Goal: Task Accomplishment & Management: Use online tool/utility

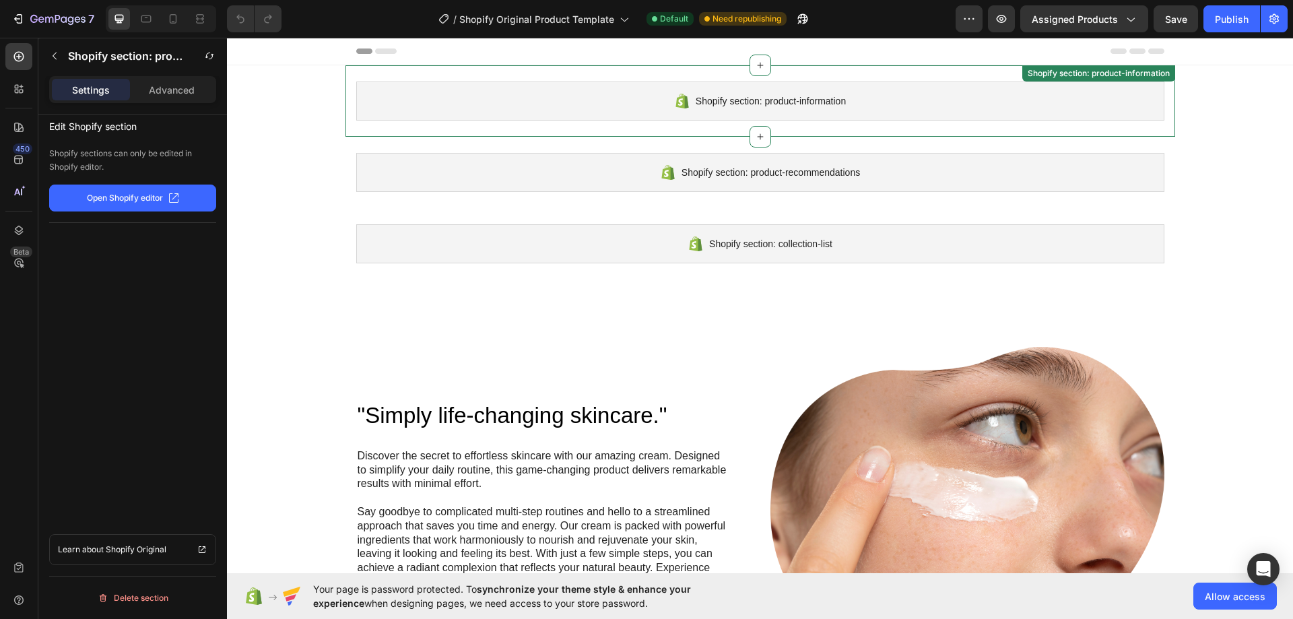
click at [837, 106] on span "Shopify section: product-information" at bounding box center [771, 101] width 150 height 16
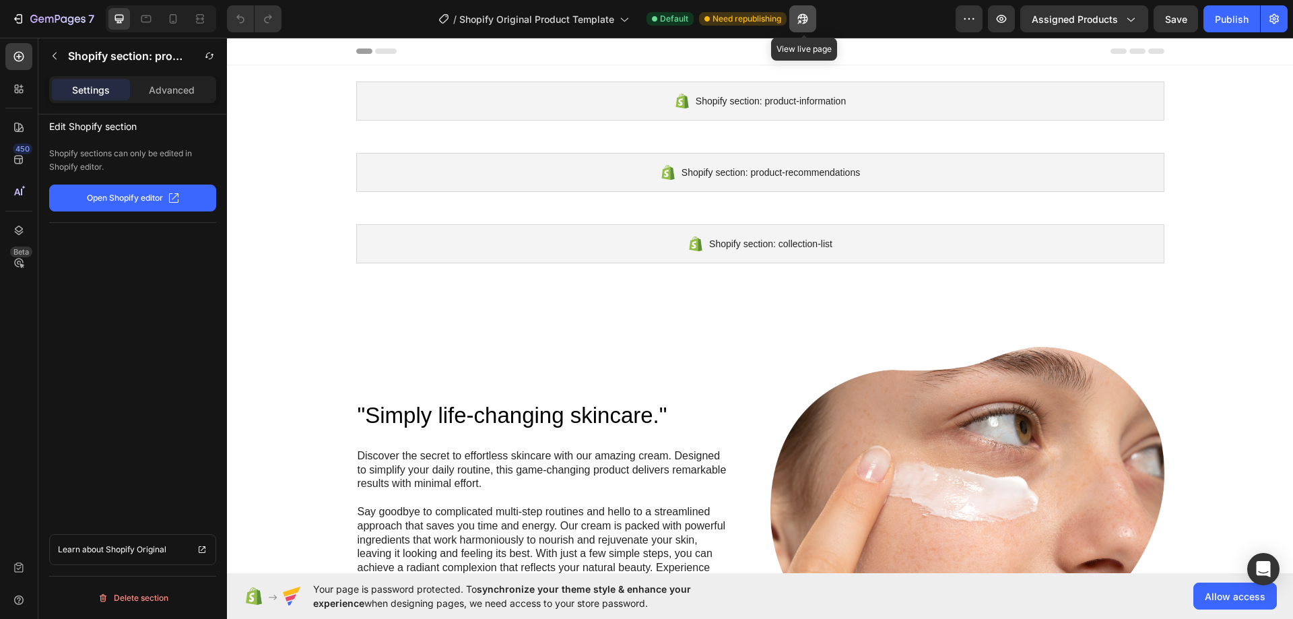
click at [791, 15] on button "button" at bounding box center [802, 18] width 27 height 27
click at [1013, 15] on button "button" at bounding box center [1001, 18] width 27 height 27
click at [1064, 15] on span "Assigned Products" at bounding box center [1075, 19] width 86 height 14
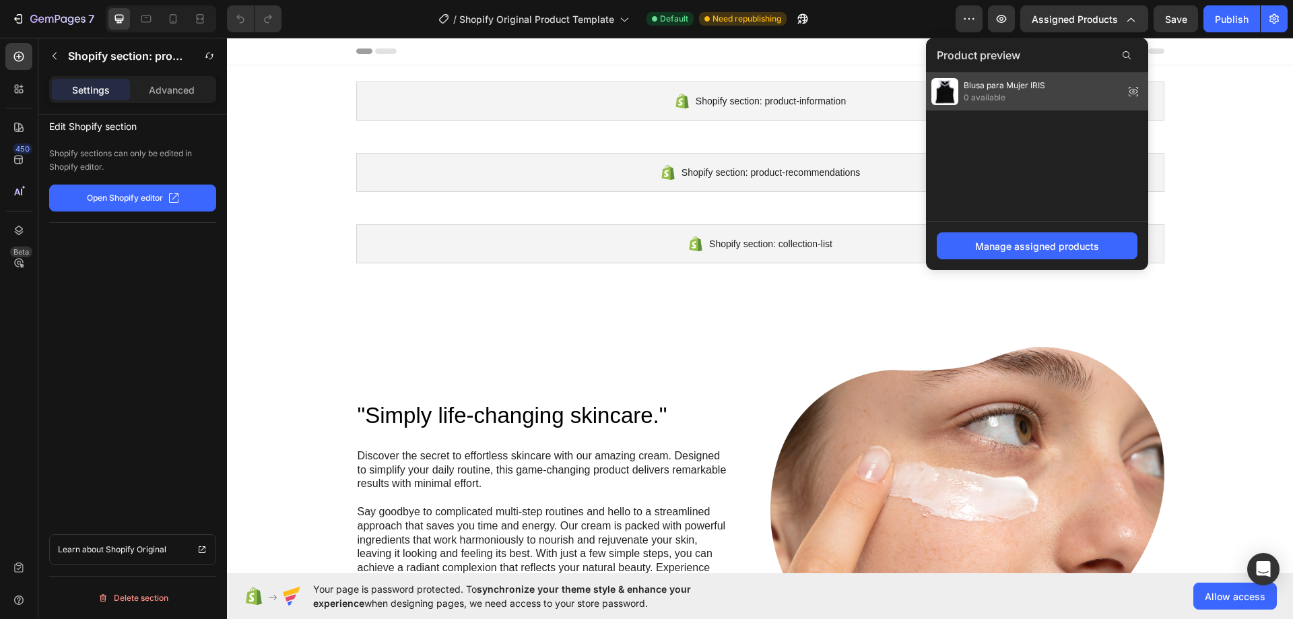
click at [1035, 86] on span "Blusa para Mujer IRIS" at bounding box center [1004, 85] width 81 height 12
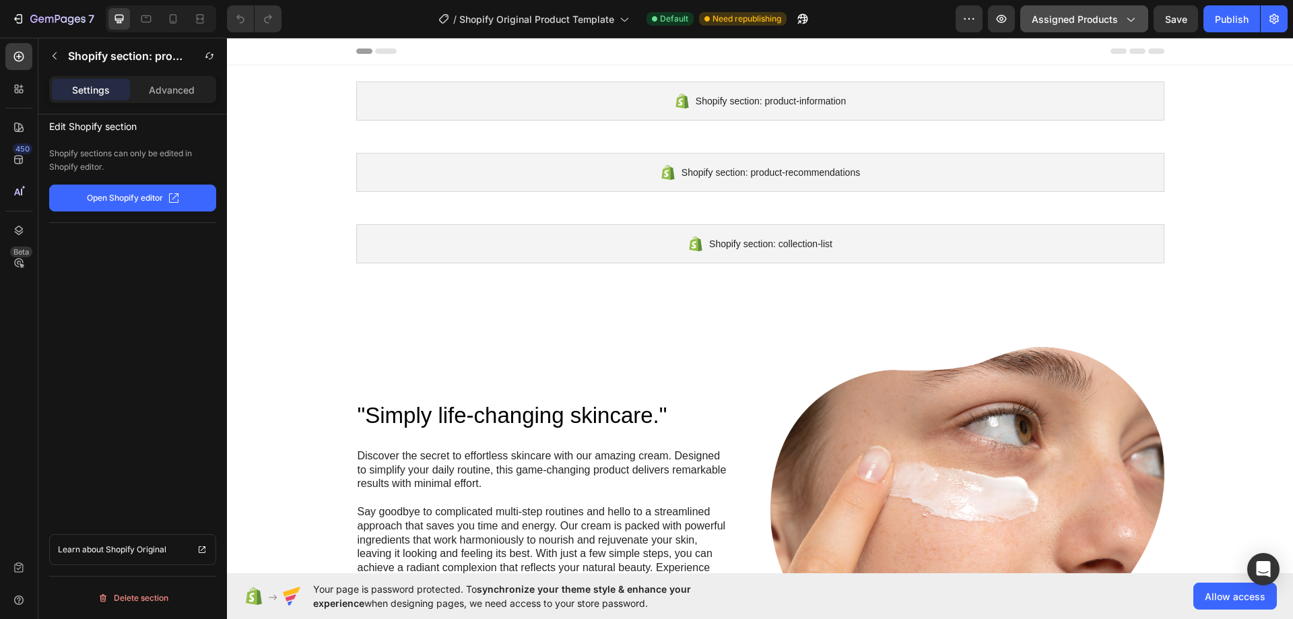
click at [1135, 15] on icon "button" at bounding box center [1129, 18] width 13 height 13
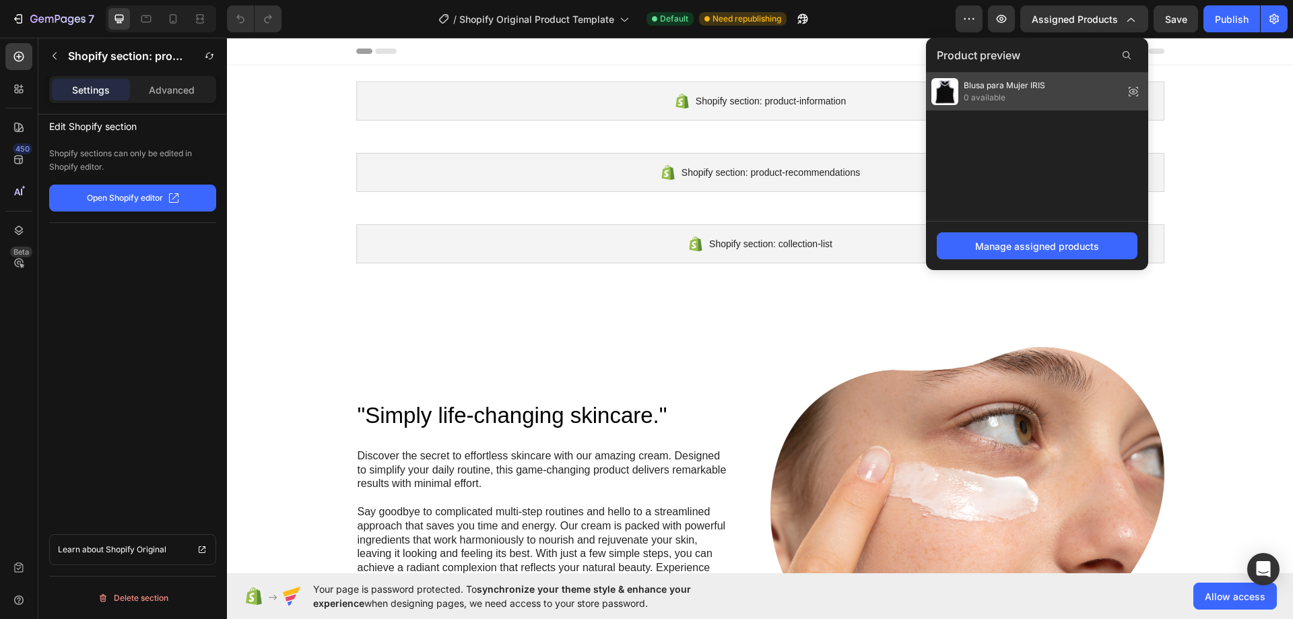
click at [1130, 90] on icon at bounding box center [1133, 91] width 19 height 19
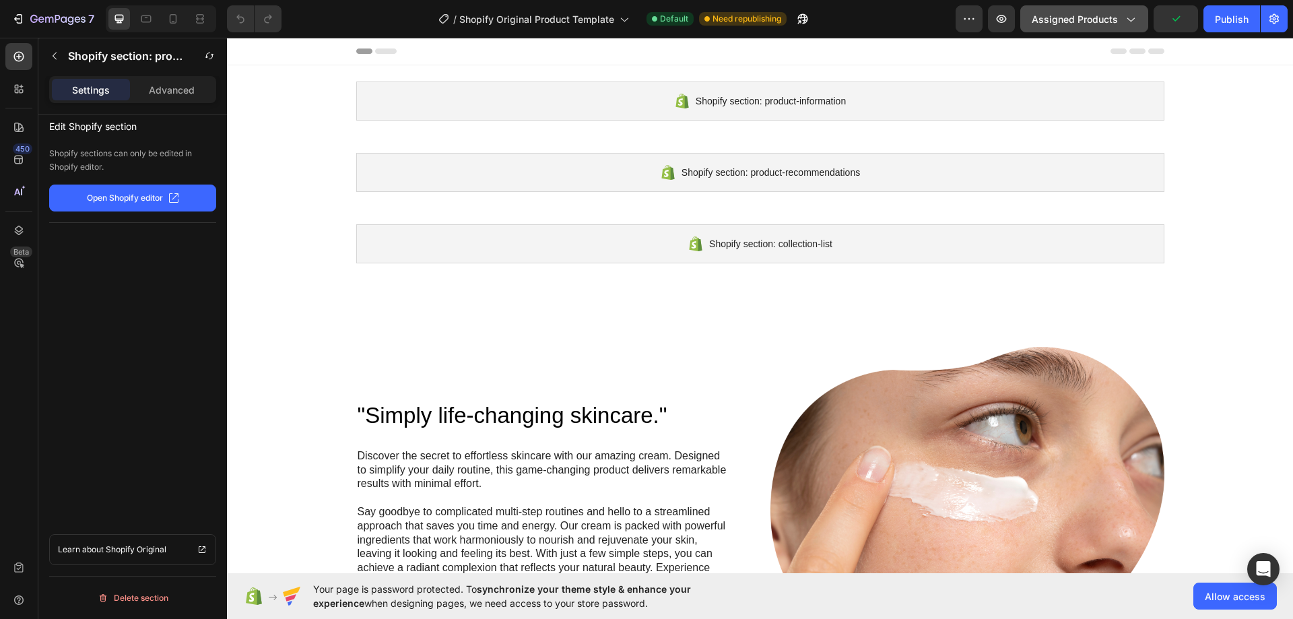
click at [1086, 20] on span "Assigned Products" at bounding box center [1075, 19] width 86 height 14
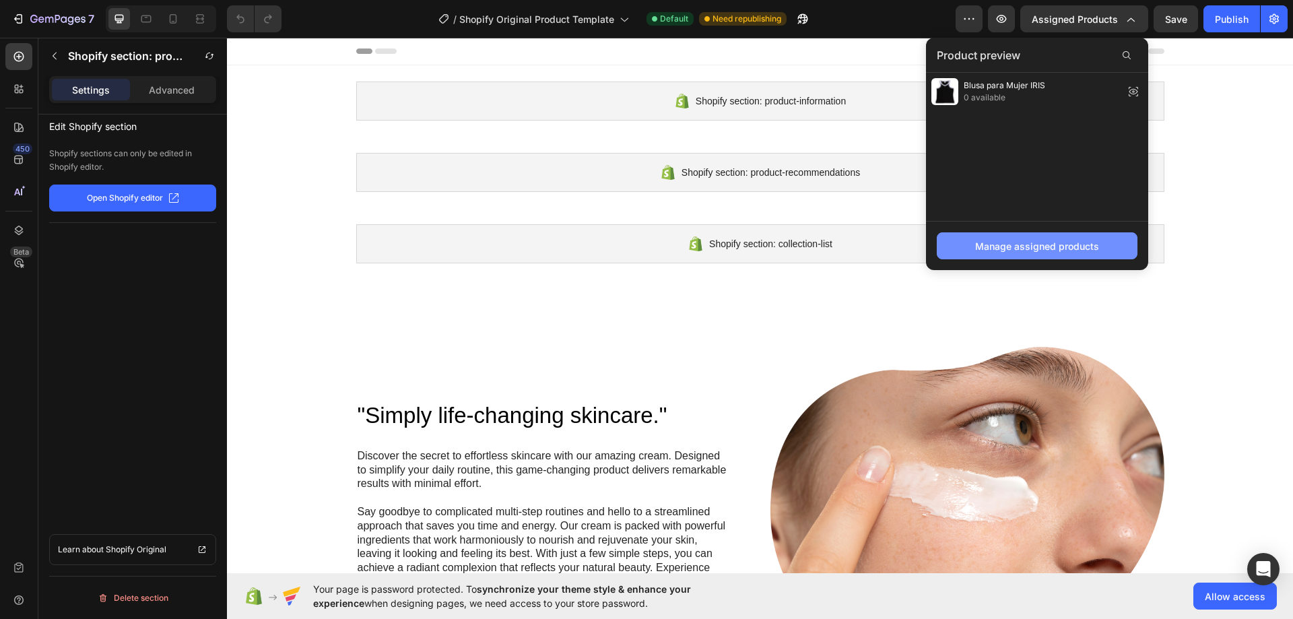
click at [1023, 251] on div "Manage assigned products" at bounding box center [1037, 246] width 124 height 14
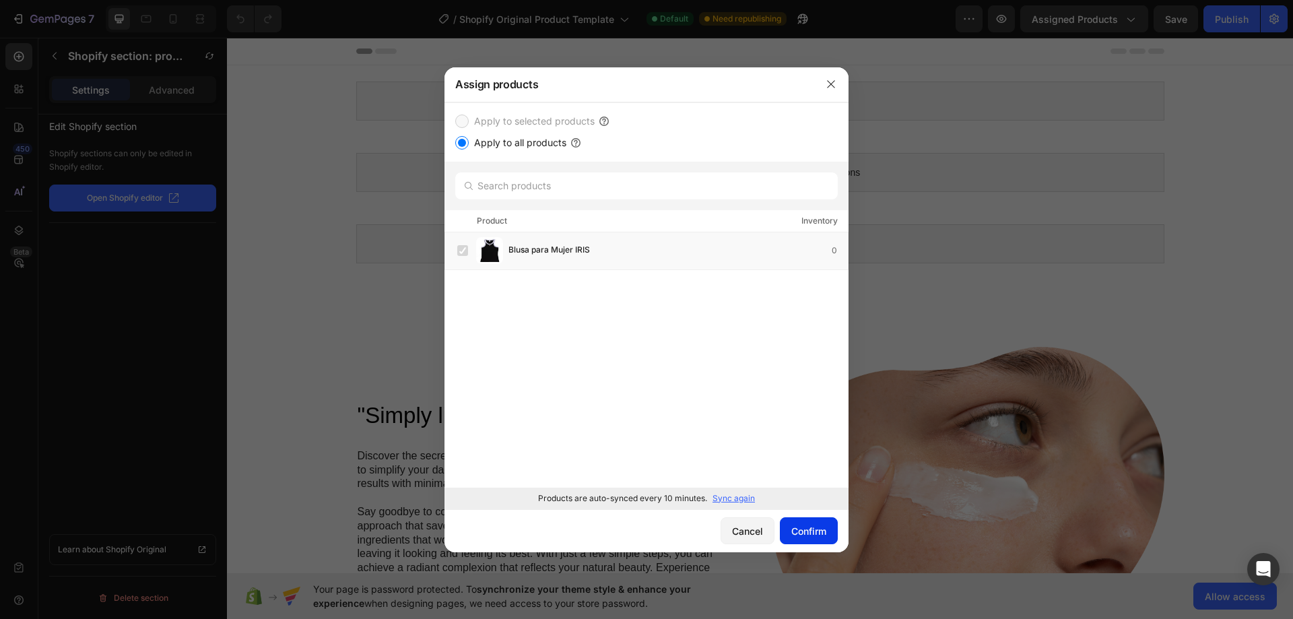
click at [804, 535] on div "Confirm" at bounding box center [808, 531] width 35 height 14
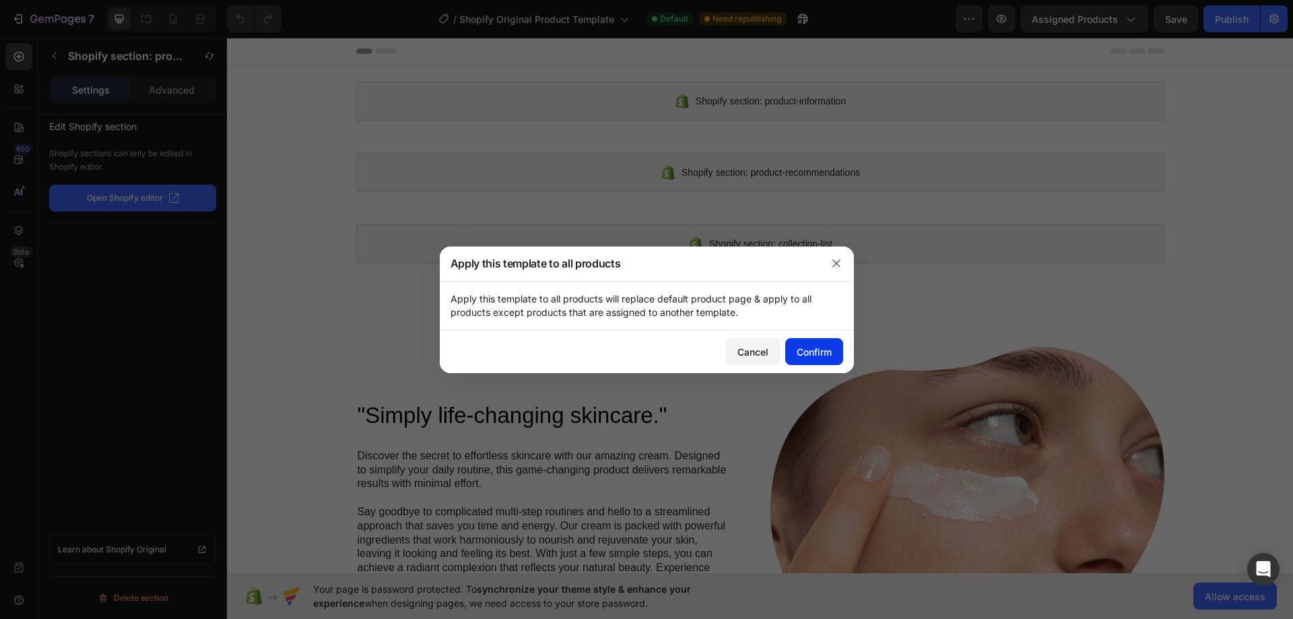
click at [794, 360] on button "Confirm" at bounding box center [814, 351] width 58 height 27
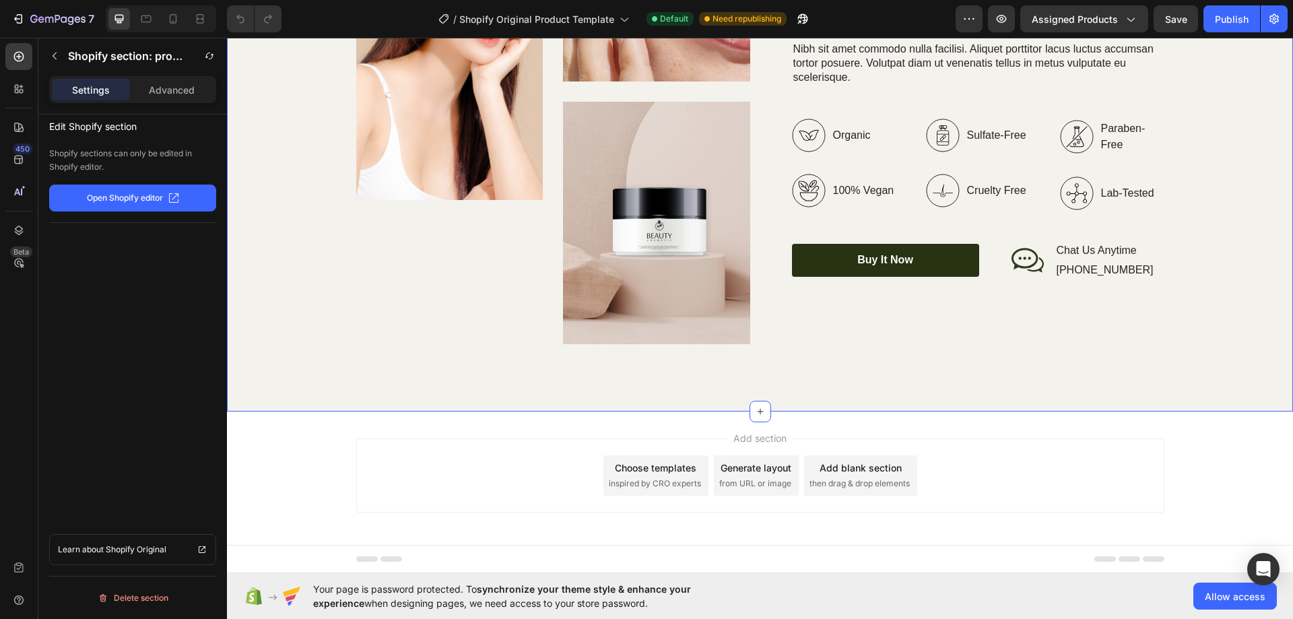
scroll to position [3409, 0]
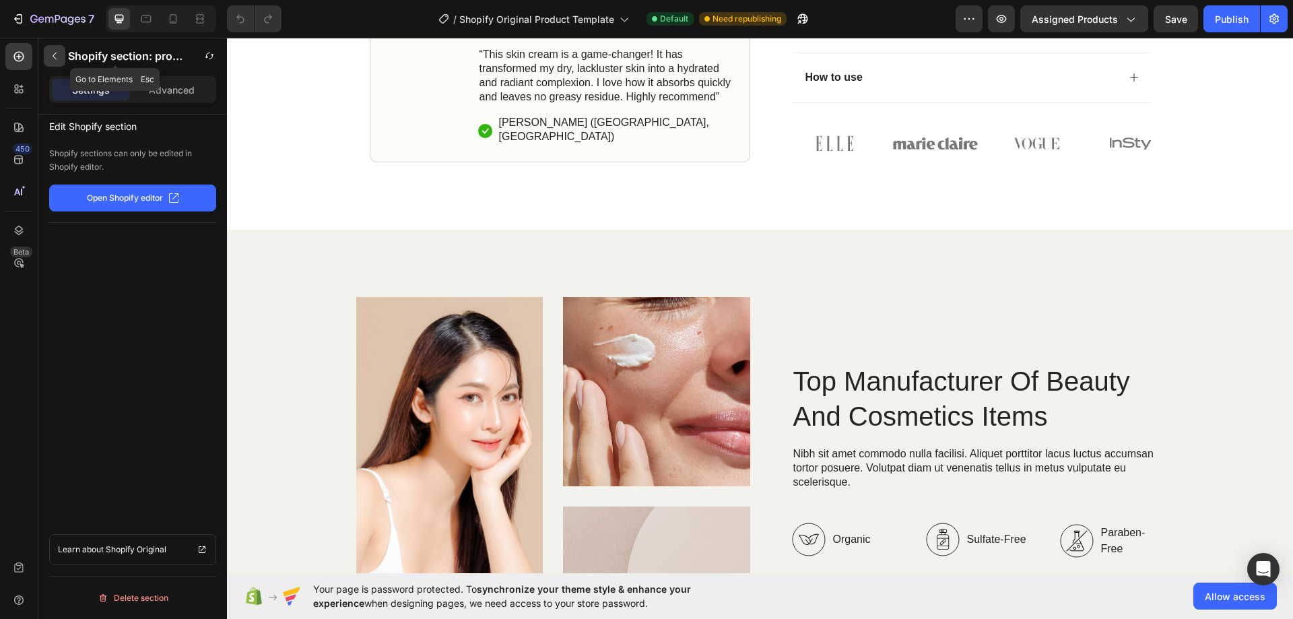
click at [44, 57] on button "button" at bounding box center [55, 56] width 22 height 22
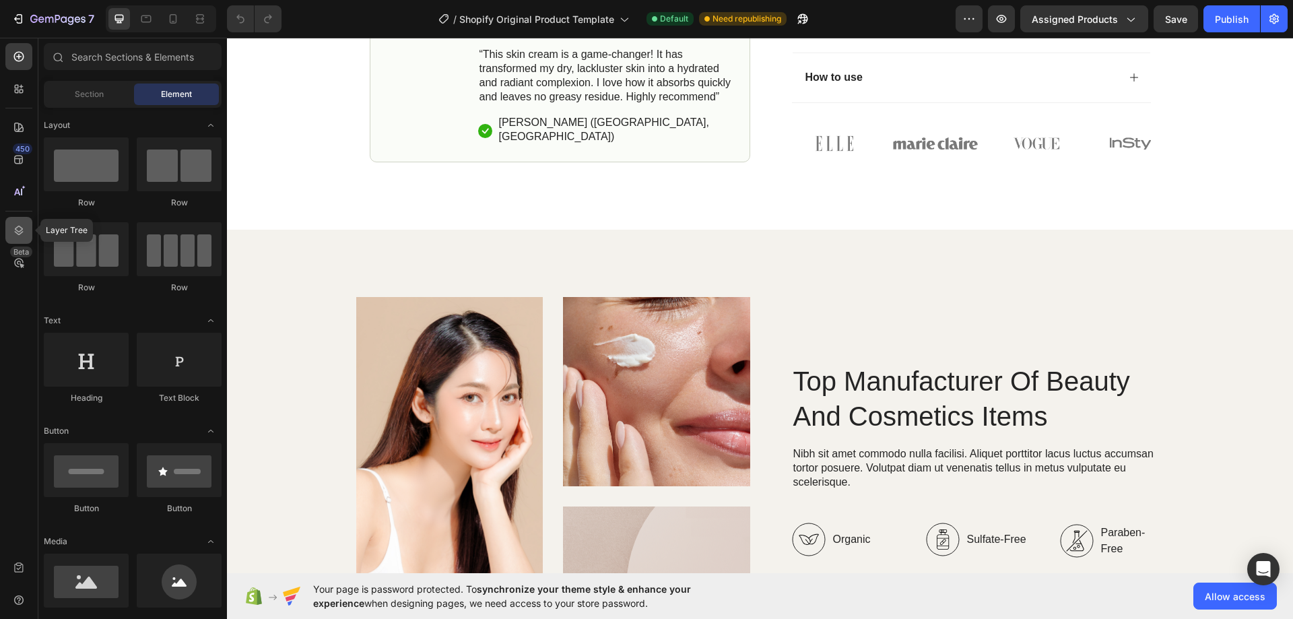
click at [28, 237] on div at bounding box center [18, 230] width 27 height 27
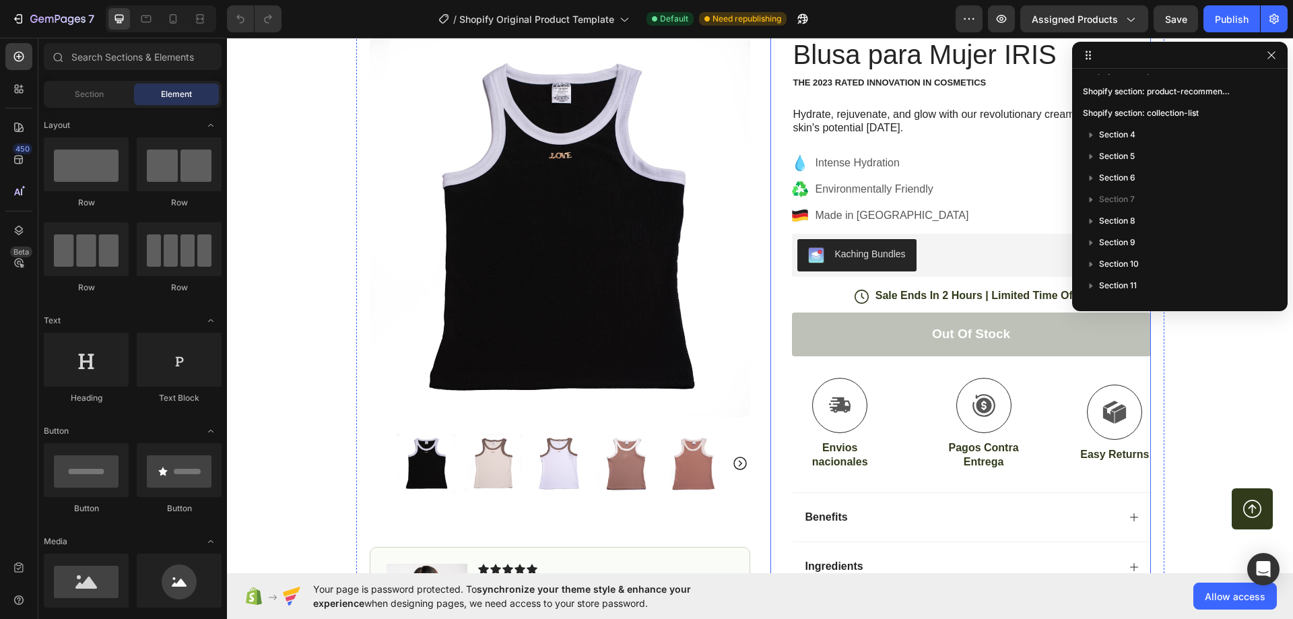
scroll to position [2735, 0]
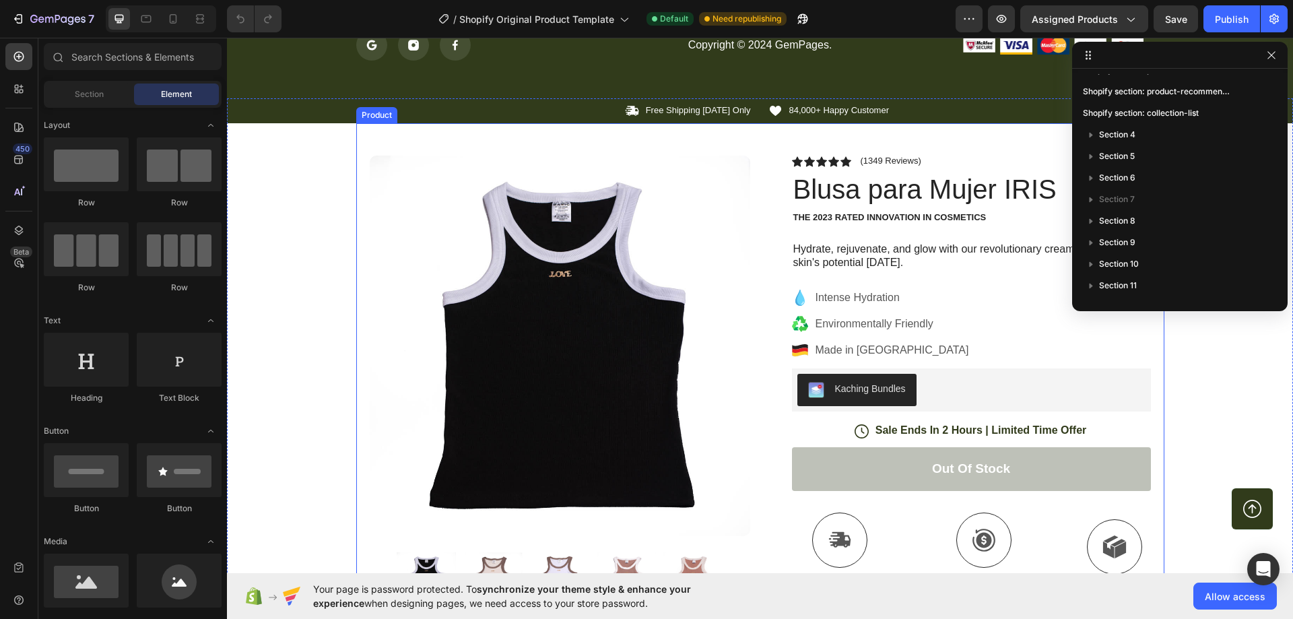
click at [760, 132] on div "Product Images Image Icon Icon Icon Icon Icon Icon List “This skin cream is a g…" at bounding box center [760, 479] width 808 height 713
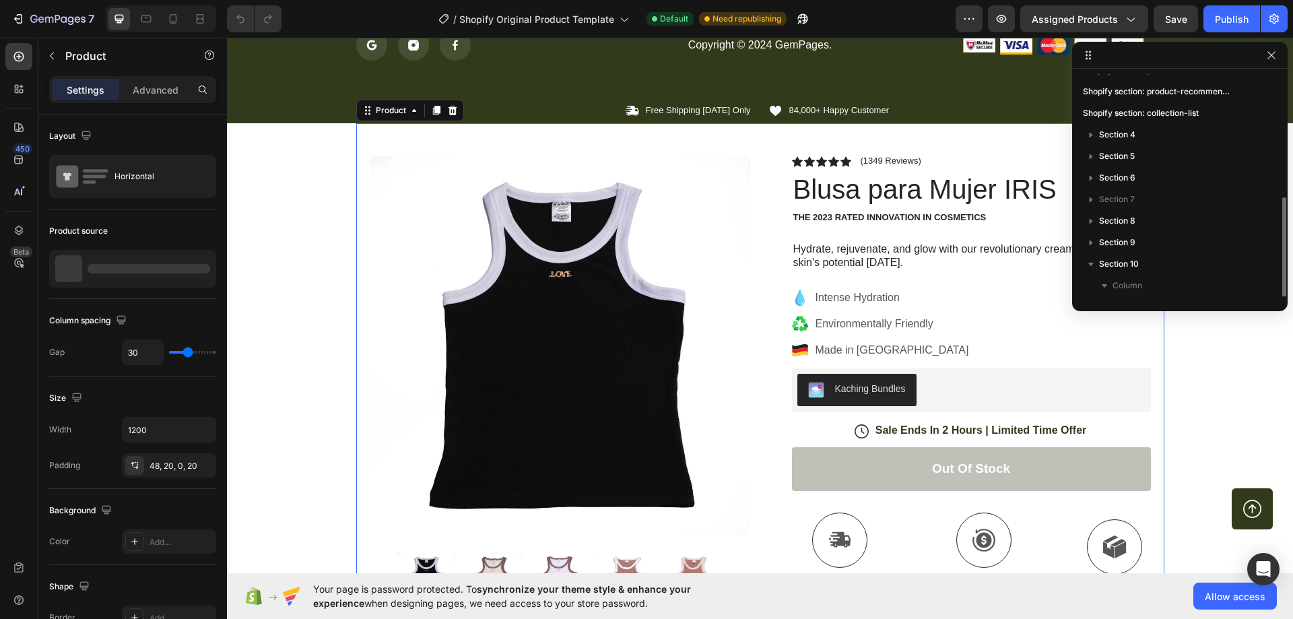
scroll to position [79, 0]
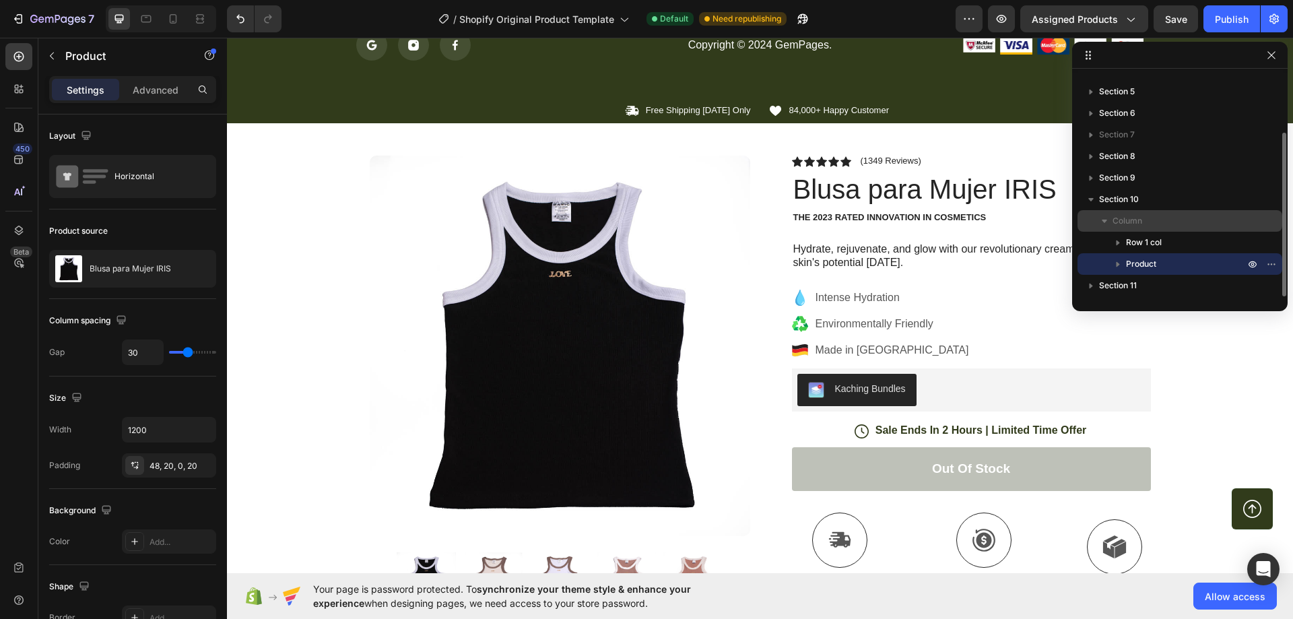
click at [1109, 220] on icon "button" at bounding box center [1104, 220] width 13 height 13
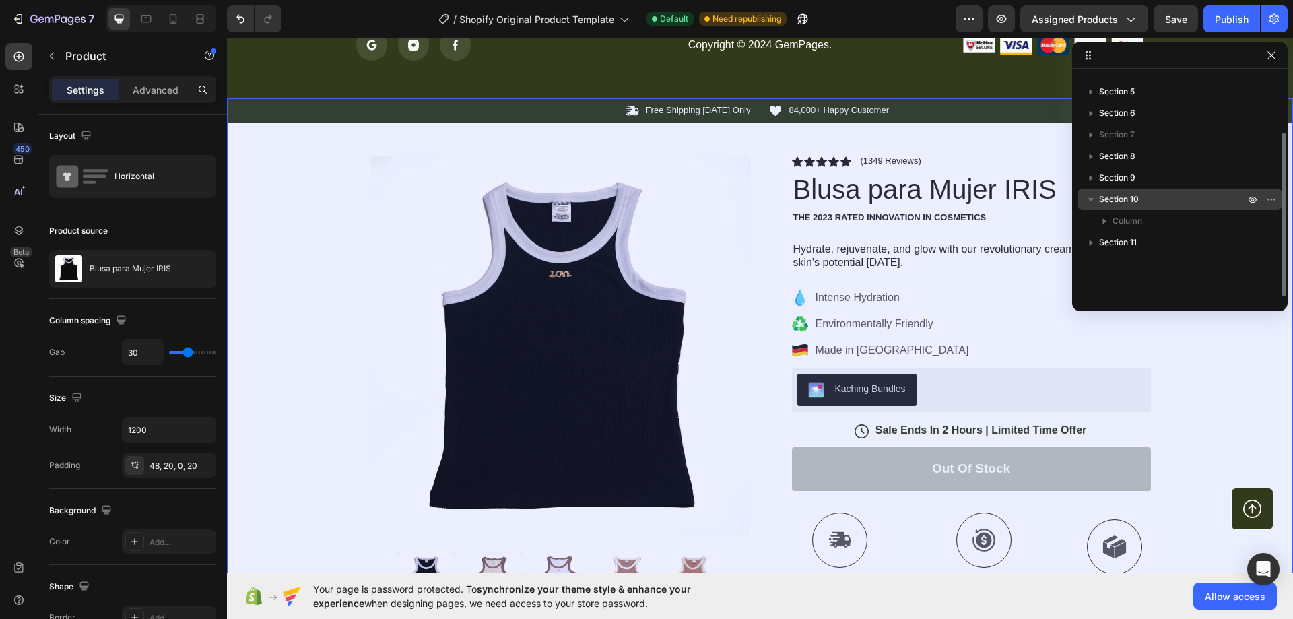
click at [1092, 203] on icon "button" at bounding box center [1090, 199] width 13 height 13
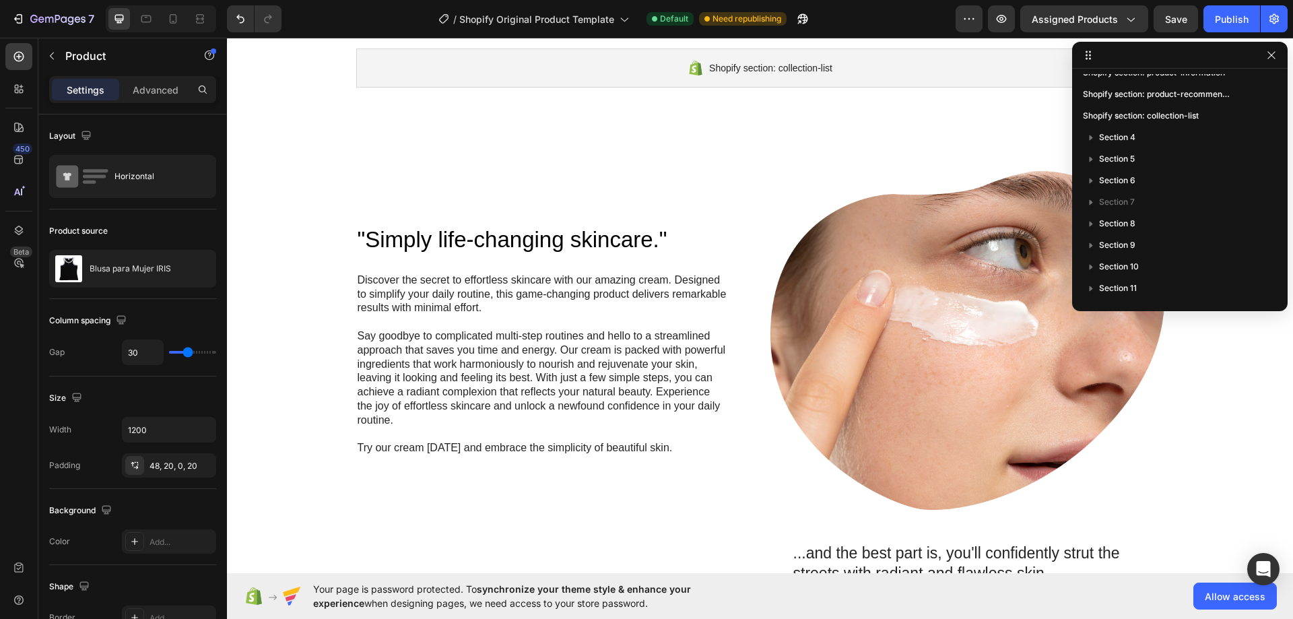
scroll to position [0, 0]
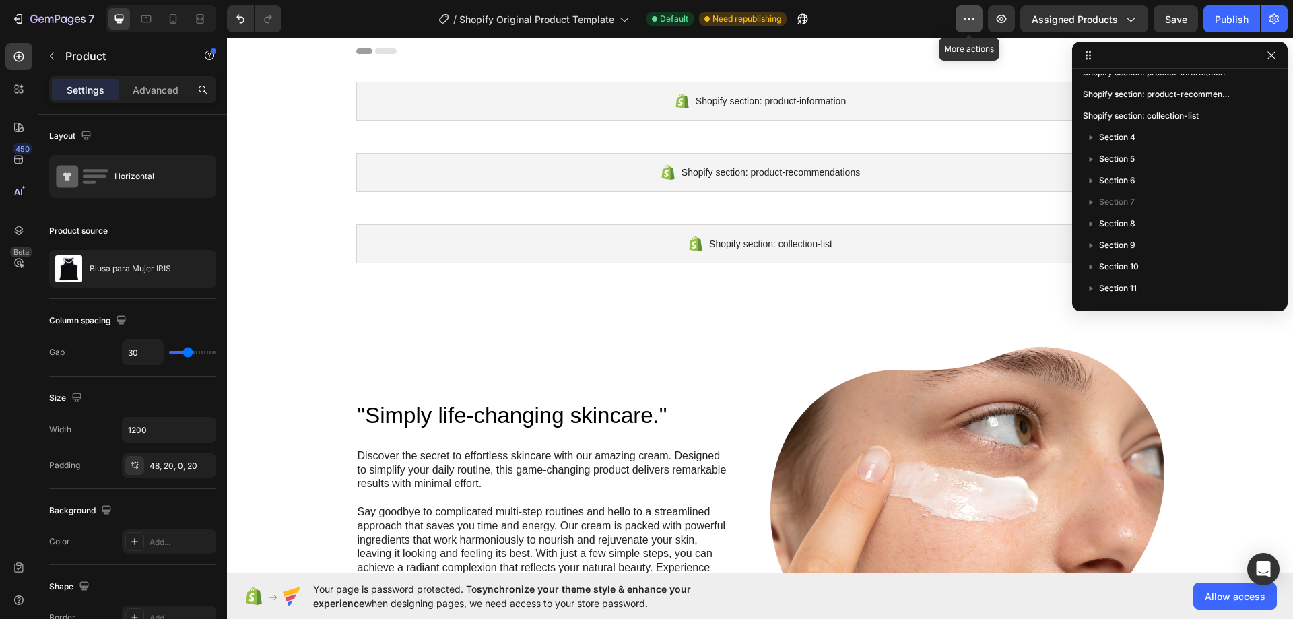
click at [970, 28] on button "button" at bounding box center [969, 18] width 27 height 27
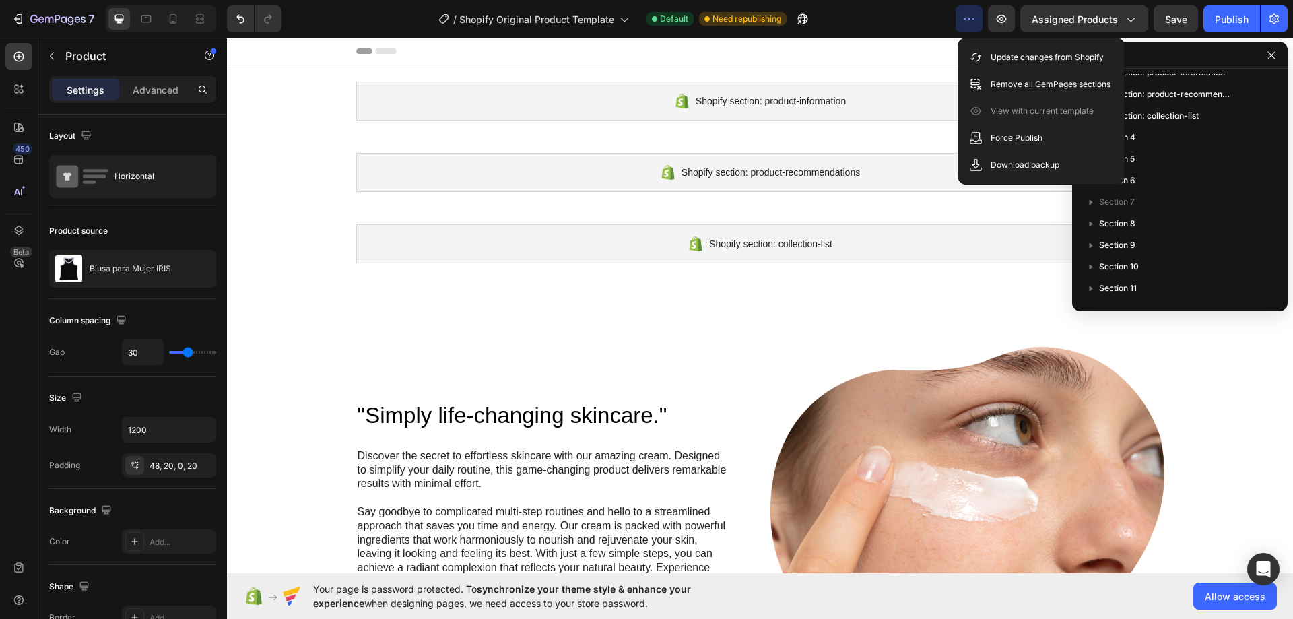
click at [864, 18] on div "/ Shopify Original Product Template Default Need republishing" at bounding box center [623, 18] width 663 height 27
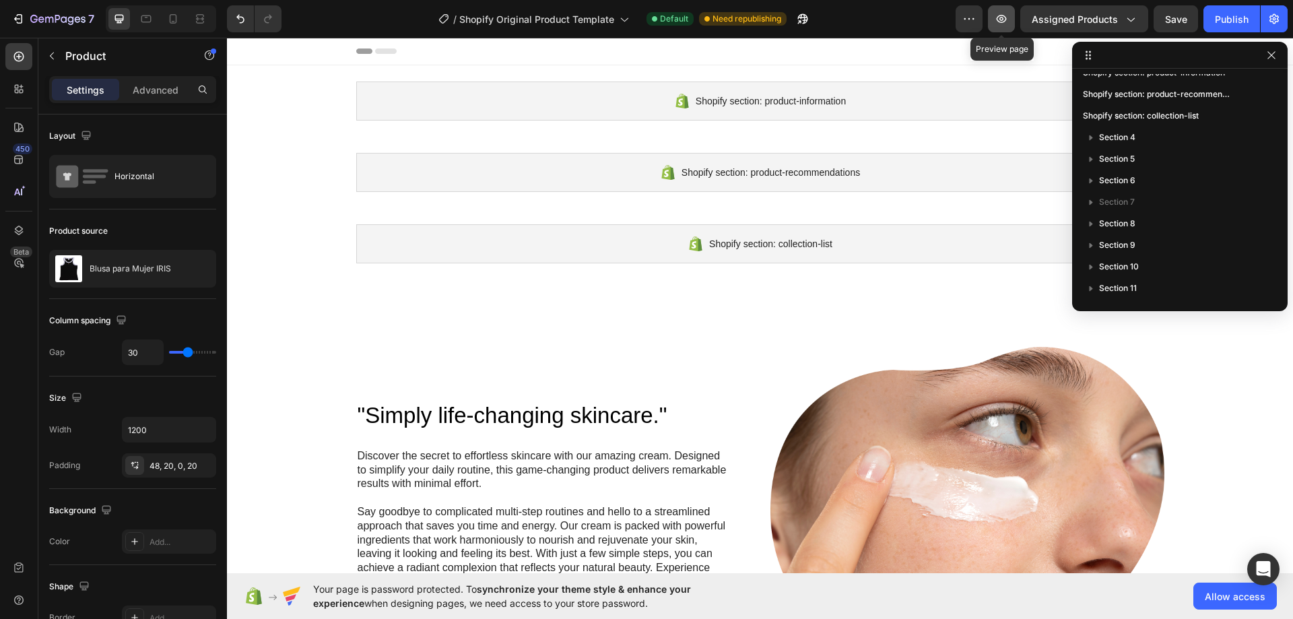
click at [1008, 22] on icon "button" at bounding box center [1001, 18] width 13 height 13
click at [1273, 59] on icon "button" at bounding box center [1271, 55] width 11 height 11
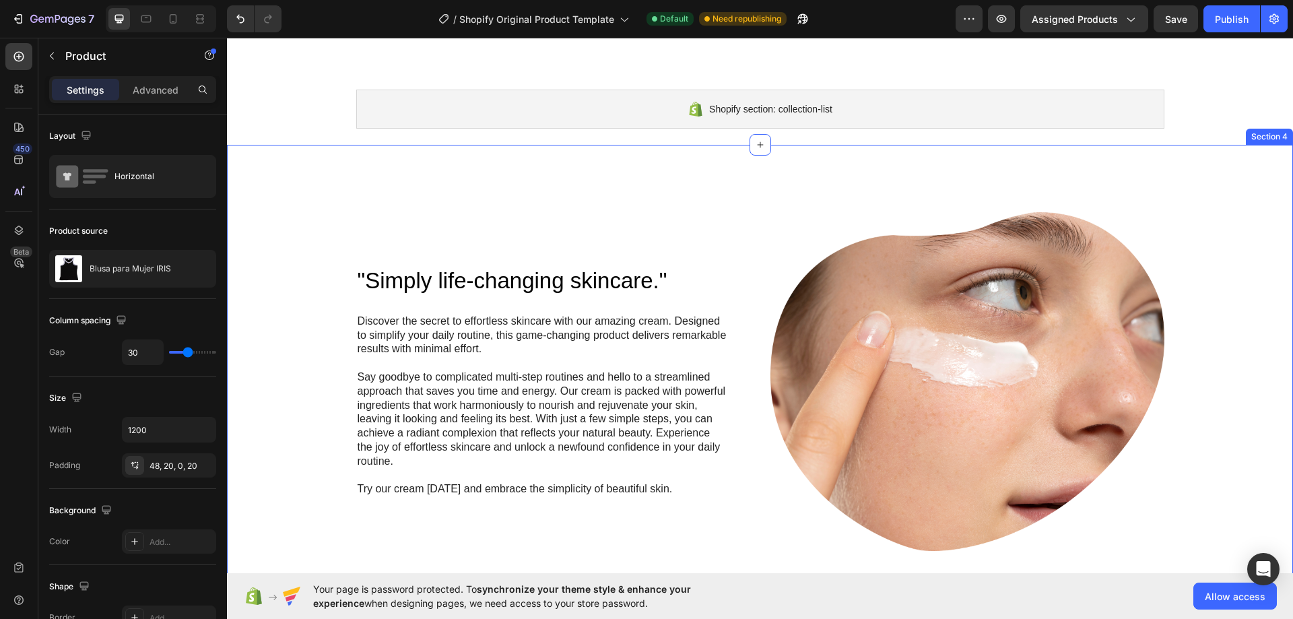
scroll to position [202, 0]
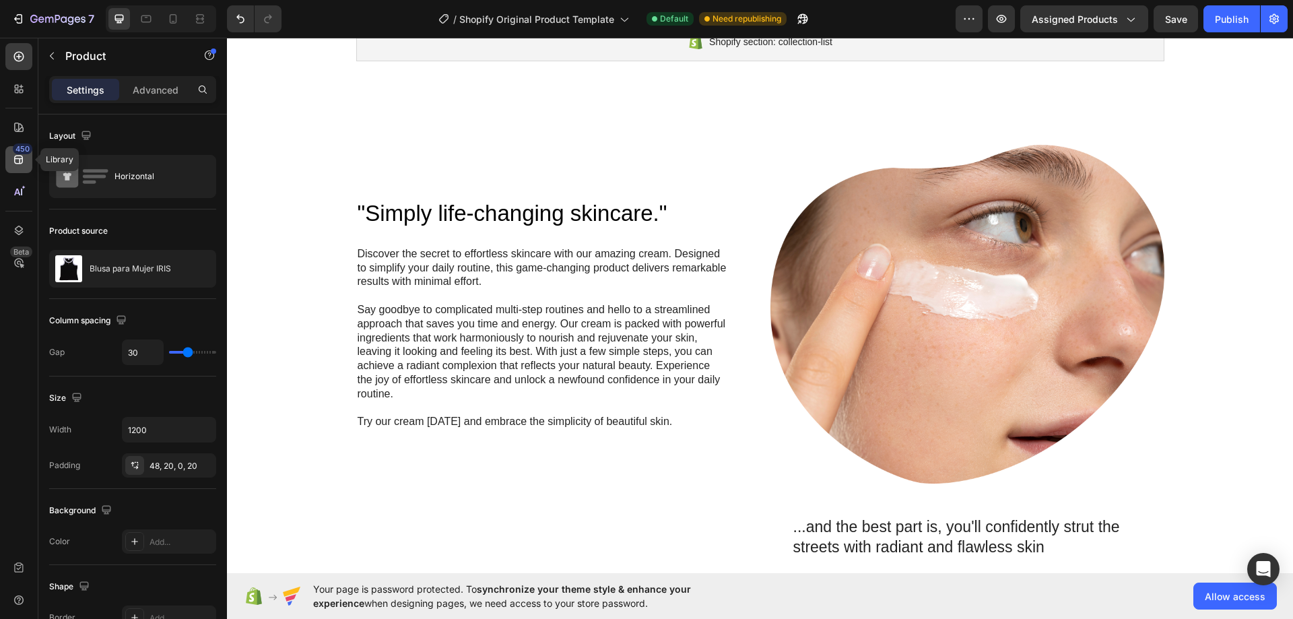
click at [25, 164] on icon at bounding box center [18, 159] width 13 height 13
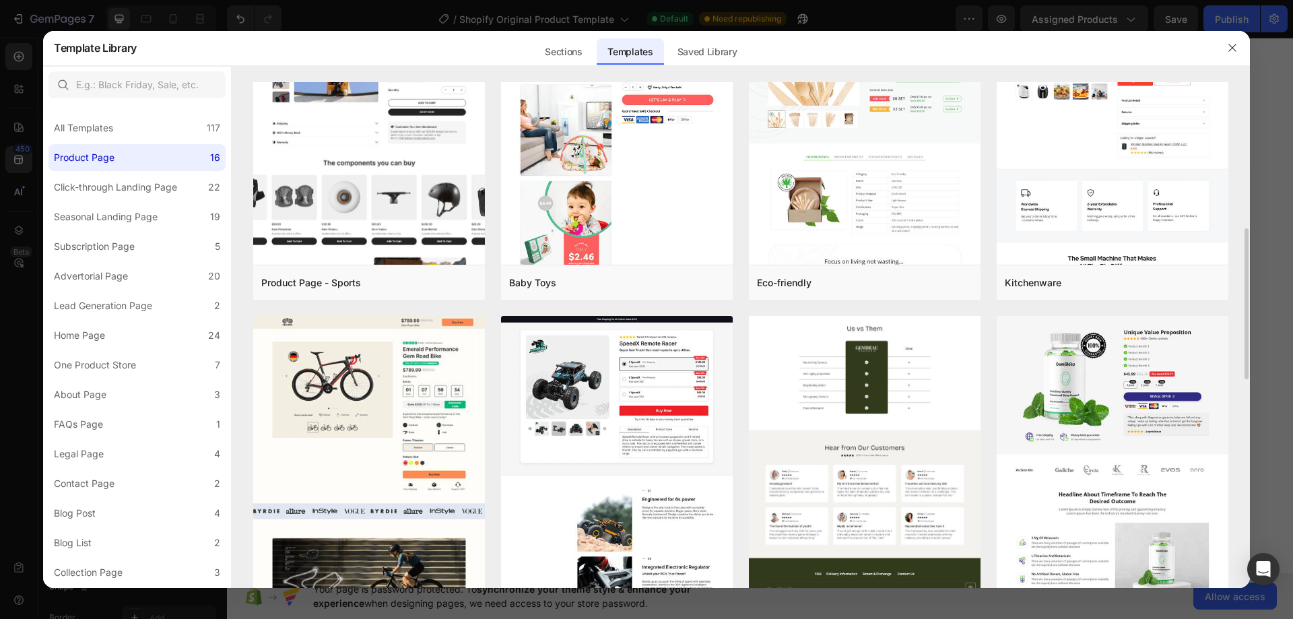
scroll to position [714, 0]
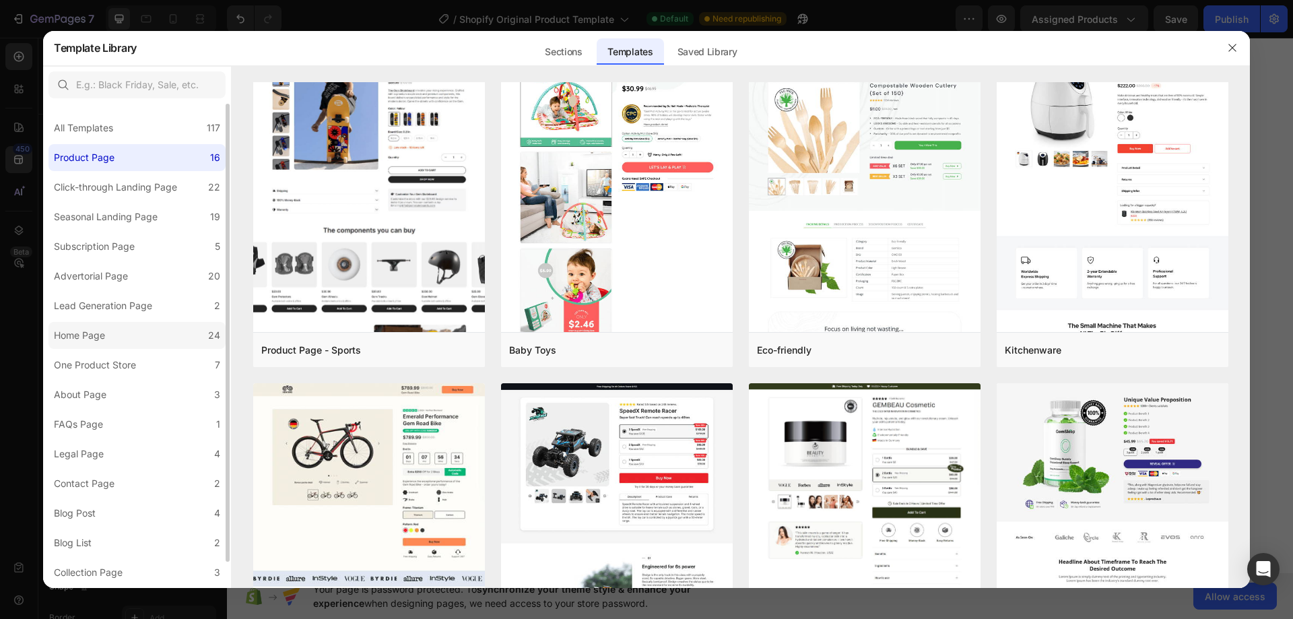
click at [121, 341] on label "Home Page 24" at bounding box center [136, 335] width 177 height 27
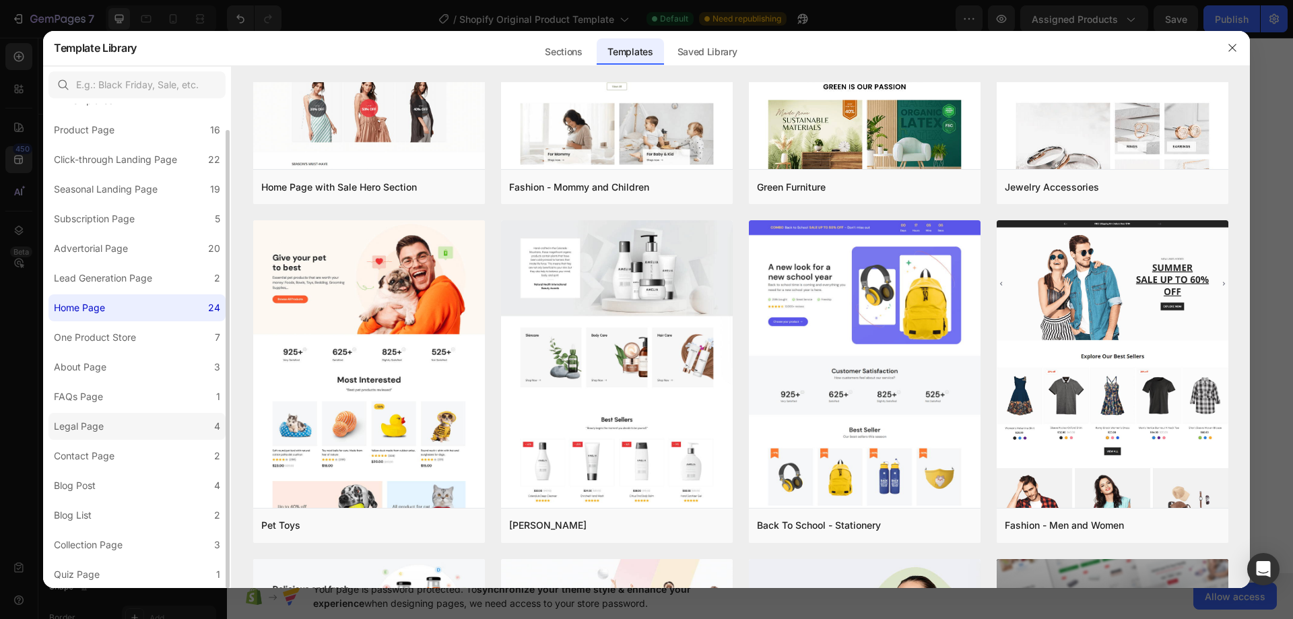
scroll to position [0, 0]
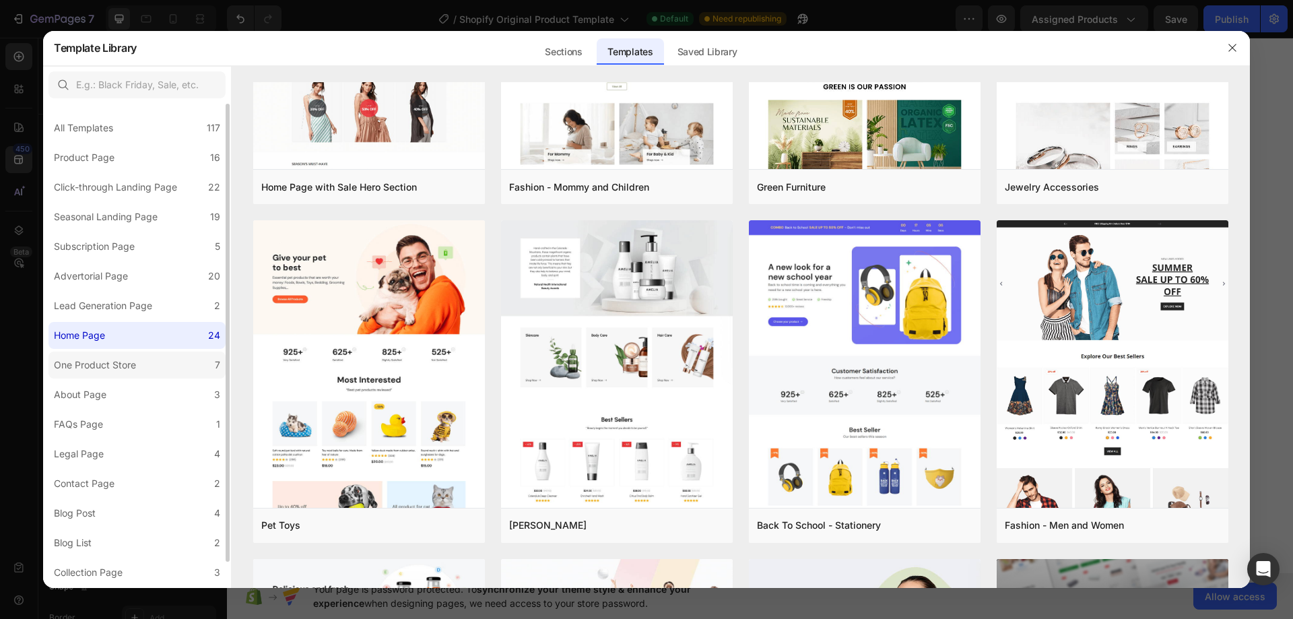
click at [147, 365] on label "One Product Store 7" at bounding box center [136, 365] width 177 height 27
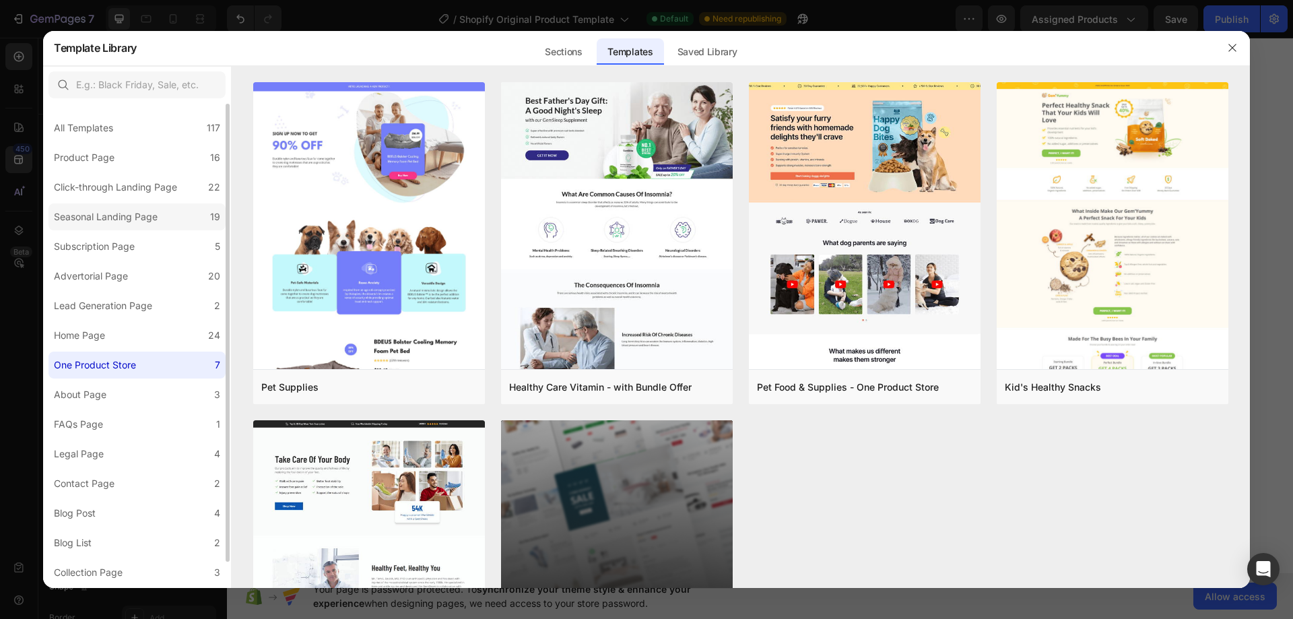
click at [137, 218] on div "Seasonal Landing Page" at bounding box center [106, 217] width 104 height 16
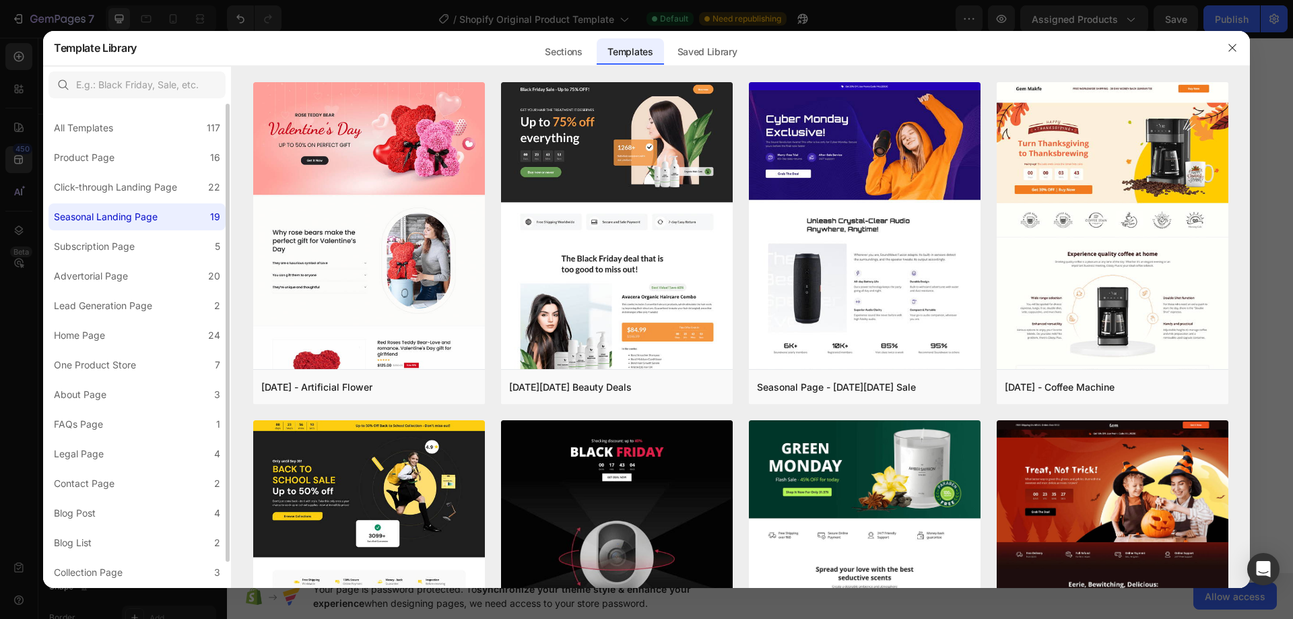
click at [136, 201] on div "All Templates 117 Product Page 16 Click-through Landing Page 22 Seasonal Landin…" at bounding box center [137, 360] width 188 height 512
click at [135, 196] on label "Click-through Landing Page 22" at bounding box center [136, 187] width 177 height 27
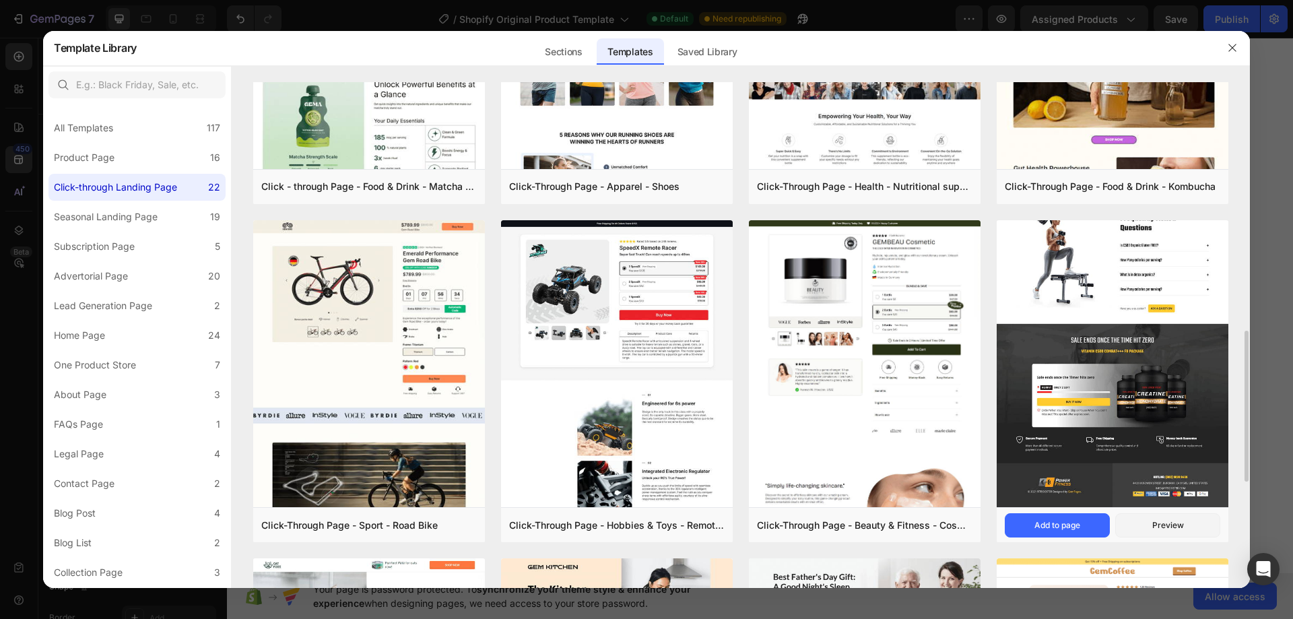
scroll to position [606, 0]
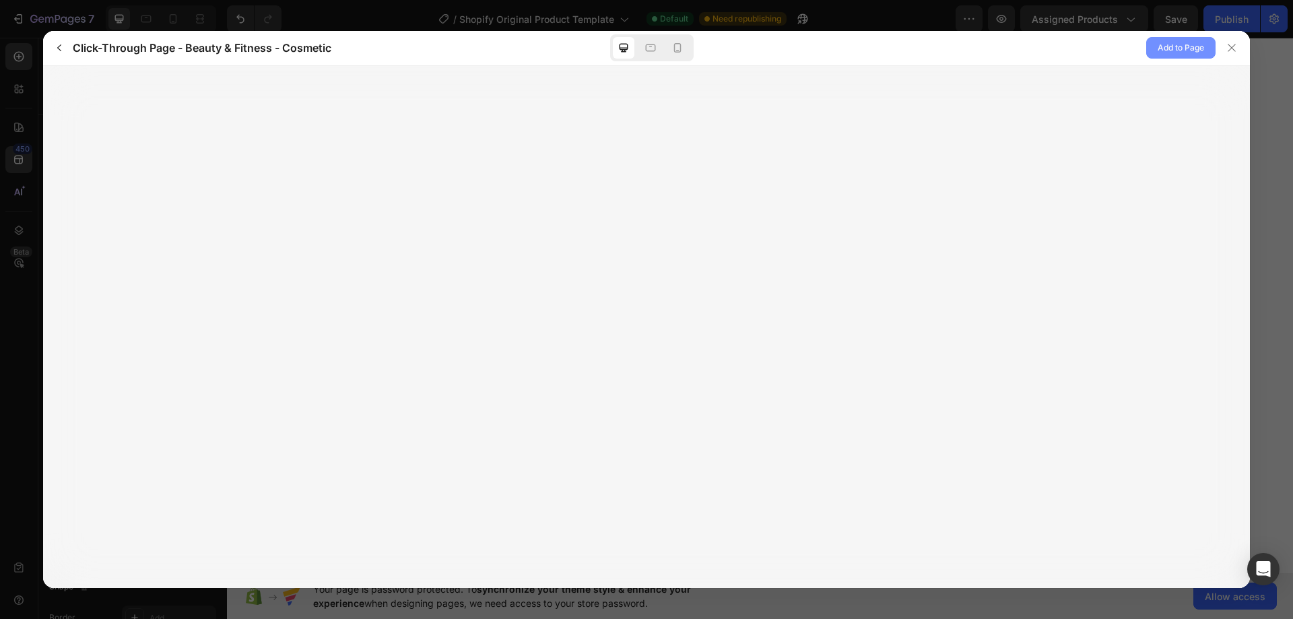
click at [1178, 50] on span "Add to Page" at bounding box center [1181, 48] width 46 height 16
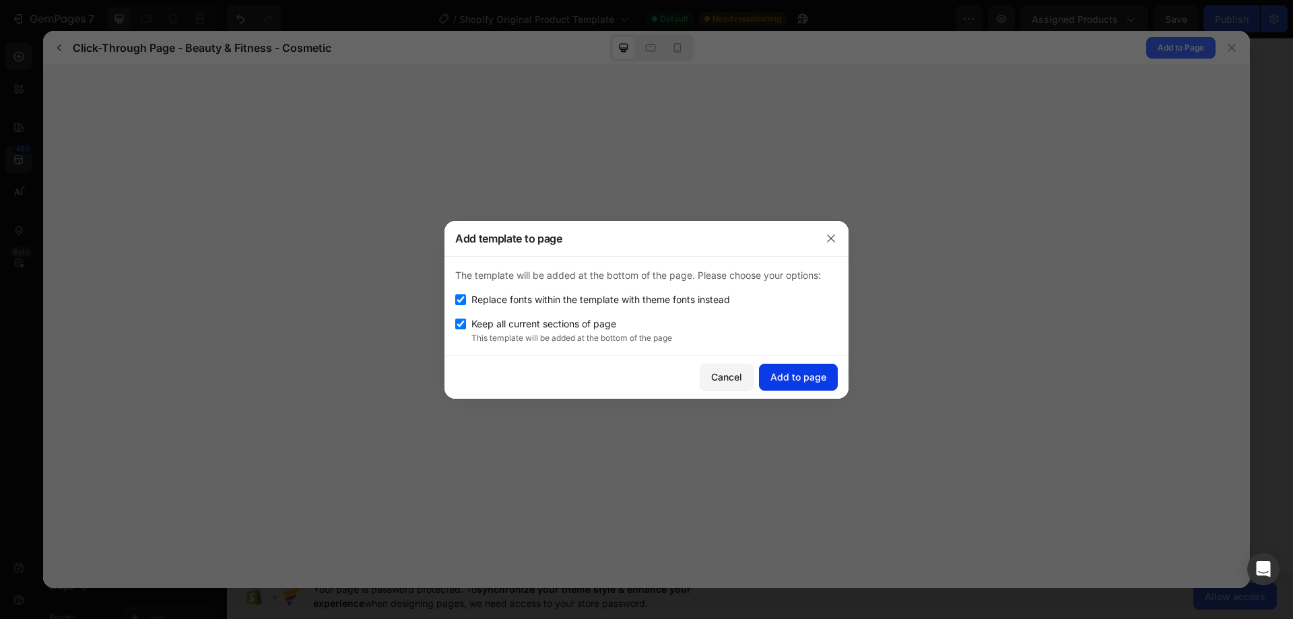
click at [782, 381] on div "Add to page" at bounding box center [799, 377] width 56 height 14
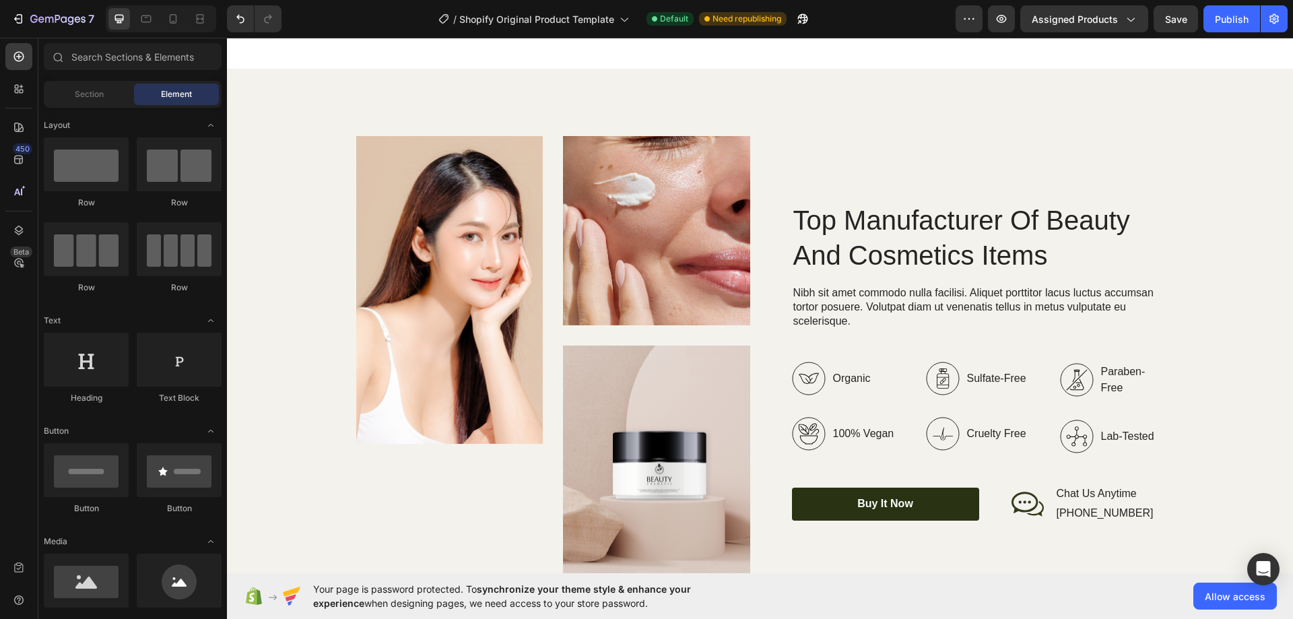
scroll to position [3368, 0]
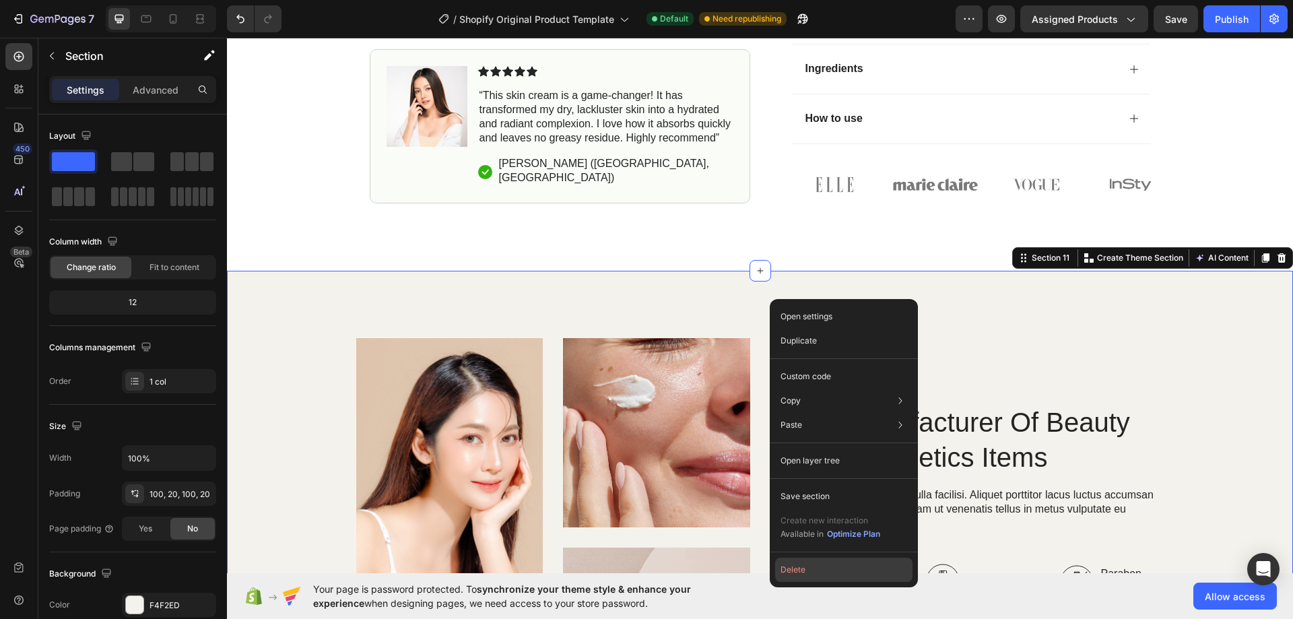
click at [804, 572] on button "Delete" at bounding box center [843, 570] width 137 height 24
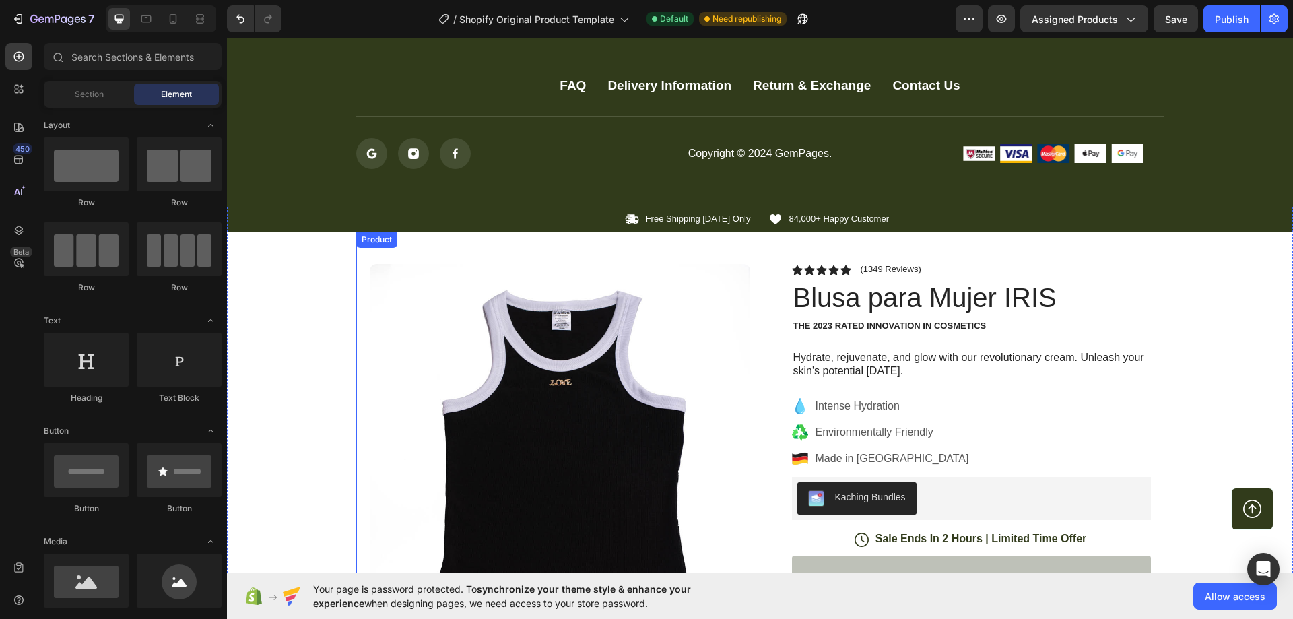
scroll to position [2559, 0]
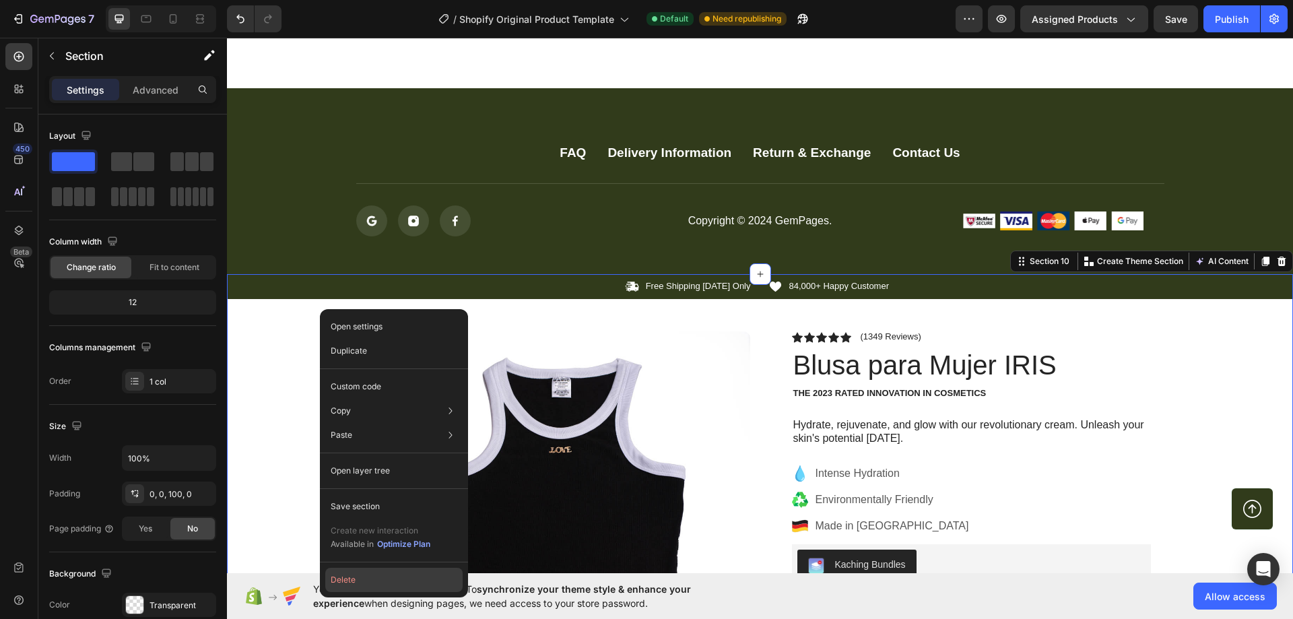
click at [384, 573] on button "Delete" at bounding box center [393, 580] width 137 height 24
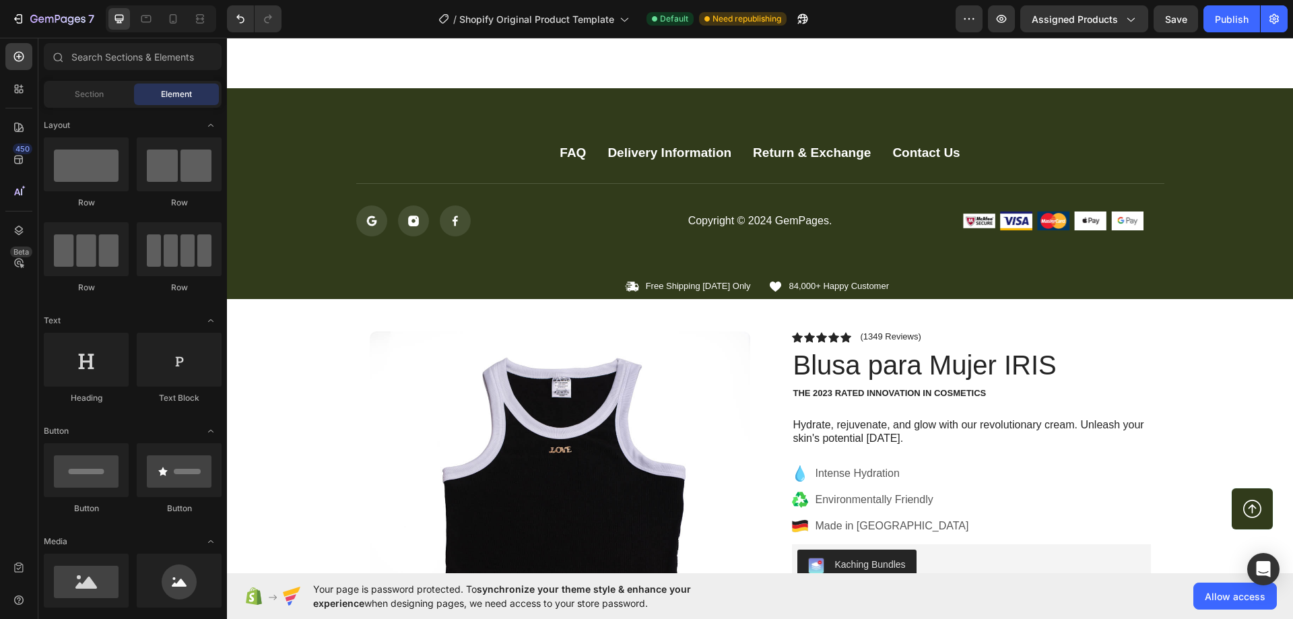
scroll to position [2425, 0]
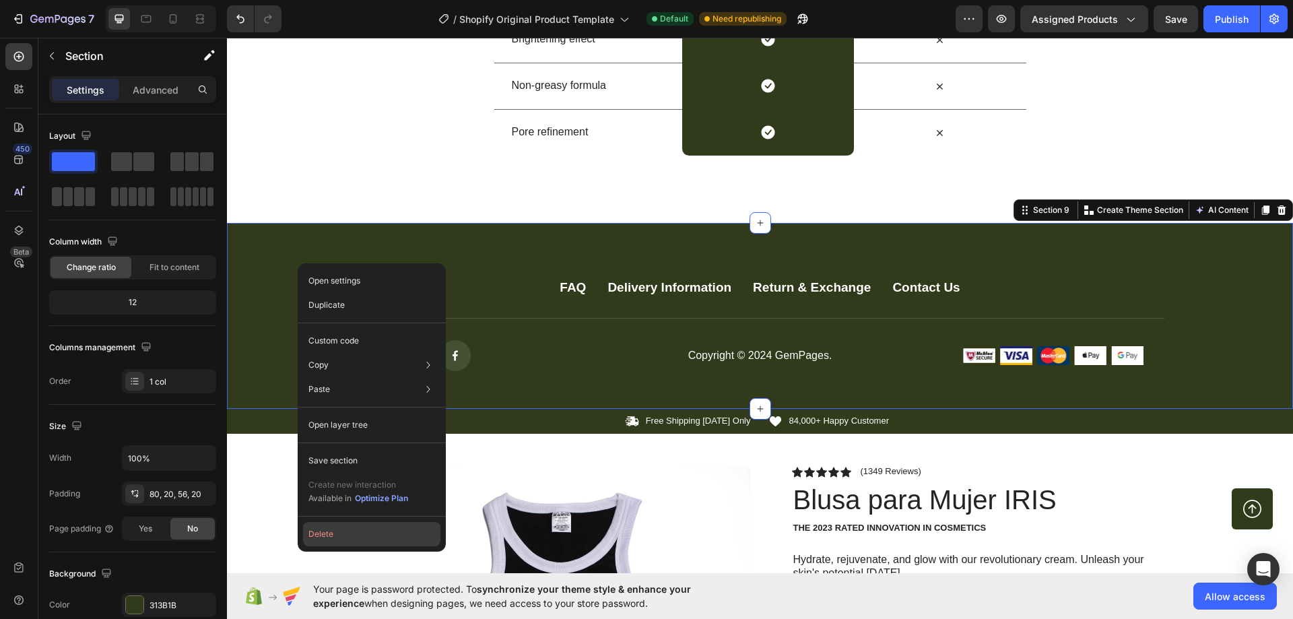
click at [356, 531] on button "Delete" at bounding box center [371, 534] width 137 height 24
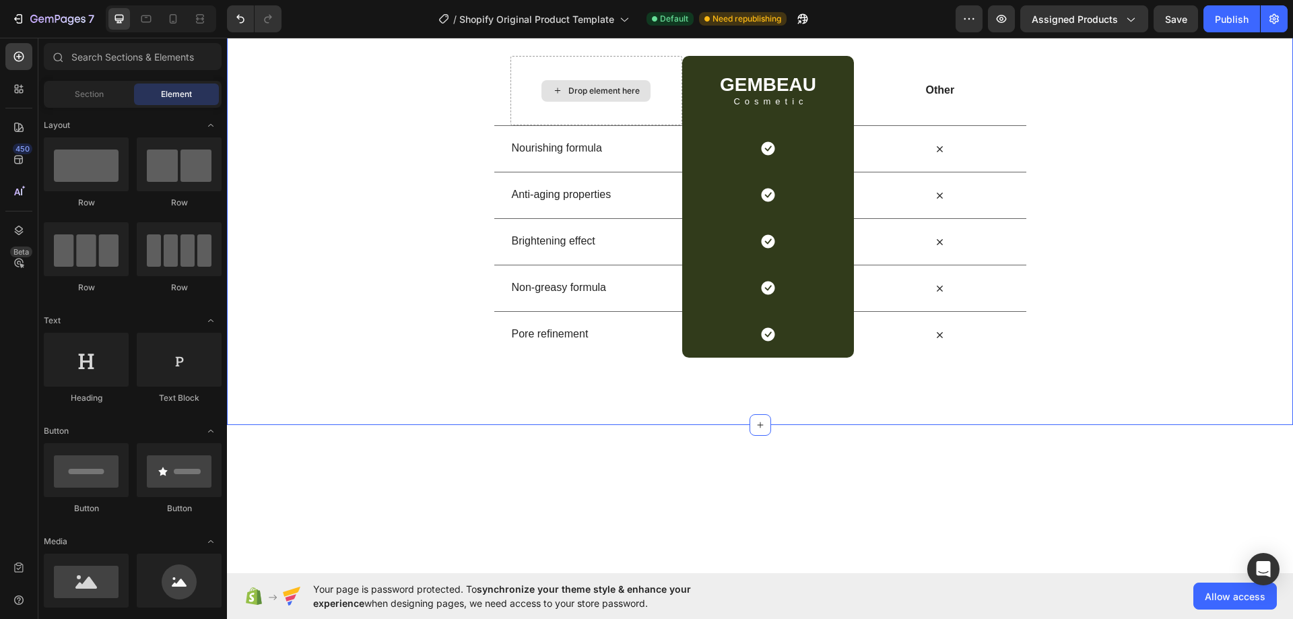
scroll to position [1953, 0]
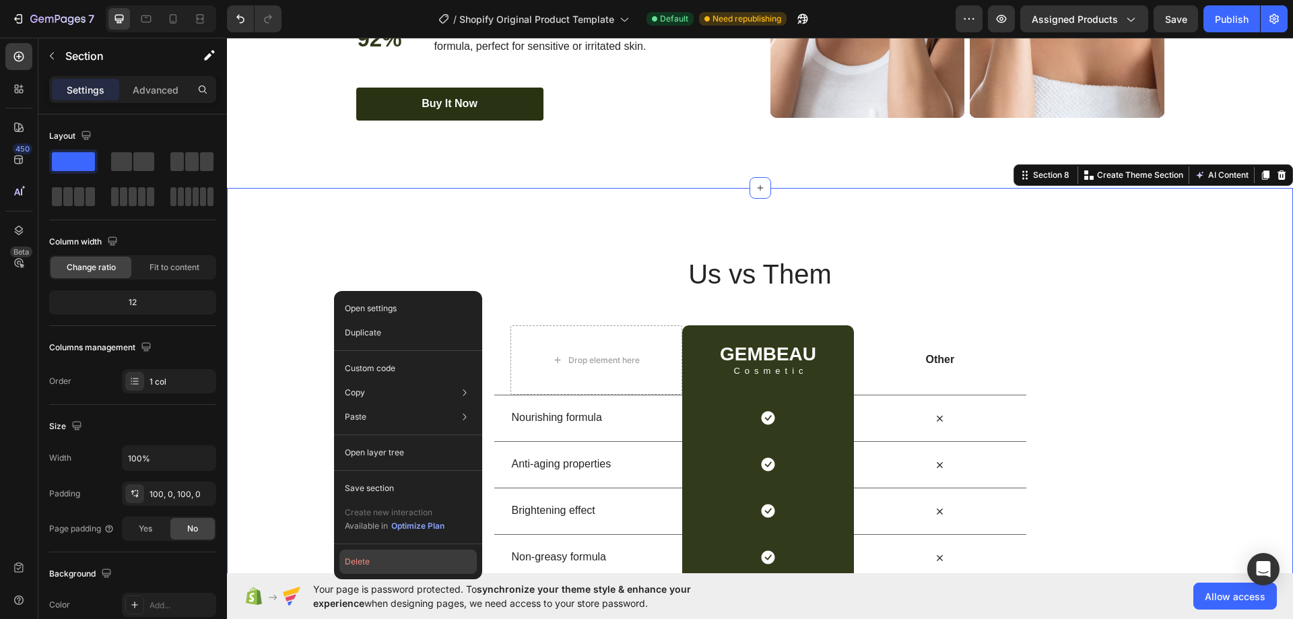
click at [416, 561] on button "Delete" at bounding box center [407, 562] width 137 height 24
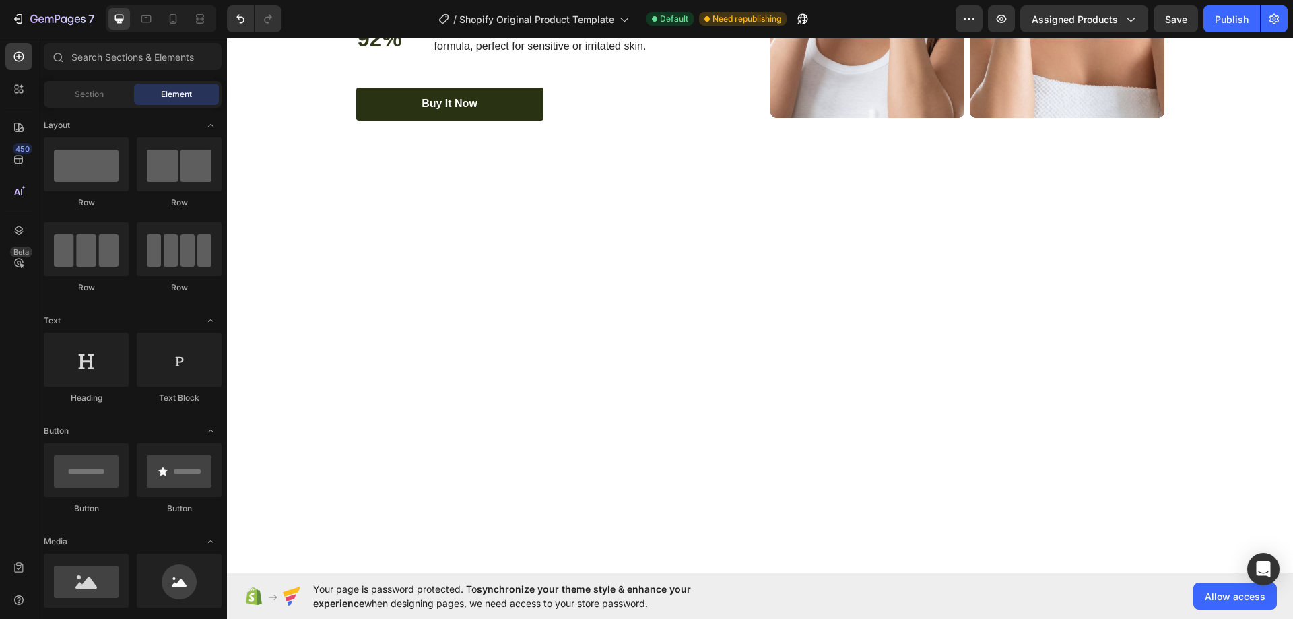
scroll to position [1684, 0]
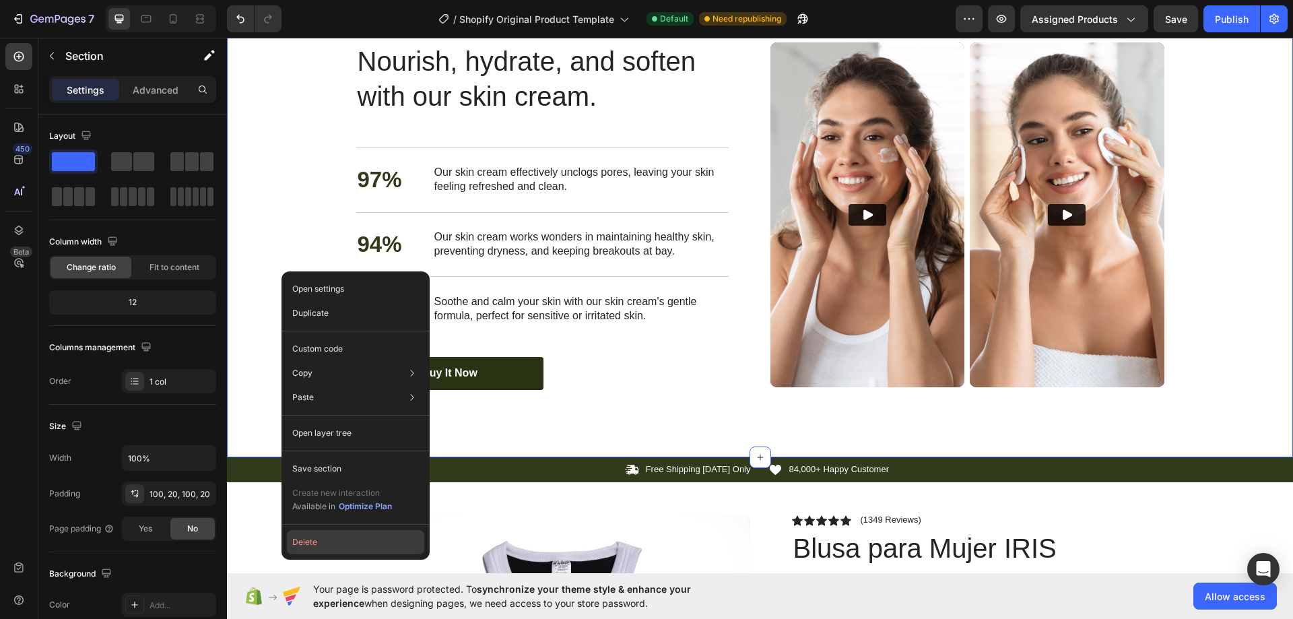
click at [328, 545] on button "Delete" at bounding box center [355, 542] width 137 height 24
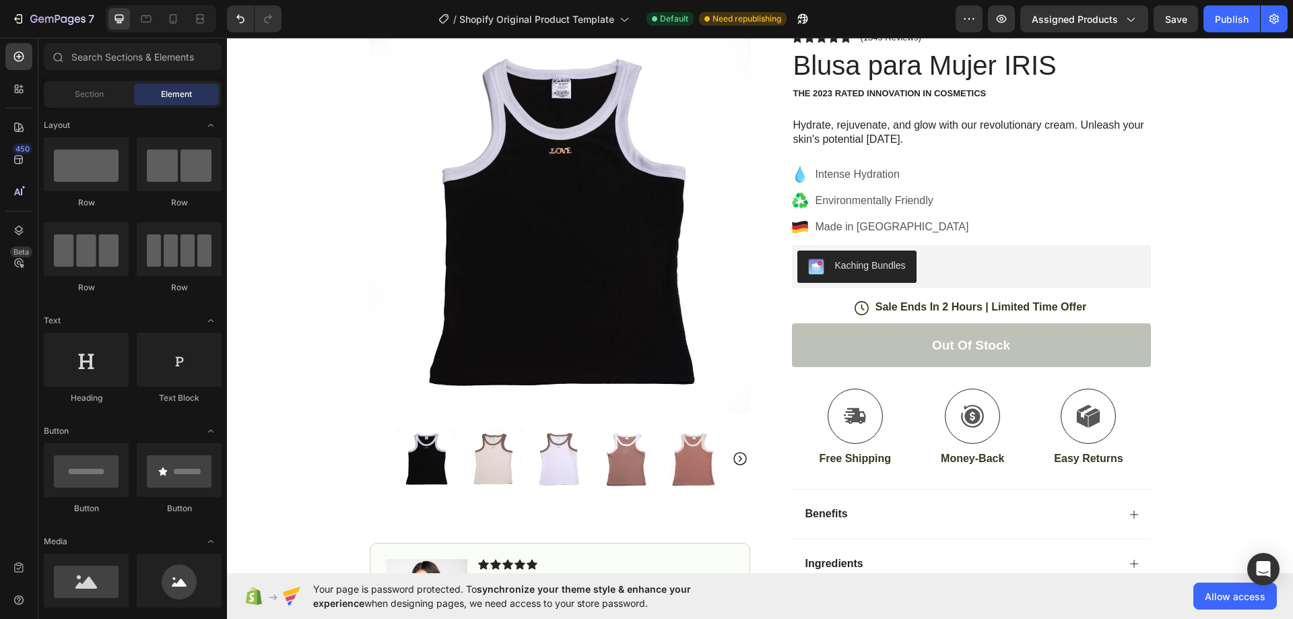
scroll to position [932, 0]
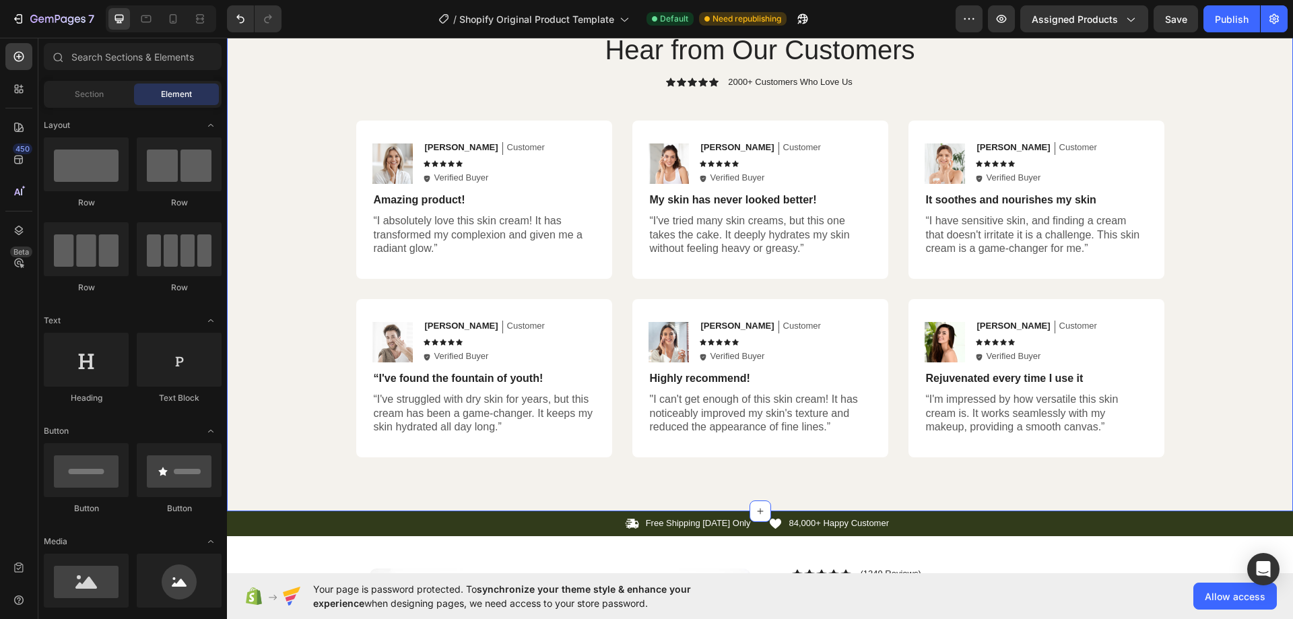
click at [313, 368] on div "Hear from Our Customers Heading Icon Icon Icon Icon Icon Icon List 2000+ Custom…" at bounding box center [759, 244] width 1039 height 427
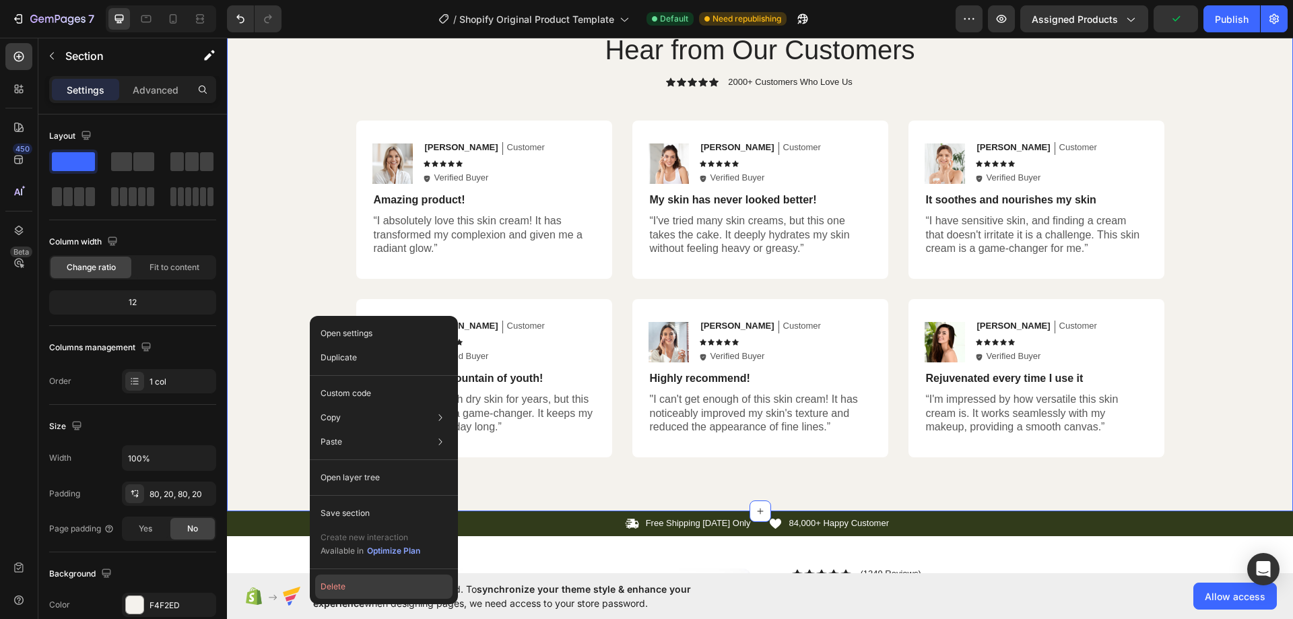
drag, startPoint x: 363, startPoint y: 593, endPoint x: 156, endPoint y: 523, distance: 218.3
click at [363, 593] on button "Delete" at bounding box center [383, 587] width 137 height 24
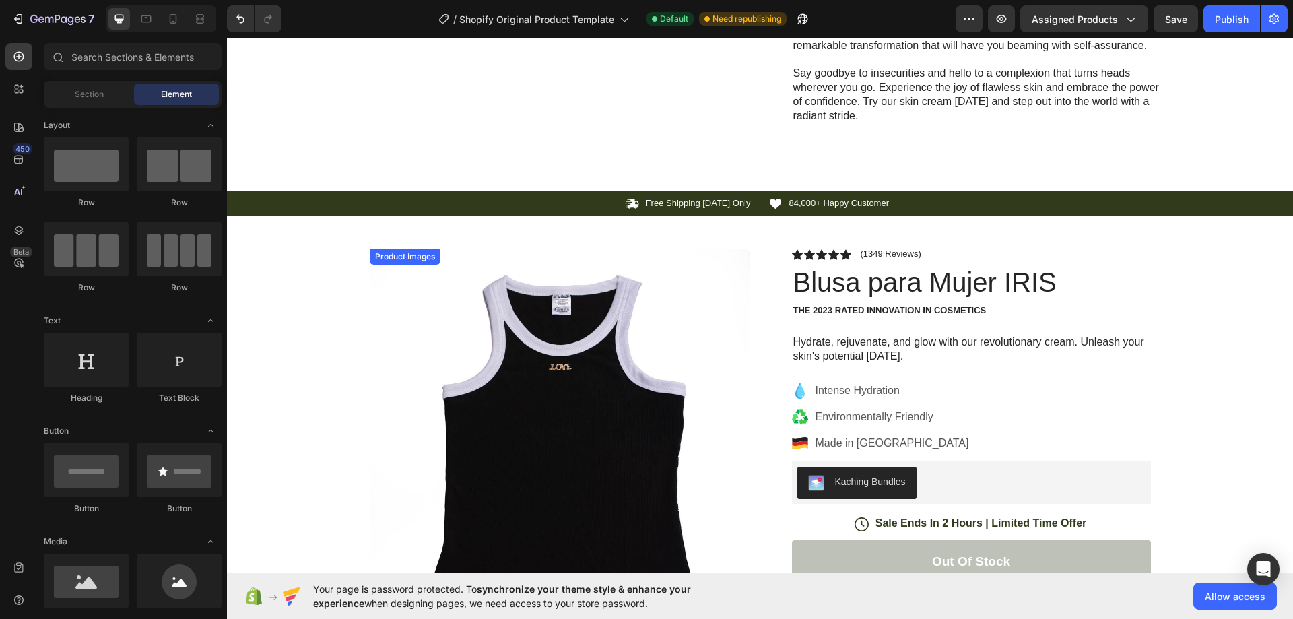
scroll to position [554, 0]
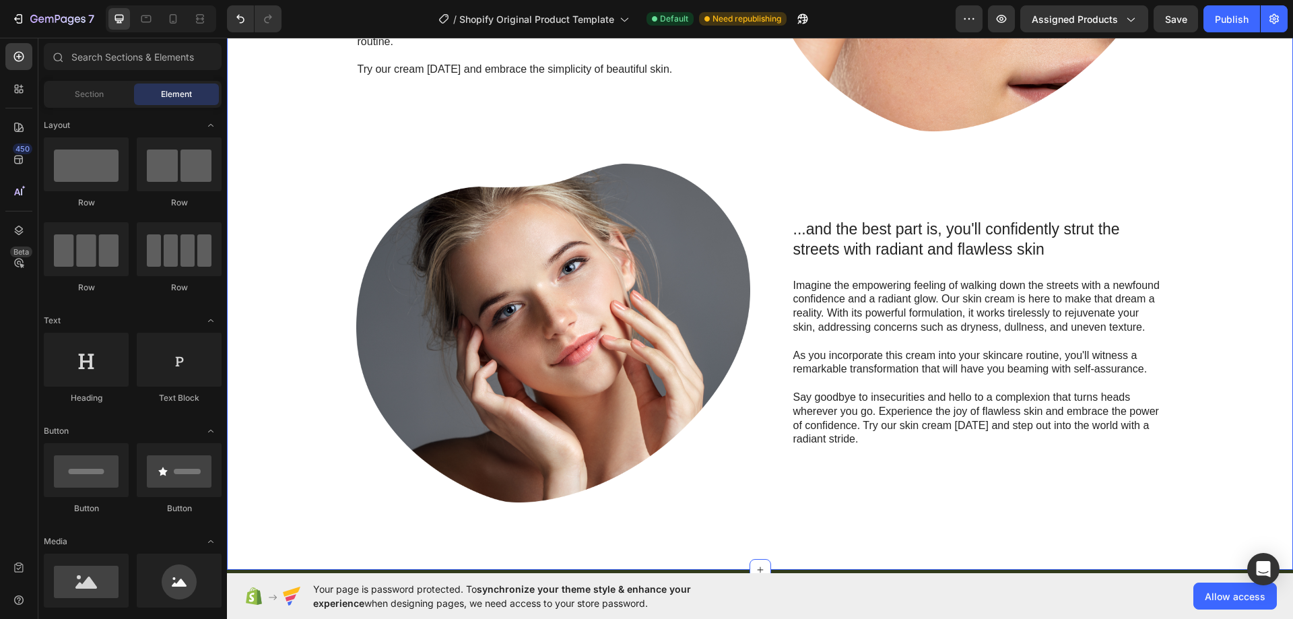
click at [297, 286] on div ""Simply life-changing skincare." Heading Discover the secret to effortless skin…" at bounding box center [759, 148] width 1039 height 710
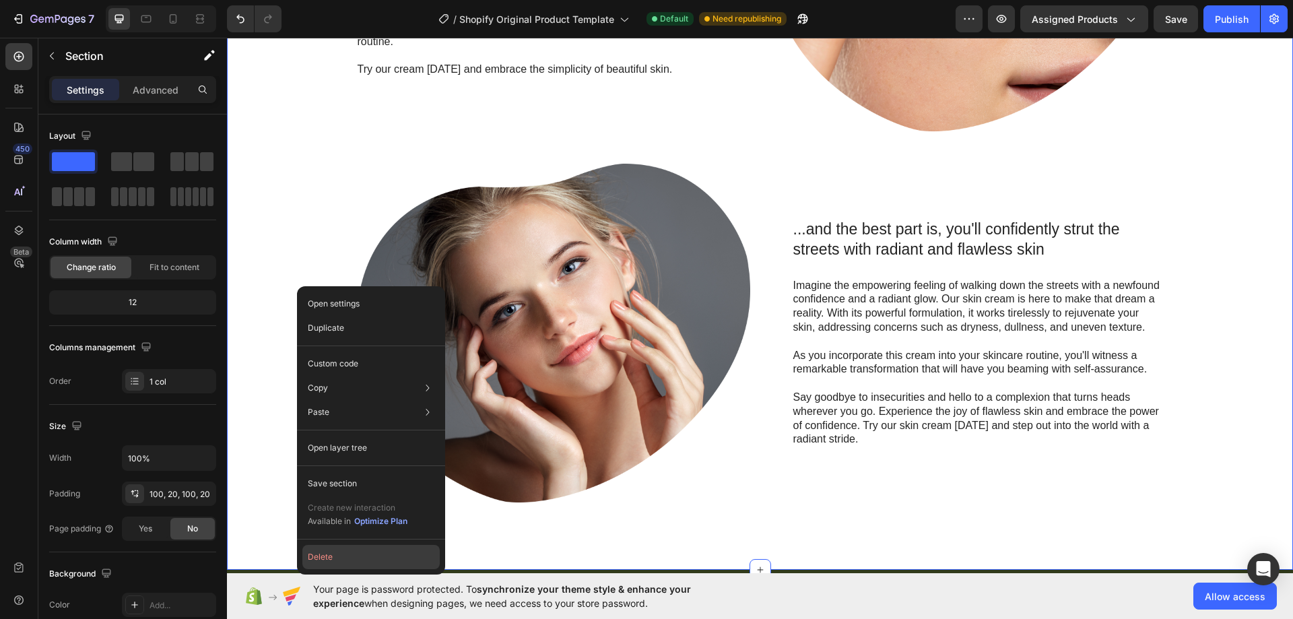
click at [364, 560] on button "Delete" at bounding box center [370, 557] width 137 height 24
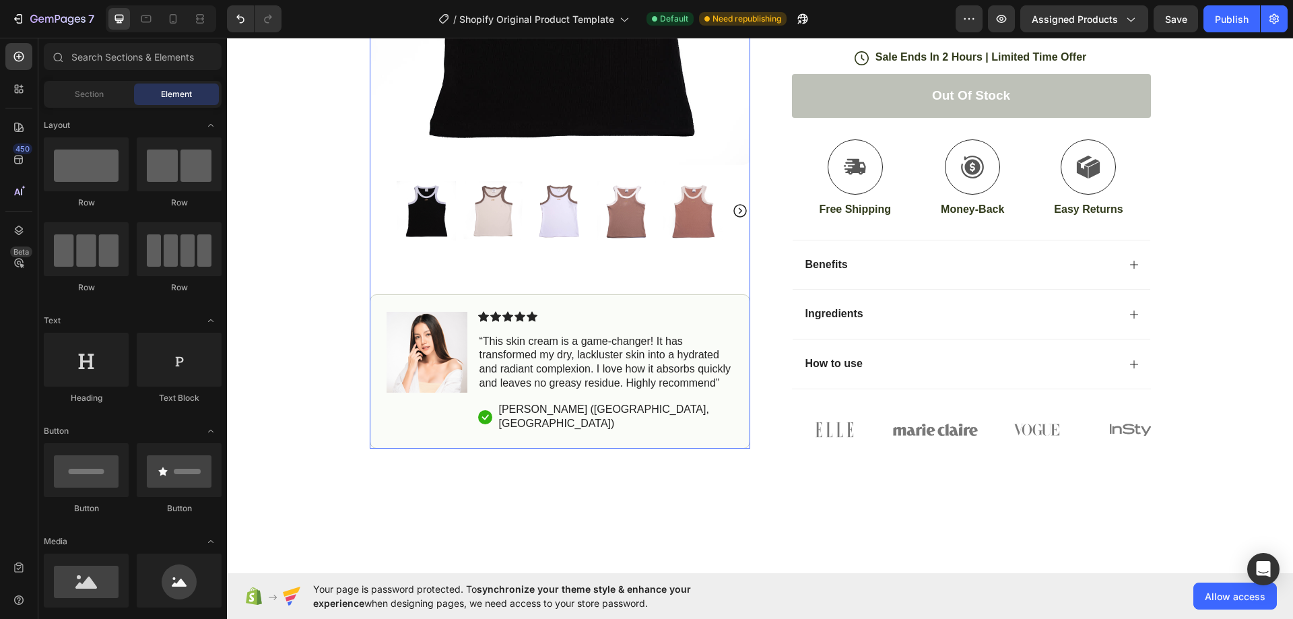
scroll to position [0, 0]
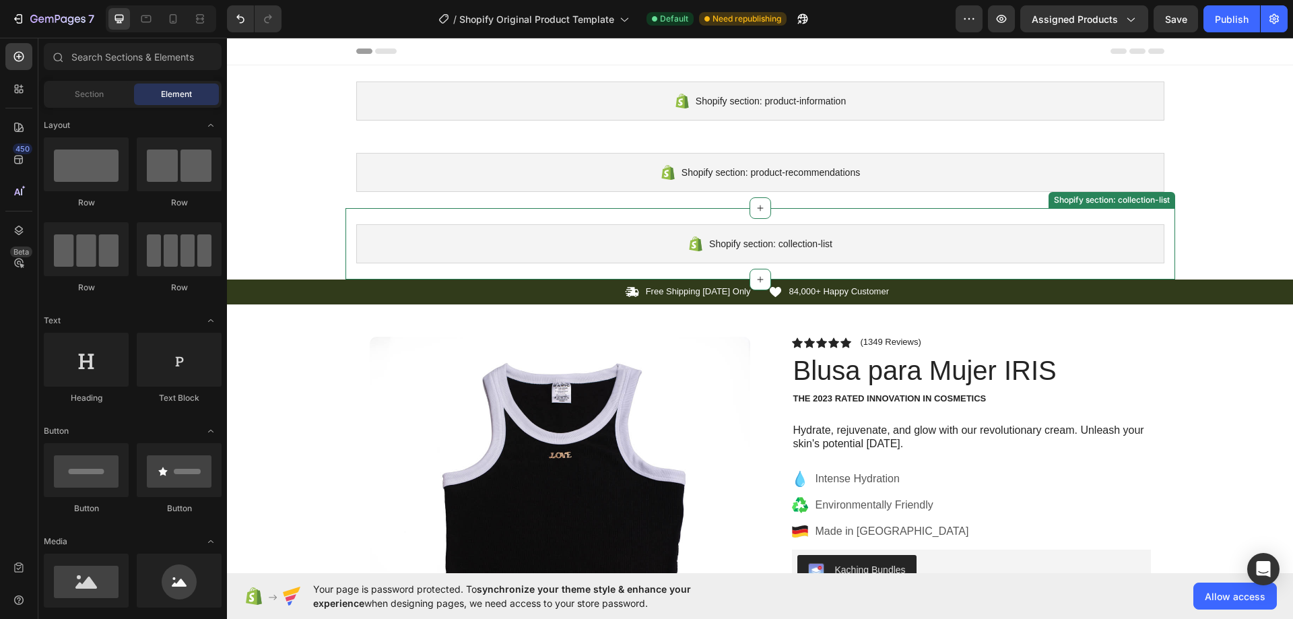
click at [540, 217] on div "Shopify section: collection-list Shopify section: collection-list" at bounding box center [761, 243] width 830 height 71
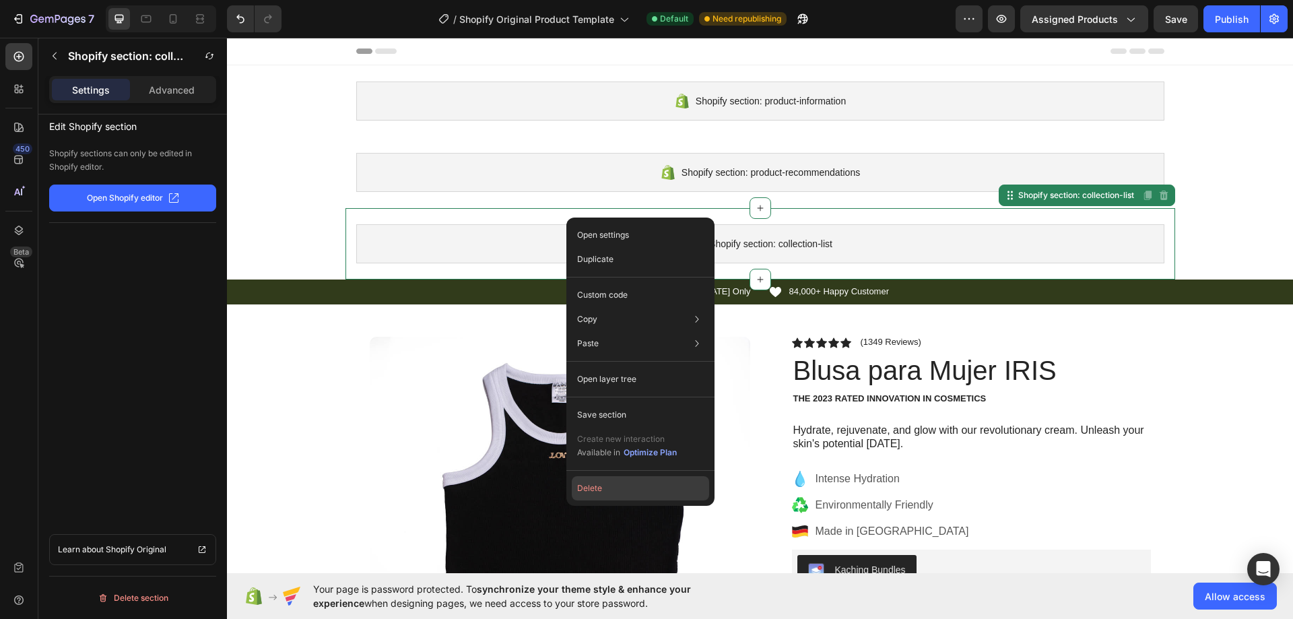
click at [644, 484] on button "Delete" at bounding box center [640, 488] width 137 height 24
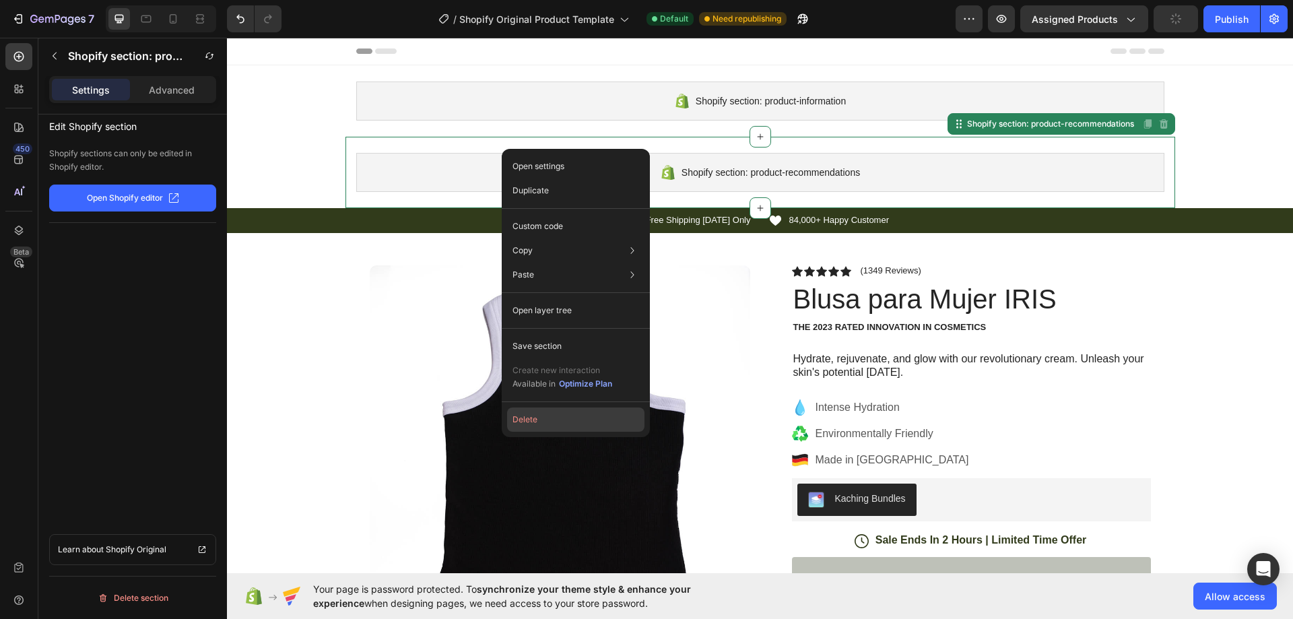
click at [567, 424] on button "Delete" at bounding box center [575, 419] width 137 height 24
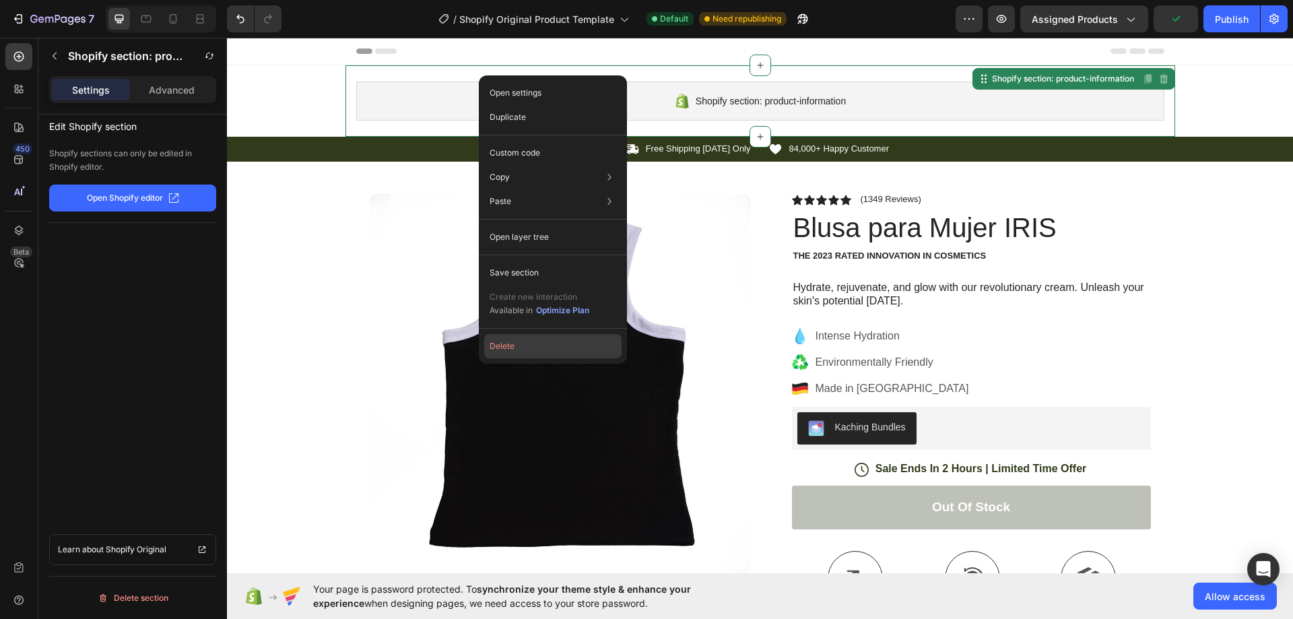
click at [546, 346] on button "Delete" at bounding box center [552, 346] width 137 height 24
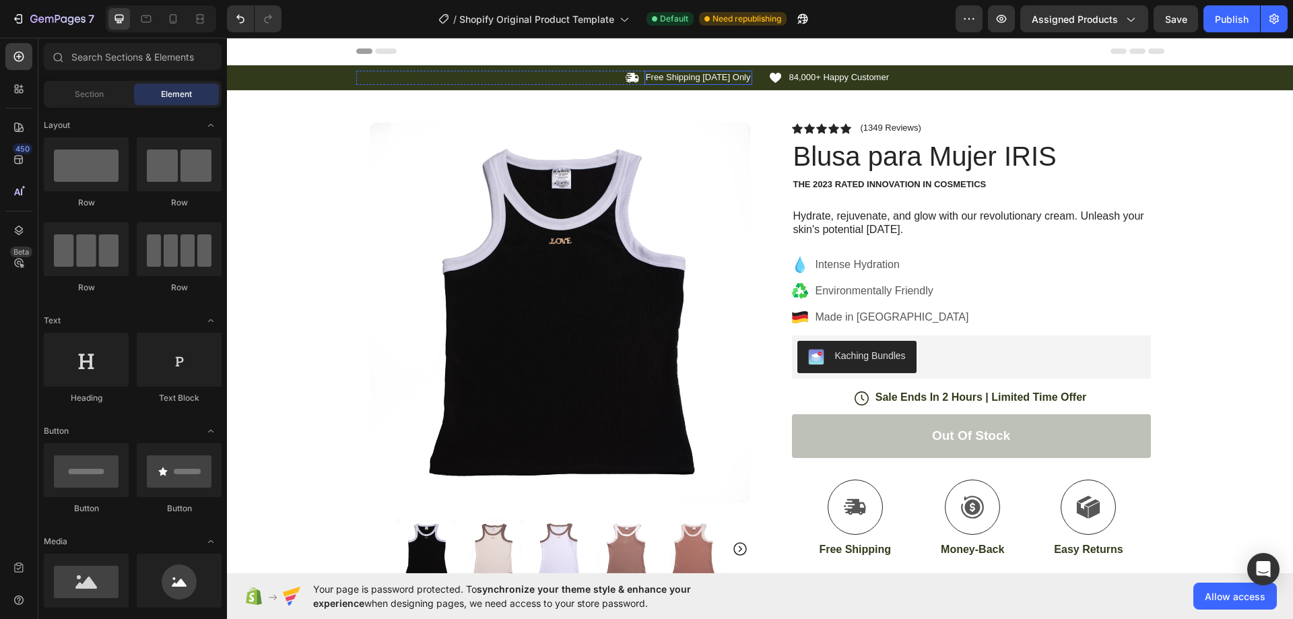
click at [708, 73] on p "Free Shipping Today Only" at bounding box center [698, 77] width 105 height 11
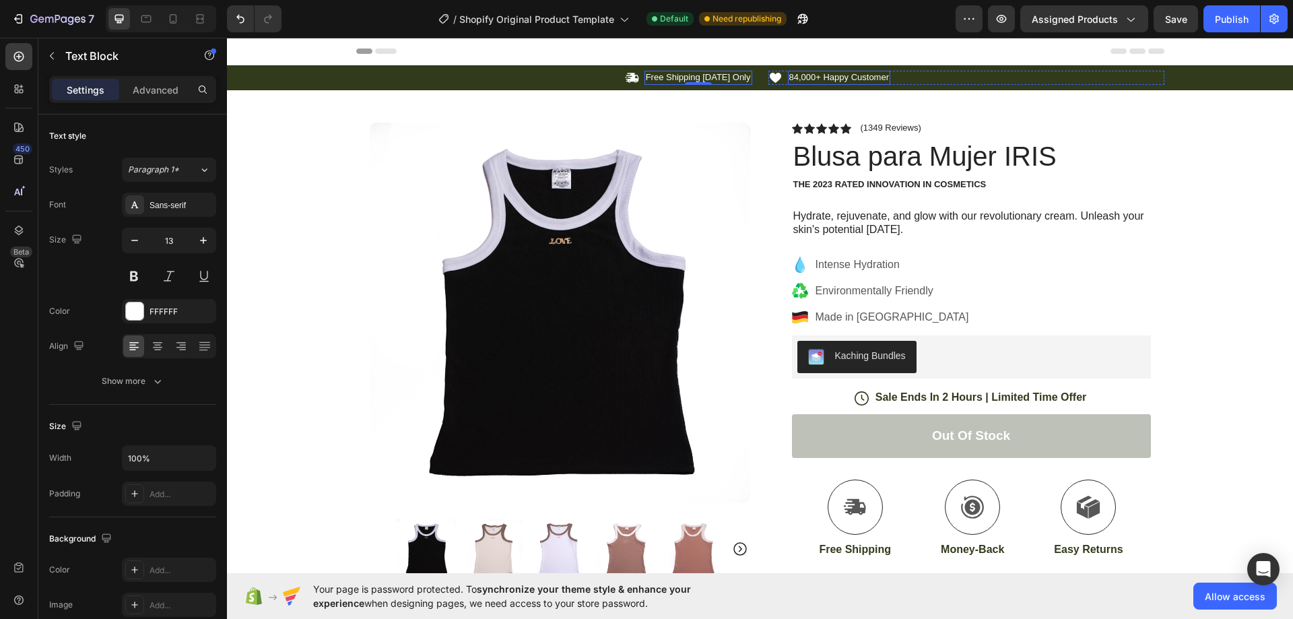
click at [793, 81] on p "84,000+ Happy Customer" at bounding box center [839, 77] width 100 height 11
click at [791, 77] on p "84,000+ Happy Customer" at bounding box center [839, 77] width 100 height 11
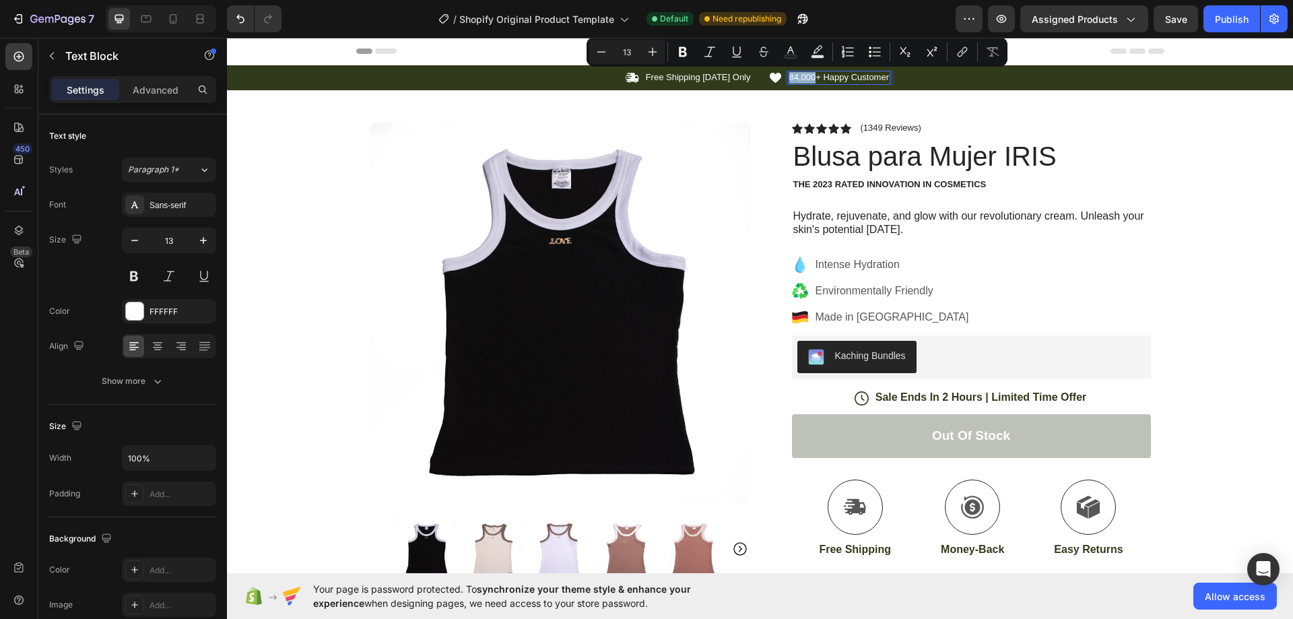
click at [791, 79] on p "84,000+ Happy Customer" at bounding box center [839, 77] width 100 height 11
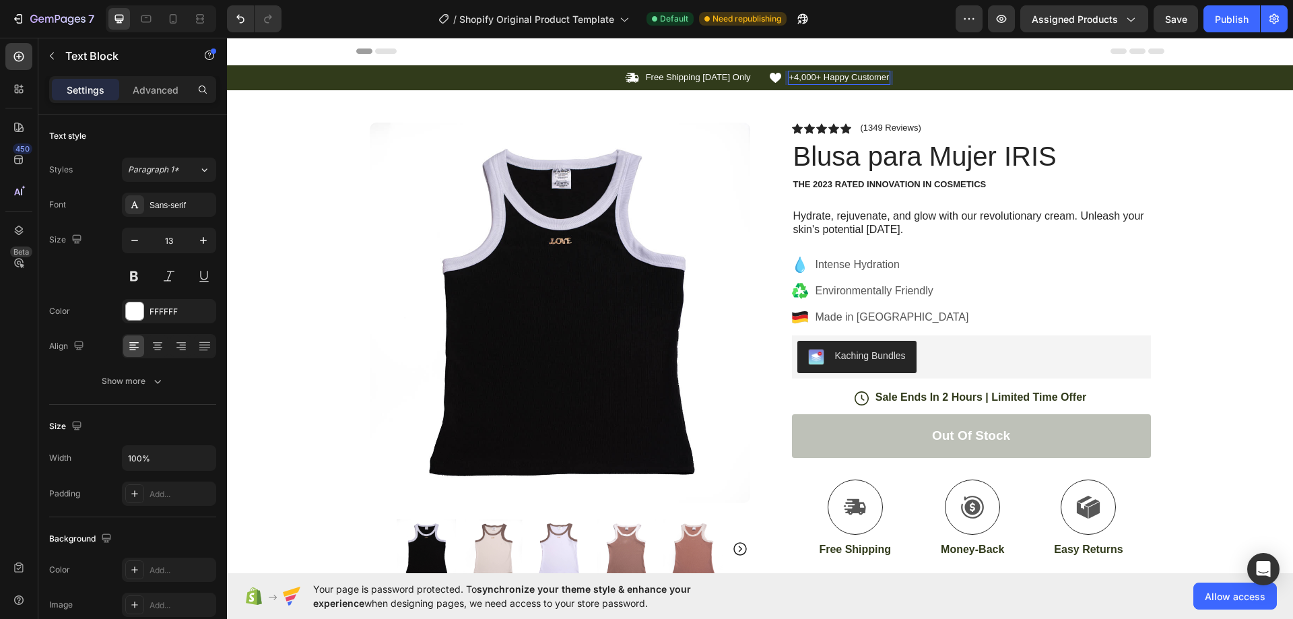
click at [813, 79] on p "+4,000+ Happy Customer" at bounding box center [839, 77] width 100 height 11
click at [813, 78] on p "+4,000+ Happy Customer" at bounding box center [839, 77] width 100 height 11
click at [817, 77] on p "+4,000+ Happy Customer" at bounding box center [839, 77] width 100 height 11
click at [861, 76] on p "+4,000 Happy Customer" at bounding box center [836, 77] width 95 height 11
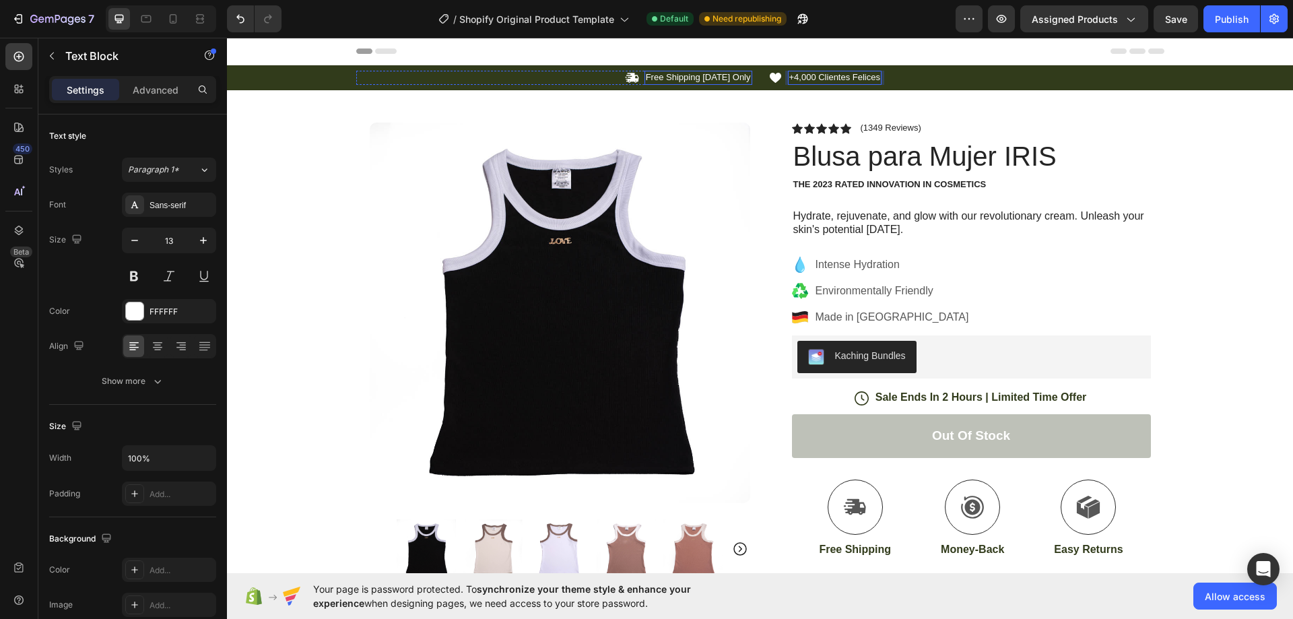
click at [682, 78] on p "Free Shipping Today Only" at bounding box center [698, 77] width 105 height 11
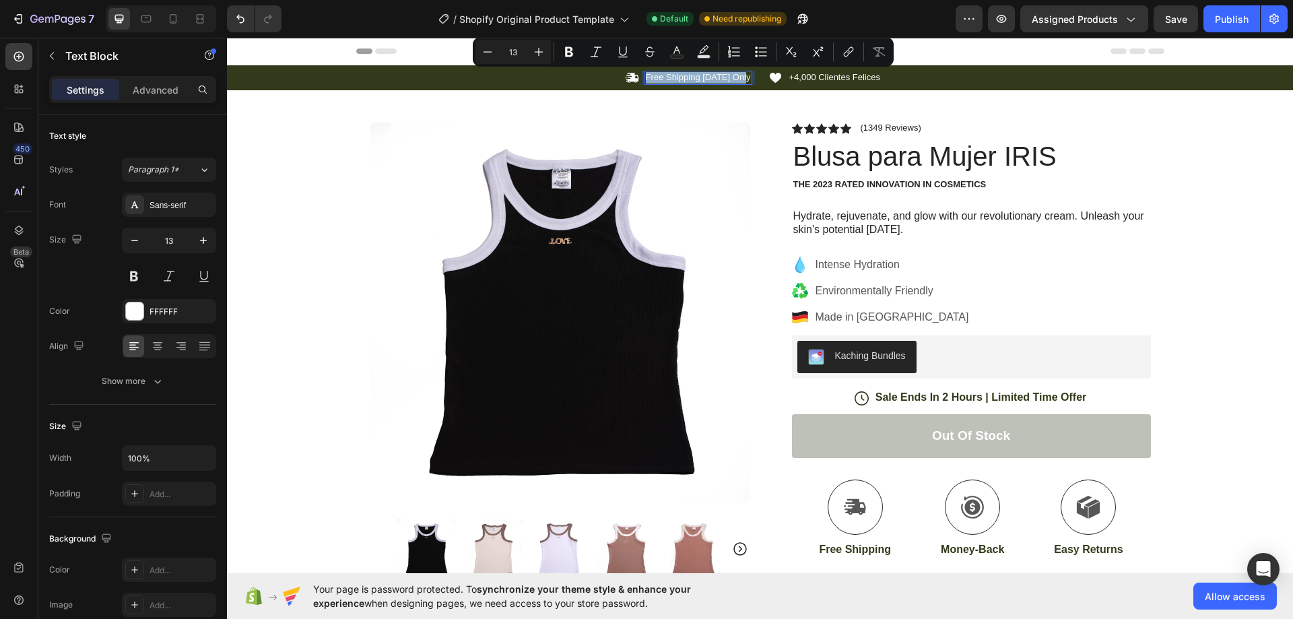
click at [682, 78] on p "Free Shipping Today Only" at bounding box center [698, 77] width 105 height 11
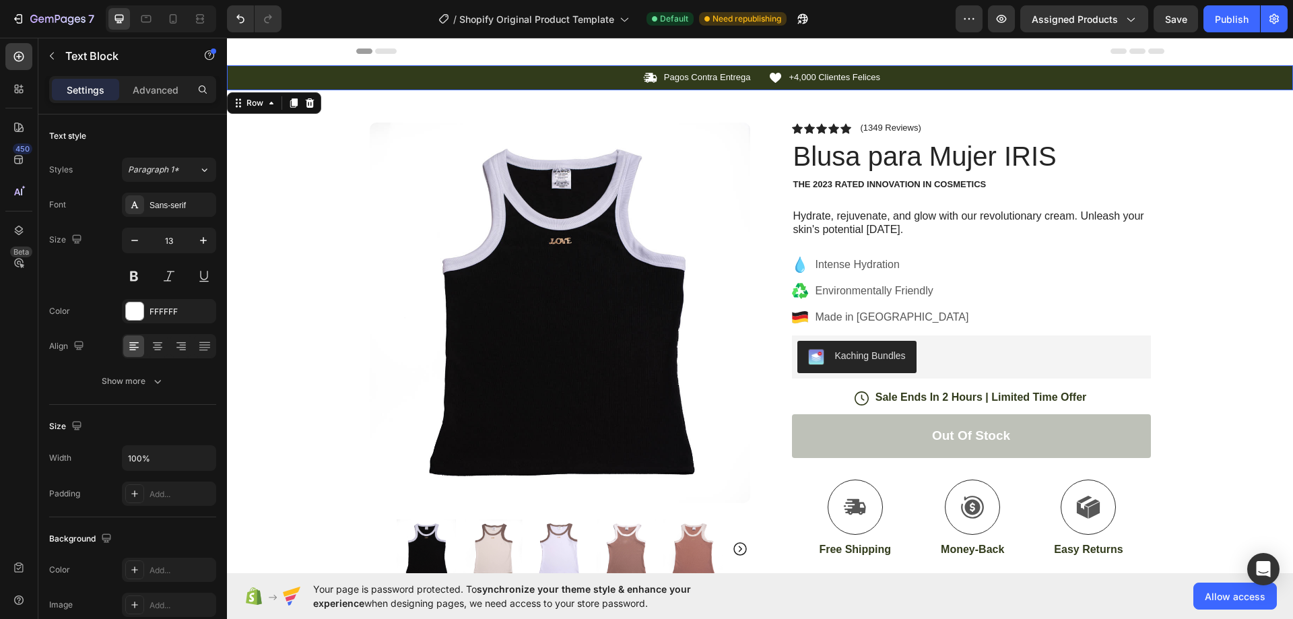
click at [526, 90] on div "Icon Pagos Contra Entrega Text Block Row Icon +4,000 Clientes Felices Text Bloc…" at bounding box center [760, 77] width 1066 height 25
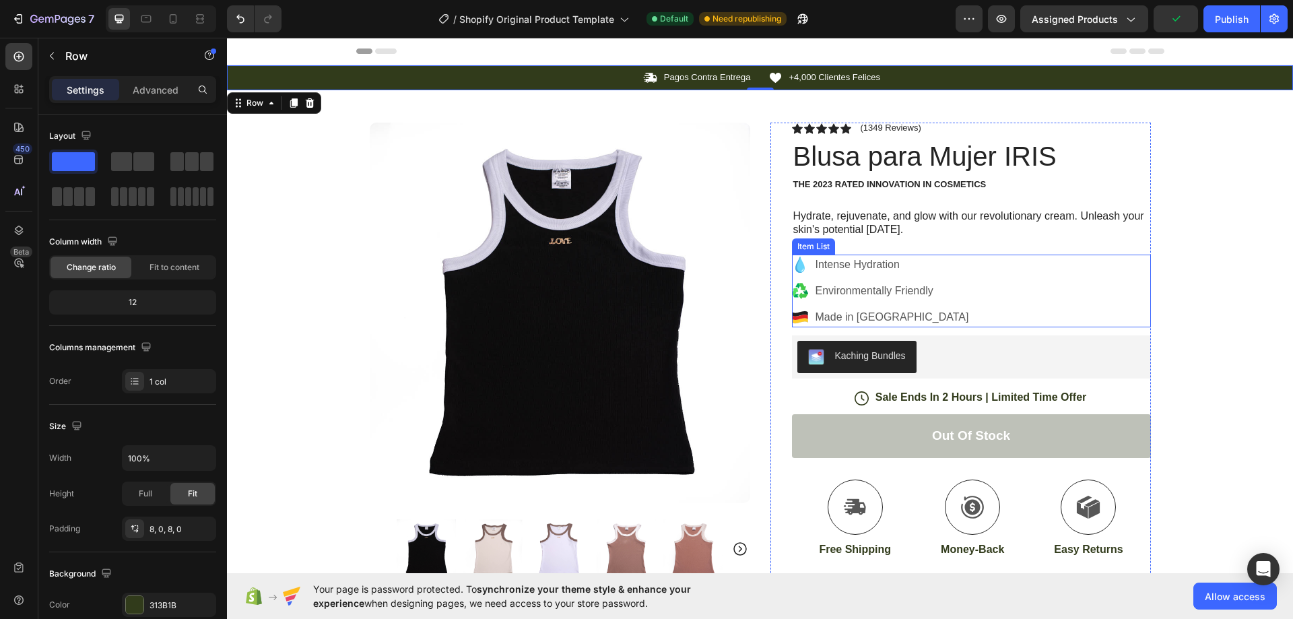
click at [799, 266] on icon at bounding box center [799, 265] width 9 height 16
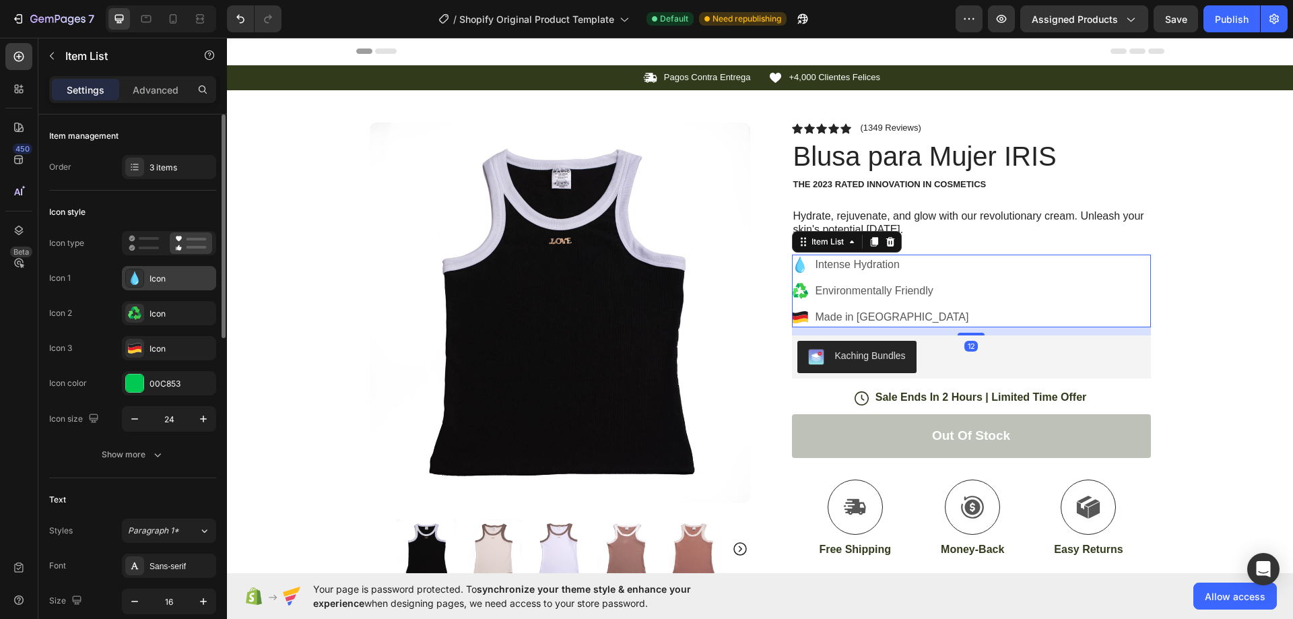
click at [129, 275] on icon at bounding box center [134, 277] width 13 height 13
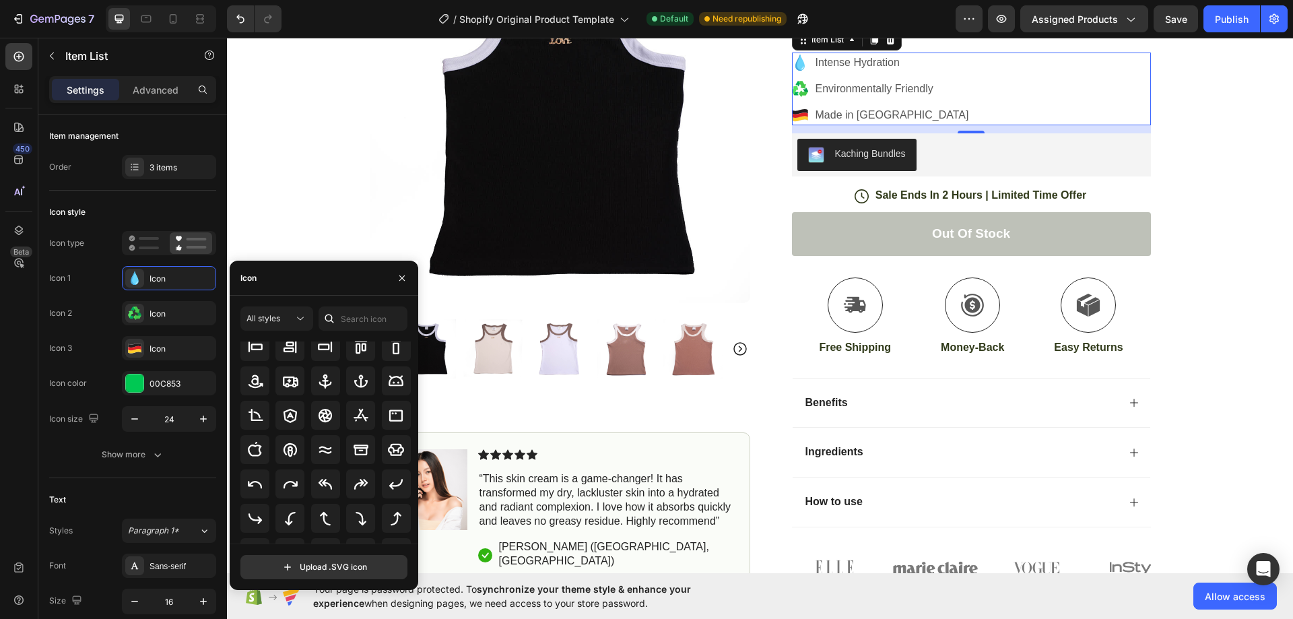
scroll to position [418, 0]
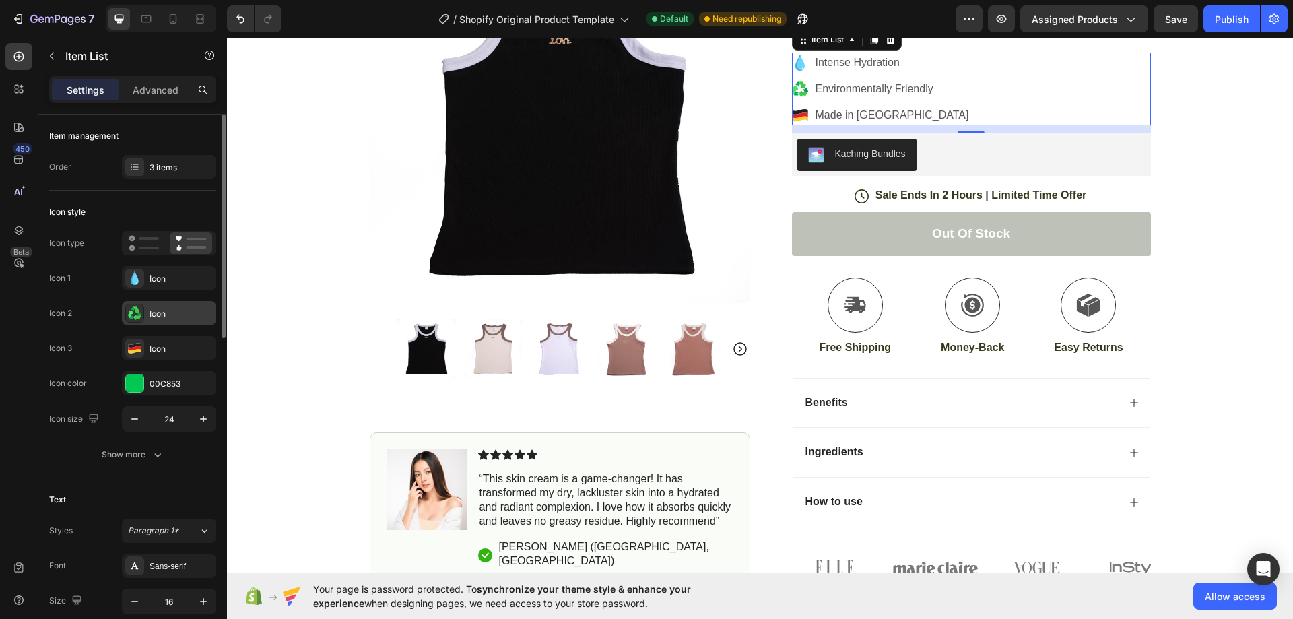
click at [154, 312] on div "Icon" at bounding box center [181, 314] width 63 height 12
click at [90, 336] on div "Icon 2 Icon" at bounding box center [132, 348] width 167 height 24
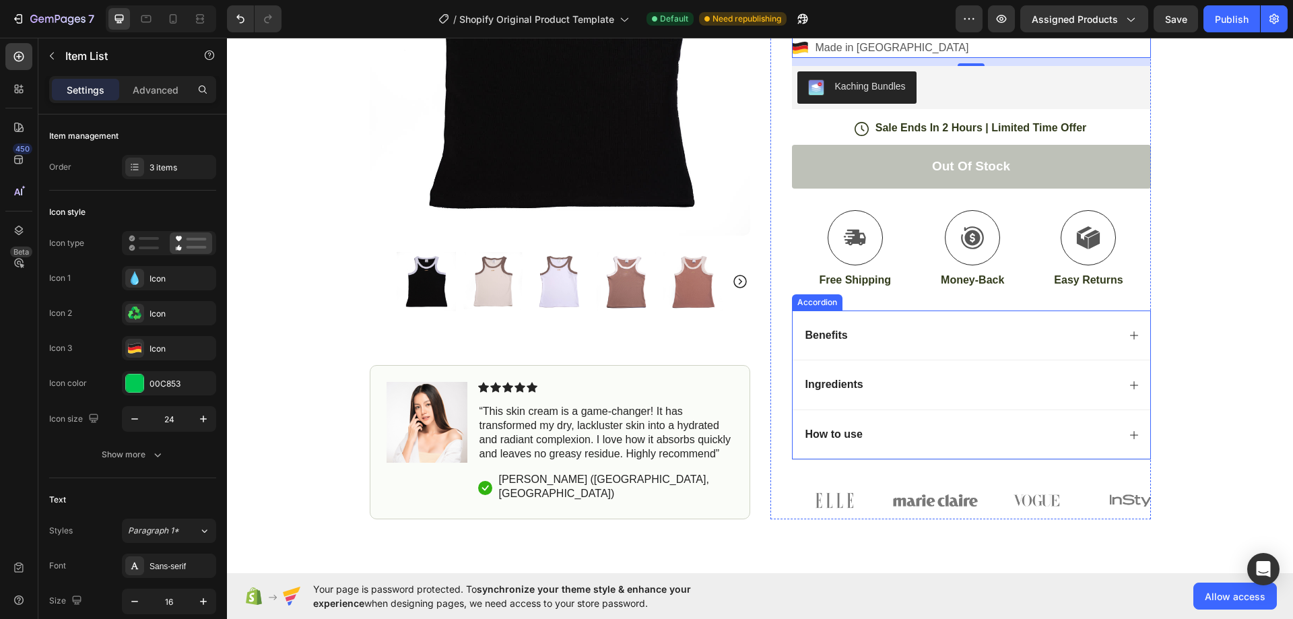
scroll to position [404, 0]
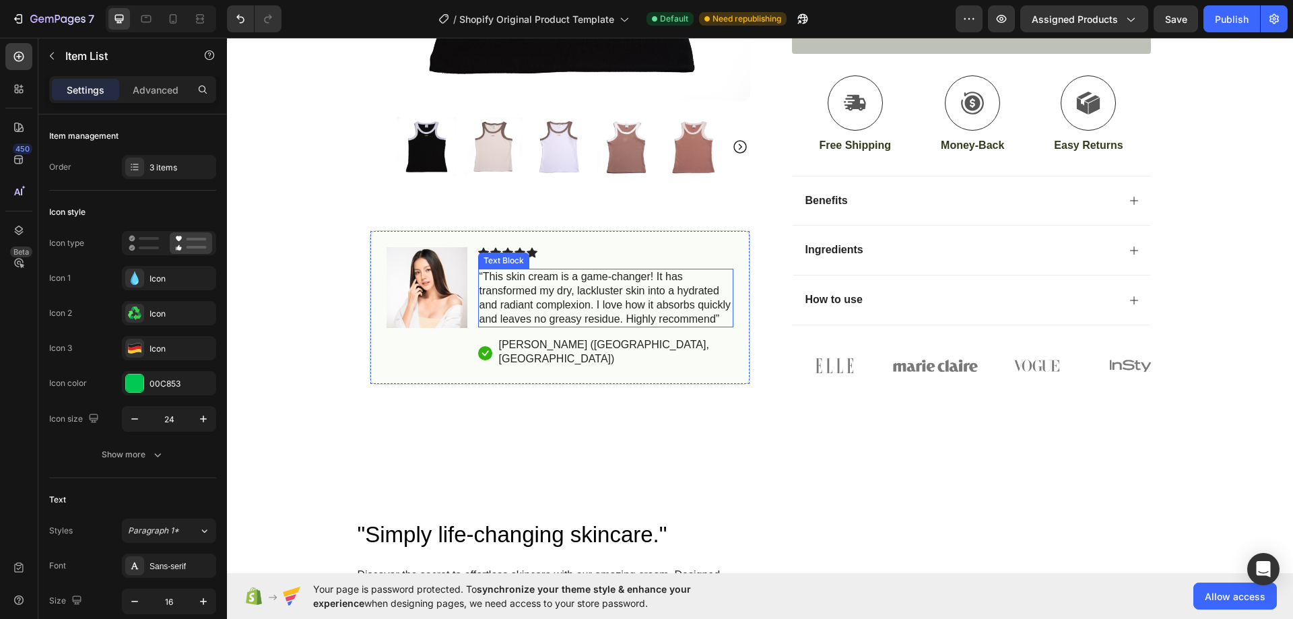
click at [650, 313] on p "“This skin cream is a game-changer! It has transformed my dry, lackluster skin …" at bounding box center [606, 298] width 253 height 56
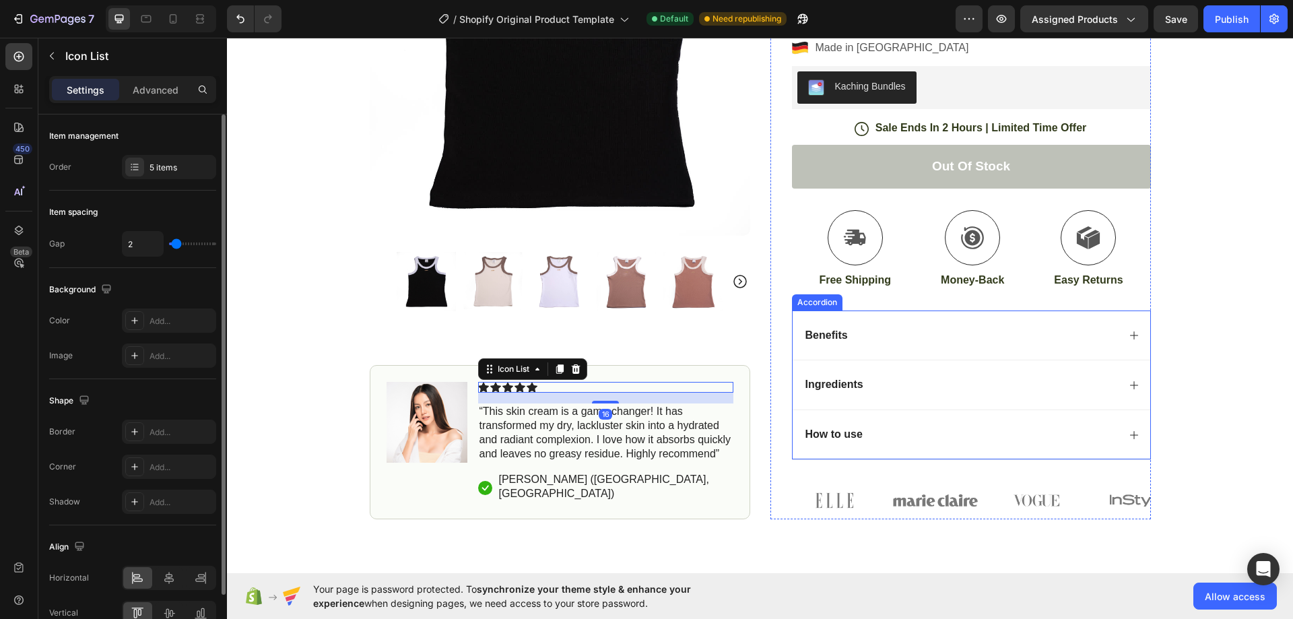
scroll to position [0, 0]
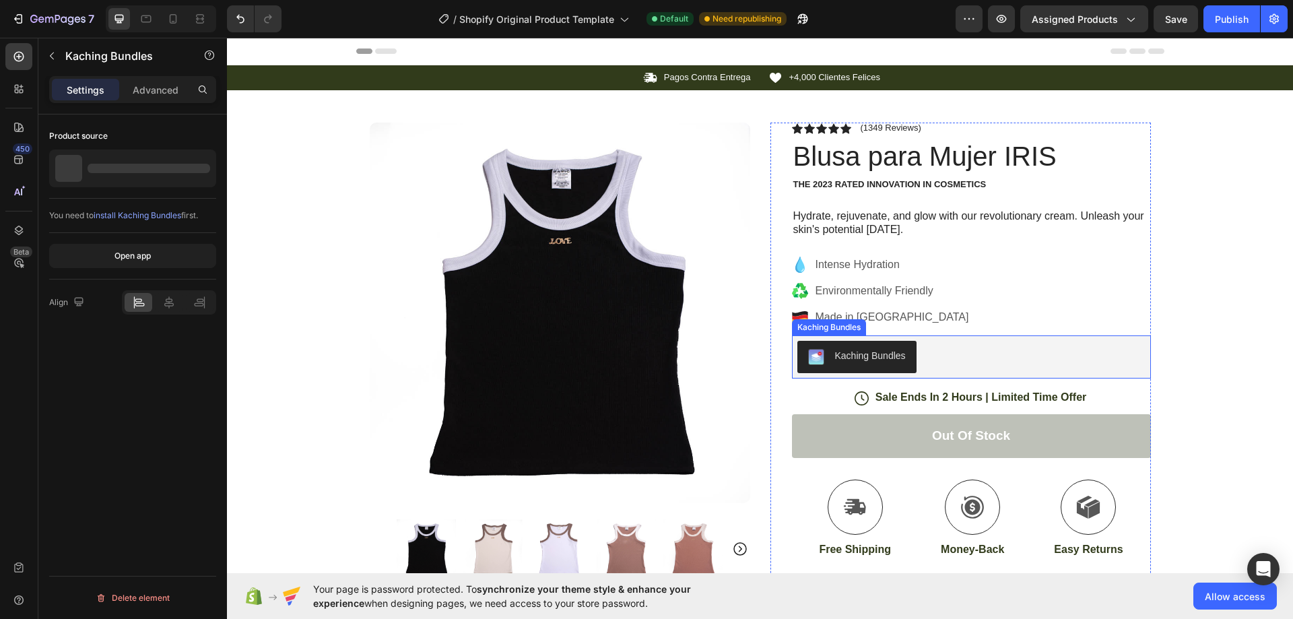
click at [976, 357] on div "Kaching Bundles" at bounding box center [971, 357] width 348 height 32
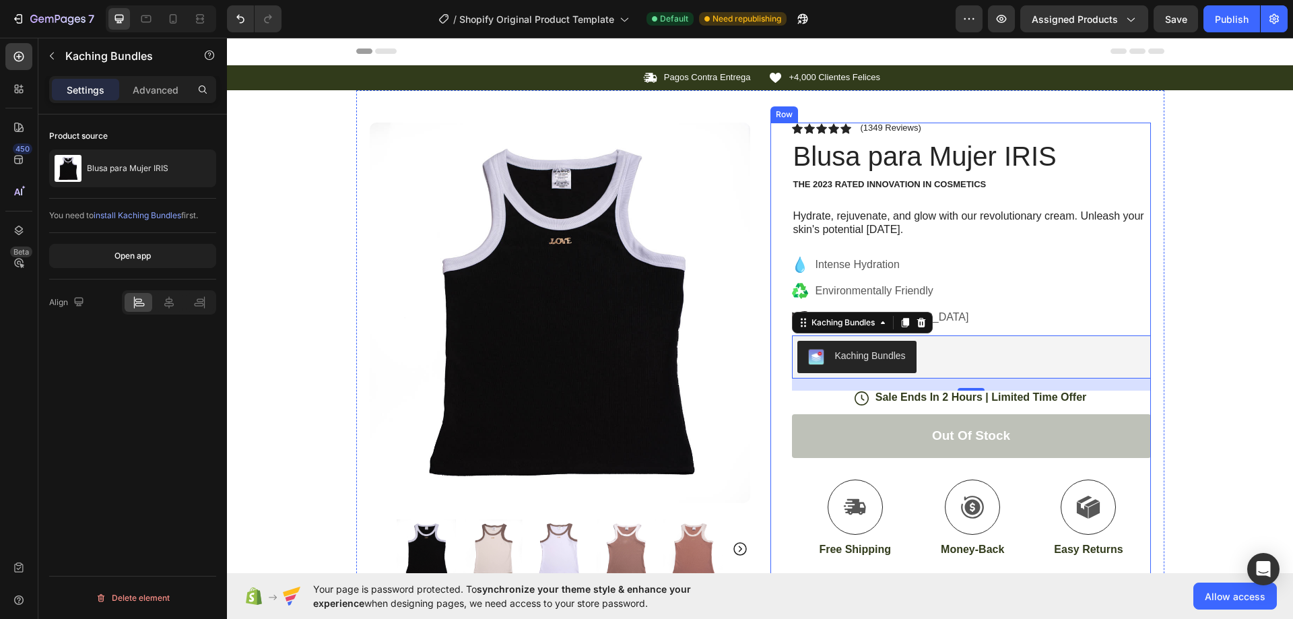
click at [914, 246] on div "Icon Icon Icon Icon Icon Icon List (1349 Reviews) Text Block Row Blusa para Muj…" at bounding box center [971, 456] width 359 height 666
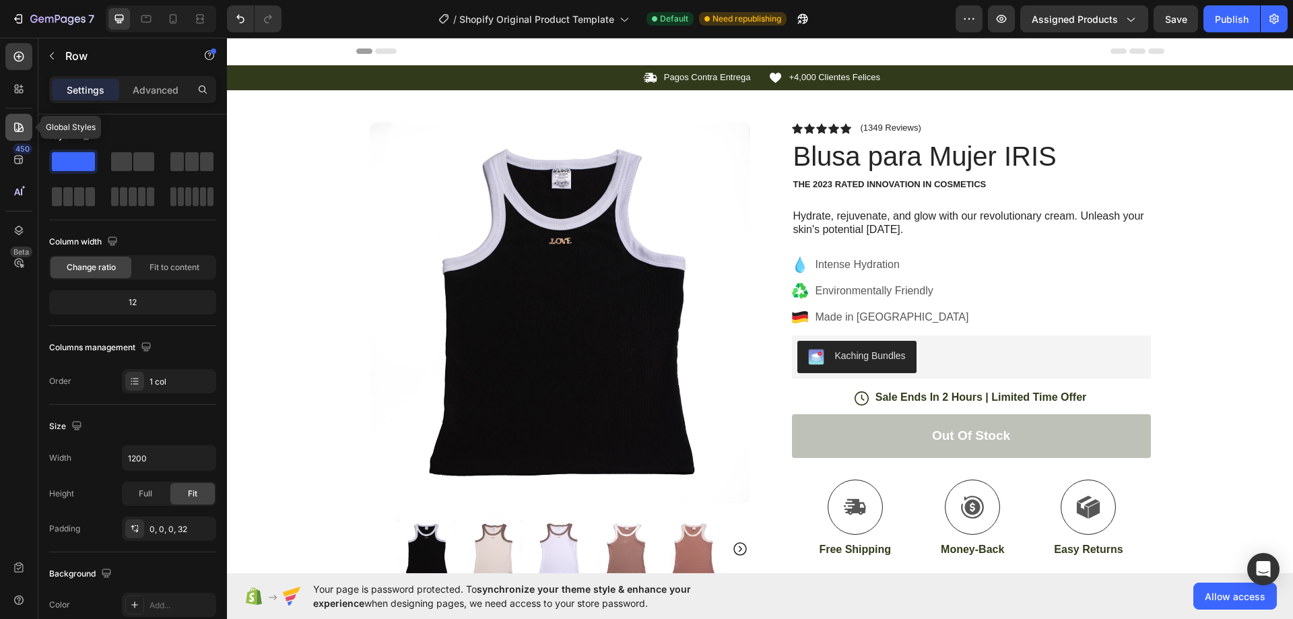
click at [20, 131] on icon at bounding box center [18, 127] width 13 height 13
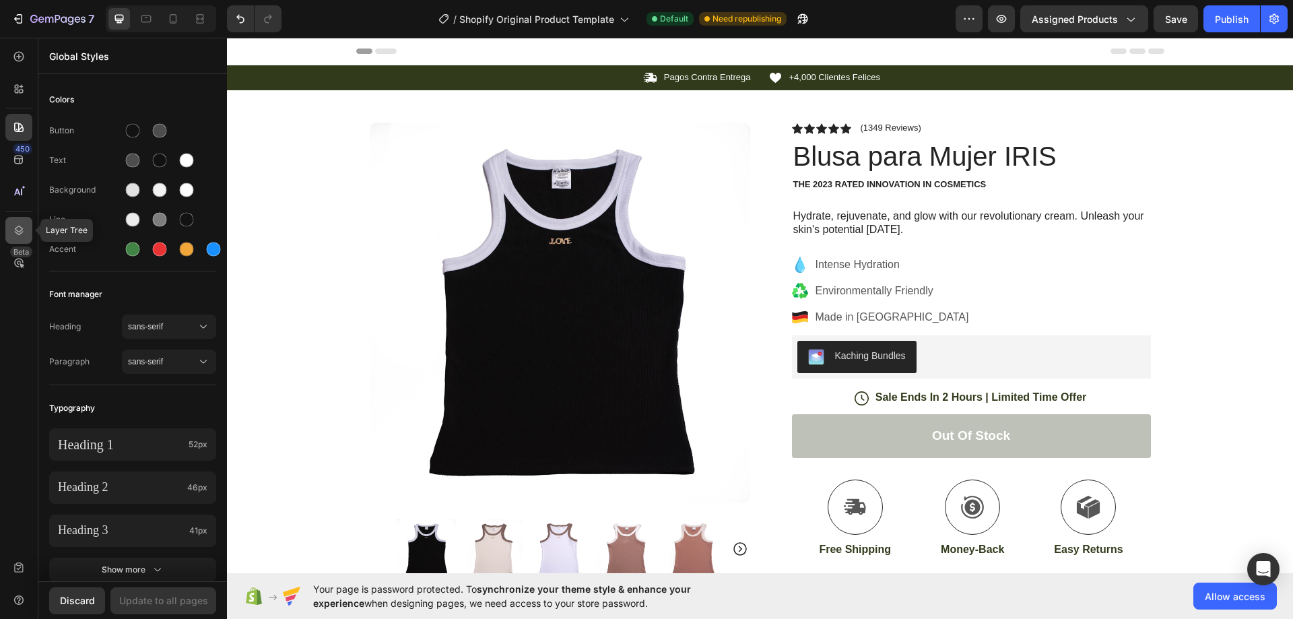
click at [18, 233] on icon at bounding box center [18, 230] width 13 height 13
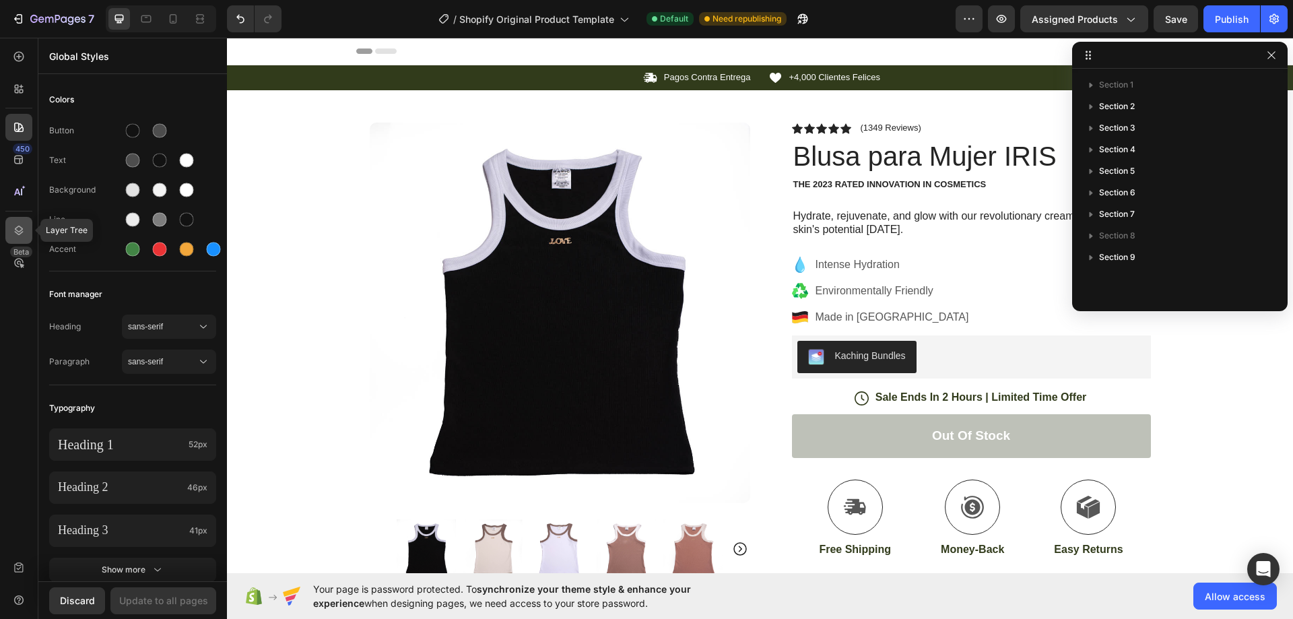
click at [18, 233] on icon at bounding box center [18, 230] width 13 height 13
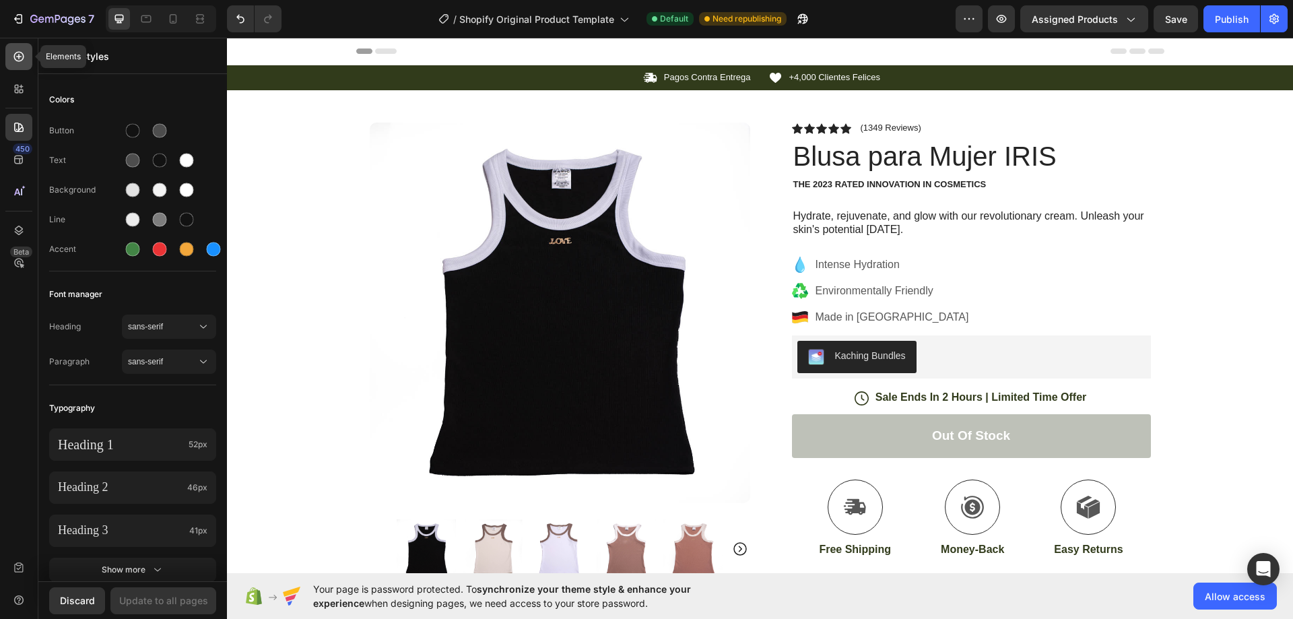
click at [8, 65] on div at bounding box center [18, 56] width 27 height 27
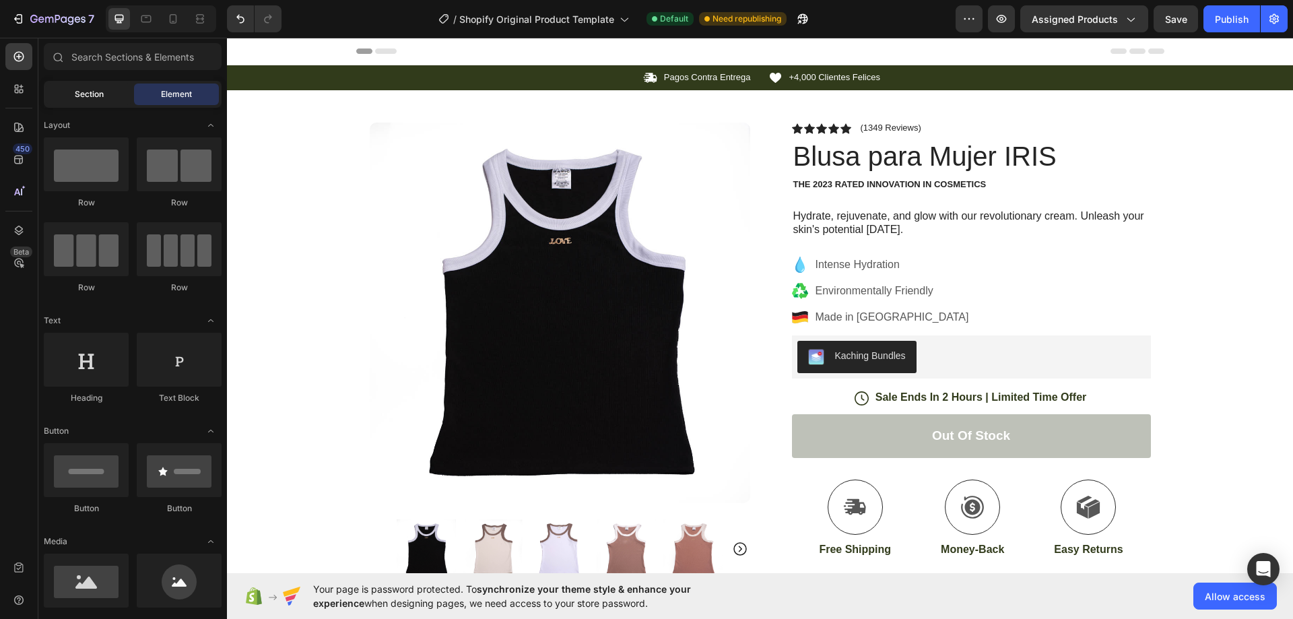
click at [86, 88] on div "Section" at bounding box center [88, 95] width 85 height 22
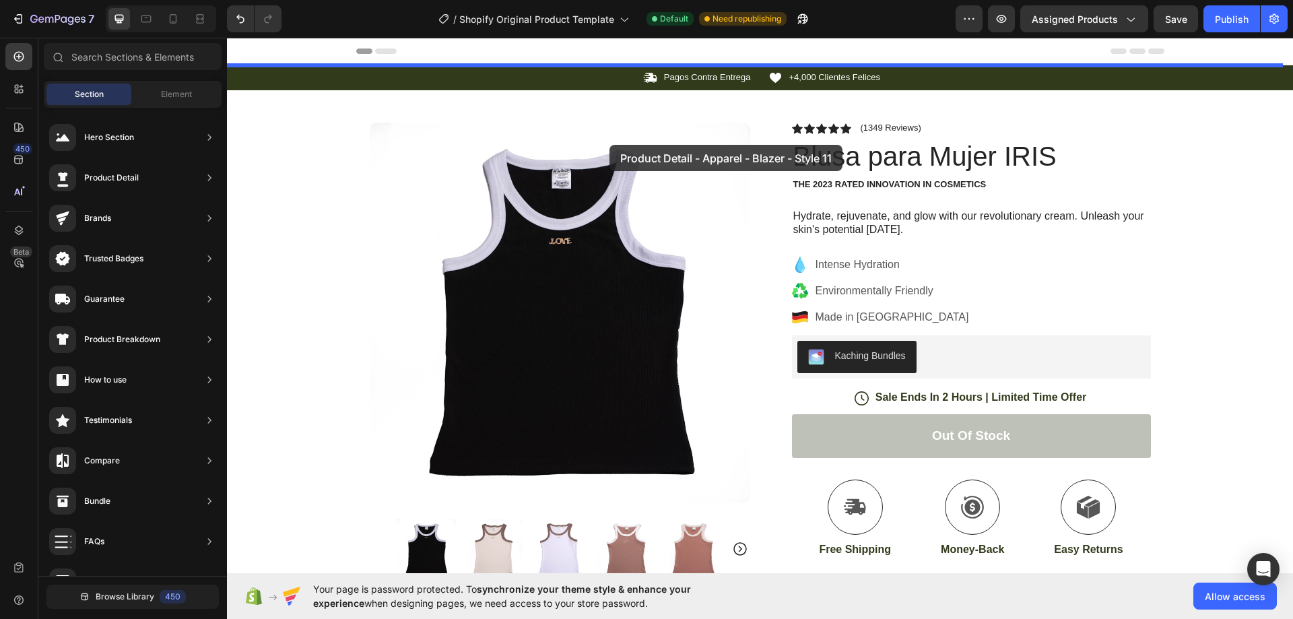
drag, startPoint x: 562, startPoint y: 275, endPoint x: 610, endPoint y: 145, distance: 139.1
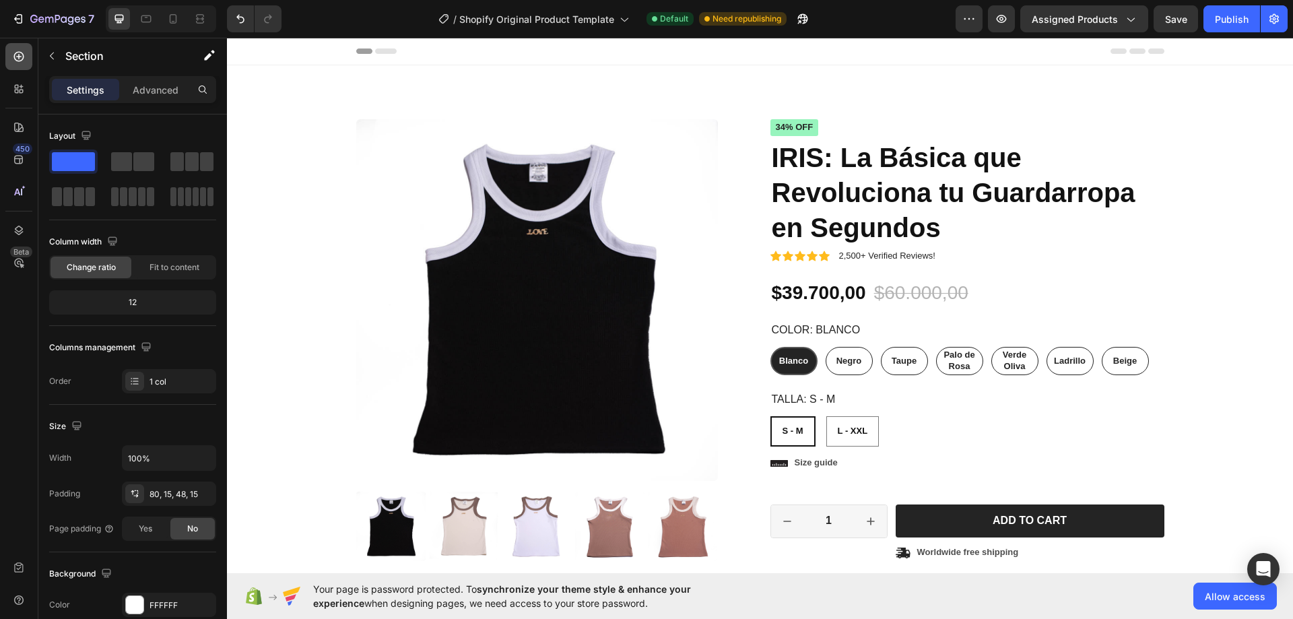
click at [24, 66] on div at bounding box center [18, 56] width 27 height 27
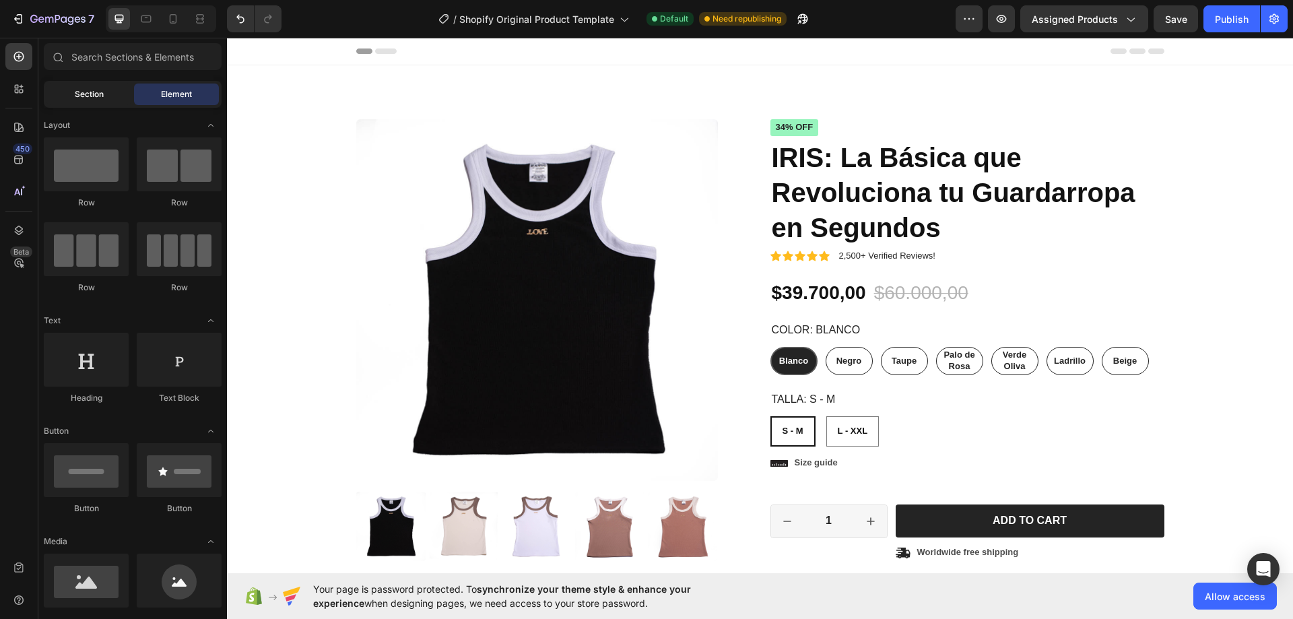
click at [69, 93] on div "Section" at bounding box center [88, 95] width 85 height 22
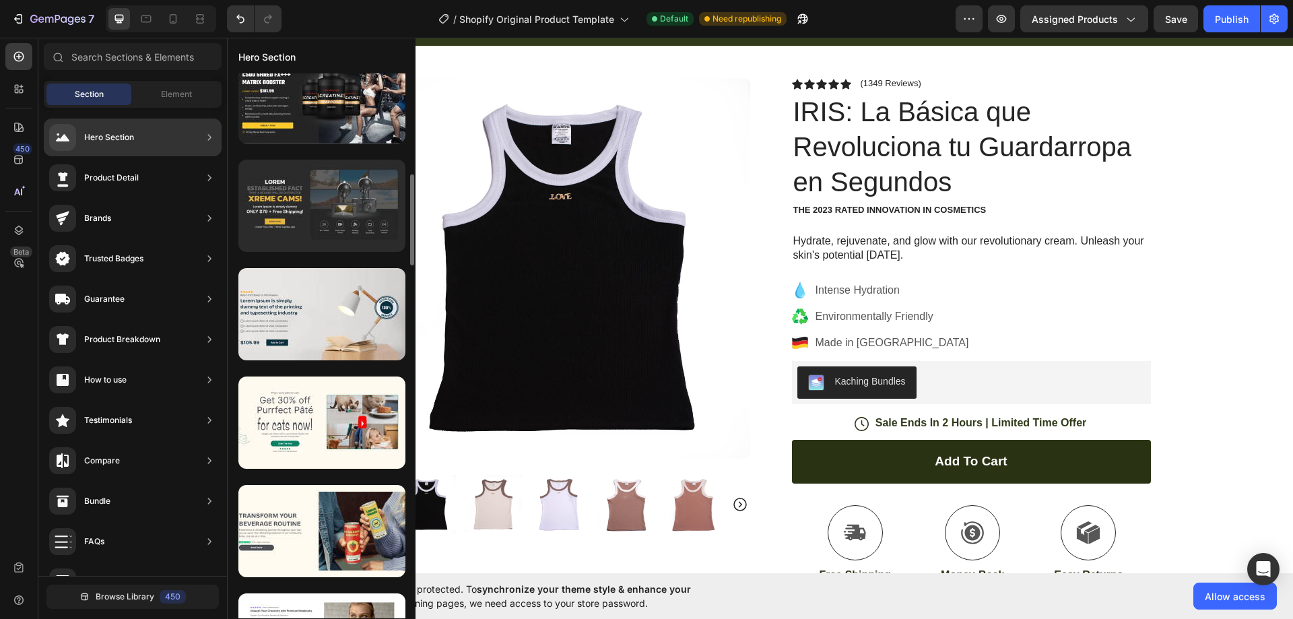
scroll to position [202, 0]
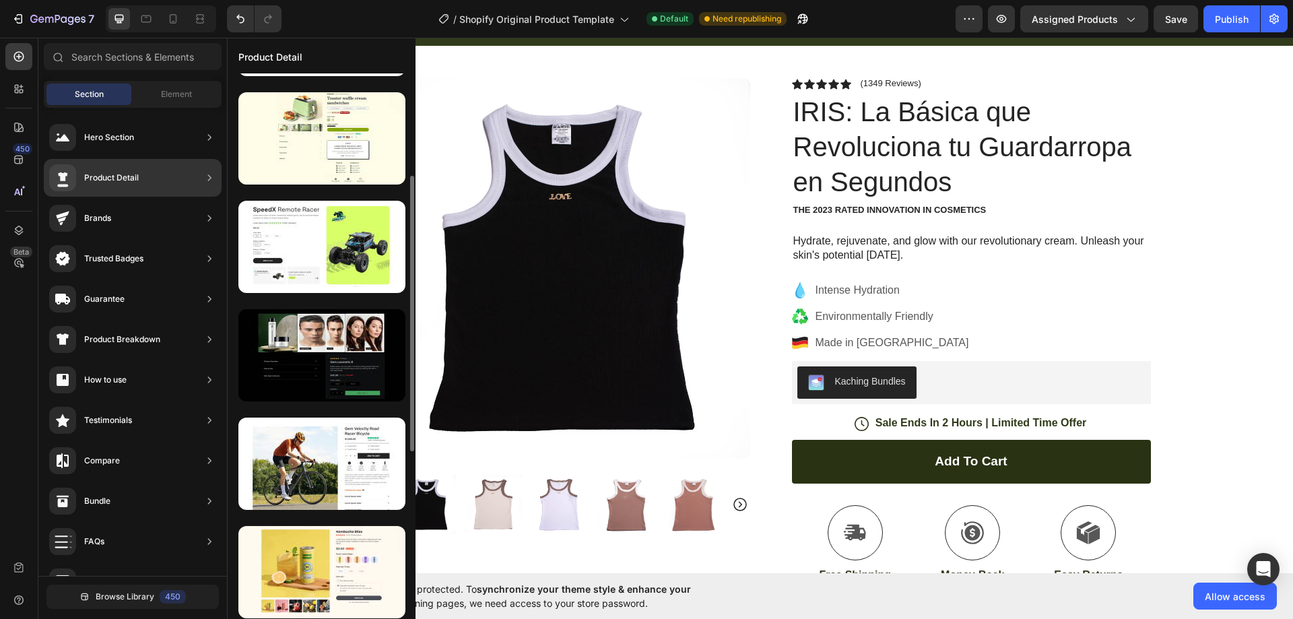
click at [139, 182] on div "Product Detail" at bounding box center [133, 178] width 178 height 38
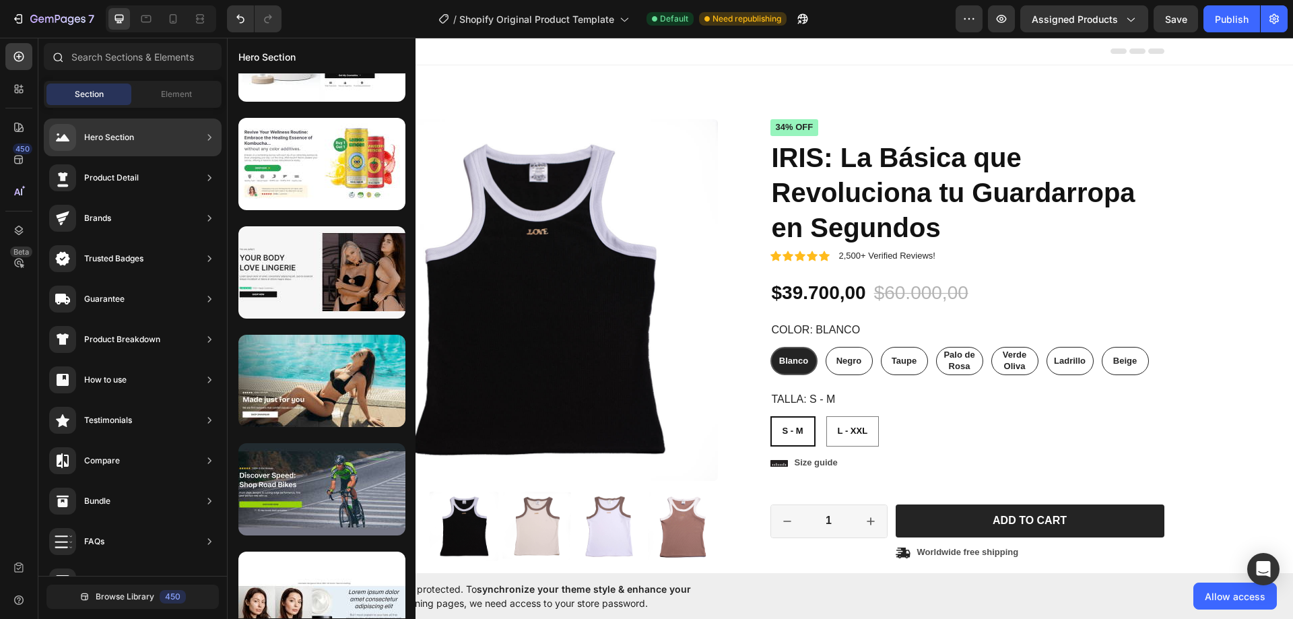
scroll to position [0, 0]
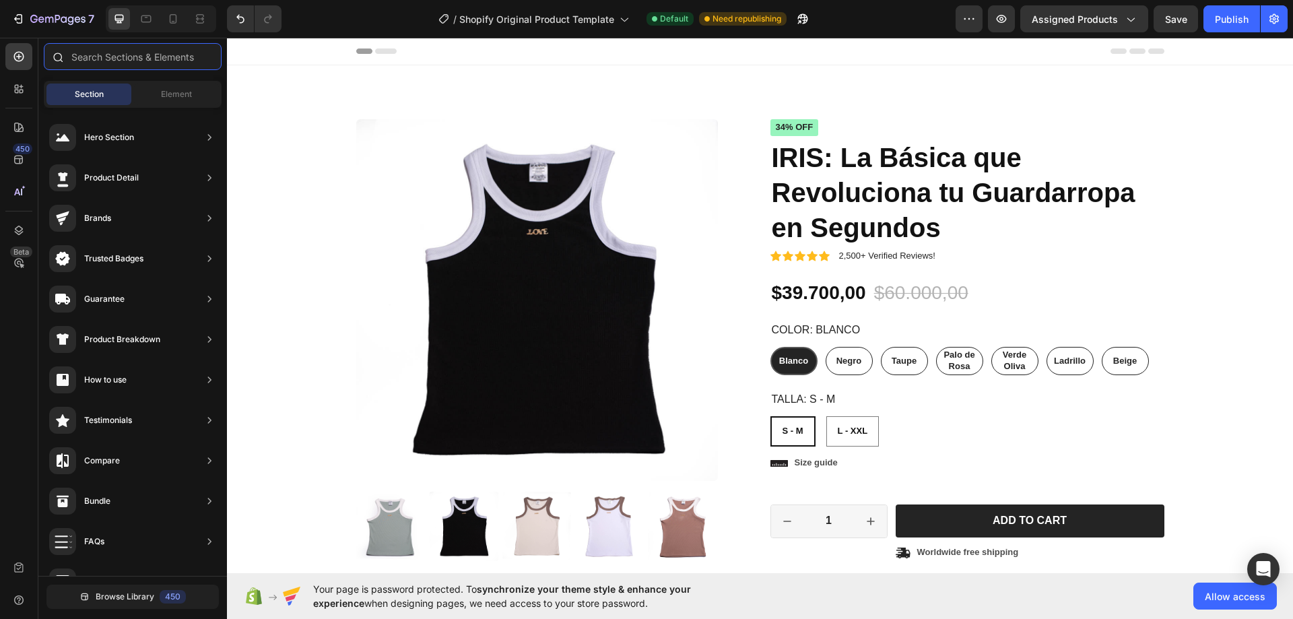
click at [100, 61] on input "text" at bounding box center [133, 56] width 178 height 27
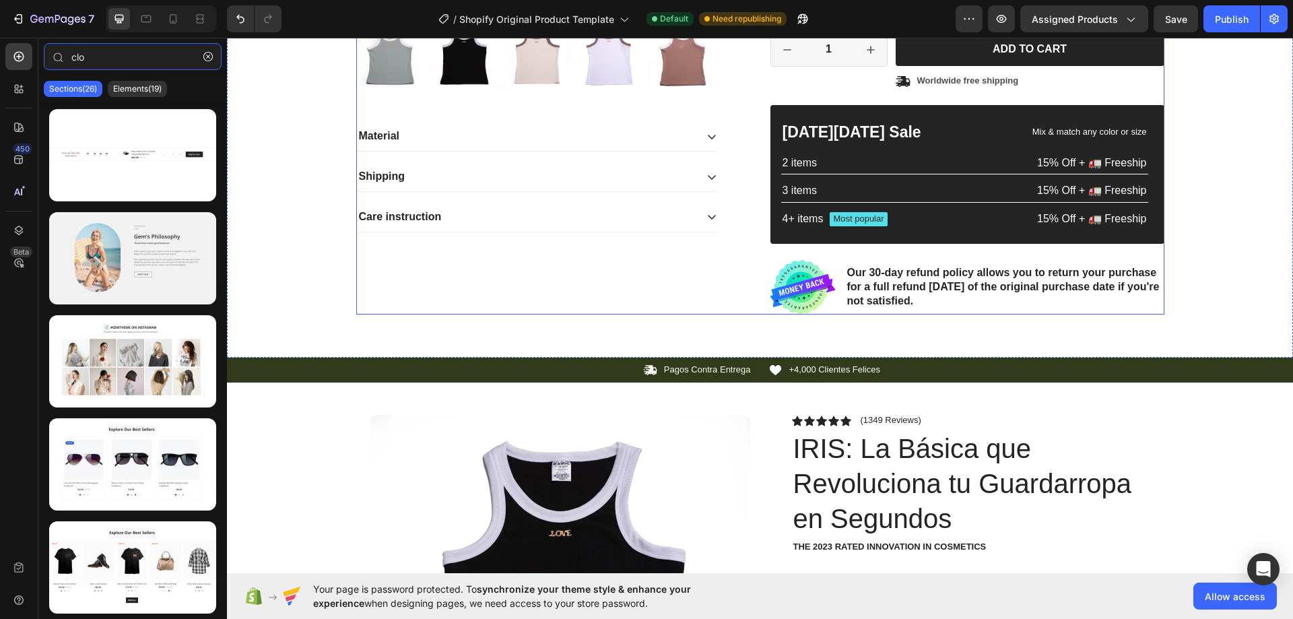
scroll to position [539, 0]
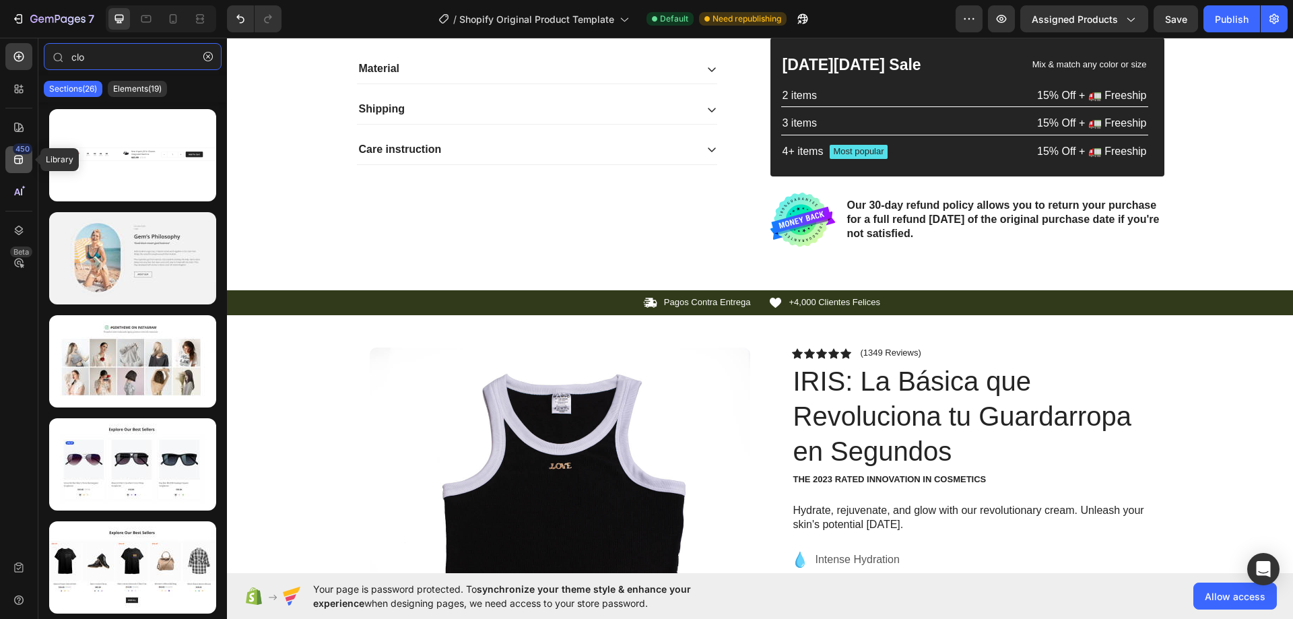
type input "clo"
click at [24, 160] on icon at bounding box center [18, 159] width 13 height 13
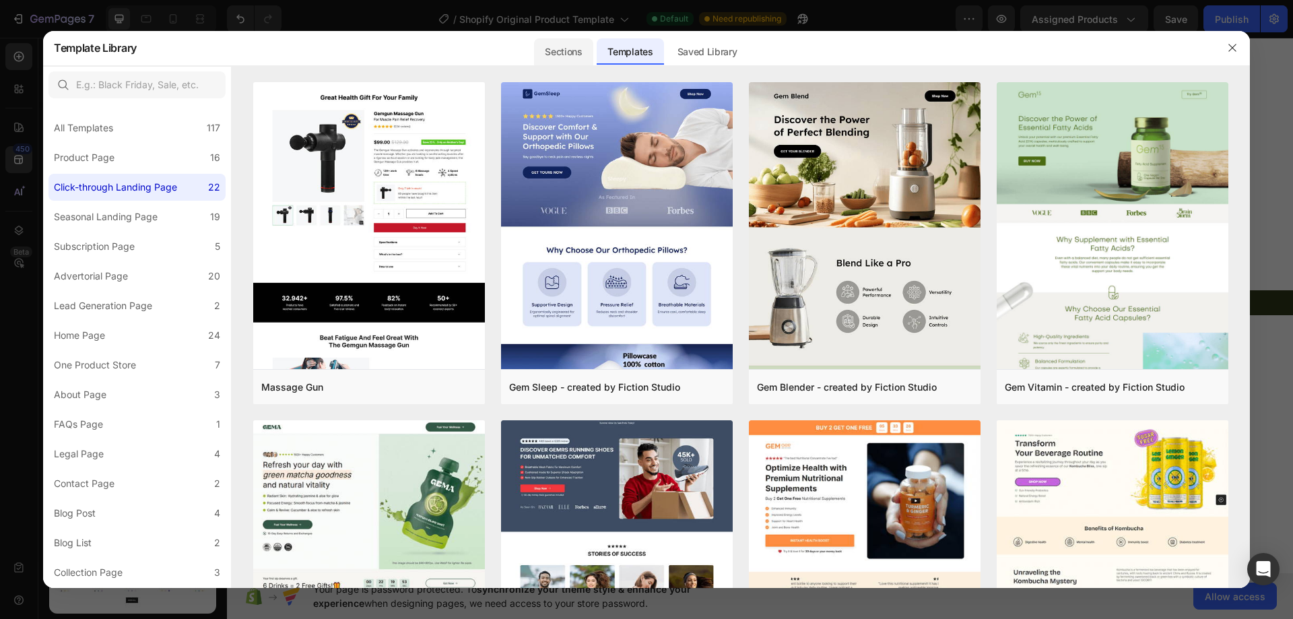
click at [568, 51] on div "Sections" at bounding box center [563, 51] width 59 height 27
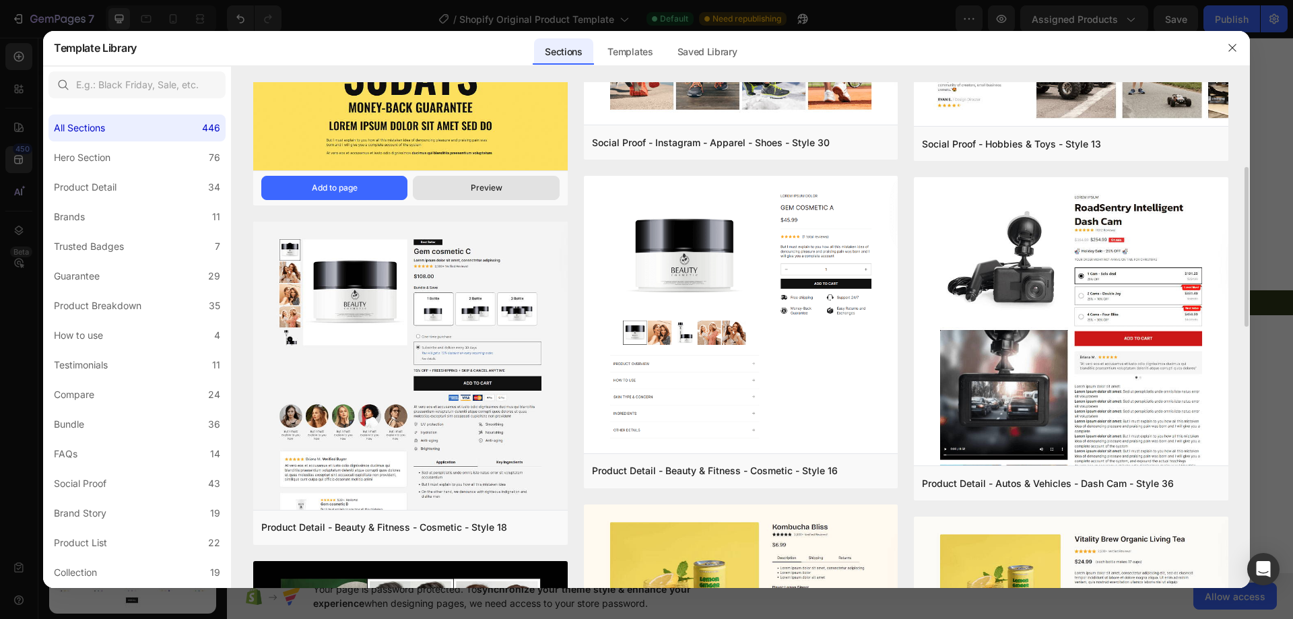
scroll to position [337, 0]
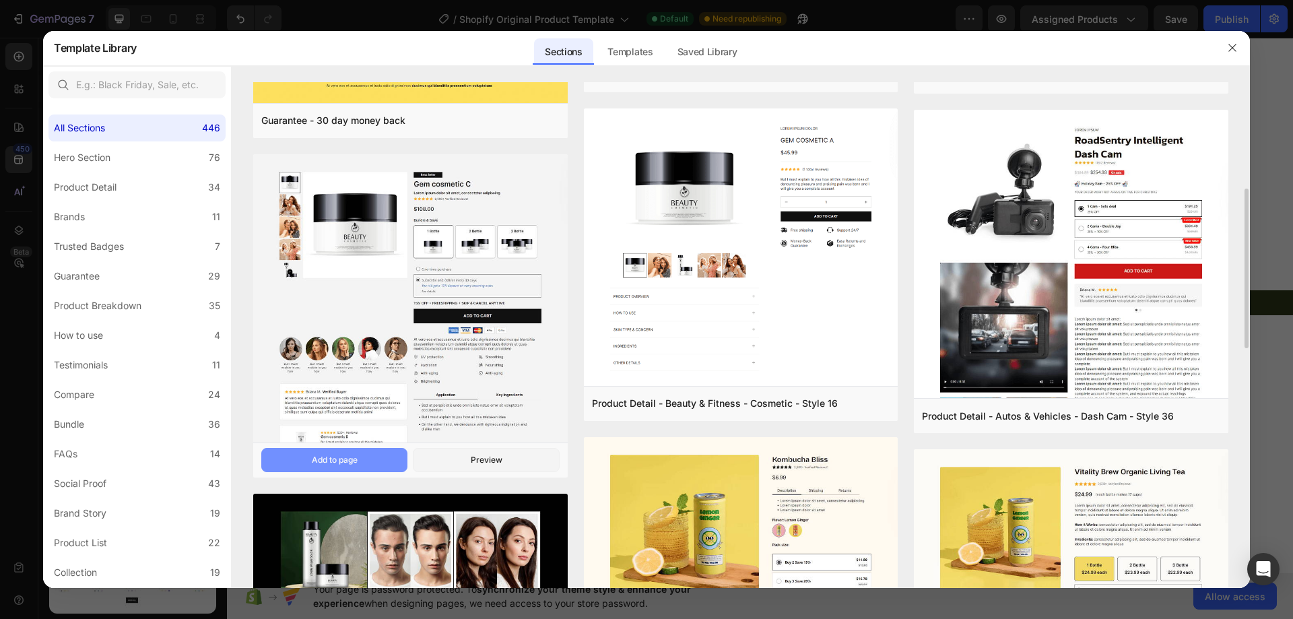
click at [380, 467] on button "Add to page" at bounding box center [334, 460] width 146 height 24
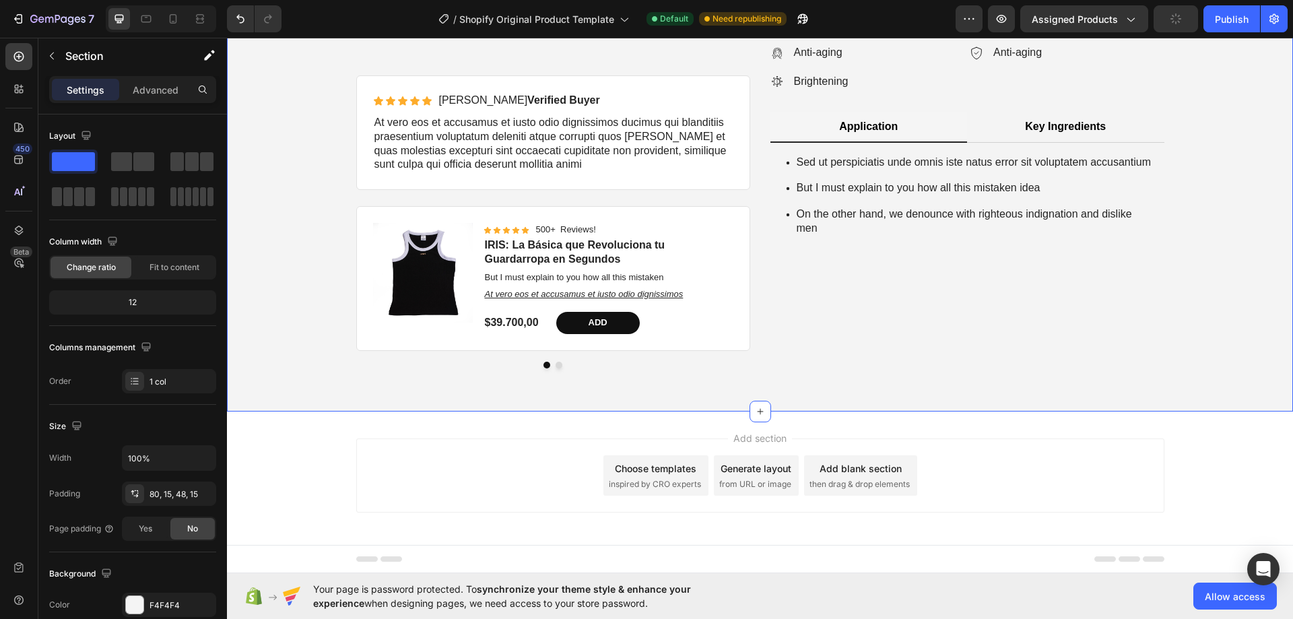
scroll to position [4905, 0]
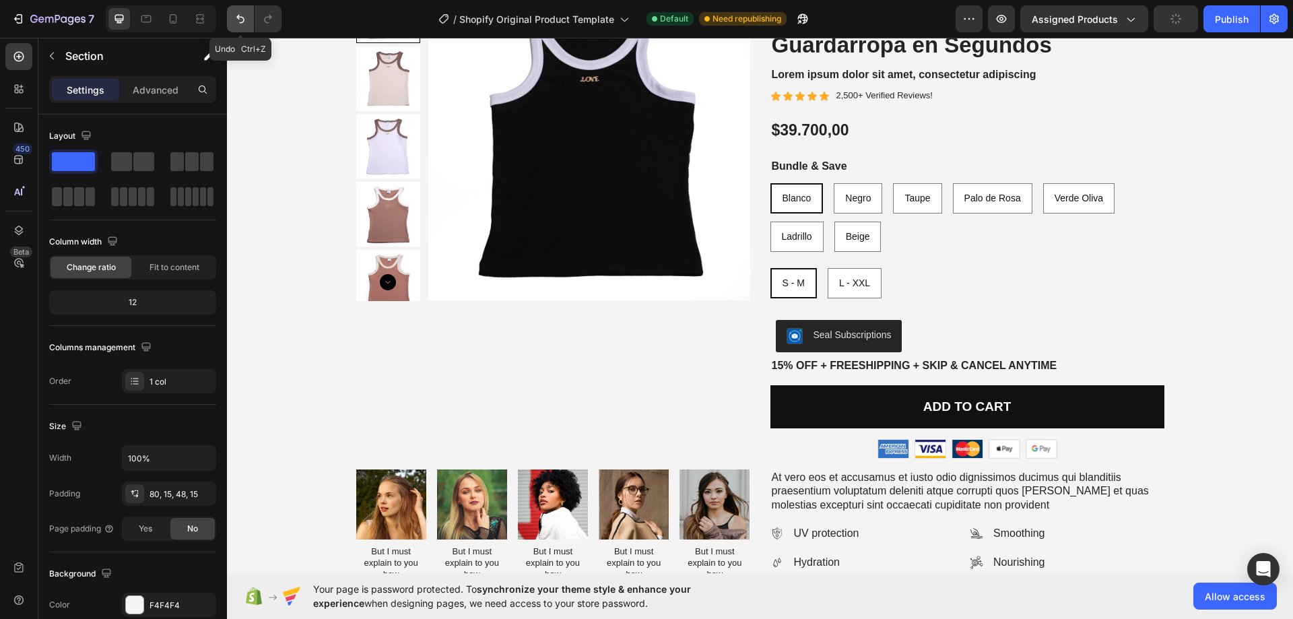
click at [232, 26] on button "Undo/Redo" at bounding box center [240, 18] width 27 height 27
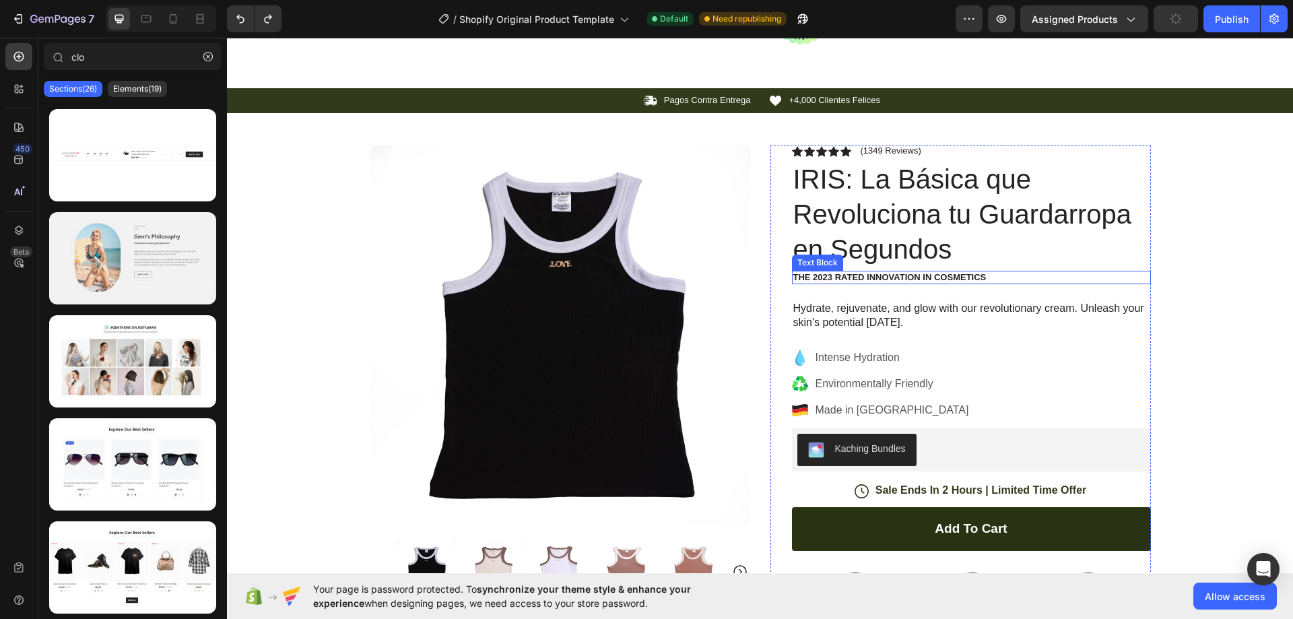
scroll to position [808, 0]
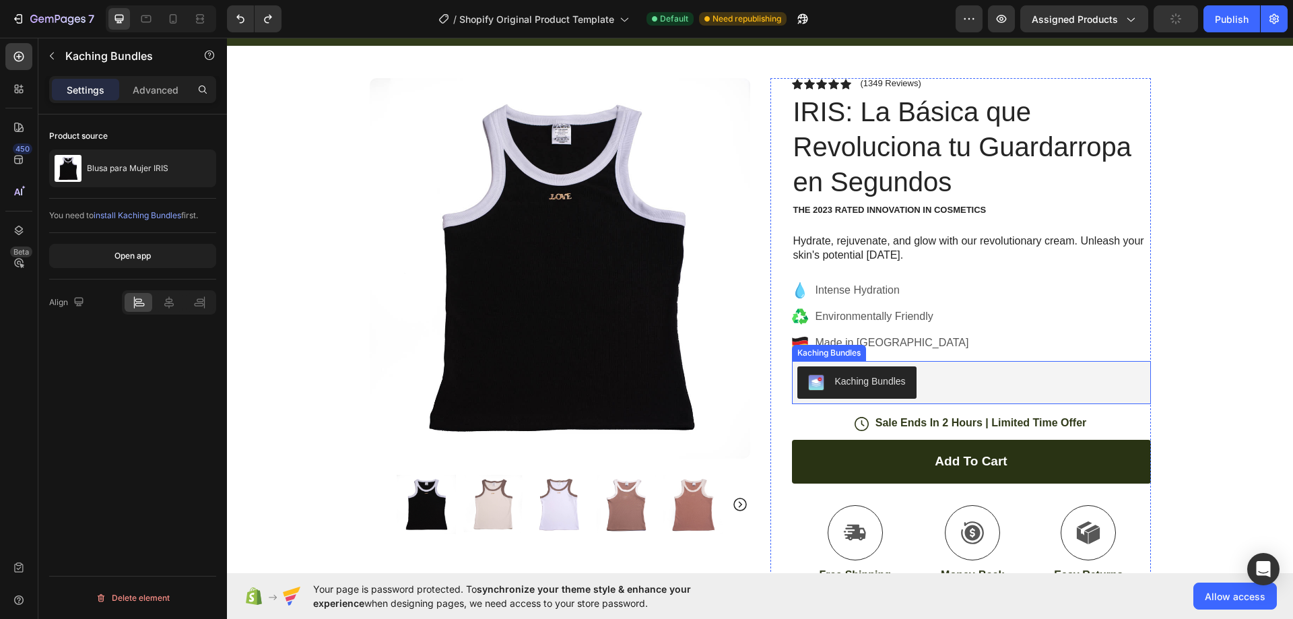
click at [940, 378] on div "Kaching Bundles" at bounding box center [971, 382] width 348 height 32
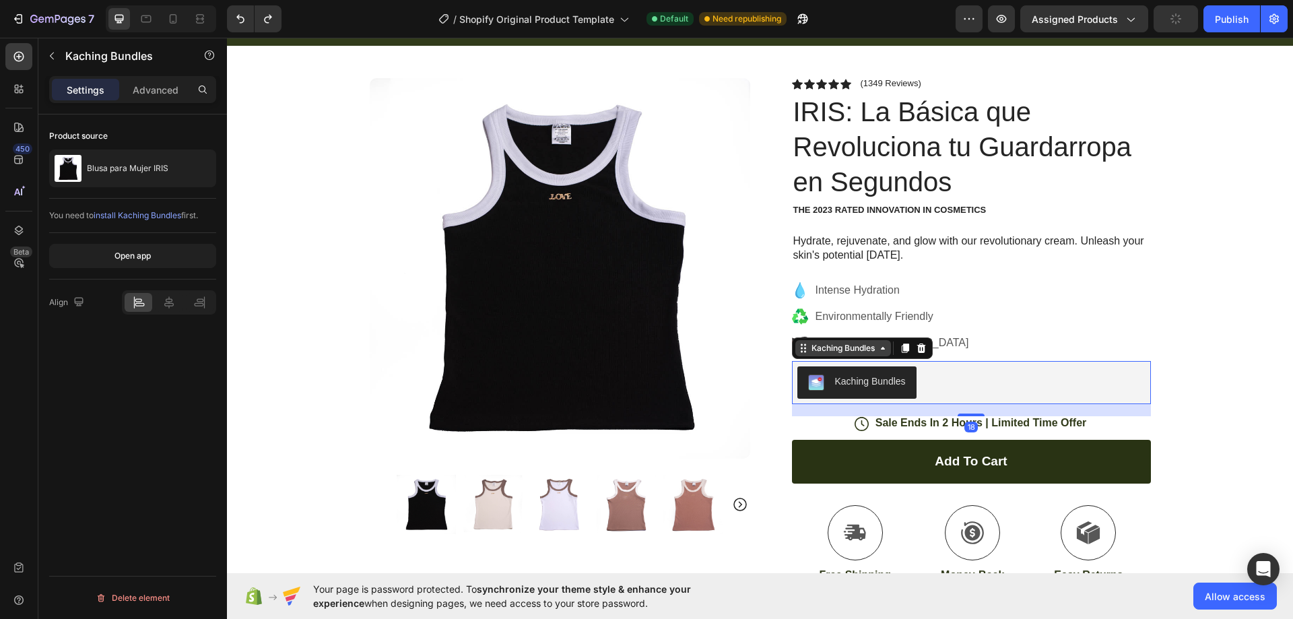
click at [835, 351] on div "Kaching Bundles" at bounding box center [843, 348] width 69 height 12
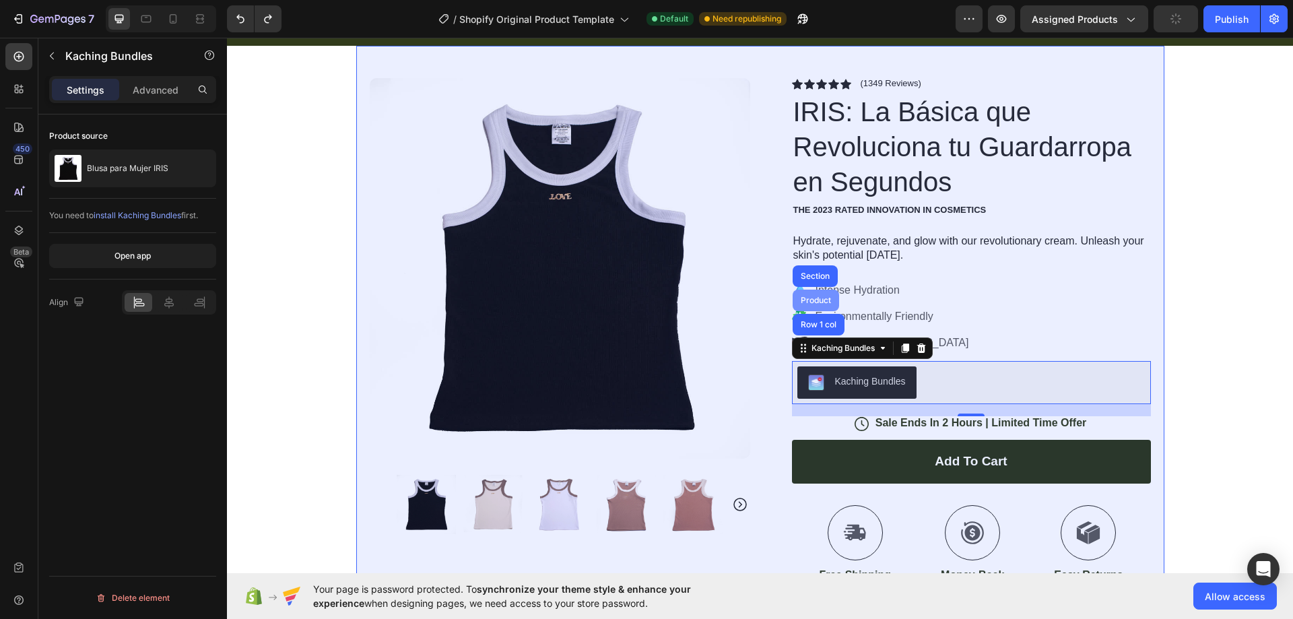
click at [814, 302] on div "Product" at bounding box center [816, 300] width 36 height 8
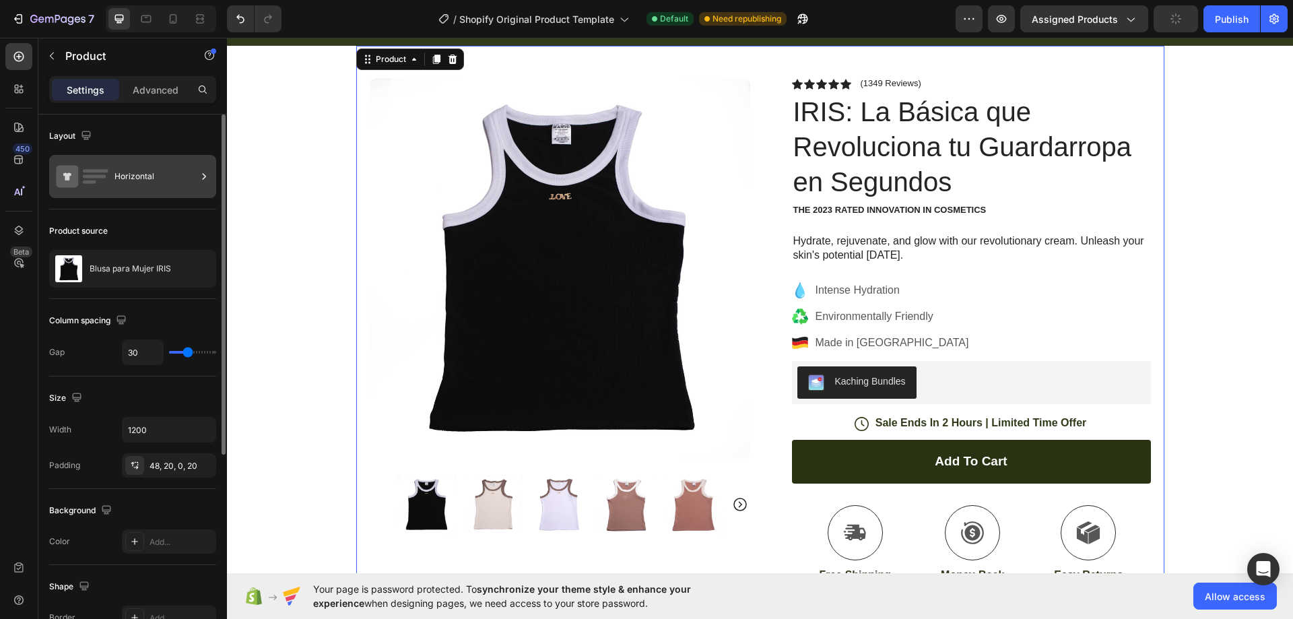
click at [150, 178] on div "Horizontal" at bounding box center [155, 176] width 82 height 31
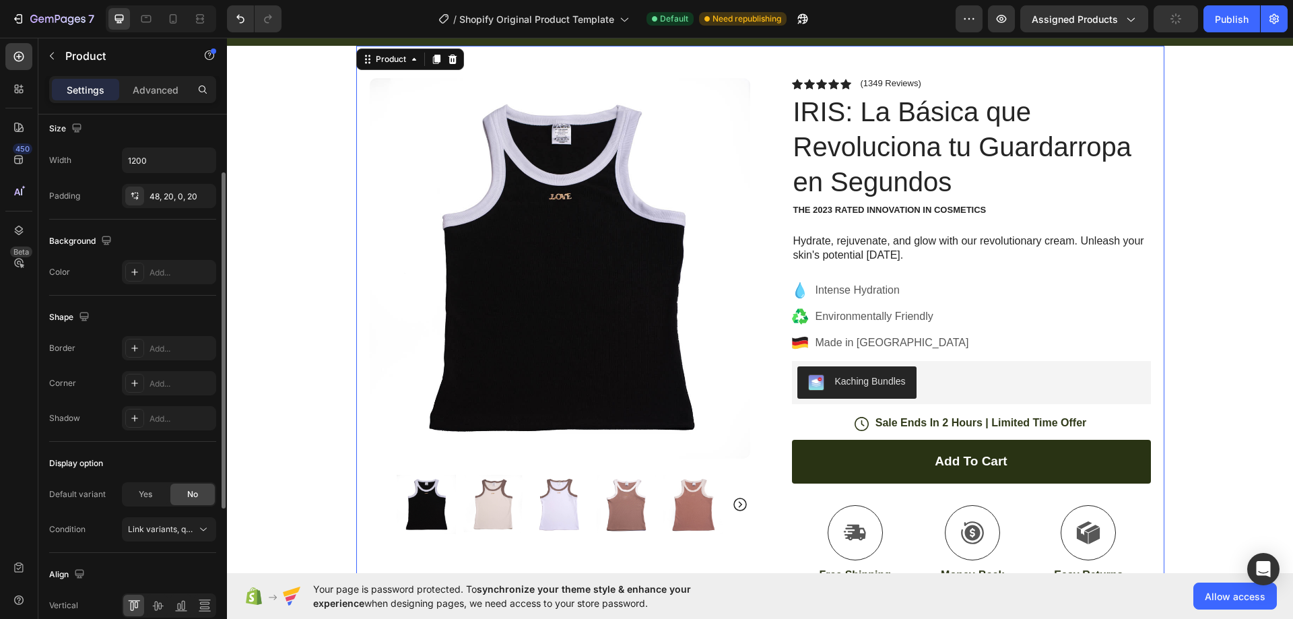
scroll to position [606, 0]
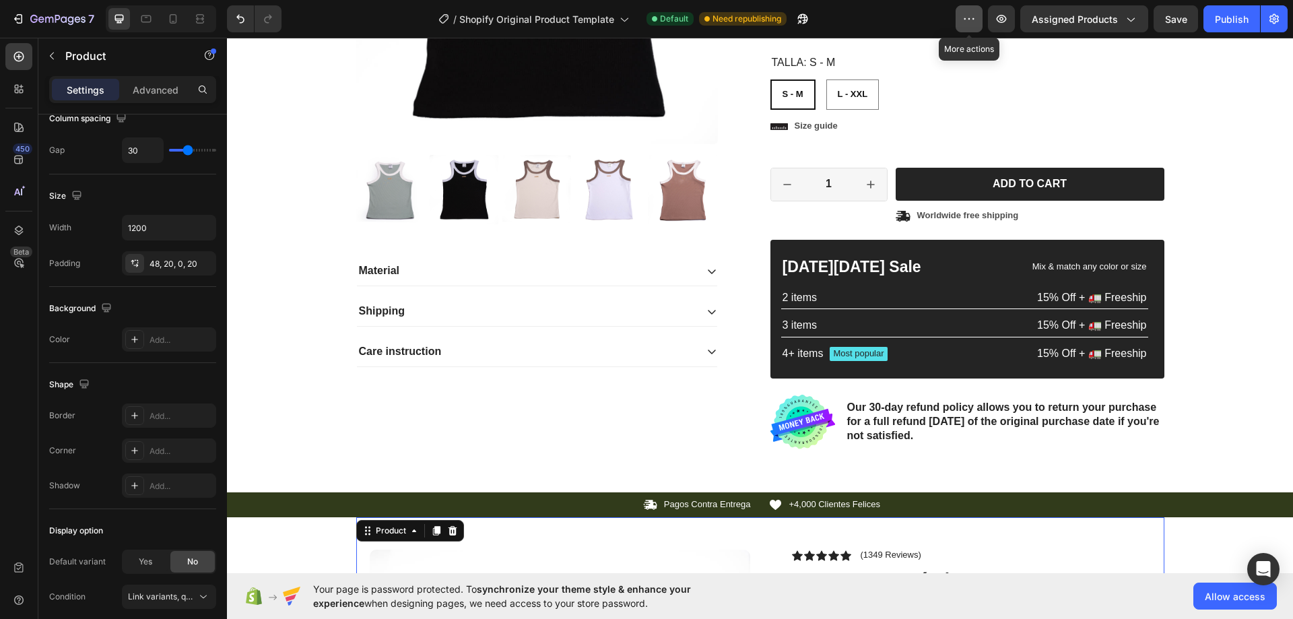
click at [971, 20] on icon "button" at bounding box center [968, 18] width 13 height 13
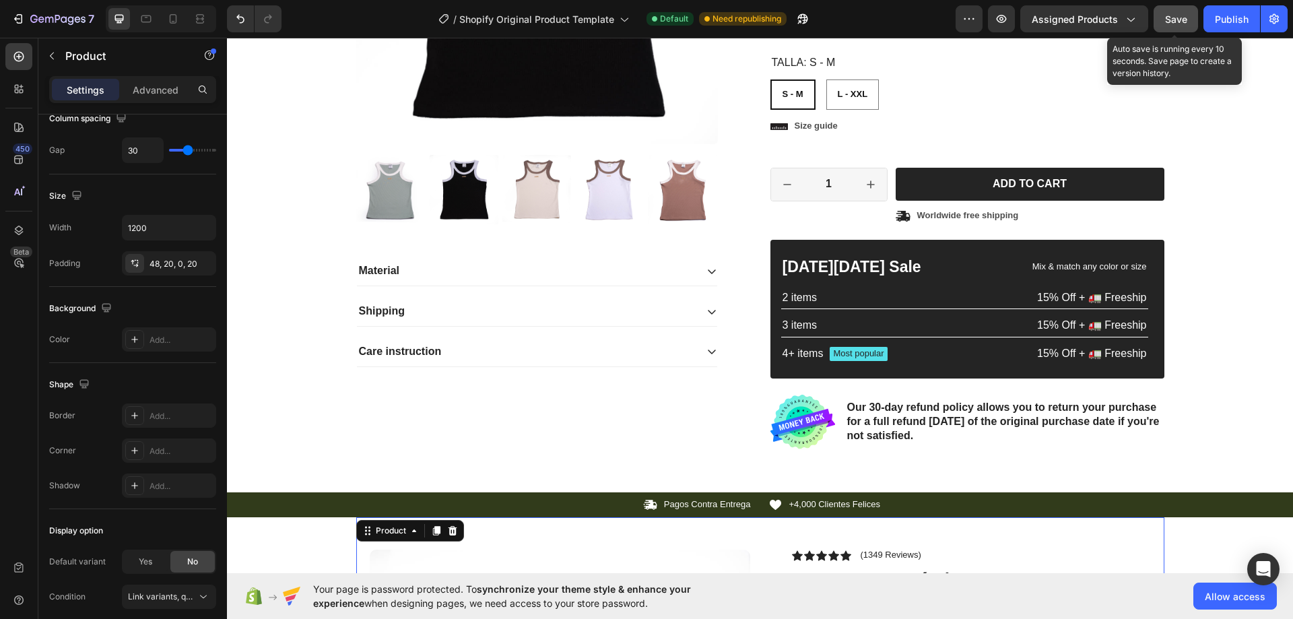
click at [1183, 15] on span "Save" at bounding box center [1176, 18] width 22 height 11
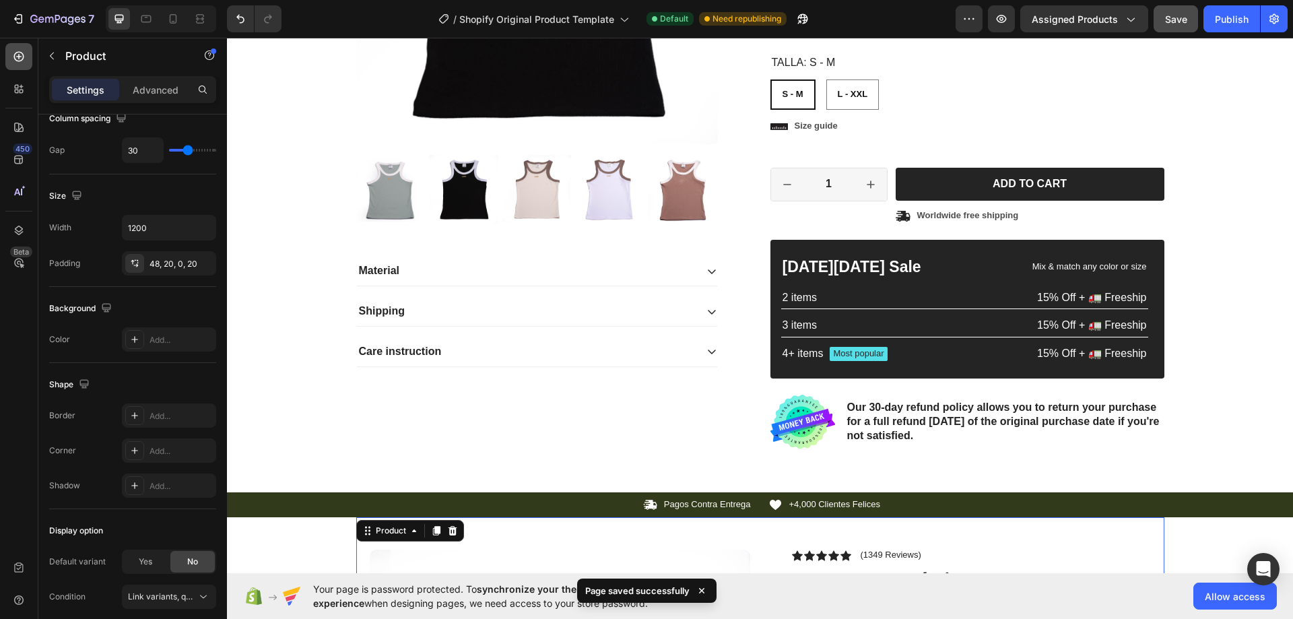
click at [30, 56] on div at bounding box center [18, 56] width 27 height 27
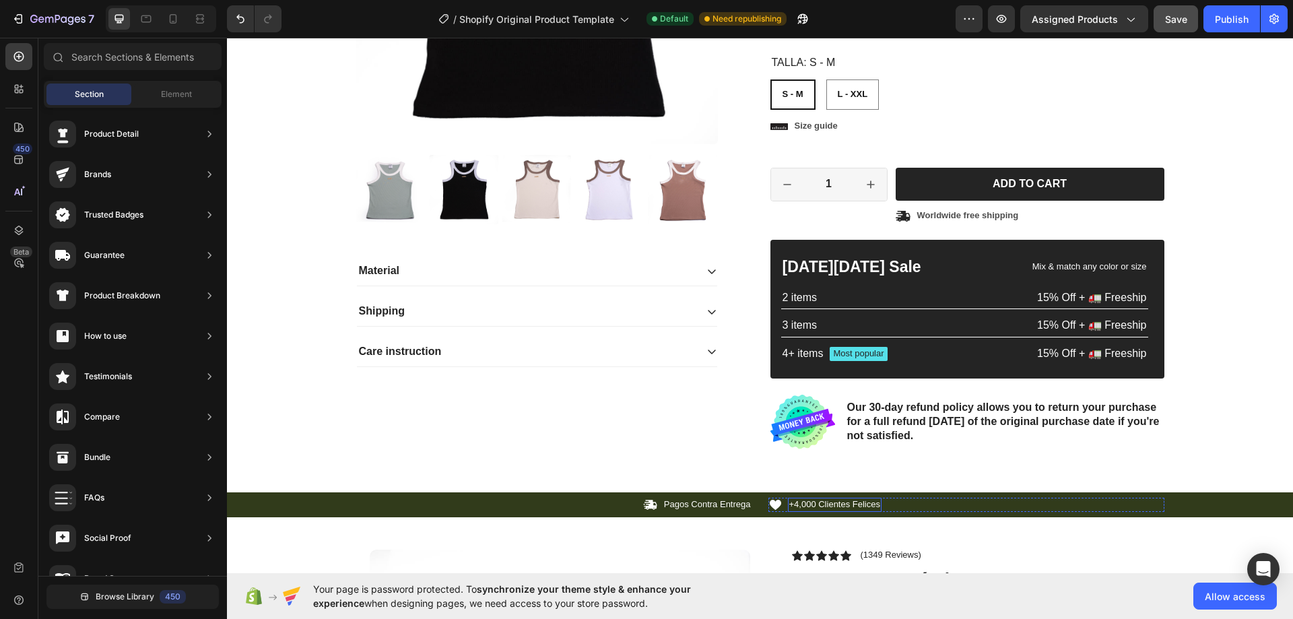
scroll to position [539, 0]
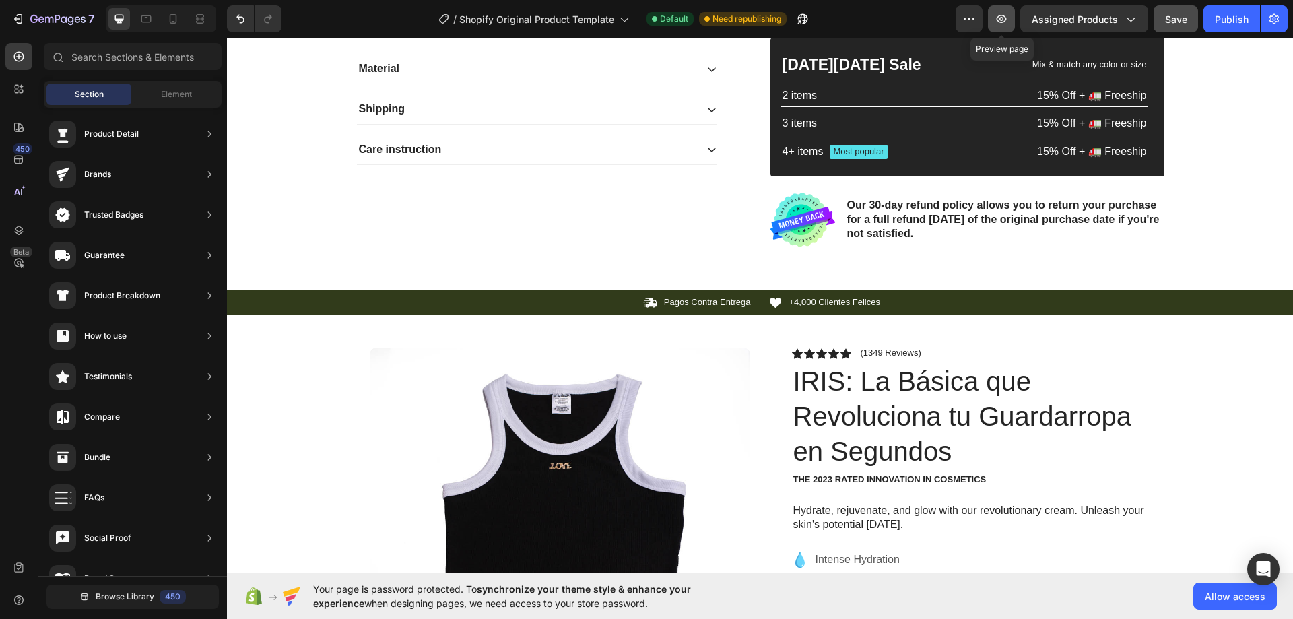
click at [999, 14] on icon "button" at bounding box center [1001, 18] width 13 height 13
click at [813, 17] on button "button" at bounding box center [802, 18] width 27 height 27
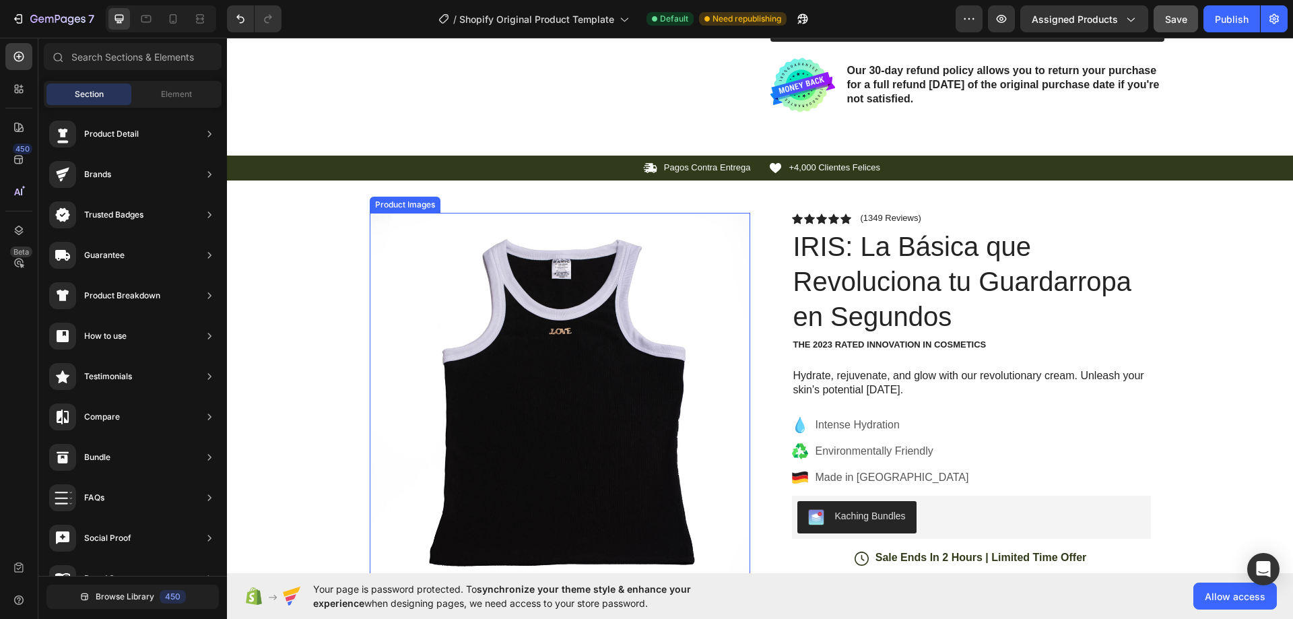
scroll to position [808, 0]
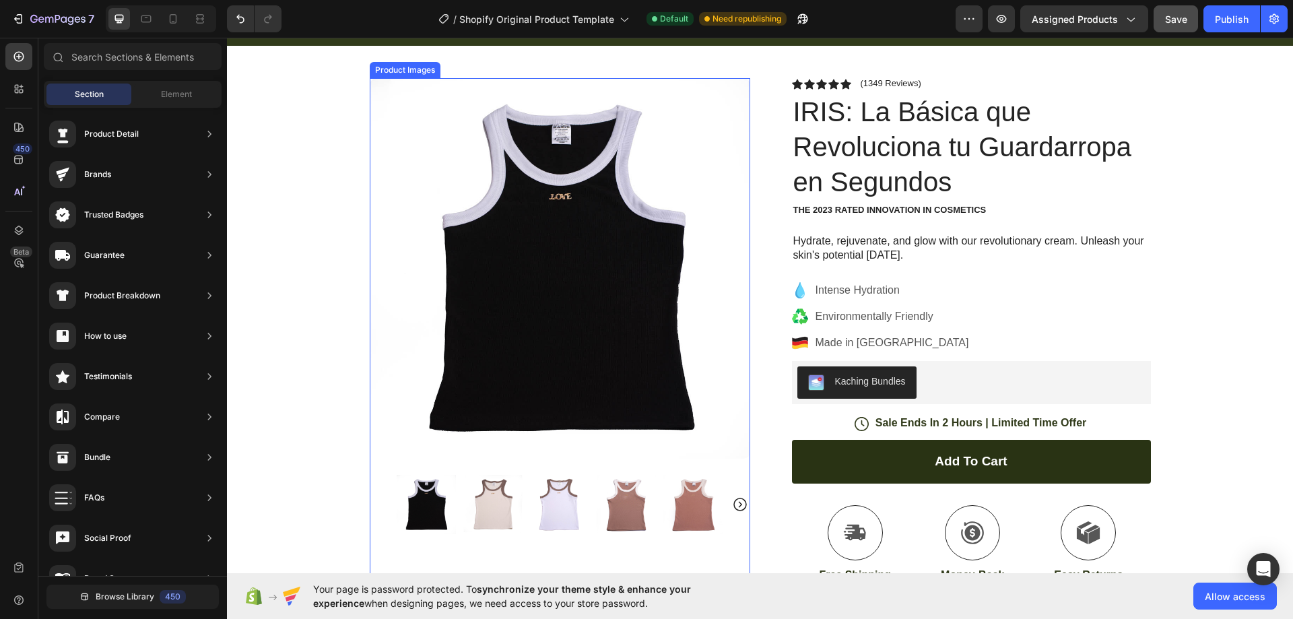
click at [393, 88] on div "Product Images" at bounding box center [560, 306] width 381 height 456
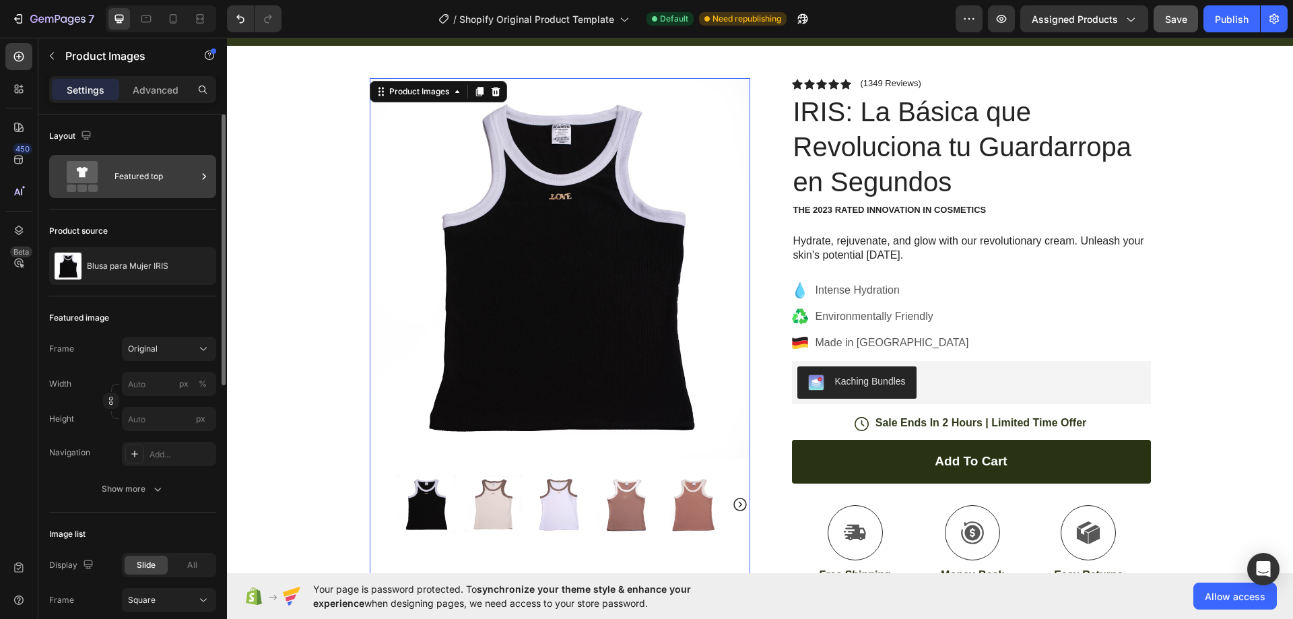
click at [160, 176] on div "Featured top" at bounding box center [155, 176] width 82 height 31
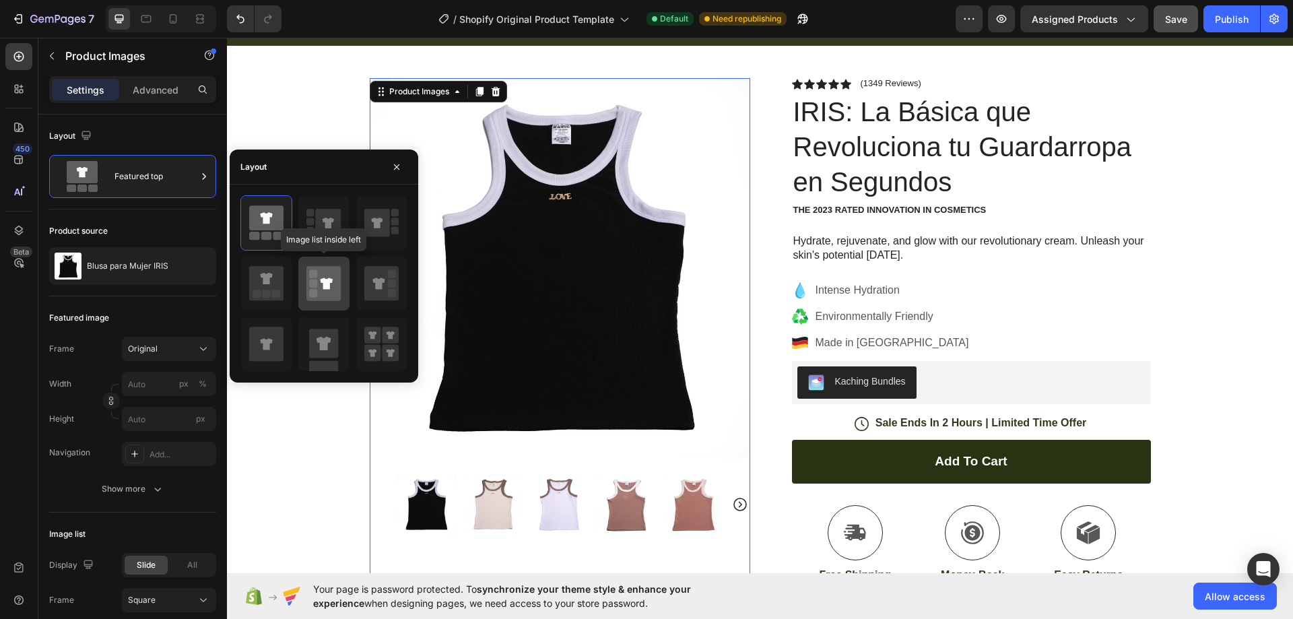
click at [328, 294] on icon at bounding box center [323, 283] width 34 height 34
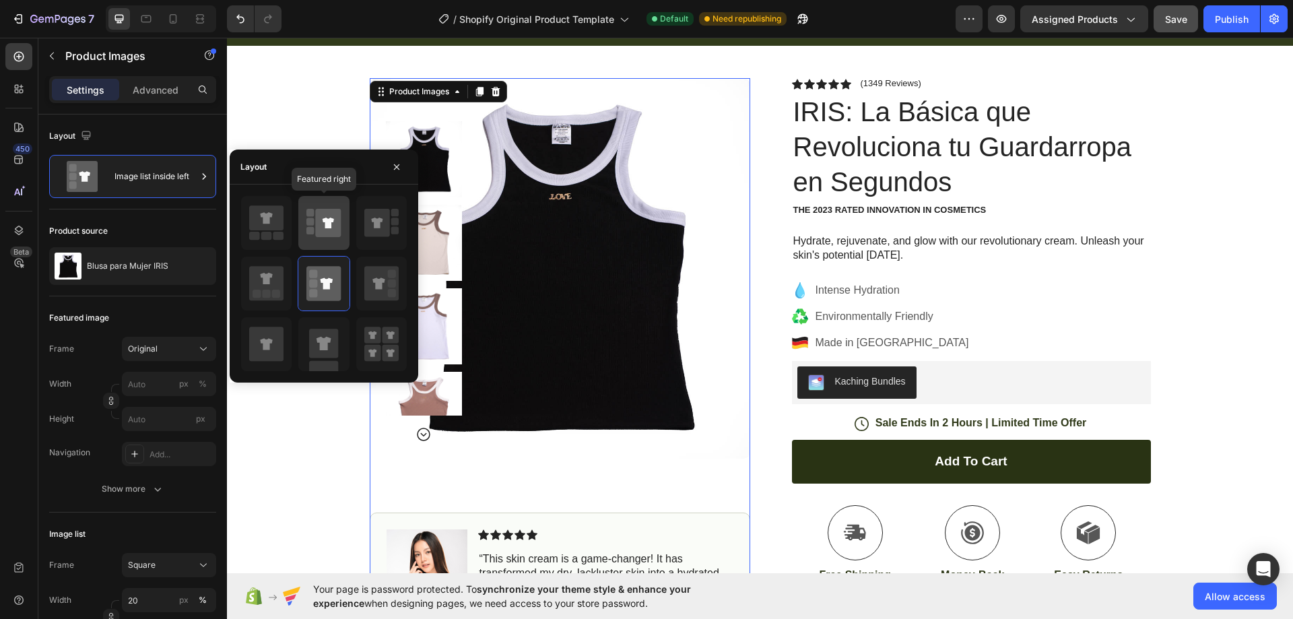
click at [327, 222] on icon at bounding box center [328, 223] width 11 height 11
type input "100"
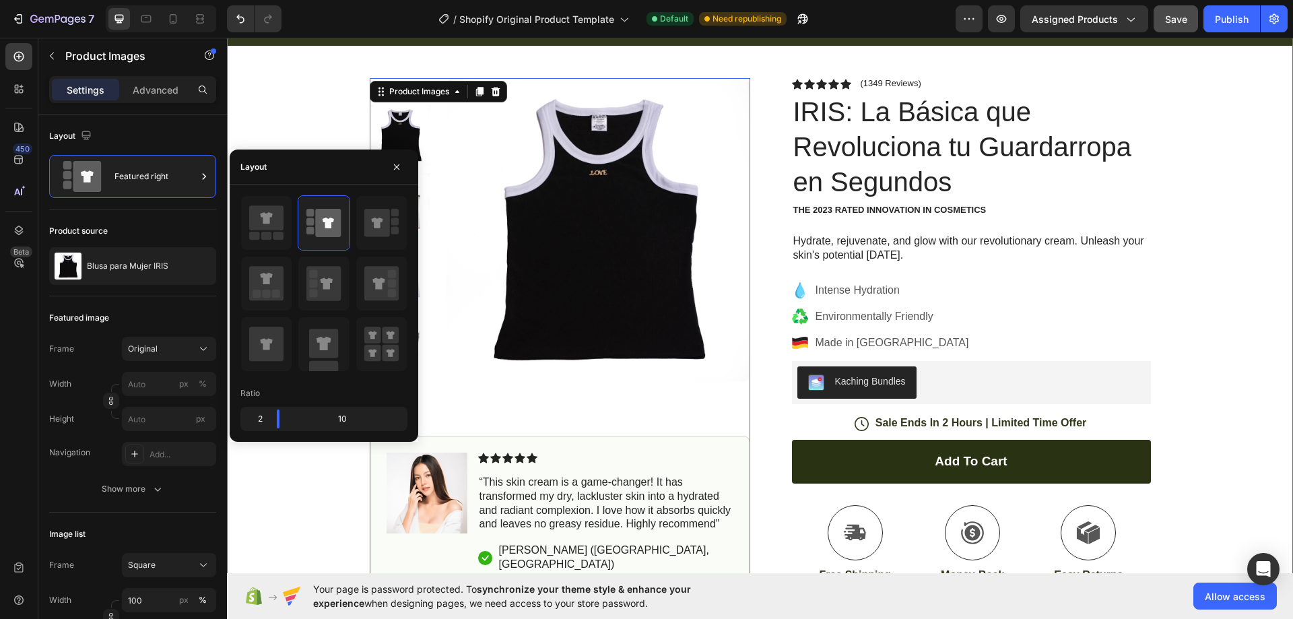
click at [1253, 316] on div "Icon Pagos Contra Entrega Text Block Row Icon +4,000 Clientes Felices Text Bloc…" at bounding box center [760, 399] width 1066 height 756
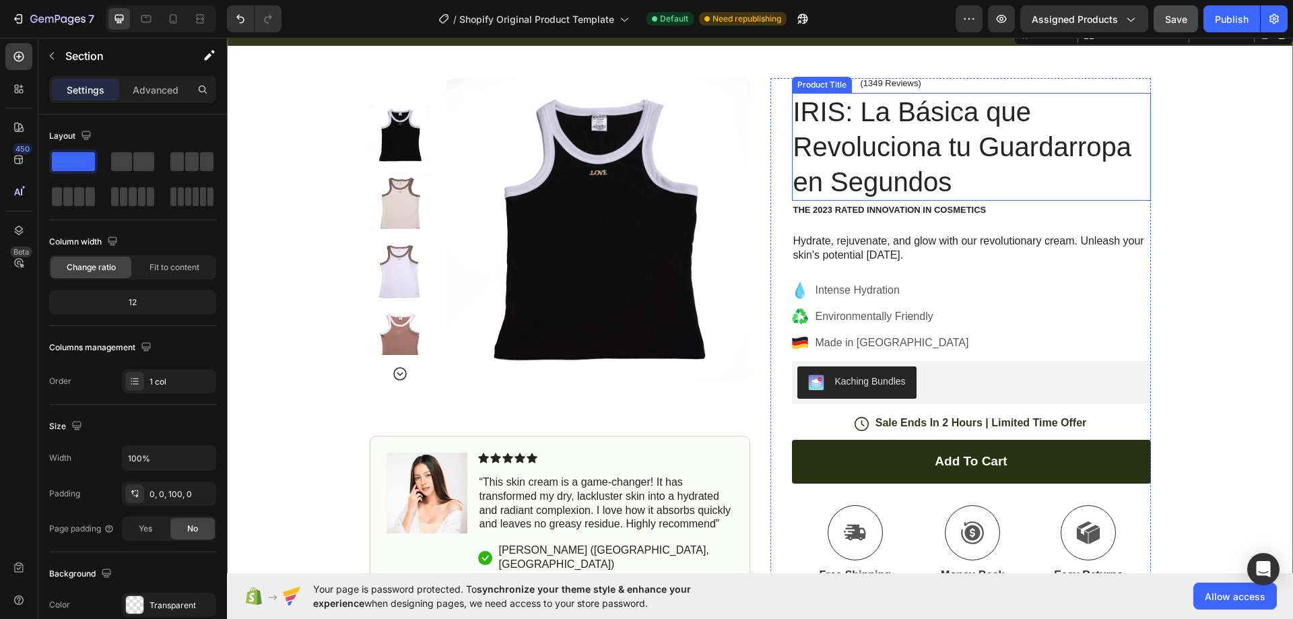
click at [949, 139] on h1 "IRIS: La Básica que Revoluciona tu Guardarropa en Segundos" at bounding box center [971, 147] width 359 height 108
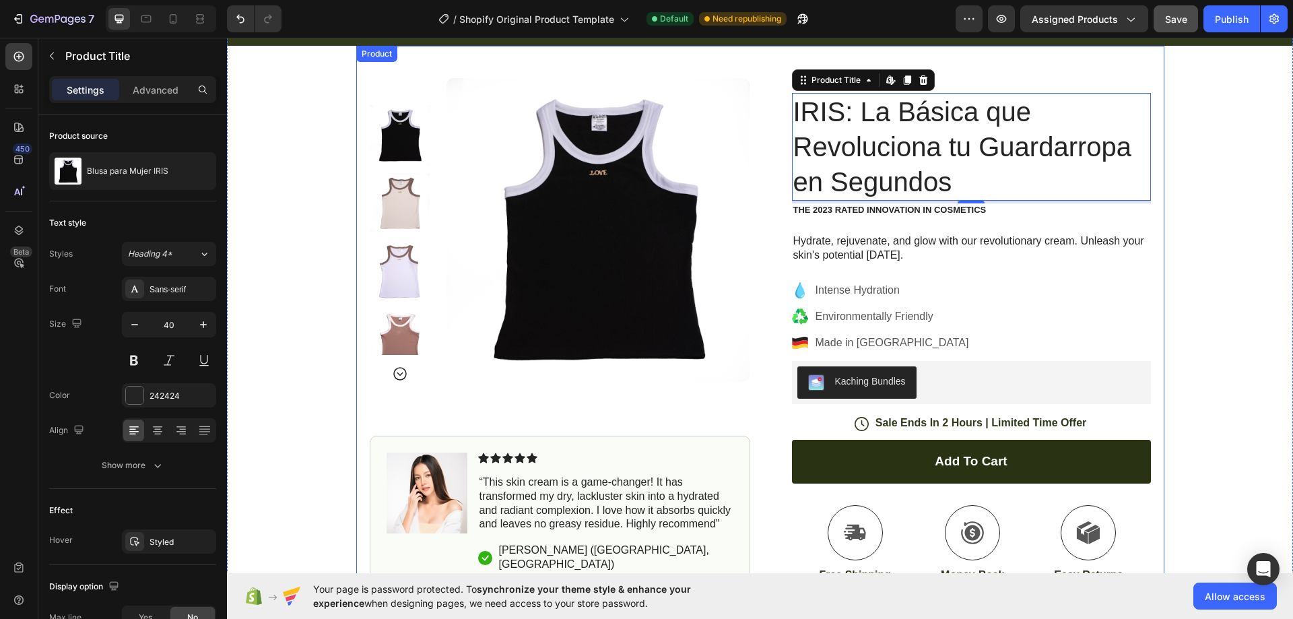
click at [750, 92] on div "Product Images Image Icon Icon Icon Icon Icon Icon List “This skin cream is a g…" at bounding box center [760, 411] width 808 height 731
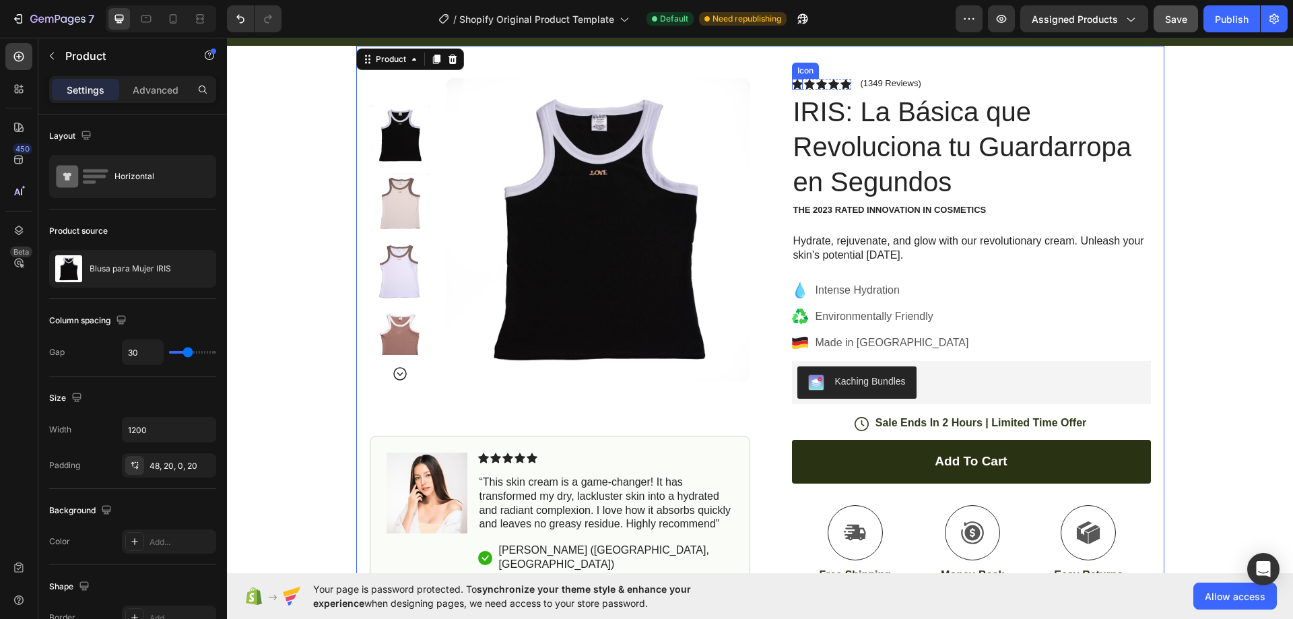
click at [816, 83] on icon at bounding box center [821, 84] width 11 height 10
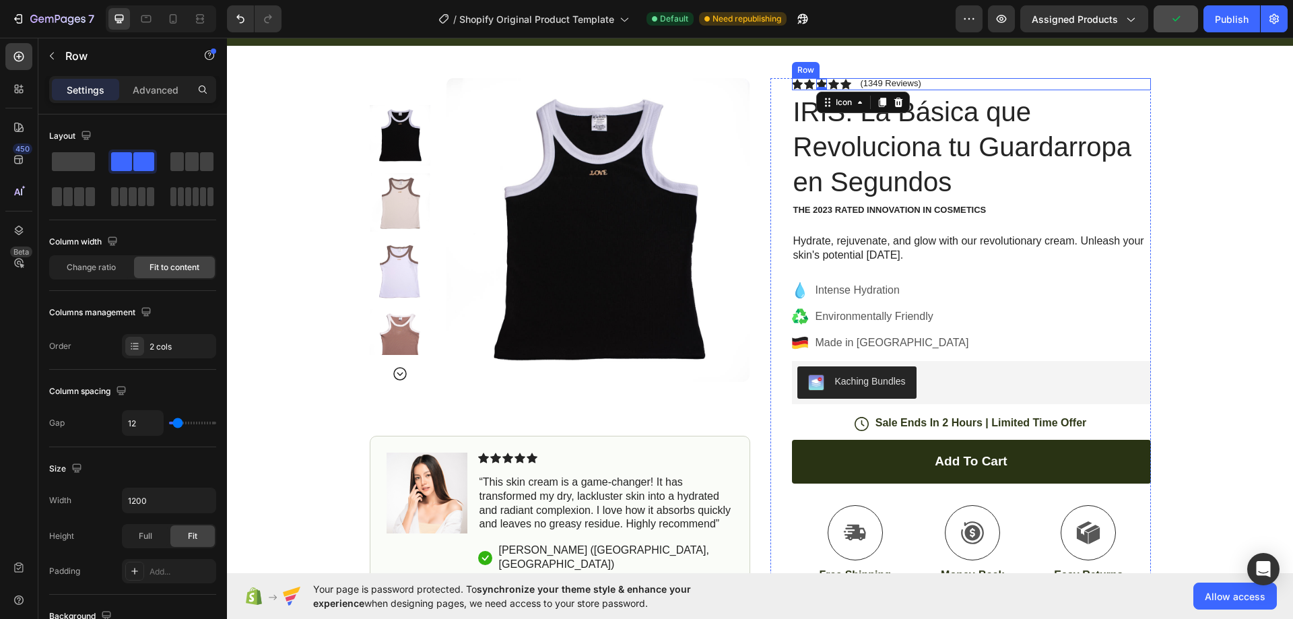
click at [946, 84] on div "Icon Icon Icon 0 Icon Icon Icon List (1349 Reviews) Text Block Row" at bounding box center [971, 84] width 359 height 12
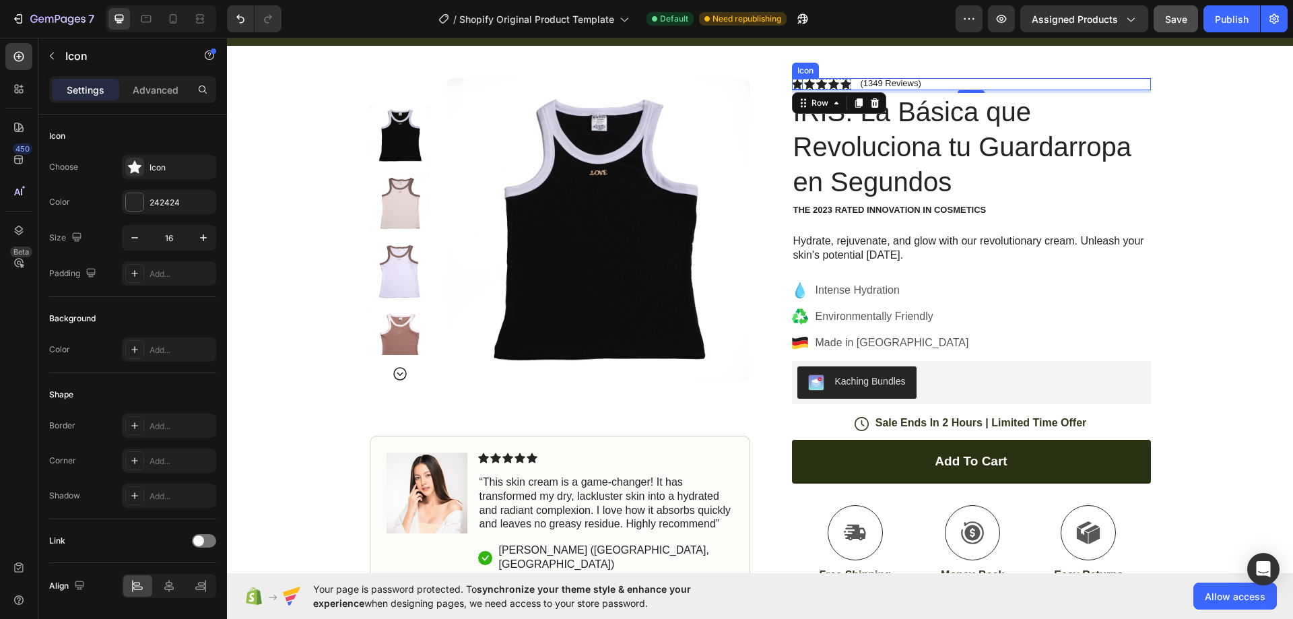
click at [793, 71] on div "Product Images Image Icon Icon Icon Icon Icon Icon List “This skin cream is a g…" at bounding box center [760, 411] width 808 height 731
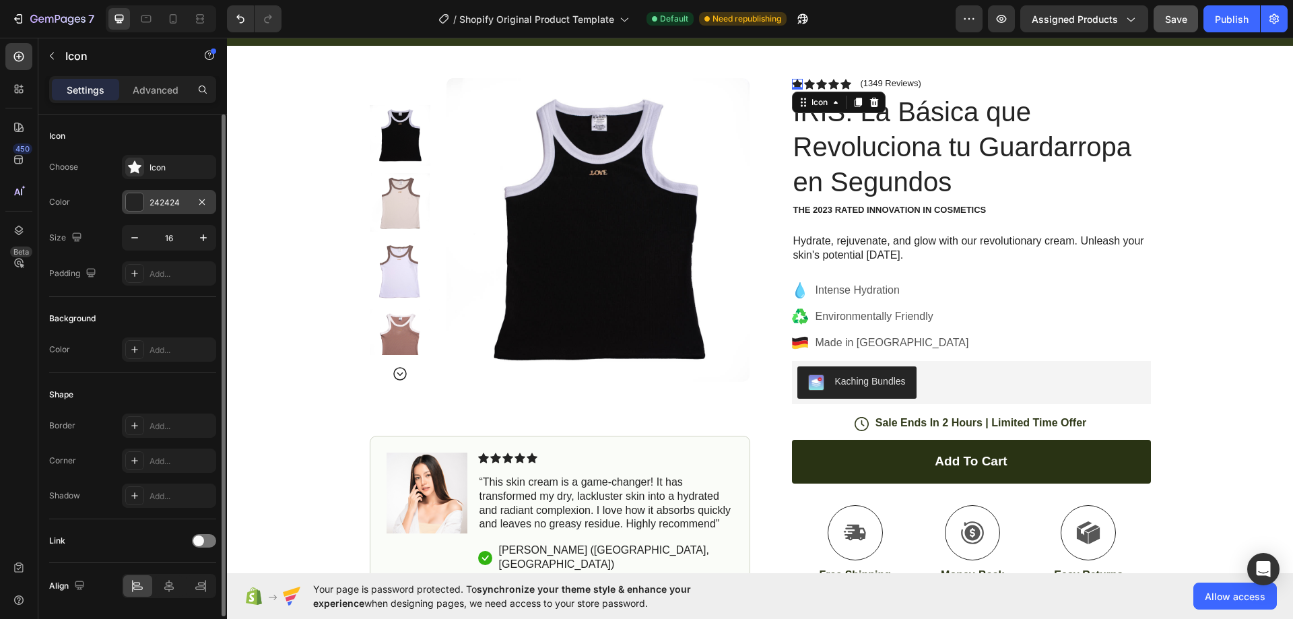
click at [150, 203] on div "242424" at bounding box center [169, 203] width 39 height 12
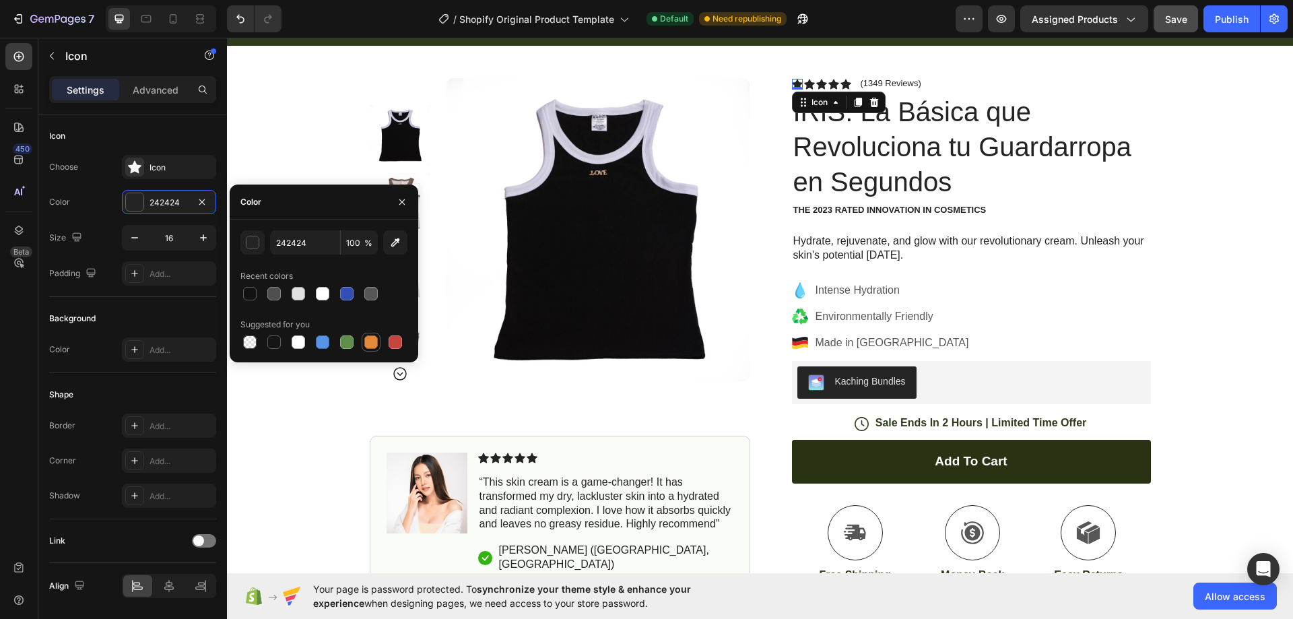
click at [368, 344] on div at bounding box center [370, 341] width 13 height 13
type input "E4893A"
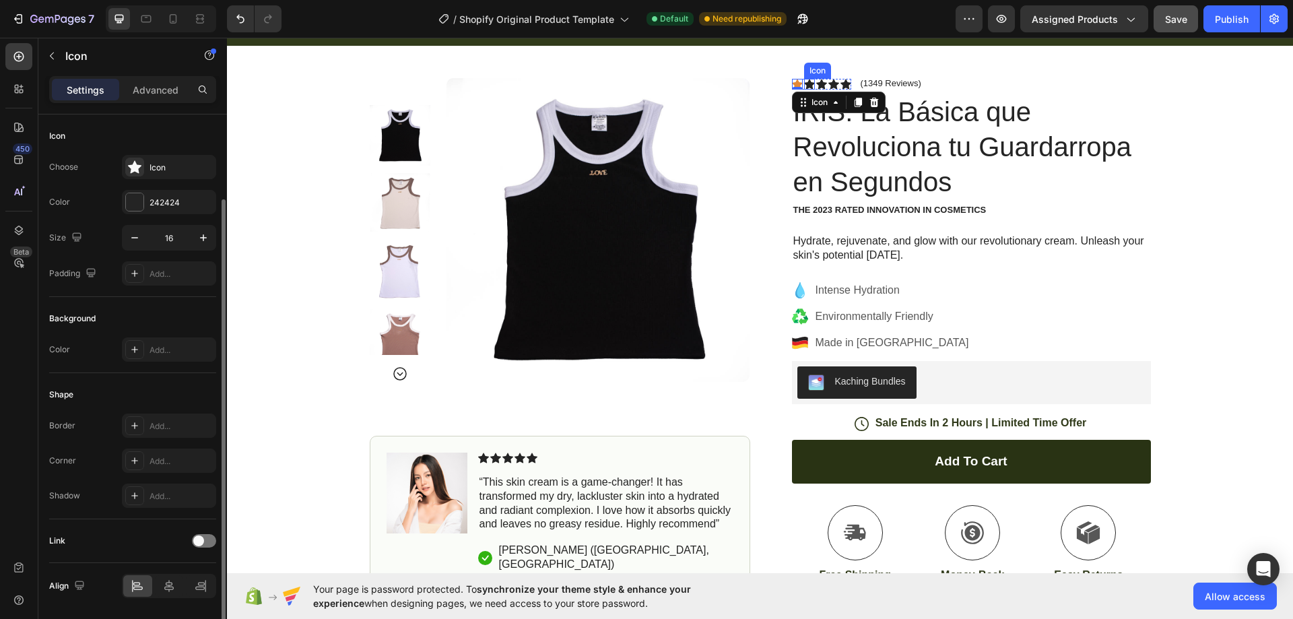
click at [806, 84] on icon at bounding box center [809, 84] width 11 height 10
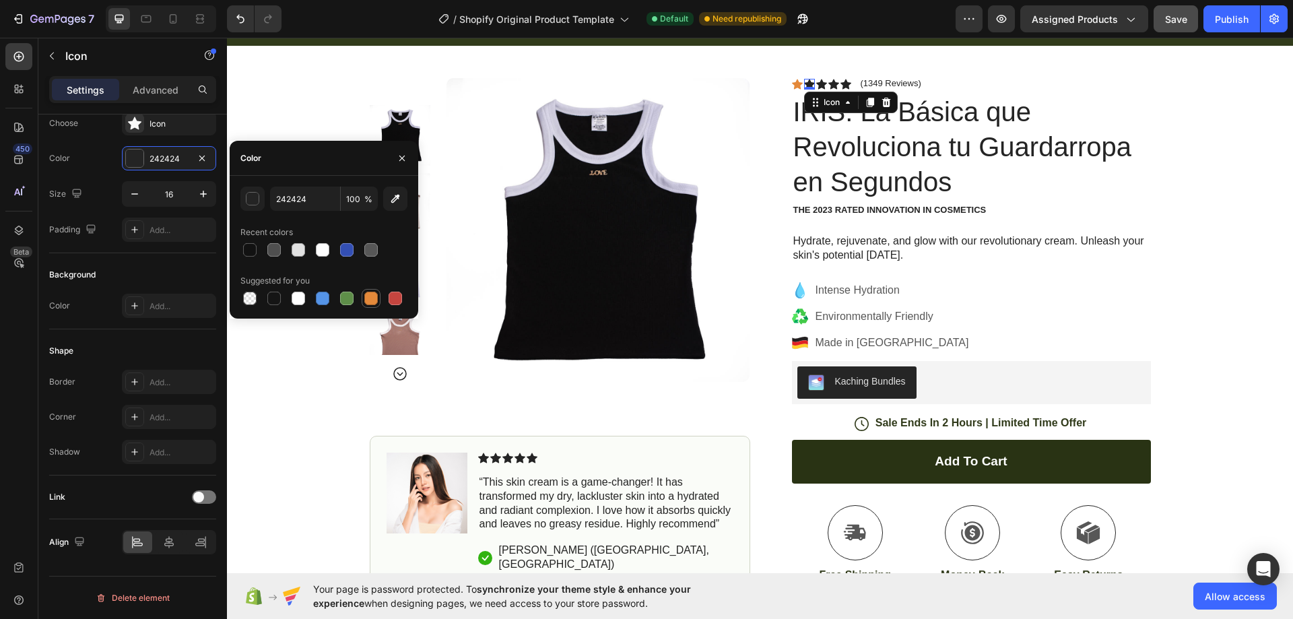
click at [366, 292] on div at bounding box center [370, 298] width 13 height 13
type input "E4893A"
click at [816, 81] on icon at bounding box center [821, 84] width 11 height 11
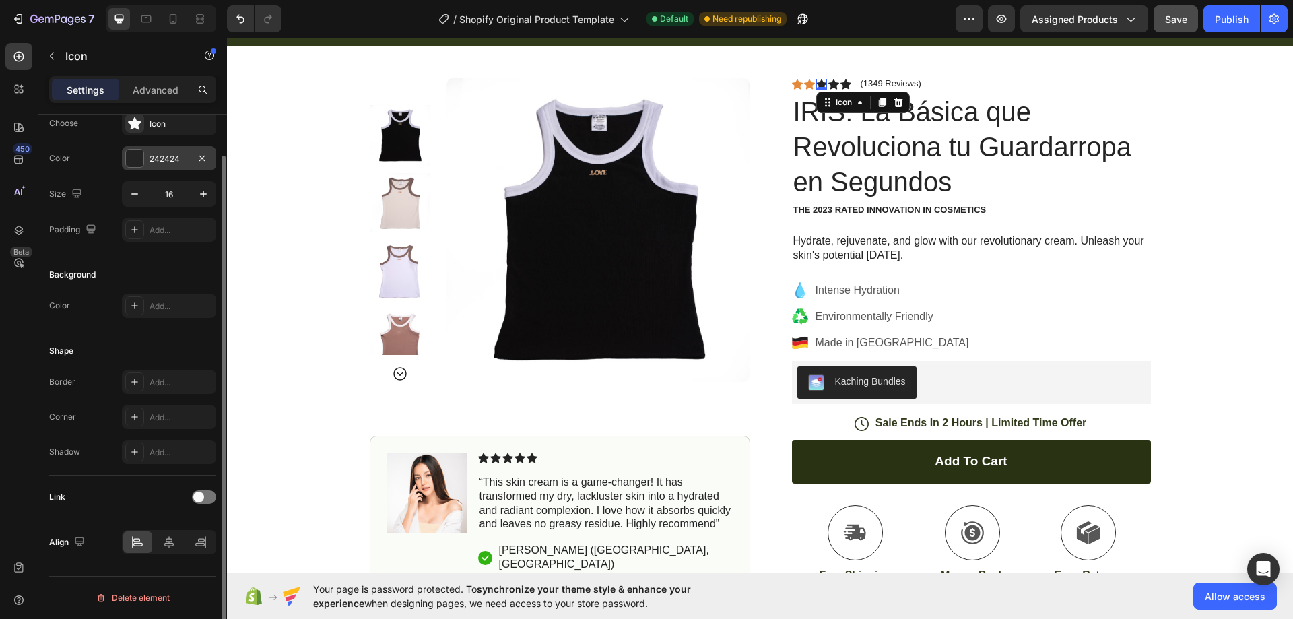
click at [157, 150] on div "242424" at bounding box center [169, 158] width 94 height 24
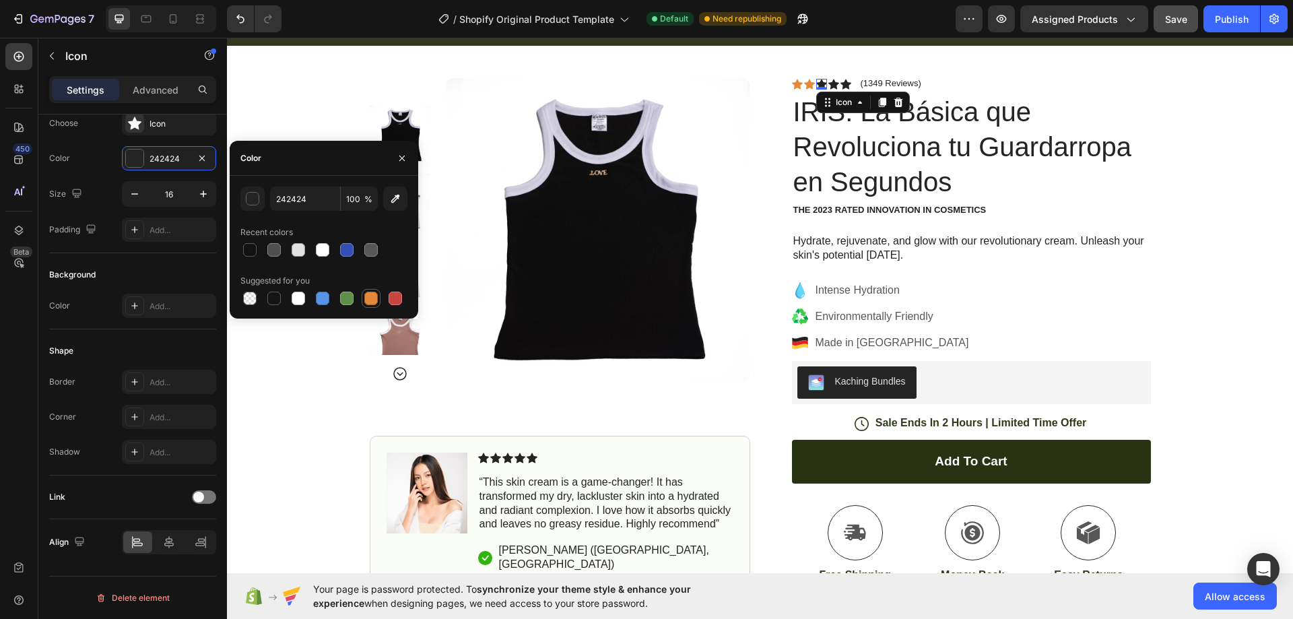
click at [375, 300] on div at bounding box center [370, 298] width 13 height 13
type input "E4893A"
click at [830, 84] on div "Icon" at bounding box center [833, 84] width 11 height 11
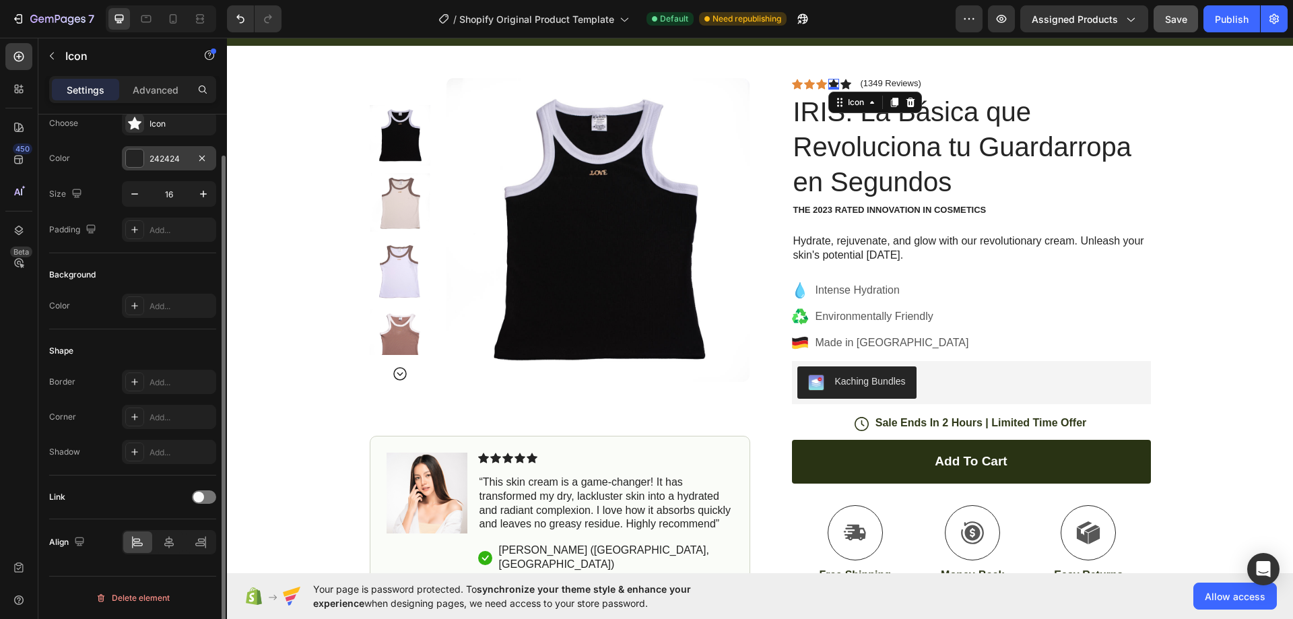
click at [169, 159] on div "242424" at bounding box center [169, 159] width 39 height 12
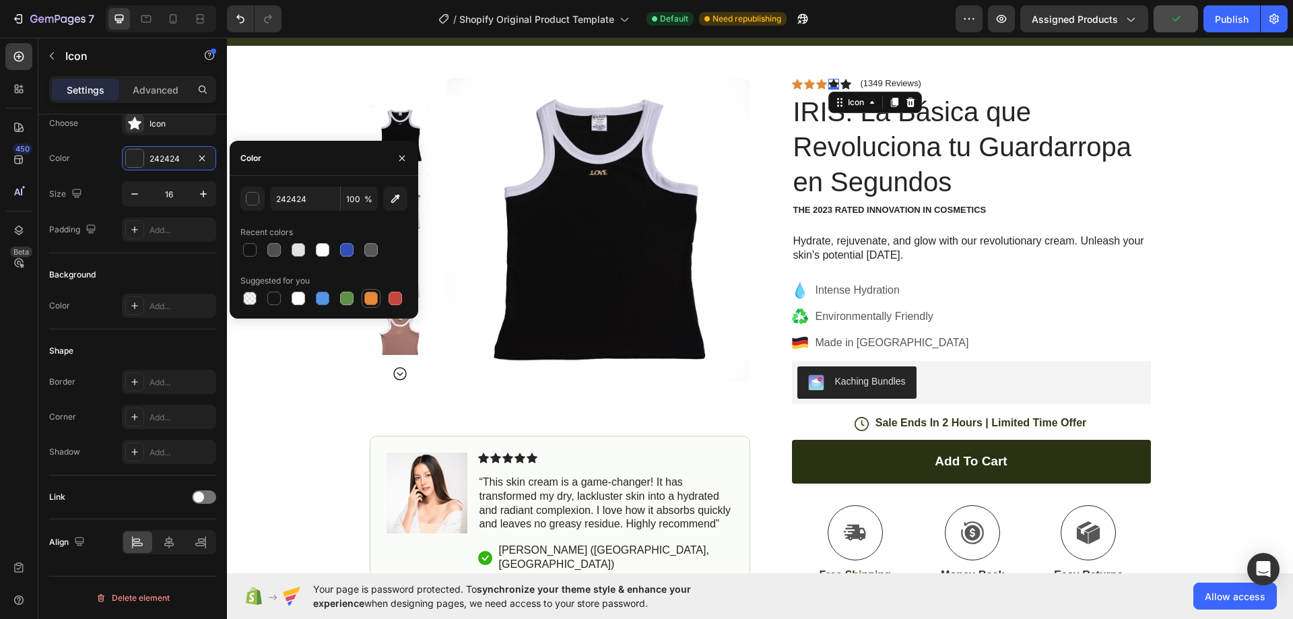
click at [374, 298] on div at bounding box center [370, 298] width 13 height 13
type input "E4893A"
click at [843, 87] on div "Icon" at bounding box center [846, 84] width 11 height 11
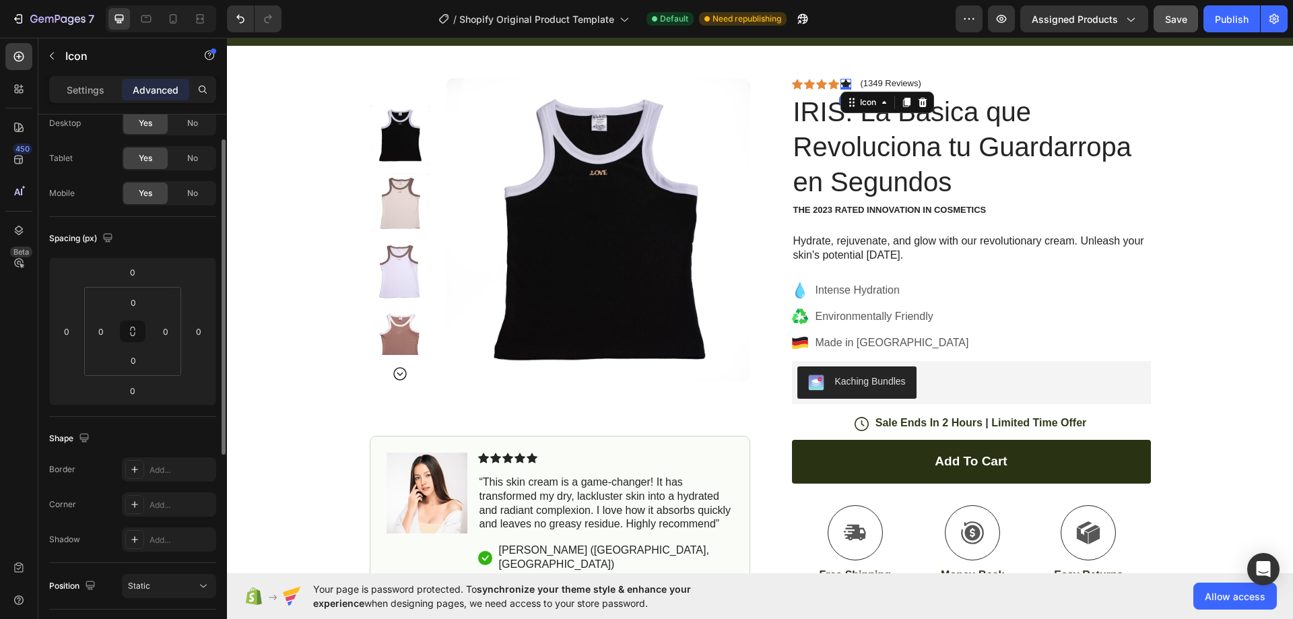
scroll to position [0, 0]
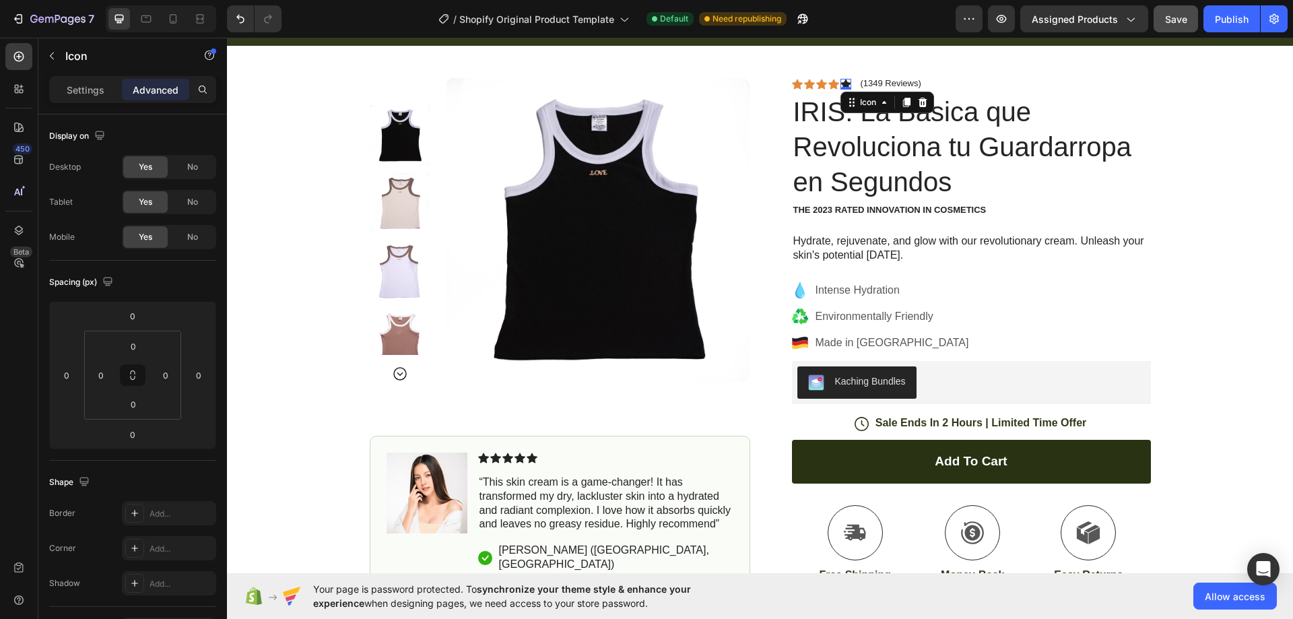
click at [841, 81] on icon at bounding box center [846, 84] width 11 height 11
click at [859, 102] on div "Icon" at bounding box center [868, 102] width 22 height 0
click at [860, 102] on div "Icon" at bounding box center [868, 102] width 22 height 0
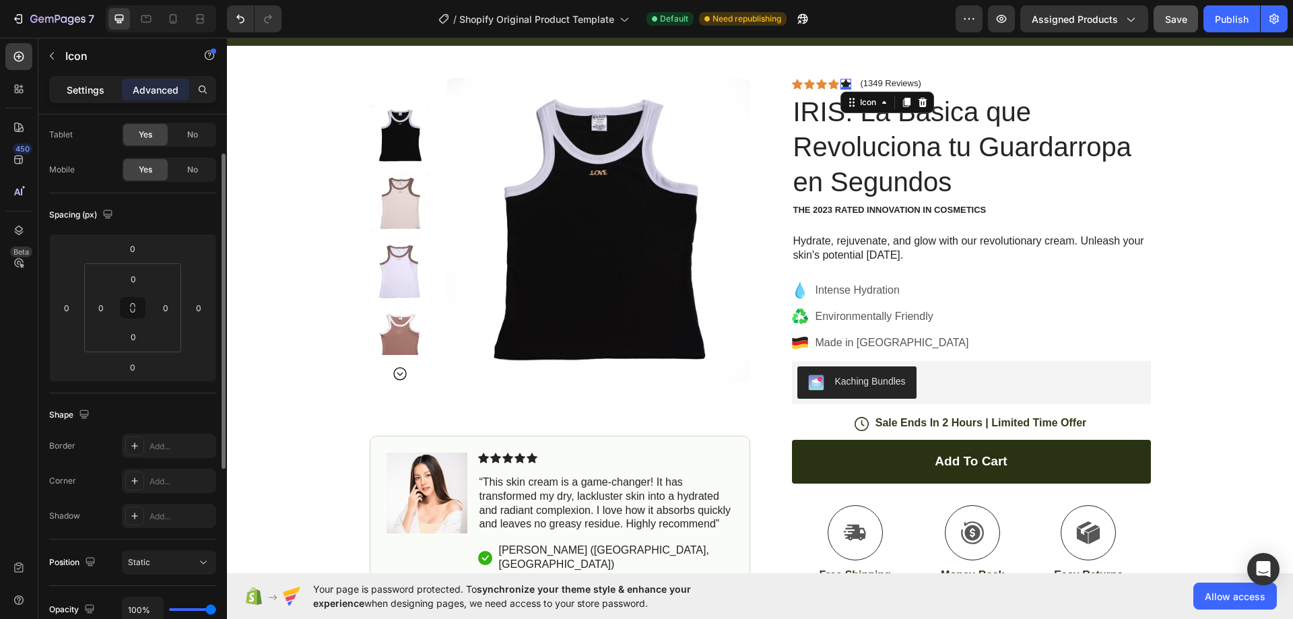
click at [86, 88] on p "Settings" at bounding box center [86, 90] width 38 height 14
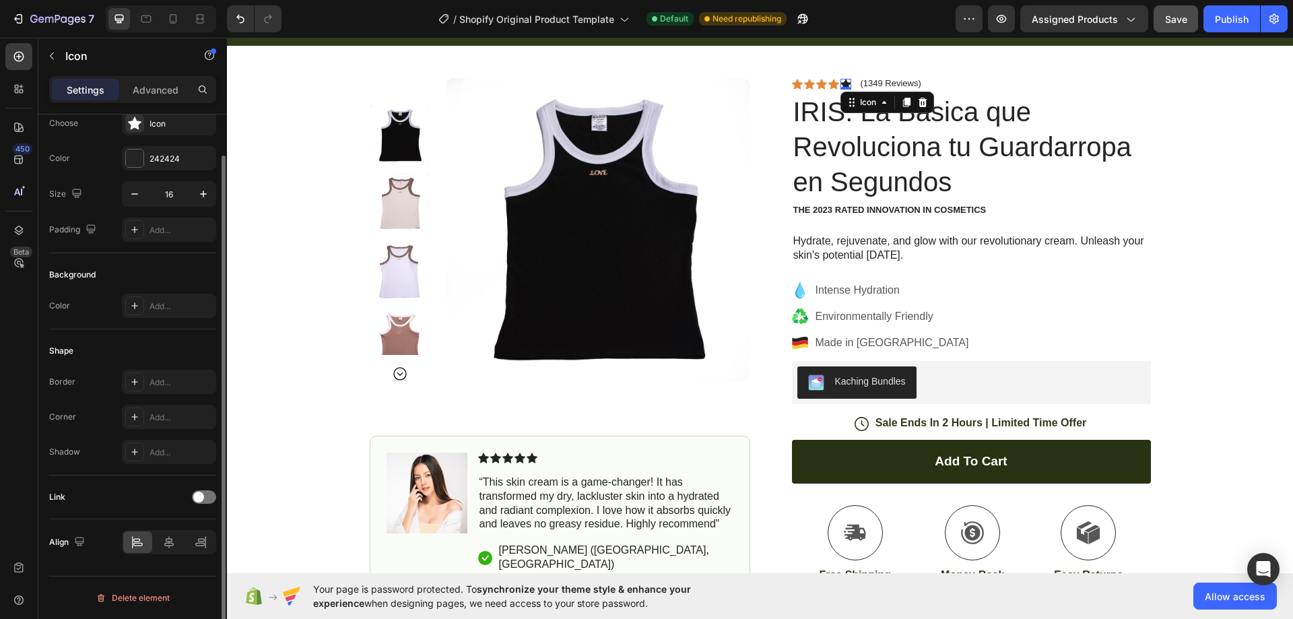
scroll to position [44, 0]
click at [133, 157] on div at bounding box center [135, 159] width 18 height 18
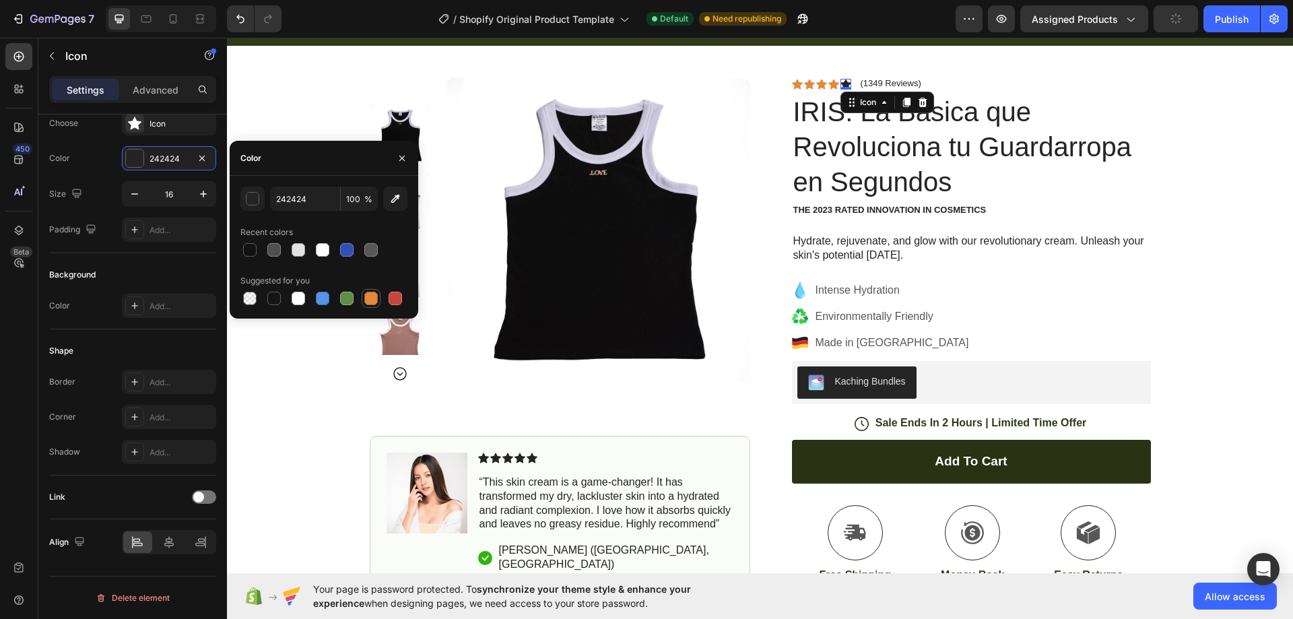
click at [372, 294] on div at bounding box center [370, 298] width 13 height 13
type input "E4893A"
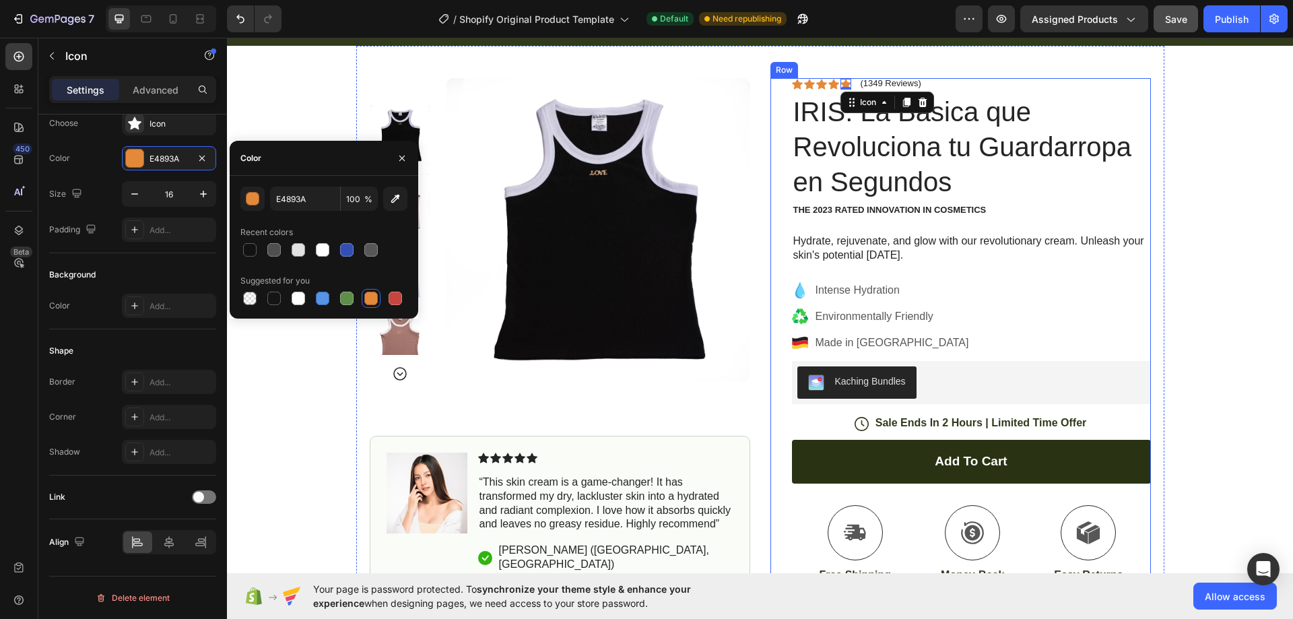
click at [1154, 209] on div "Product Images Image Icon Icon Icon Icon Icon Icon List “This skin cream is a g…" at bounding box center [760, 411] width 808 height 731
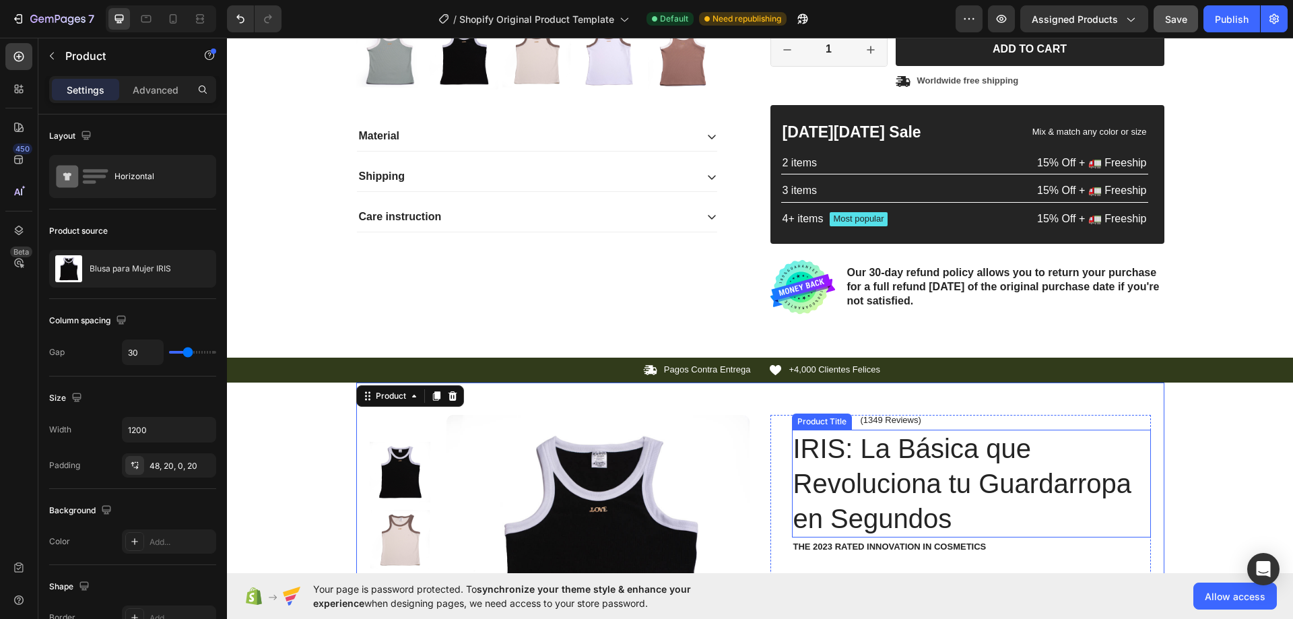
scroll to position [0, 0]
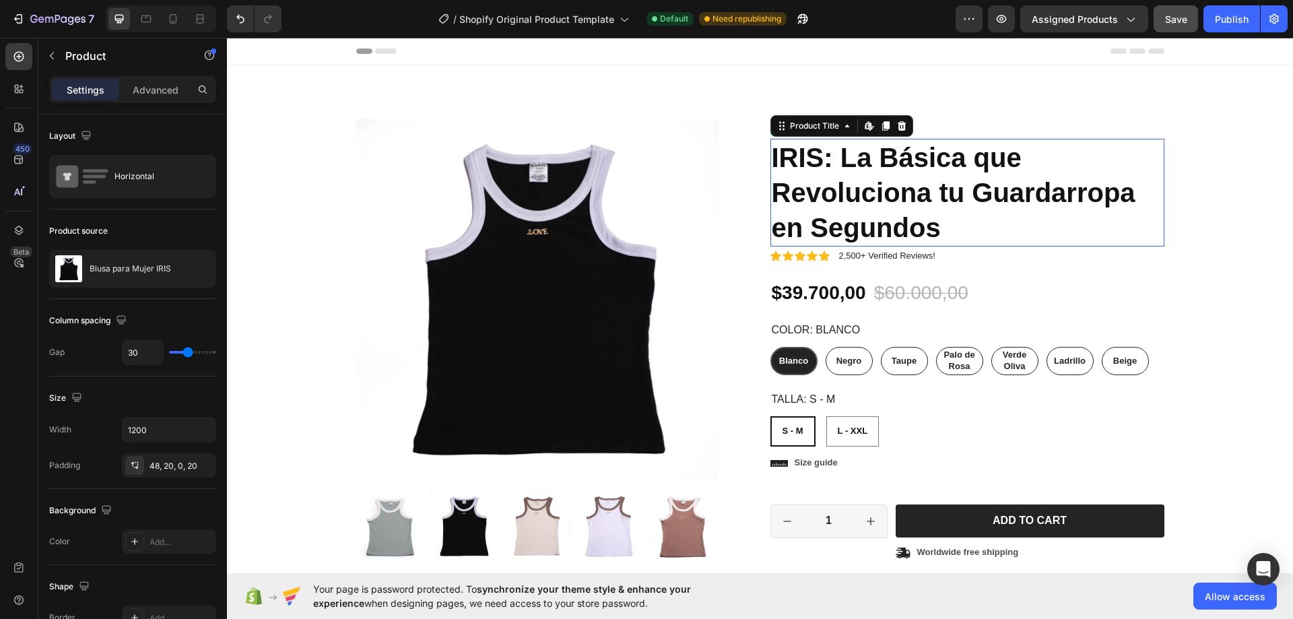
click at [894, 171] on h1 "IRIS: La Básica que Revoluciona tu Guardarropa en Segundos" at bounding box center [968, 193] width 394 height 108
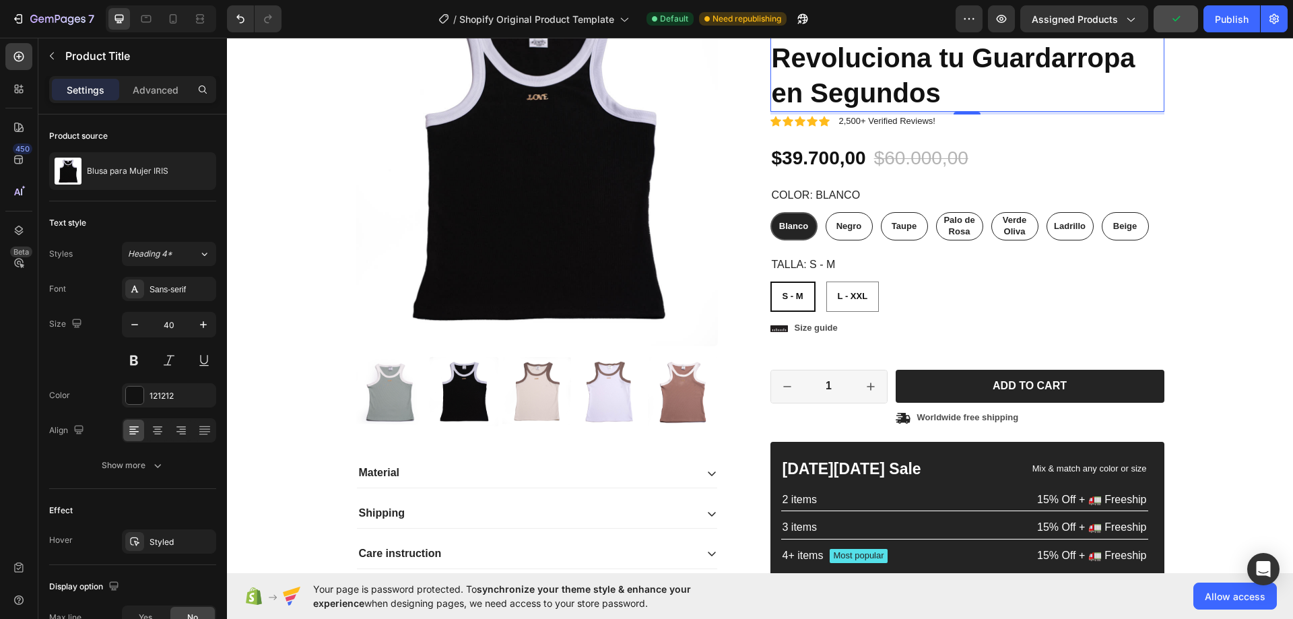
scroll to position [67, 0]
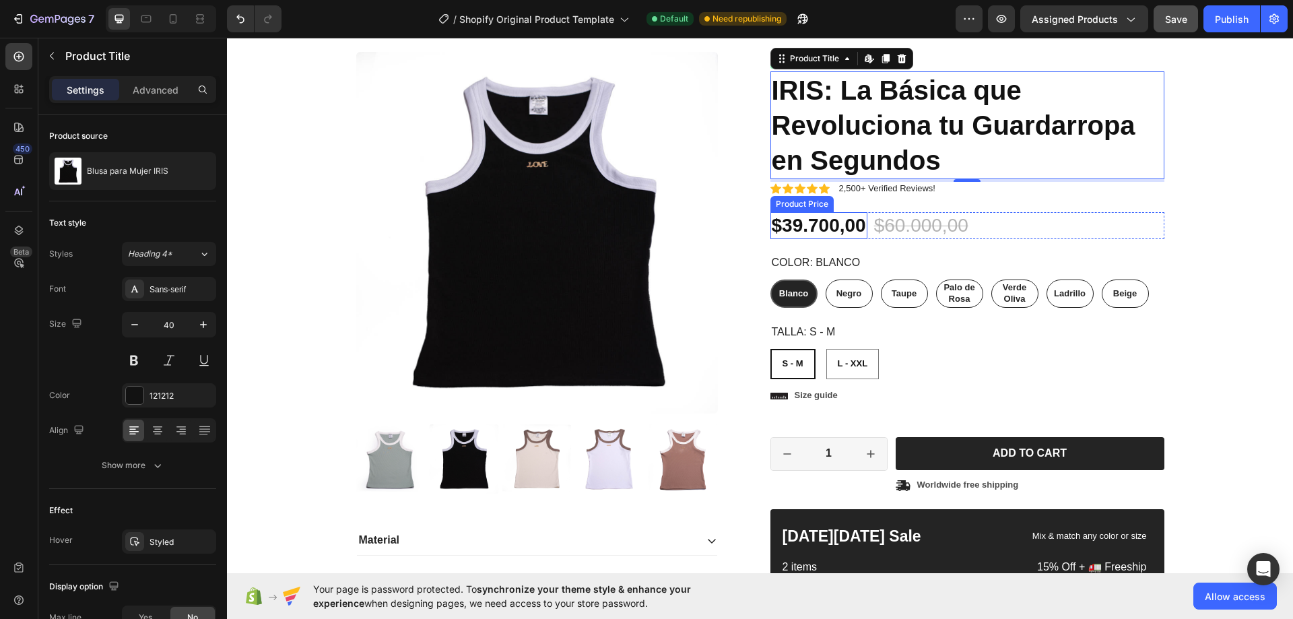
click at [810, 206] on div "Product Price" at bounding box center [802, 204] width 58 height 12
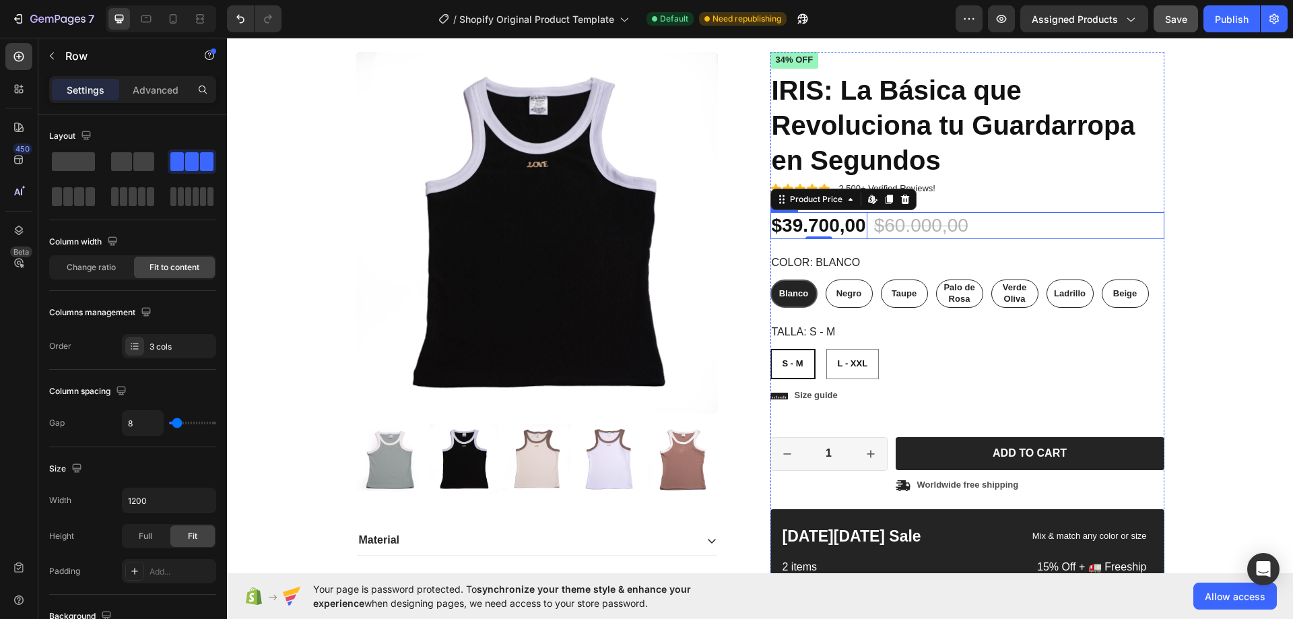
click at [1041, 224] on div "$39.700,00 Product Price Edit content in Shopify 0 Product Price Edit content i…" at bounding box center [968, 225] width 394 height 27
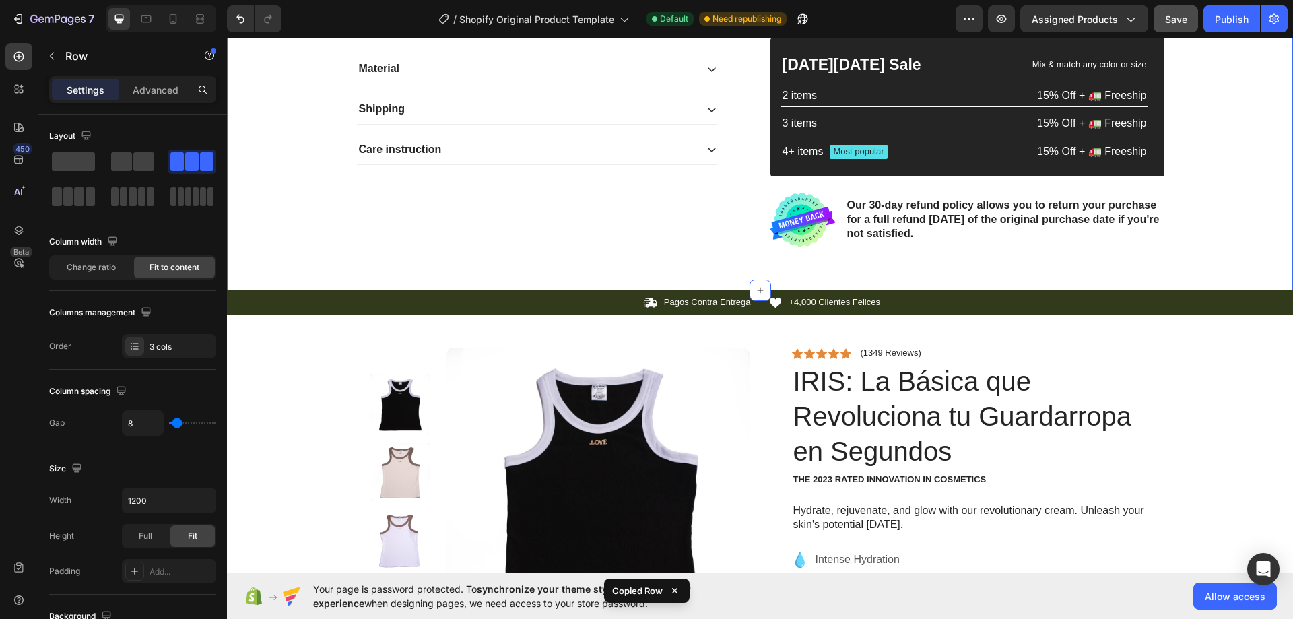
scroll to position [674, 0]
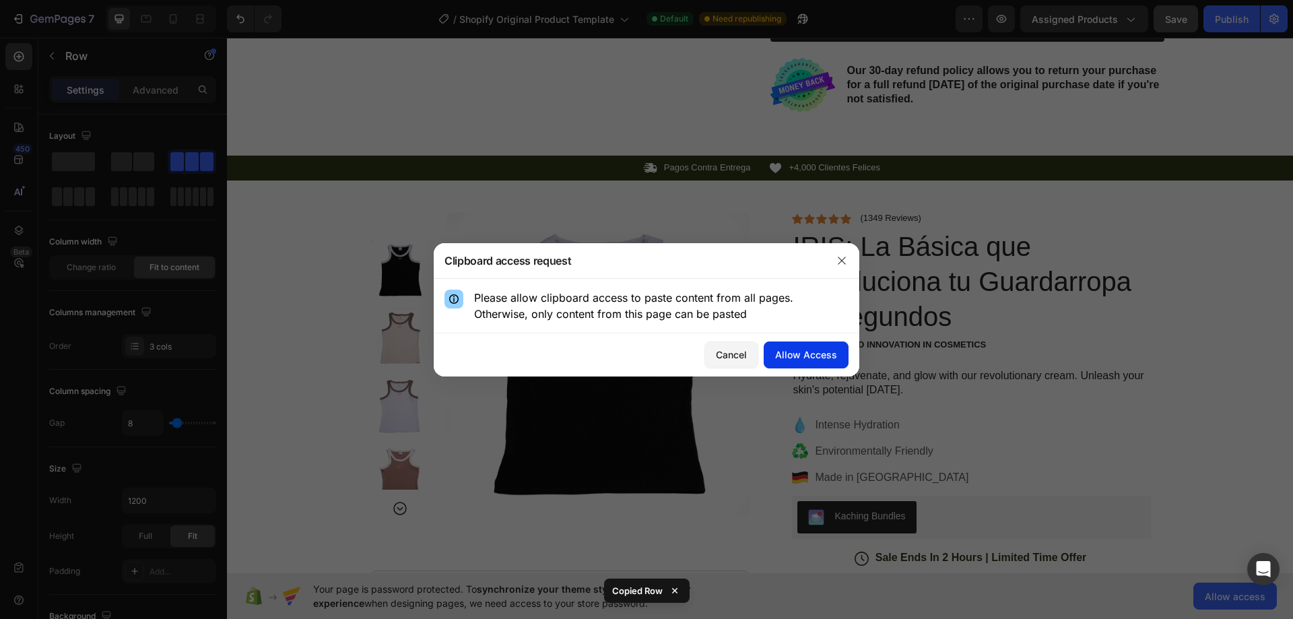
click at [800, 358] on div "Allow Access" at bounding box center [806, 355] width 62 height 14
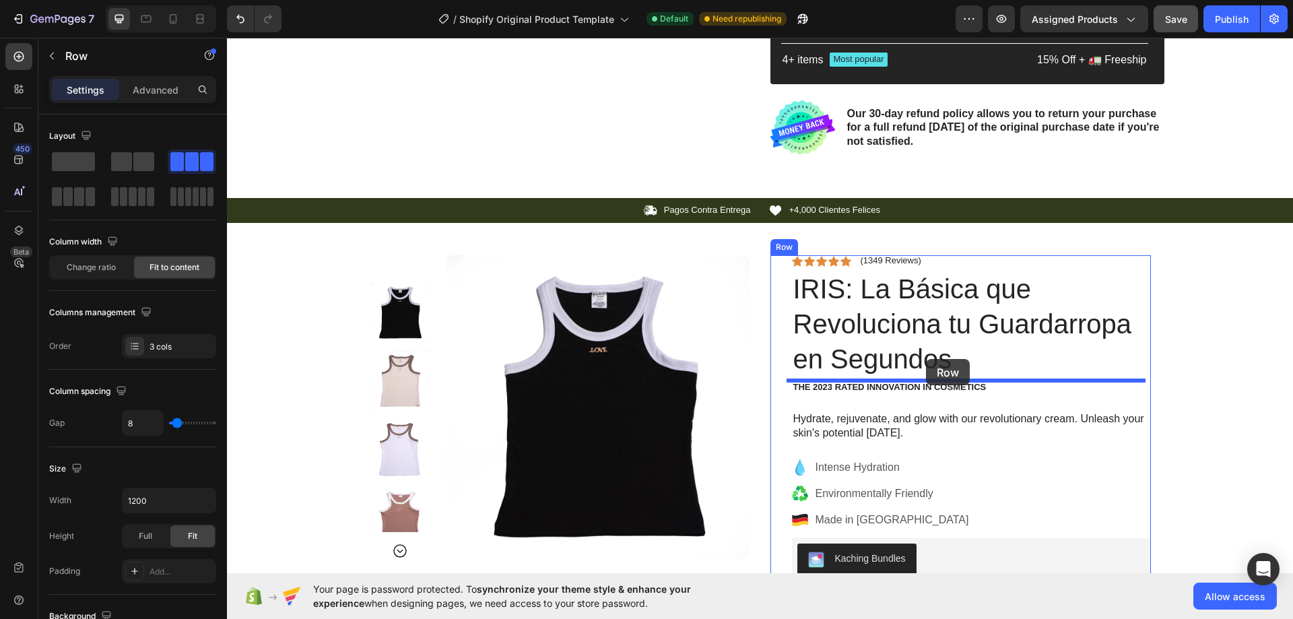
drag, startPoint x: 975, startPoint y: 133, endPoint x: 926, endPoint y: 359, distance: 230.9
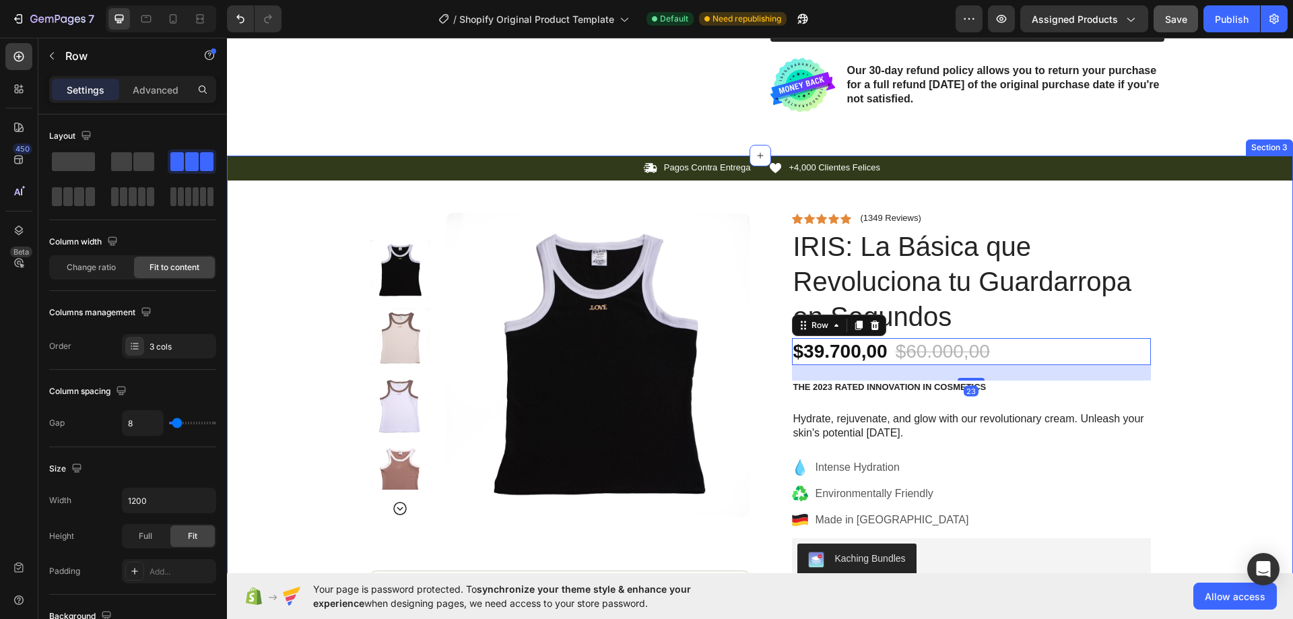
click at [1191, 356] on div "Icon Pagos Contra Entrega Text Block Row Icon +4,000 Clientes Felices Text Bloc…" at bounding box center [760, 555] width 1066 height 798
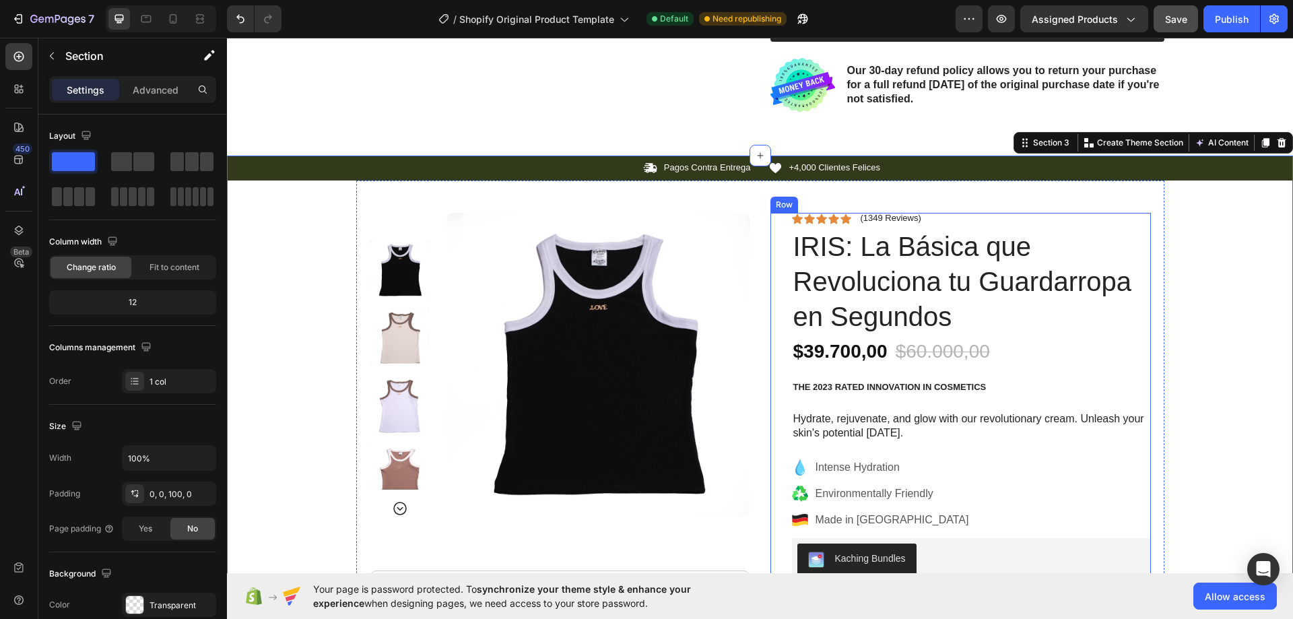
scroll to position [808, 0]
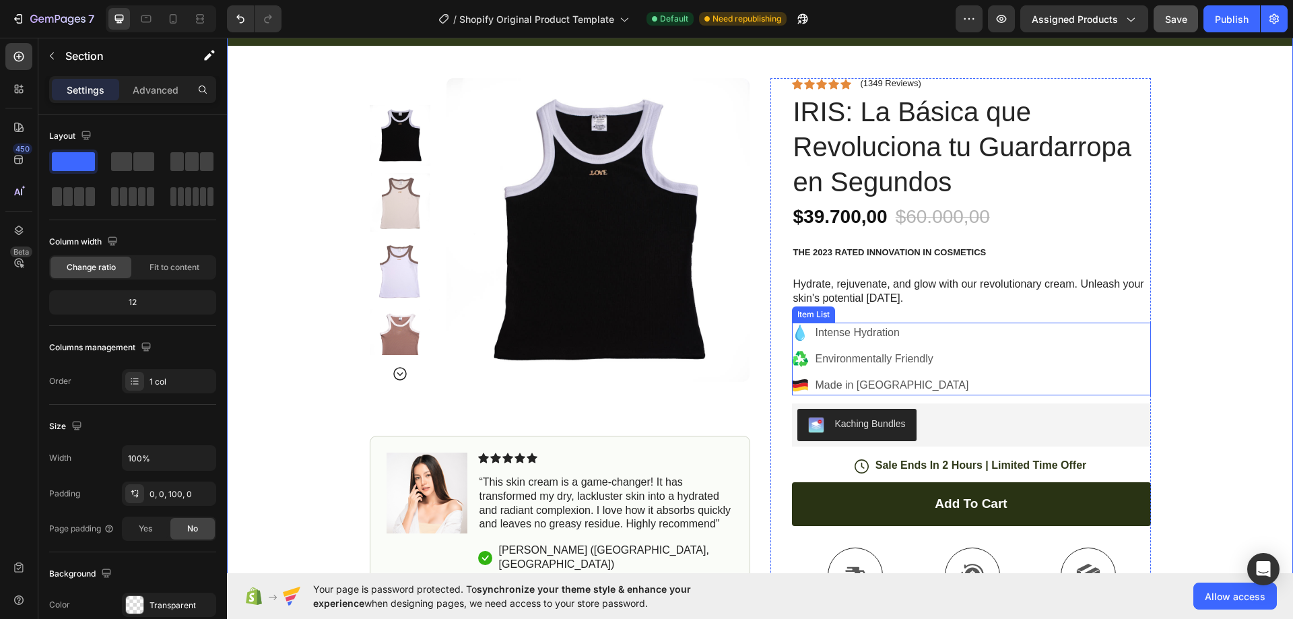
click at [855, 332] on p "Intense Hydration" at bounding box center [893, 333] width 154 height 16
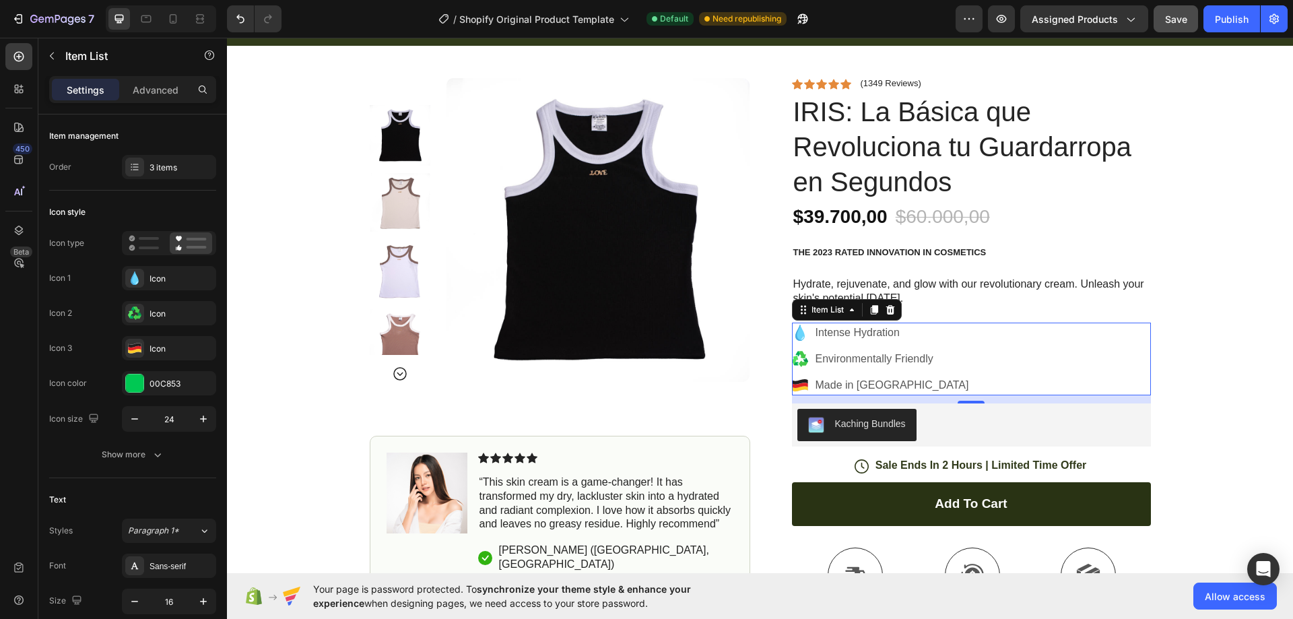
click at [837, 339] on p "Intense Hydration" at bounding box center [893, 333] width 154 height 16
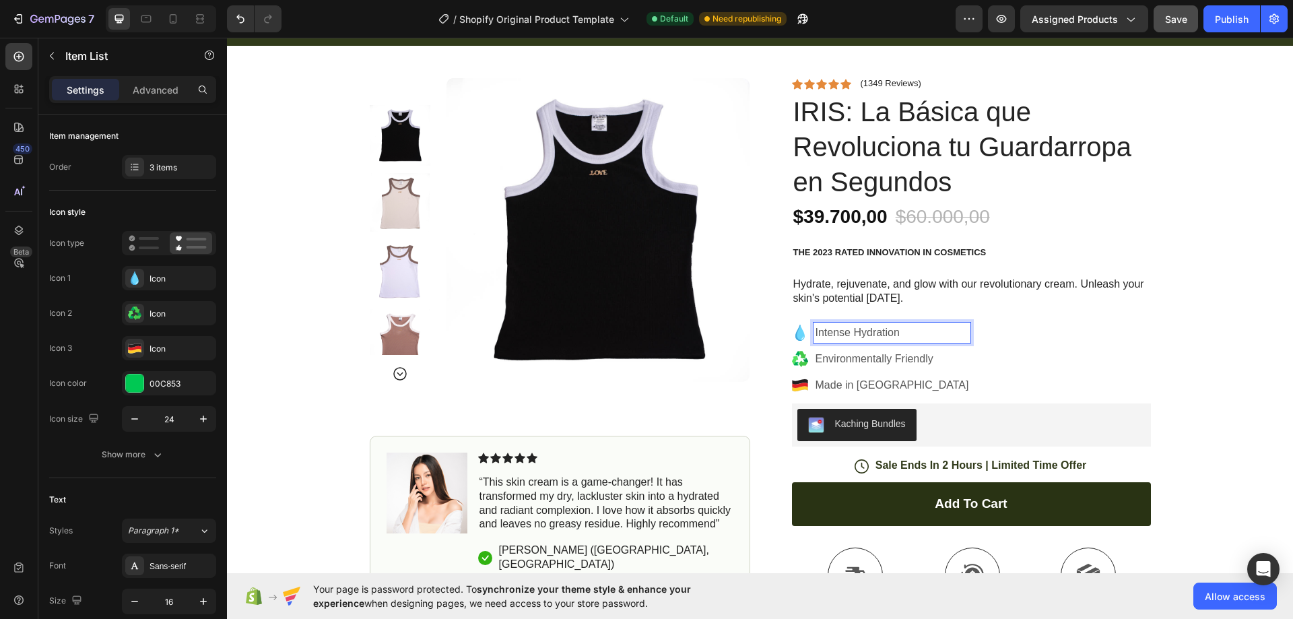
click at [837, 335] on p "Intense Hydration" at bounding box center [893, 333] width 154 height 16
click at [837, 333] on p "Intense Hydration" at bounding box center [893, 333] width 154 height 16
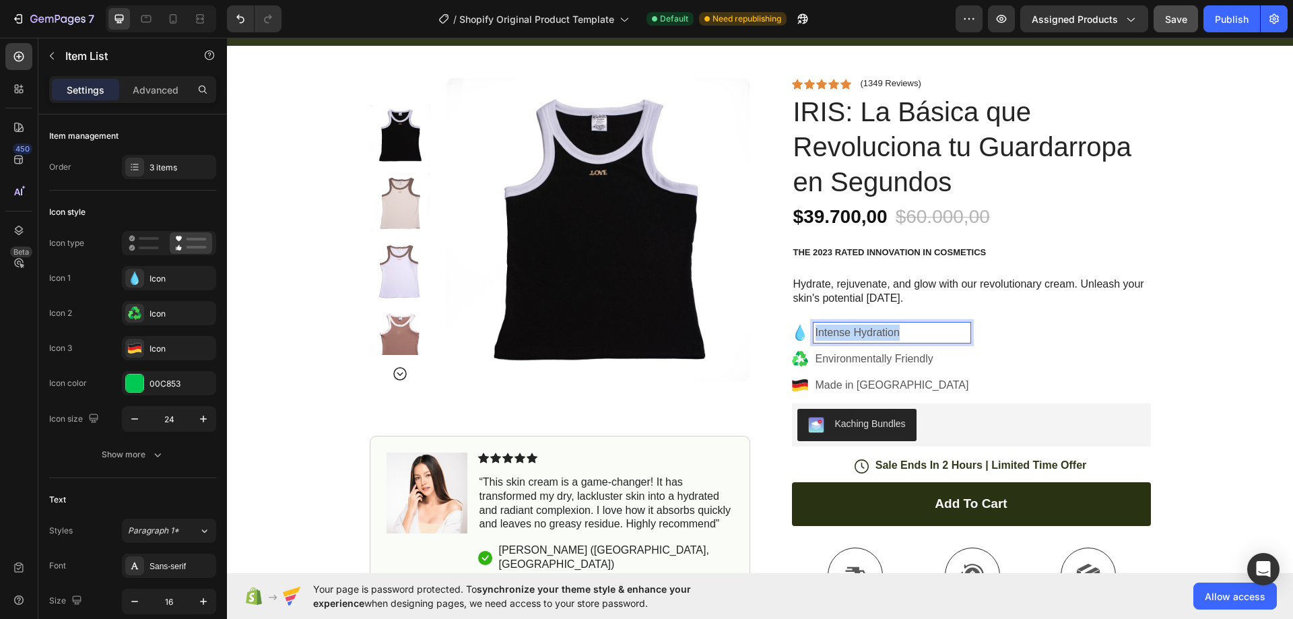
click at [837, 333] on p "Intense Hydration" at bounding box center [893, 333] width 154 height 16
click at [796, 335] on icon at bounding box center [799, 333] width 9 height 16
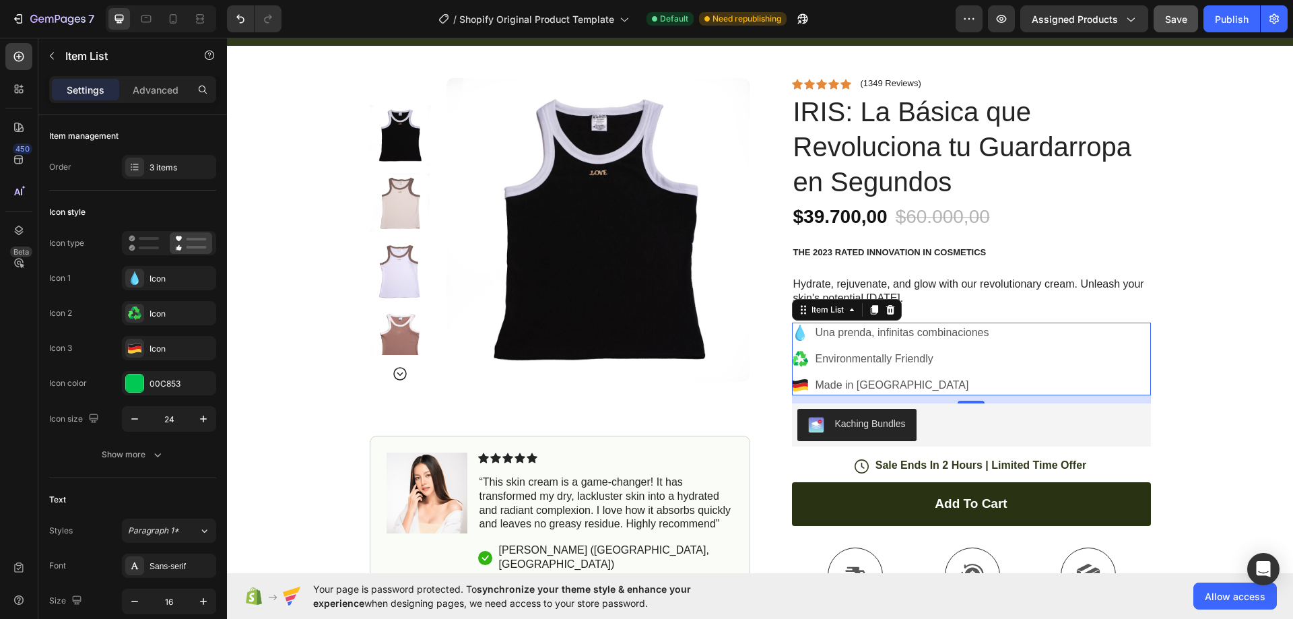
click at [795, 334] on icon at bounding box center [799, 333] width 9 height 16
click at [137, 275] on icon at bounding box center [134, 277] width 13 height 13
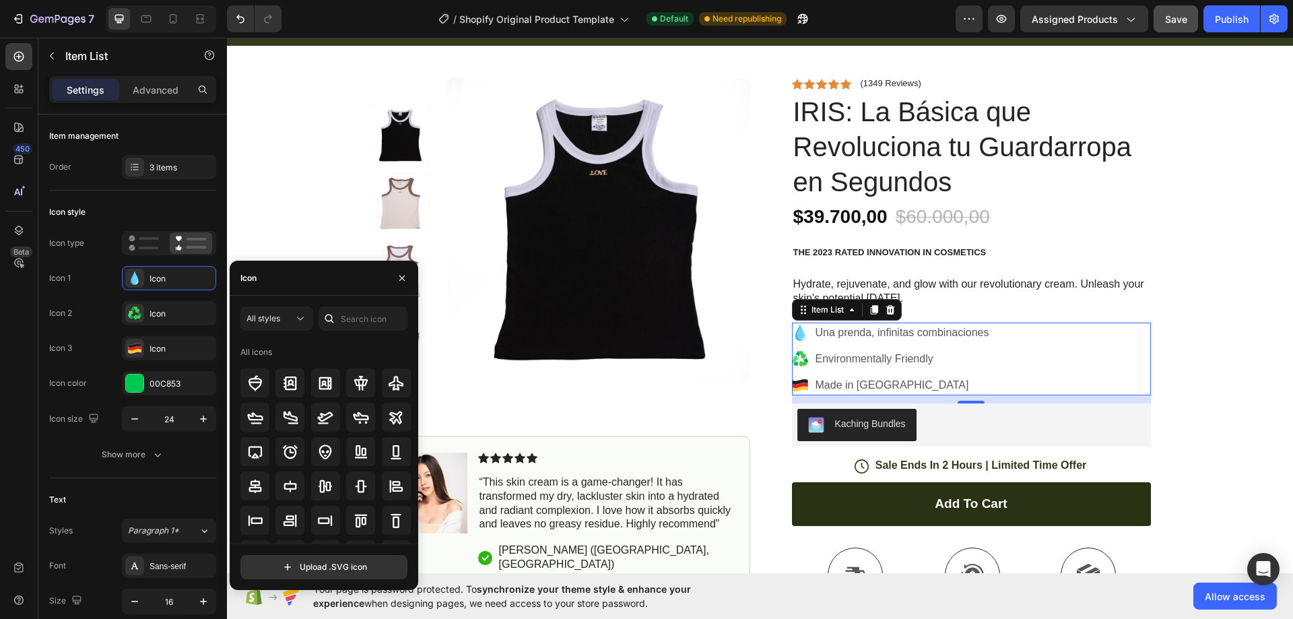
click at [277, 284] on div "Icon" at bounding box center [324, 278] width 189 height 35
click at [368, 315] on input "text" at bounding box center [363, 318] width 89 height 24
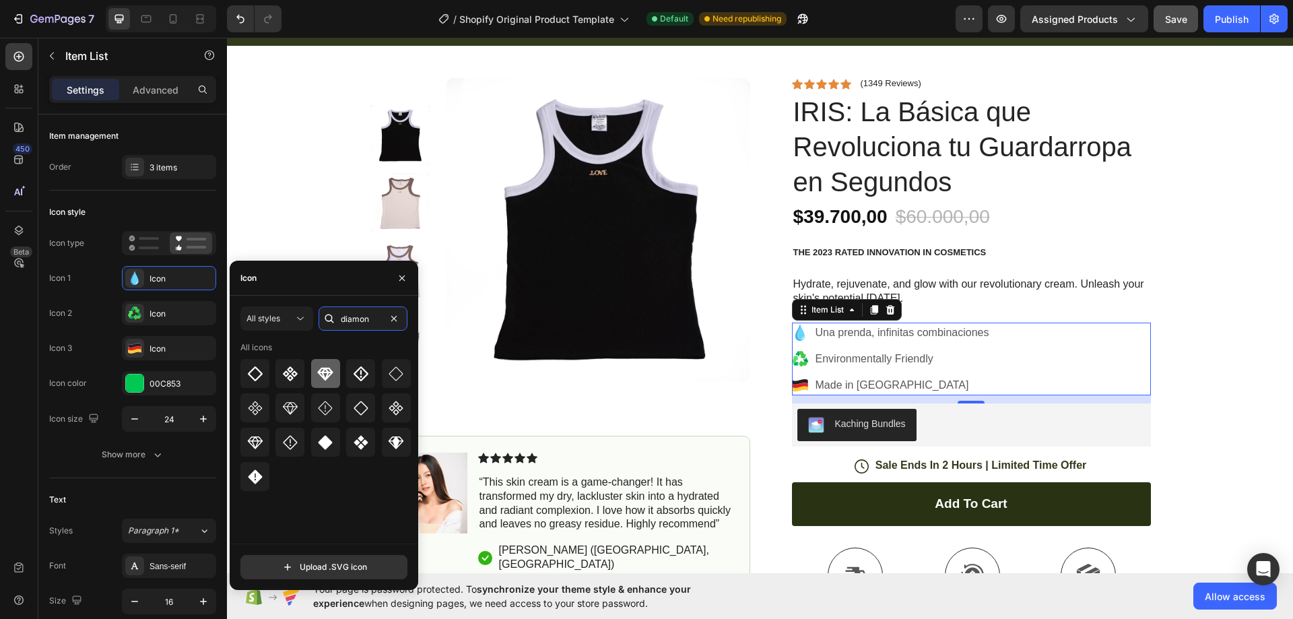
type input "diamon"
click at [333, 376] on icon at bounding box center [325, 374] width 16 height 16
click at [260, 438] on icon at bounding box center [254, 442] width 15 height 13
click at [257, 445] on icon at bounding box center [254, 442] width 15 height 13
click at [328, 378] on icon at bounding box center [325, 373] width 15 height 13
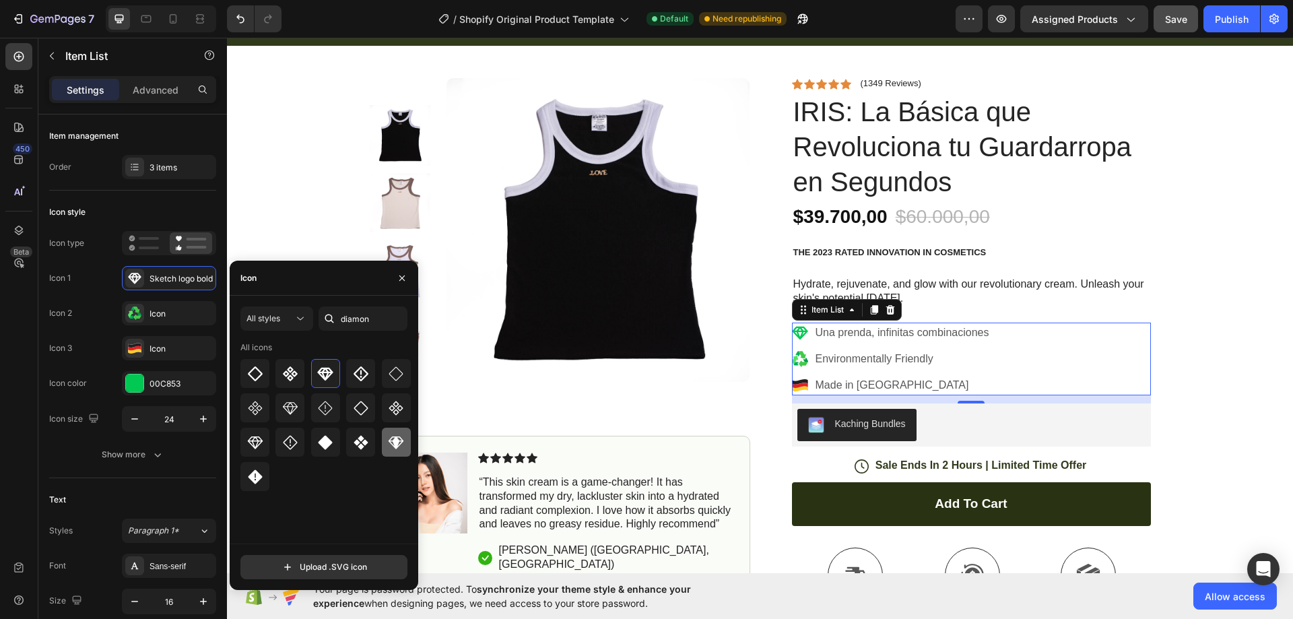
click at [399, 447] on icon at bounding box center [396, 442] width 16 height 16
click at [325, 374] on icon at bounding box center [325, 374] width 16 height 16
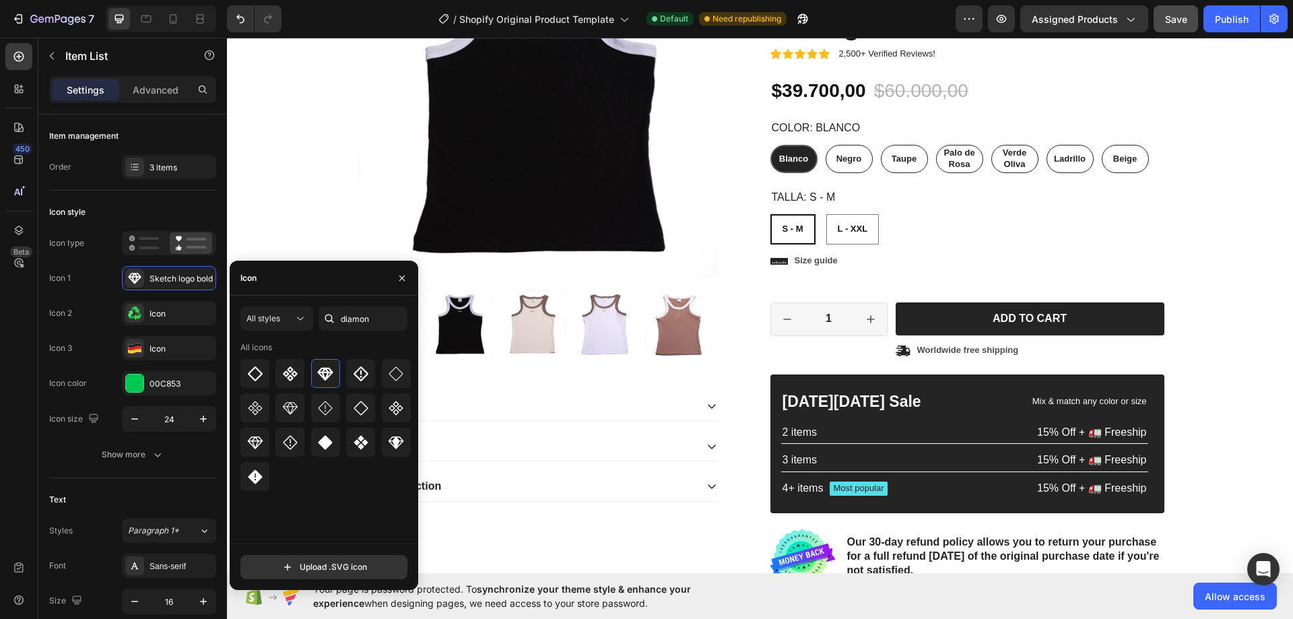
scroll to position [67, 0]
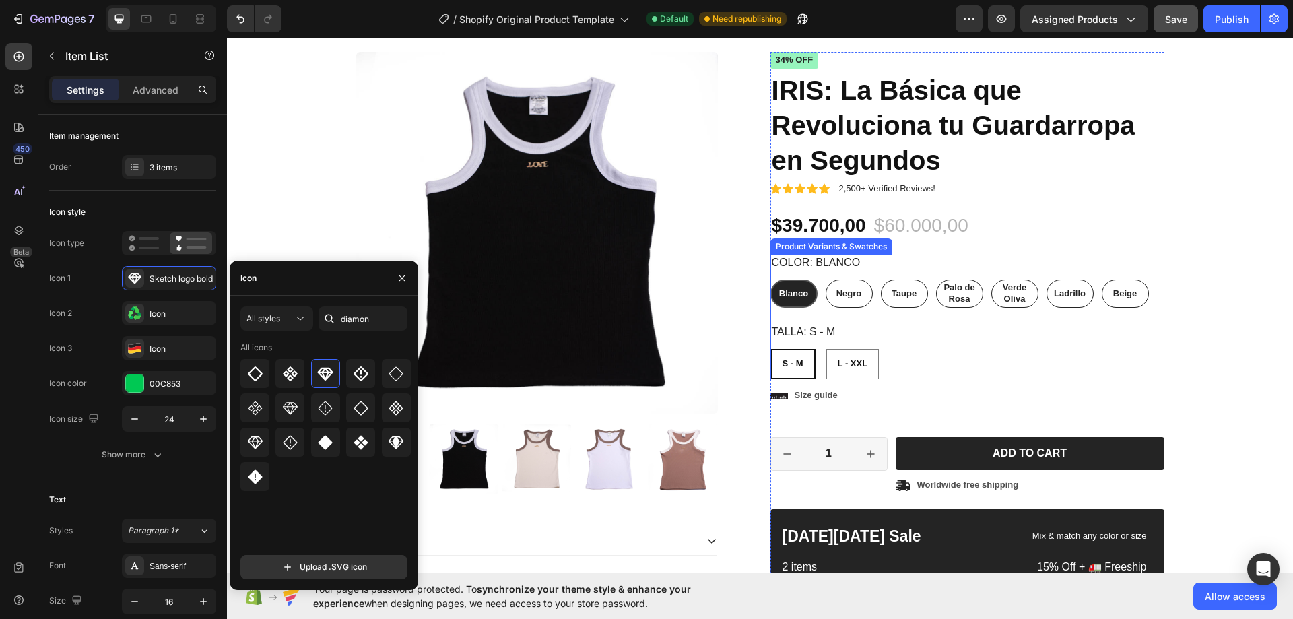
click at [877, 269] on div "Color: Blanco Blanco Blanco Blanco Negro Negro Negro Taupe Taupe Taupe Palo de …" at bounding box center [968, 281] width 394 height 53
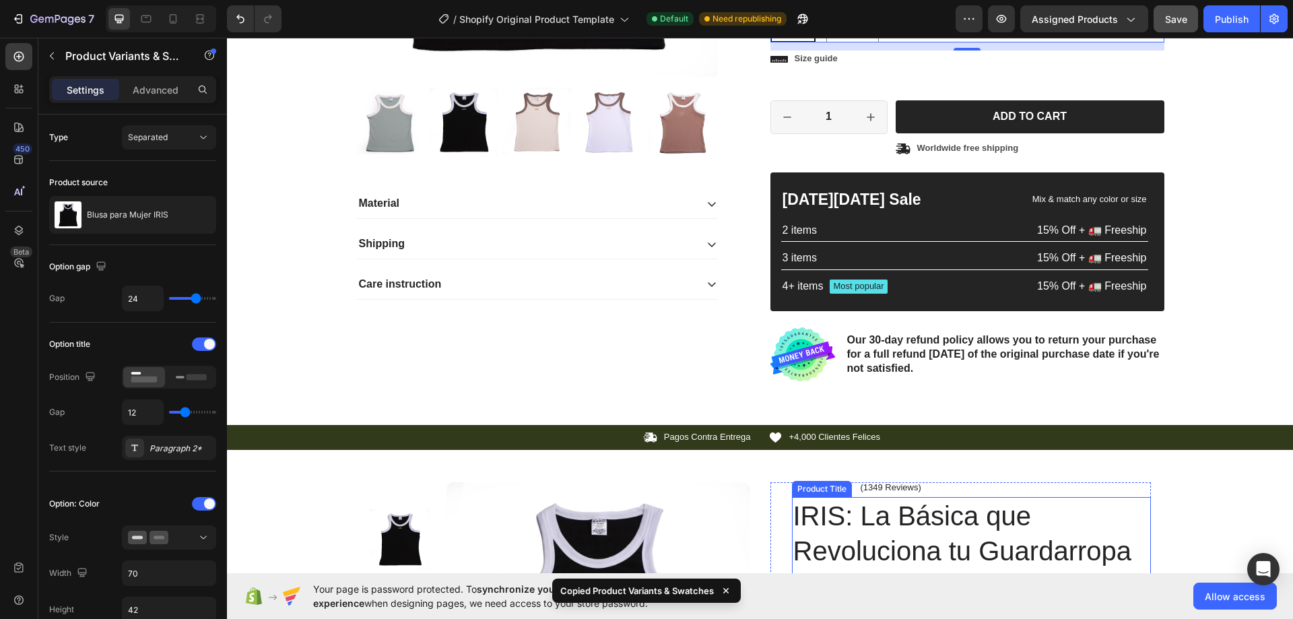
scroll to position [741, 0]
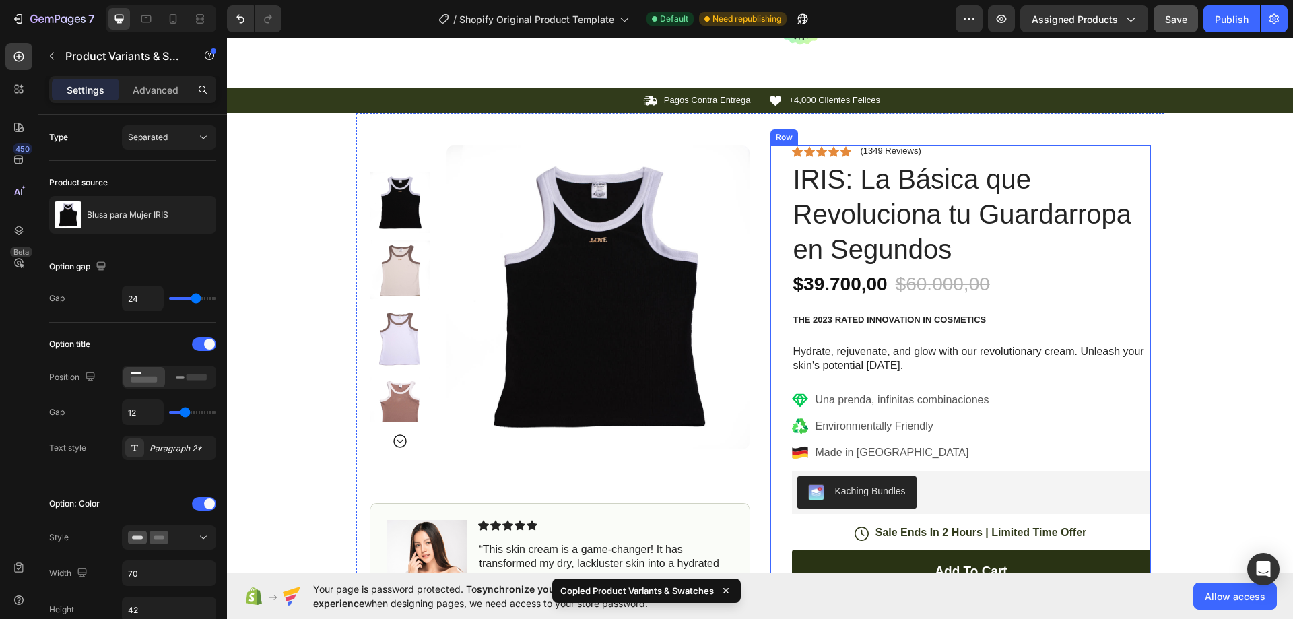
radio input "false"
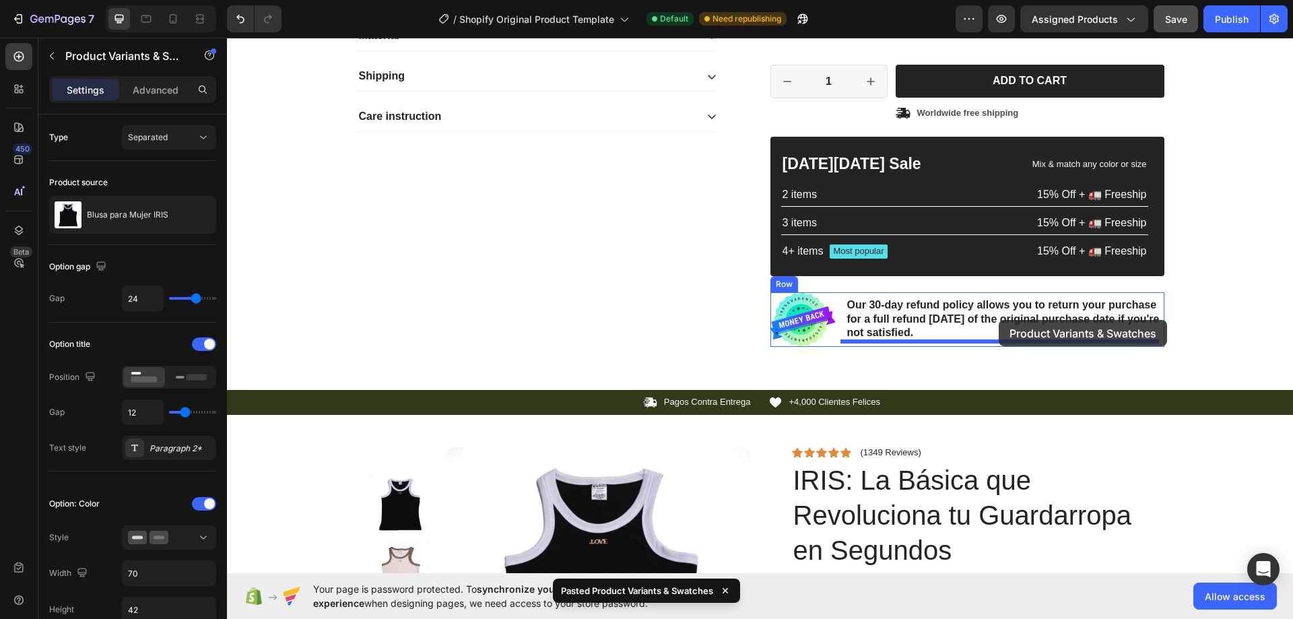
scroll to position [707, 0]
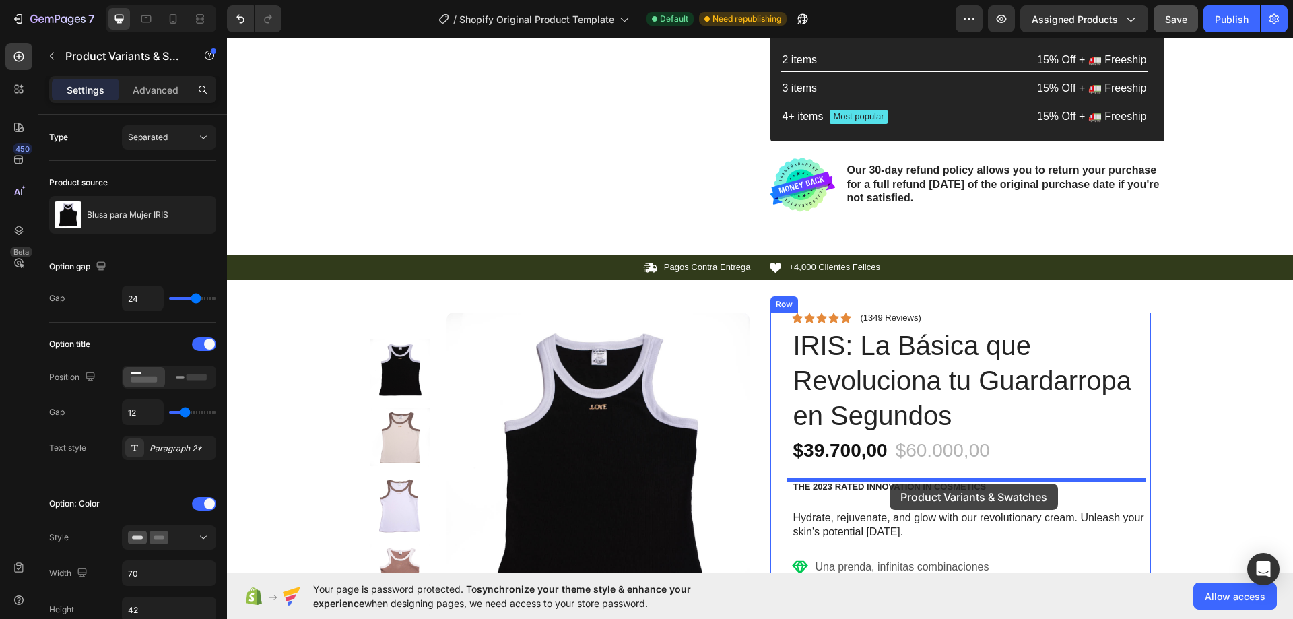
drag, startPoint x: 1027, startPoint y: 234, endPoint x: 890, endPoint y: 481, distance: 282.8
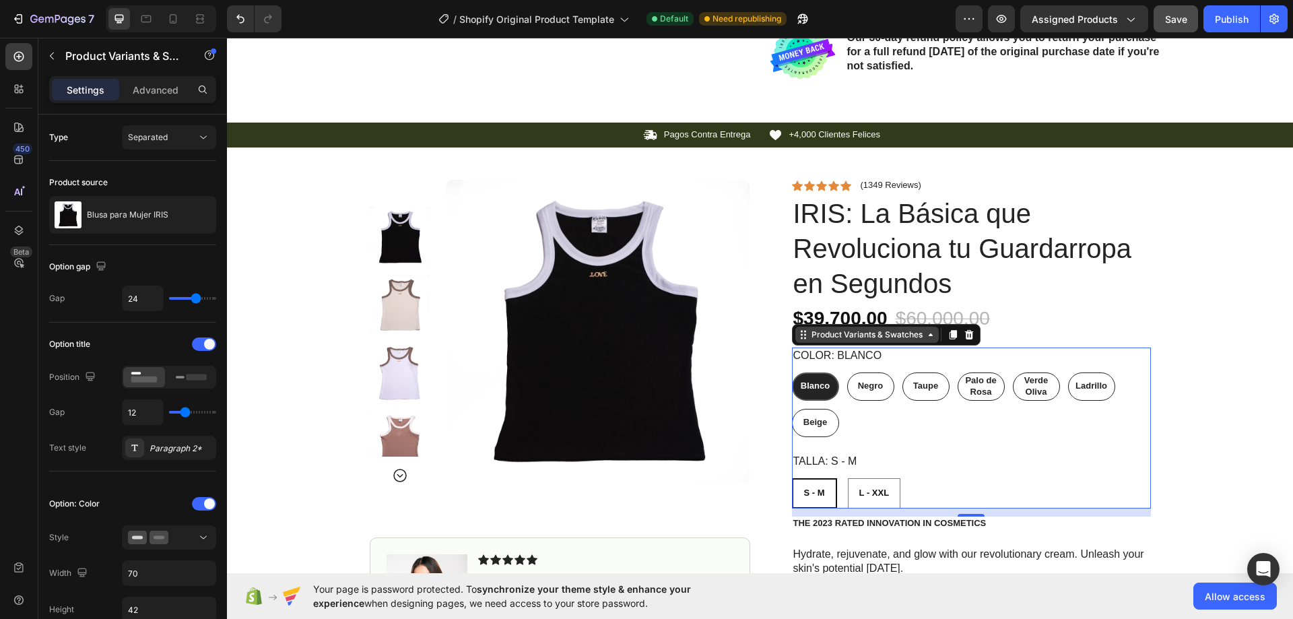
click at [856, 339] on div "Product Variants & Swatches" at bounding box center [867, 335] width 117 height 12
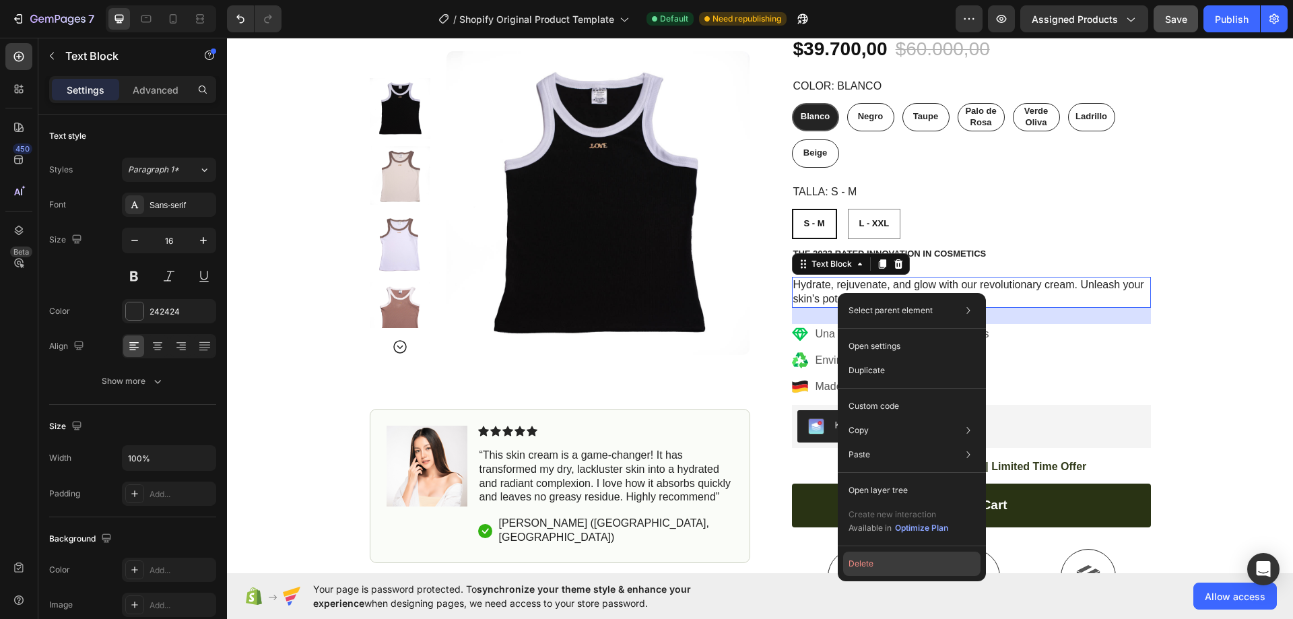
click at [874, 558] on button "Delete" at bounding box center [911, 564] width 137 height 24
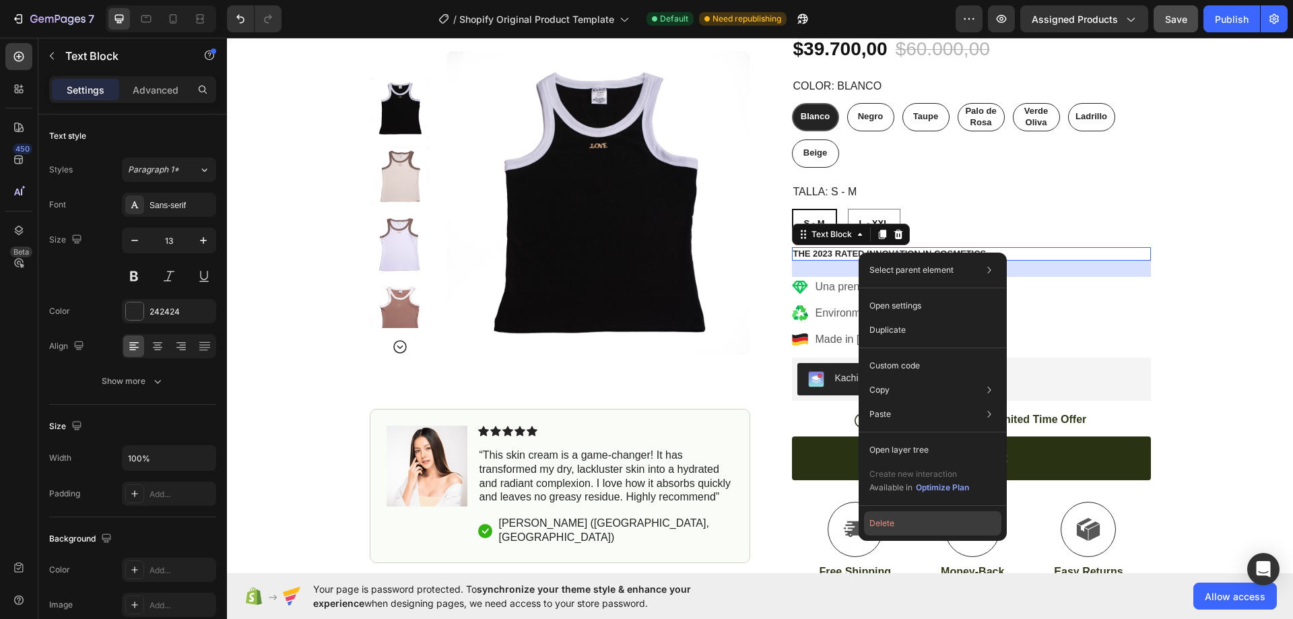
click at [896, 520] on button "Delete" at bounding box center [932, 523] width 137 height 24
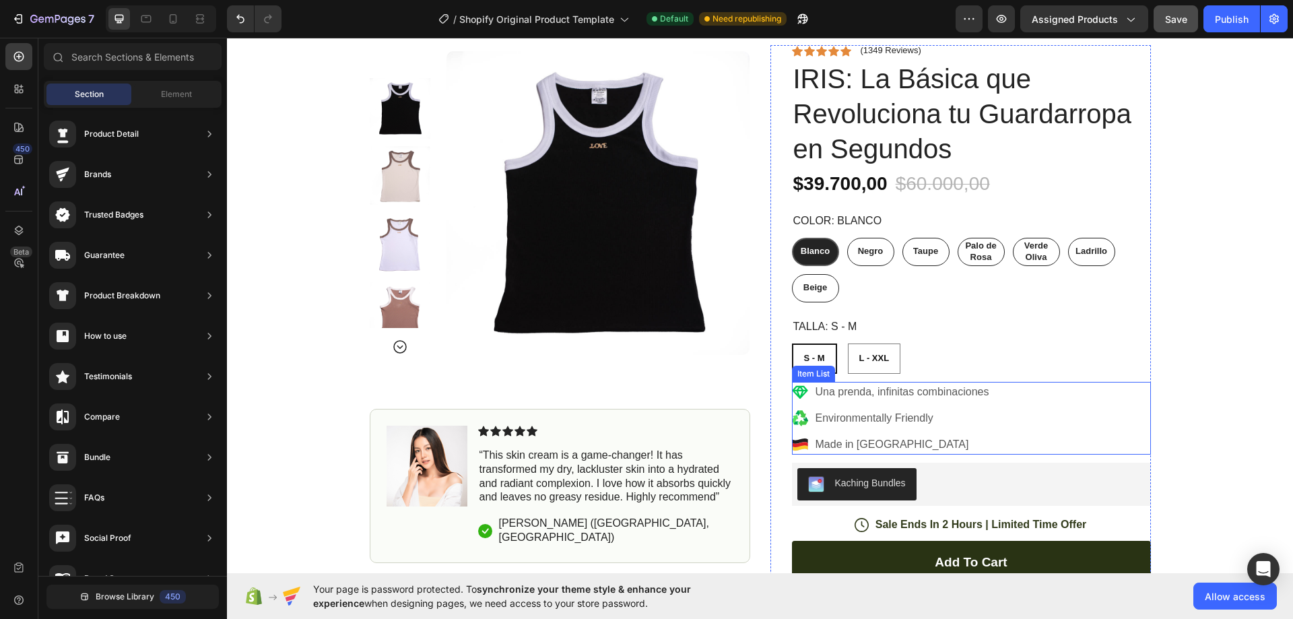
scroll to position [707, 0]
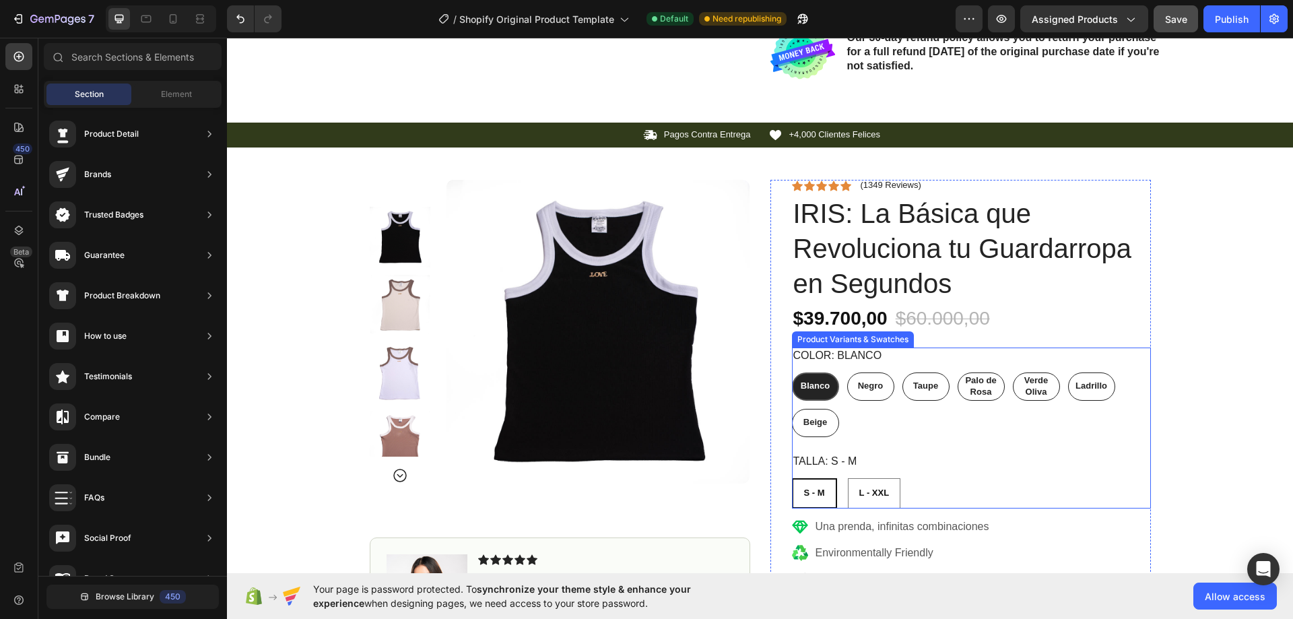
click at [970, 437] on div "Color: Blanco Blanco Blanco Blanco Negro Negro Negro Taupe Taupe Taupe Palo de …" at bounding box center [971, 428] width 359 height 161
radio input "true"
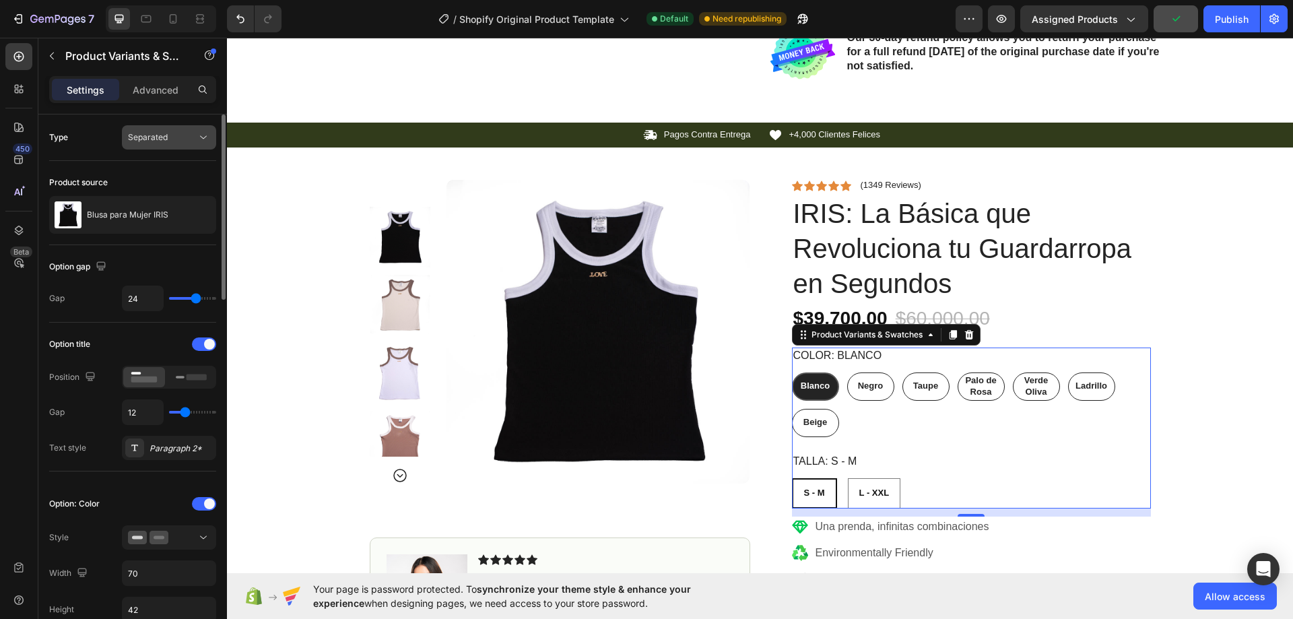
click at [160, 142] on span "Separated" at bounding box center [148, 137] width 40 height 12
click at [144, 192] on span "Combine" at bounding box center [145, 196] width 34 height 12
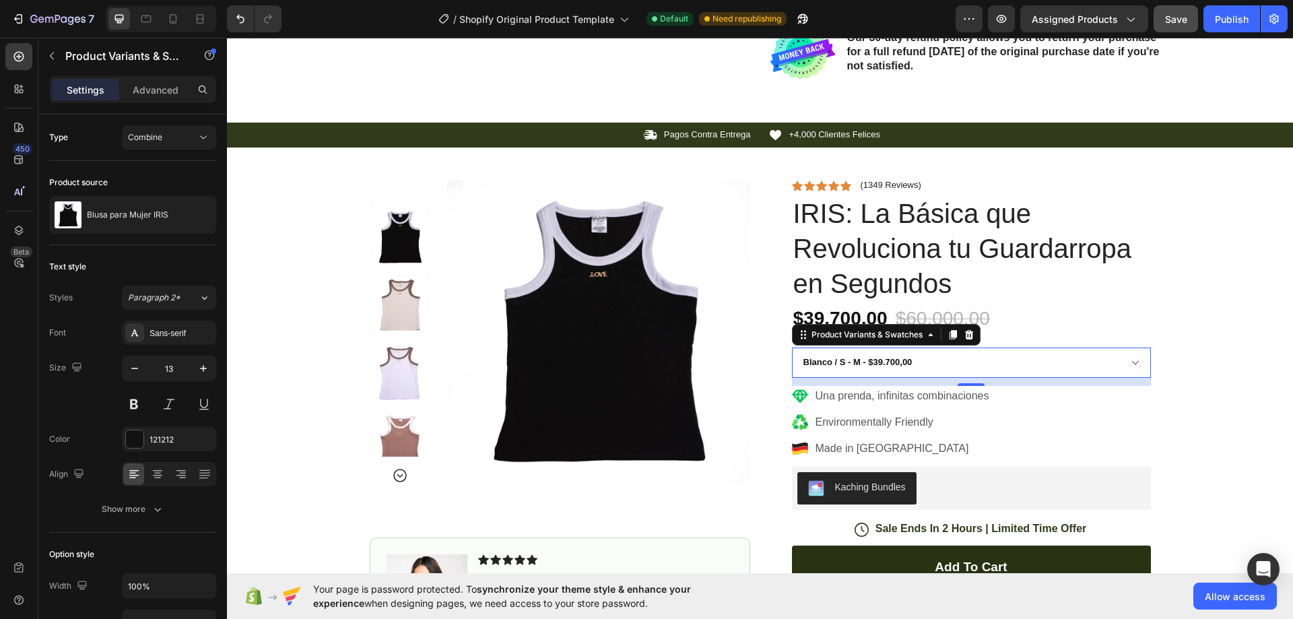
click at [871, 367] on select "Blanco / S - M - $39.700,00 Blanco / L - XXL - $49.100,00 Negro / S - M - $39.7…" at bounding box center [971, 363] width 359 height 30
click at [174, 133] on div "Combine" at bounding box center [162, 137] width 69 height 12
click at [174, 168] on p "Separated" at bounding box center [166, 170] width 77 height 12
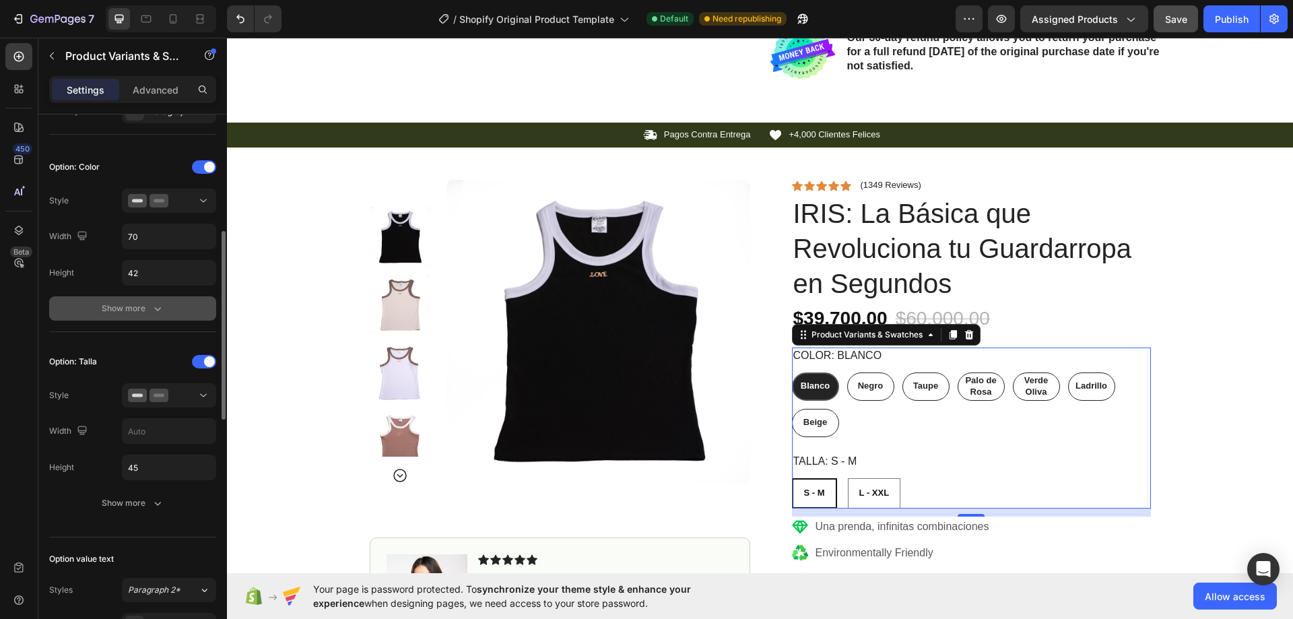
scroll to position [404, 0]
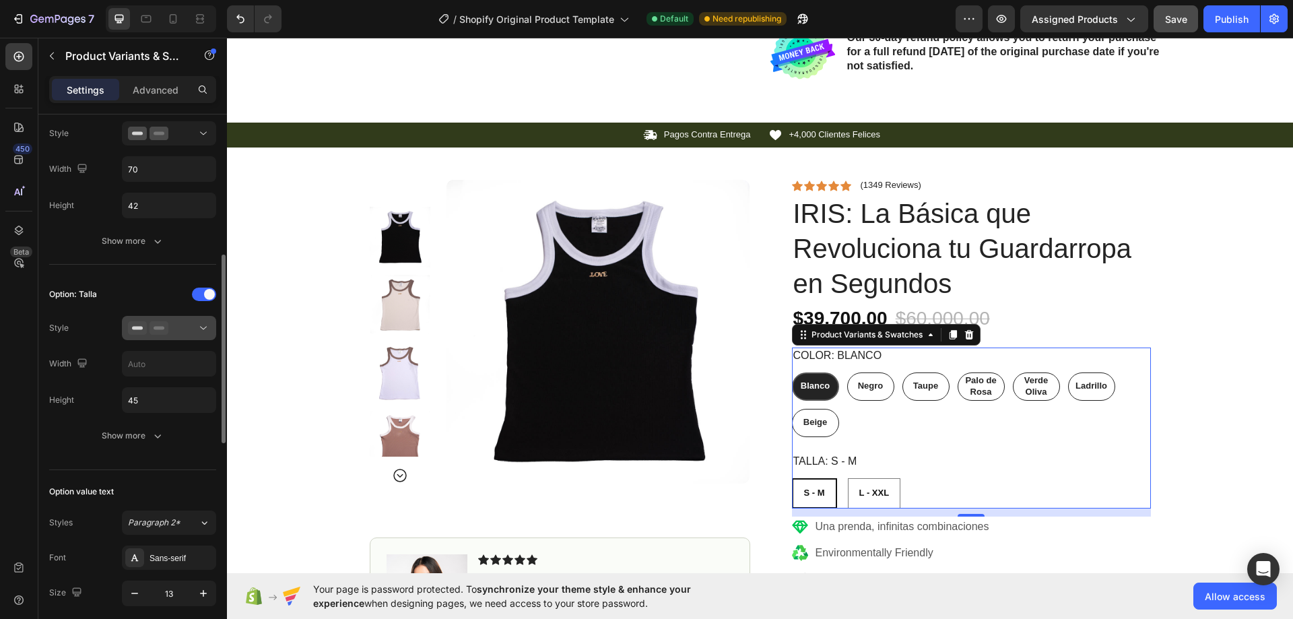
click at [156, 329] on rect at bounding box center [159, 328] width 11 height 3
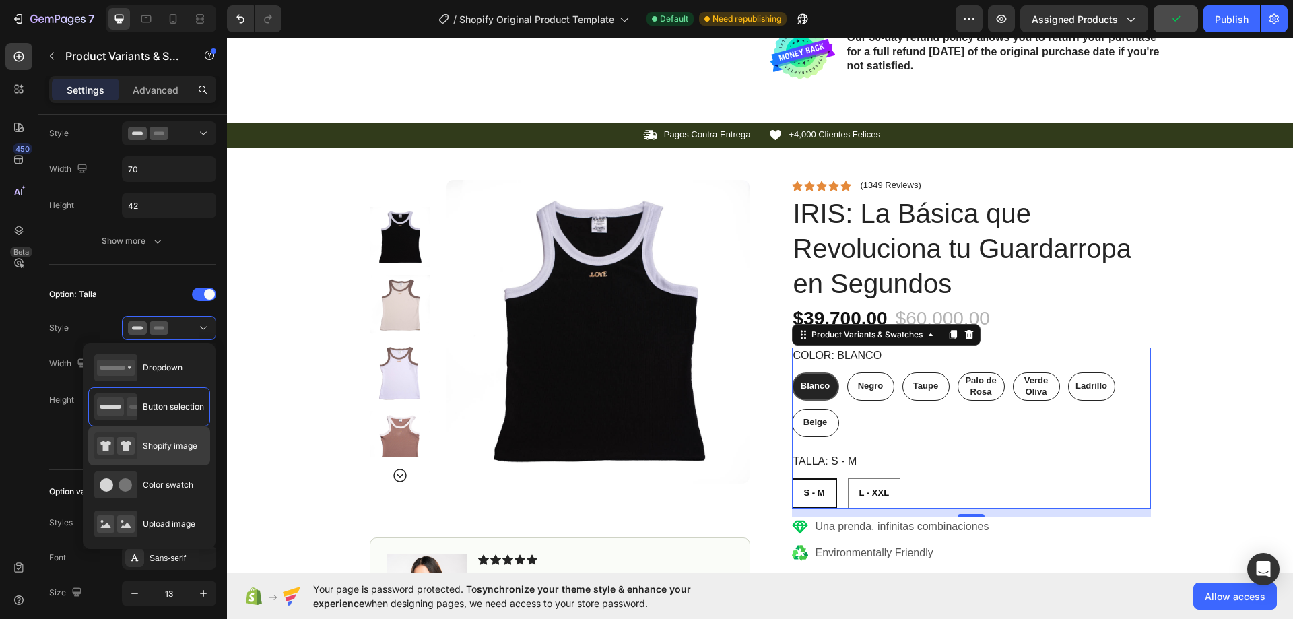
click at [170, 448] on span "Shopify image" at bounding box center [170, 446] width 55 height 12
type input "64"
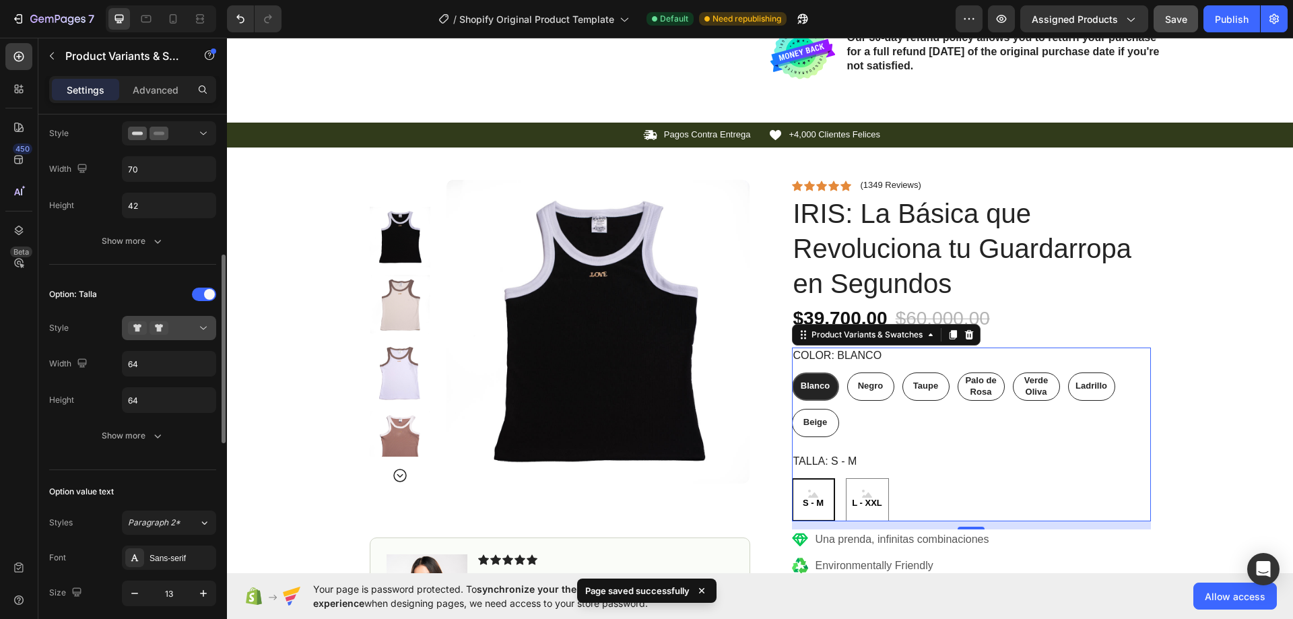
click at [175, 332] on div at bounding box center [169, 327] width 82 height 13
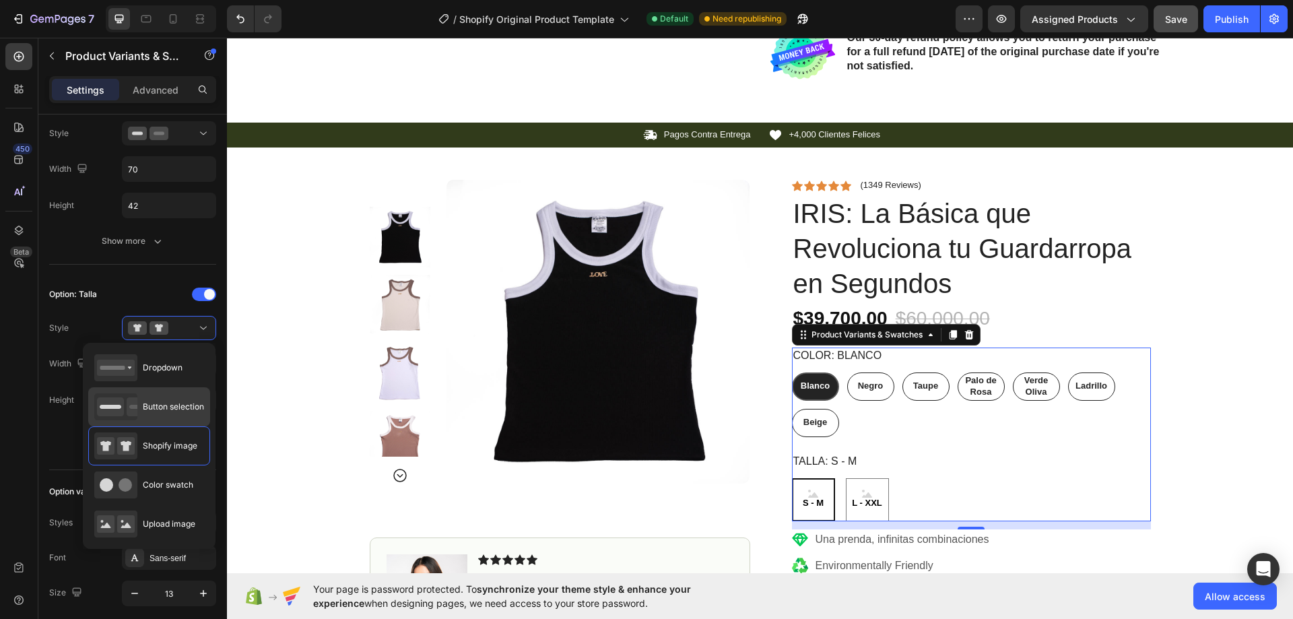
click at [137, 404] on icon at bounding box center [140, 406] width 27 height 19
type input "45"
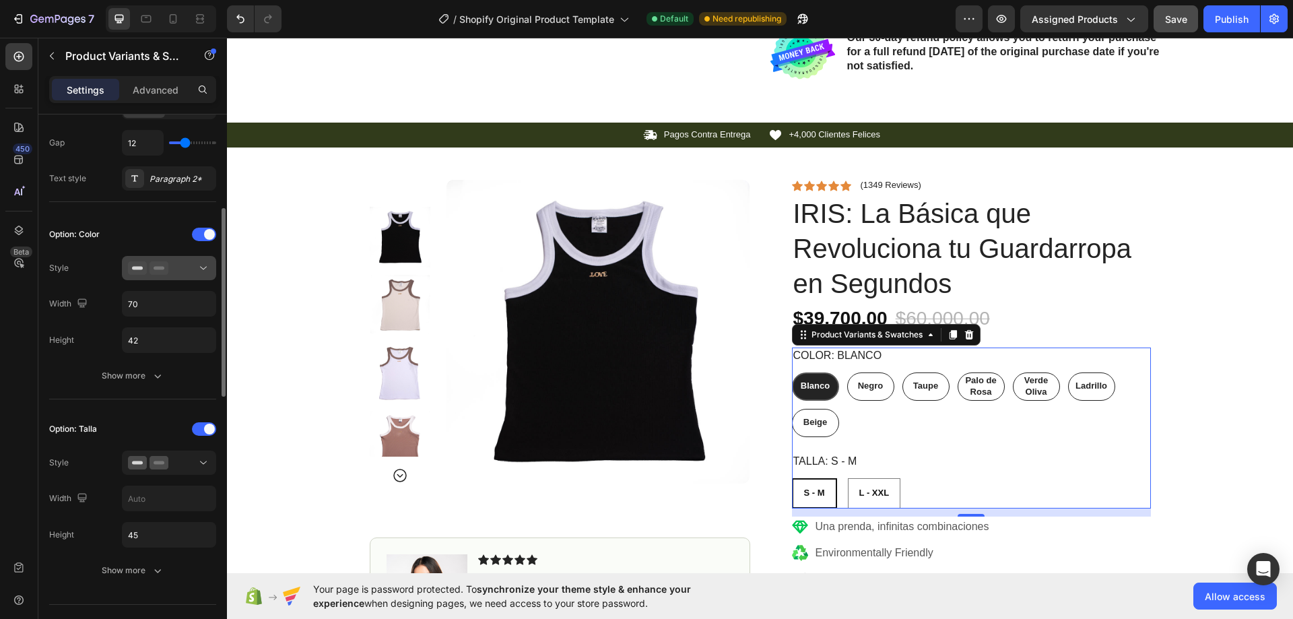
click at [177, 262] on div at bounding box center [169, 267] width 82 height 13
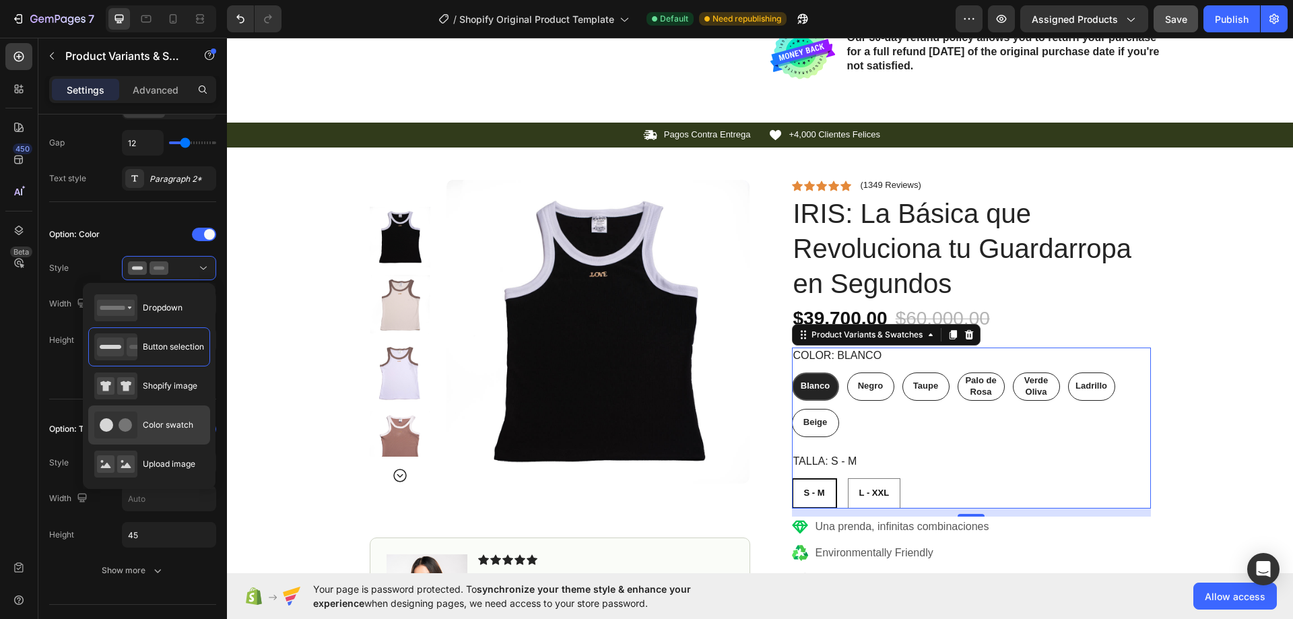
click at [172, 420] on span "Color swatch" at bounding box center [168, 425] width 51 height 12
type input "45"
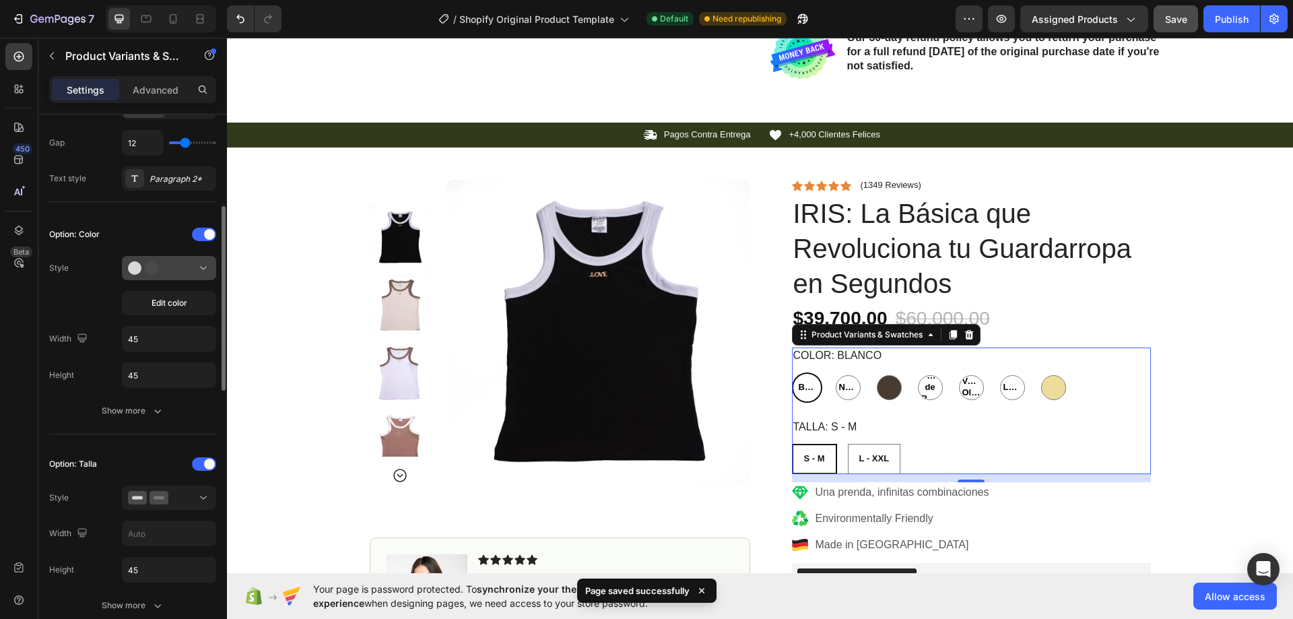
click at [181, 261] on div at bounding box center [169, 267] width 82 height 13
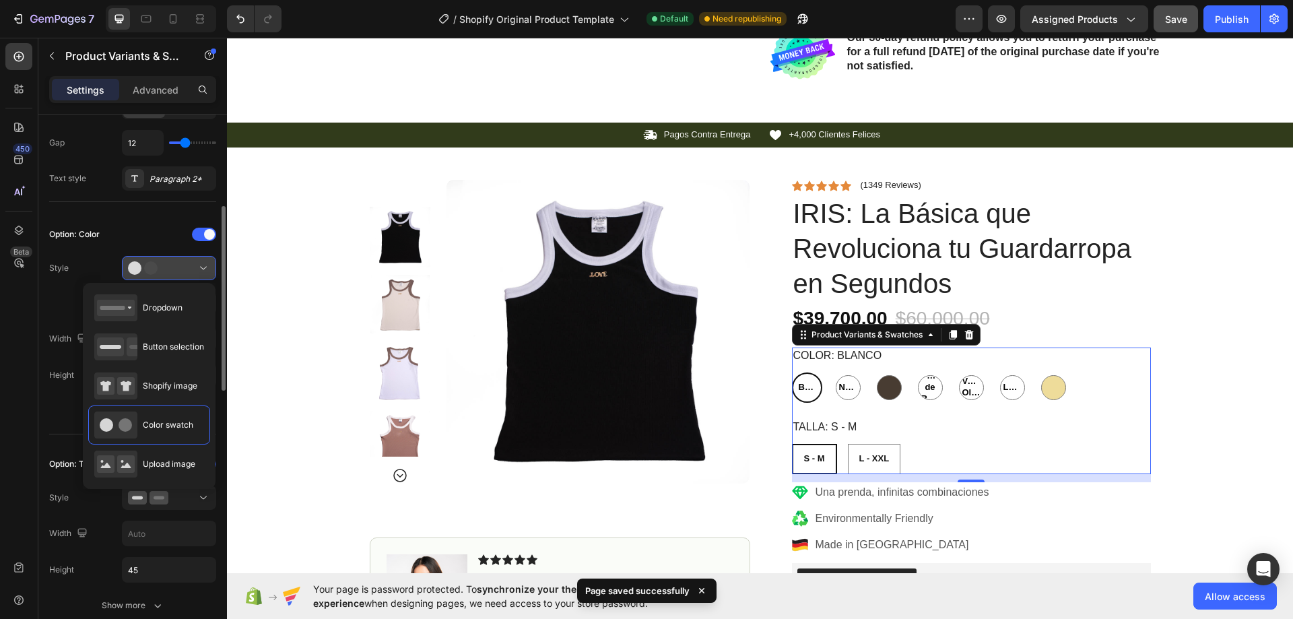
click at [181, 261] on div at bounding box center [169, 267] width 82 height 13
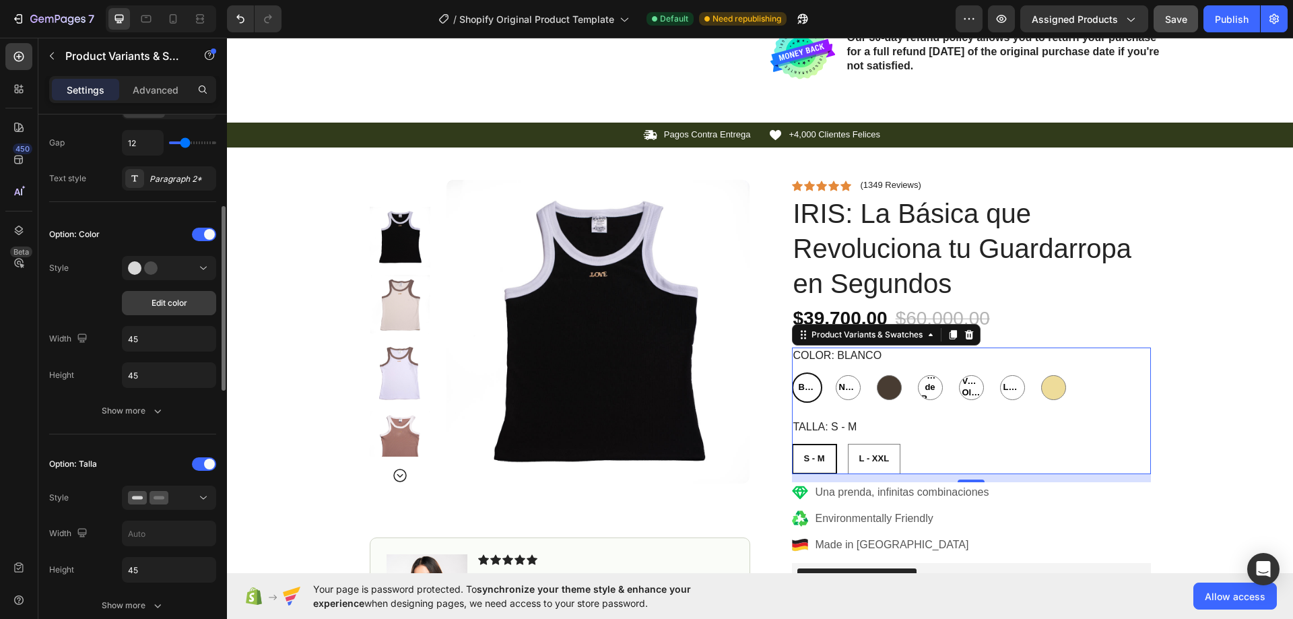
click at [173, 307] on span "Edit color" at bounding box center [170, 303] width 36 height 12
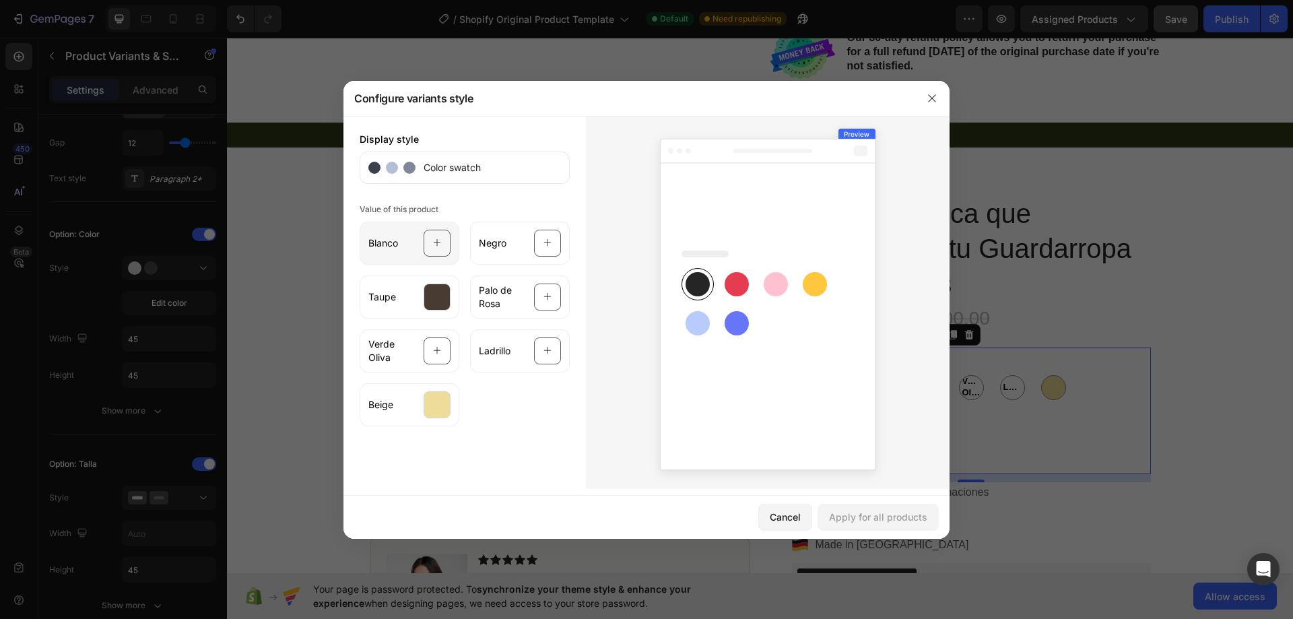
click at [433, 247] on icon at bounding box center [437, 243] width 9 height 26
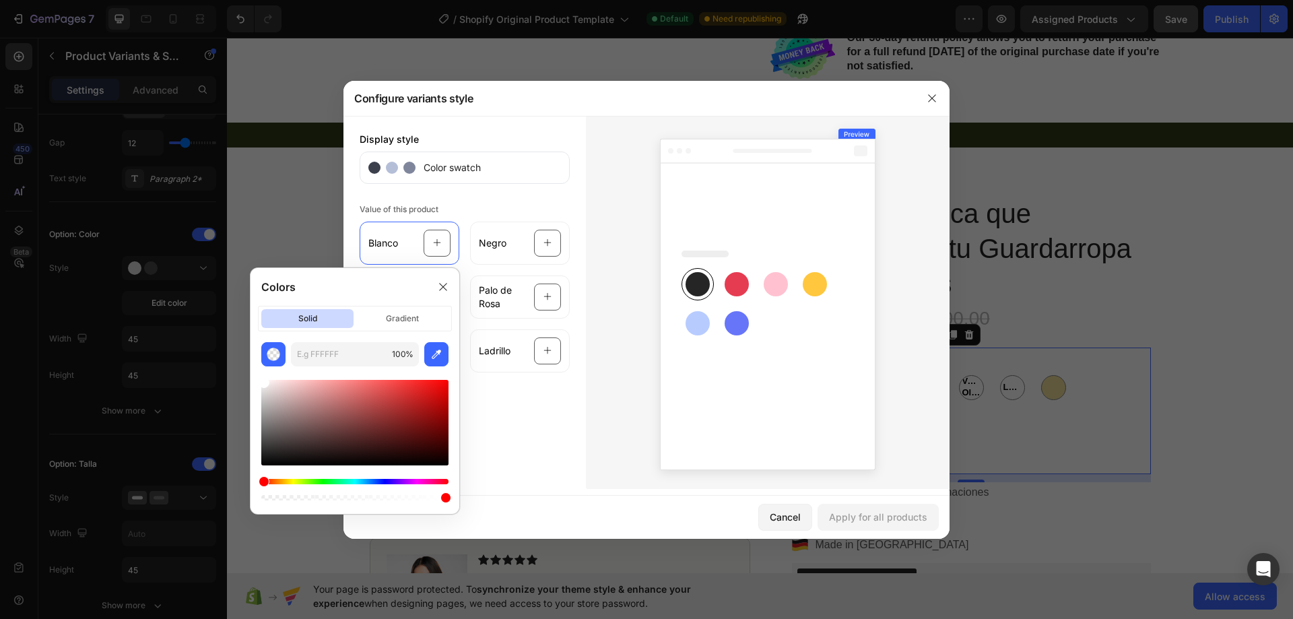
drag, startPoint x: 284, startPoint y: 425, endPoint x: 253, endPoint y: 362, distance: 70.2
click at [253, 362] on div "100 %" at bounding box center [355, 422] width 209 height 161
type input "FFFFFF"
click at [511, 439] on div "Display style Color swatch Value of this product Blanco Negro Taupe Palo de Ros…" at bounding box center [464, 302] width 242 height 373
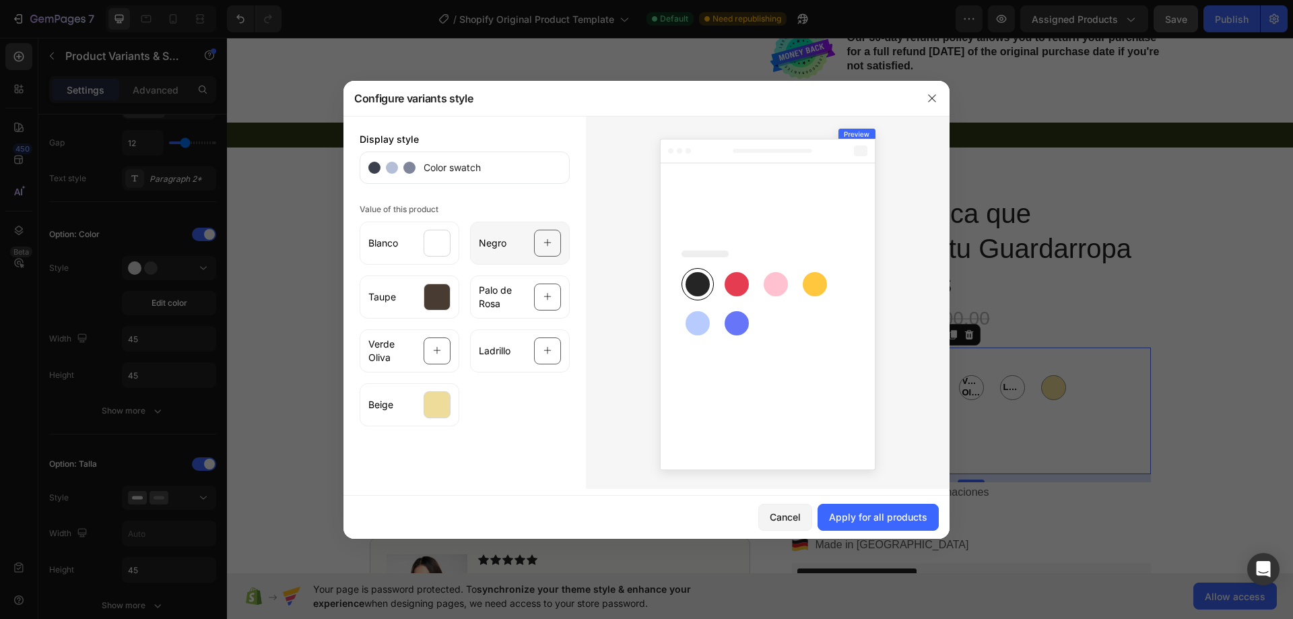
click at [544, 253] on icon at bounding box center [548, 243] width 9 height 26
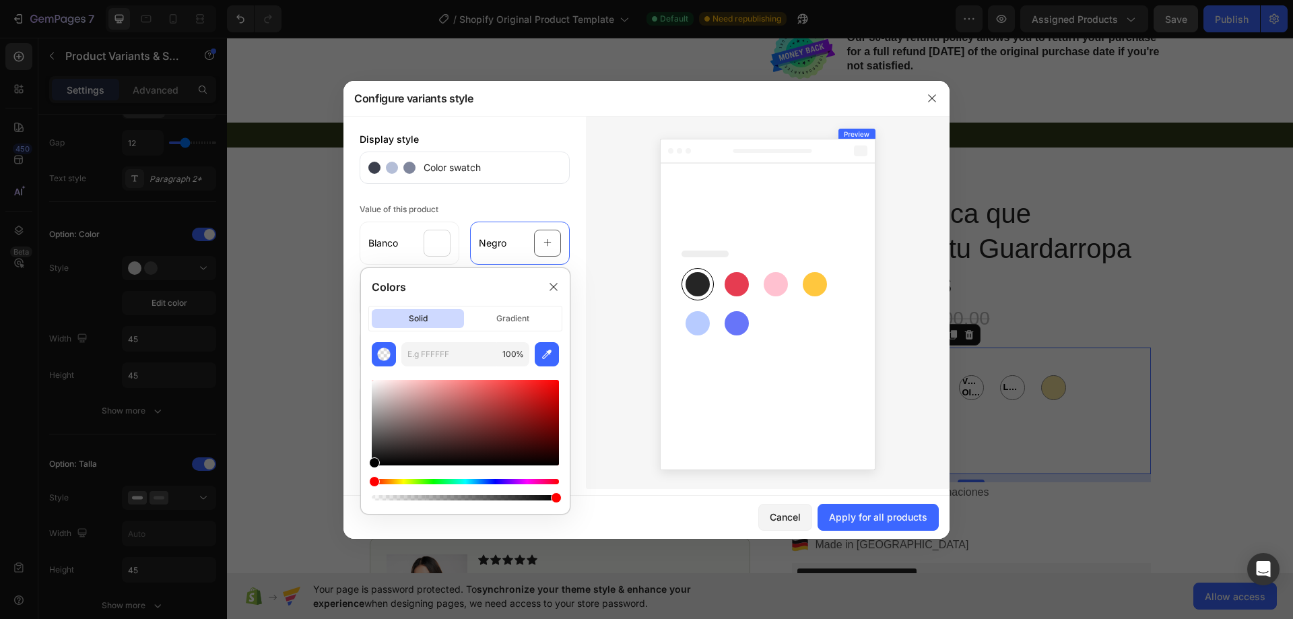
drag, startPoint x: 410, startPoint y: 409, endPoint x: 347, endPoint y: 484, distance: 98.5
click at [347, 101] on body "7 / Shopify Original Product Template Default Need republishing Preview Assigne…" at bounding box center [646, 50] width 1293 height 101
type input "000000"
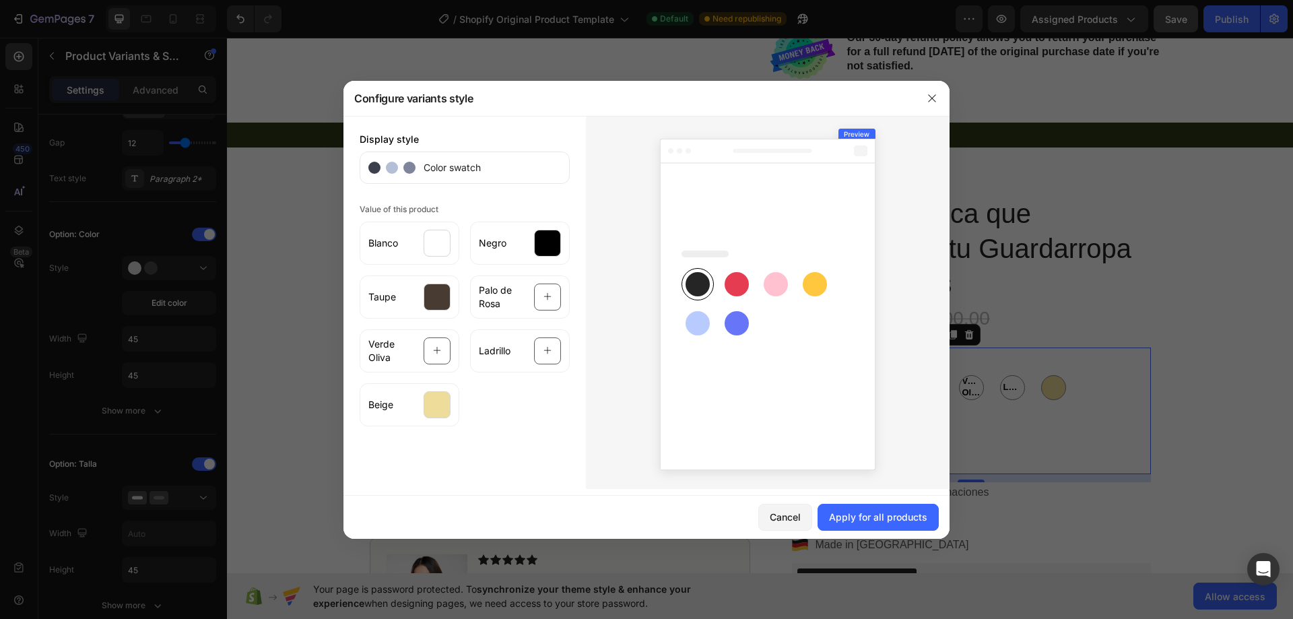
click at [347, 476] on div "Display style Color swatch Value of this product Blanco Negro Taupe Palo de Ros…" at bounding box center [464, 302] width 242 height 373
click at [535, 296] on div at bounding box center [547, 297] width 27 height 27
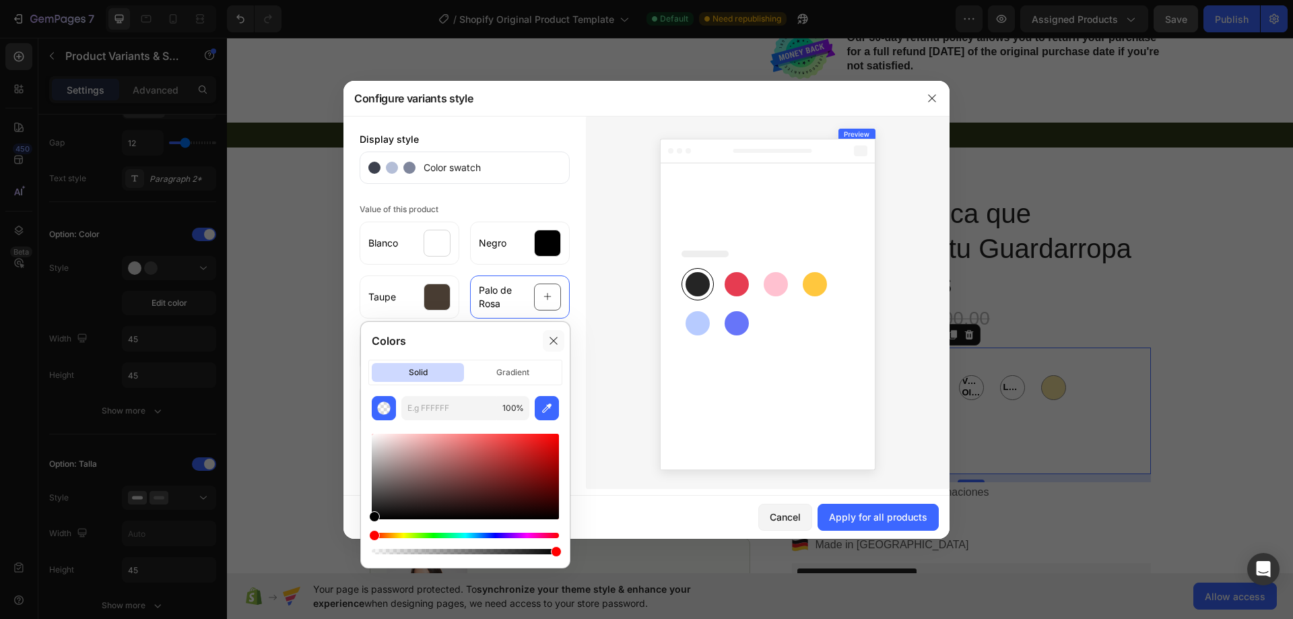
click at [548, 331] on div at bounding box center [554, 341] width 22 height 22
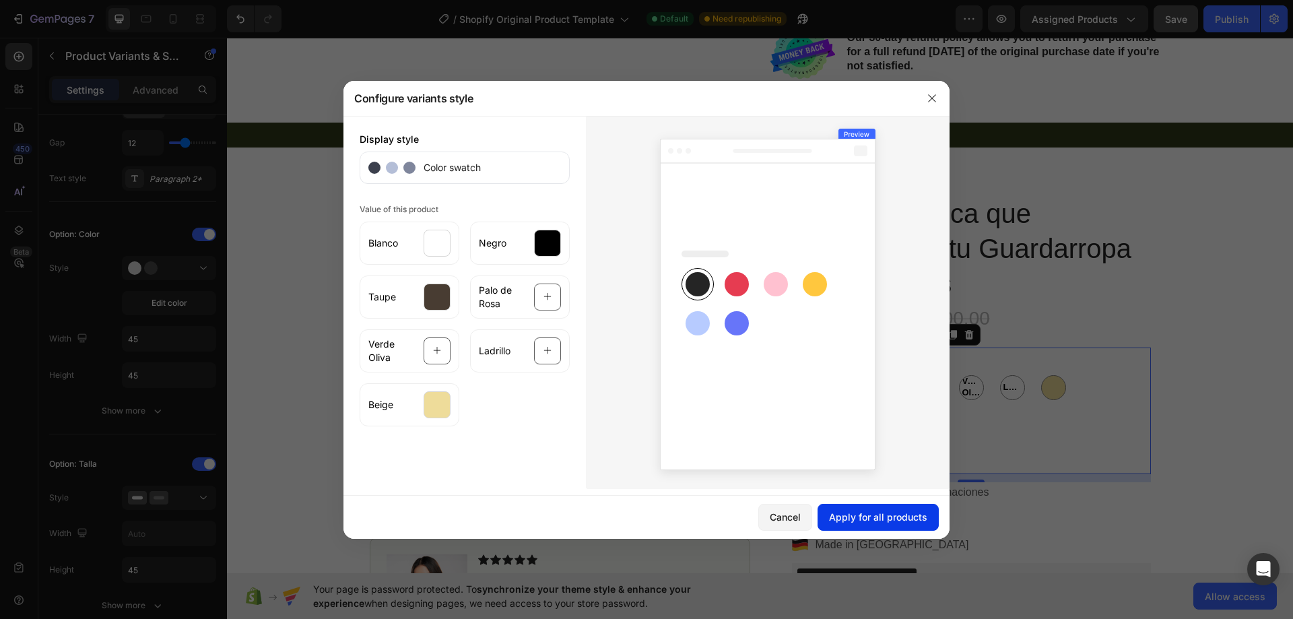
click at [853, 515] on div "Apply for all products" at bounding box center [878, 517] width 98 height 14
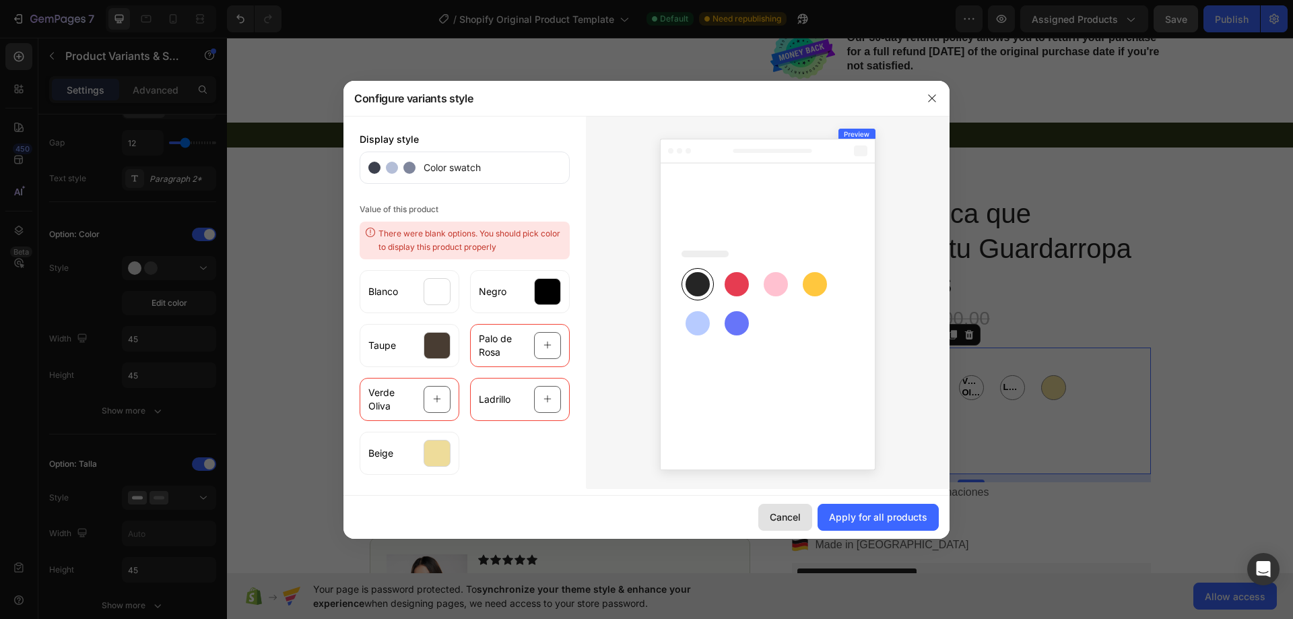
click at [796, 511] on div "Cancel" at bounding box center [785, 517] width 31 height 14
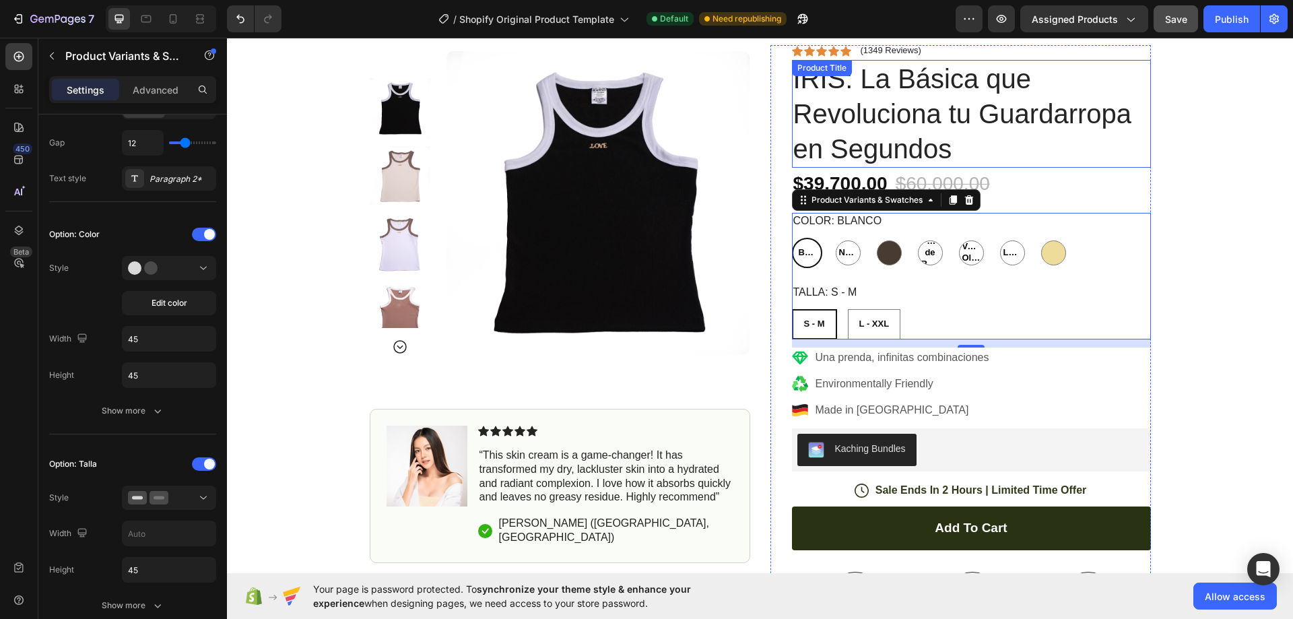
scroll to position [707, 0]
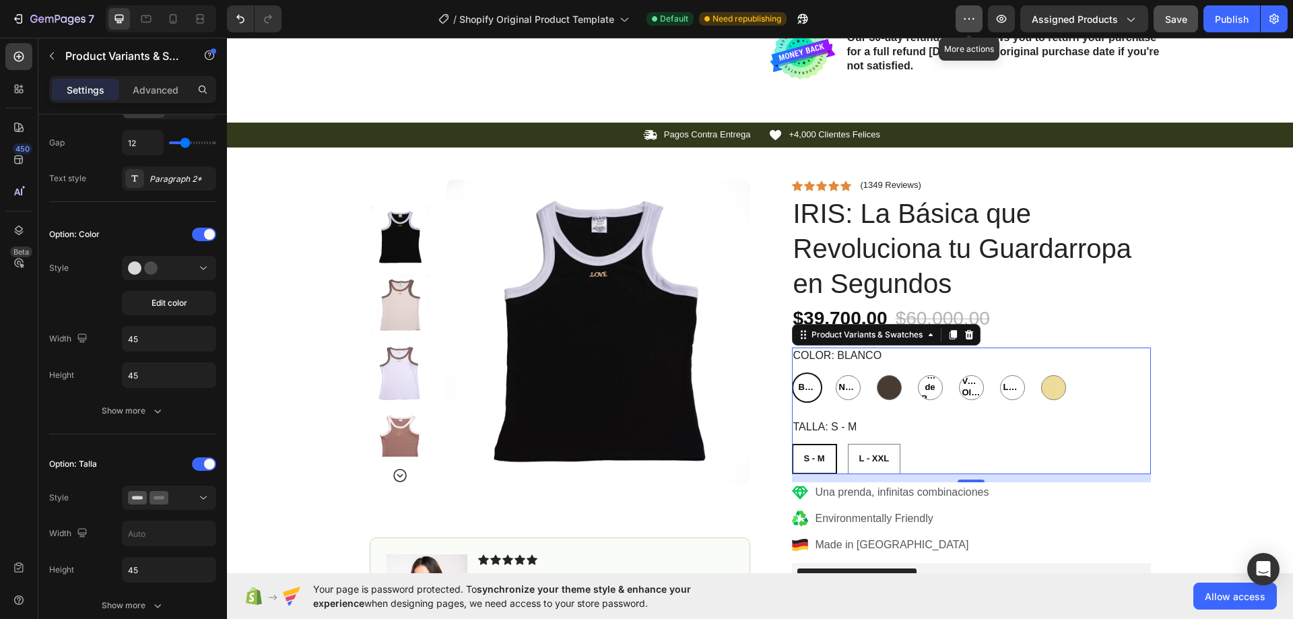
click at [965, 13] on icon "button" at bounding box center [968, 18] width 13 height 13
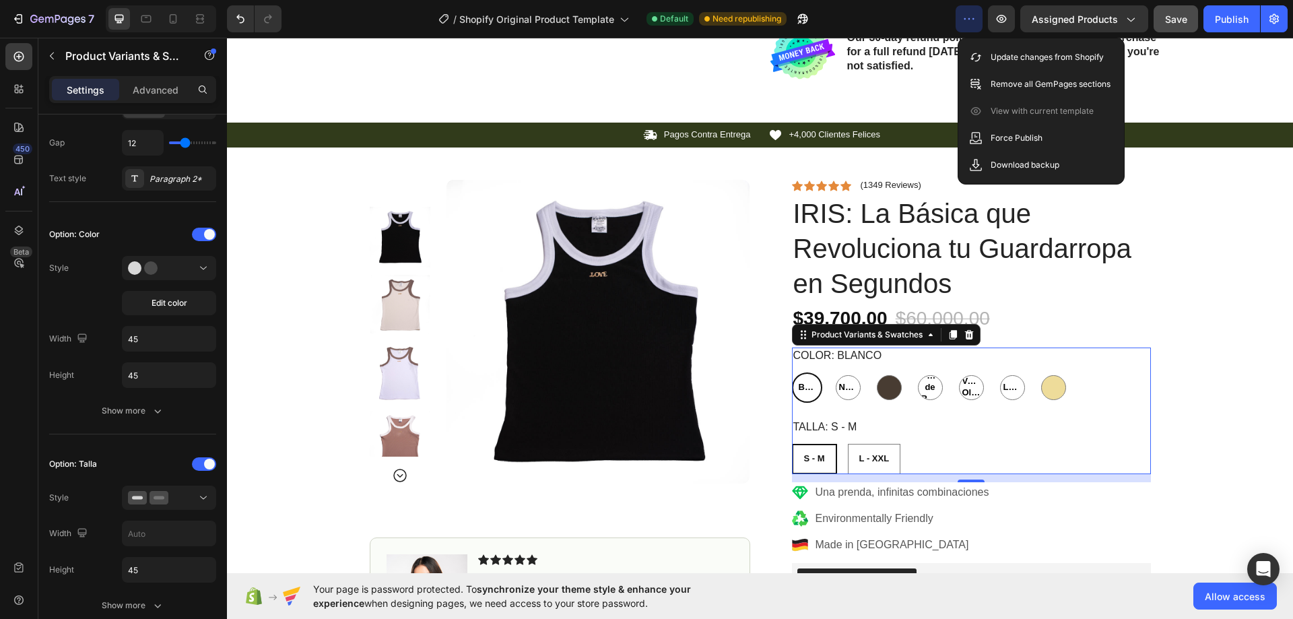
click at [965, 13] on icon "button" at bounding box center [968, 18] width 13 height 13
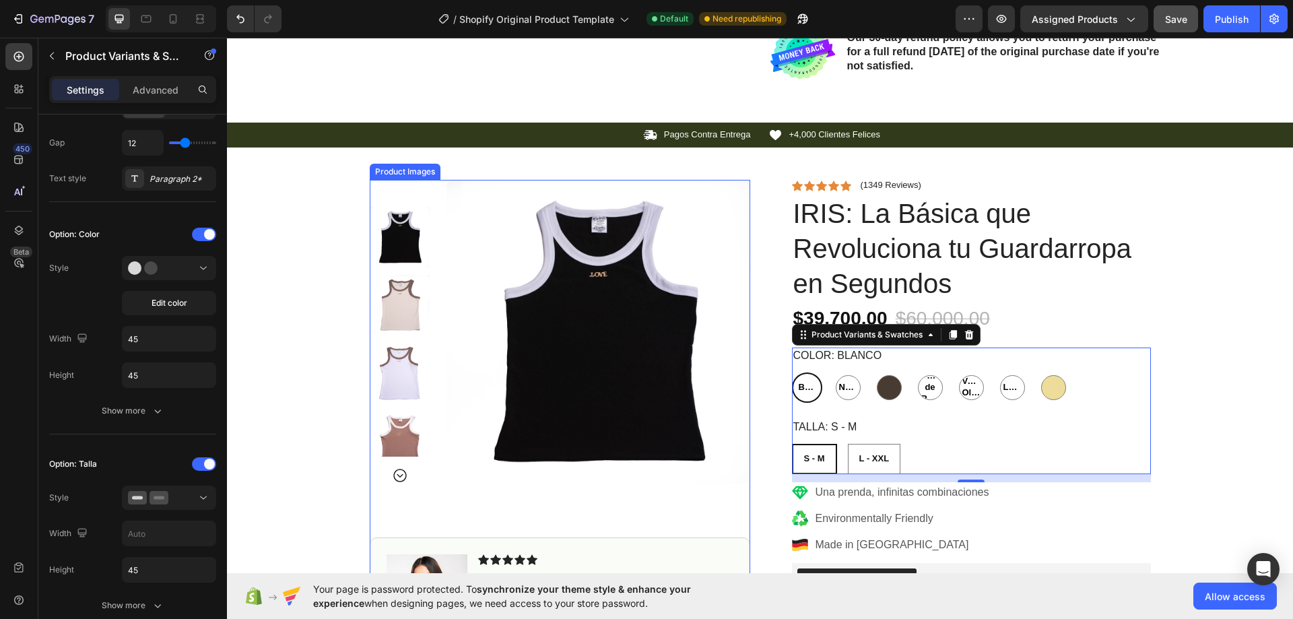
scroll to position [504, 0]
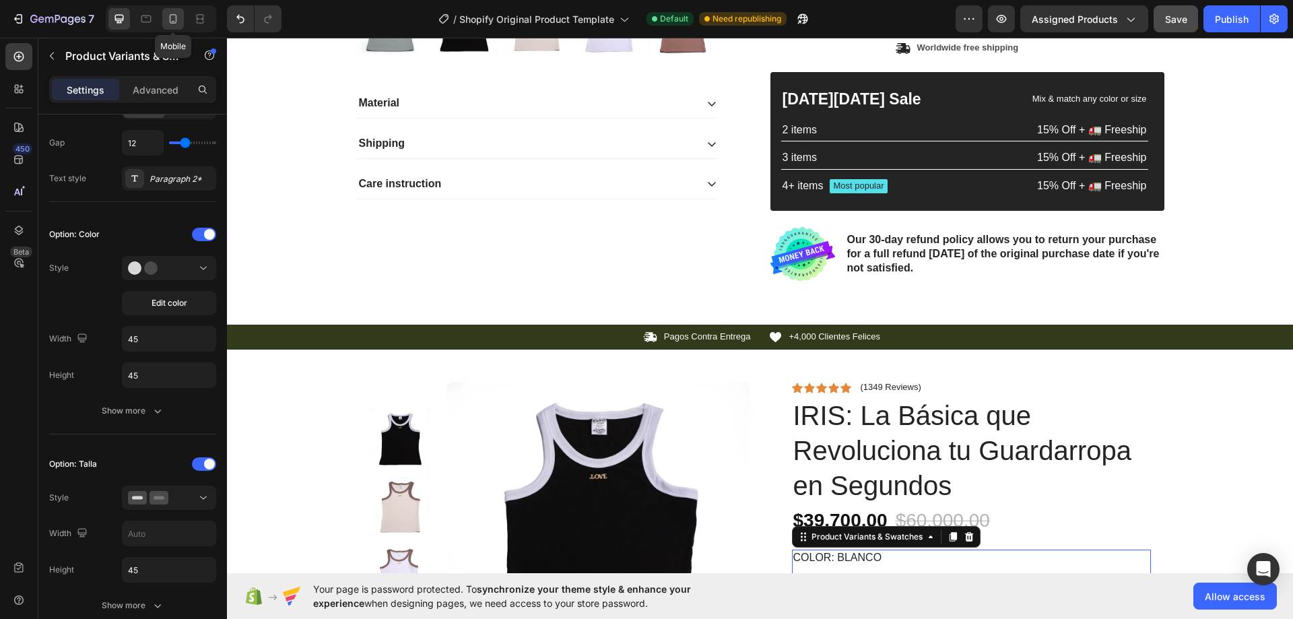
click at [174, 15] on icon at bounding box center [172, 18] width 13 height 13
type input "10"
type input "12"
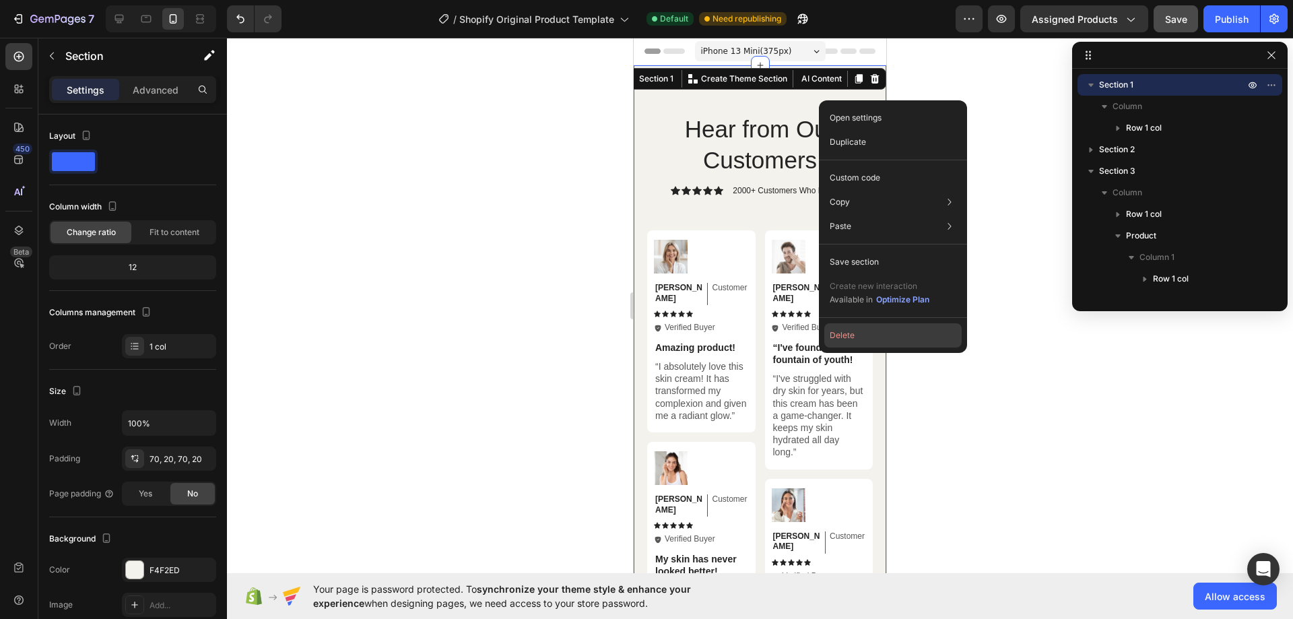
click at [864, 332] on button "Delete" at bounding box center [892, 335] width 137 height 24
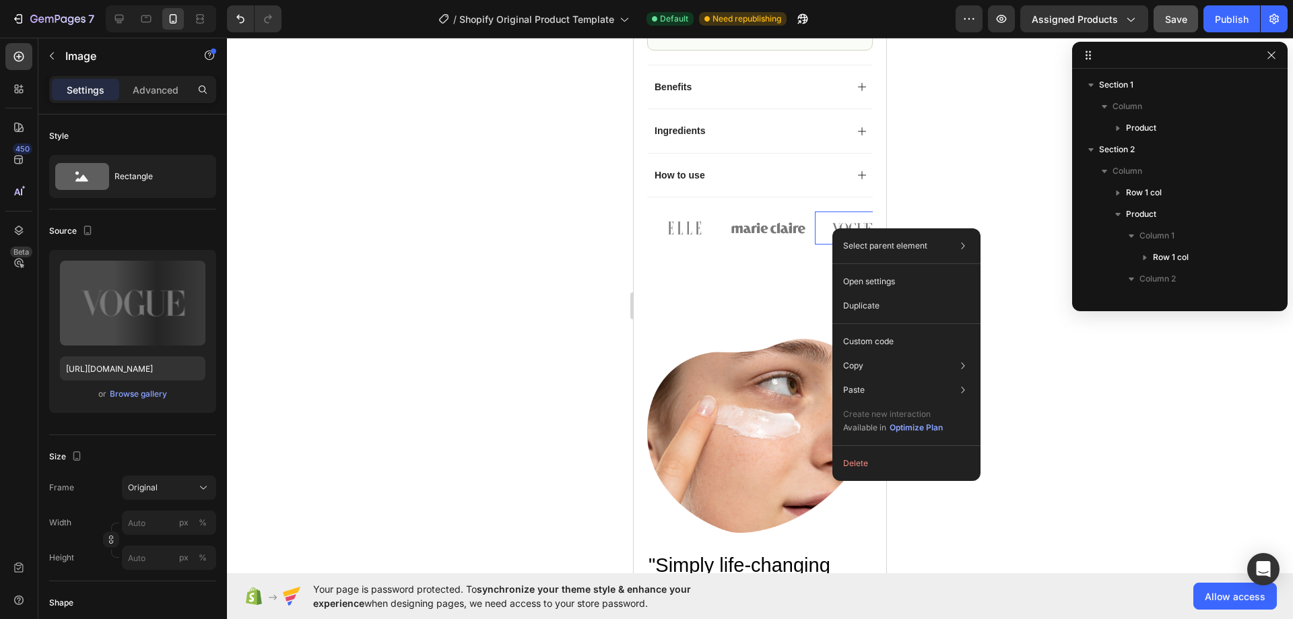
scroll to position [535, 0]
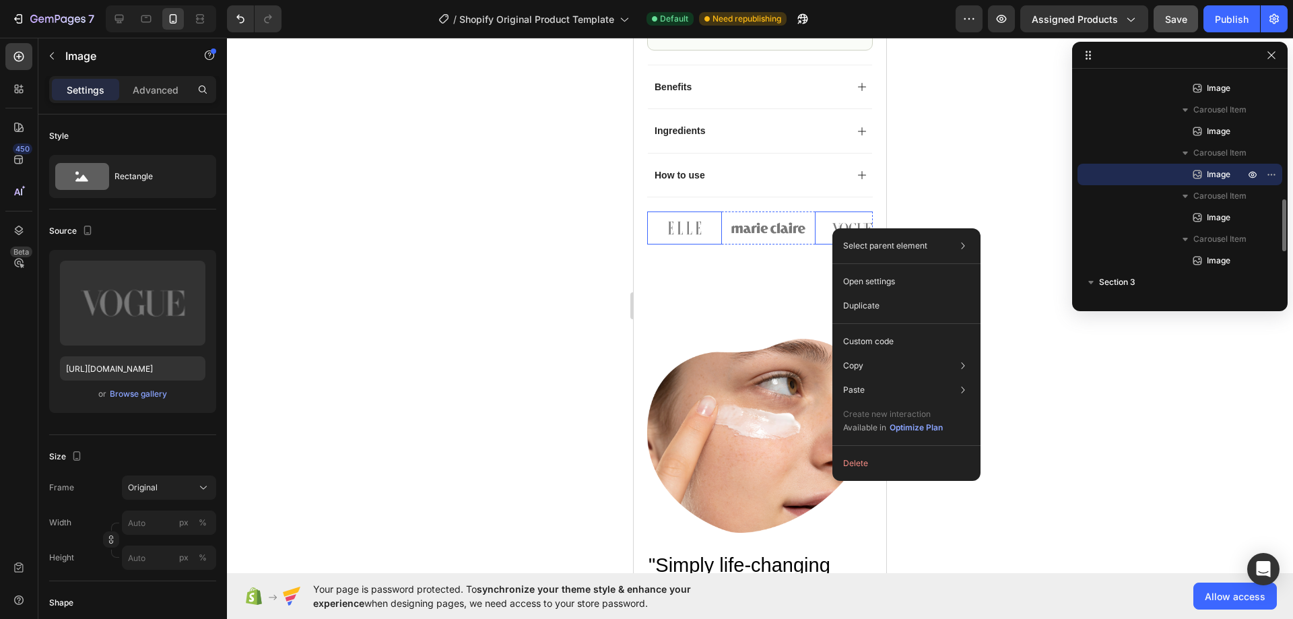
click at [717, 211] on img at bounding box center [684, 227] width 75 height 33
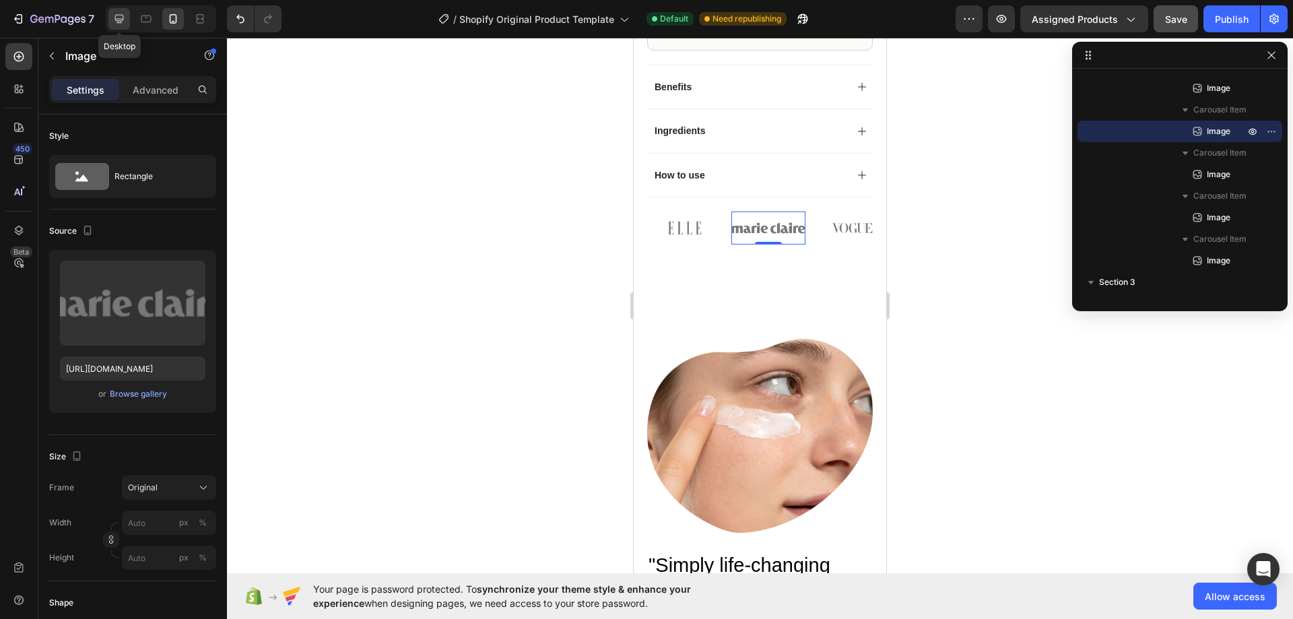
click at [109, 18] on div at bounding box center [119, 19] width 22 height 22
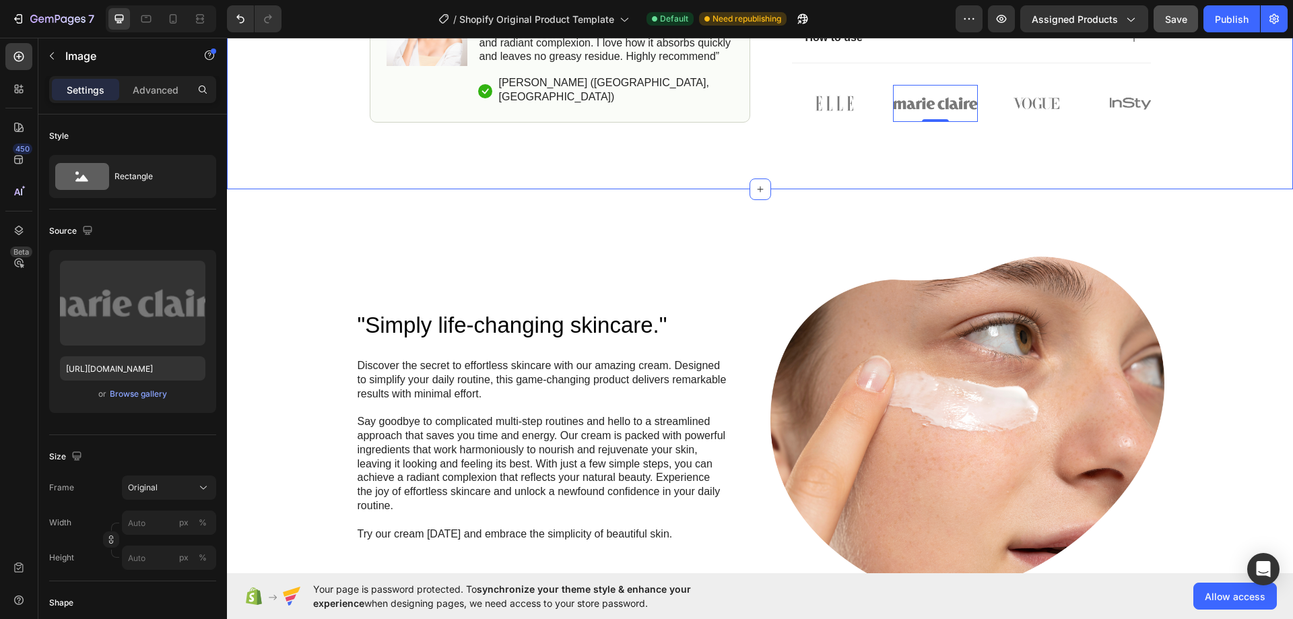
scroll to position [1468, 0]
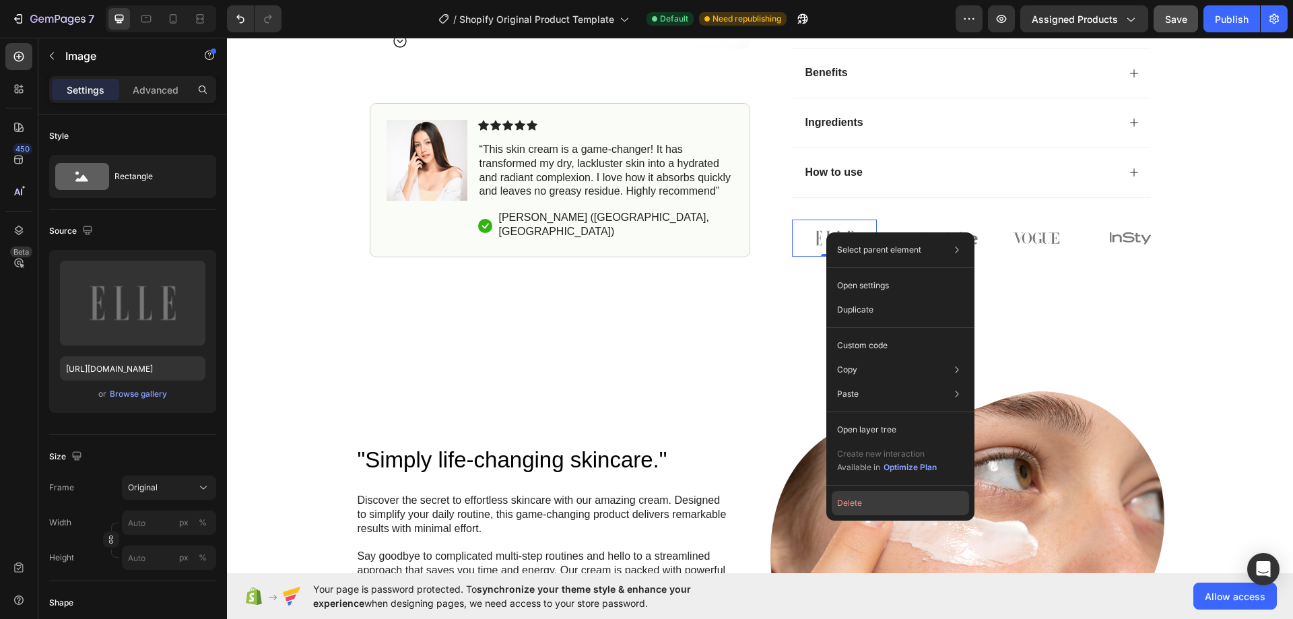
click at [873, 500] on button "Delete" at bounding box center [900, 503] width 137 height 24
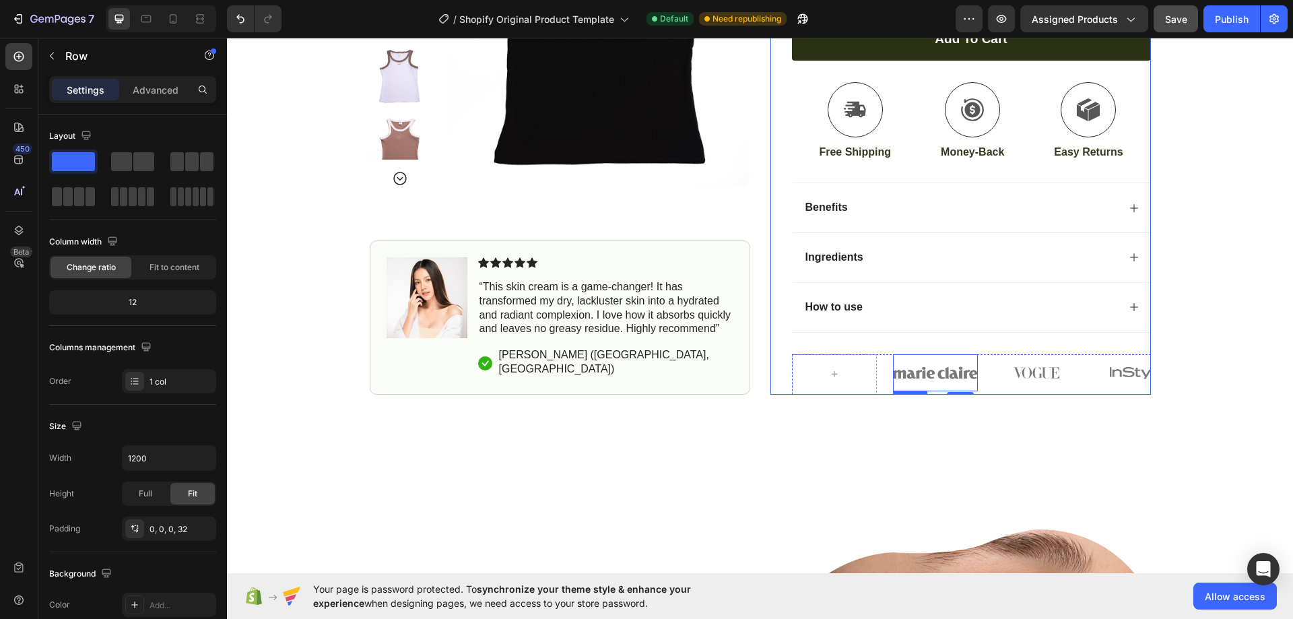
scroll to position [1266, 0]
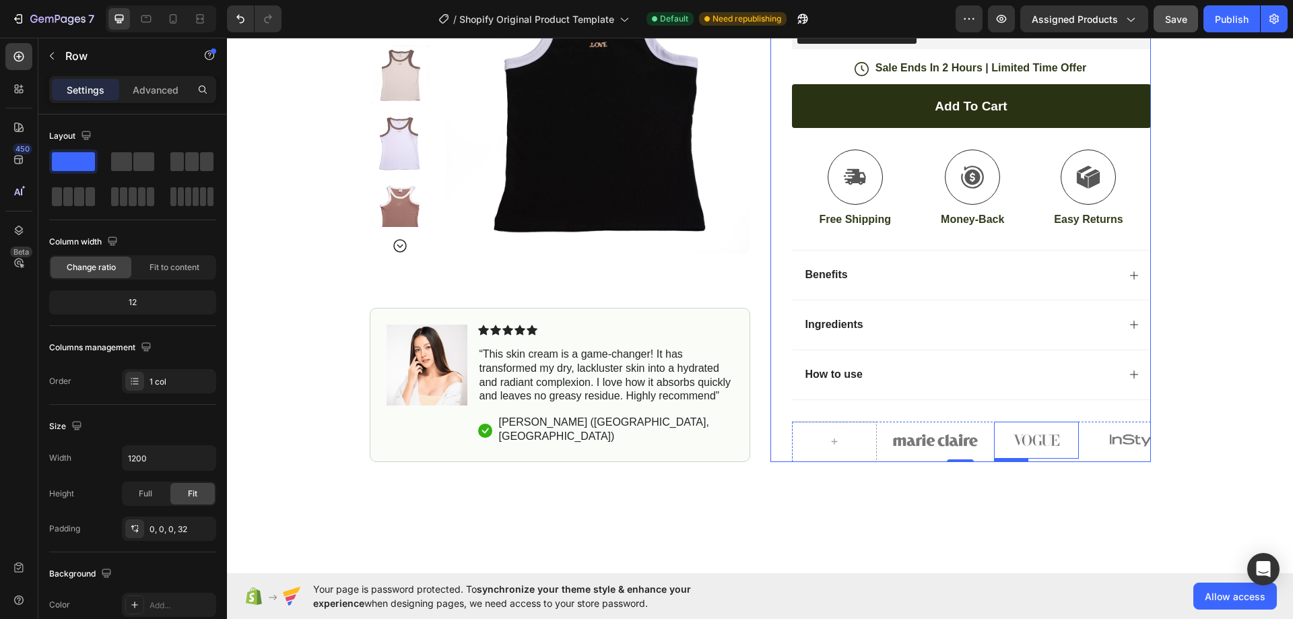
click at [994, 424] on img at bounding box center [1036, 441] width 85 height 38
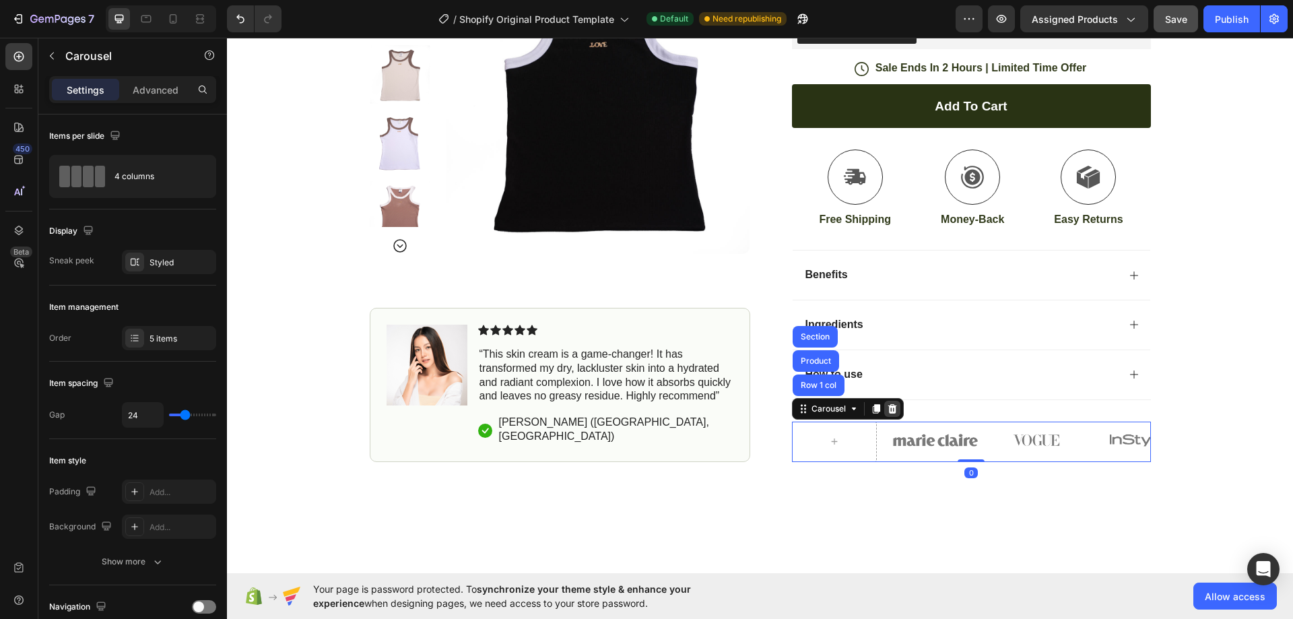
click at [887, 403] on icon at bounding box center [892, 408] width 11 height 11
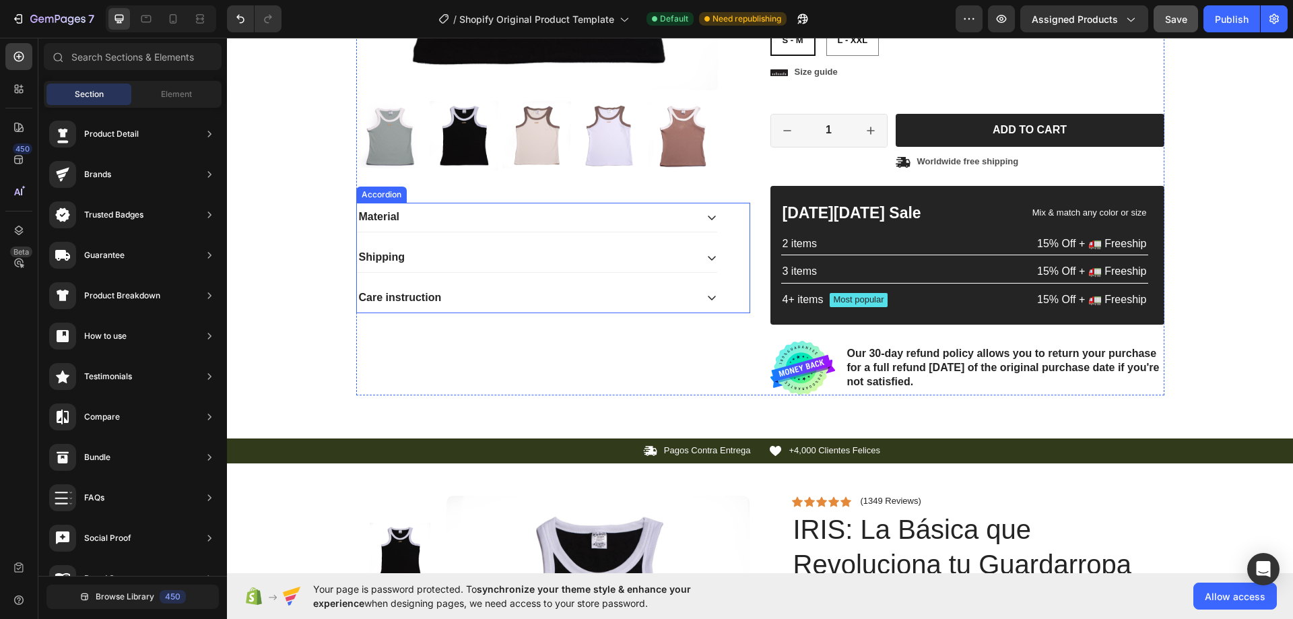
scroll to position [256, 0]
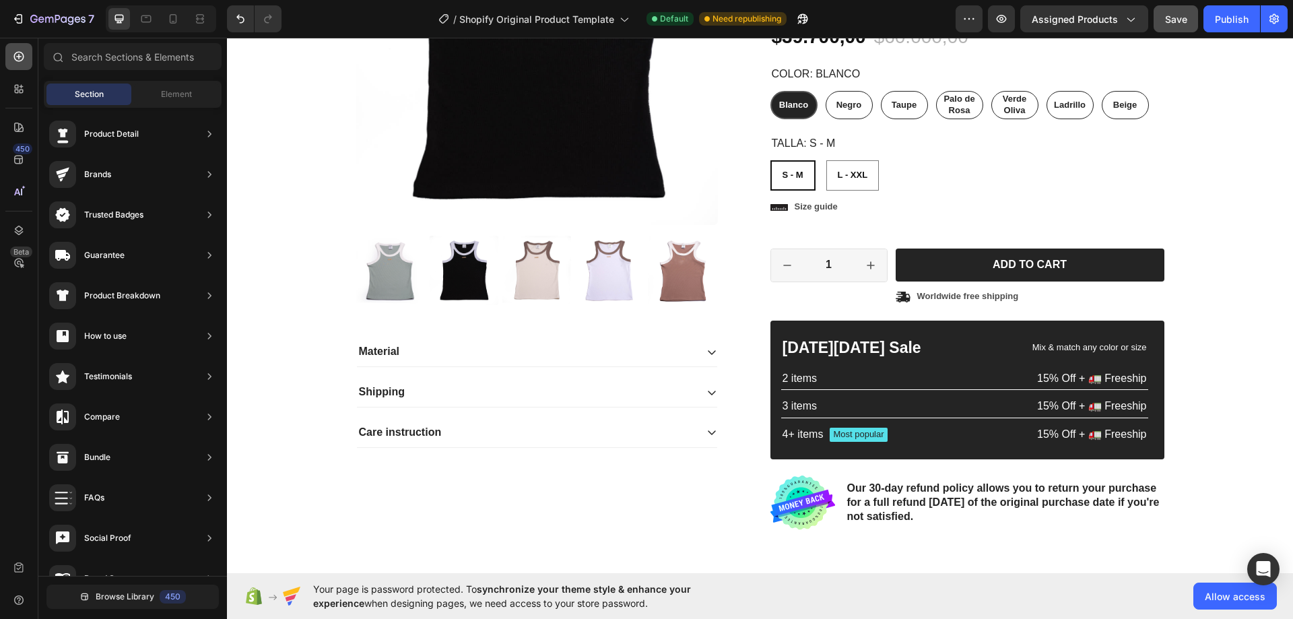
click at [30, 63] on div at bounding box center [18, 56] width 27 height 27
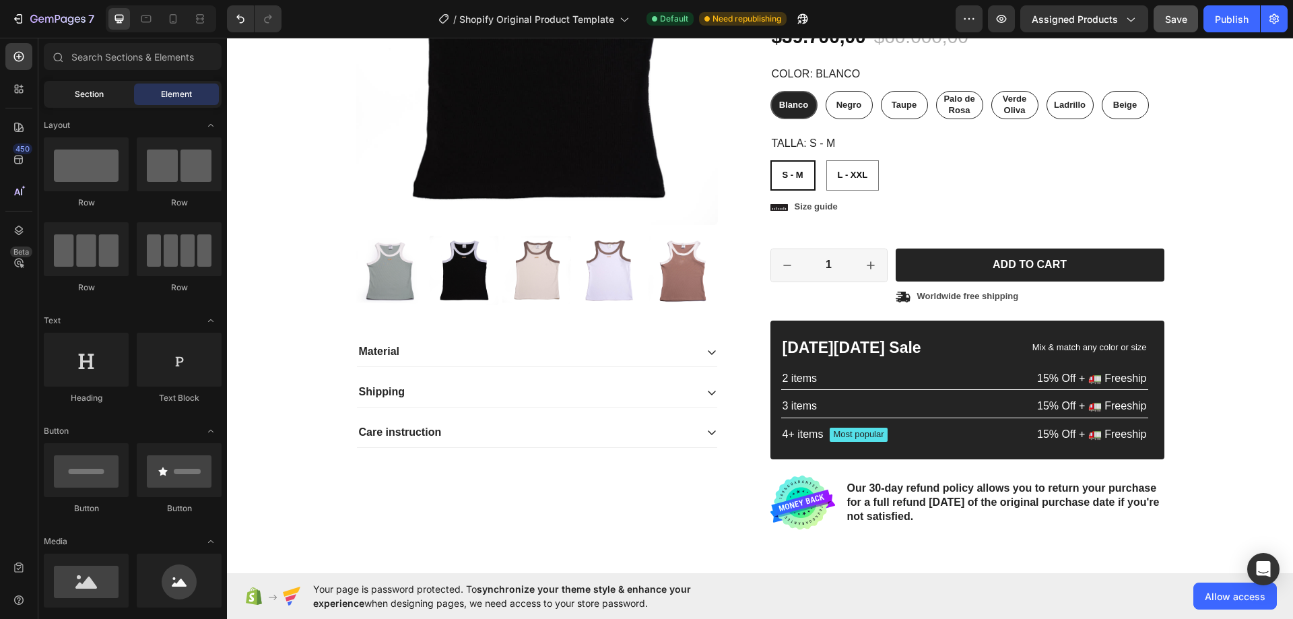
click at [92, 89] on span "Section" at bounding box center [89, 94] width 29 height 12
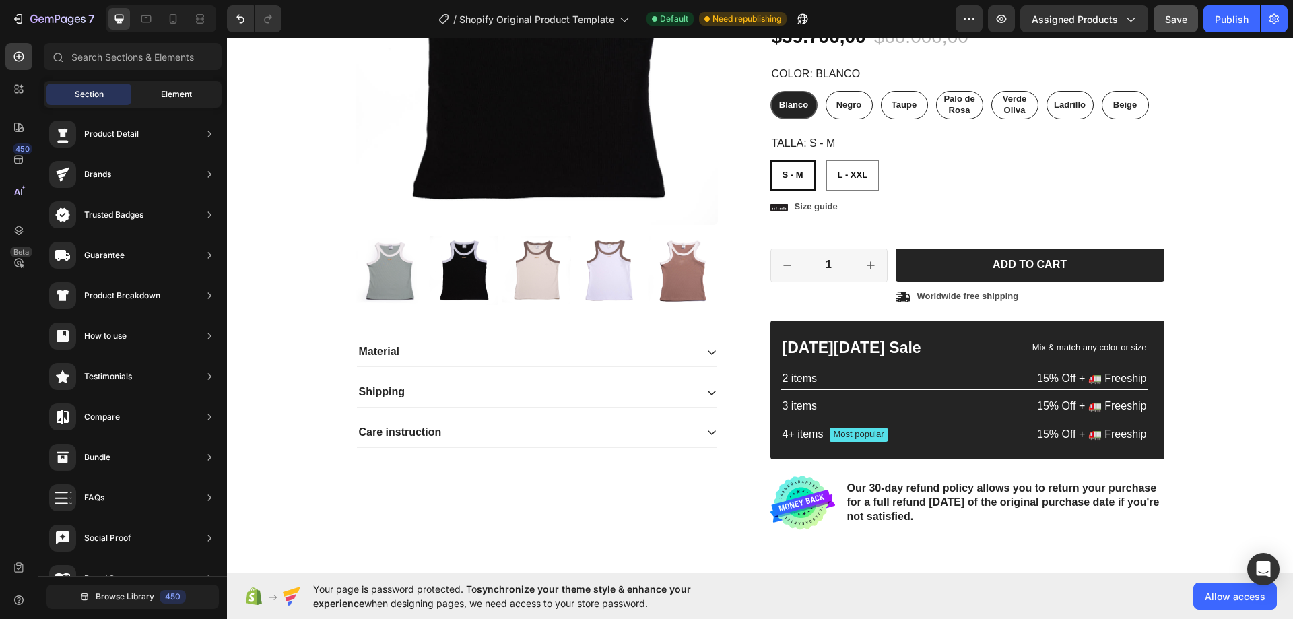
click at [170, 90] on span "Element" at bounding box center [176, 94] width 31 height 12
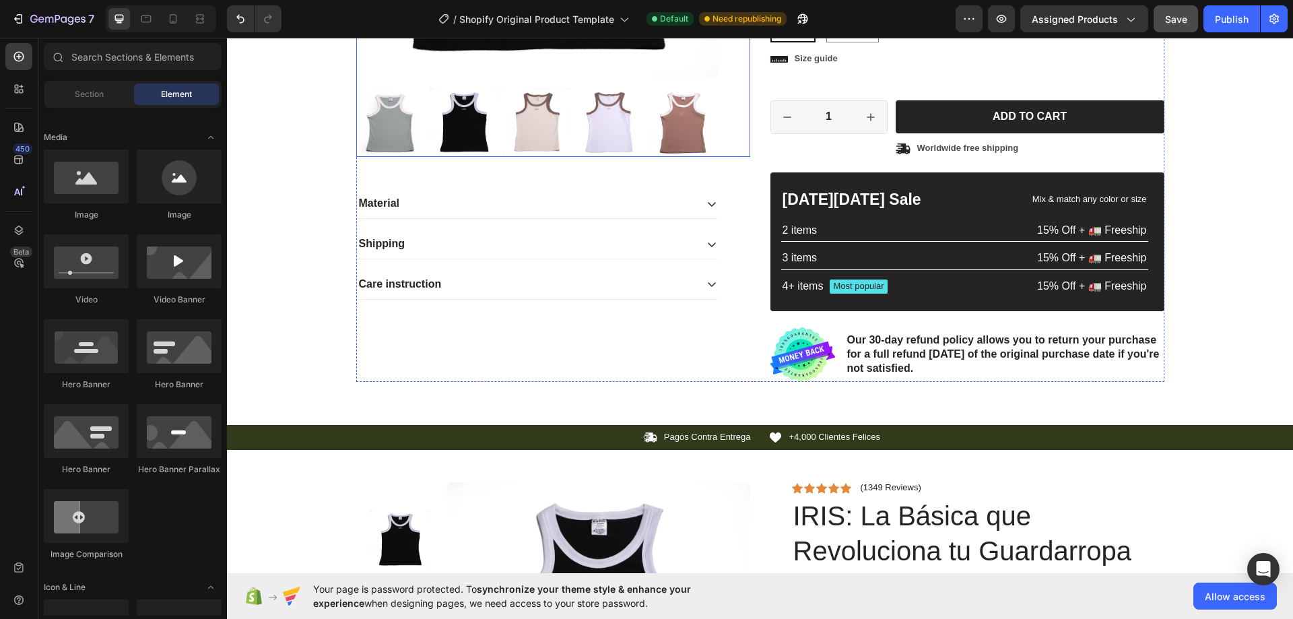
scroll to position [606, 0]
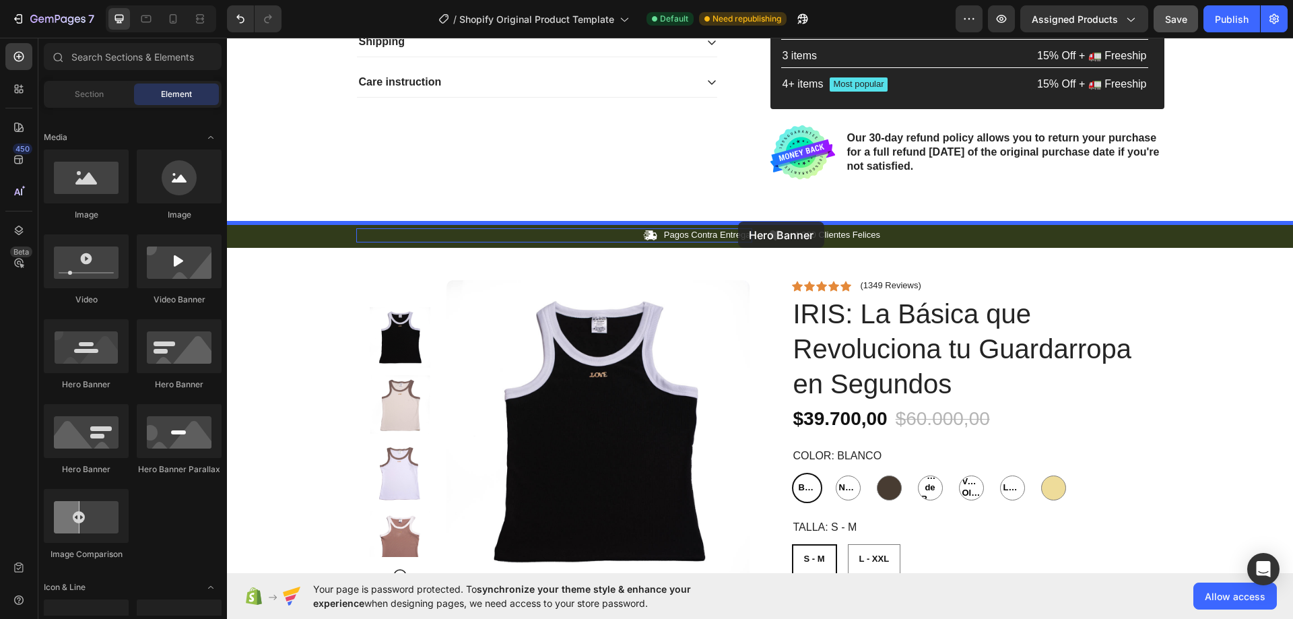
drag, startPoint x: 398, startPoint y: 395, endPoint x: 738, endPoint y: 226, distance: 379.8
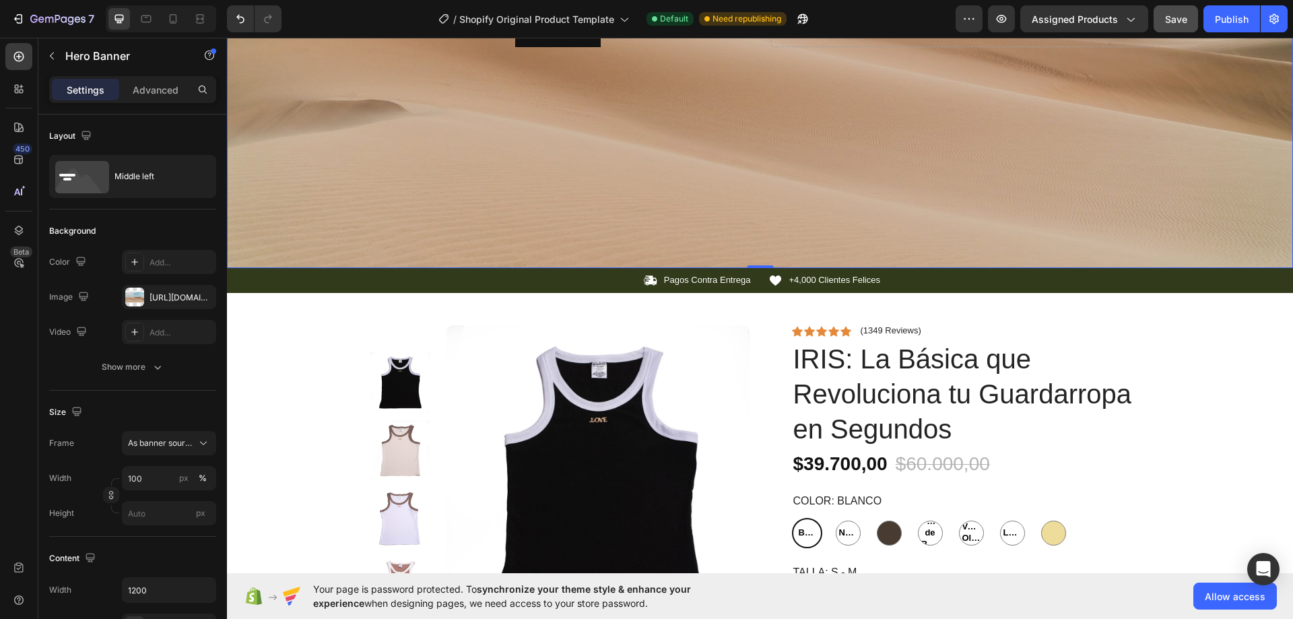
scroll to position [943, 0]
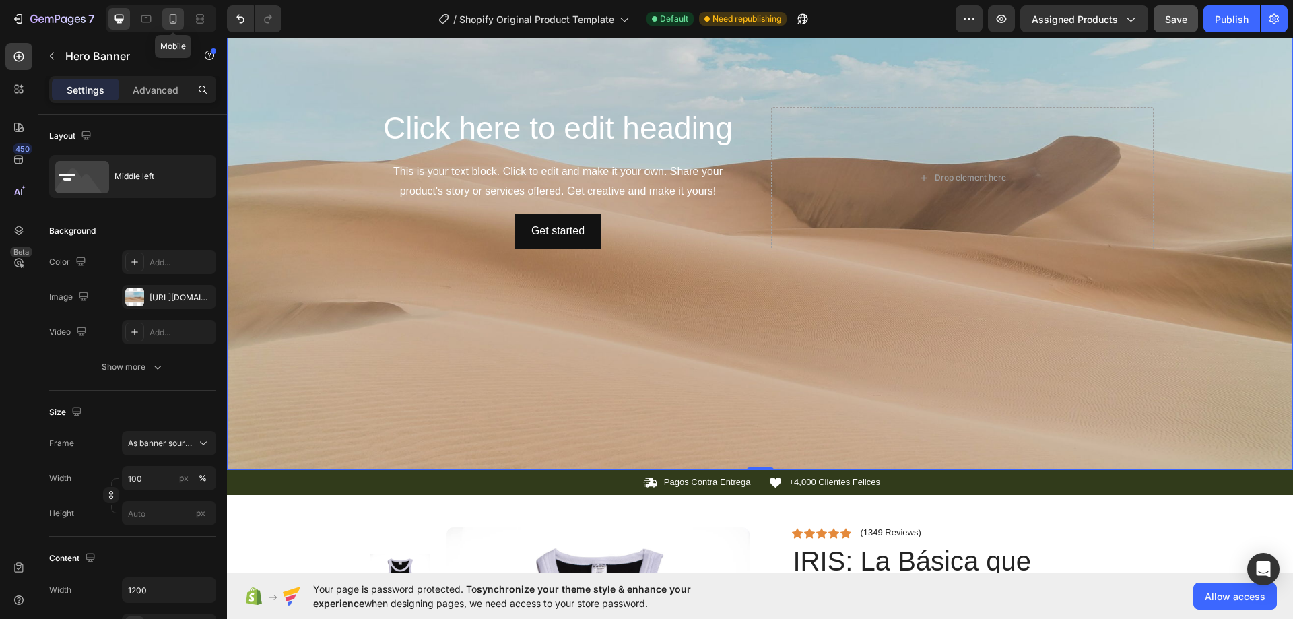
click at [172, 21] on icon at bounding box center [172, 18] width 13 height 13
type input "Auto"
type input "100%"
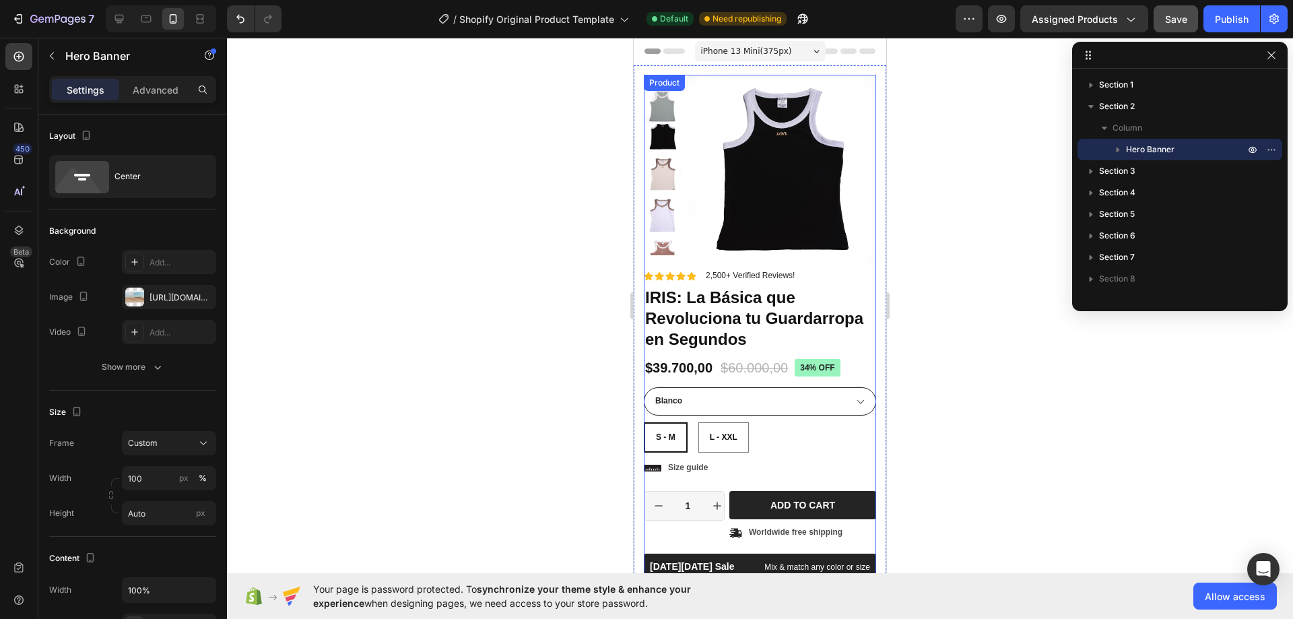
scroll to position [67, 0]
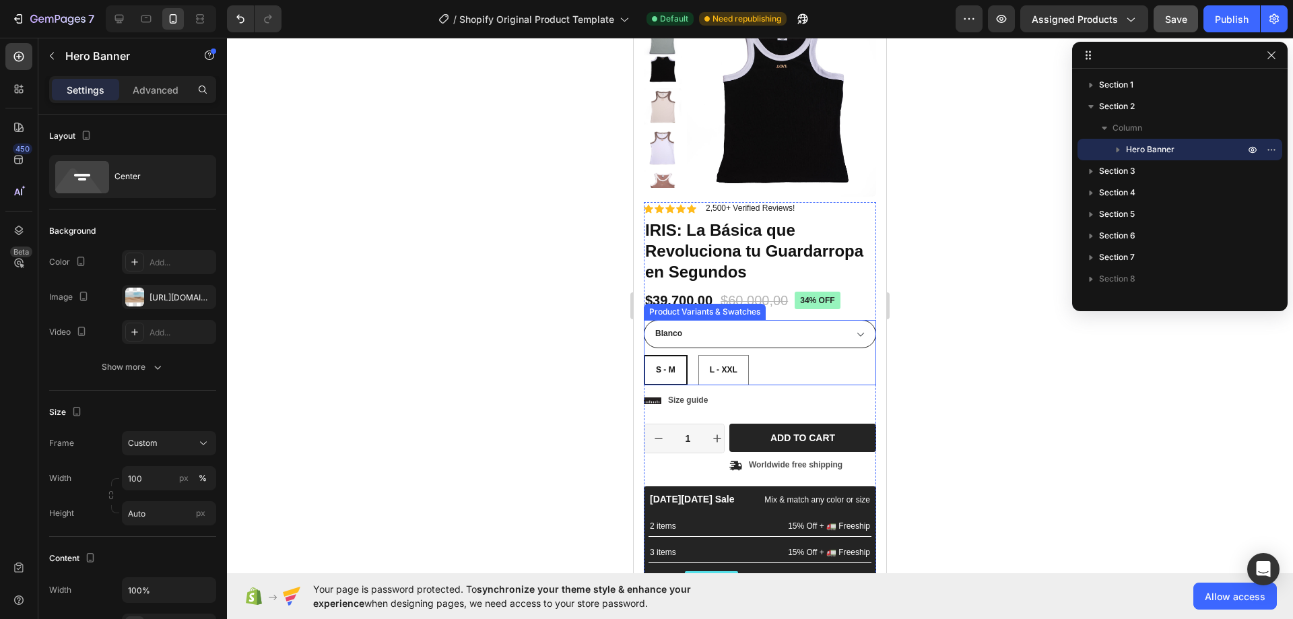
click at [766, 337] on select "Blanco Negro Taupe Palo de Rosa Verde Oliva Ladrillo Beige" at bounding box center [760, 334] width 232 height 28
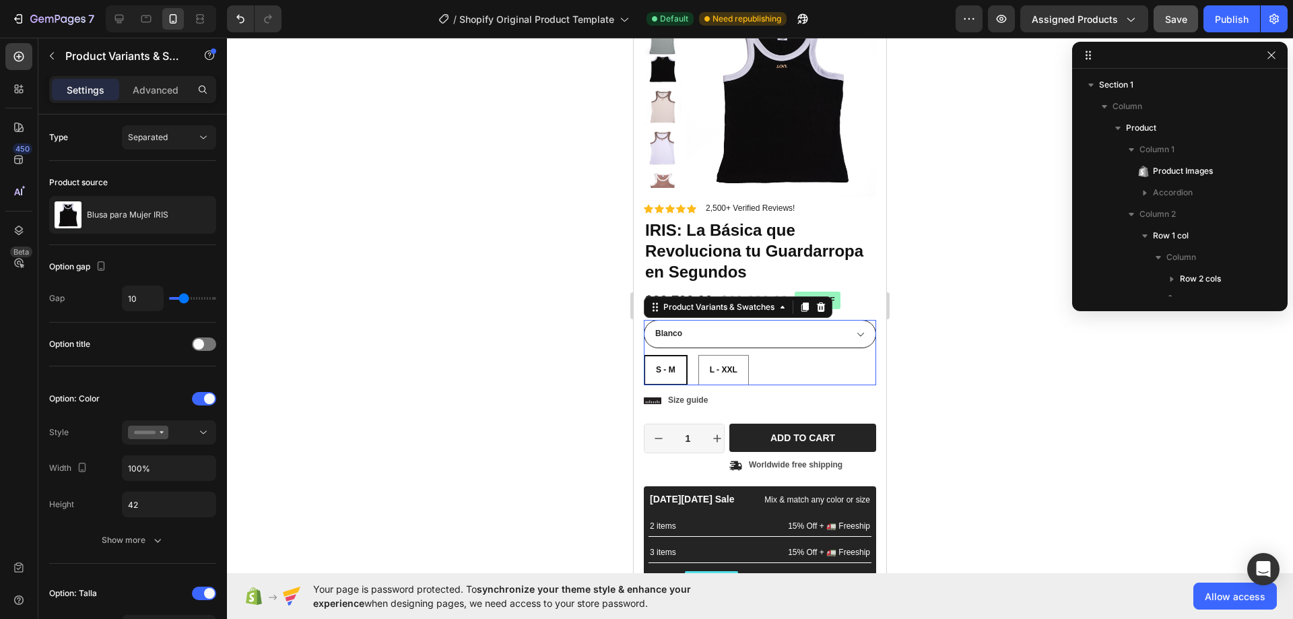
scroll to position [234, 0]
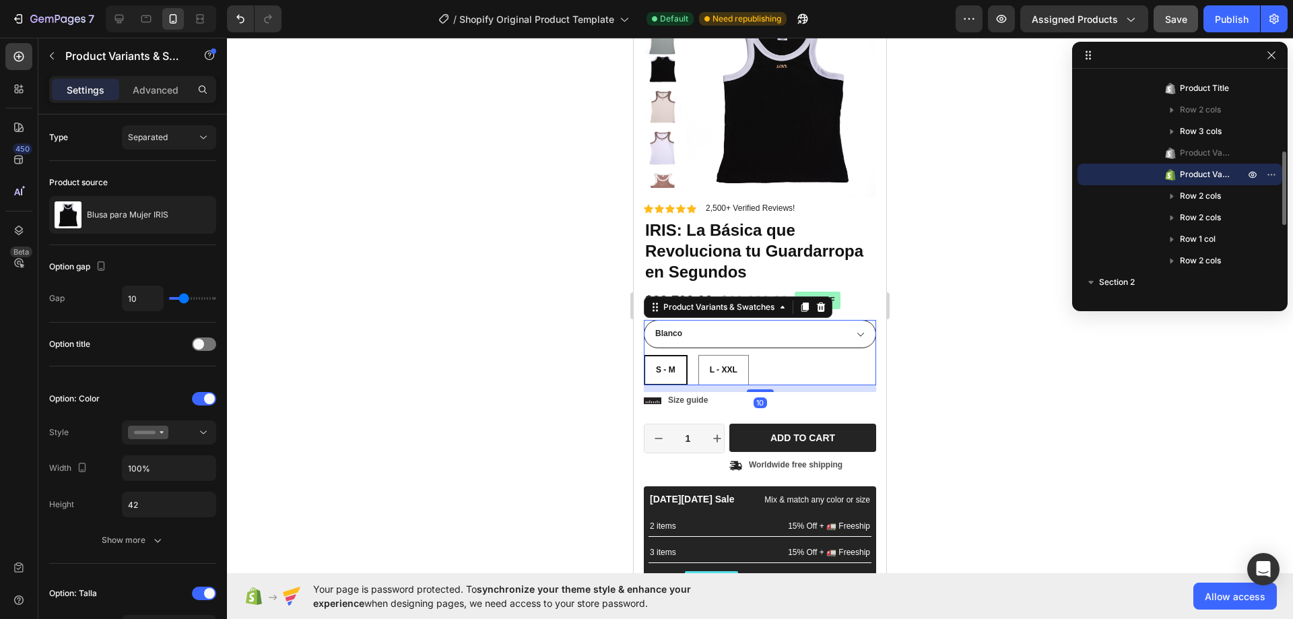
click at [766, 337] on select "Blanco Negro Taupe Palo de Rosa Verde Oliva Ladrillo Beige" at bounding box center [760, 334] width 232 height 28
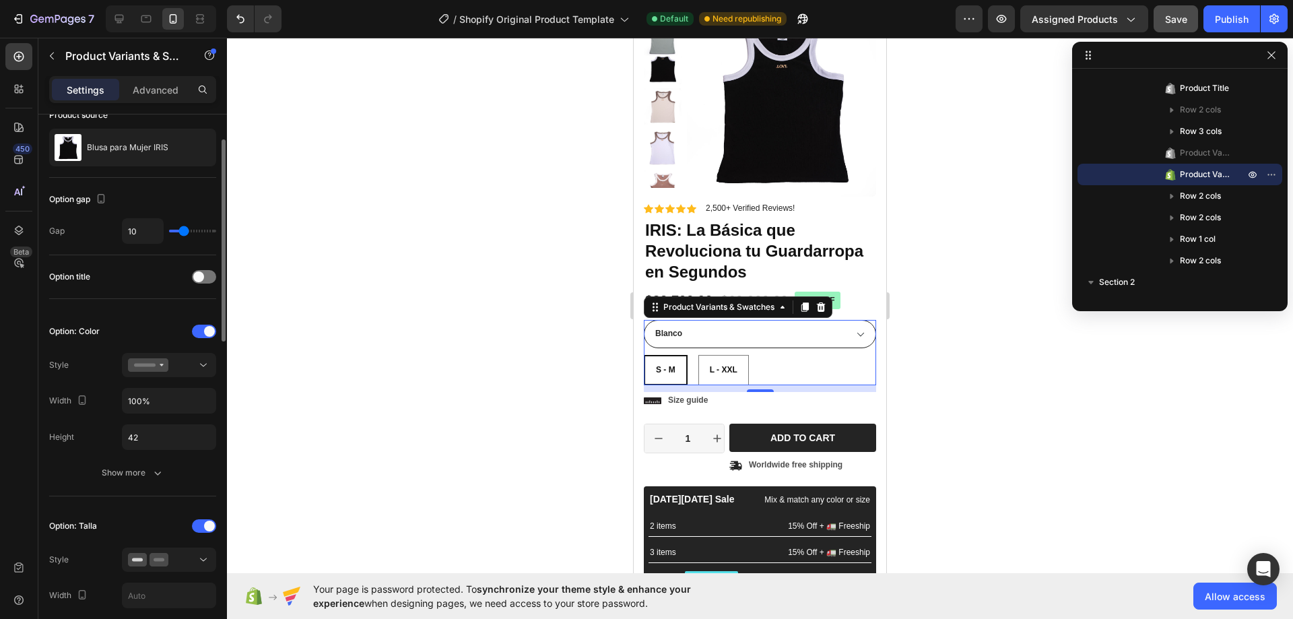
scroll to position [135, 0]
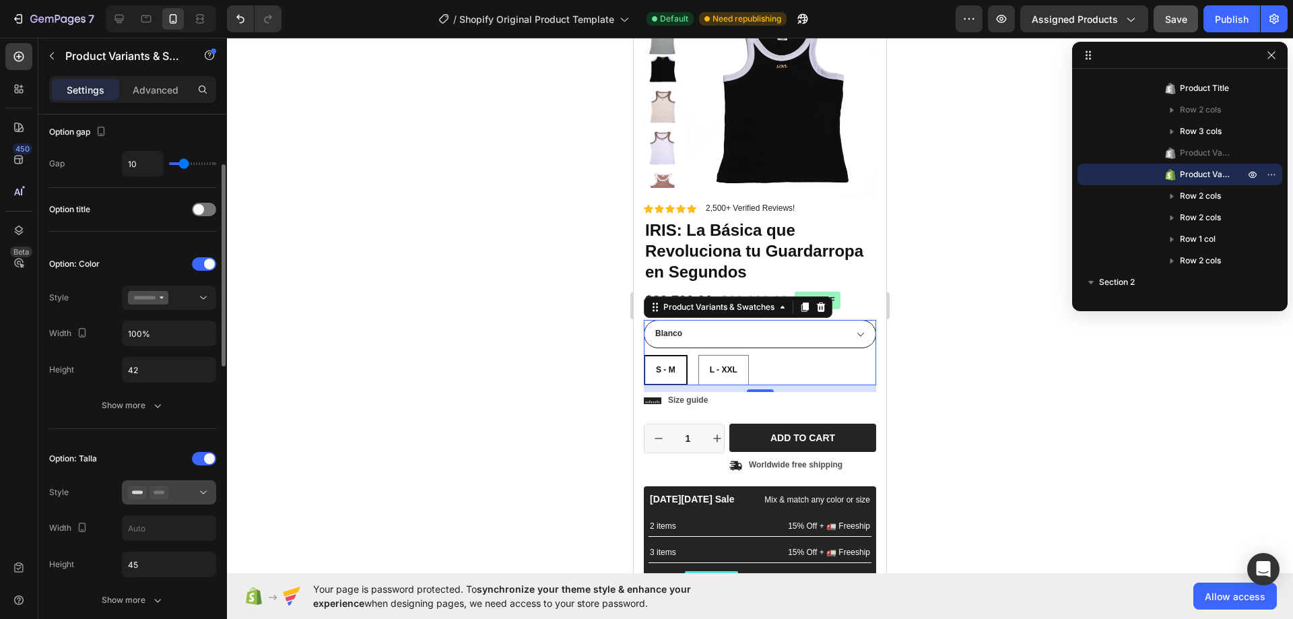
click at [178, 496] on div at bounding box center [169, 492] width 82 height 13
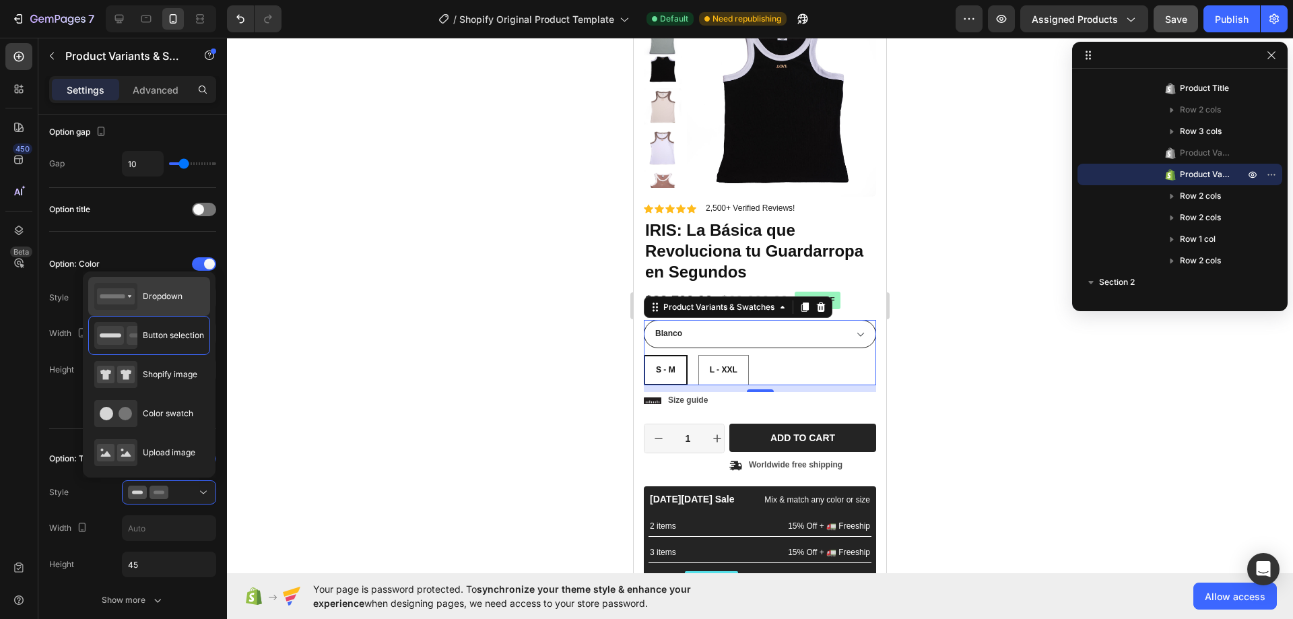
click at [169, 298] on span "Dropdown" at bounding box center [163, 296] width 40 height 12
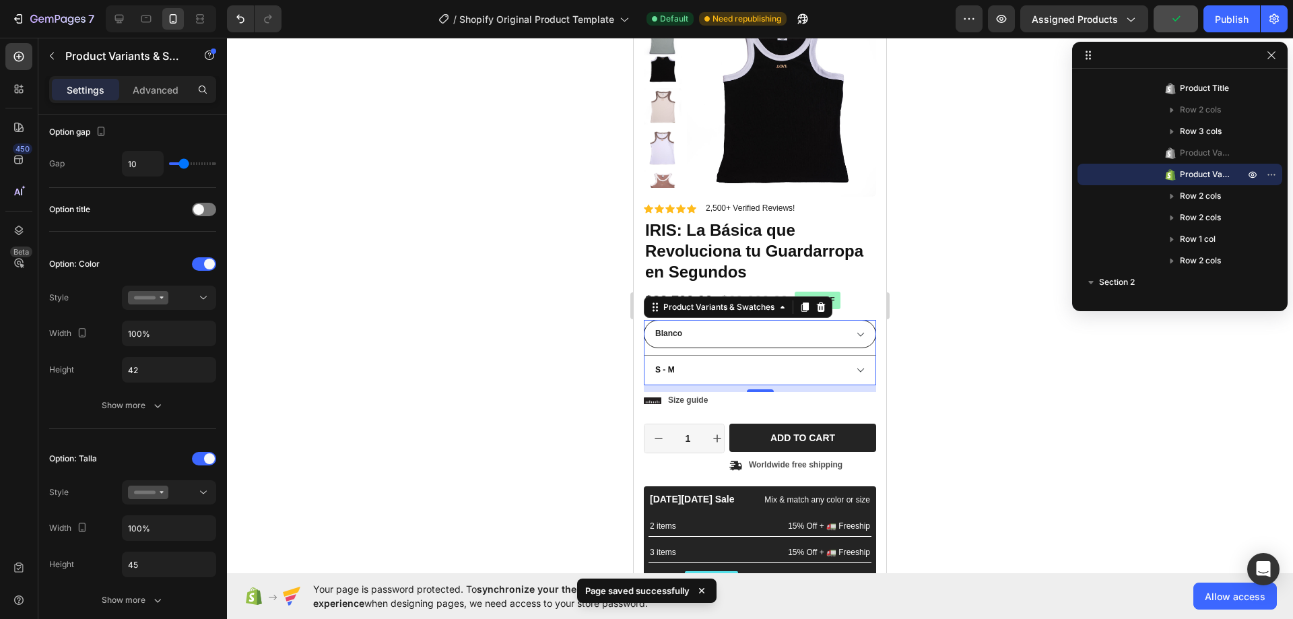
click at [702, 339] on select "Blanco Negro Taupe Palo de Rosa Verde Oliva Ladrillo Beige" at bounding box center [760, 334] width 232 height 28
click at [187, 489] on div at bounding box center [169, 492] width 82 height 13
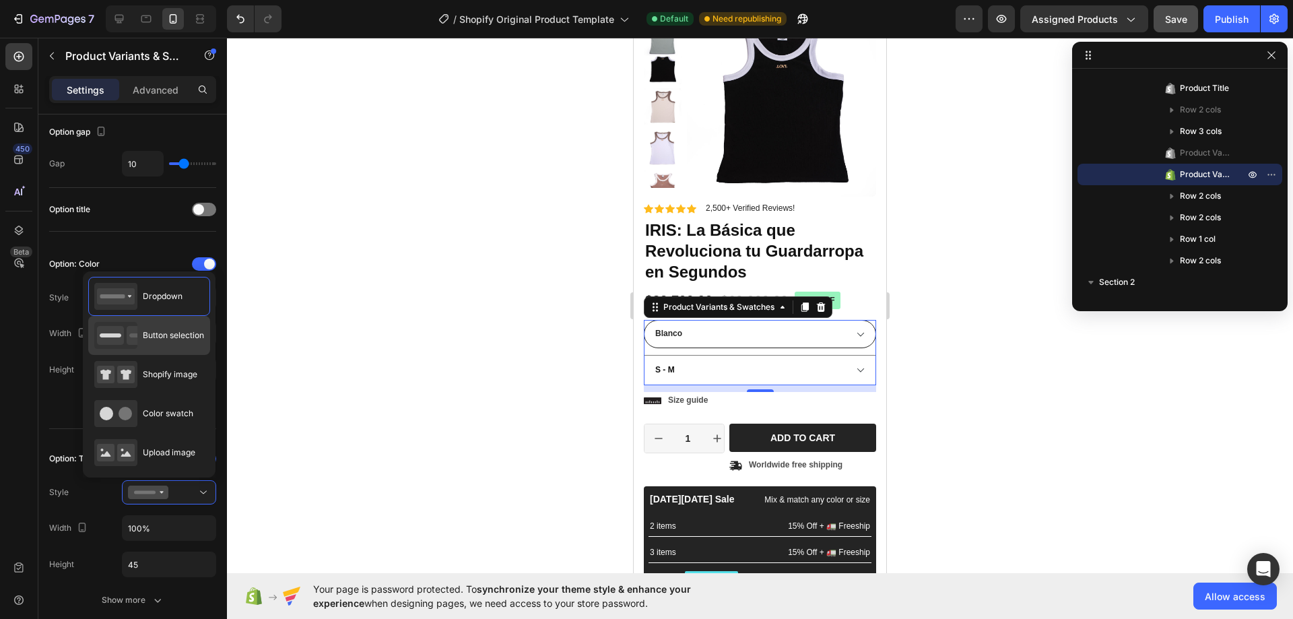
click at [179, 348] on div "Button selection" at bounding box center [149, 335] width 110 height 27
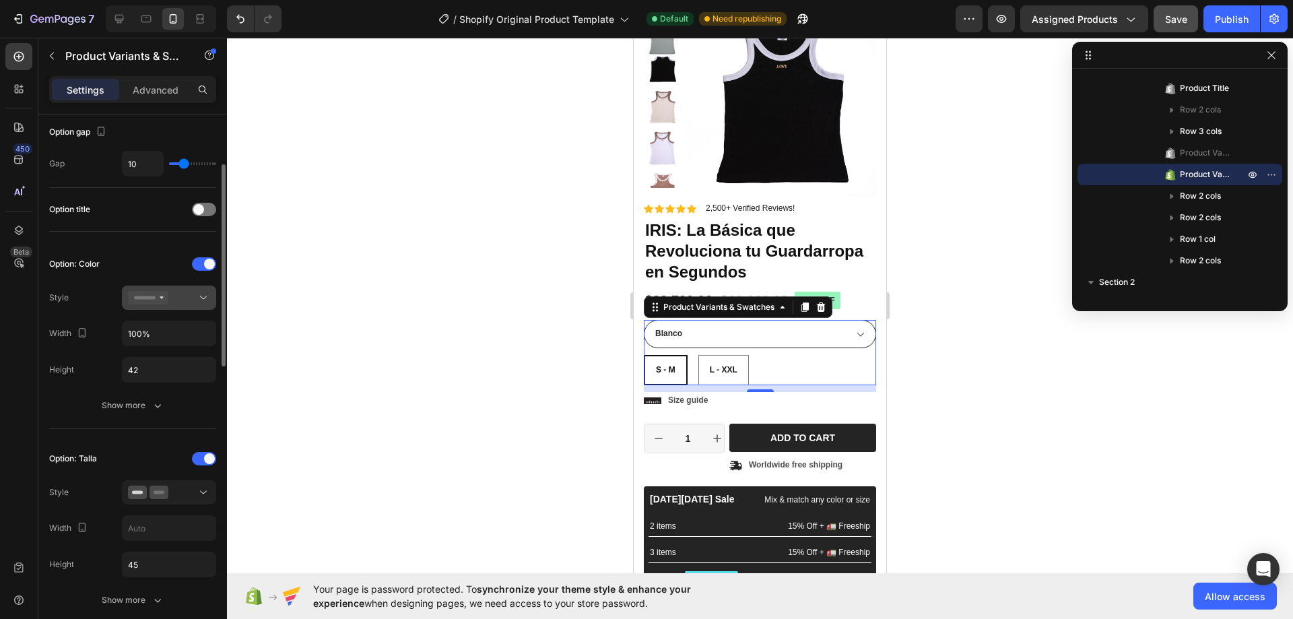
click at [184, 301] on div at bounding box center [169, 297] width 82 height 13
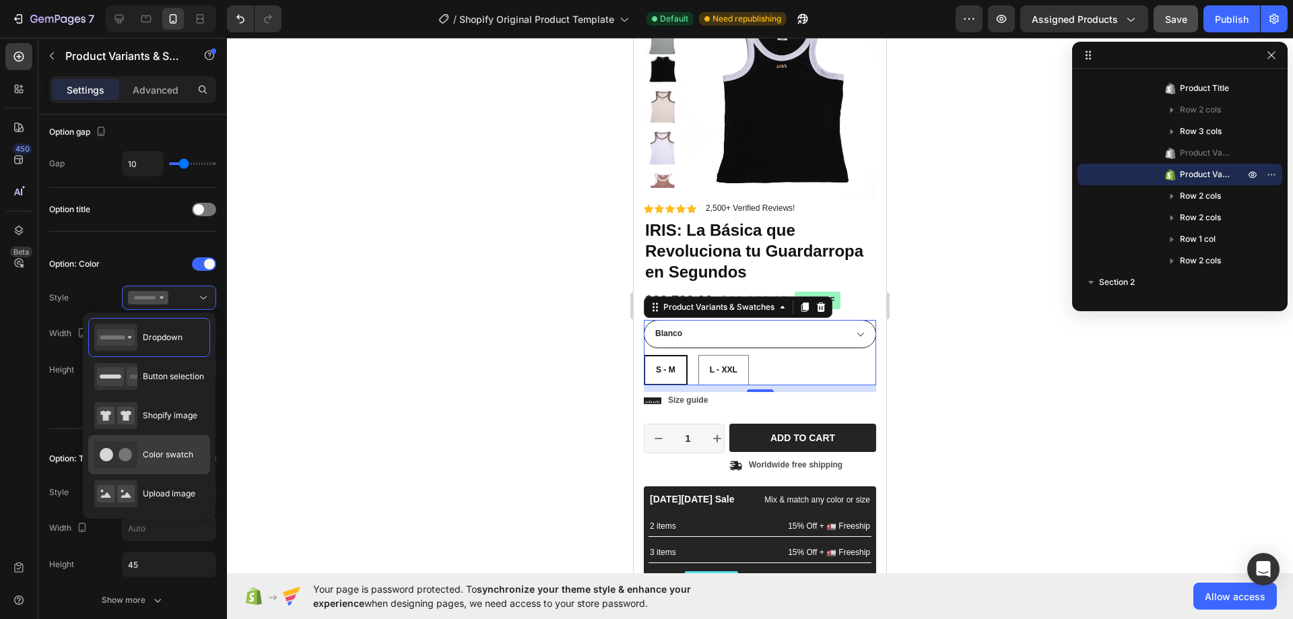
click at [194, 460] on div "Color swatch" at bounding box center [149, 454] width 122 height 39
type input "45"
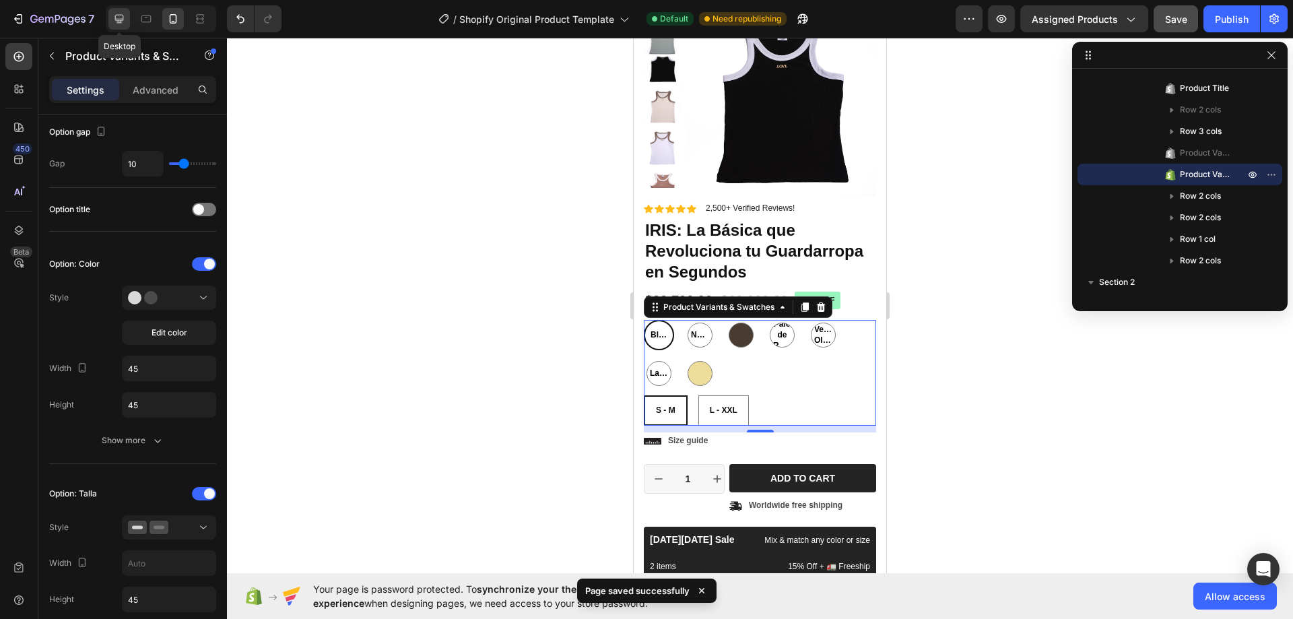
click at [122, 14] on icon at bounding box center [118, 18] width 13 height 13
type input "23"
type input "13"
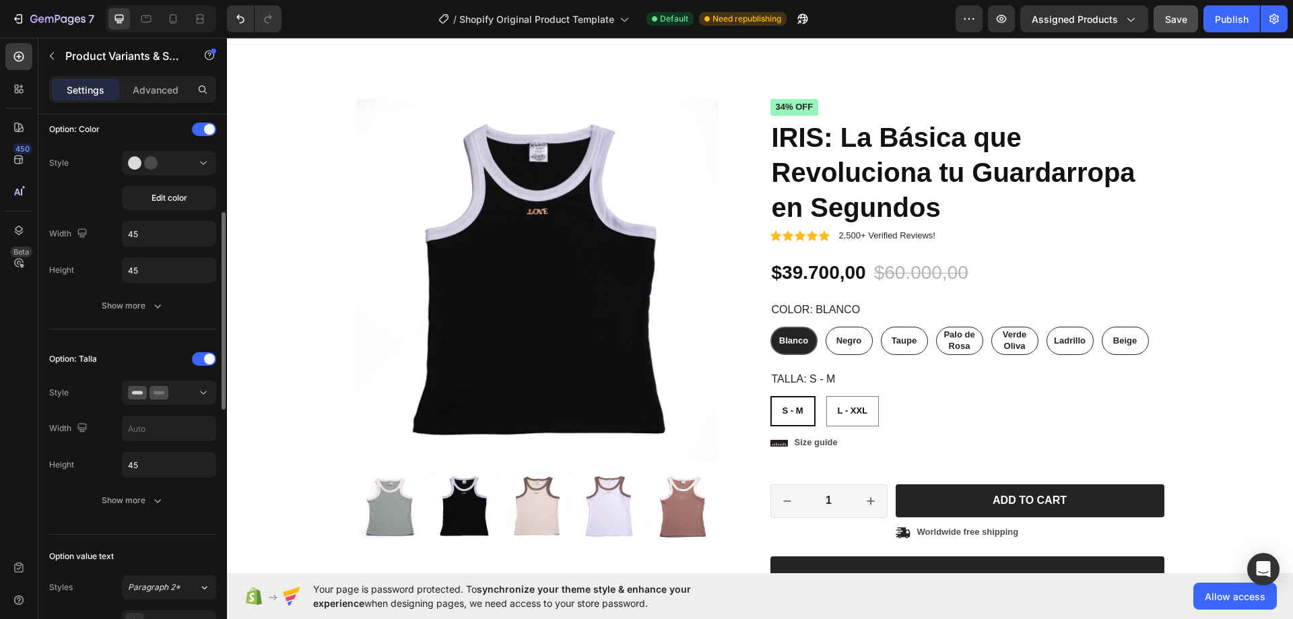
scroll to position [135, 0]
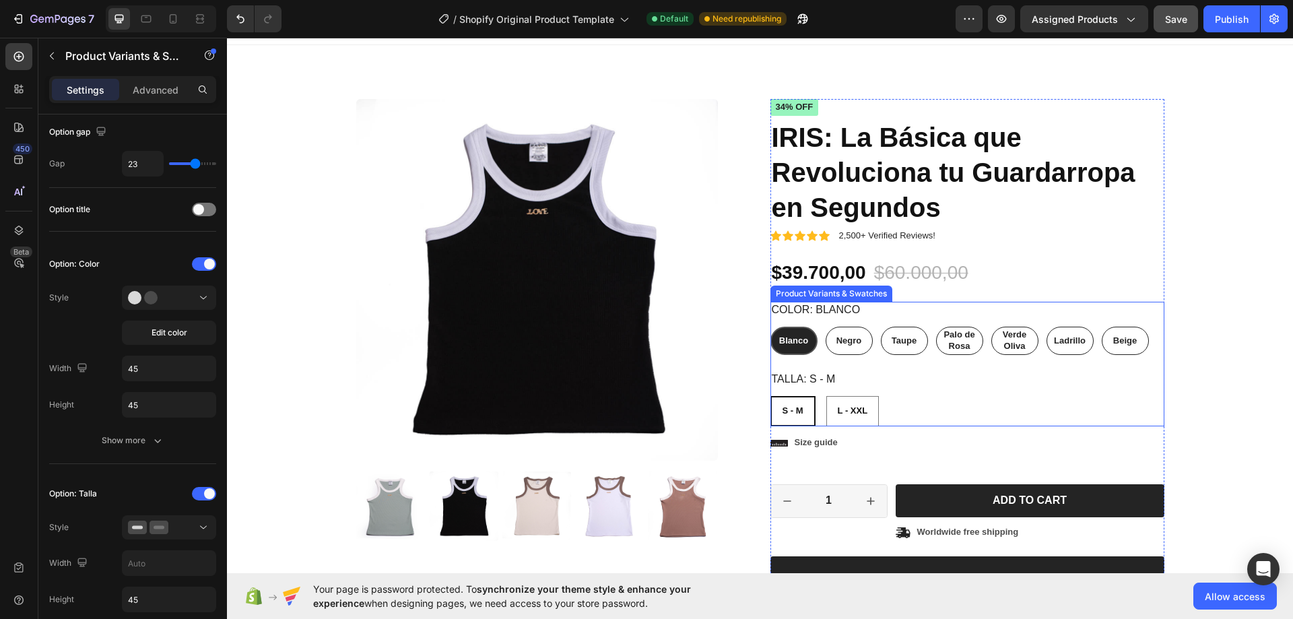
click at [905, 310] on p "Taupe" at bounding box center [904, 311] width 22 height 12
click at [881, 326] on input "Taupe Taupe Taupe" at bounding box center [880, 326] width 1 height 1
radio input "false"
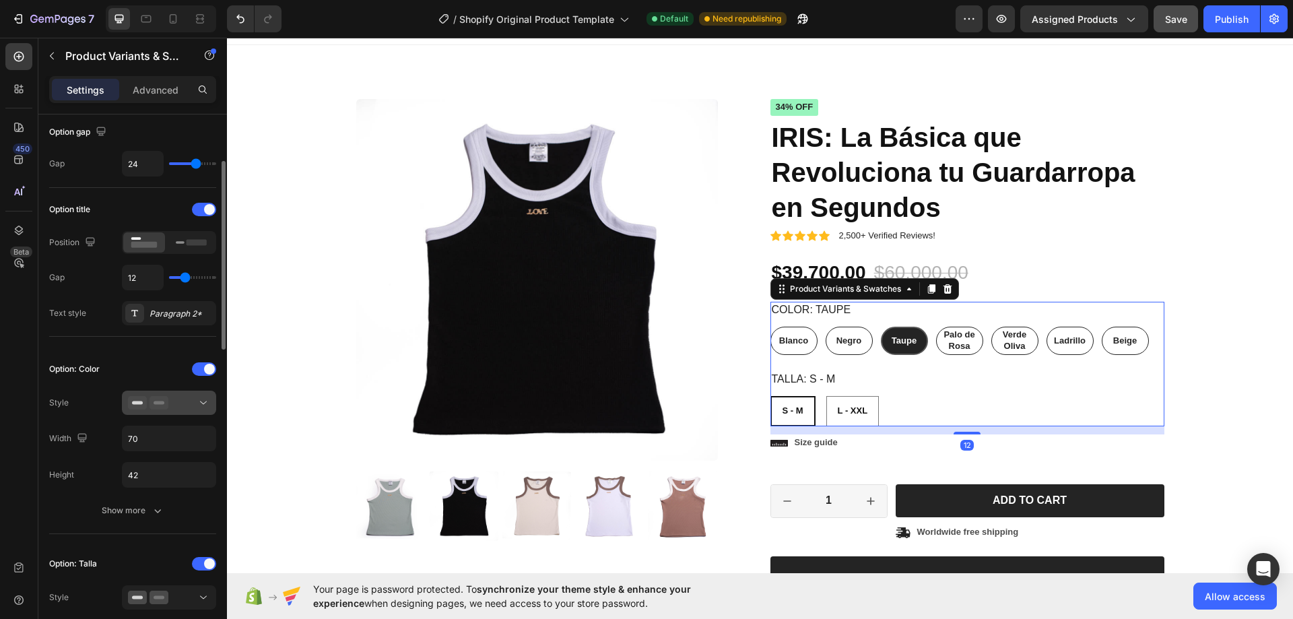
click at [176, 403] on div at bounding box center [169, 402] width 82 height 13
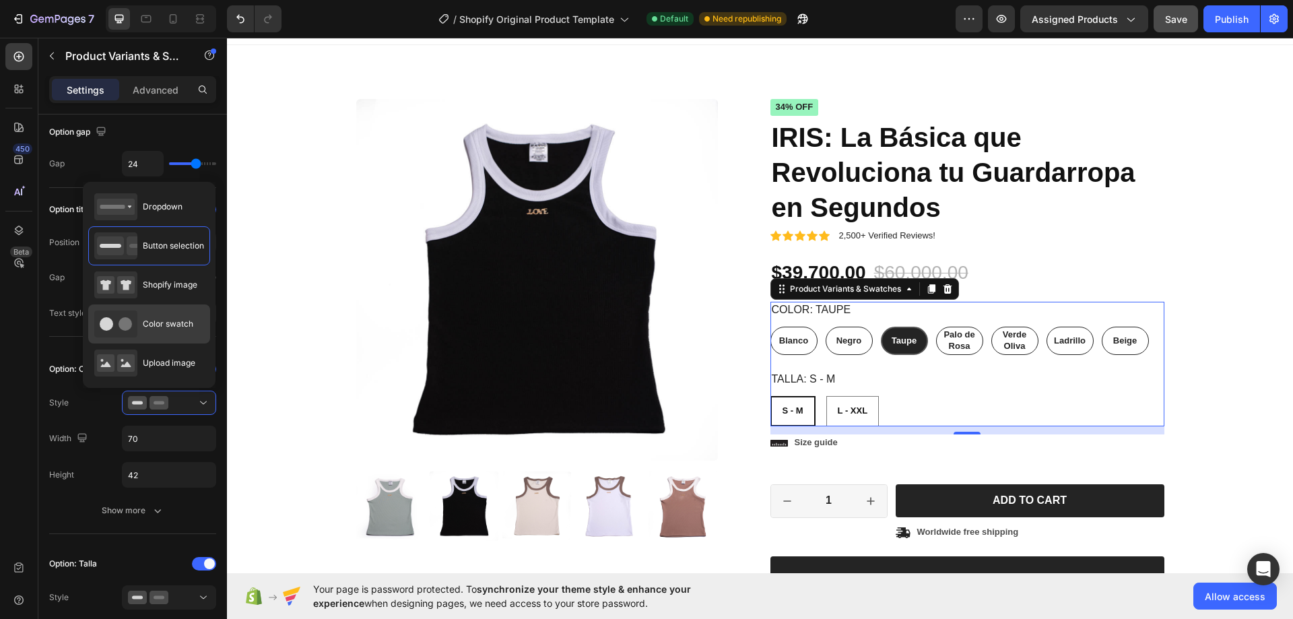
click at [171, 313] on div "Color swatch" at bounding box center [143, 323] width 99 height 27
type input "45"
radio input "true"
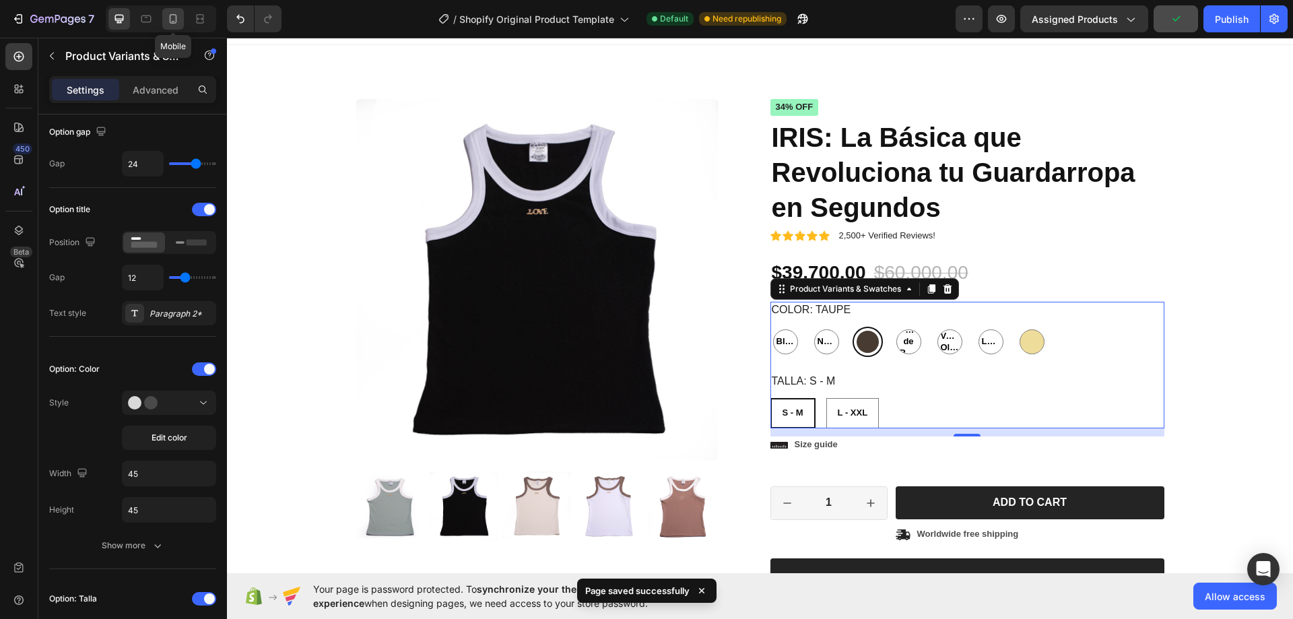
click at [168, 18] on icon at bounding box center [172, 18] width 13 height 13
type input "10"
type input "12"
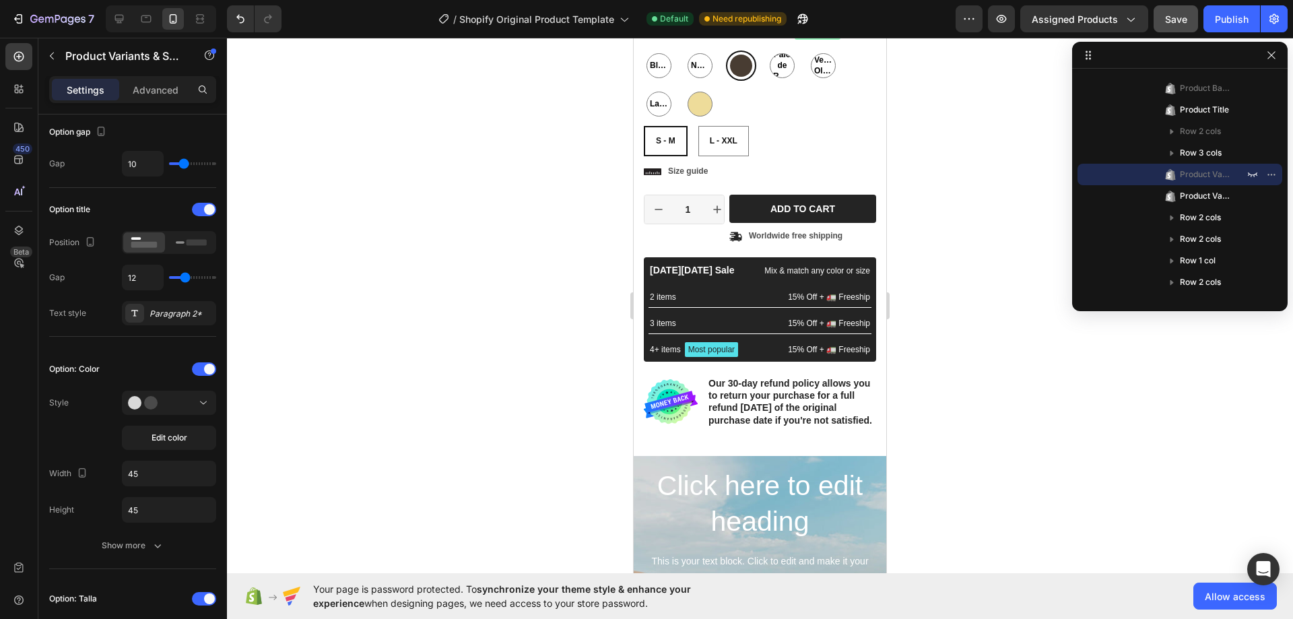
scroll to position [67, 0]
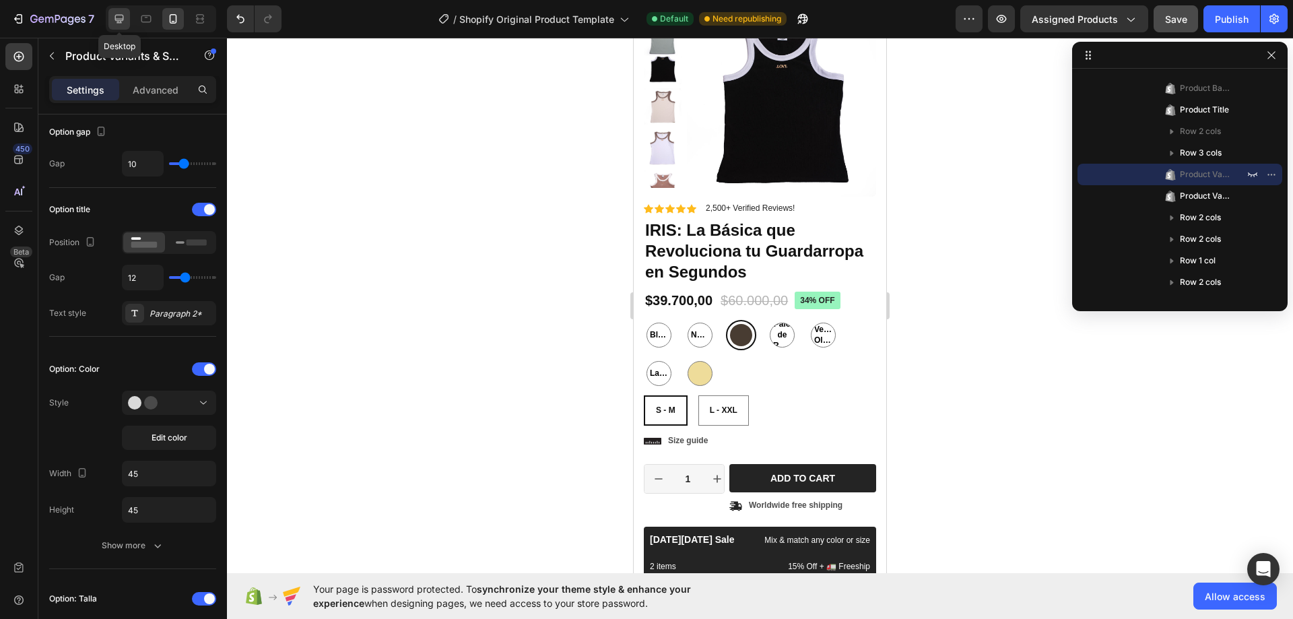
click at [125, 14] on icon at bounding box center [118, 18] width 13 height 13
type input "24"
type input "13"
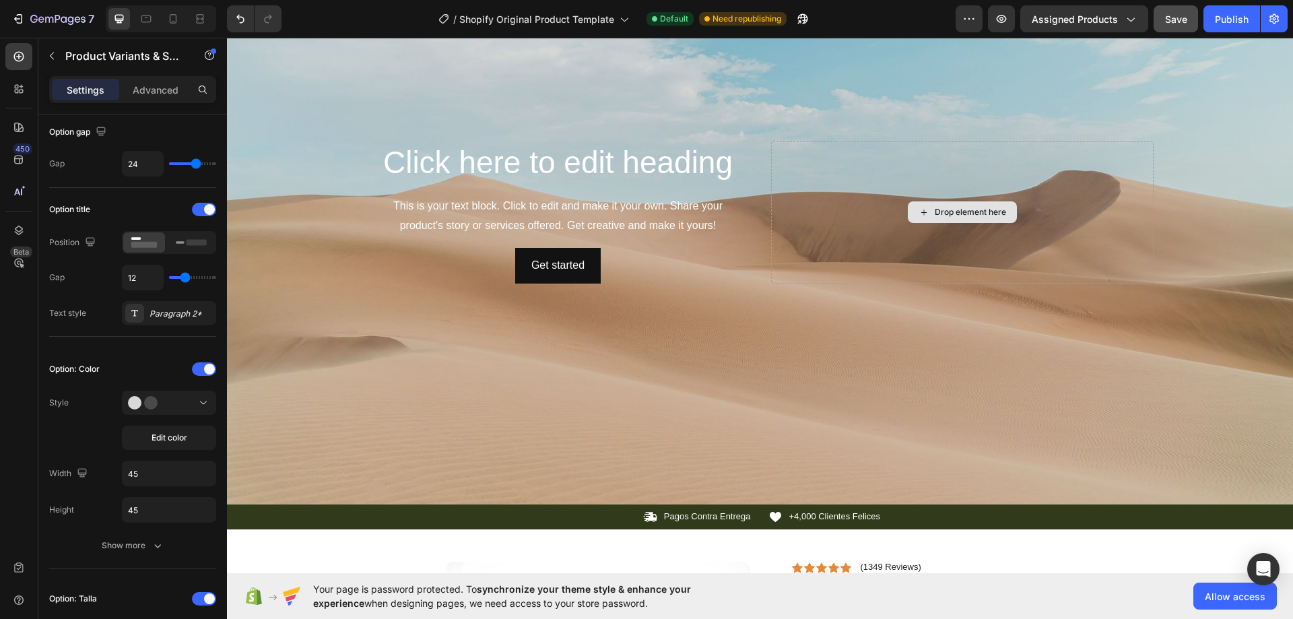
scroll to position [1247, 0]
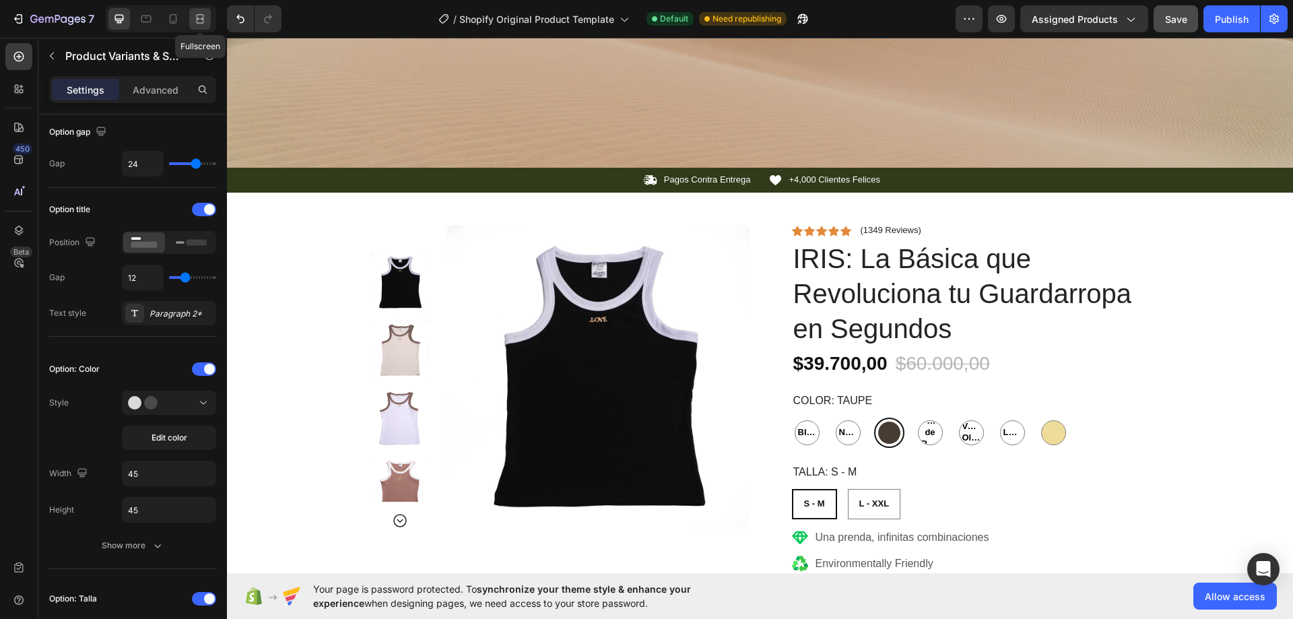
click at [199, 16] on icon at bounding box center [199, 18] width 13 height 13
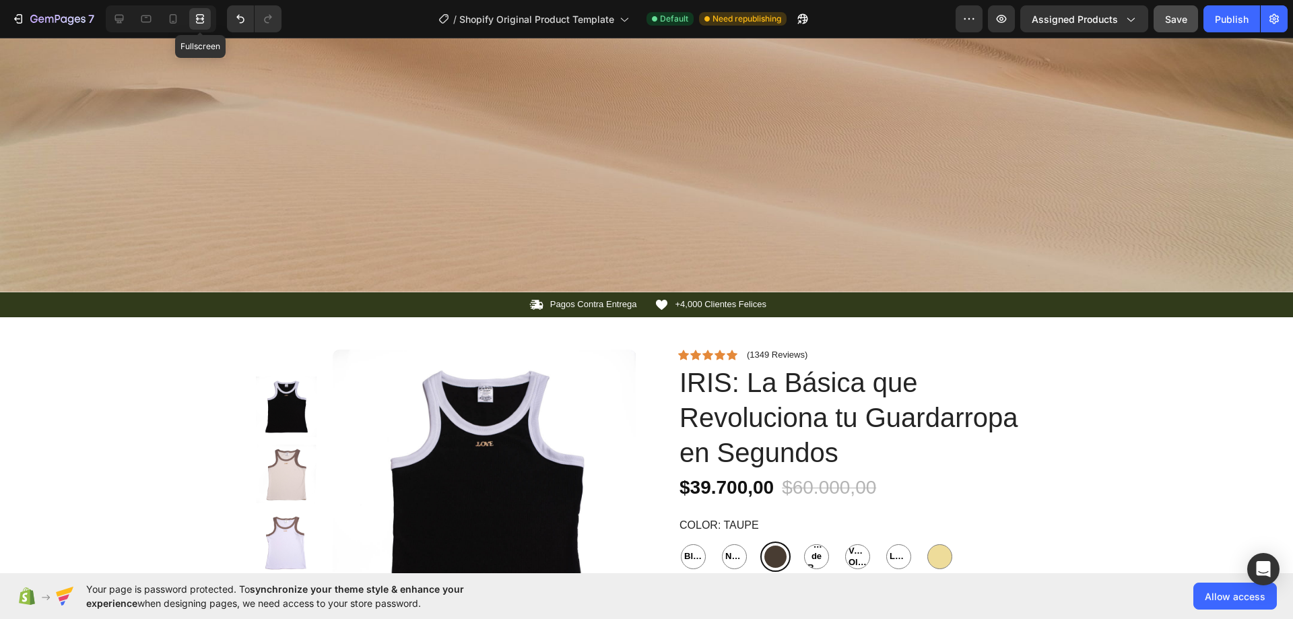
click at [199, 16] on icon at bounding box center [199, 18] width 13 height 13
click at [200, 18] on icon at bounding box center [202, 18] width 4 height 3
click at [174, 24] on icon at bounding box center [173, 18] width 7 height 9
type input "10"
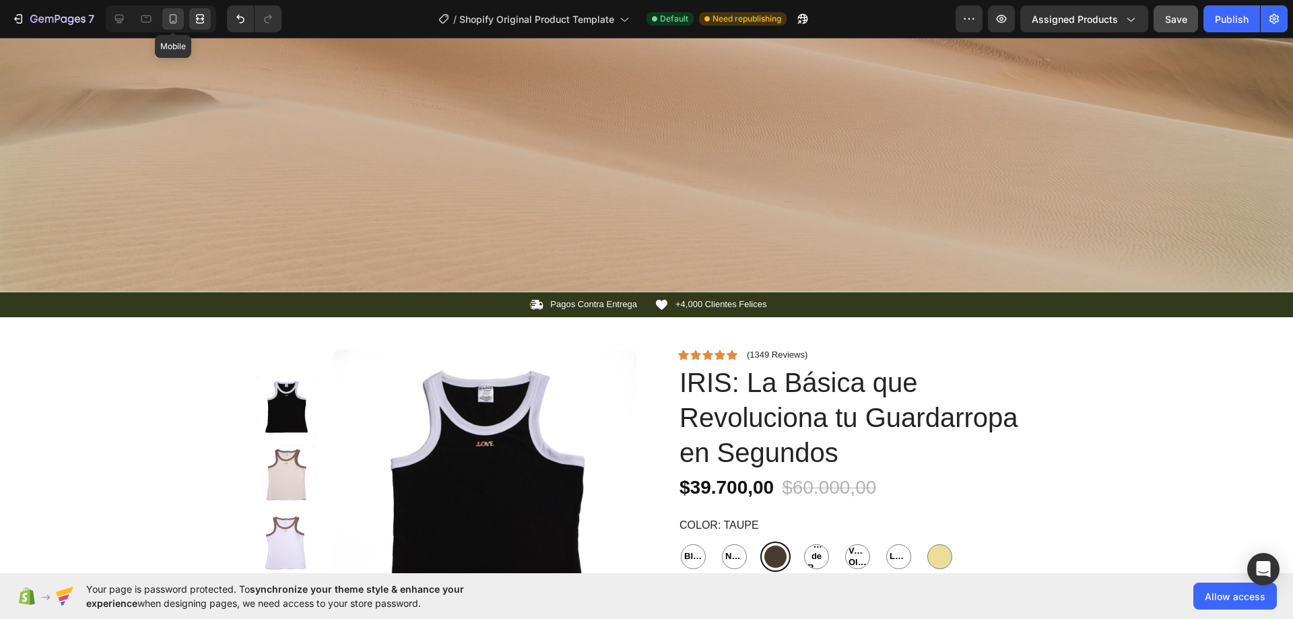
type input "12"
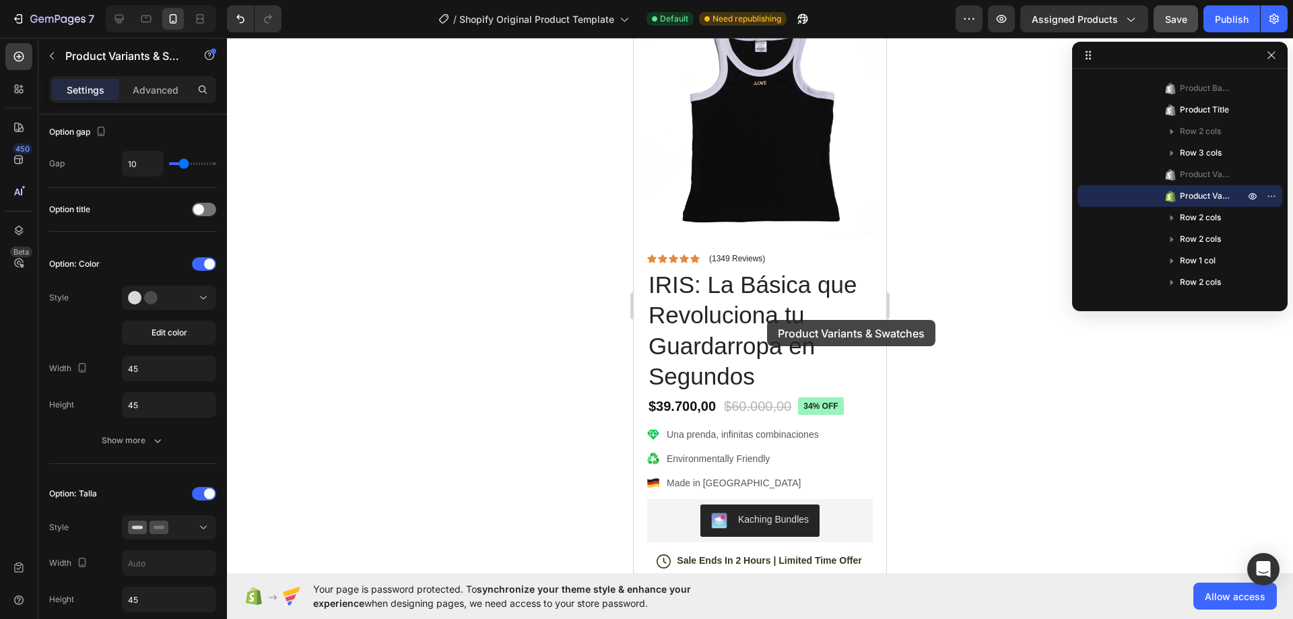
scroll to position [1226, 0]
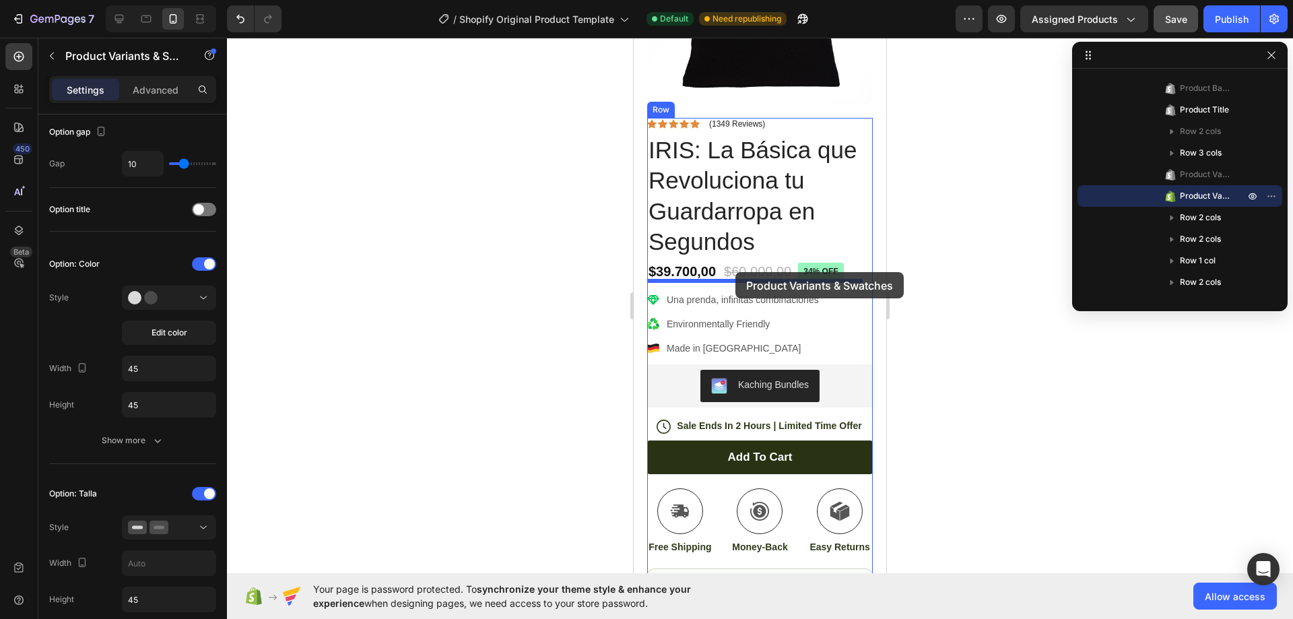
drag, startPoint x: 721, startPoint y: 233, endPoint x: 735, endPoint y: 272, distance: 41.8
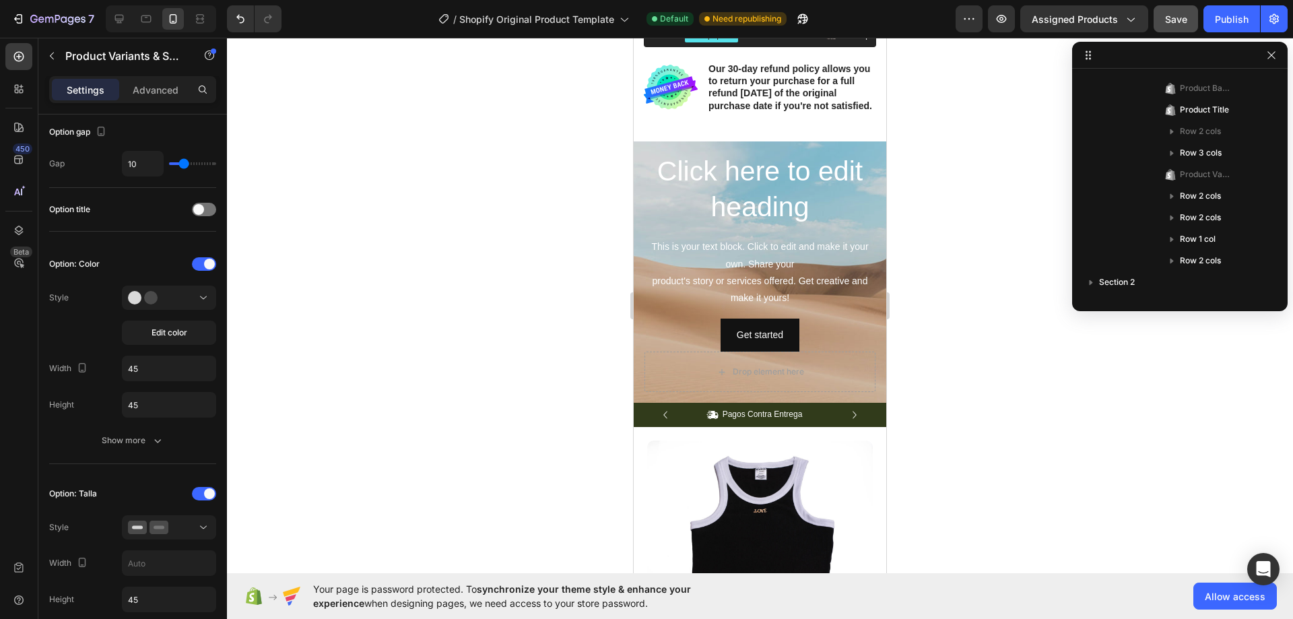
scroll to position [471, 0]
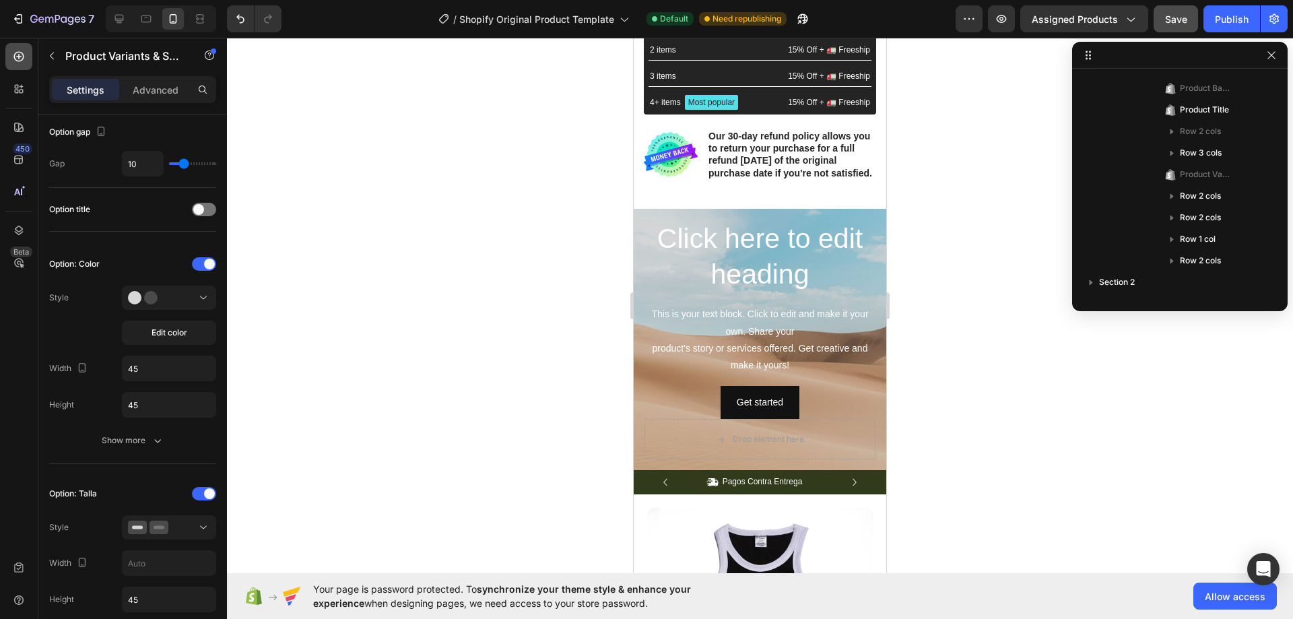
click at [23, 55] on icon at bounding box center [19, 57] width 10 height 10
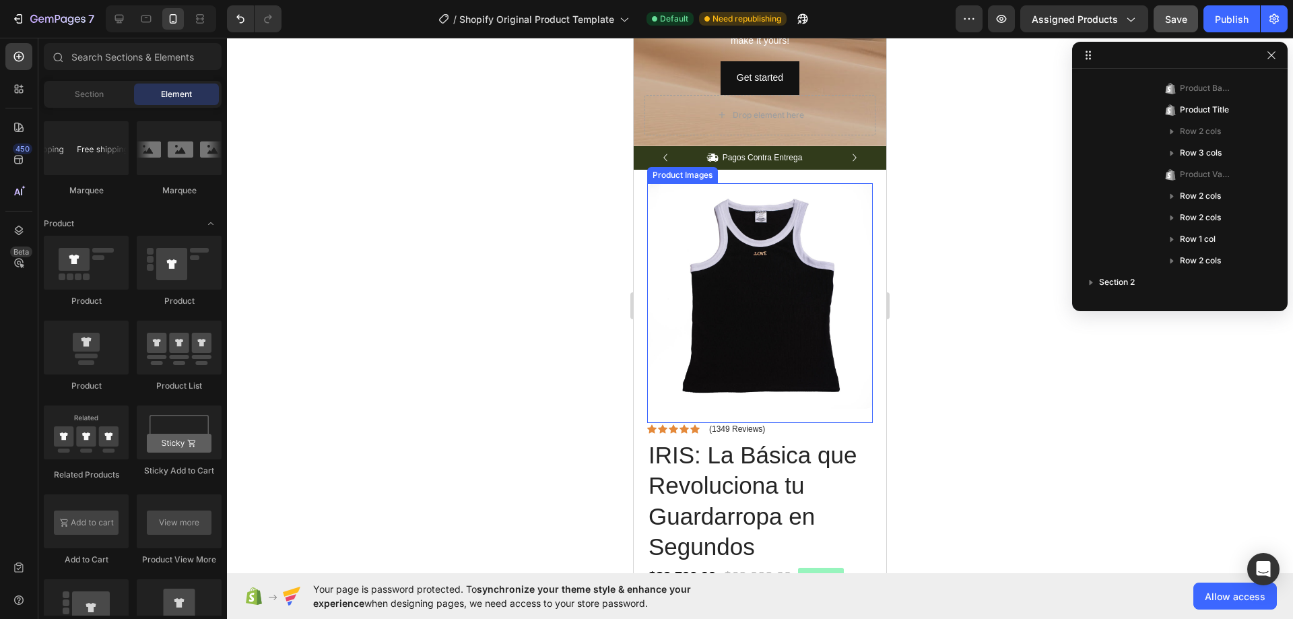
scroll to position [1145, 0]
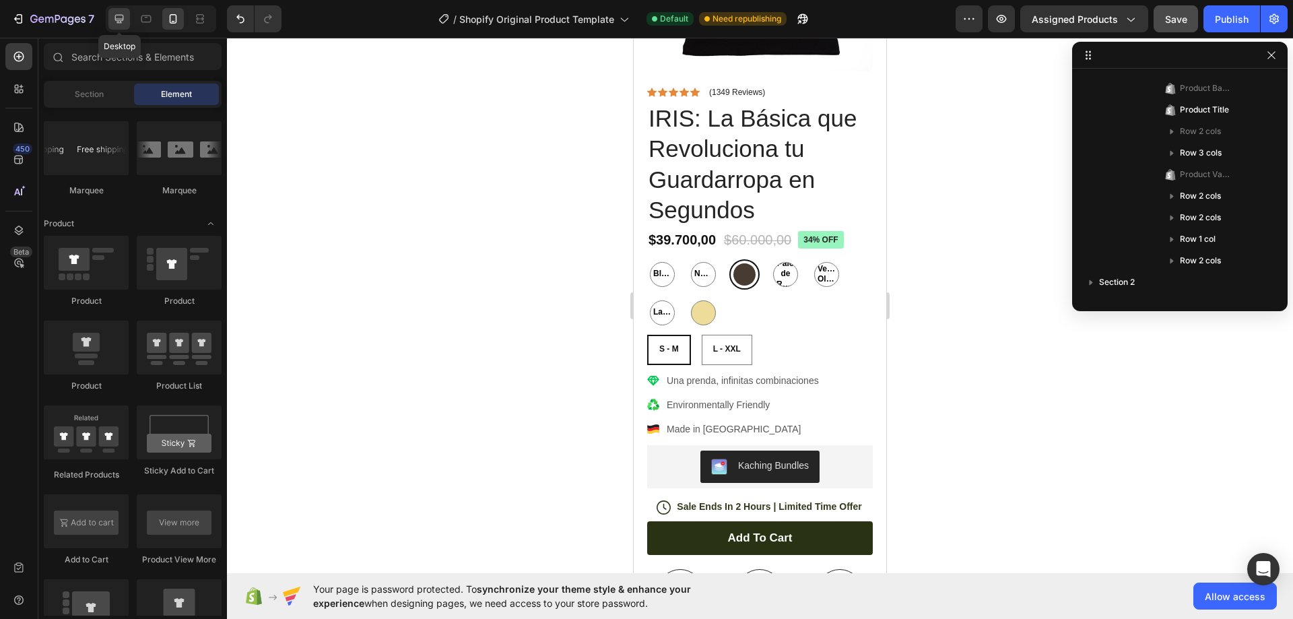
click at [114, 12] on icon at bounding box center [118, 18] width 13 height 13
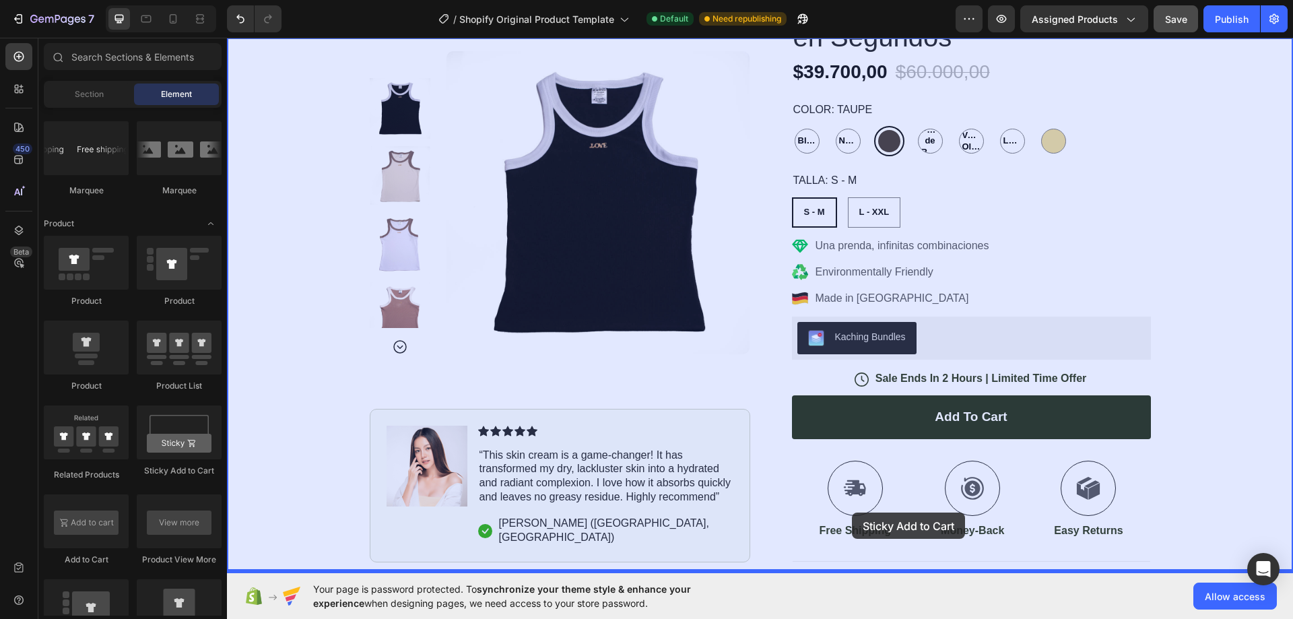
drag, startPoint x: 408, startPoint y: 465, endPoint x: 852, endPoint y: 513, distance: 446.4
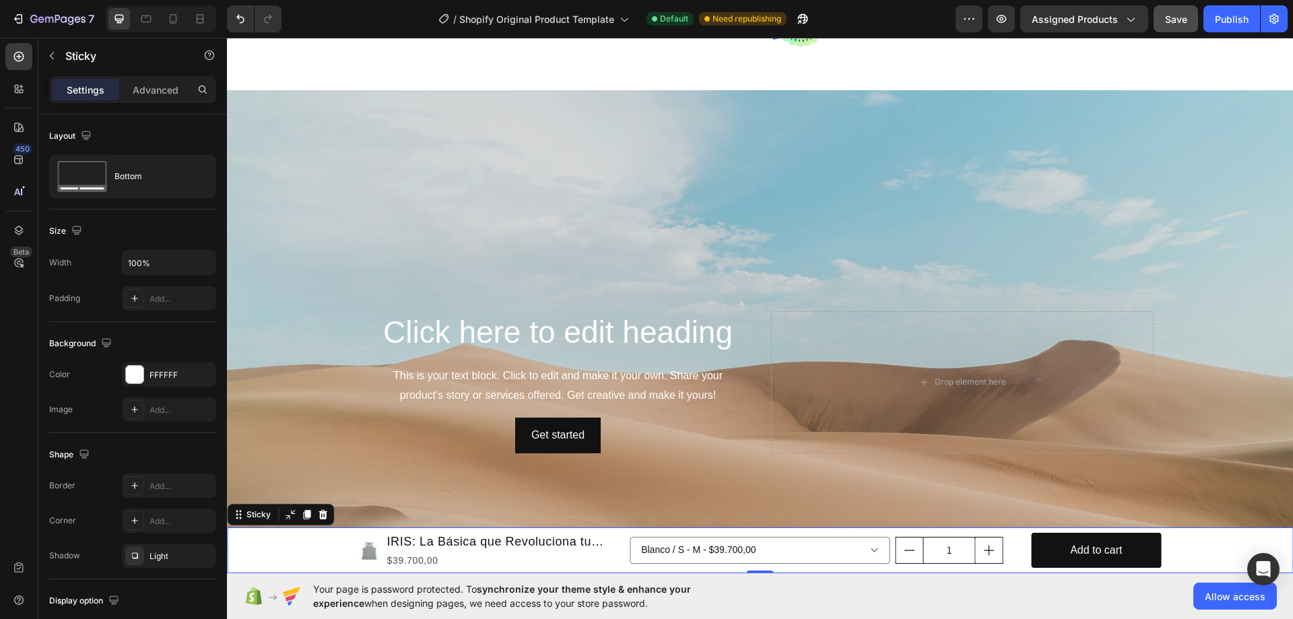
scroll to position [674, 0]
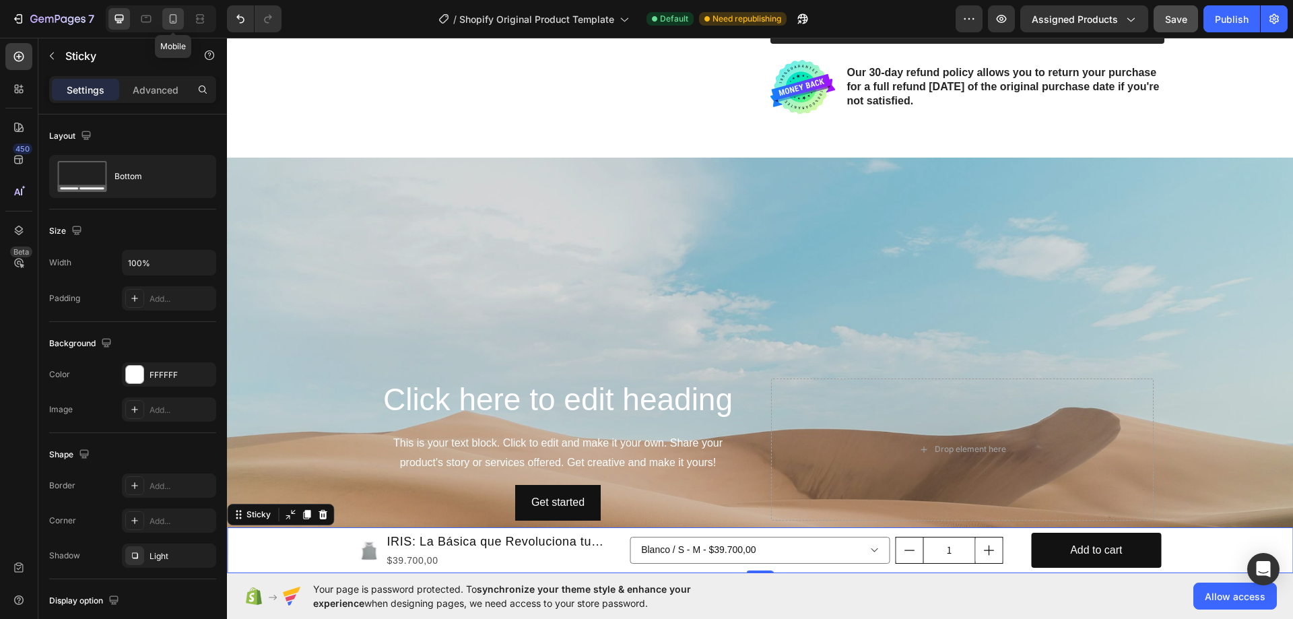
click at [173, 20] on icon at bounding box center [172, 18] width 13 height 13
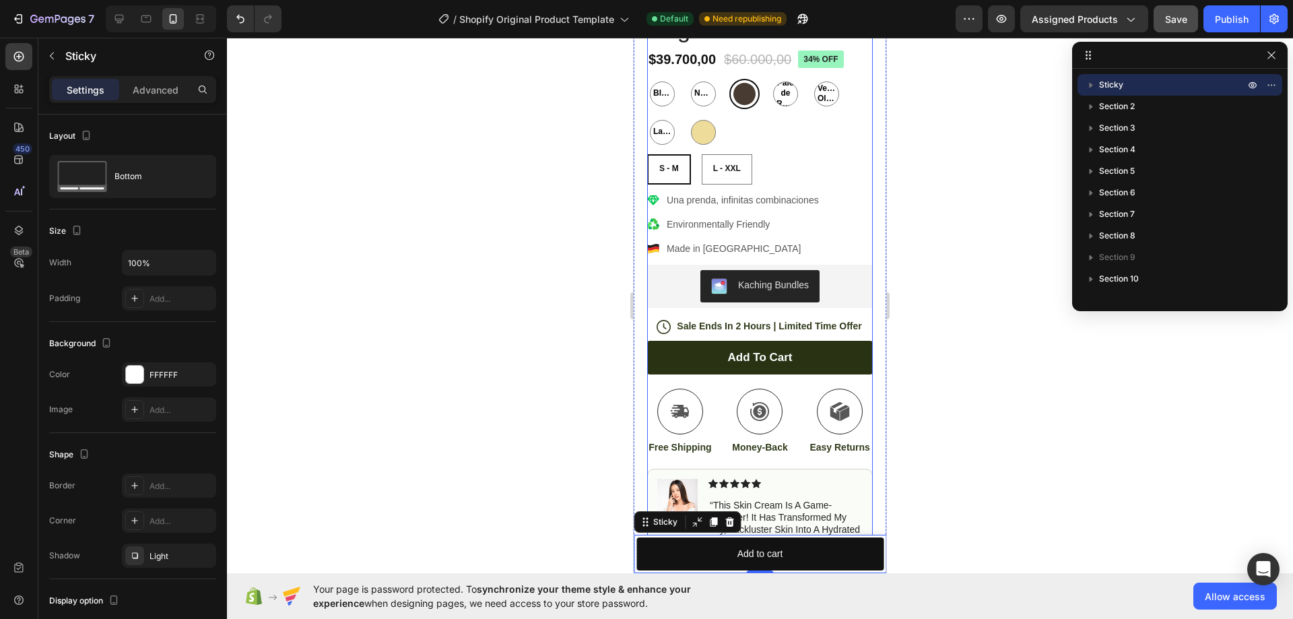
scroll to position [1393, 0]
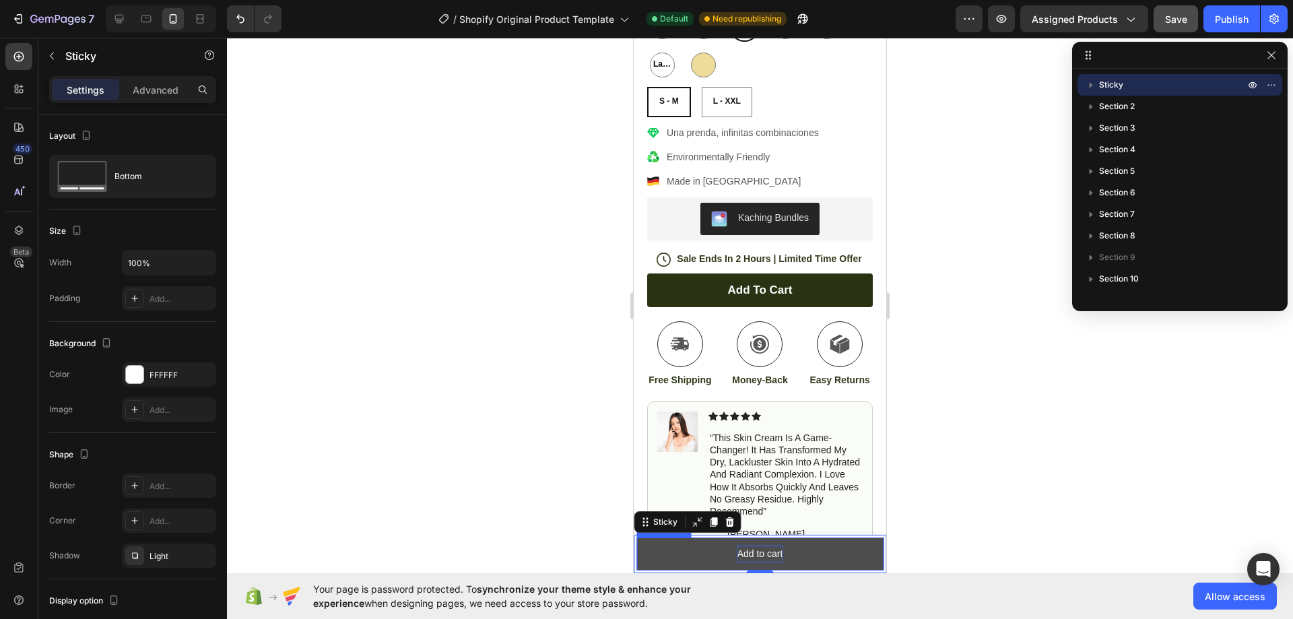
click at [764, 553] on div "Add to cart" at bounding box center [761, 554] width 46 height 17
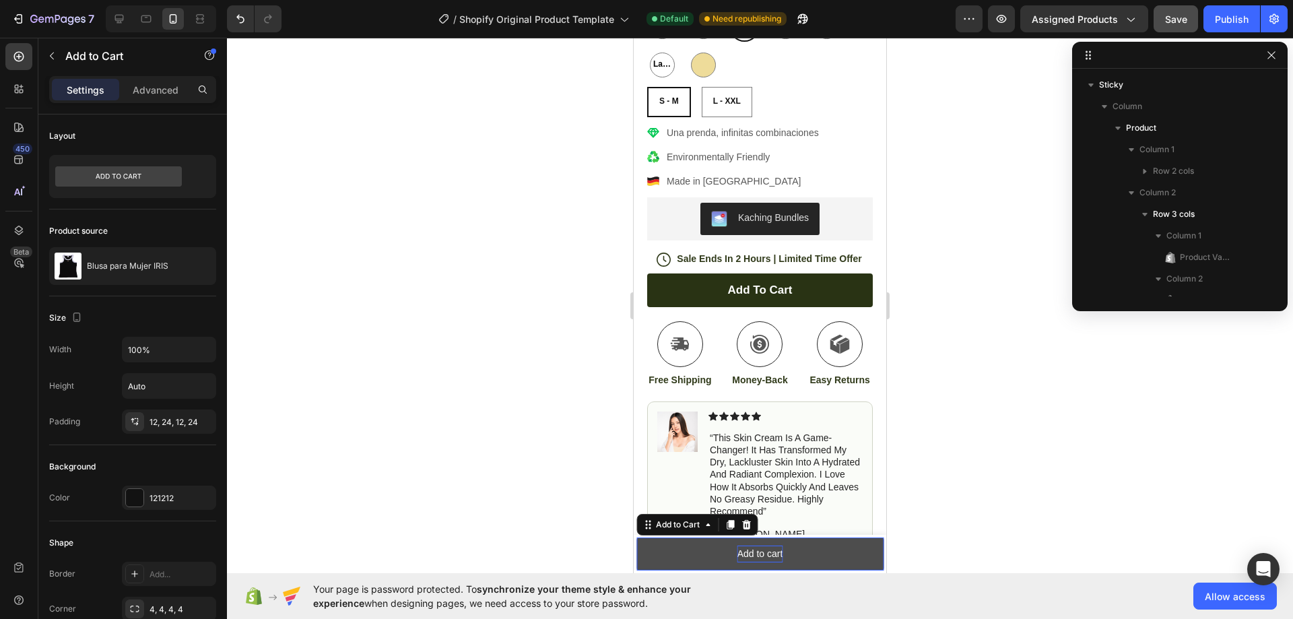
scroll to position [169, 0]
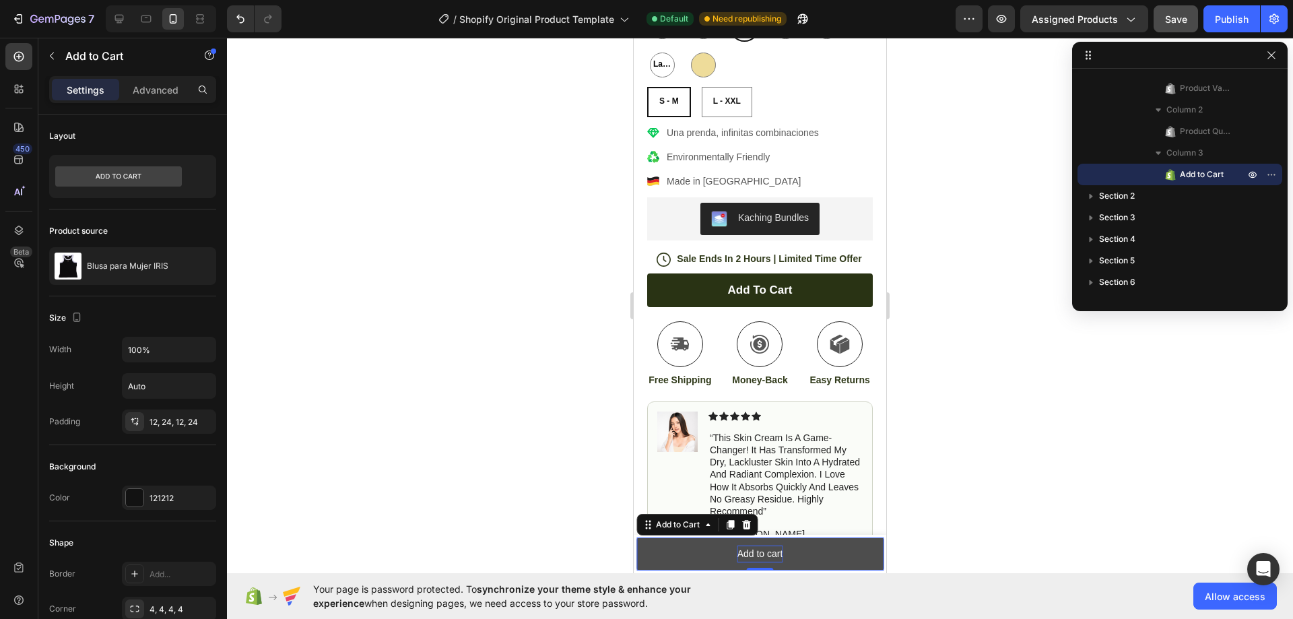
click at [747, 554] on div "Add to cart" at bounding box center [761, 554] width 46 height 17
click at [747, 554] on p "Add to cart" at bounding box center [761, 554] width 46 height 17
click at [748, 554] on p "Add to cart" at bounding box center [761, 554] width 46 height 17
click at [636, 537] on button "Agregar" at bounding box center [759, 553] width 247 height 33
click at [636, 537] on button "Agregar al" at bounding box center [759, 553] width 247 height 33
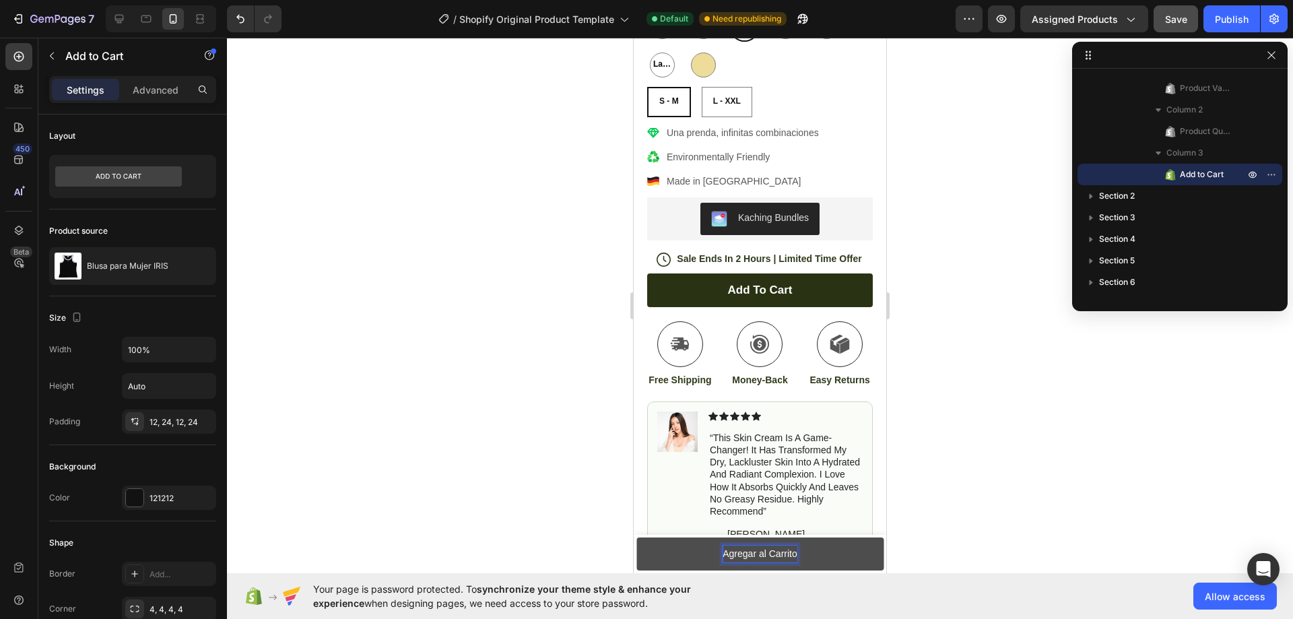
click at [989, 504] on div at bounding box center [760, 328] width 1066 height 581
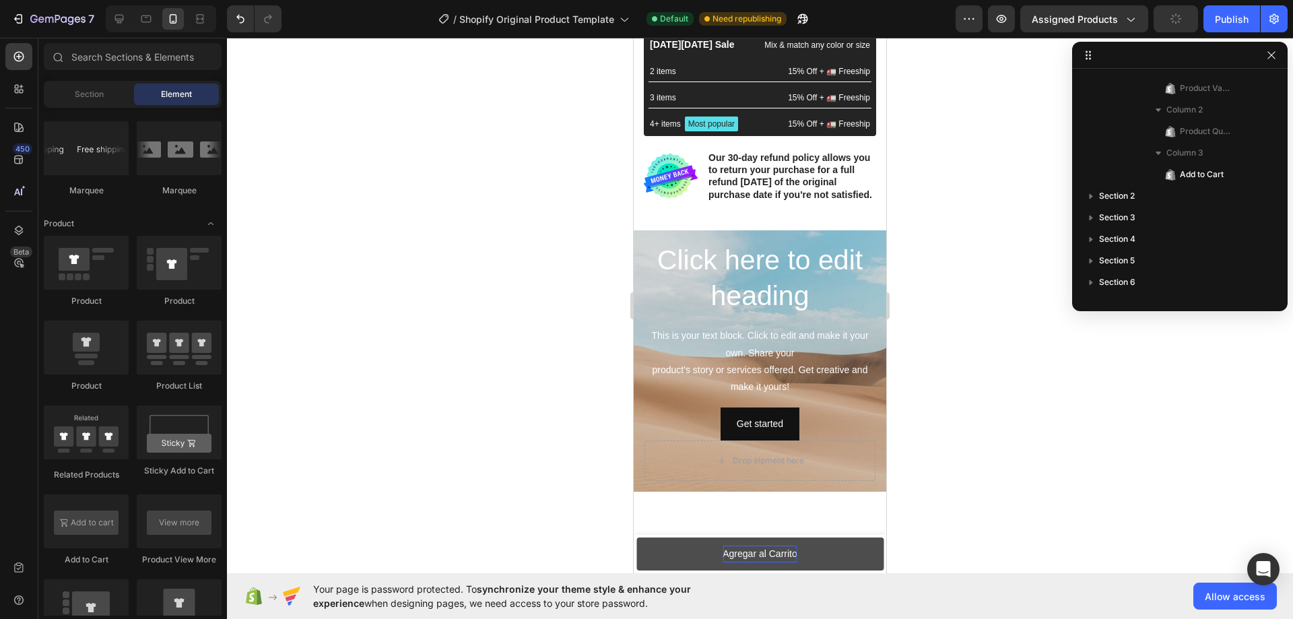
scroll to position [315, 0]
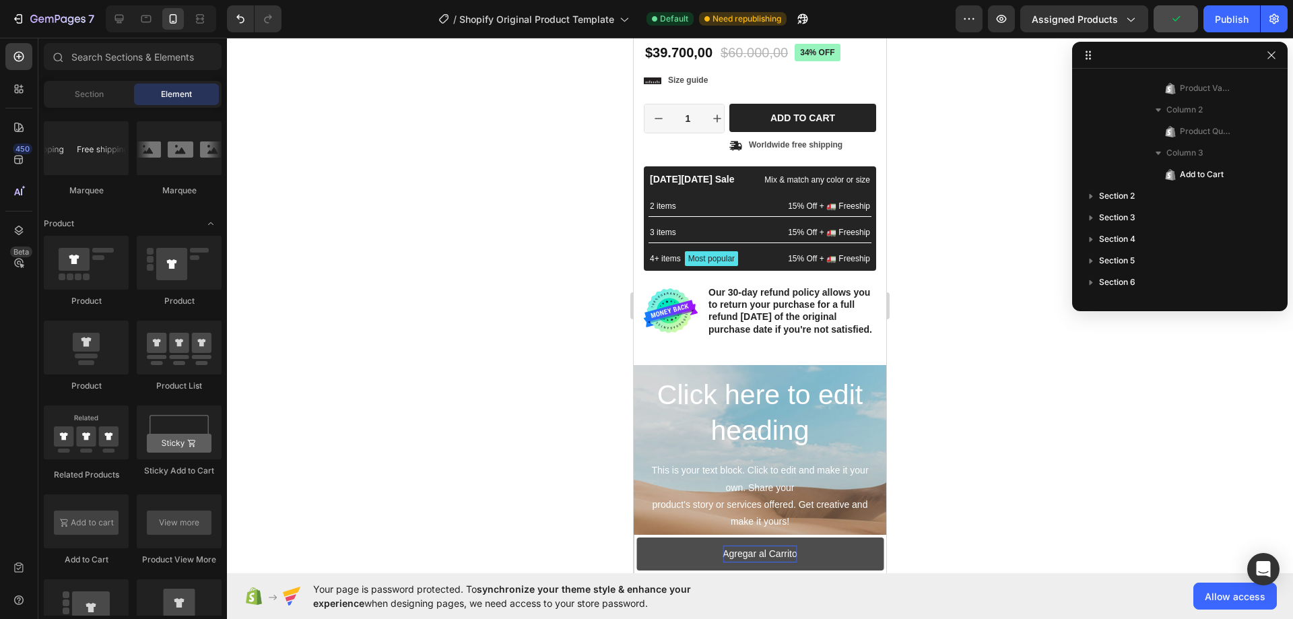
click at [119, 5] on div "7 / Shopify Original Product Template Default Need republishing Preview Assigne…" at bounding box center [646, 19] width 1293 height 38
click at [119, 11] on div at bounding box center [119, 19] width 22 height 22
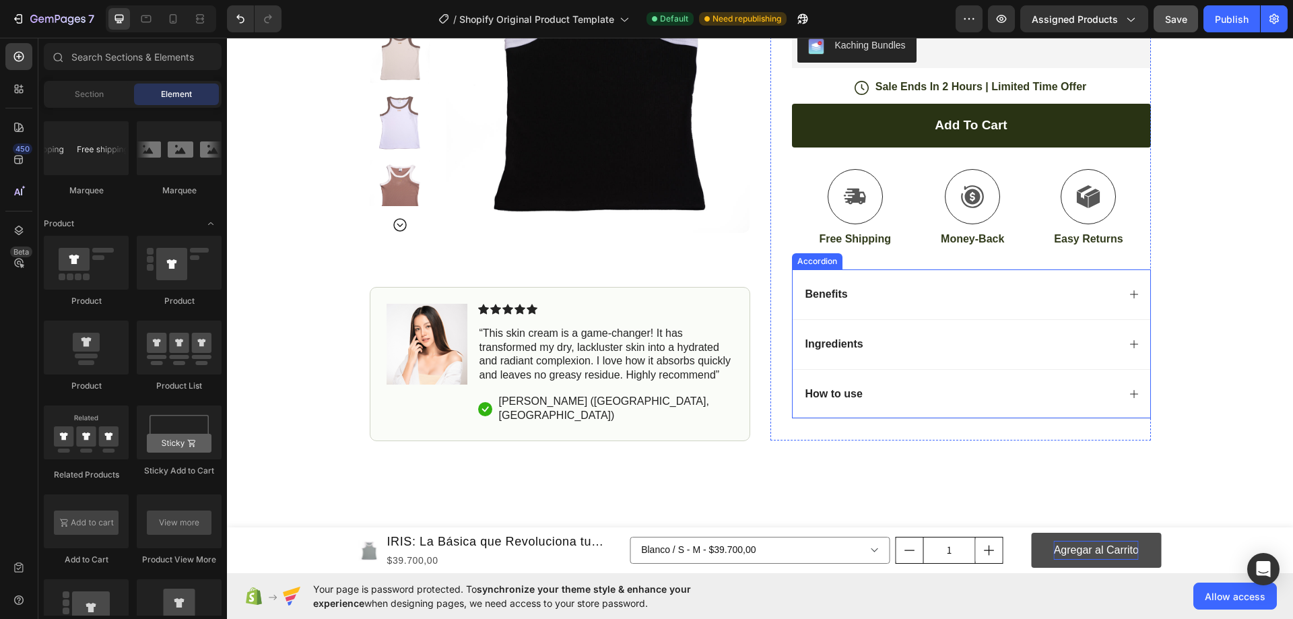
scroll to position [2027, 0]
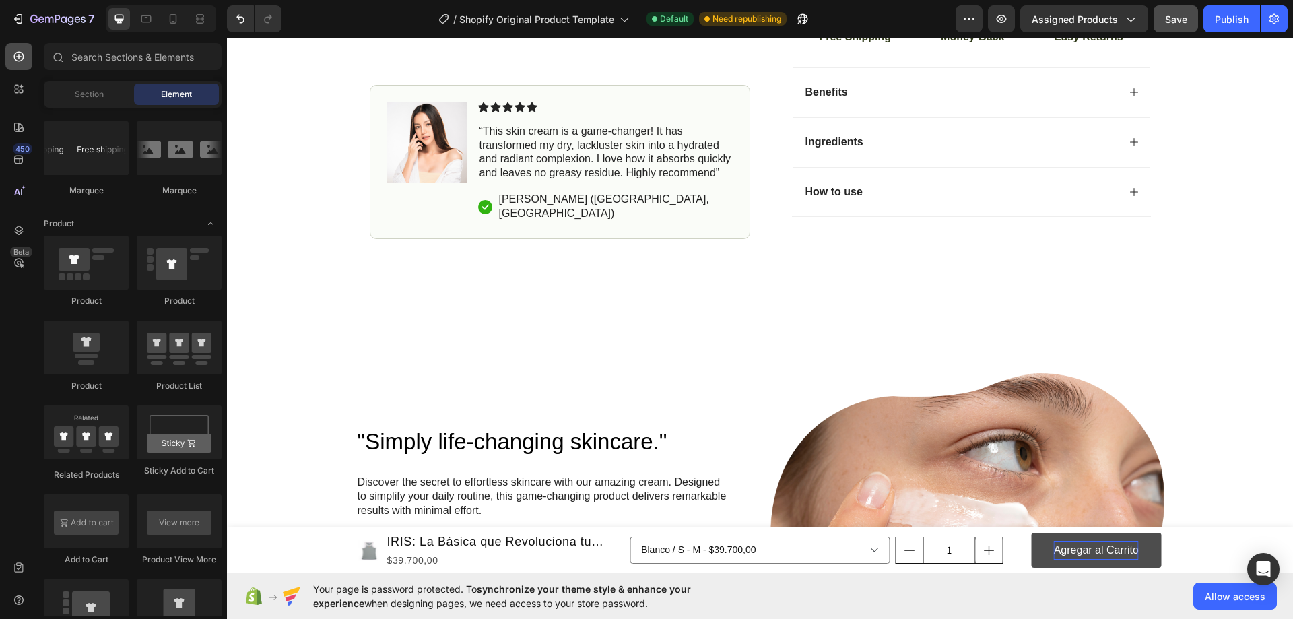
click at [24, 65] on div at bounding box center [18, 56] width 27 height 27
click at [88, 93] on span "Section" at bounding box center [89, 94] width 29 height 12
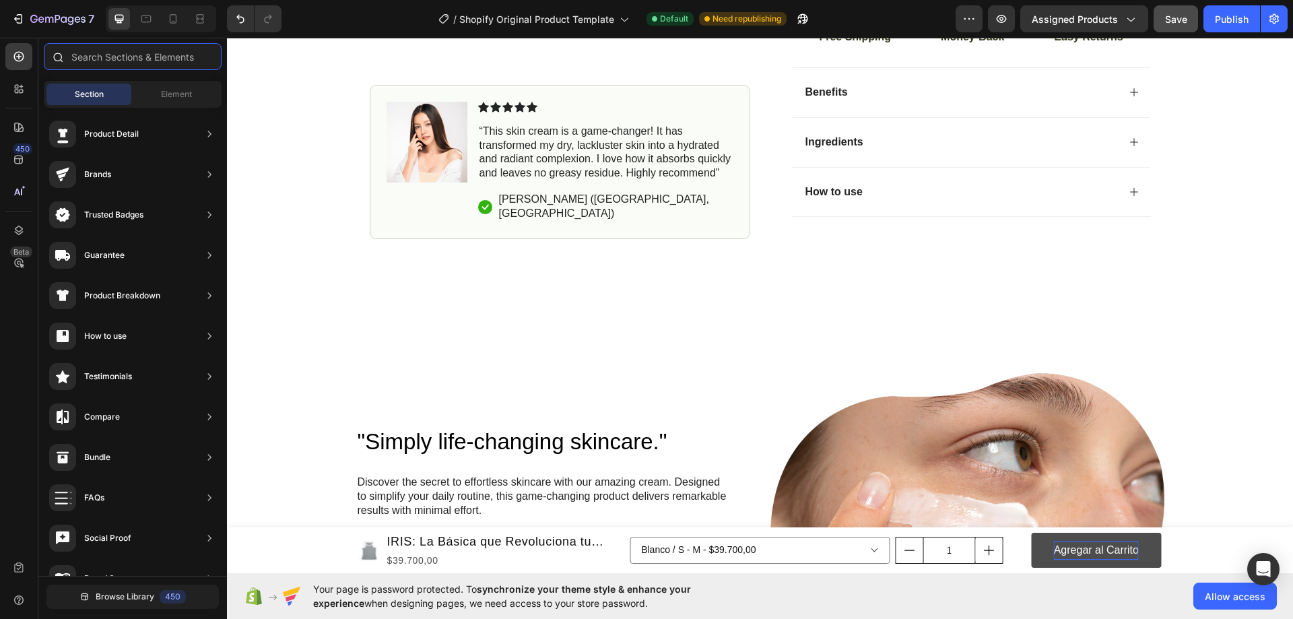
click at [93, 64] on input "text" at bounding box center [133, 56] width 178 height 27
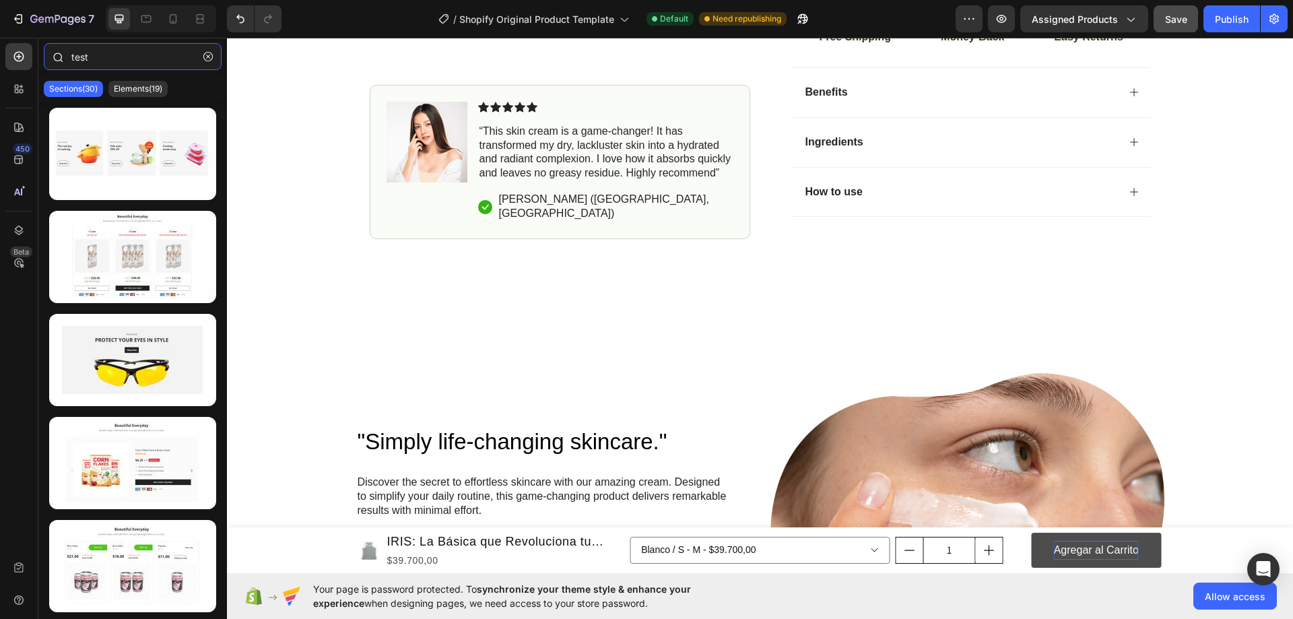
type input "testi"
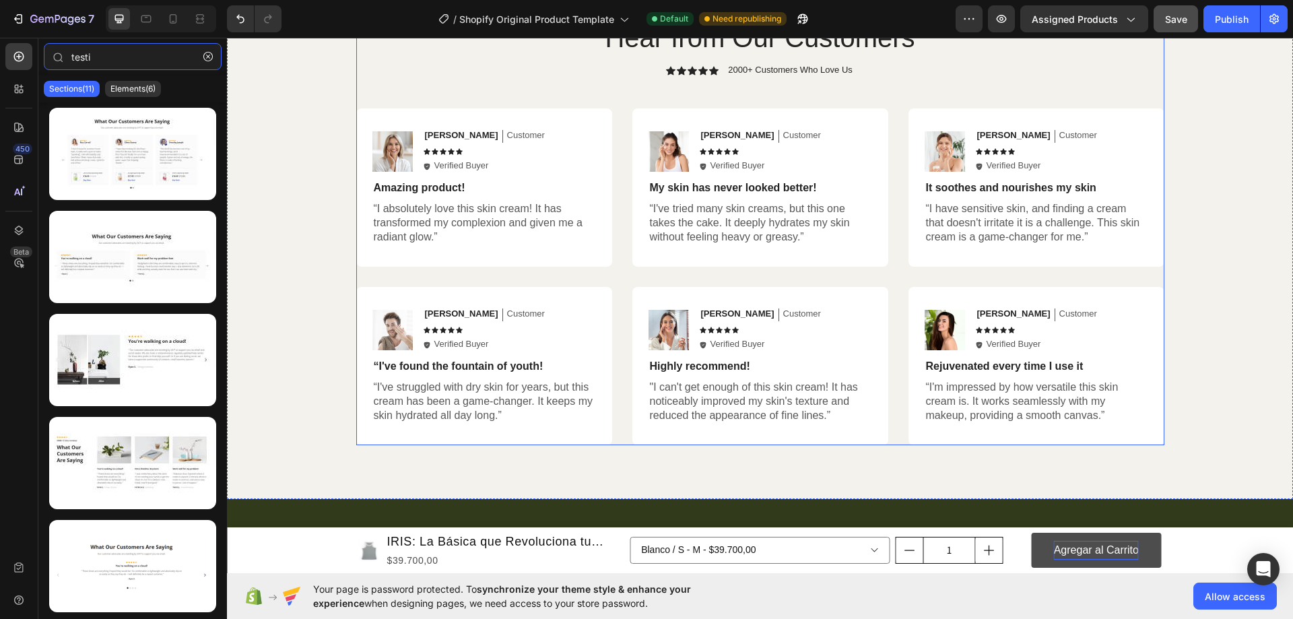
scroll to position [4586, 0]
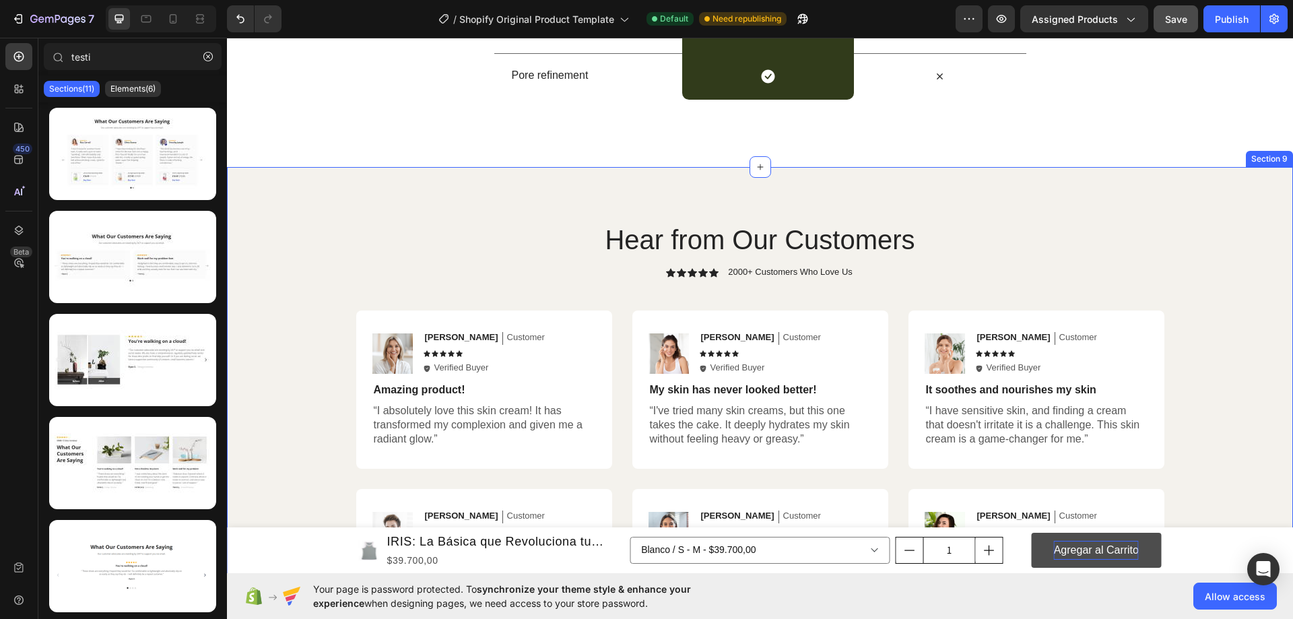
click at [376, 205] on div "Hear from Our Customers Heading Icon Icon Icon Icon Icon Icon List 2000+ Custom…" at bounding box center [760, 434] width 1066 height 535
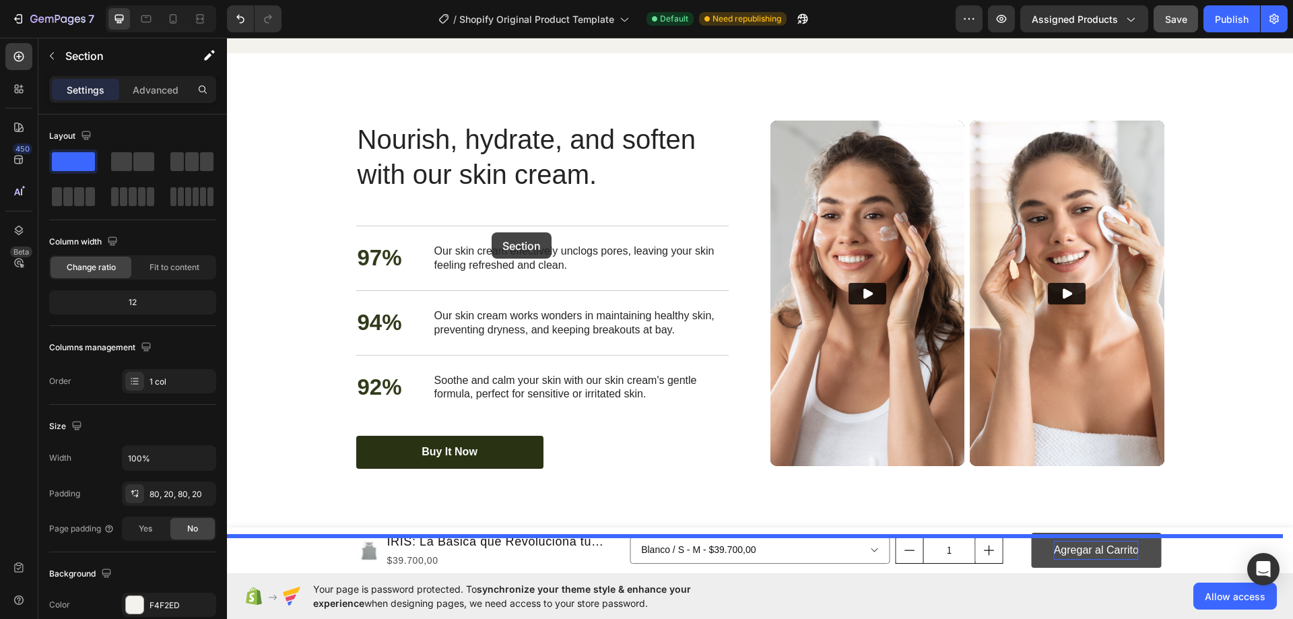
scroll to position [4047, 0]
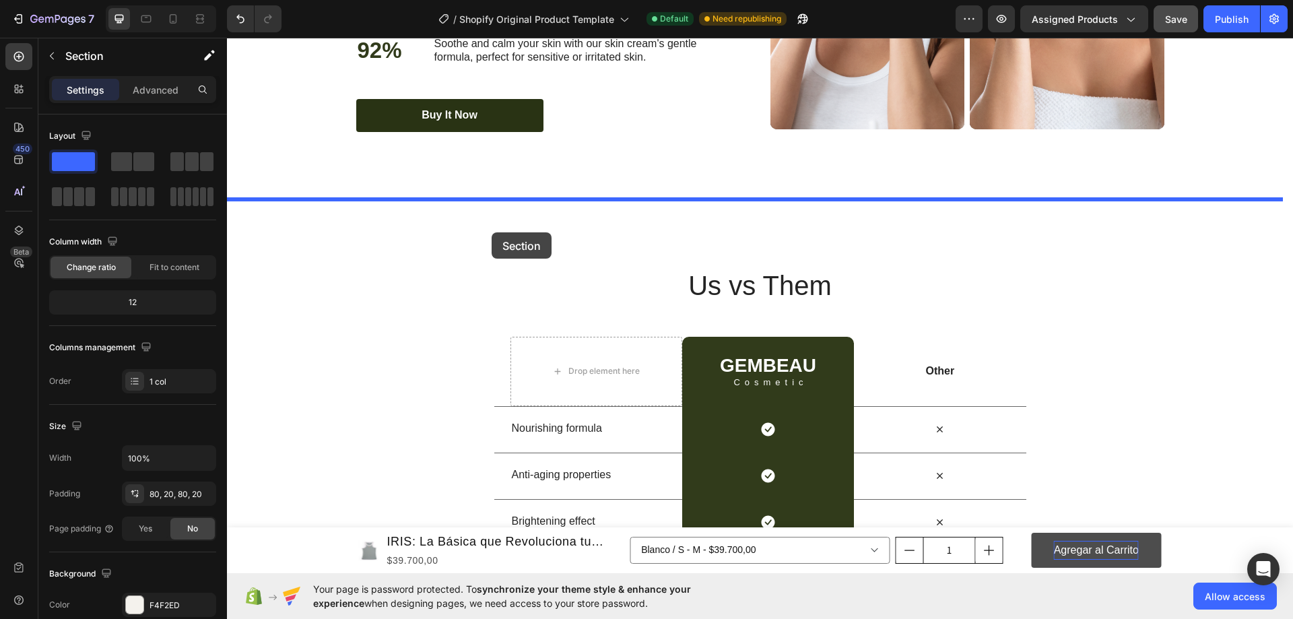
drag, startPoint x: 368, startPoint y: 218, endPoint x: 492, endPoint y: 232, distance: 124.1
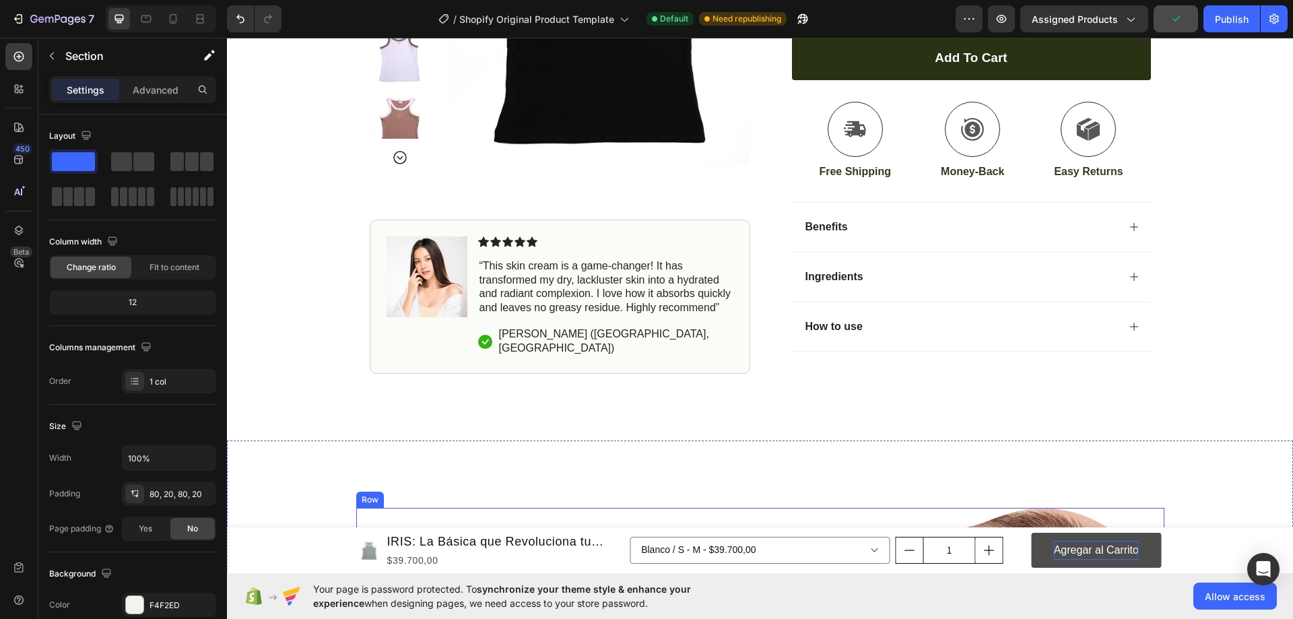
scroll to position [1623, 0]
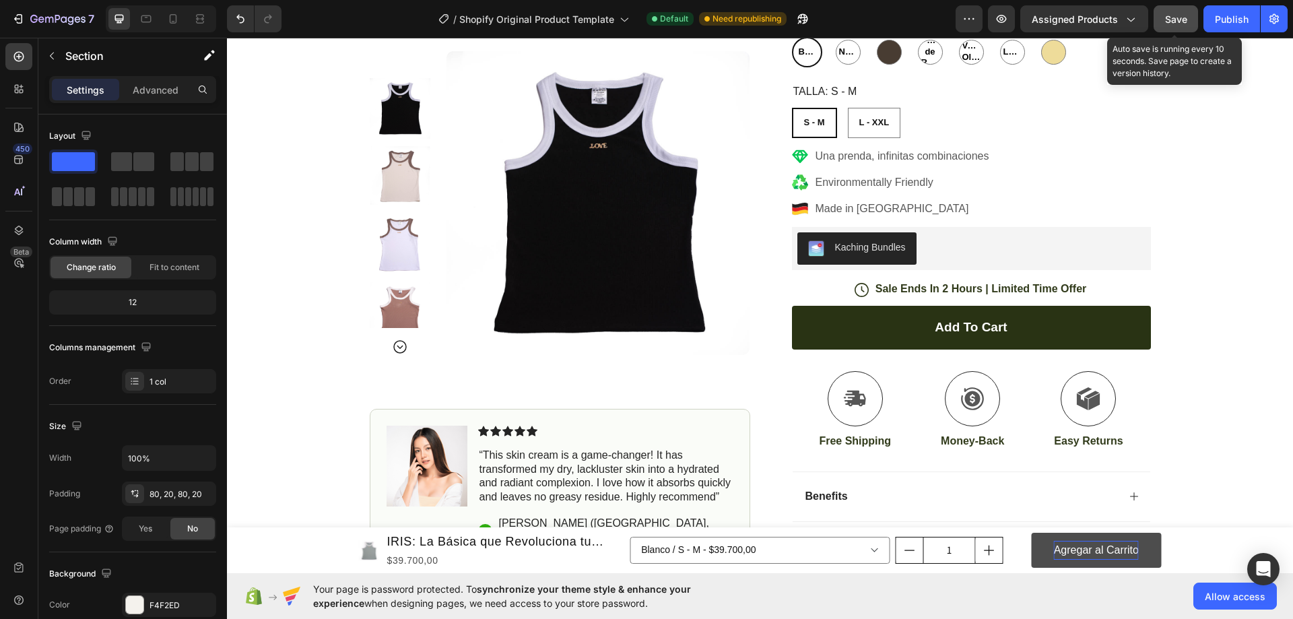
click at [1177, 23] on span "Save" at bounding box center [1176, 18] width 22 height 11
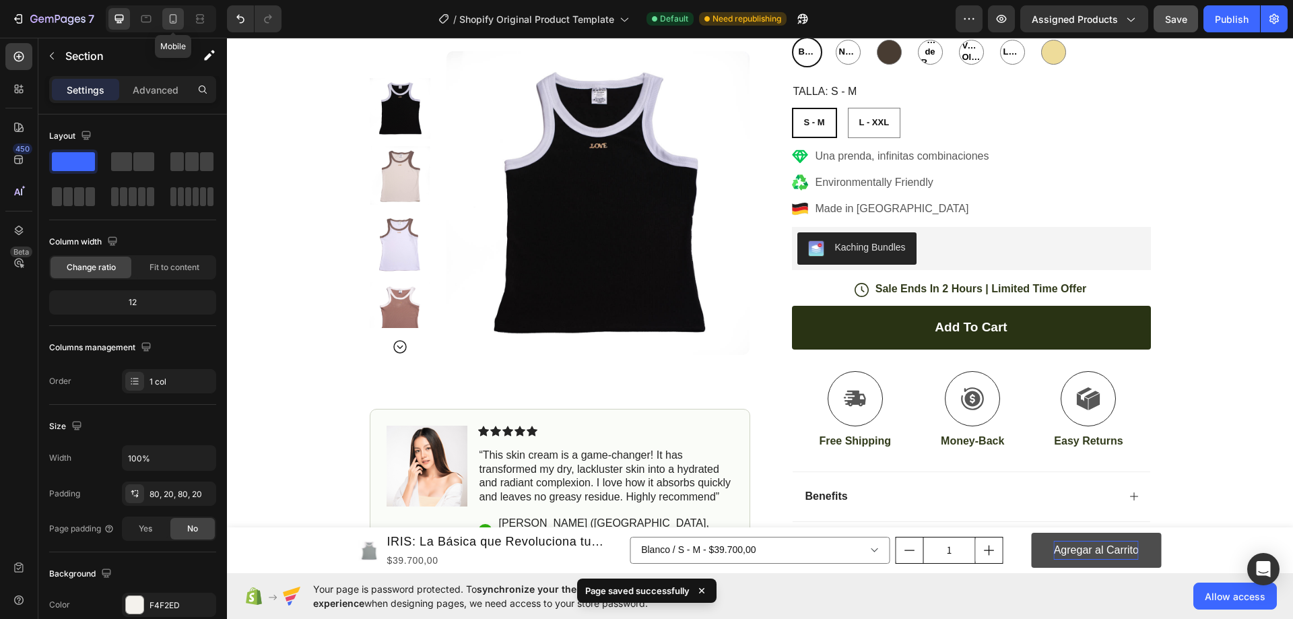
click at [168, 22] on icon at bounding box center [172, 18] width 13 height 13
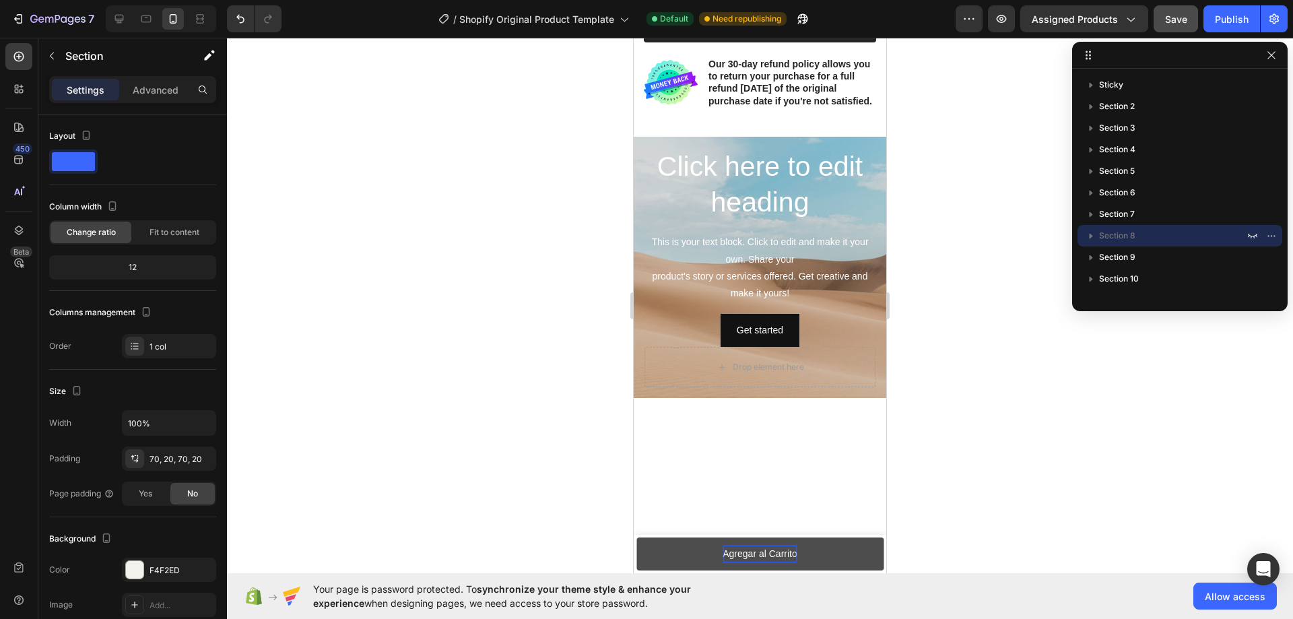
scroll to position [341, 0]
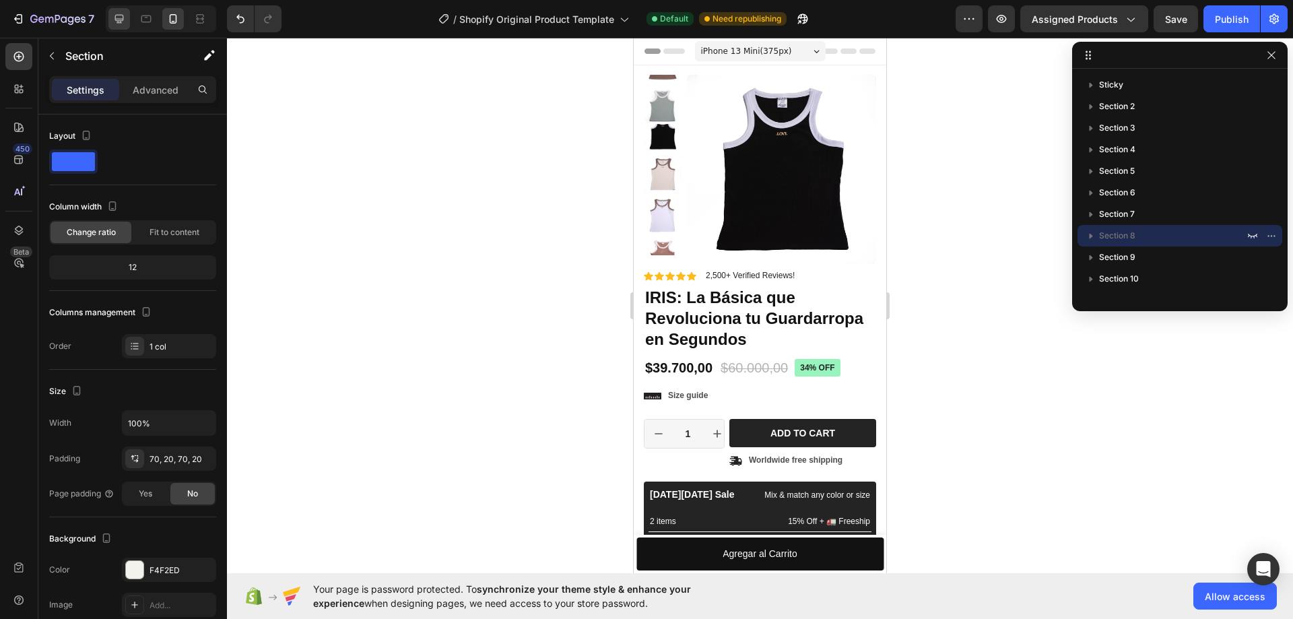
click at [126, 24] on icon at bounding box center [118, 18] width 13 height 13
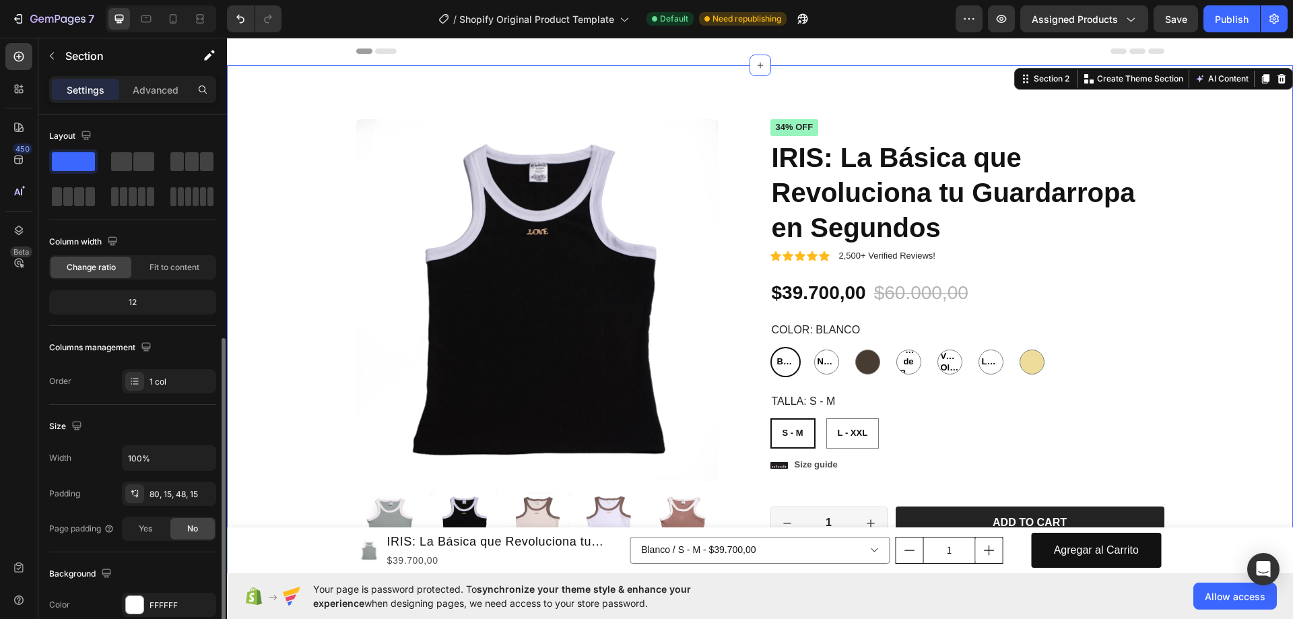
scroll to position [135, 0]
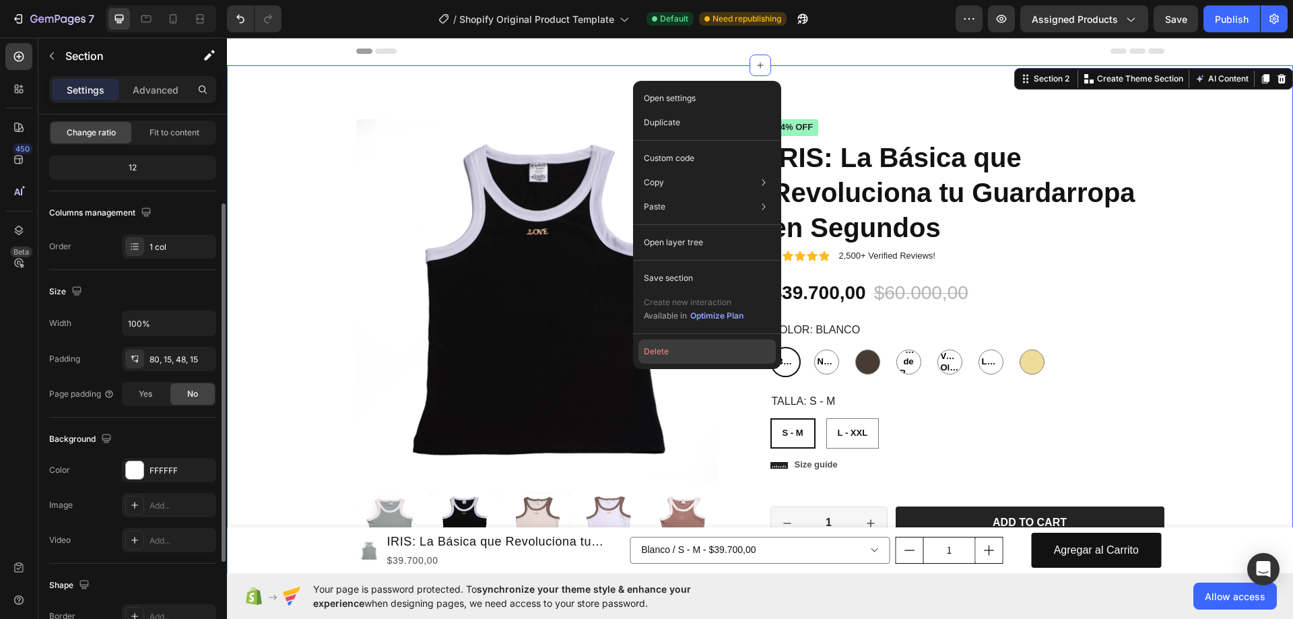
click at [0, 0] on button "Delete" at bounding box center [0, 0] width 0 height 0
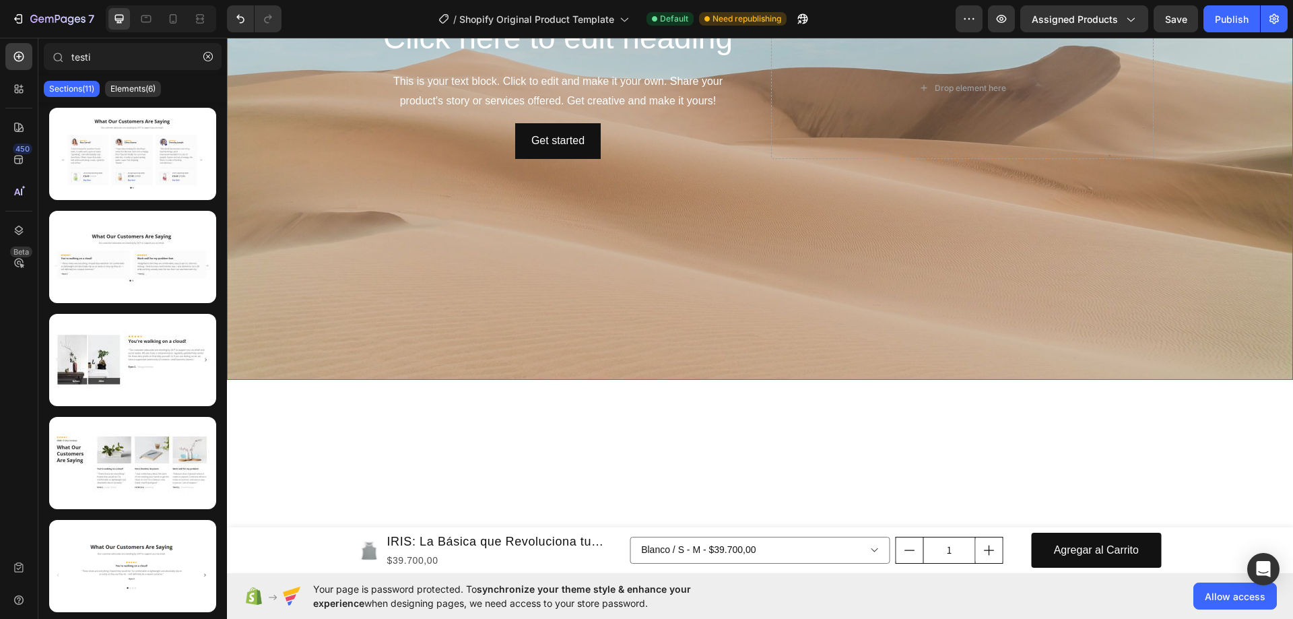
scroll to position [0, 0]
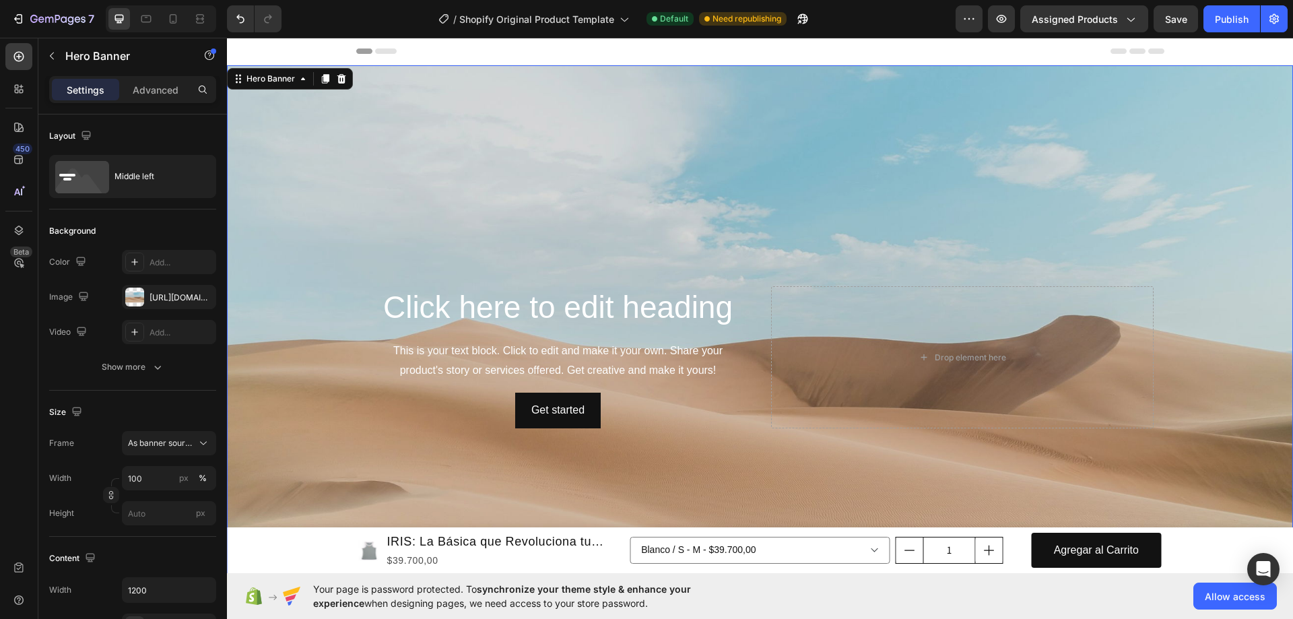
click at [788, 443] on div "Background Image" at bounding box center [760, 357] width 1066 height 584
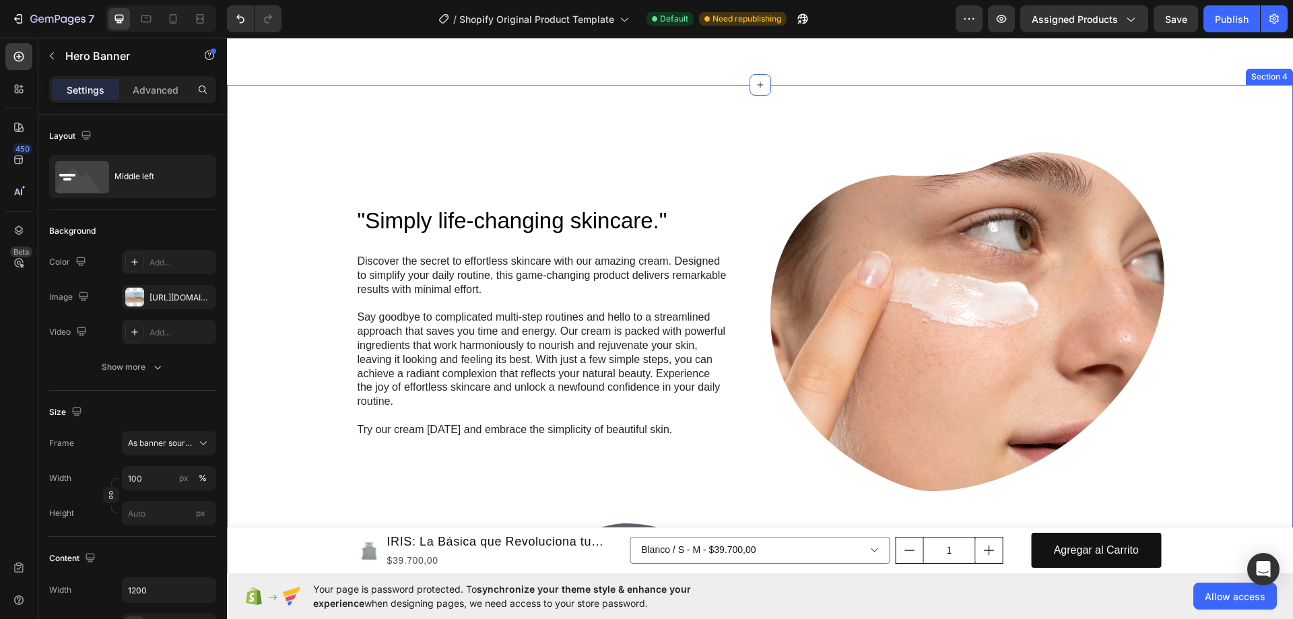
scroll to position [1414, 0]
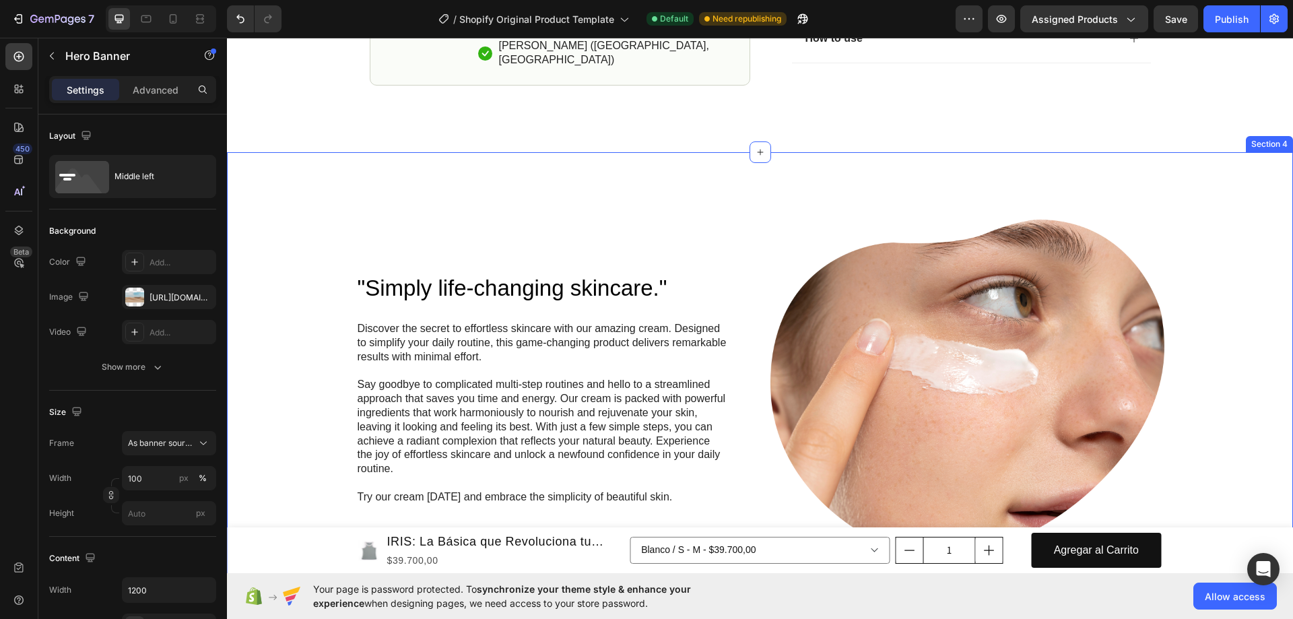
click at [677, 179] on div ""Simply life-changing skincare." Heading Discover the secret to effortless skin…" at bounding box center [760, 574] width 1066 height 845
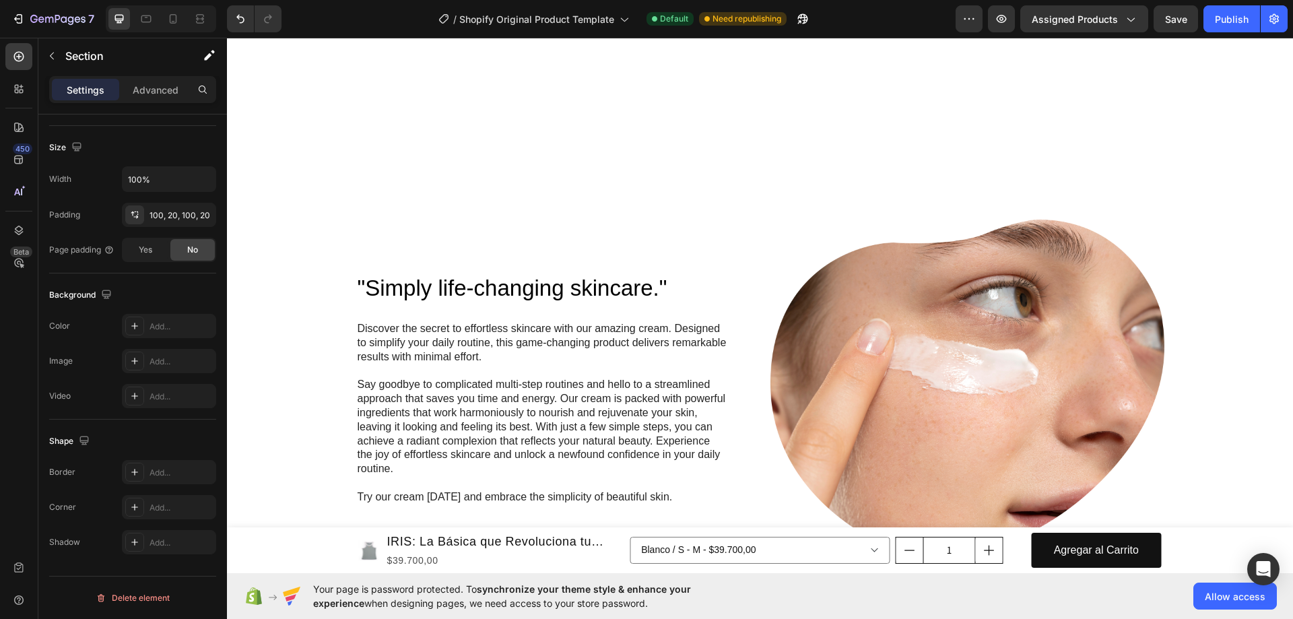
scroll to position [1616, 0]
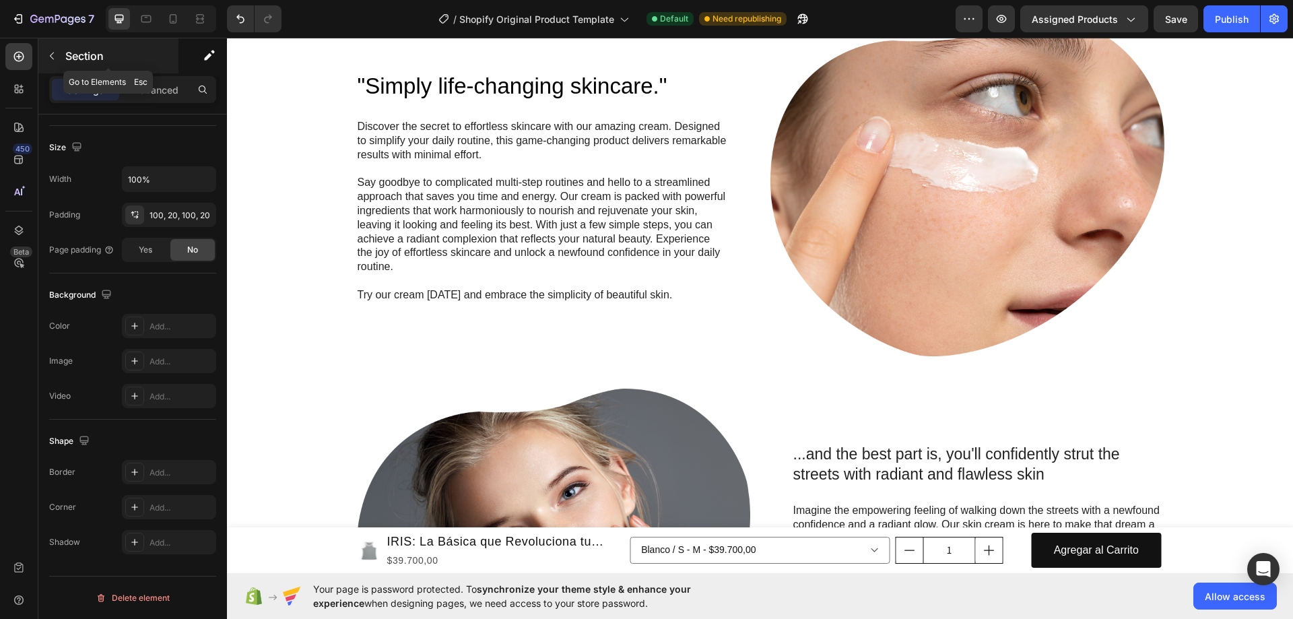
click at [54, 57] on icon "button" at bounding box center [51, 56] width 11 height 11
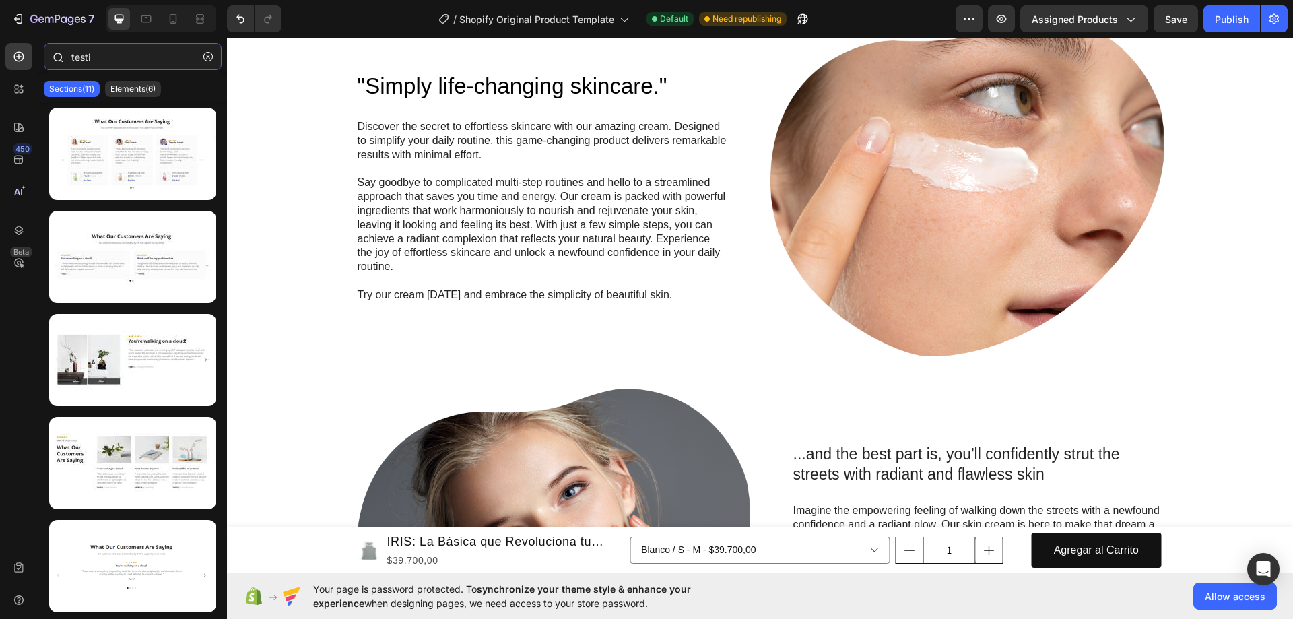
click at [112, 54] on input "testi" at bounding box center [133, 56] width 178 height 27
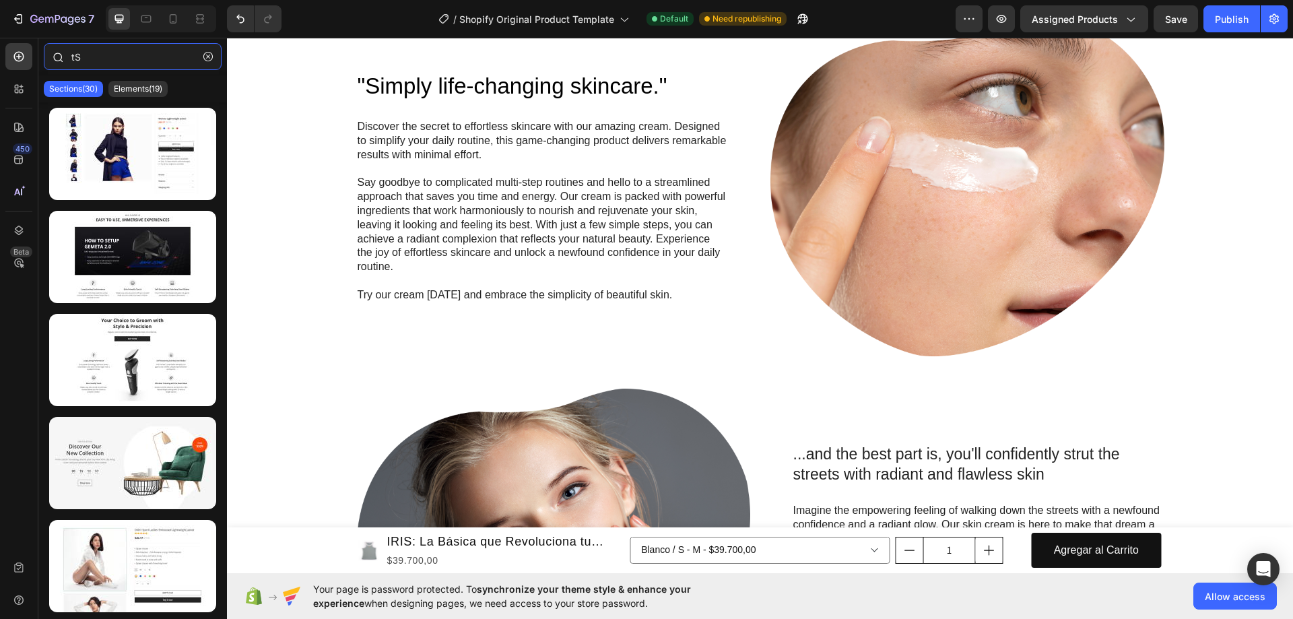
type input "t"
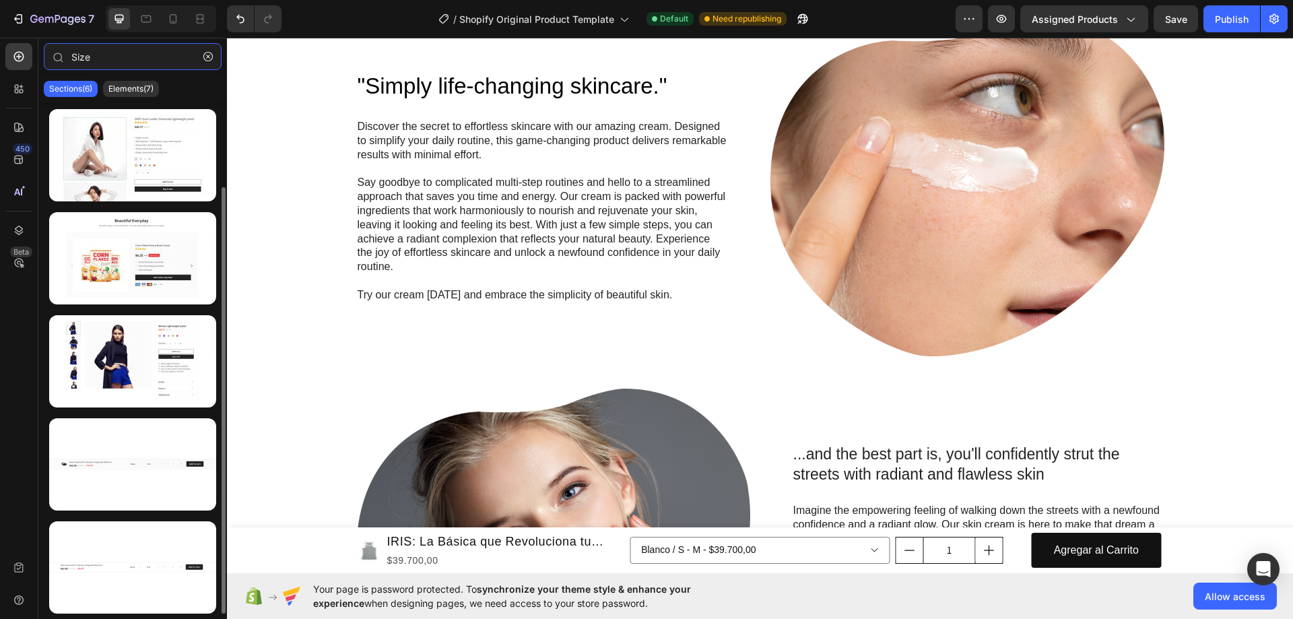
scroll to position [0, 0]
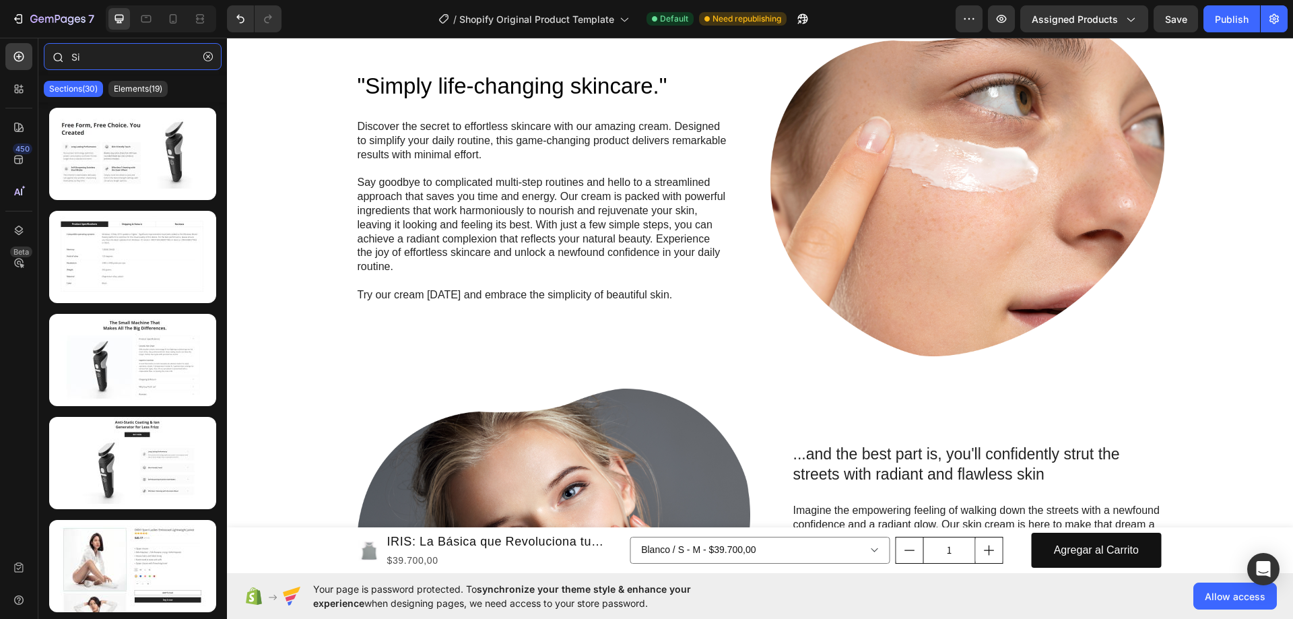
type input "S"
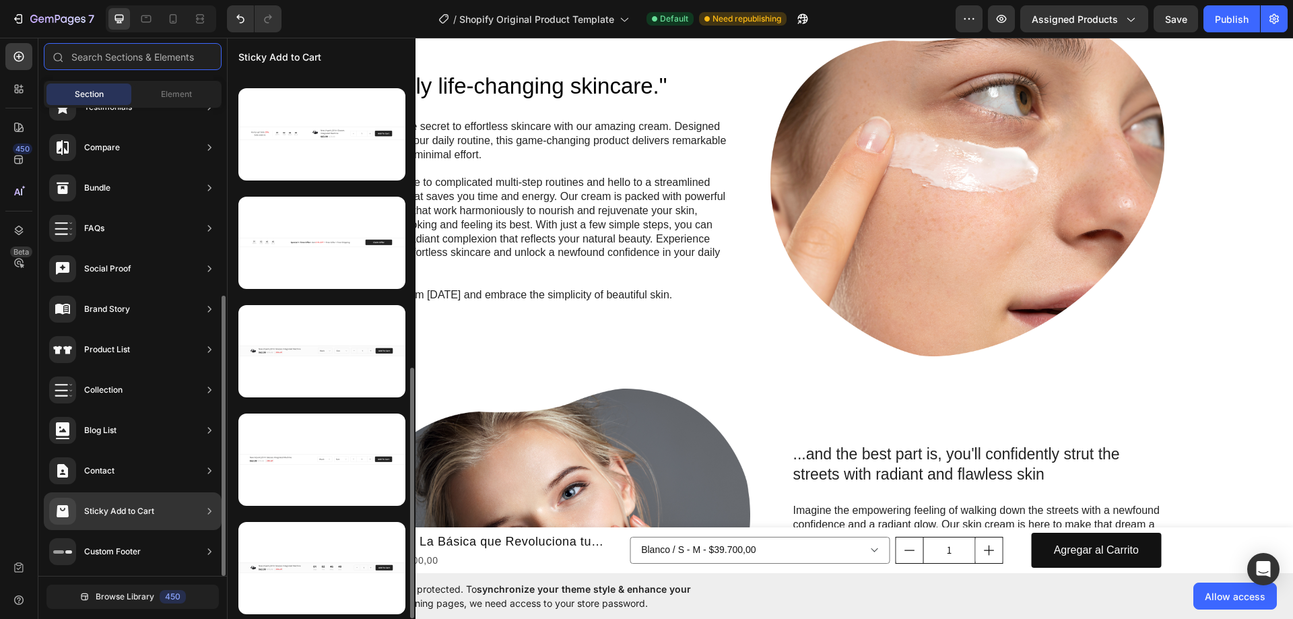
scroll to position [640, 0]
click at [131, 412] on div "Collection" at bounding box center [133, 431] width 178 height 38
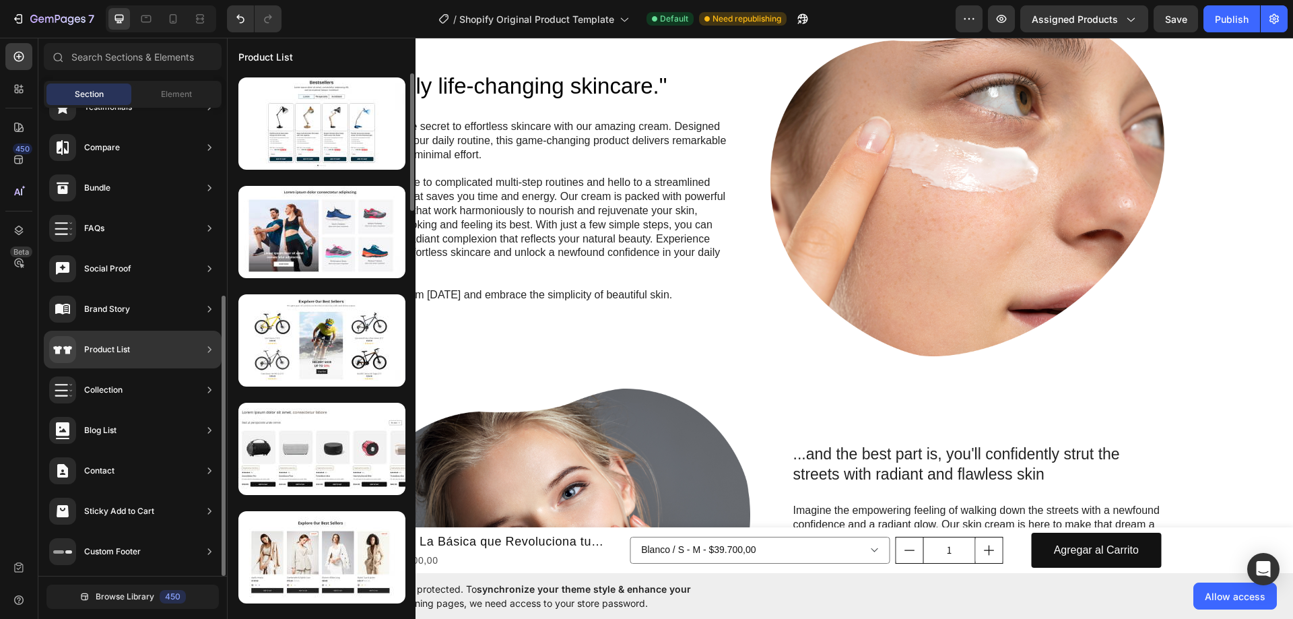
click at [129, 343] on div "Product List" at bounding box center [107, 349] width 46 height 13
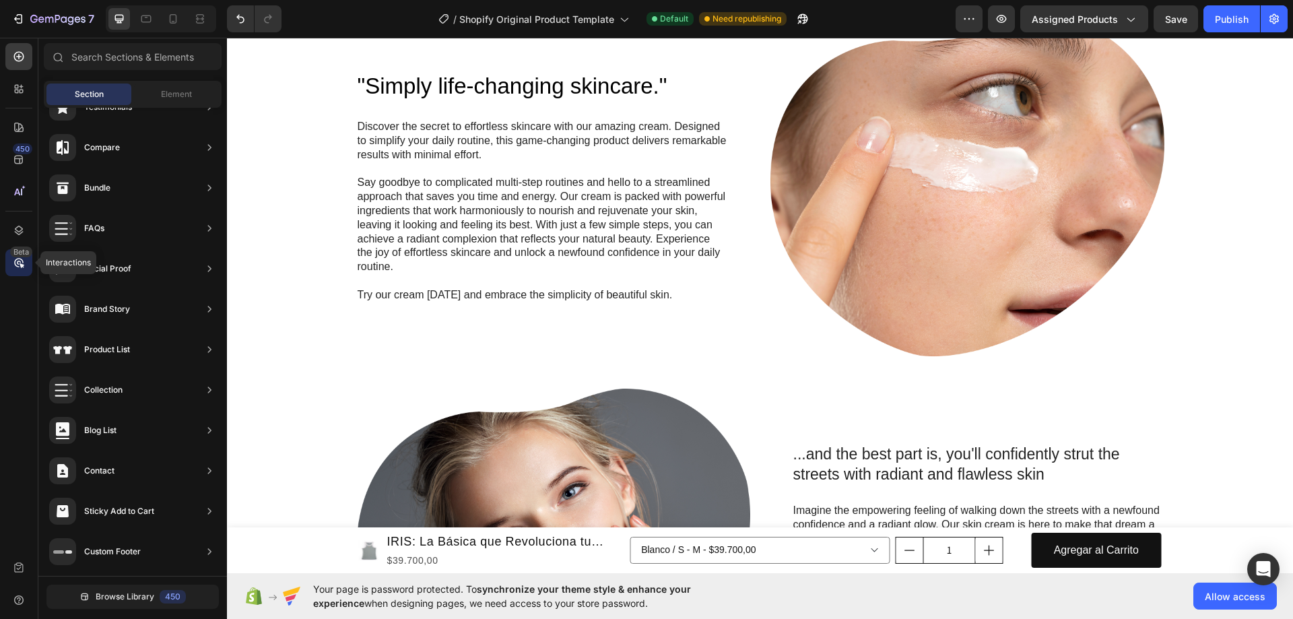
click at [5, 261] on div "Beta" at bounding box center [18, 262] width 27 height 27
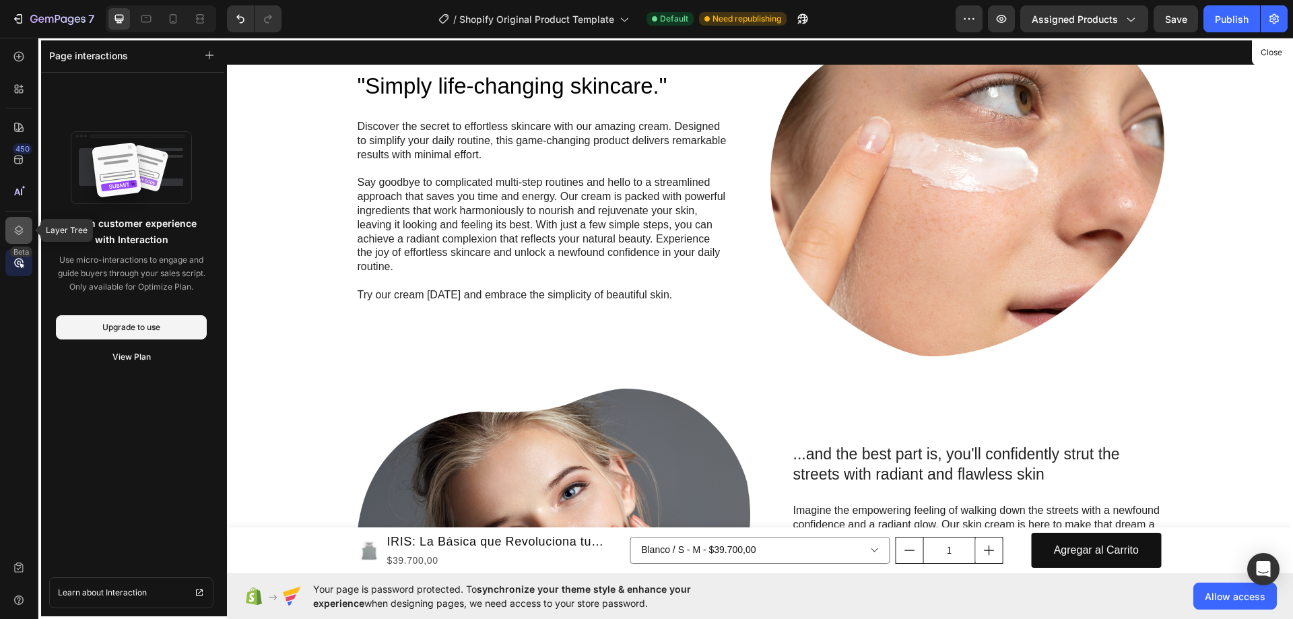
click at [9, 232] on div at bounding box center [18, 230] width 27 height 27
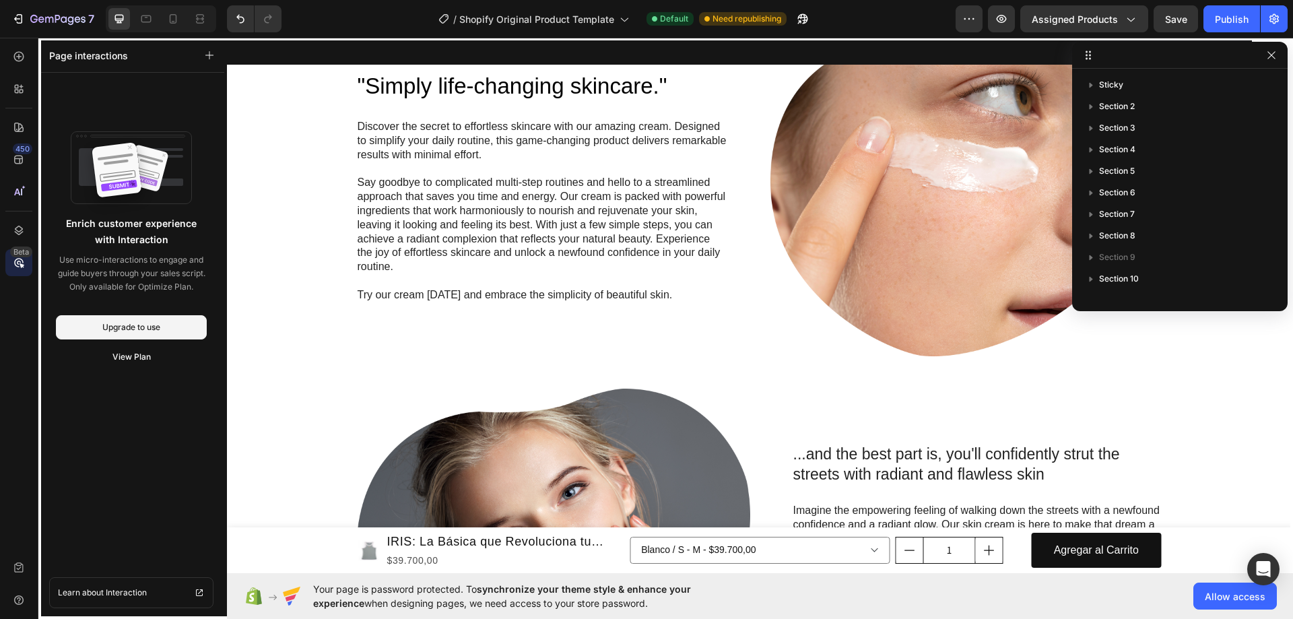
click at [24, 206] on div "450 Beta" at bounding box center [18, 298] width 27 height 511
click at [24, 193] on icon at bounding box center [18, 191] width 13 height 13
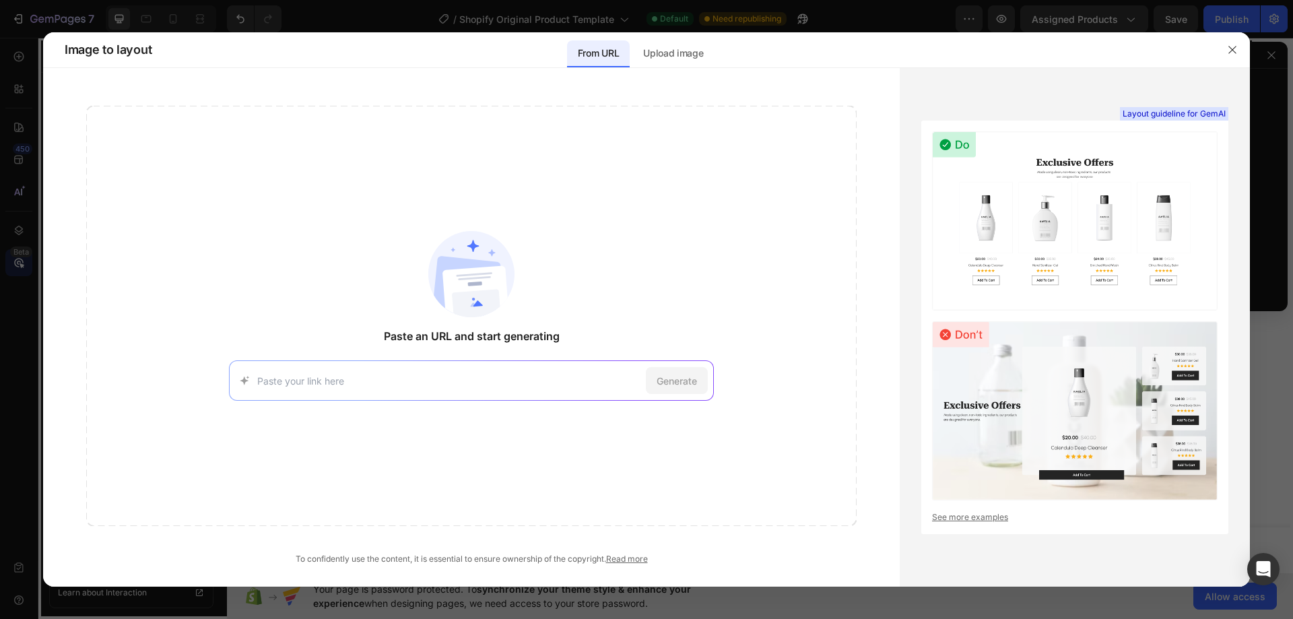
click at [361, 395] on div "Generate" at bounding box center [471, 380] width 485 height 40
click at [361, 382] on input at bounding box center [448, 381] width 383 height 14
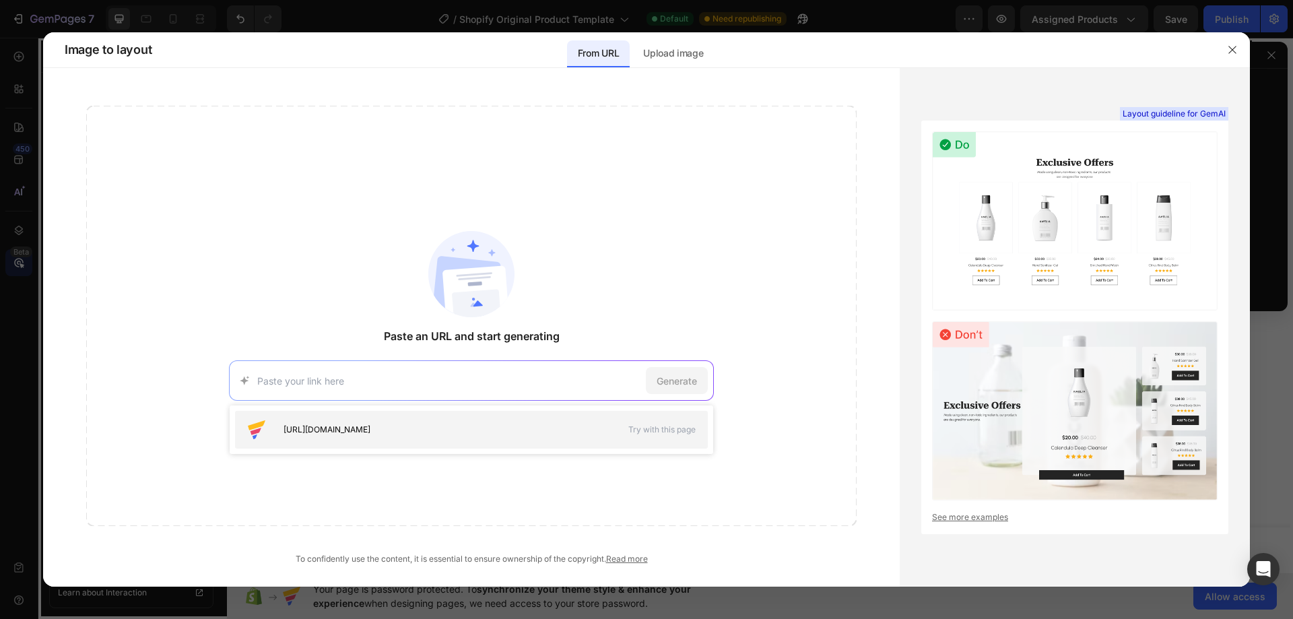
click at [456, 440] on div "https://seal-commerce-asia.myshopify.com/pages/image-to-layout-demo-page" at bounding box center [429, 430] width 366 height 22
type input "https://seal-commerce-asia.myshopify.com/pages/image-to-layout-demo-page"
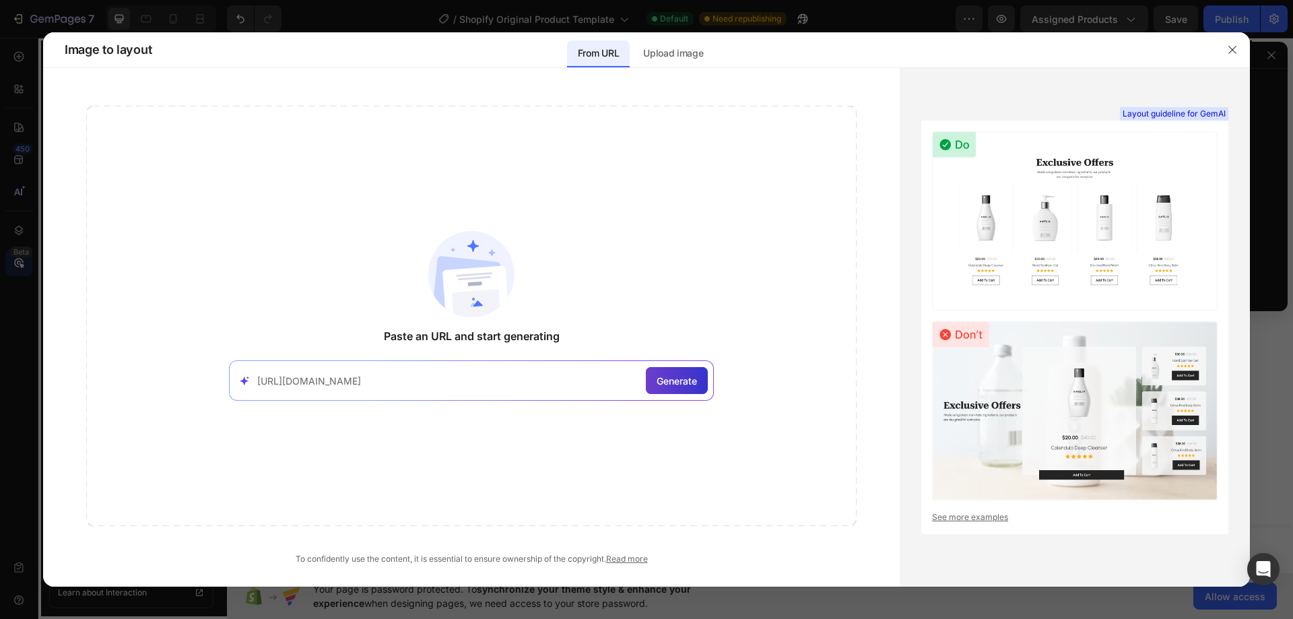
click at [660, 381] on span "Generate" at bounding box center [677, 381] width 40 height 14
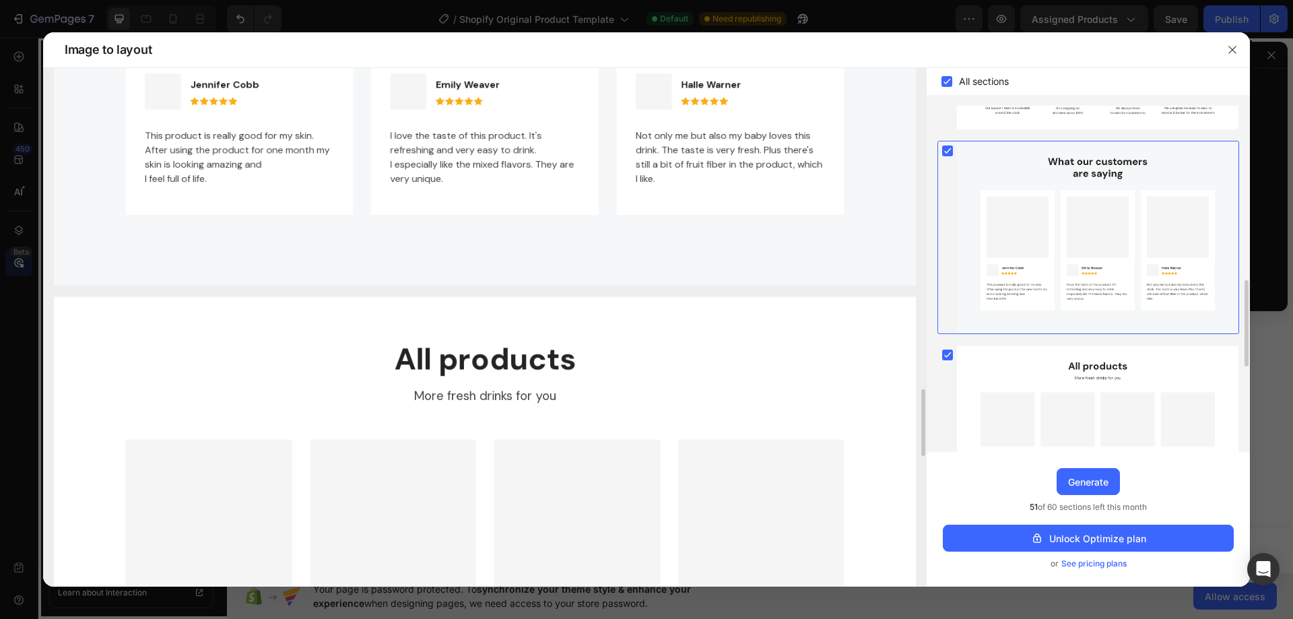
scroll to position [345, 0]
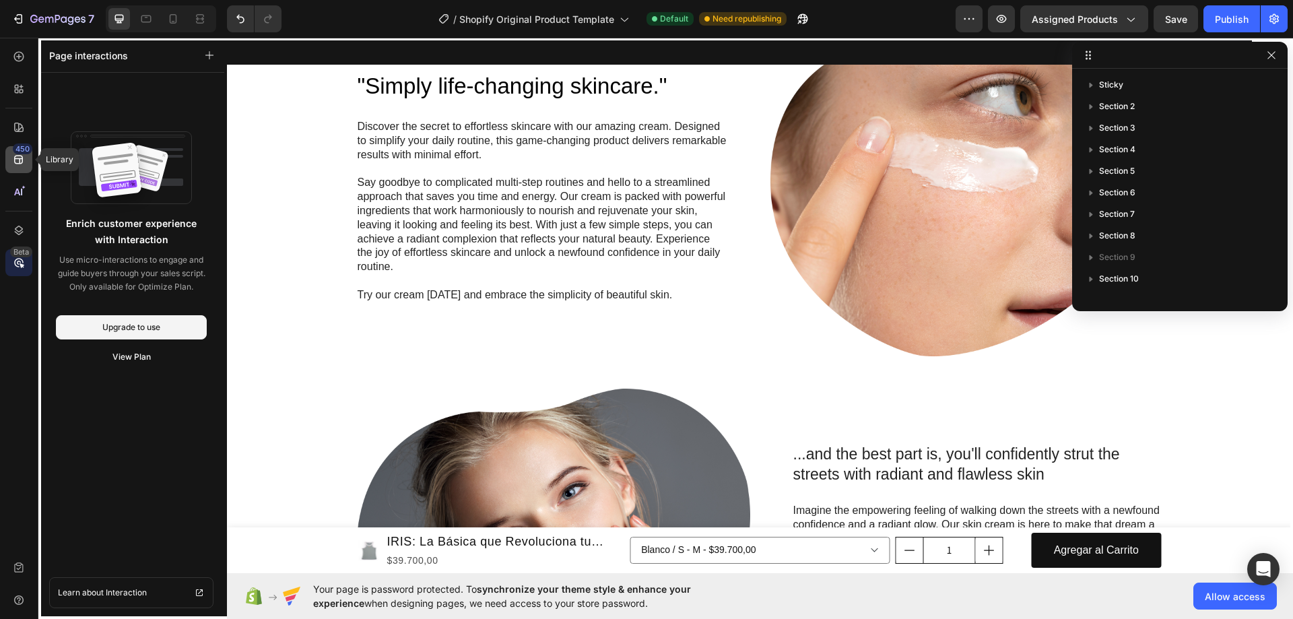
click at [16, 164] on icon at bounding box center [18, 160] width 9 height 9
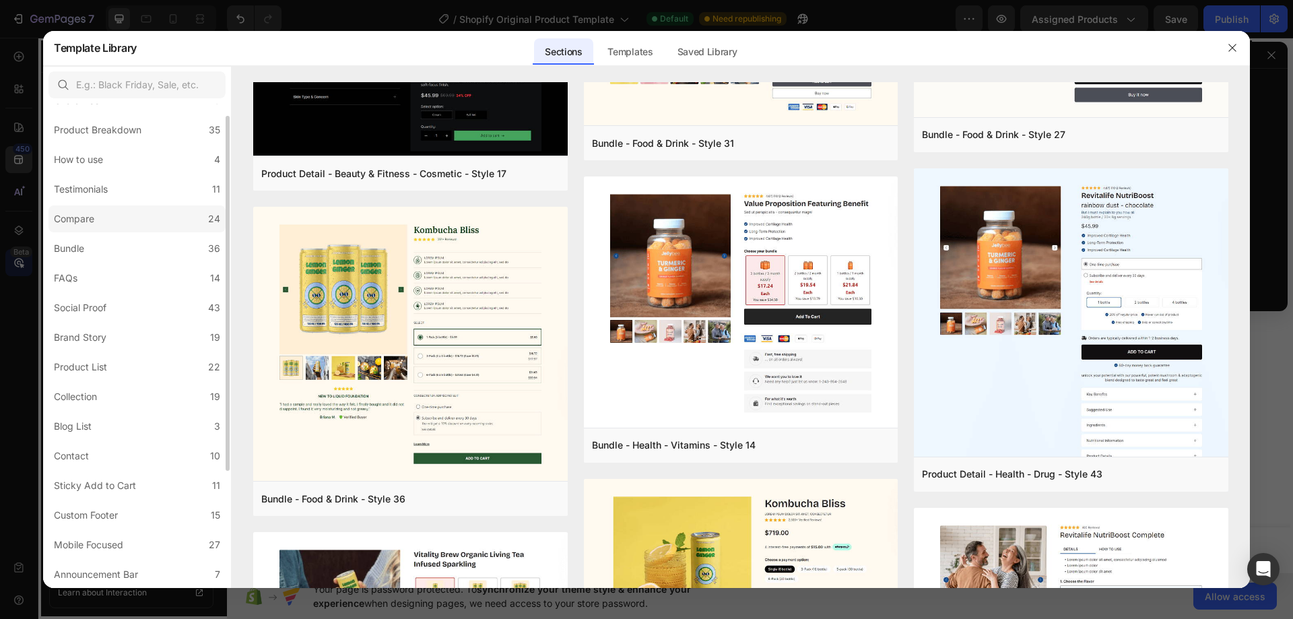
scroll to position [108, 0]
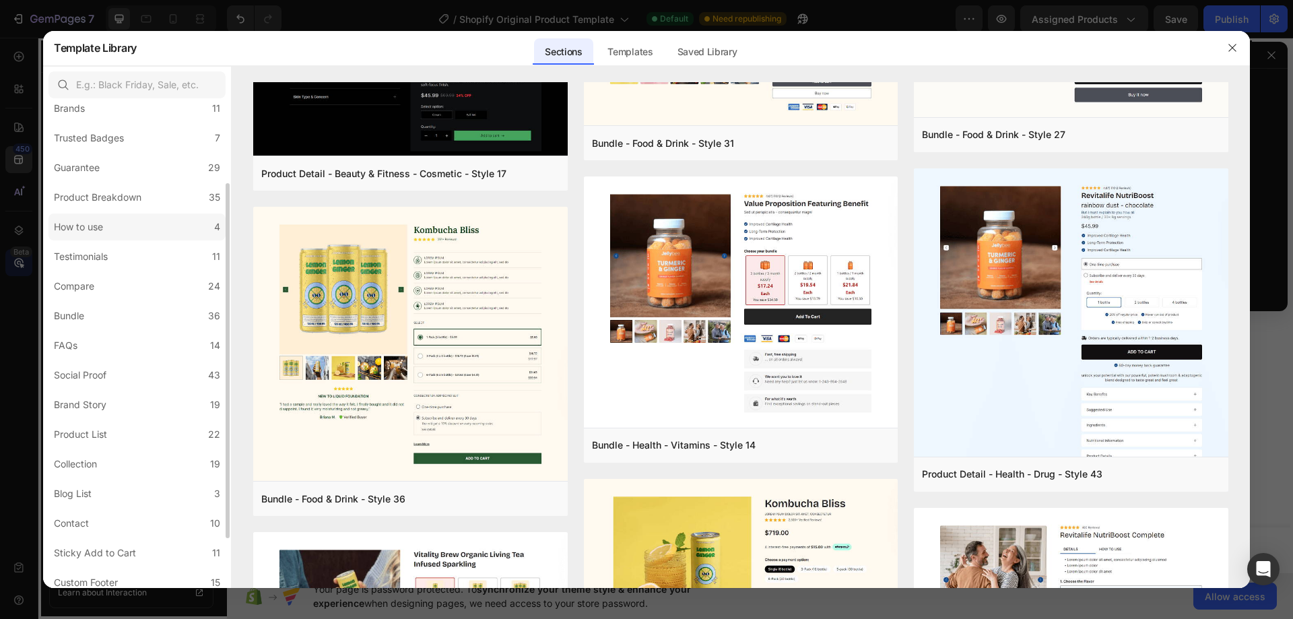
click at [104, 222] on div "How to use" at bounding box center [81, 227] width 55 height 16
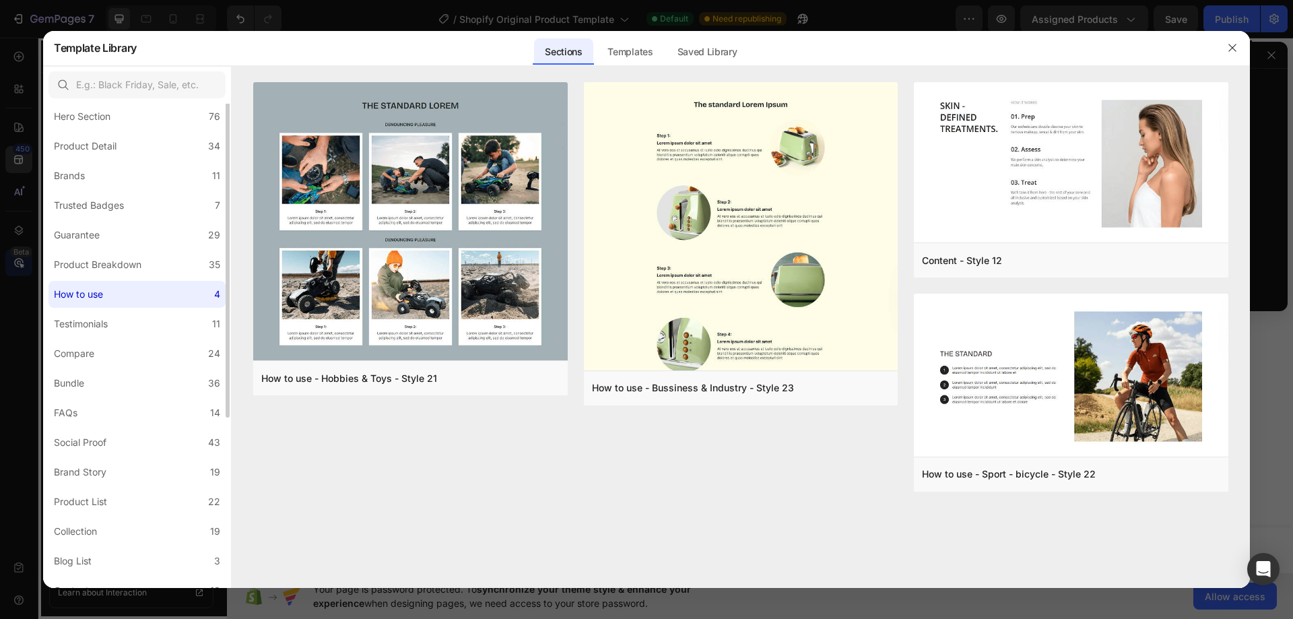
scroll to position [0, 0]
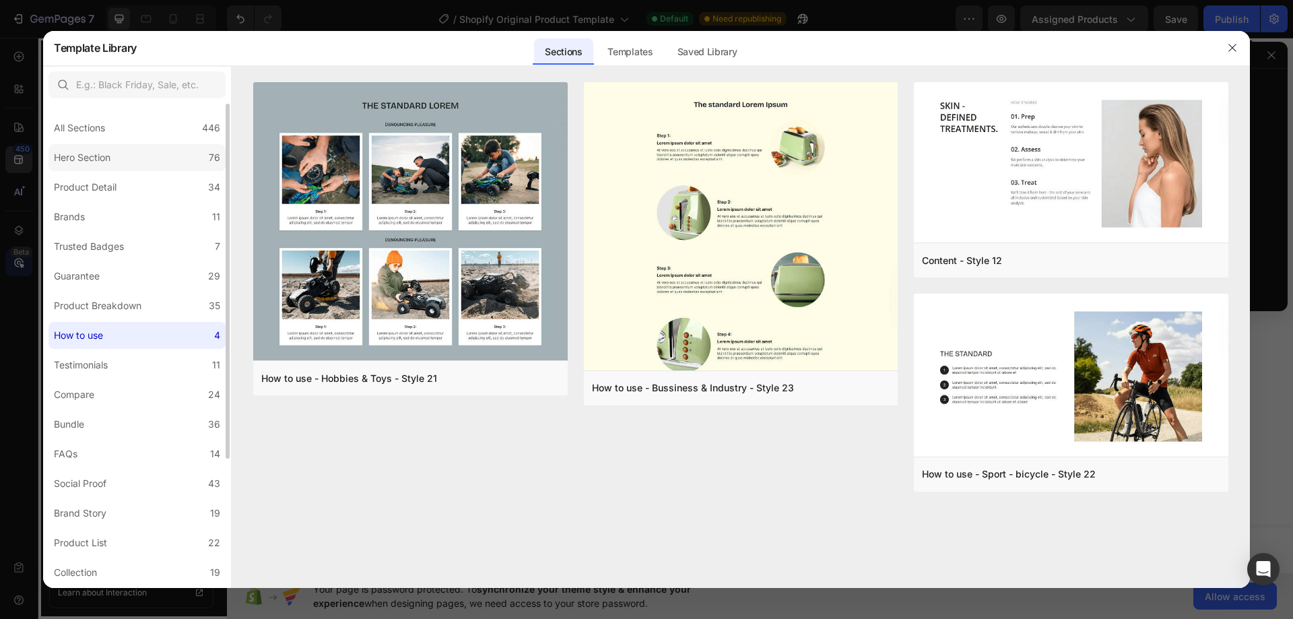
click at [118, 159] on label "Hero Section 76" at bounding box center [136, 157] width 177 height 27
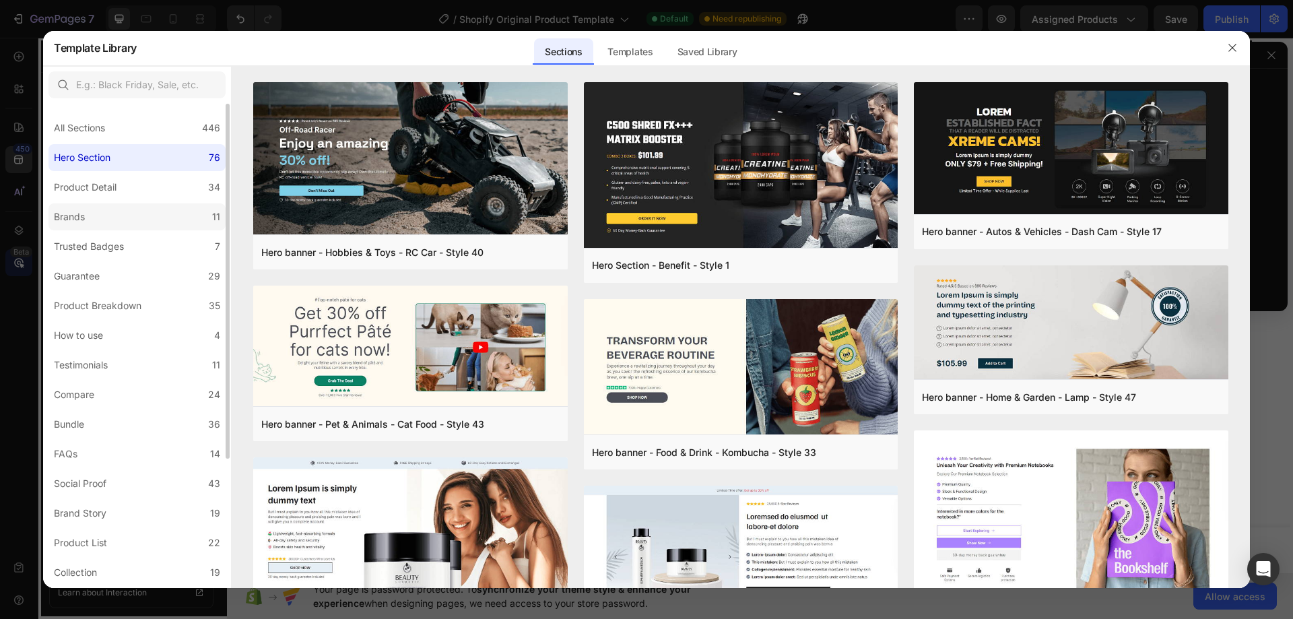
click at [114, 204] on label "Brands 11" at bounding box center [136, 216] width 177 height 27
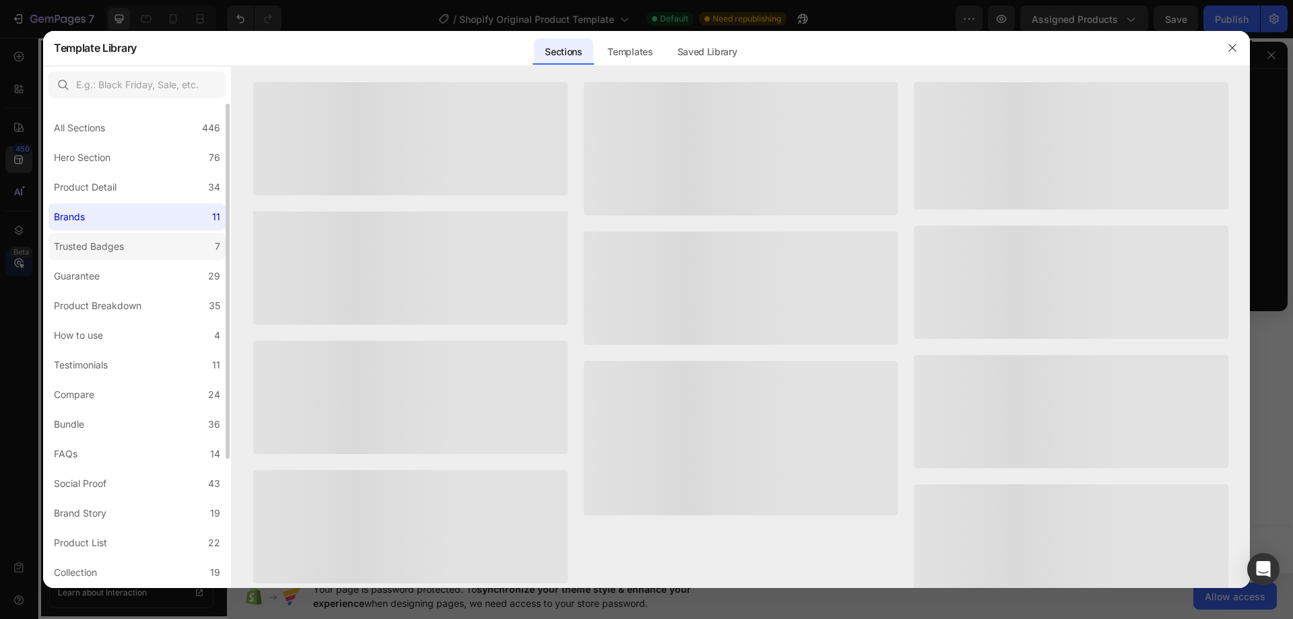
click at [107, 250] on div "Trusted Badges" at bounding box center [89, 246] width 70 height 16
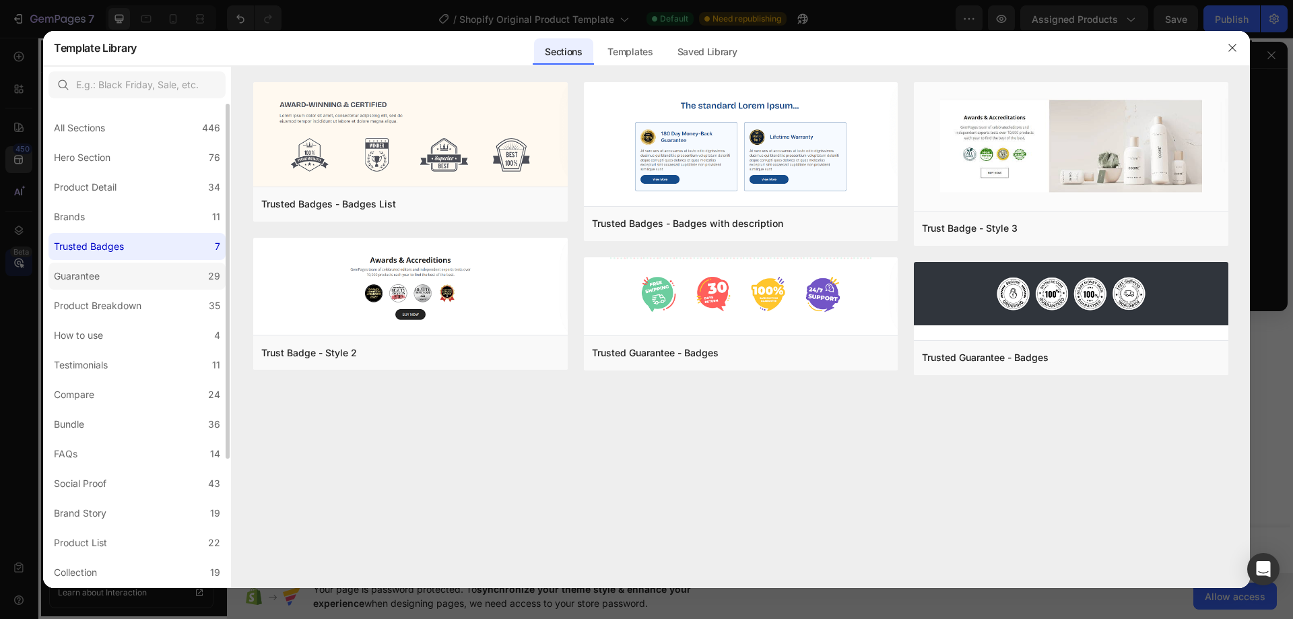
click at [107, 280] on label "Guarantee 29" at bounding box center [136, 276] width 177 height 27
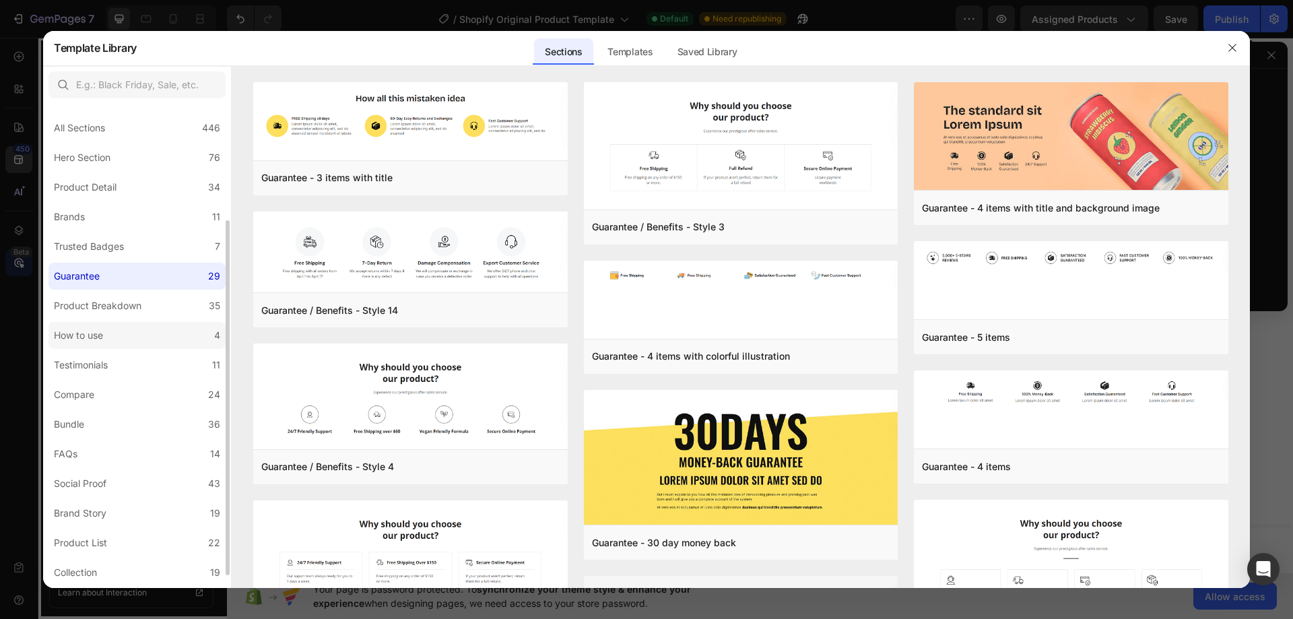
scroll to position [176, 0]
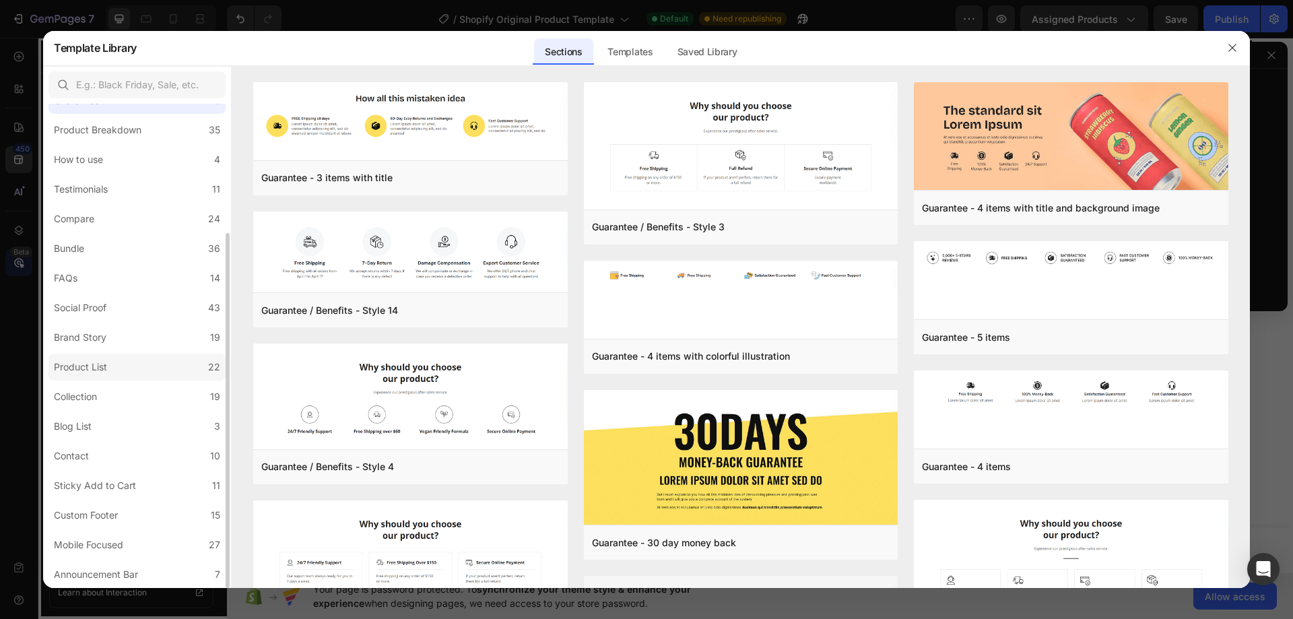
click at [114, 368] on label "Product List 22" at bounding box center [136, 367] width 177 height 27
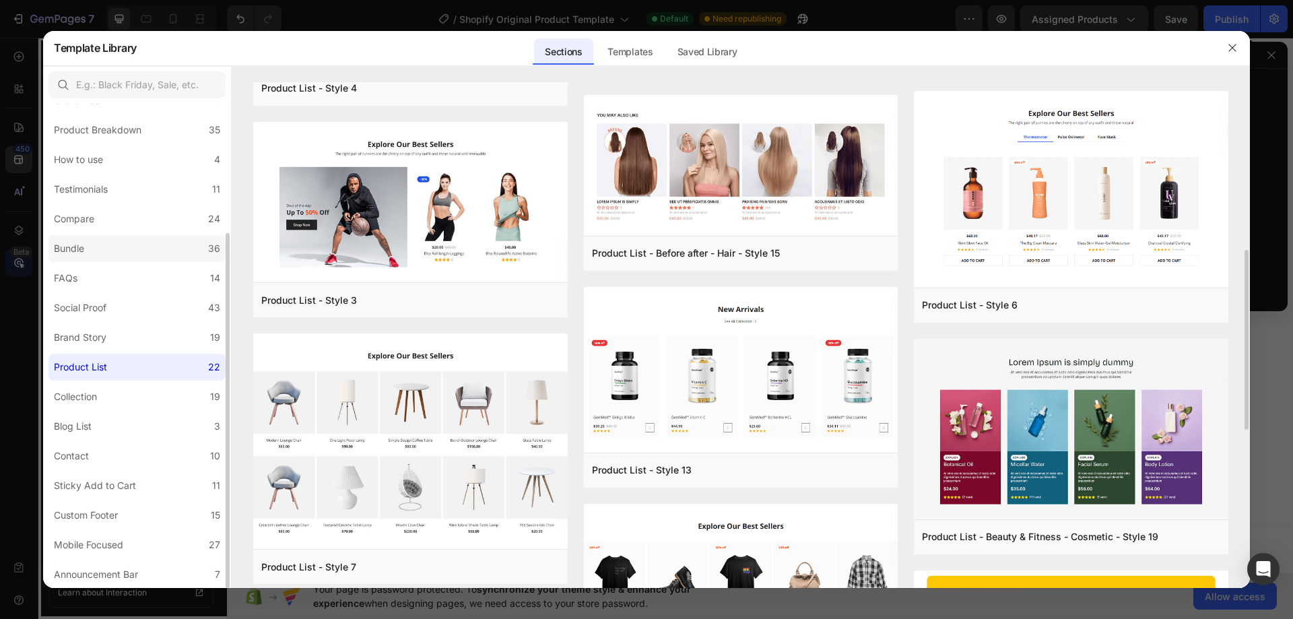
scroll to position [0, 0]
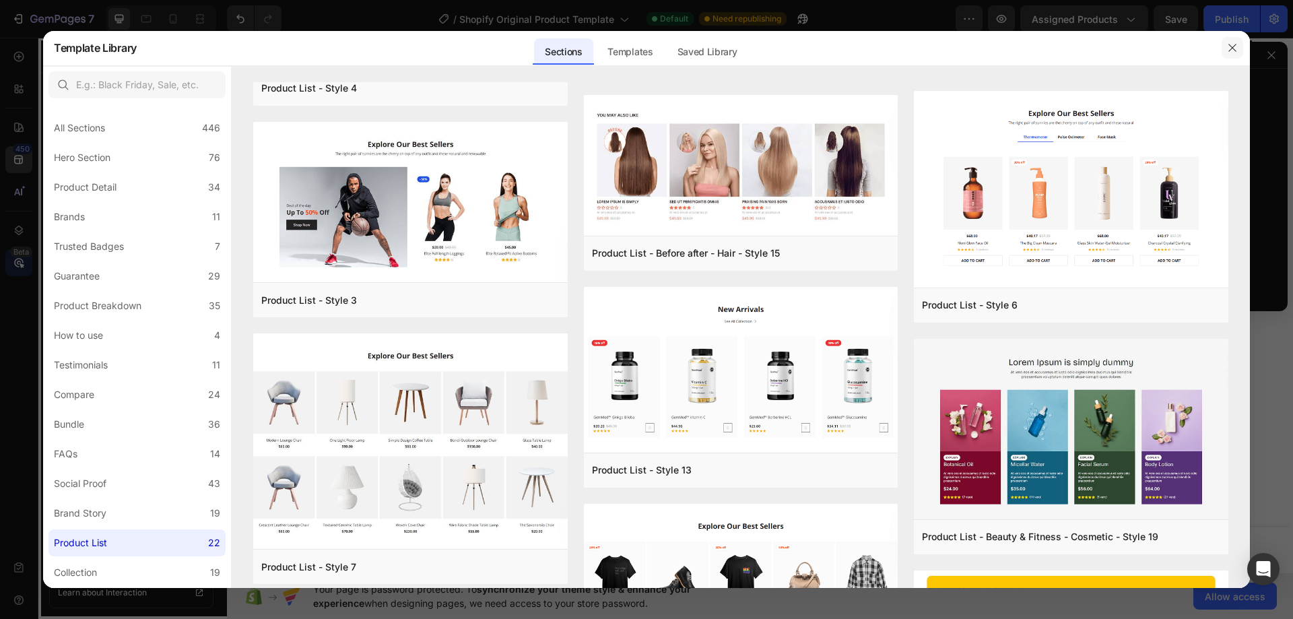
click at [1229, 48] on icon "button" at bounding box center [1232, 47] width 11 height 11
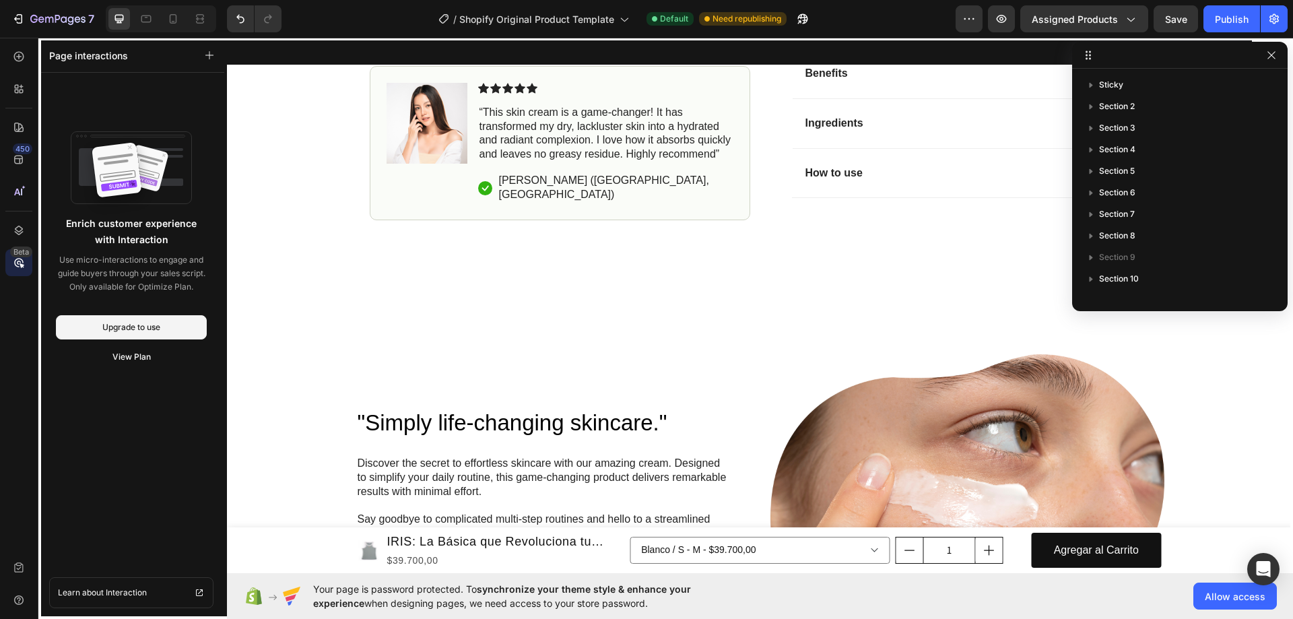
scroll to position [943, 0]
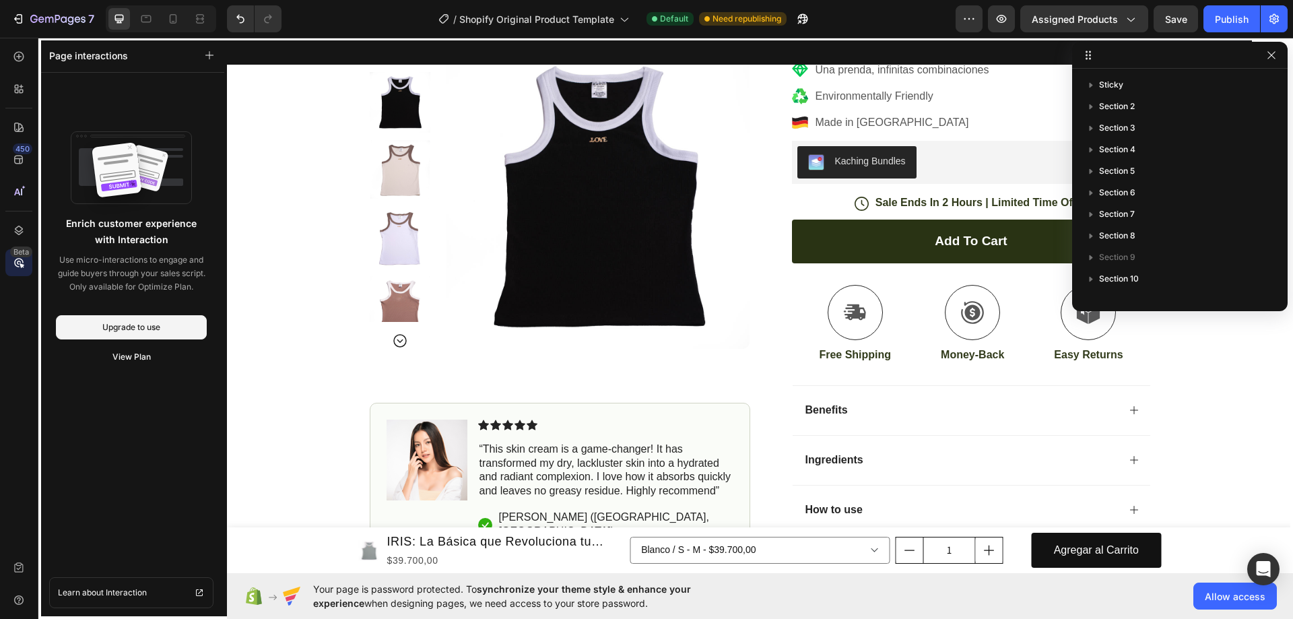
click at [856, 168] on div at bounding box center [760, 305] width 1066 height 535
click at [845, 166] on div at bounding box center [760, 305] width 1066 height 535
click at [921, 154] on div at bounding box center [760, 305] width 1066 height 535
click at [1276, 56] on icon "button" at bounding box center [1271, 55] width 11 height 11
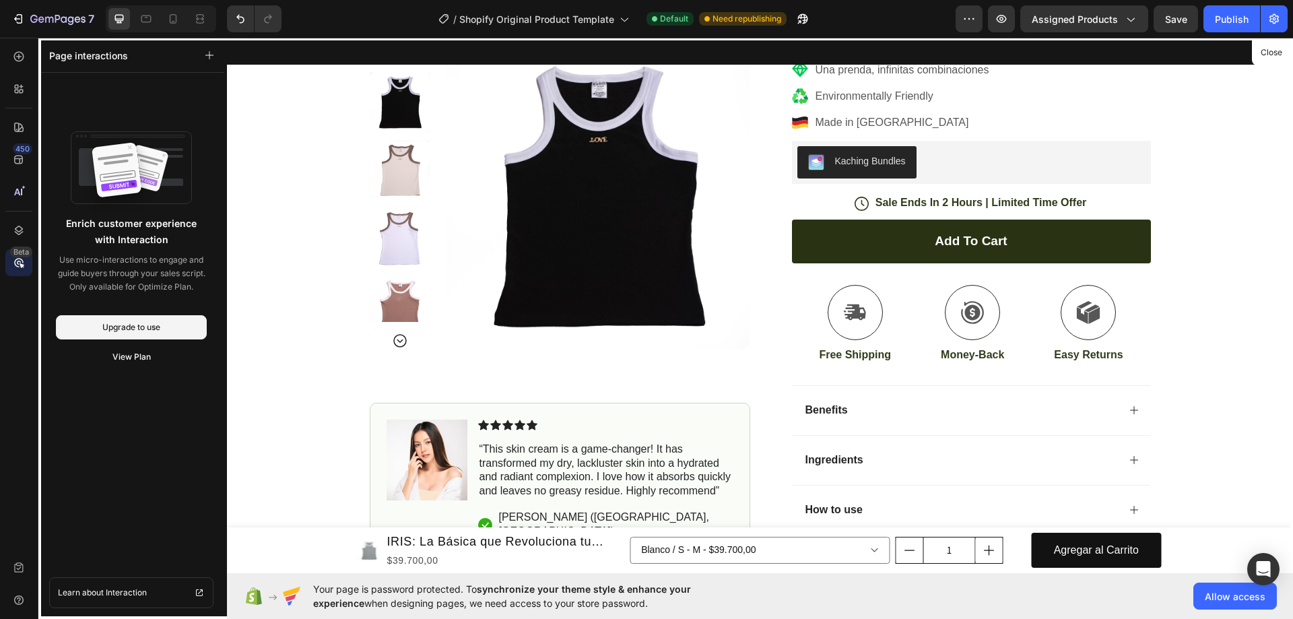
click at [973, 177] on div at bounding box center [760, 305] width 1066 height 535
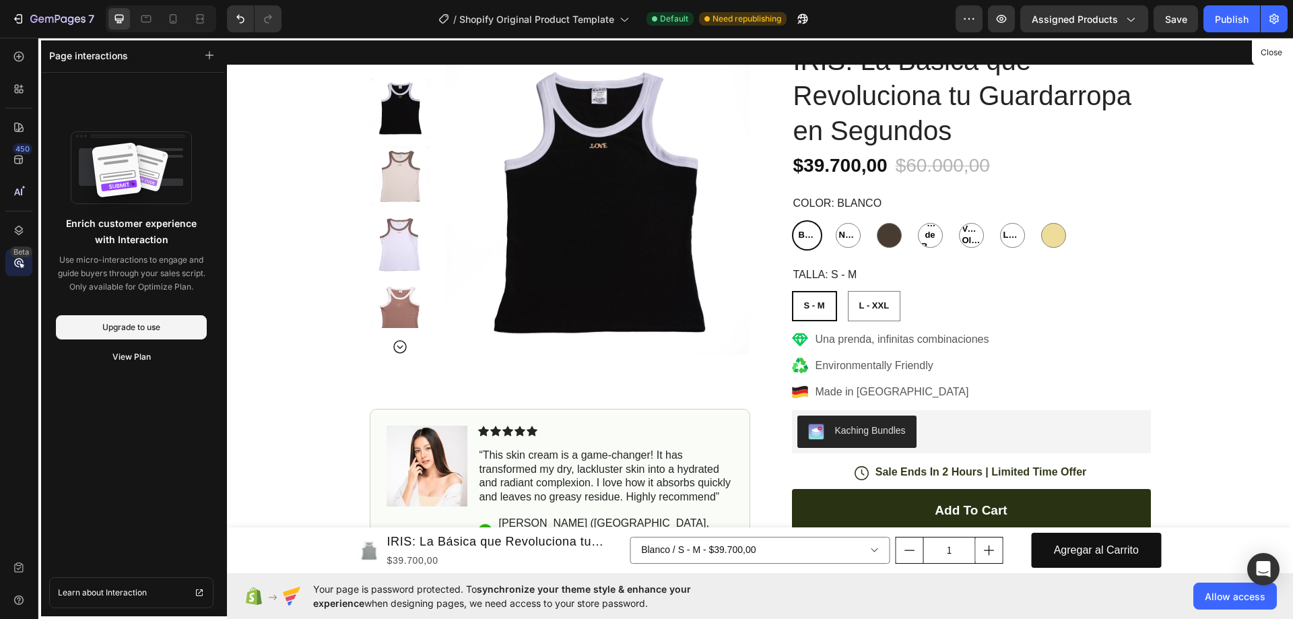
scroll to position [539, 0]
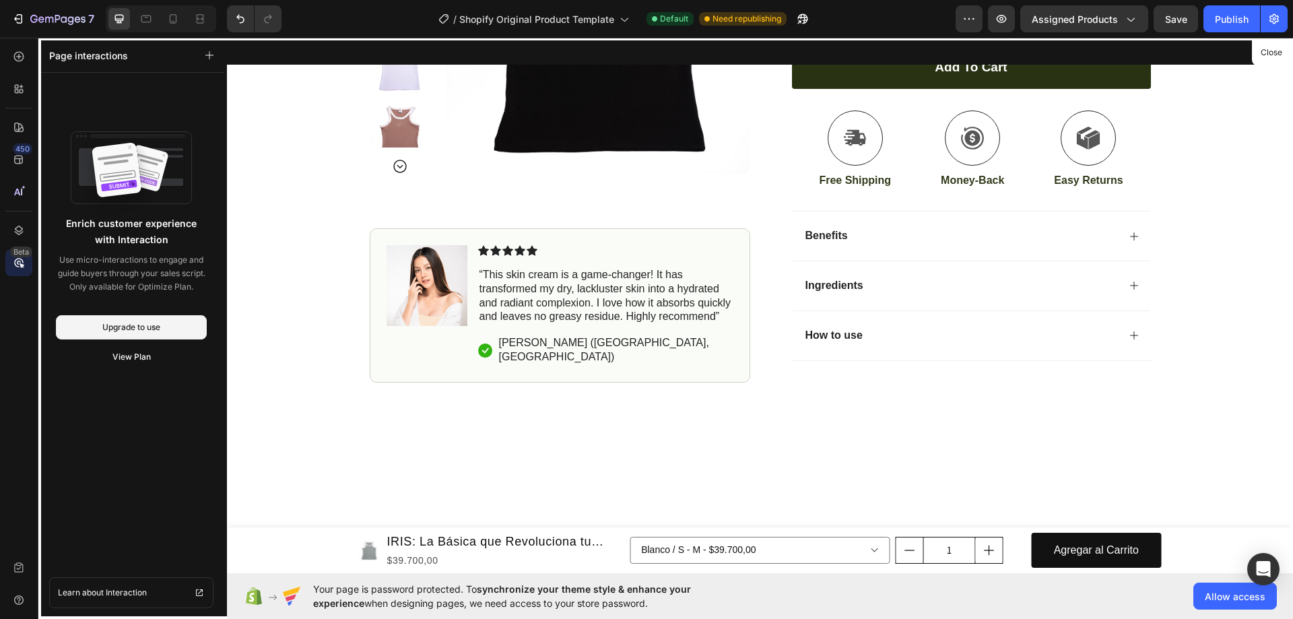
click at [118, 557] on div "Enrich customer experience with Interaction Use micro-interactions to engage an…" at bounding box center [131, 349] width 151 height 456
click at [15, 238] on div at bounding box center [18, 230] width 27 height 27
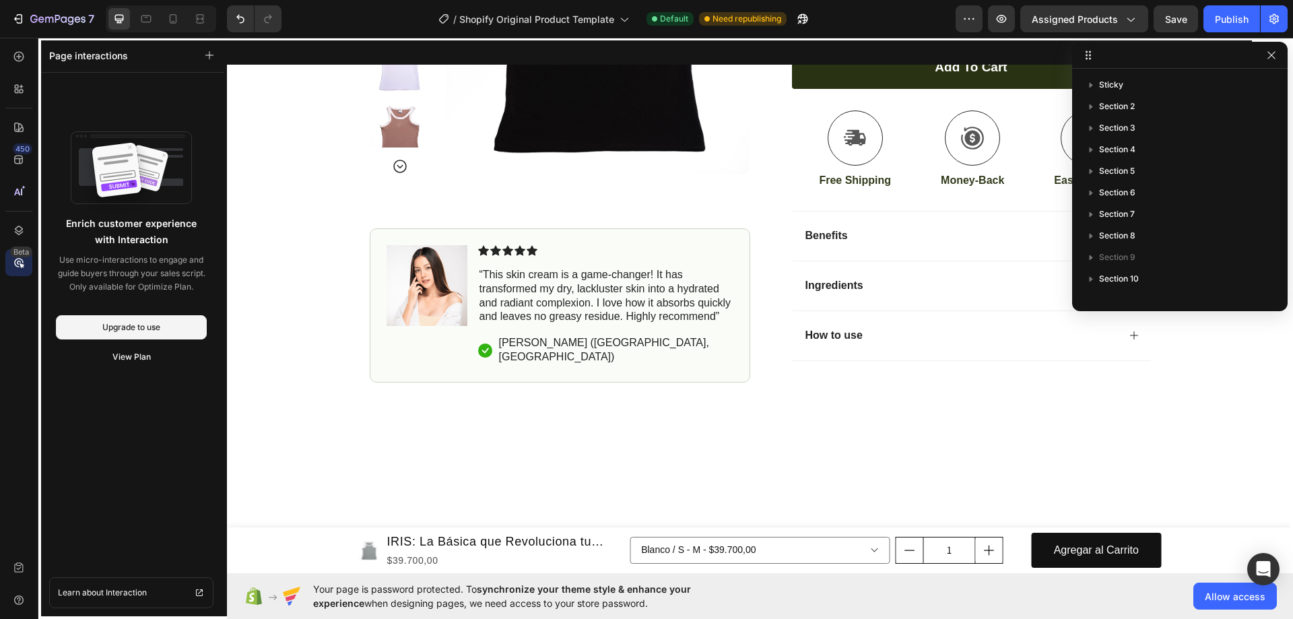
click at [18, 265] on icon at bounding box center [18, 262] width 13 height 13
click at [1275, 53] on button "button" at bounding box center [1272, 55] width 16 height 16
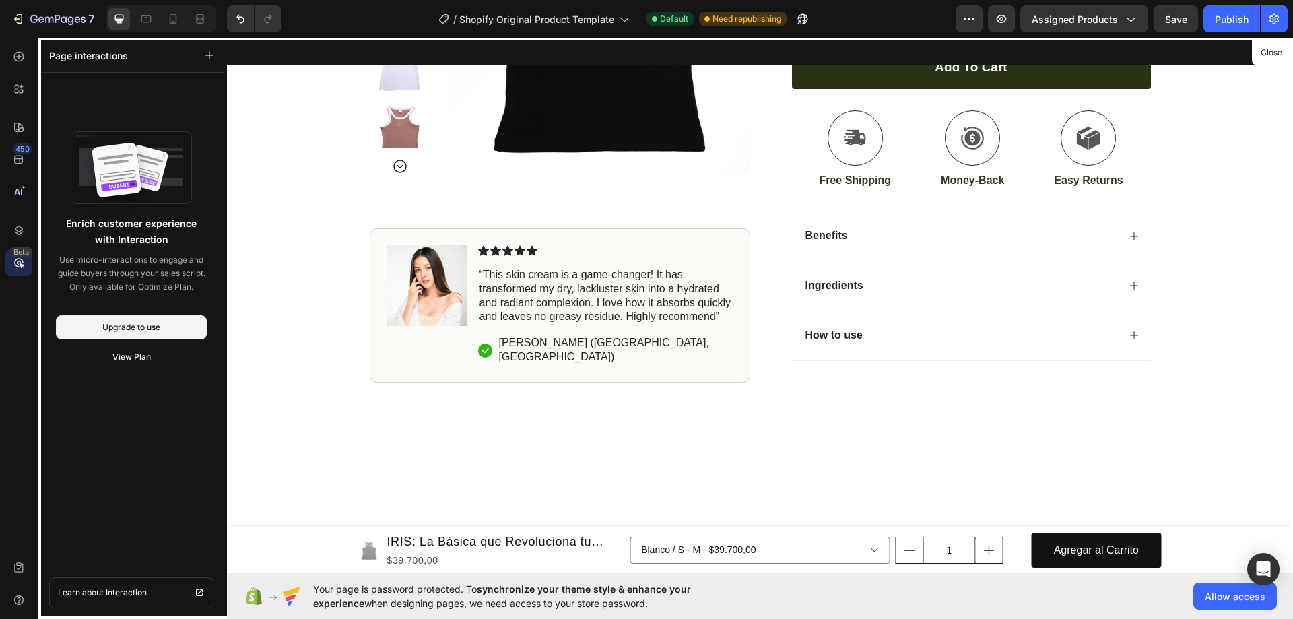
click at [17, 261] on icon at bounding box center [19, 263] width 4 height 4
click at [21, 225] on icon at bounding box center [18, 230] width 13 height 13
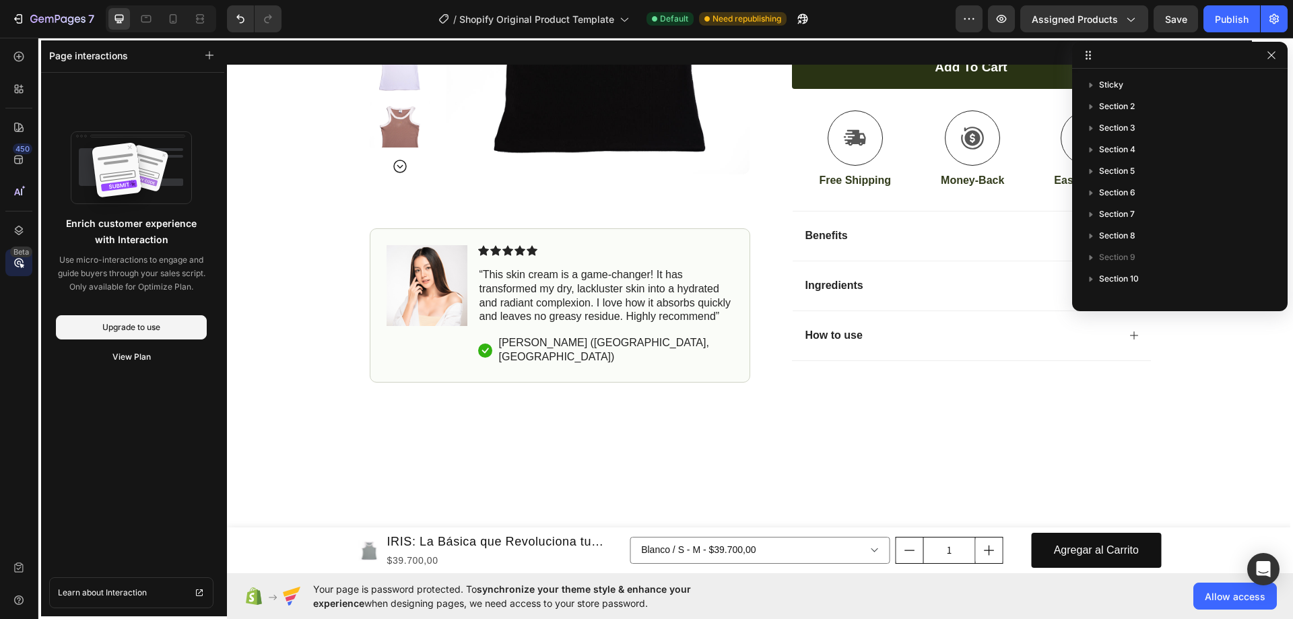
click at [1262, 59] on div at bounding box center [1180, 55] width 216 height 27
click at [1270, 56] on icon "button" at bounding box center [1271, 55] width 11 height 11
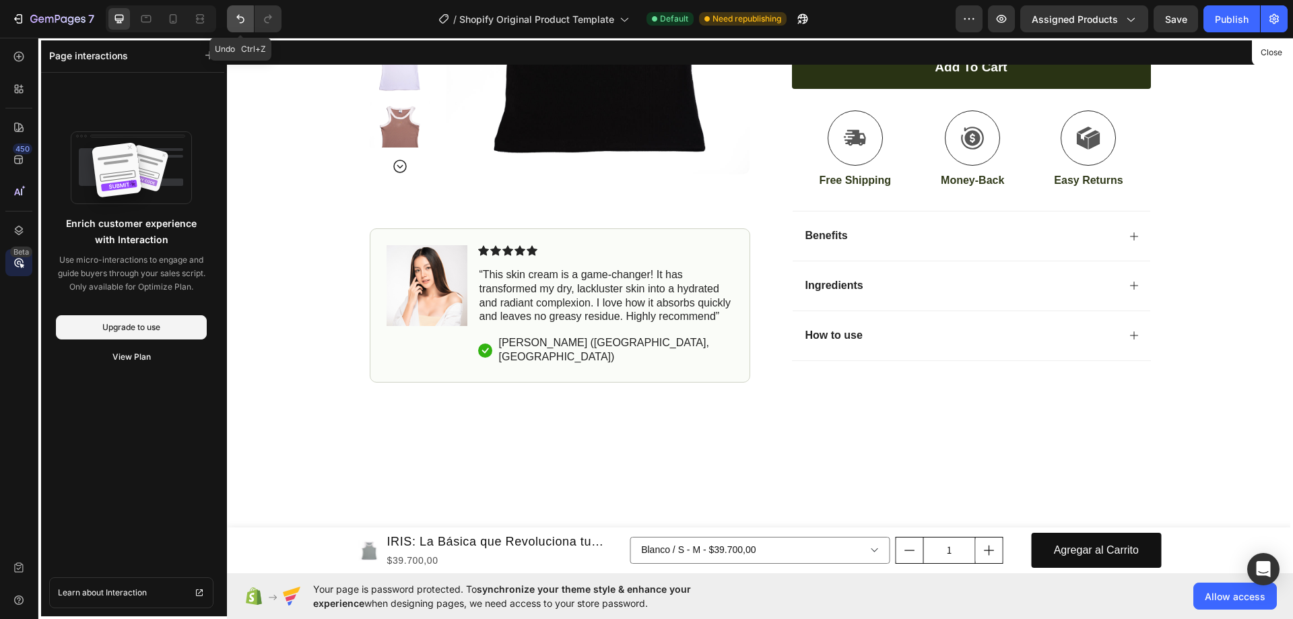
click at [244, 18] on icon "Undo/Redo" at bounding box center [240, 18] width 13 height 13
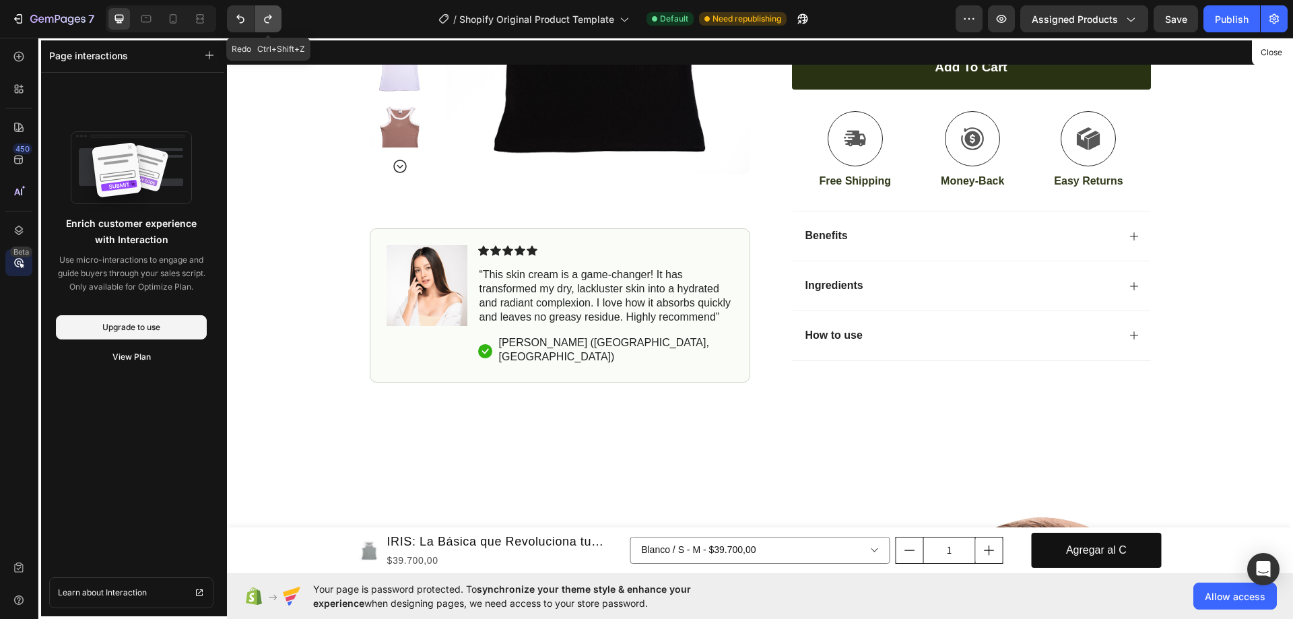
click at [264, 17] on icon "Undo/Redo" at bounding box center [267, 18] width 13 height 13
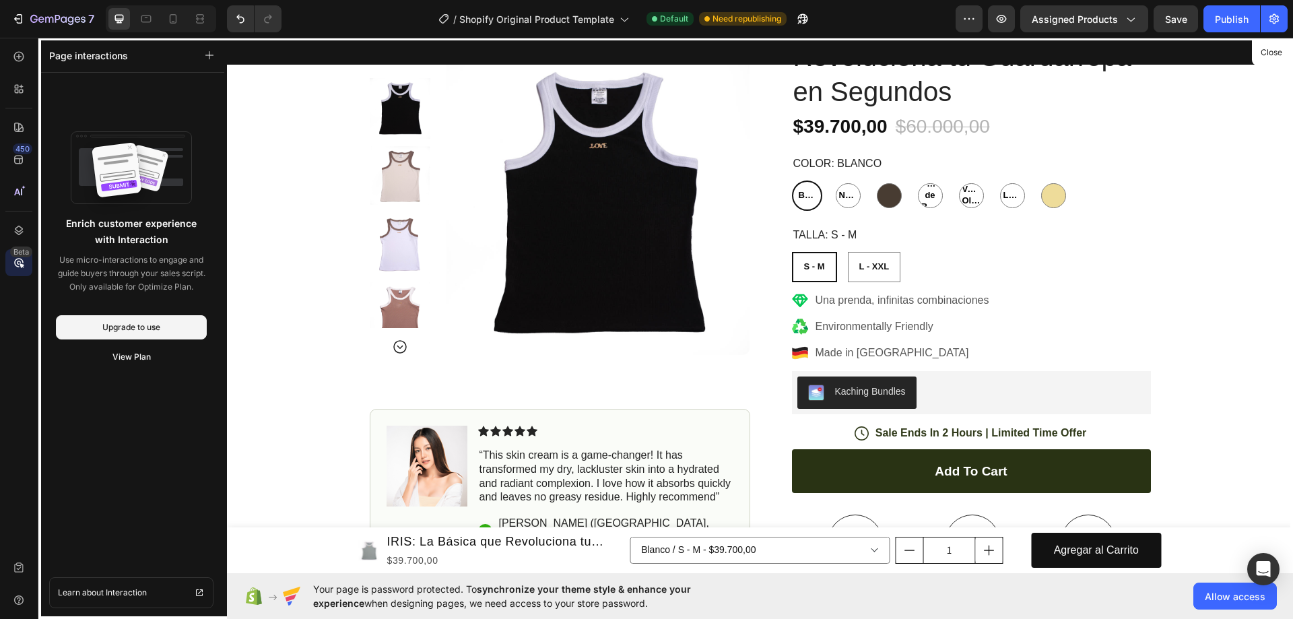
scroll to position [0, 0]
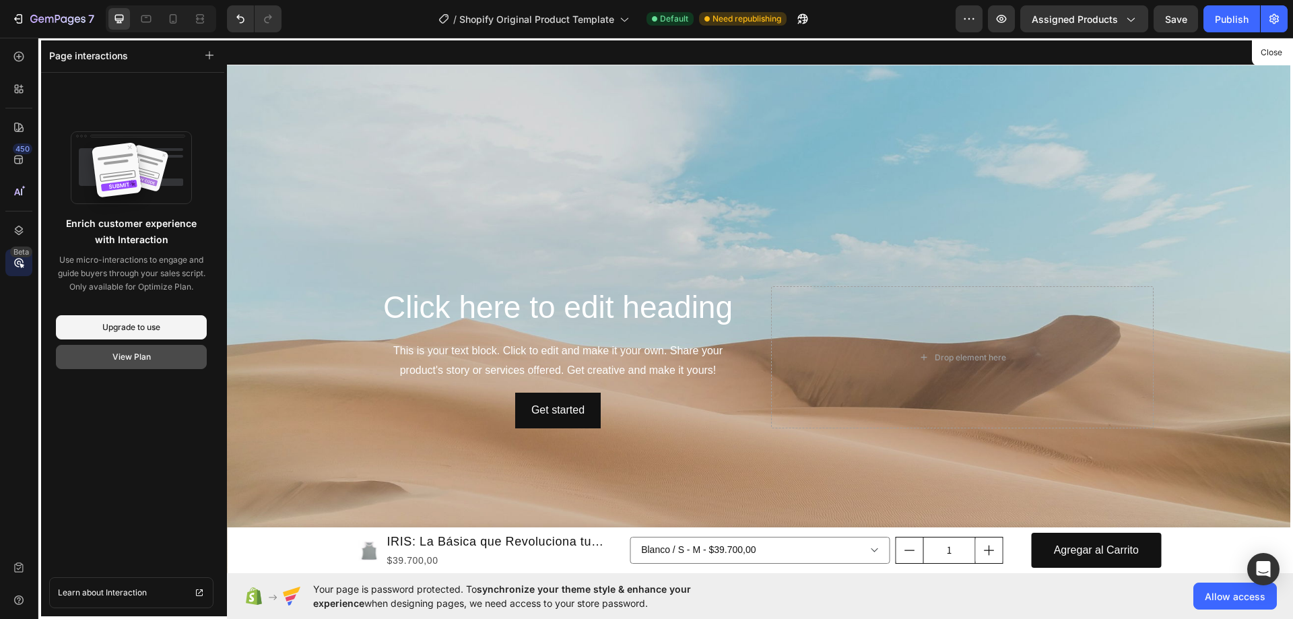
click at [128, 363] on button "View Plan" at bounding box center [131, 357] width 151 height 24
drag, startPoint x: 162, startPoint y: 119, endPoint x: 120, endPoint y: 414, distance: 298.7
click at [120, 414] on div "Enrich customer experience with Interaction Use micro-interactions to engage an…" at bounding box center [131, 349] width 151 height 456
click at [136, 333] on div "Upgrade to use" at bounding box center [131, 327] width 58 height 12
click at [25, 257] on icon at bounding box center [18, 262] width 13 height 13
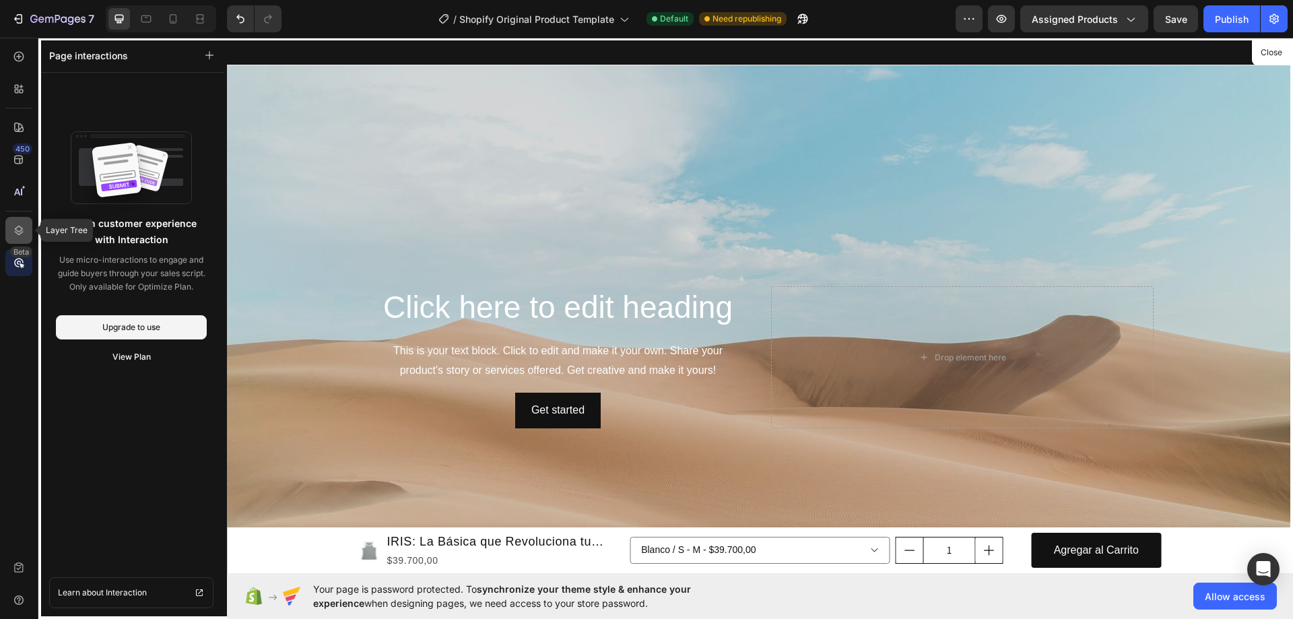
click at [15, 221] on div at bounding box center [18, 230] width 27 height 27
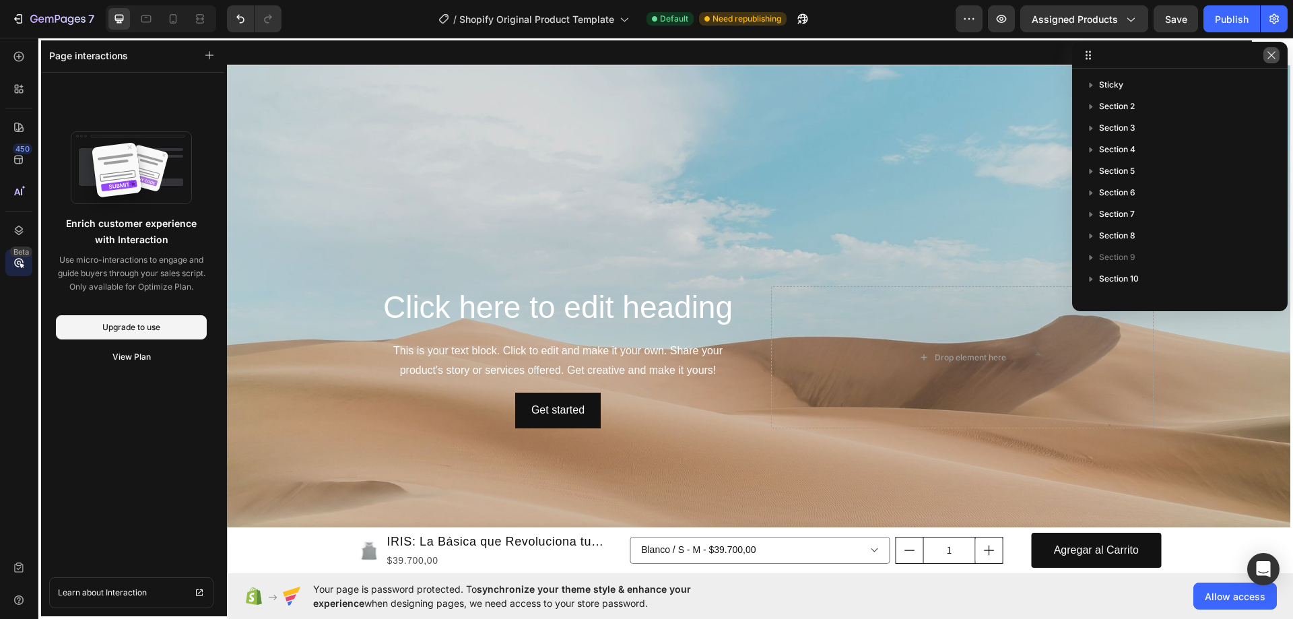
click at [1276, 60] on icon "button" at bounding box center [1271, 55] width 11 height 11
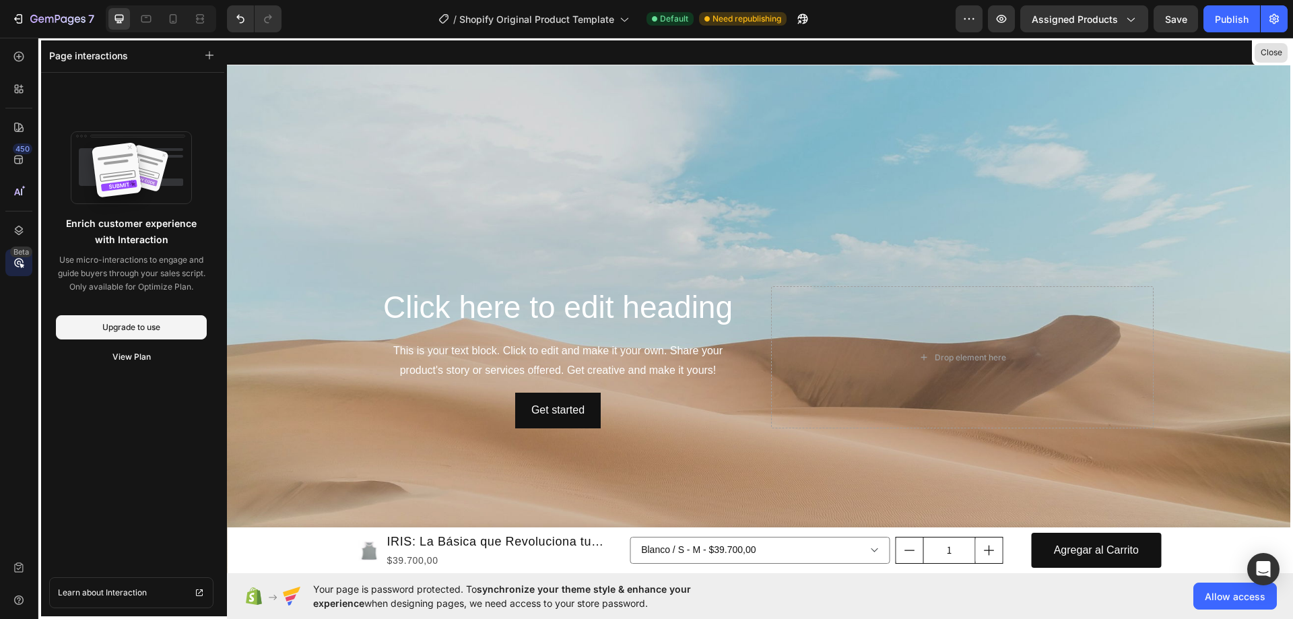
click at [1271, 58] on button "Close" at bounding box center [1271, 53] width 33 height 20
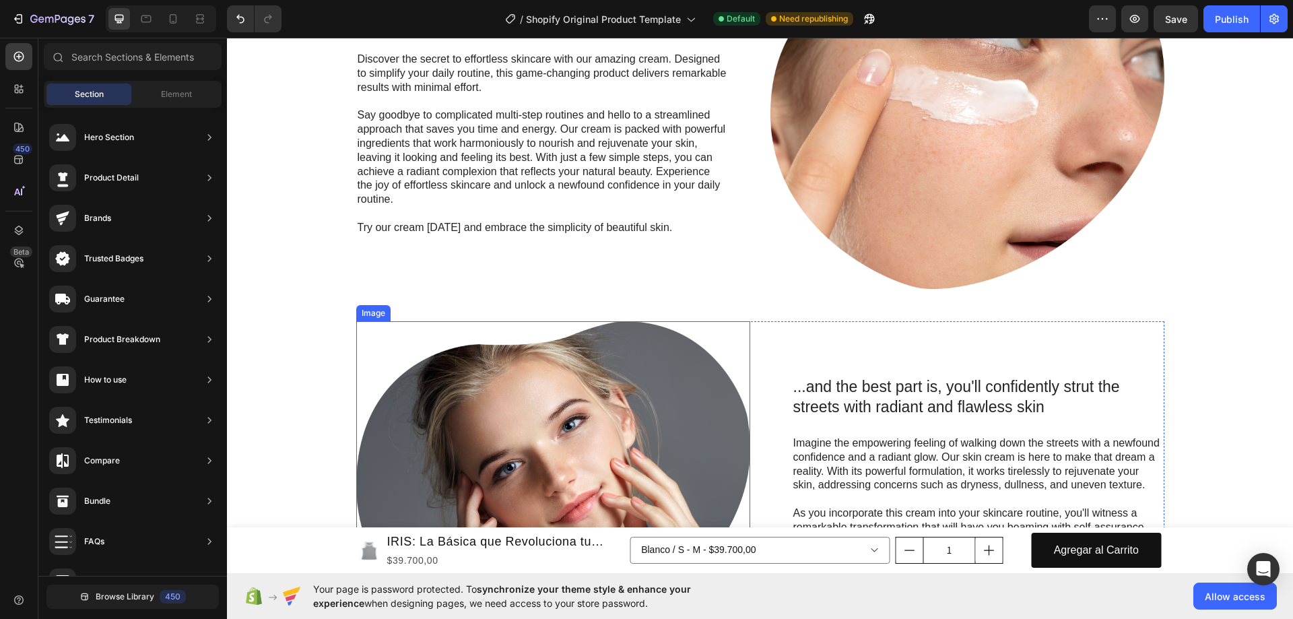
scroll to position [1819, 0]
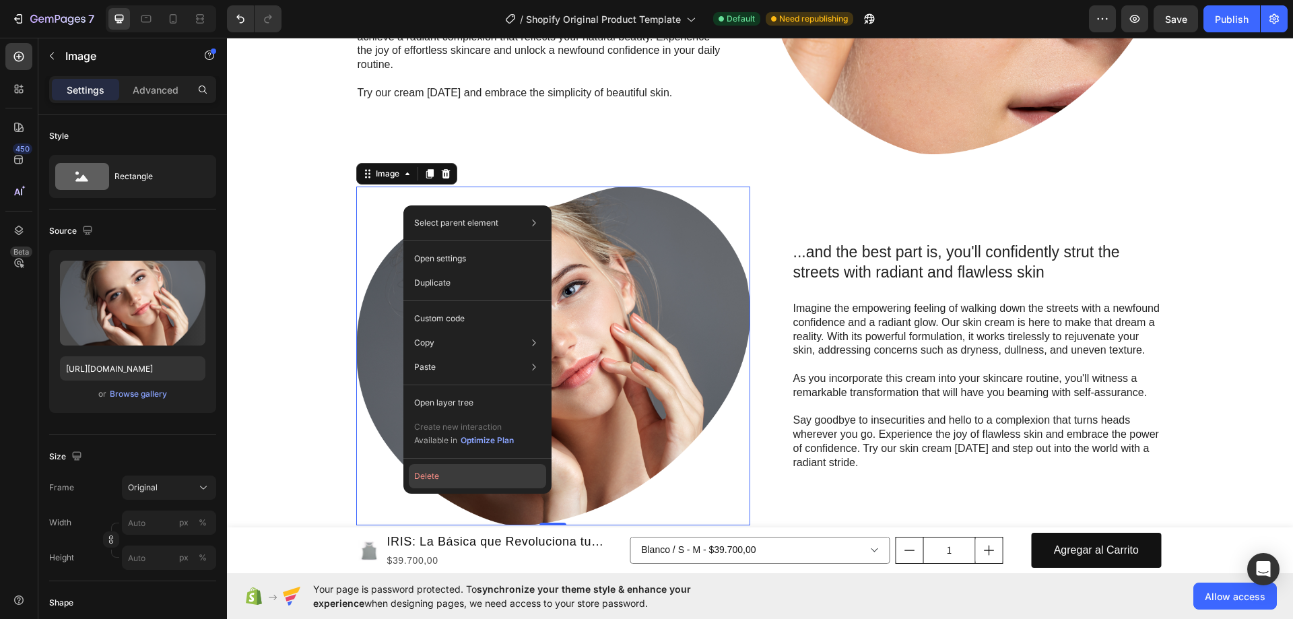
click at [469, 478] on button "Delete" at bounding box center [477, 476] width 137 height 24
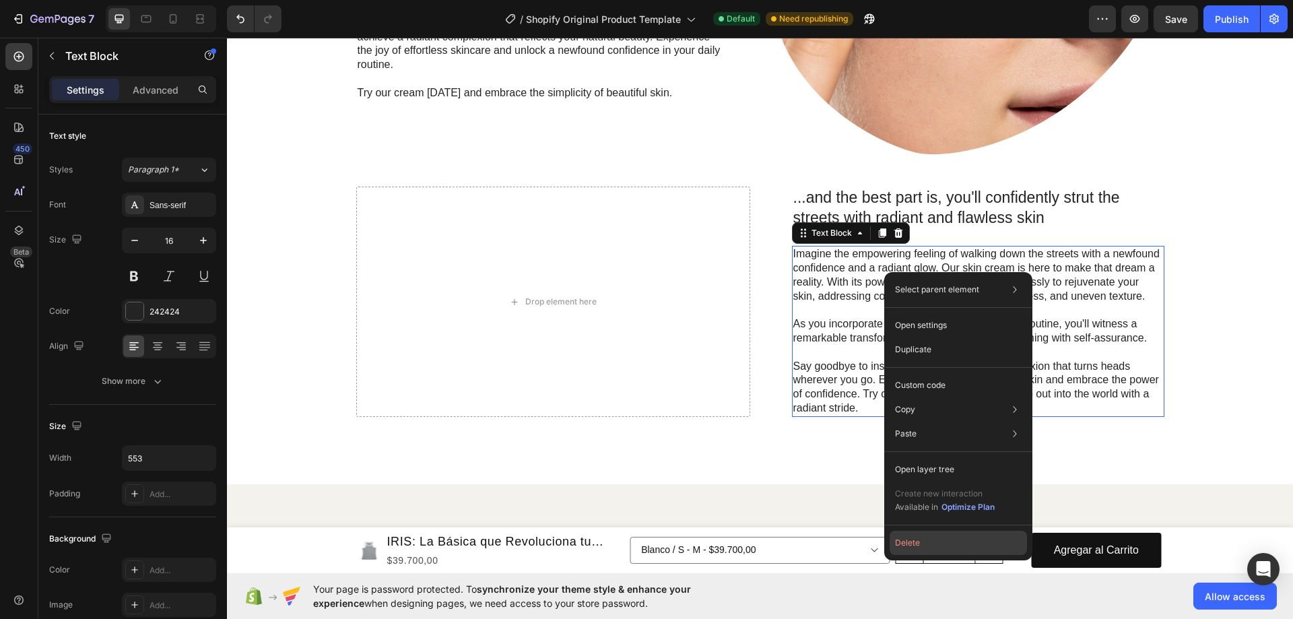
click at [921, 547] on button "Delete" at bounding box center [958, 543] width 137 height 24
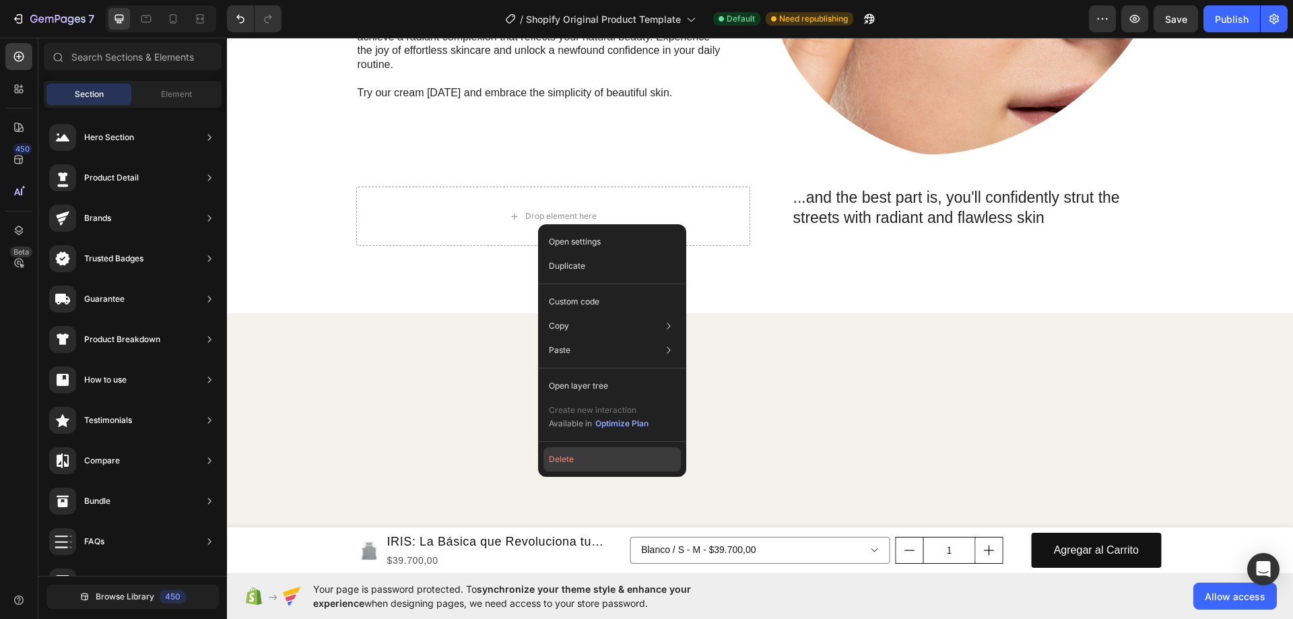
click at [589, 461] on button "Delete" at bounding box center [612, 459] width 137 height 24
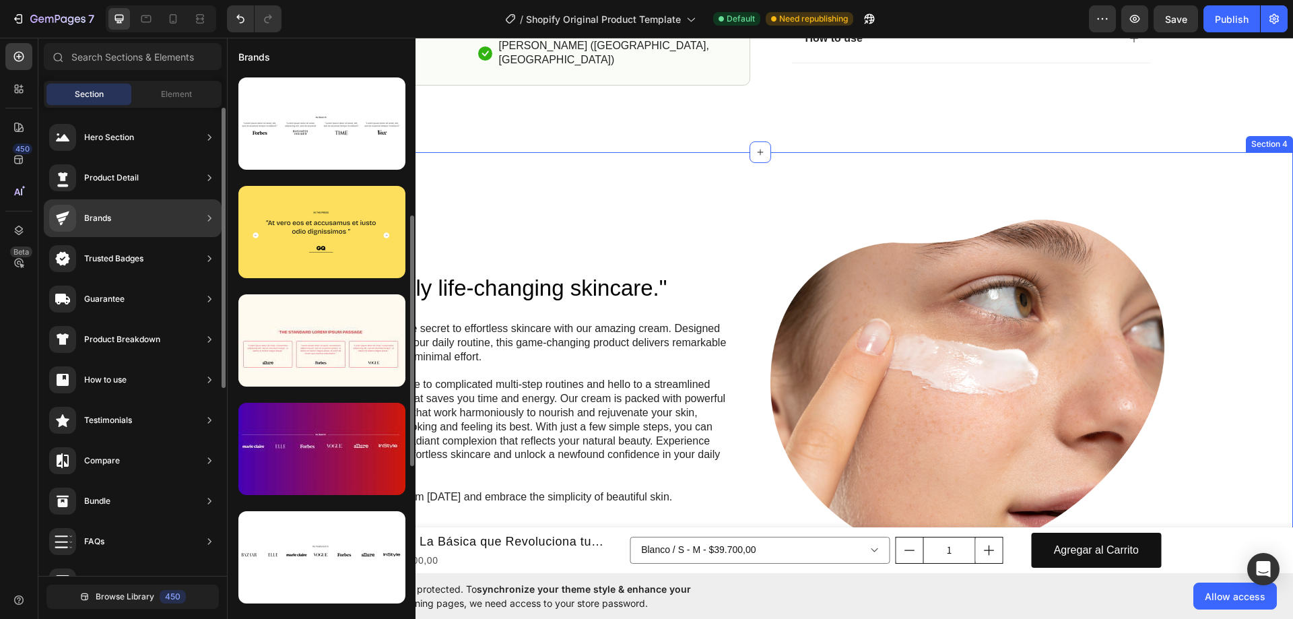
scroll to position [98, 0]
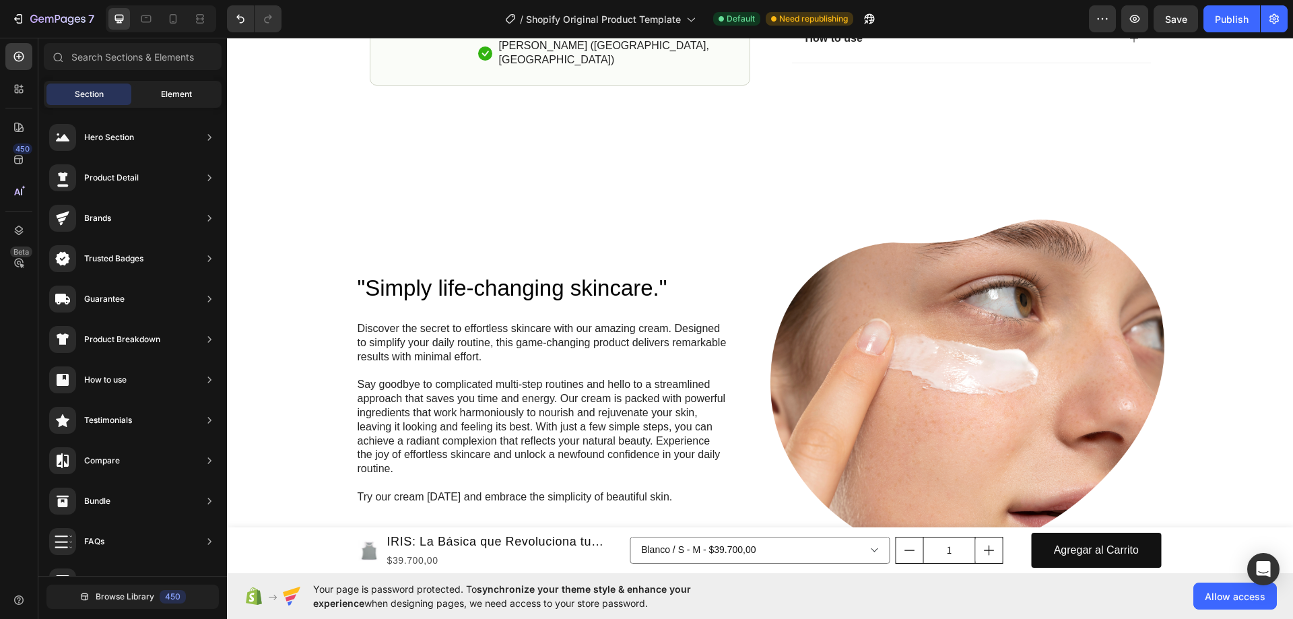
click at [187, 96] on span "Element" at bounding box center [176, 94] width 31 height 12
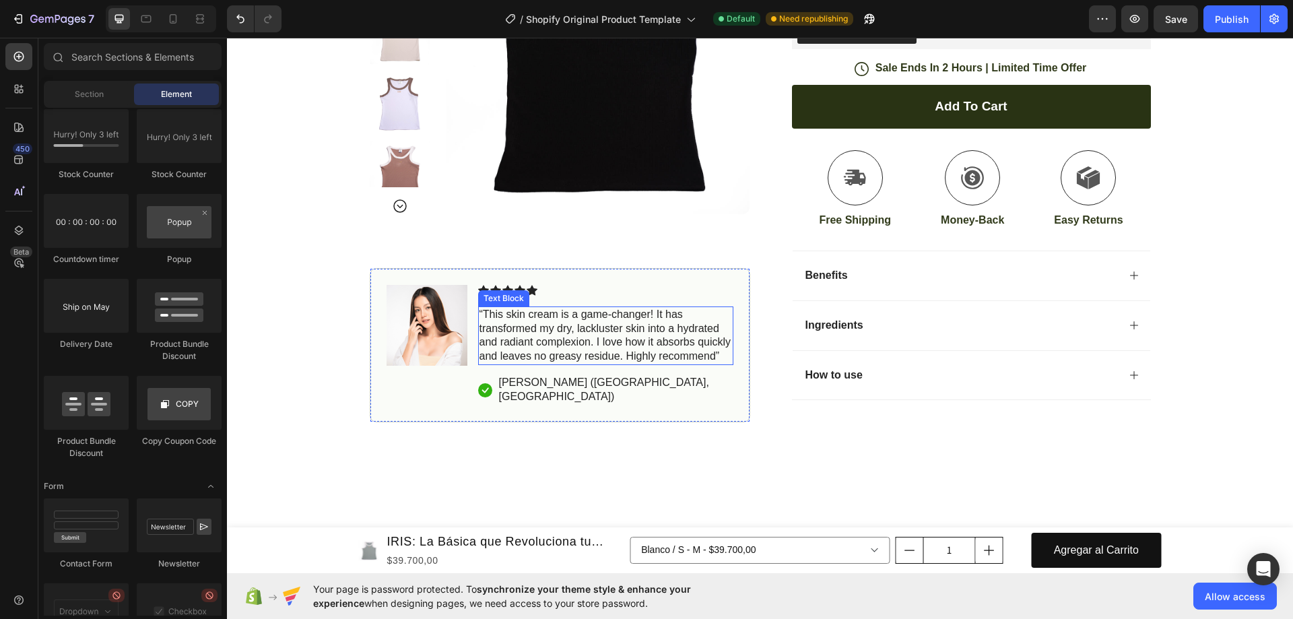
scroll to position [808, 0]
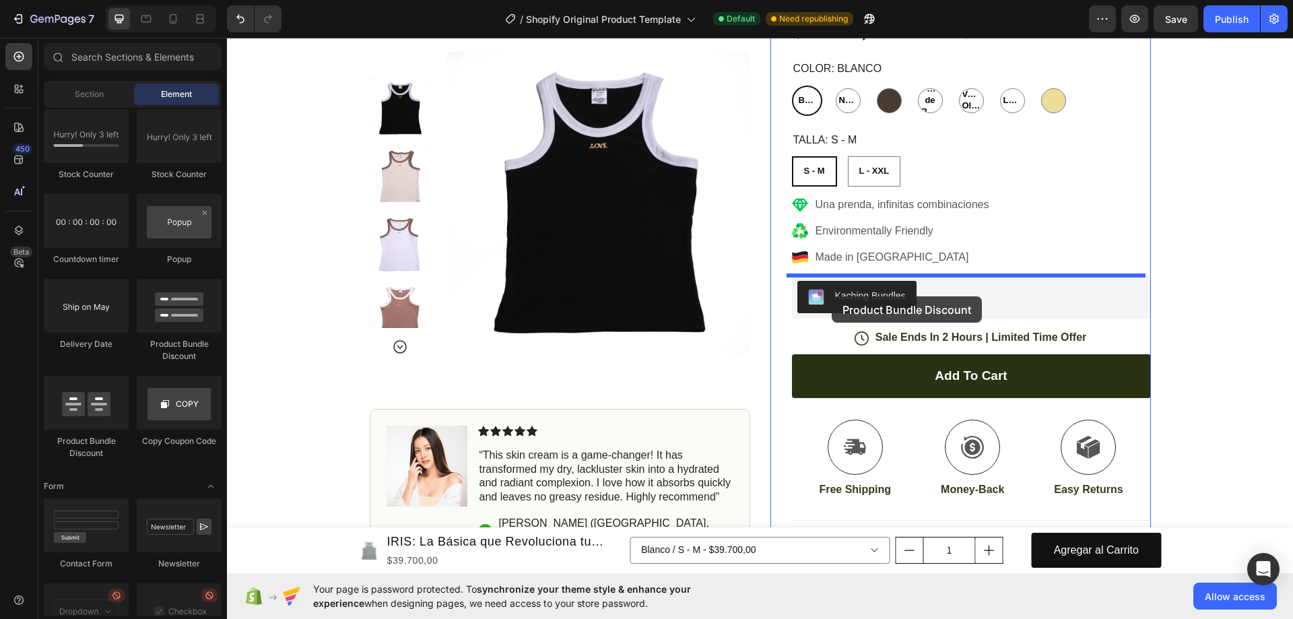
drag, startPoint x: 536, startPoint y: 373, endPoint x: 832, endPoint y: 296, distance: 305.5
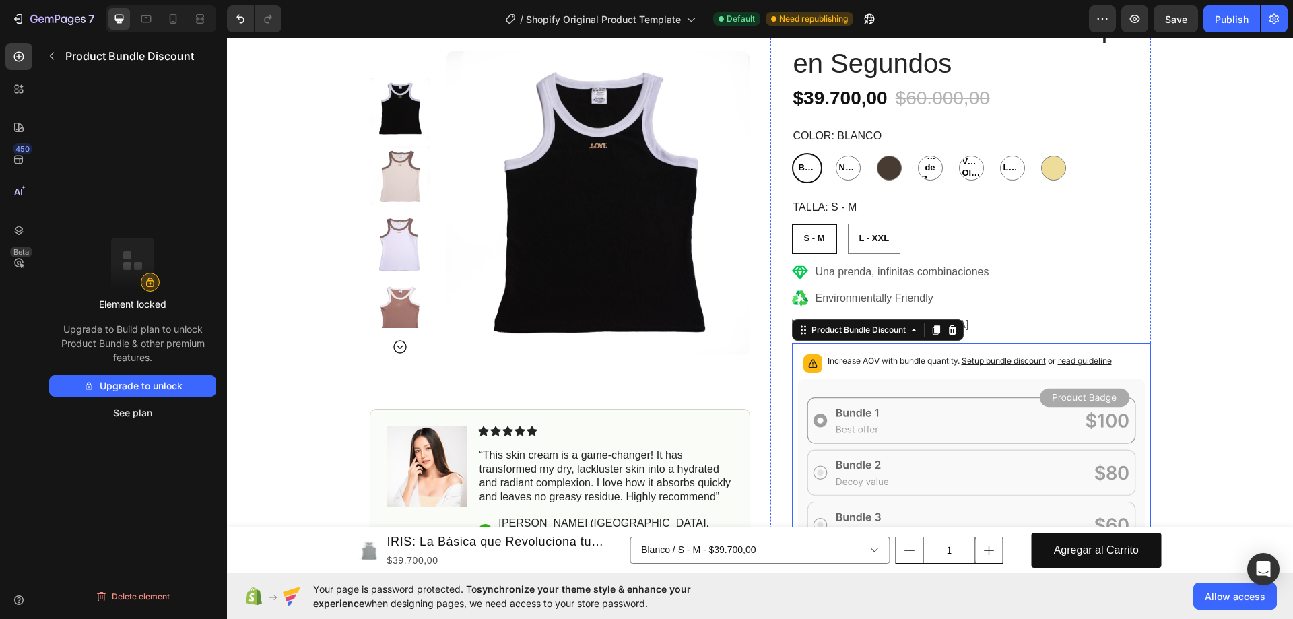
scroll to position [943, 0]
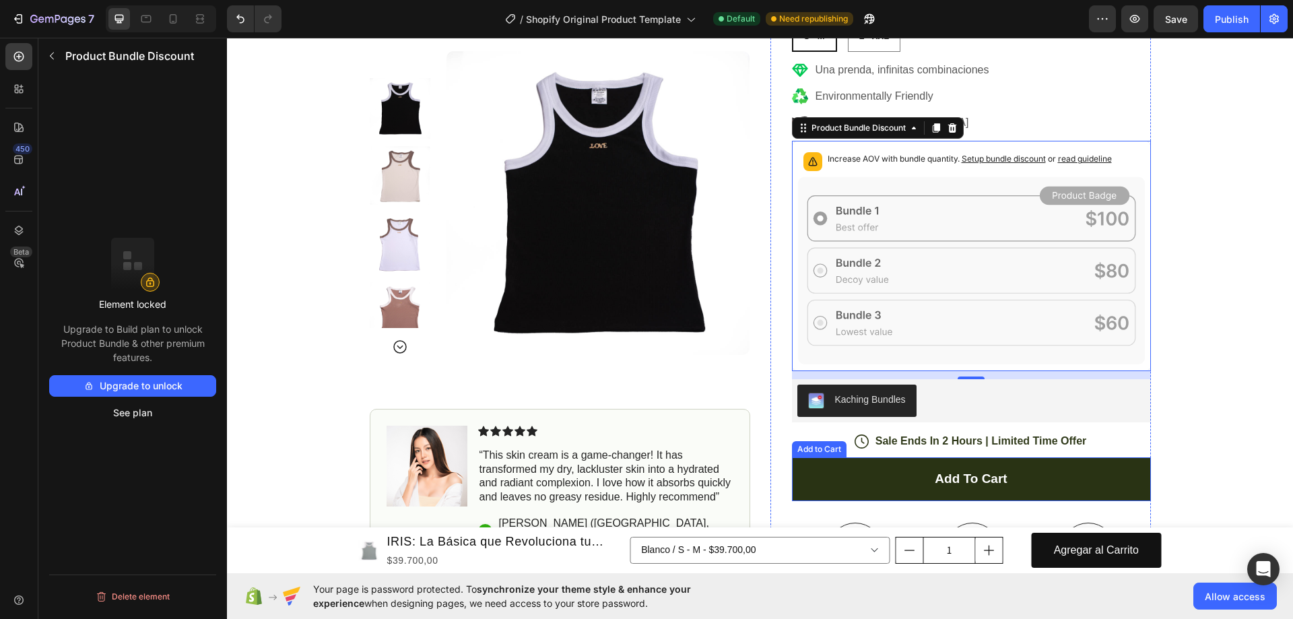
click at [808, 451] on div "Add to Cart" at bounding box center [819, 449] width 49 height 12
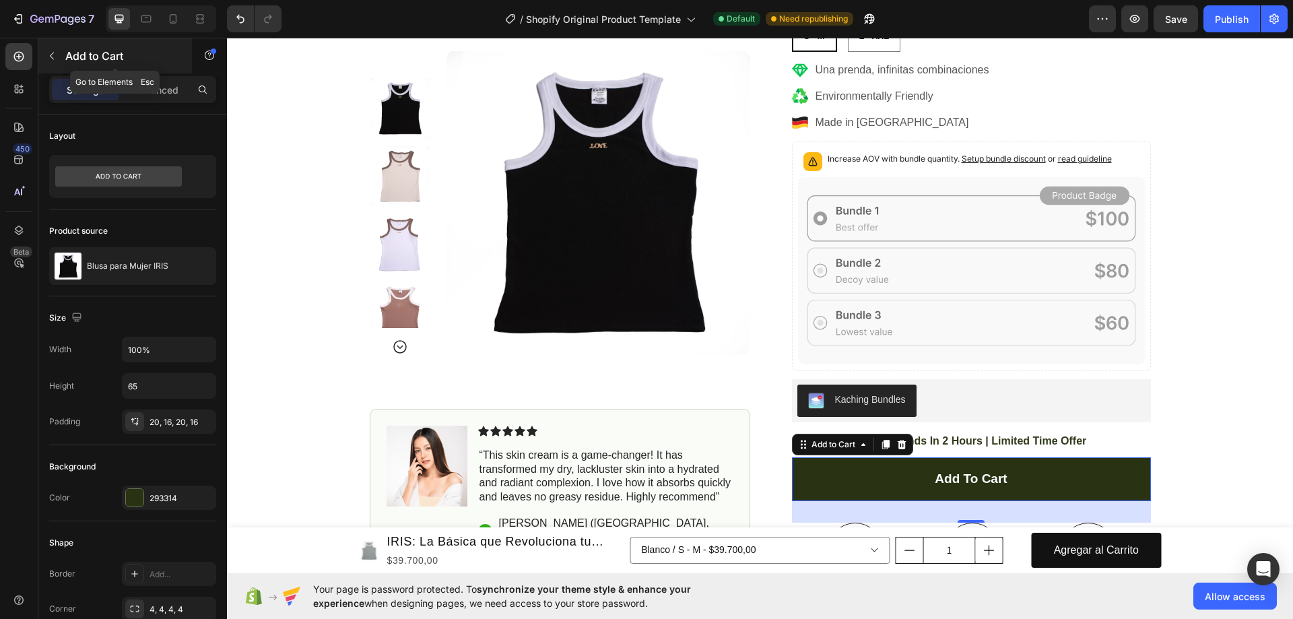
click at [59, 57] on button "button" at bounding box center [52, 56] width 22 height 22
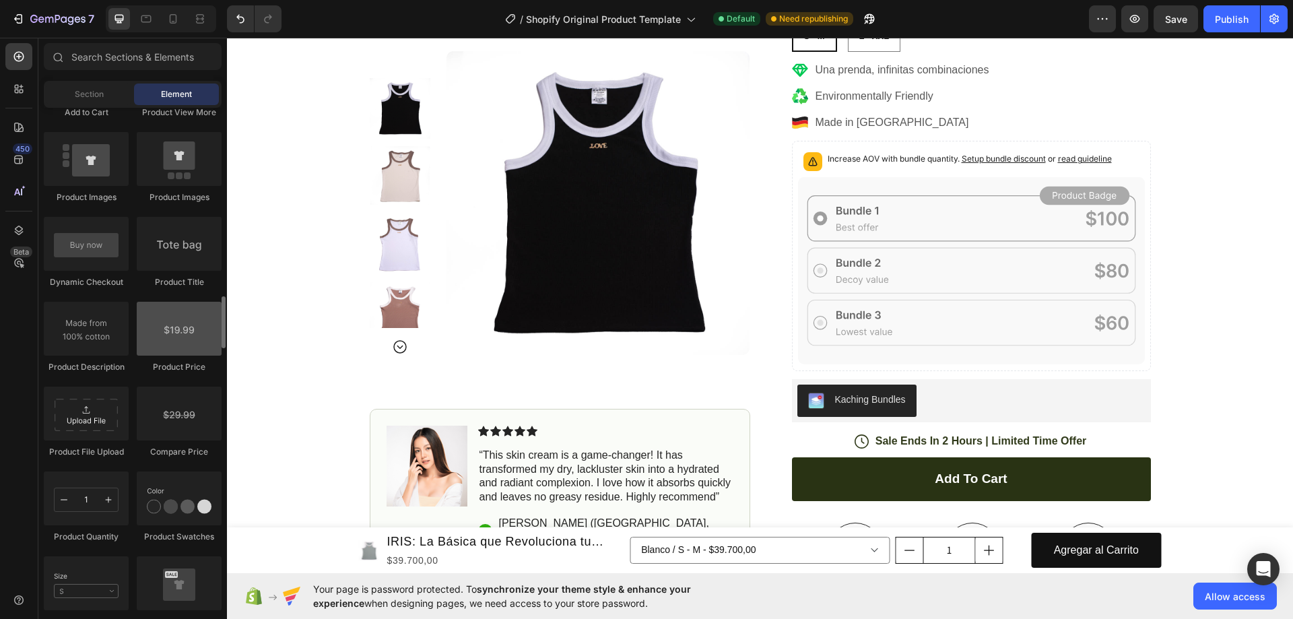
scroll to position [2506, 0]
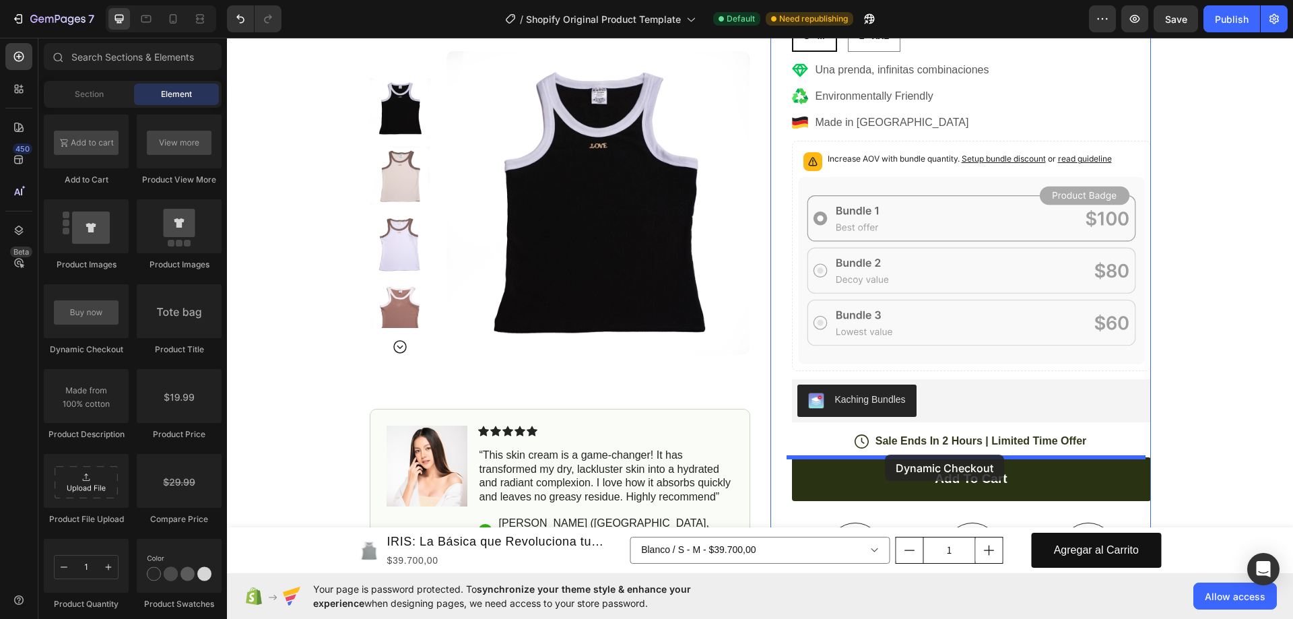
drag, startPoint x: 335, startPoint y: 331, endPoint x: 885, endPoint y: 455, distance: 563.2
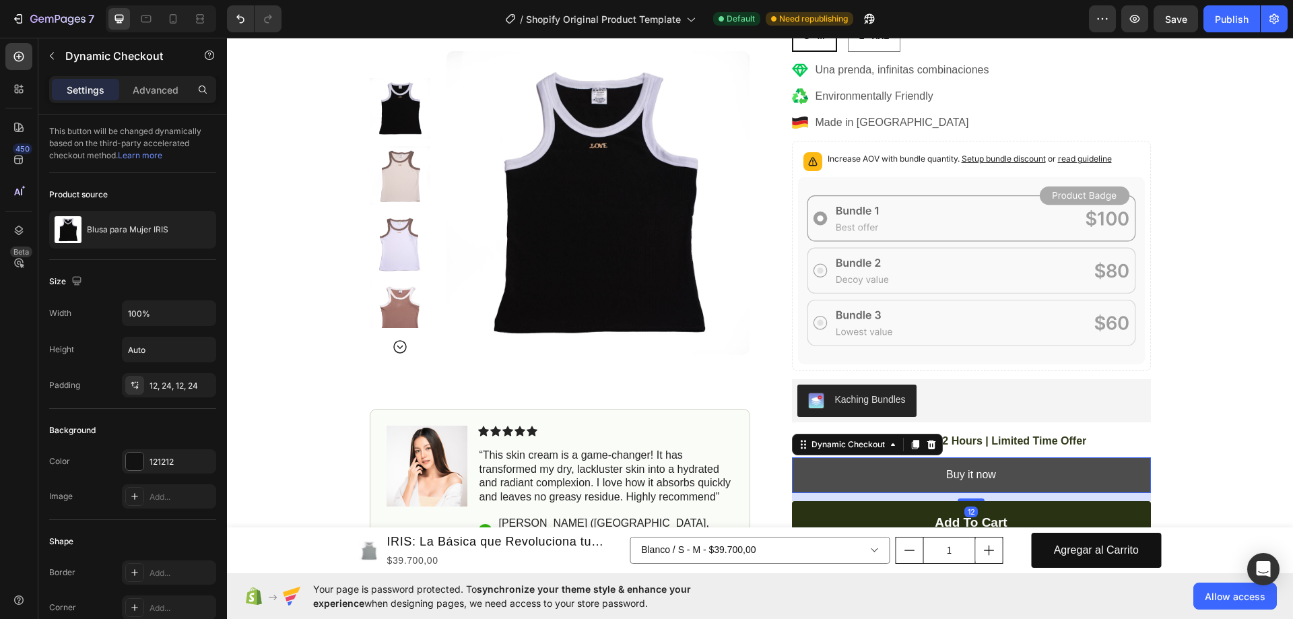
click at [1014, 473] on button "Buy it now" at bounding box center [971, 475] width 359 height 36
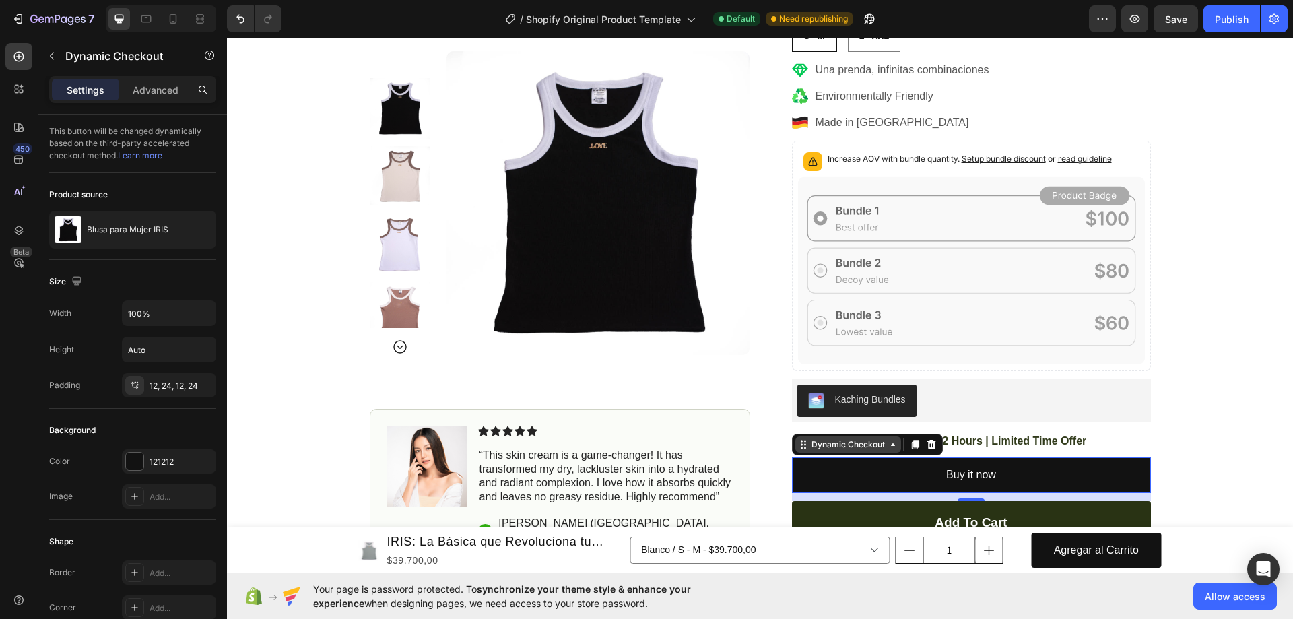
click at [837, 449] on div "Dynamic Checkout" at bounding box center [848, 444] width 79 height 12
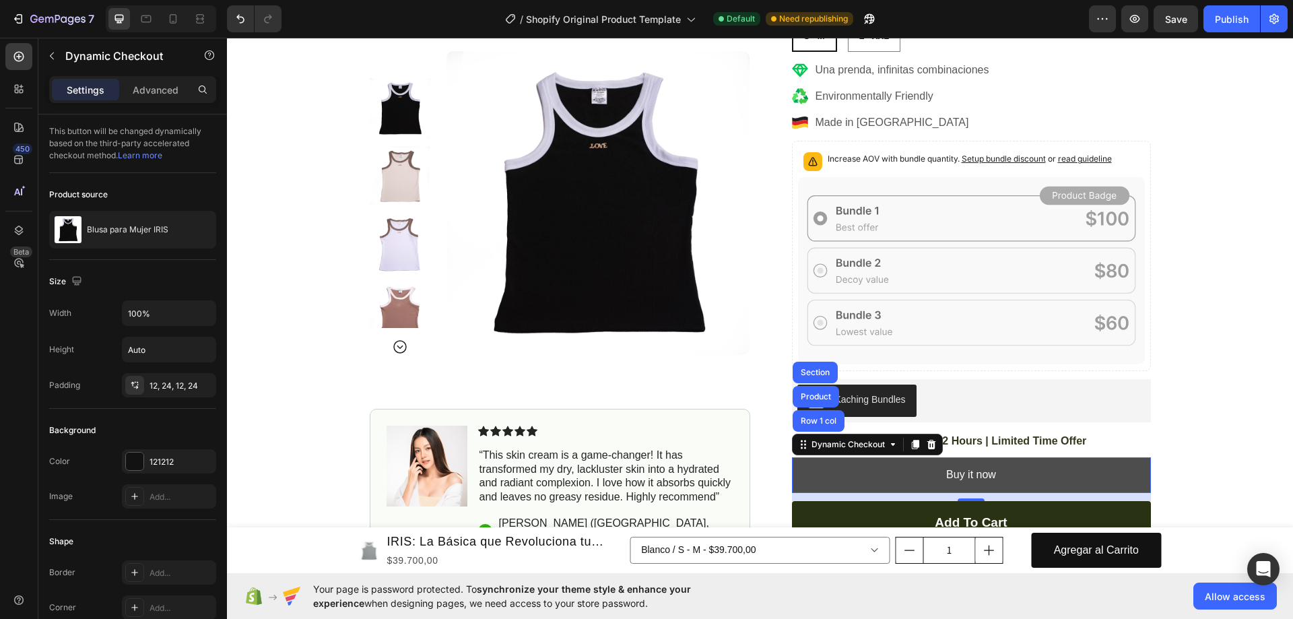
click at [852, 469] on button "Buy it now" at bounding box center [971, 475] width 359 height 36
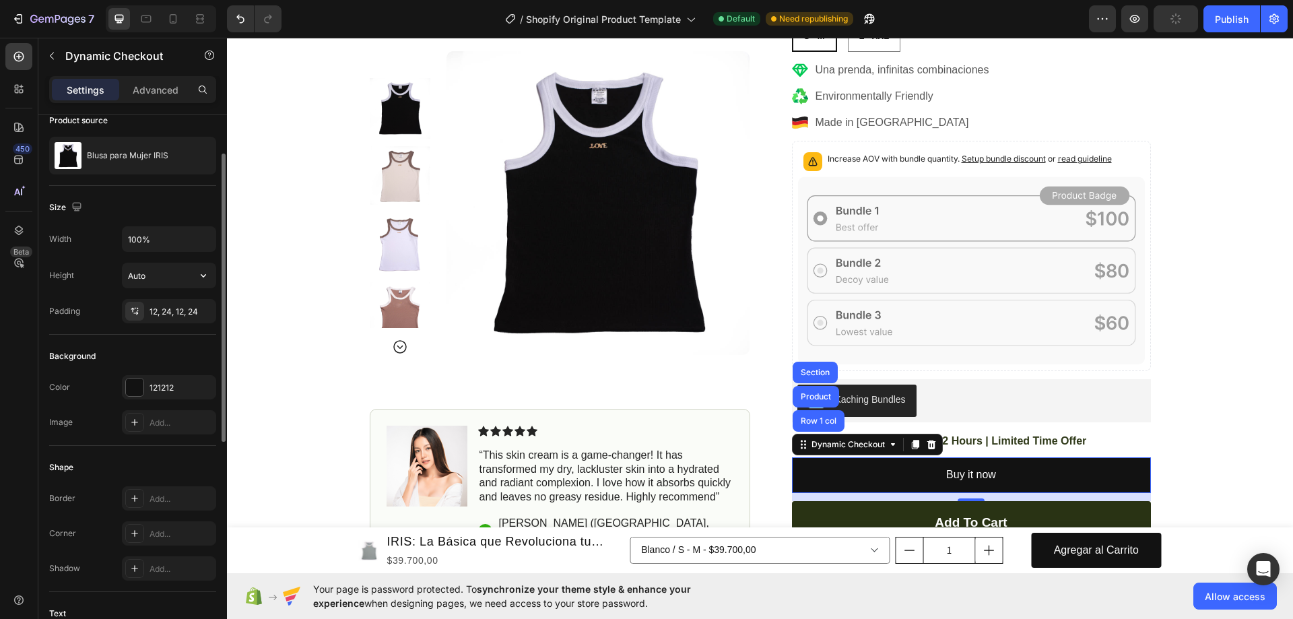
scroll to position [0, 0]
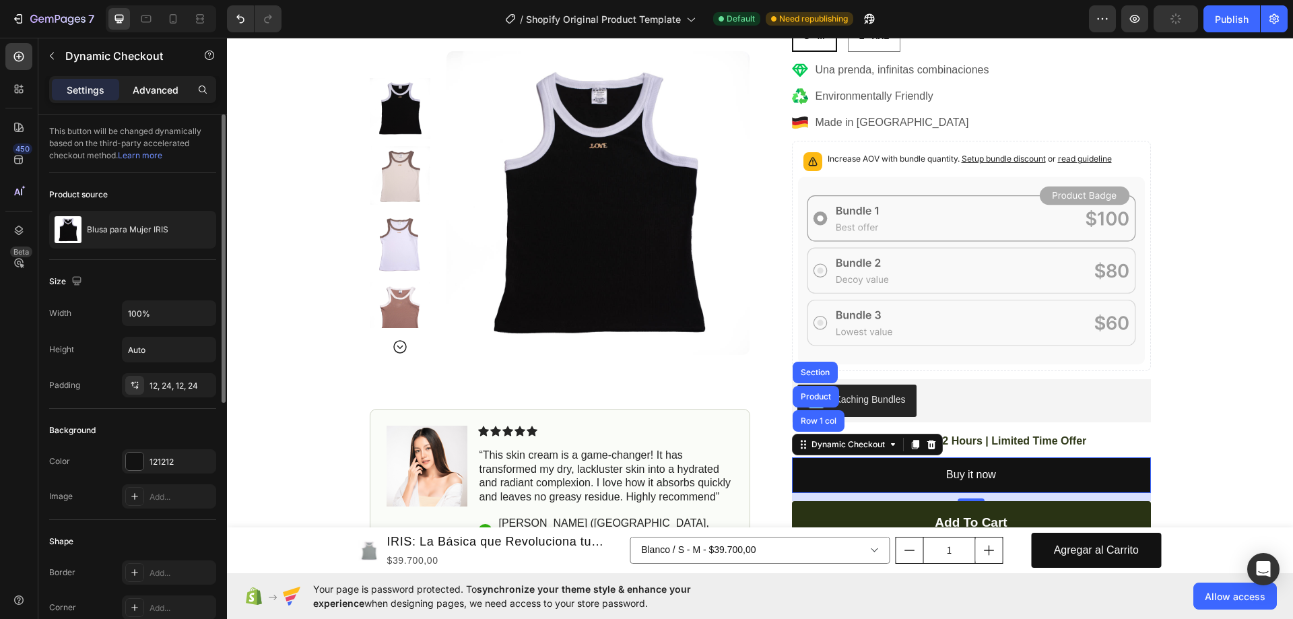
click at [157, 93] on p "Advanced" at bounding box center [156, 90] width 46 height 14
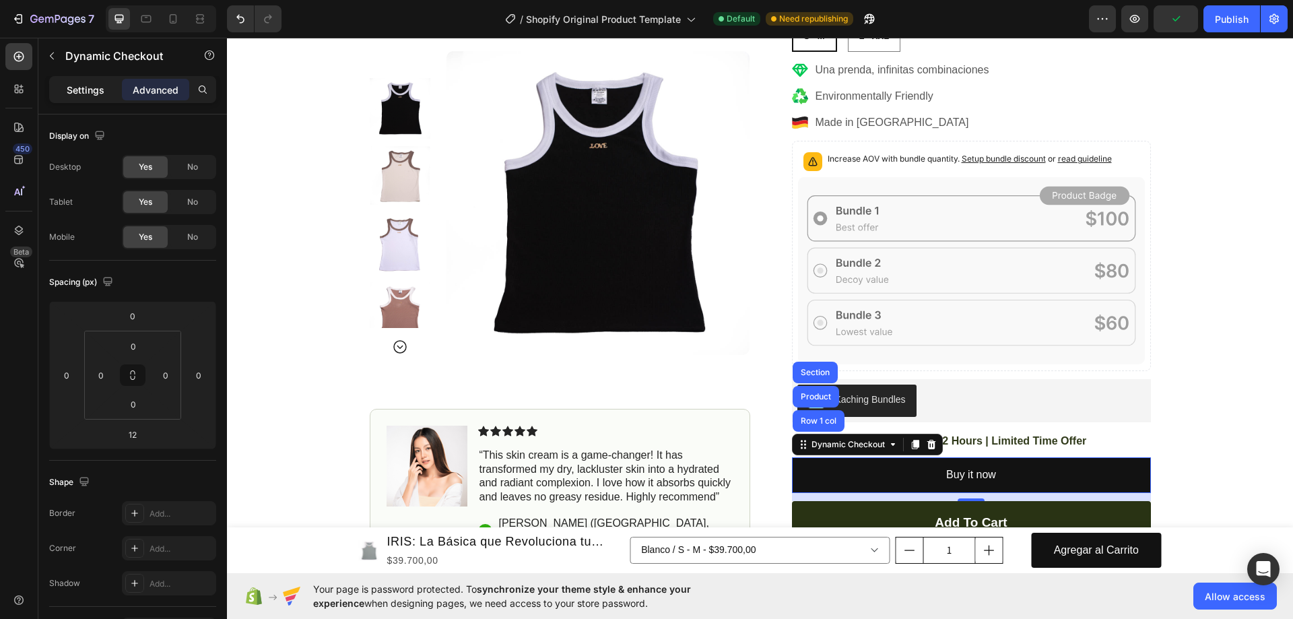
click at [98, 88] on p "Settings" at bounding box center [86, 90] width 38 height 14
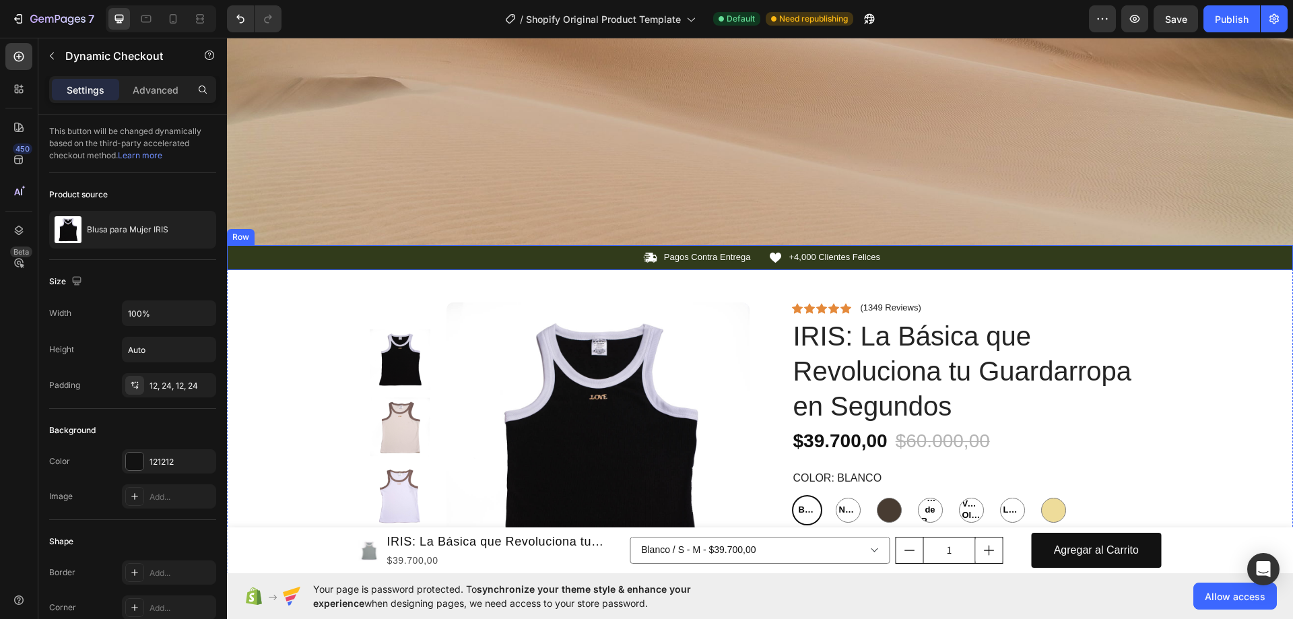
scroll to position [539, 0]
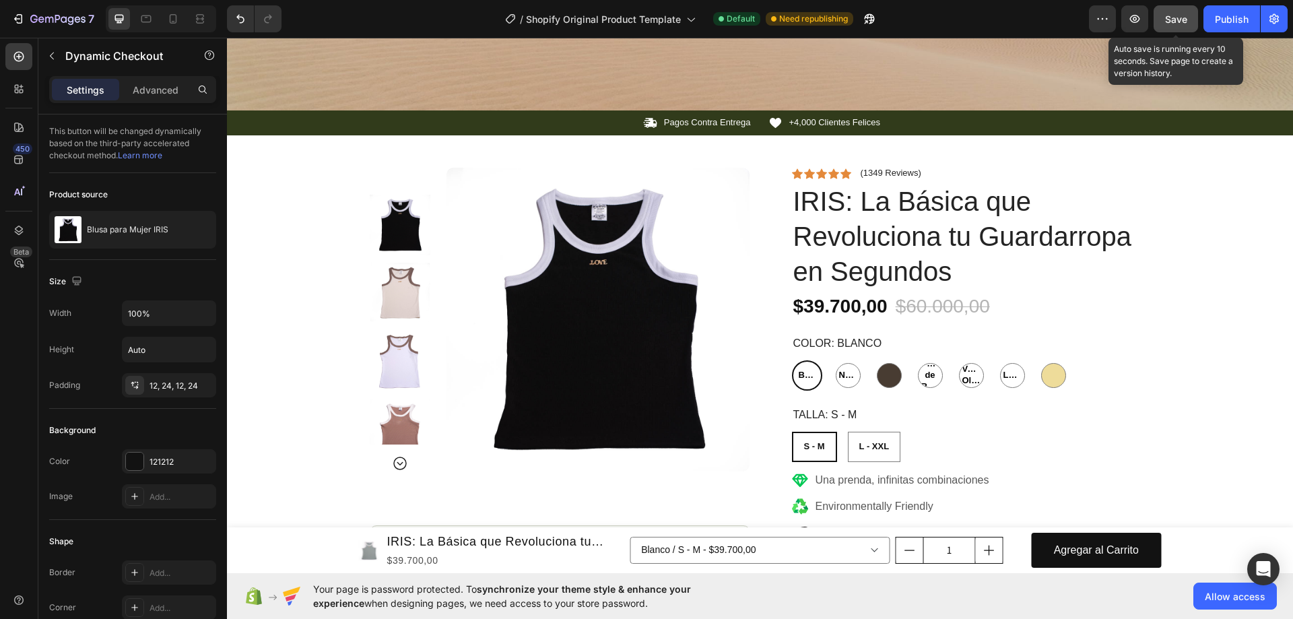
click at [1181, 26] on button "Save" at bounding box center [1176, 18] width 44 height 27
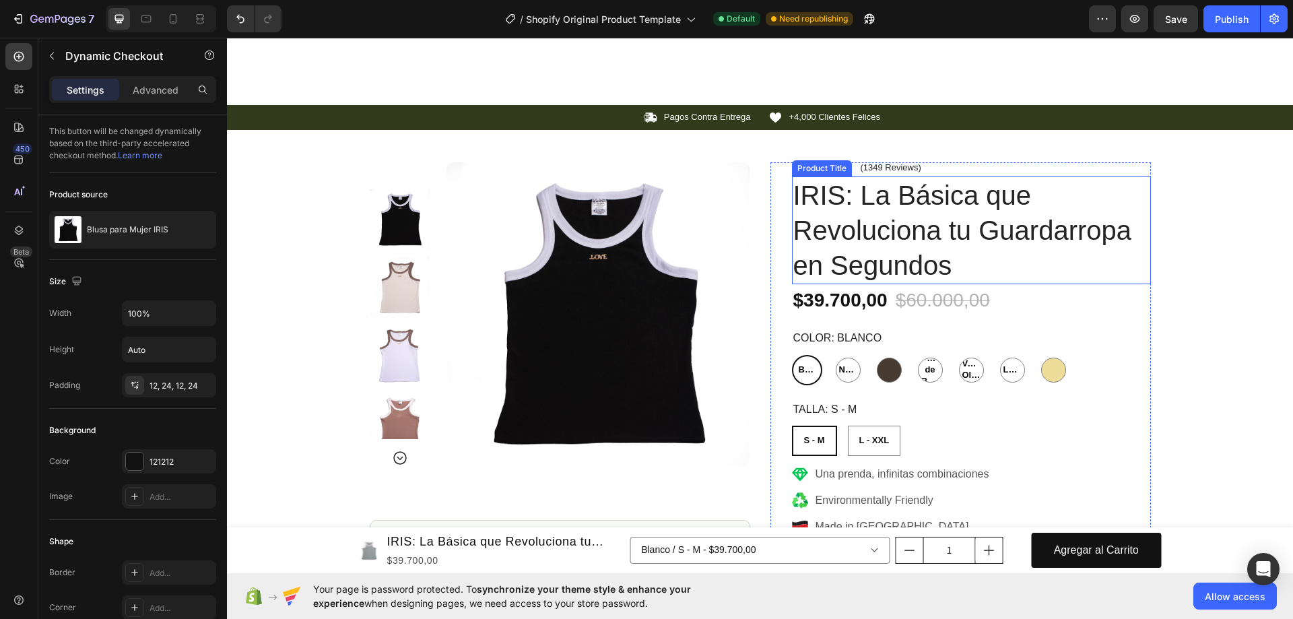
scroll to position [876, 0]
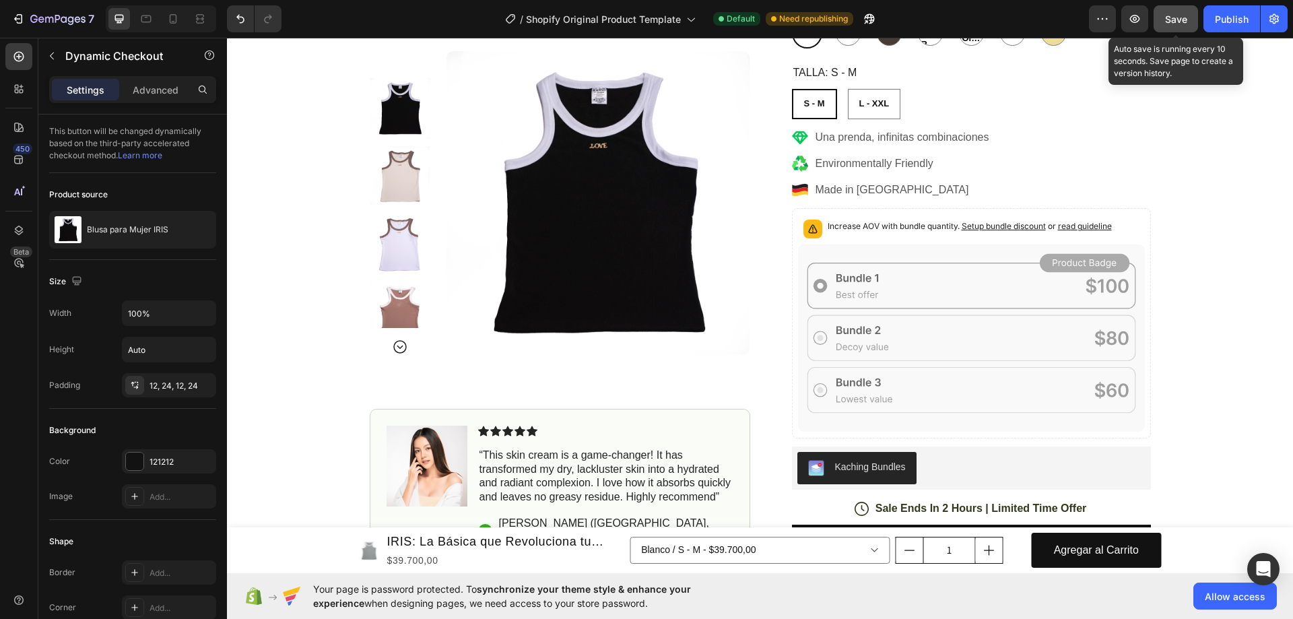
click at [1185, 20] on span "Save" at bounding box center [1176, 18] width 22 height 11
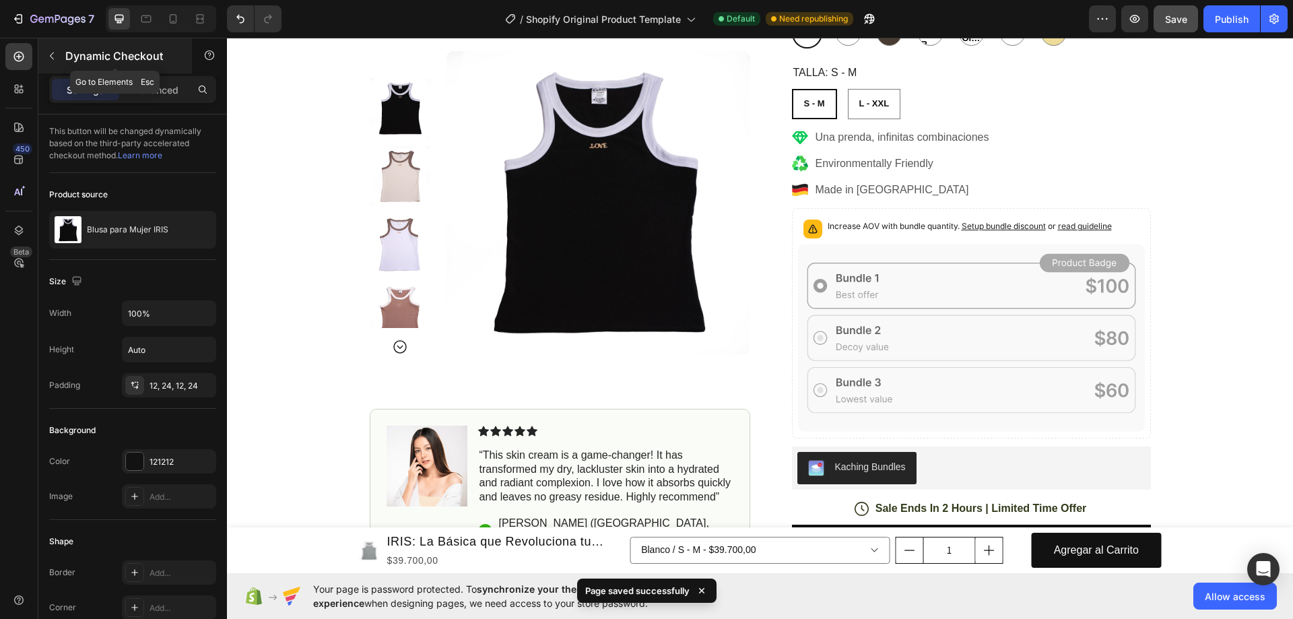
click at [48, 52] on icon "button" at bounding box center [51, 56] width 11 height 11
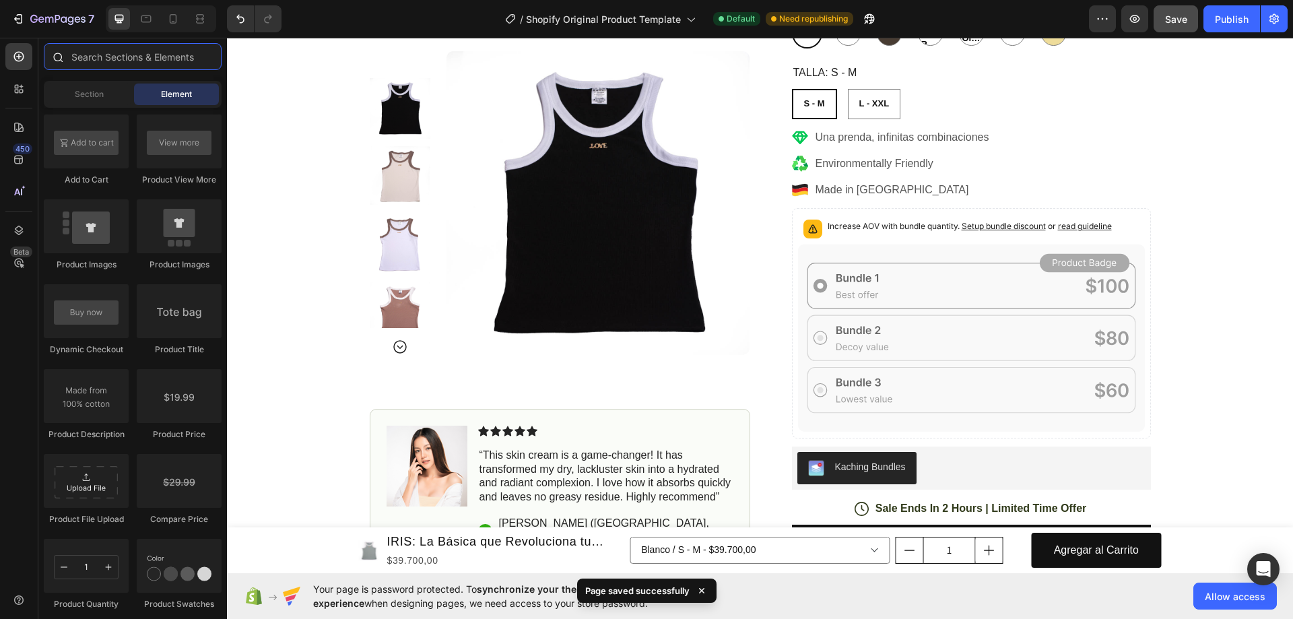
click at [91, 63] on input "text" at bounding box center [133, 56] width 178 height 27
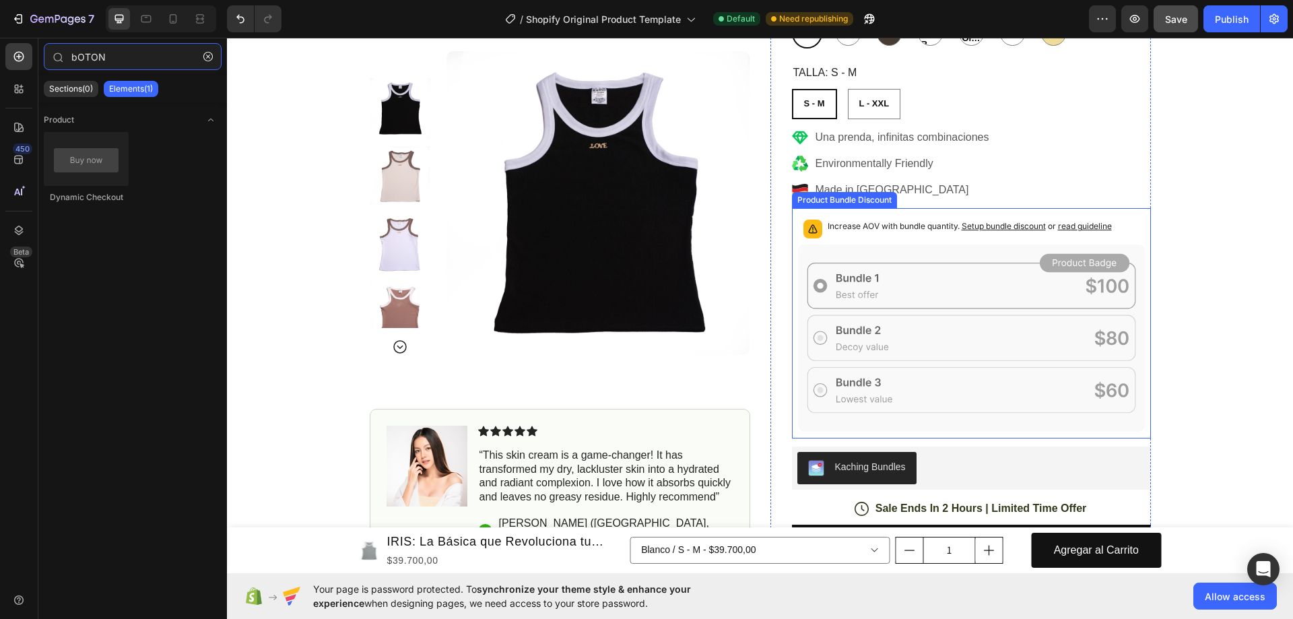
scroll to position [1078, 0]
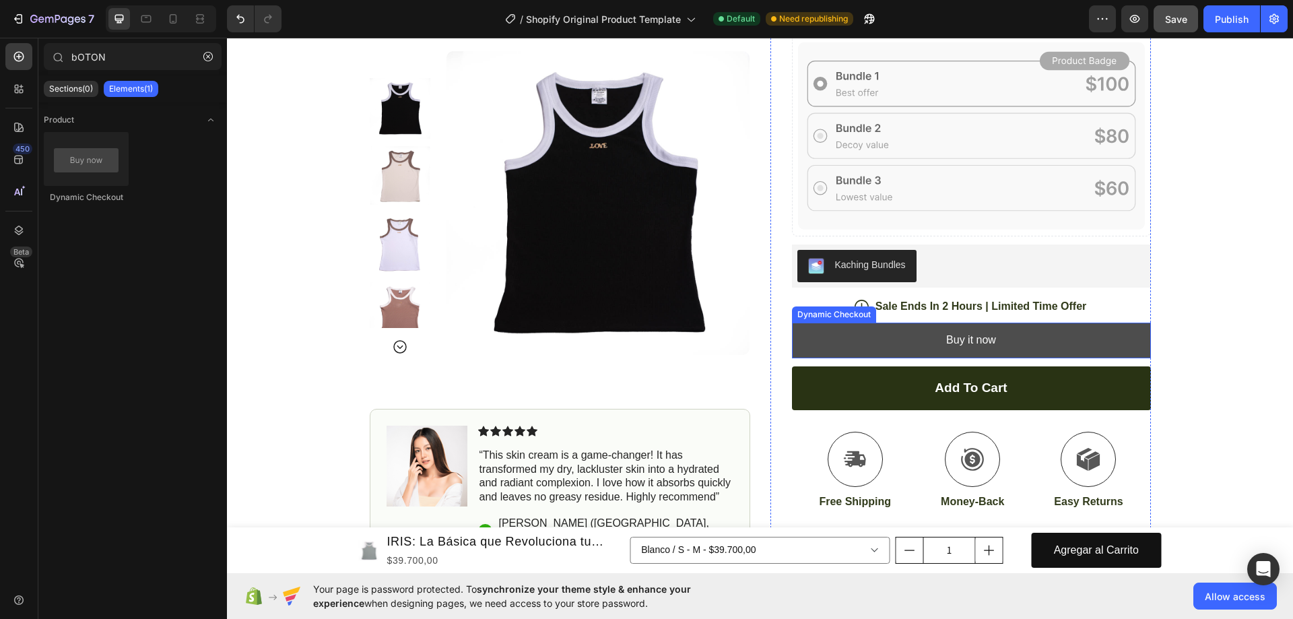
click at [1053, 343] on button "Buy it now" at bounding box center [971, 341] width 359 height 36
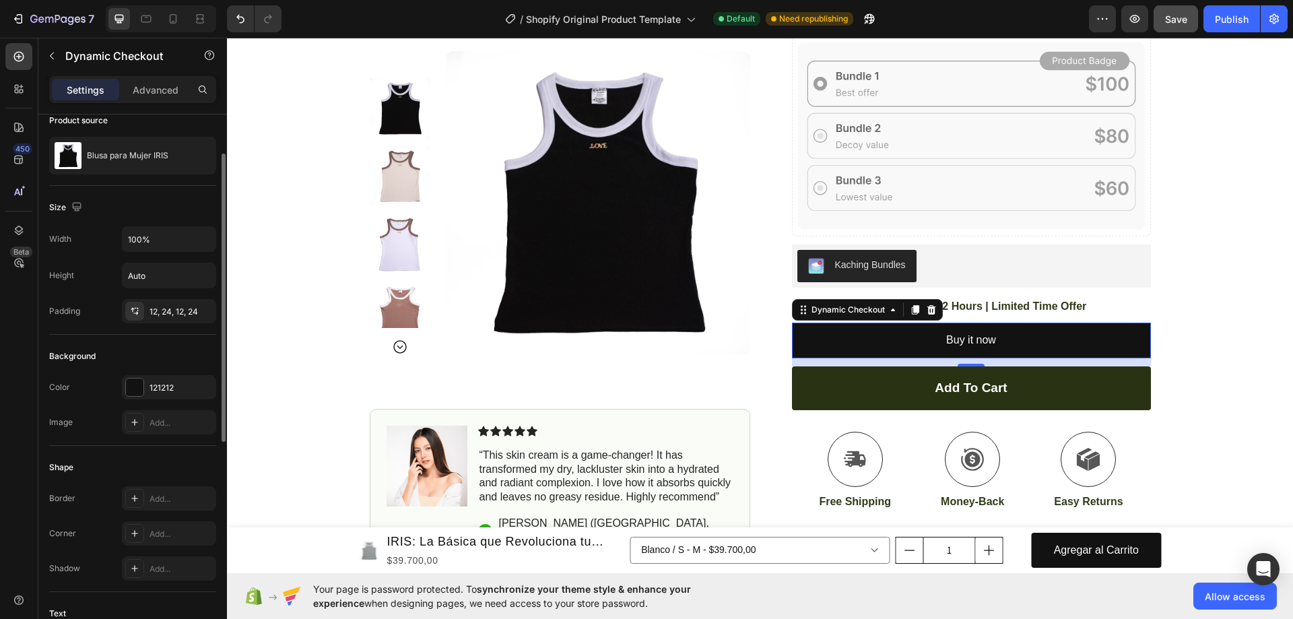
scroll to position [0, 0]
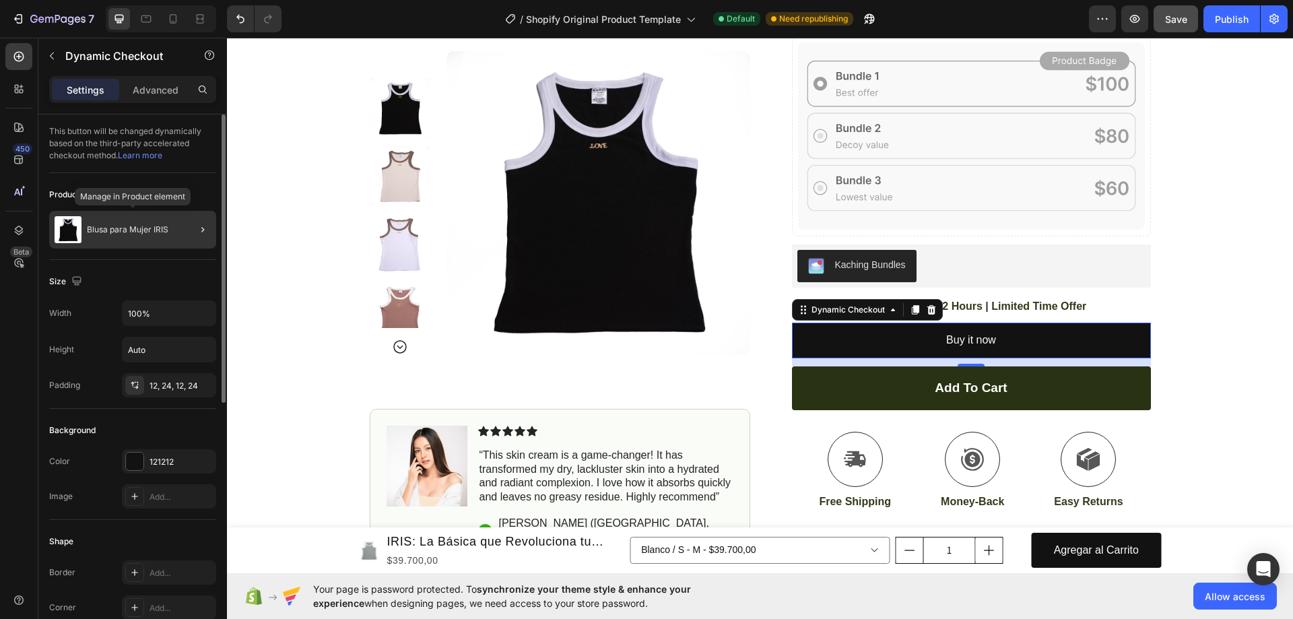
click at [134, 236] on div "Blusa para Mujer IRIS" at bounding box center [132, 230] width 167 height 38
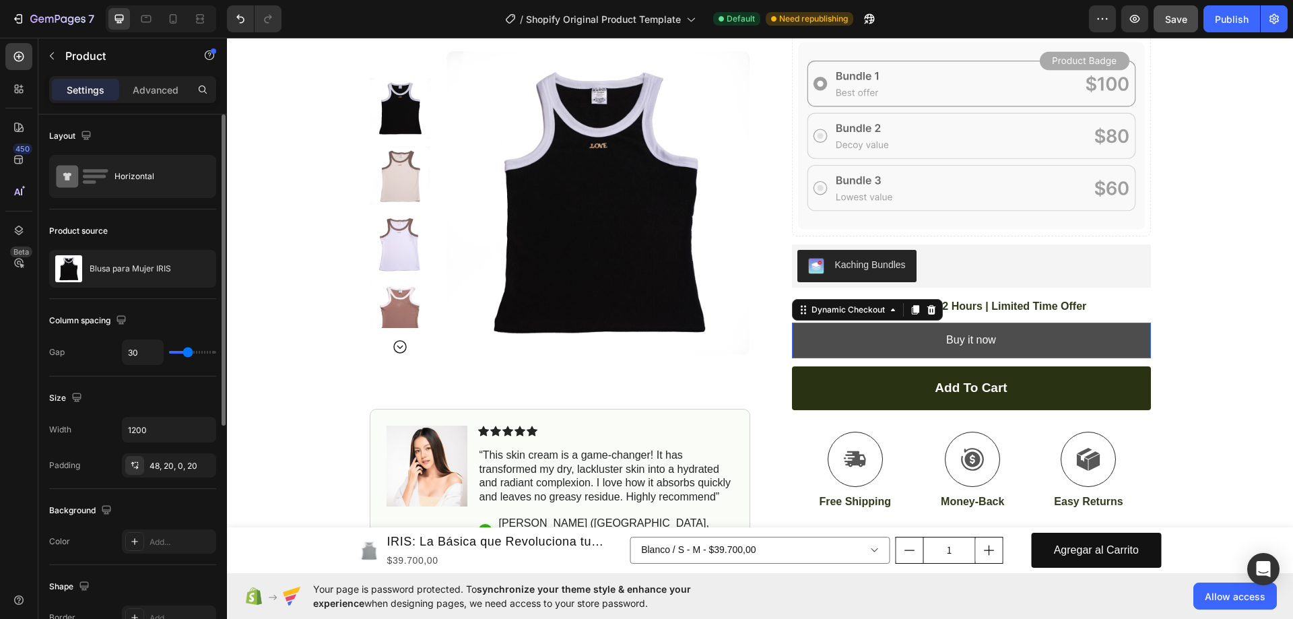
click at [1034, 343] on button "Buy it now" at bounding box center [971, 341] width 359 height 36
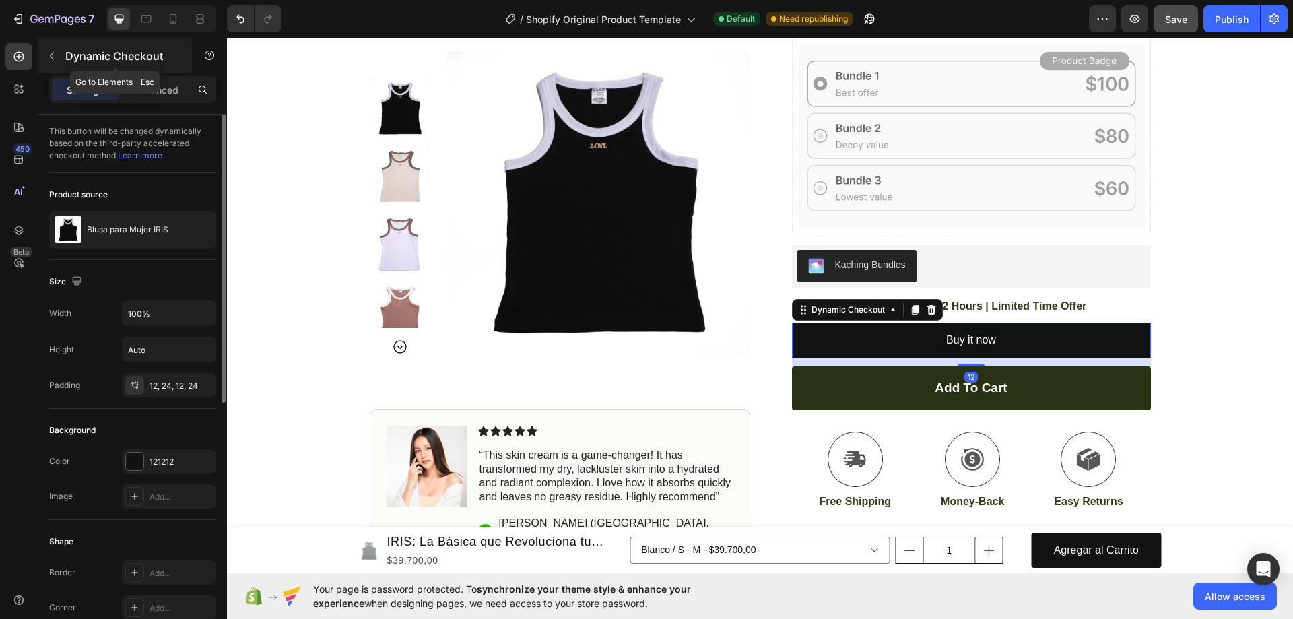
click at [54, 61] on button "button" at bounding box center [52, 56] width 22 height 22
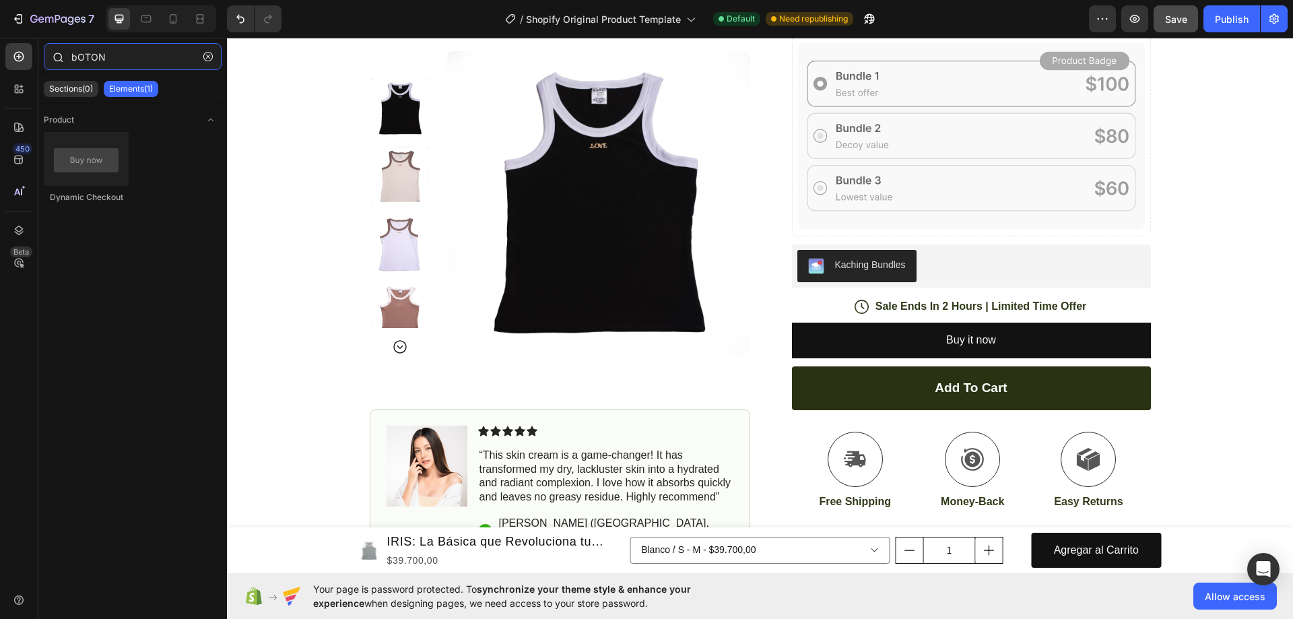
click at [117, 65] on input "bOTON" at bounding box center [133, 56] width 178 height 27
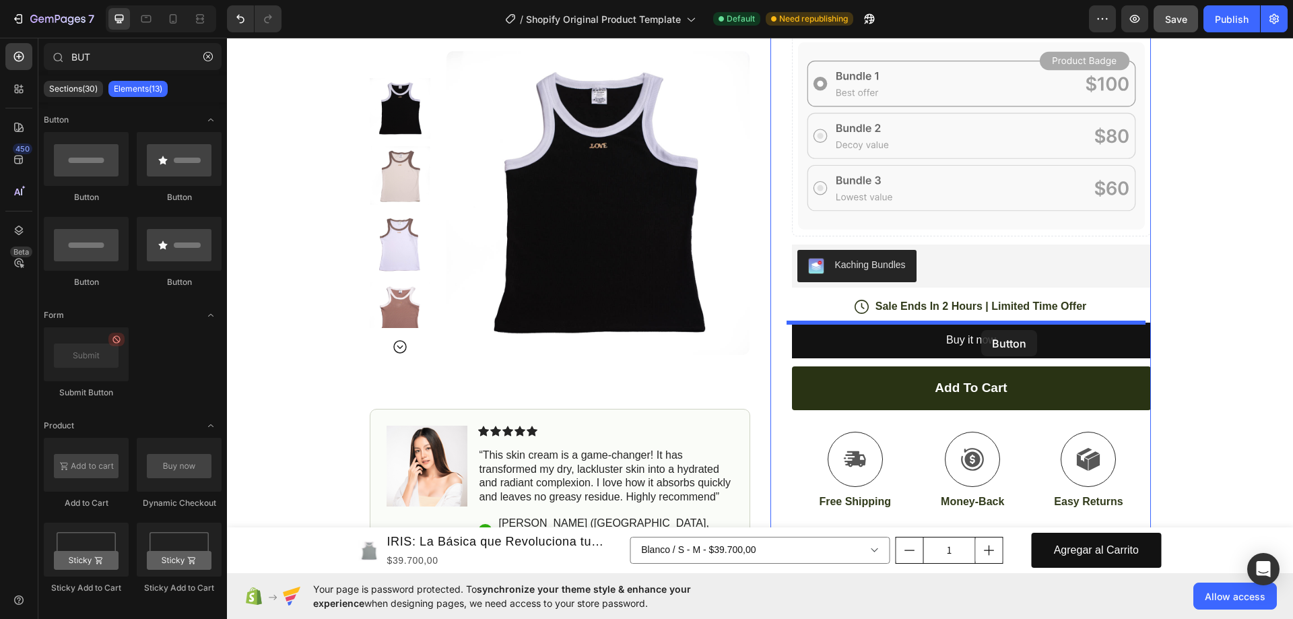
drag, startPoint x: 315, startPoint y: 207, endPoint x: 981, endPoint y: 330, distance: 677.3
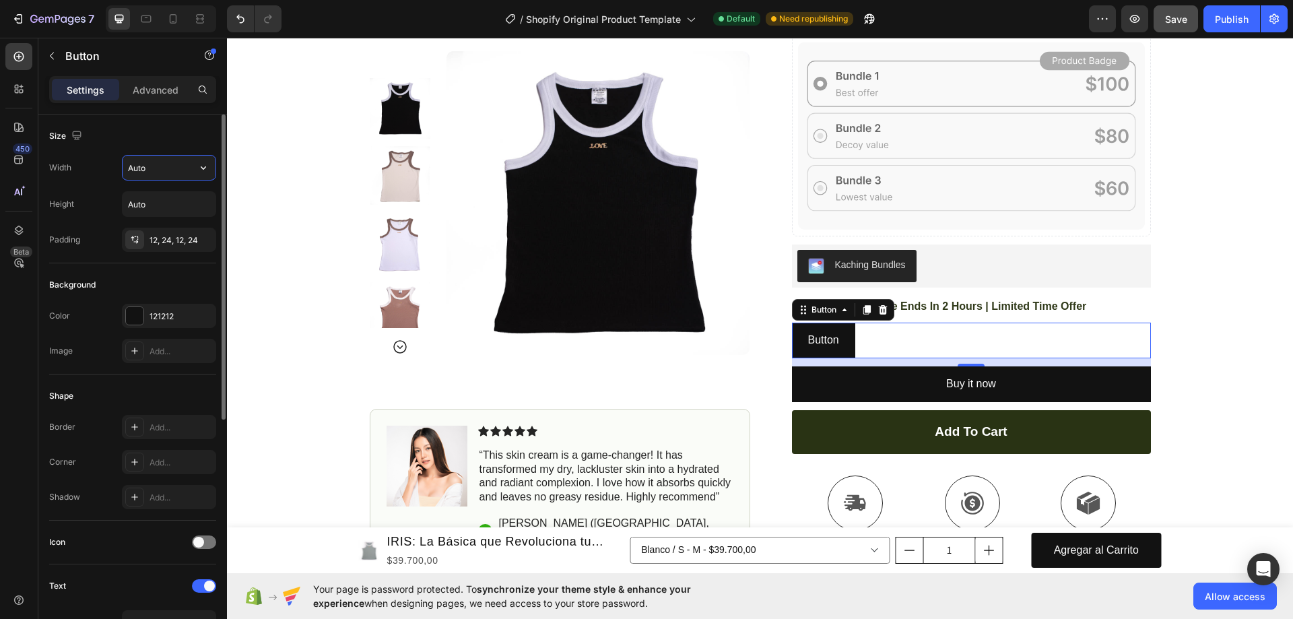
click at [156, 176] on input "Auto" at bounding box center [169, 168] width 93 height 24
click at [172, 169] on input "Auto" at bounding box center [169, 168] width 93 height 24
drag, startPoint x: 190, startPoint y: 170, endPoint x: 203, endPoint y: 169, distance: 13.5
click at [191, 170] on input "Auto" at bounding box center [169, 168] width 93 height 24
click at [204, 169] on icon "button" at bounding box center [203, 167] width 5 height 3
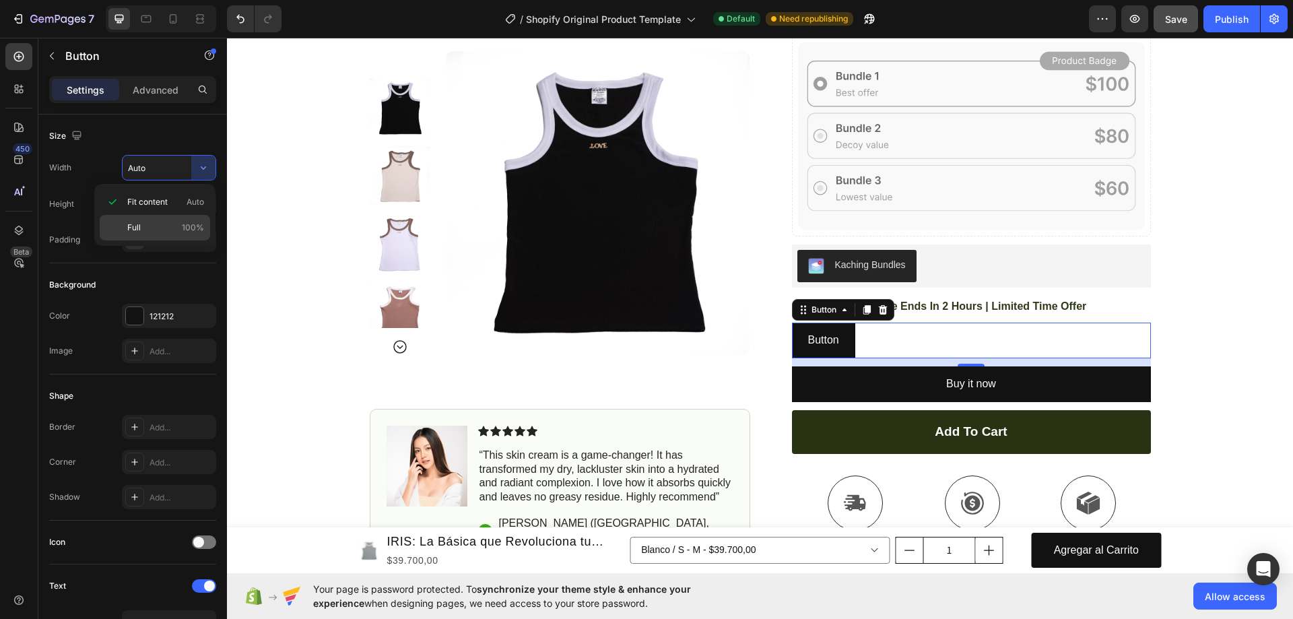
click at [149, 222] on p "Full 100%" at bounding box center [165, 228] width 77 height 12
type input "100%"
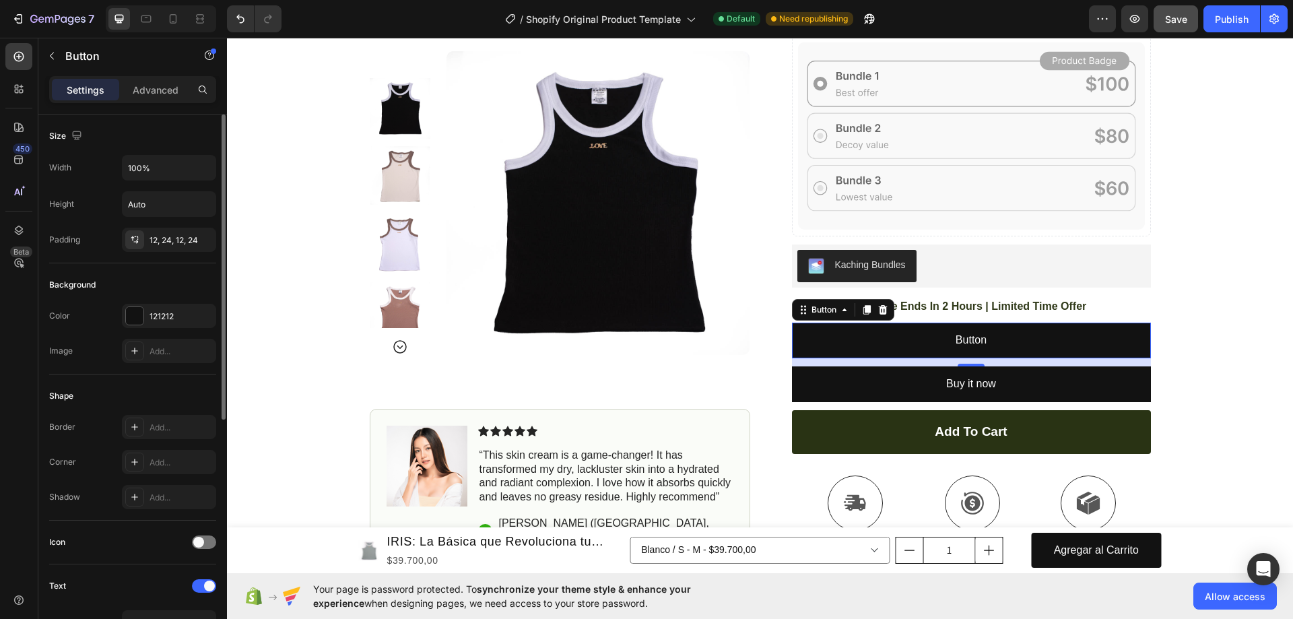
click at [174, 139] on div "Size" at bounding box center [132, 136] width 167 height 22
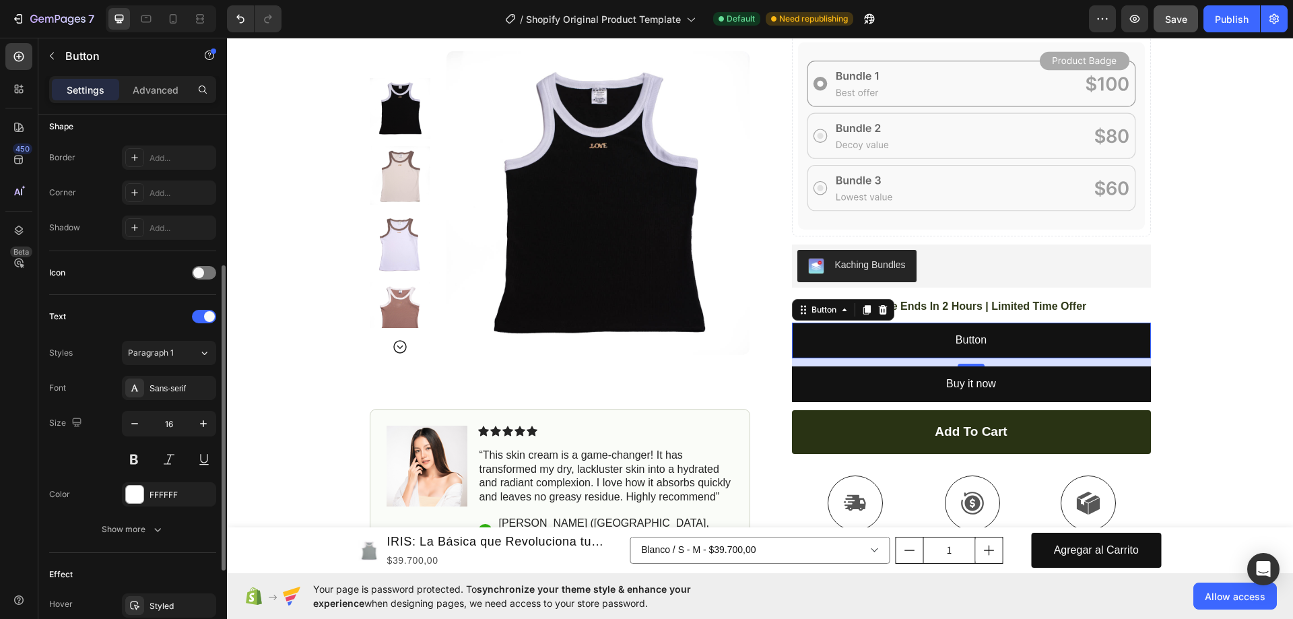
scroll to position [67, 0]
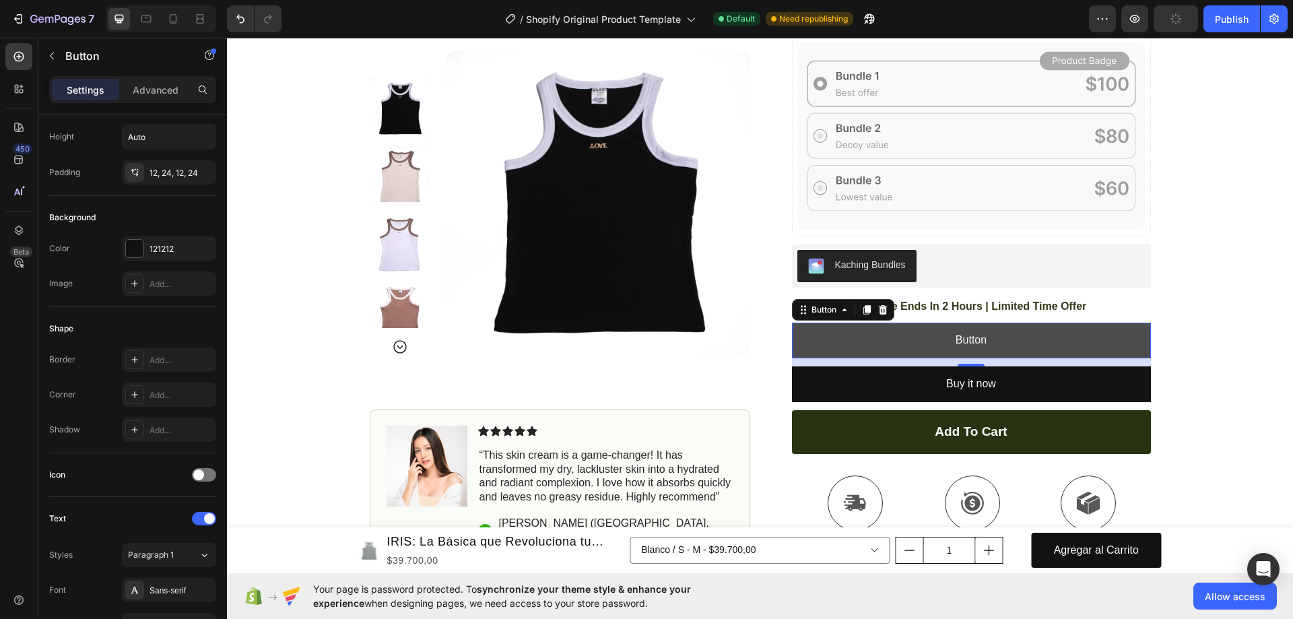
click at [868, 337] on button "Button" at bounding box center [971, 341] width 359 height 36
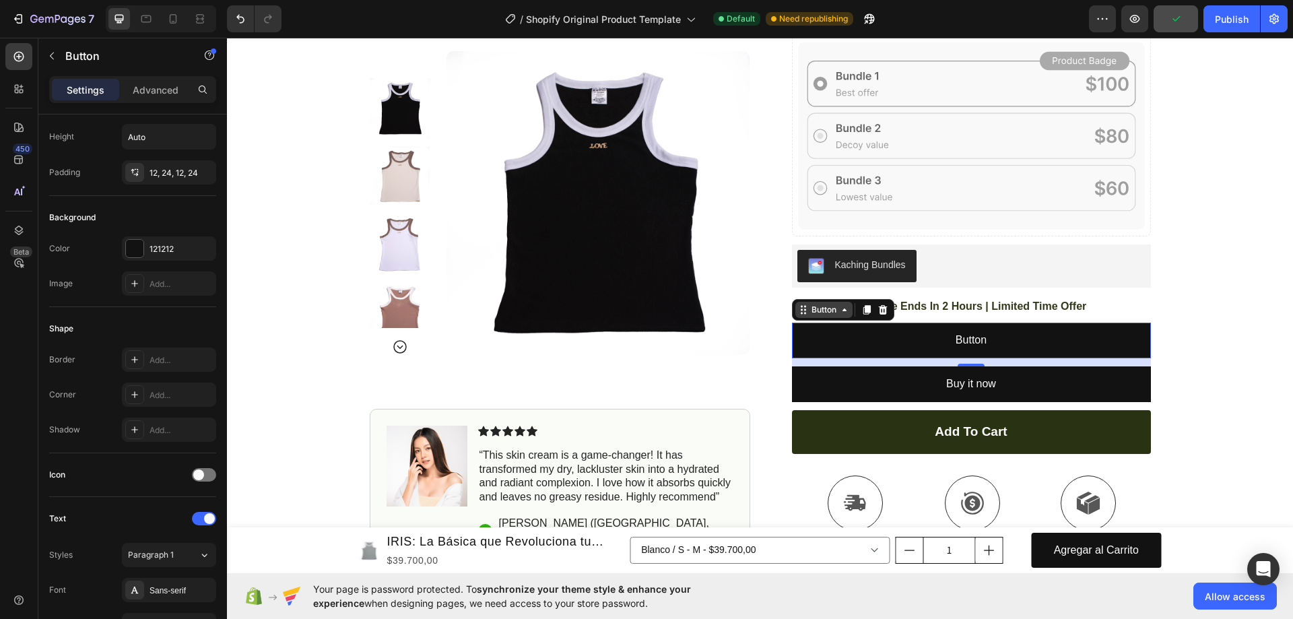
click at [815, 317] on div "Button" at bounding box center [823, 310] width 57 height 16
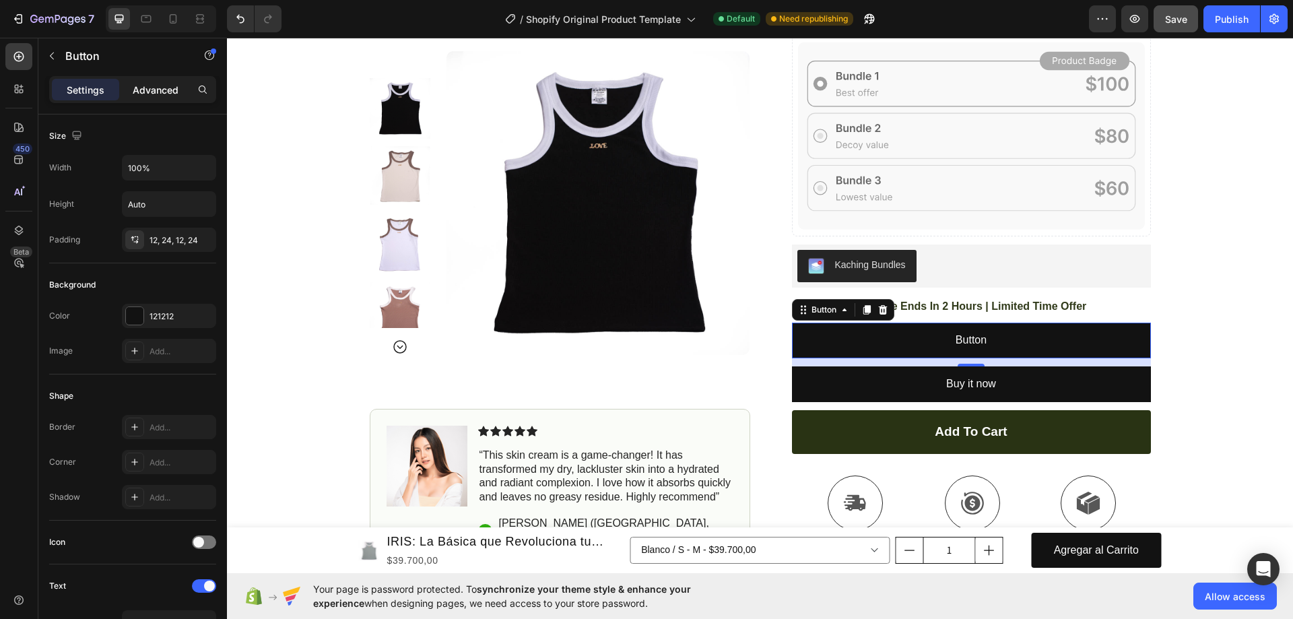
click at [156, 92] on p "Advanced" at bounding box center [156, 90] width 46 height 14
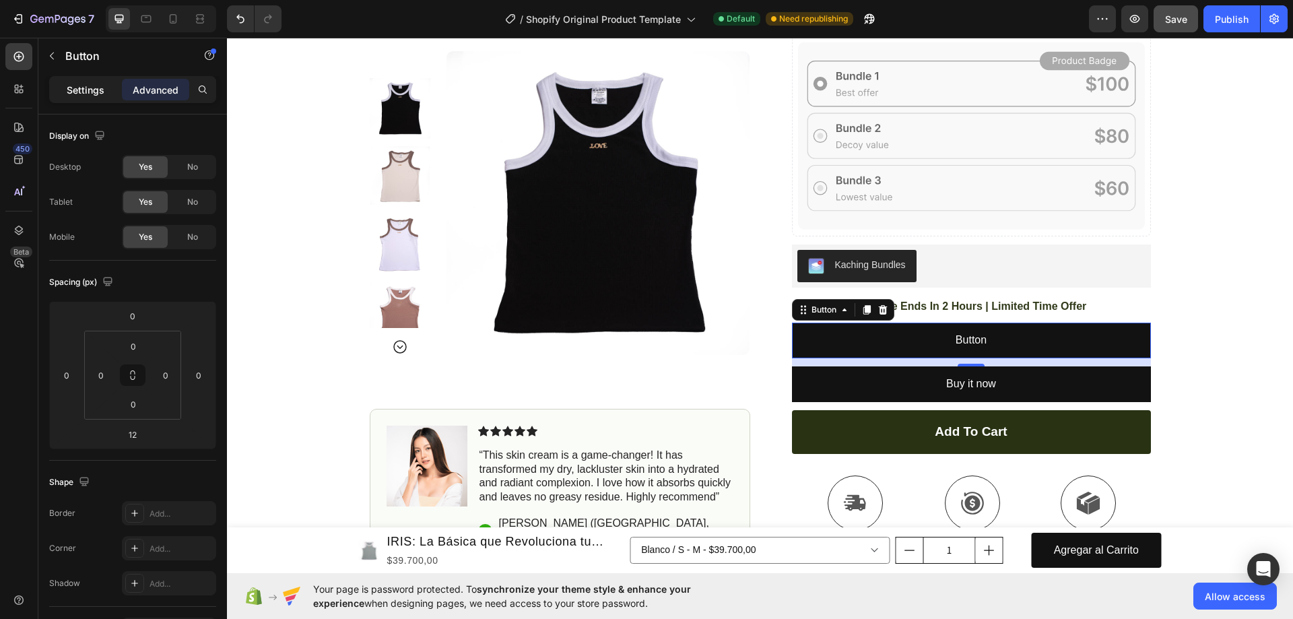
click at [90, 84] on p "Settings" at bounding box center [86, 90] width 38 height 14
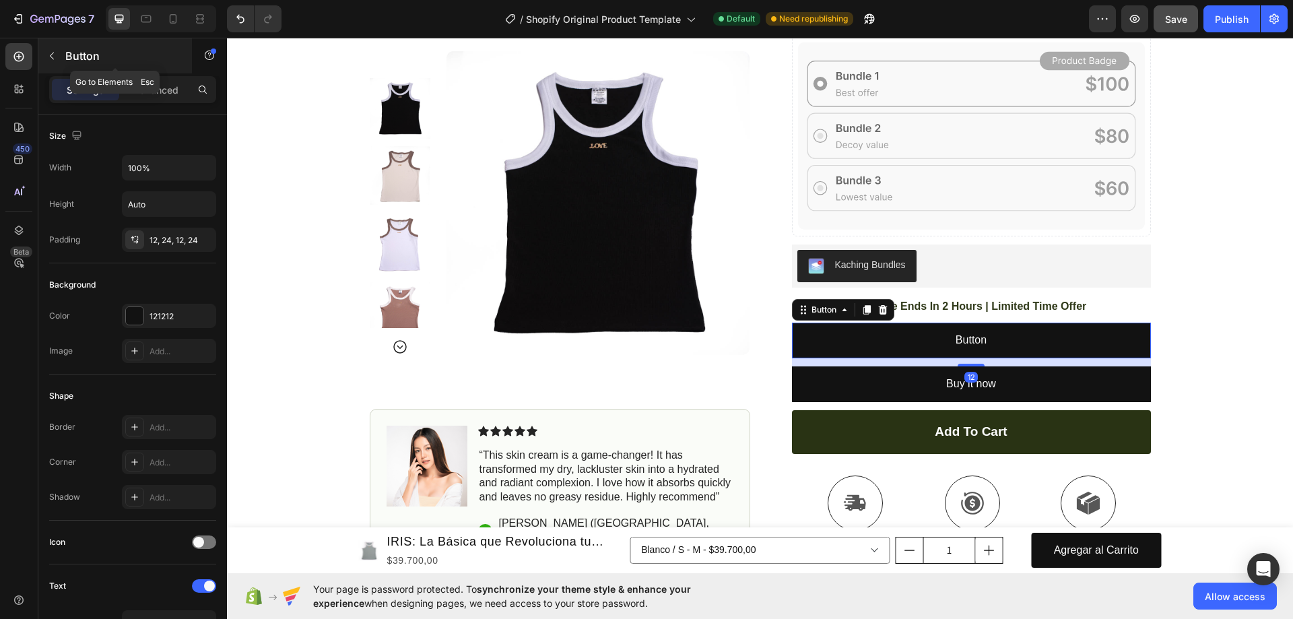
click at [51, 54] on icon "button" at bounding box center [51, 56] width 11 height 11
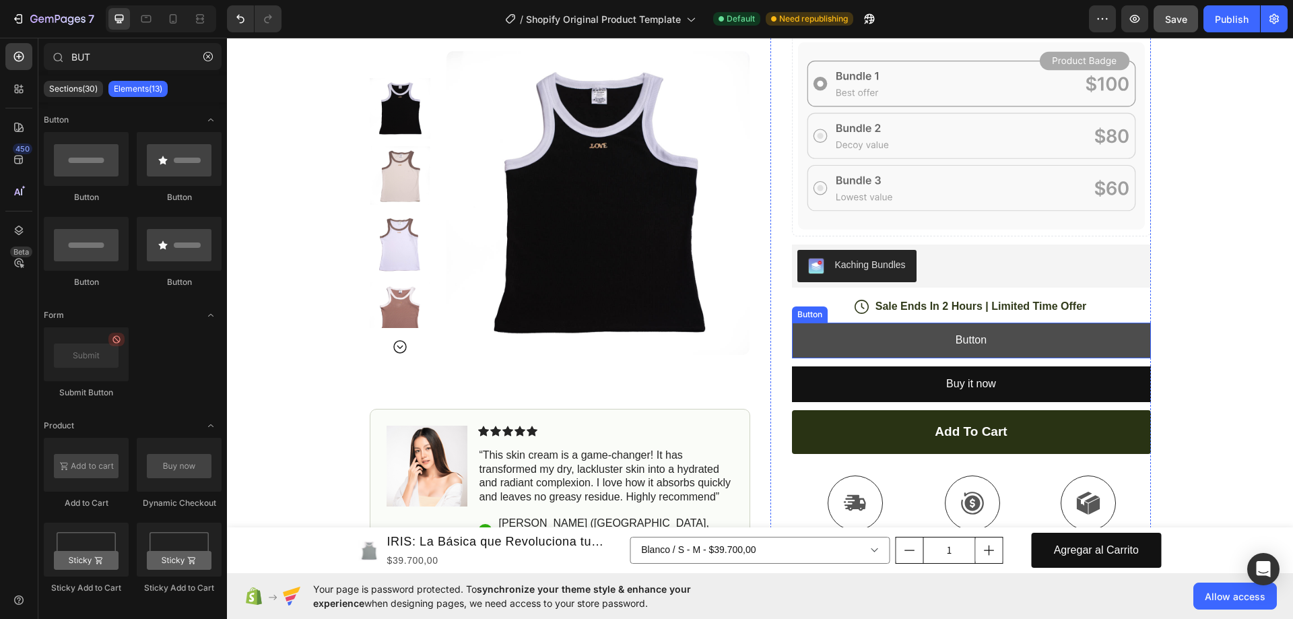
click at [1042, 339] on button "Button" at bounding box center [971, 341] width 359 height 36
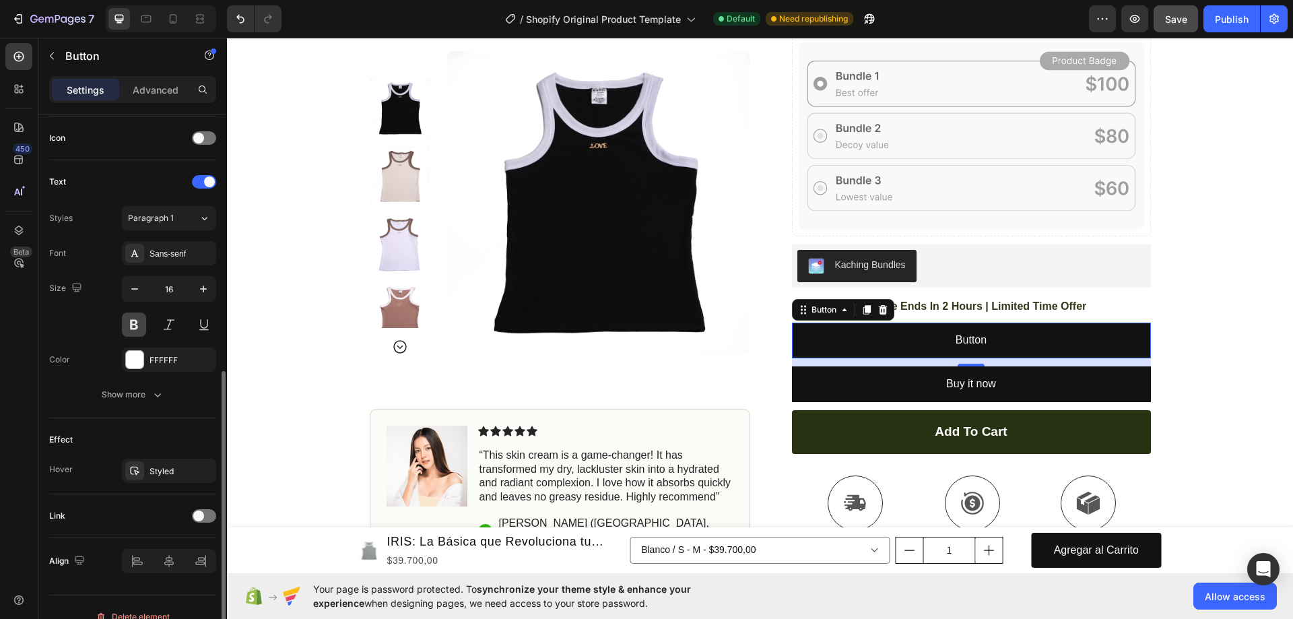
scroll to position [423, 0]
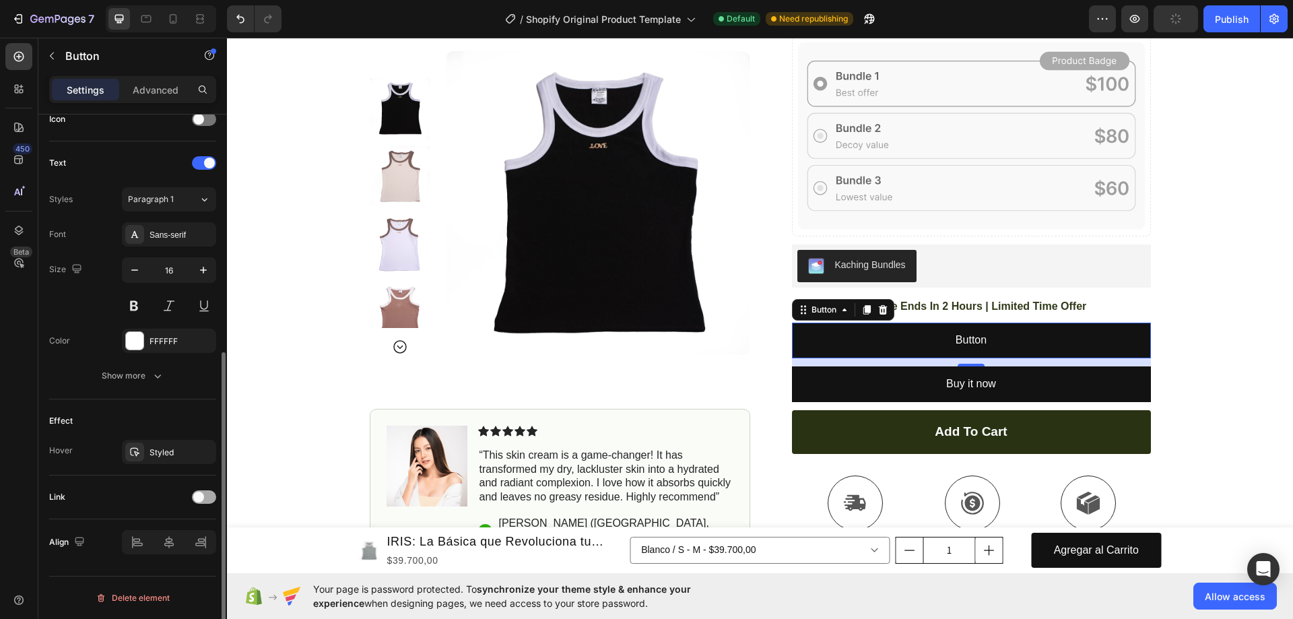
click at [207, 494] on div at bounding box center [204, 496] width 24 height 13
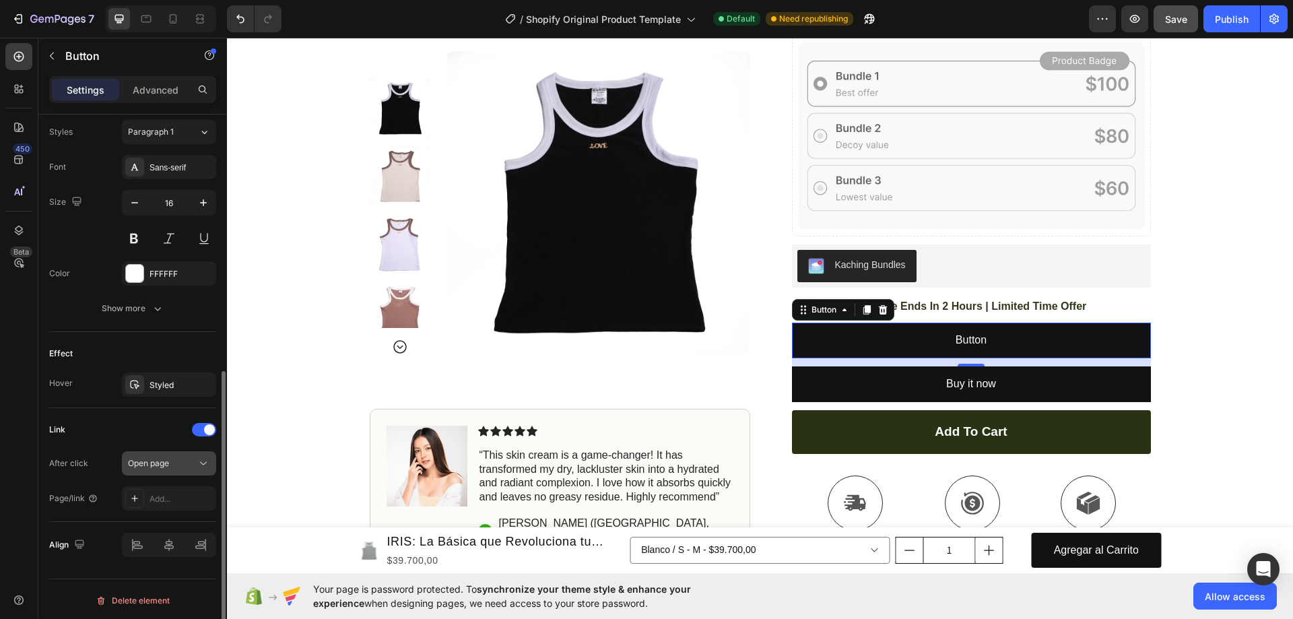
click at [165, 466] on span "Open page" at bounding box center [148, 463] width 41 height 10
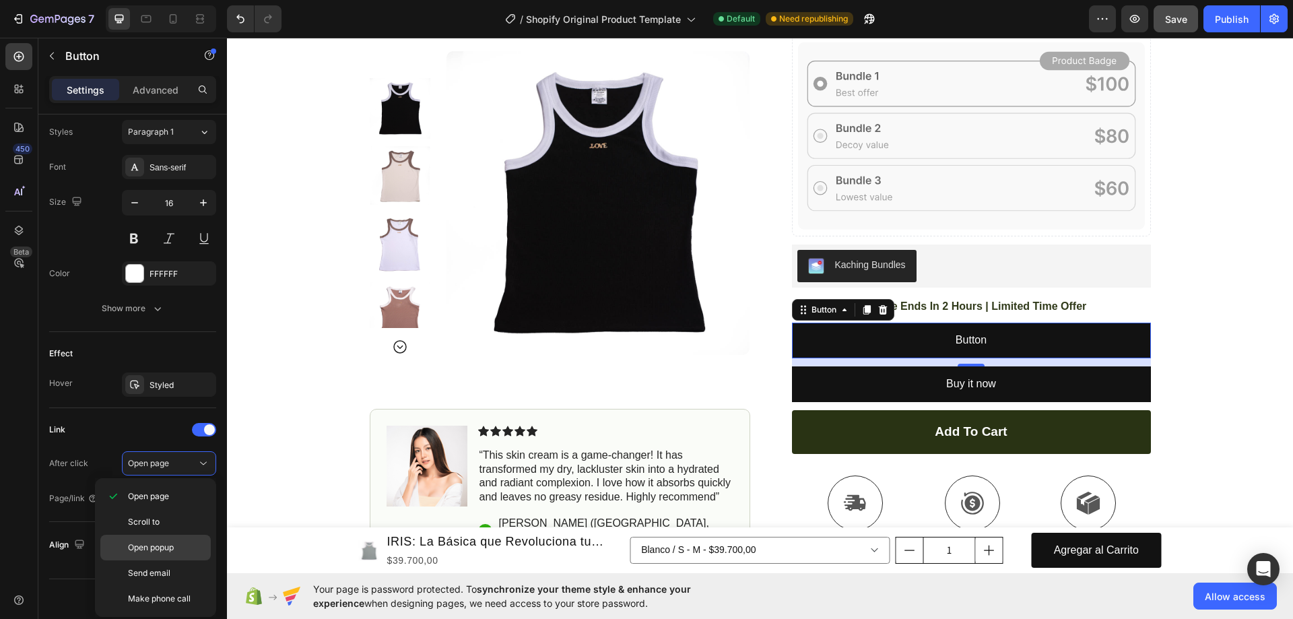
click at [171, 545] on span "Open popup" at bounding box center [151, 548] width 46 height 12
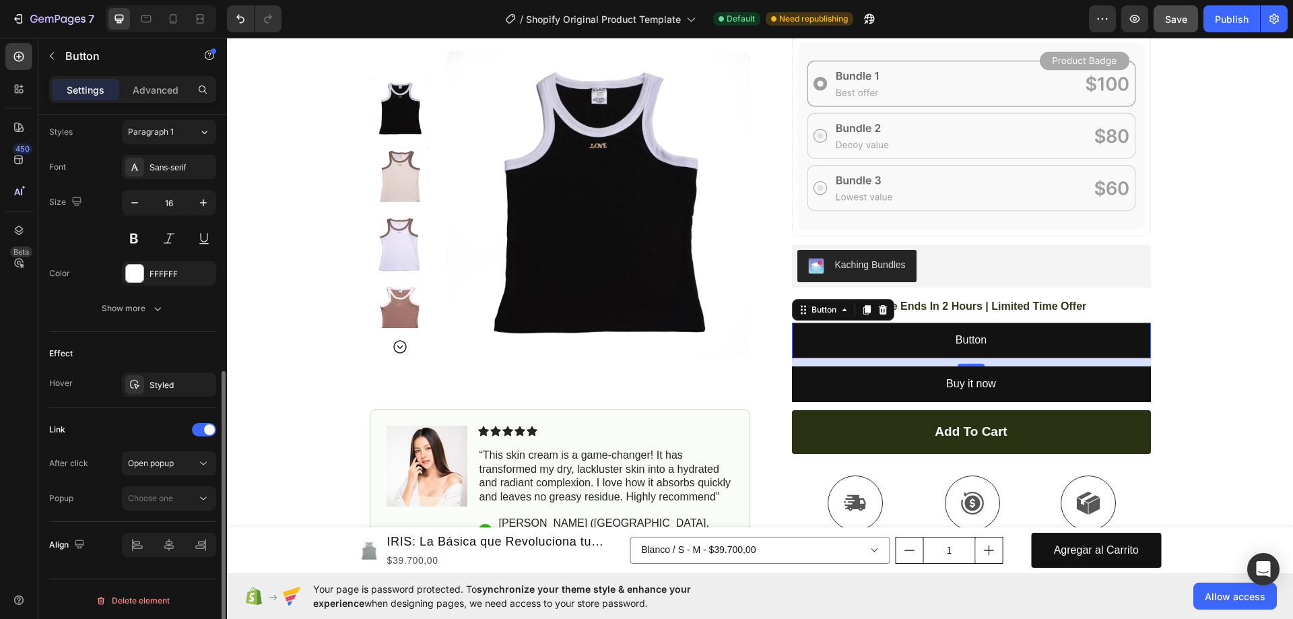
scroll to position [493, 0]
click at [165, 494] on span "Choose one" at bounding box center [150, 495] width 45 height 10
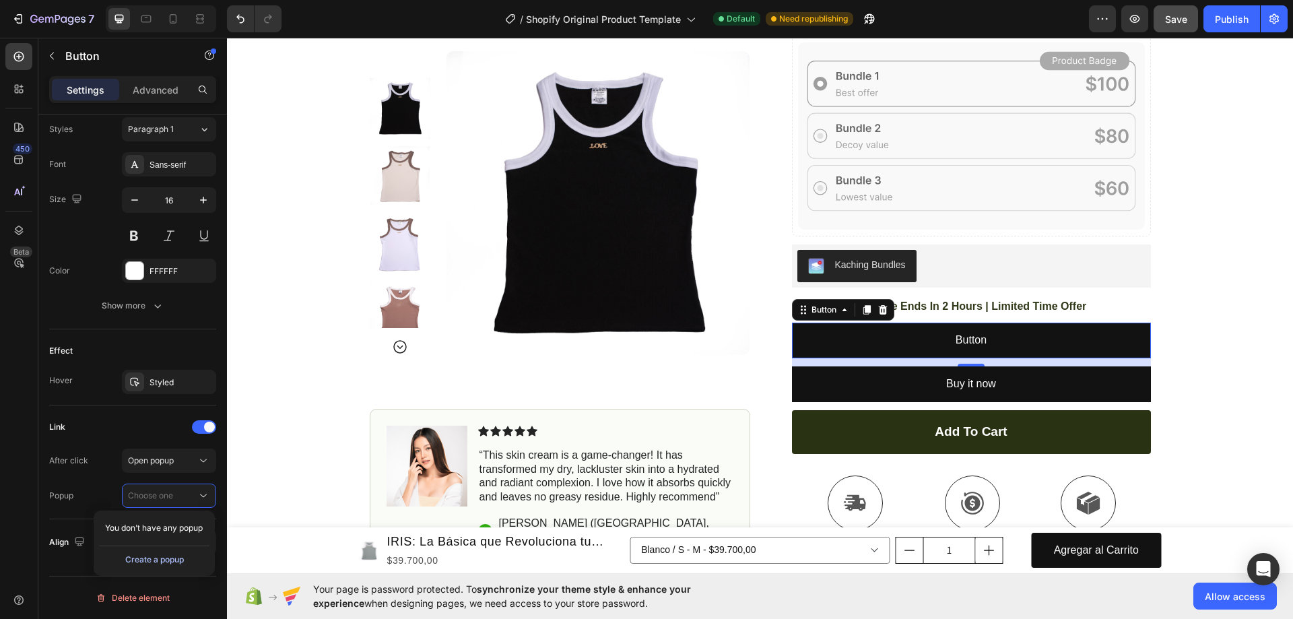
click at [164, 563] on div "Create a popup" at bounding box center [154, 560] width 59 height 12
click at [182, 530] on p "Popup 1" at bounding box center [166, 529] width 77 height 12
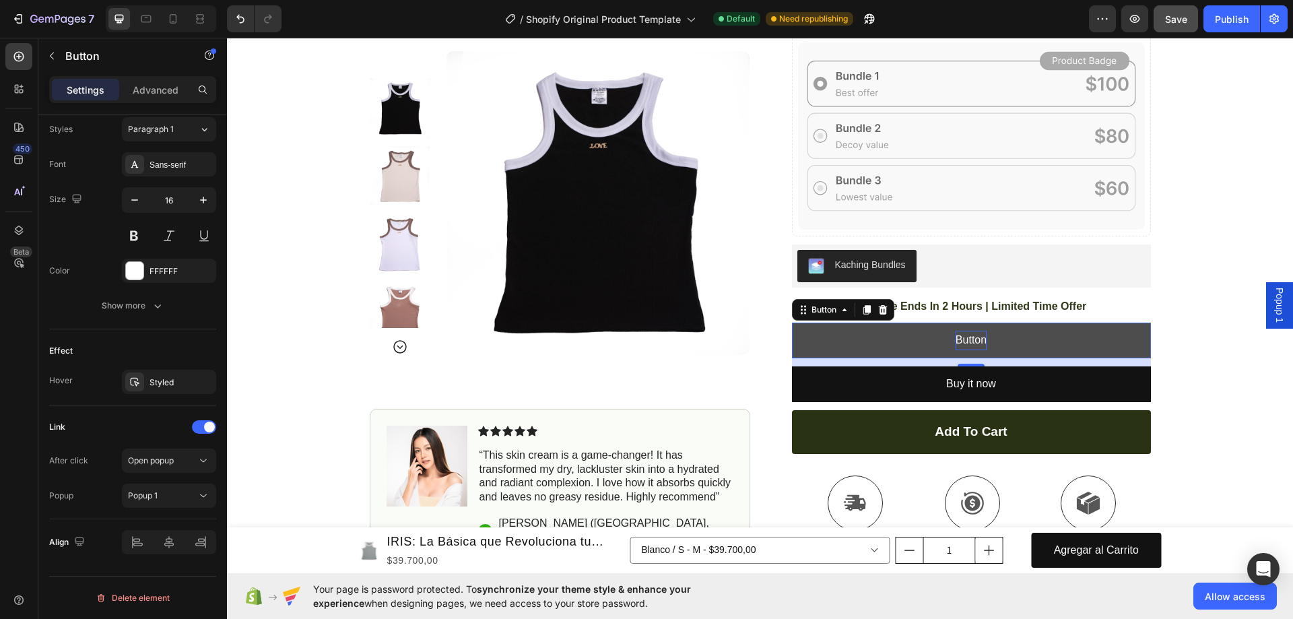
click at [974, 343] on p "Button" at bounding box center [971, 341] width 31 height 20
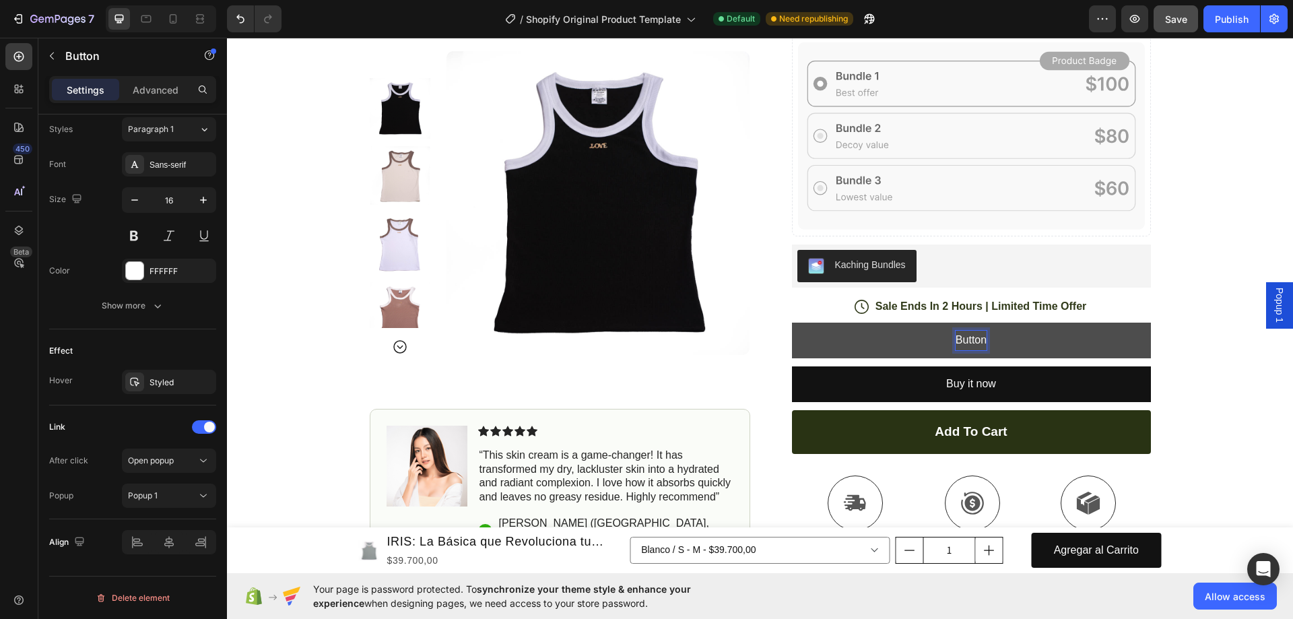
click at [1035, 339] on link "Button" at bounding box center [971, 341] width 359 height 36
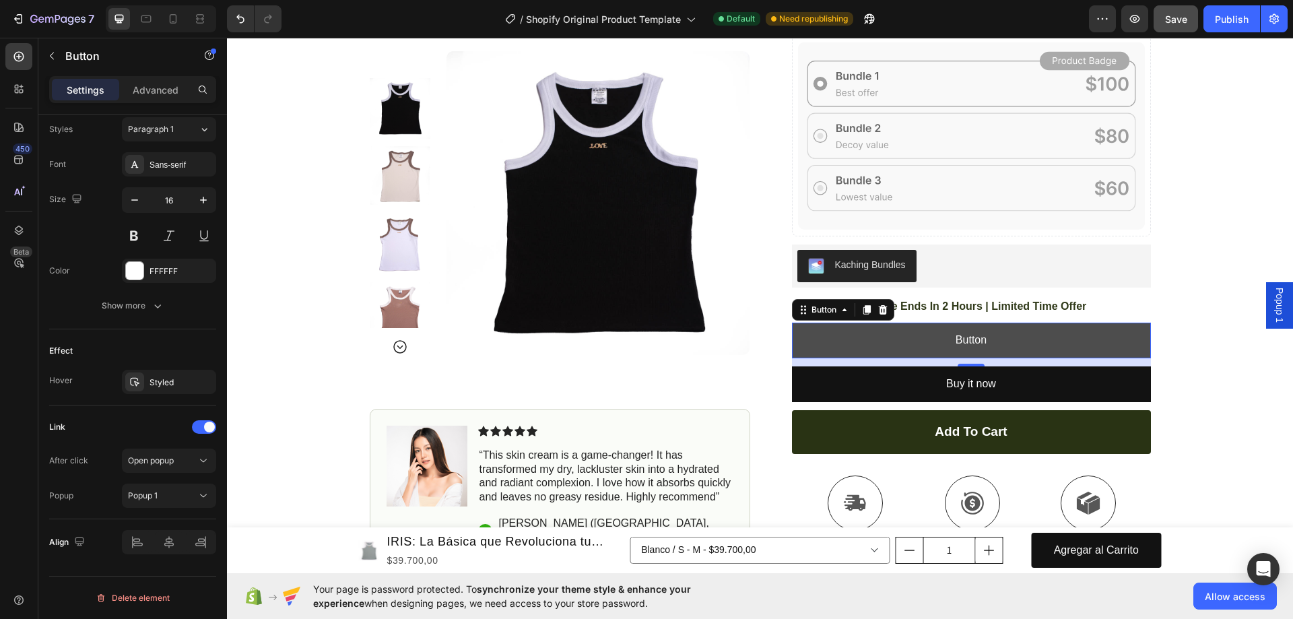
click at [1035, 339] on link "Button" at bounding box center [971, 341] width 359 height 36
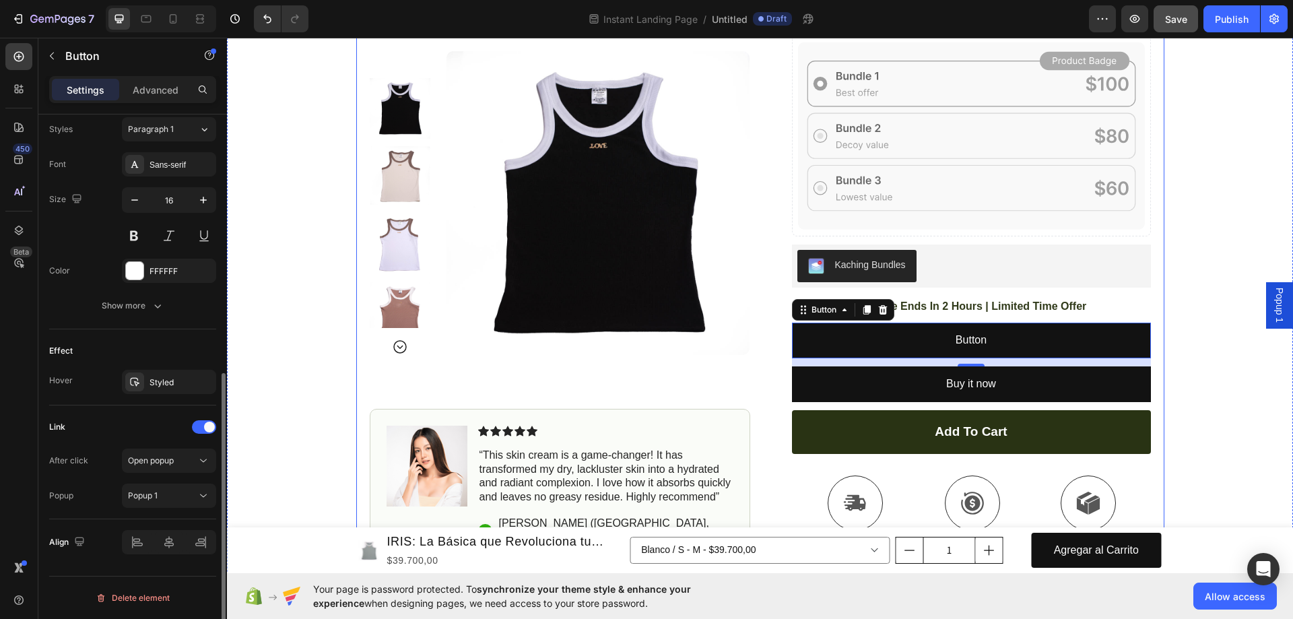
click at [78, 495] on div "Popup Popup 1" at bounding box center [132, 496] width 167 height 24
click at [57, 53] on icon "button" at bounding box center [51, 56] width 11 height 11
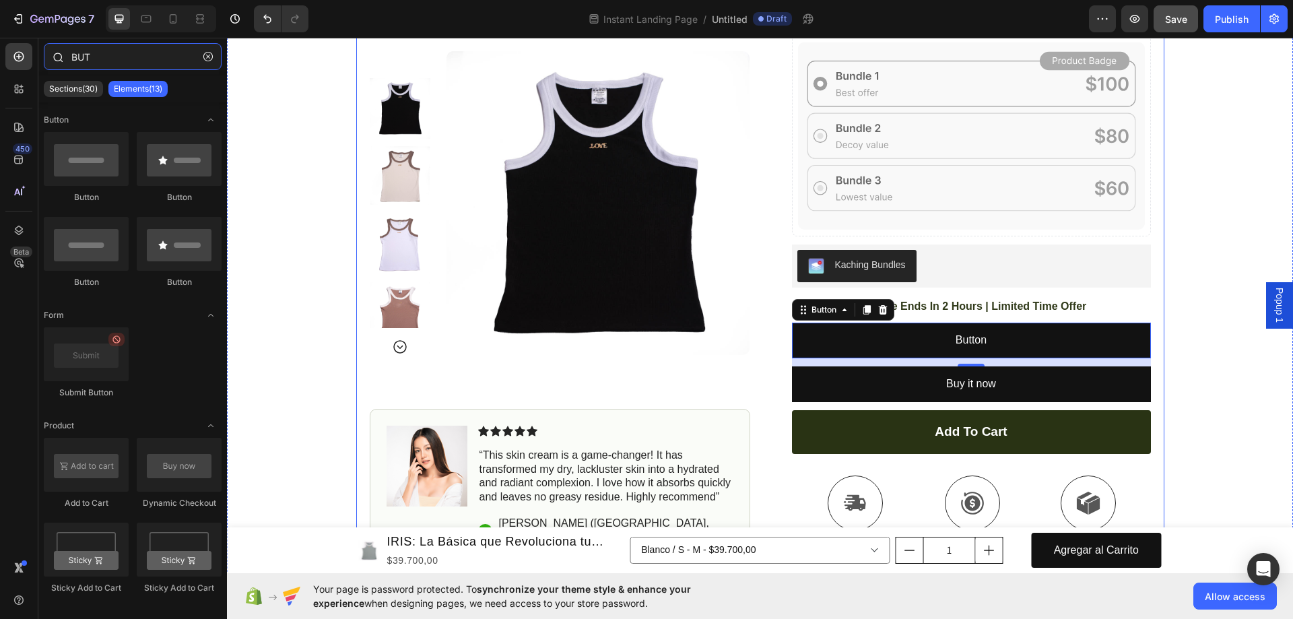
click at [98, 53] on input "BUT" at bounding box center [133, 56] width 178 height 27
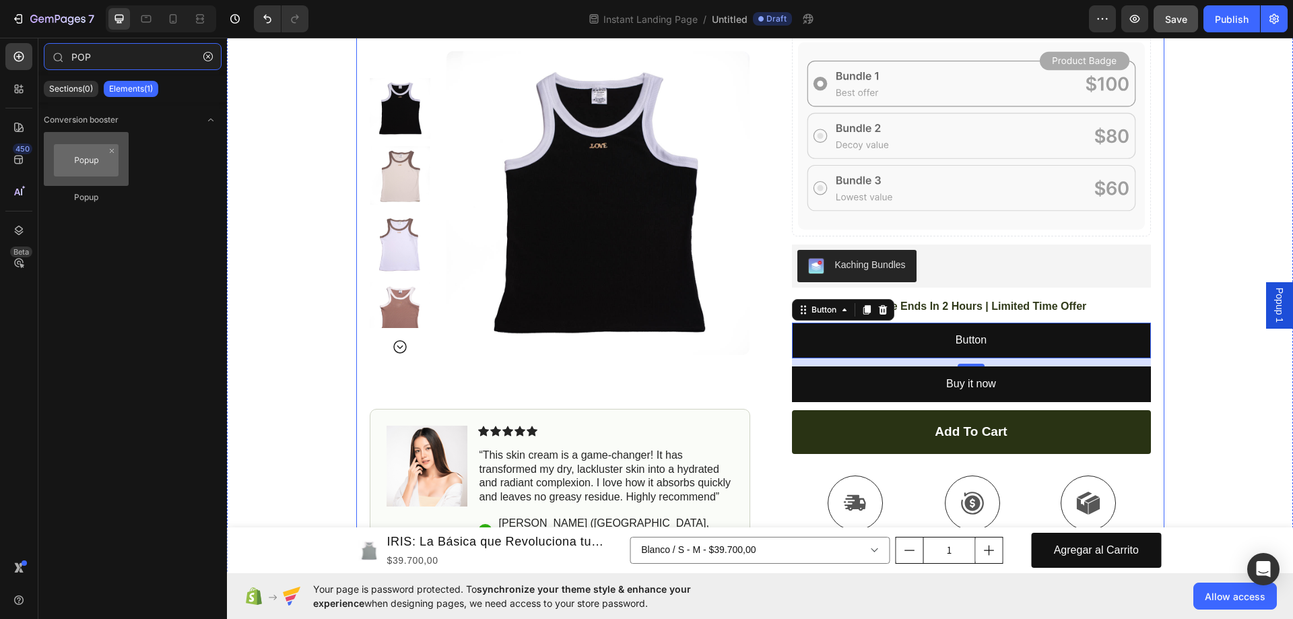
type input "POP"
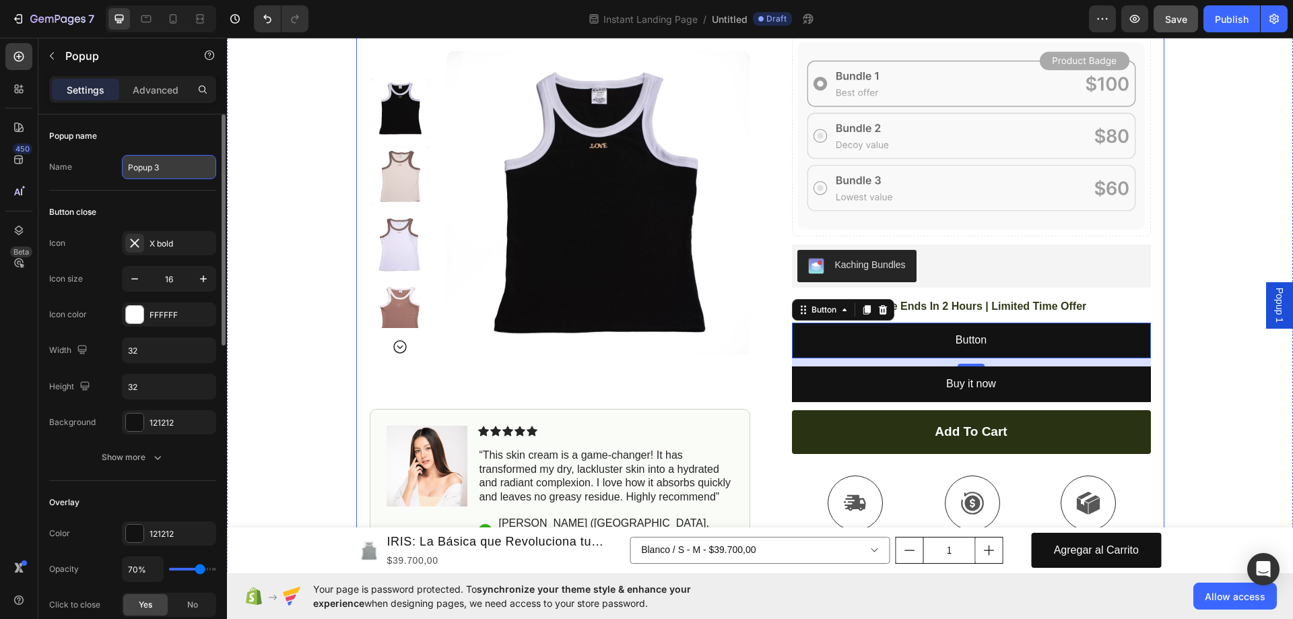
click at [155, 170] on input "Popup 3" at bounding box center [169, 167] width 94 height 24
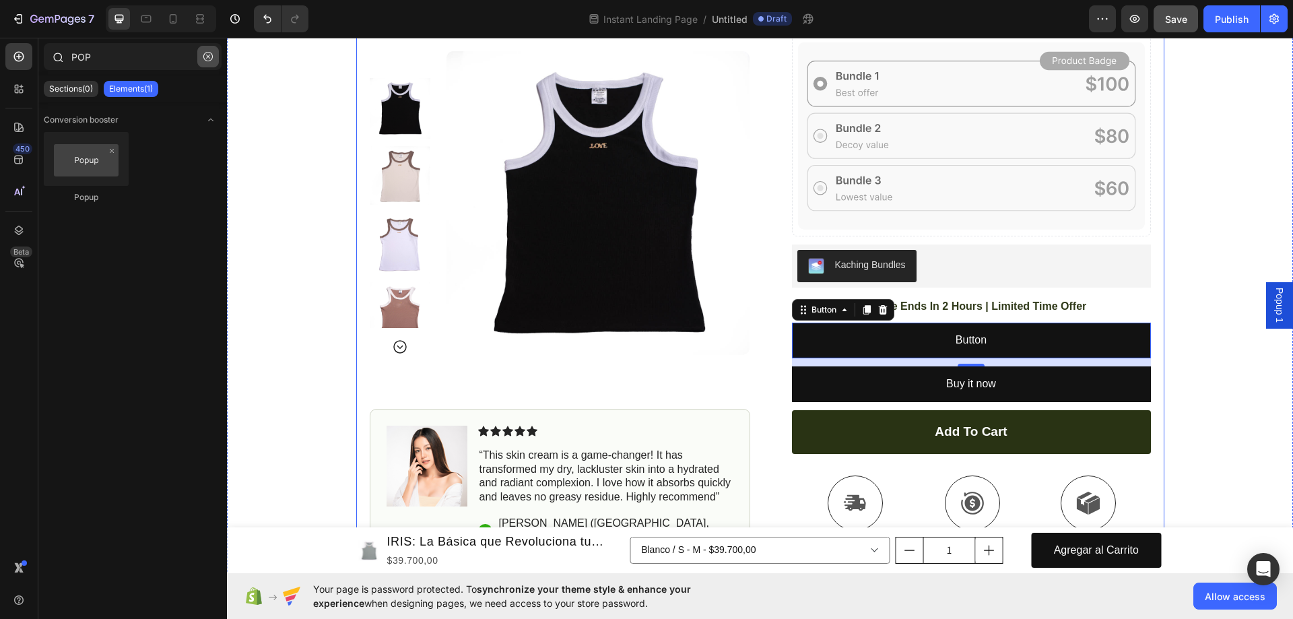
click at [203, 59] on icon "button" at bounding box center [207, 56] width 9 height 9
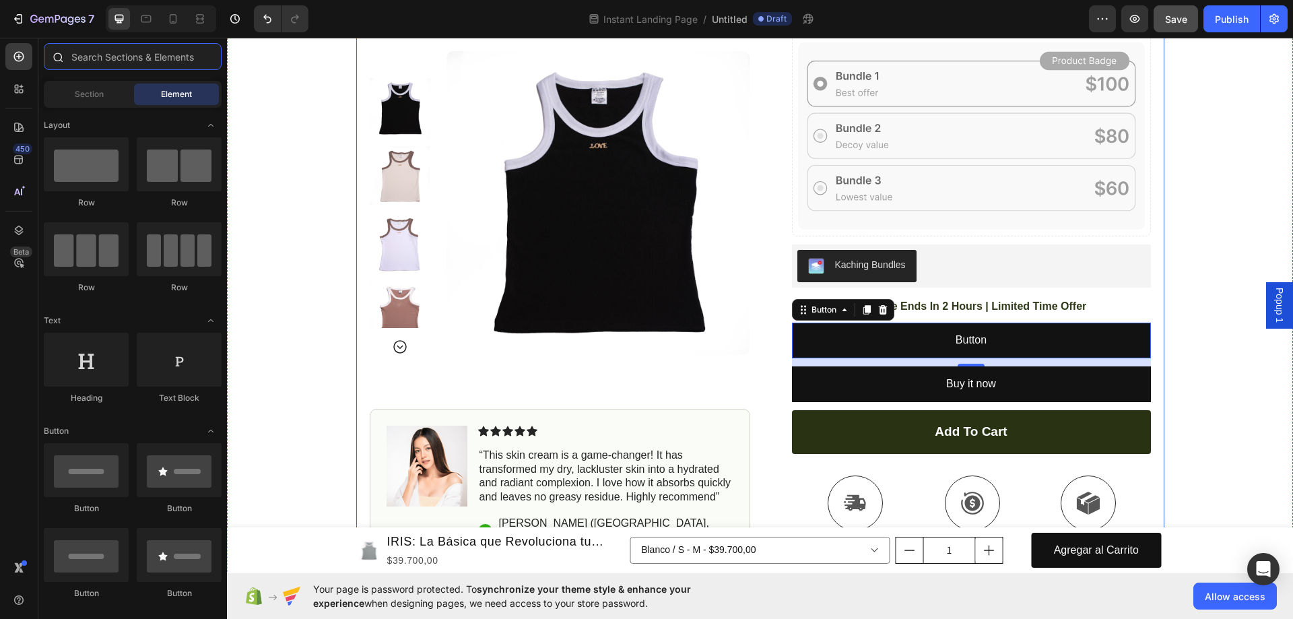
click at [125, 56] on input "text" at bounding box center [133, 56] width 178 height 27
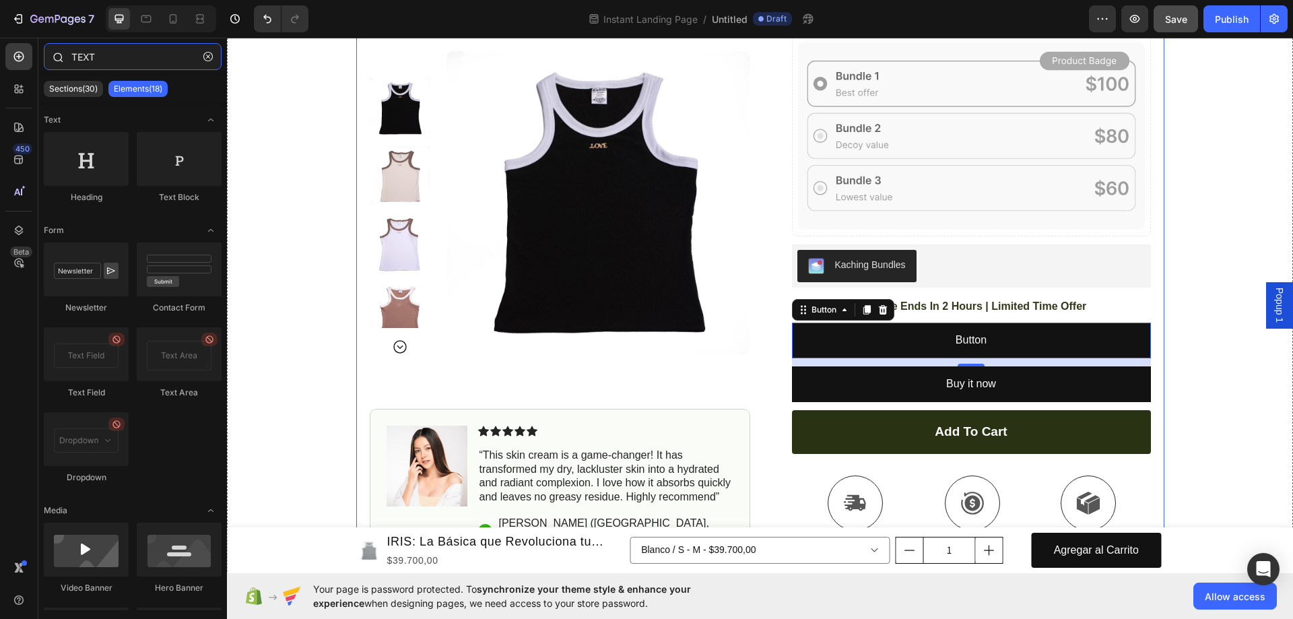
click at [102, 56] on input "TEXT" at bounding box center [133, 56] width 178 height 27
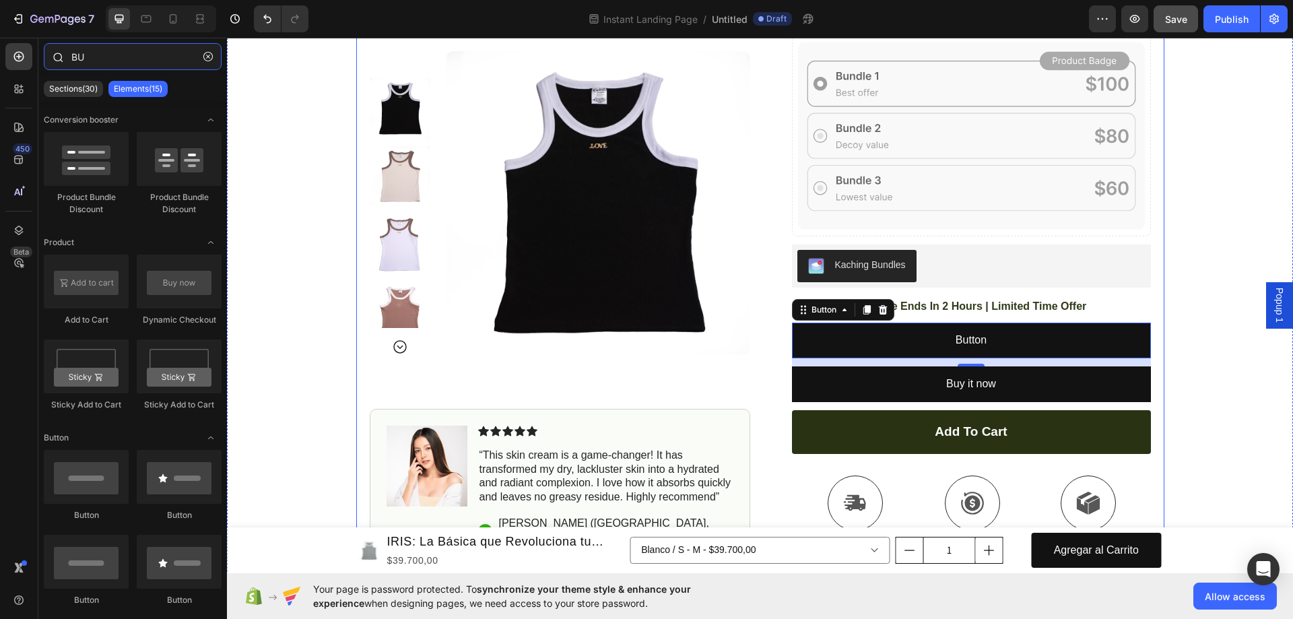
type input "B"
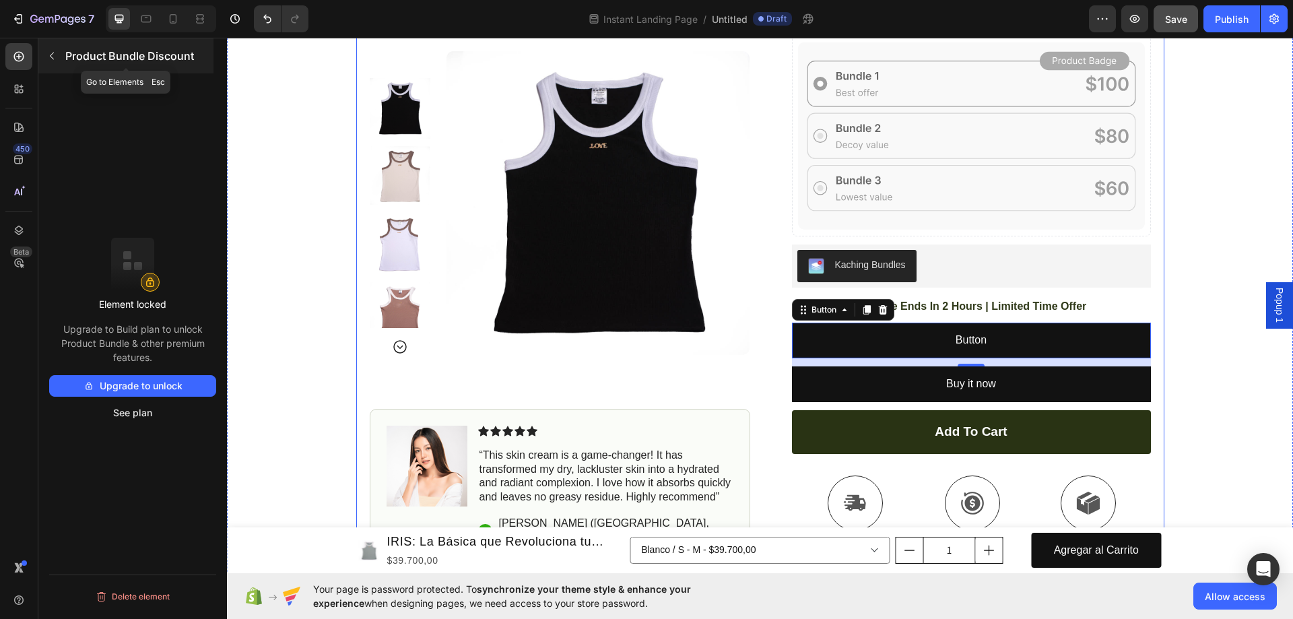
click at [46, 58] on button "button" at bounding box center [52, 56] width 22 height 22
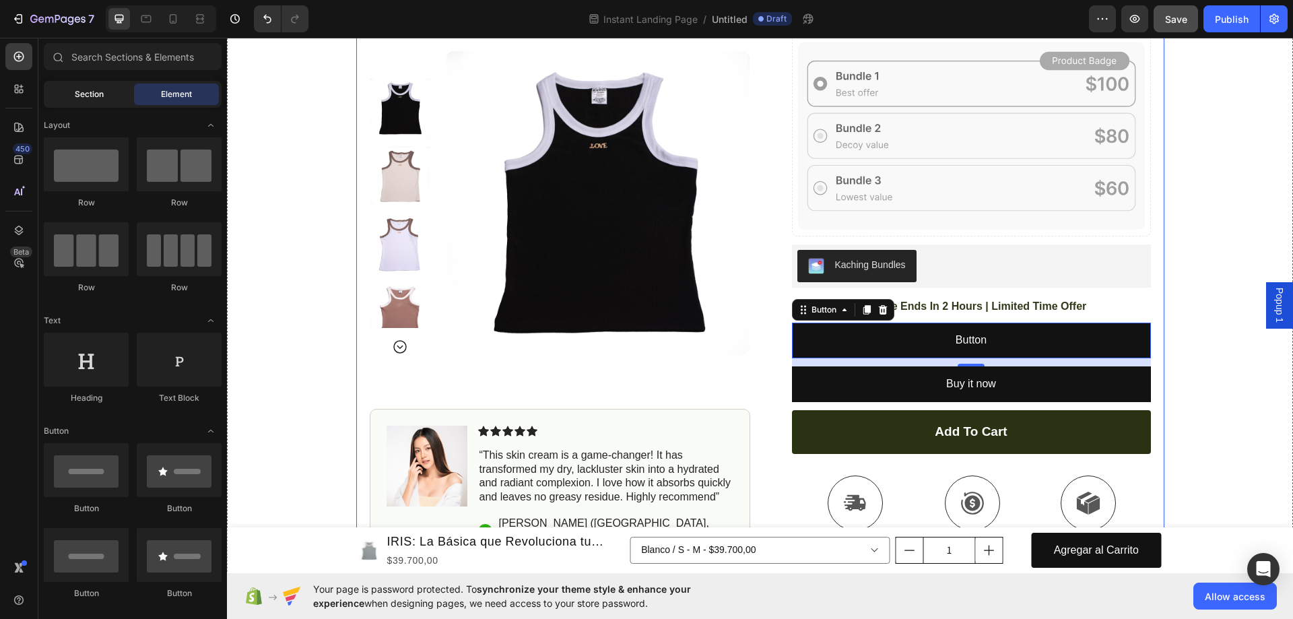
click at [69, 100] on div "Section" at bounding box center [88, 95] width 85 height 22
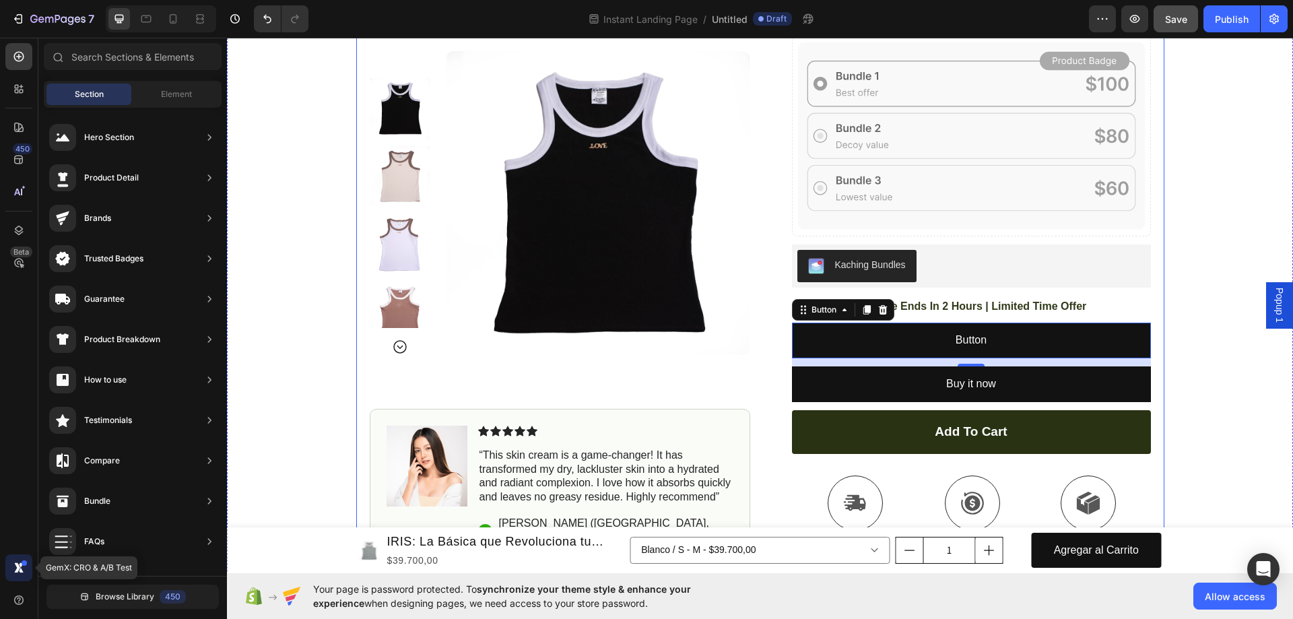
click at [18, 570] on icon at bounding box center [17, 567] width 6 height 10
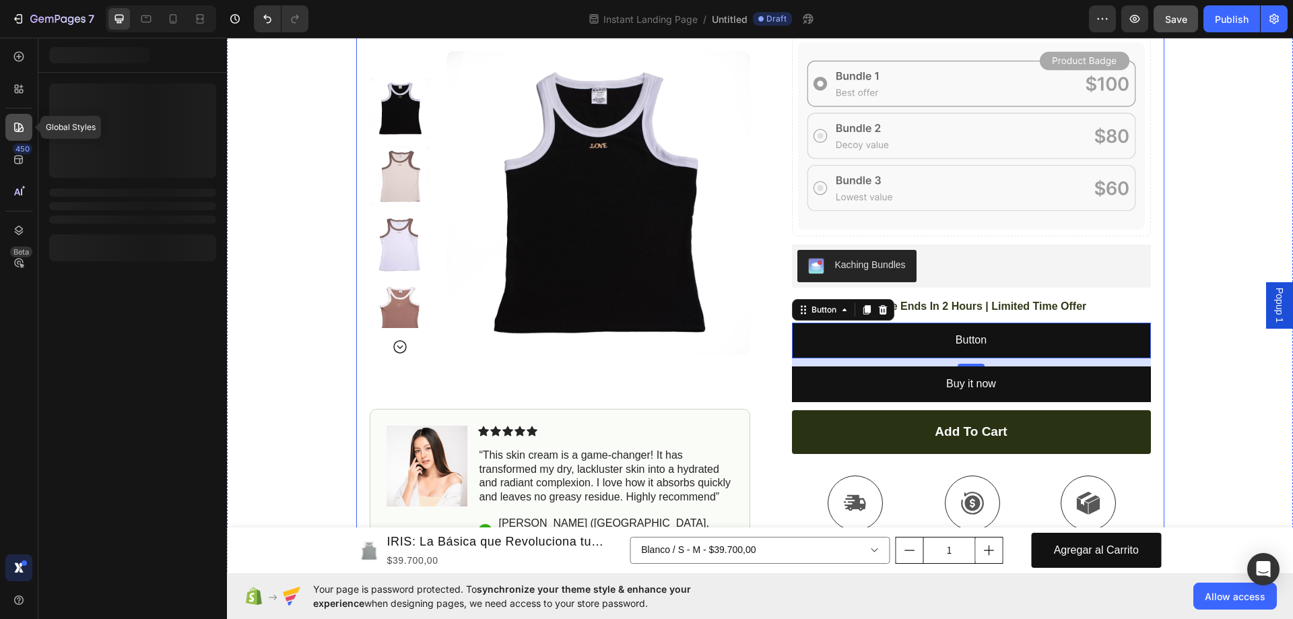
click at [17, 122] on icon at bounding box center [18, 127] width 13 height 13
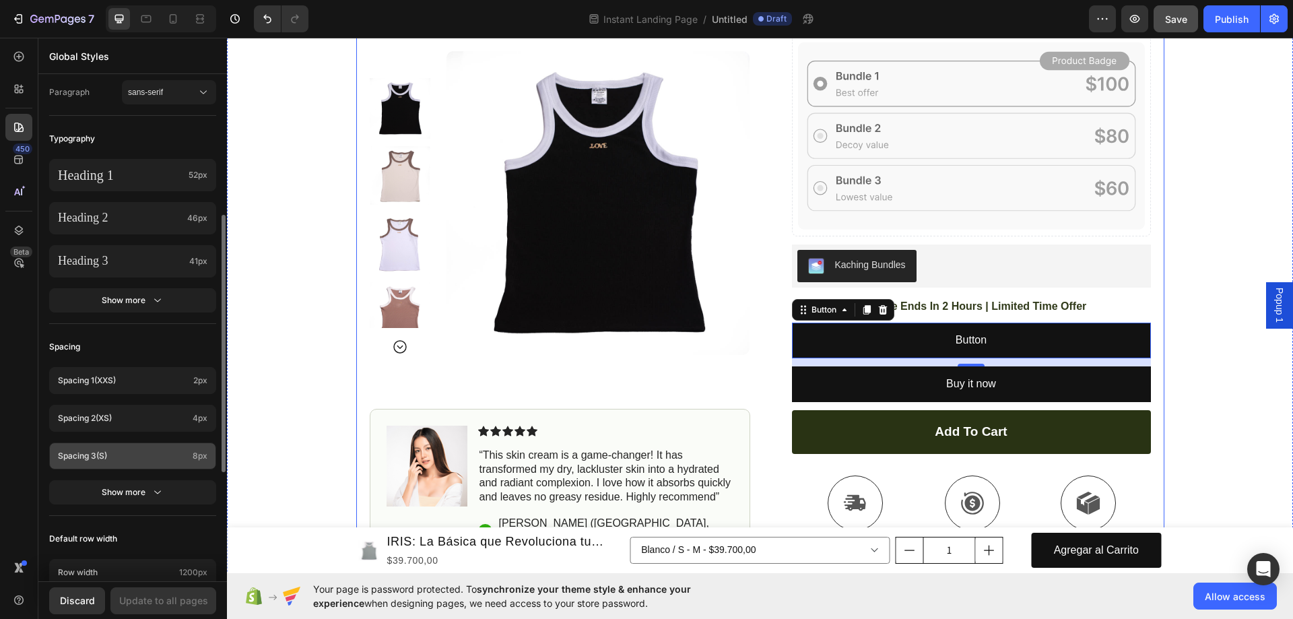
scroll to position [482, 0]
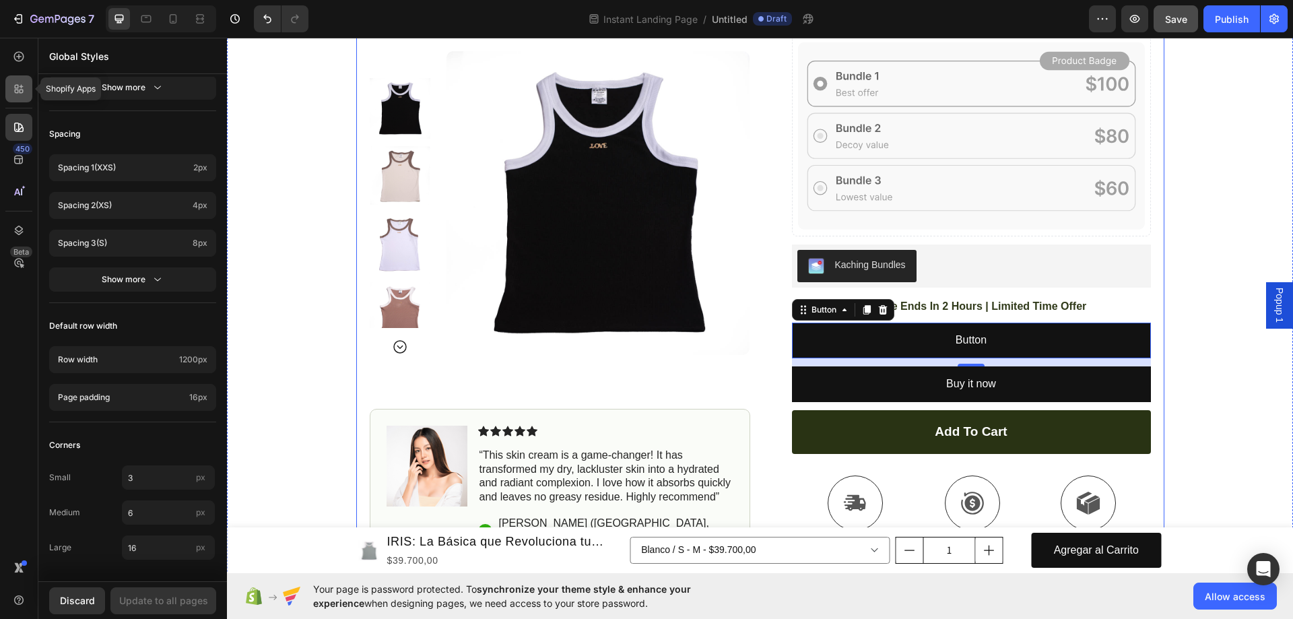
click at [9, 91] on div at bounding box center [18, 88] width 27 height 27
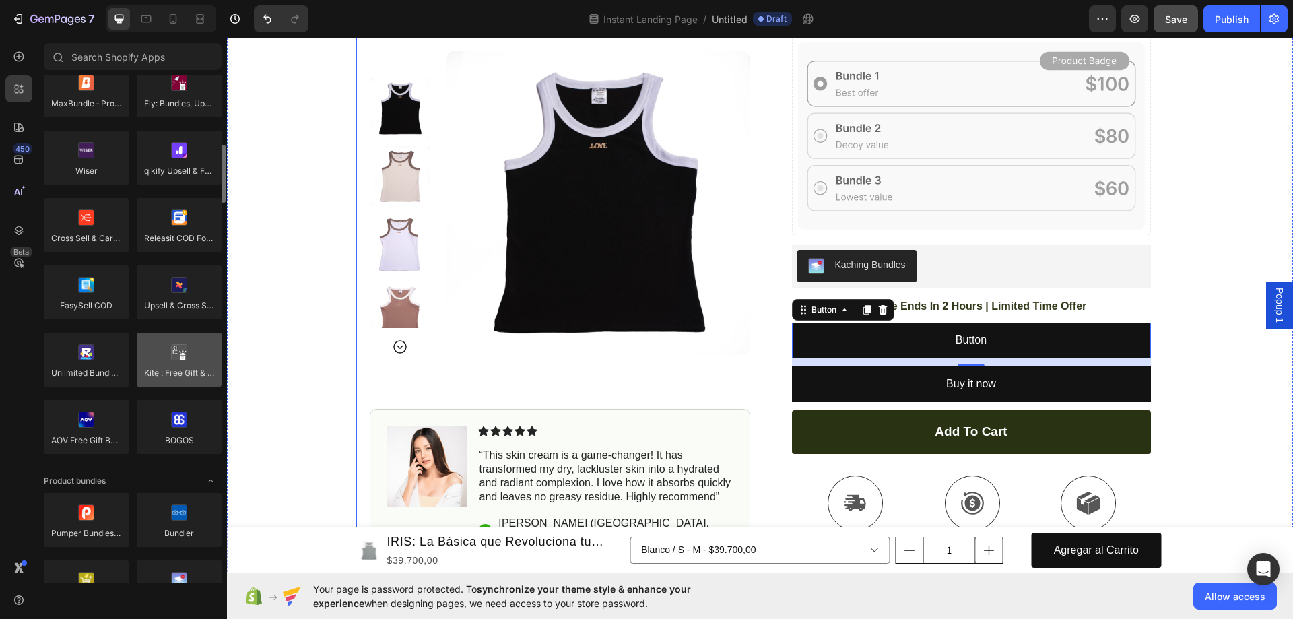
scroll to position [674, 0]
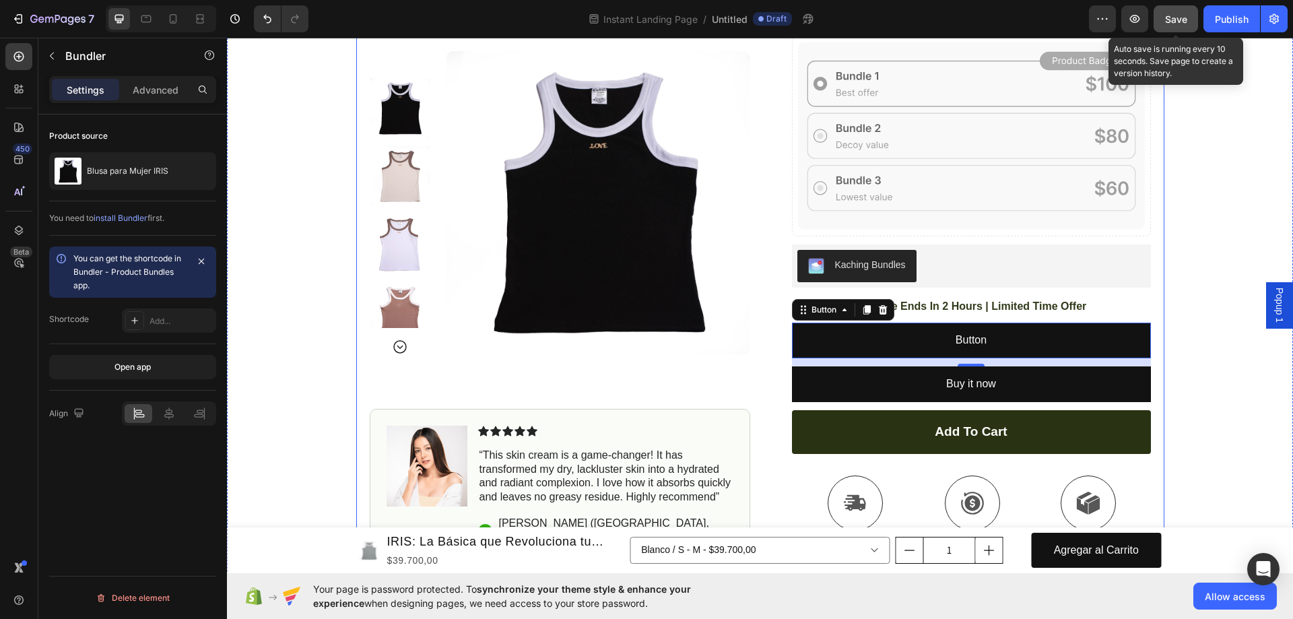
click at [1186, 19] on span "Save" at bounding box center [1176, 18] width 22 height 11
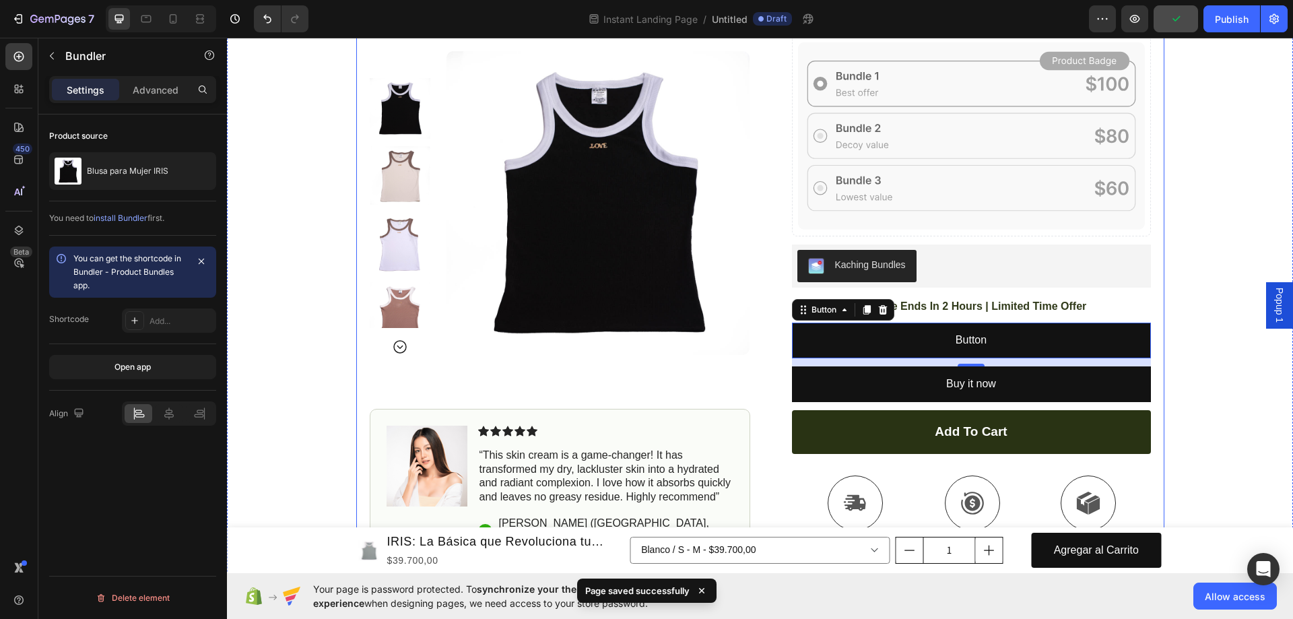
click at [130, 216] on span "install Bundler" at bounding box center [121, 218] width 54 height 10
click at [157, 284] on div "You can get the shortcode in Bundler - Product Bundles app." at bounding box center [129, 272] width 113 height 40
click at [161, 319] on div "Add..." at bounding box center [181, 321] width 63 height 12
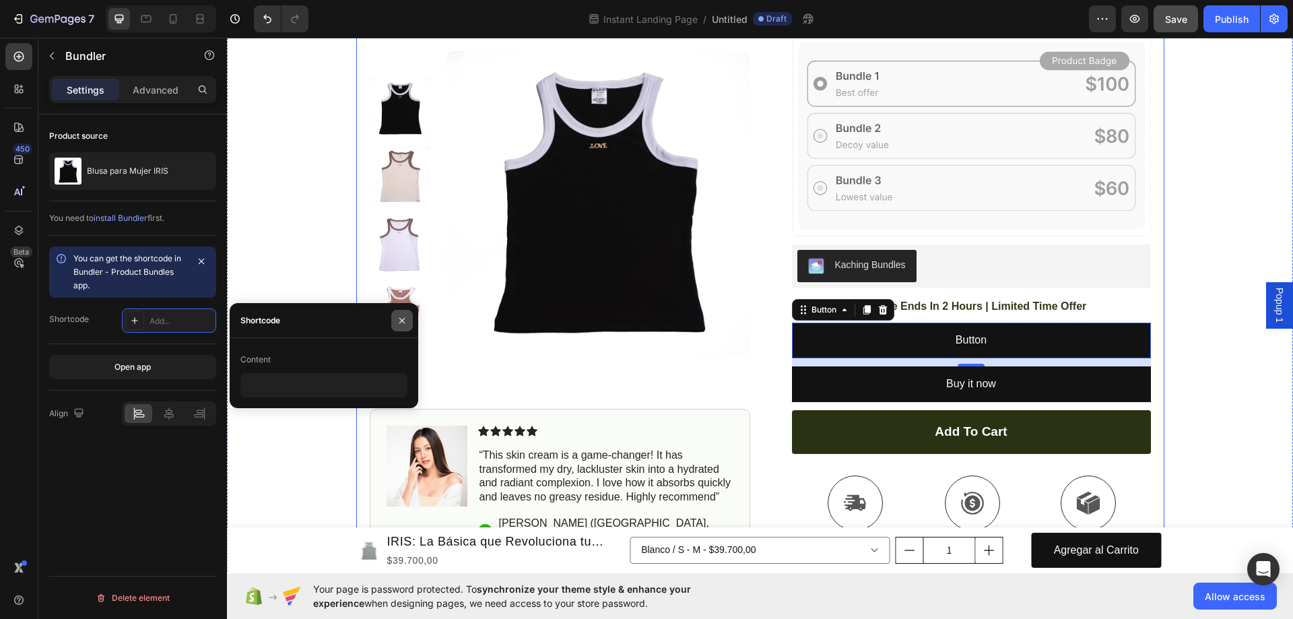
click at [406, 323] on icon "button" at bounding box center [402, 320] width 11 height 11
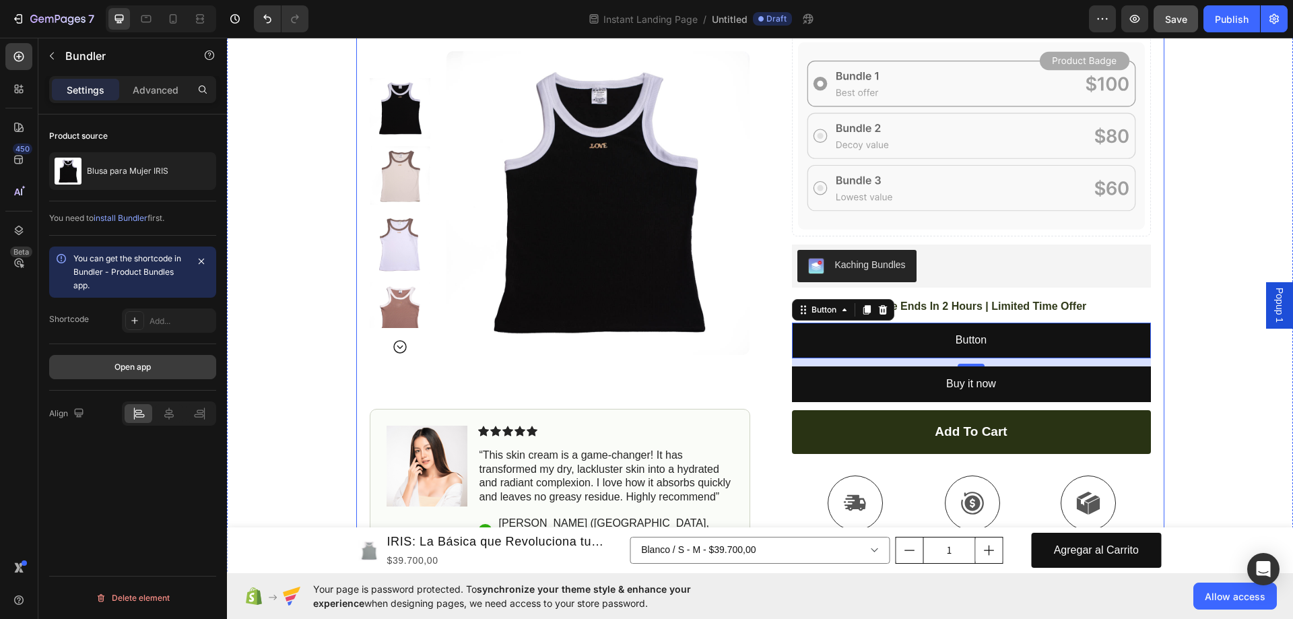
click at [152, 374] on button "Open app" at bounding box center [132, 367] width 167 height 24
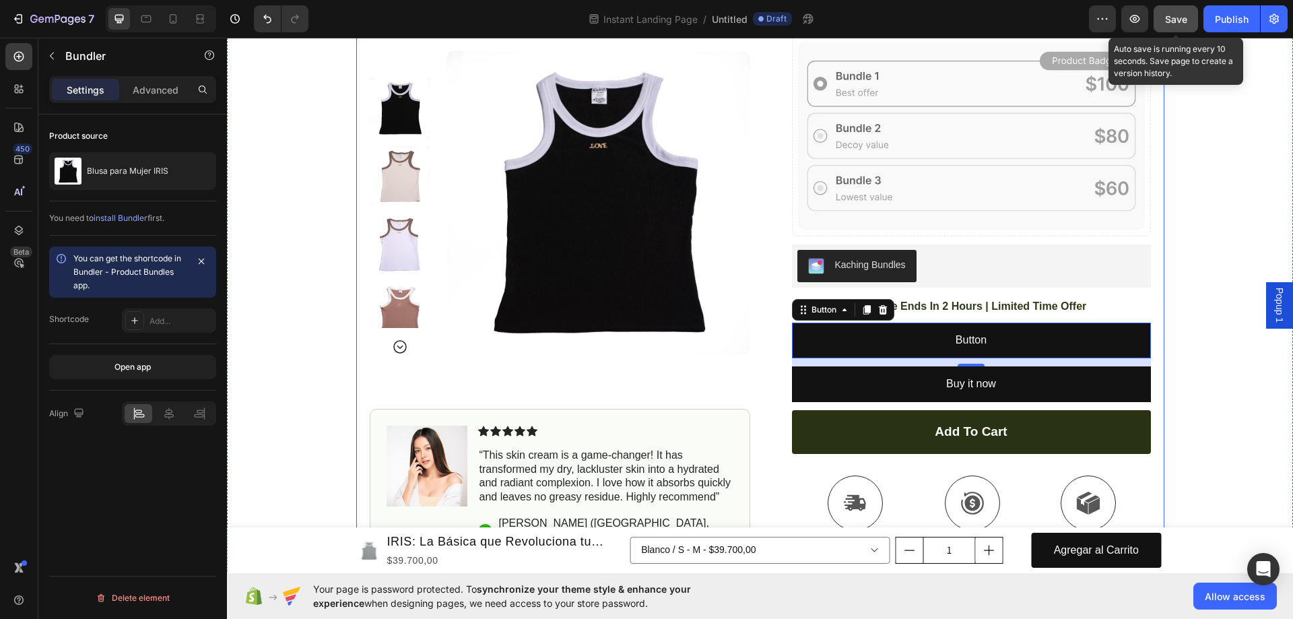
click at [1191, 24] on button "Save" at bounding box center [1176, 18] width 44 height 27
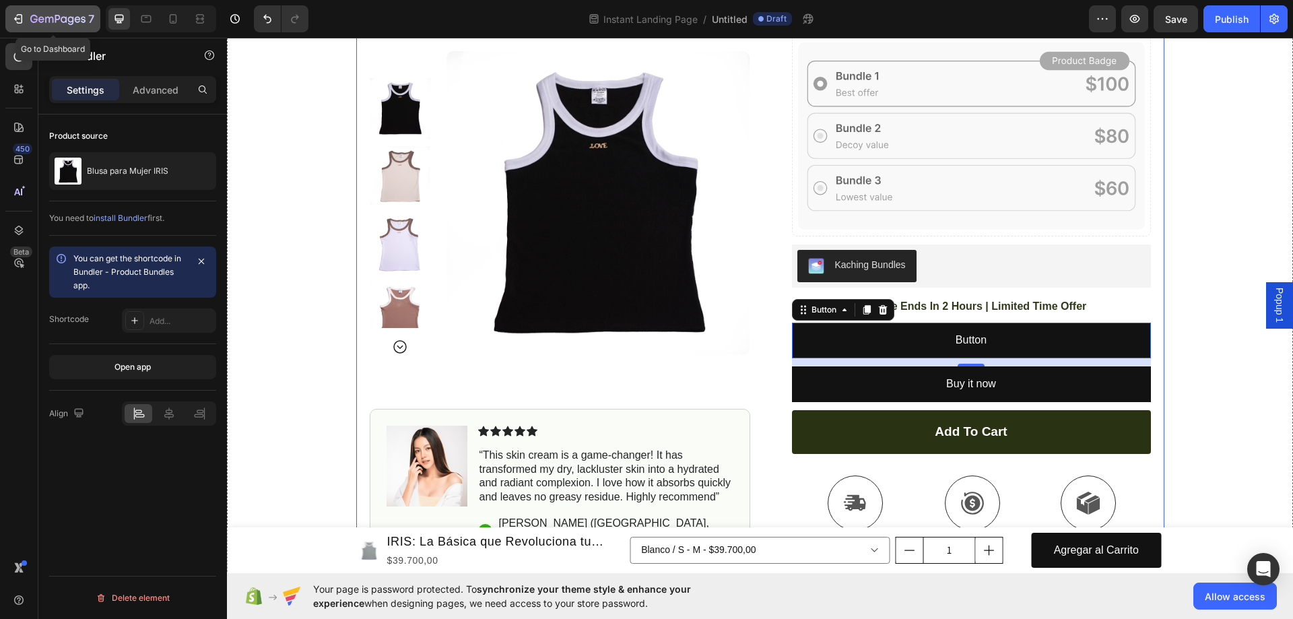
click at [30, 23] on div "7" at bounding box center [52, 19] width 83 height 16
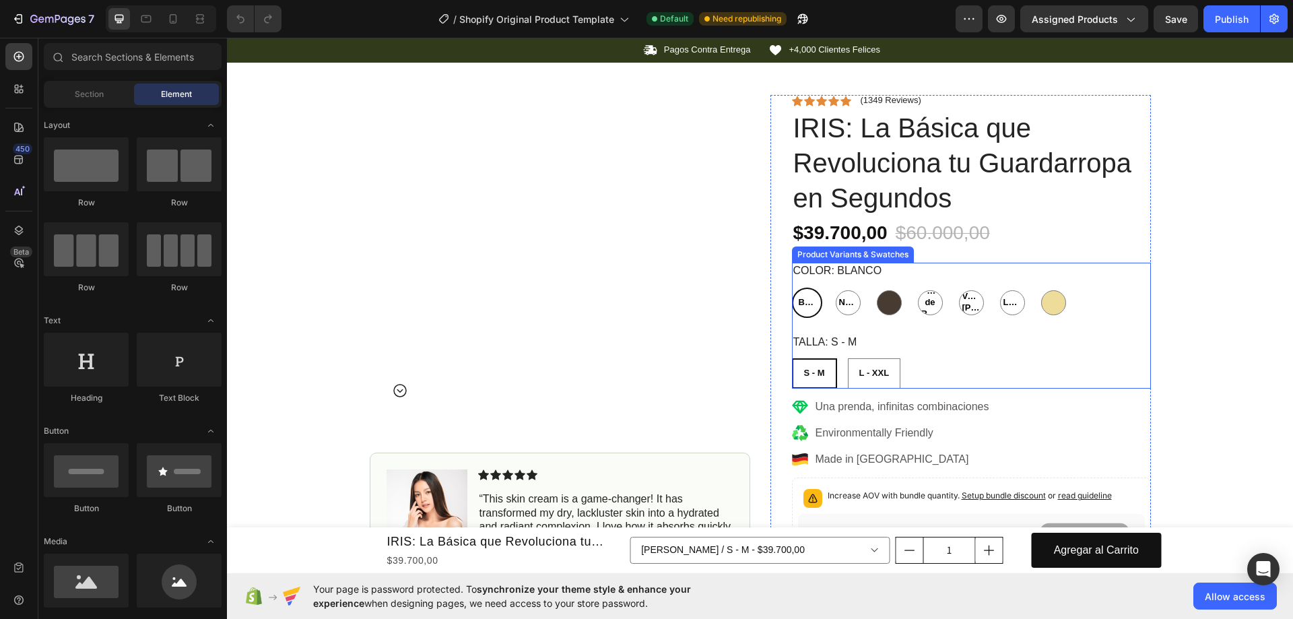
scroll to position [741, 0]
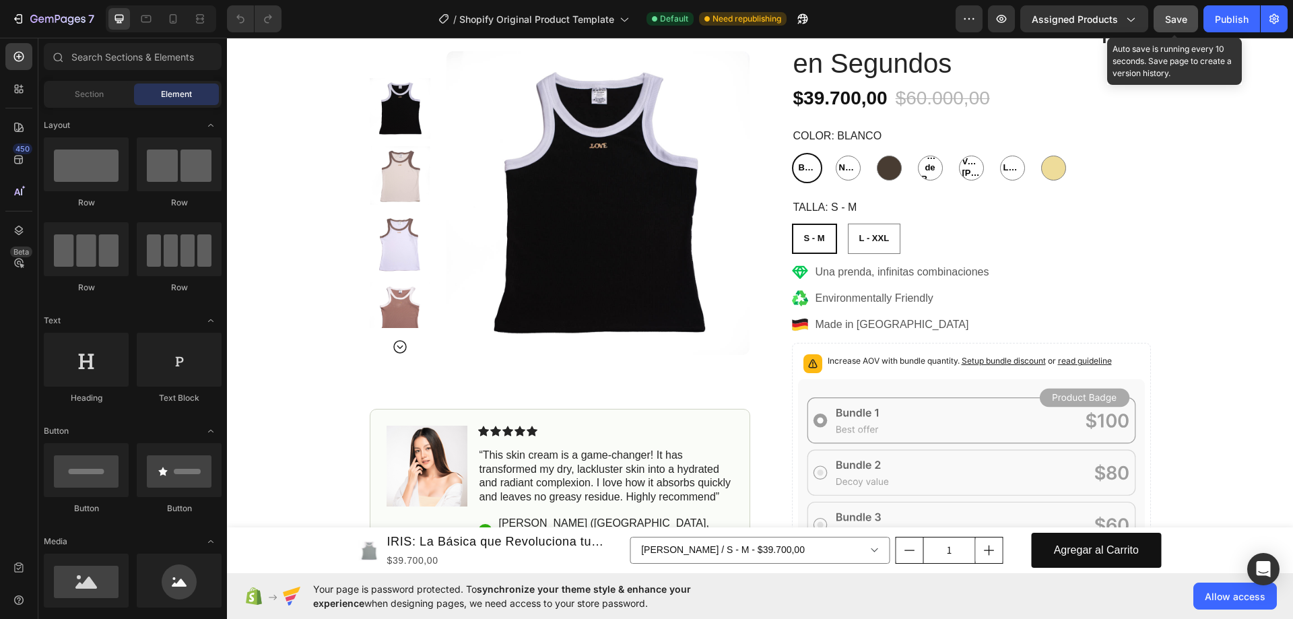
click at [1180, 20] on span "Save" at bounding box center [1176, 18] width 22 height 11
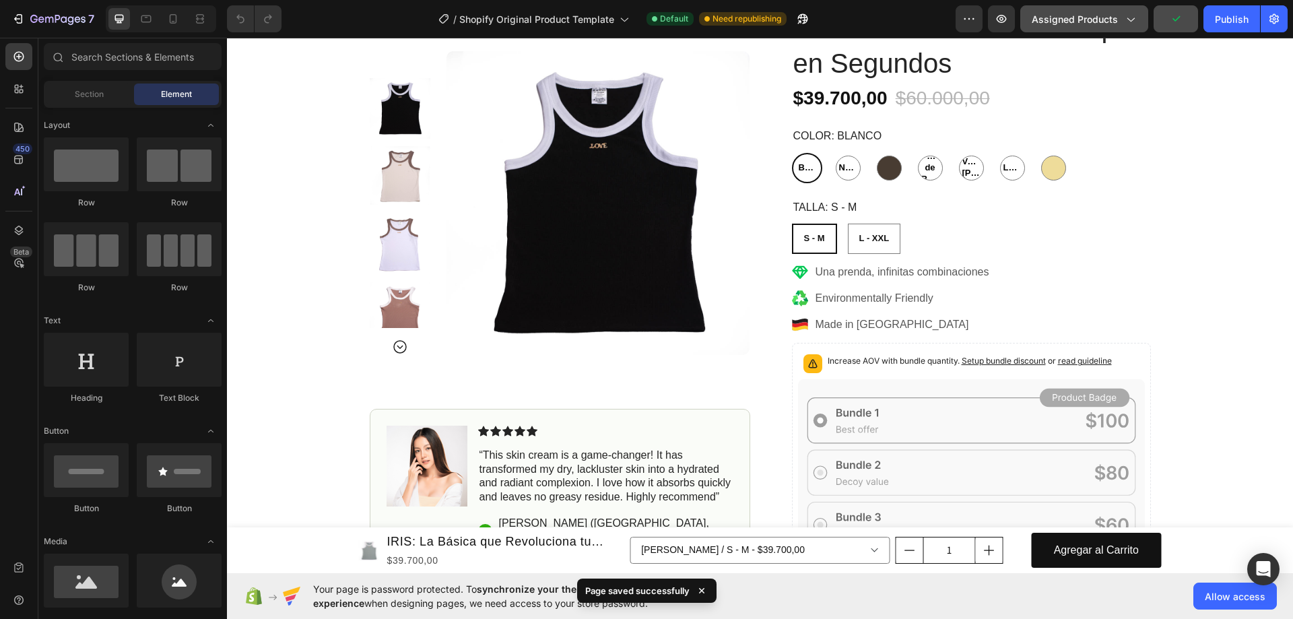
click at [1094, 22] on span "Assigned Products" at bounding box center [1075, 19] width 86 height 14
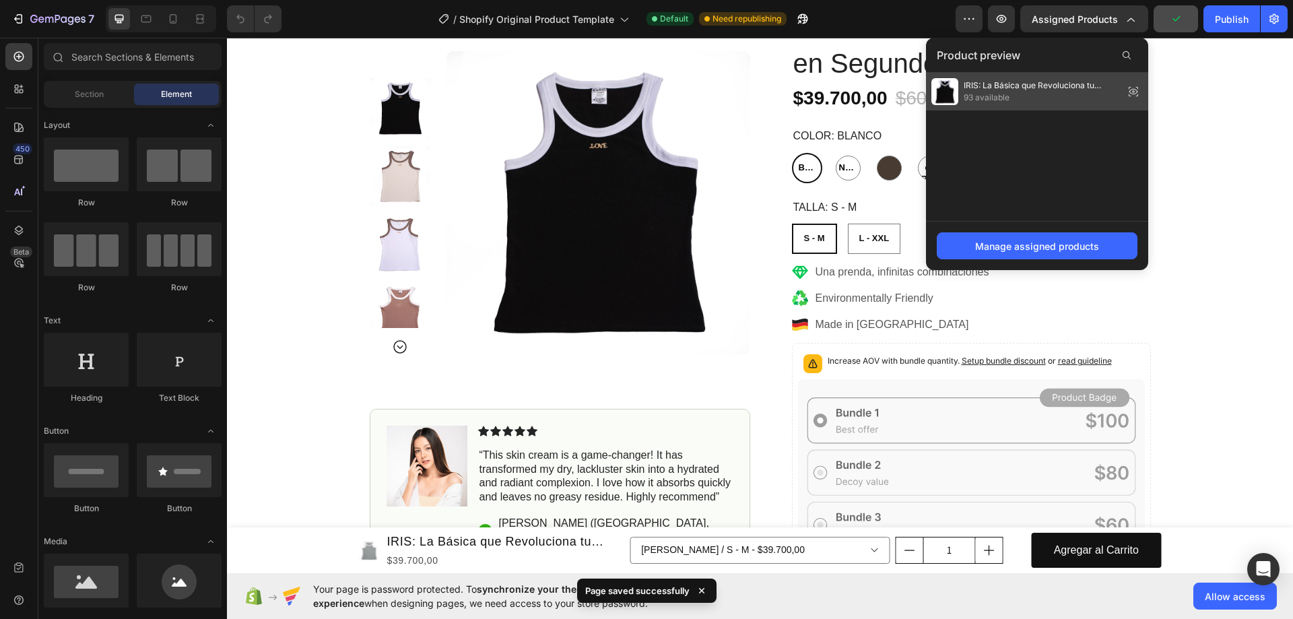
click at [1042, 92] on span "93 available" at bounding box center [1041, 98] width 155 height 12
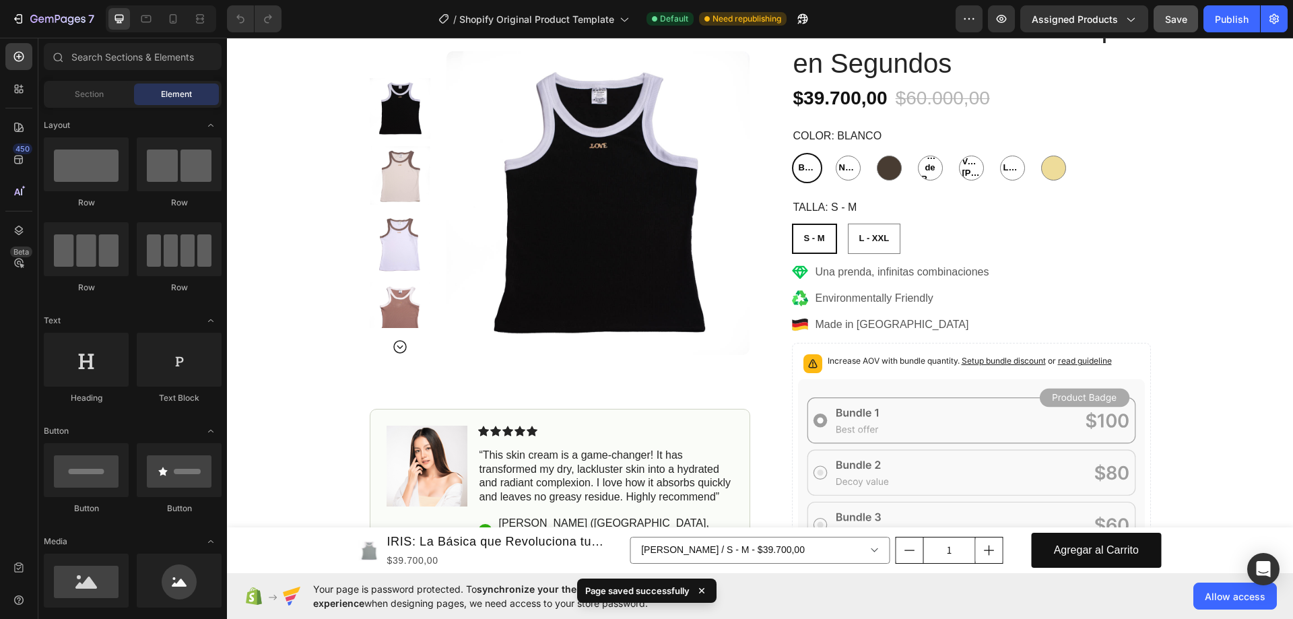
click at [1108, 34] on div "7 / Shopify Original Product Template Default Need republishing Preview Assigne…" at bounding box center [646, 19] width 1293 height 38
click at [1122, 22] on div "Assigned Products" at bounding box center [1084, 19] width 105 height 14
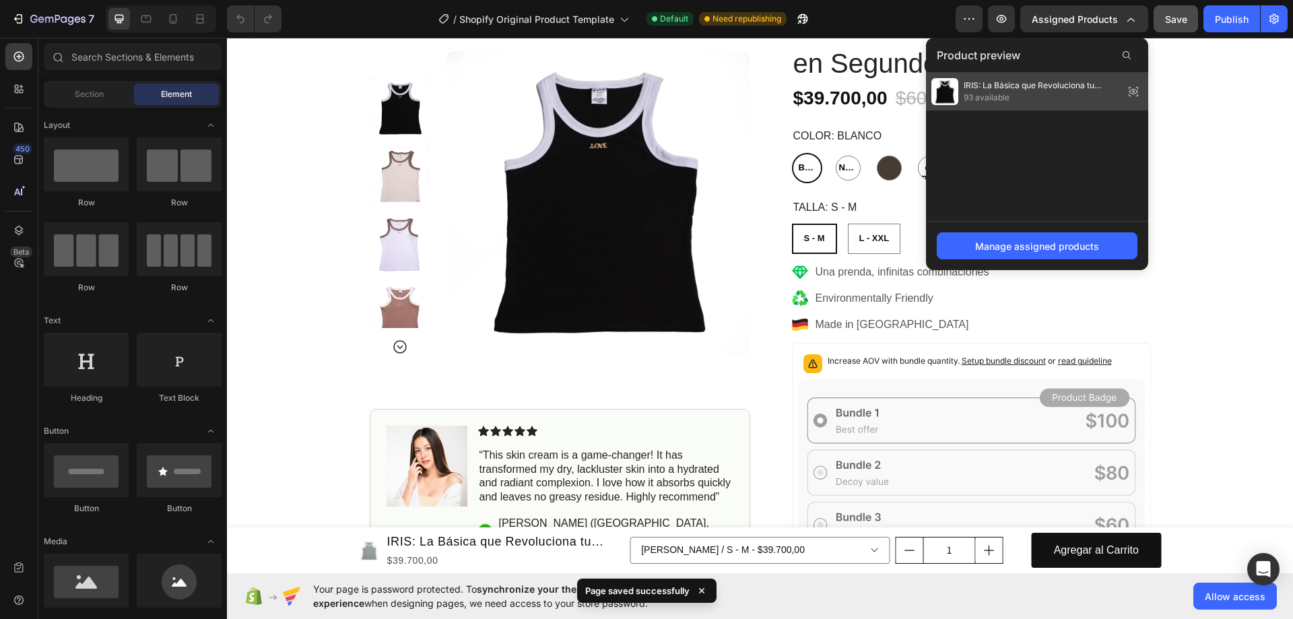
click at [1132, 90] on icon at bounding box center [1133, 91] width 19 height 19
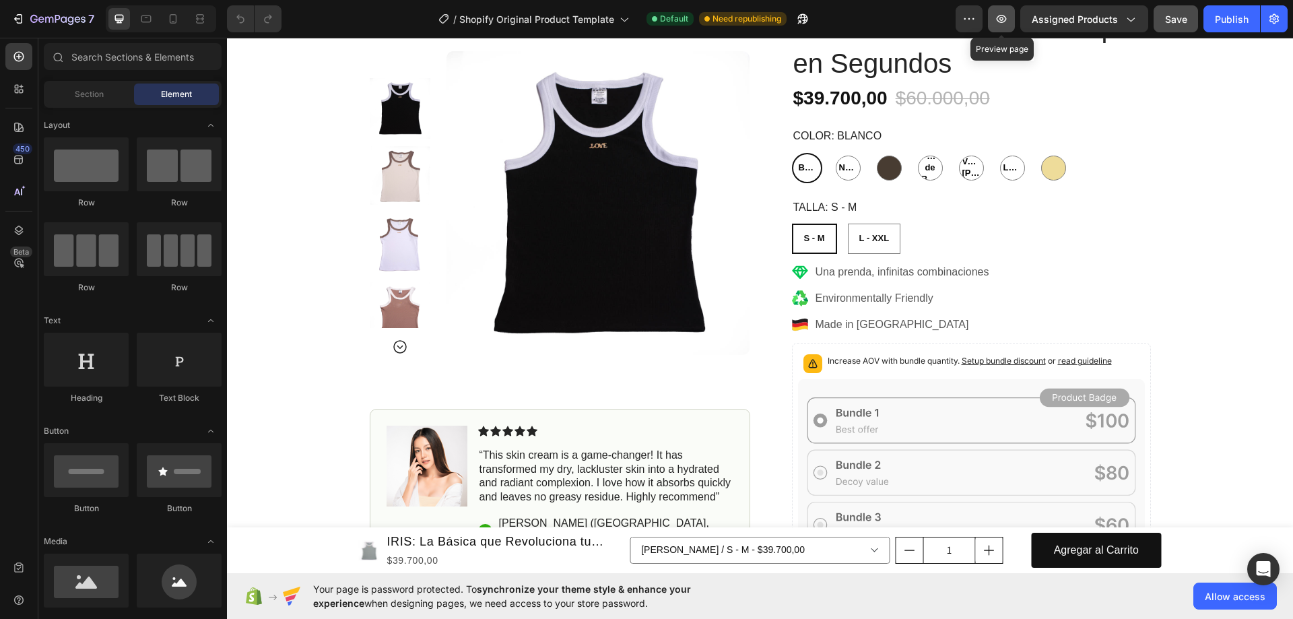
click at [1006, 20] on icon "button" at bounding box center [1001, 18] width 13 height 13
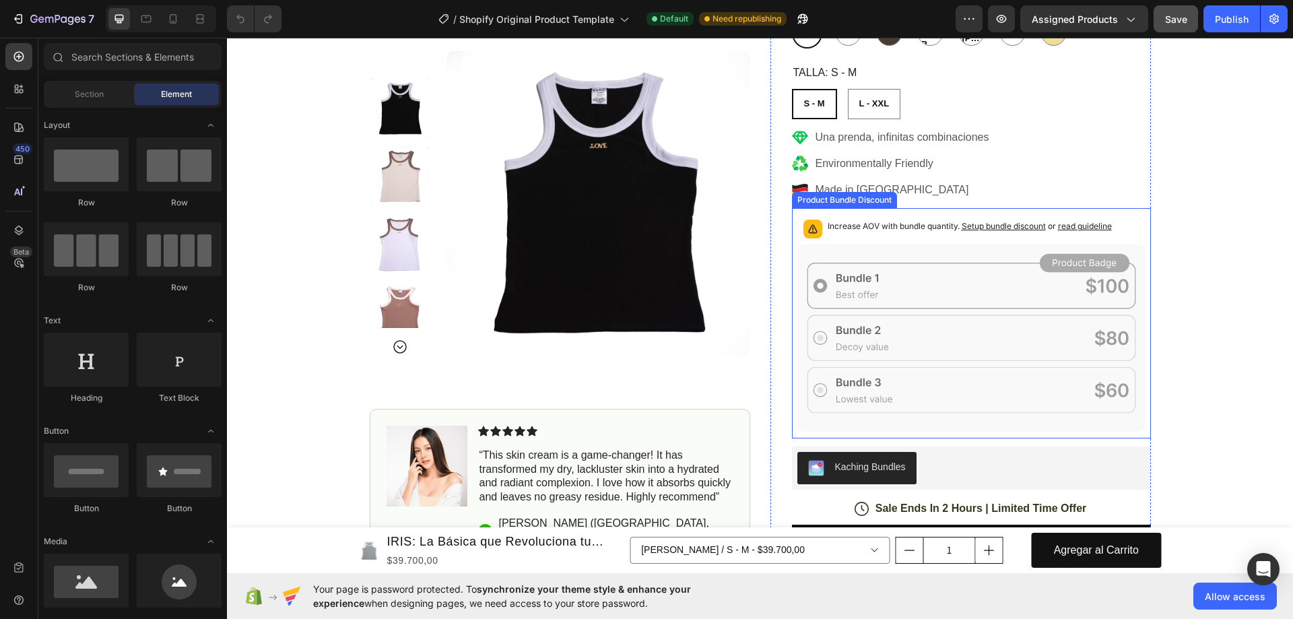
scroll to position [943, 0]
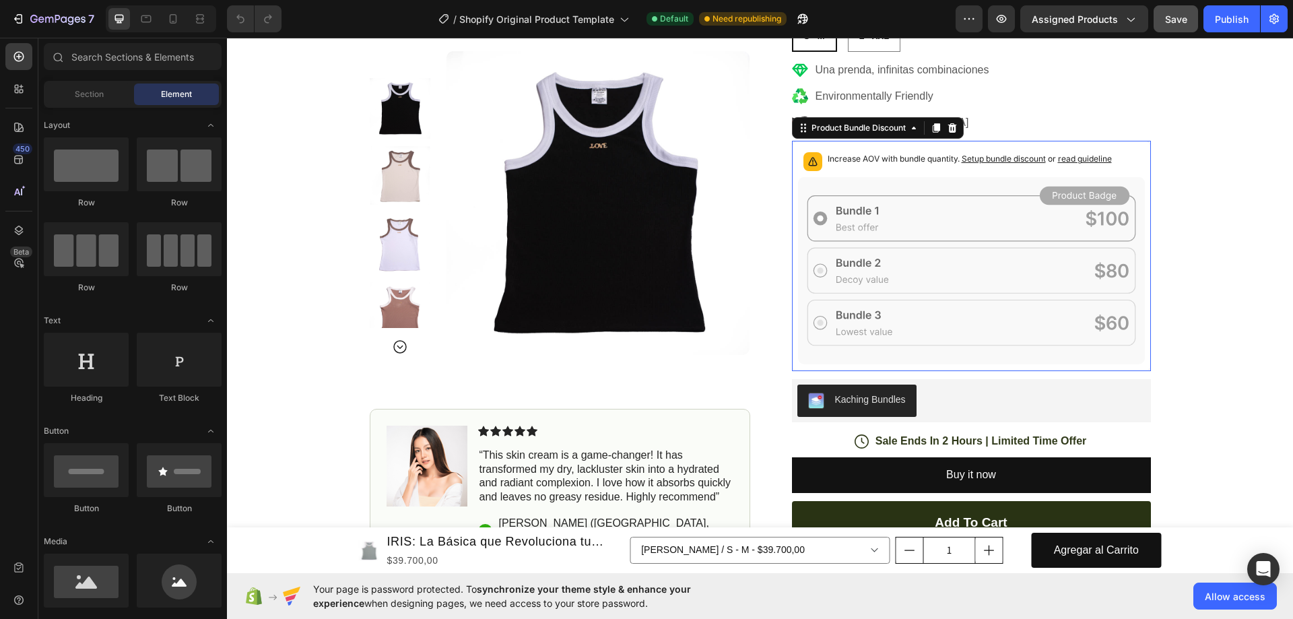
click at [918, 172] on div "Increase AOV with bundle quantity. Setup bundle discount or read guideline" at bounding box center [971, 162] width 347 height 30
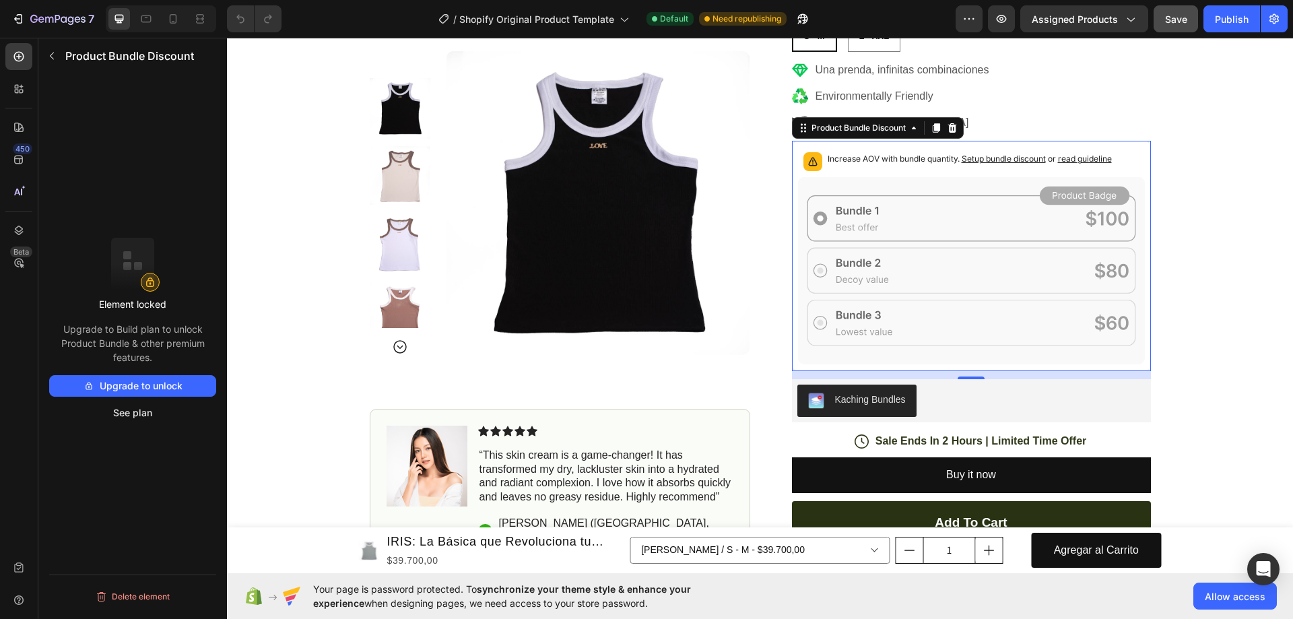
click at [184, 385] on button "Upgrade to unlock" at bounding box center [132, 386] width 167 height 22
click at [1171, 18] on span "Save" at bounding box center [1176, 18] width 22 height 11
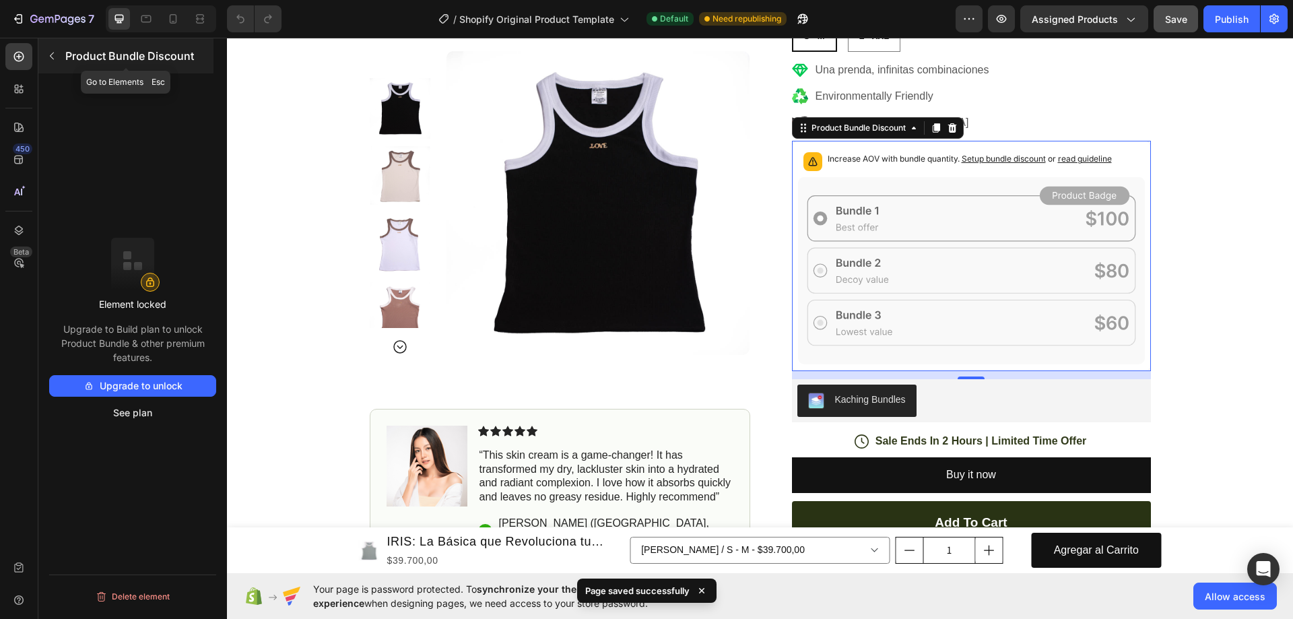
click at [42, 56] on button "button" at bounding box center [52, 56] width 22 height 22
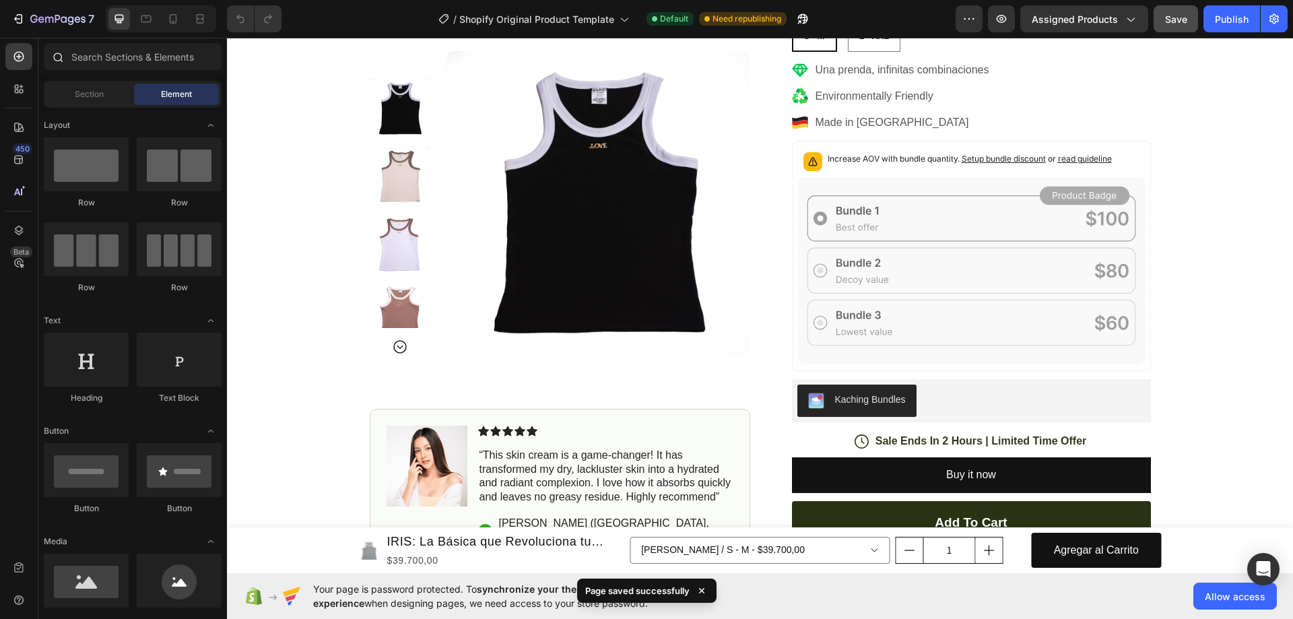
click at [69, 53] on div at bounding box center [57, 56] width 27 height 27
click at [100, 57] on input "text" at bounding box center [133, 56] width 178 height 27
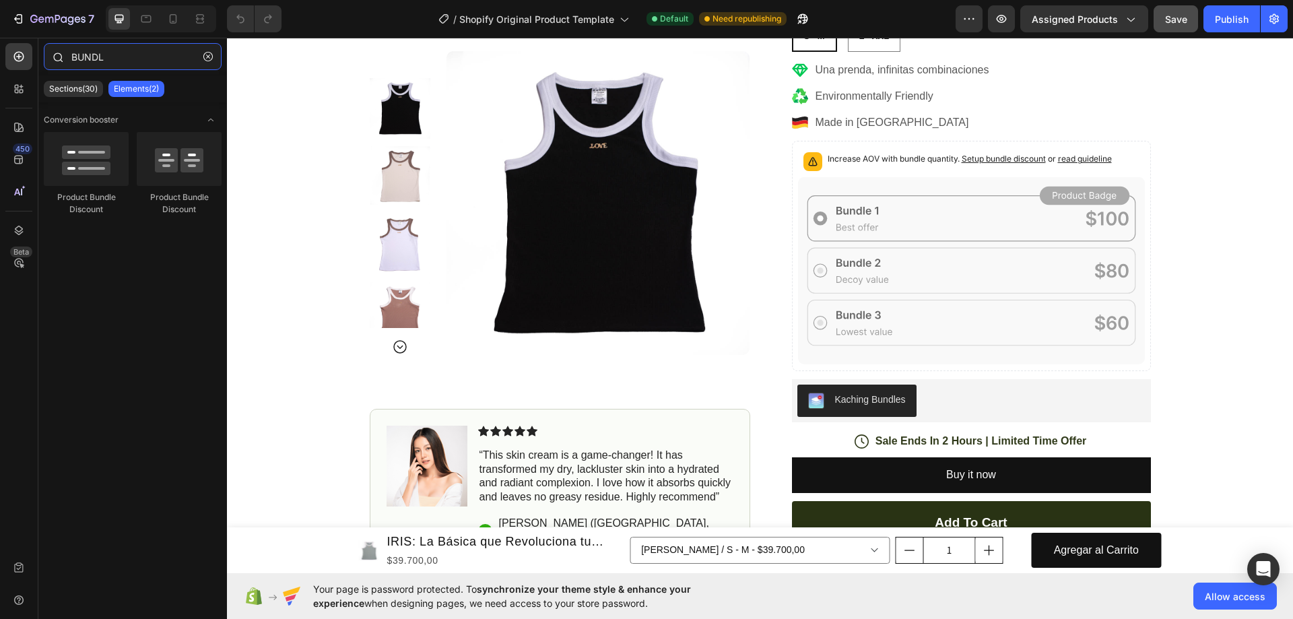
type input "BUNDLE"
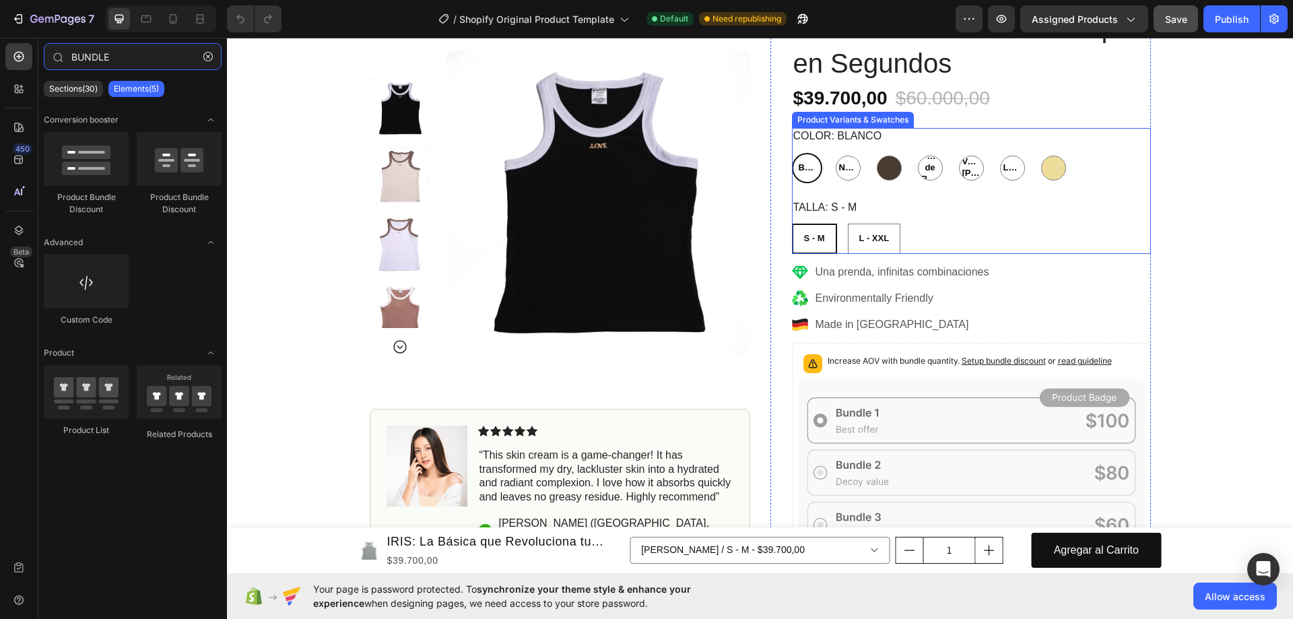
scroll to position [808, 0]
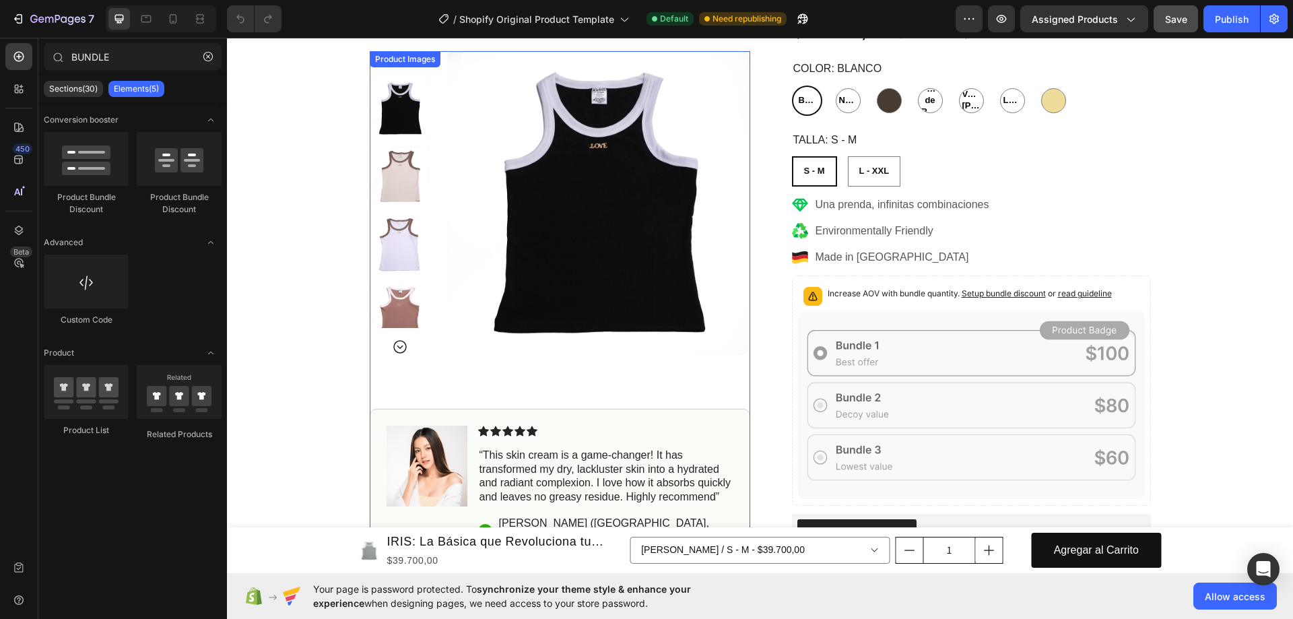
click at [653, 259] on img at bounding box center [599, 203] width 304 height 304
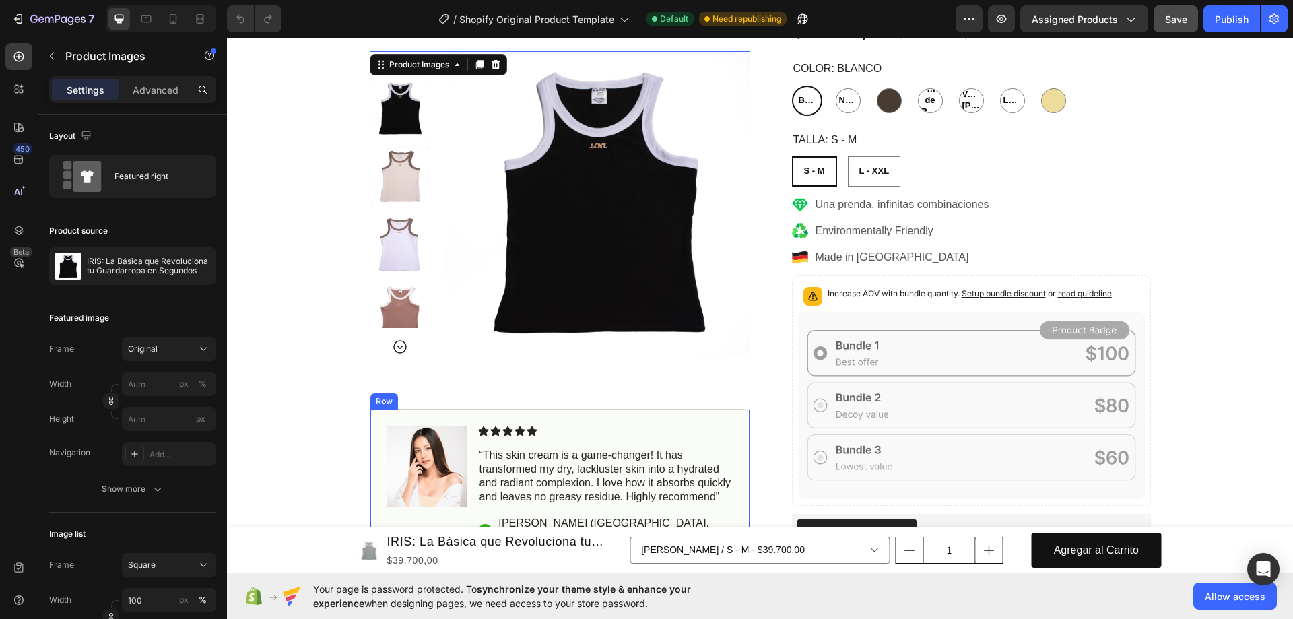
click at [554, 414] on div "Image Icon Icon Icon Icon Icon Icon List “This skin cream is a game-changer! It…" at bounding box center [560, 486] width 381 height 154
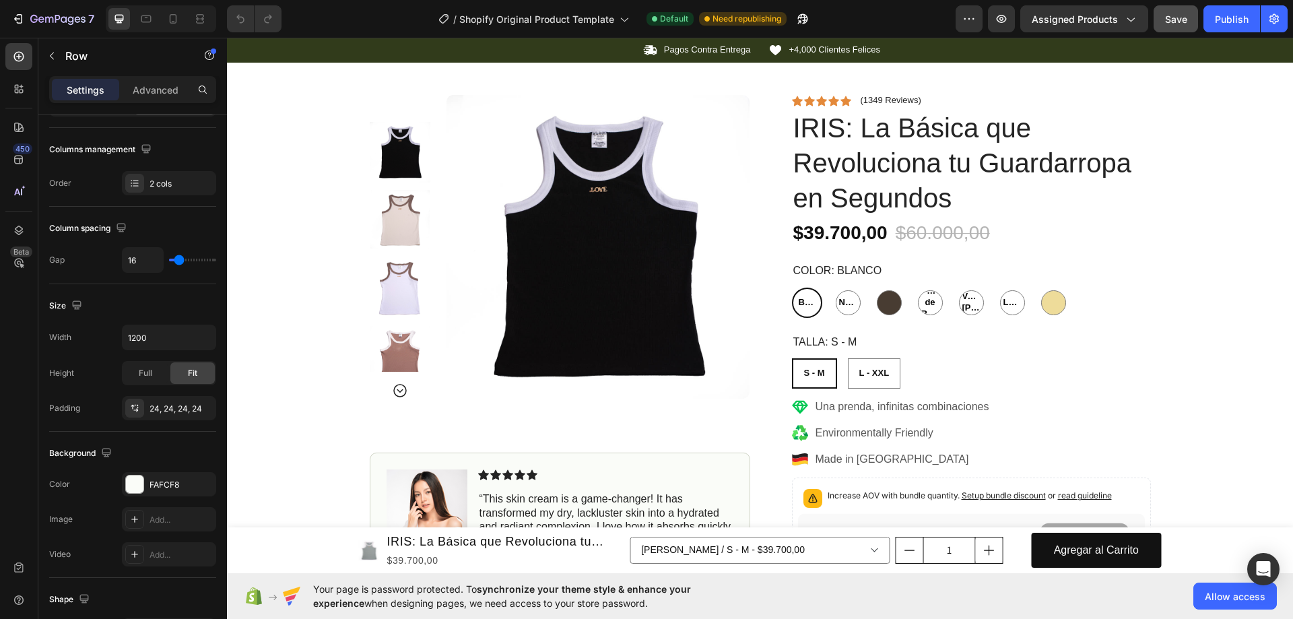
scroll to position [674, 0]
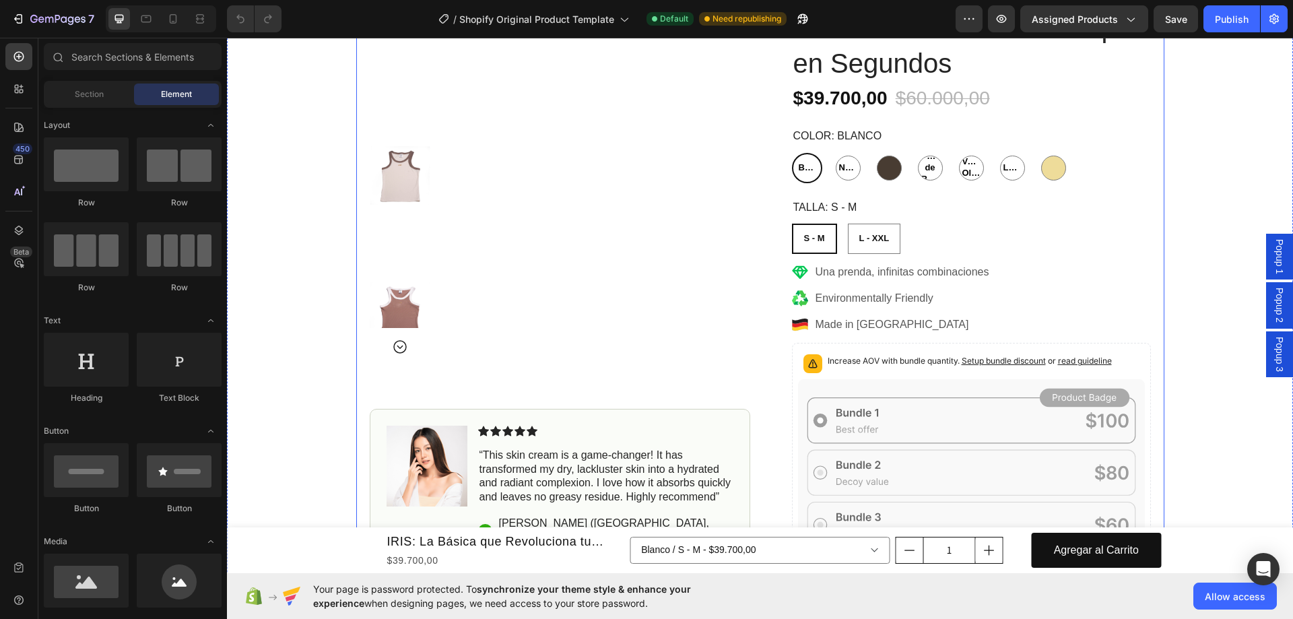
scroll to position [1010, 0]
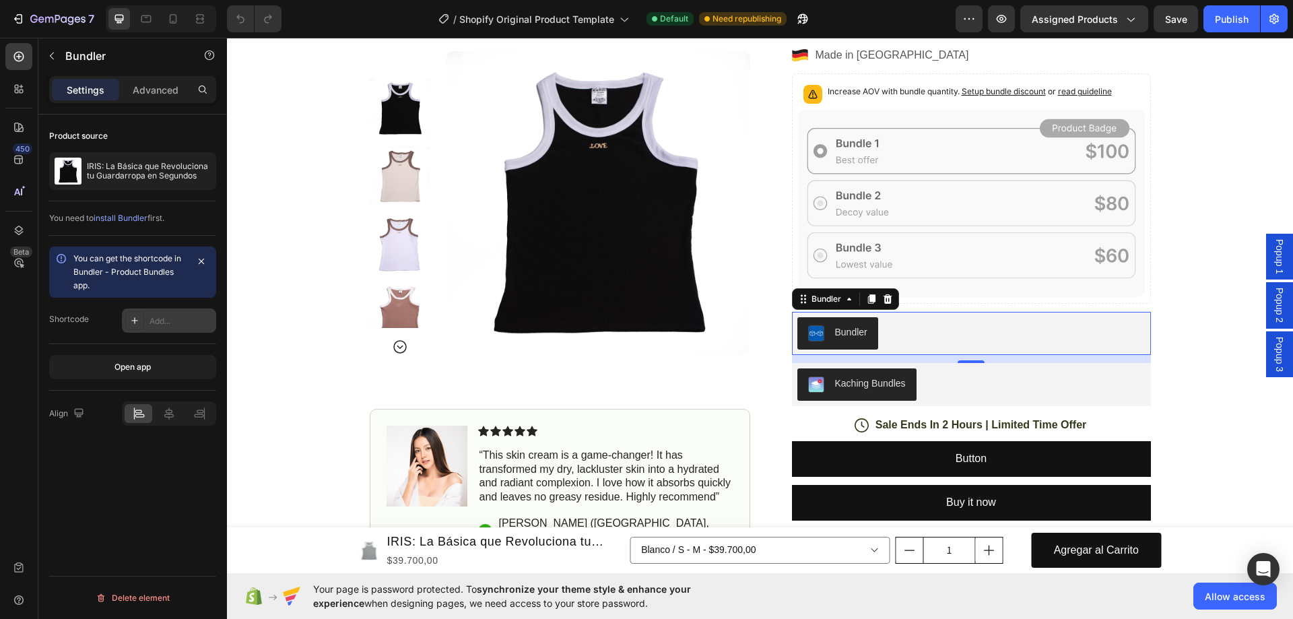
click at [143, 325] on div at bounding box center [134, 320] width 19 height 19
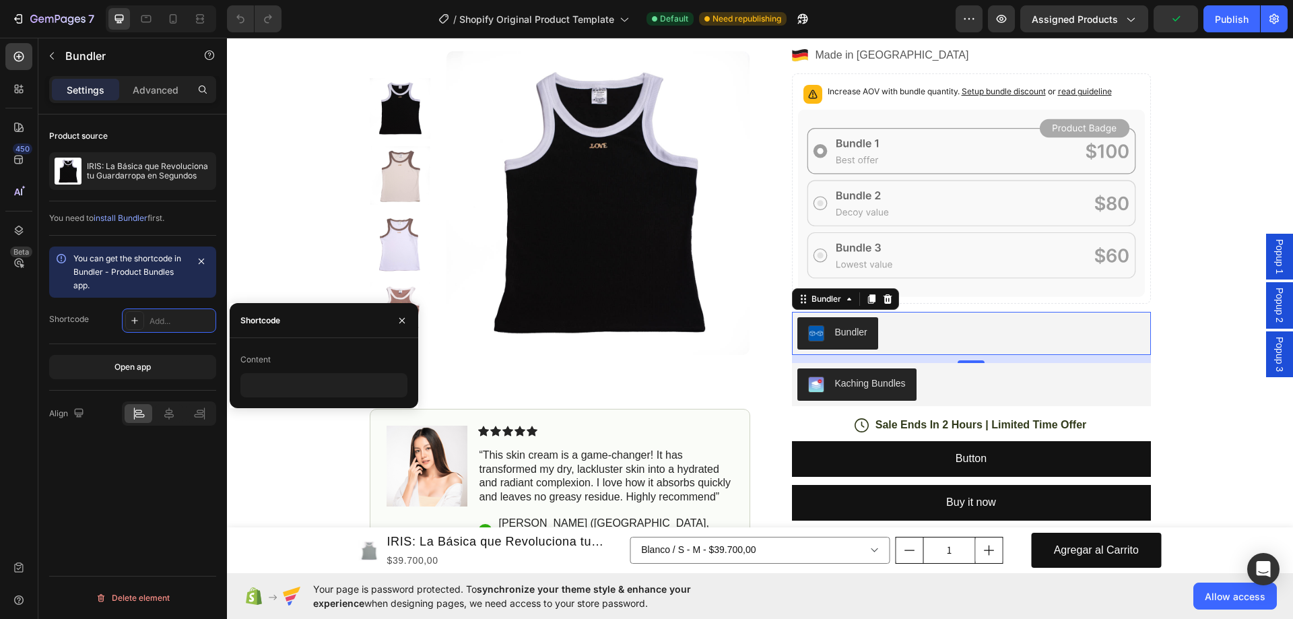
click at [276, 370] on div "Content" at bounding box center [323, 360] width 167 height 22
click at [275, 385] on input "text" at bounding box center [323, 385] width 167 height 24
drag, startPoint x: 333, startPoint y: 390, endPoint x: 310, endPoint y: 350, distance: 46.4
click at [333, 389] on input "text" at bounding box center [323, 385] width 167 height 24
click at [309, 349] on div "Content" at bounding box center [323, 360] width 167 height 22
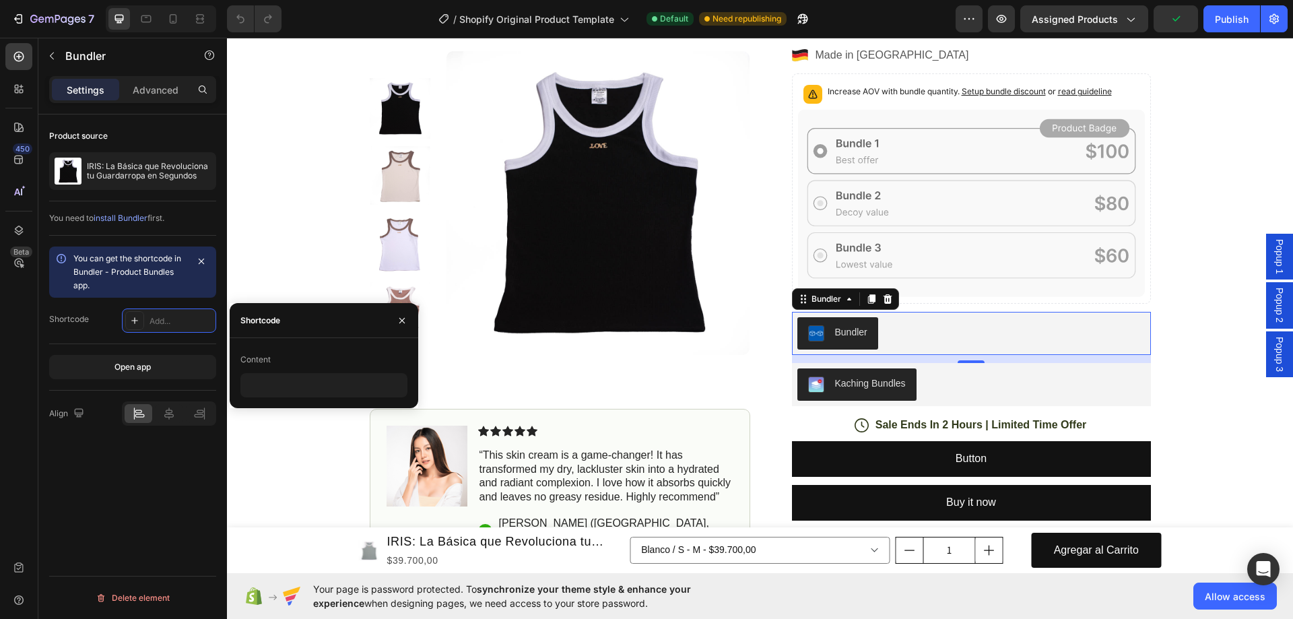
click at [267, 318] on div "Shortcode" at bounding box center [260, 321] width 40 height 12
click at [406, 320] on icon "button" at bounding box center [402, 320] width 11 height 11
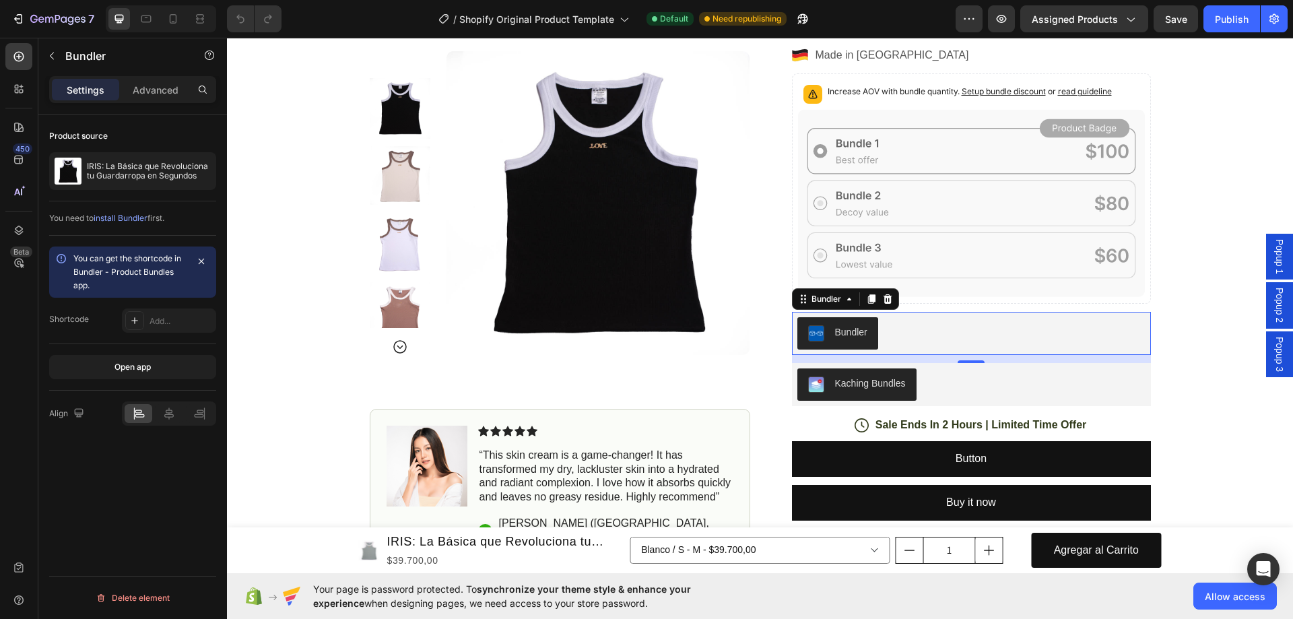
click at [79, 322] on div "Shortcode" at bounding box center [69, 319] width 40 height 12
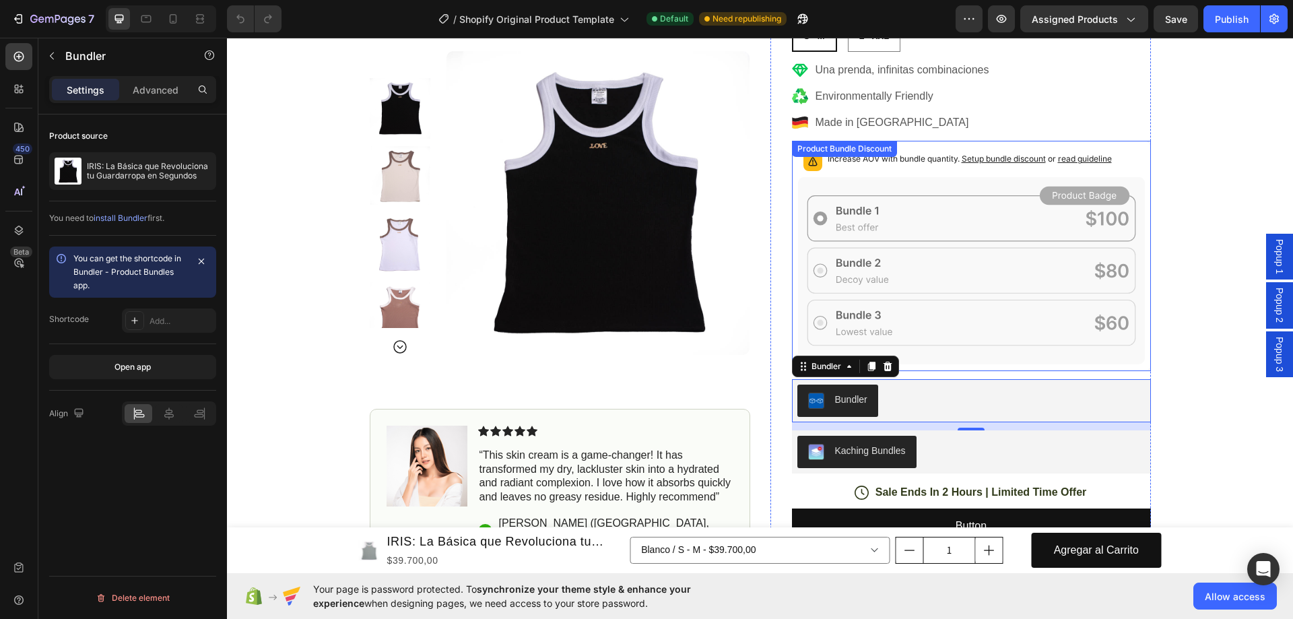
scroll to position [876, 0]
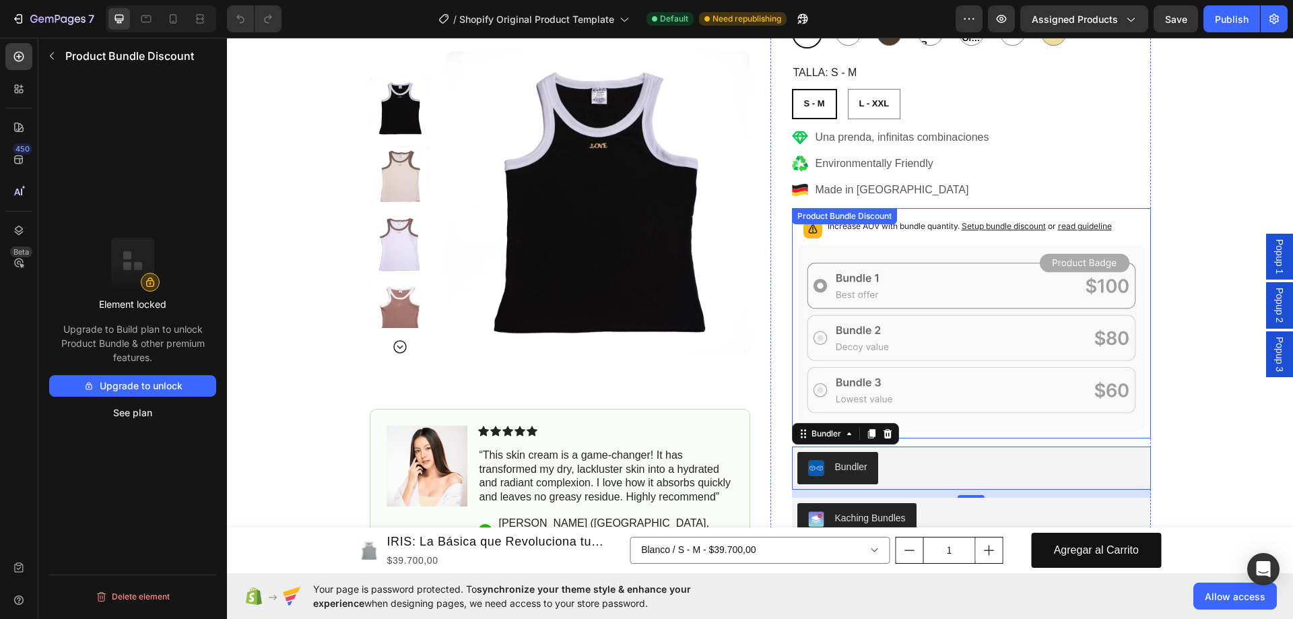
click at [871, 238] on div "Increase AOV with bundle quantity. Setup bundle discount or read guideline" at bounding box center [970, 229] width 284 height 19
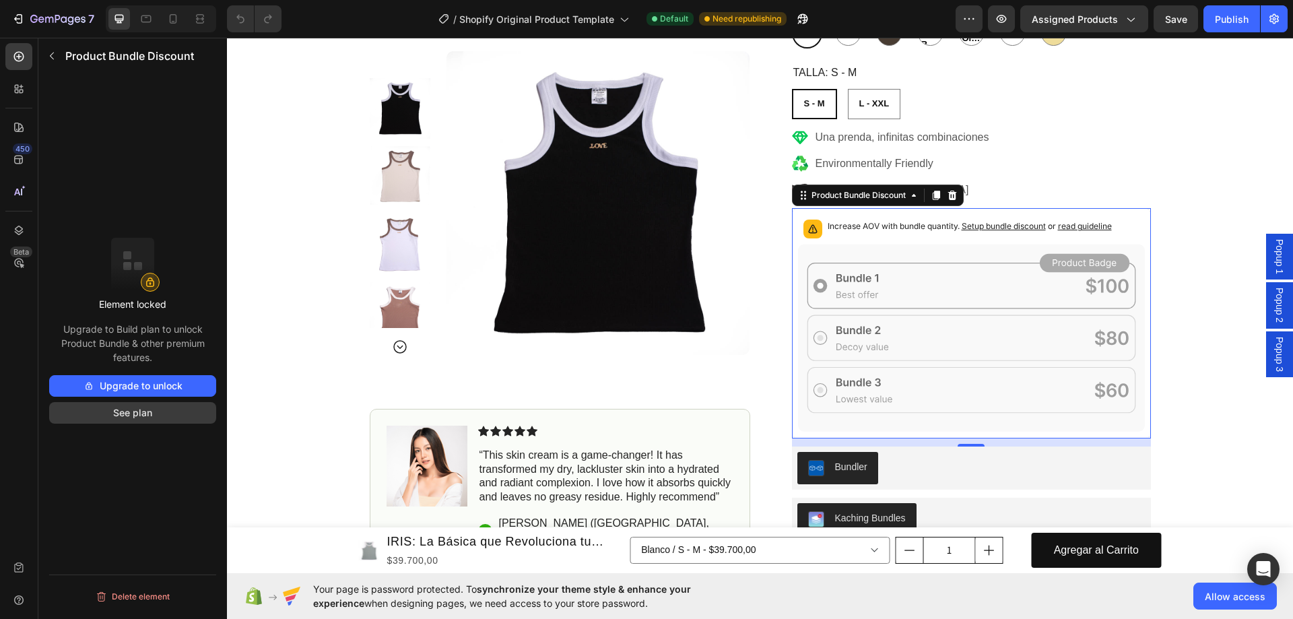
click at [137, 412] on button "See plan" at bounding box center [132, 413] width 167 height 22
click at [1010, 236] on div "Increase AOV with bundle quantity. Setup bundle discount or read guideline" at bounding box center [970, 229] width 284 height 19
click at [163, 385] on button "Upgrade to unlock" at bounding box center [132, 386] width 167 height 22
click at [48, 62] on button "button" at bounding box center [52, 56] width 22 height 22
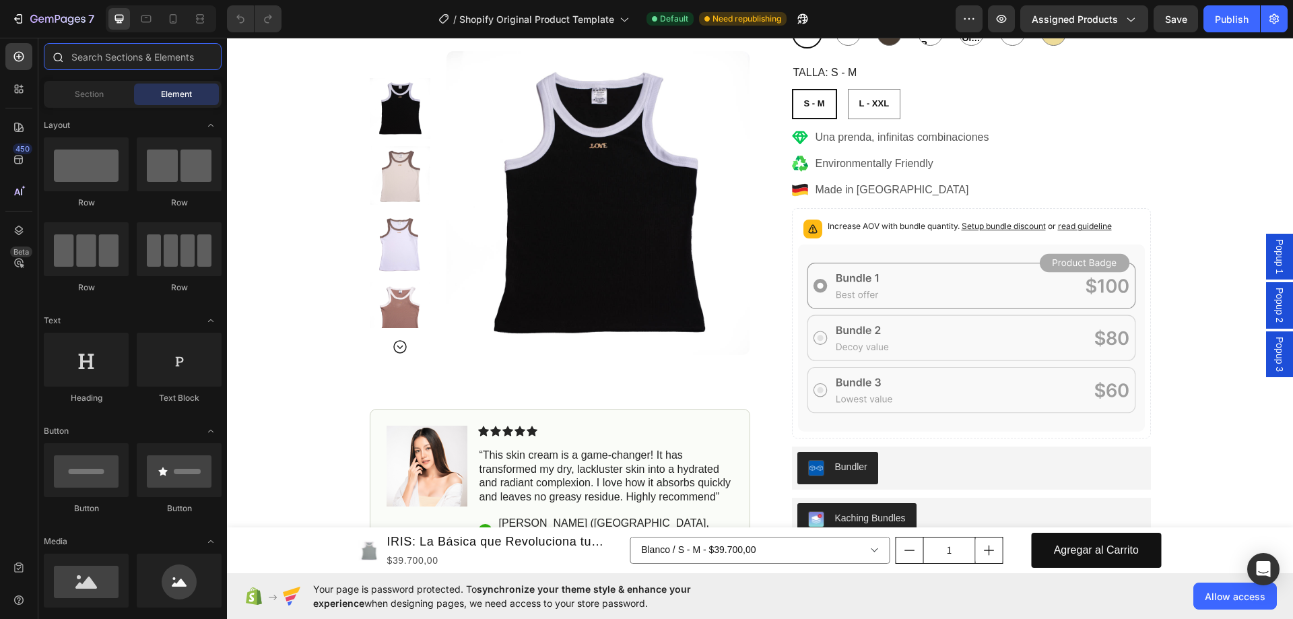
click at [94, 55] on input "text" at bounding box center [133, 56] width 178 height 27
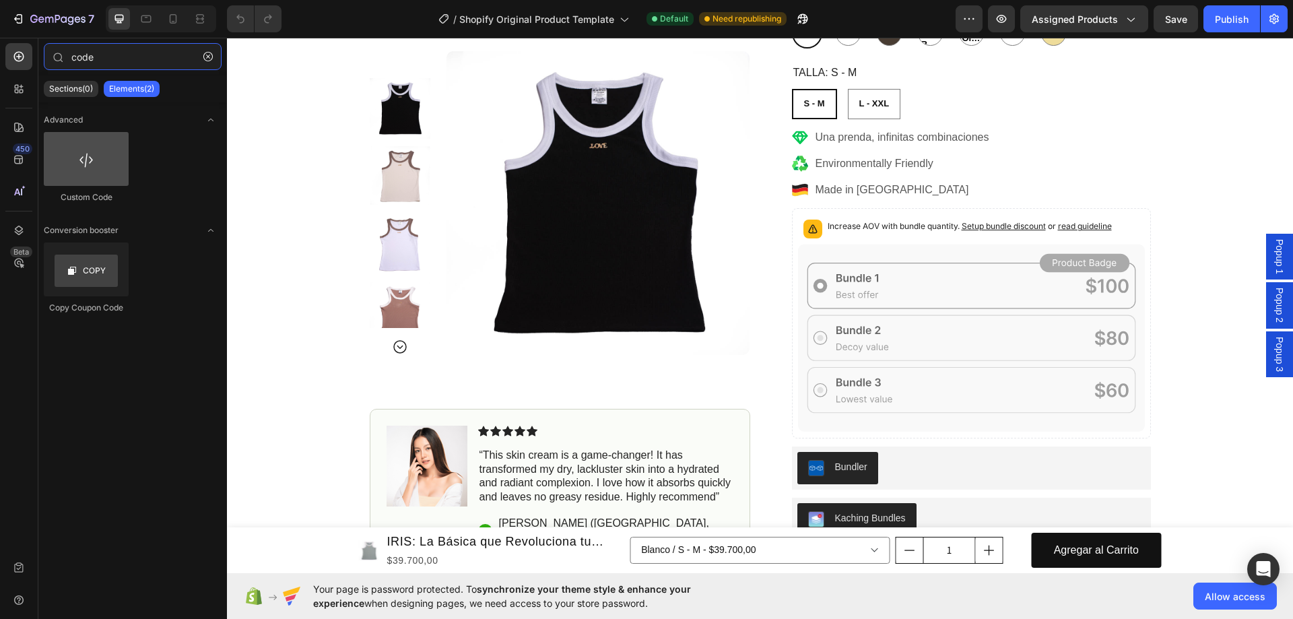
type input "code"
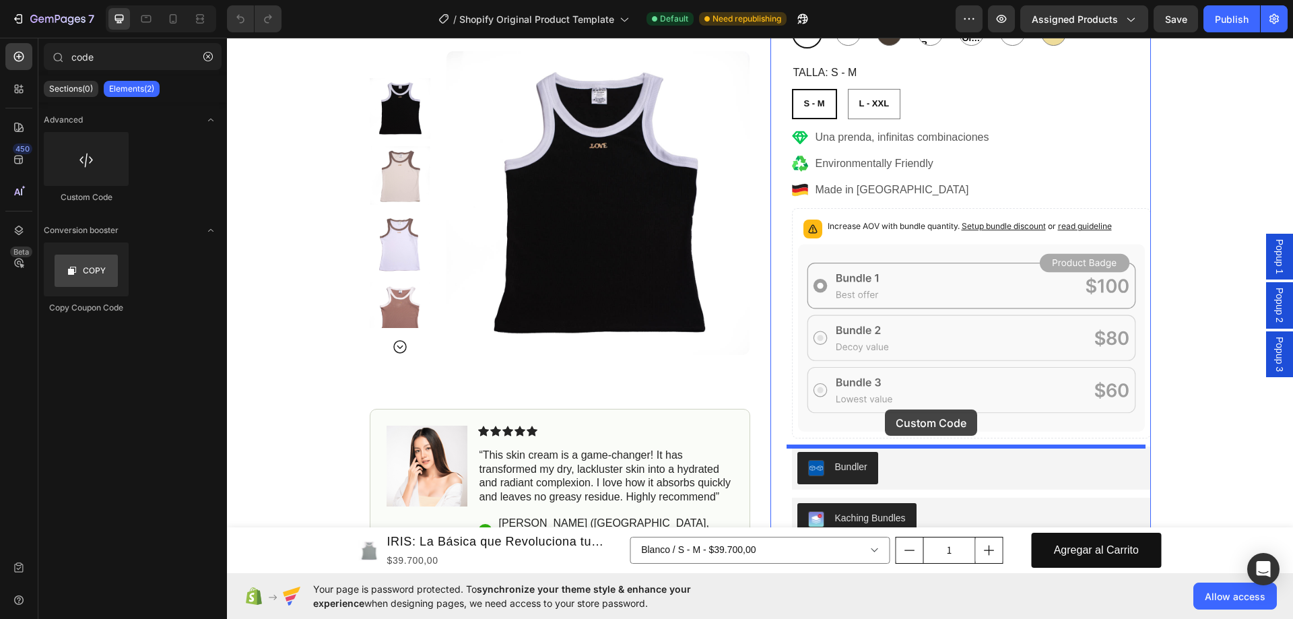
drag, startPoint x: 323, startPoint y: 198, endPoint x: 885, endPoint y: 410, distance: 601.1
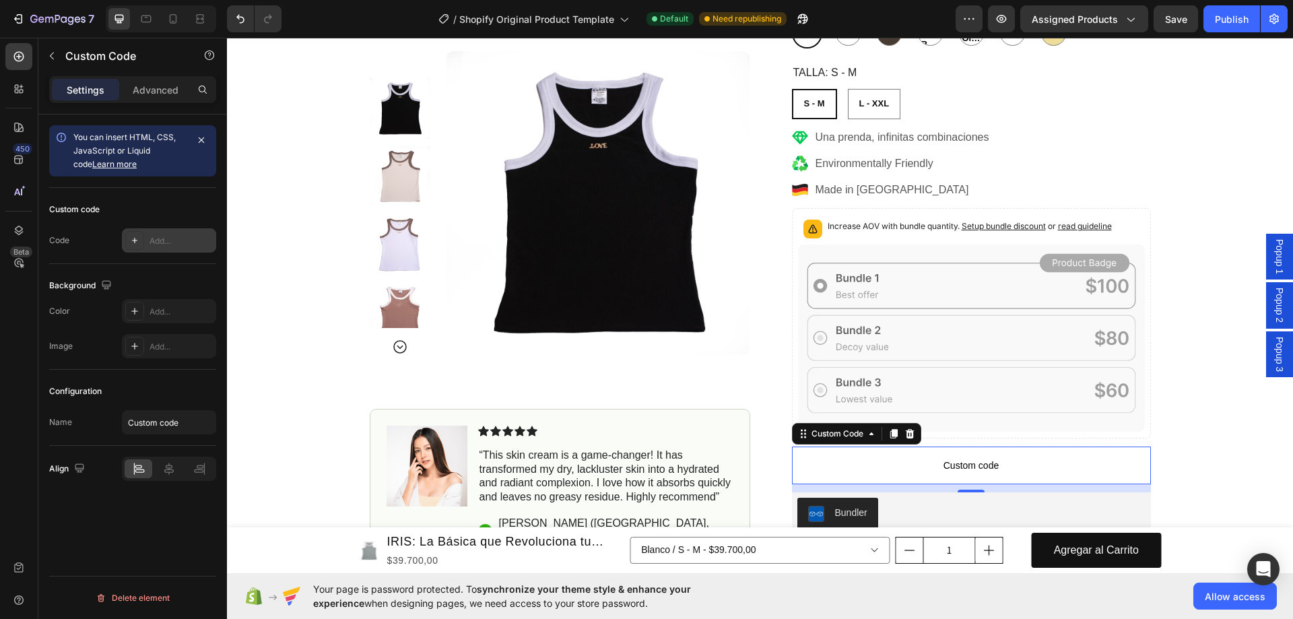
click at [176, 236] on div "Add..." at bounding box center [181, 241] width 63 height 12
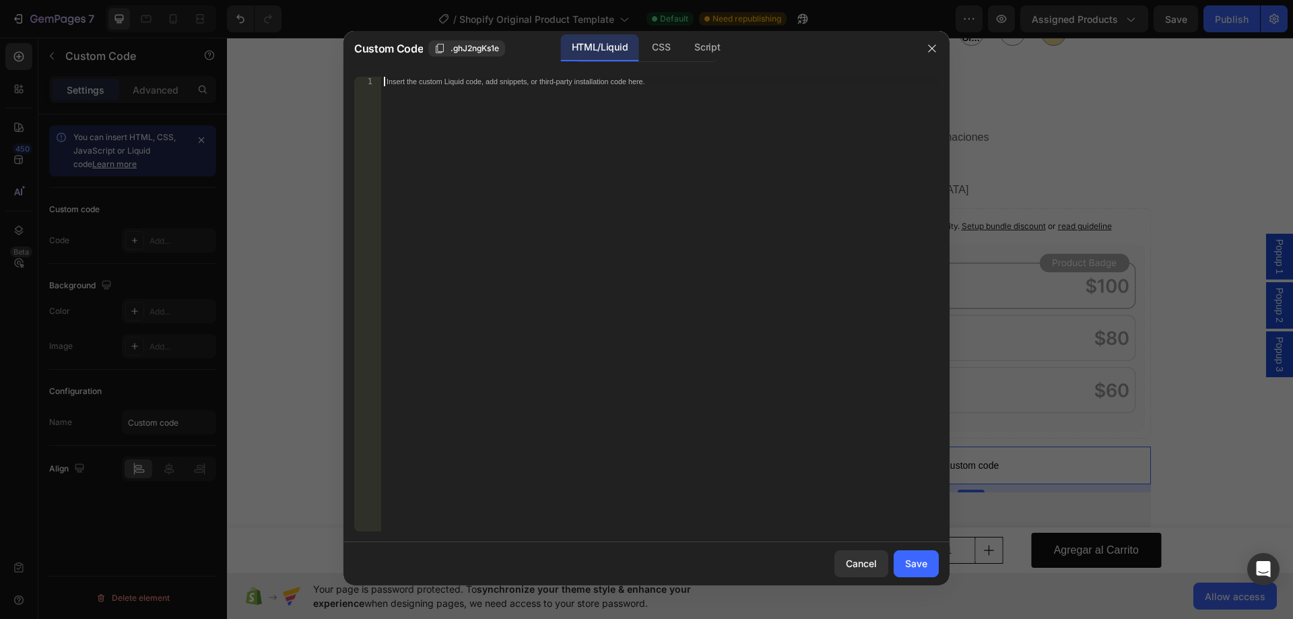
click at [484, 123] on div "Insert the custom Liquid code, add snippets, or third-party installation code h…" at bounding box center [660, 313] width 558 height 473
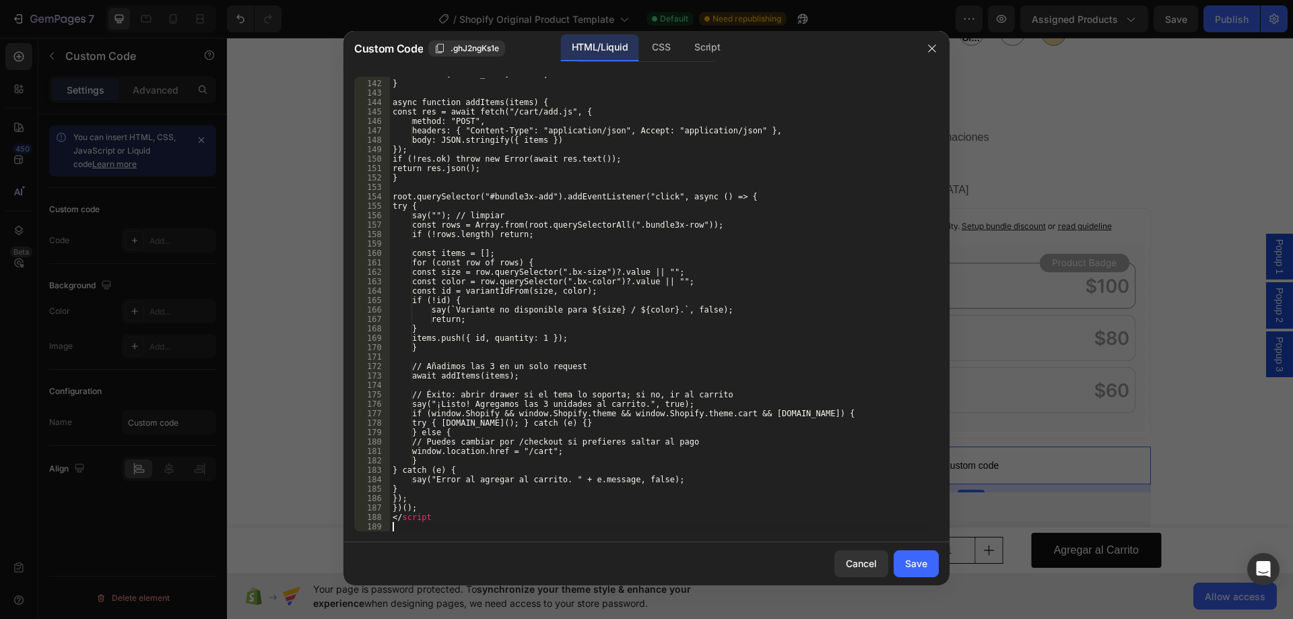
scroll to position [1346, 0]
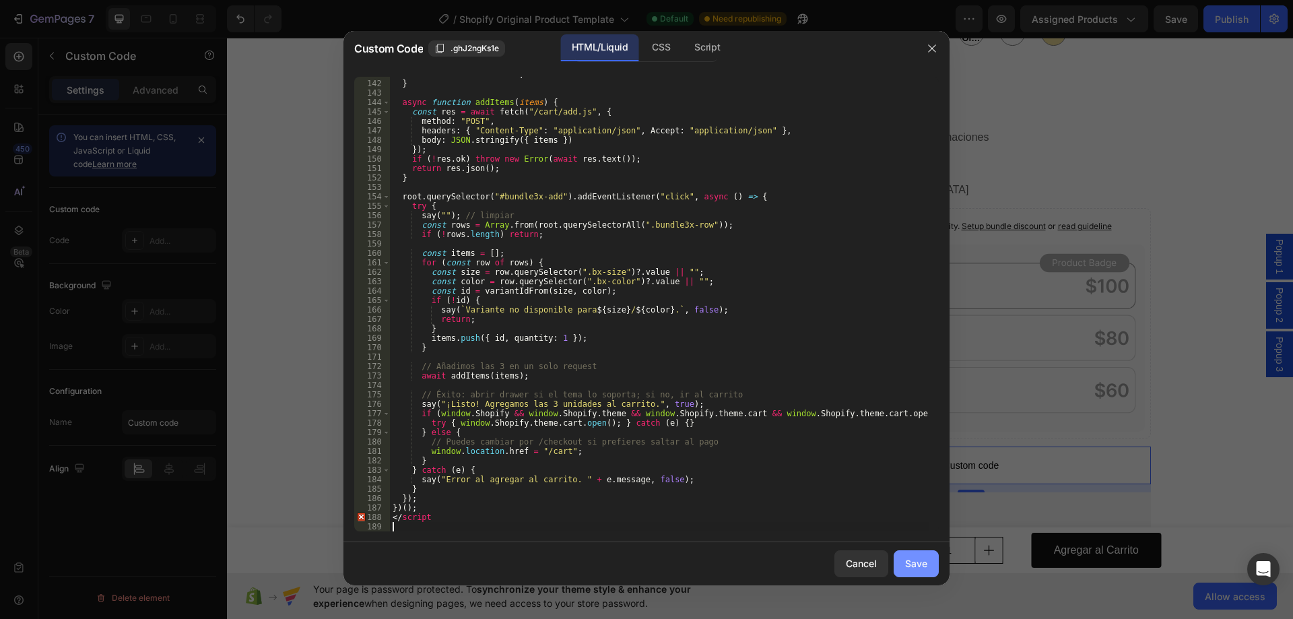
click at [912, 564] on div "Save" at bounding box center [916, 563] width 22 height 14
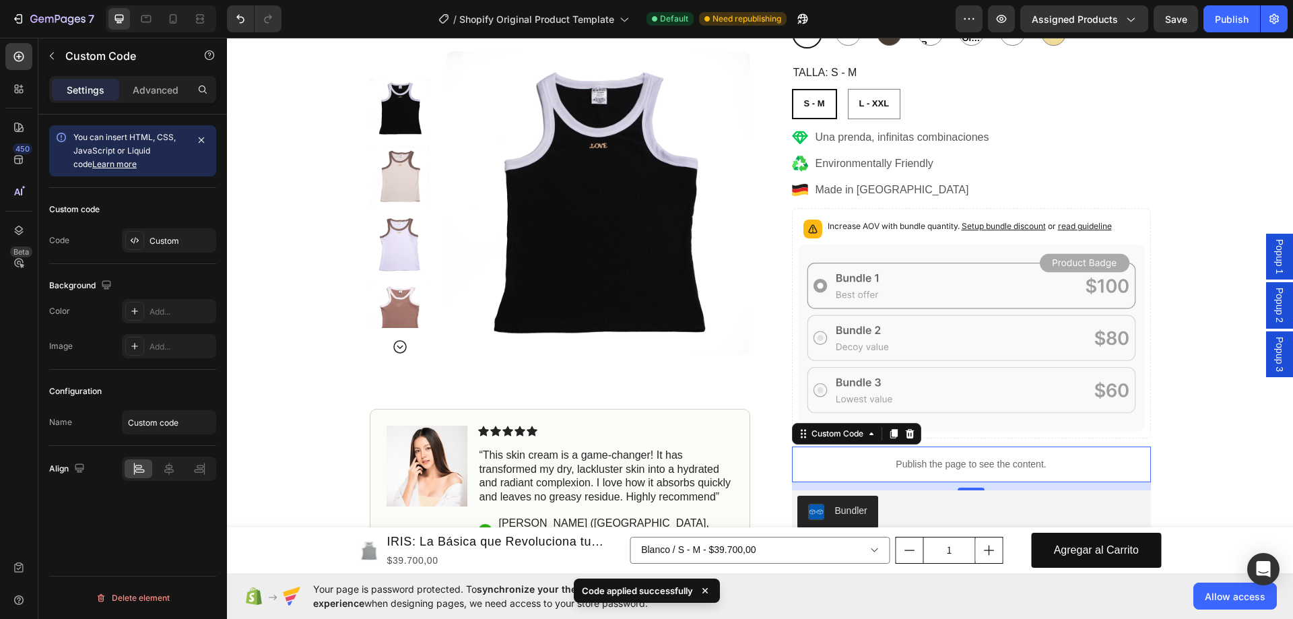
click at [946, 465] on p "Publish the page to see the content." at bounding box center [971, 464] width 359 height 14
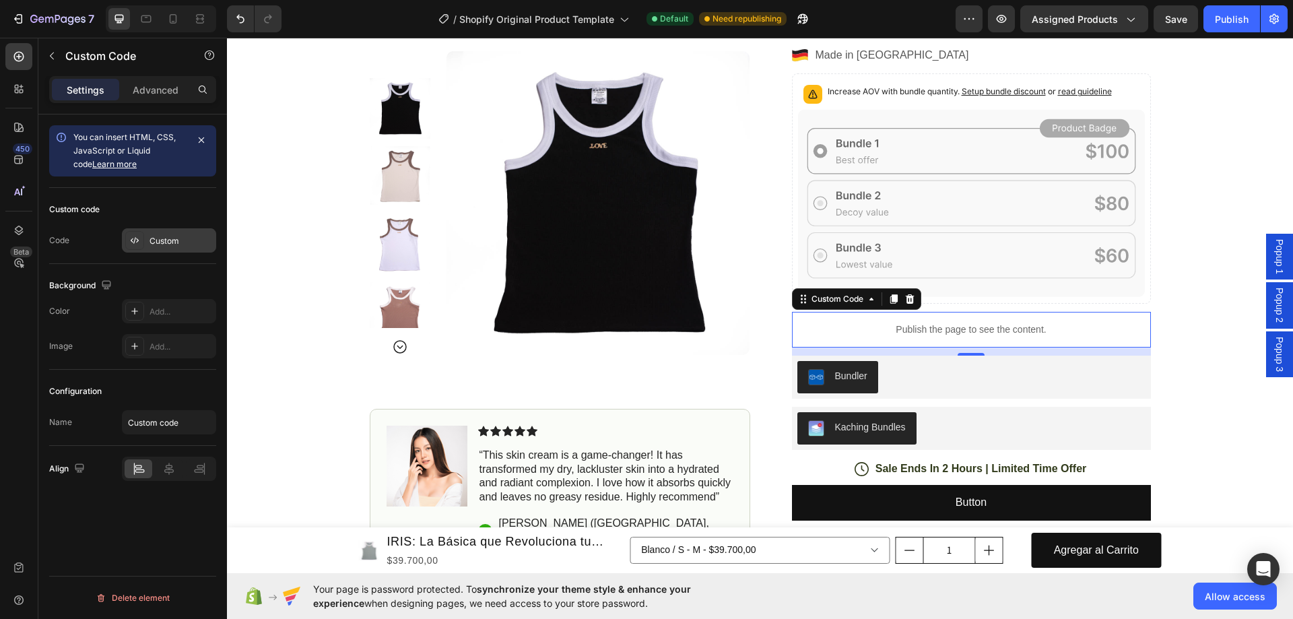
click at [188, 242] on div "Custom" at bounding box center [181, 241] width 63 height 12
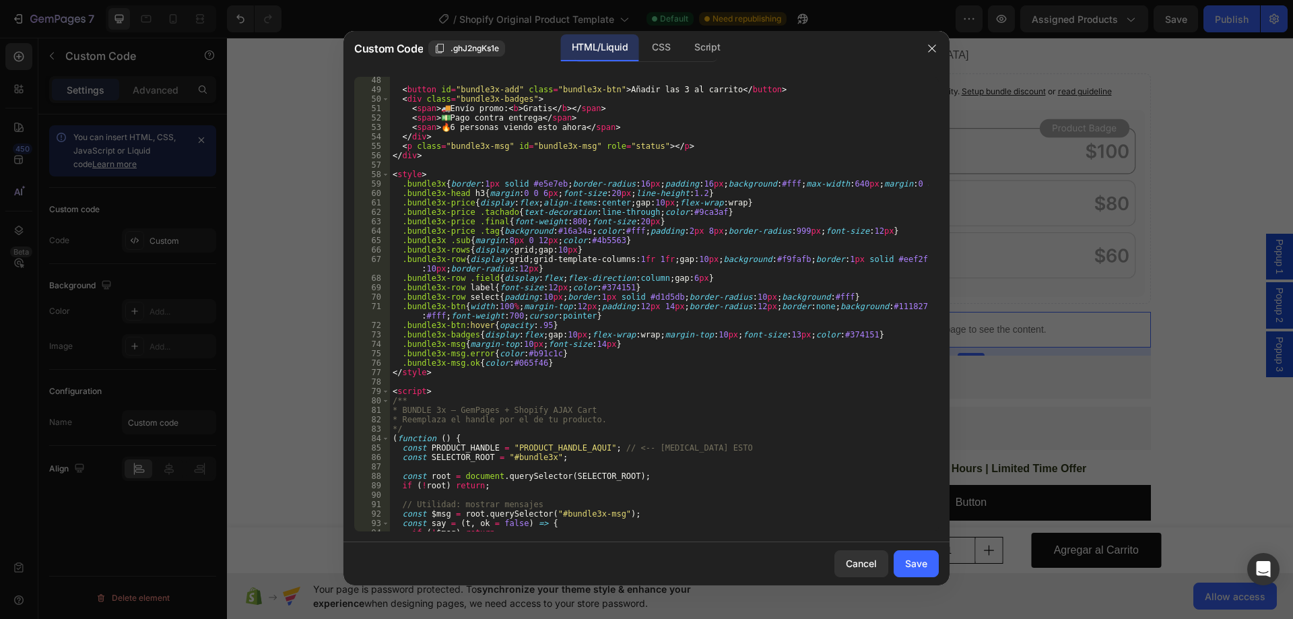
scroll to position [445, 0]
drag, startPoint x: 506, startPoint y: 447, endPoint x: 593, endPoint y: 447, distance: 86.2
click at [593, 447] on div "< button id = "bundle3x-add" class = "bundle3x-btn" > Añadir las 3 al carrito <…" at bounding box center [659, 311] width 539 height 473
paste textarea "ACK X 2 IRIS: La Básica que Revoluciona tu Guardarropa en Segundos"
click at [531, 451] on div "< button id = "bundle3x-add" class = "bundle3x-btn" > Añadir las 3 al carrito <…" at bounding box center [659, 311] width 539 height 473
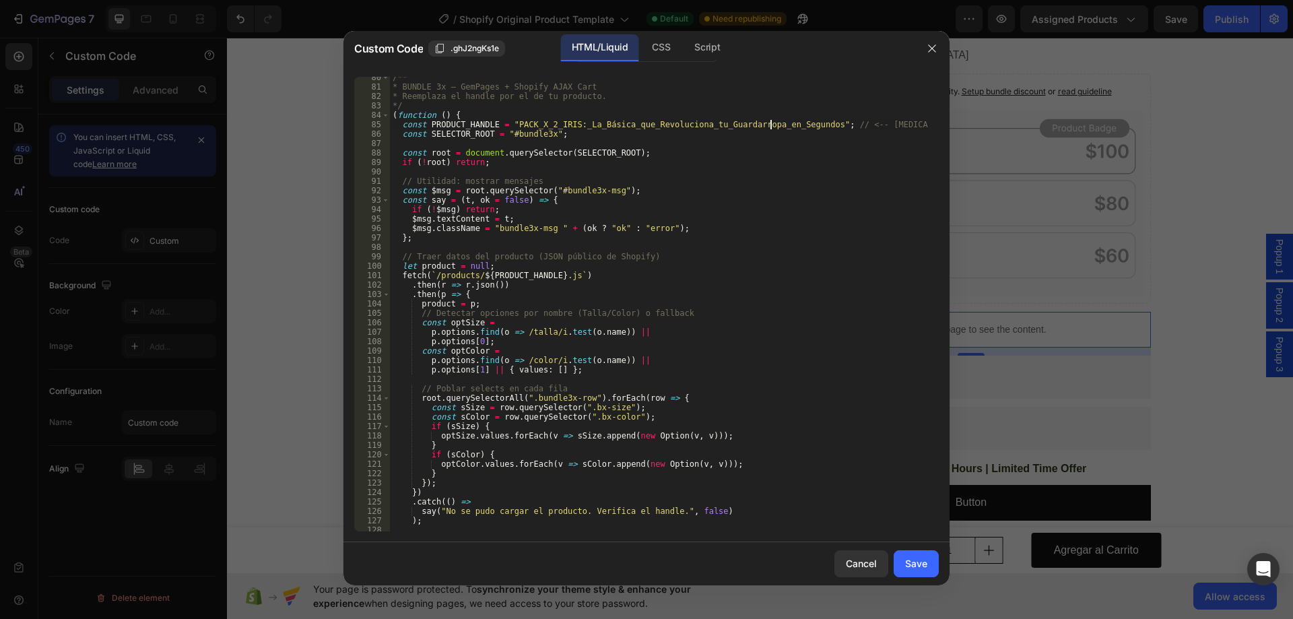
scroll to position [849, 0]
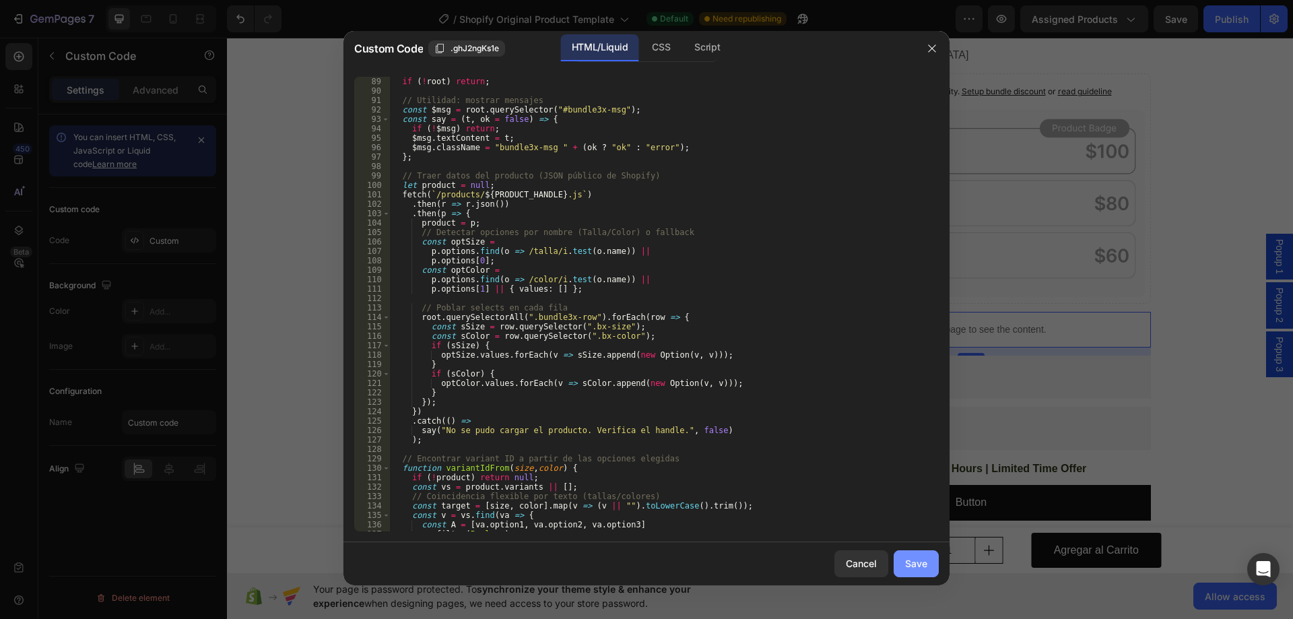
type textarea "const PRODUCT_HANDLE = "PACK_X_2_IRIS:_La_Básica_que_Revoluciona_tu_Guardarropa…"
click at [914, 565] on div "Save" at bounding box center [916, 563] width 22 height 14
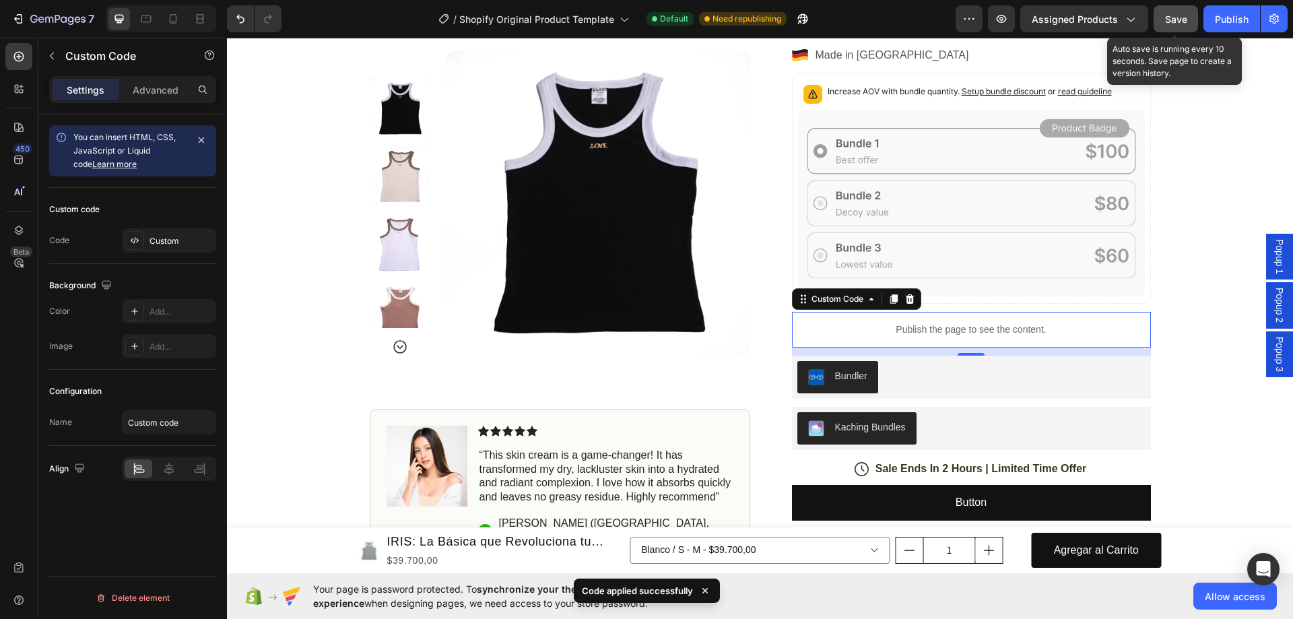
click at [1175, 22] on span "Save" at bounding box center [1176, 18] width 22 height 11
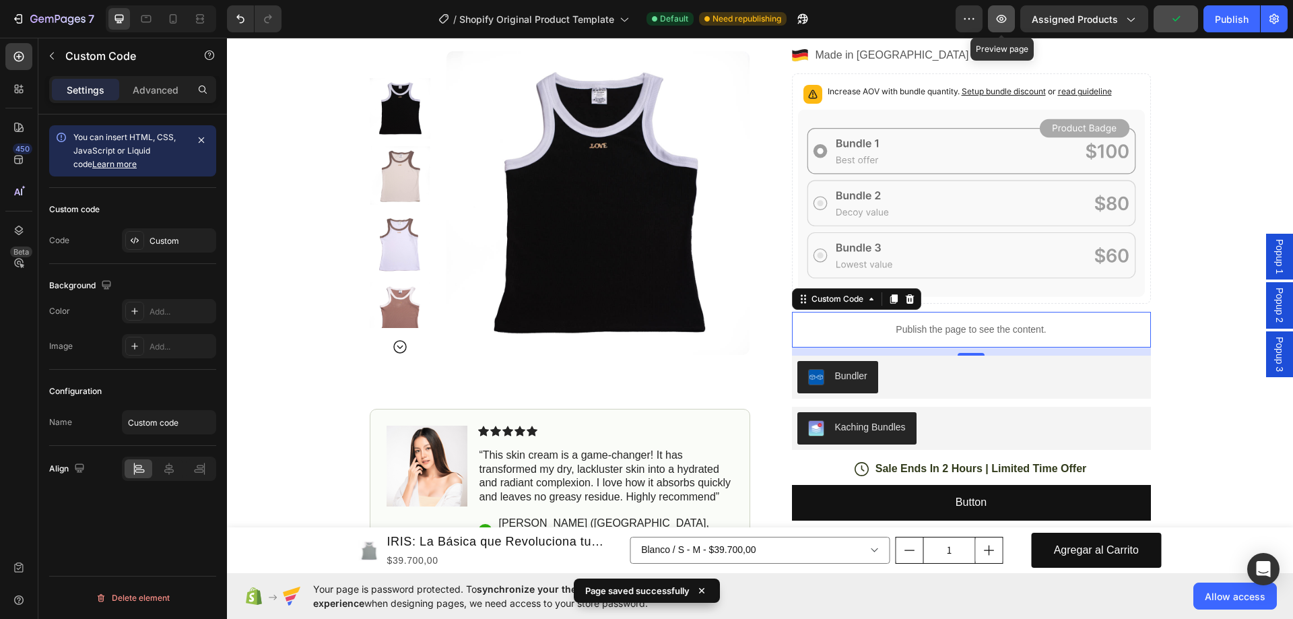
click at [1010, 18] on button "button" at bounding box center [1001, 18] width 27 height 27
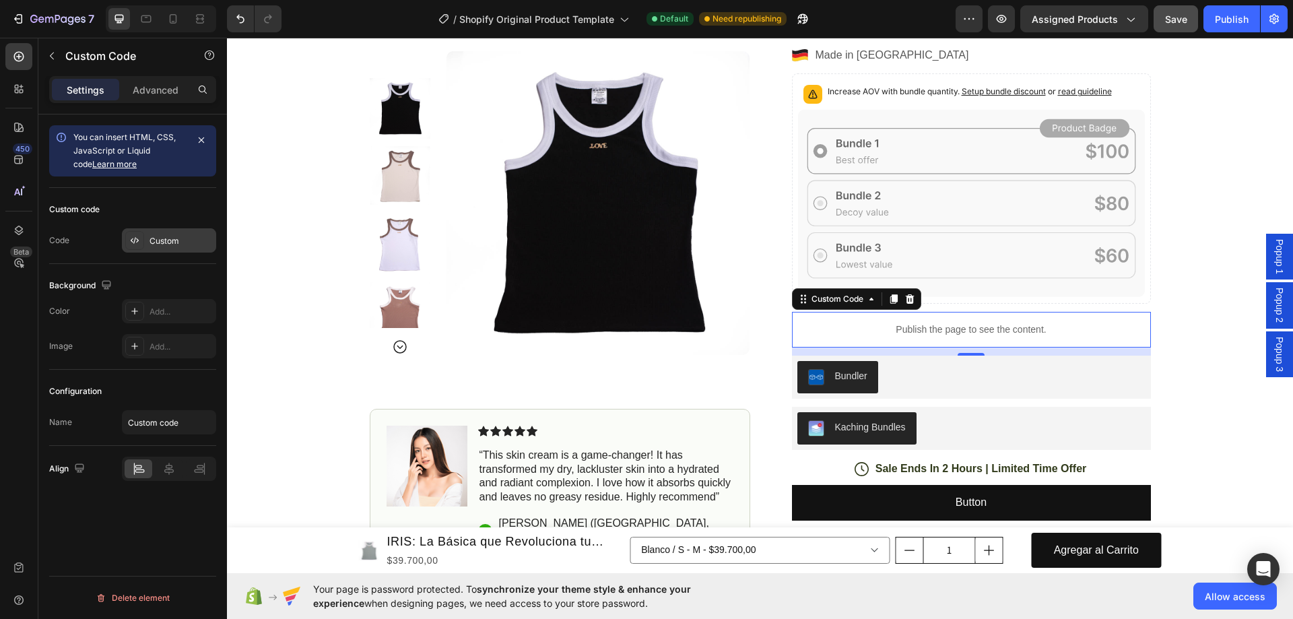
click at [170, 236] on div "Custom" at bounding box center [181, 241] width 63 height 12
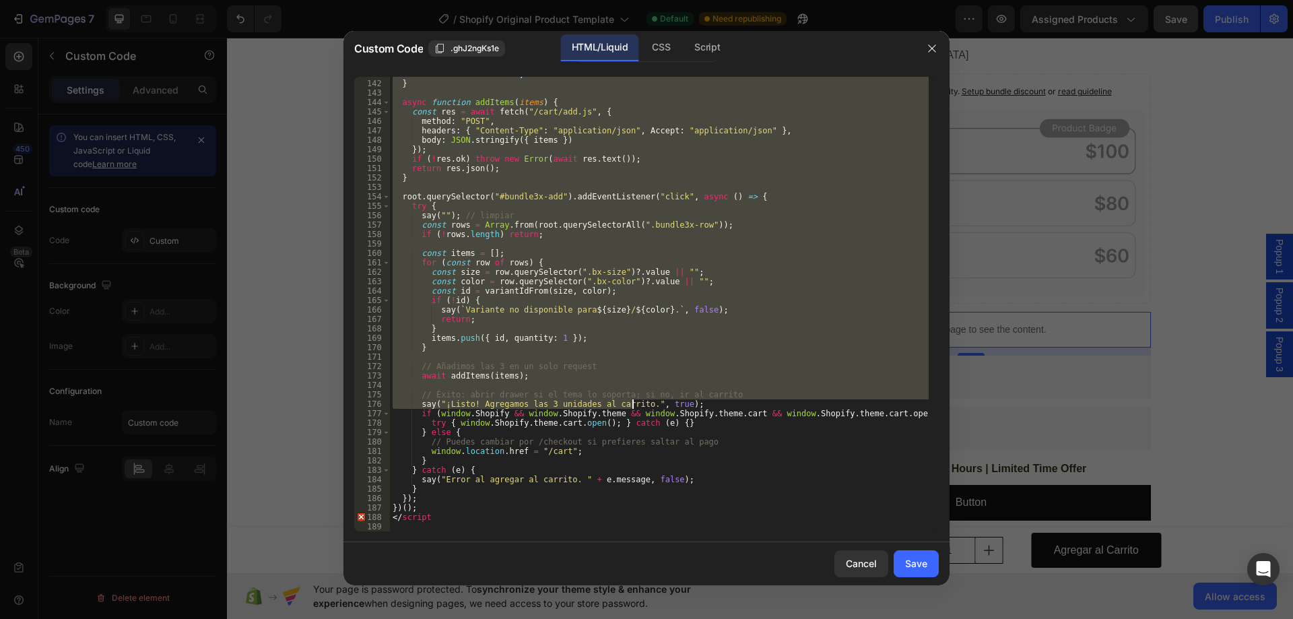
scroll to position [1346, 0]
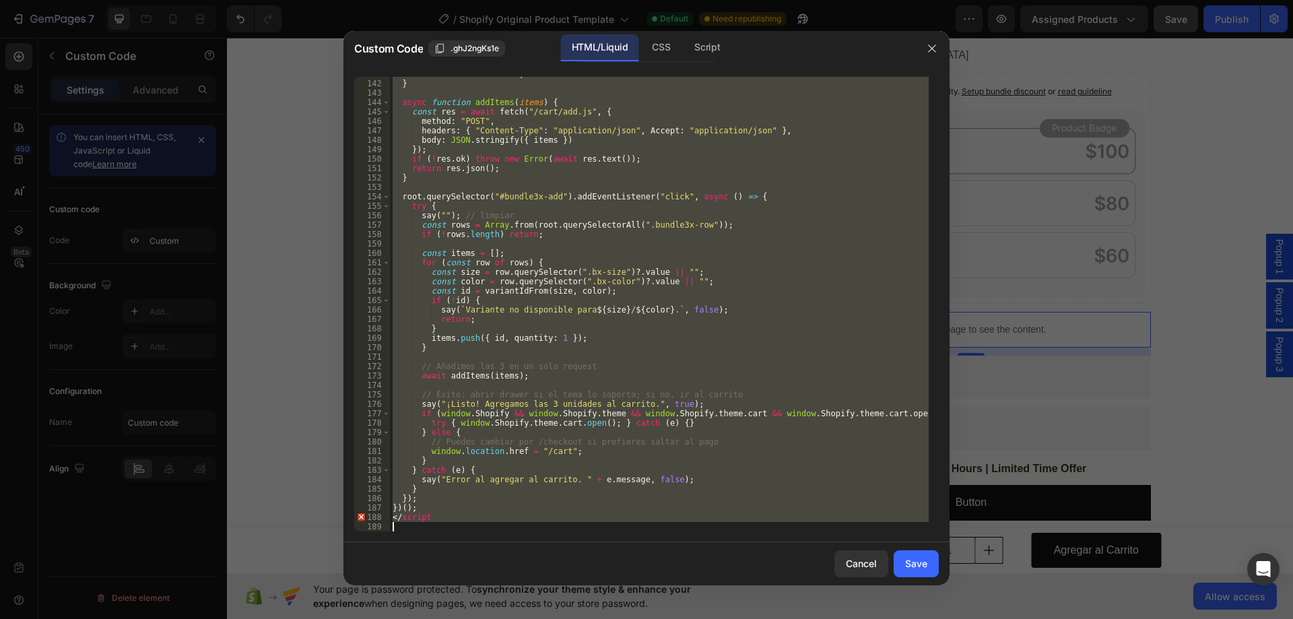
drag, startPoint x: 393, startPoint y: 80, endPoint x: 598, endPoint y: 539, distance: 502.6
click at [598, 539] on div "<!-- BUNDLE 3x PARA GEMPAGES --> 141 142 143 144 145 146 147 148 149 150 151 15…" at bounding box center [646, 304] width 606 height 476
type textarea "</script"
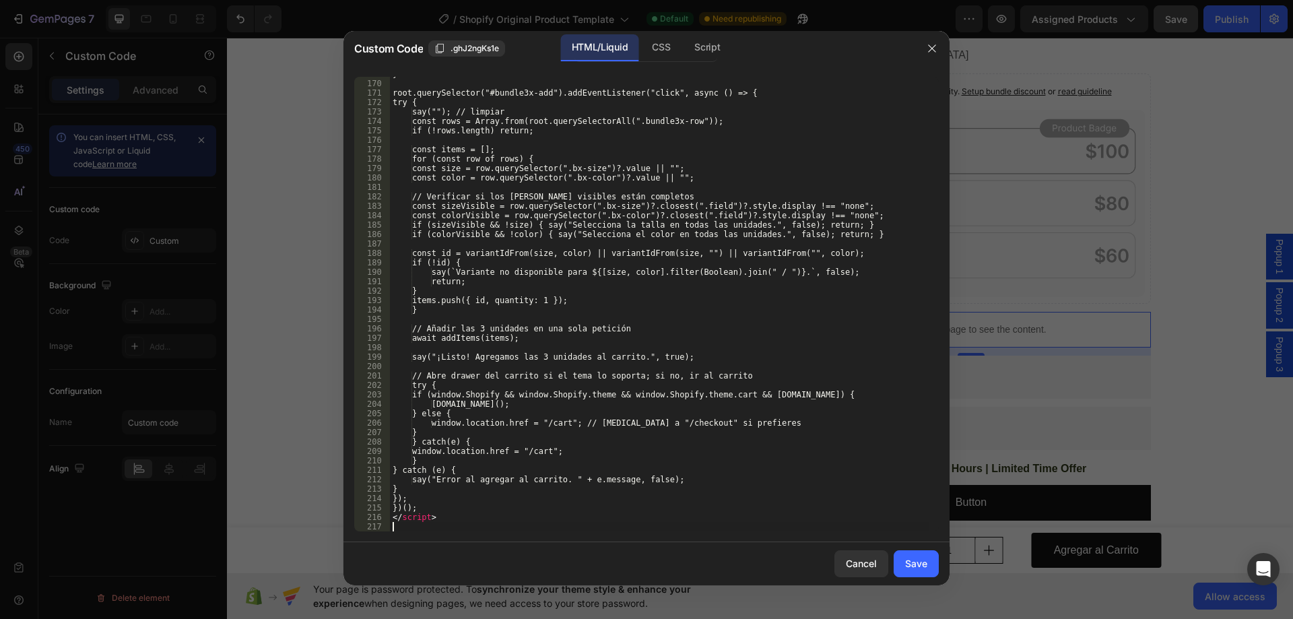
scroll to position [1610, 0]
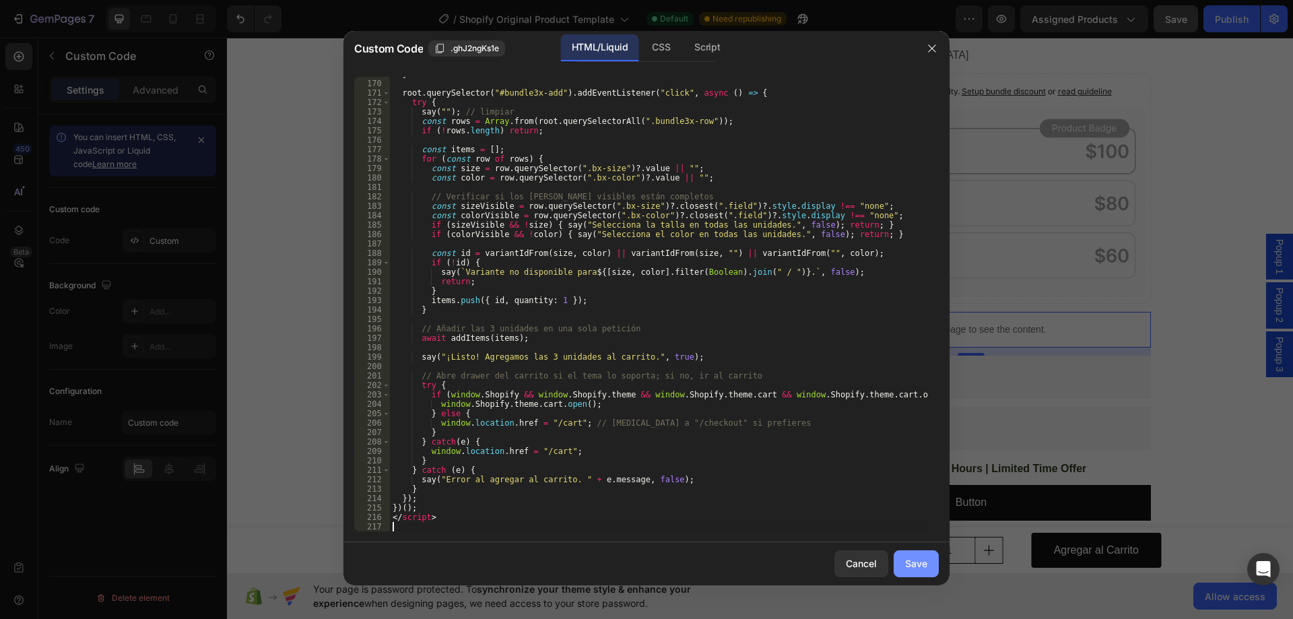
click at [923, 564] on div "Save" at bounding box center [916, 563] width 22 height 14
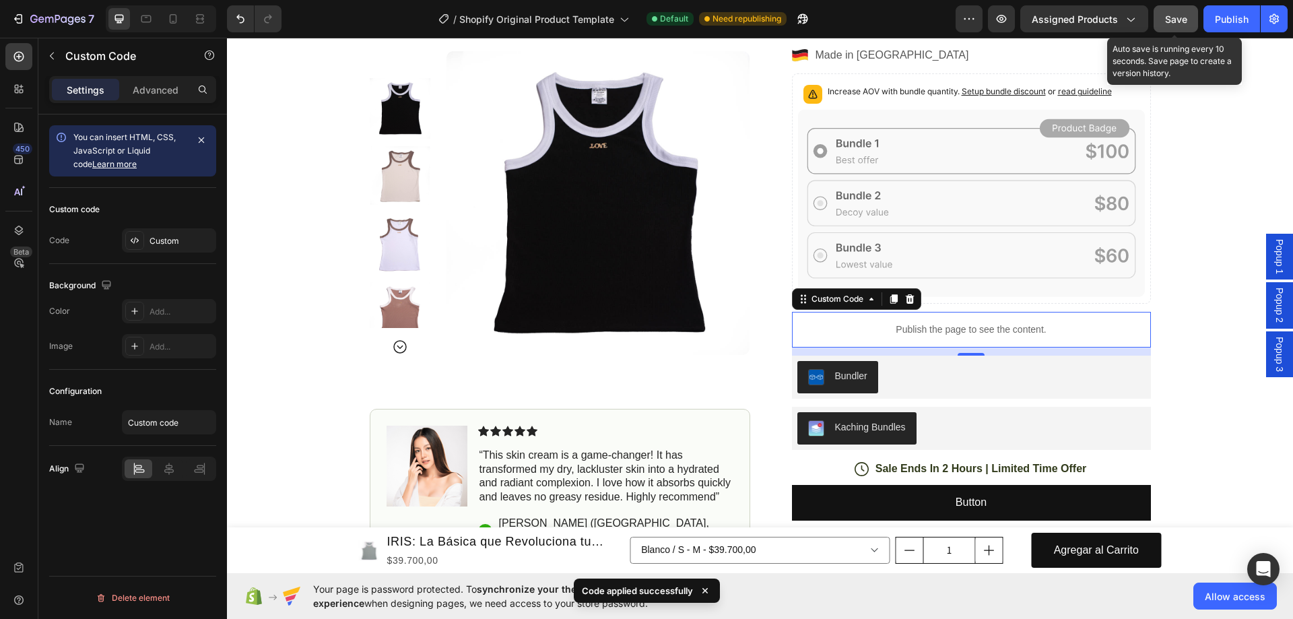
click at [1168, 23] on span "Save" at bounding box center [1176, 18] width 22 height 11
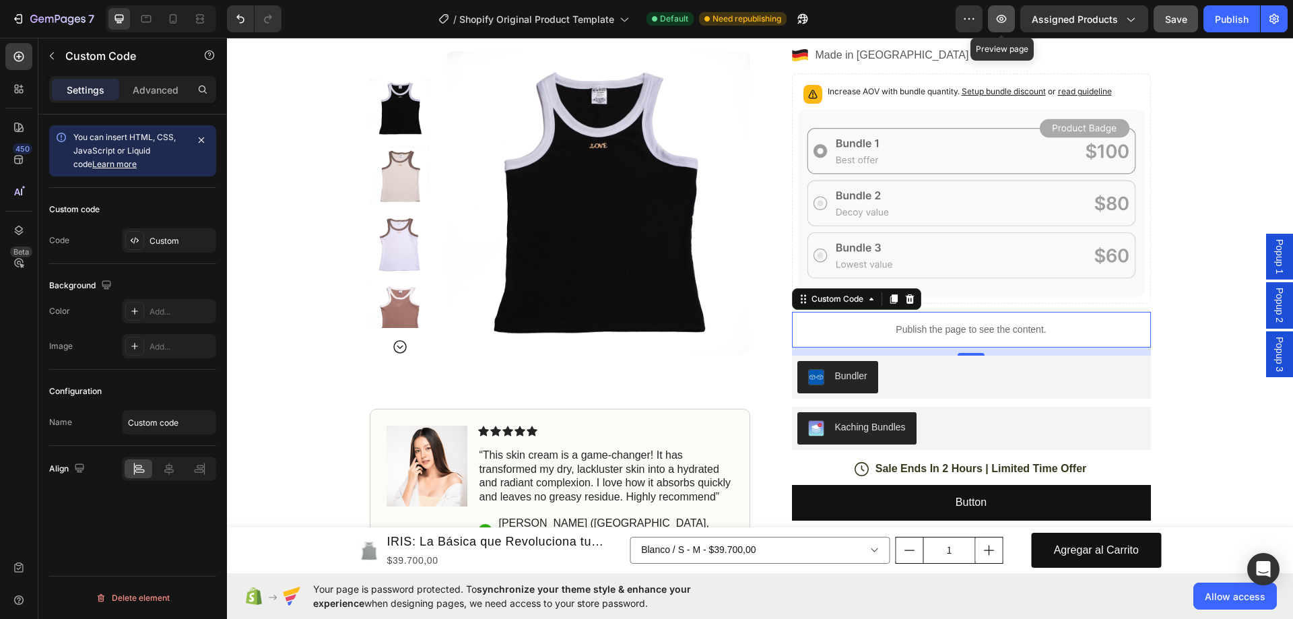
click at [997, 24] on icon "button" at bounding box center [1001, 18] width 13 height 13
click at [161, 233] on div "Custom" at bounding box center [169, 240] width 94 height 24
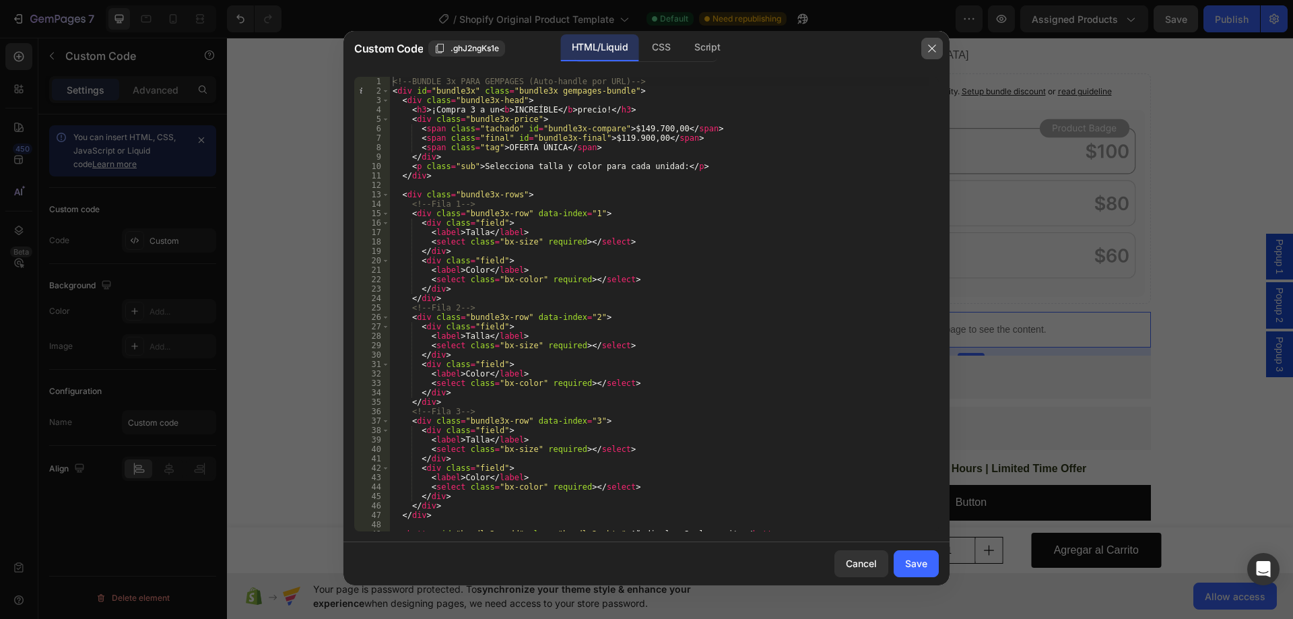
click at [938, 50] on button "button" at bounding box center [932, 49] width 22 height 22
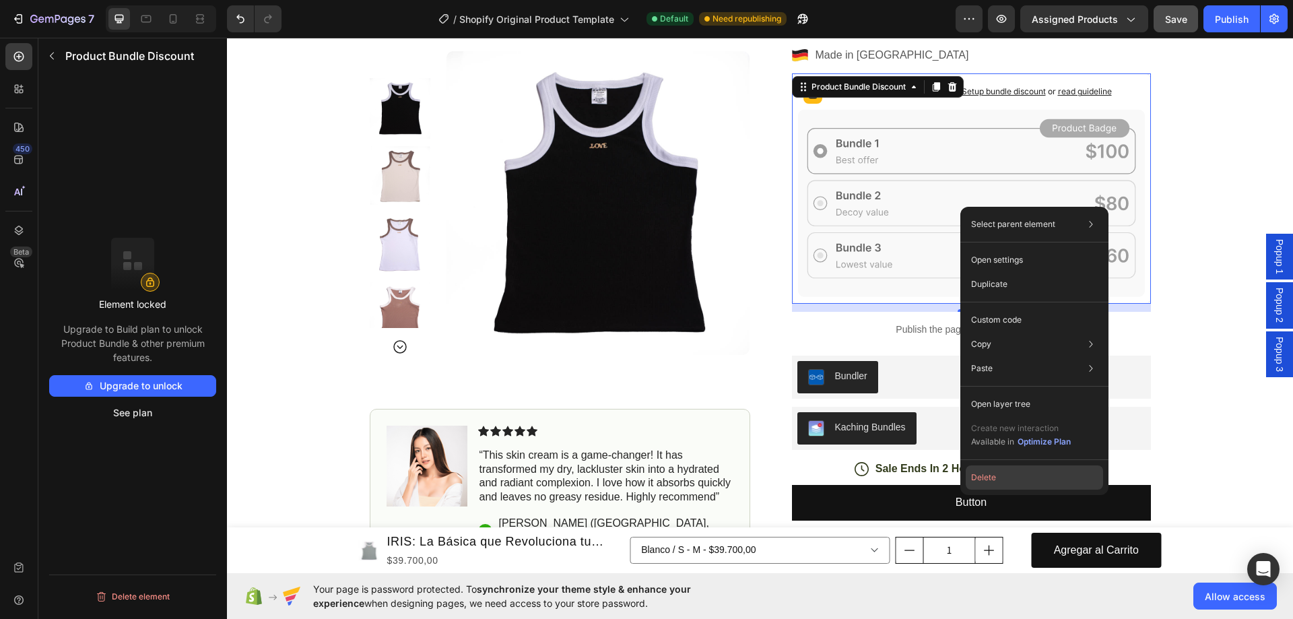
click at [1007, 477] on button "Delete" at bounding box center [1034, 477] width 137 height 24
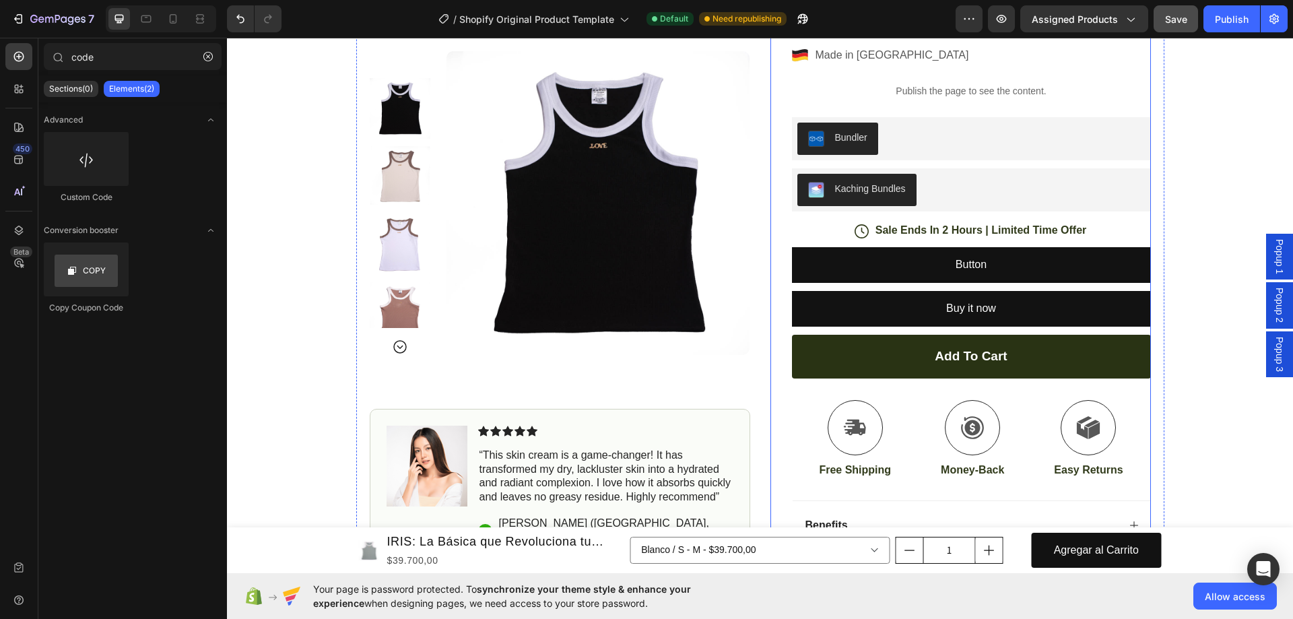
scroll to position [876, 0]
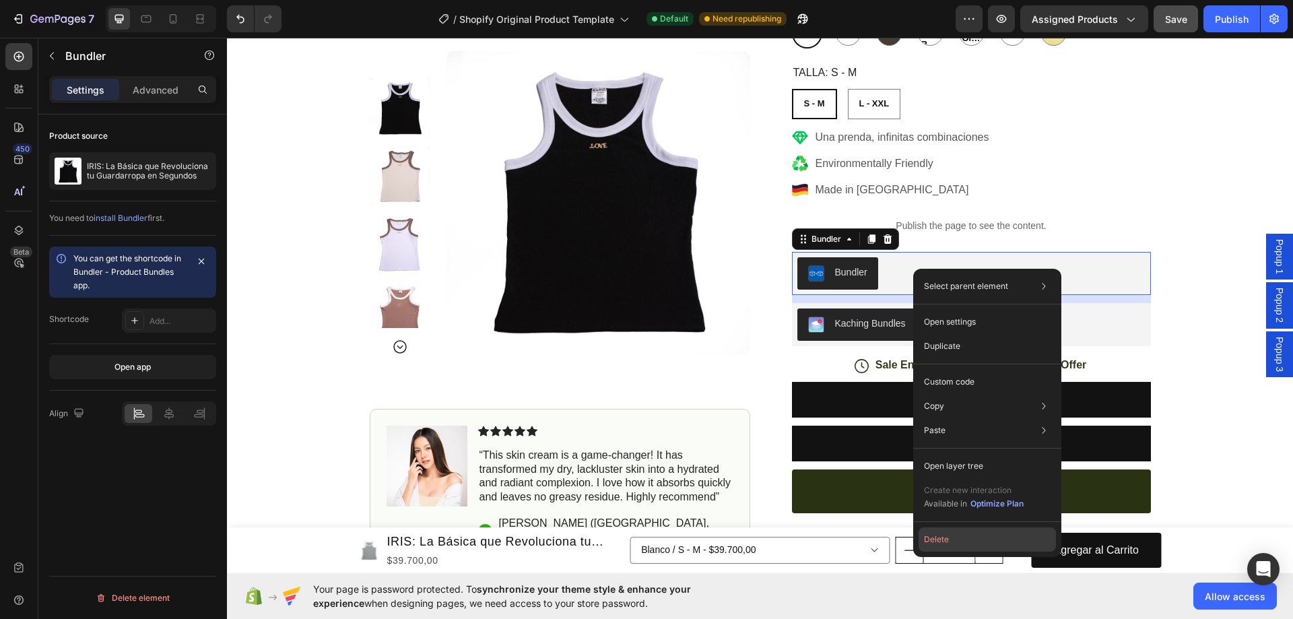
click at [957, 539] on button "Delete" at bounding box center [987, 539] width 137 height 24
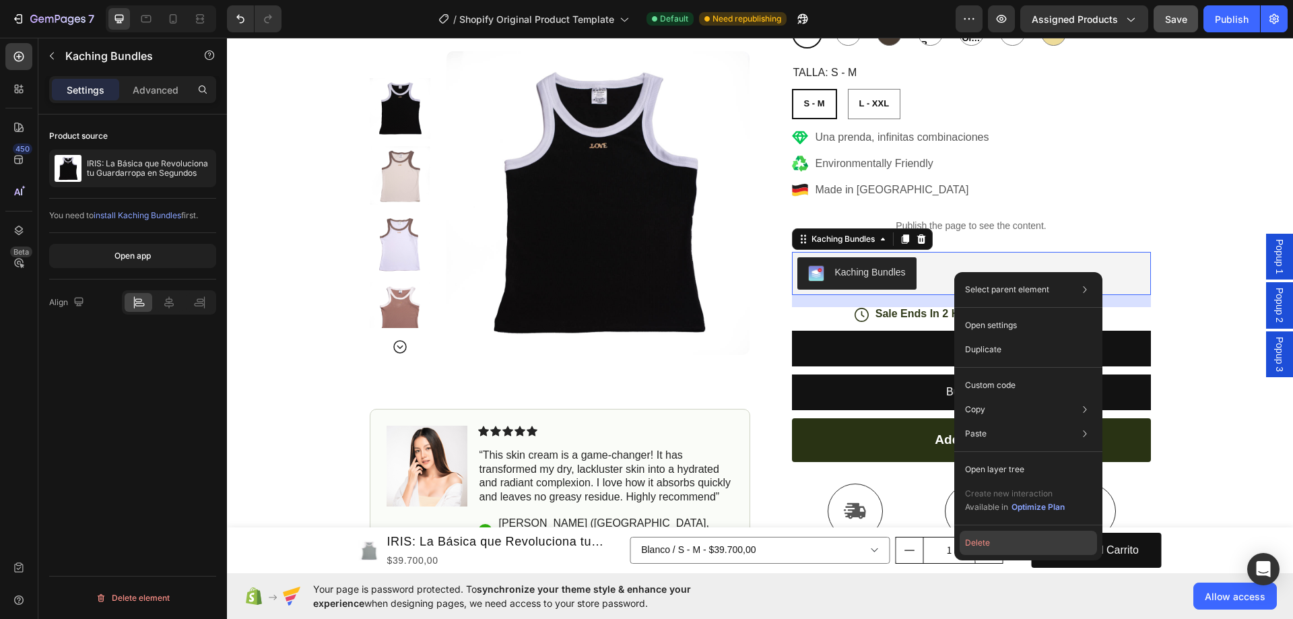
click at [980, 544] on button "Delete" at bounding box center [1028, 543] width 137 height 24
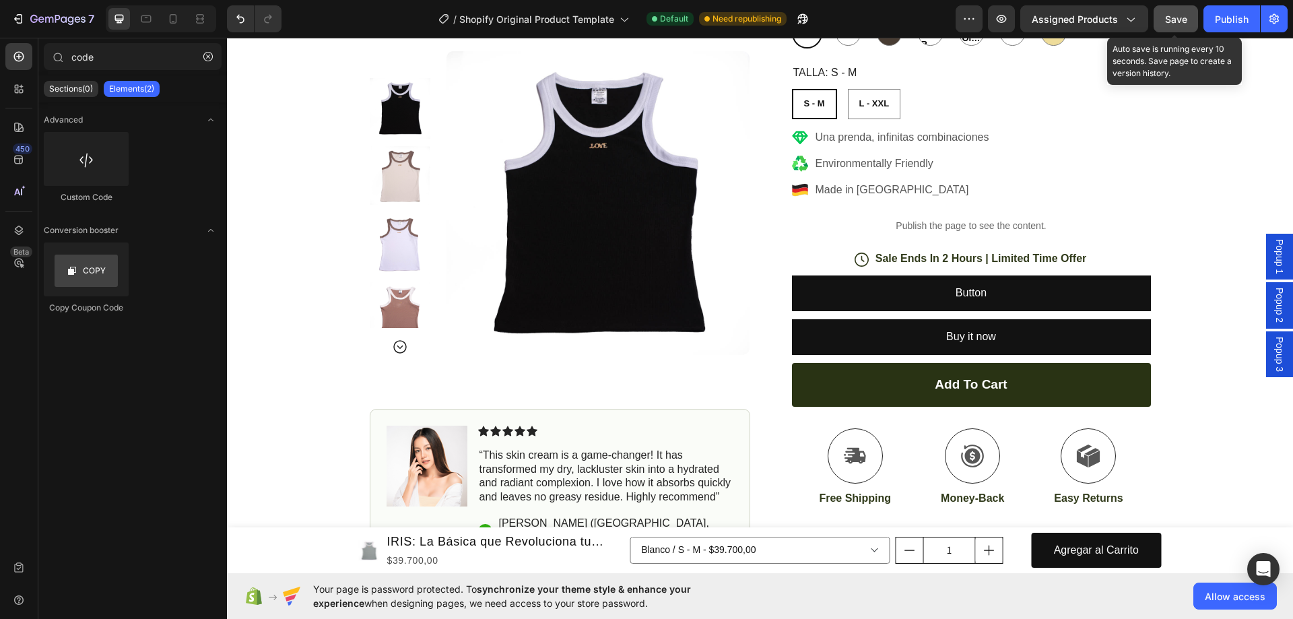
click at [1183, 18] on span "Save" at bounding box center [1176, 18] width 22 height 11
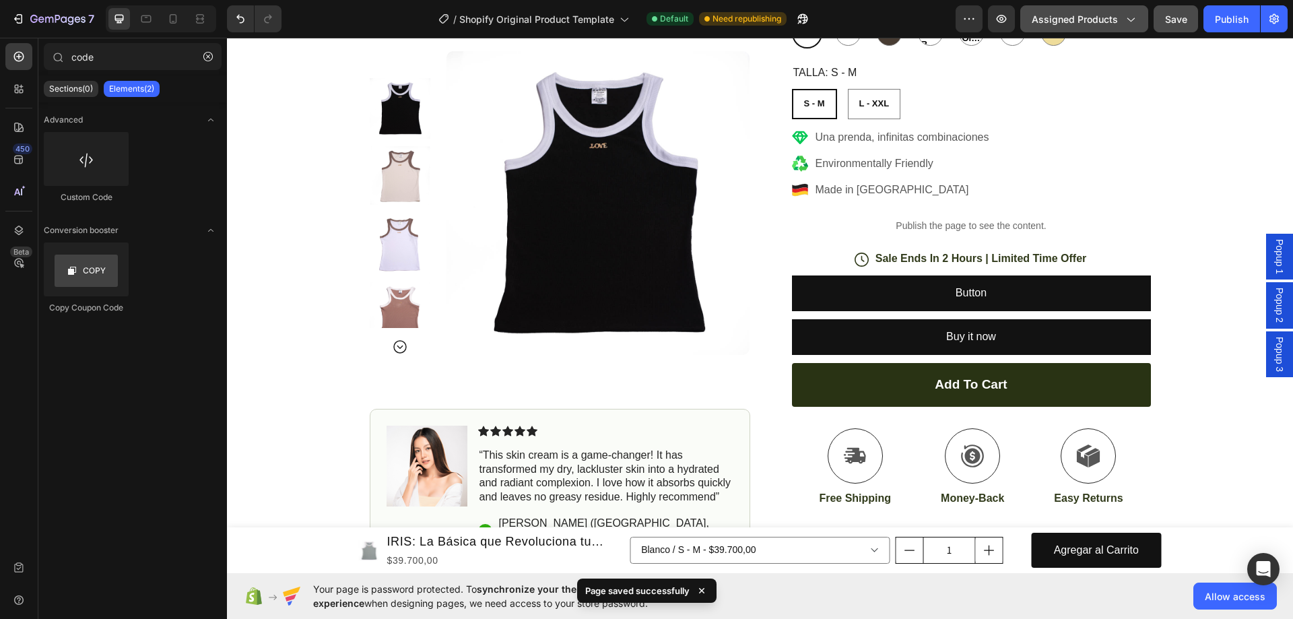
click at [1066, 12] on span "Assigned Products" at bounding box center [1075, 19] width 86 height 14
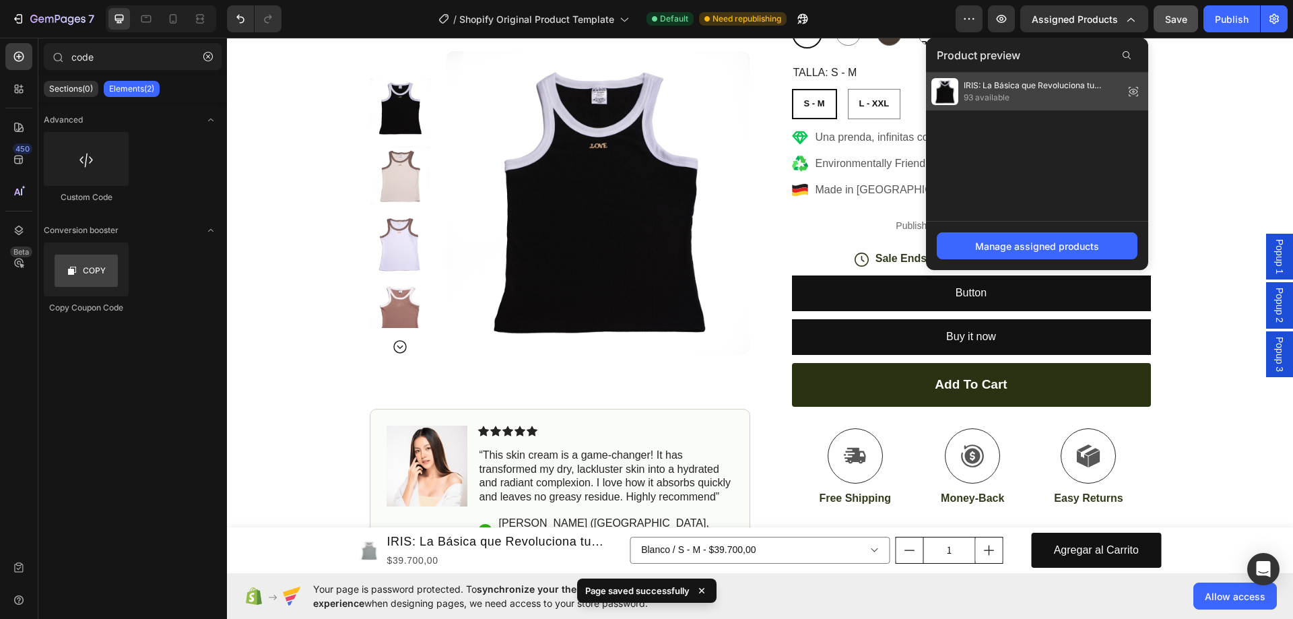
click at [1133, 92] on icon at bounding box center [1133, 91] width 19 height 19
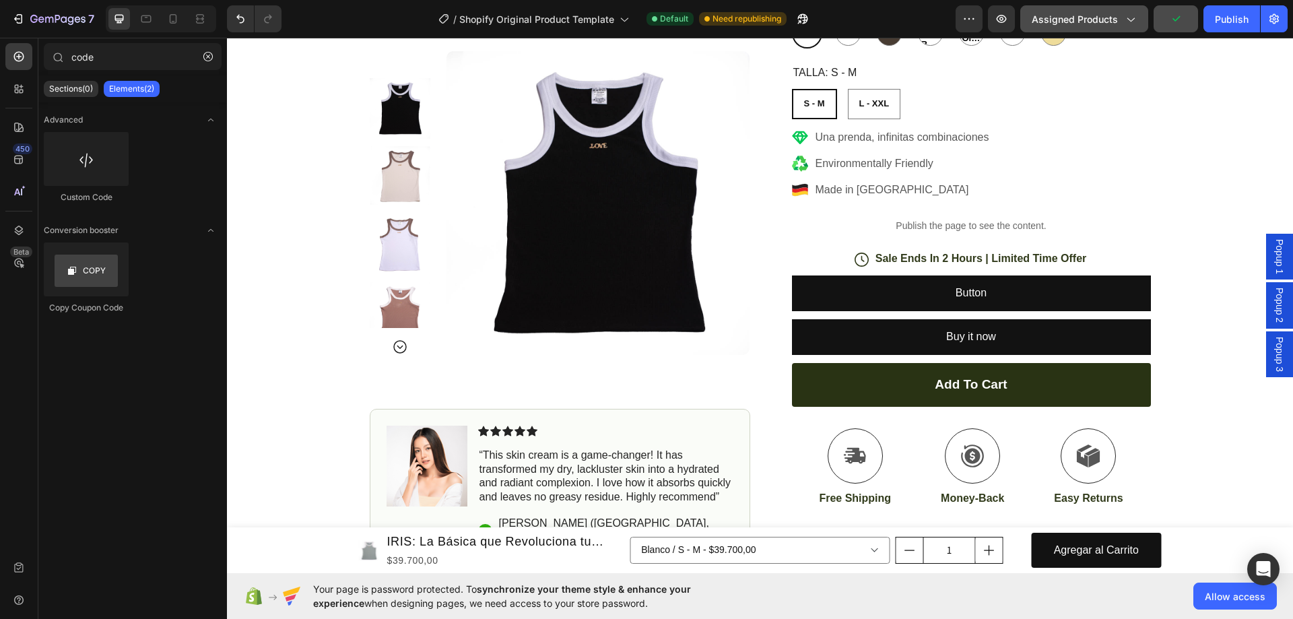
click at [1116, 21] on span "Assigned Products" at bounding box center [1075, 19] width 86 height 14
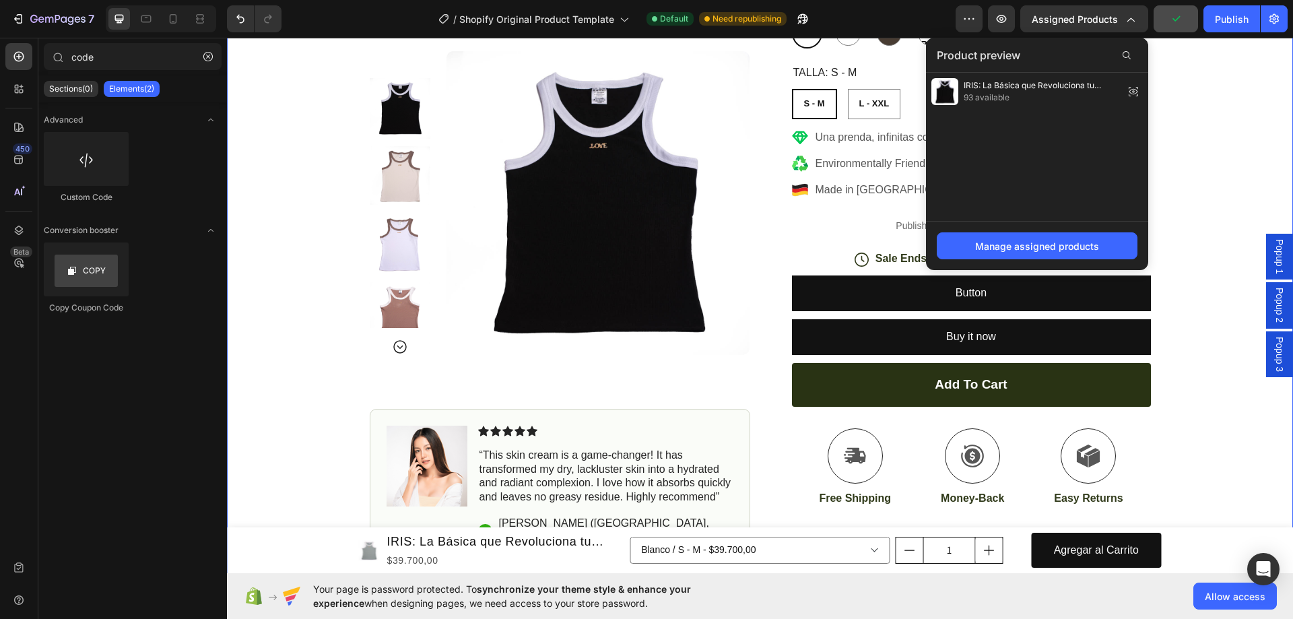
click at [1183, 106] on div "Icon Pagos Contra Entrega Text Block Row Icon +4,000 Clientes Felices Text Bloc…" at bounding box center [760, 233] width 1066 height 931
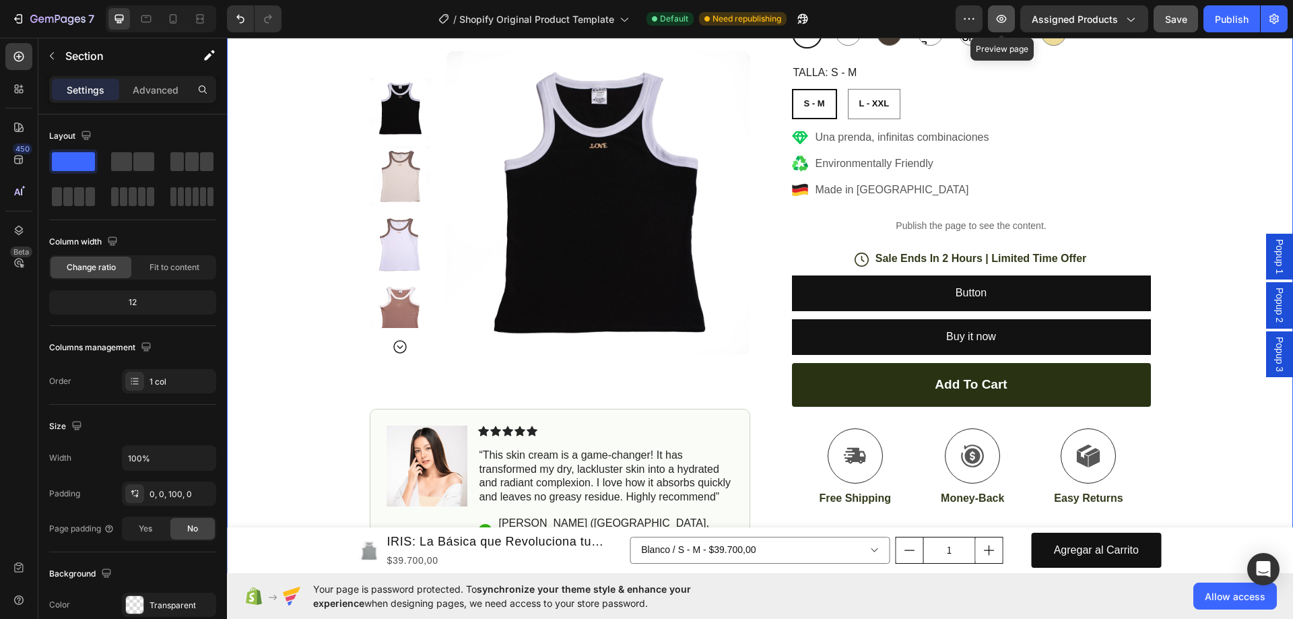
click at [1001, 23] on icon "button" at bounding box center [1001, 18] width 13 height 13
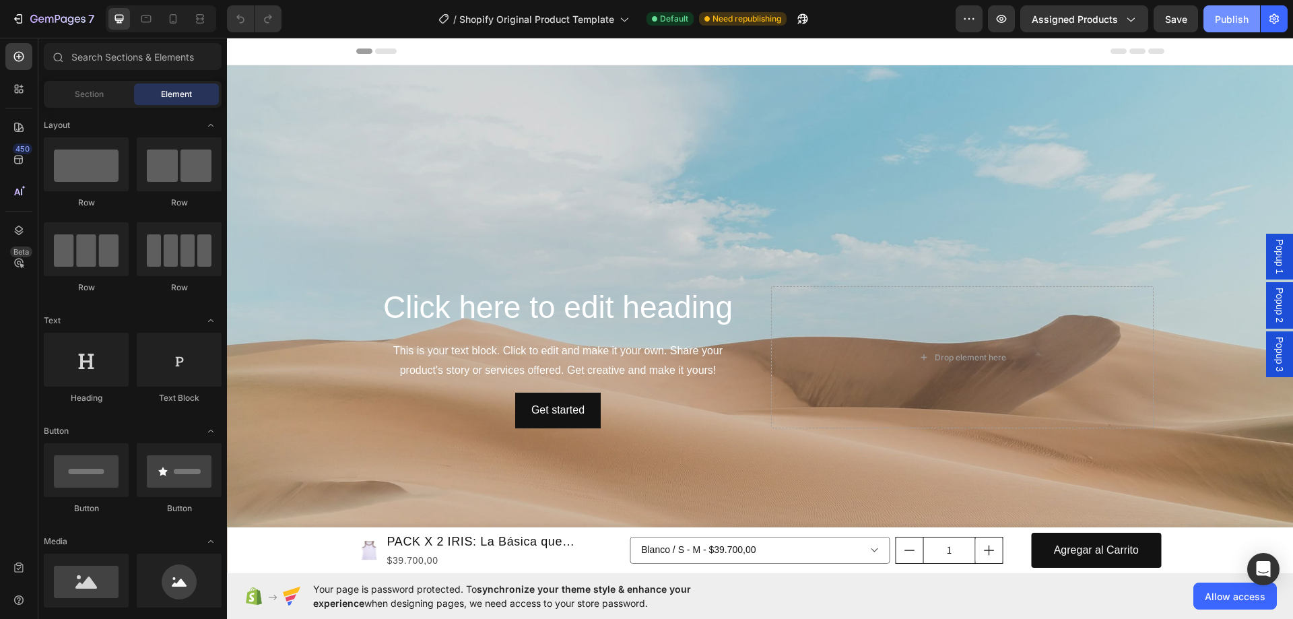
click at [1236, 22] on div "Publish" at bounding box center [1232, 19] width 34 height 14
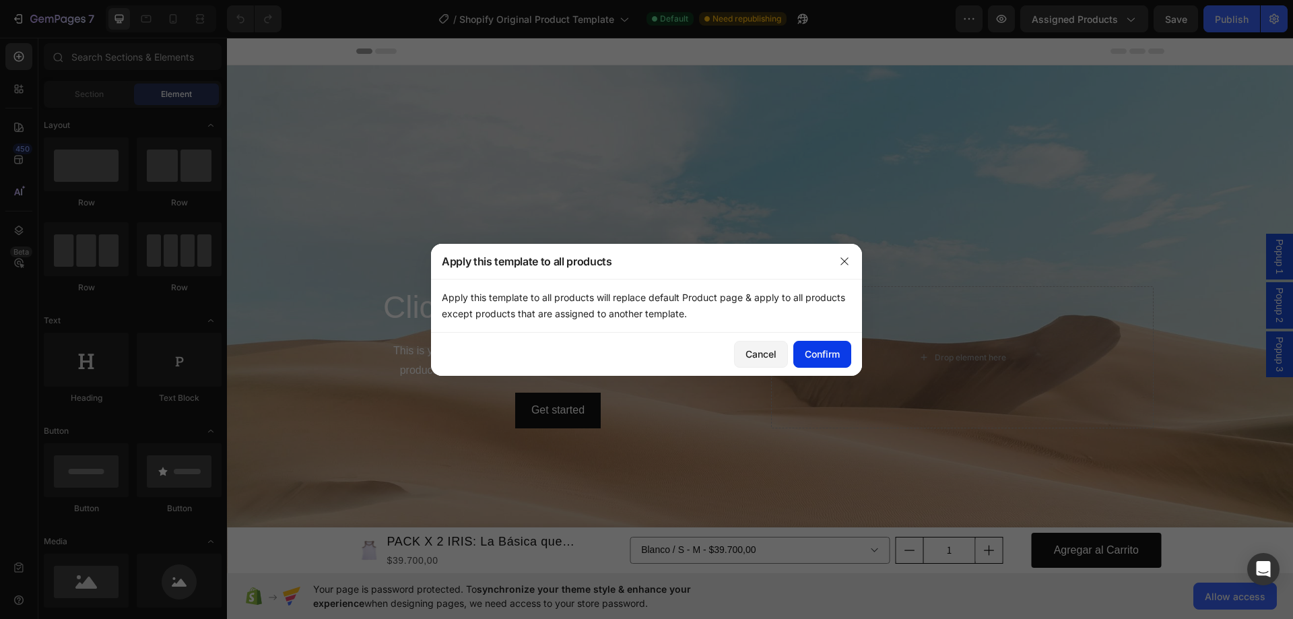
click at [836, 352] on div "Confirm" at bounding box center [822, 354] width 35 height 14
click at [839, 354] on button "Confirm" at bounding box center [822, 354] width 58 height 27
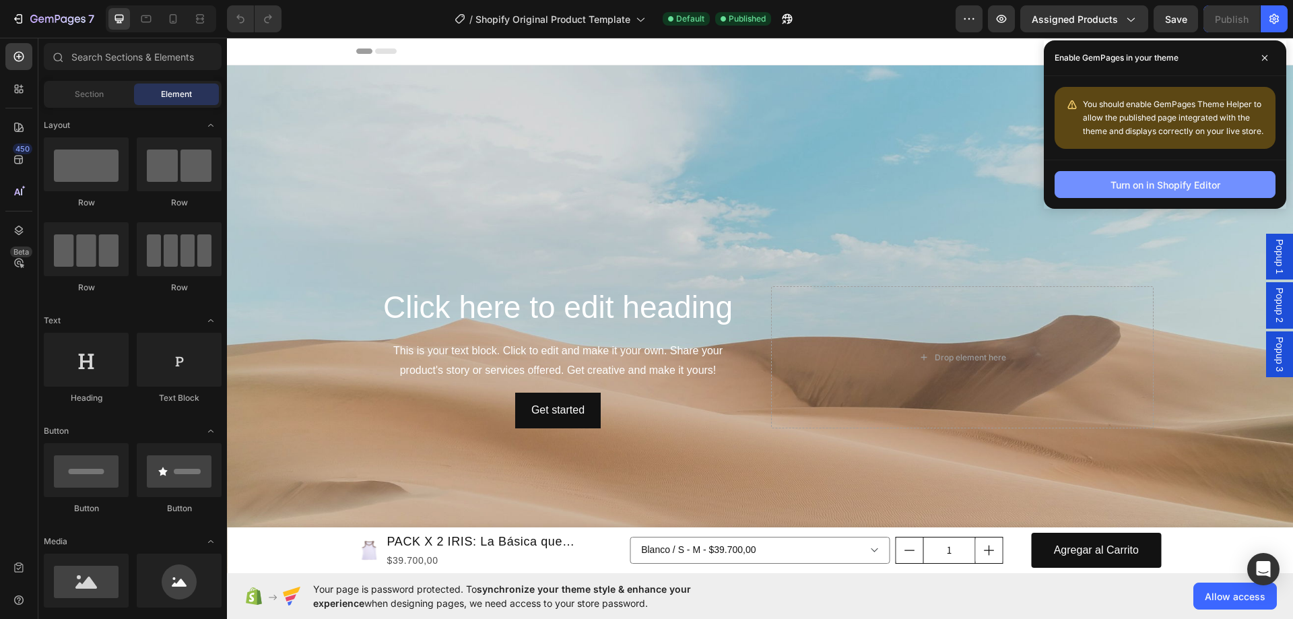
click at [1172, 183] on div "Turn on in Shopify Editor" at bounding box center [1166, 185] width 110 height 14
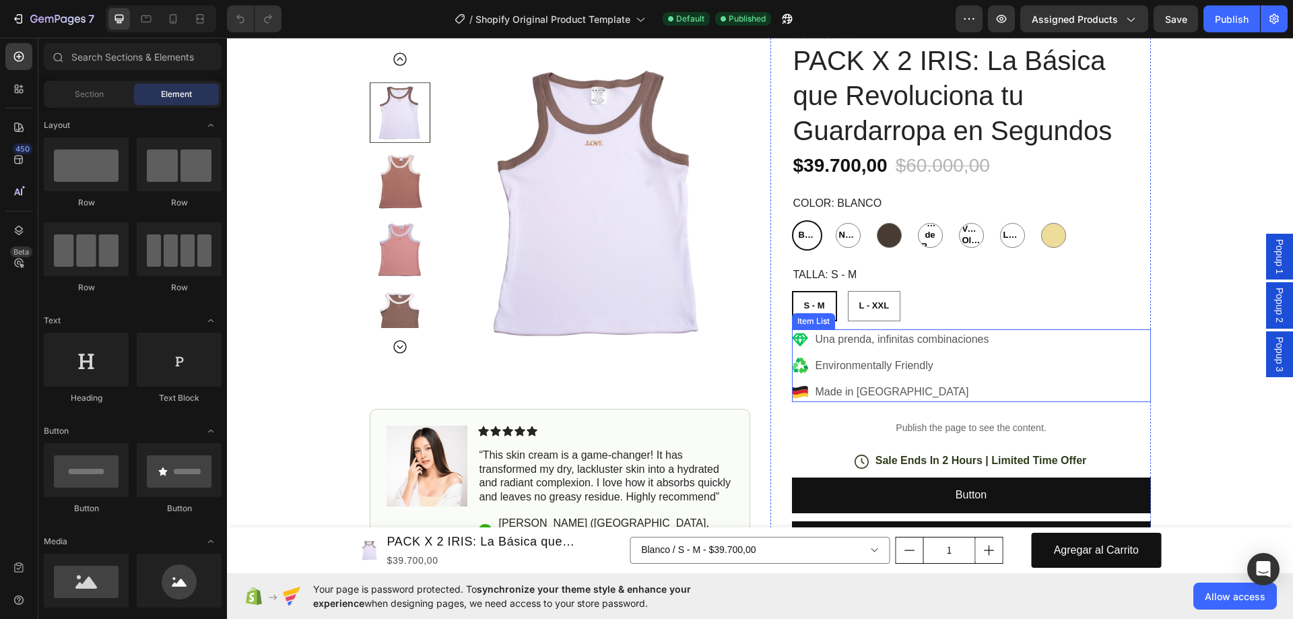
scroll to position [741, 0]
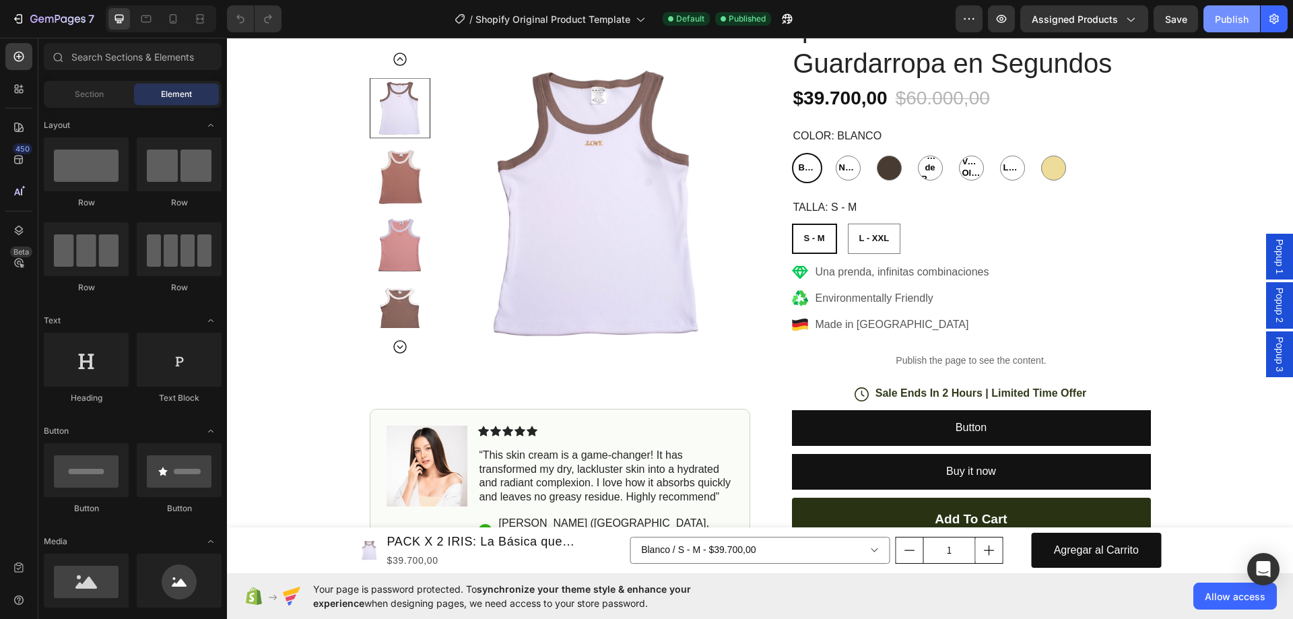
click at [1234, 19] on div "Publish" at bounding box center [1232, 19] width 34 height 14
click at [1273, 259] on span "Popup 1" at bounding box center [1279, 256] width 13 height 35
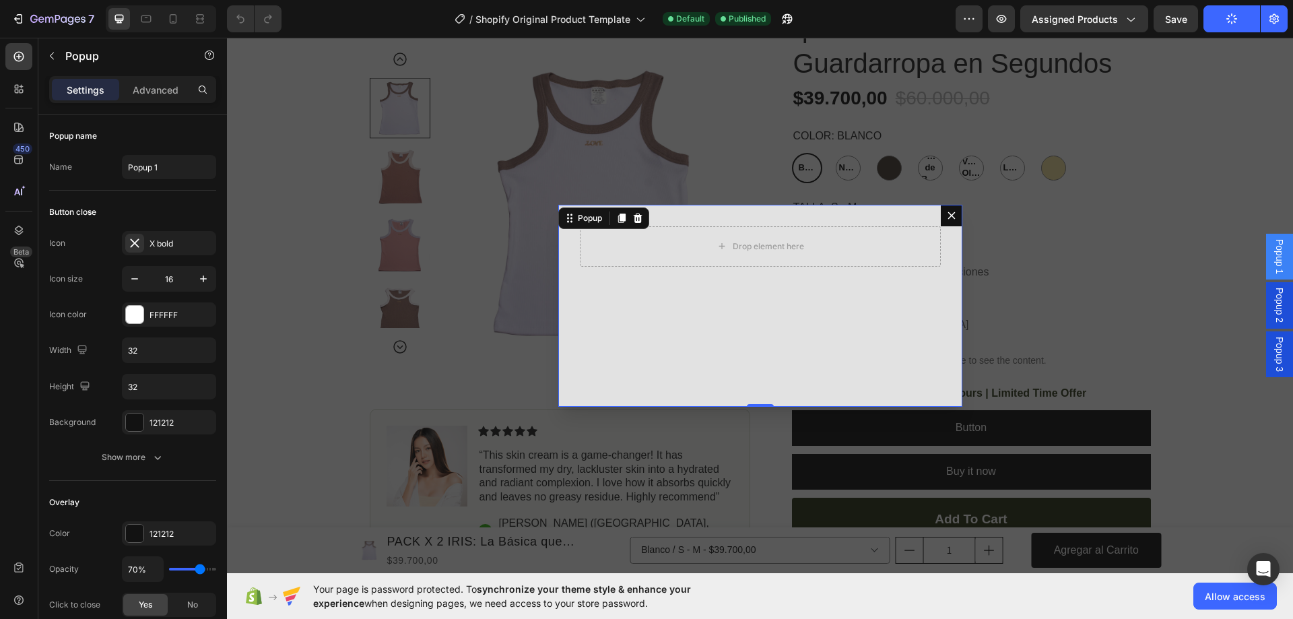
click at [946, 215] on icon "Dialog content" at bounding box center [951, 215] width 11 height 11
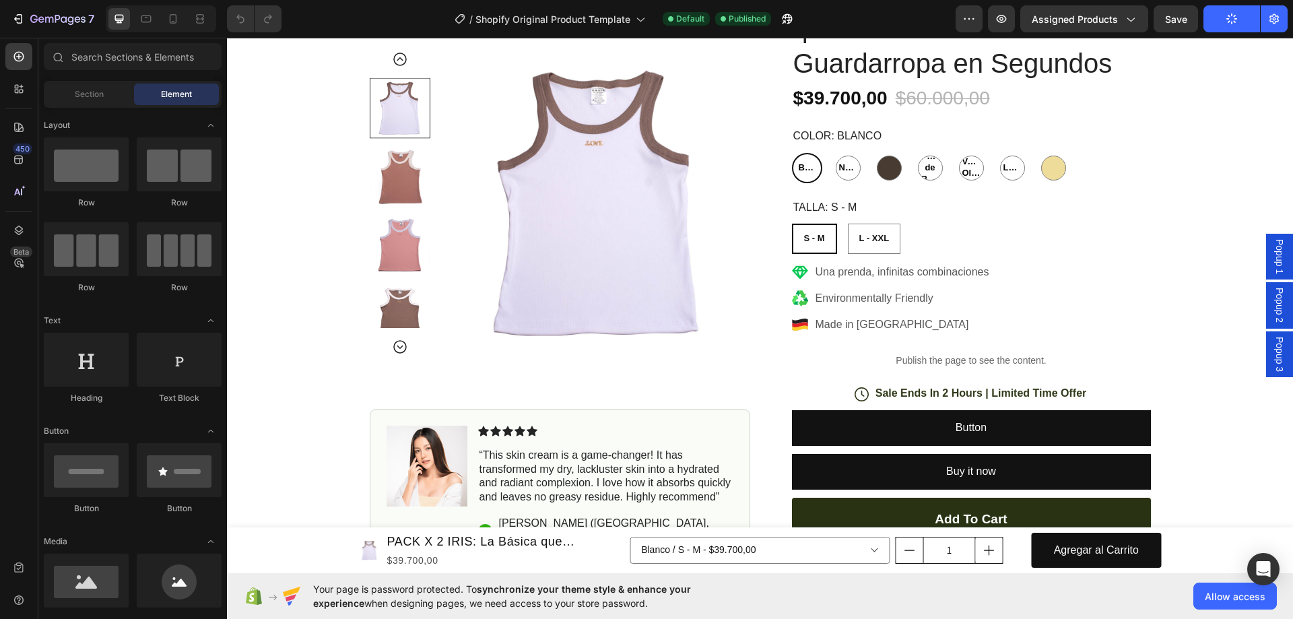
click at [1279, 306] on div "Popup 2" at bounding box center [1279, 305] width 27 height 46
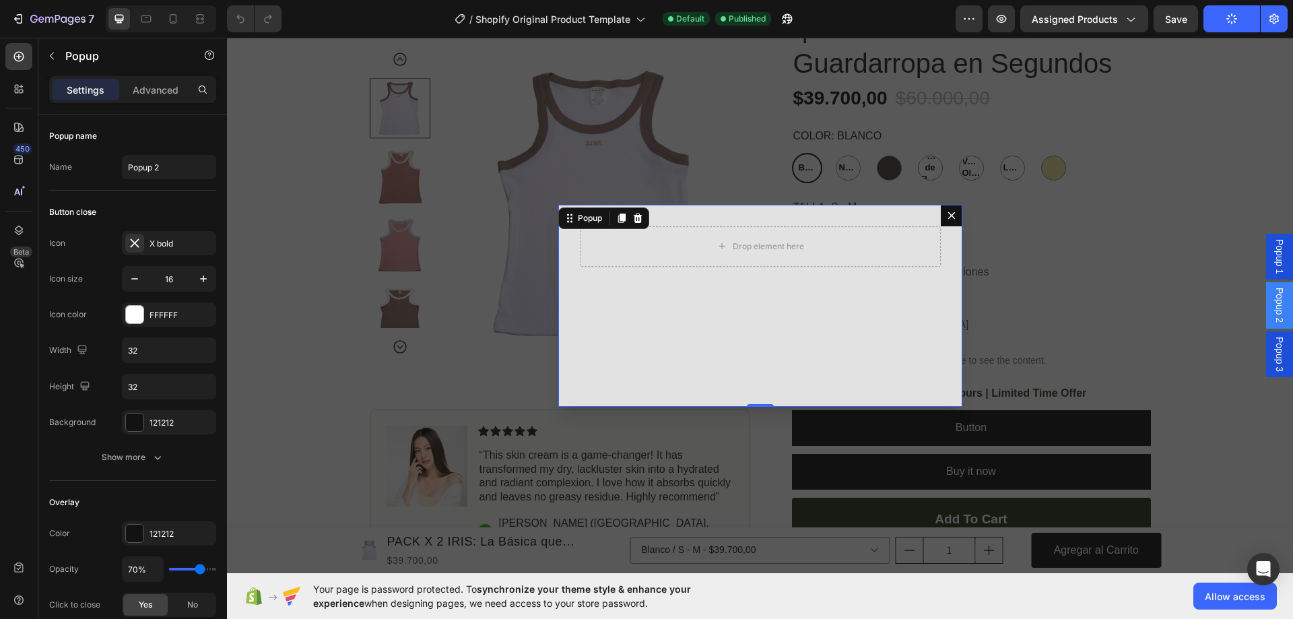
click at [946, 211] on icon "Dialog content" at bounding box center [951, 215] width 11 height 11
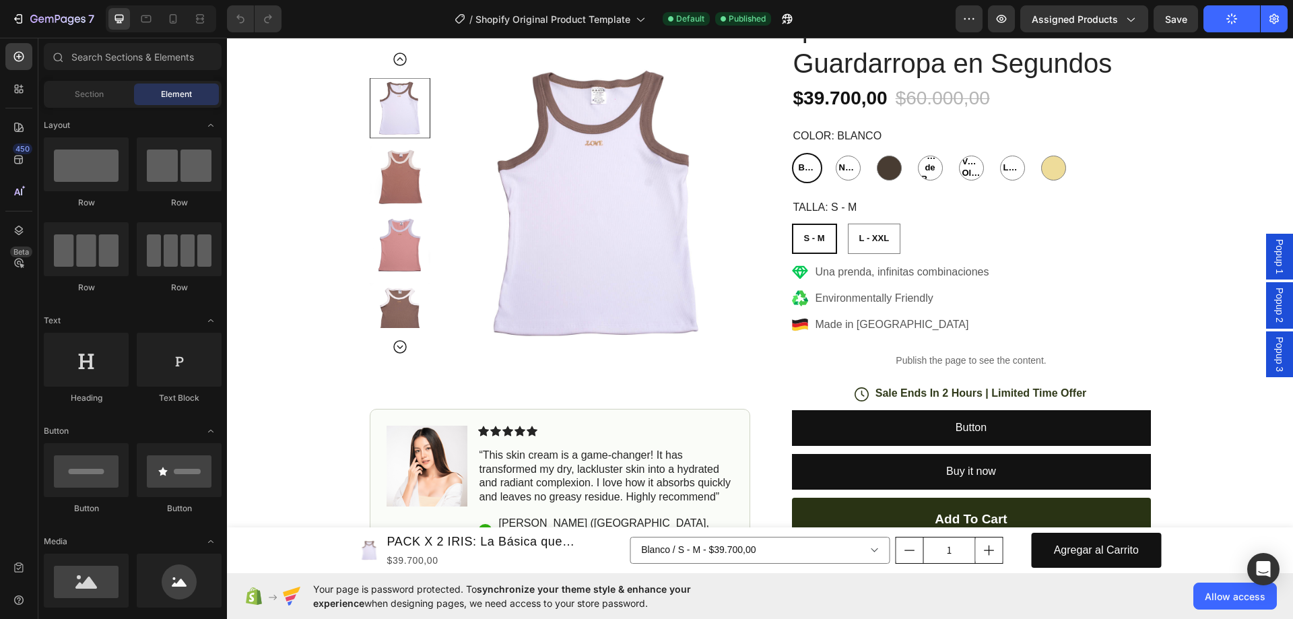
click at [1273, 359] on span "Popup 3" at bounding box center [1279, 354] width 13 height 35
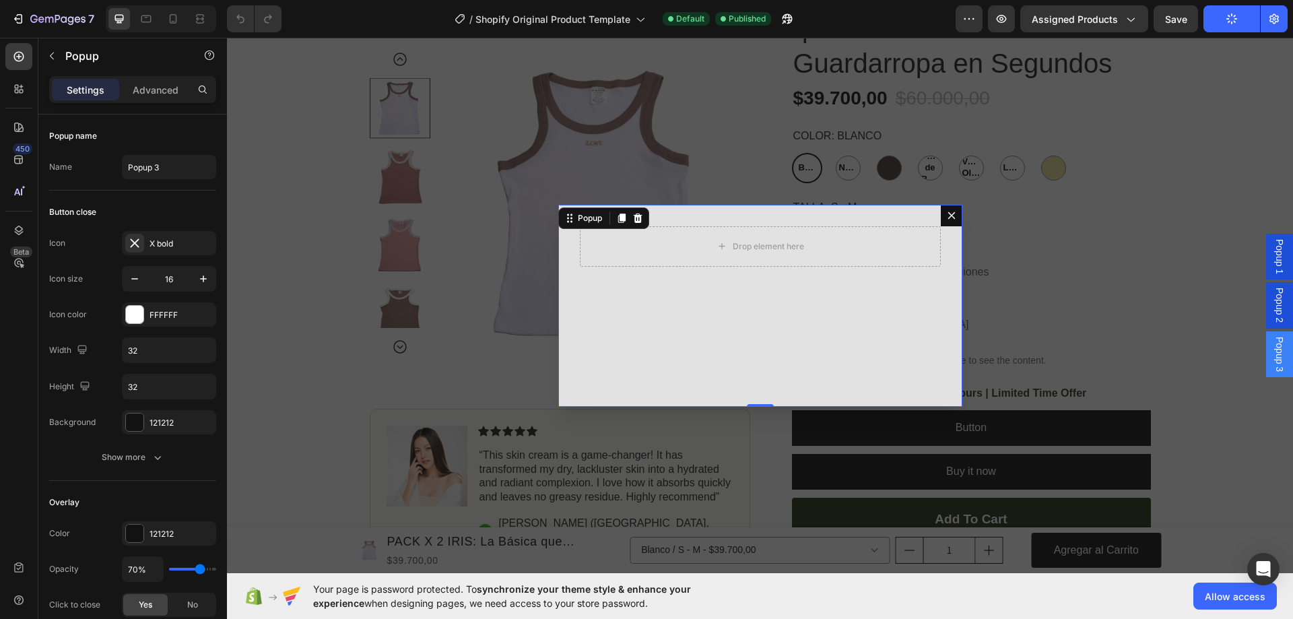
click at [946, 218] on icon "Dialog content" at bounding box center [951, 215] width 11 height 11
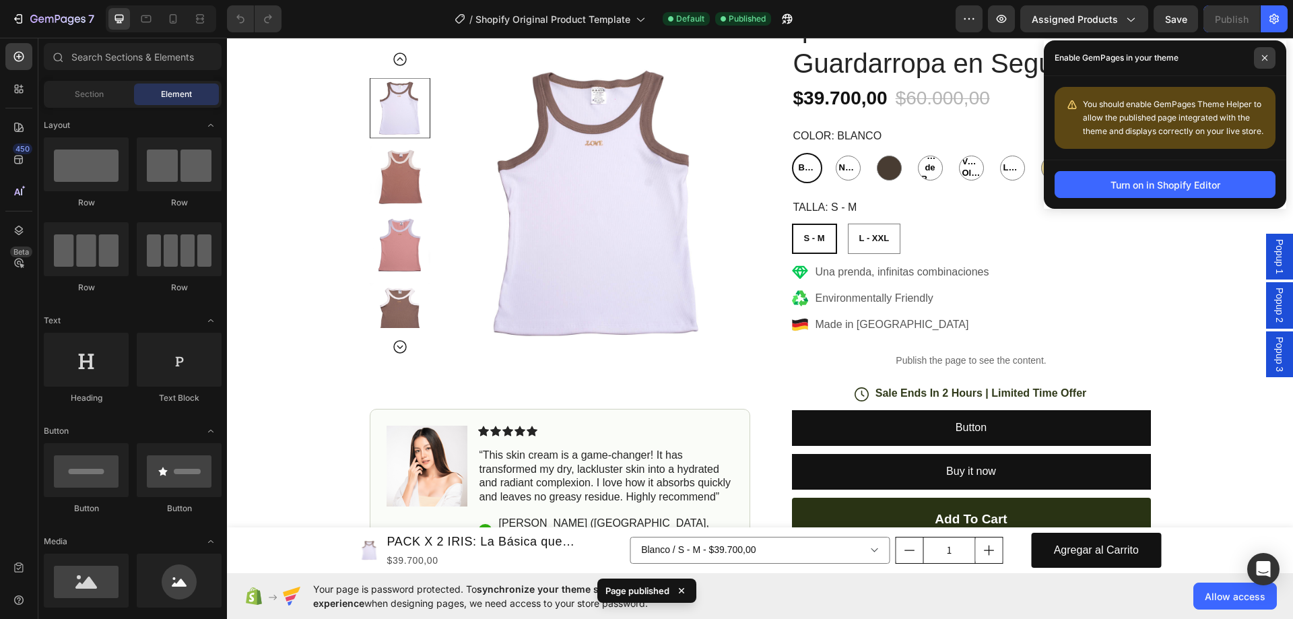
click at [1264, 55] on icon at bounding box center [1265, 58] width 7 height 7
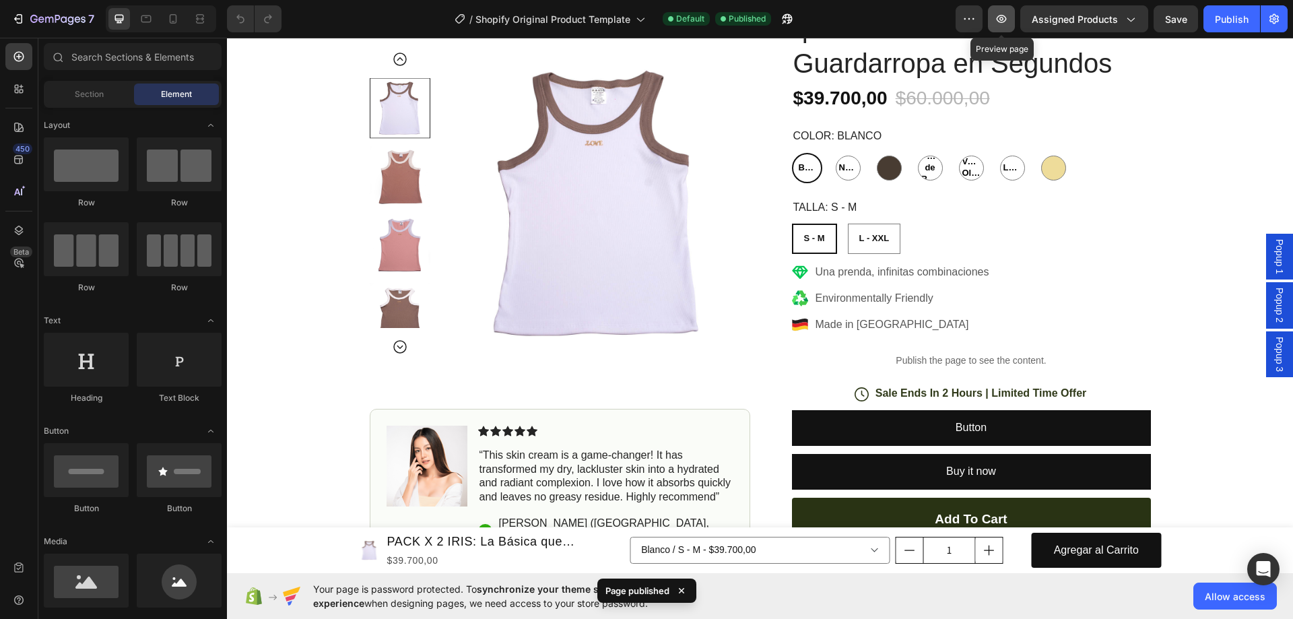
click at [1006, 20] on icon "button" at bounding box center [1001, 18] width 13 height 13
click at [1002, 23] on icon "button" at bounding box center [1001, 18] width 13 height 13
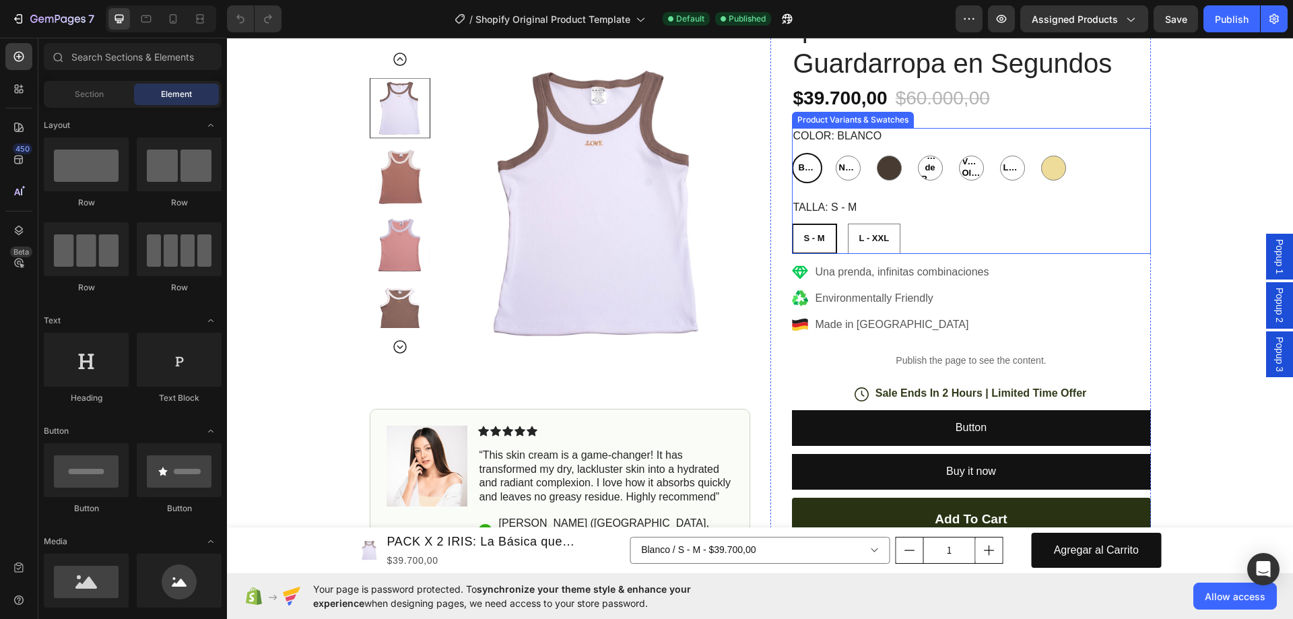
scroll to position [606, 0]
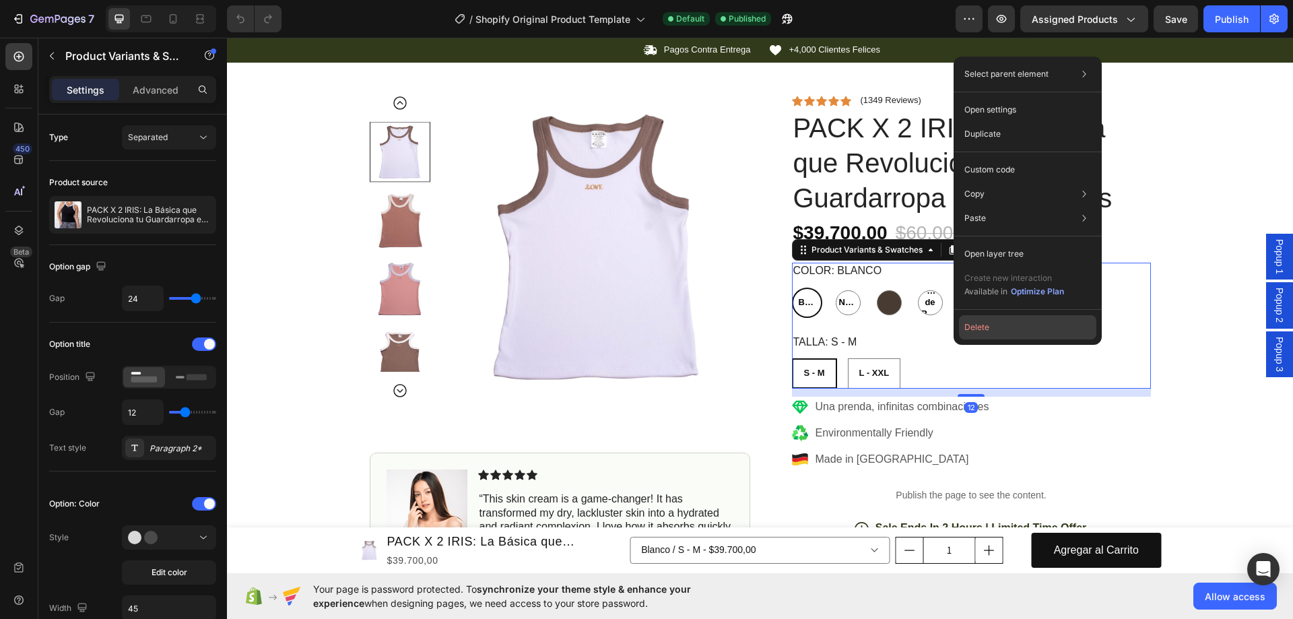
click at [992, 320] on button "Delete" at bounding box center [1027, 327] width 137 height 24
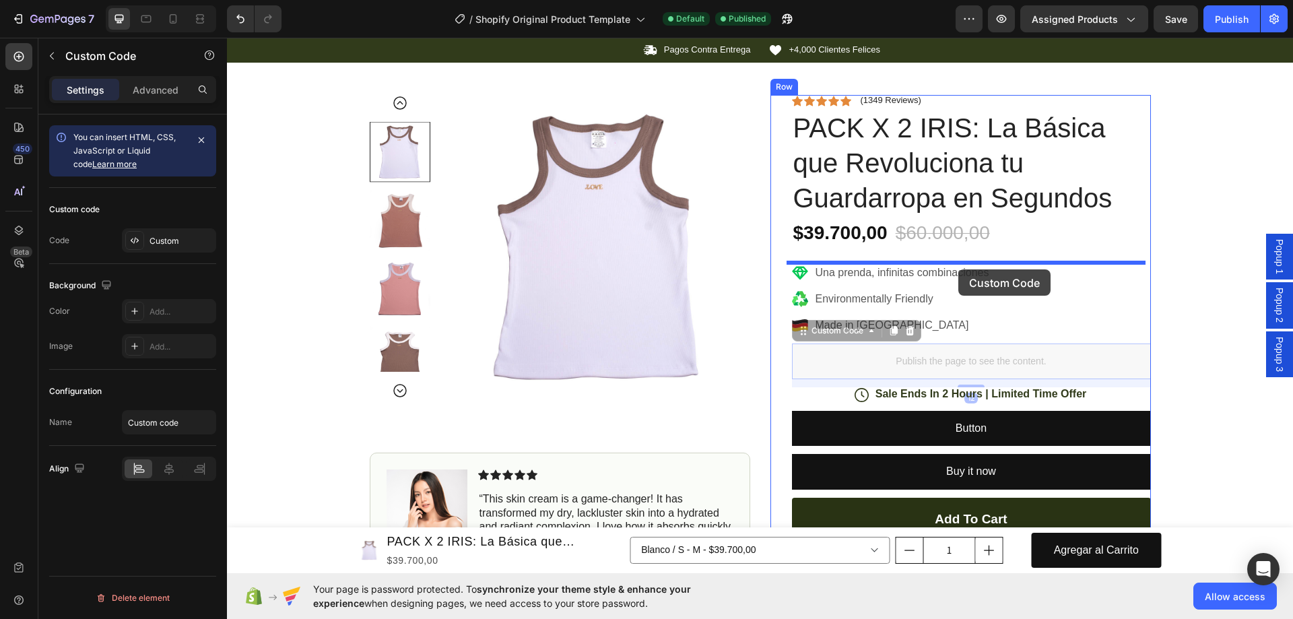
drag, startPoint x: 984, startPoint y: 362, endPoint x: 958, endPoint y: 269, distance: 96.4
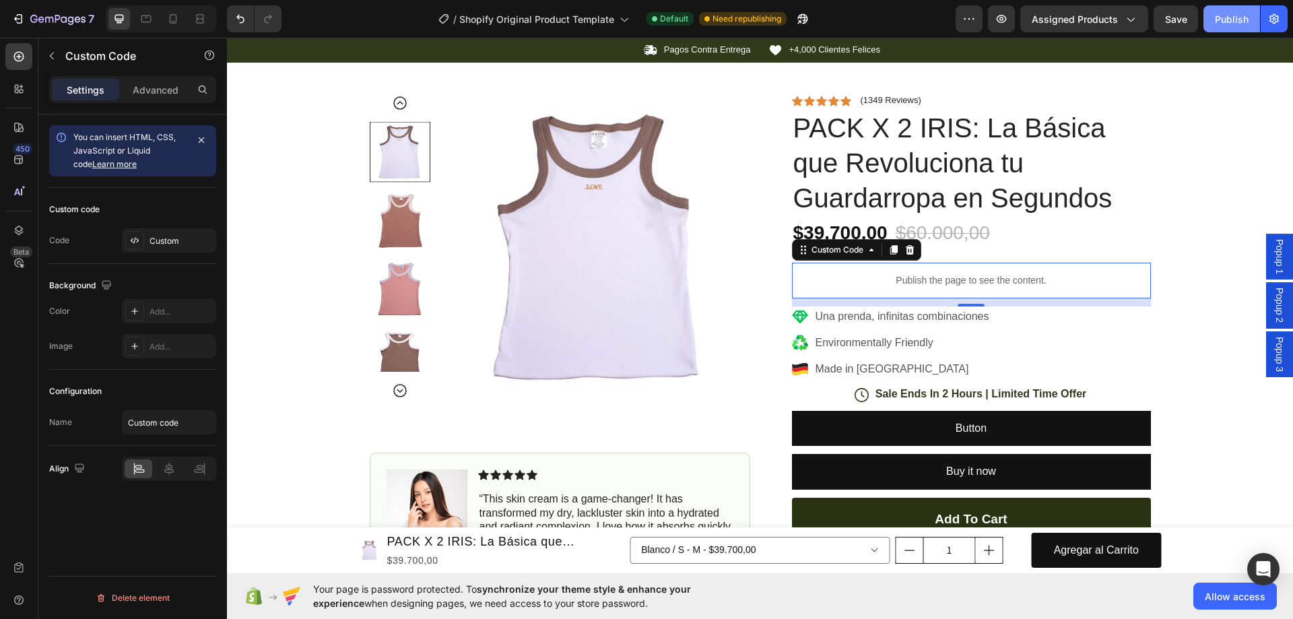
click at [1218, 15] on div "Publish" at bounding box center [1232, 19] width 34 height 14
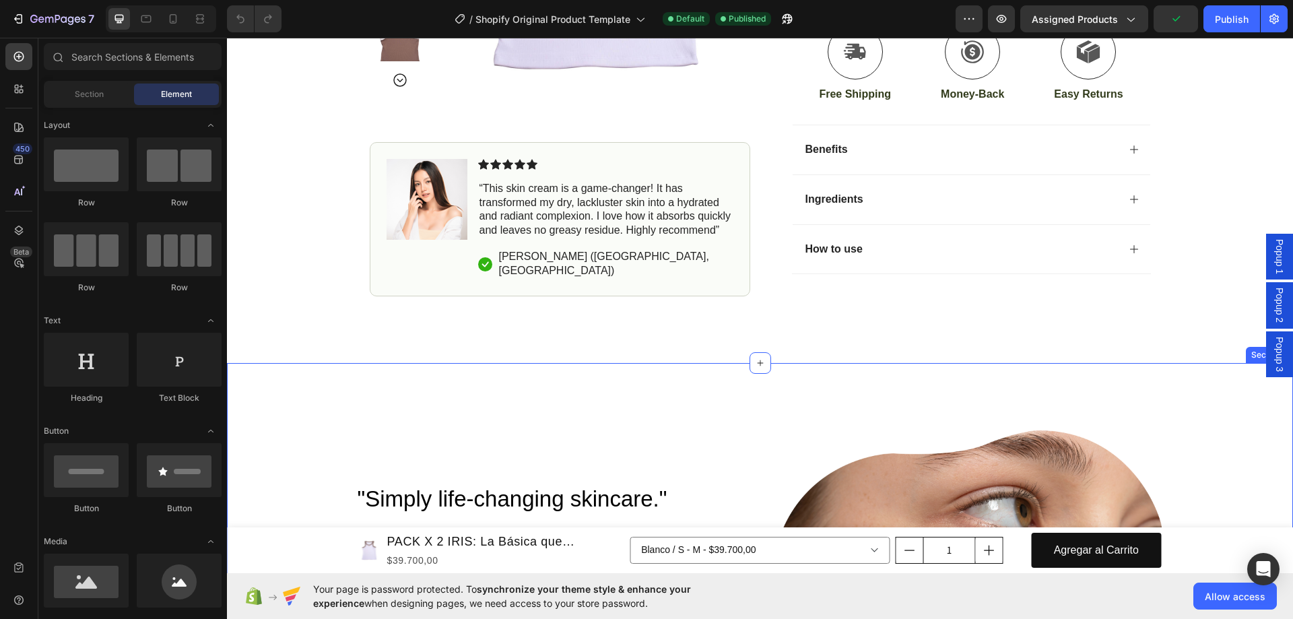
scroll to position [1212, 0]
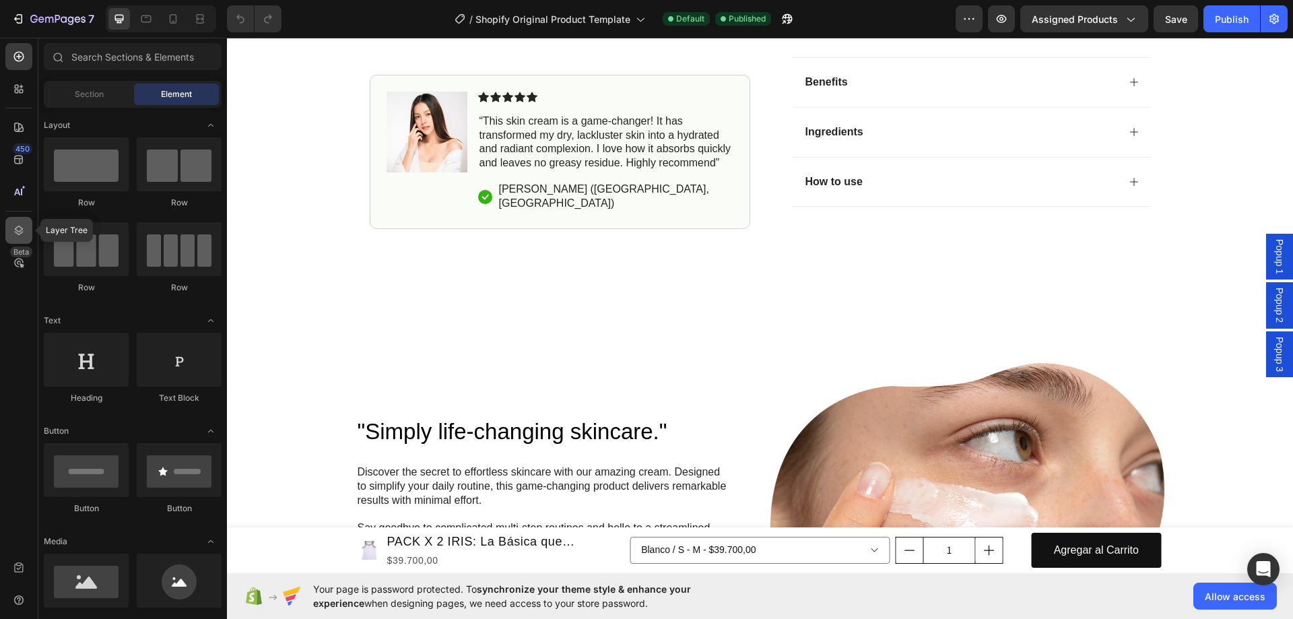
click at [28, 225] on div at bounding box center [18, 230] width 27 height 27
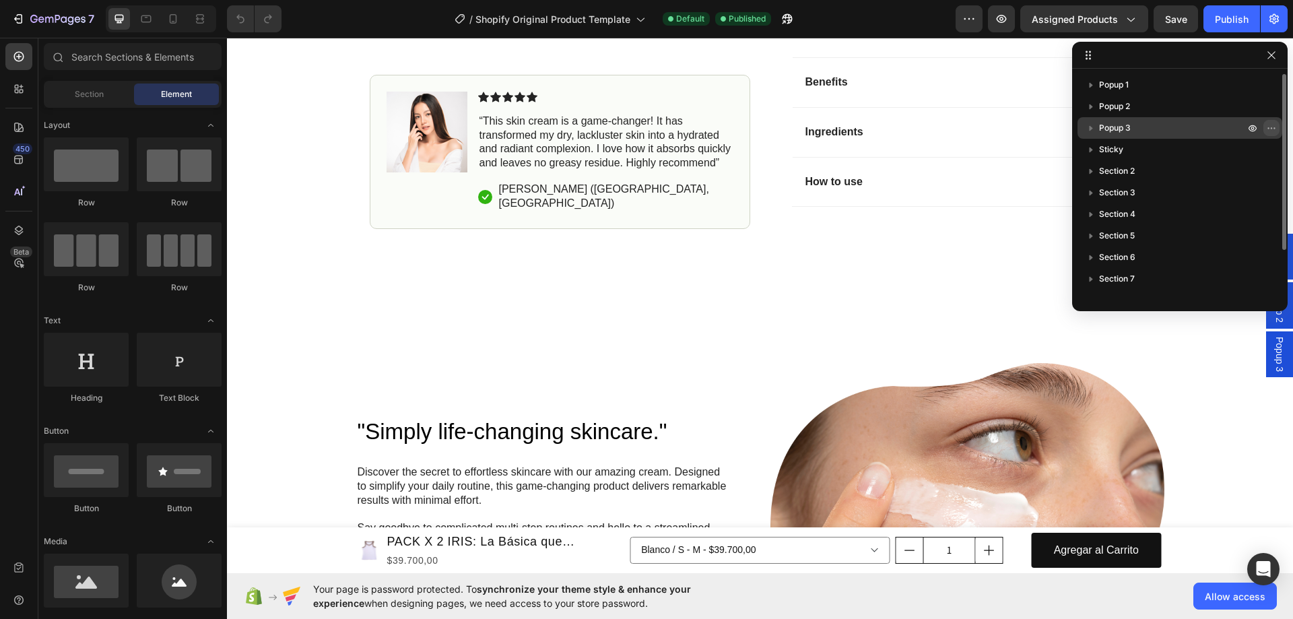
click at [1275, 132] on icon "button" at bounding box center [1271, 128] width 11 height 11
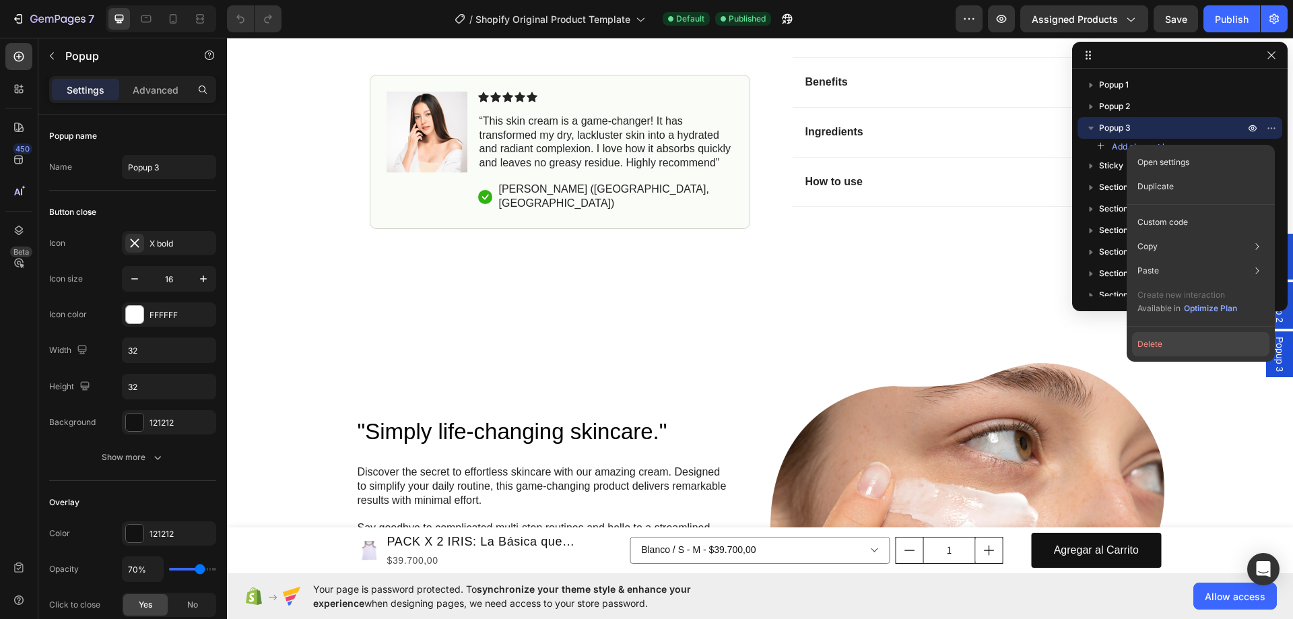
click at [1154, 347] on button "Delete" at bounding box center [1200, 344] width 137 height 24
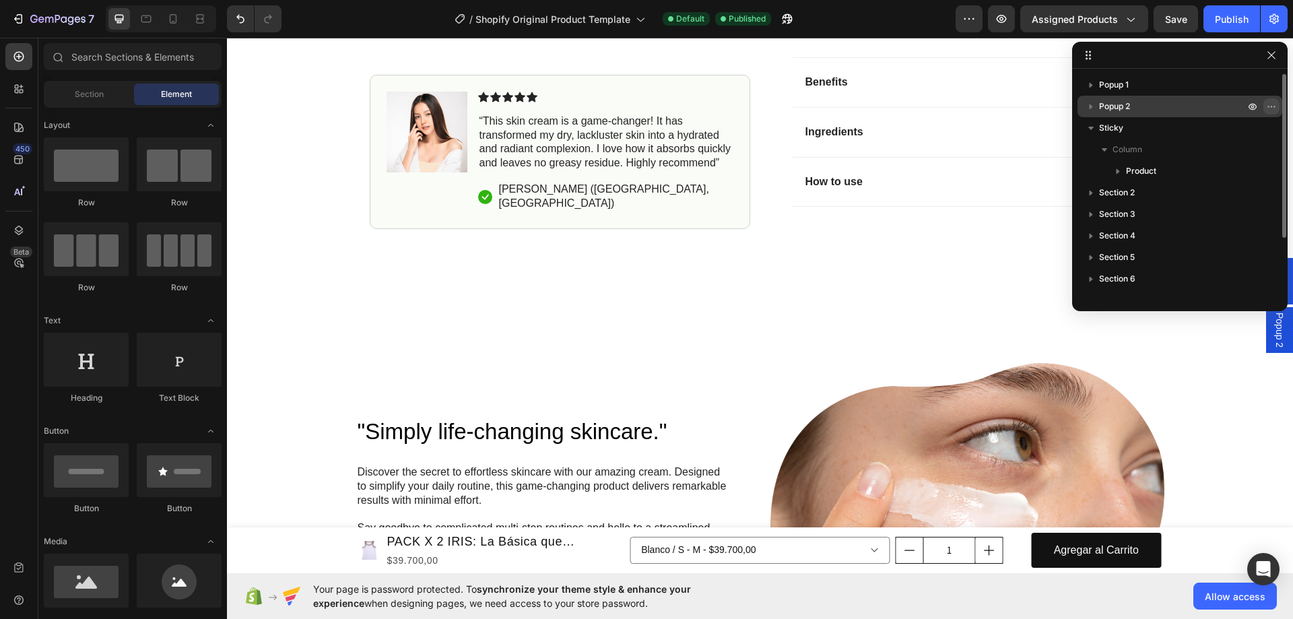
click at [1270, 108] on icon "button" at bounding box center [1271, 106] width 11 height 11
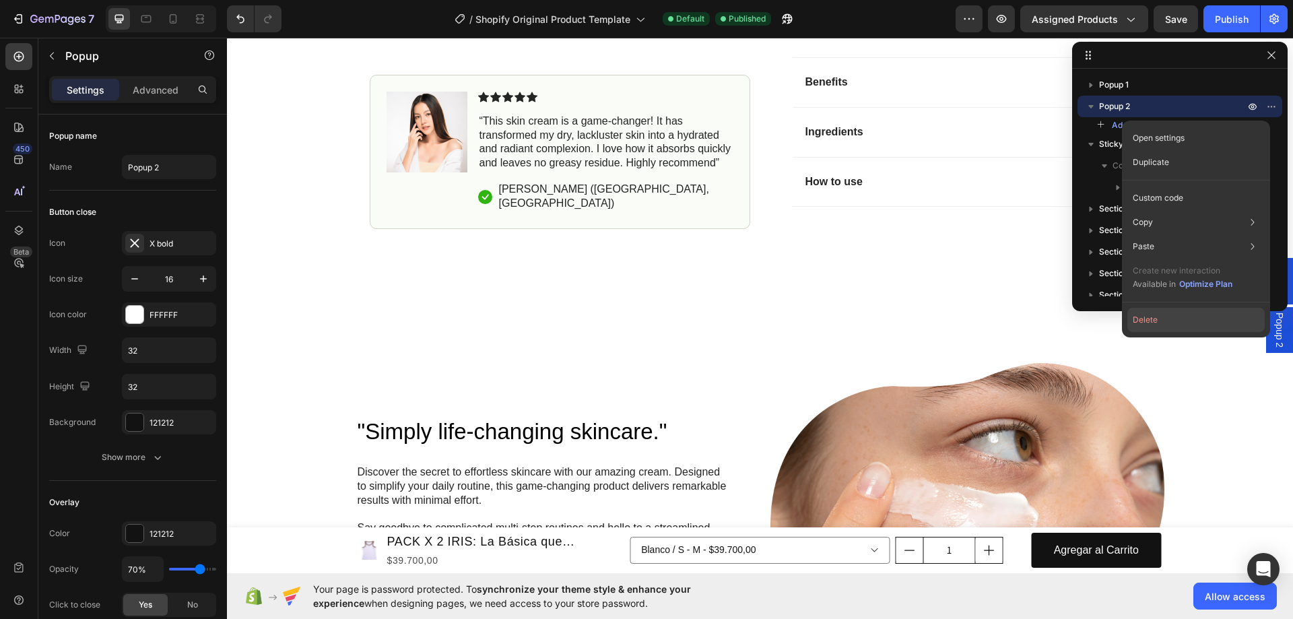
click at [1174, 315] on button "Delete" at bounding box center [1195, 320] width 137 height 24
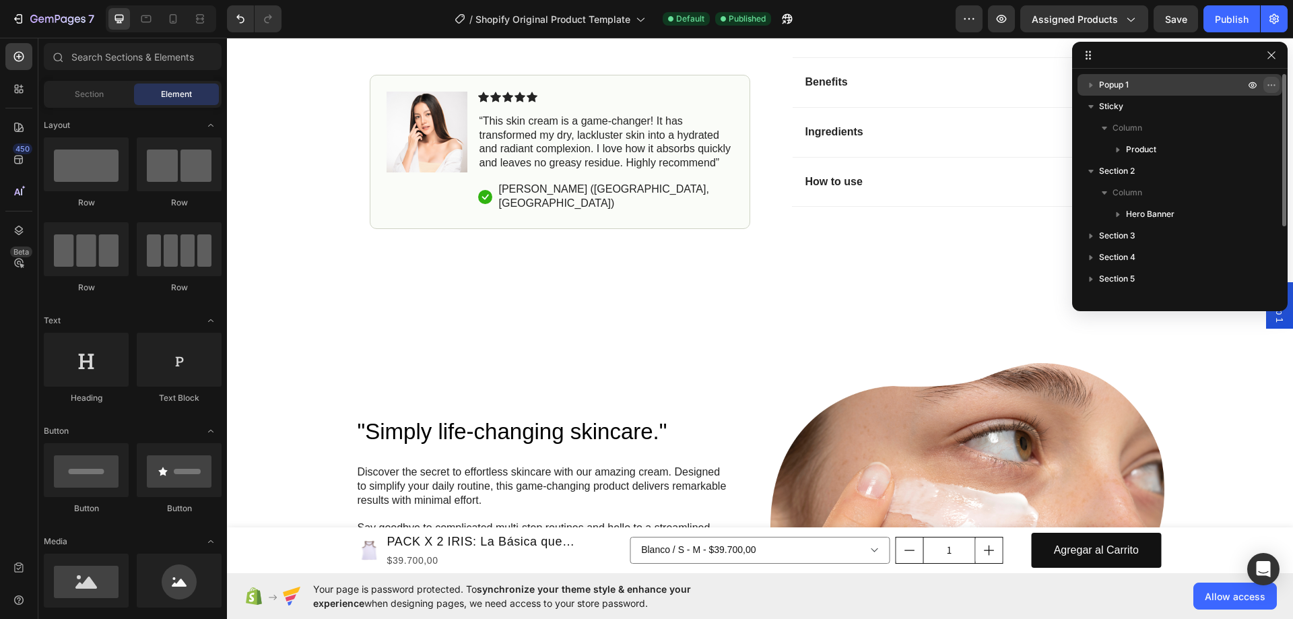
click at [1266, 81] on icon "button" at bounding box center [1271, 84] width 11 height 11
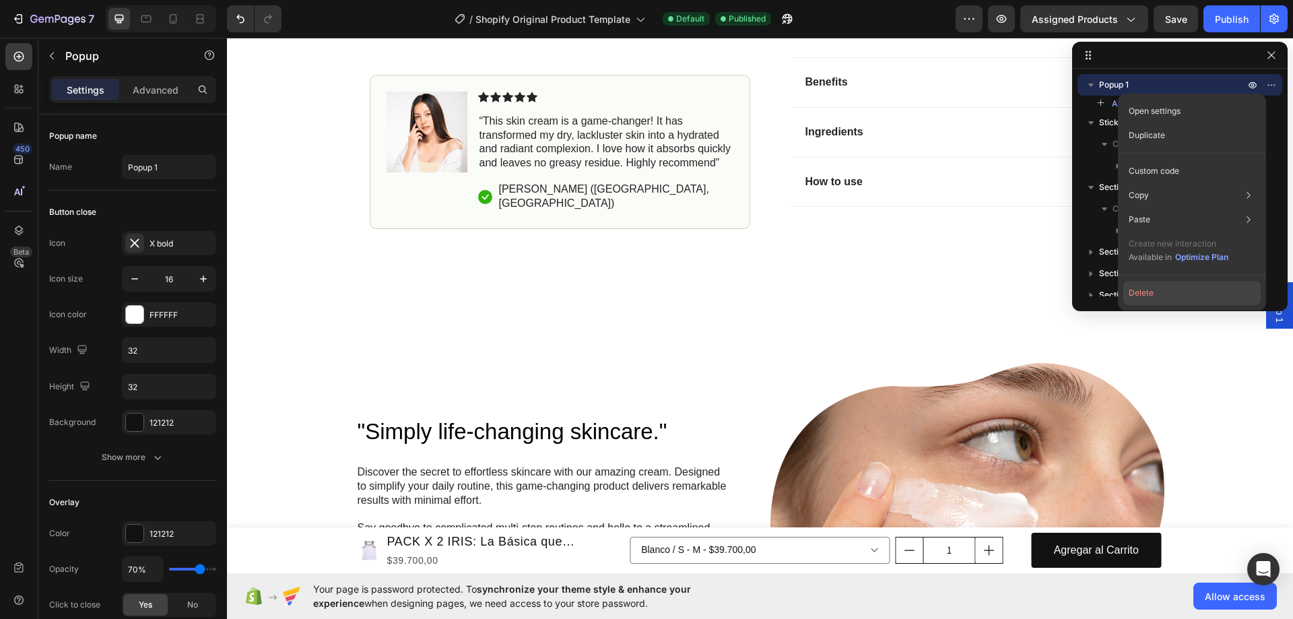
click at [1187, 290] on button "Delete" at bounding box center [1191, 293] width 137 height 24
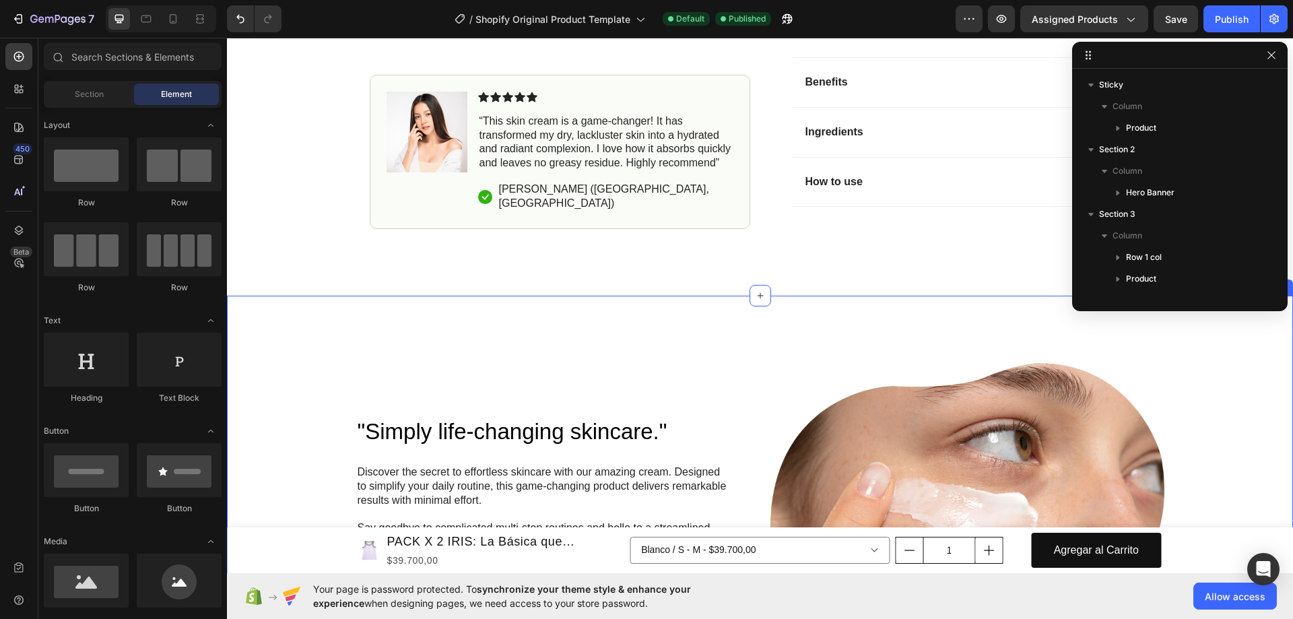
click at [942, 310] on div ""Simply life-changing skincare." Heading Discover the secret to effortless skin…" at bounding box center [760, 549] width 1066 height 506
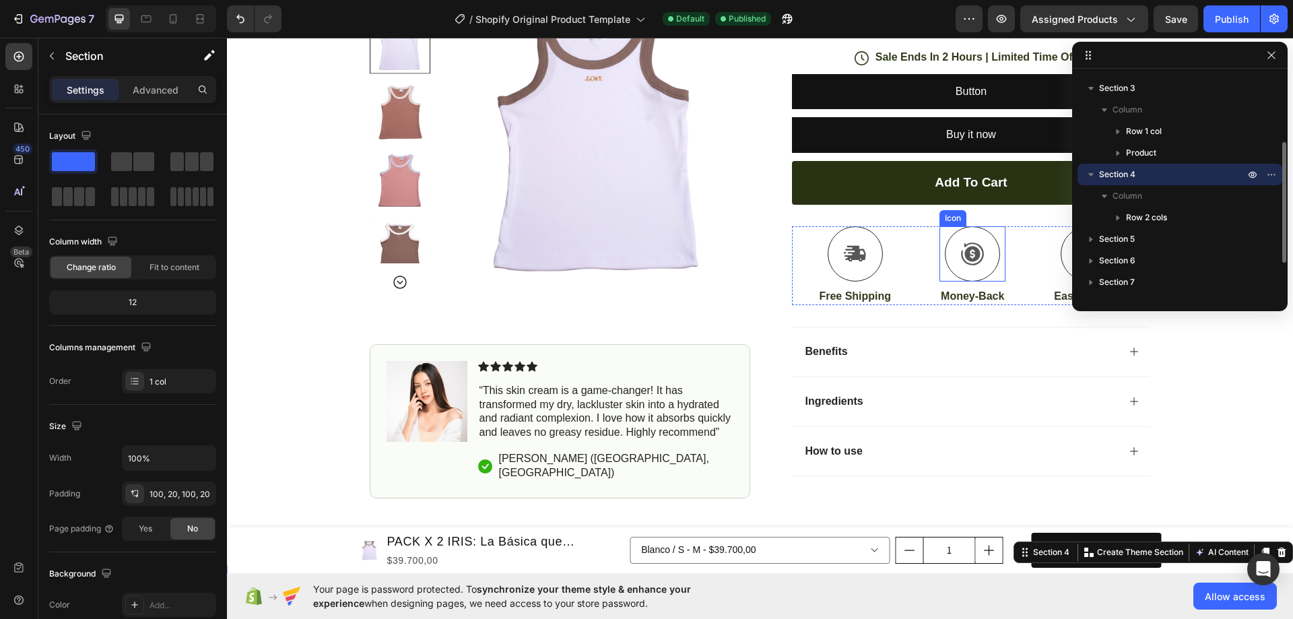
scroll to position [741, 0]
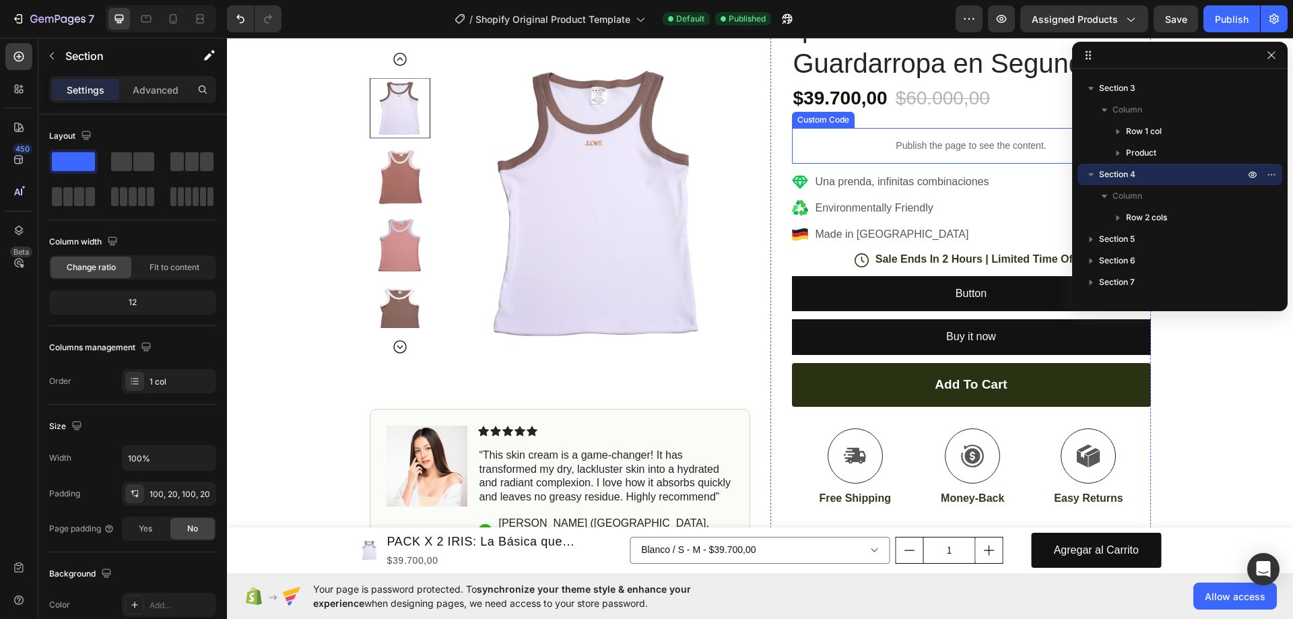
click at [970, 142] on p "Publish the page to see the content." at bounding box center [971, 146] width 359 height 14
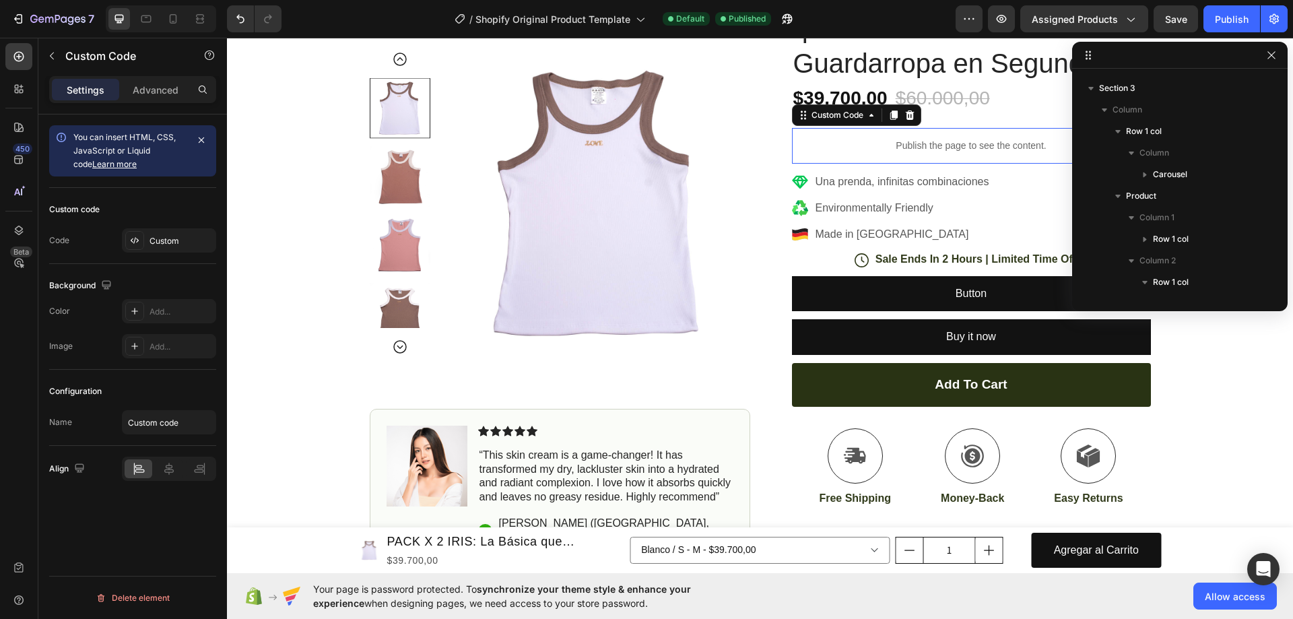
scroll to position [363, 0]
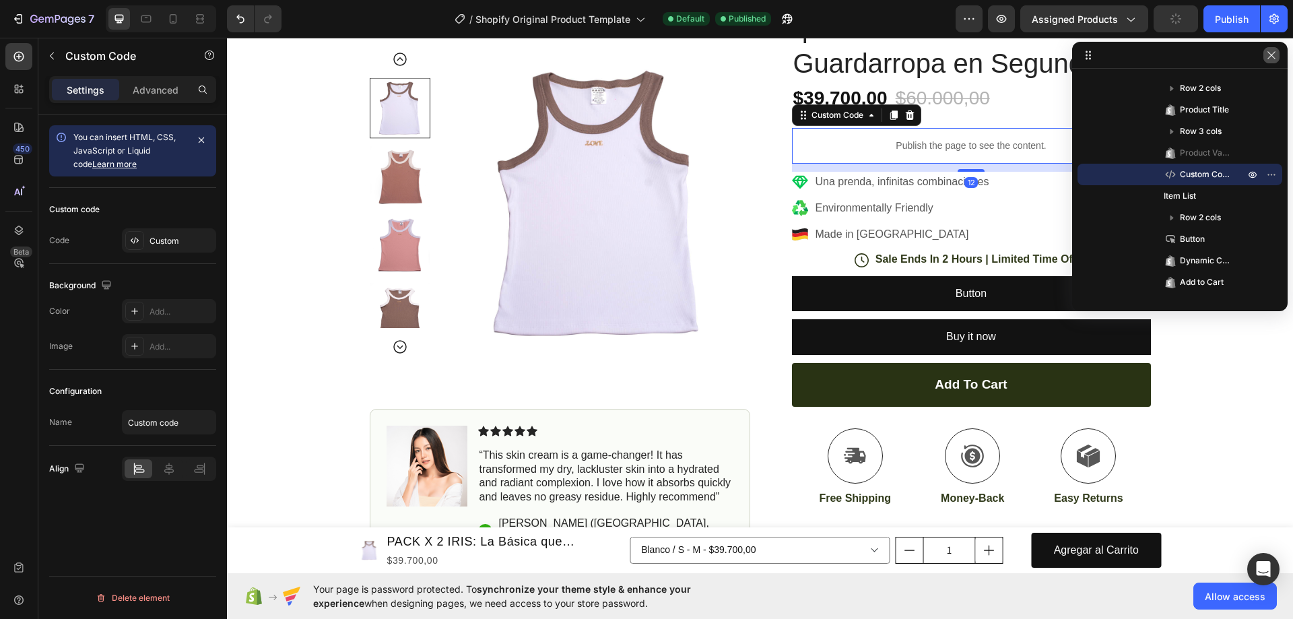
click at [1270, 58] on icon "button" at bounding box center [1271, 55] width 11 height 11
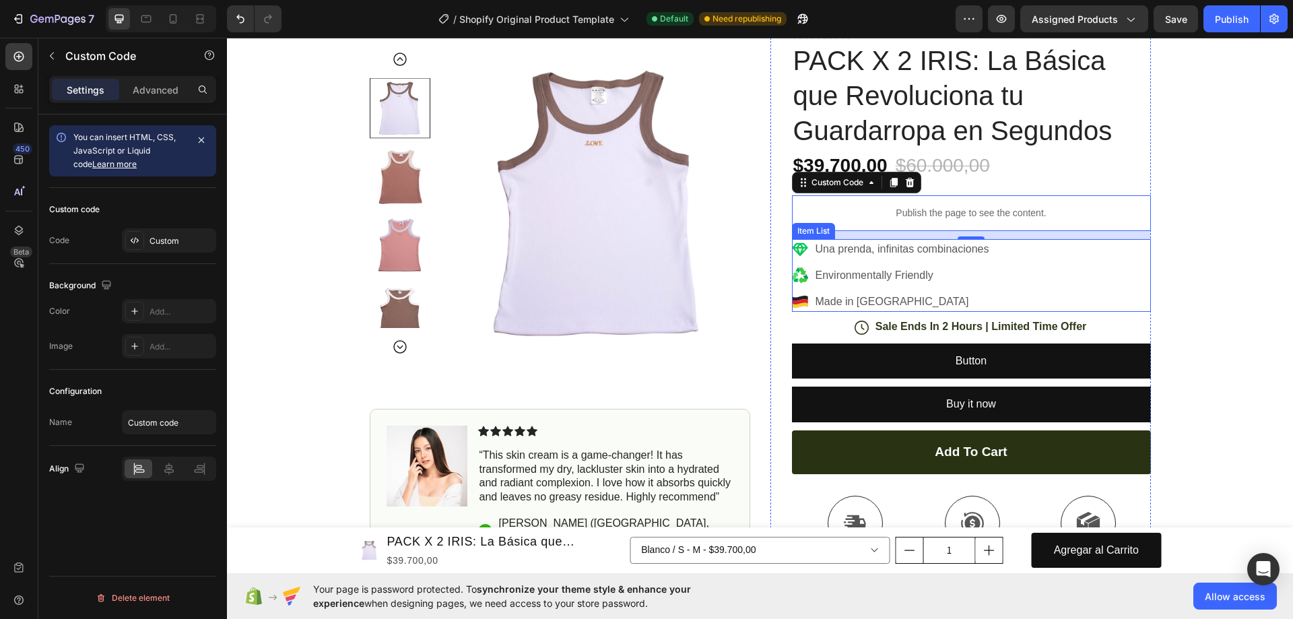
scroll to position [606, 0]
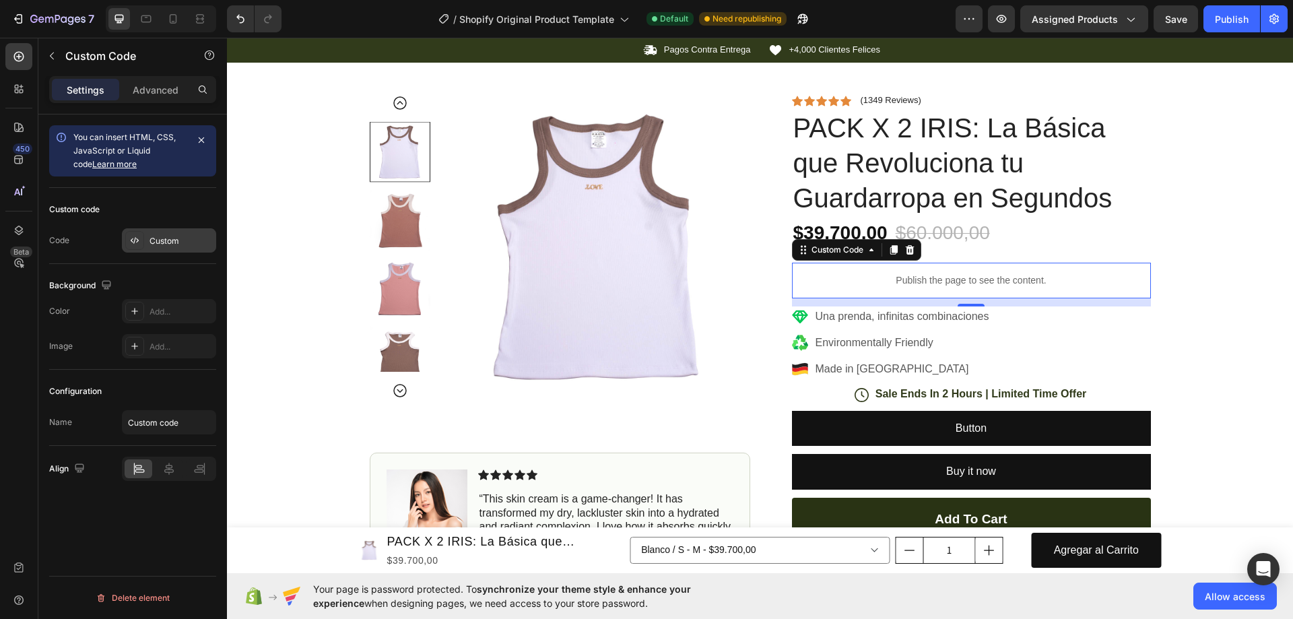
click at [171, 246] on div "Custom" at bounding box center [181, 241] width 63 height 12
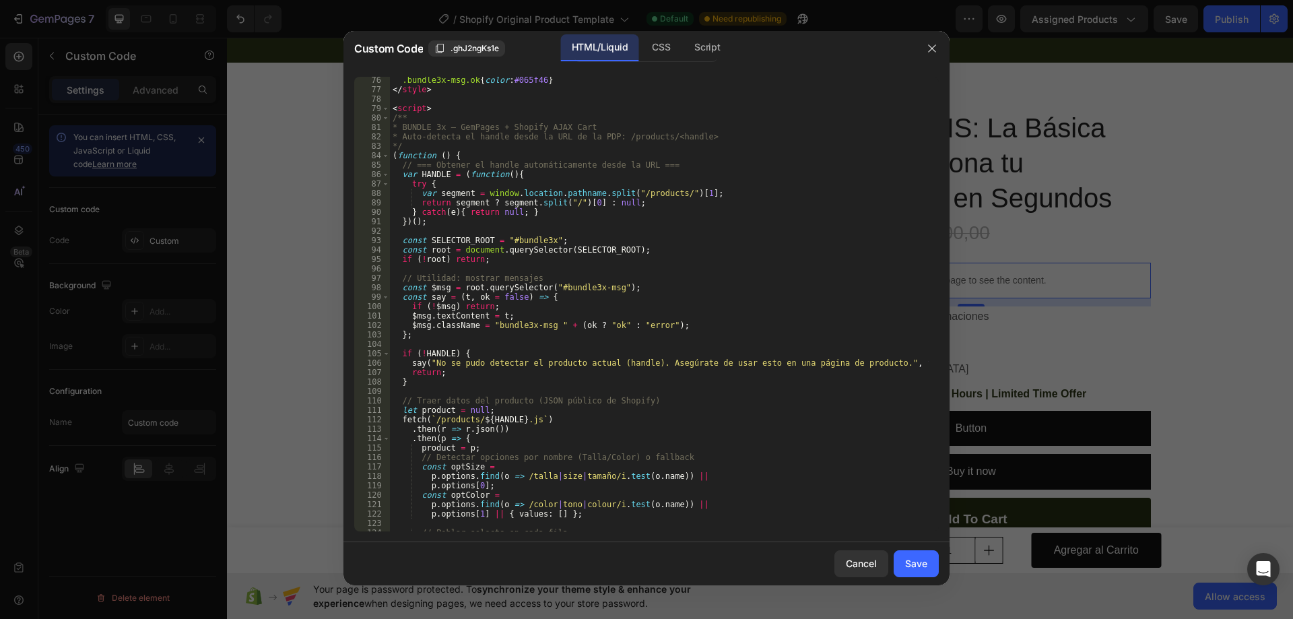
scroll to position [929, 0]
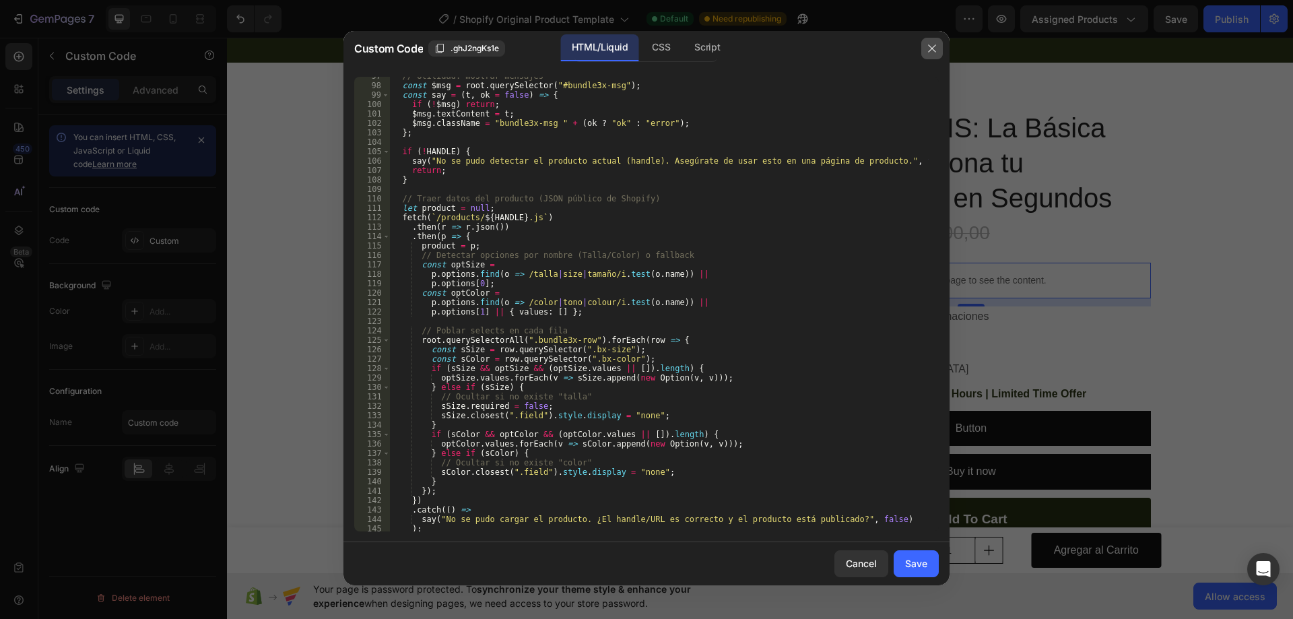
click at [935, 44] on icon "button" at bounding box center [932, 48] width 11 height 11
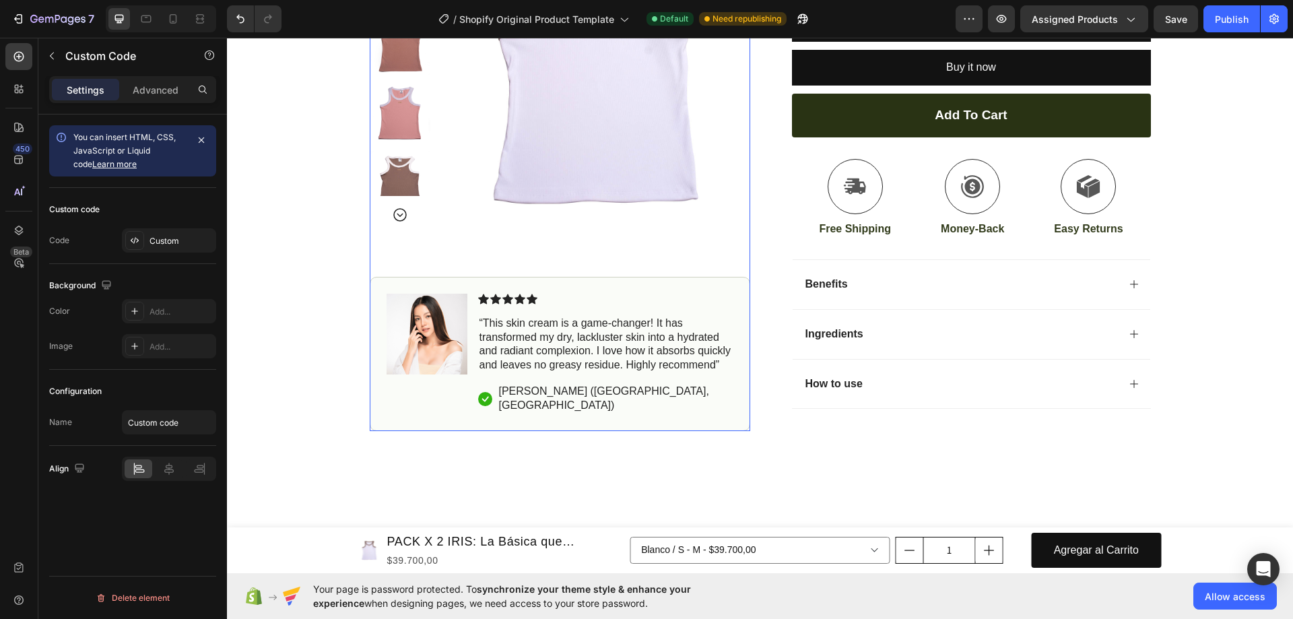
scroll to position [1078, 0]
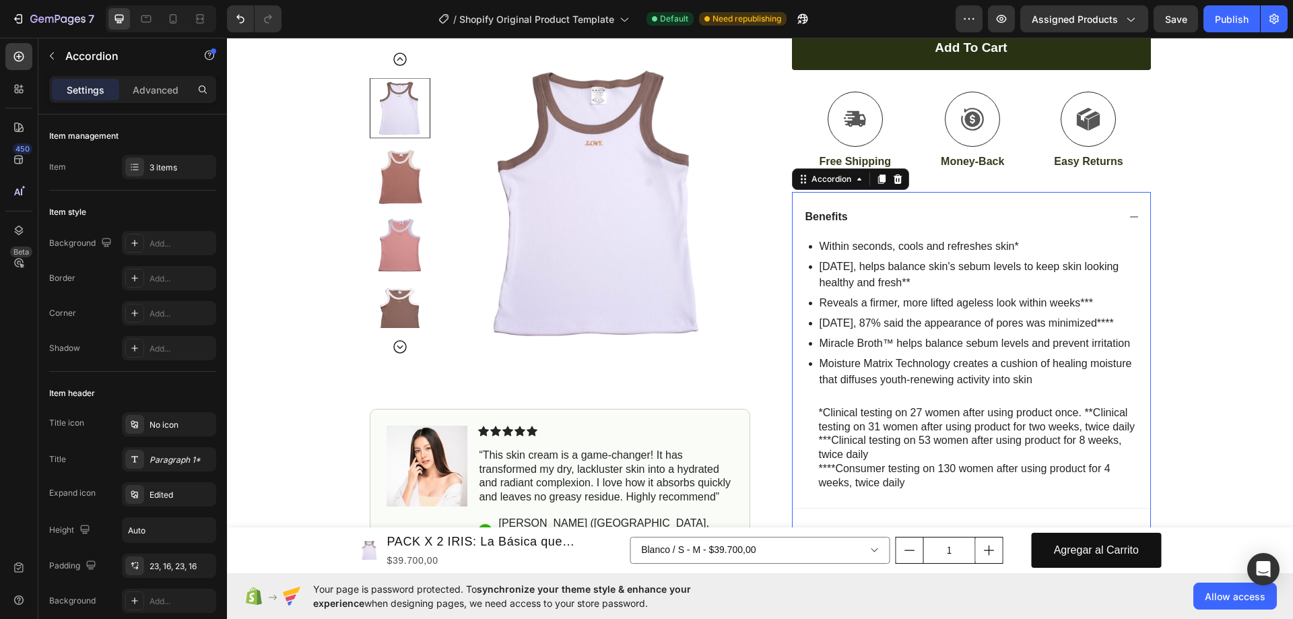
click at [952, 217] on div "Benefits" at bounding box center [961, 217] width 315 height 18
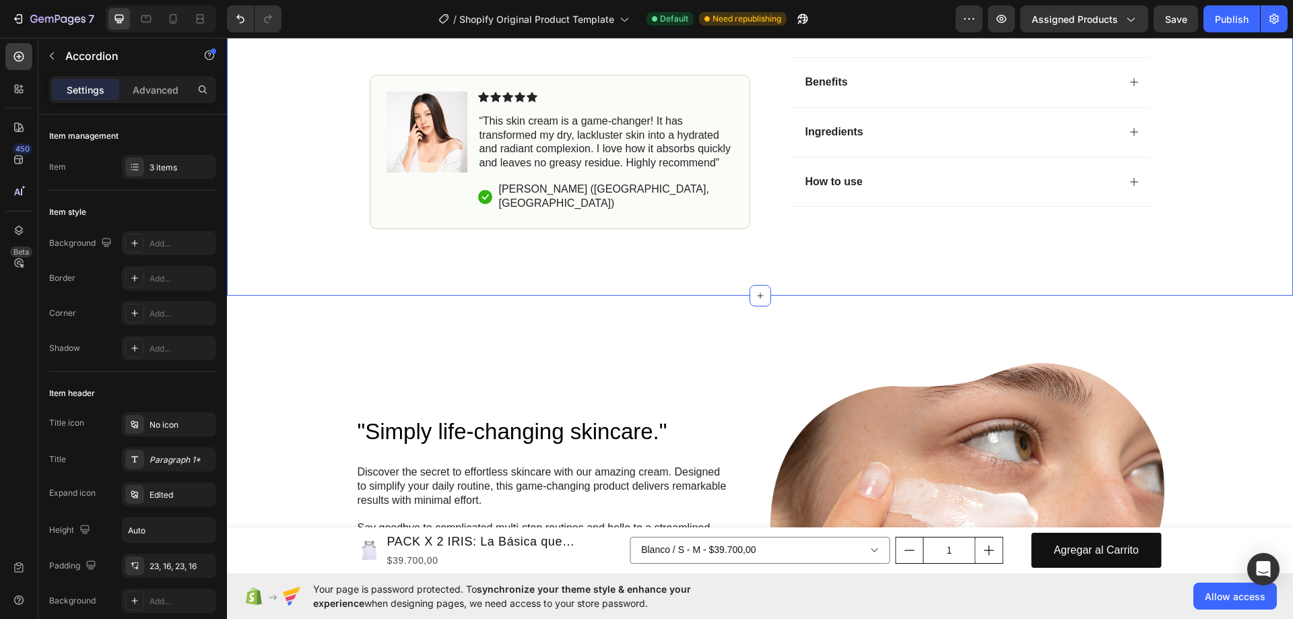
scroll to position [1347, 0]
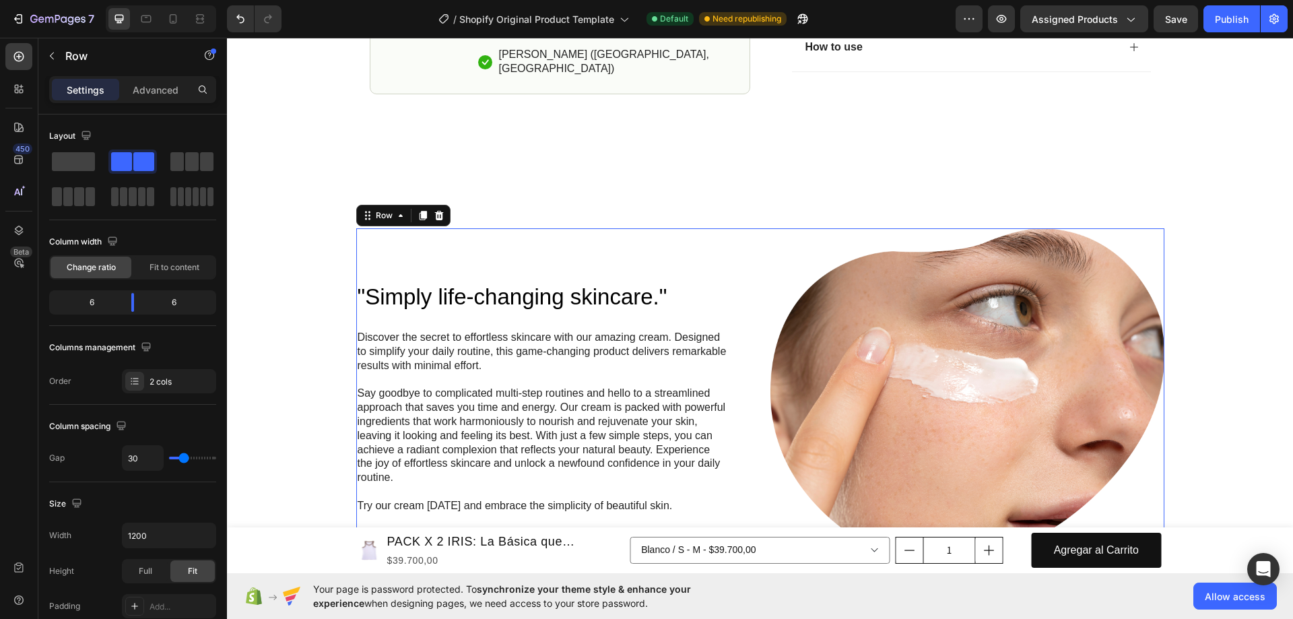
click at [780, 295] on img at bounding box center [968, 397] width 394 height 339
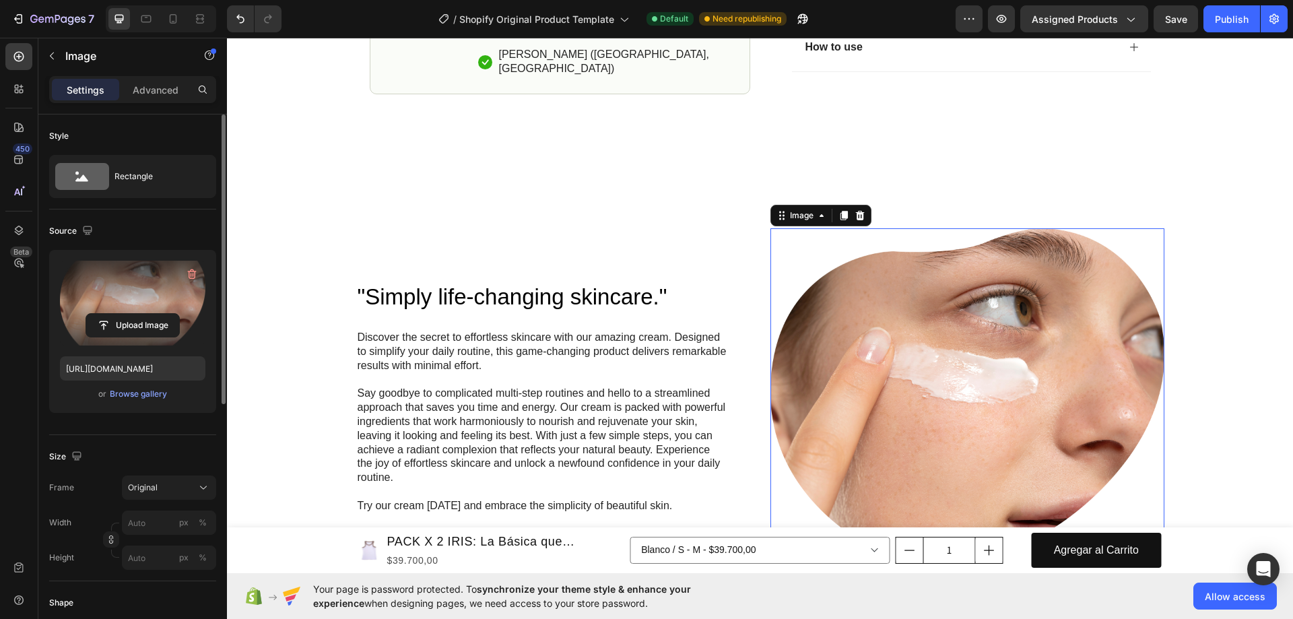
click at [154, 295] on label at bounding box center [132, 303] width 145 height 85
click at [154, 314] on input "file" at bounding box center [132, 325] width 93 height 23
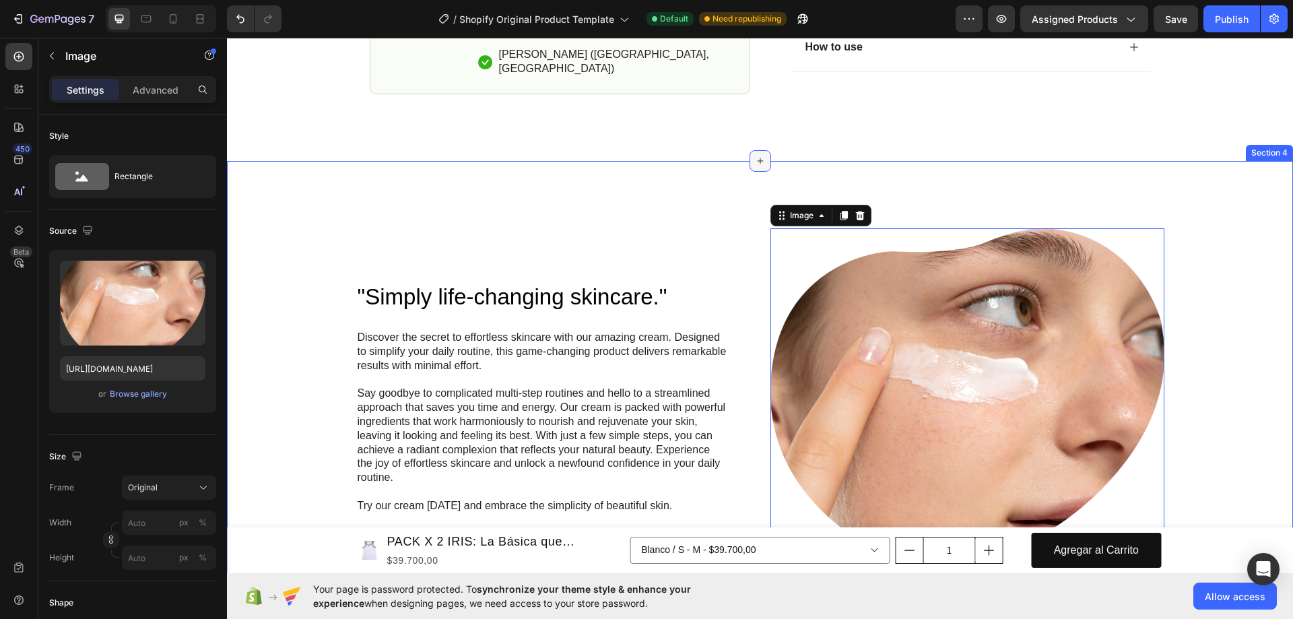
click at [762, 164] on div at bounding box center [761, 161] width 22 height 22
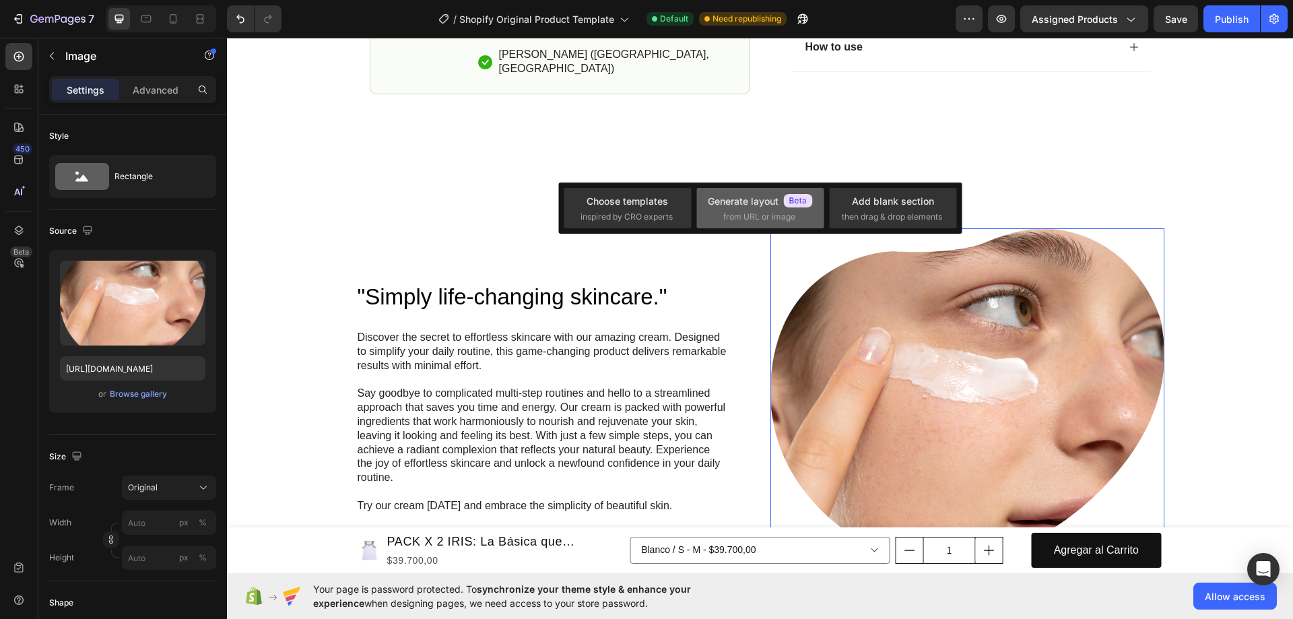
click at [735, 211] on span "from URL or image" at bounding box center [759, 217] width 72 height 12
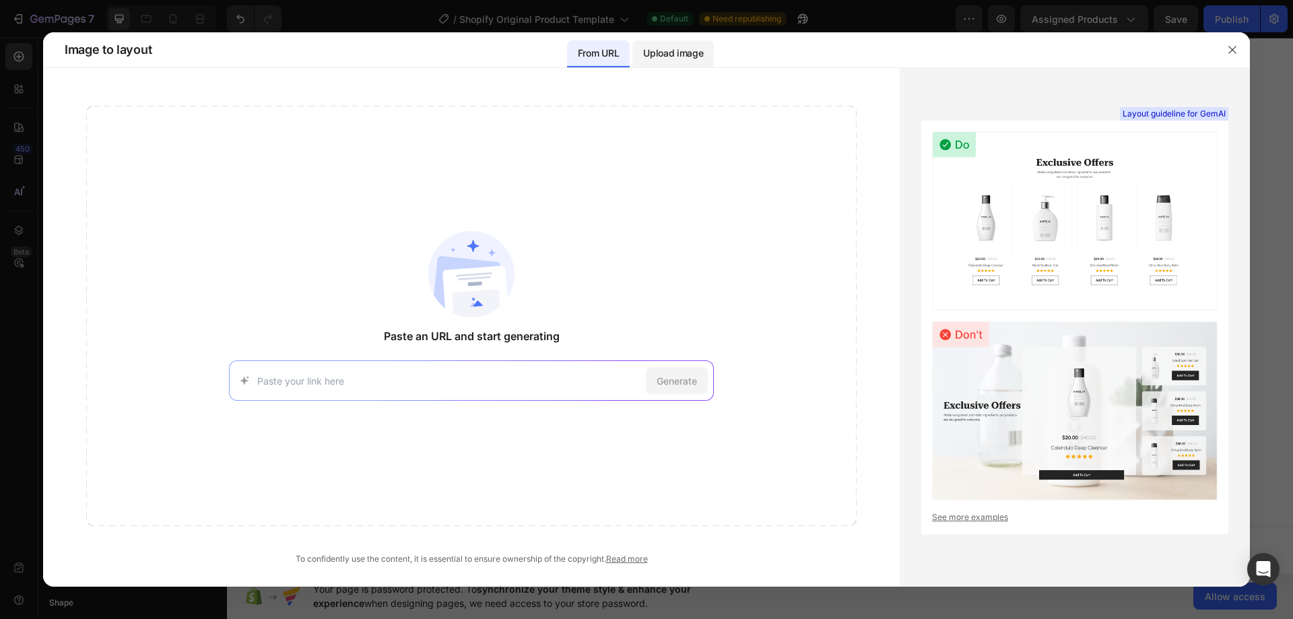
click at [684, 61] on p "Upload image" at bounding box center [673, 53] width 60 height 16
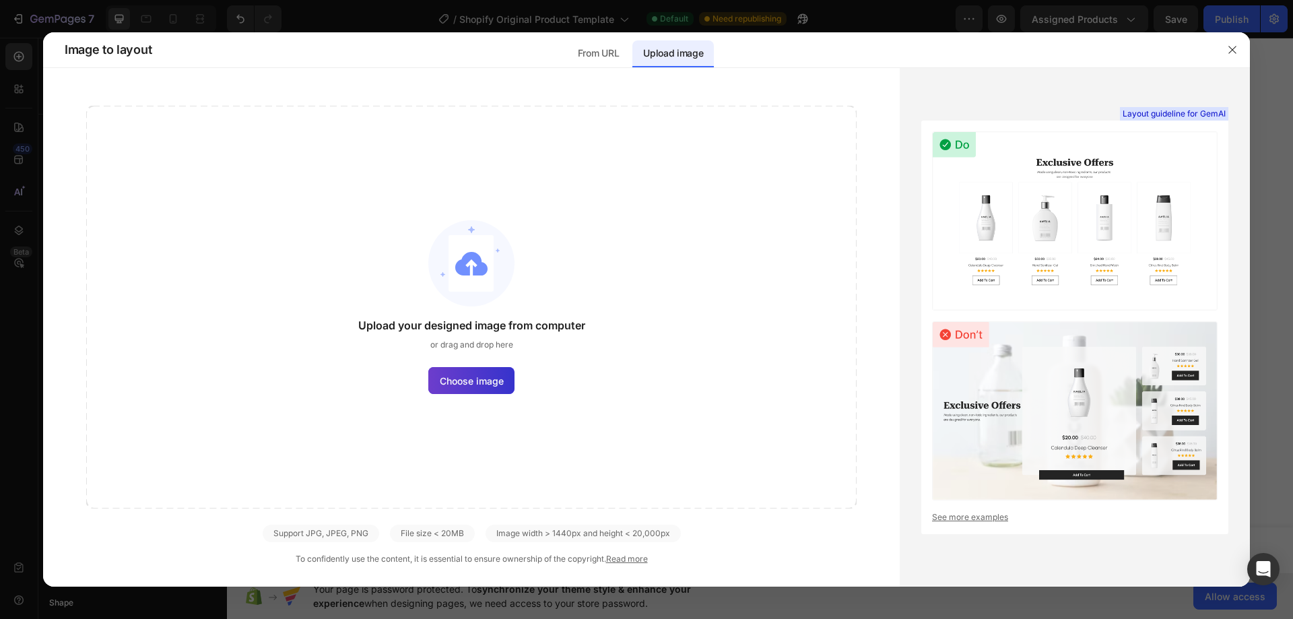
click at [482, 388] on label "Choose image" at bounding box center [471, 380] width 86 height 27
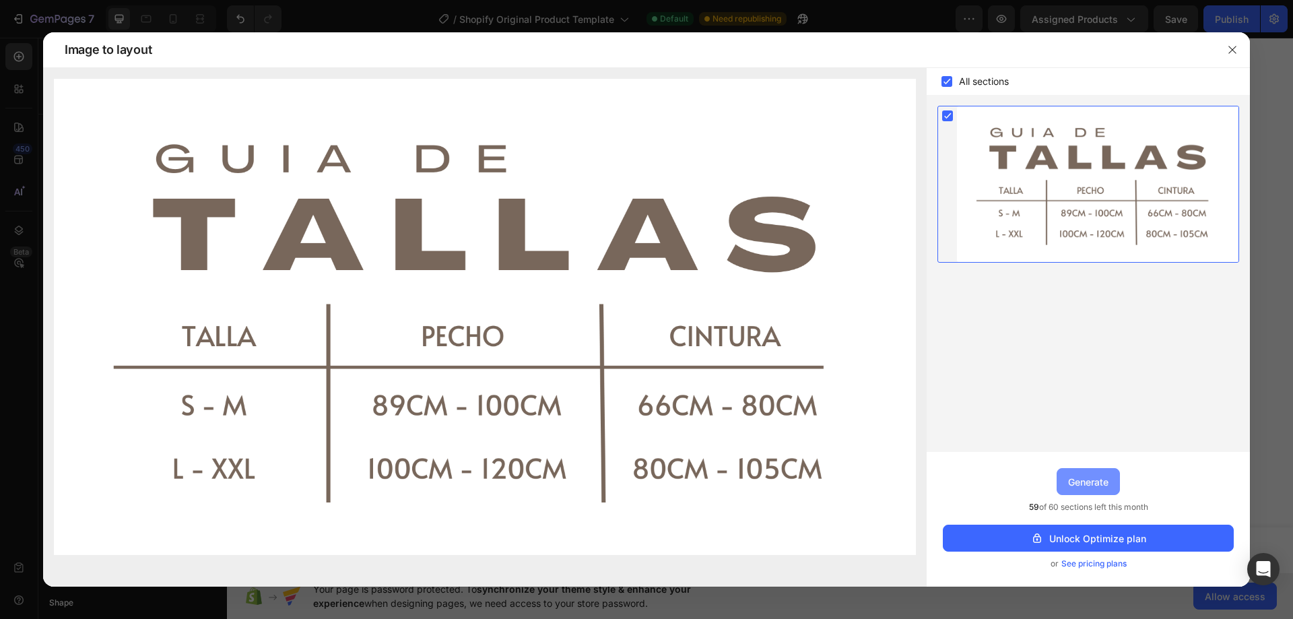
click at [1101, 484] on div "Generate" at bounding box center [1088, 482] width 40 height 14
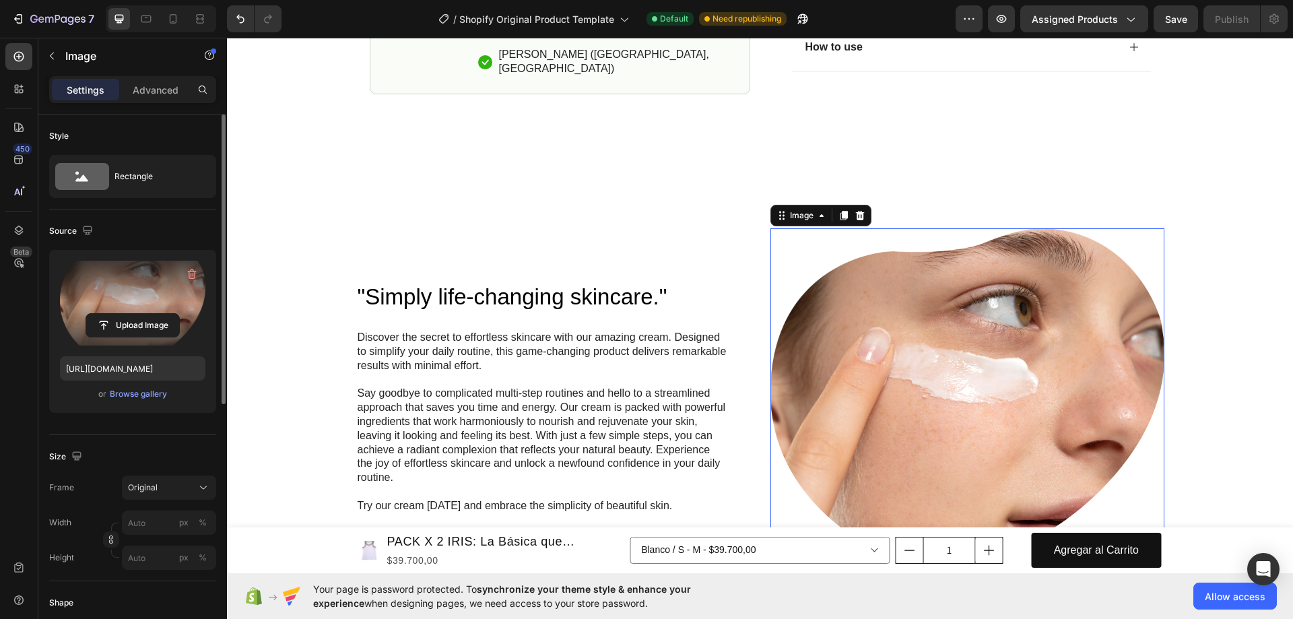
click at [135, 296] on label at bounding box center [132, 303] width 145 height 85
click at [135, 314] on input "file" at bounding box center [132, 325] width 93 height 23
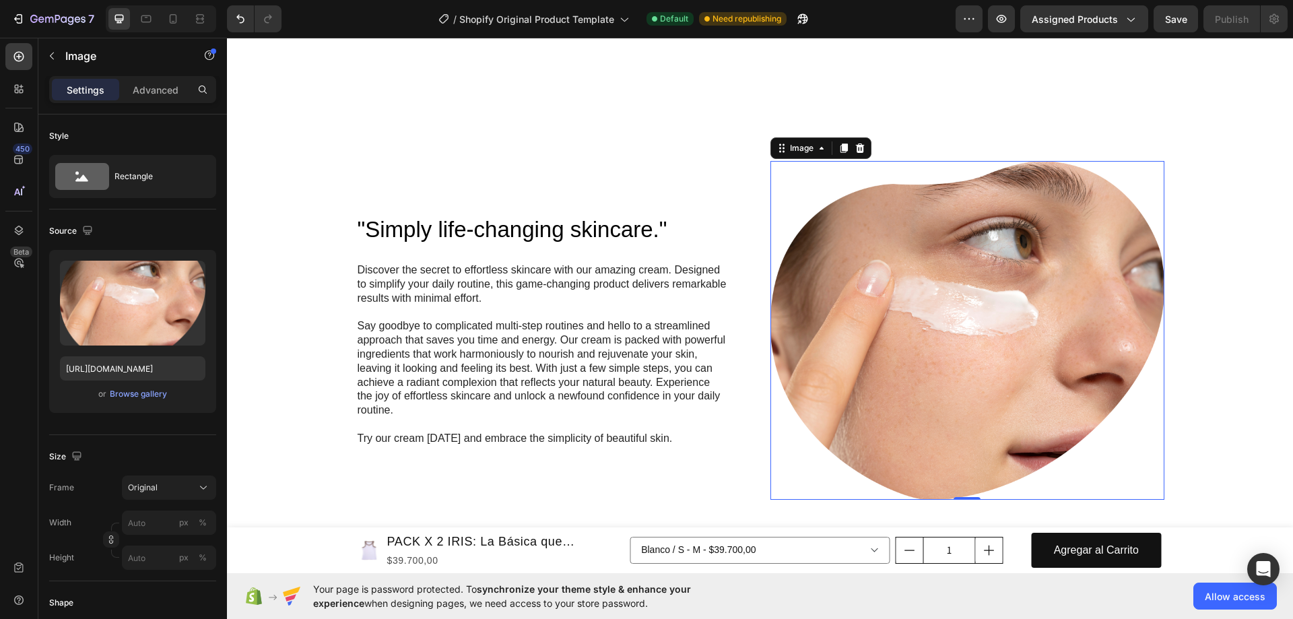
scroll to position [1212, 0]
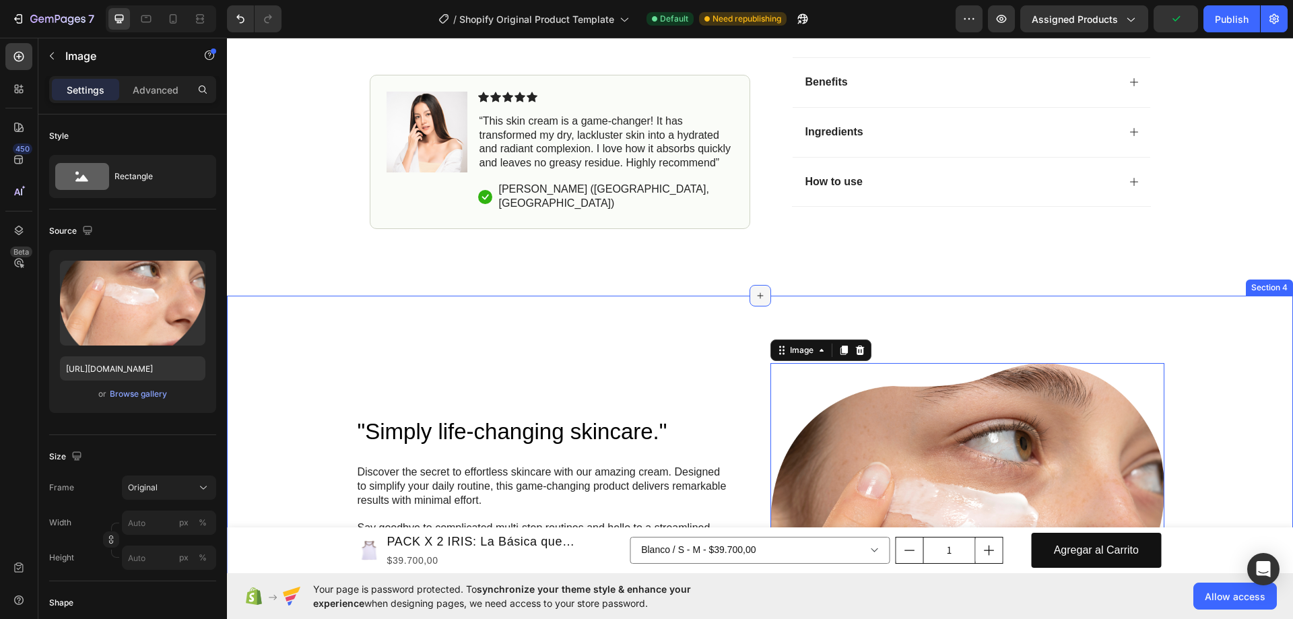
click at [756, 296] on icon at bounding box center [760, 295] width 11 height 11
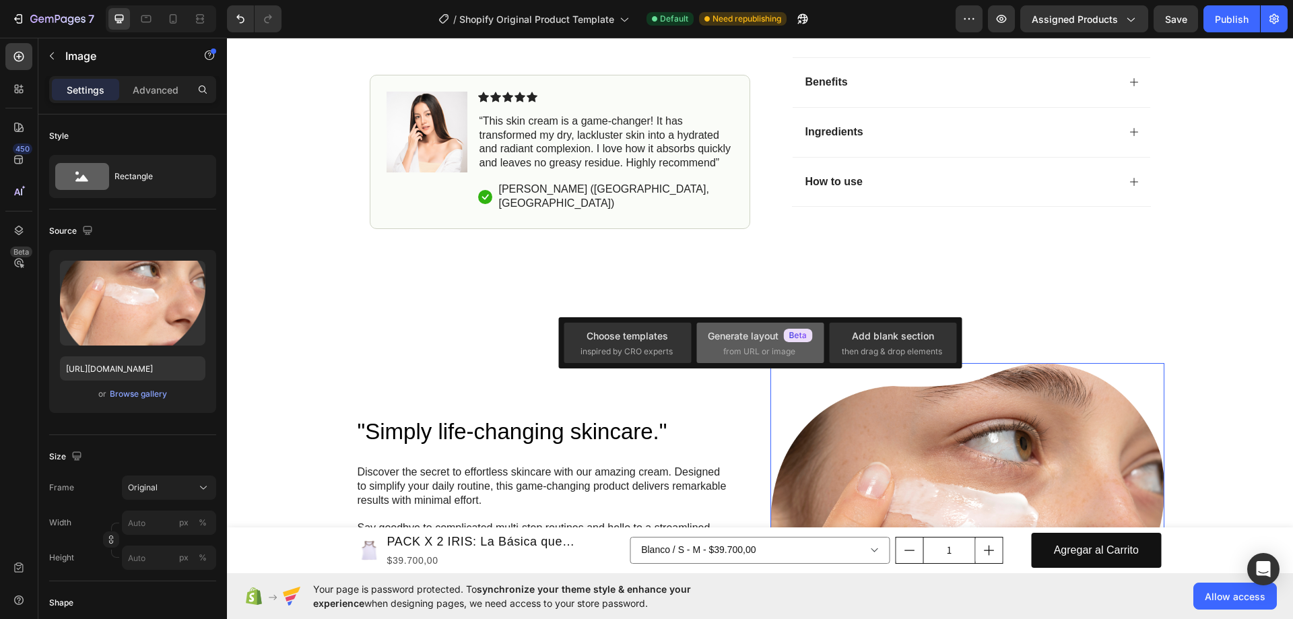
click at [760, 341] on div "Generate layout" at bounding box center [760, 336] width 105 height 14
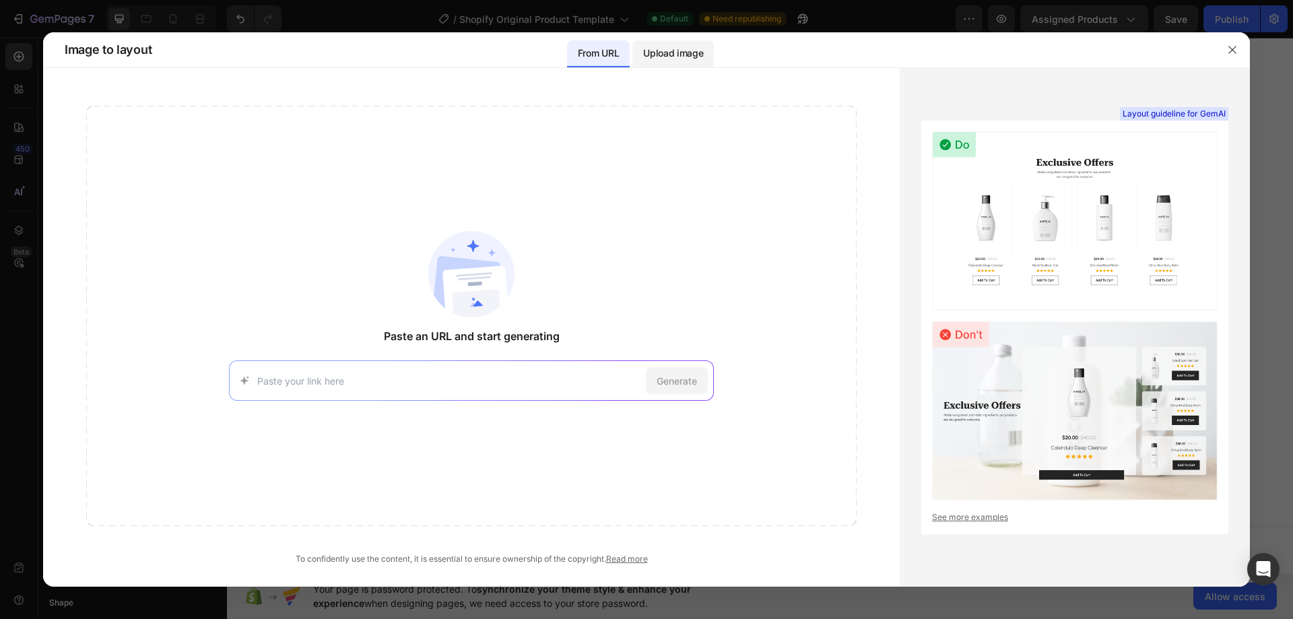
click at [674, 51] on p "Upload image" at bounding box center [673, 53] width 60 height 16
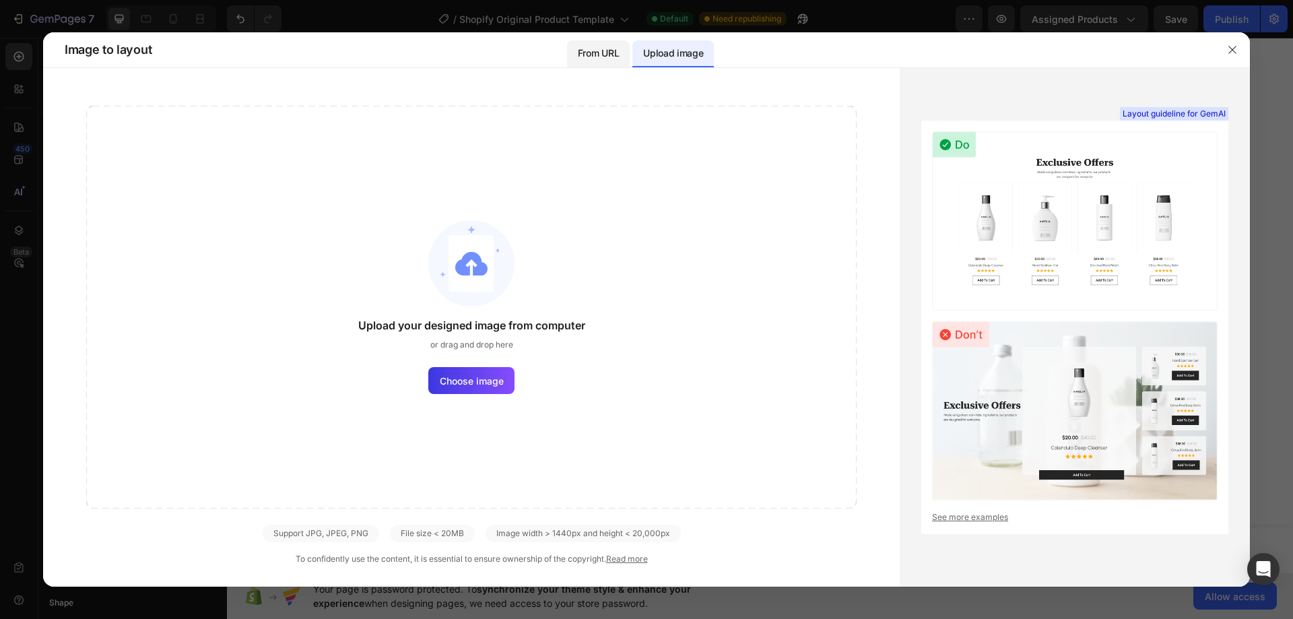
click at [594, 48] on p "From URL" at bounding box center [598, 53] width 41 height 16
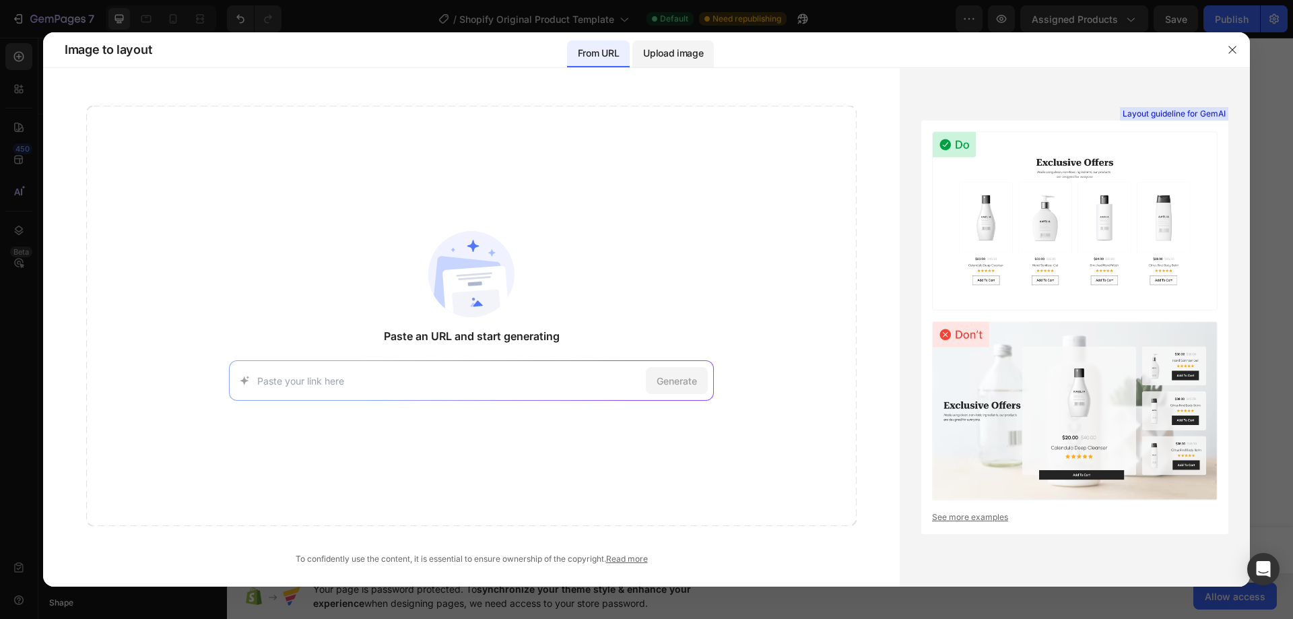
click at [669, 52] on p "Upload image" at bounding box center [673, 53] width 60 height 16
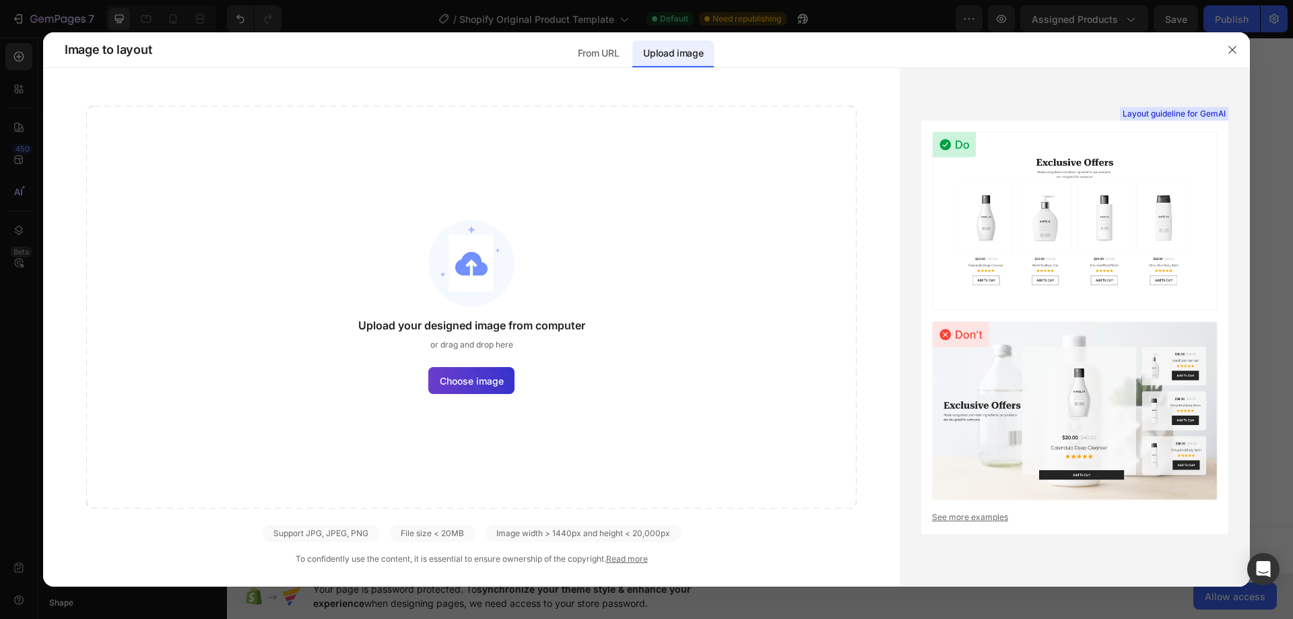
click at [471, 371] on label "Choose image" at bounding box center [471, 380] width 86 height 27
click at [0, 0] on input "Choose image" at bounding box center [0, 0] width 0 height 0
click at [454, 282] on img at bounding box center [471, 263] width 86 height 86
click at [480, 401] on div "Upload your designed image from computer or drag and drop here Choose image" at bounding box center [471, 307] width 771 height 403
click at [483, 376] on span "Choose image" at bounding box center [472, 381] width 64 height 14
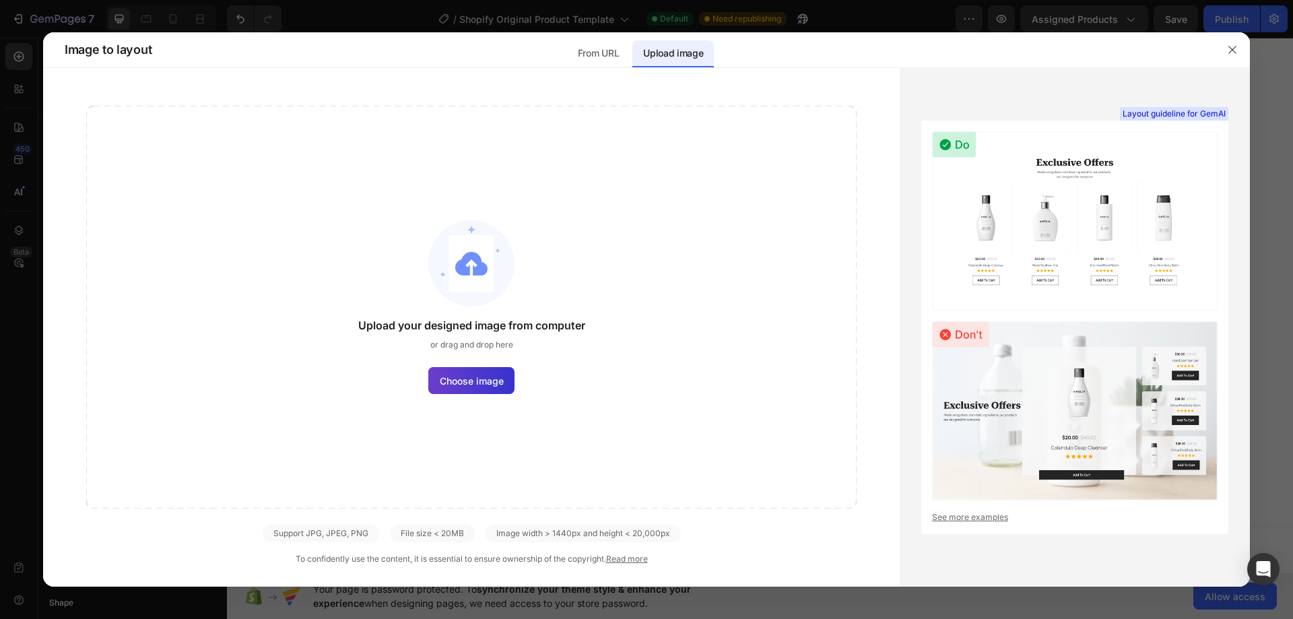
click at [0, 0] on input "Choose image" at bounding box center [0, 0] width 0 height 0
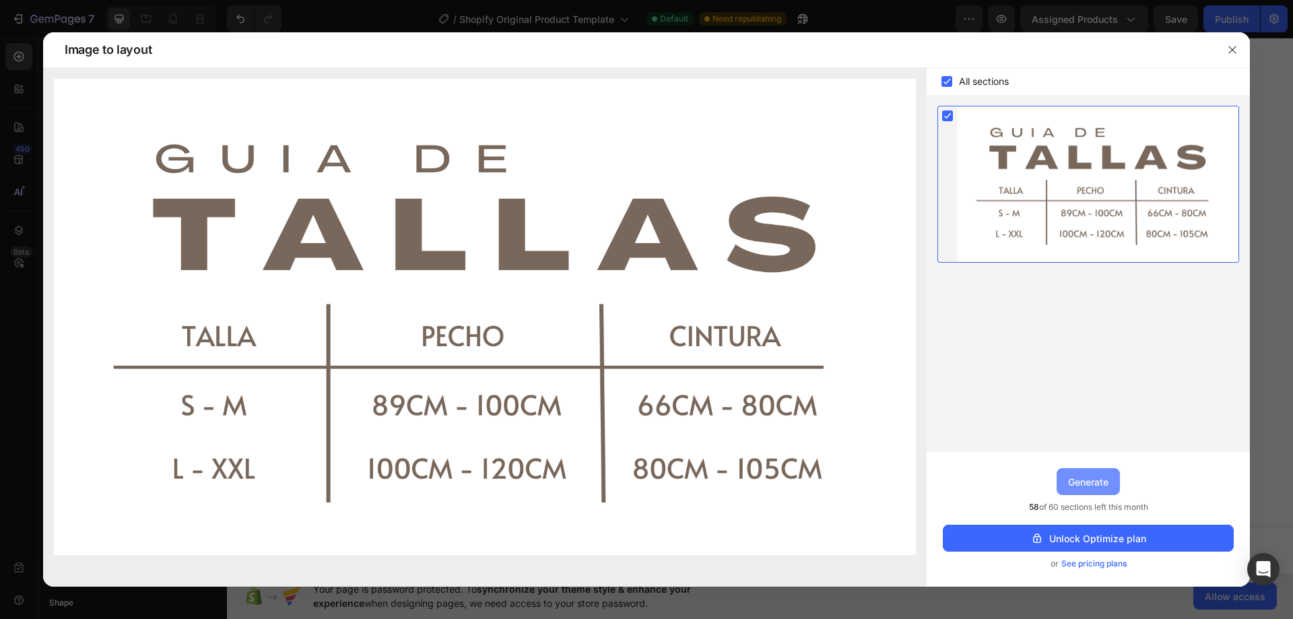
click at [1083, 479] on div "Generate" at bounding box center [1088, 482] width 40 height 14
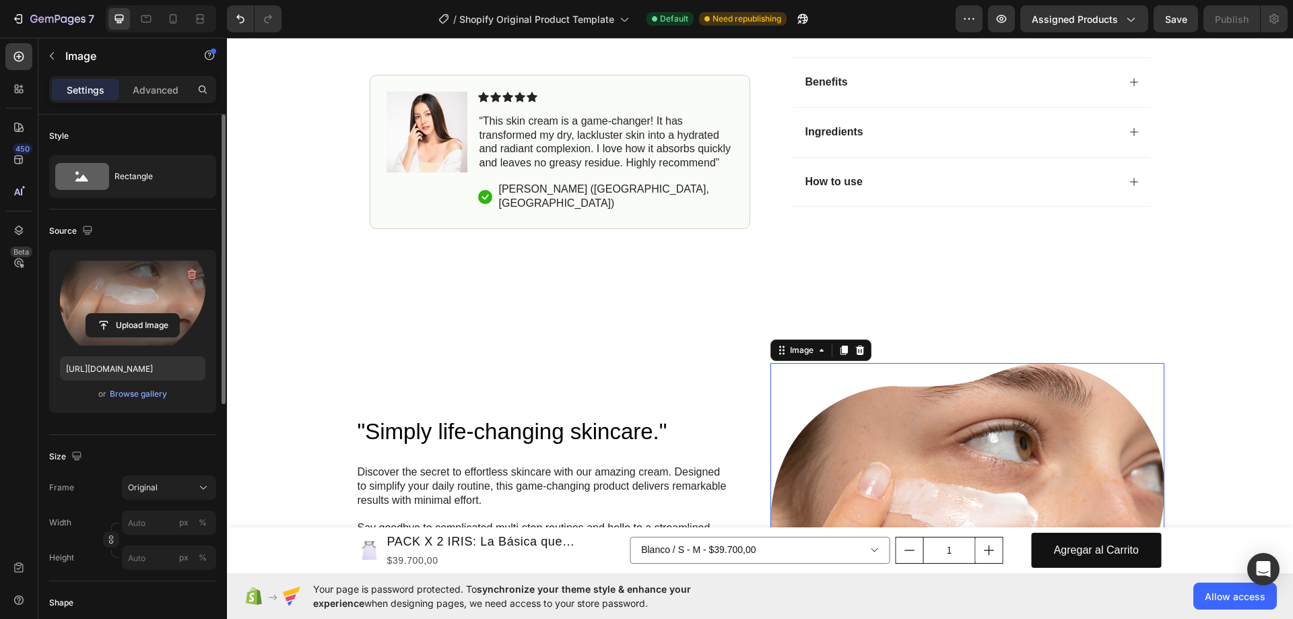
click at [152, 286] on label at bounding box center [132, 303] width 145 height 85
click at [152, 314] on input "file" at bounding box center [132, 325] width 93 height 23
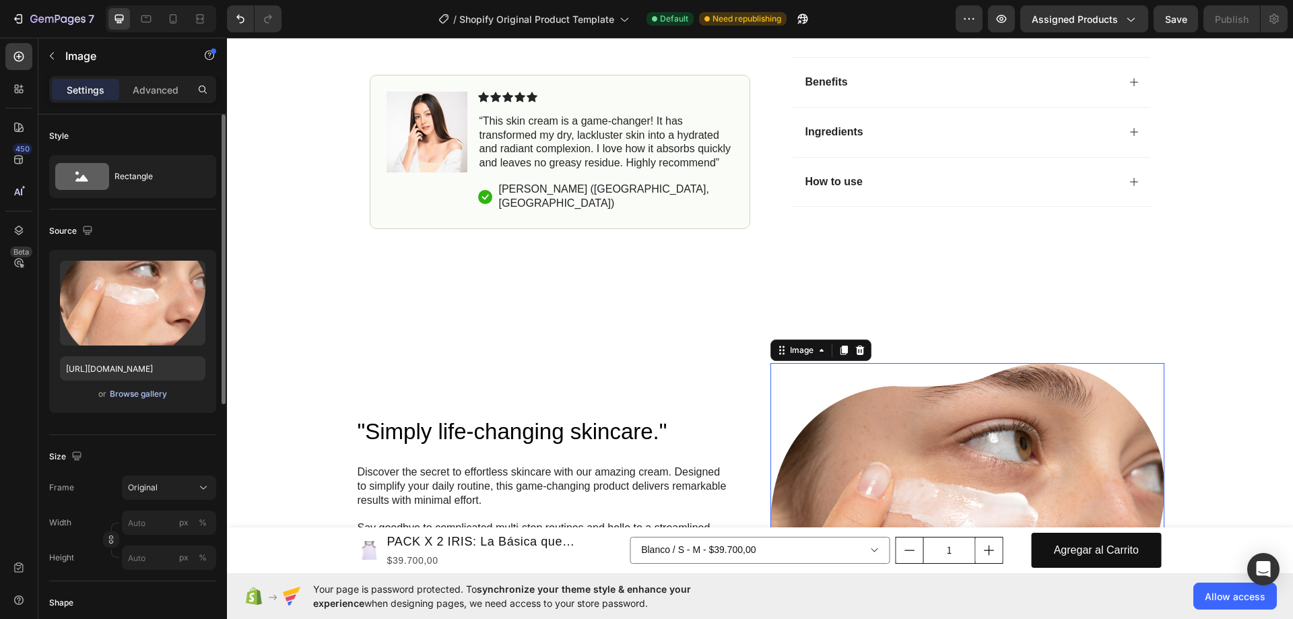
click at [154, 393] on div "Browse gallery" at bounding box center [138, 394] width 57 height 12
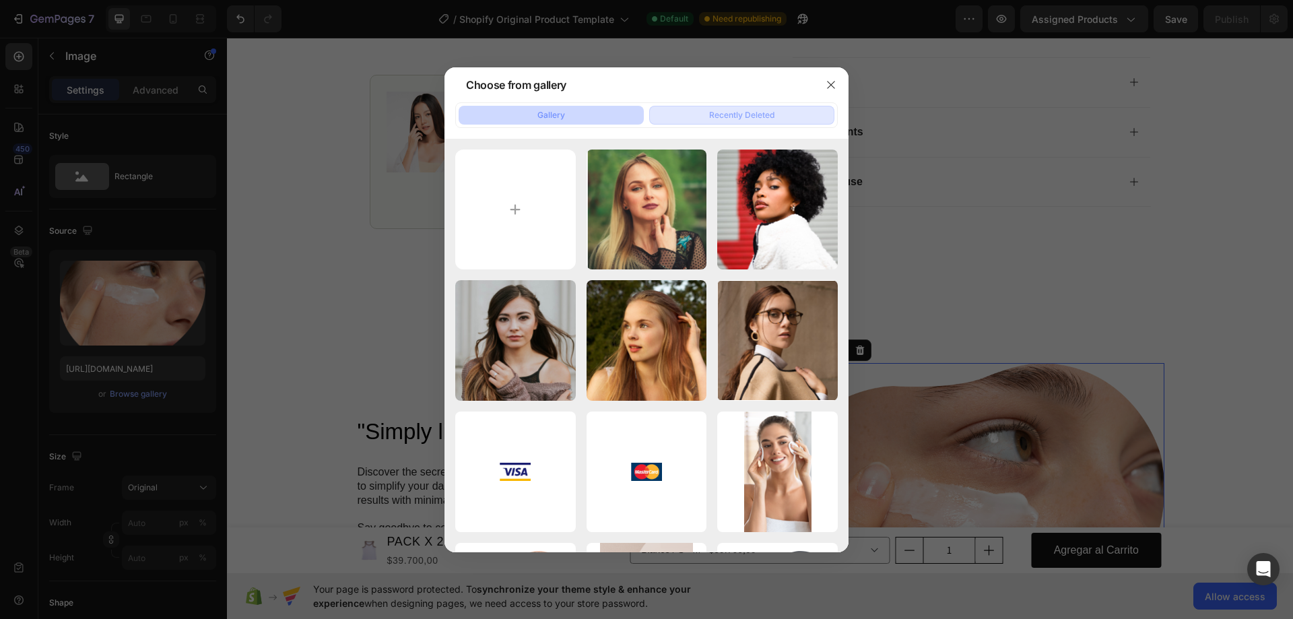
click at [751, 114] on div "Recently Deleted" at bounding box center [741, 115] width 65 height 12
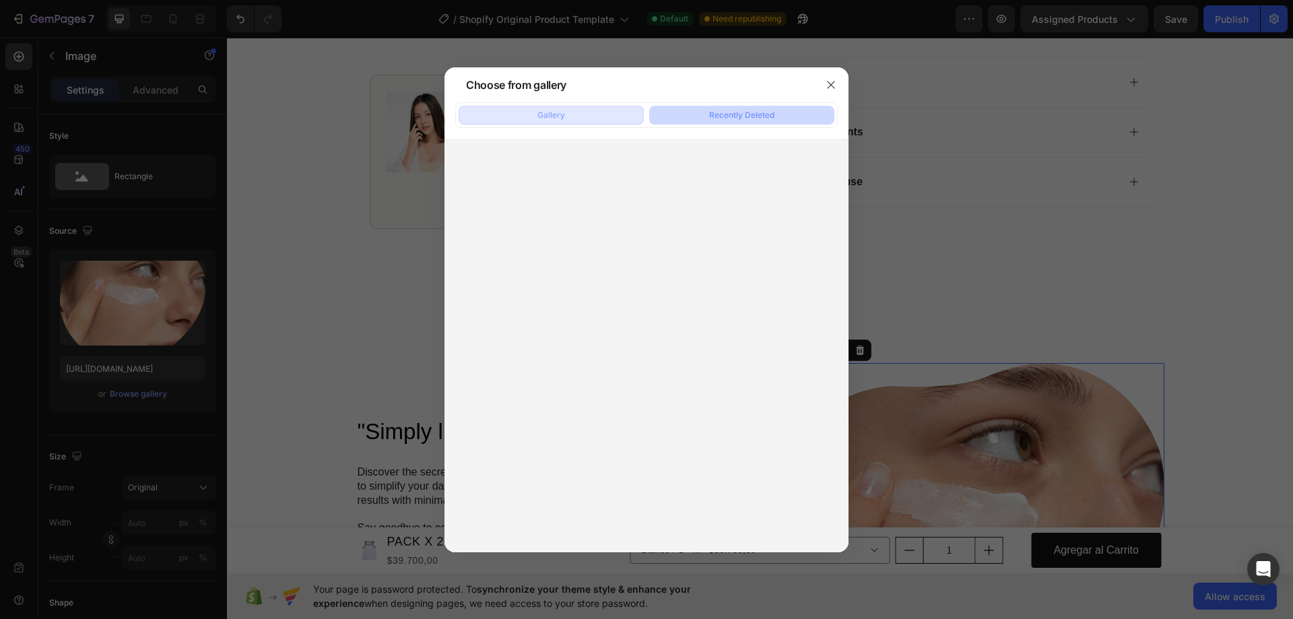
click at [589, 113] on button "Gallery" at bounding box center [551, 115] width 185 height 19
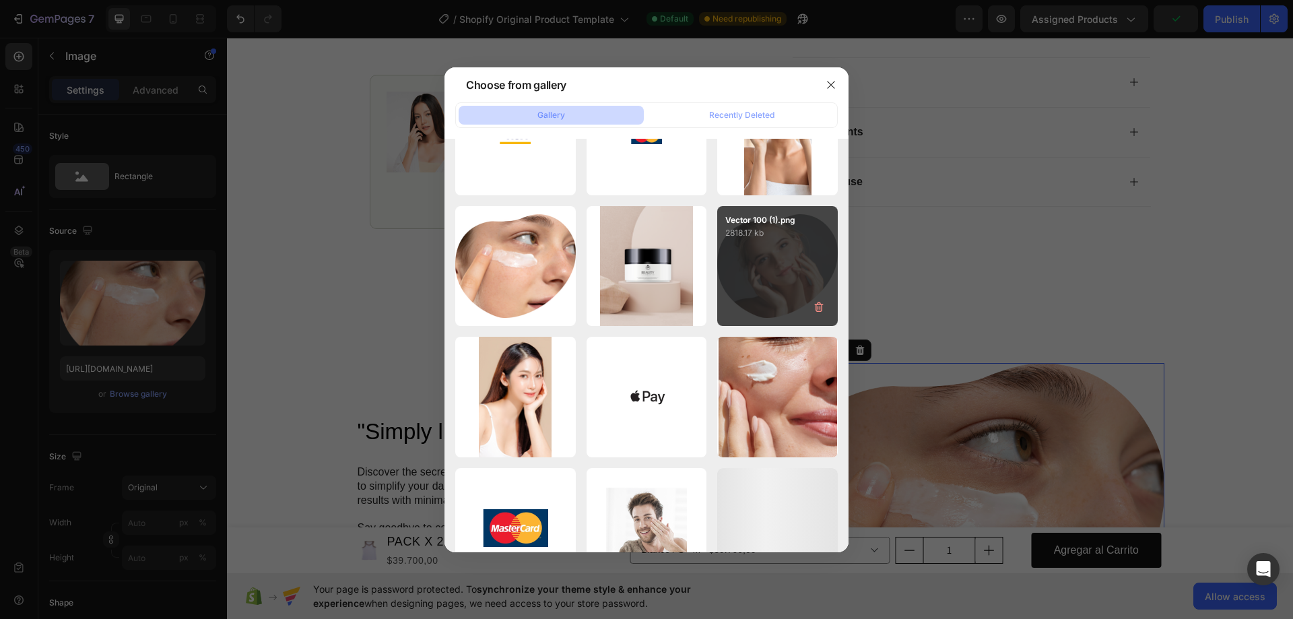
scroll to position [0, 0]
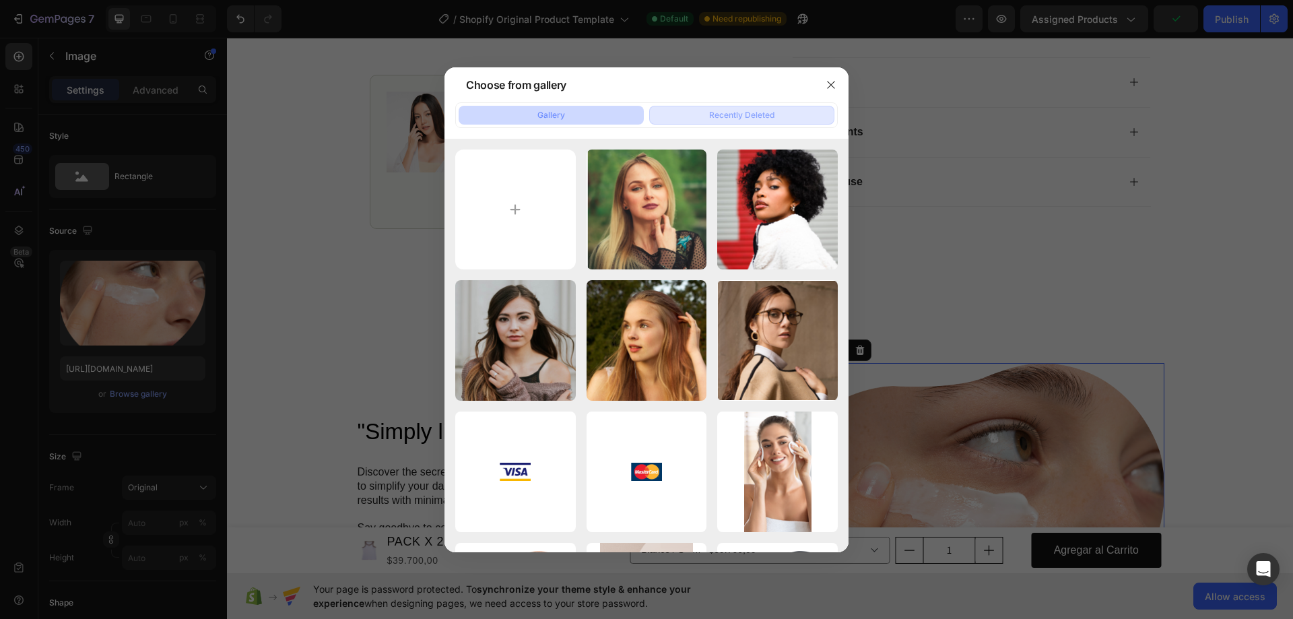
click at [738, 109] on div "Recently Deleted" at bounding box center [741, 115] width 65 height 12
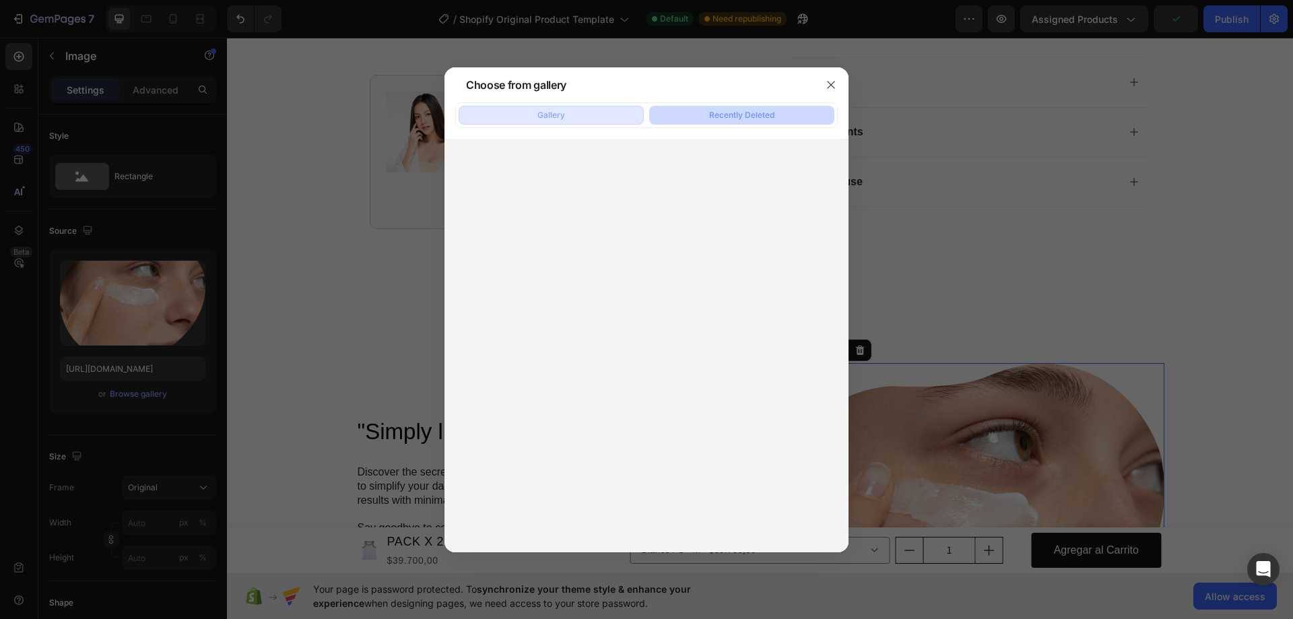
click at [585, 116] on button "Gallery" at bounding box center [551, 115] width 185 height 19
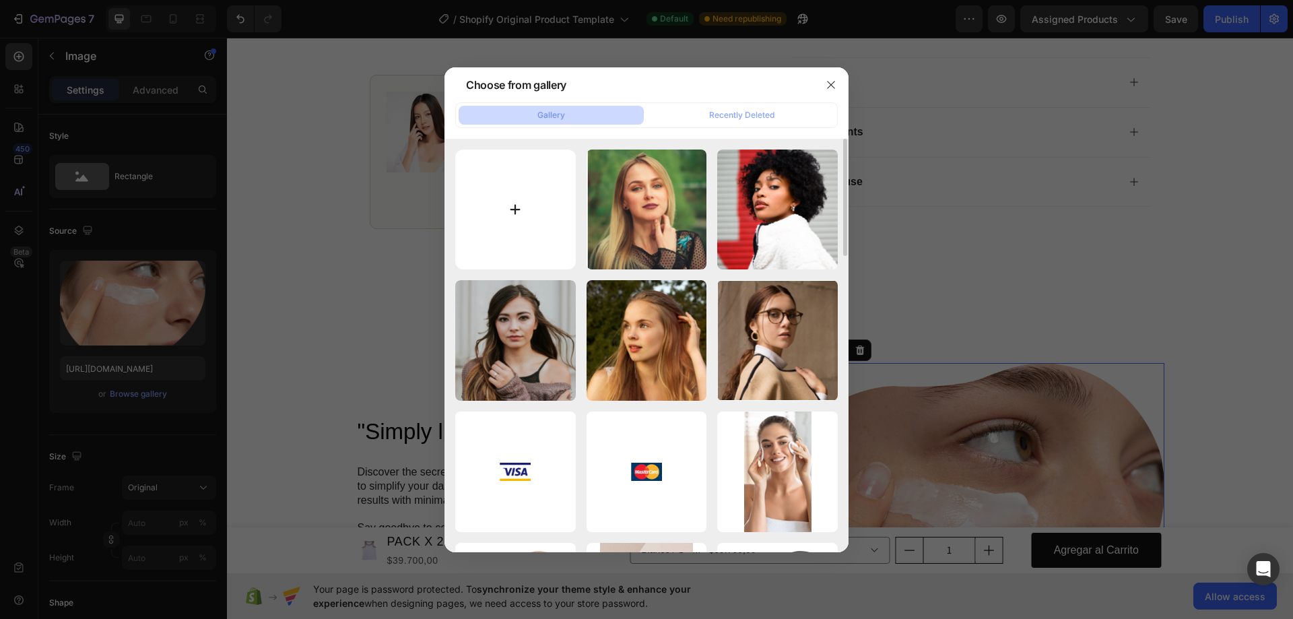
click at [531, 209] on input "file" at bounding box center [515, 210] width 121 height 121
type input "C:\fakepath\Guia de tallas.png"
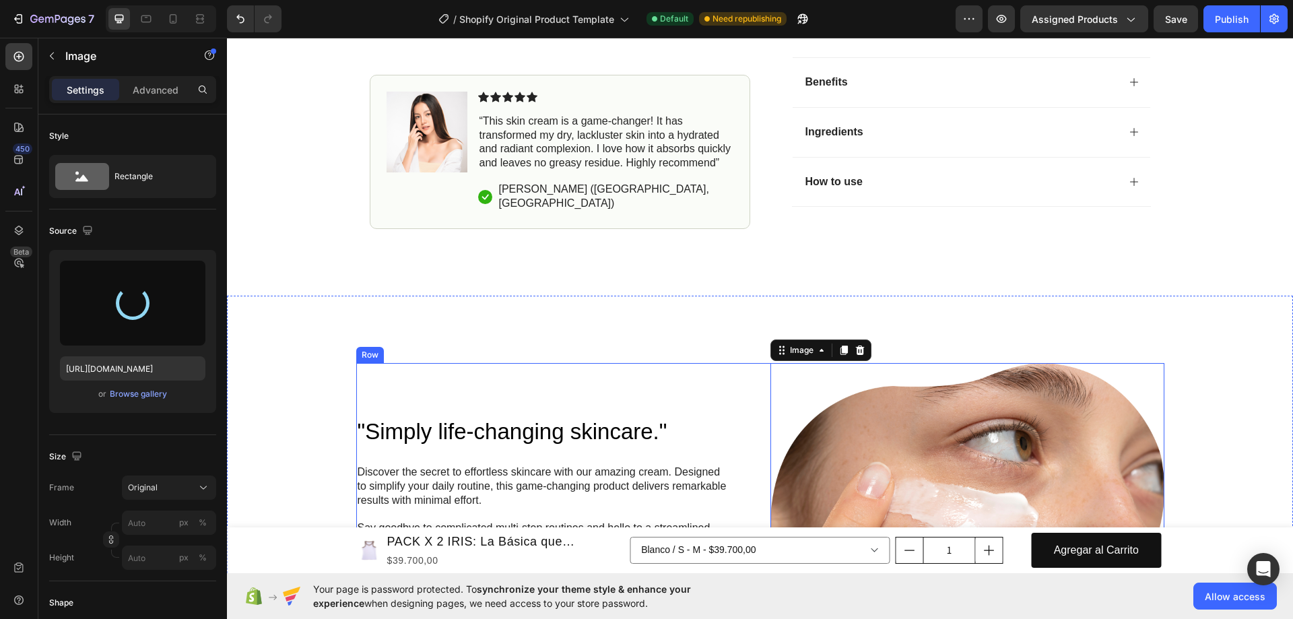
type input "https://cdn.shopify.com/s/files/1/0705/6998/4166/files/gempages_581676568724636…"
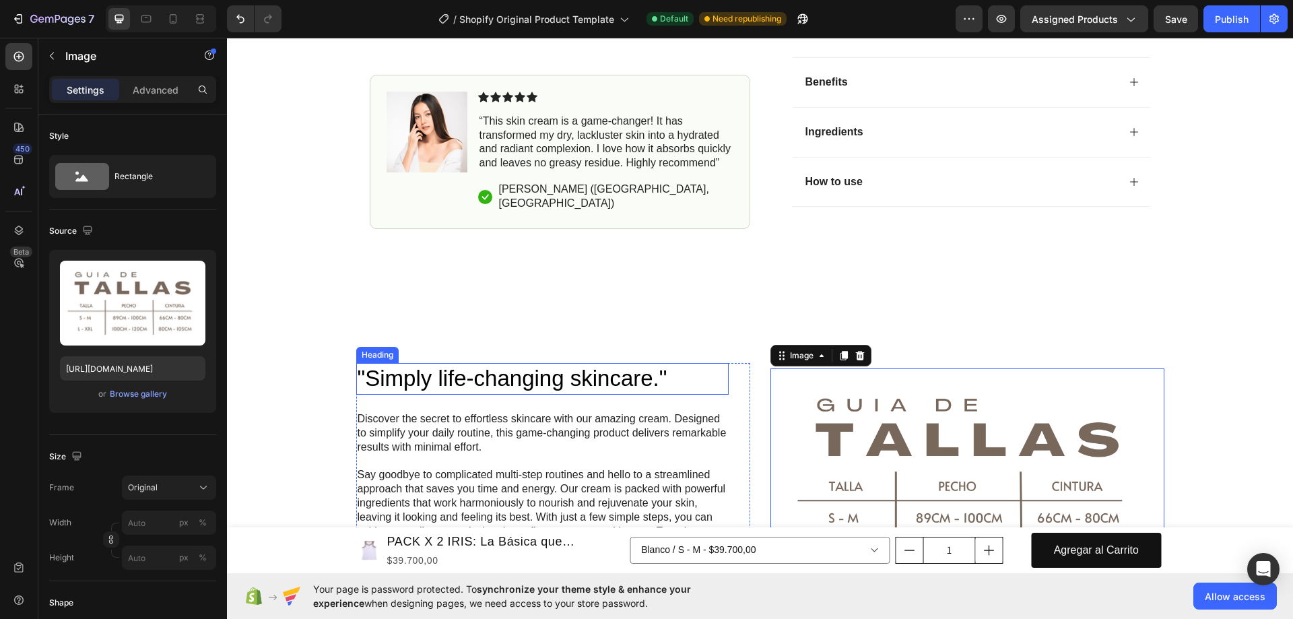
scroll to position [1347, 0]
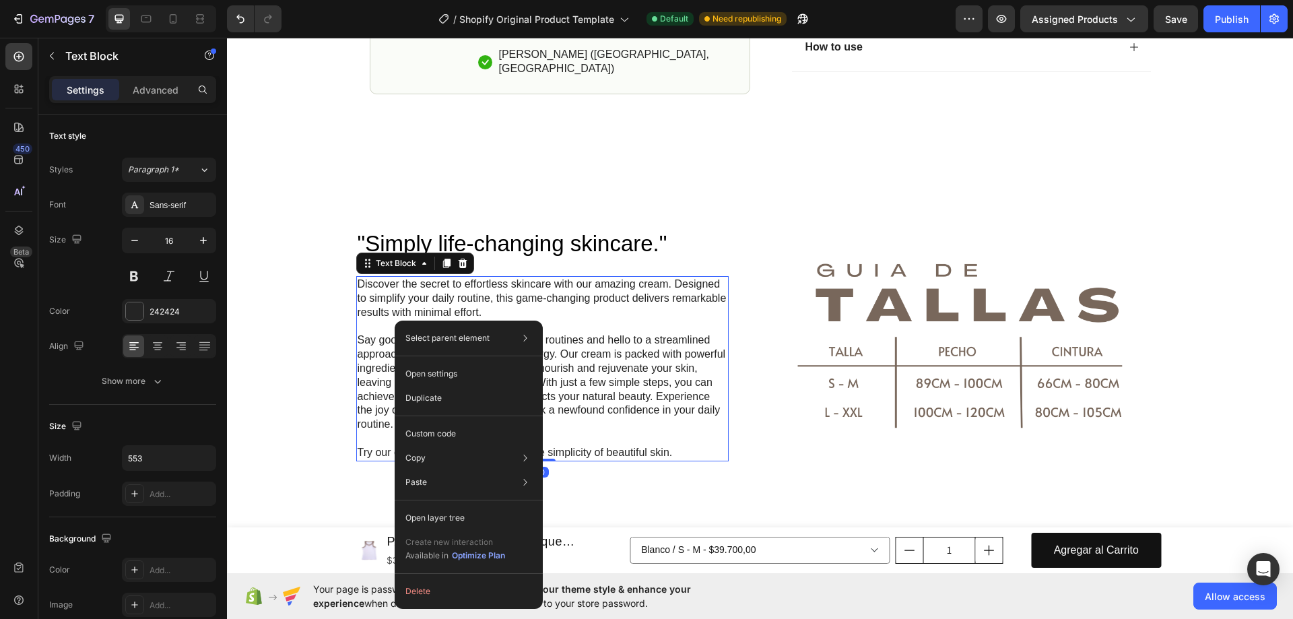
drag, startPoint x: 449, startPoint y: 586, endPoint x: 449, endPoint y: 575, distance: 11.4
click at [449, 587] on button "Delete" at bounding box center [468, 591] width 137 height 24
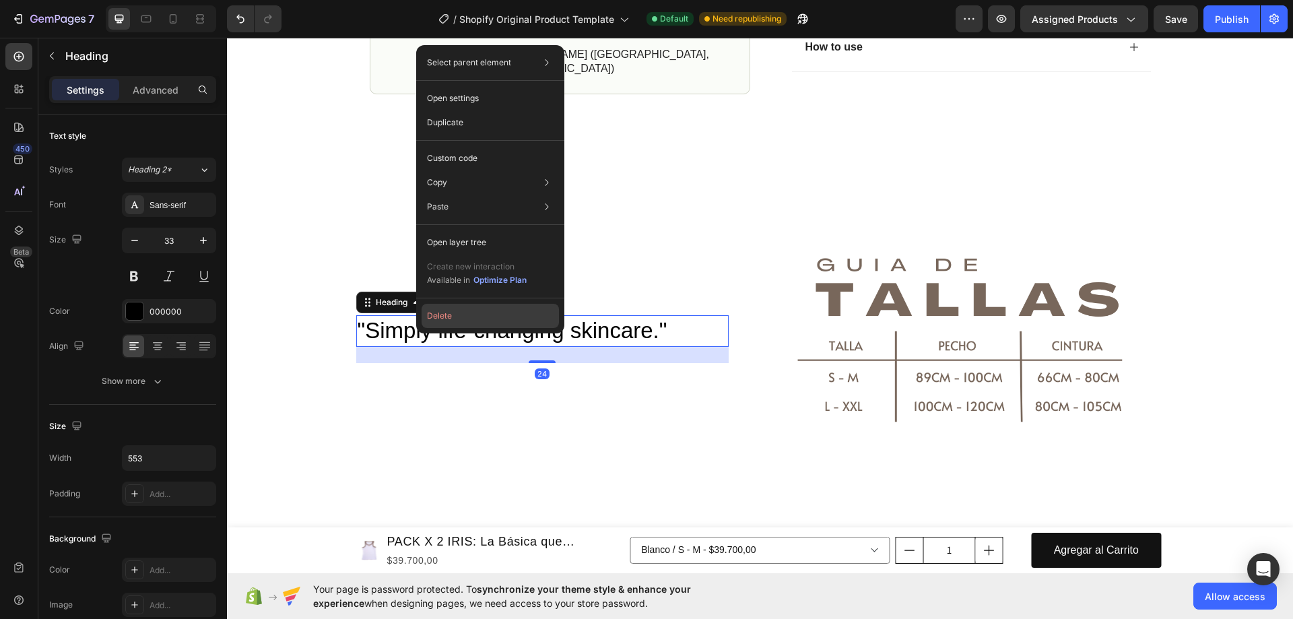
click at [478, 313] on button "Delete" at bounding box center [490, 316] width 137 height 24
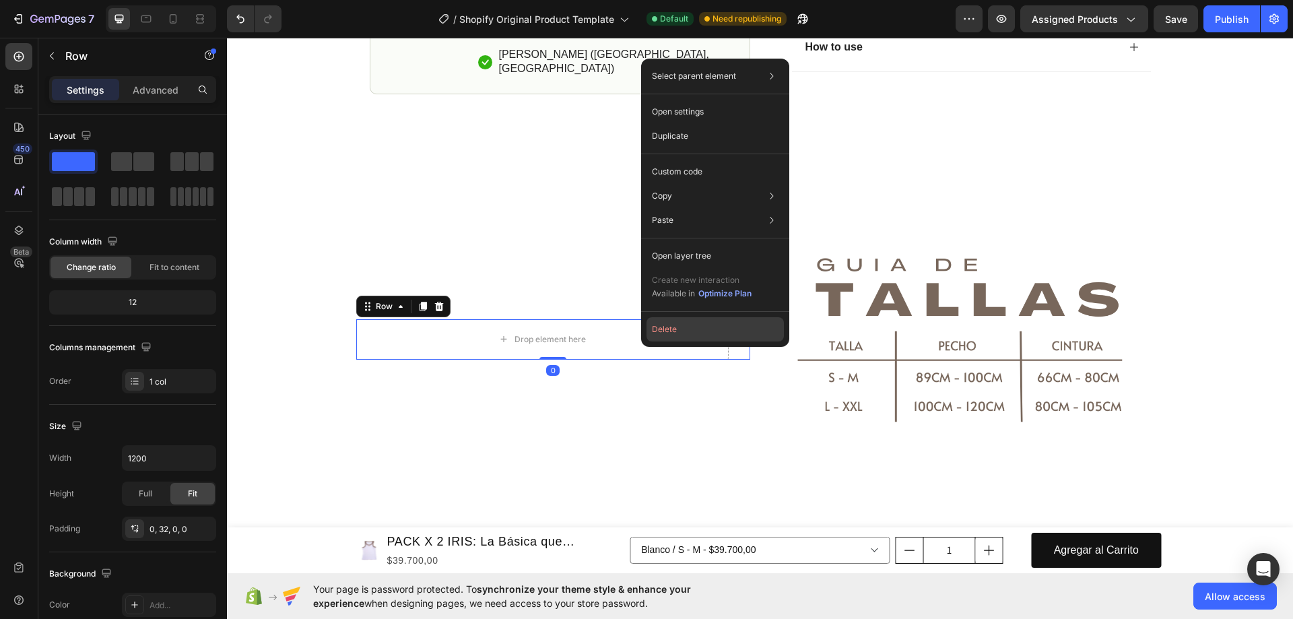
click at [682, 325] on button "Delete" at bounding box center [715, 329] width 137 height 24
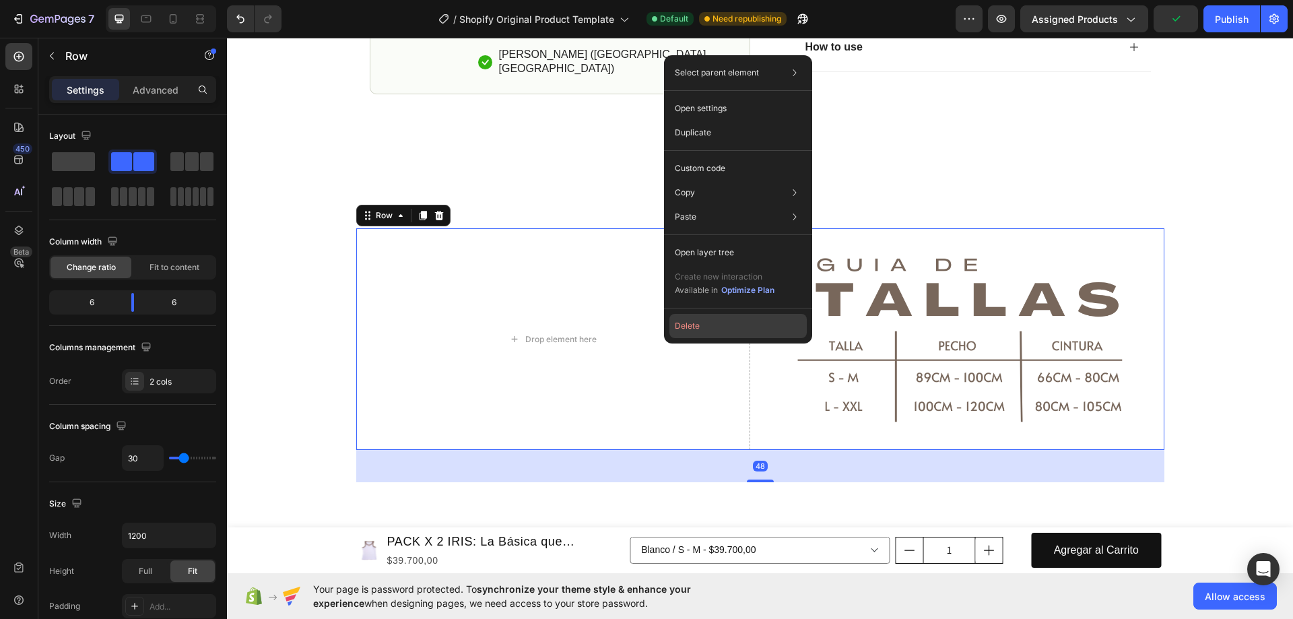
click at [731, 321] on button "Delete" at bounding box center [737, 326] width 137 height 24
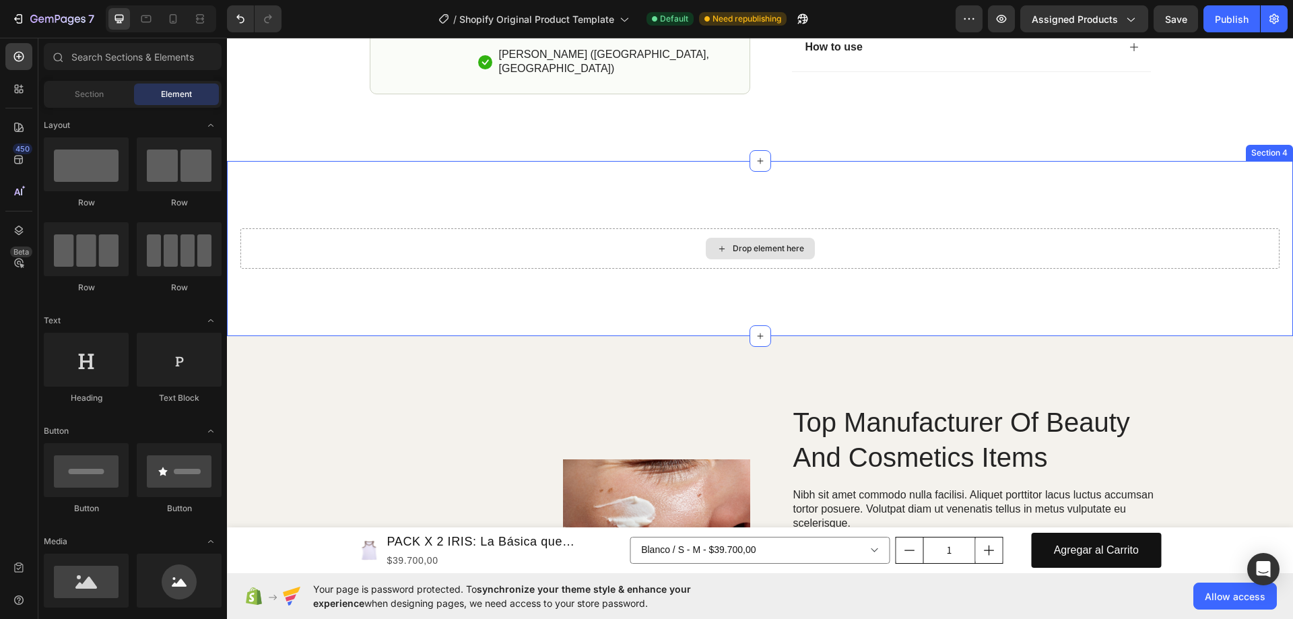
click at [735, 247] on div "Drop element here" at bounding box center [768, 248] width 71 height 11
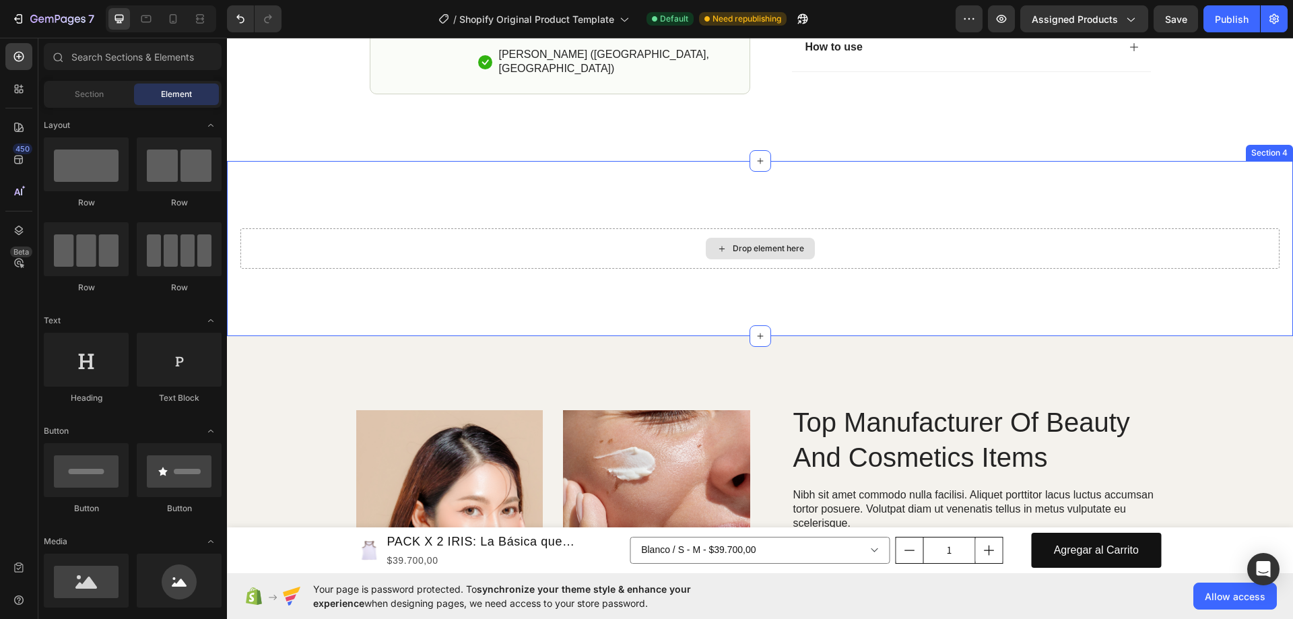
click at [742, 242] on div "Drop element here" at bounding box center [760, 249] width 109 height 22
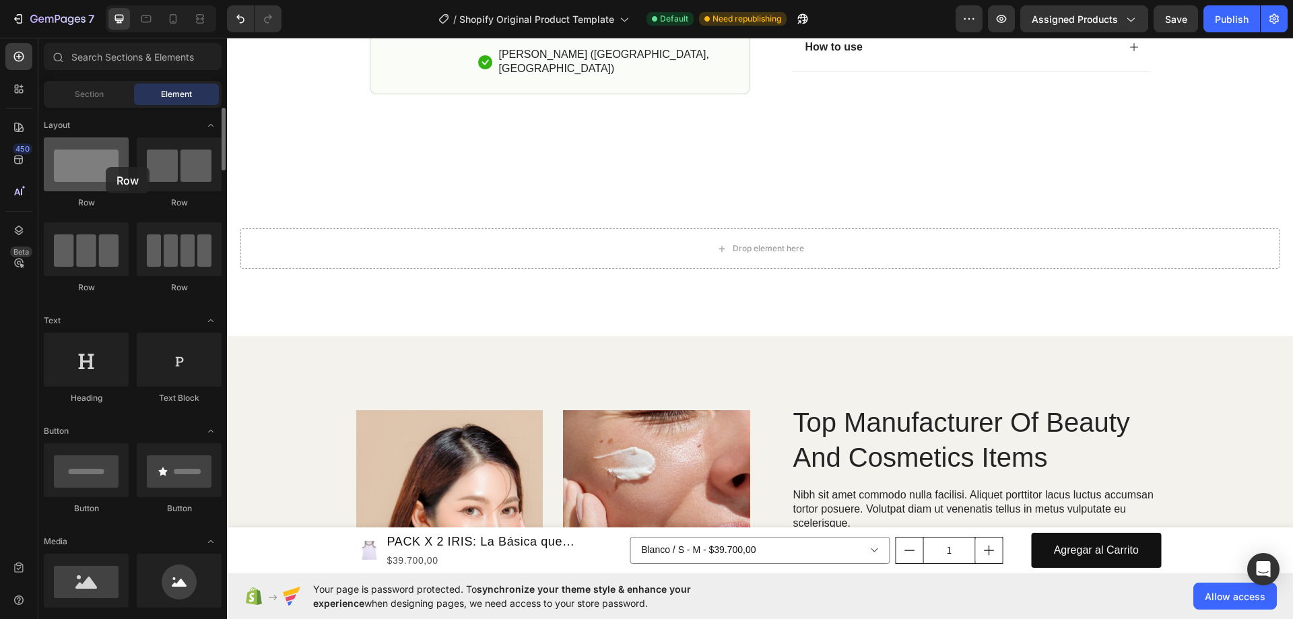
click at [106, 167] on div at bounding box center [86, 164] width 85 height 54
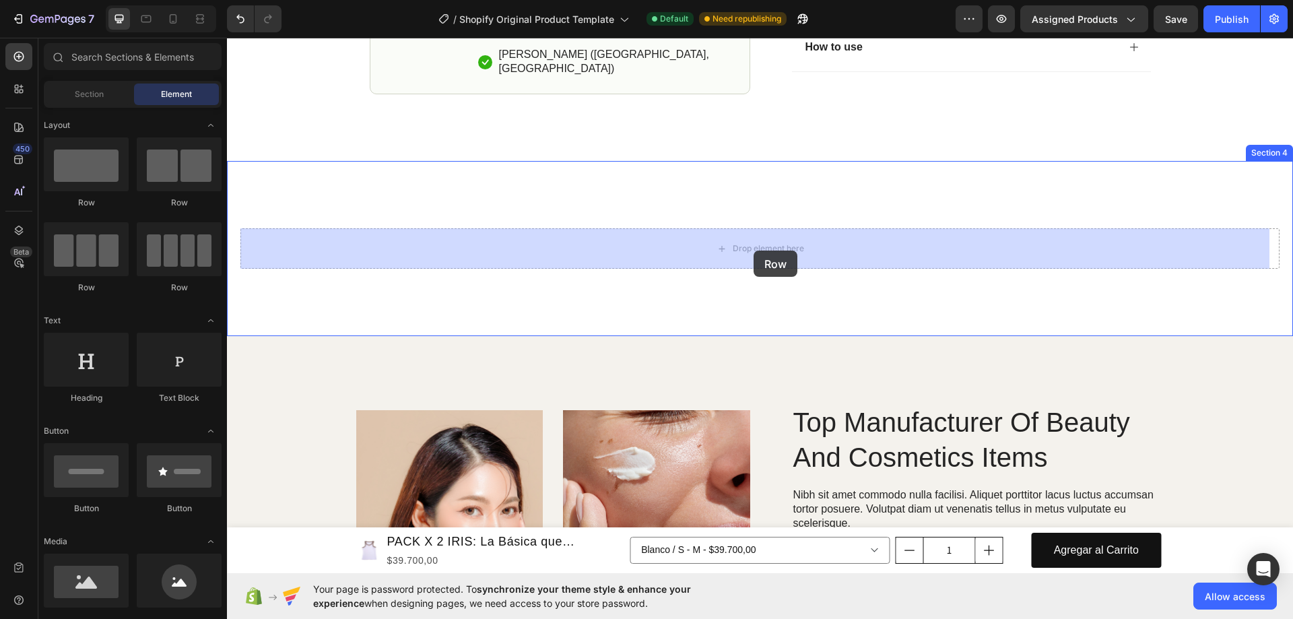
drag, startPoint x: 333, startPoint y: 205, endPoint x: 754, endPoint y: 251, distance: 423.4
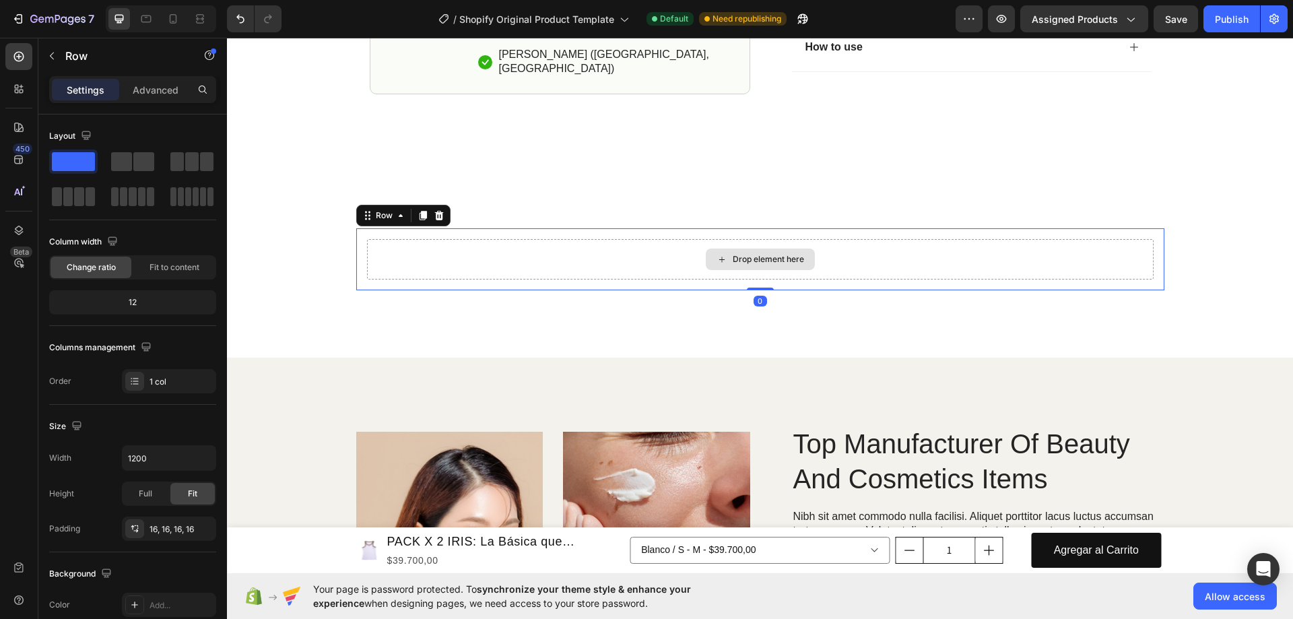
click at [748, 255] on div "Drop element here" at bounding box center [768, 259] width 71 height 11
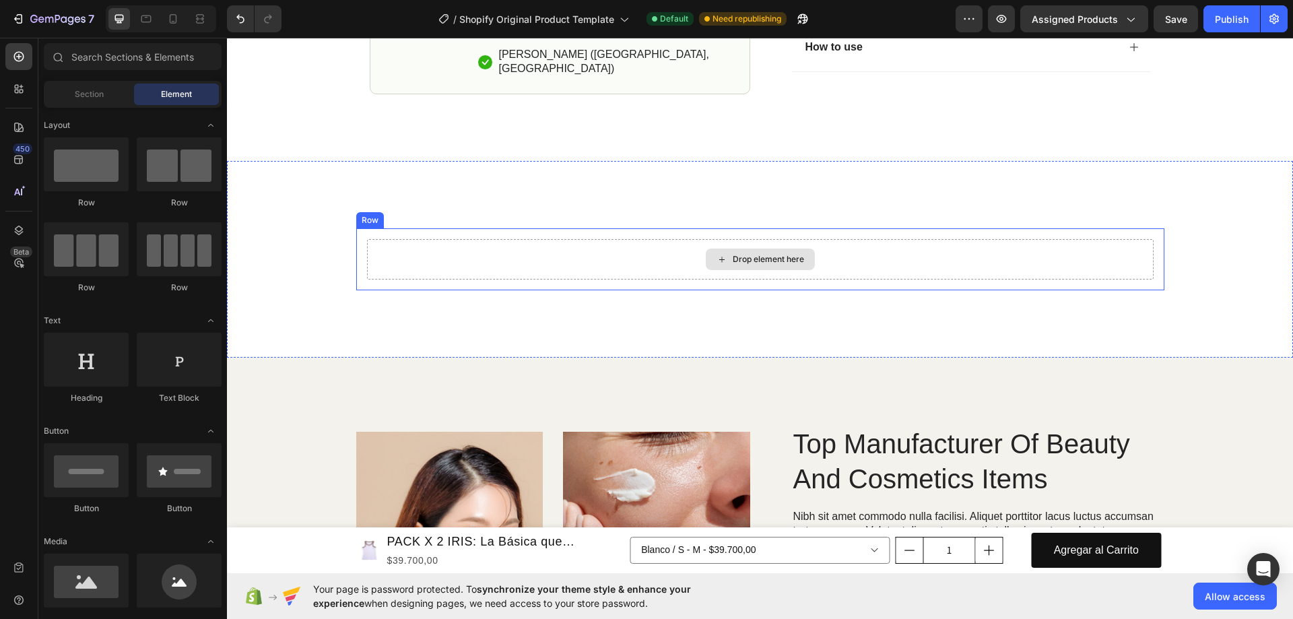
click at [618, 260] on div "Drop element here" at bounding box center [760, 259] width 787 height 40
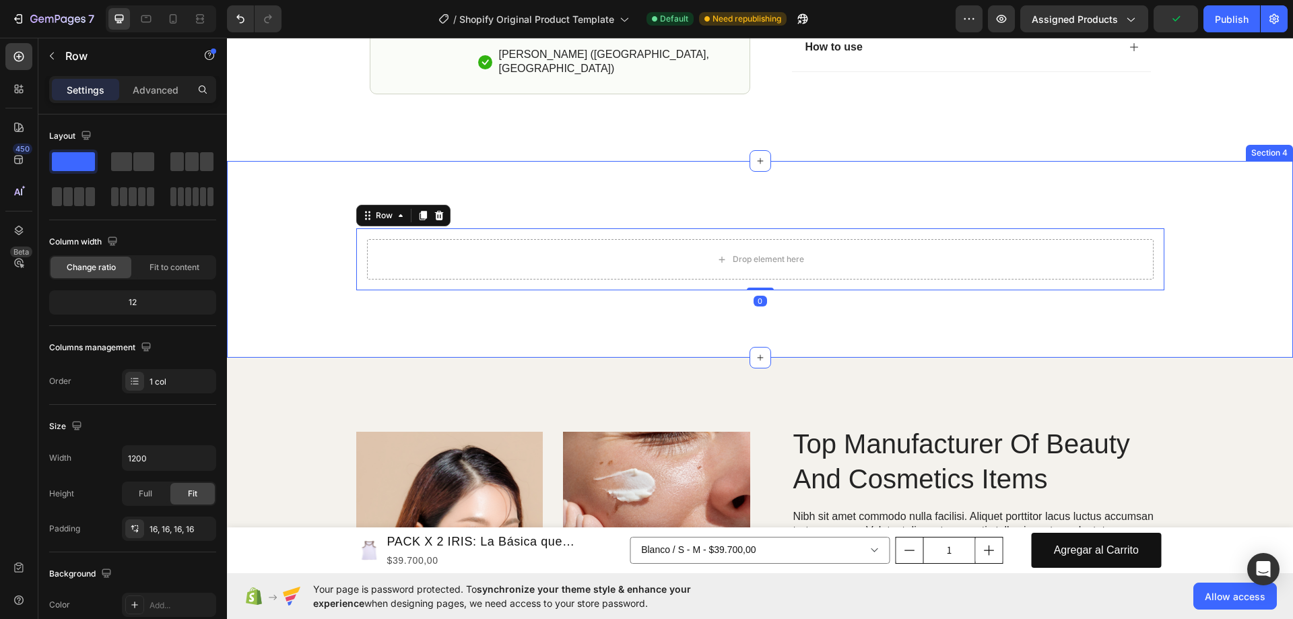
click at [310, 236] on div "Drop element here Row 0" at bounding box center [759, 259] width 1039 height 62
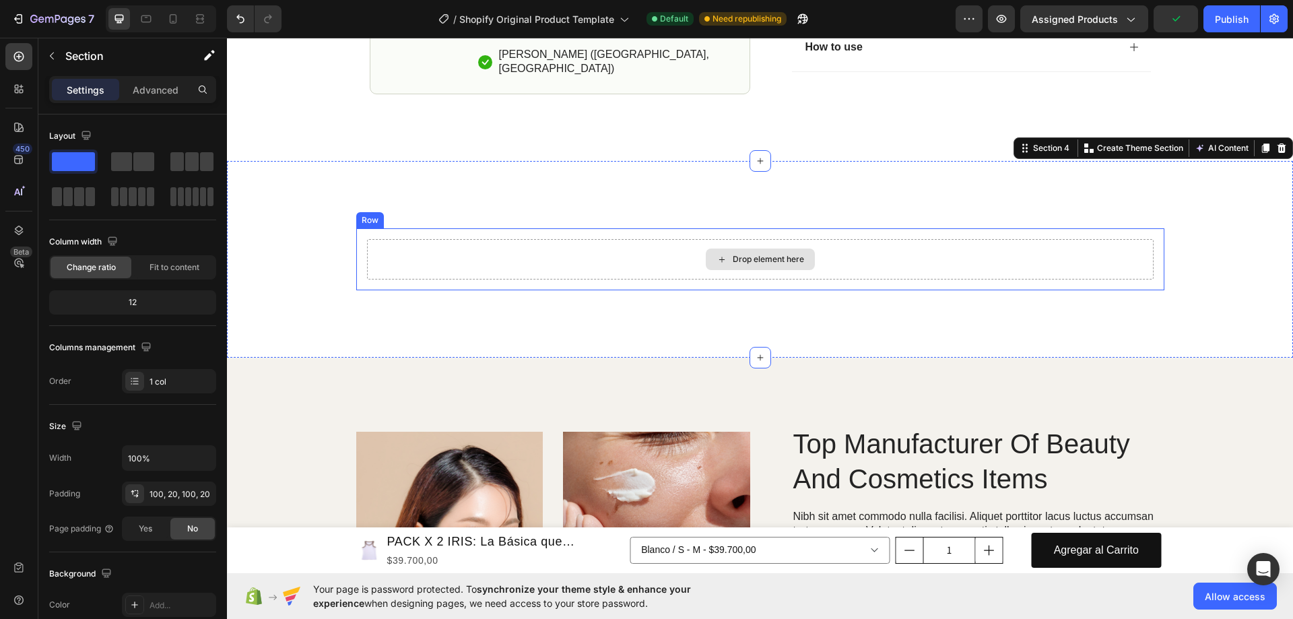
click at [525, 258] on div "Drop element here" at bounding box center [760, 259] width 787 height 40
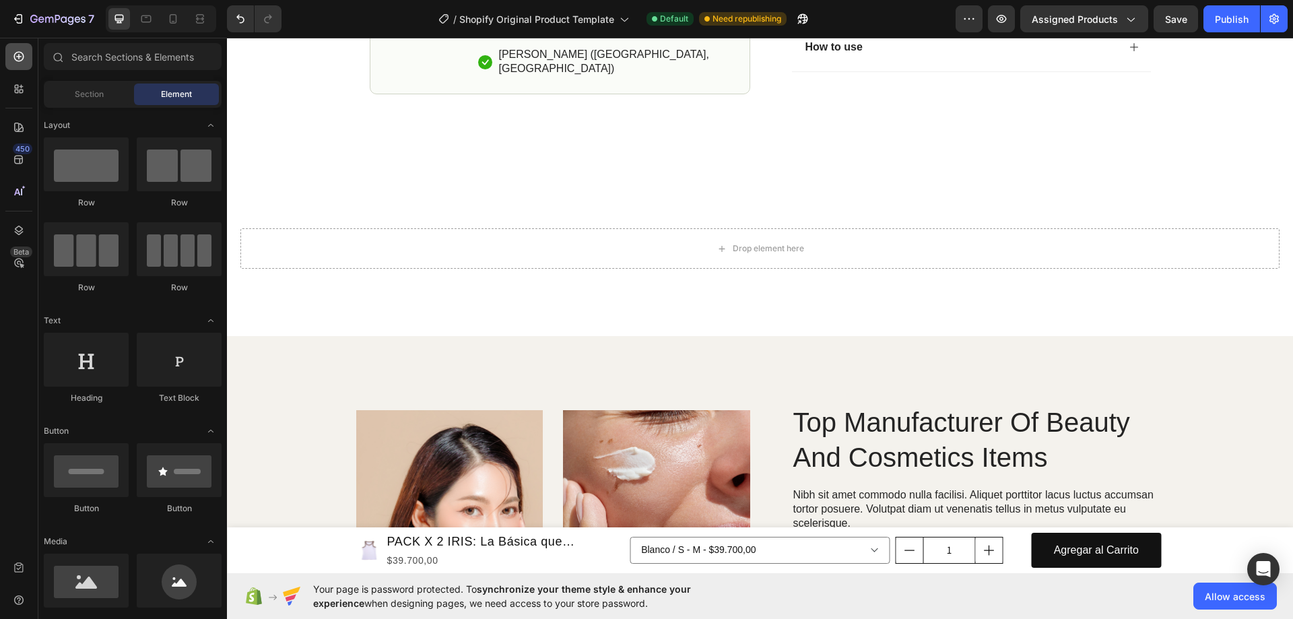
click at [25, 58] on icon at bounding box center [18, 56] width 13 height 13
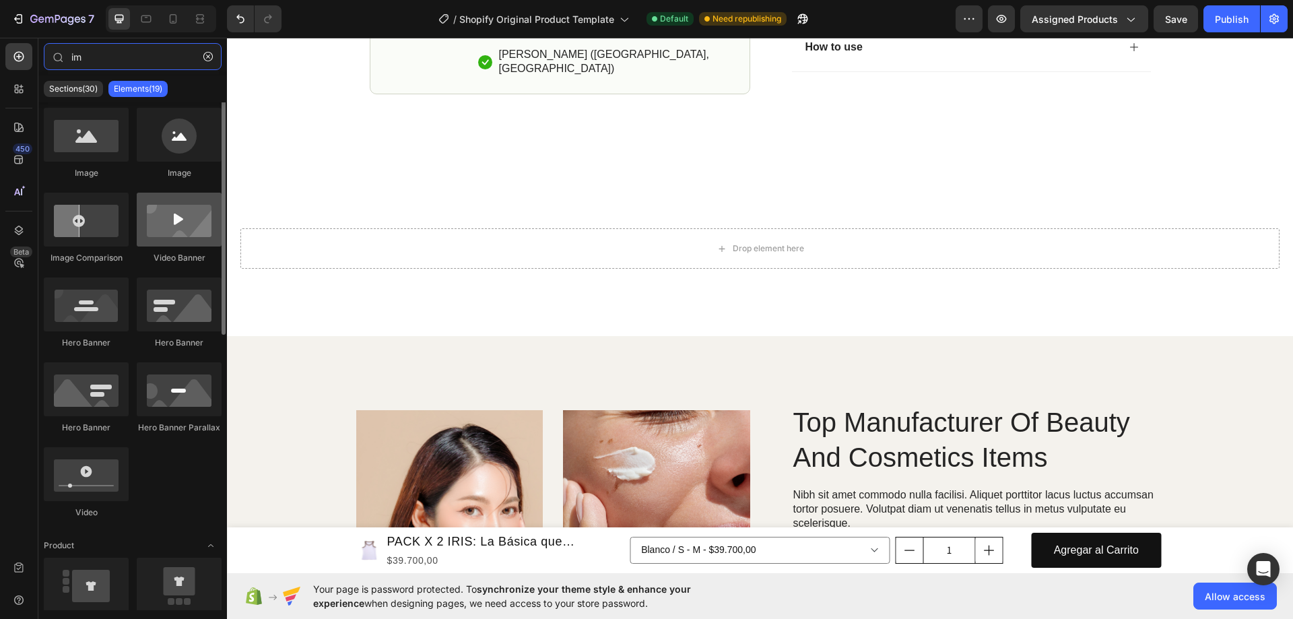
scroll to position [0, 0]
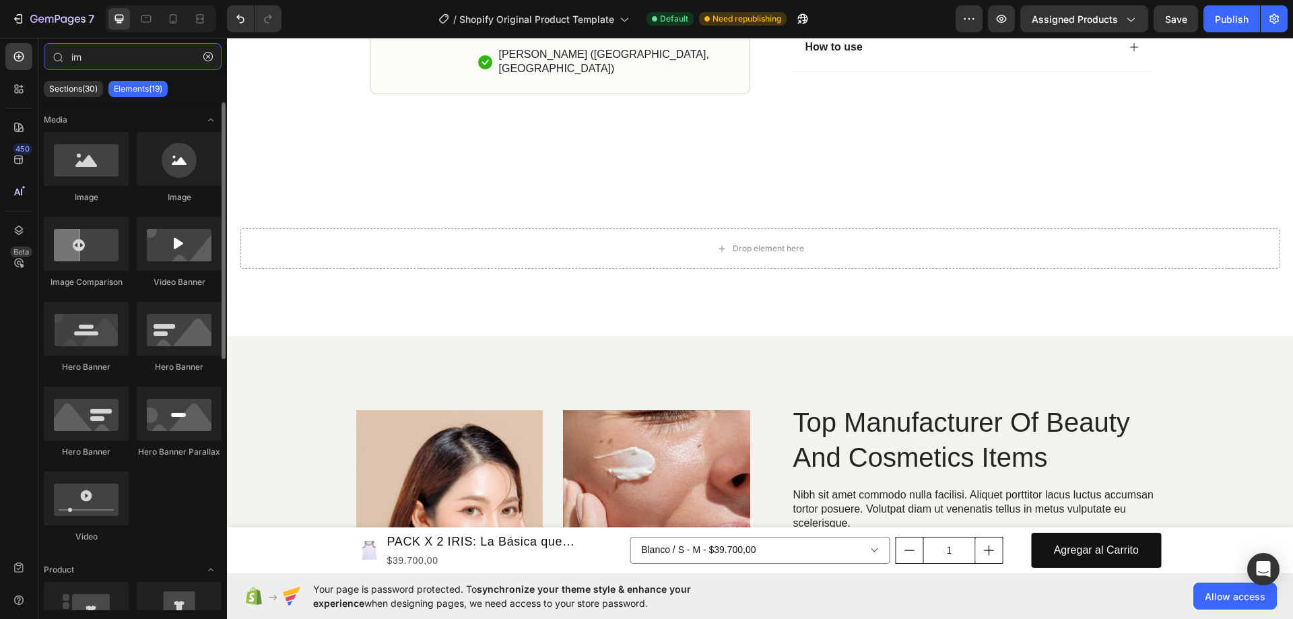
type input "im"
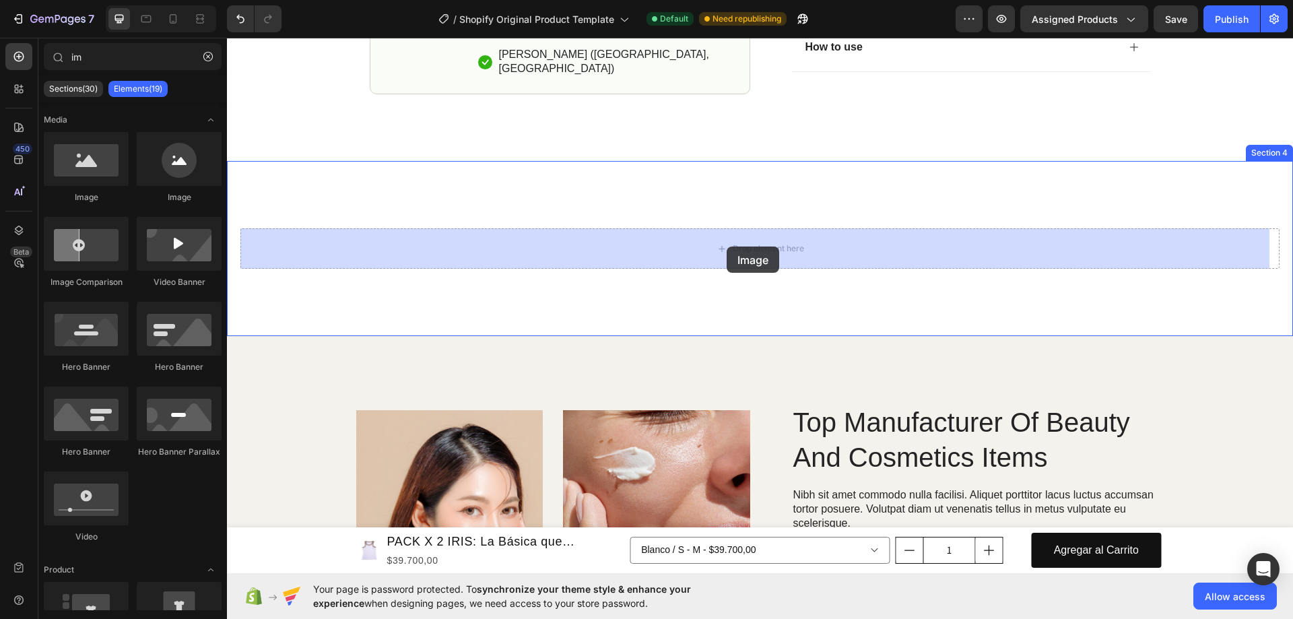
drag, startPoint x: 393, startPoint y: 231, endPoint x: 727, endPoint y: 247, distance: 333.8
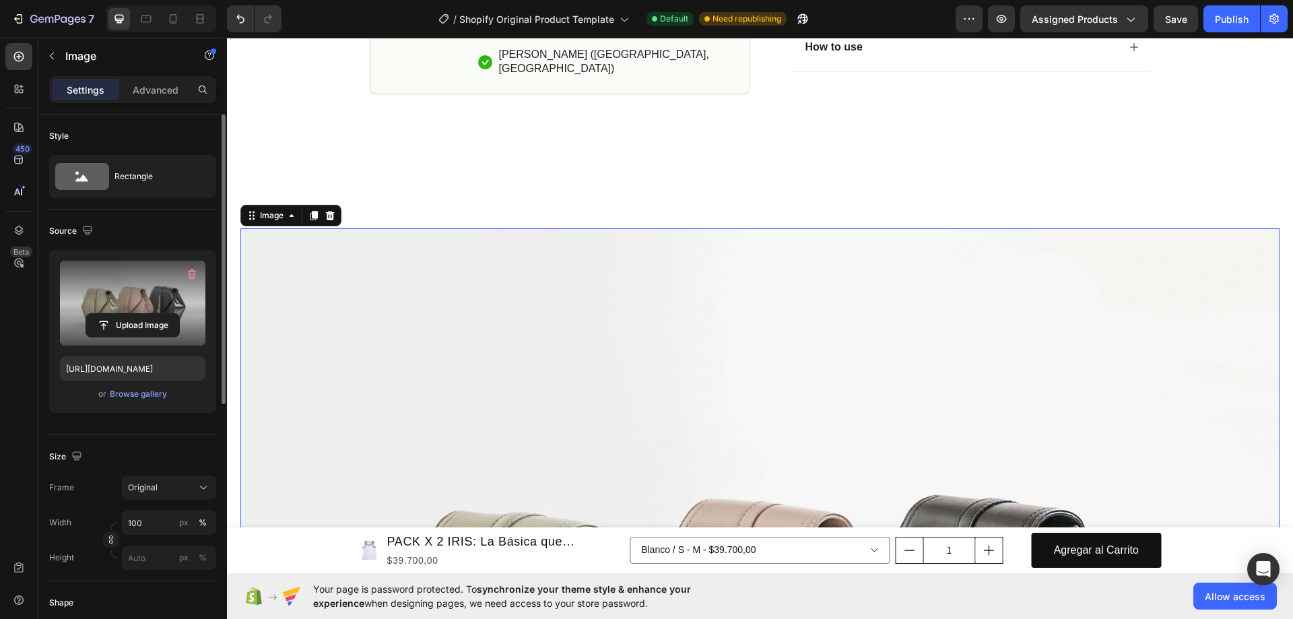
click at [153, 297] on label at bounding box center [132, 303] width 145 height 85
click at [153, 314] on input "file" at bounding box center [132, 325] width 93 height 23
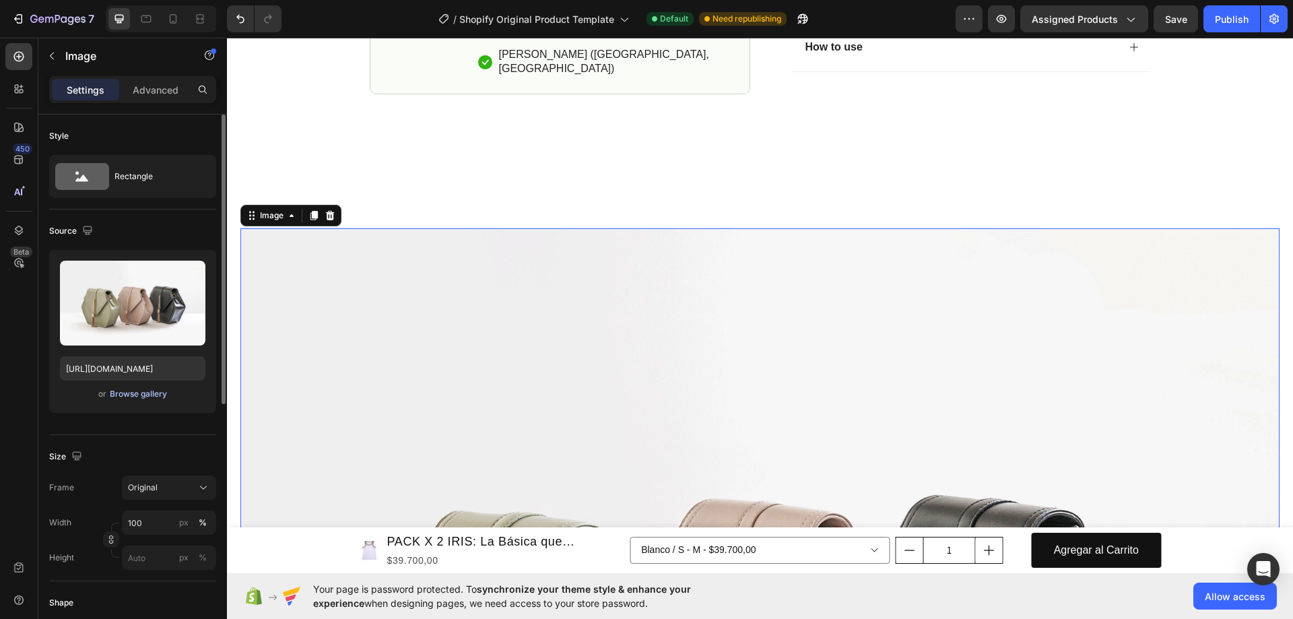
click at [133, 391] on div "Browse gallery" at bounding box center [138, 394] width 57 height 12
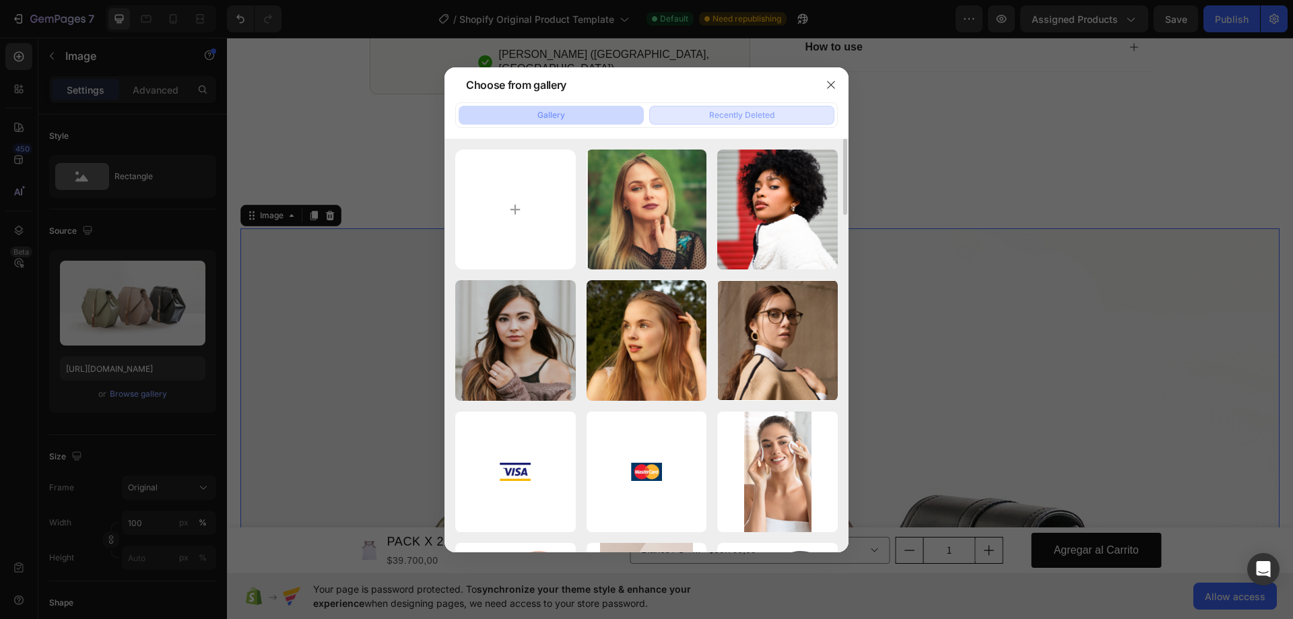
click at [772, 121] on div "Recently Deleted" at bounding box center [741, 115] width 65 height 12
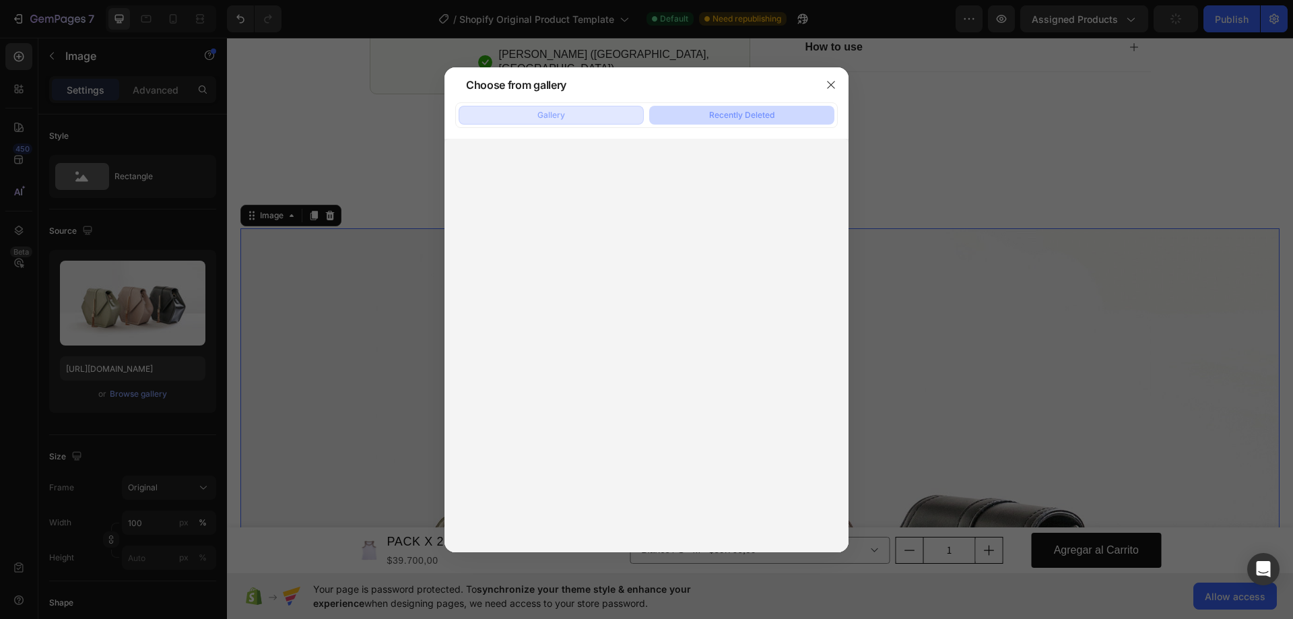
click at [578, 108] on button "Gallery" at bounding box center [551, 115] width 185 height 19
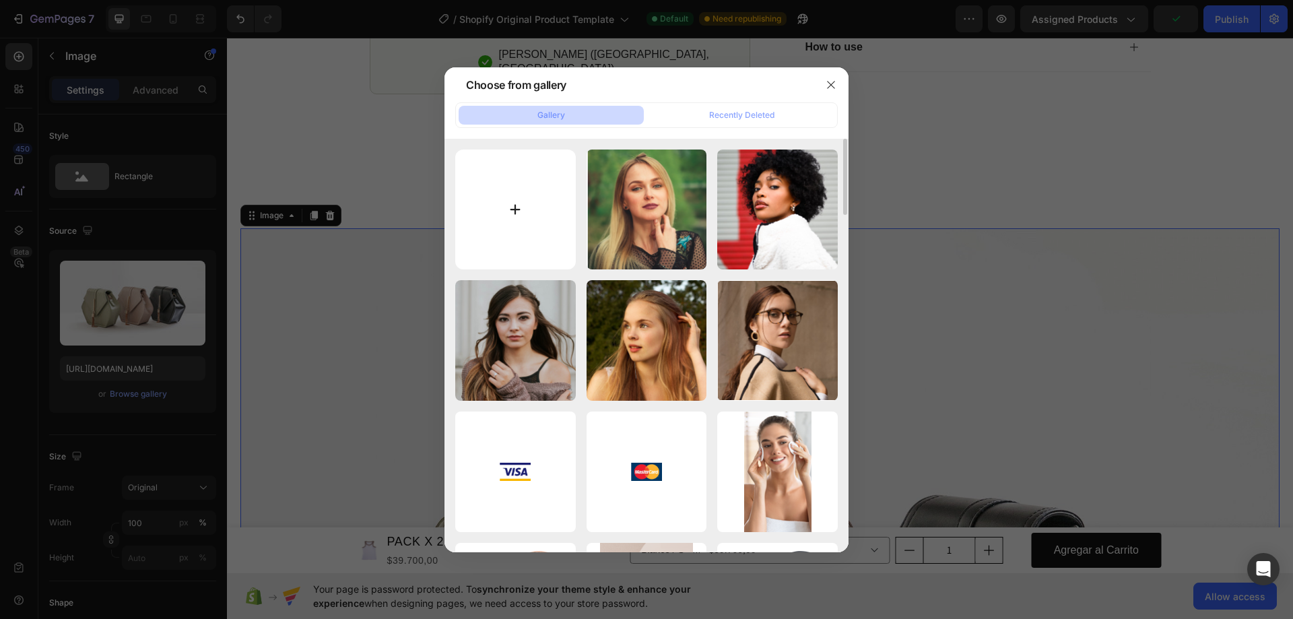
click at [525, 191] on input "file" at bounding box center [515, 210] width 121 height 121
type input "C:\fakepath\Guia de tallas.png"
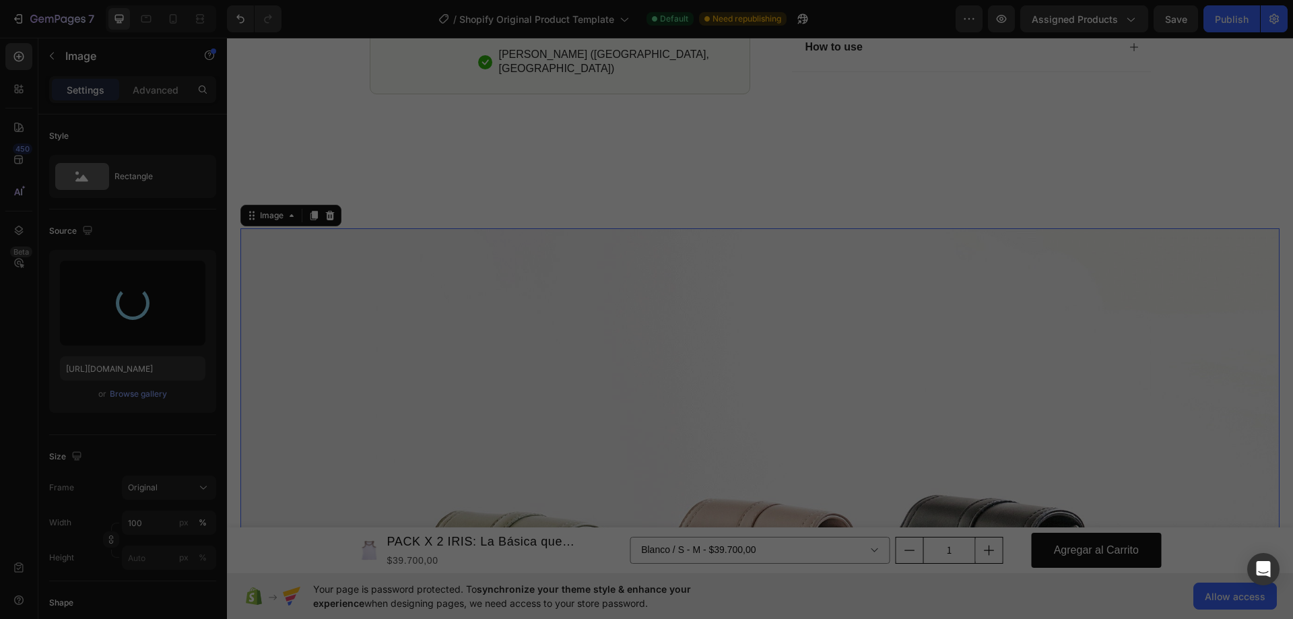
type input "https://cdn.shopify.com/s/files/1/0705/6998/4166/files/gempages_581676568724636…"
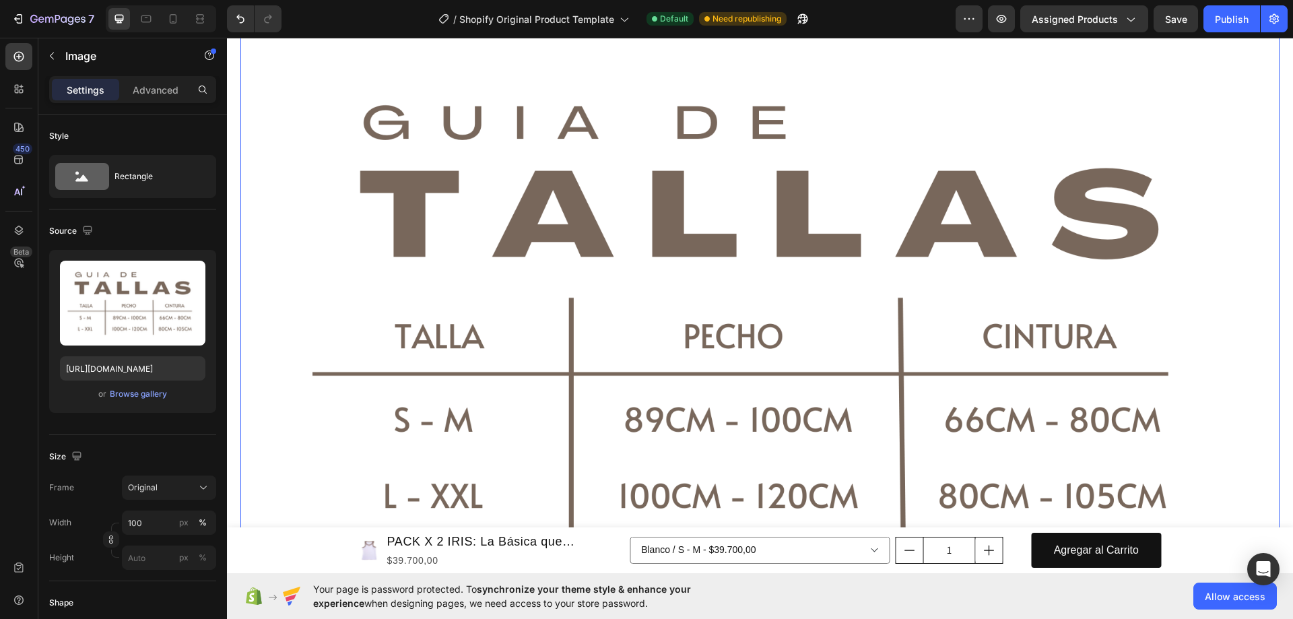
scroll to position [1819, 0]
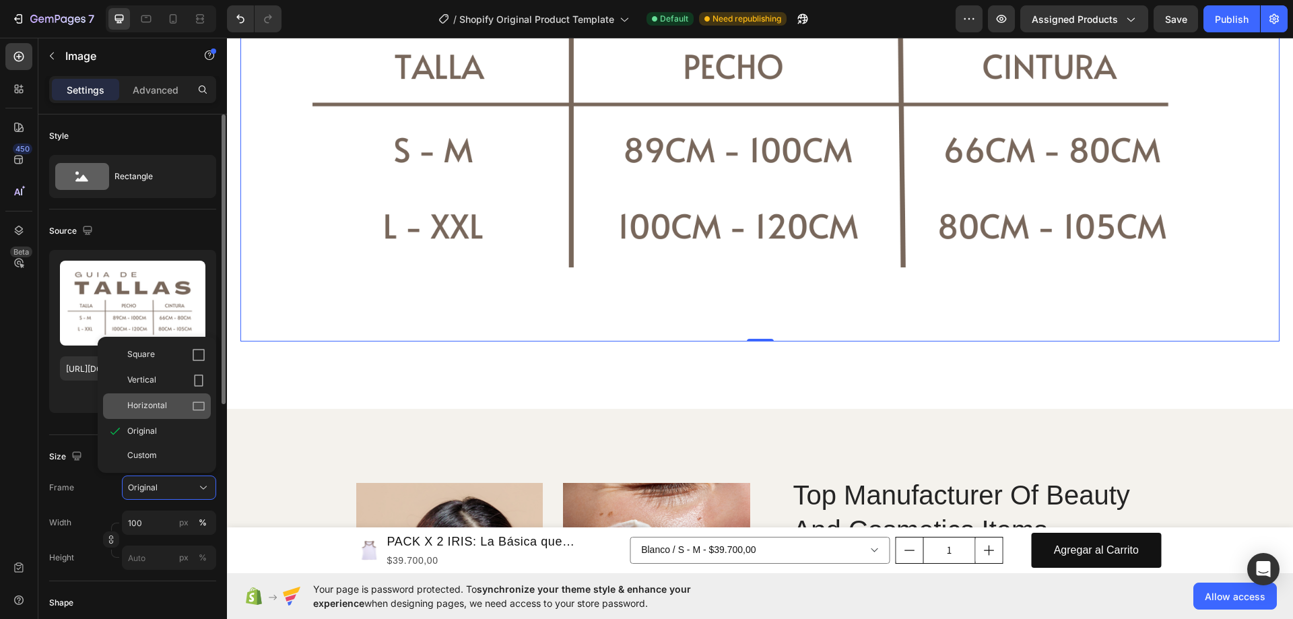
click at [159, 408] on span "Horizontal" at bounding box center [147, 405] width 40 height 13
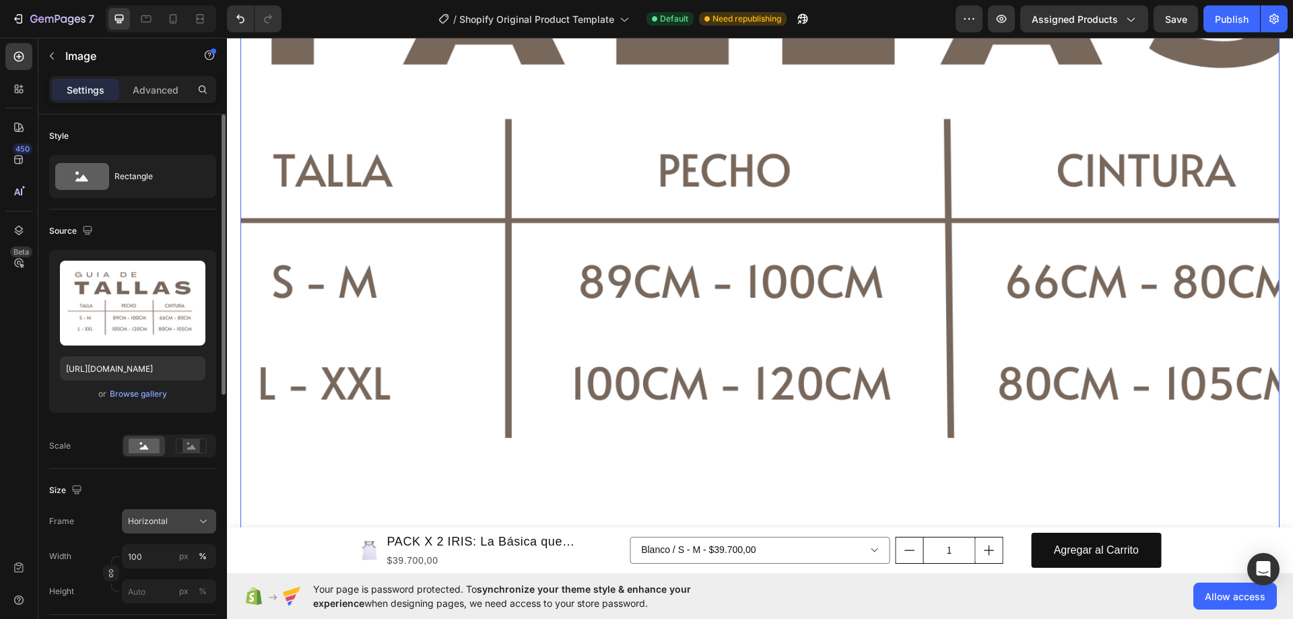
click at [154, 524] on span "Horizontal" at bounding box center [148, 521] width 40 height 12
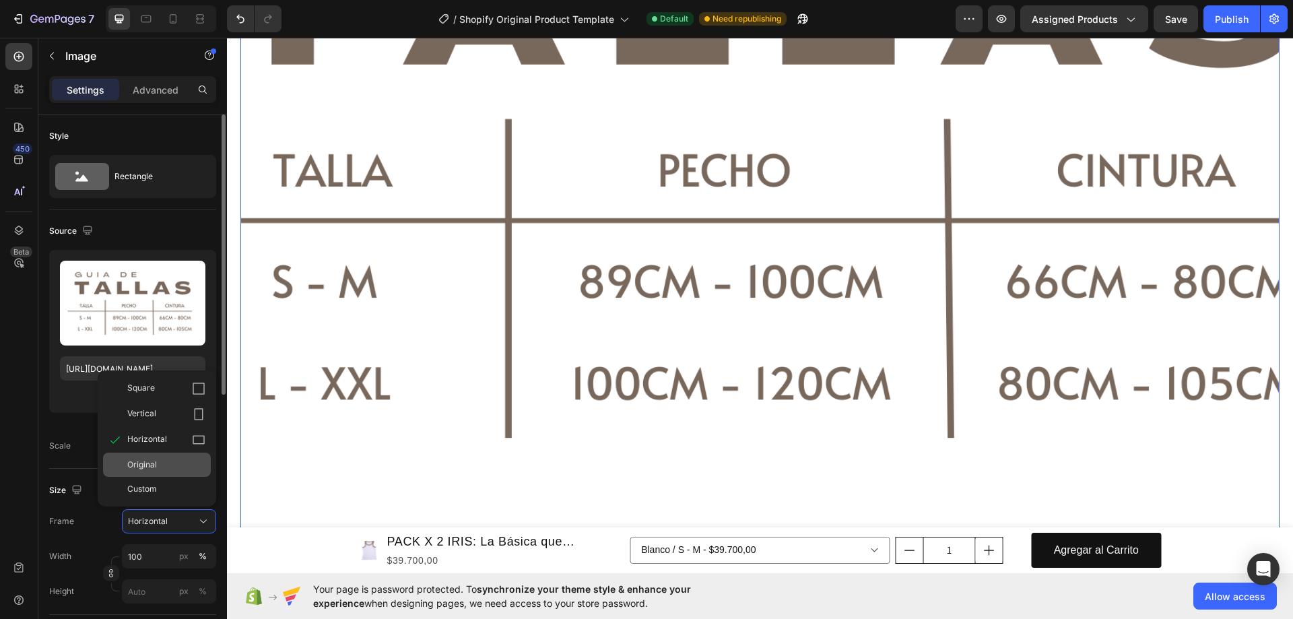
click at [158, 469] on div "Original" at bounding box center [166, 465] width 78 height 12
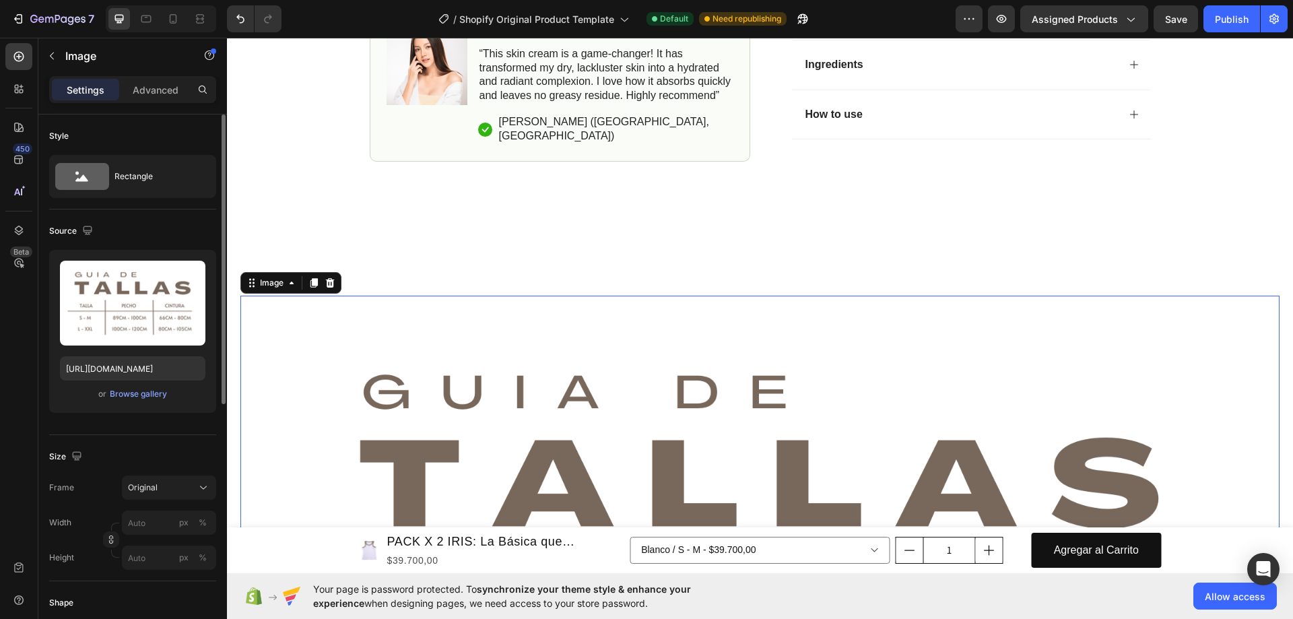
scroll to position [135, 0]
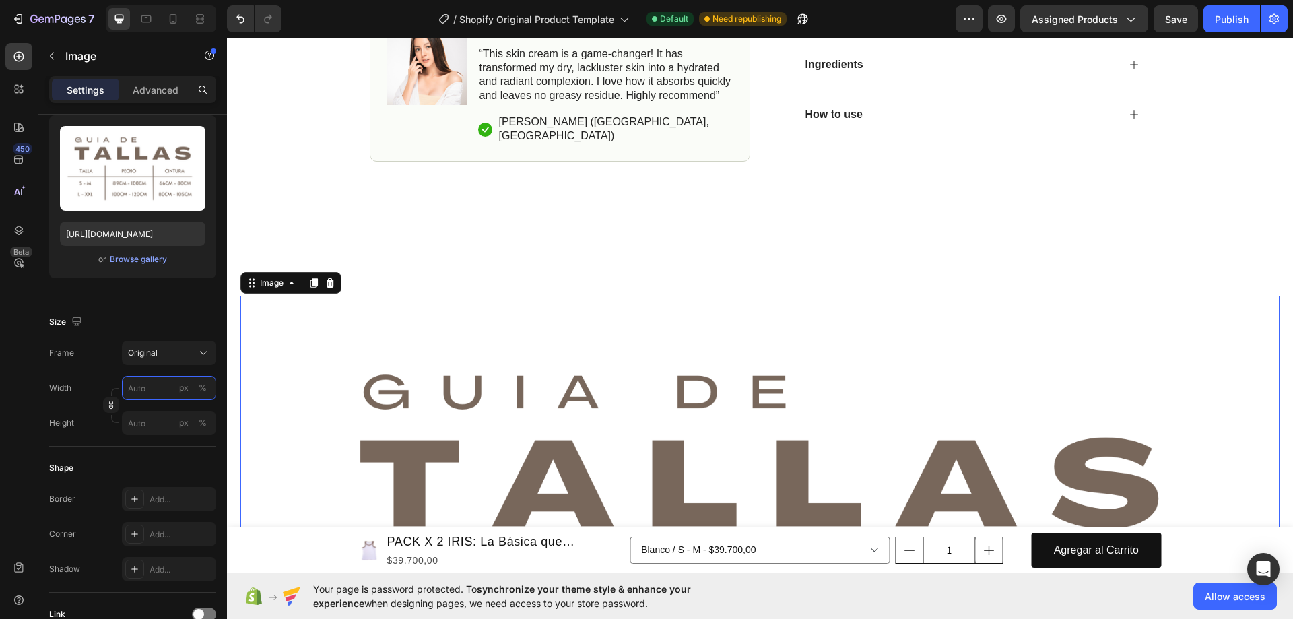
click at [141, 391] on input "px %" at bounding box center [169, 388] width 94 height 24
click at [182, 384] on div "px" at bounding box center [183, 388] width 9 height 12
click at [192, 387] on div "px %" at bounding box center [193, 388] width 35 height 24
click at [192, 387] on input "px %" at bounding box center [169, 388] width 94 height 24
click at [187, 387] on div "px" at bounding box center [183, 388] width 9 height 12
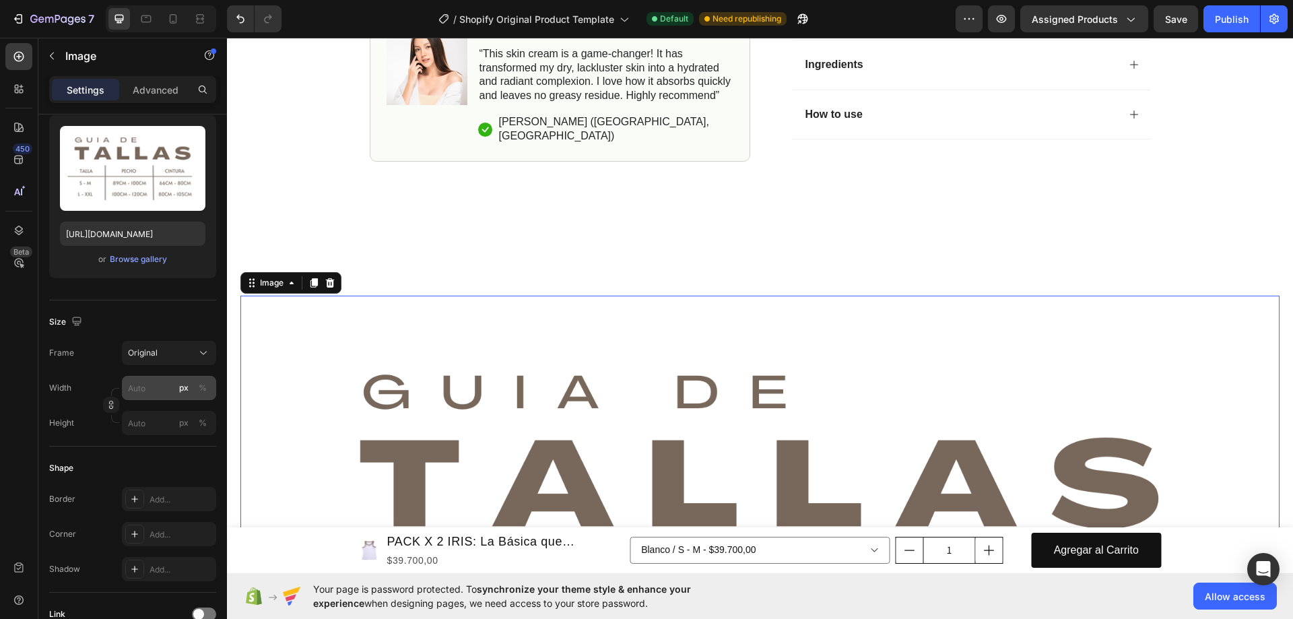
click at [187, 387] on div "px" at bounding box center [183, 388] width 9 height 12
click at [202, 387] on div "%" at bounding box center [203, 388] width 8 height 12
click at [202, 389] on div "%" at bounding box center [203, 388] width 8 height 12
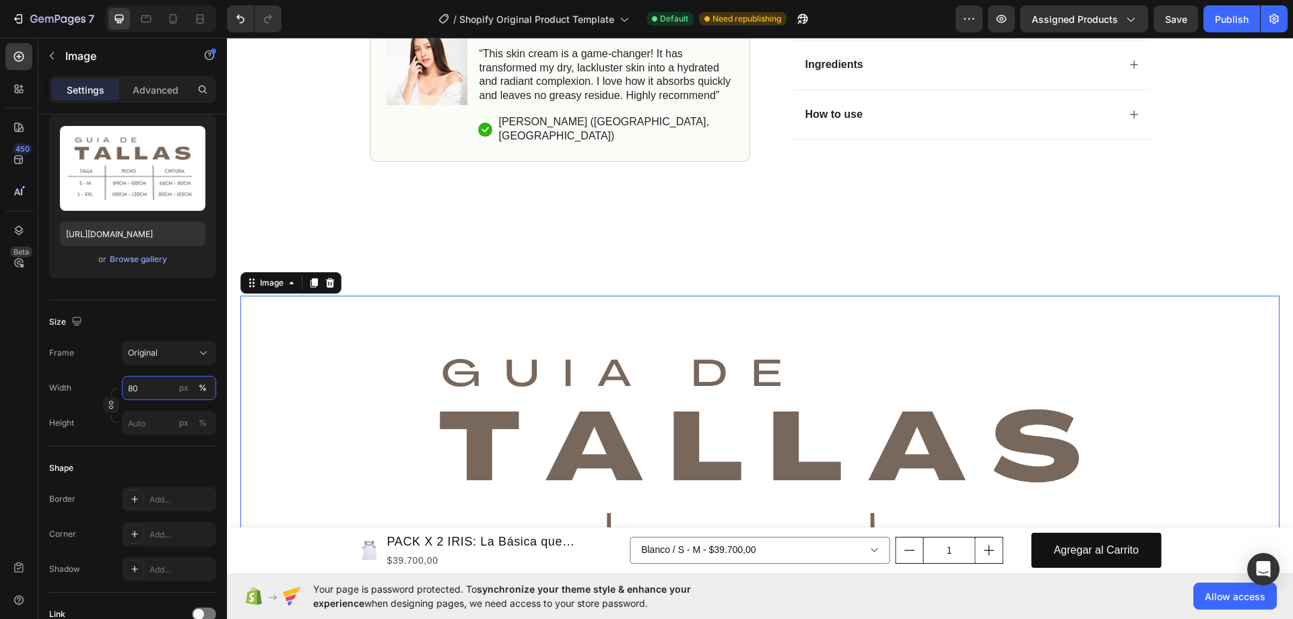
scroll to position [1482, 0]
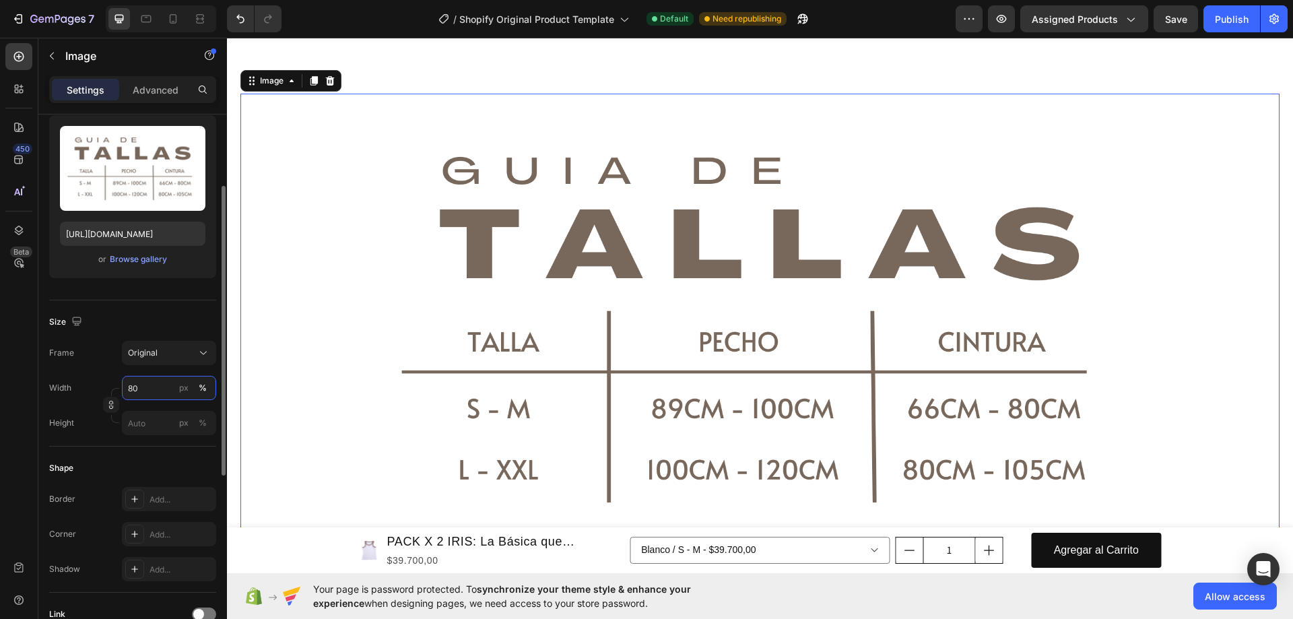
click at [151, 385] on input "80" at bounding box center [169, 388] width 94 height 24
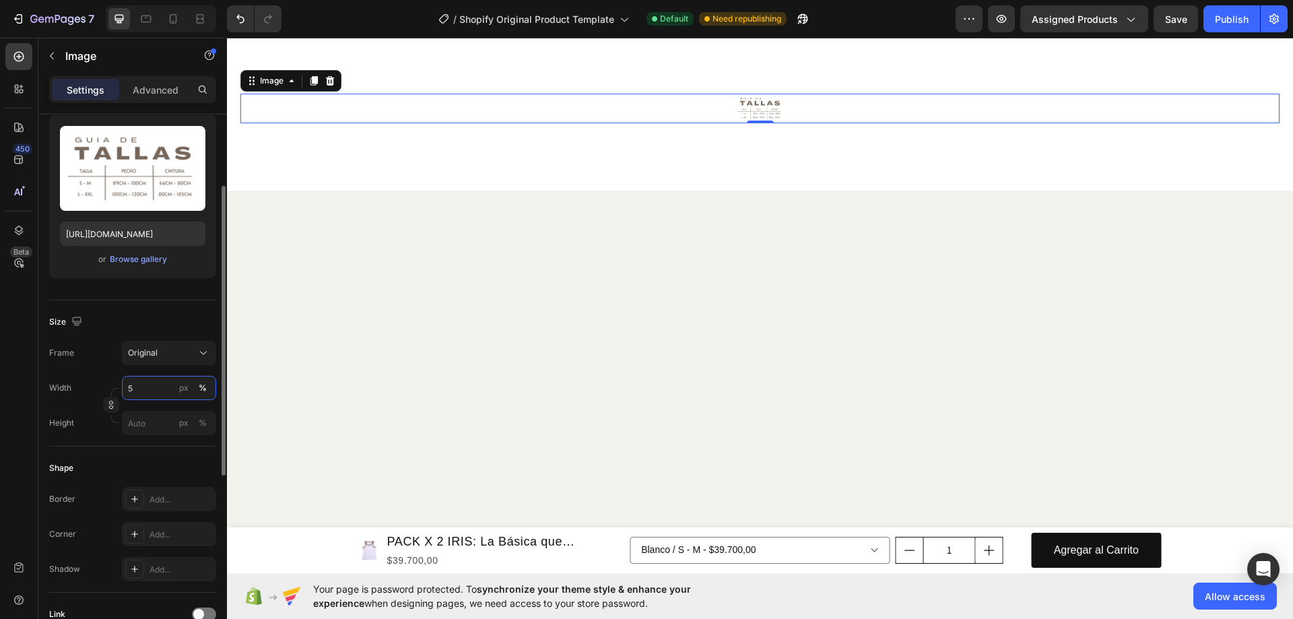
type input "50"
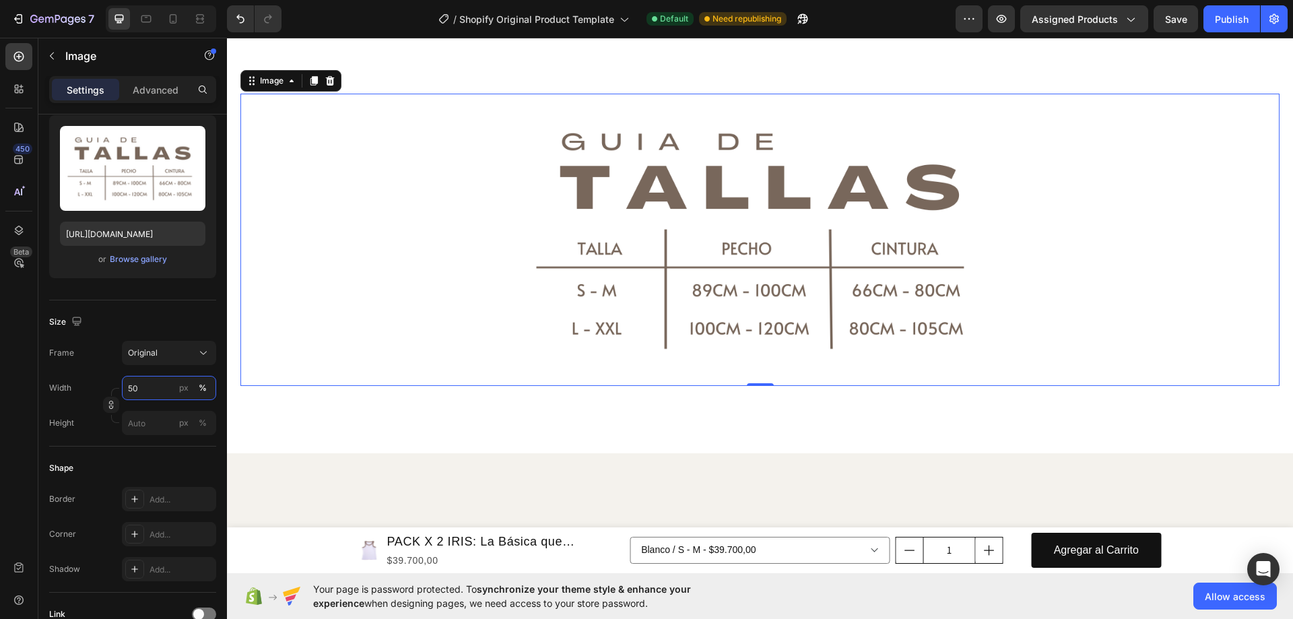
scroll to position [1280, 0]
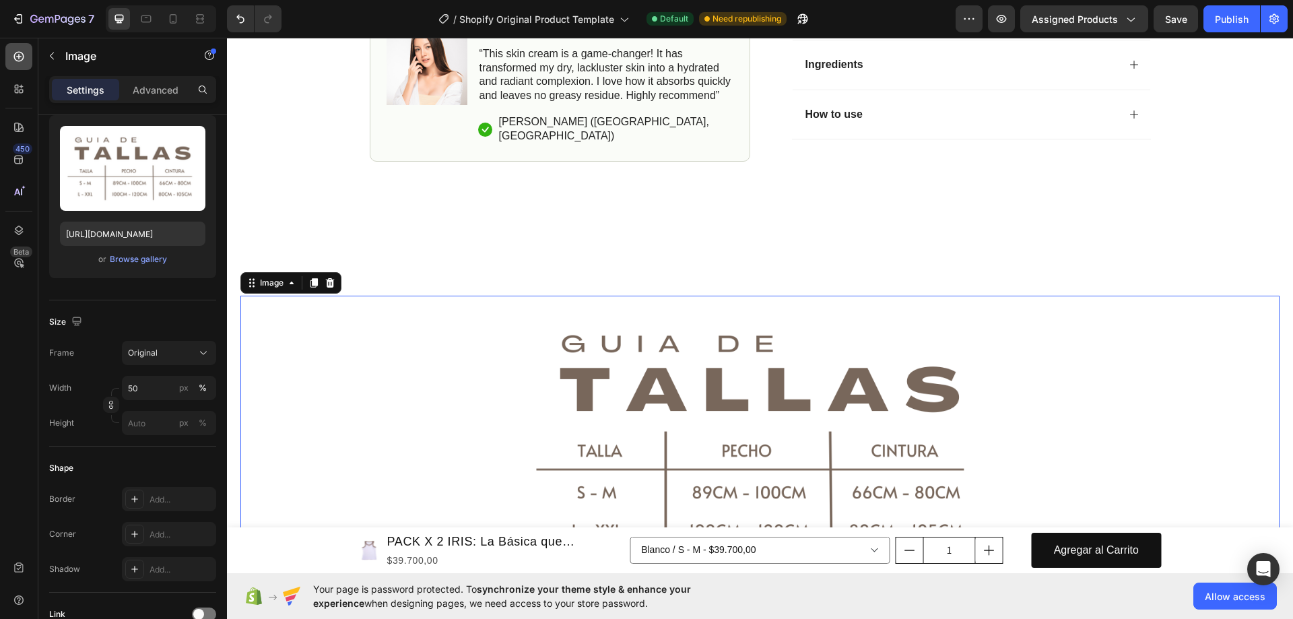
click at [28, 53] on div at bounding box center [18, 56] width 27 height 27
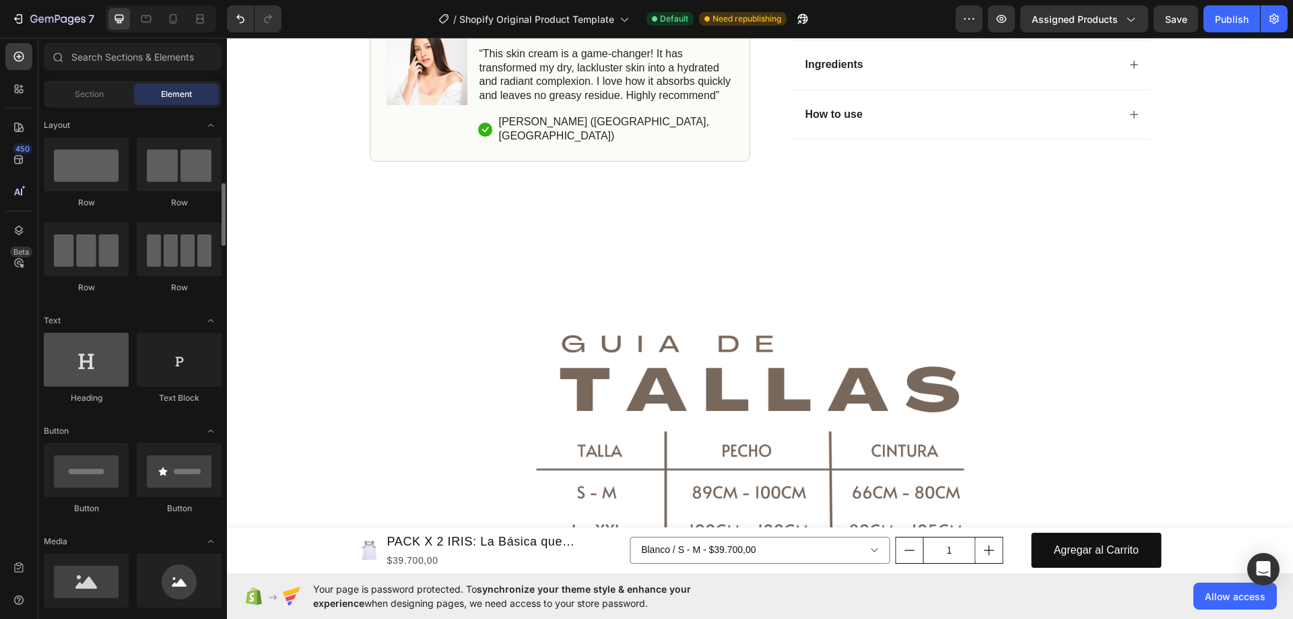
scroll to position [67, 0]
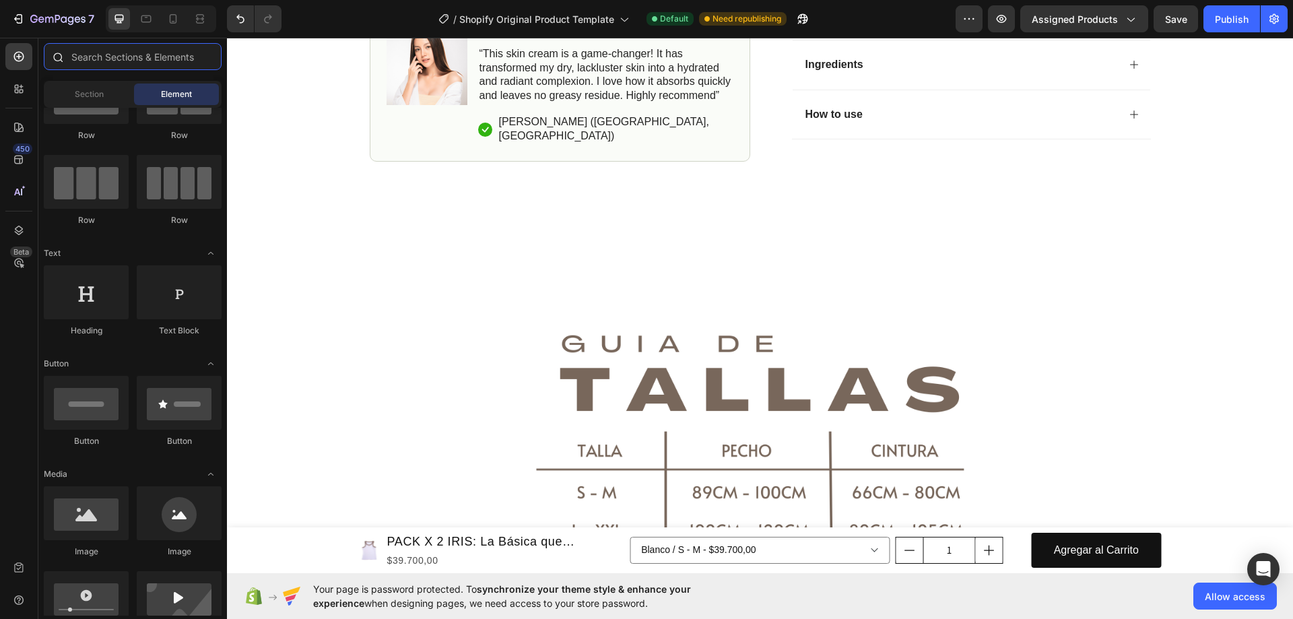
click at [105, 59] on input "text" at bounding box center [133, 56] width 178 height 27
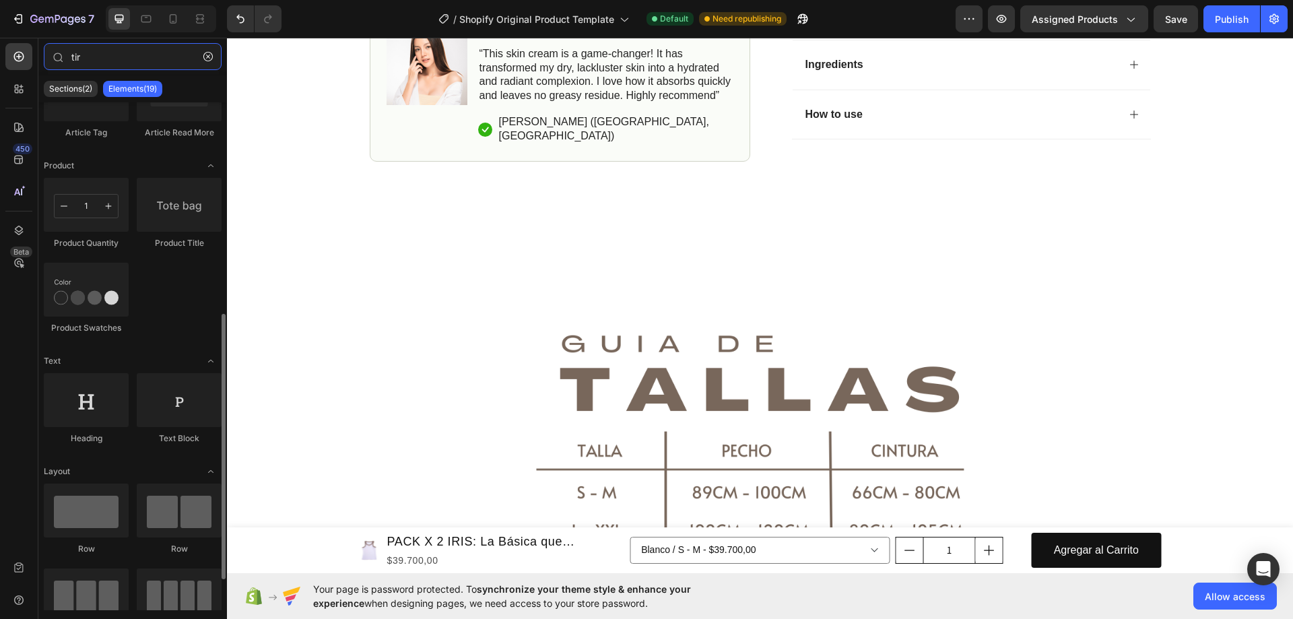
scroll to position [462, 0]
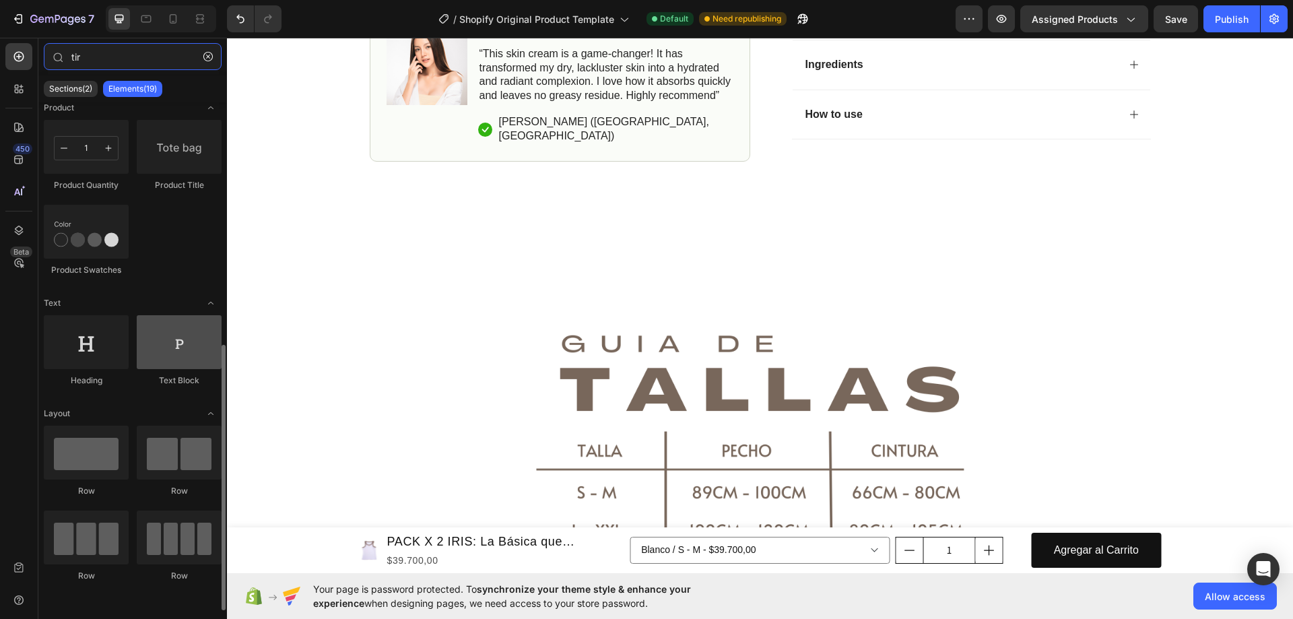
type input "tir"
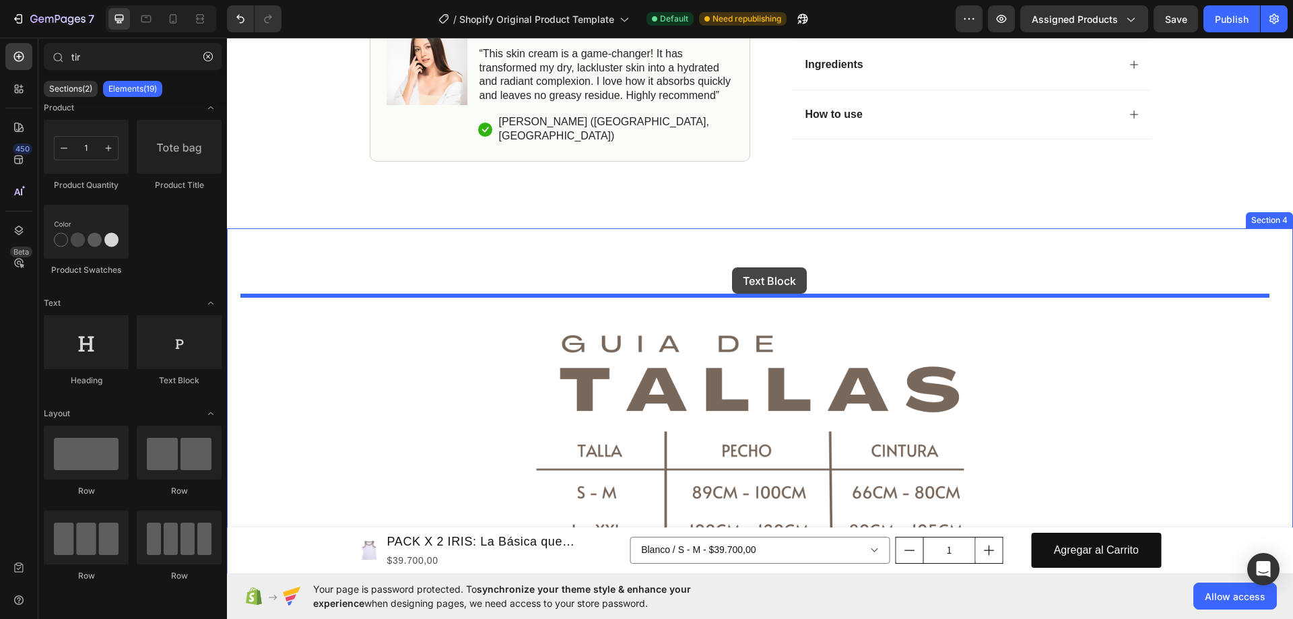
drag, startPoint x: 387, startPoint y: 393, endPoint x: 732, endPoint y: 267, distance: 367.1
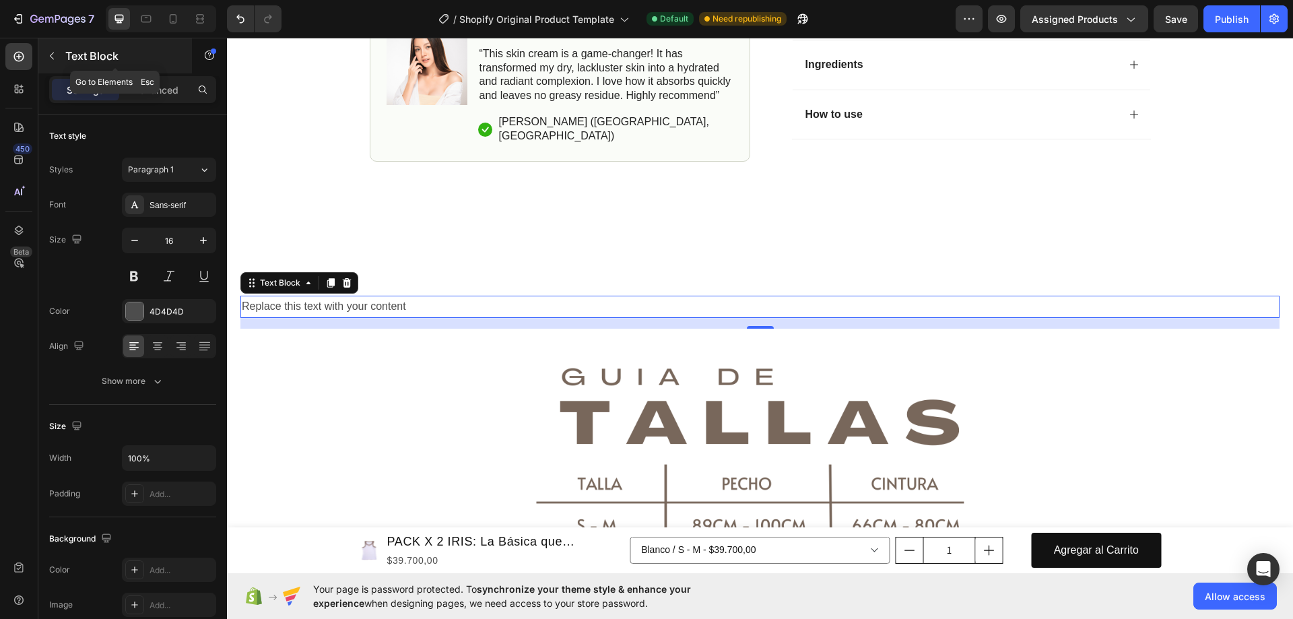
click at [55, 57] on icon "button" at bounding box center [51, 56] width 11 height 11
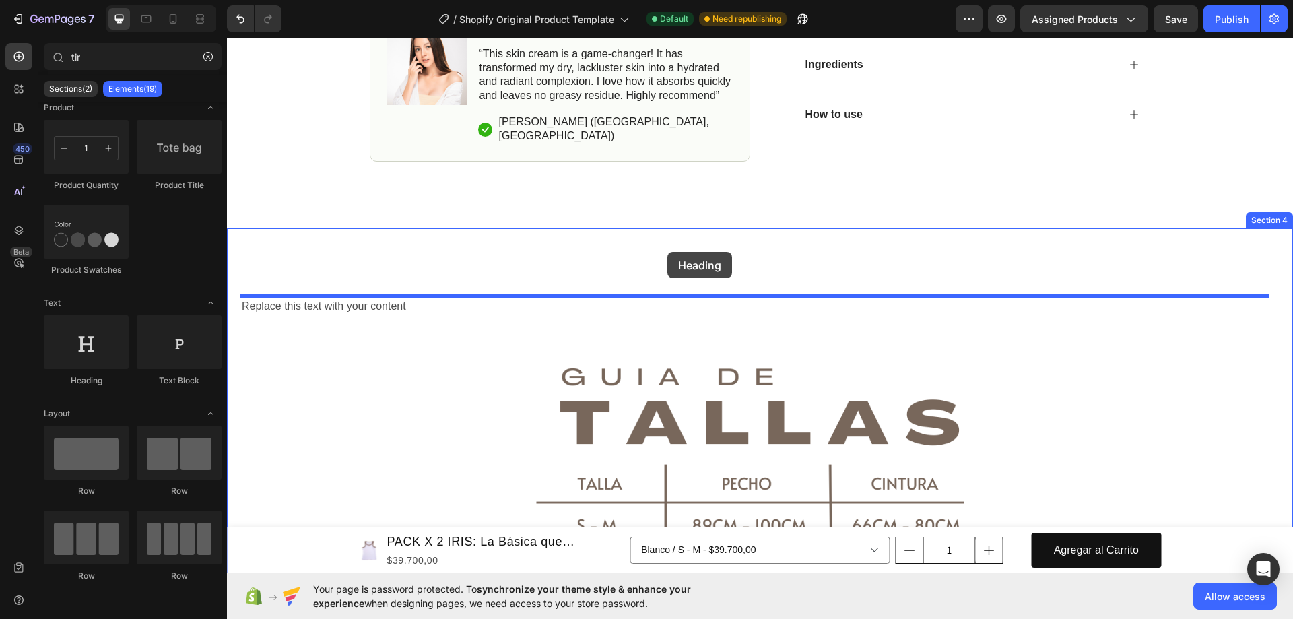
drag, startPoint x: 311, startPoint y: 397, endPoint x: 667, endPoint y: 252, distance: 384.9
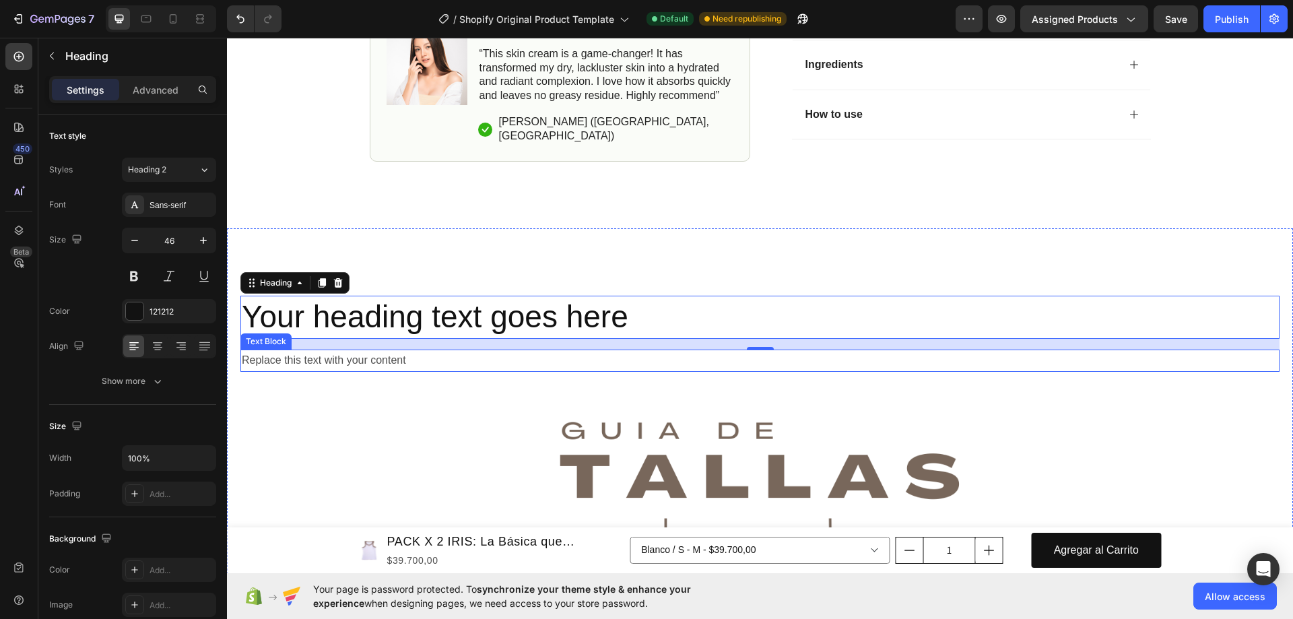
scroll to position [1414, 0]
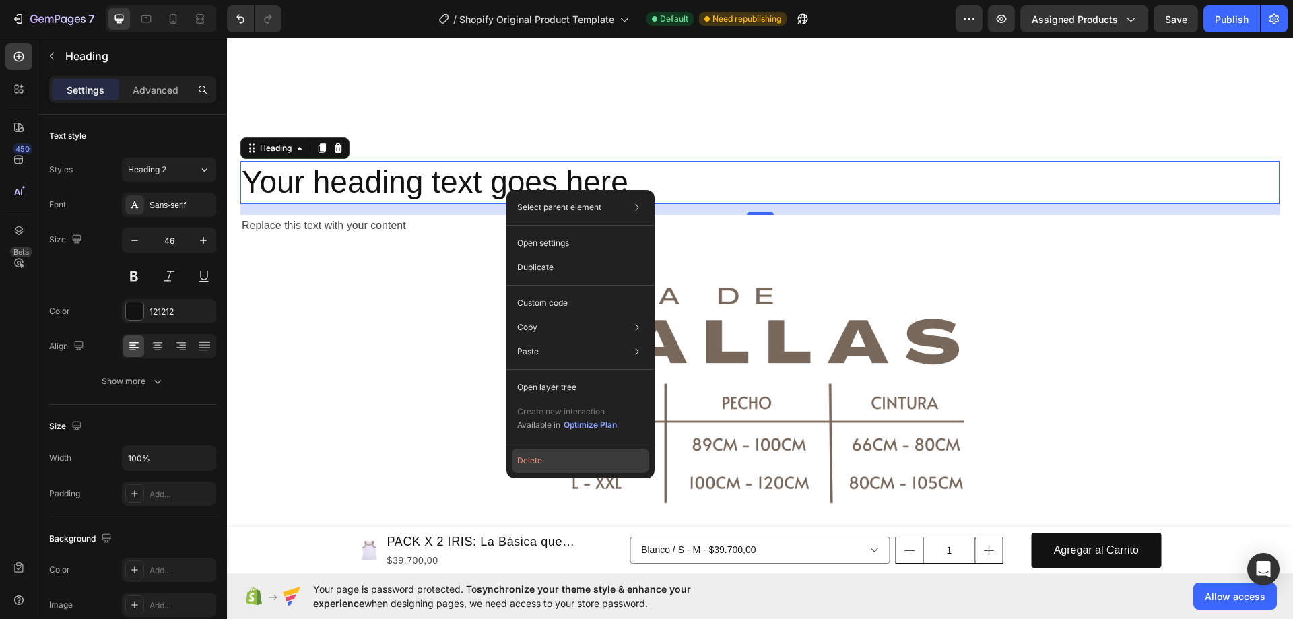
click at [557, 455] on button "Delete" at bounding box center [580, 461] width 137 height 24
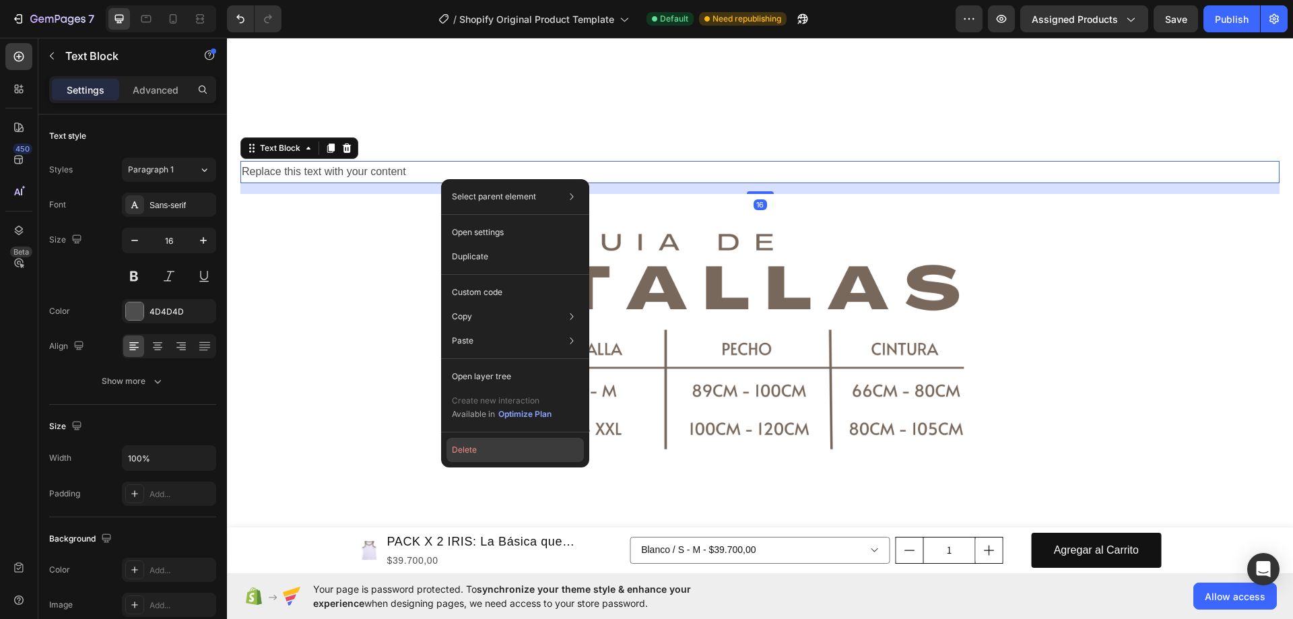
click at [484, 441] on button "Delete" at bounding box center [515, 450] width 137 height 24
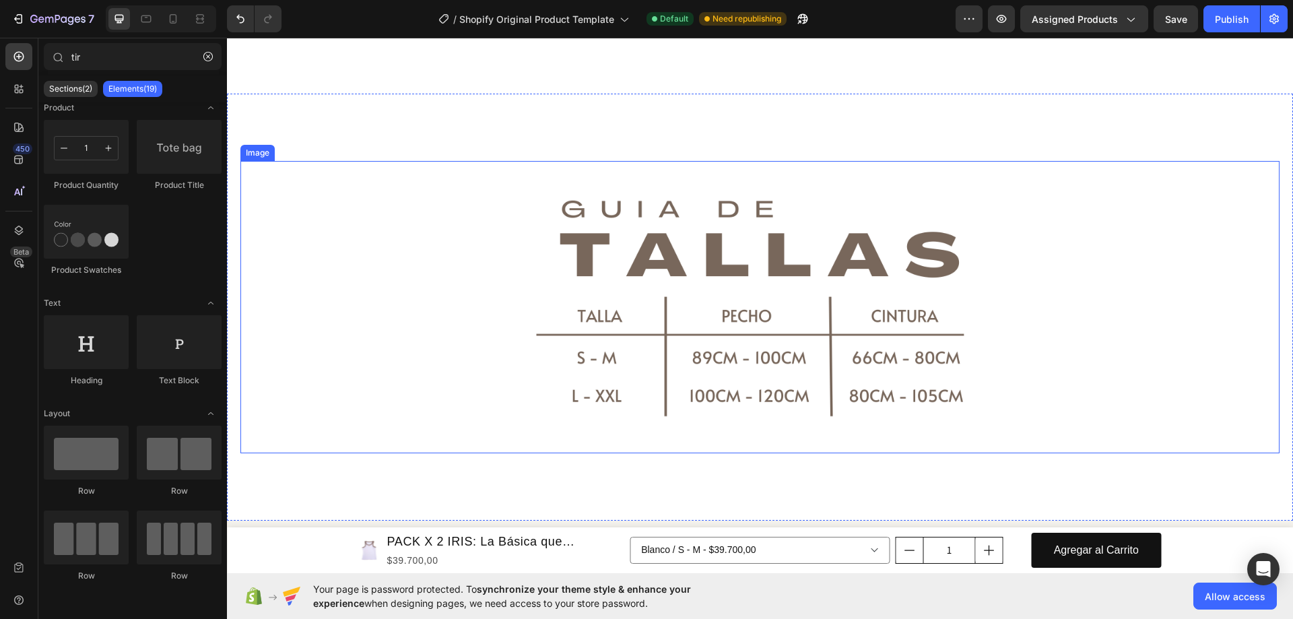
scroll to position [1347, 0]
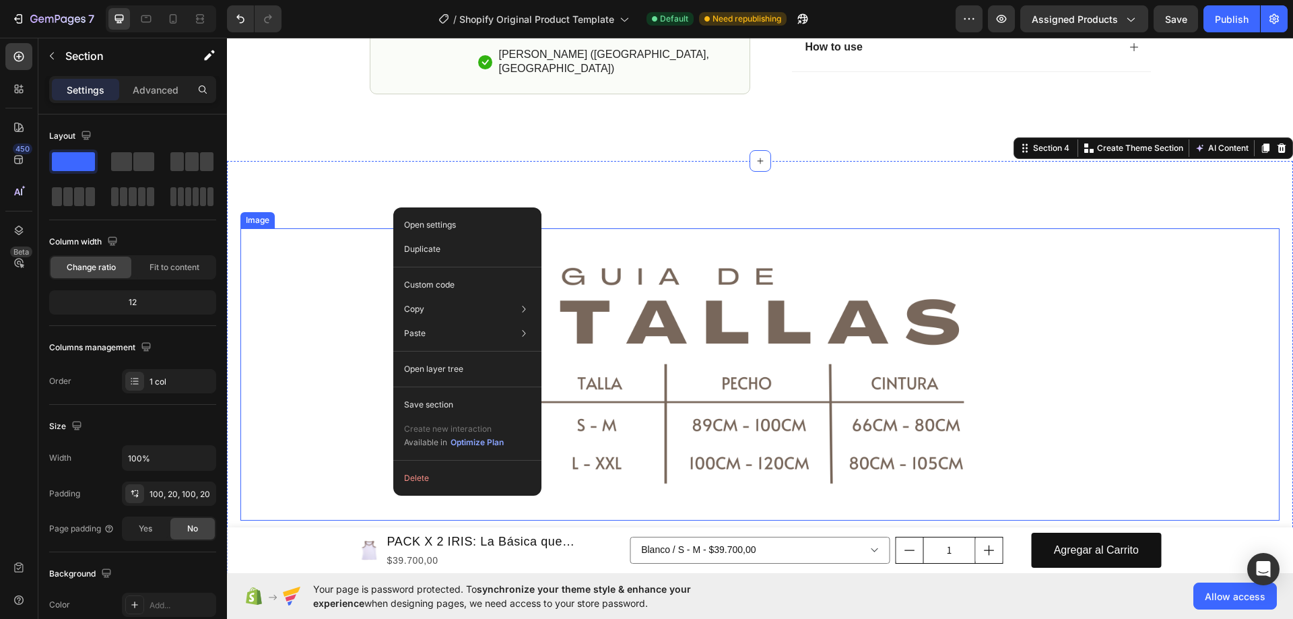
click at [870, 268] on img at bounding box center [760, 374] width 520 height 292
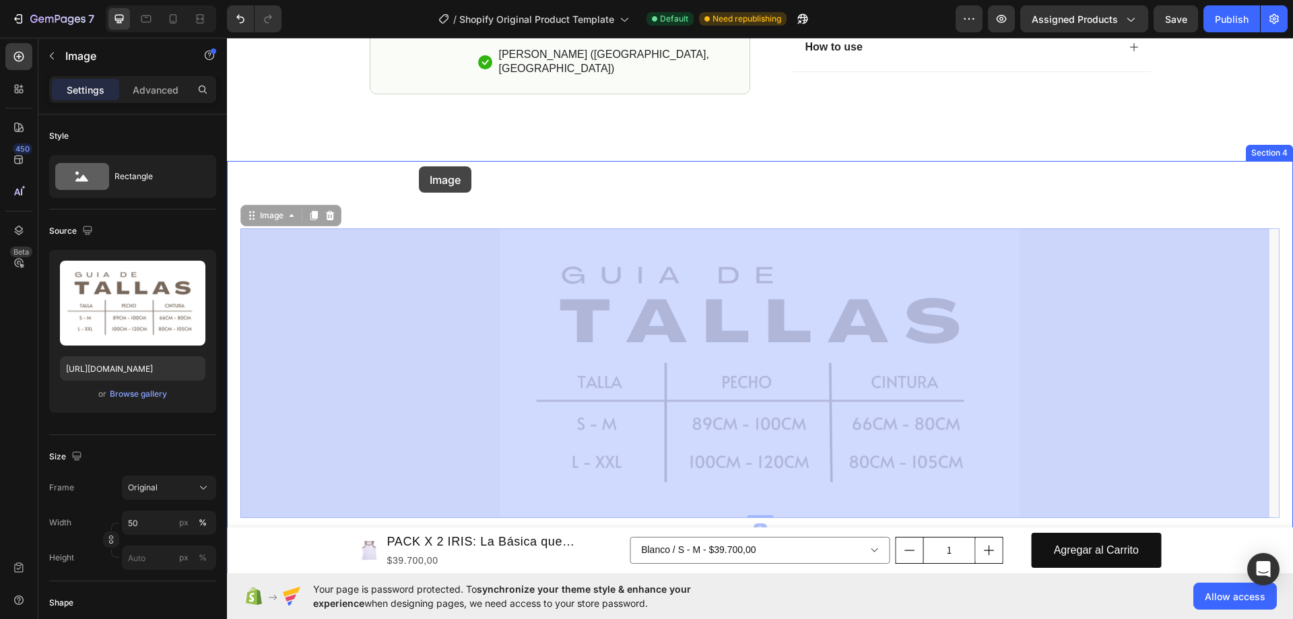
drag, startPoint x: 385, startPoint y: 251, endPoint x: 419, endPoint y: 166, distance: 90.9
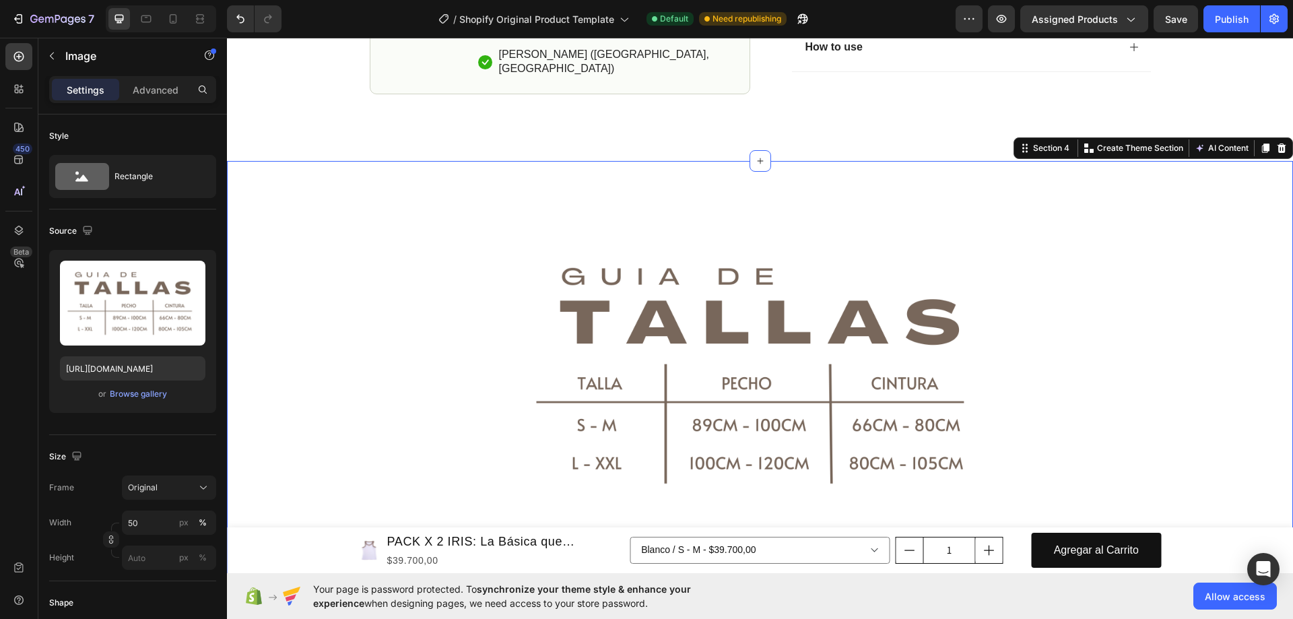
click at [673, 183] on div "Image Section 4 You can create reusable sections Create Theme Section AI Conten…" at bounding box center [760, 374] width 1066 height 427
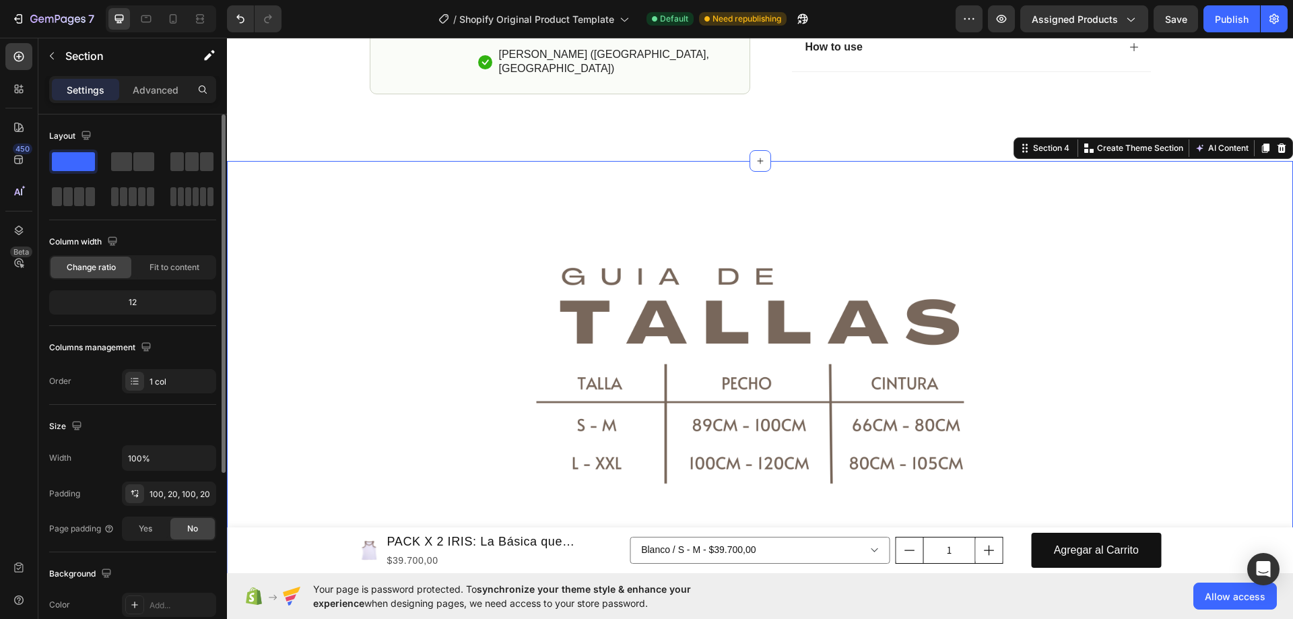
scroll to position [67, 0]
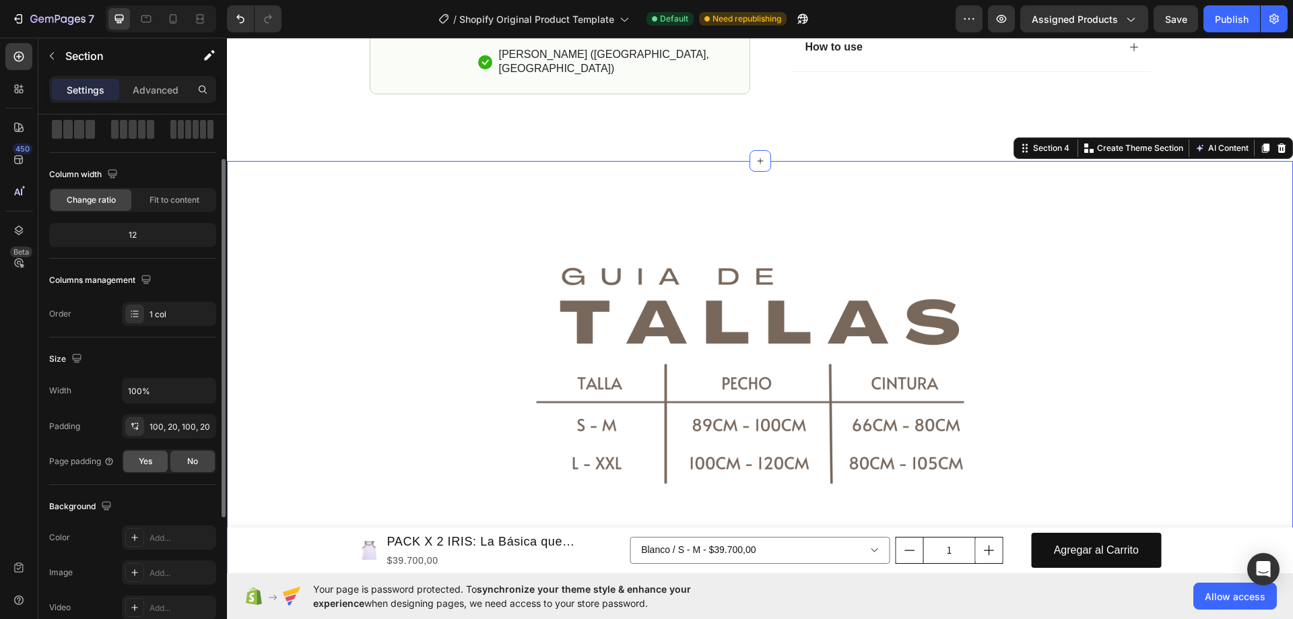
click at [129, 458] on div "Yes" at bounding box center [145, 462] width 44 height 22
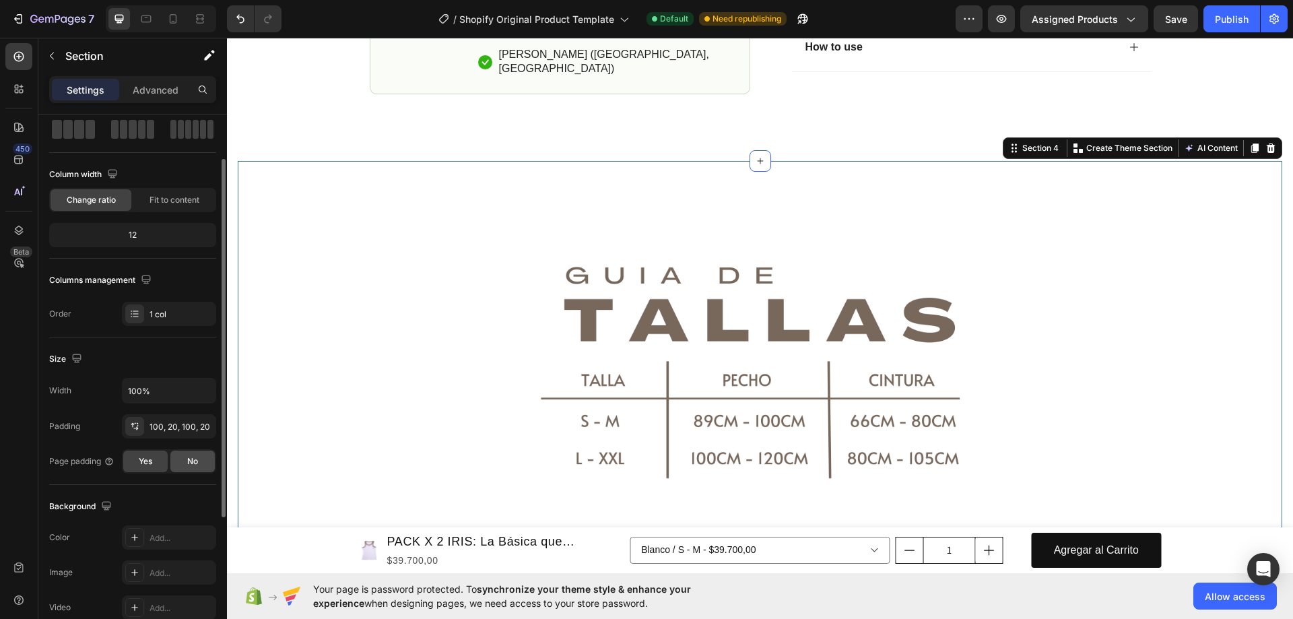
click at [192, 463] on span "No" at bounding box center [192, 461] width 11 height 12
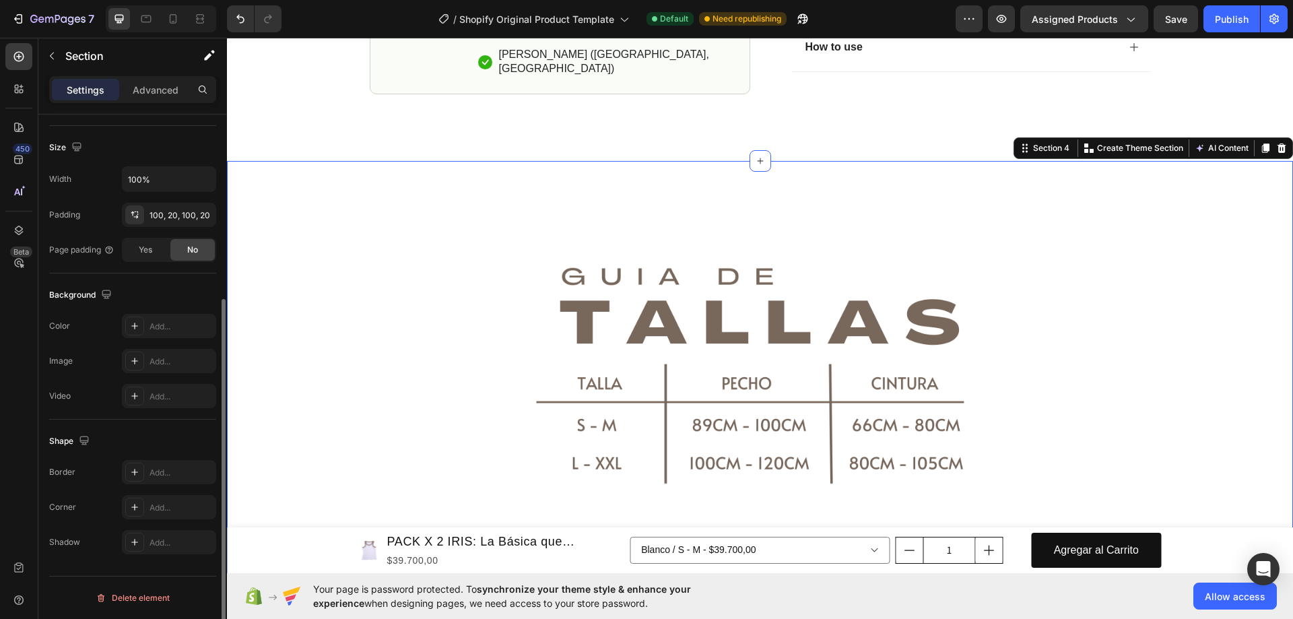
scroll to position [0, 0]
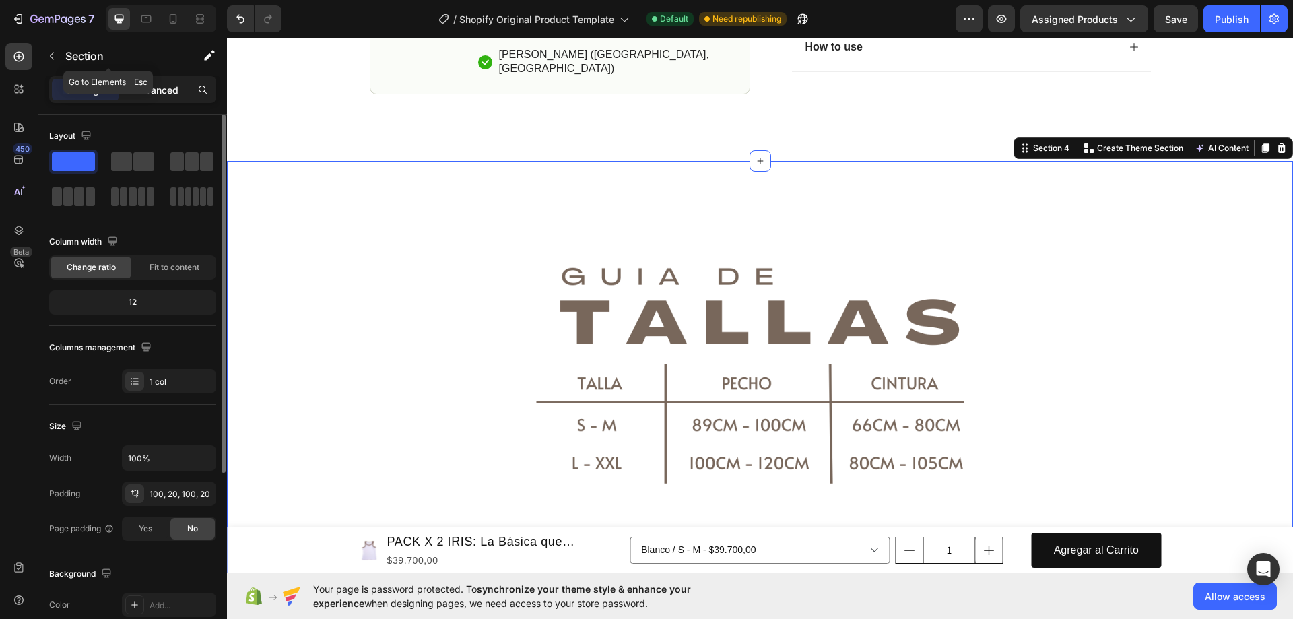
click at [146, 94] on p "Advanced" at bounding box center [156, 90] width 46 height 14
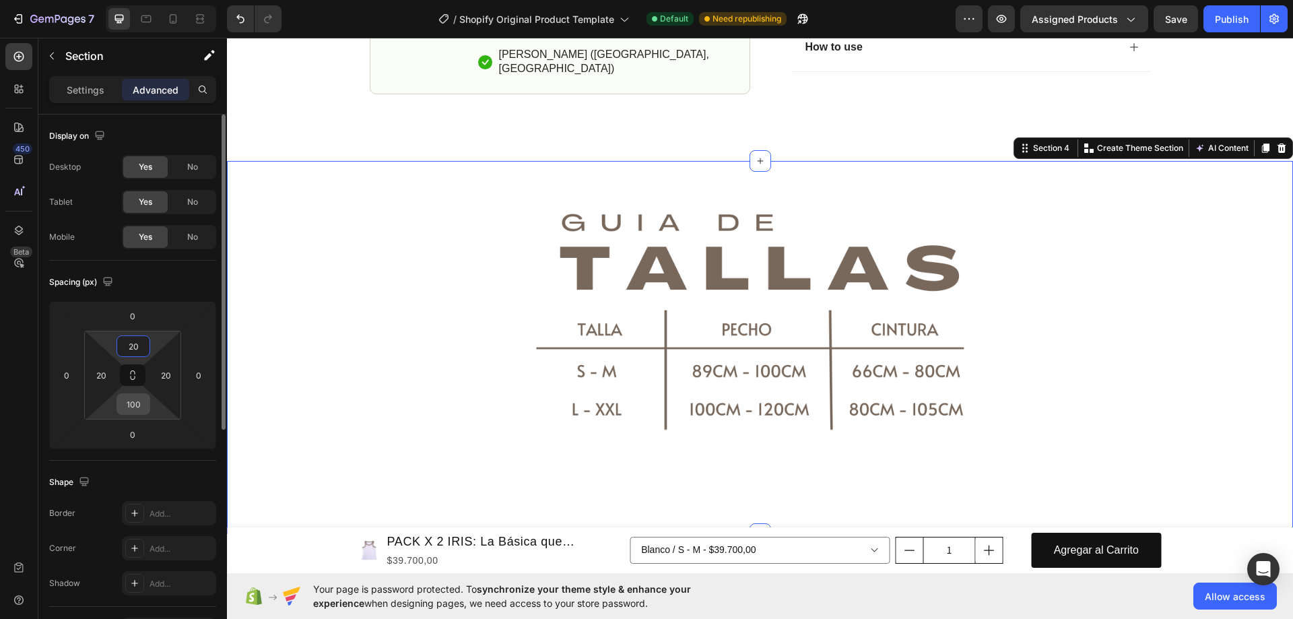
type input "20"
click at [128, 412] on input "100" at bounding box center [133, 404] width 27 height 20
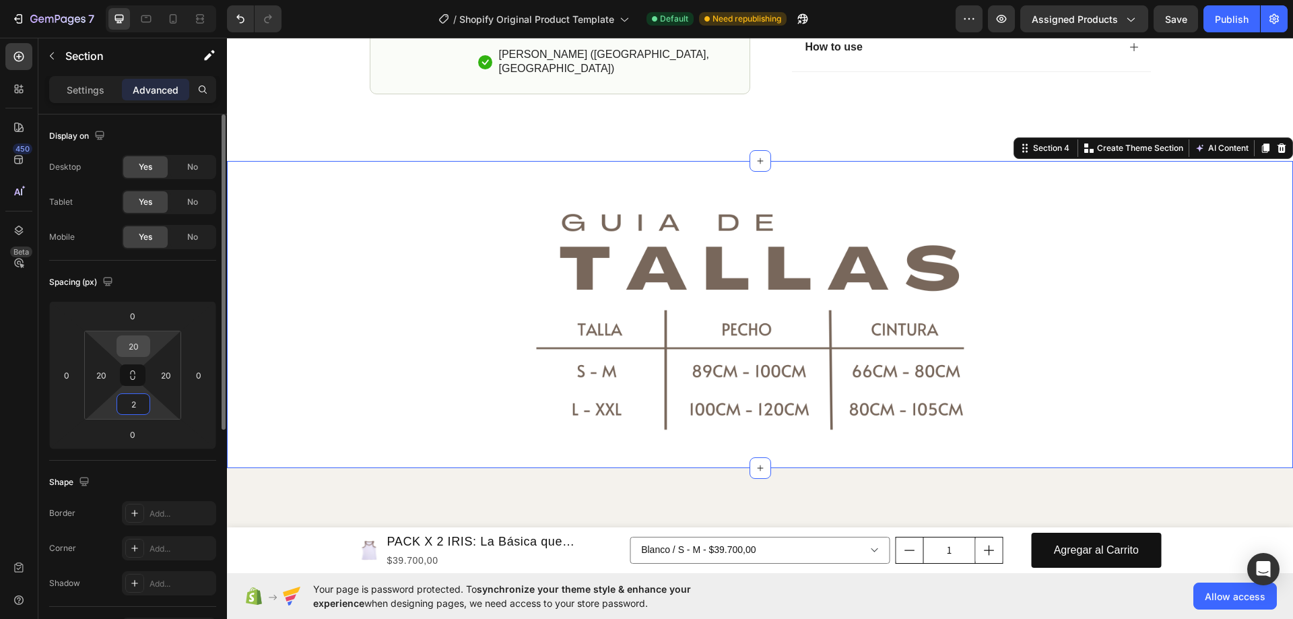
type input "20"
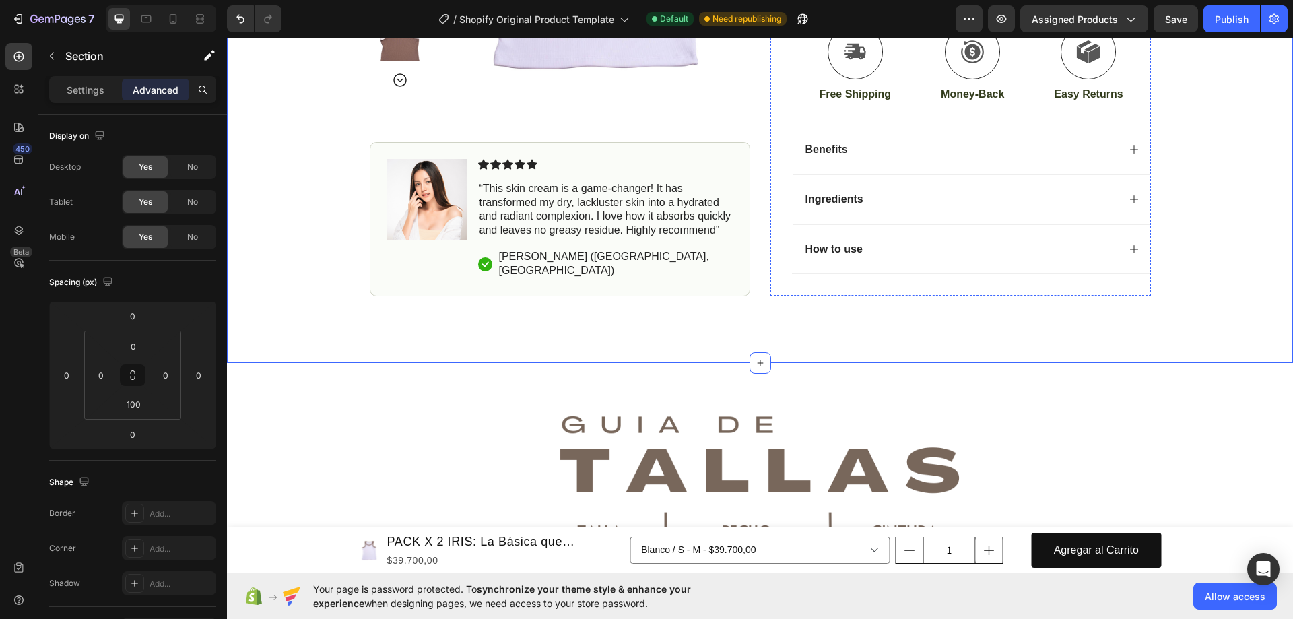
scroll to position [1078, 0]
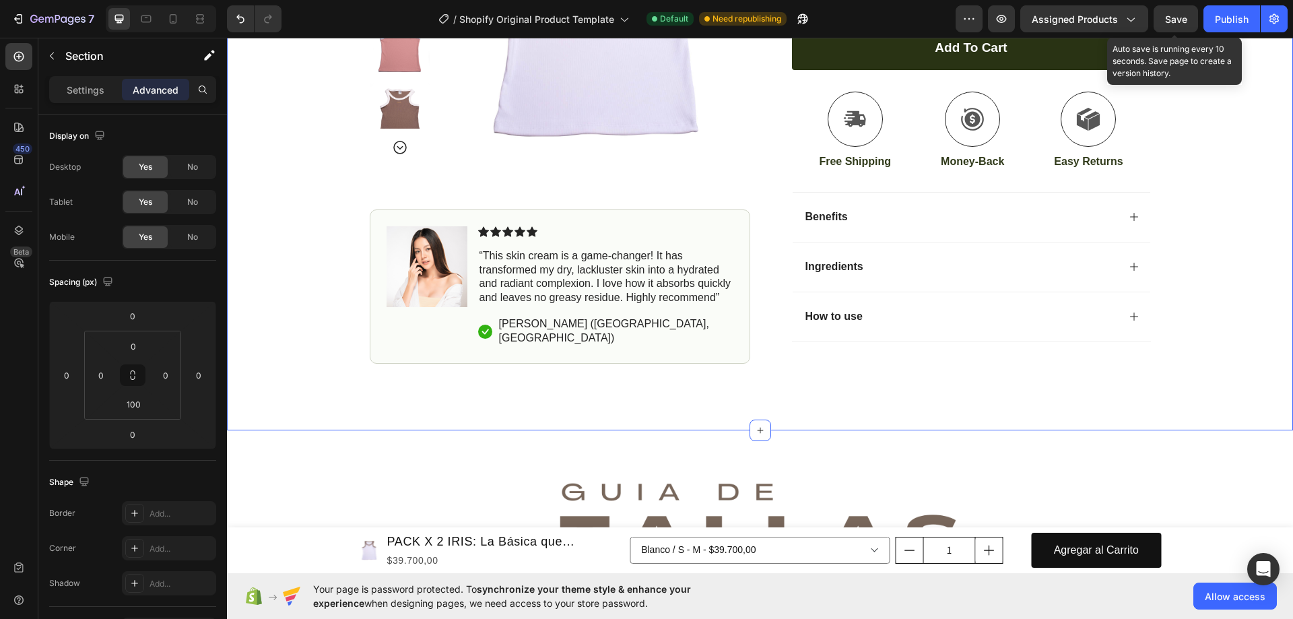
click at [1174, 22] on span "Save" at bounding box center [1176, 18] width 22 height 11
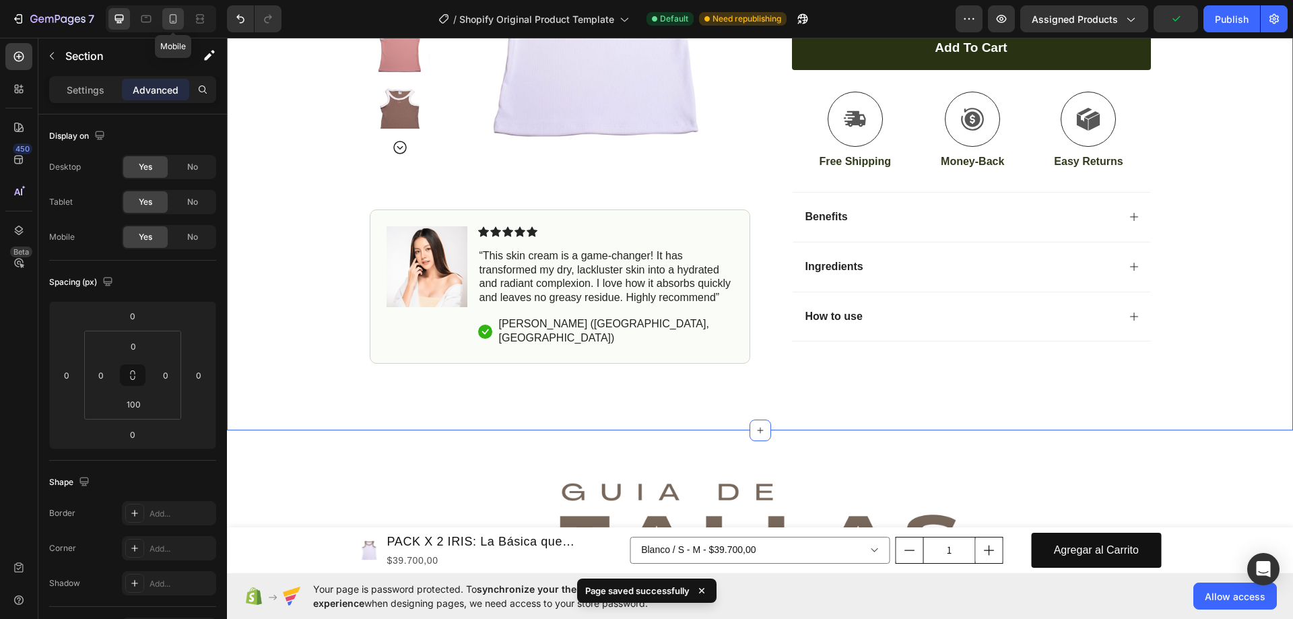
click at [164, 17] on div at bounding box center [173, 19] width 22 height 22
type input "70"
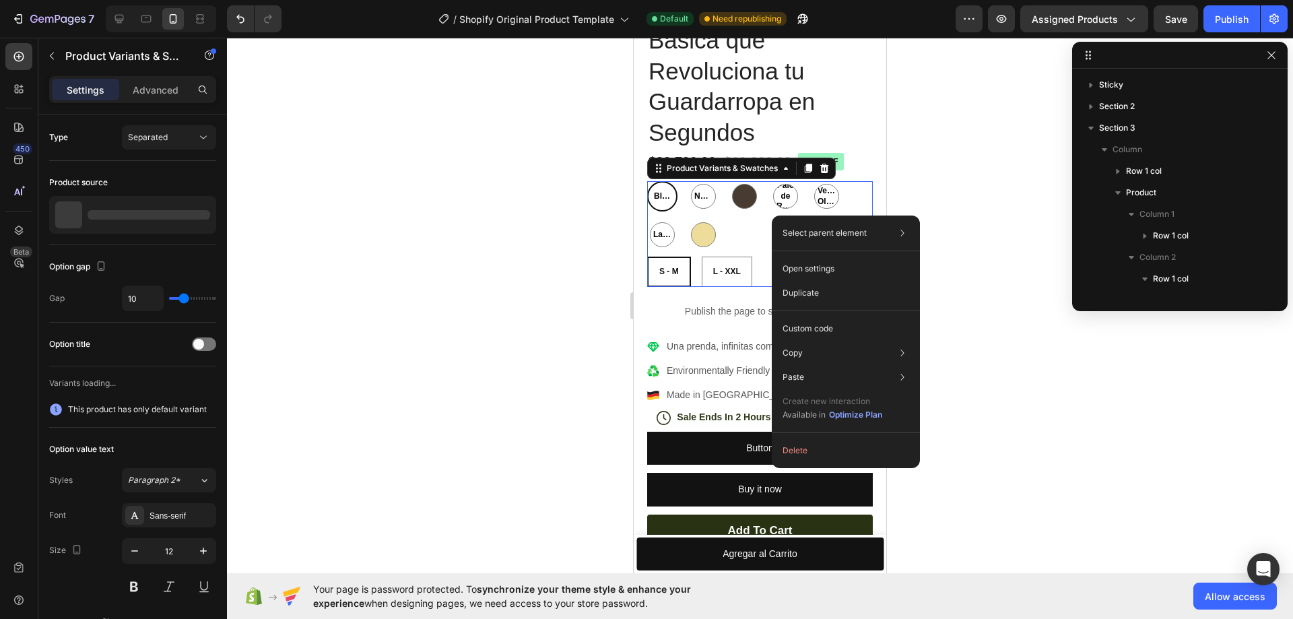
scroll to position [212, 0]
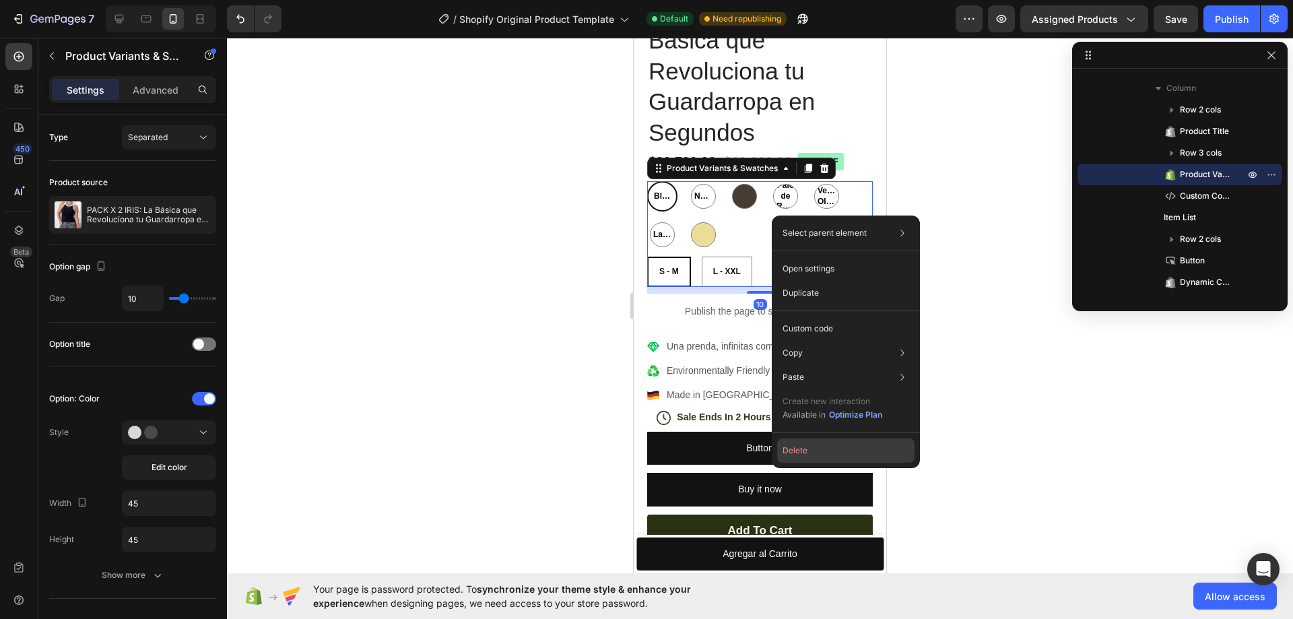
click at [820, 447] on button "Delete" at bounding box center [845, 450] width 137 height 24
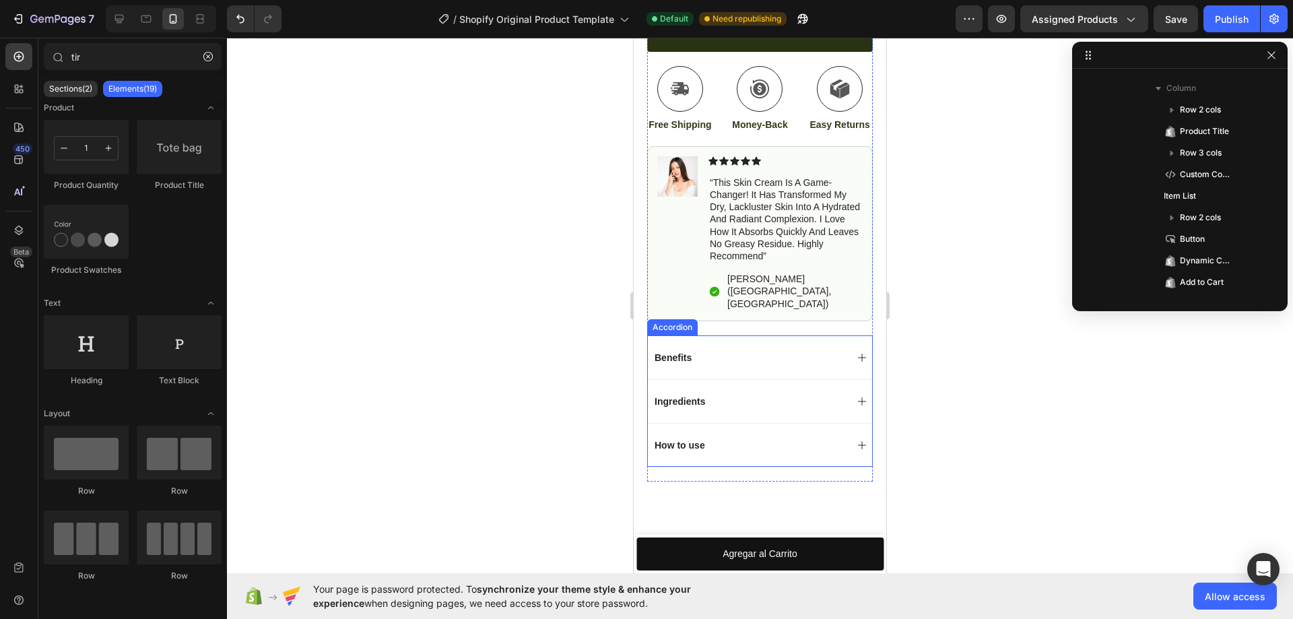
scroll to position [1280, 0]
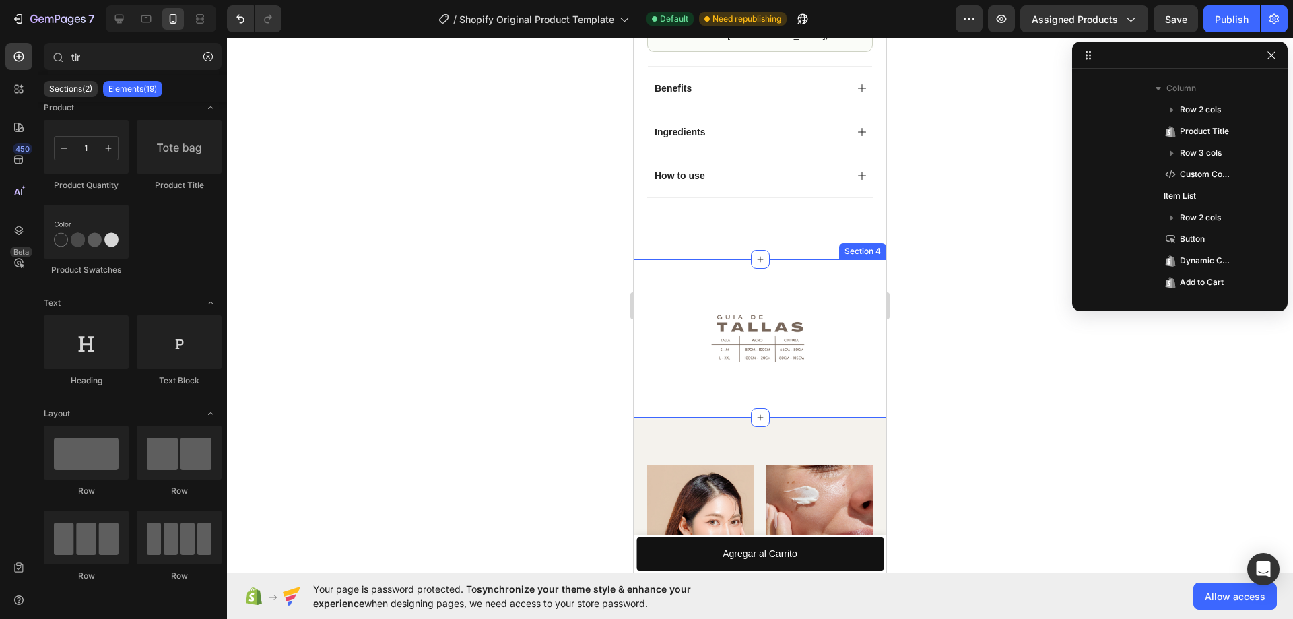
click at [789, 277] on div "Image Section 4" at bounding box center [760, 338] width 253 height 158
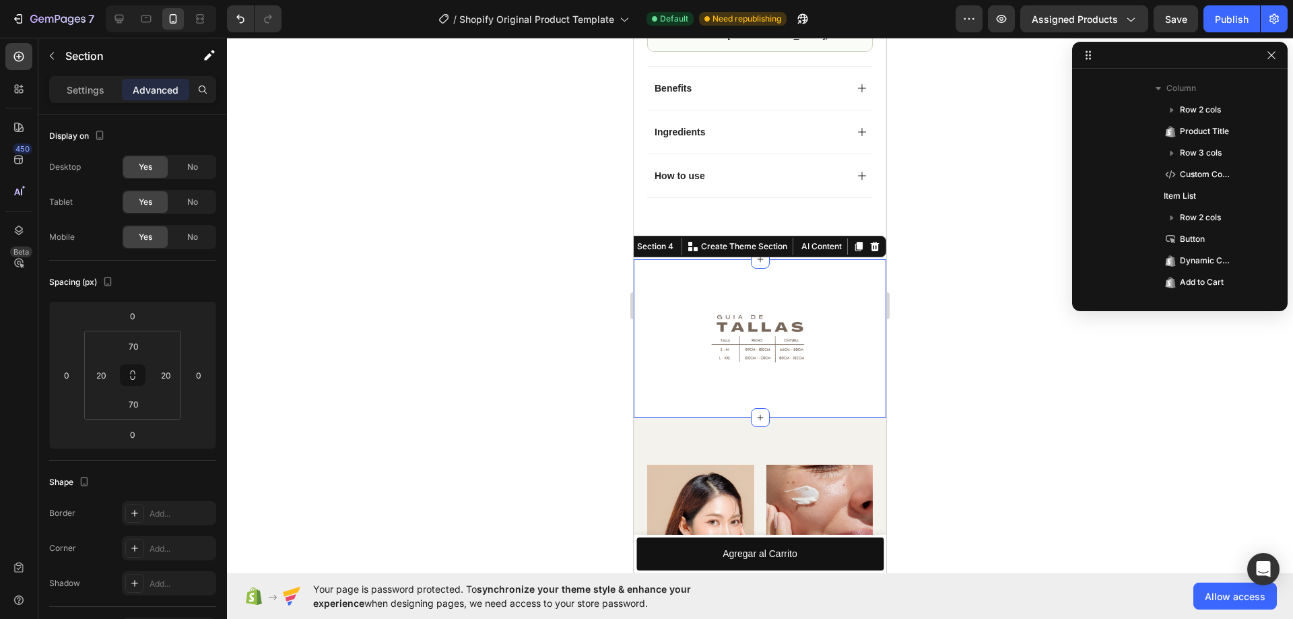
scroll to position [406, 0]
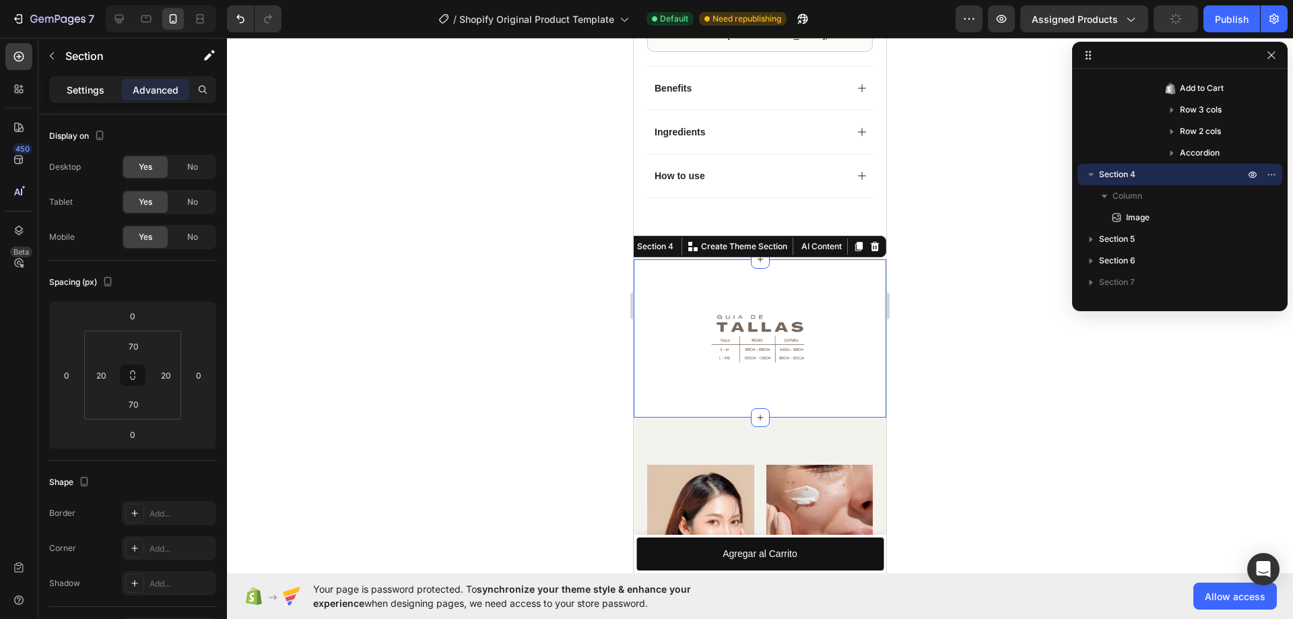
click at [92, 90] on p "Settings" at bounding box center [86, 90] width 38 height 14
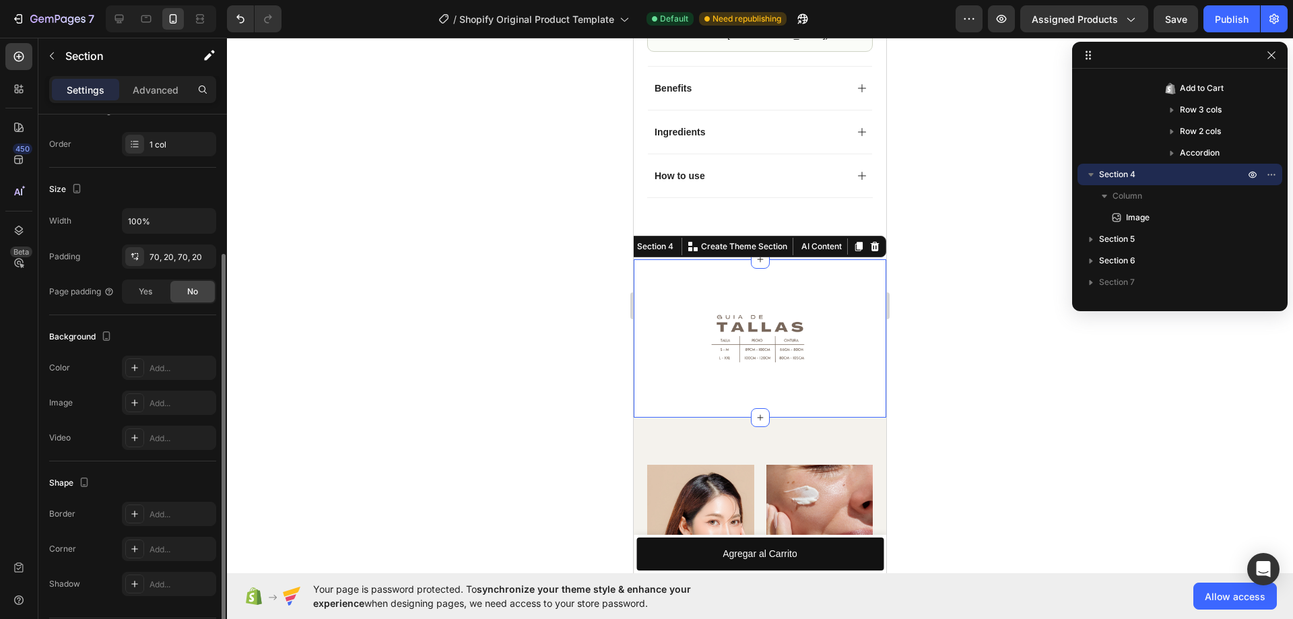
scroll to position [244, 0]
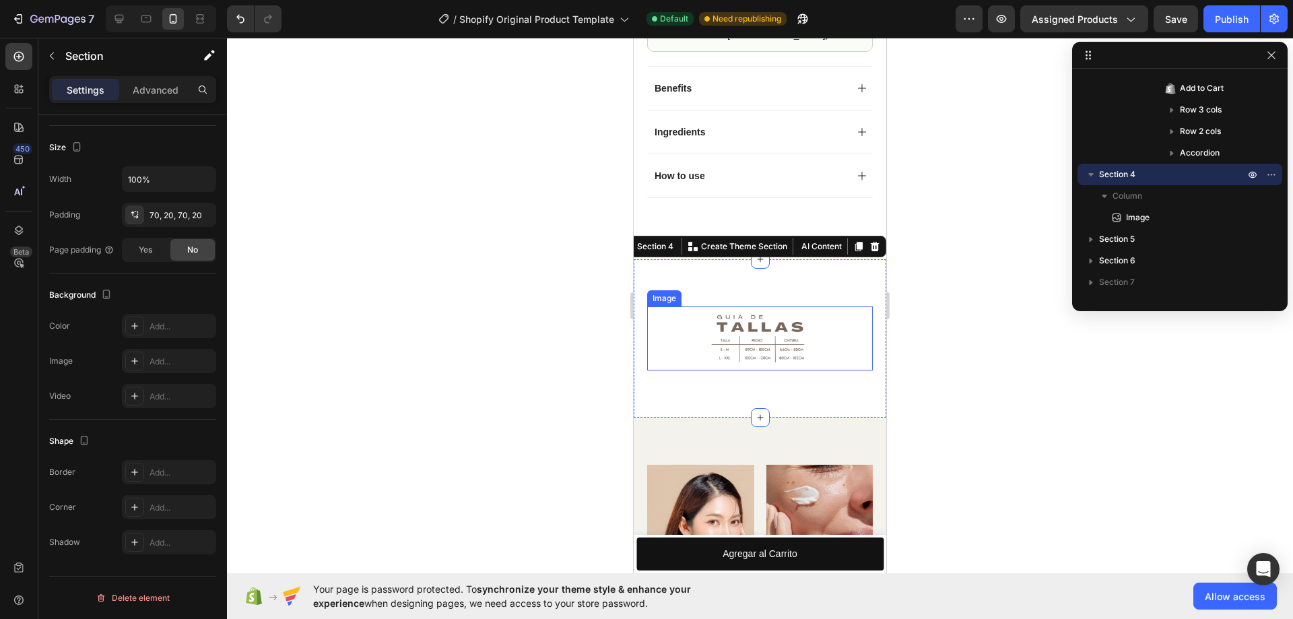
click at [749, 330] on img at bounding box center [760, 337] width 113 height 63
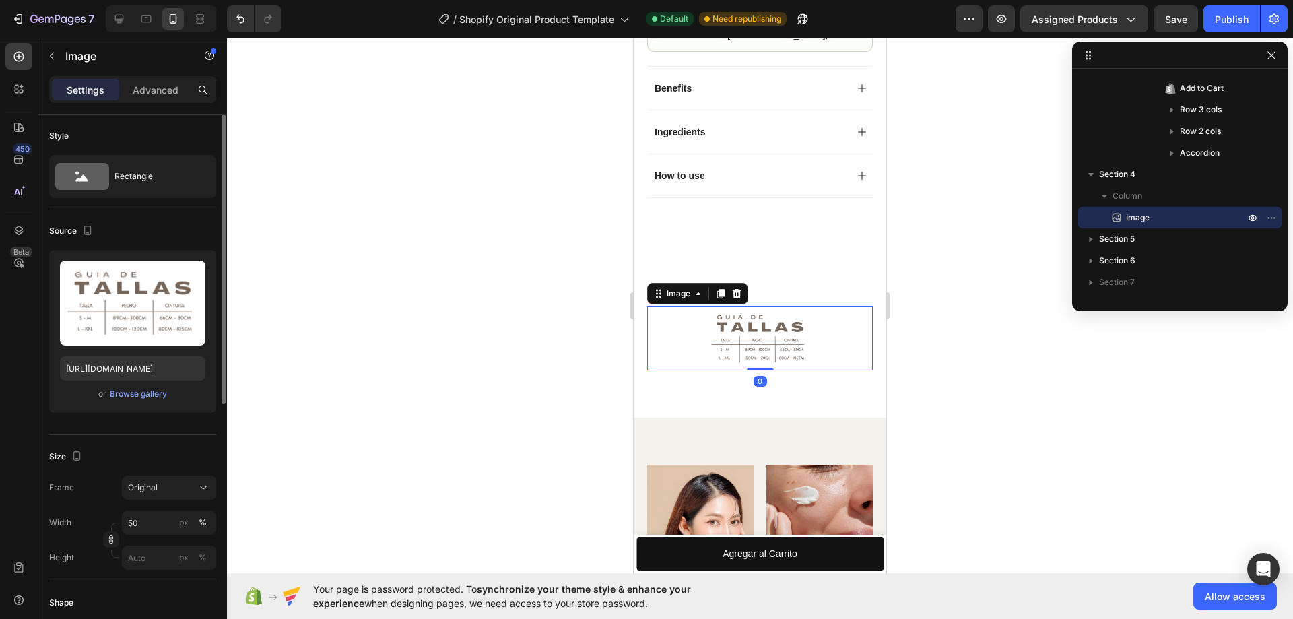
scroll to position [135, 0]
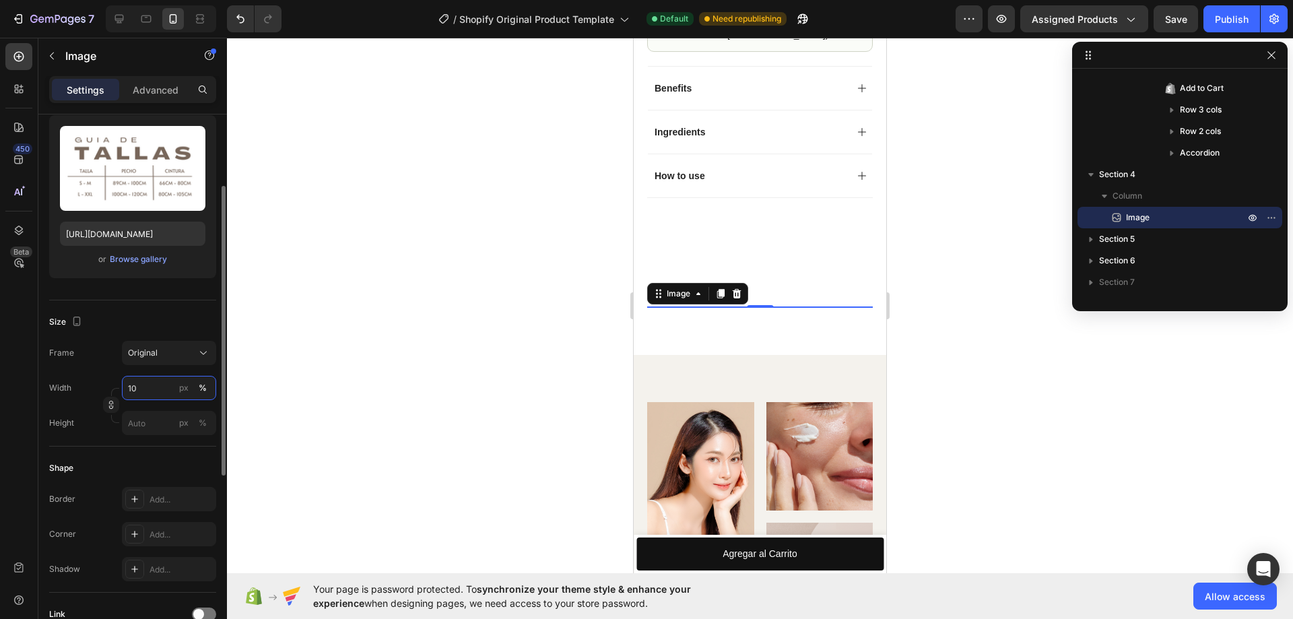
type input "100"
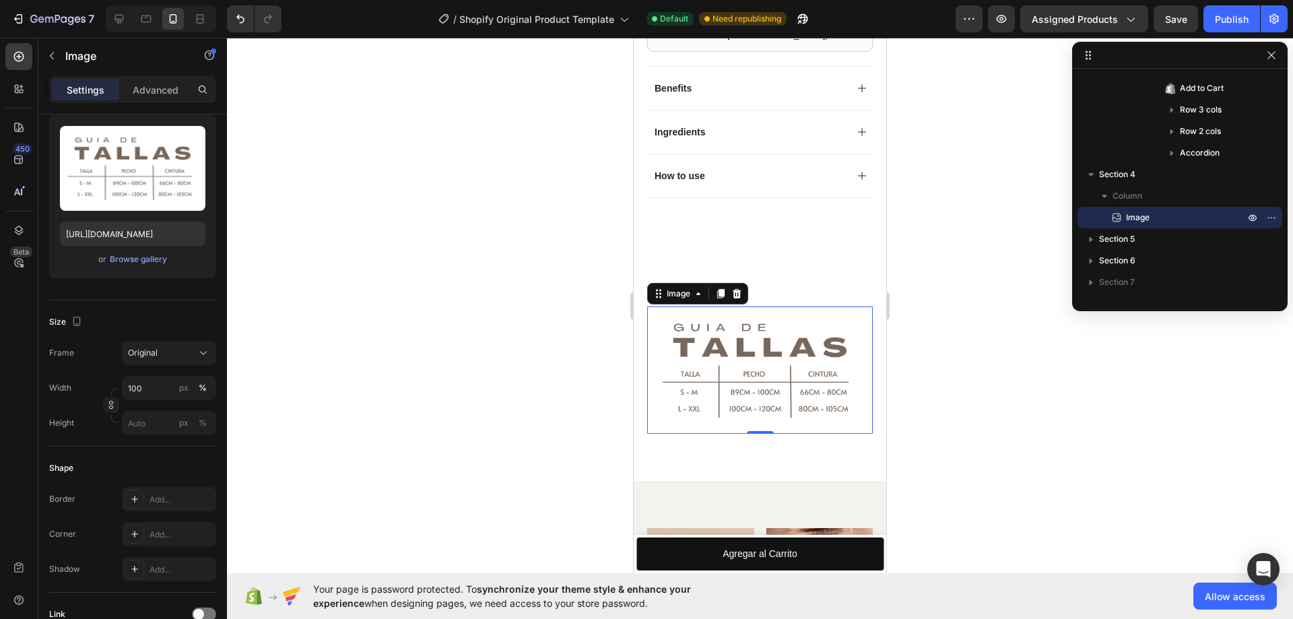
click at [460, 392] on div at bounding box center [760, 328] width 1066 height 581
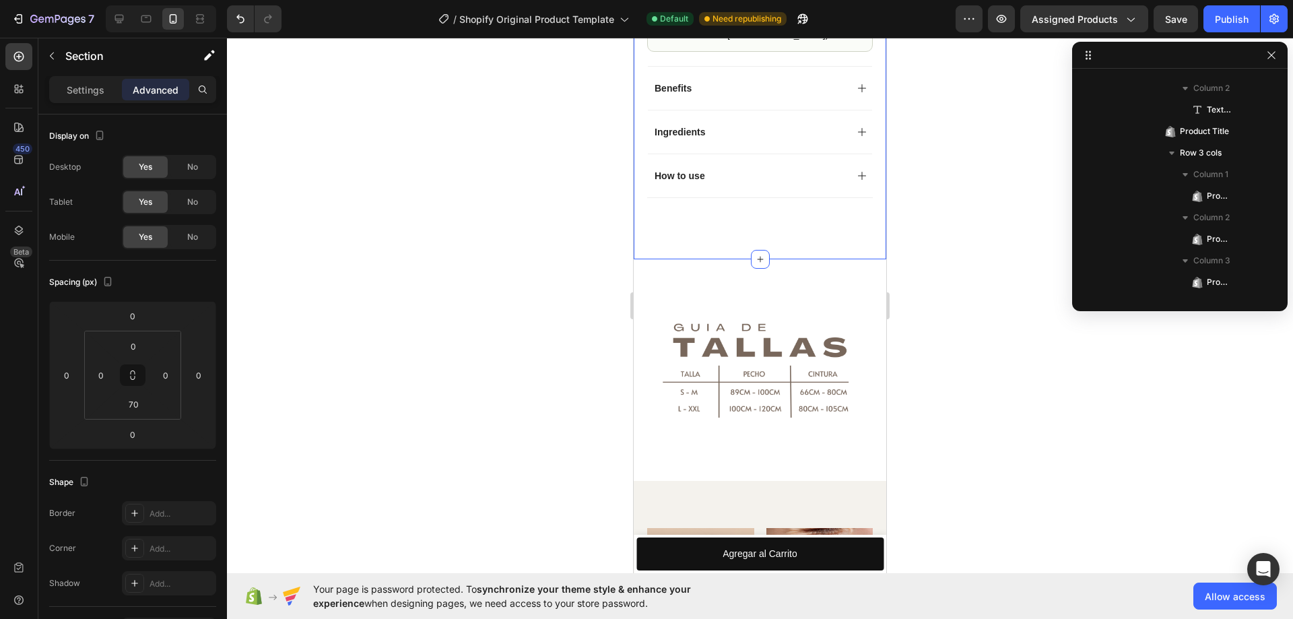
scroll to position [0, 0]
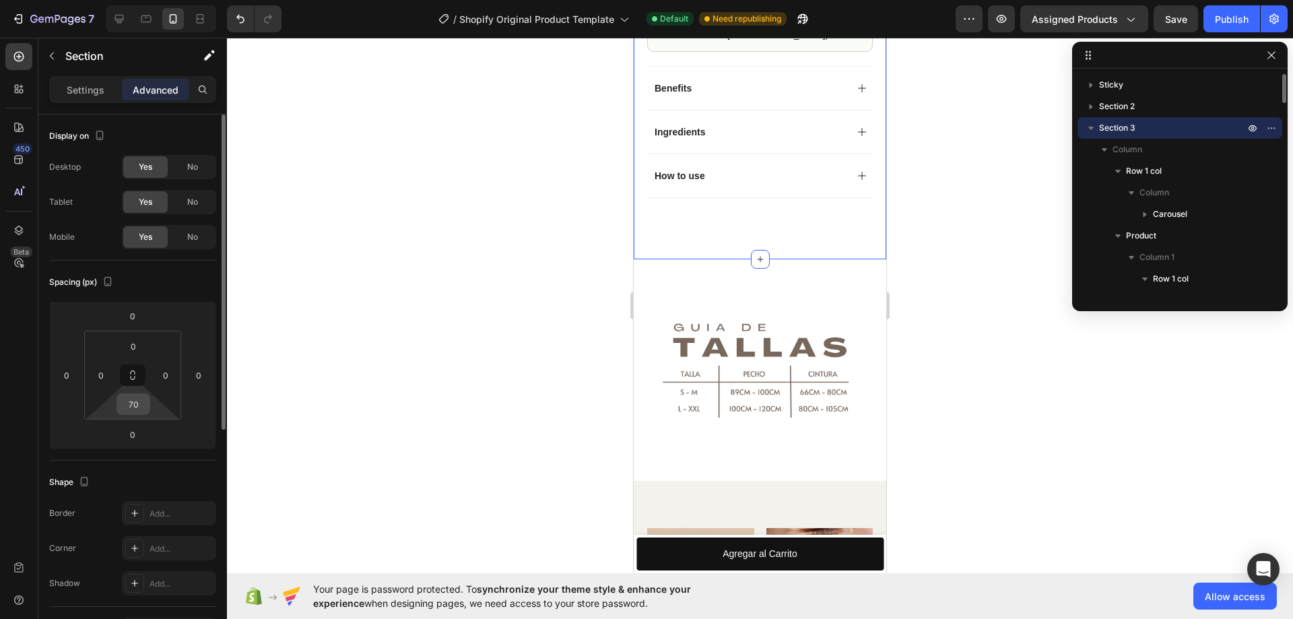
click at [139, 406] on input "70" at bounding box center [133, 404] width 27 height 20
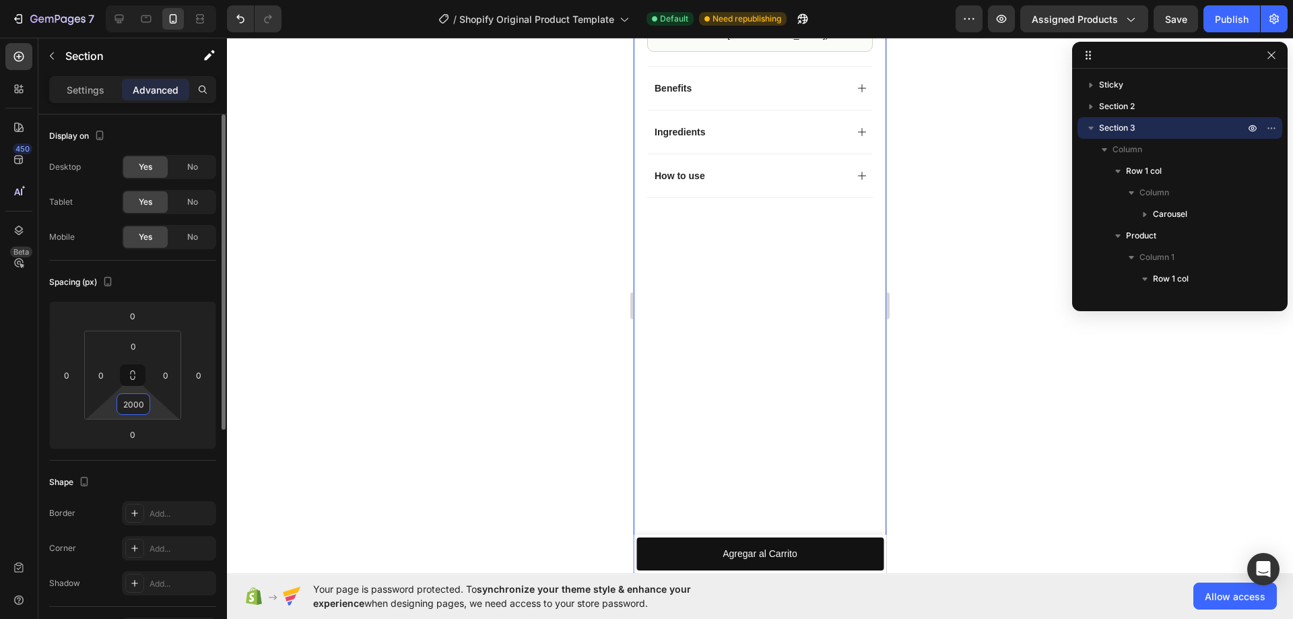
click at [139, 406] on input "2000" at bounding box center [133, 404] width 27 height 20
type input "0"
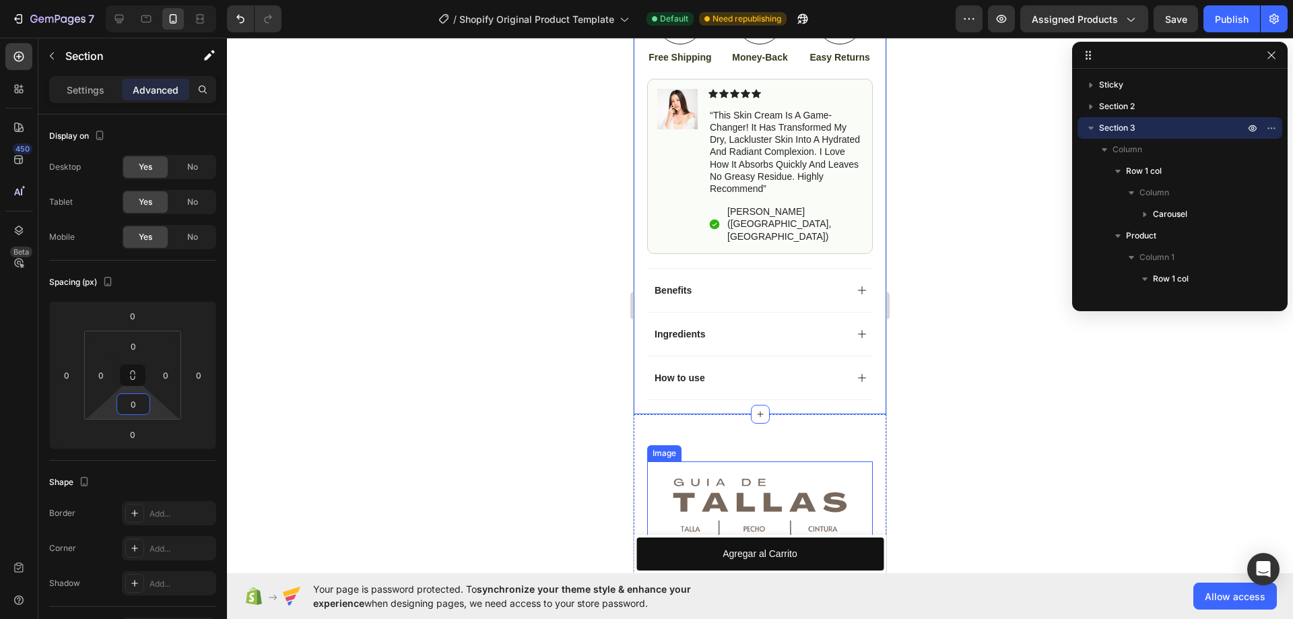
scroll to position [1212, 0]
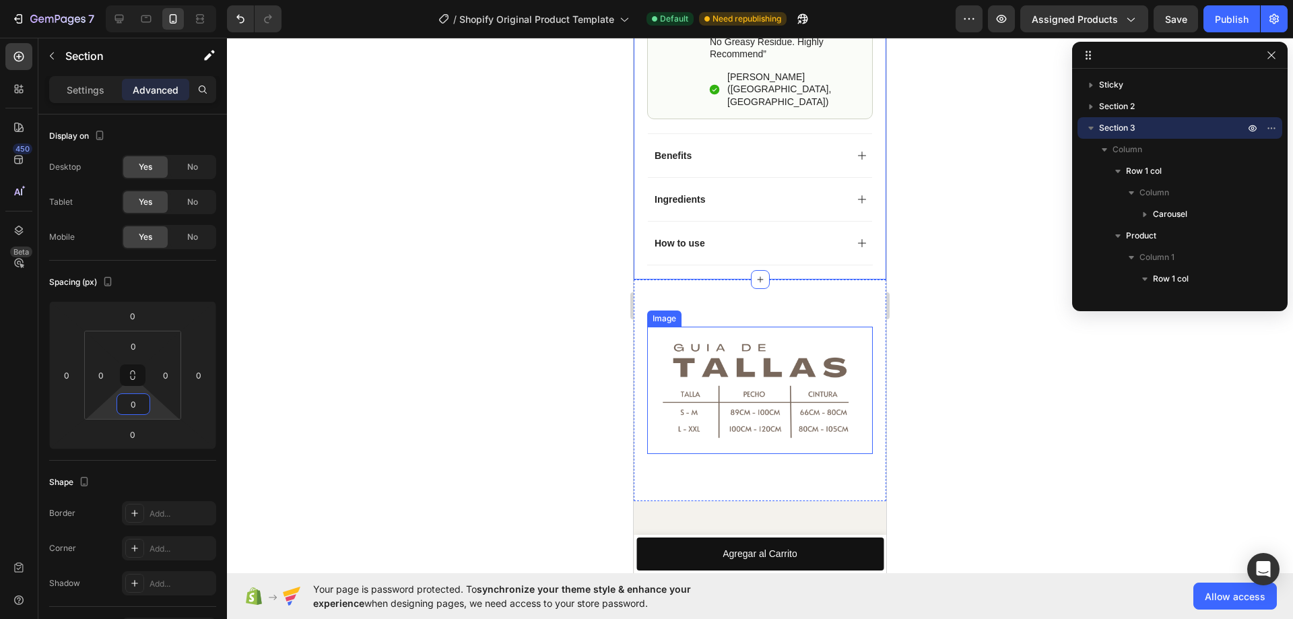
click at [773, 369] on img at bounding box center [760, 390] width 226 height 127
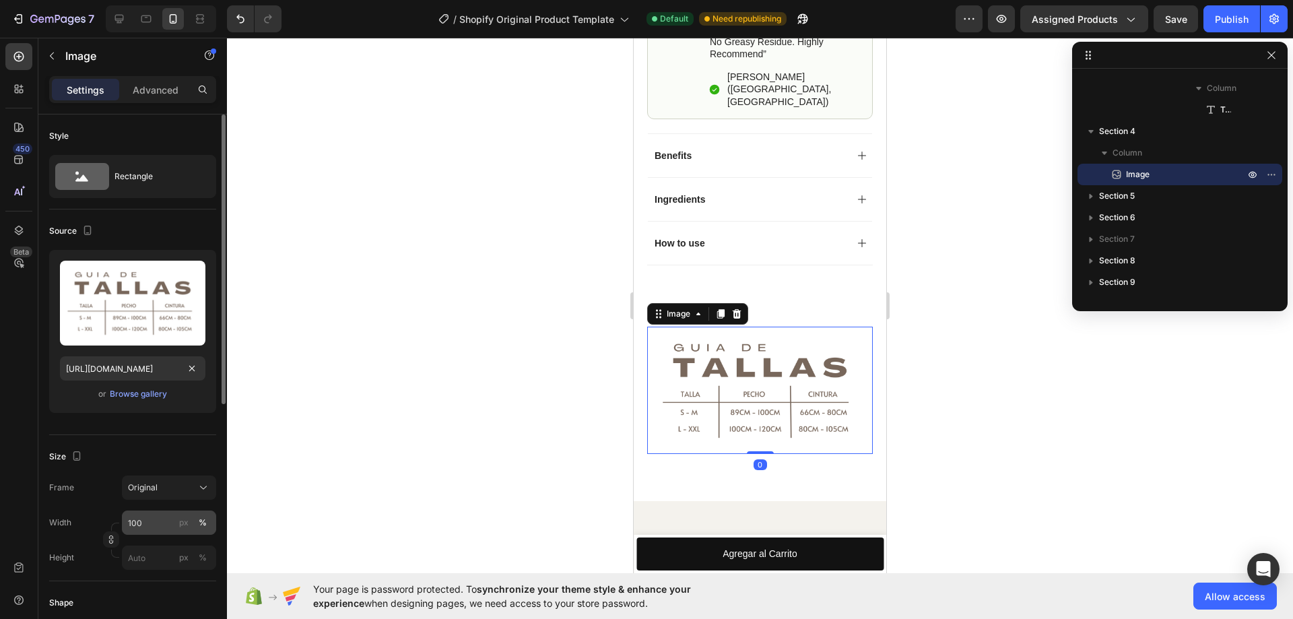
scroll to position [67, 0]
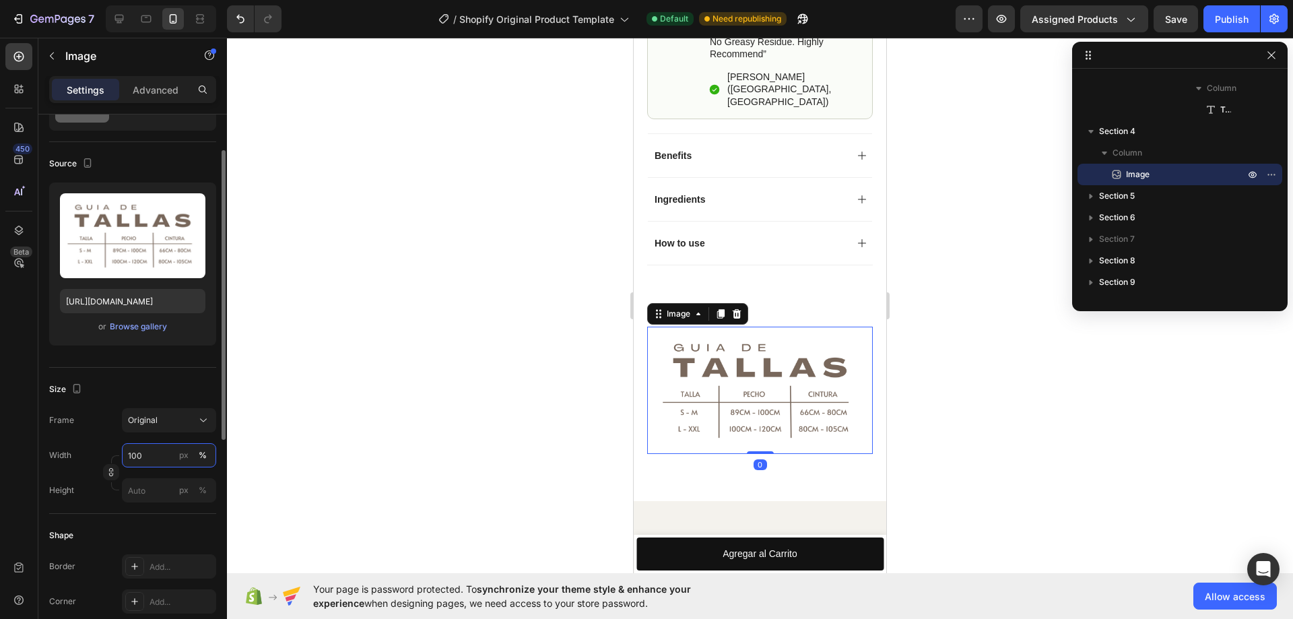
click at [150, 451] on input "100" at bounding box center [169, 455] width 94 height 24
click at [150, 451] on input "120" at bounding box center [169, 455] width 94 height 24
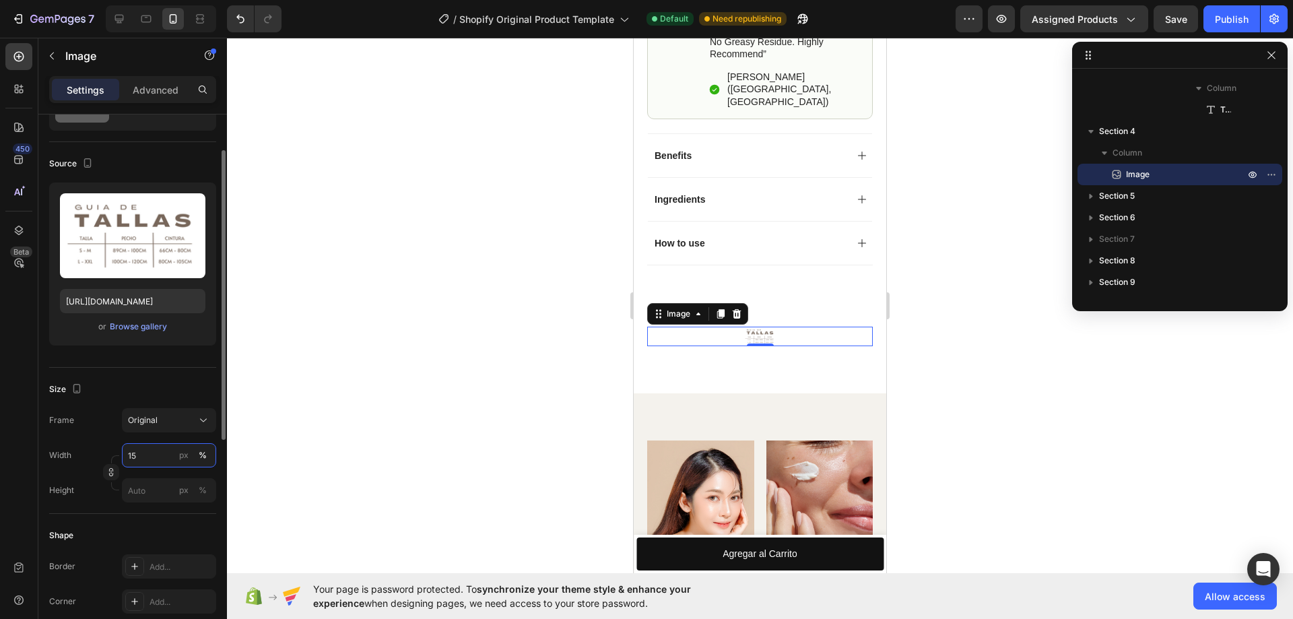
type input "1"
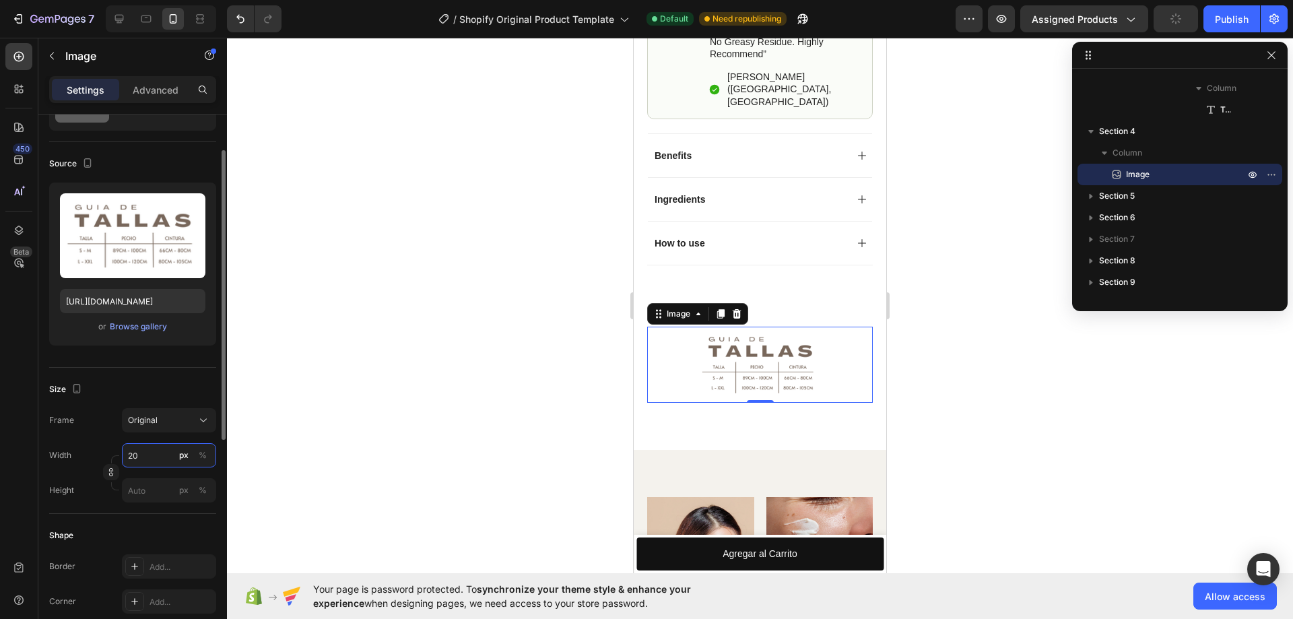
type input "2"
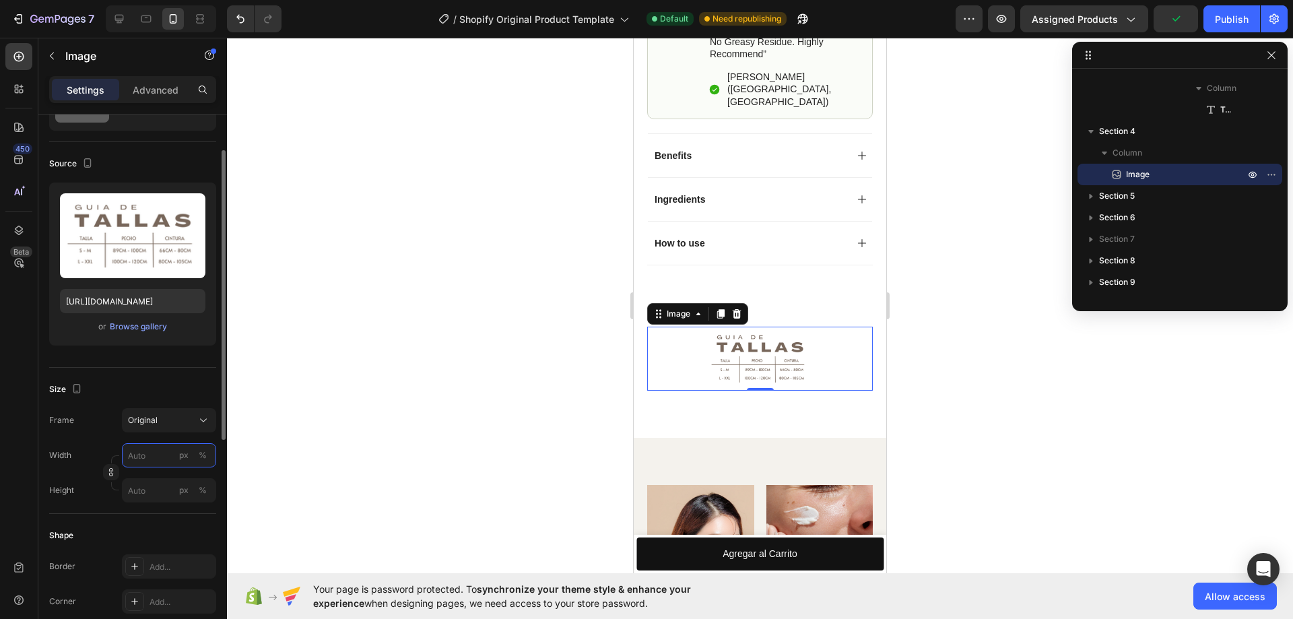
type input "2"
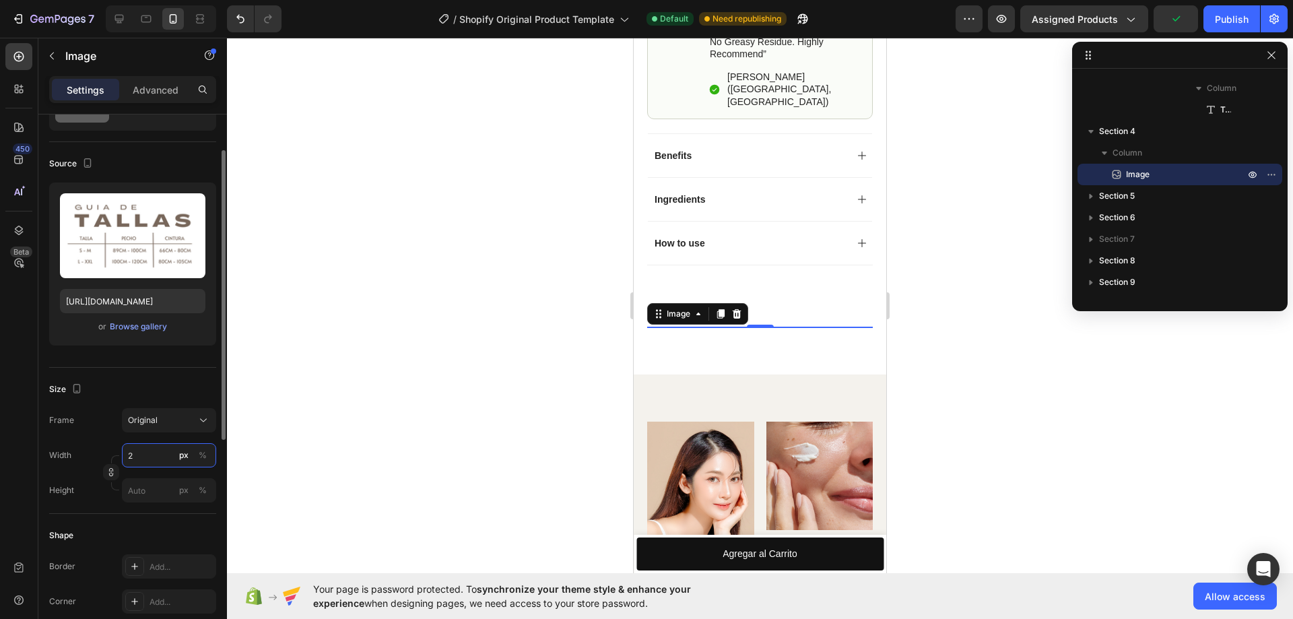
click at [143, 455] on input "2" at bounding box center [169, 455] width 94 height 24
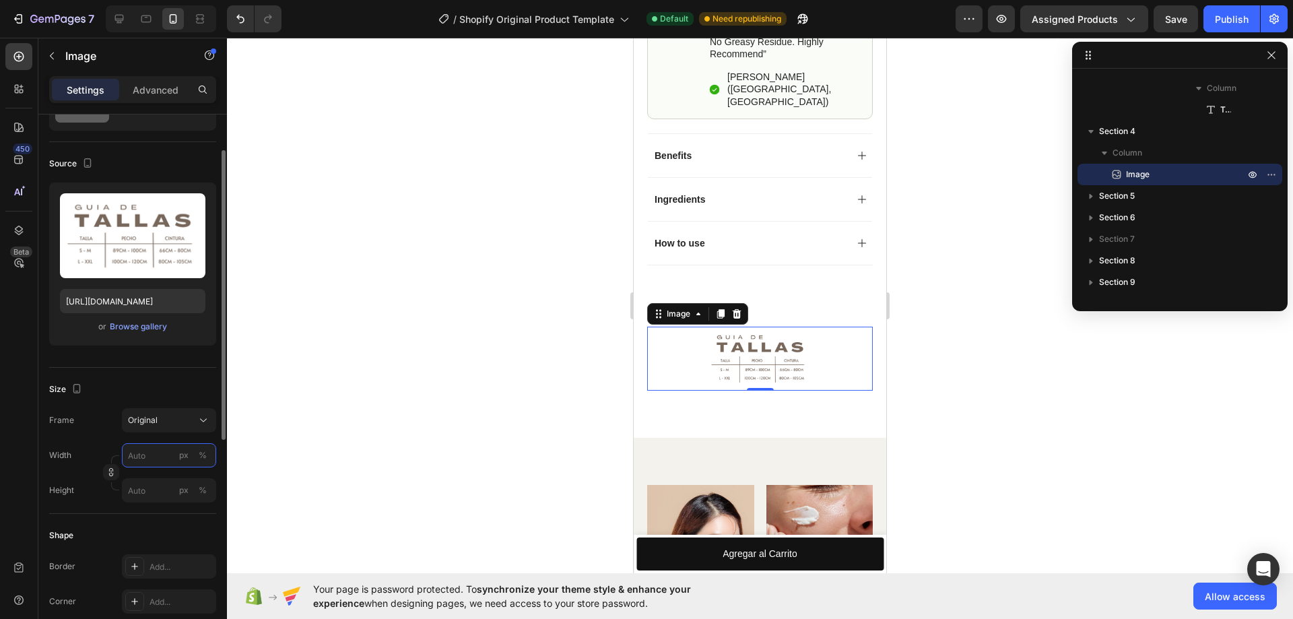
click at [143, 455] on input "px %" at bounding box center [169, 455] width 94 height 24
click at [142, 484] on p "Full 100%" at bounding box center [166, 488] width 78 height 12
type input "100"
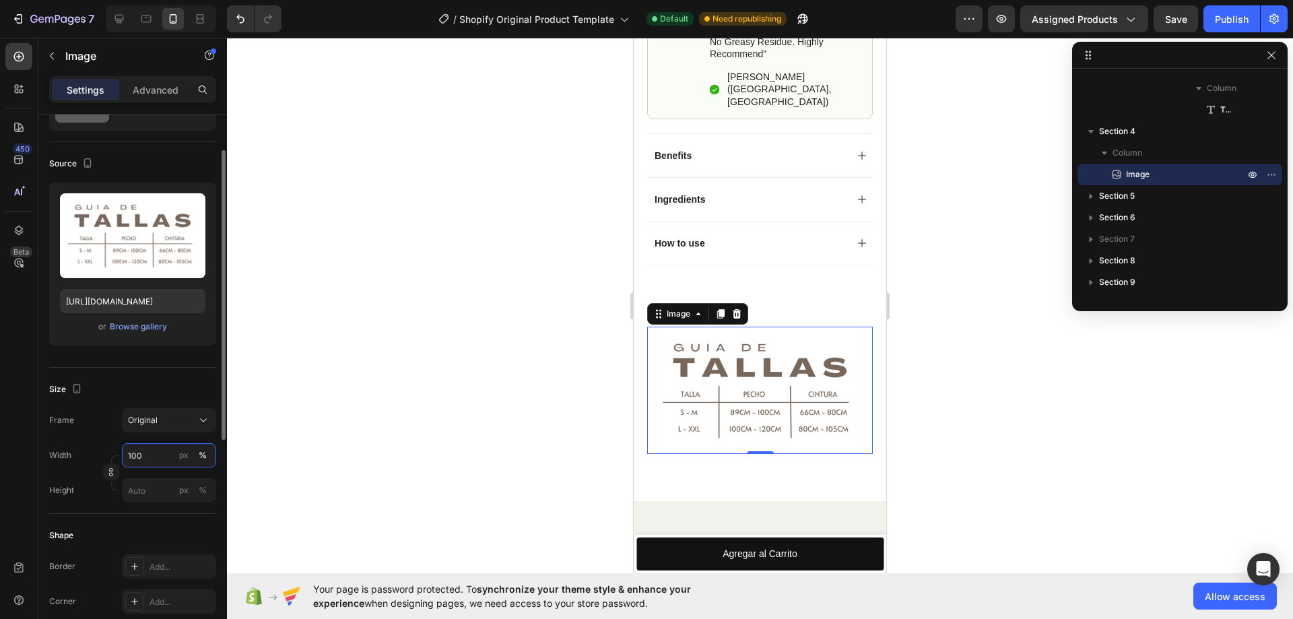
click at [141, 449] on input "100" at bounding box center [169, 455] width 94 height 24
click at [100, 428] on div "Frame Original" at bounding box center [132, 420] width 167 height 24
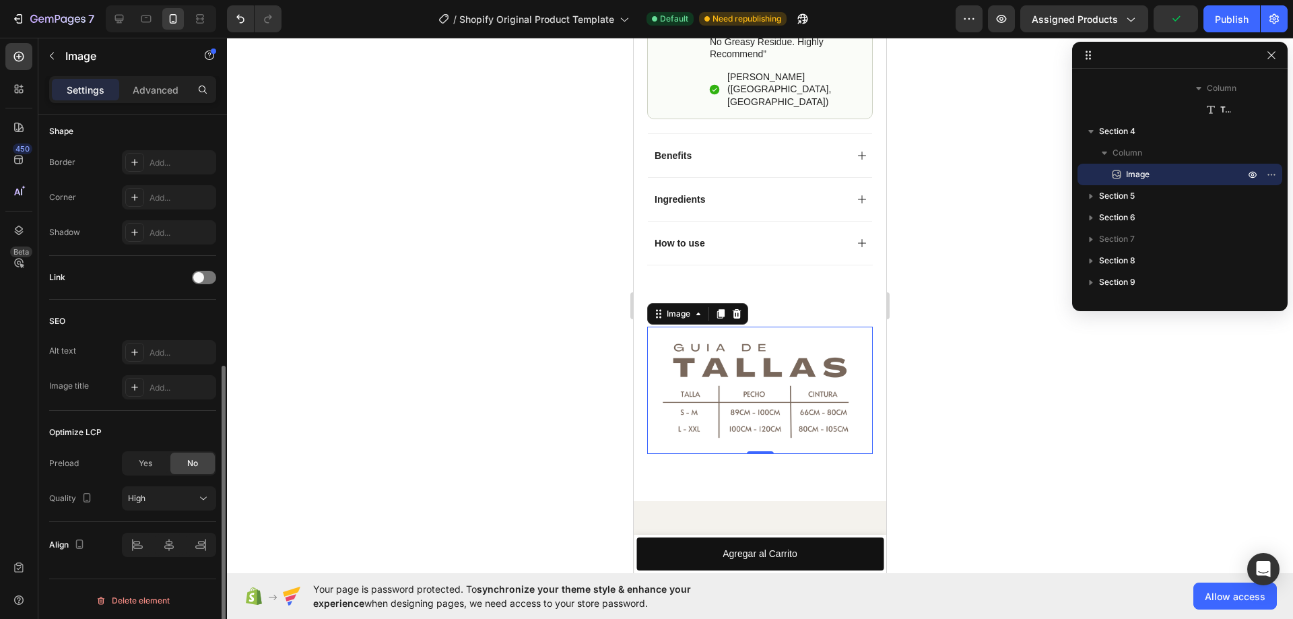
scroll to position [474, 0]
click at [154, 467] on div "Yes" at bounding box center [145, 461] width 44 height 22
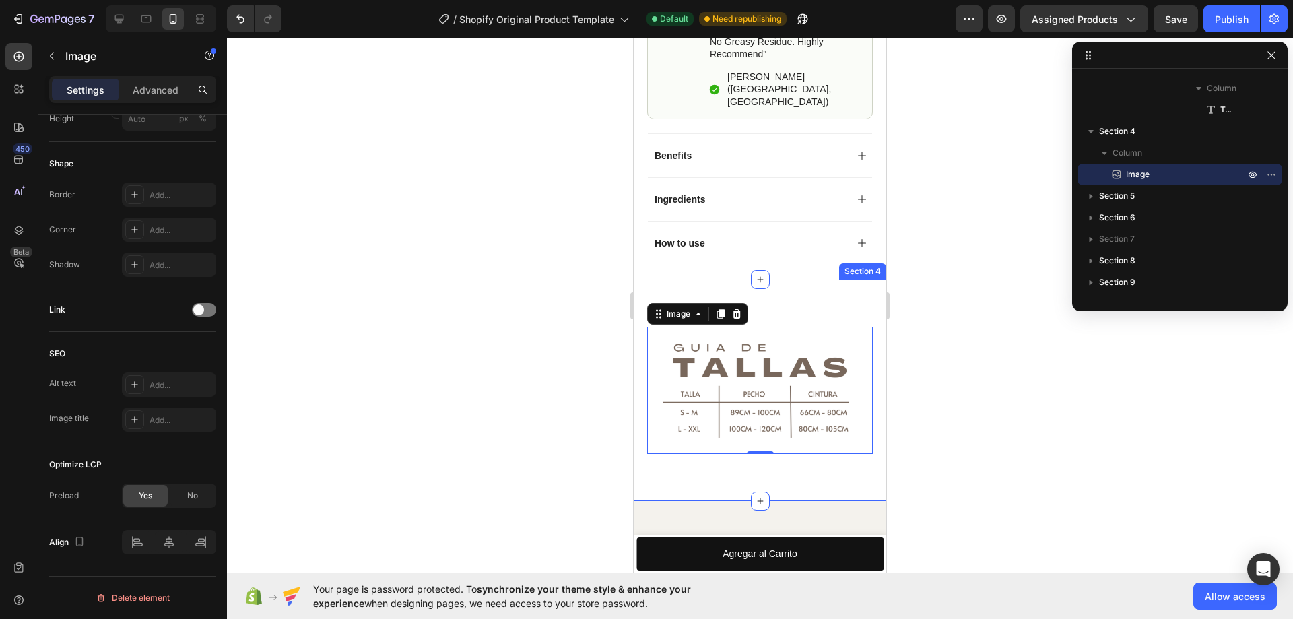
scroll to position [1280, 0]
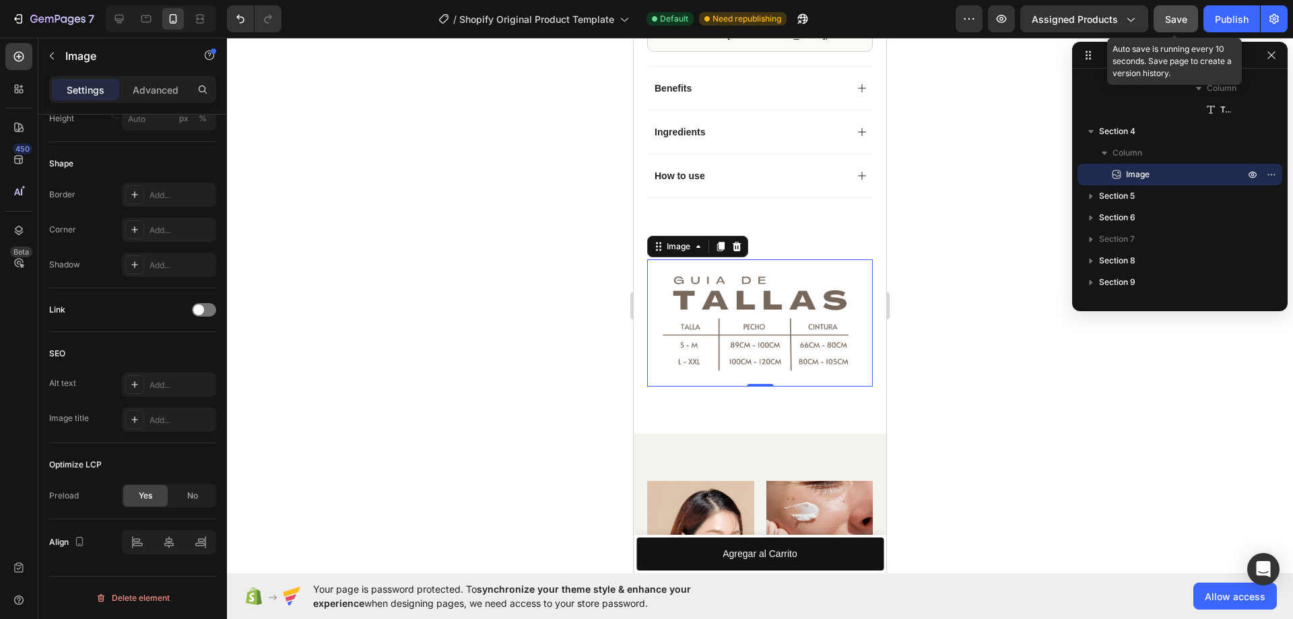
click at [1177, 29] on button "Save" at bounding box center [1176, 18] width 44 height 27
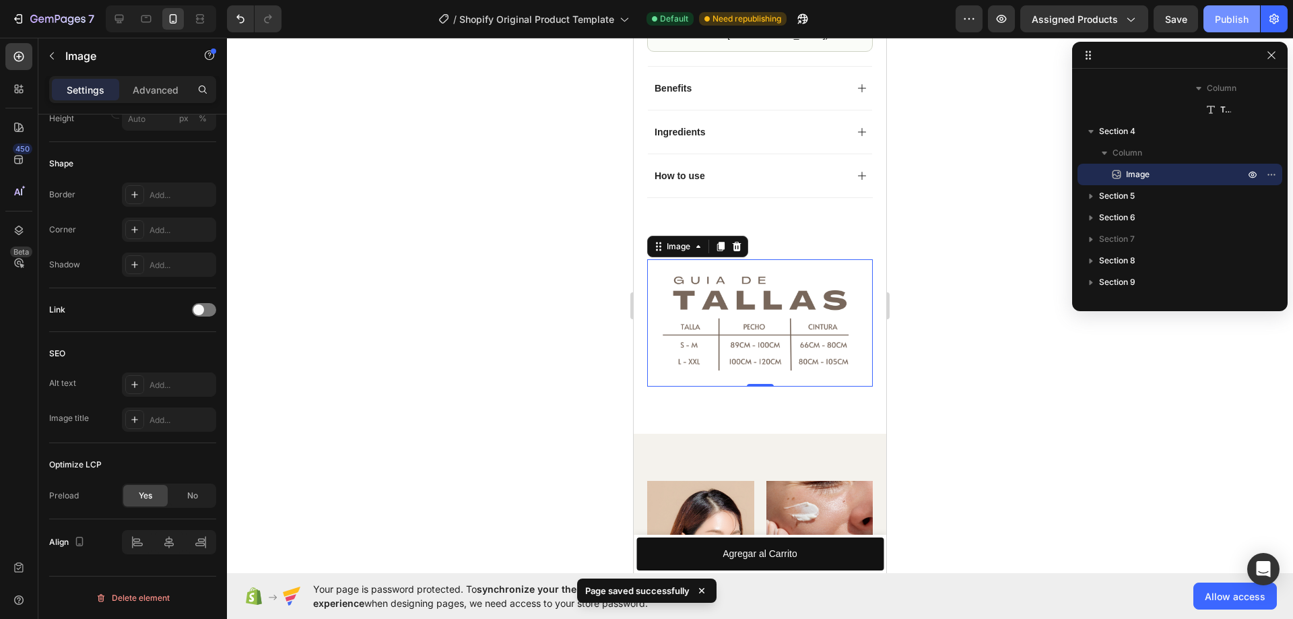
click at [1225, 18] on div "Publish" at bounding box center [1232, 19] width 34 height 14
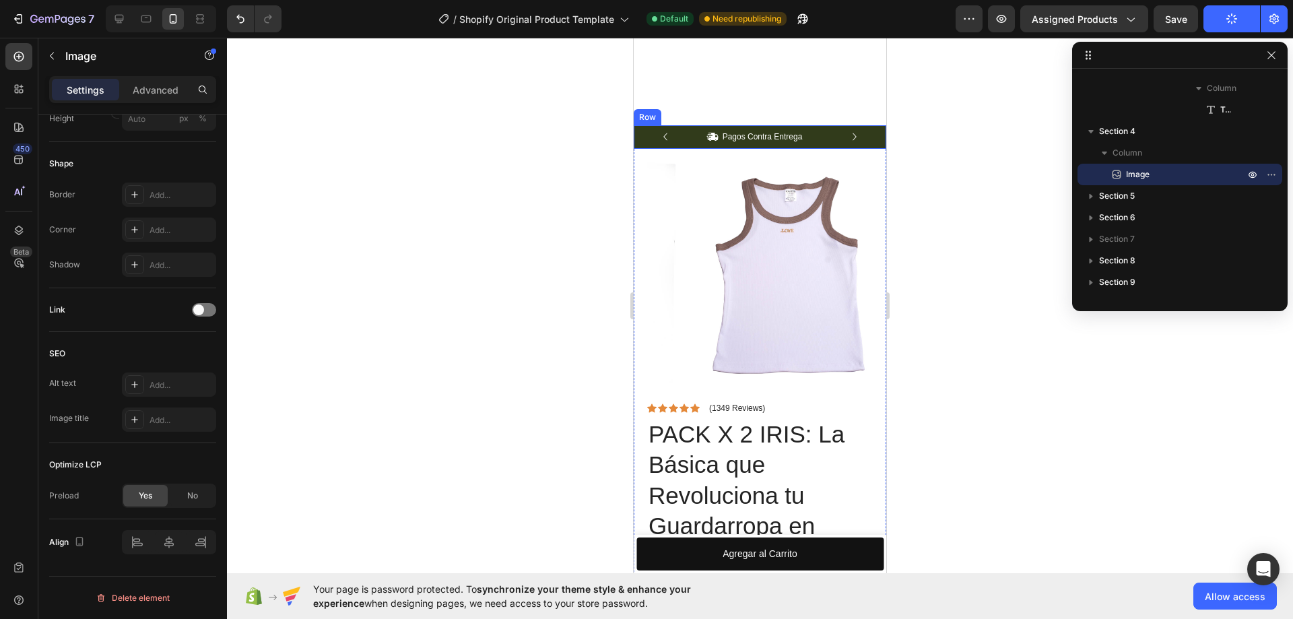
scroll to position [471, 0]
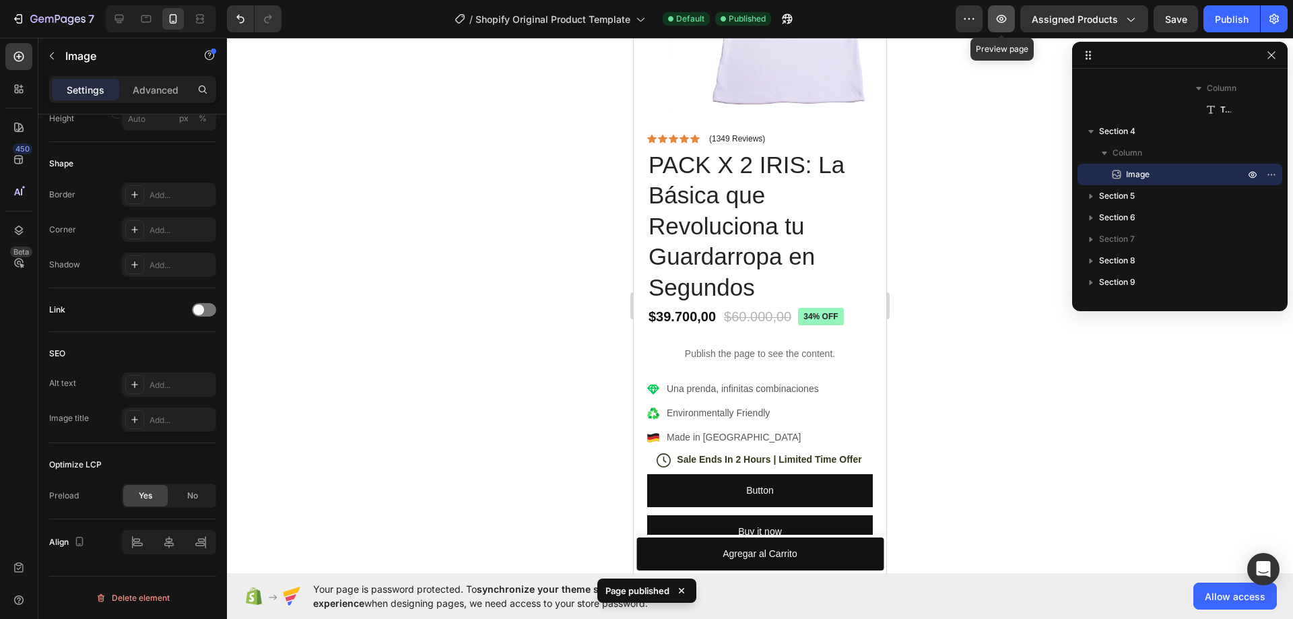
click at [1004, 29] on button "button" at bounding box center [1001, 18] width 27 height 27
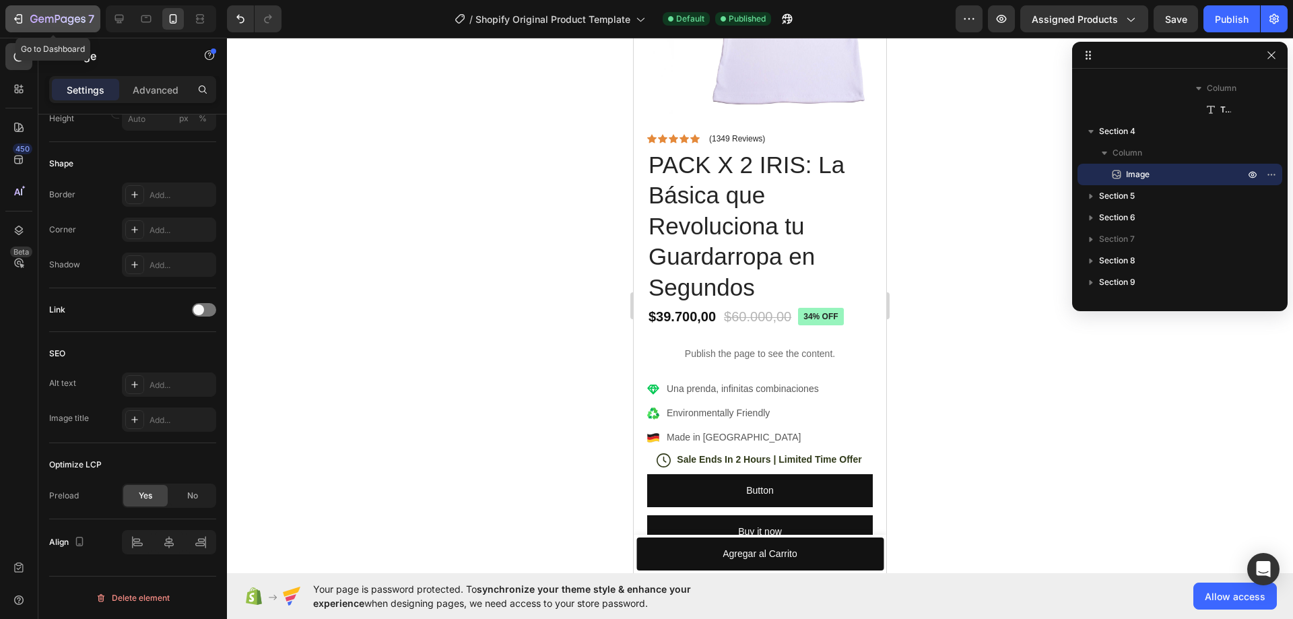
click at [51, 25] on icon "button" at bounding box center [57, 19] width 55 height 11
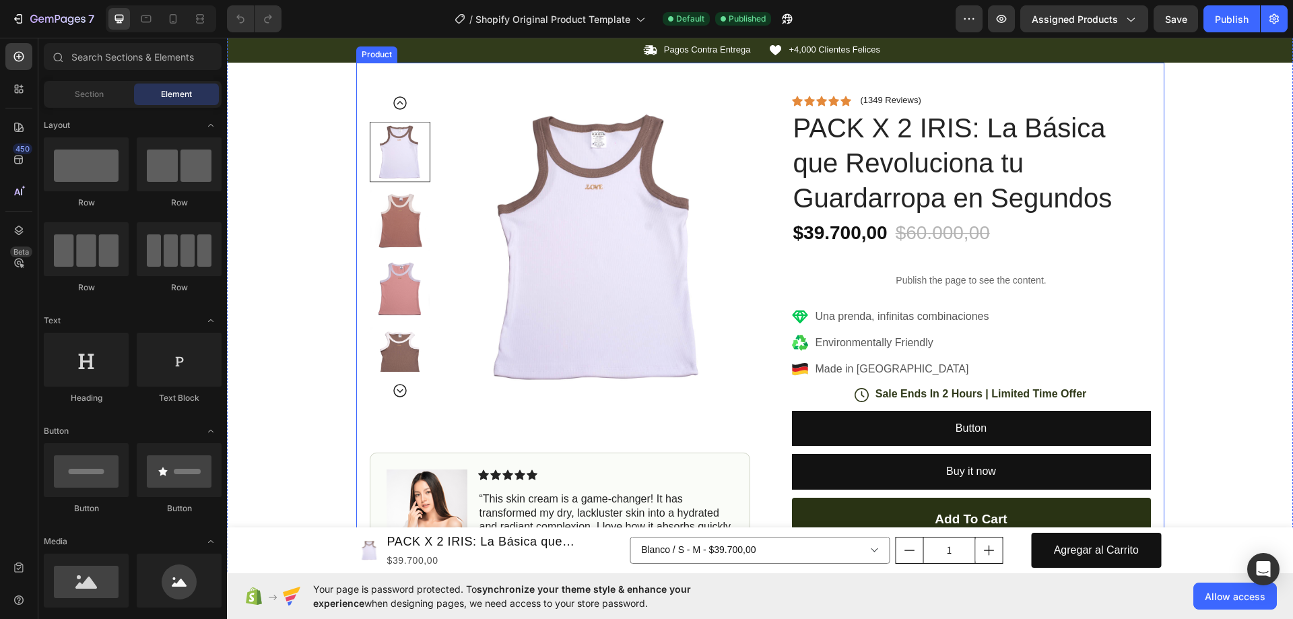
scroll to position [741, 0]
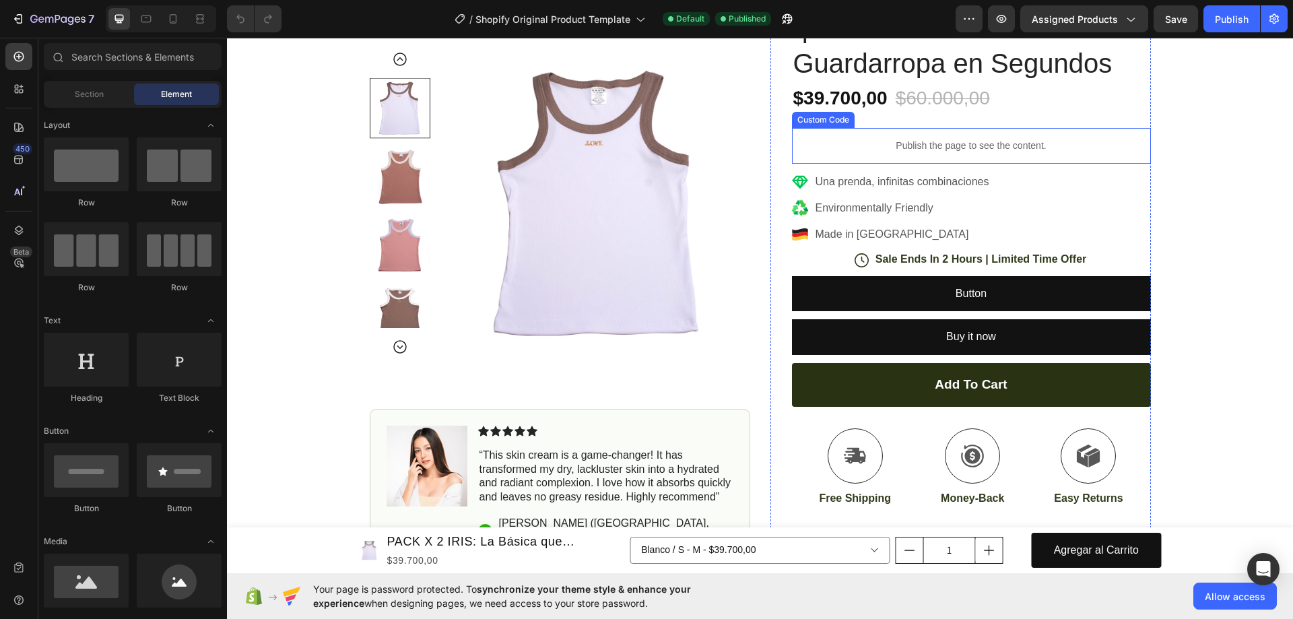
click at [969, 151] on p "Publish the page to see the content." at bounding box center [971, 146] width 359 height 14
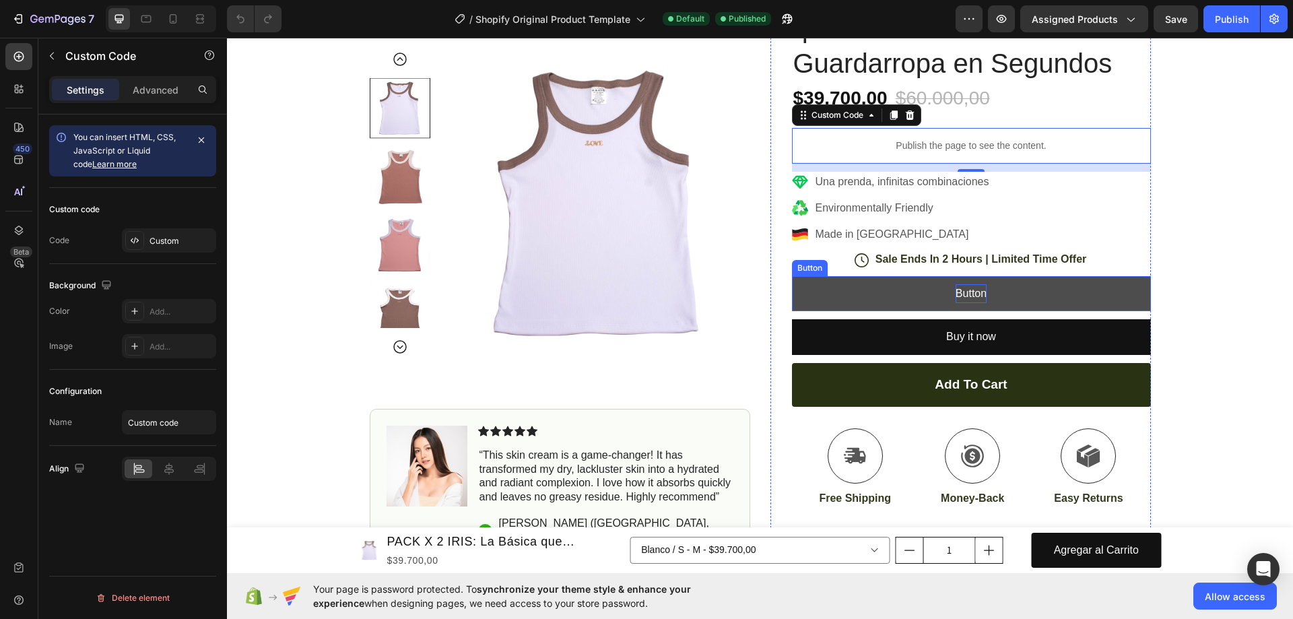
click at [970, 288] on p "Button" at bounding box center [971, 294] width 31 height 20
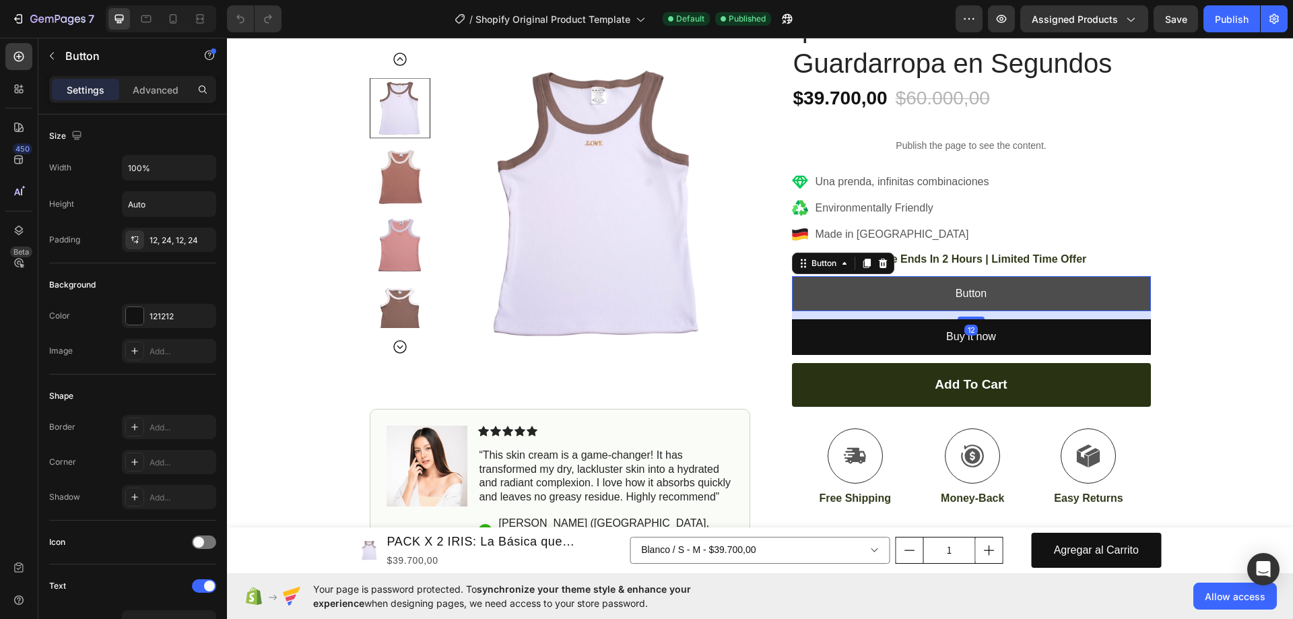
click at [1024, 288] on link "Button" at bounding box center [971, 294] width 359 height 36
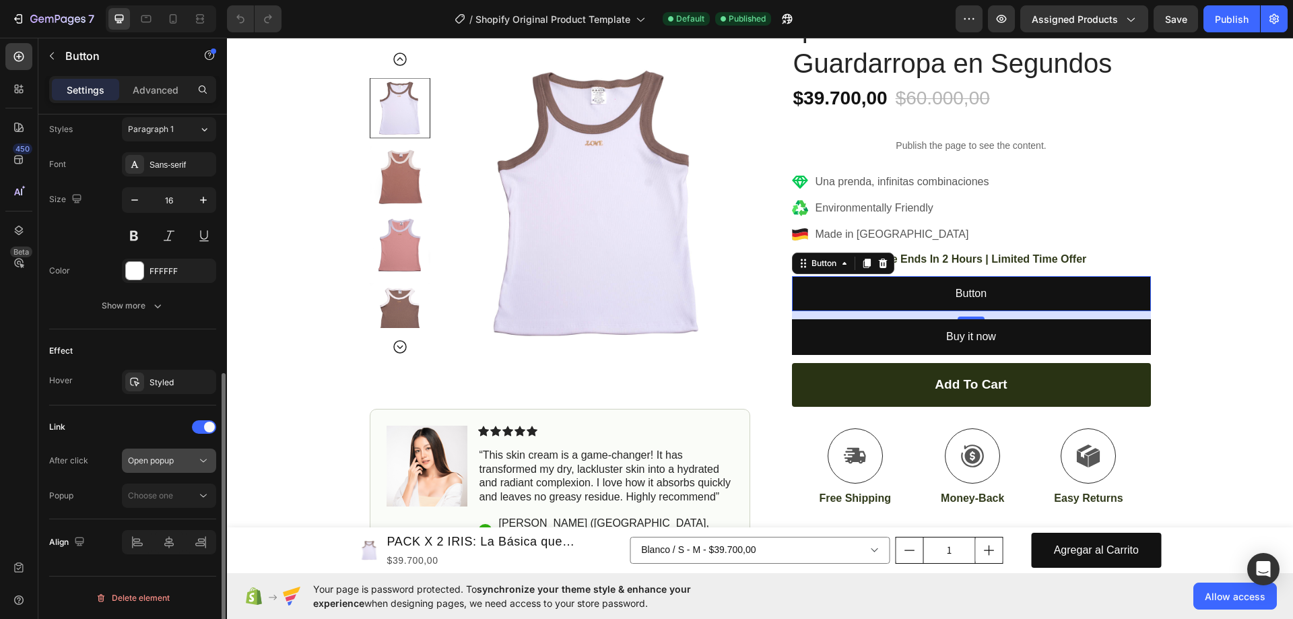
click at [169, 469] on button "Open popup" at bounding box center [169, 461] width 94 height 24
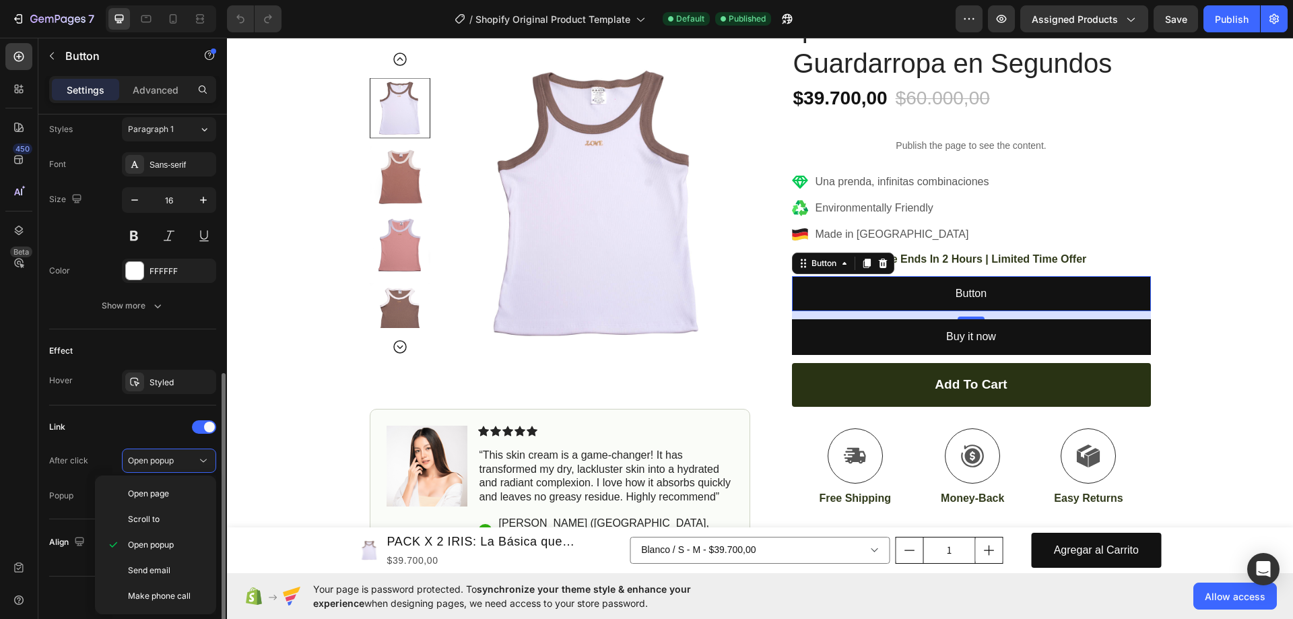
click at [114, 455] on div "After click Open popup" at bounding box center [132, 461] width 167 height 24
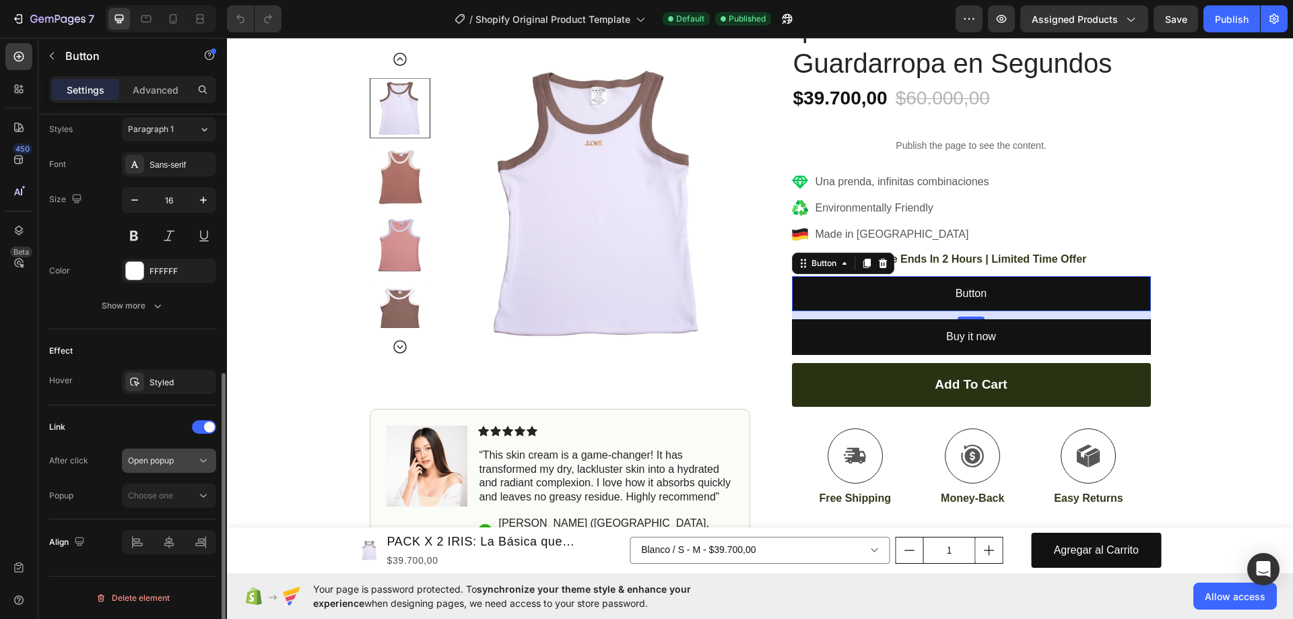
click at [174, 458] on span "Open popup" at bounding box center [151, 460] width 46 height 10
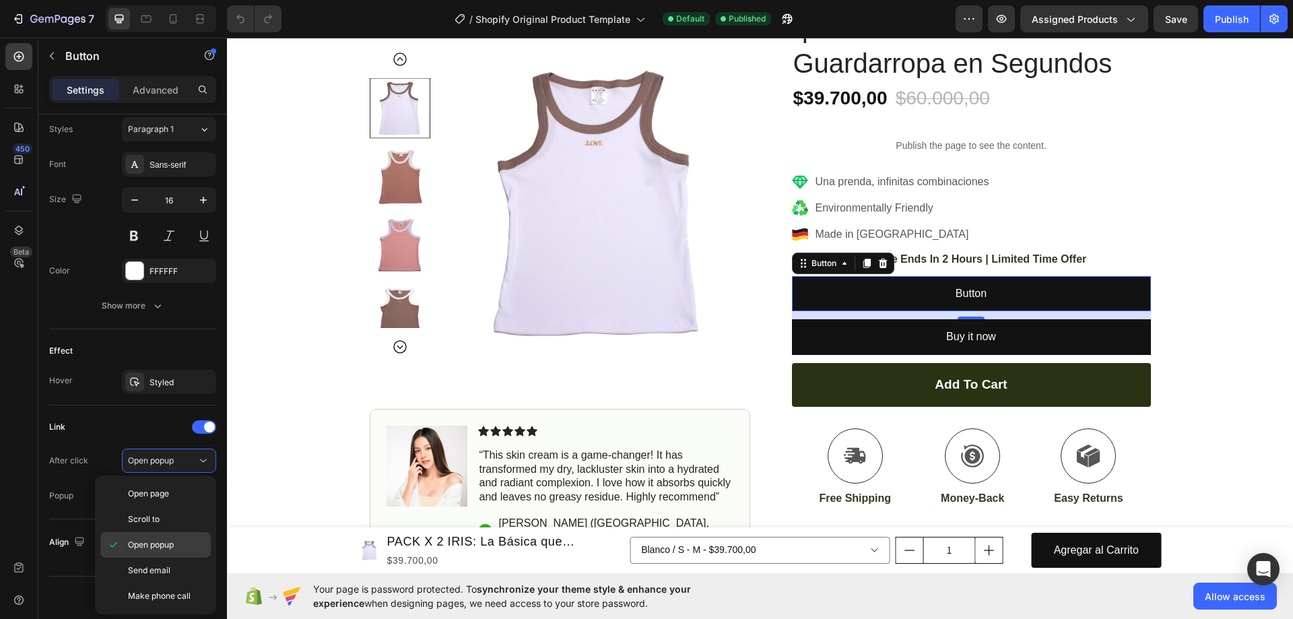
click at [164, 540] on span "Open popup" at bounding box center [151, 545] width 46 height 12
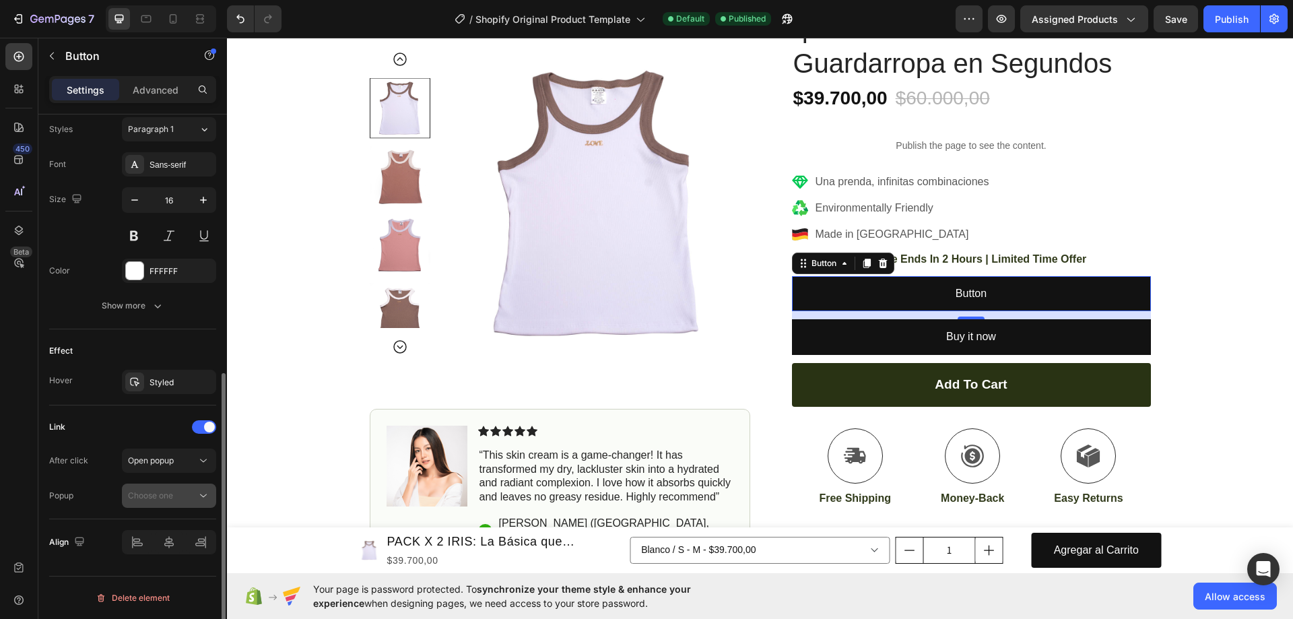
click at [166, 498] on span "Choose one" at bounding box center [150, 495] width 45 height 10
click at [108, 486] on div "Popup Choose one" at bounding box center [132, 496] width 167 height 24
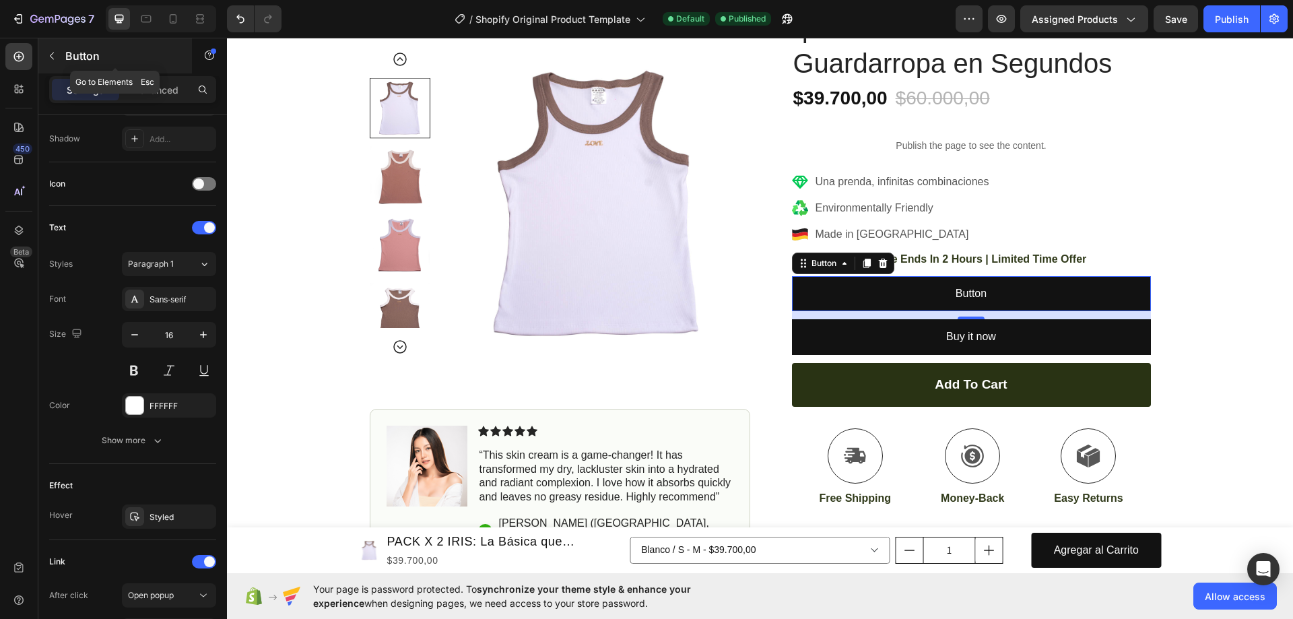
click at [55, 50] on button "button" at bounding box center [52, 56] width 22 height 22
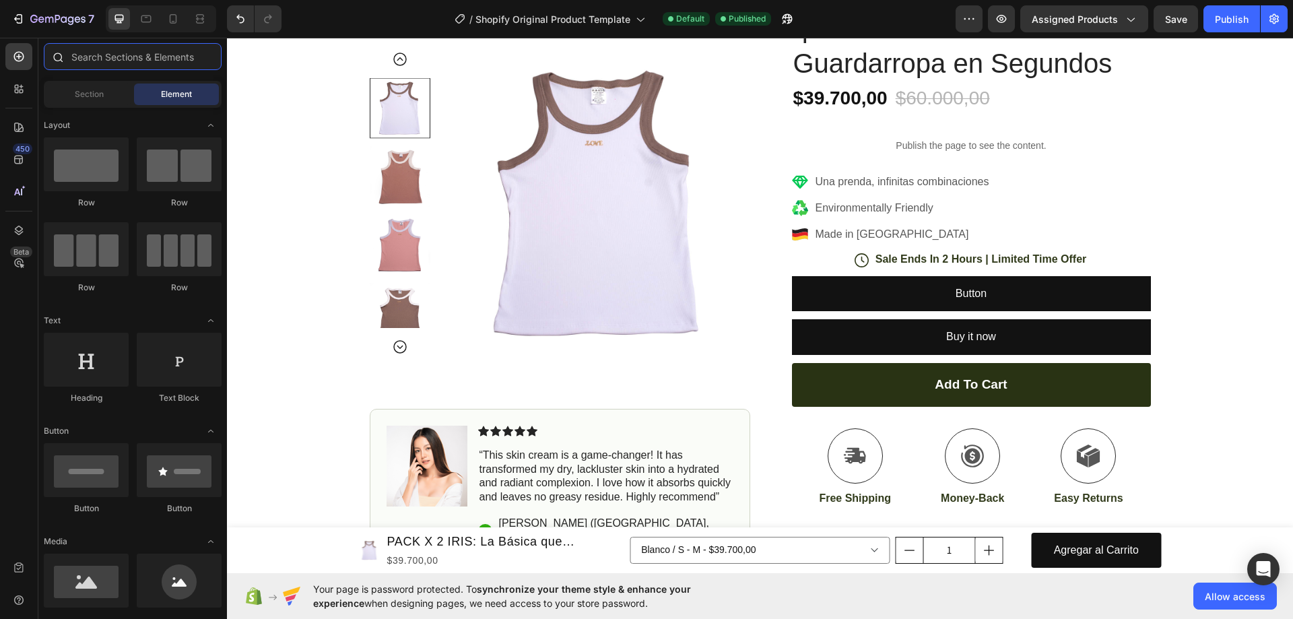
click at [106, 60] on input "text" at bounding box center [133, 56] width 178 height 27
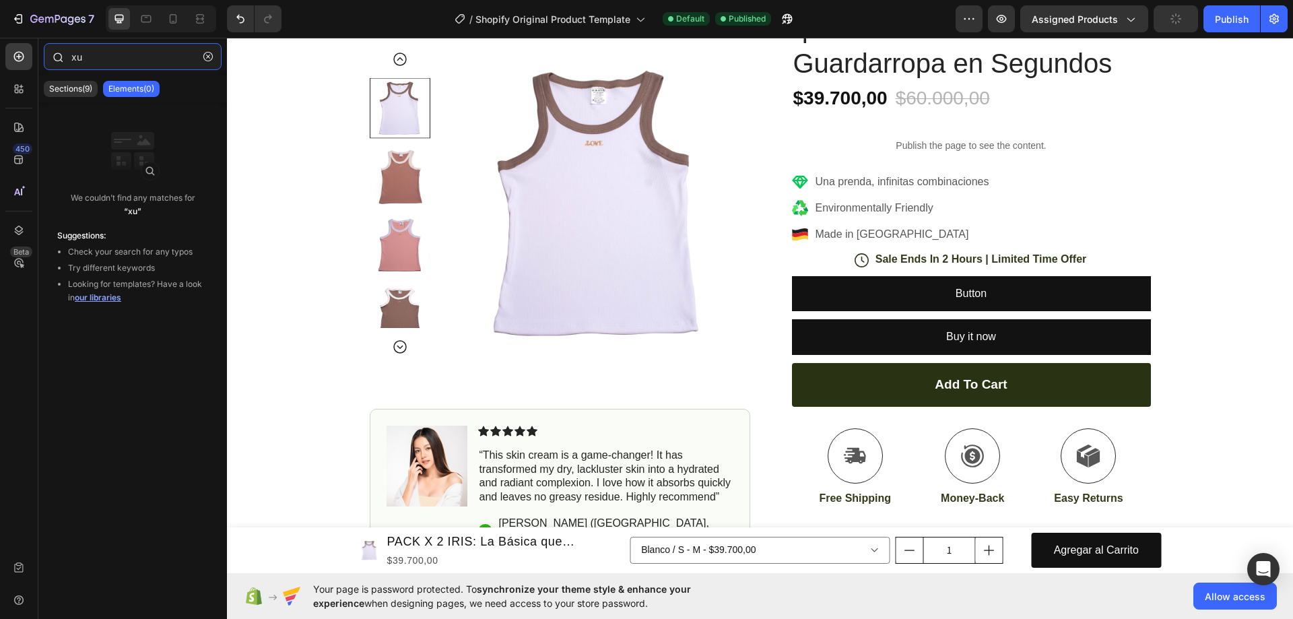
type input "x"
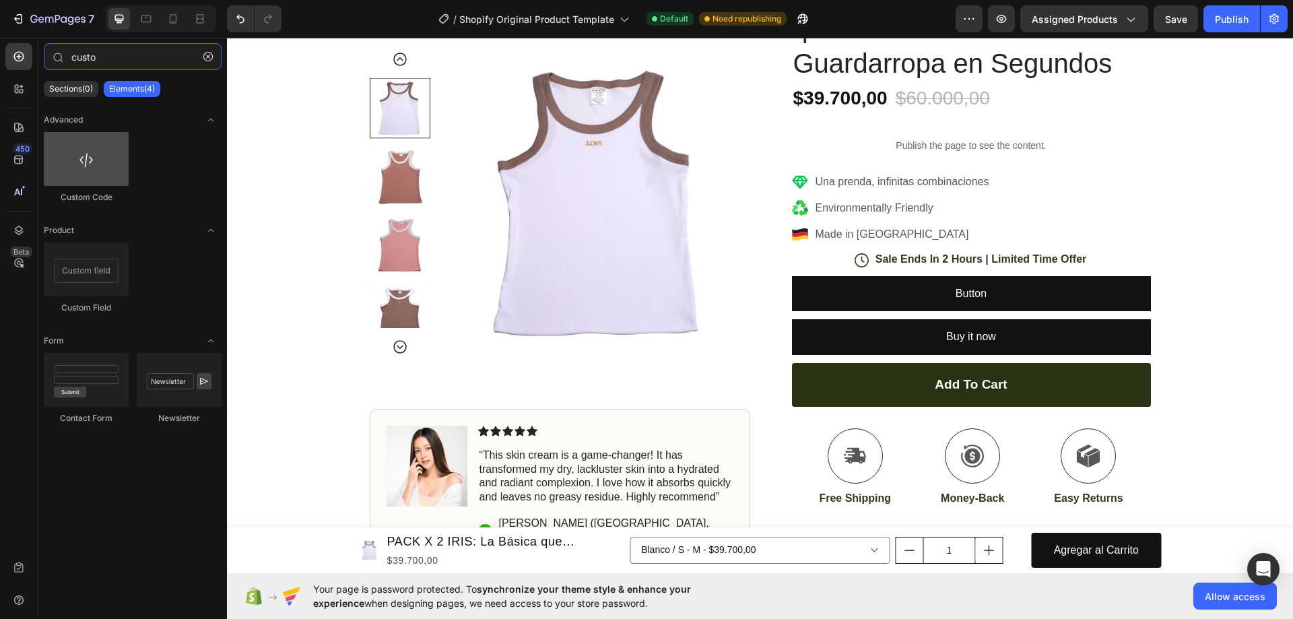
type input "custo"
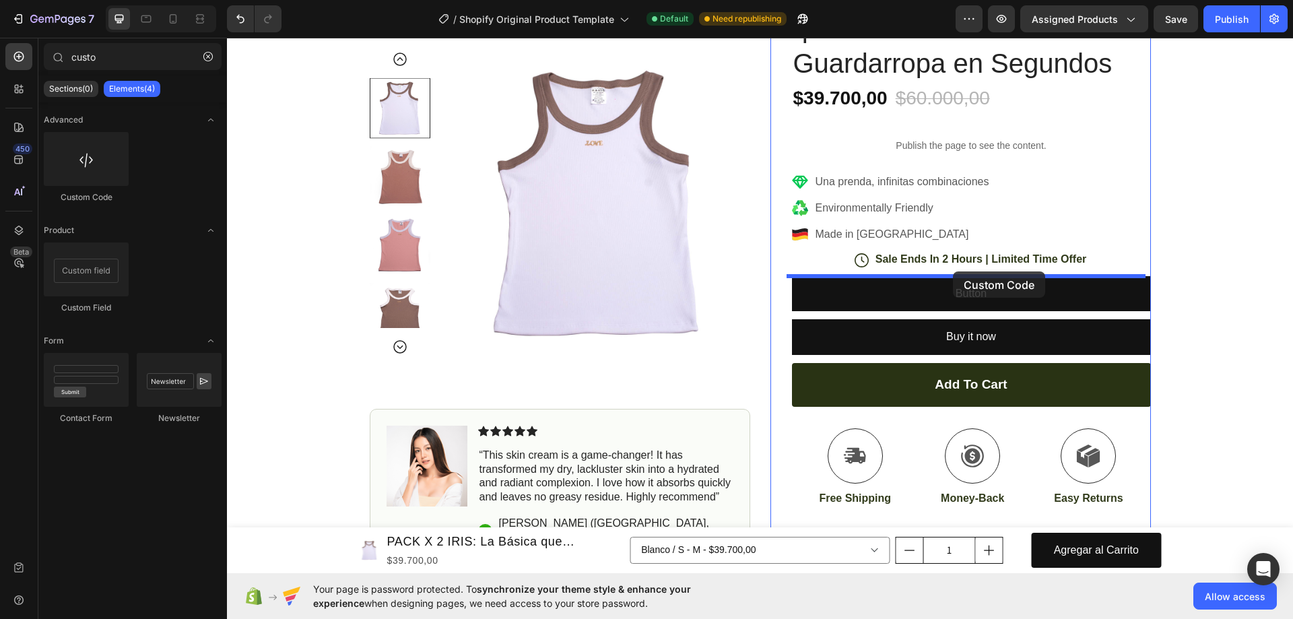
drag, startPoint x: 320, startPoint y: 192, endPoint x: 953, endPoint y: 271, distance: 638.1
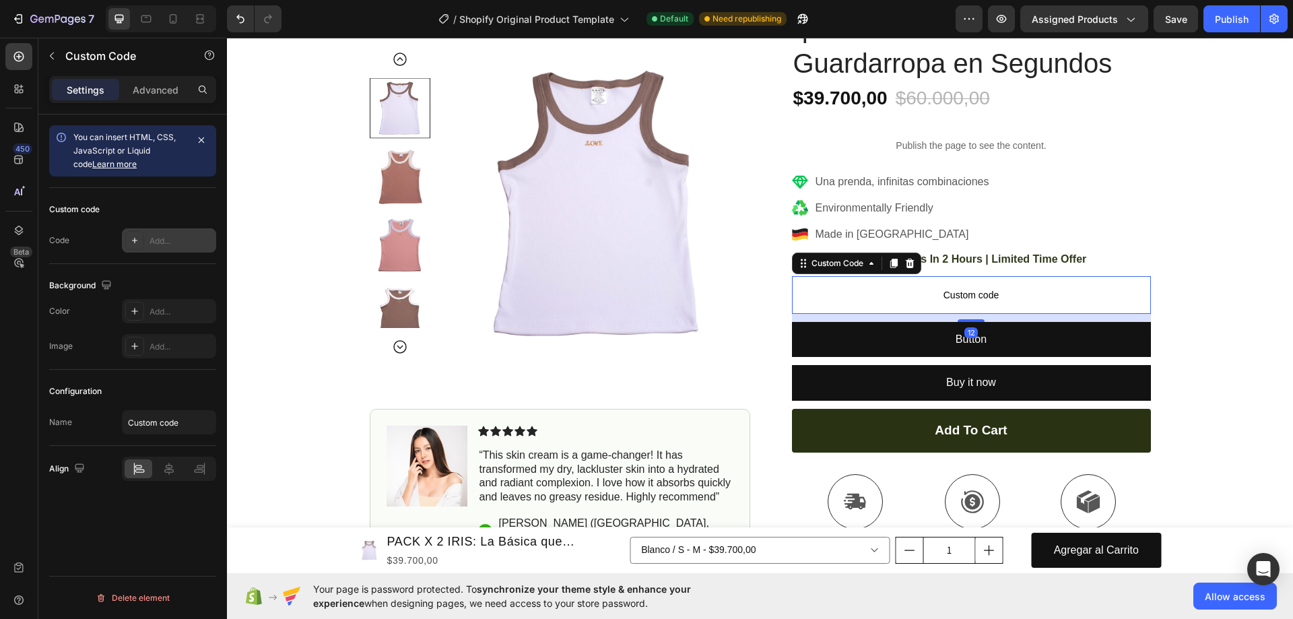
click at [176, 248] on div "Add..." at bounding box center [169, 240] width 94 height 24
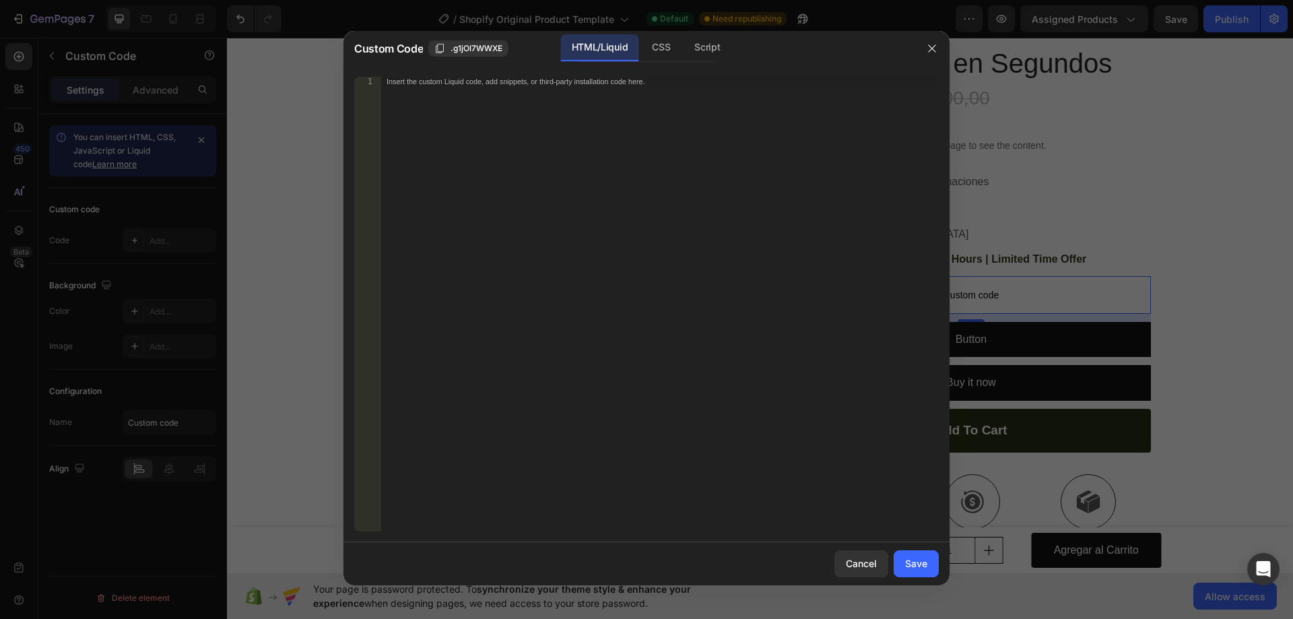
click at [496, 120] on div "Insert the custom Liquid code, add snippets, or third-party installation code h…" at bounding box center [660, 313] width 558 height 473
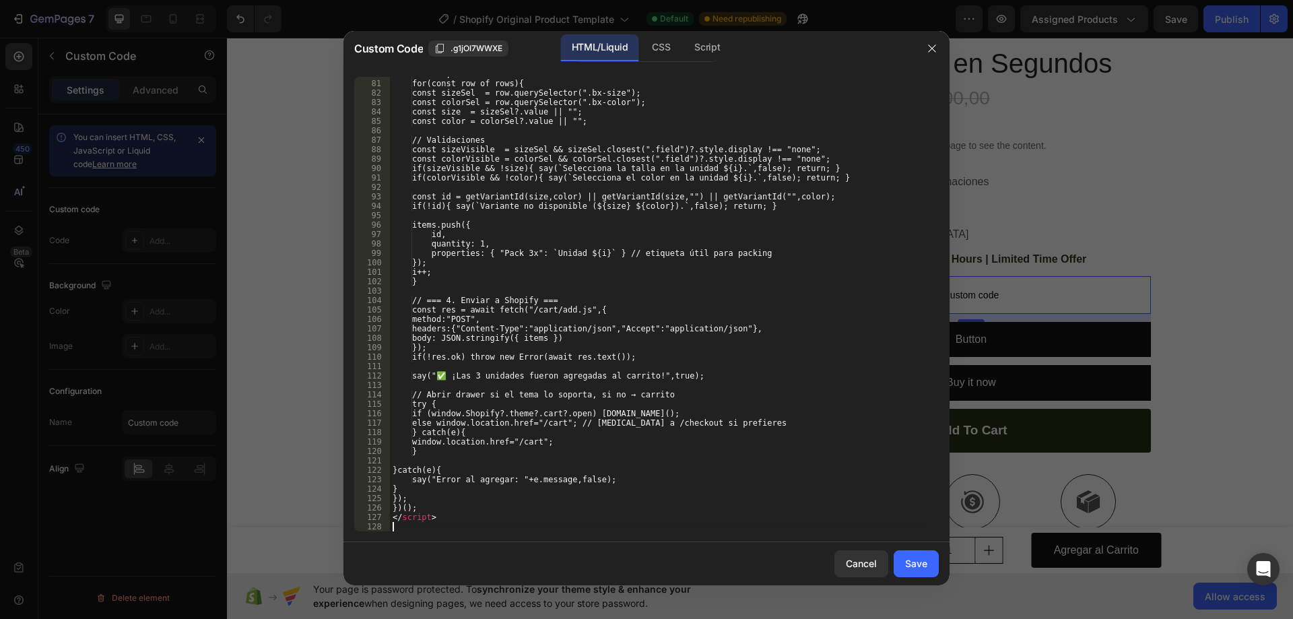
scroll to position [752, 0]
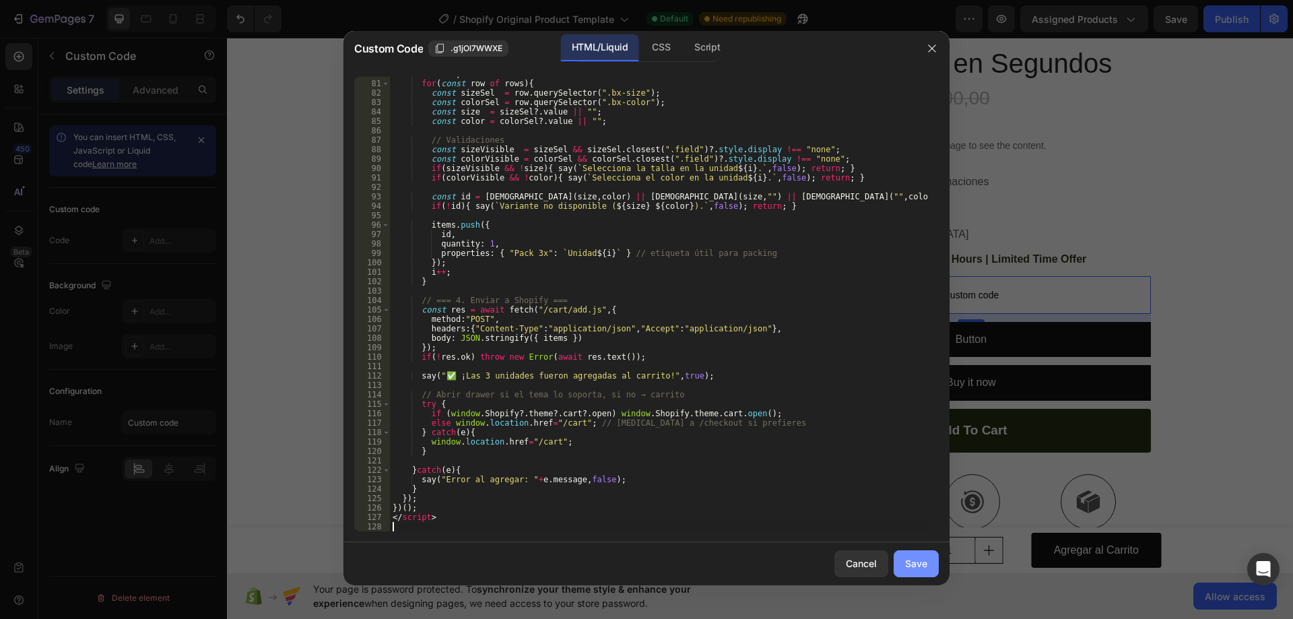
click at [913, 560] on div "Save" at bounding box center [916, 563] width 22 height 14
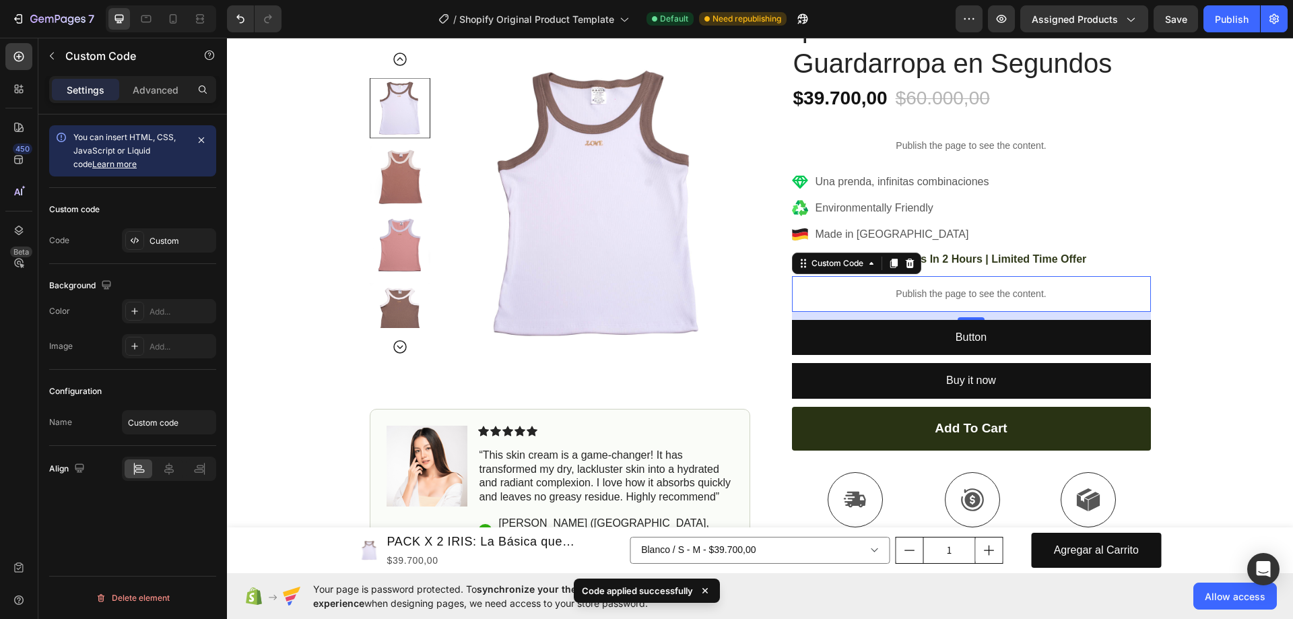
scroll to position [606, 0]
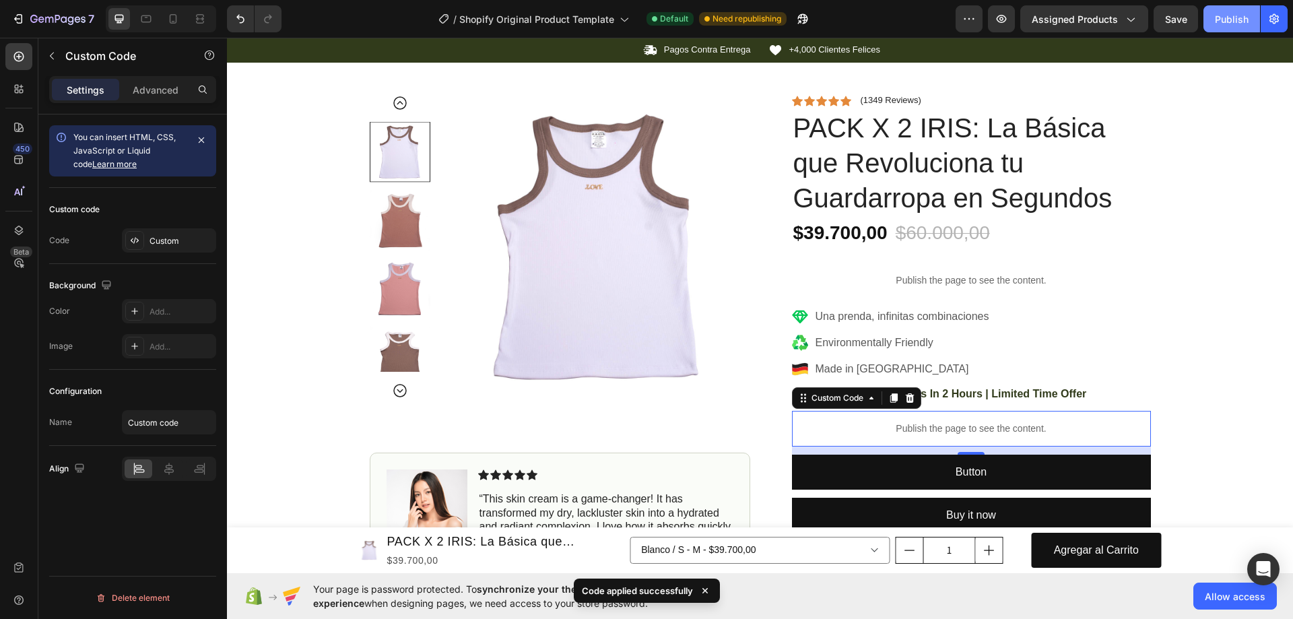
click at [1221, 16] on div "Publish" at bounding box center [1232, 19] width 34 height 14
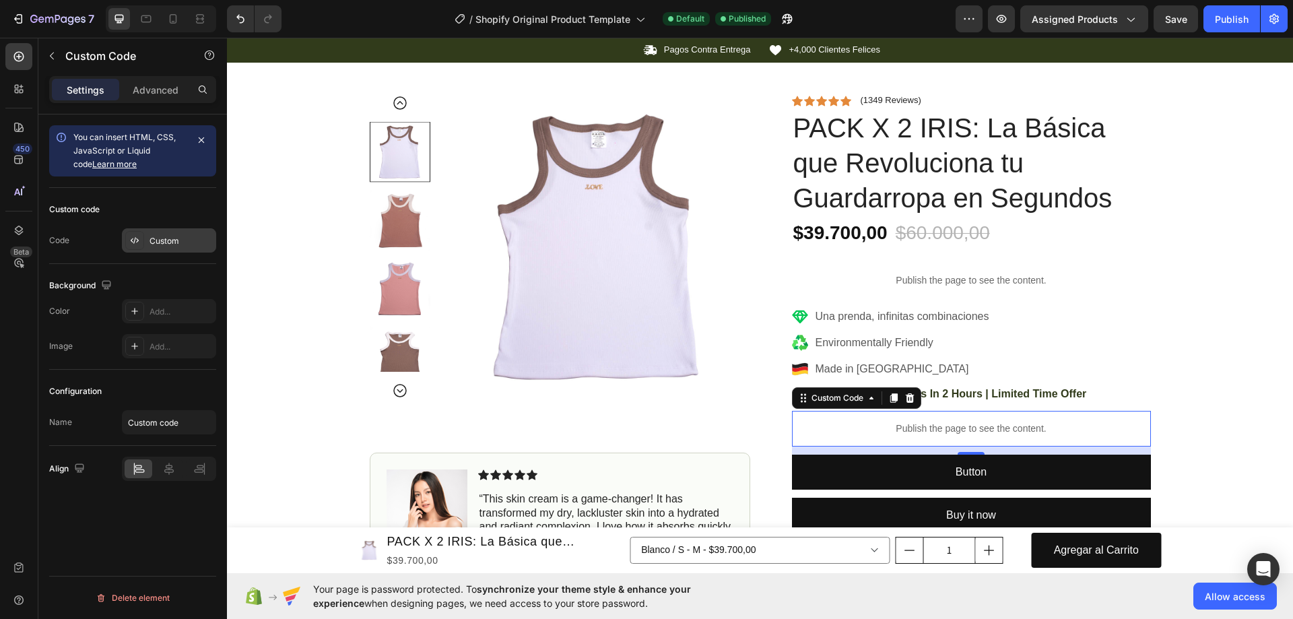
click at [172, 247] on div "Custom" at bounding box center [169, 240] width 94 height 24
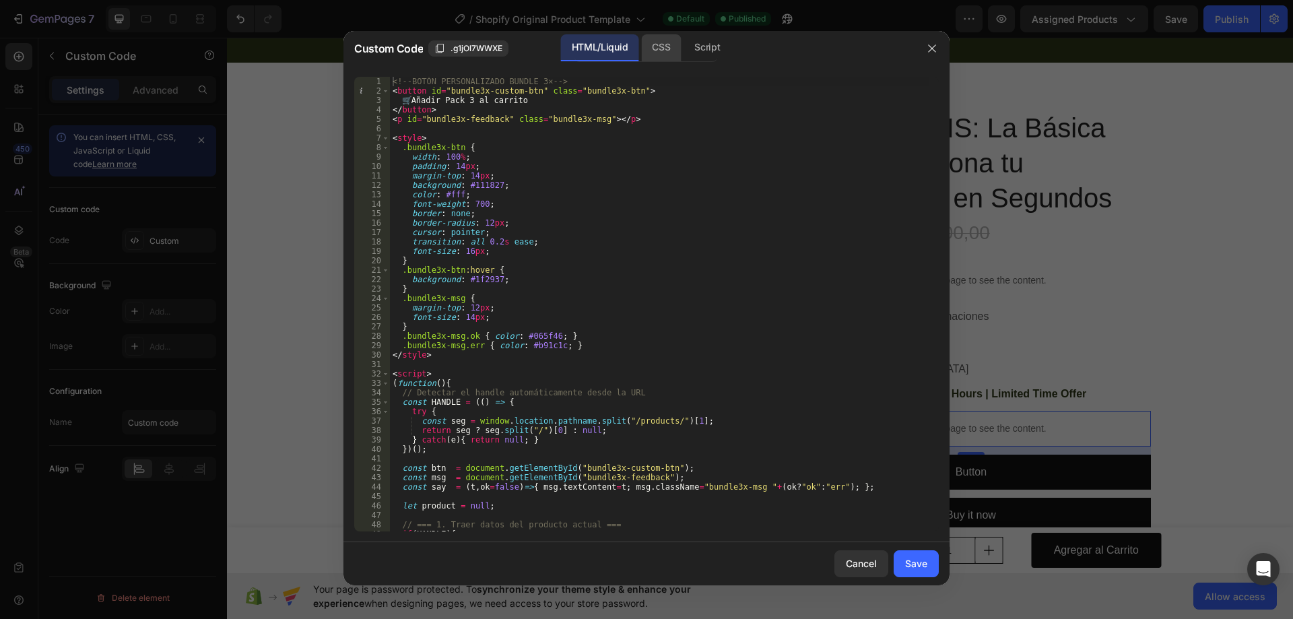
click at [684, 57] on div "CSS" at bounding box center [707, 47] width 47 height 27
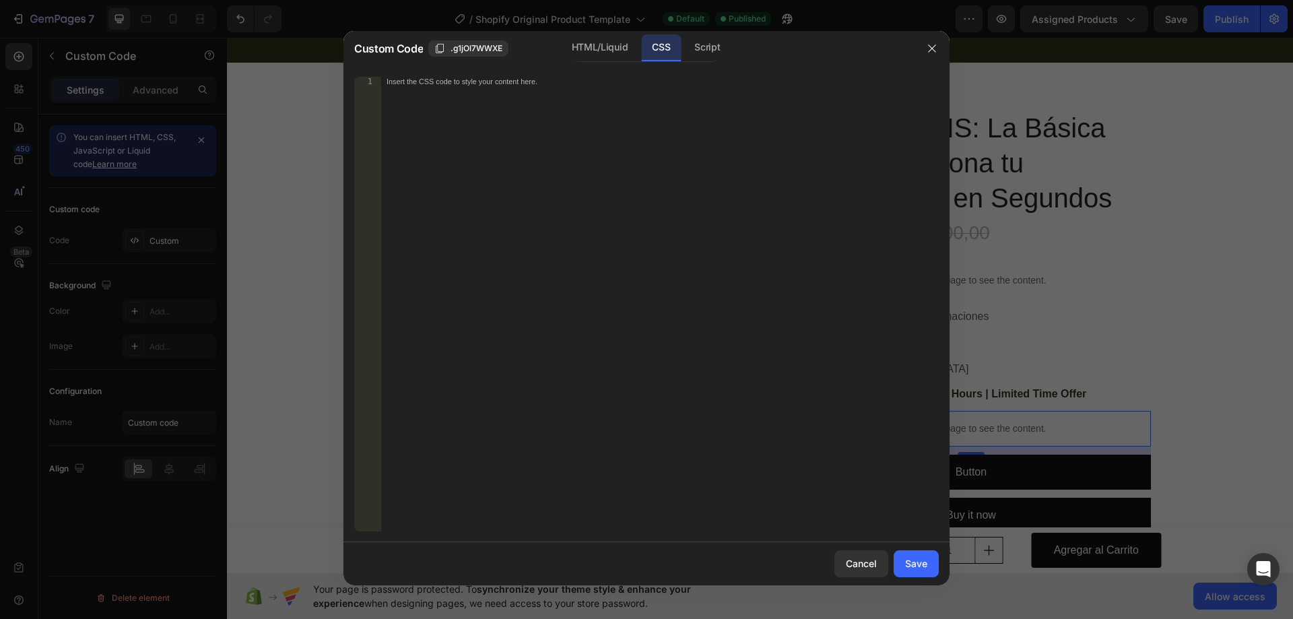
click at [565, 107] on div "Insert the CSS code to style your content here." at bounding box center [660, 313] width 558 height 473
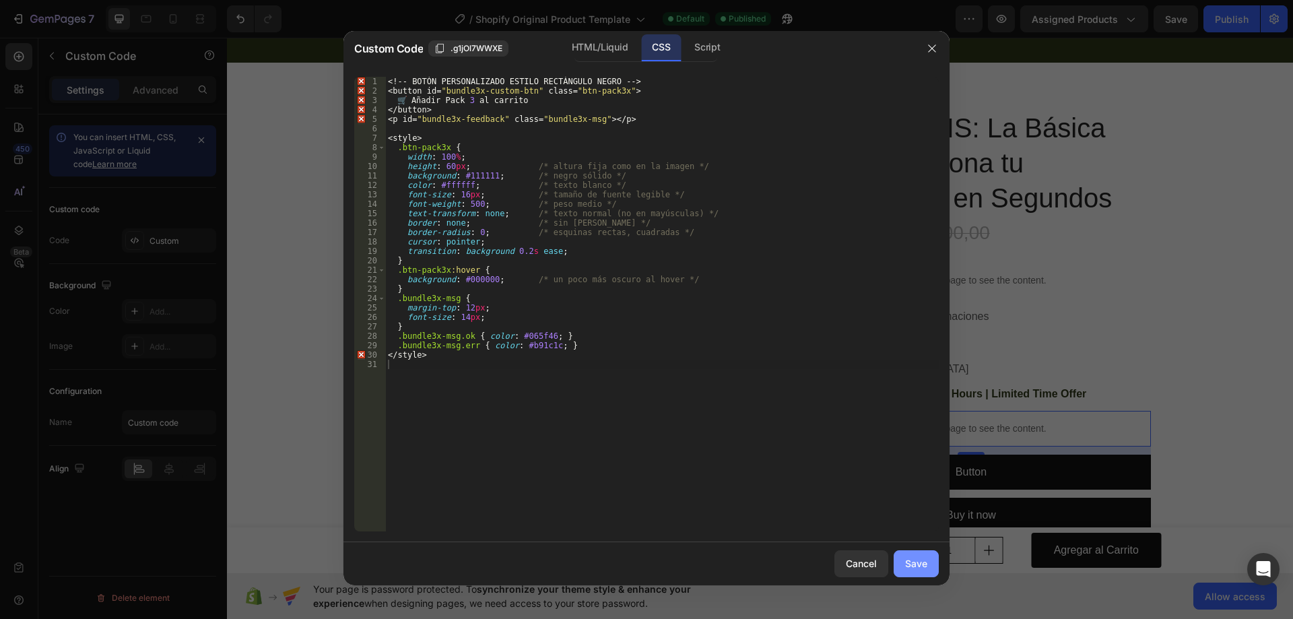
click at [923, 564] on div "Save" at bounding box center [916, 563] width 22 height 14
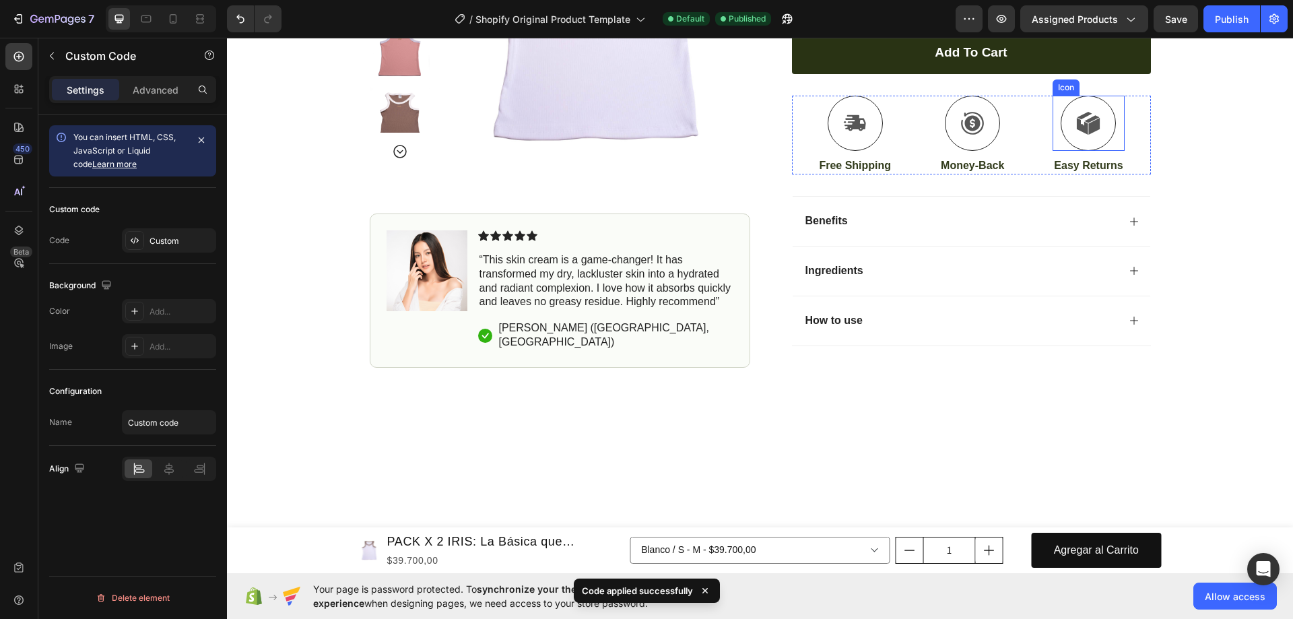
scroll to position [337, 0]
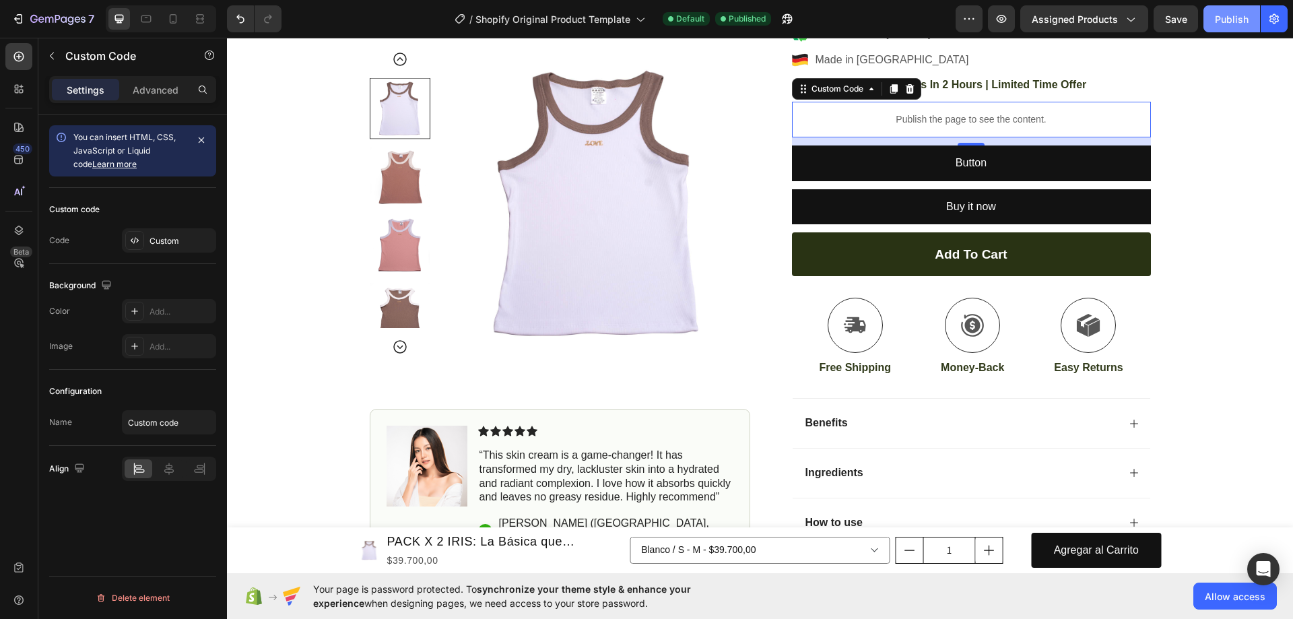
click at [1239, 9] on button "Publish" at bounding box center [1232, 18] width 57 height 27
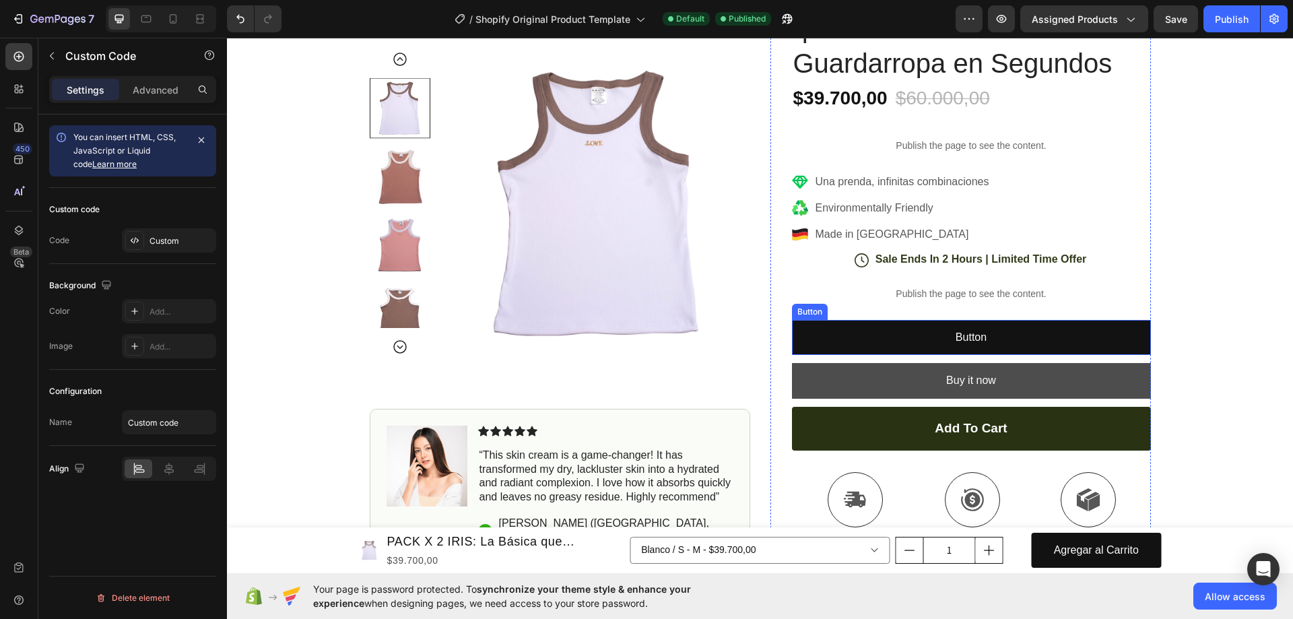
scroll to position [876, 0]
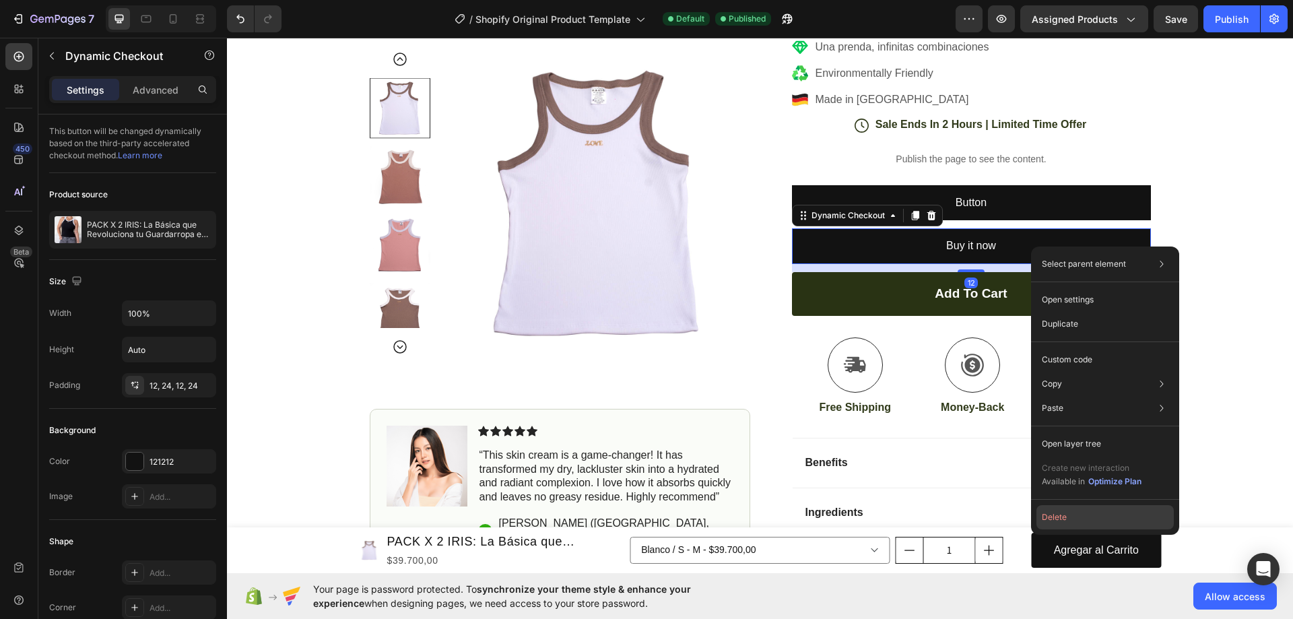
click at [1076, 519] on button "Delete" at bounding box center [1105, 517] width 137 height 24
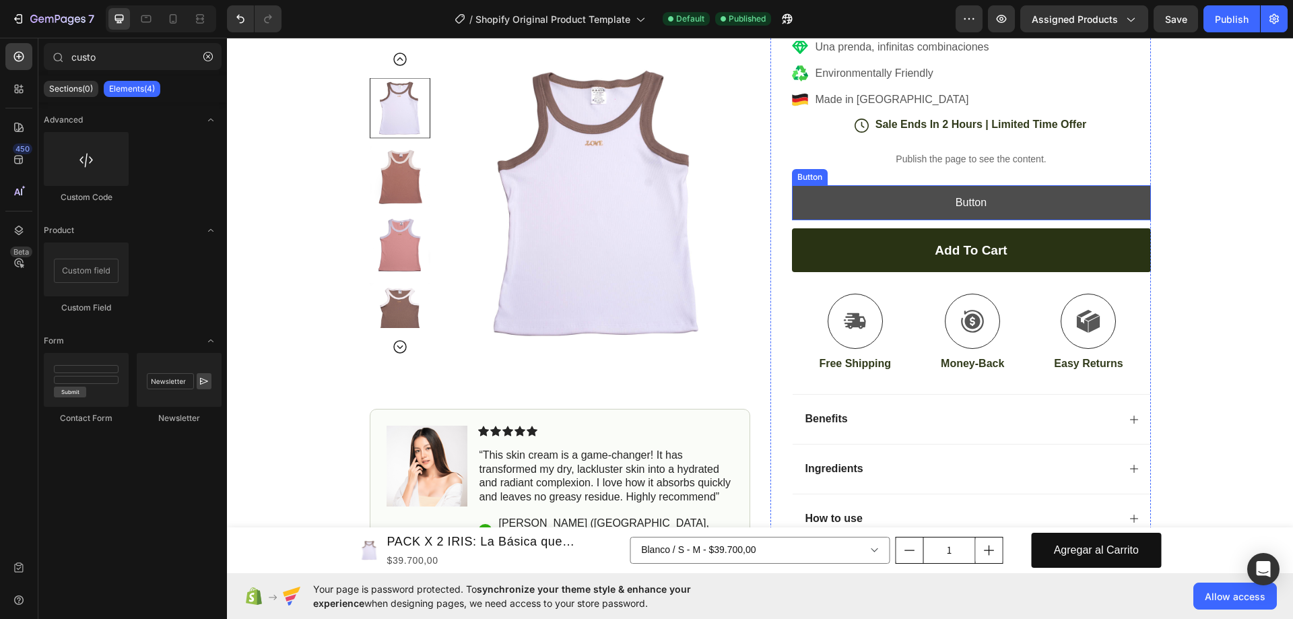
click at [1016, 207] on button "Button" at bounding box center [971, 203] width 359 height 36
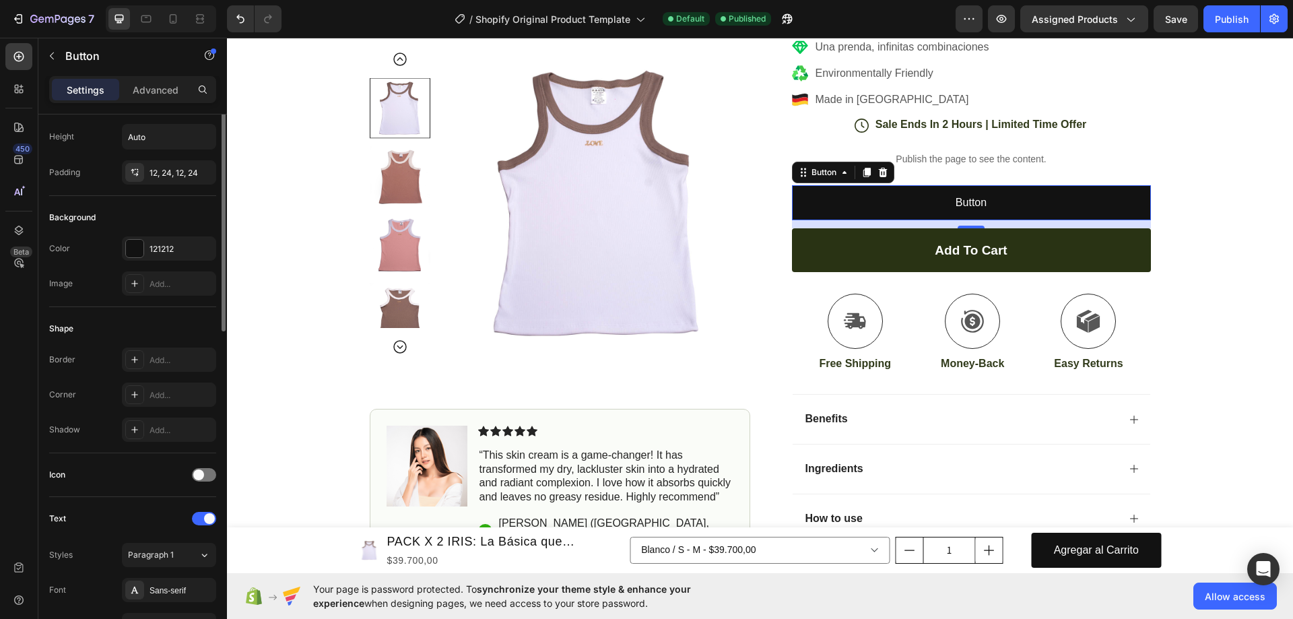
scroll to position [0, 0]
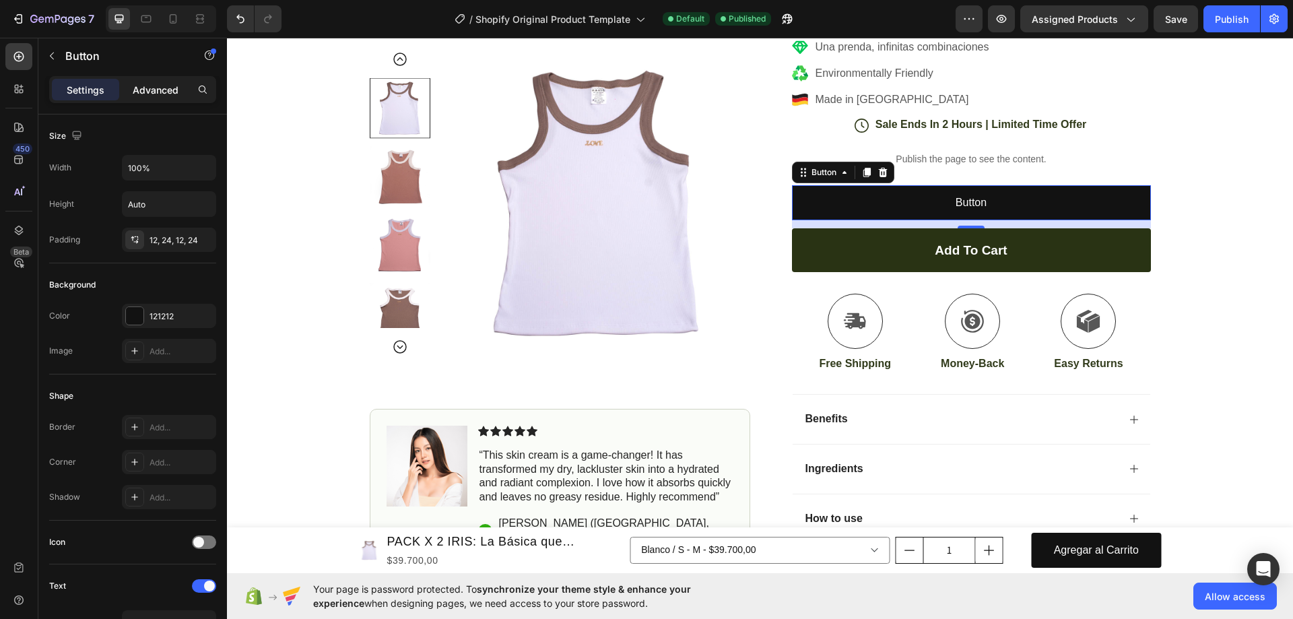
click at [162, 92] on p "Advanced" at bounding box center [156, 90] width 46 height 14
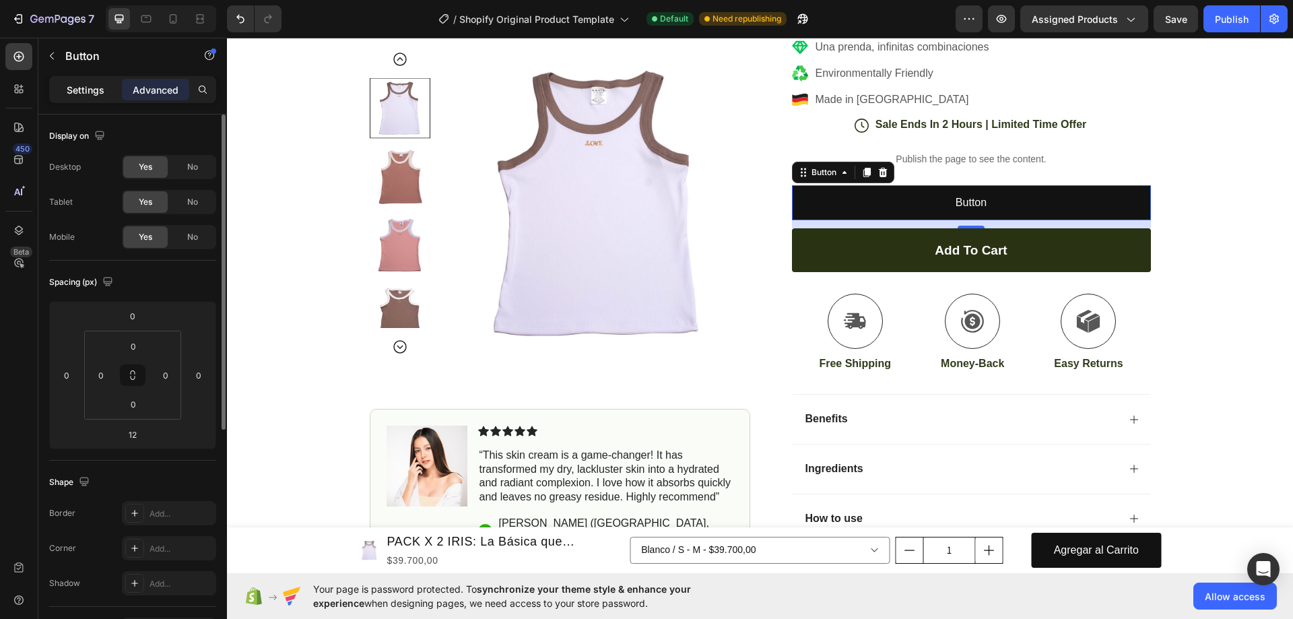
click at [84, 90] on p "Settings" at bounding box center [86, 90] width 38 height 14
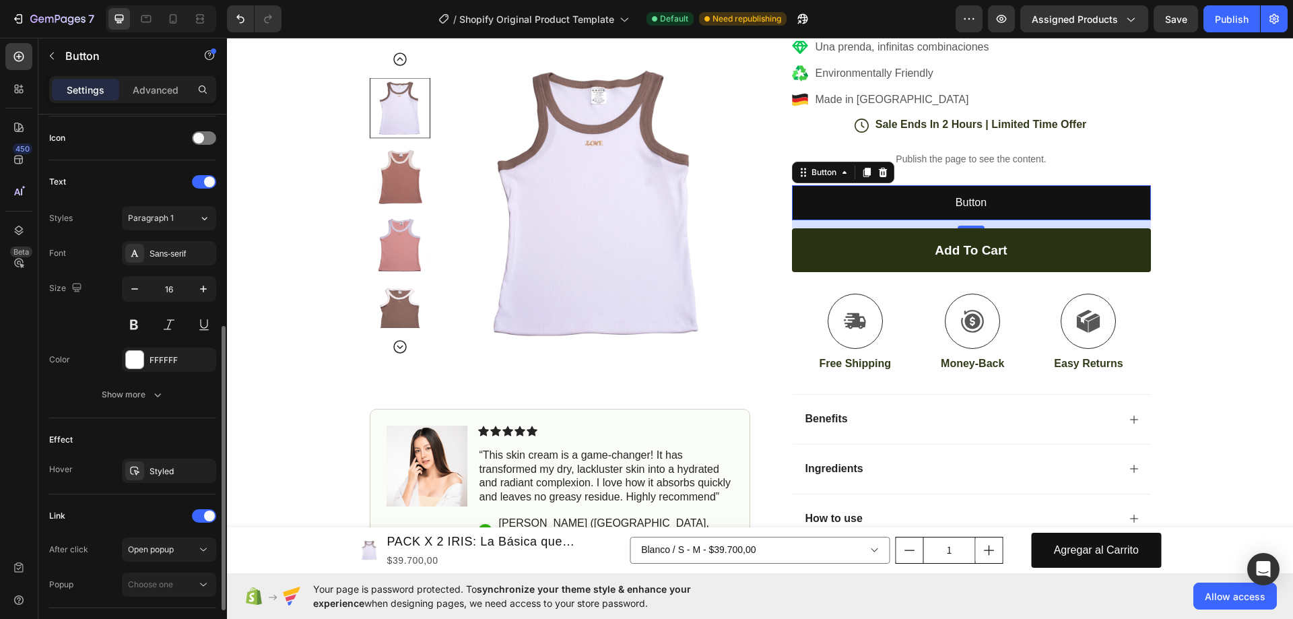
scroll to position [493, 0]
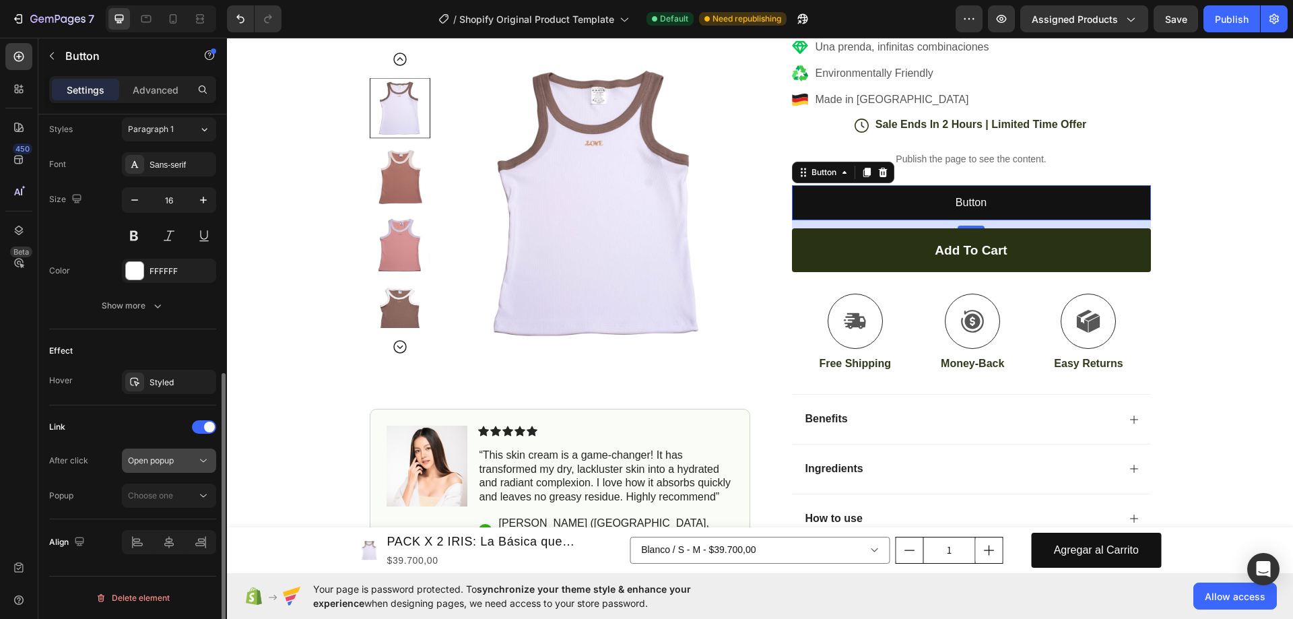
click at [191, 461] on div "Open popup" at bounding box center [162, 461] width 69 height 12
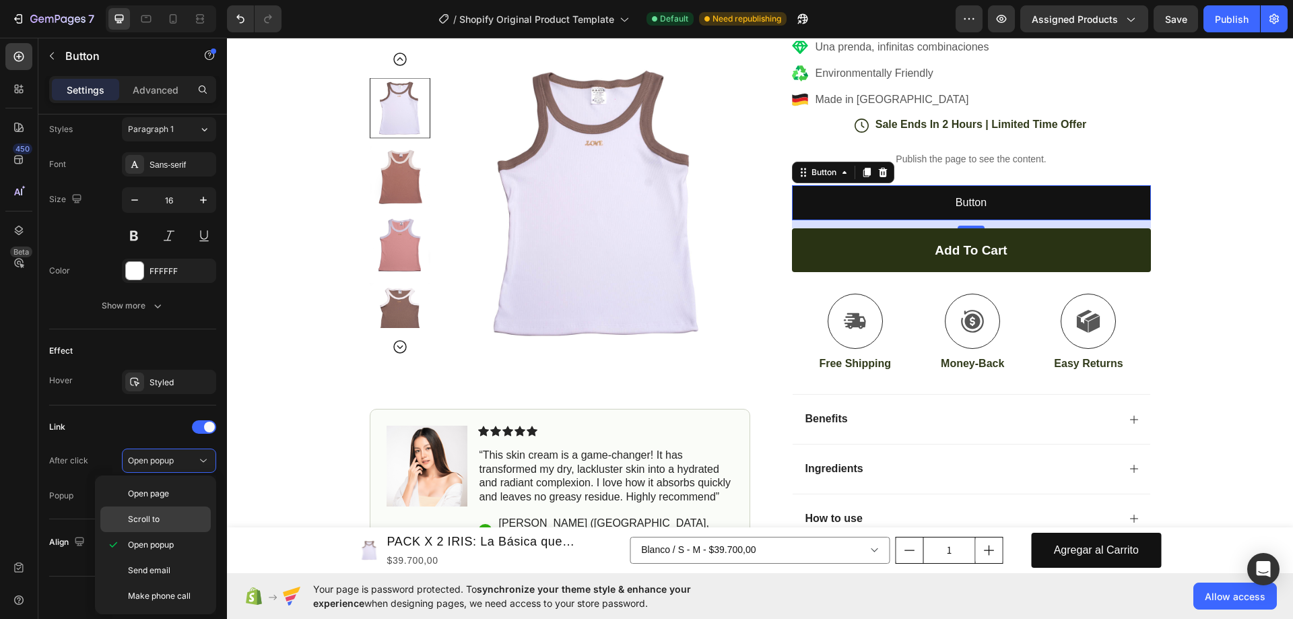
click at [170, 512] on div "Scroll to" at bounding box center [155, 519] width 110 height 26
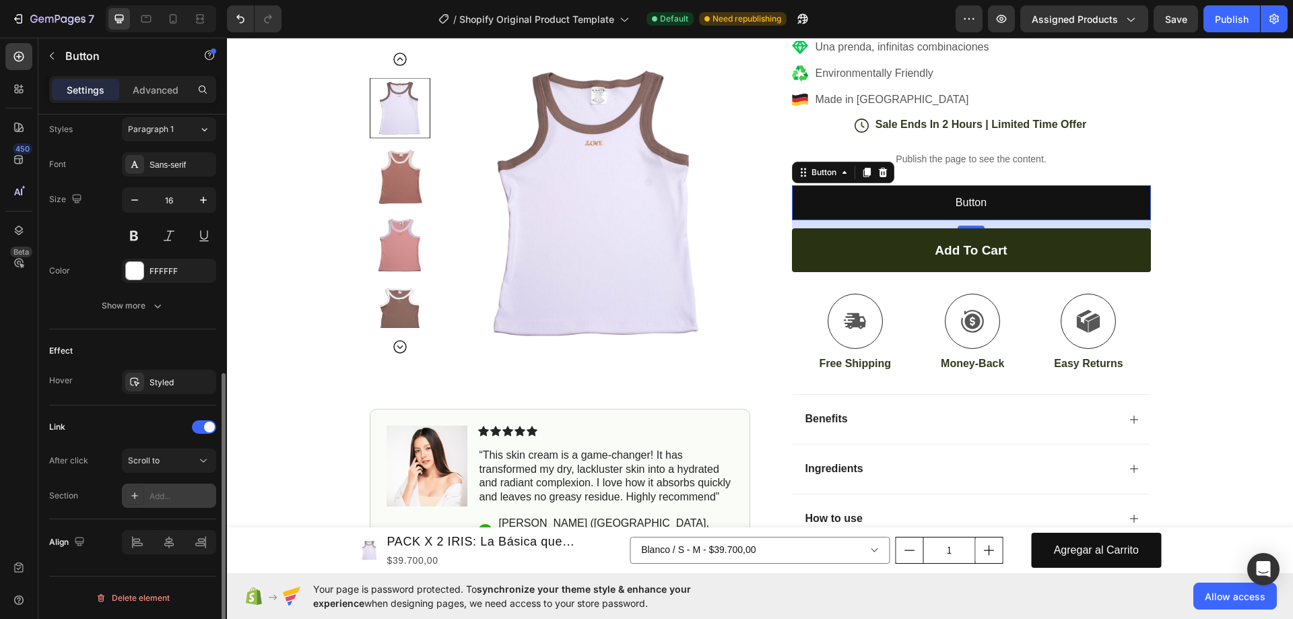
click at [154, 499] on div "Add..." at bounding box center [181, 496] width 63 height 12
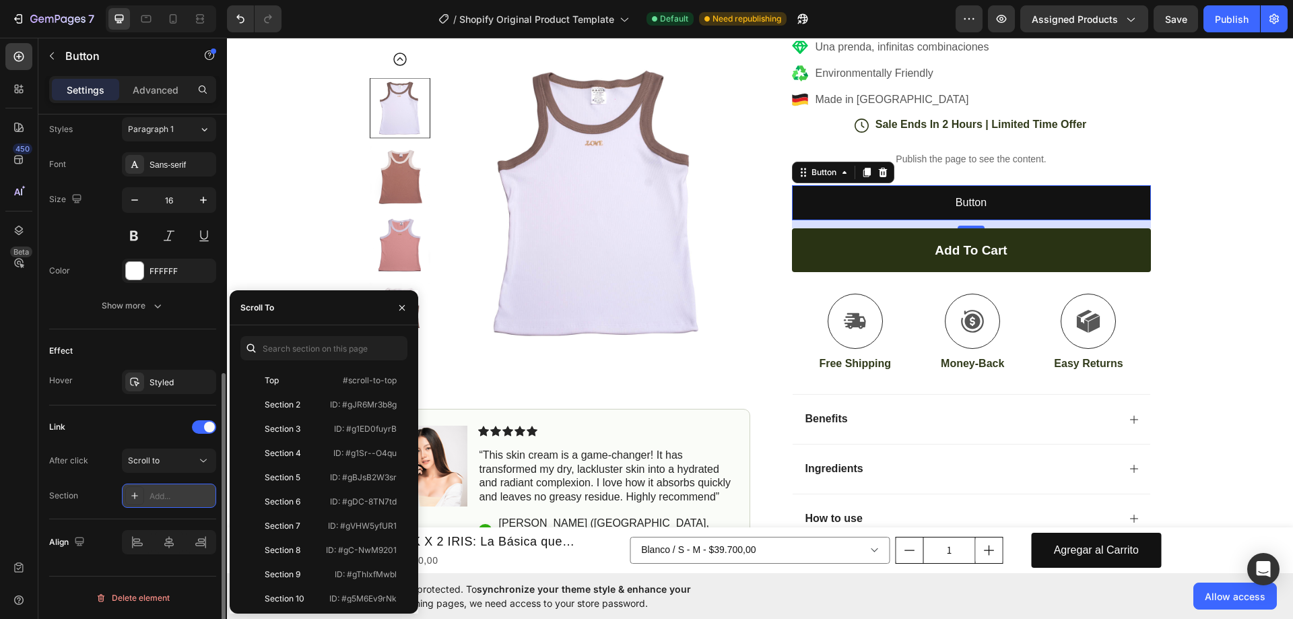
click at [155, 499] on div "Add..." at bounding box center [181, 496] width 63 height 12
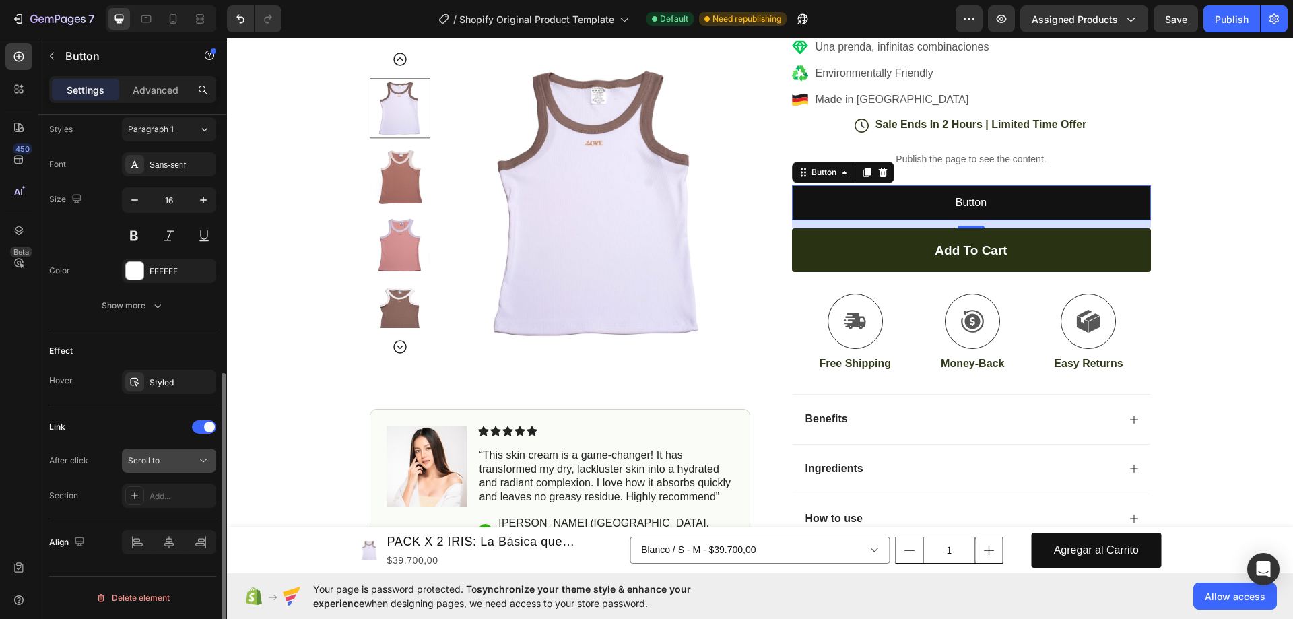
click at [167, 459] on div "Scroll to" at bounding box center [162, 461] width 69 height 12
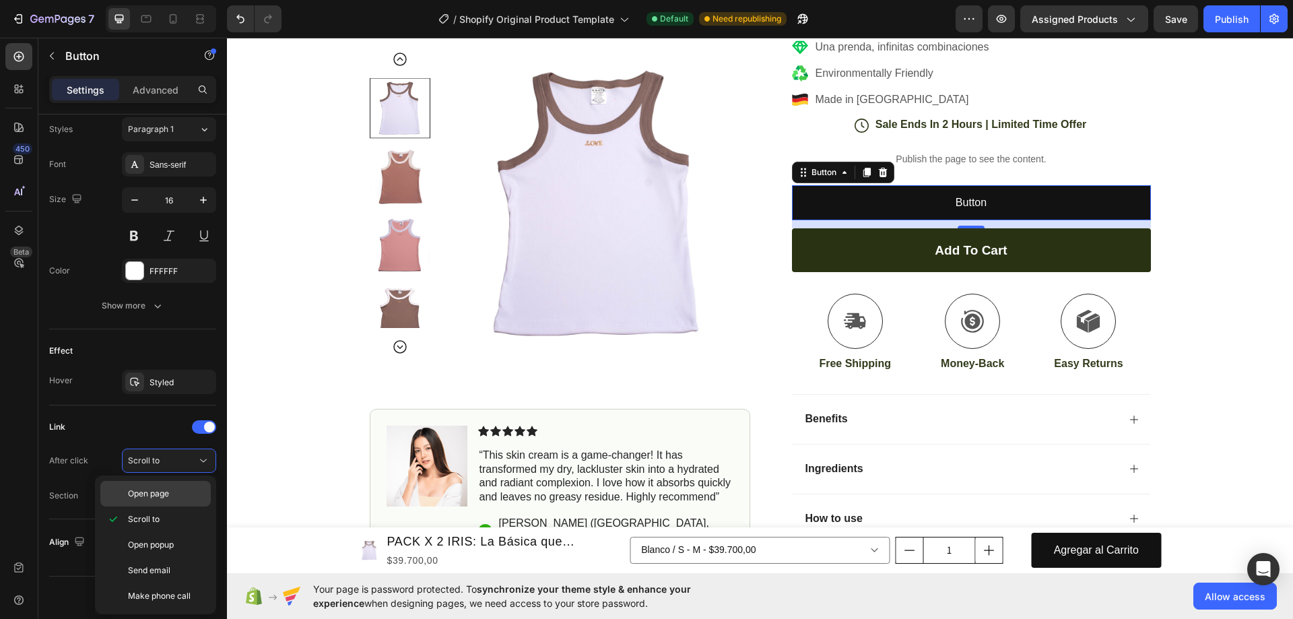
click at [174, 496] on p "Open page" at bounding box center [166, 494] width 77 height 12
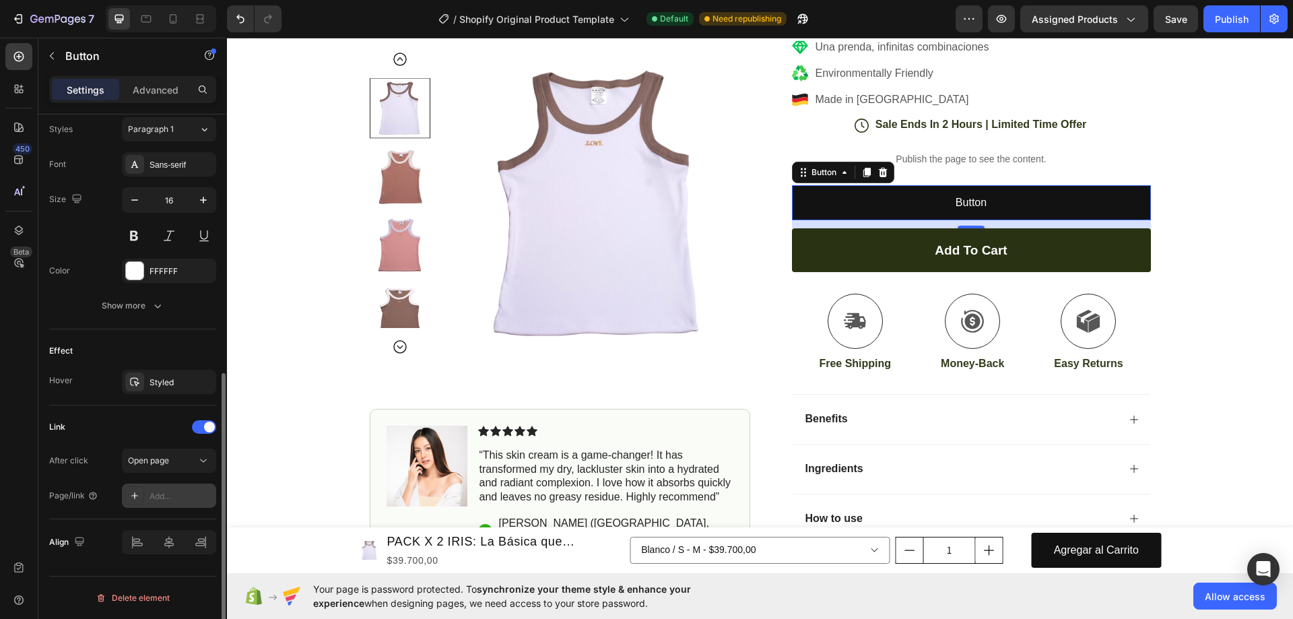
click at [178, 491] on div "Add..." at bounding box center [181, 496] width 63 height 12
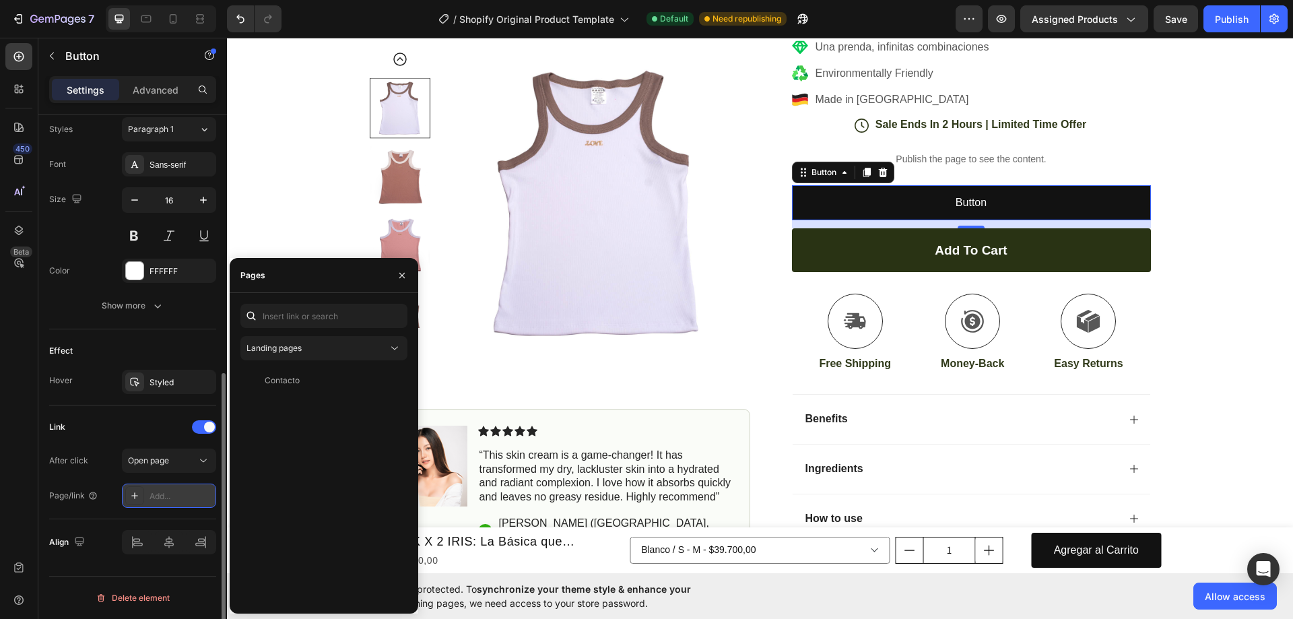
click at [178, 491] on div "Add..." at bounding box center [181, 496] width 63 height 12
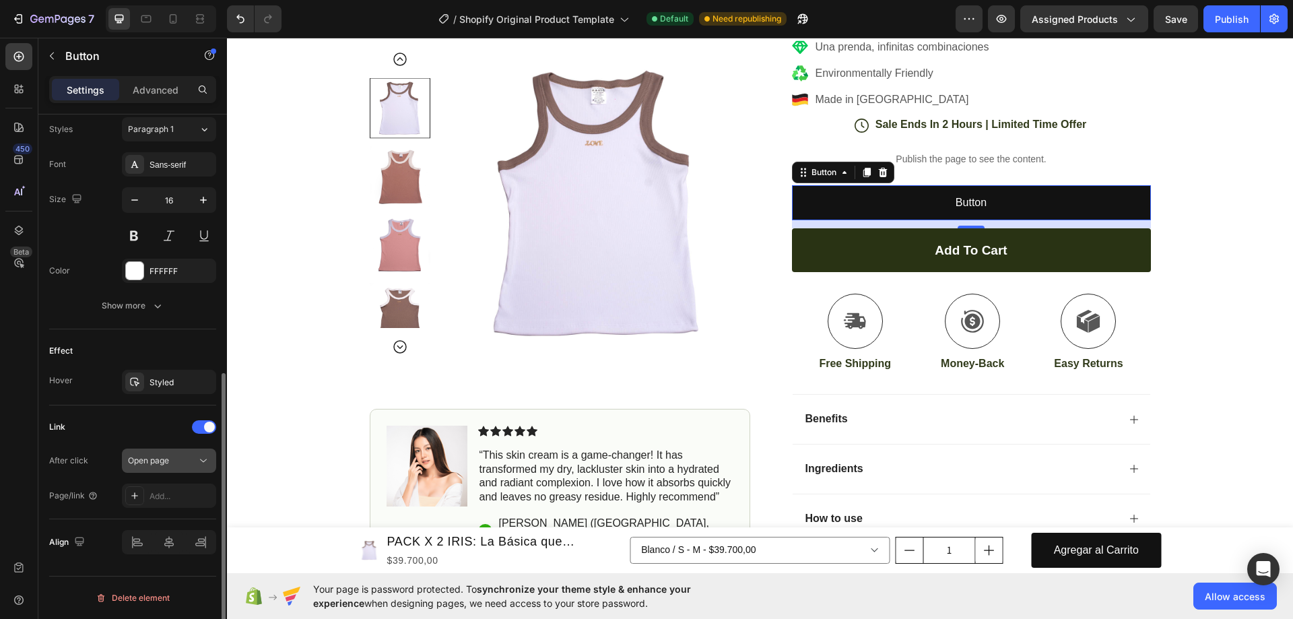
click at [172, 464] on div "Open page" at bounding box center [162, 461] width 69 height 12
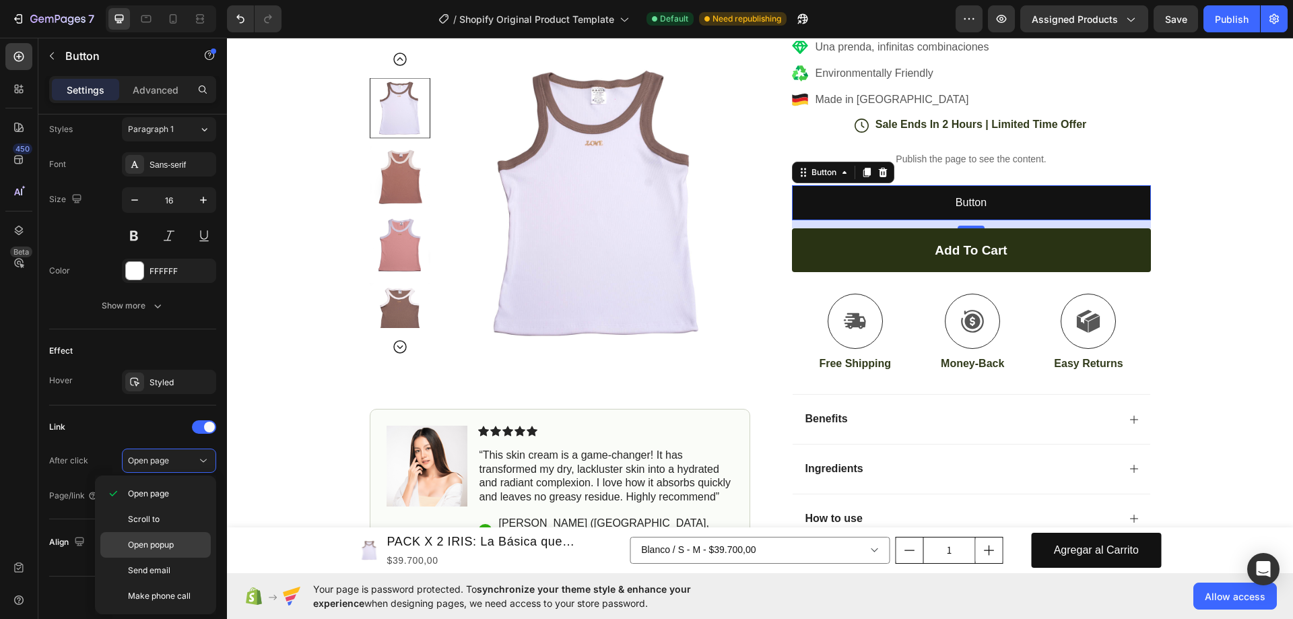
click at [151, 543] on span "Open popup" at bounding box center [151, 545] width 46 height 12
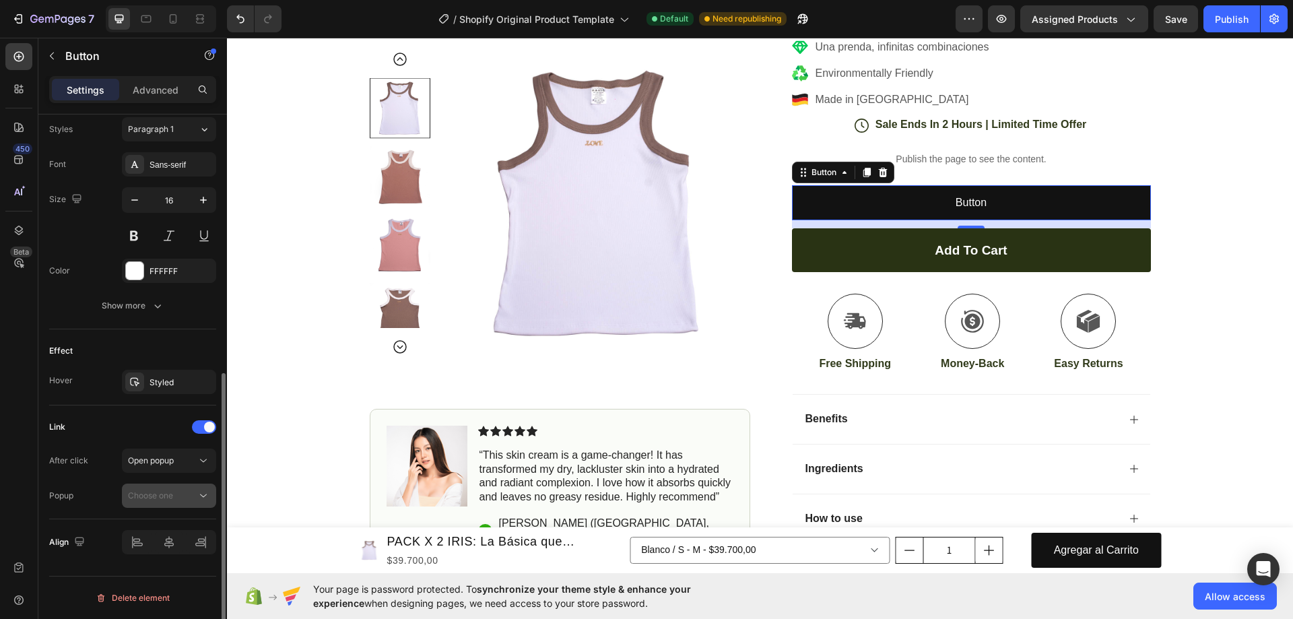
click at [158, 503] on button "Choose one" at bounding box center [169, 496] width 94 height 24
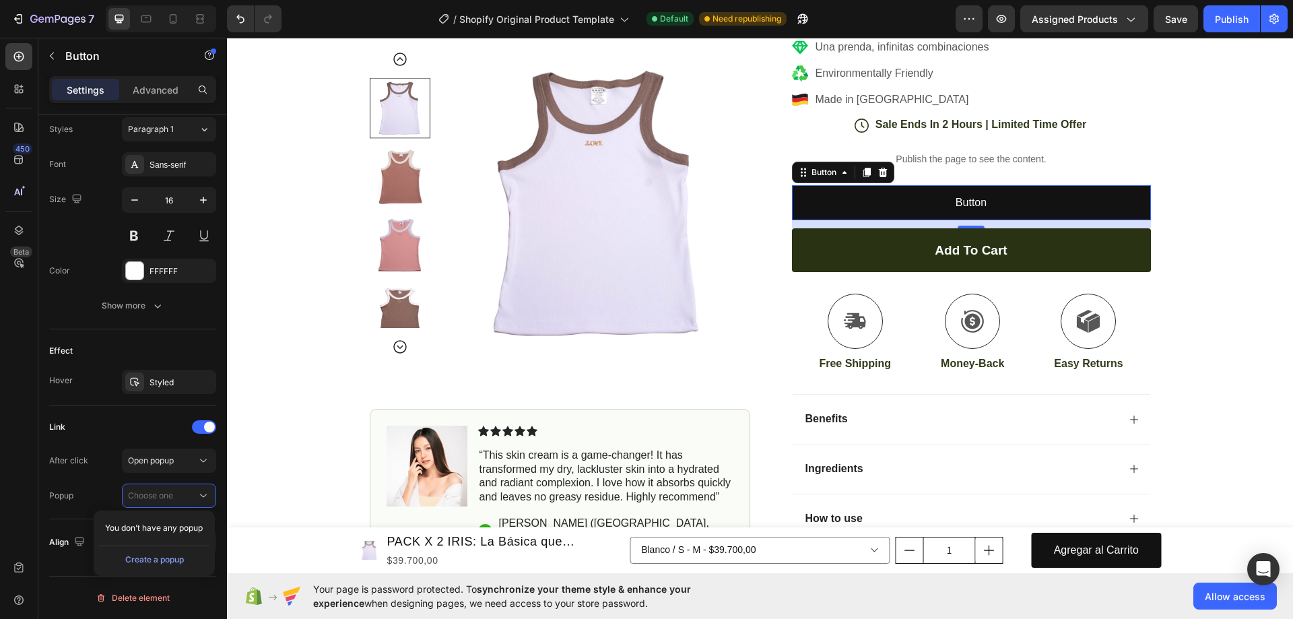
click at [153, 527] on span "You don’t have any popup" at bounding box center [154, 528] width 98 height 12
click at [158, 562] on div "Create a popup" at bounding box center [154, 560] width 59 height 12
click at [1273, 312] on span "Popup 1" at bounding box center [1279, 305] width 13 height 35
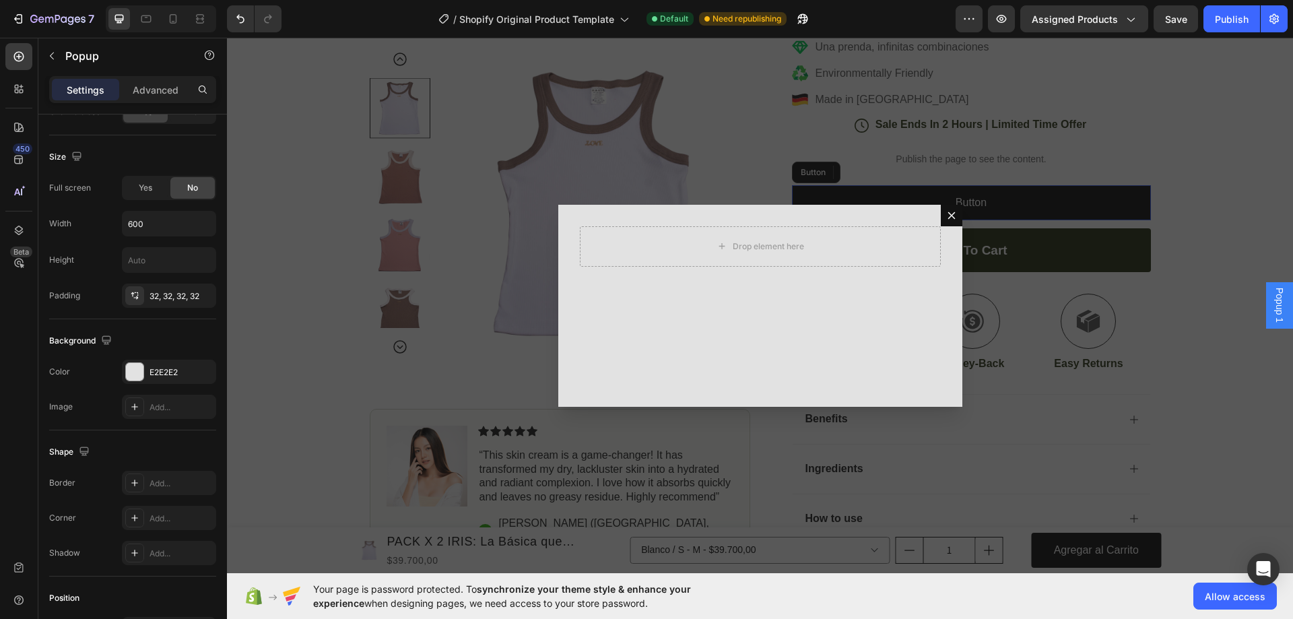
scroll to position [0, 0]
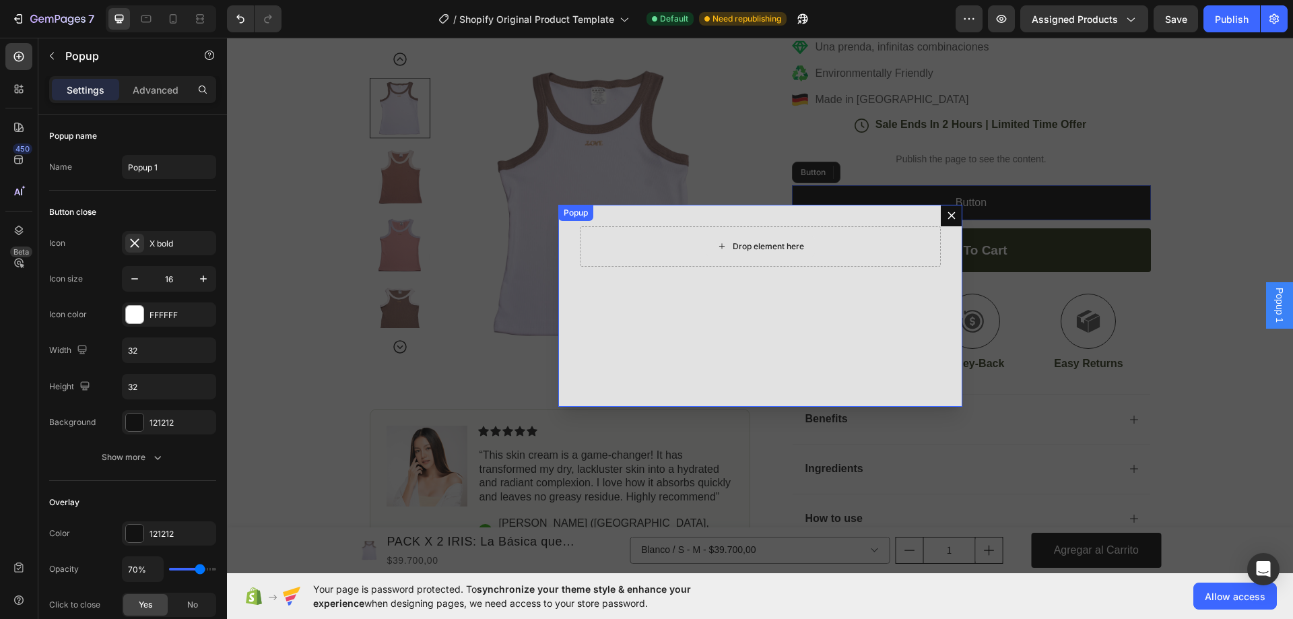
click at [733, 251] on div "Drop element here" at bounding box center [768, 246] width 71 height 11
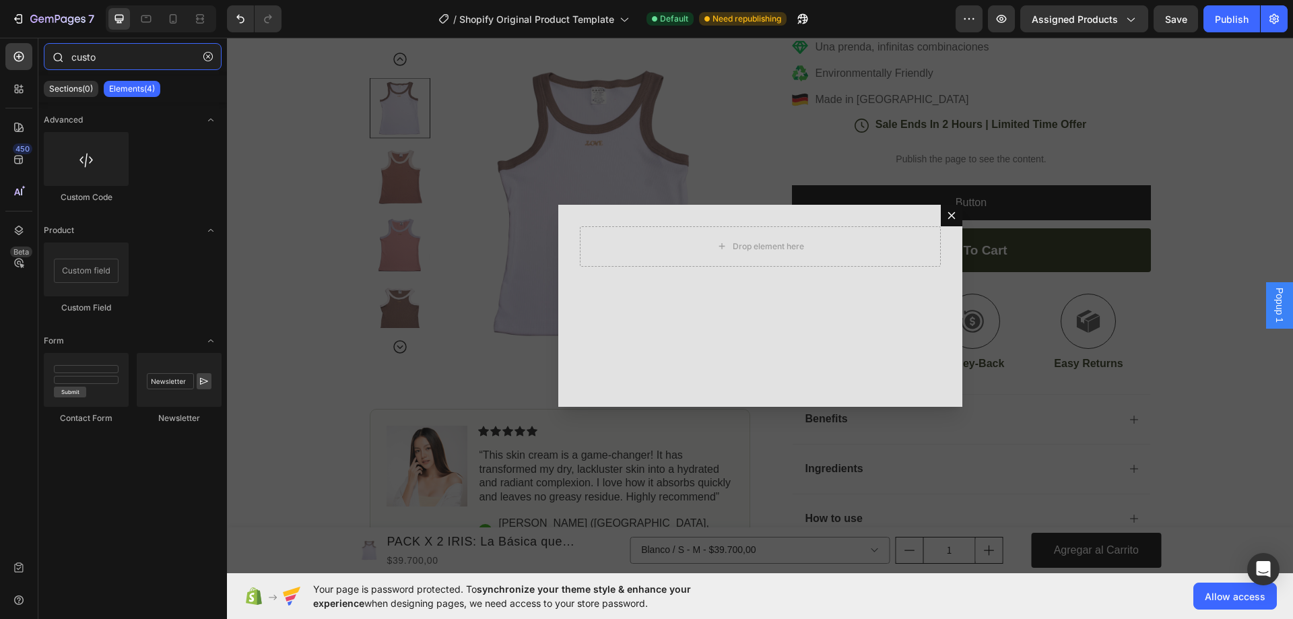
click at [86, 64] on input "custo" at bounding box center [133, 56] width 178 height 27
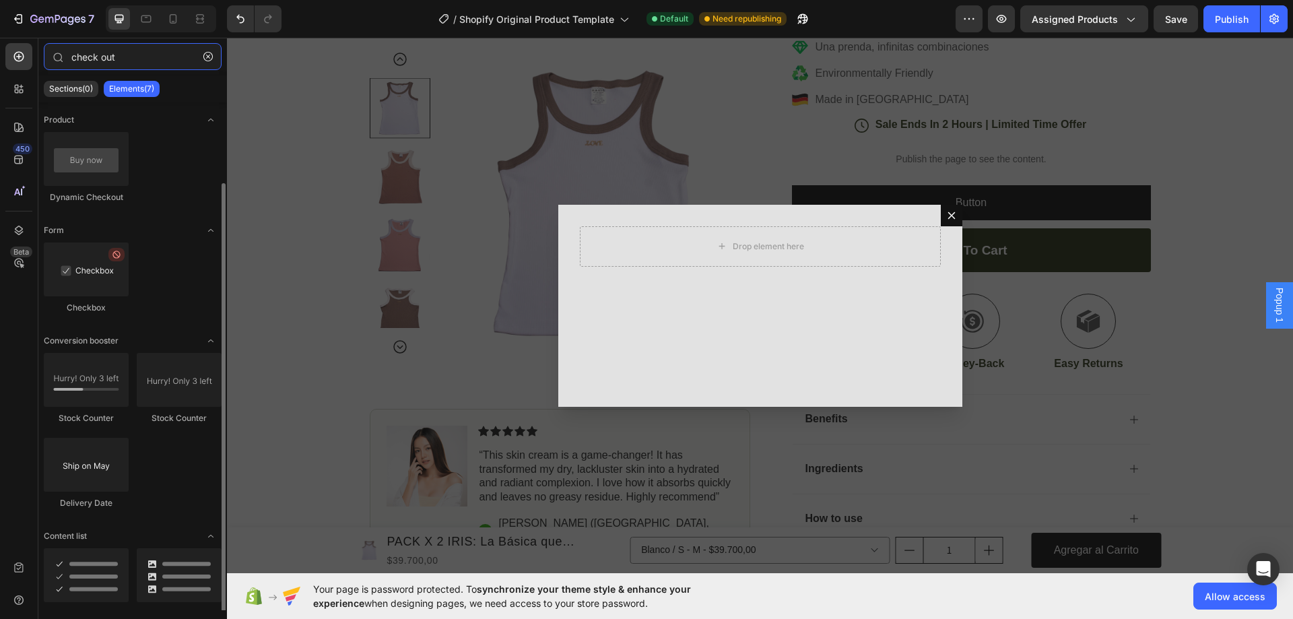
scroll to position [42, 0]
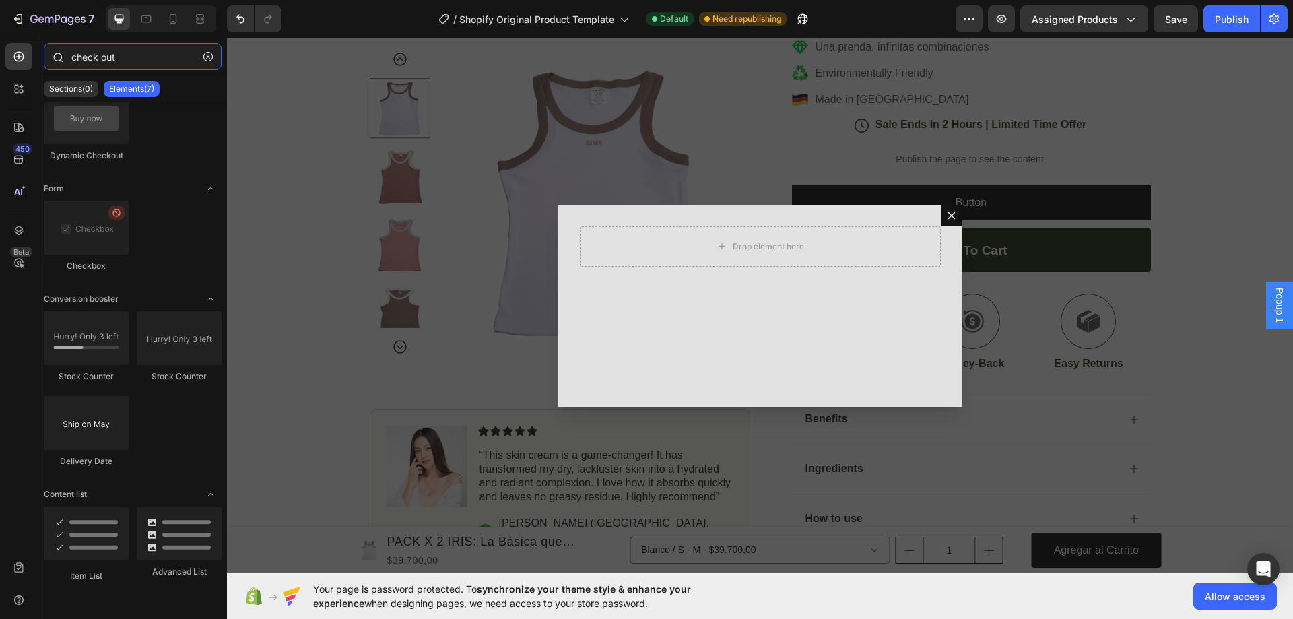
click at [100, 59] on input "check out" at bounding box center [133, 56] width 178 height 27
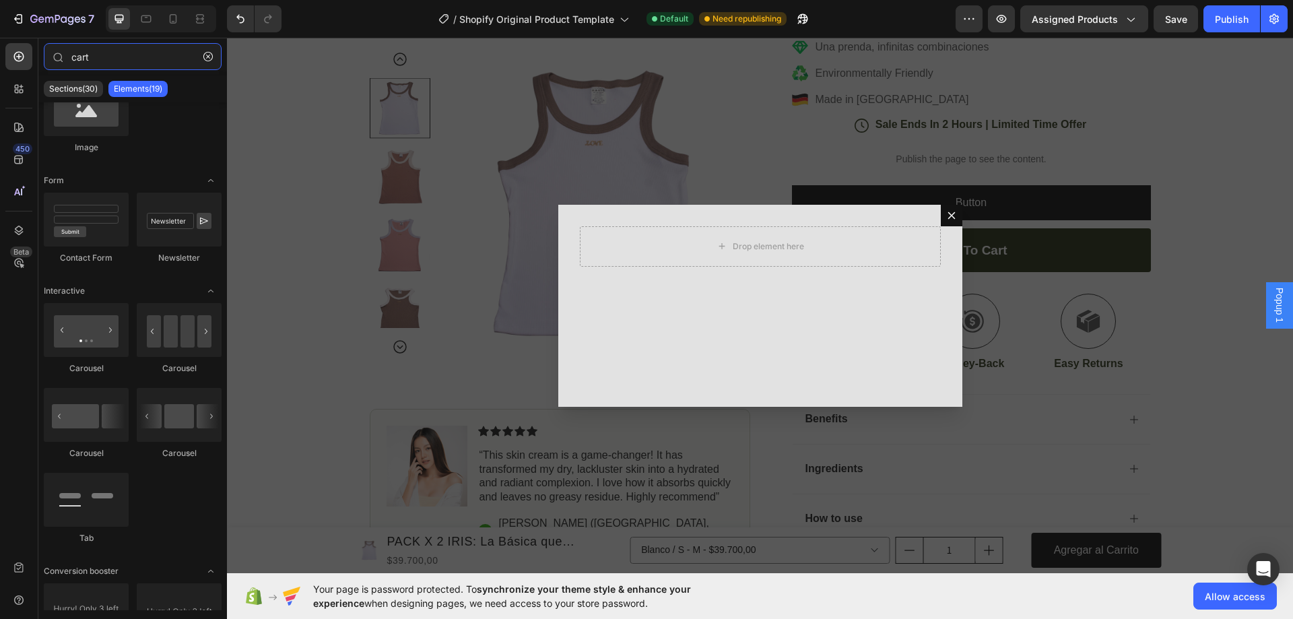
scroll to position [0, 0]
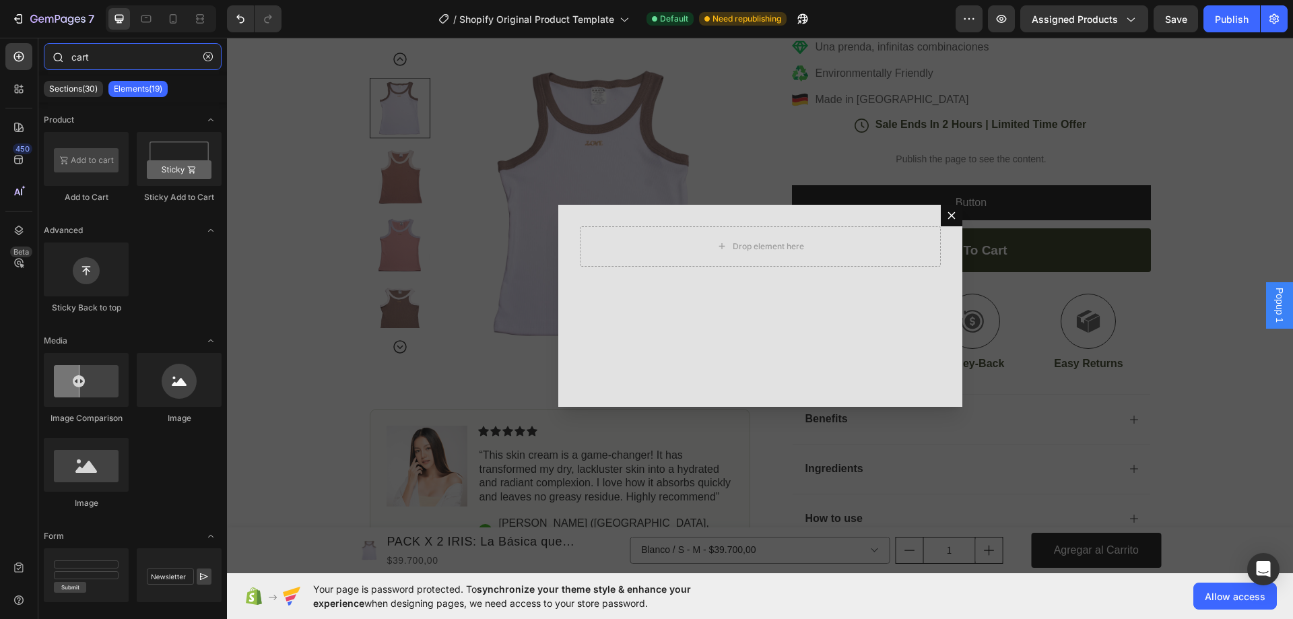
click at [104, 57] on input "cart" at bounding box center [133, 56] width 178 height 27
click at [75, 94] on p "Sections(30)" at bounding box center [73, 89] width 48 height 11
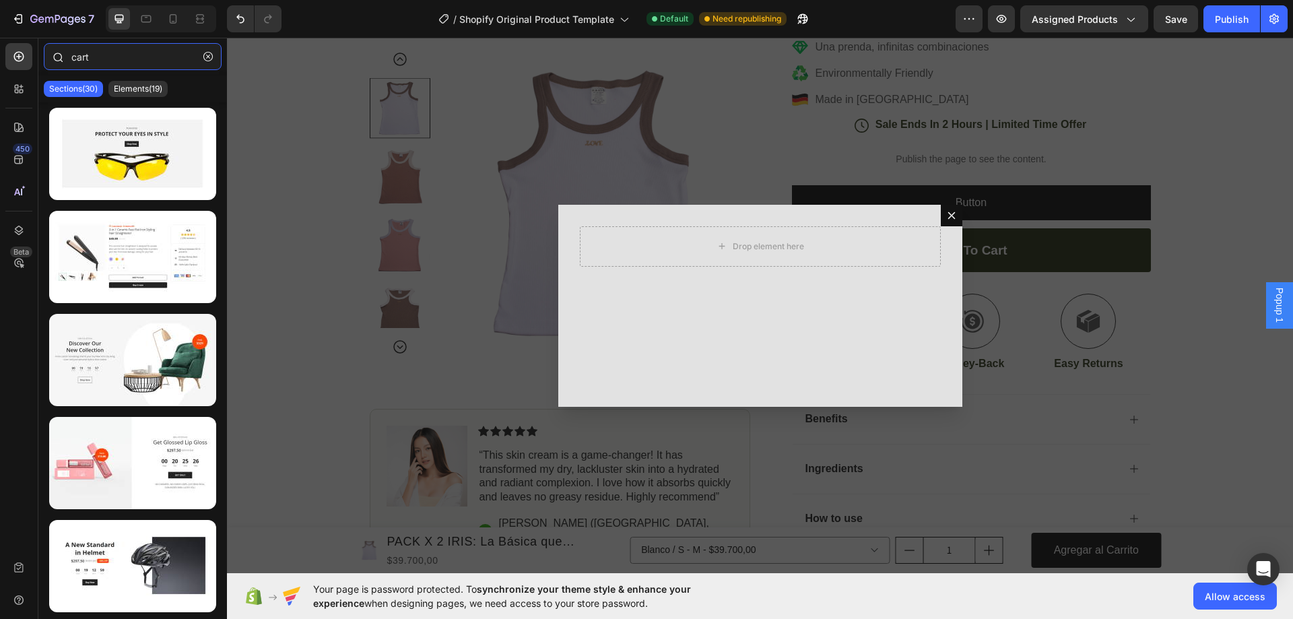
click at [130, 55] on input "cart" at bounding box center [133, 56] width 178 height 27
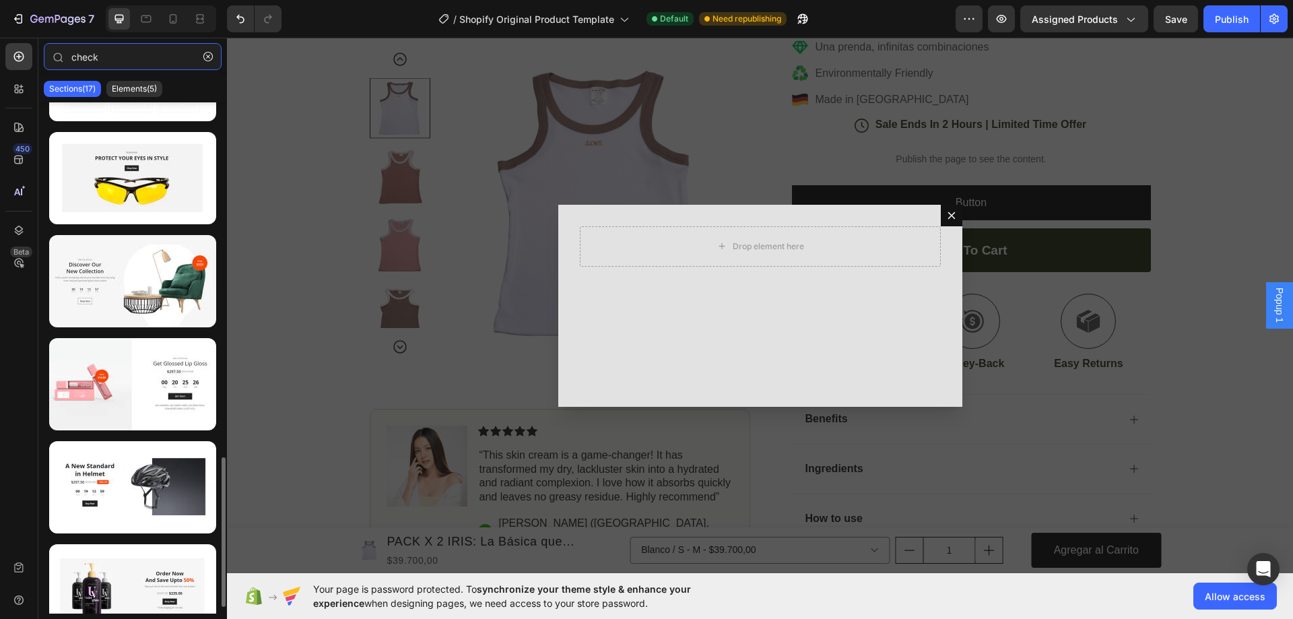
scroll to position [1235, 0]
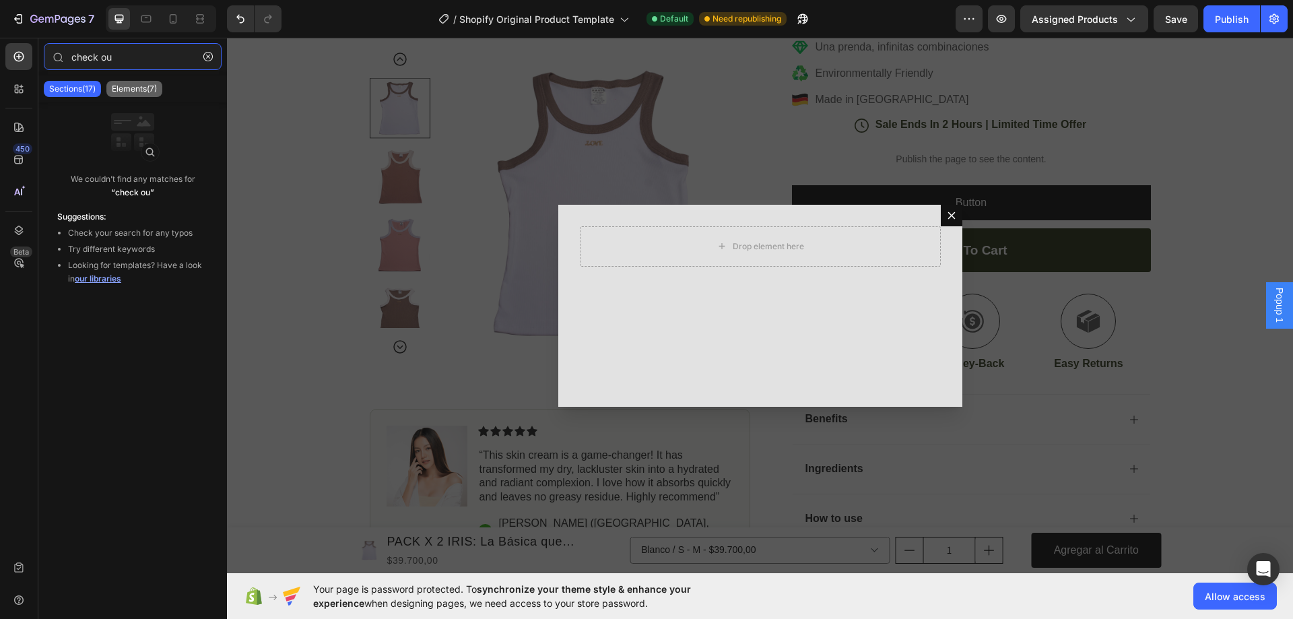
type input "check ou"
click at [116, 93] on p "Elements(7)" at bounding box center [134, 89] width 45 height 11
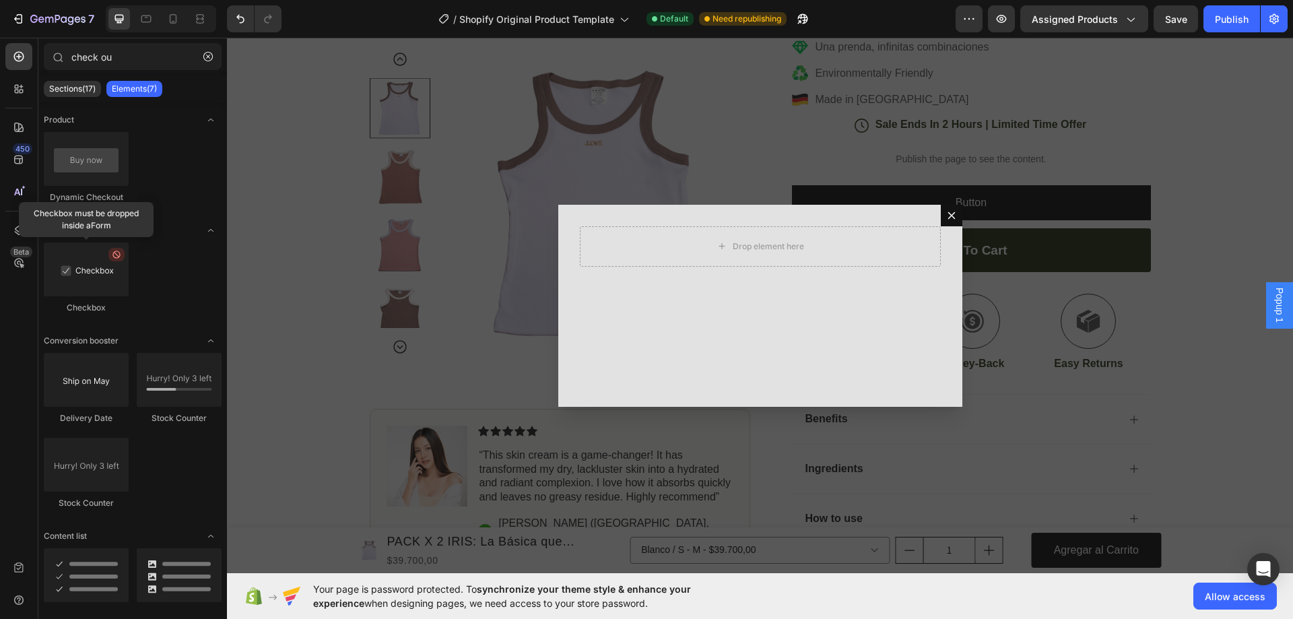
click at [101, 272] on div at bounding box center [86, 269] width 85 height 54
drag, startPoint x: 327, startPoint y: 304, endPoint x: 666, endPoint y: 247, distance: 344.3
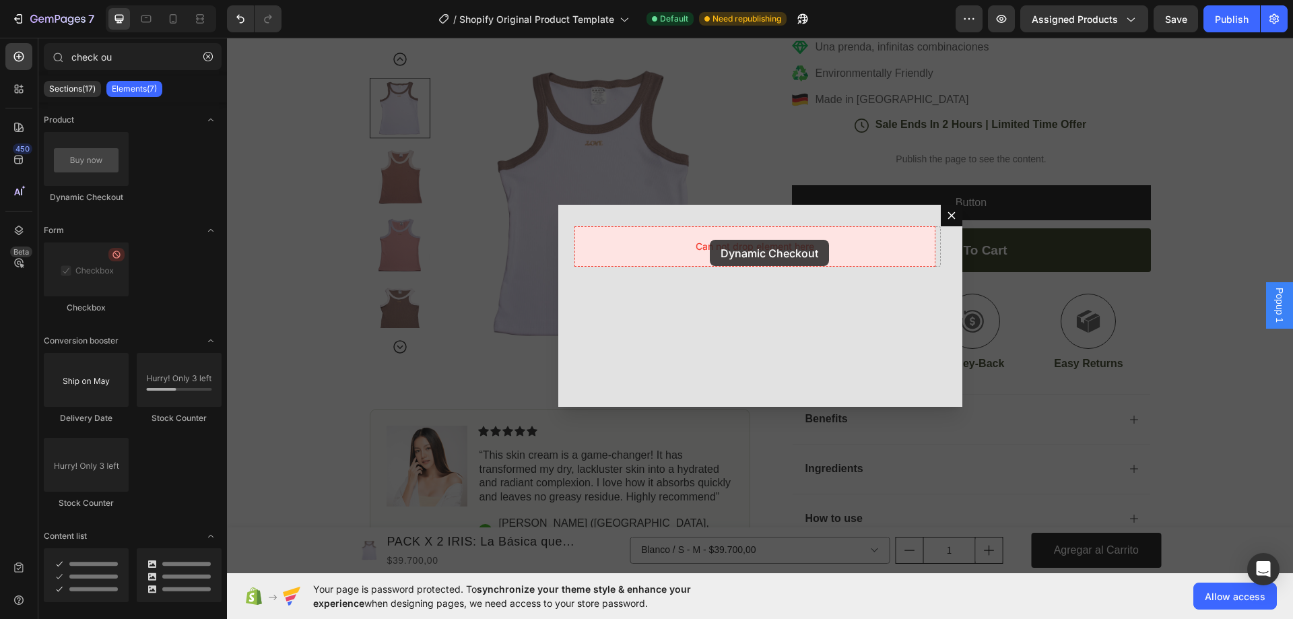
drag, startPoint x: 318, startPoint y: 196, endPoint x: 556, endPoint y: 226, distance: 240.3
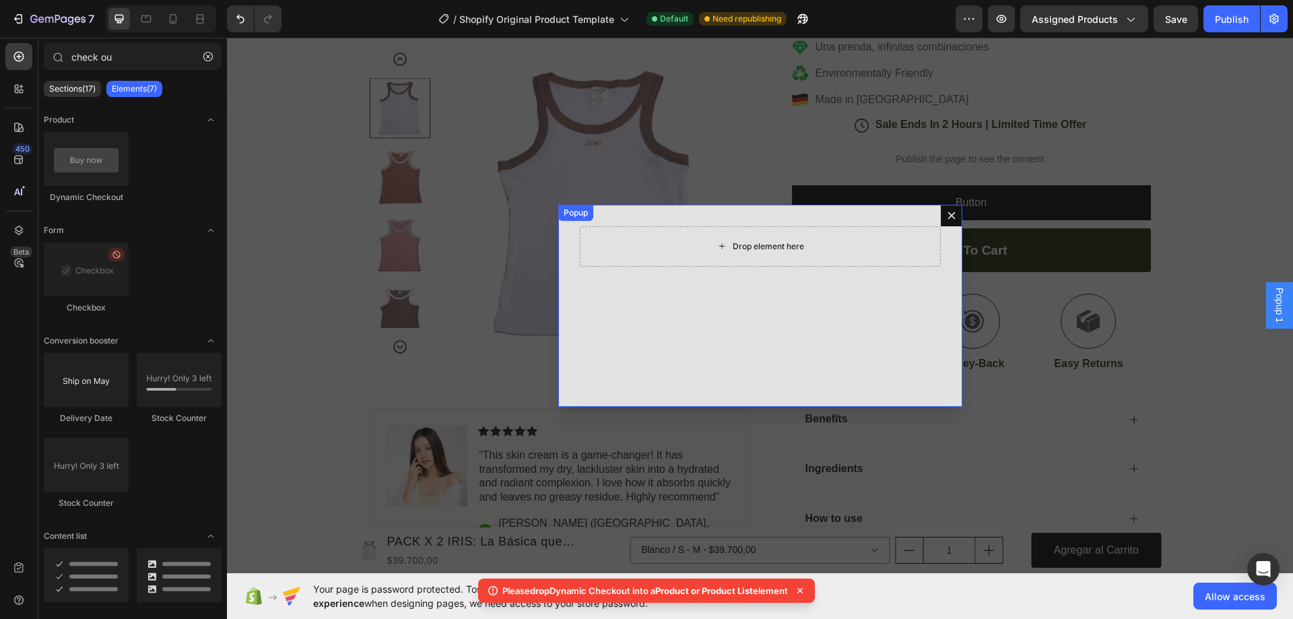
click at [717, 244] on icon "Dialog body" at bounding box center [722, 245] width 11 height 11
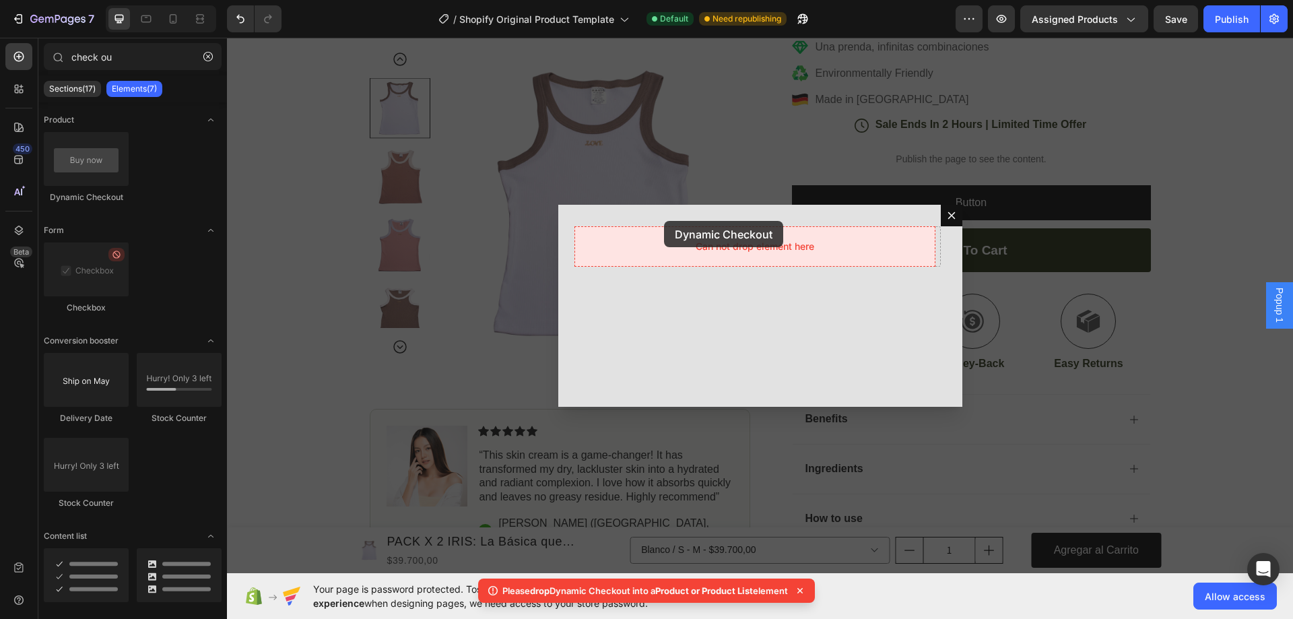
drag, startPoint x: 295, startPoint y: 191, endPoint x: 664, endPoint y: 221, distance: 370.3
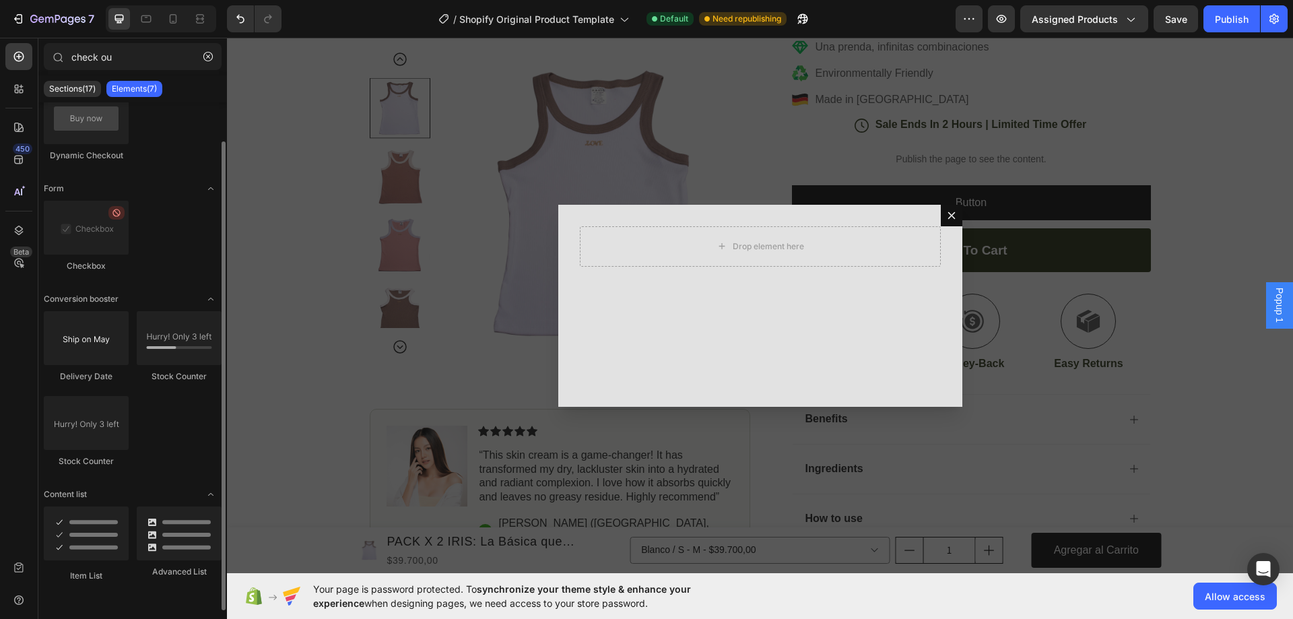
scroll to position [0, 0]
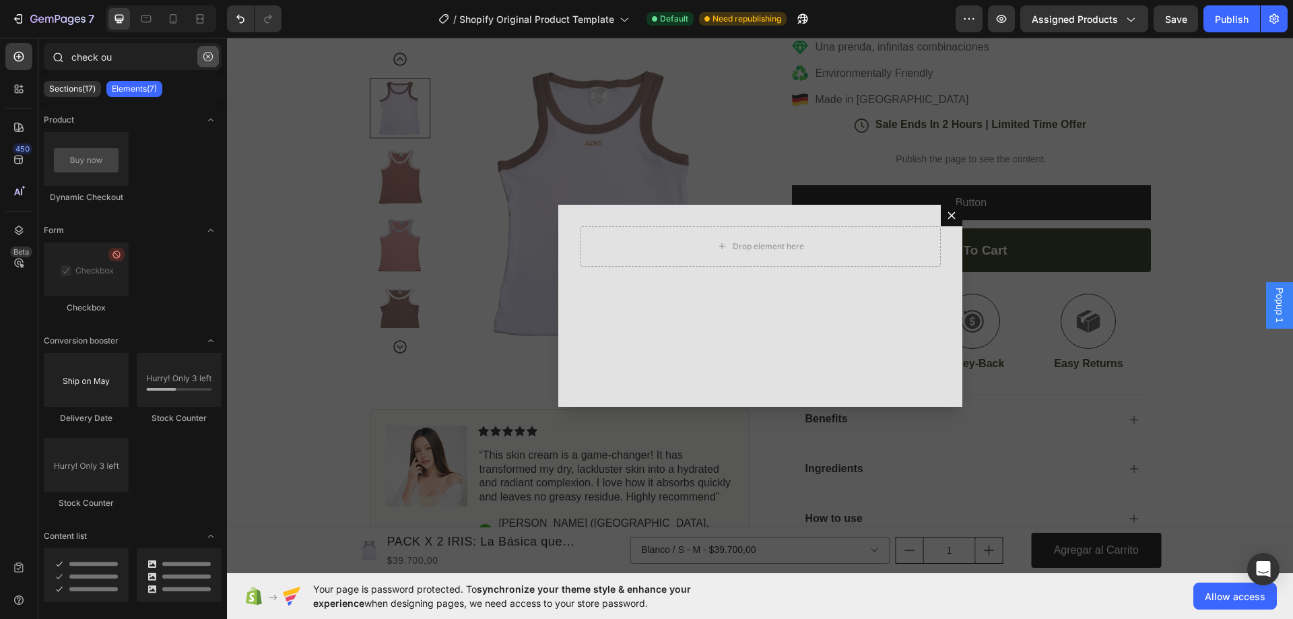
click at [210, 60] on icon "button" at bounding box center [207, 56] width 9 height 9
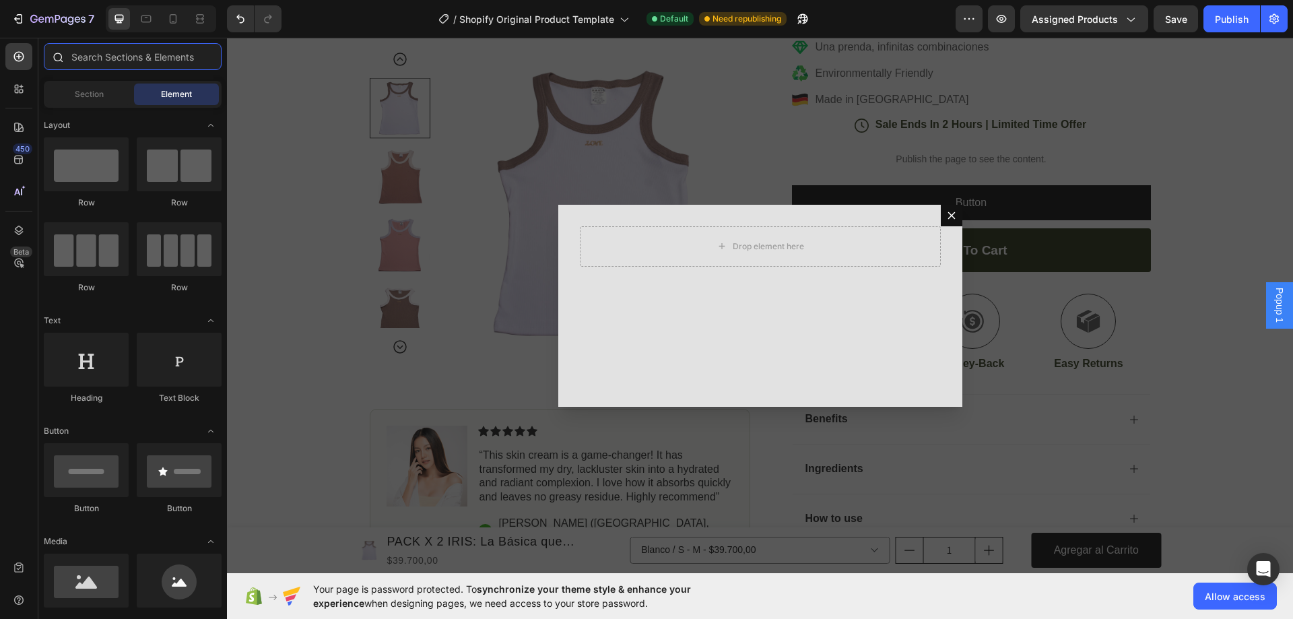
click at [168, 57] on input "text" at bounding box center [133, 56] width 178 height 27
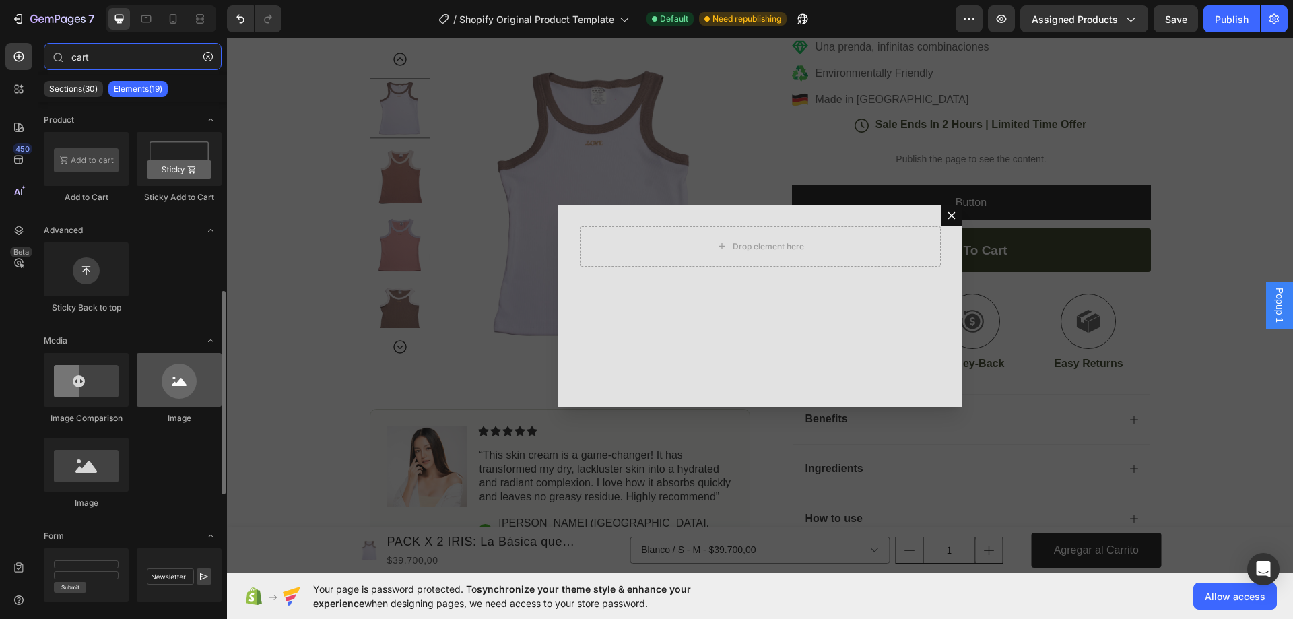
scroll to position [135, 0]
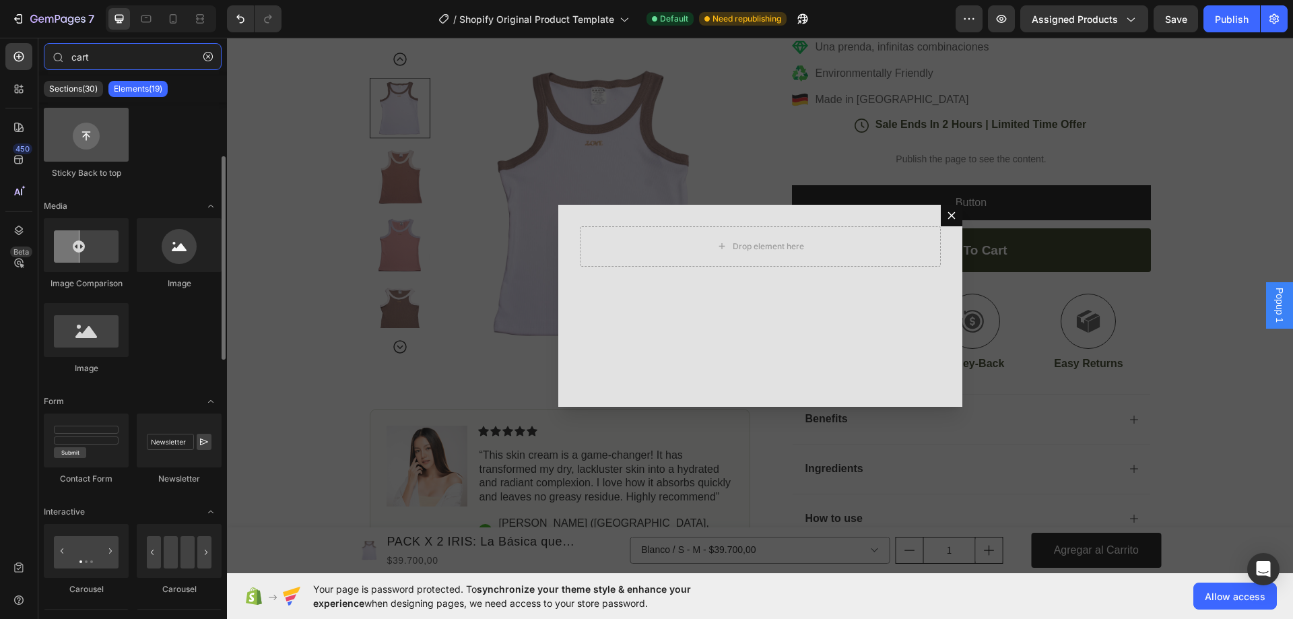
type input "cart"
click at [103, 146] on div at bounding box center [86, 135] width 85 height 54
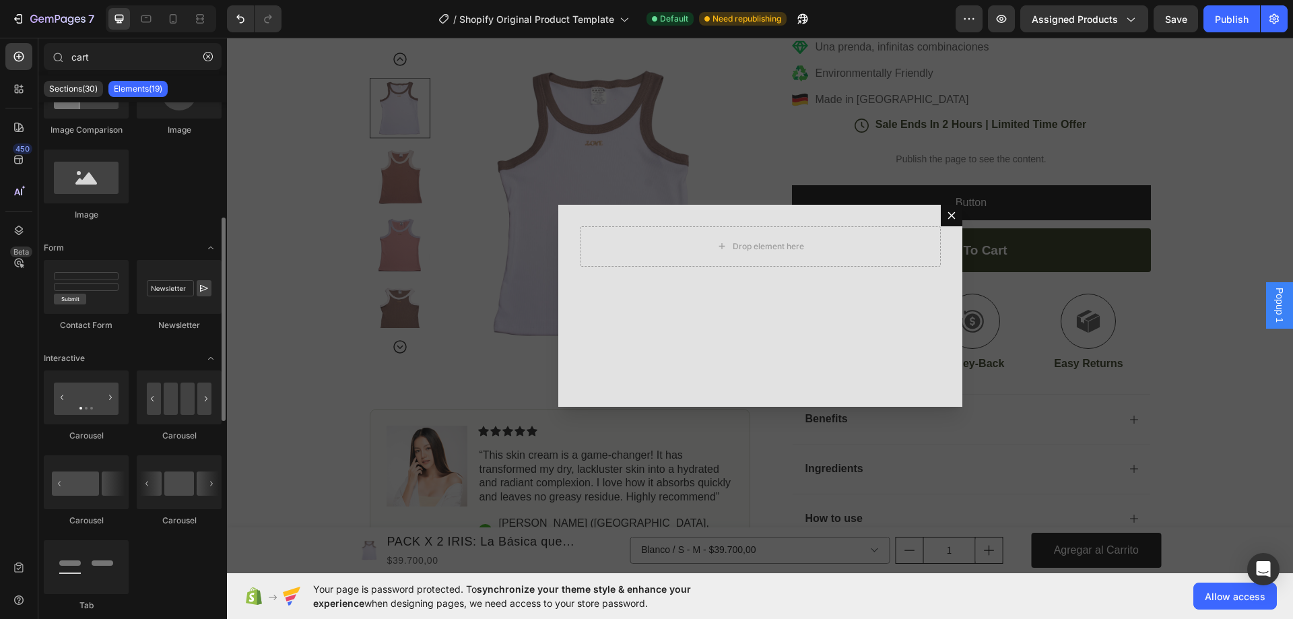
scroll to position [0, 0]
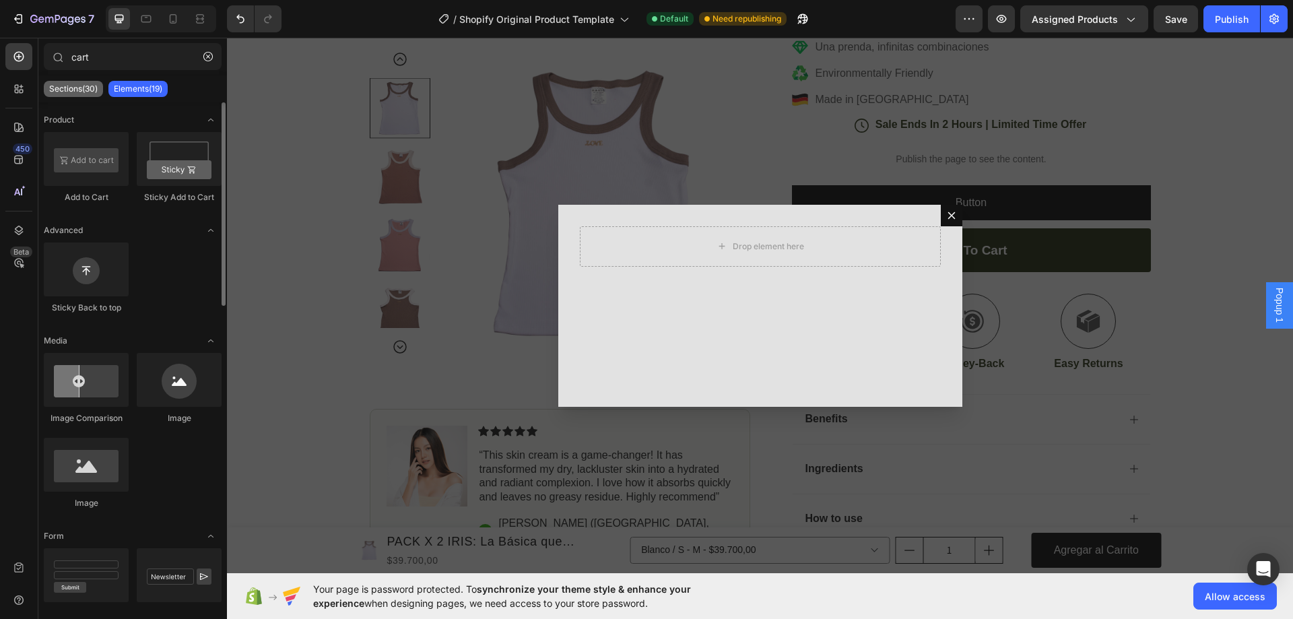
click at [71, 92] on p "Sections(30)" at bounding box center [73, 89] width 48 height 11
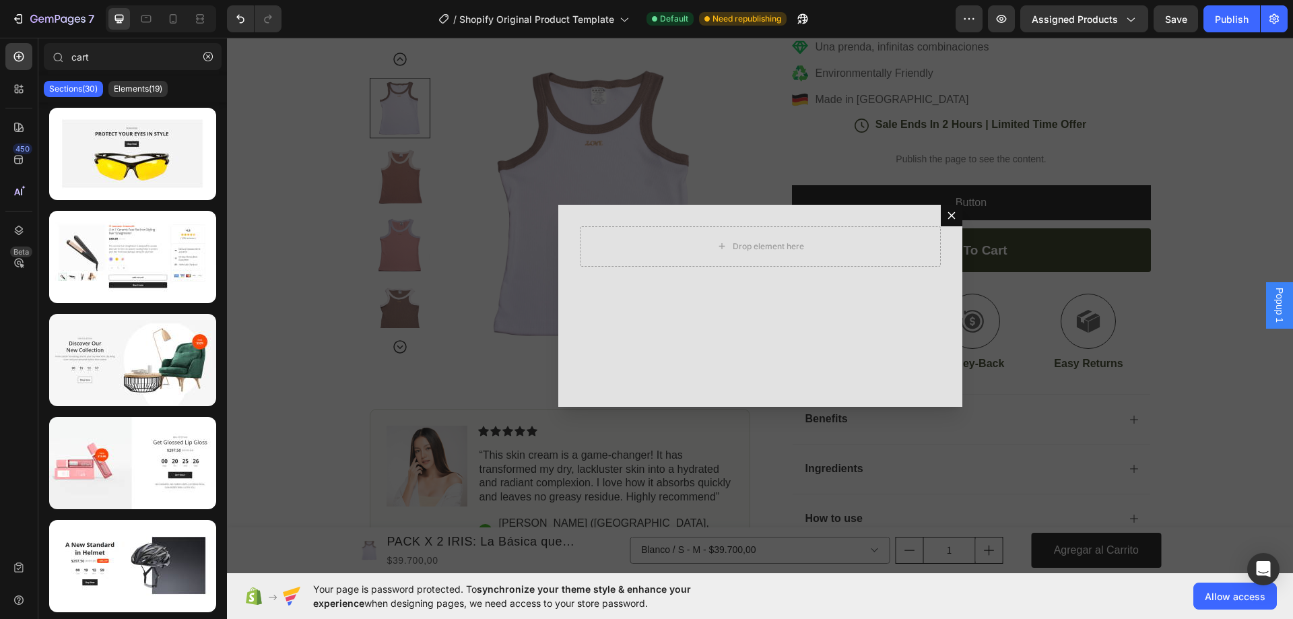
click at [300, 313] on div "Backdrop" at bounding box center [760, 305] width 1066 height 535
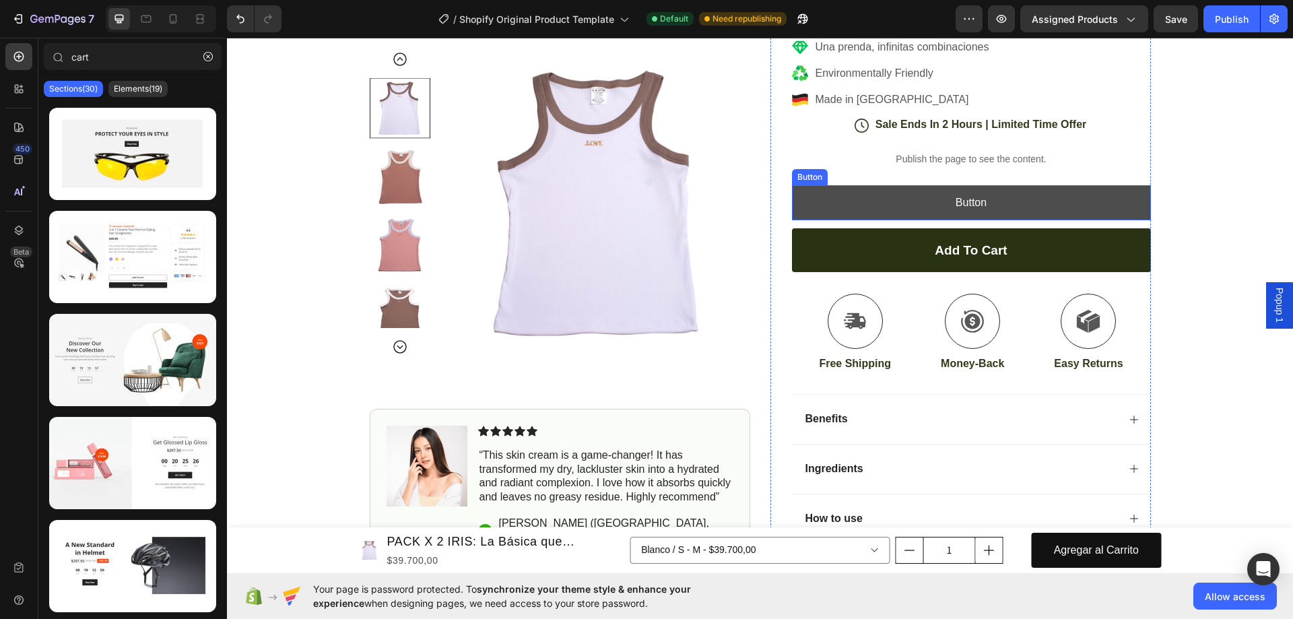
click at [947, 214] on button "Button" at bounding box center [971, 203] width 359 height 36
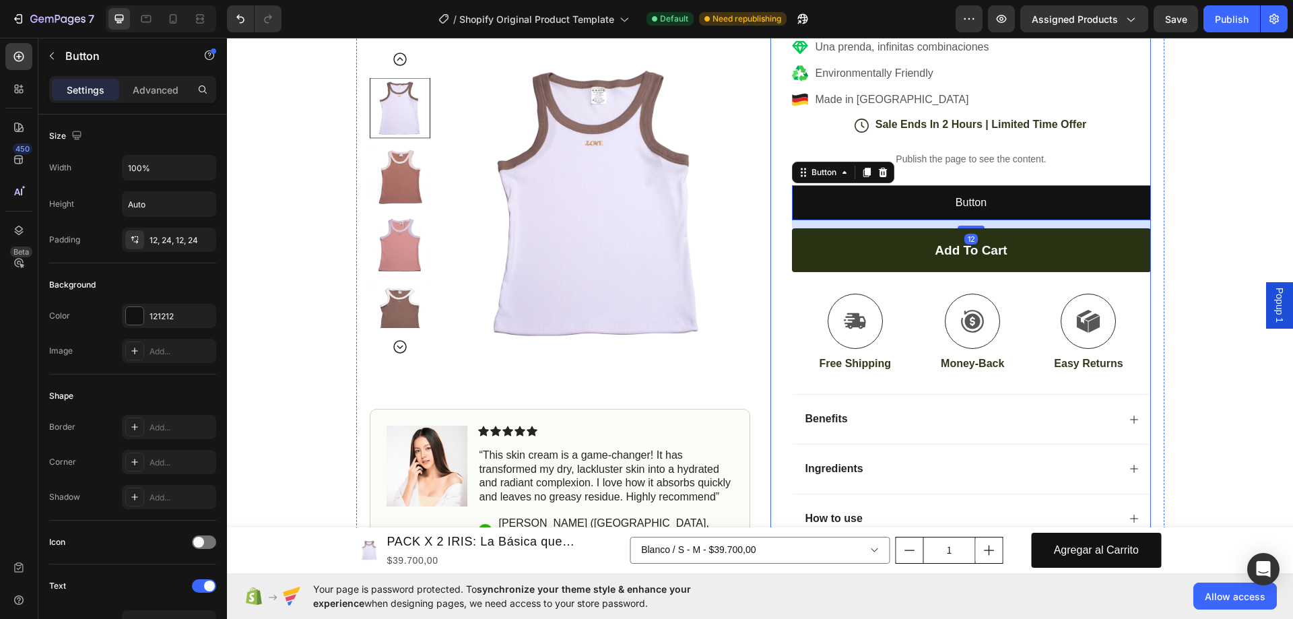
scroll to position [674, 0]
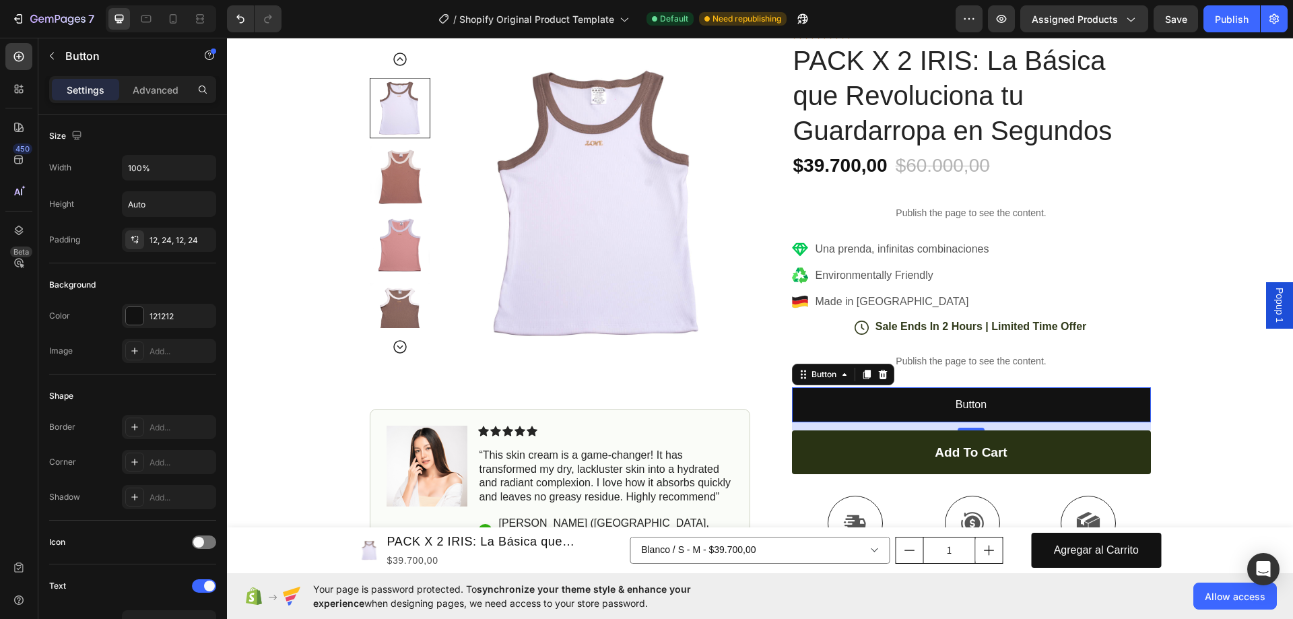
click at [985, 7] on div "Preview Assigned Products Save Publish" at bounding box center [1122, 18] width 332 height 27
click at [968, 10] on button "button" at bounding box center [969, 18] width 27 height 27
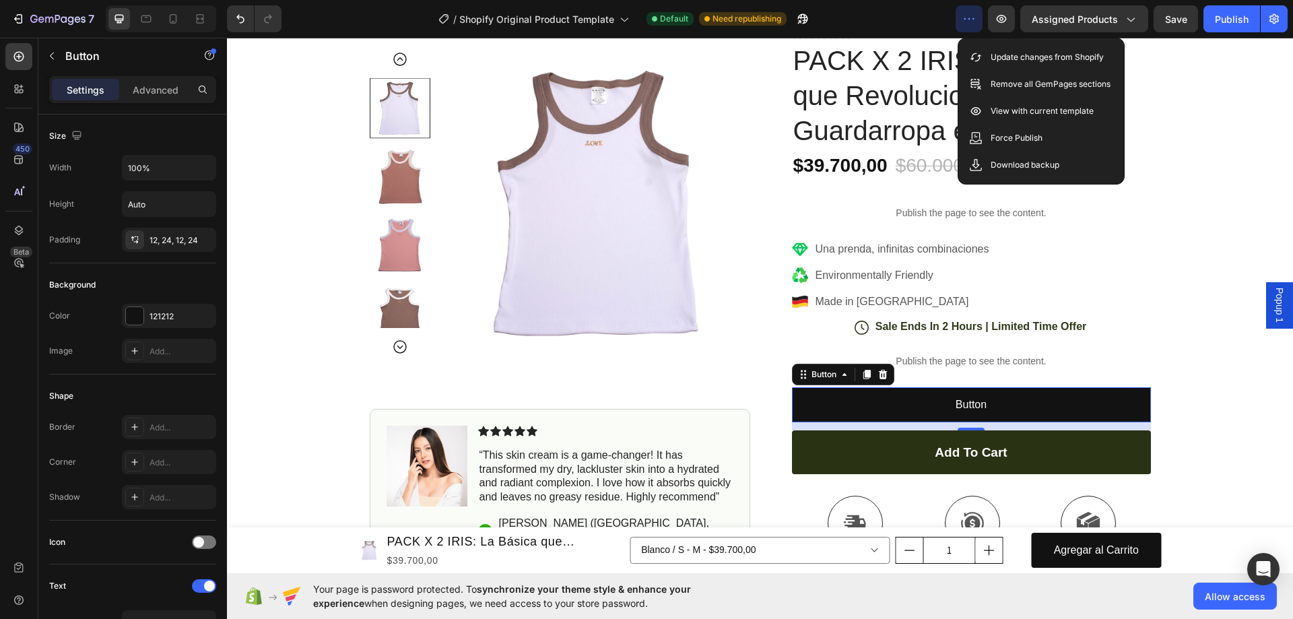
click at [968, 10] on button "button" at bounding box center [969, 18] width 27 height 27
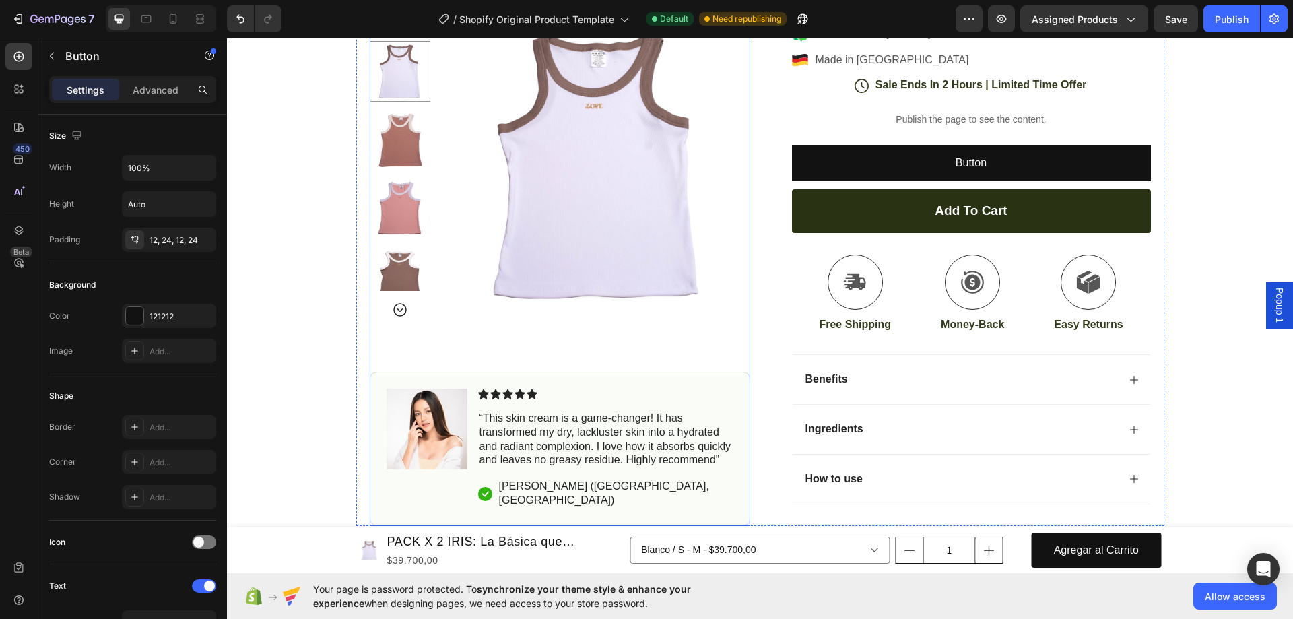
scroll to position [67, 0]
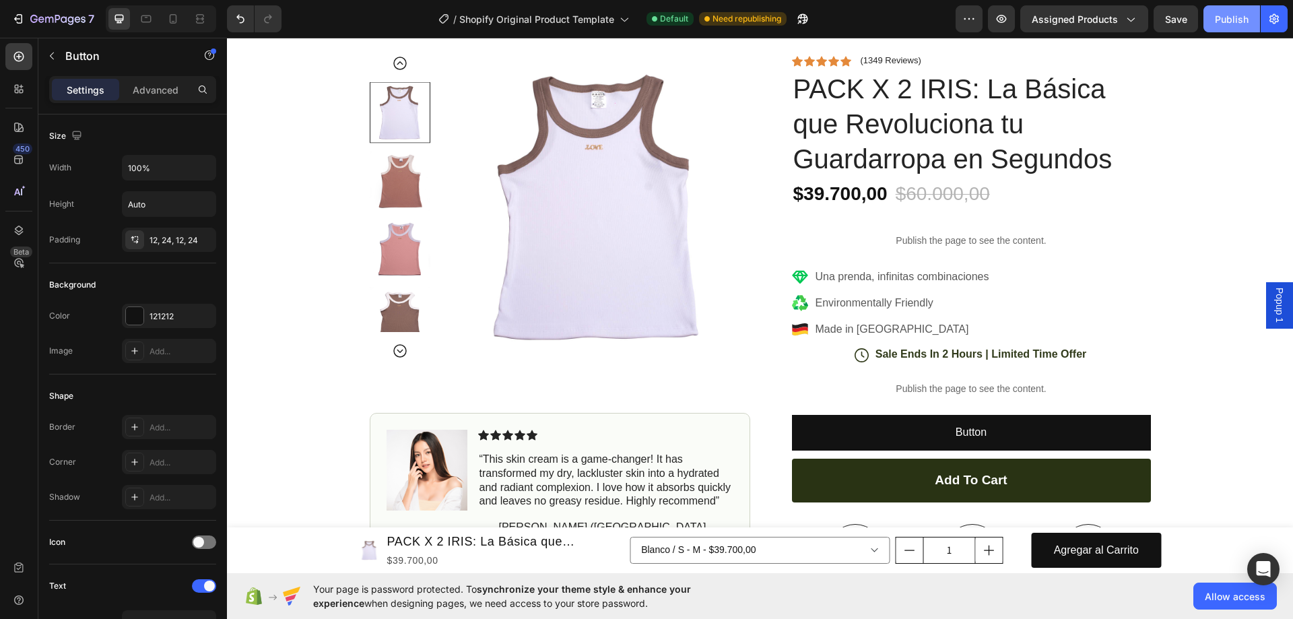
click at [1229, 22] on div "Publish" at bounding box center [1232, 19] width 34 height 14
click at [1217, 601] on span "Allow access" at bounding box center [1235, 596] width 61 height 14
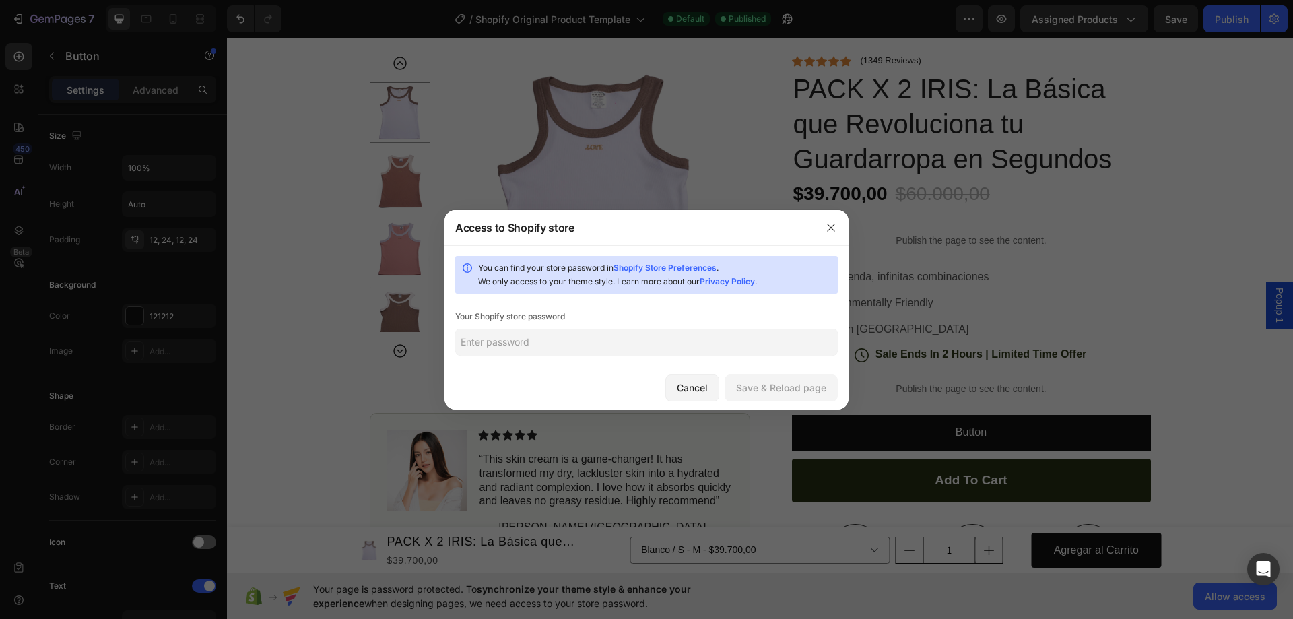
click at [526, 329] on input "text" at bounding box center [646, 342] width 383 height 27
click at [535, 336] on input "text" at bounding box center [646, 342] width 383 height 27
paste input "<!-- BOTÓN PERSONALIZADO ESTILO RECTÁNGULO NEGRO --> <button id="bundle3x-custo…"
click at [535, 337] on input "<!-- BOTÓN PERSONALIZADO ESTILO RECTÁNGULO NEGRO --> <button id="bundle3x-custo…" at bounding box center [646, 342] width 383 height 27
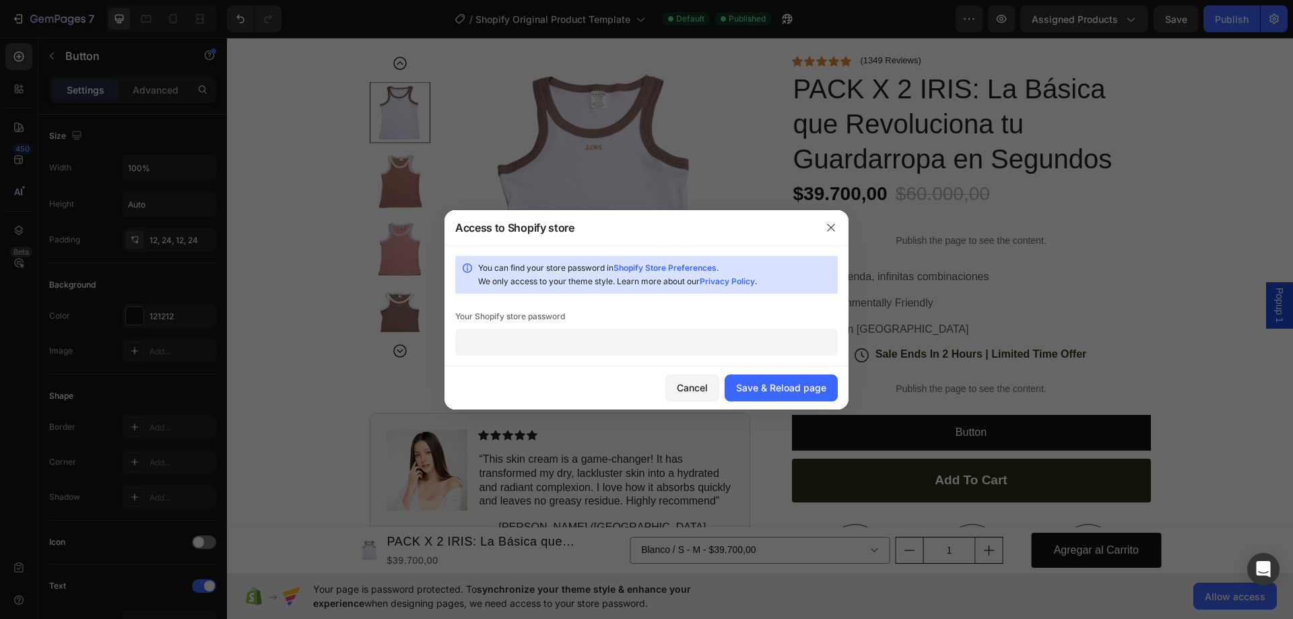
click at [535, 337] on input "<!-- BOTÓN PERSONALIZADO ESTILO RECTÁNGULO NEGRO --> <button id="bundle3x-custo…" at bounding box center [646, 342] width 383 height 27
paste input "motaym"
type input "motaym"
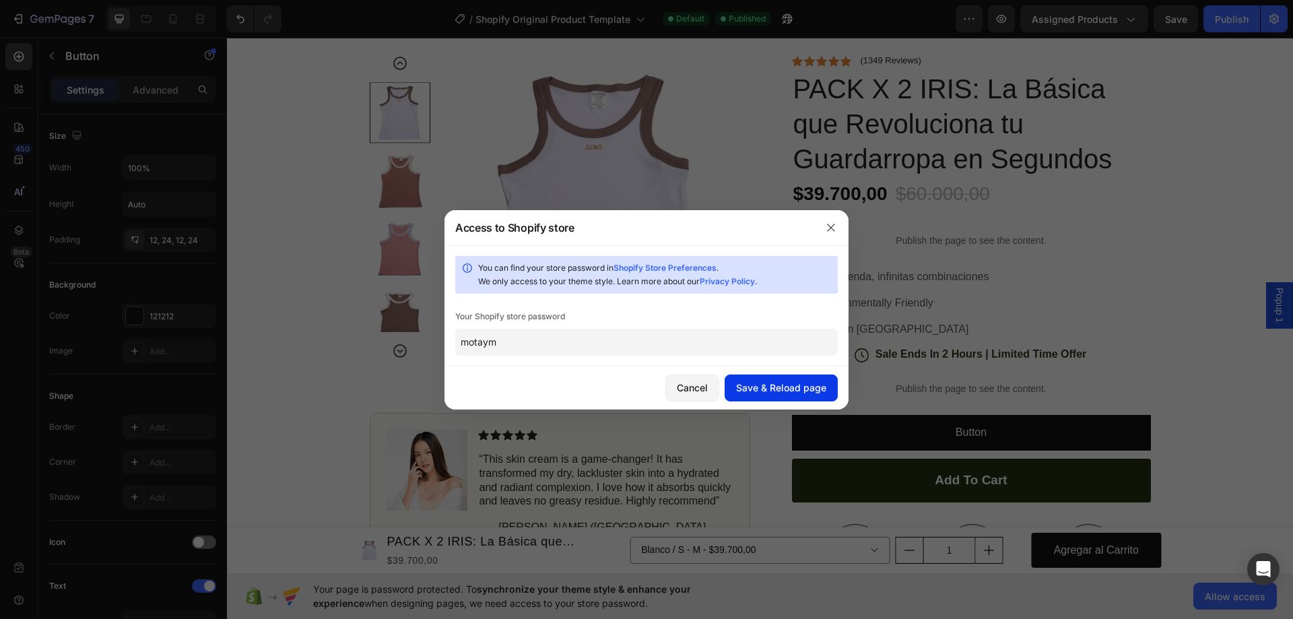
click at [772, 385] on div "Save & Reload page" at bounding box center [781, 388] width 90 height 14
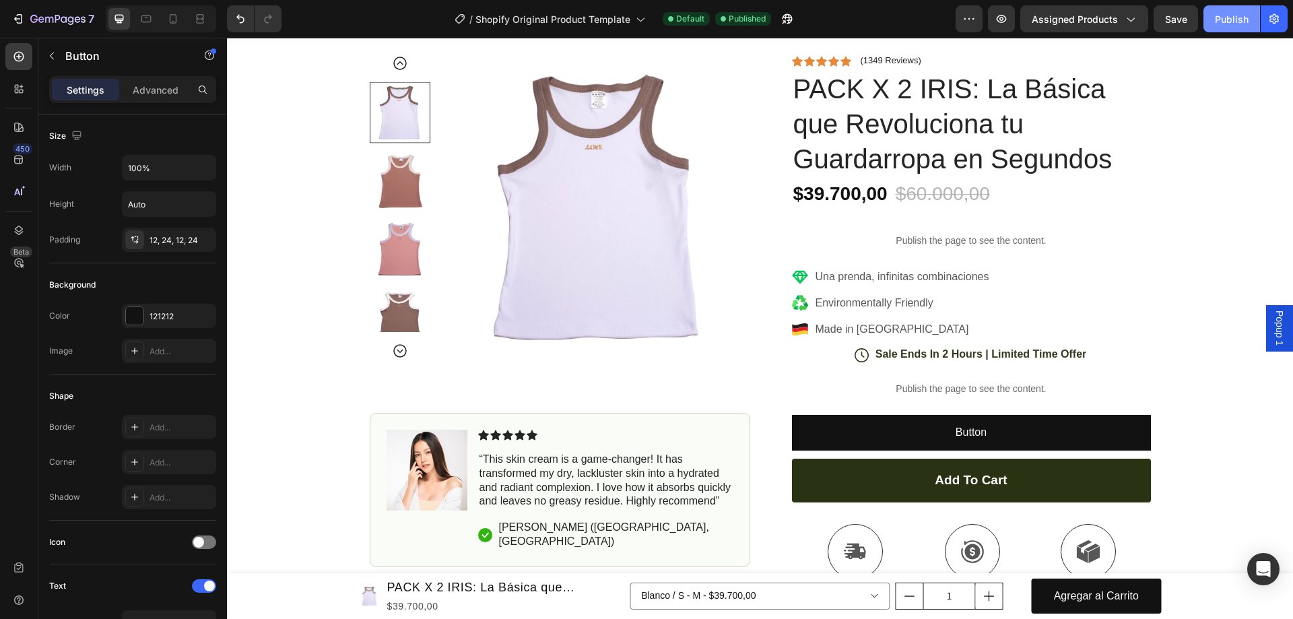
click at [1217, 19] on div "Publish" at bounding box center [1232, 19] width 34 height 14
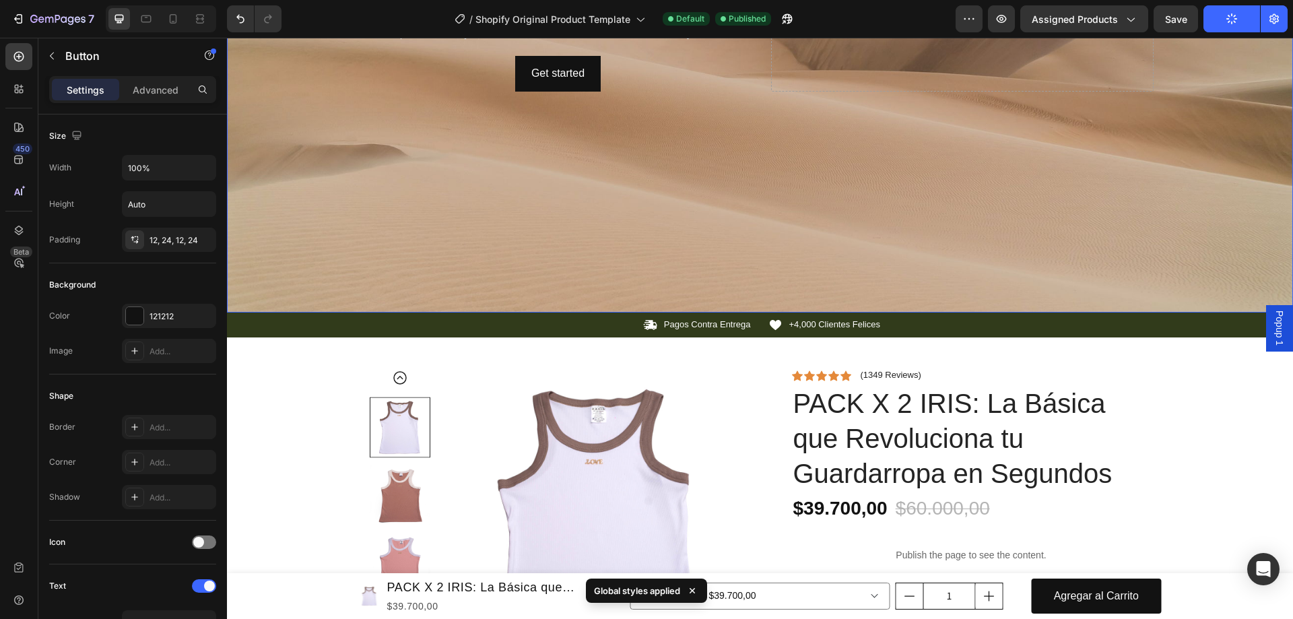
scroll to position [606, 0]
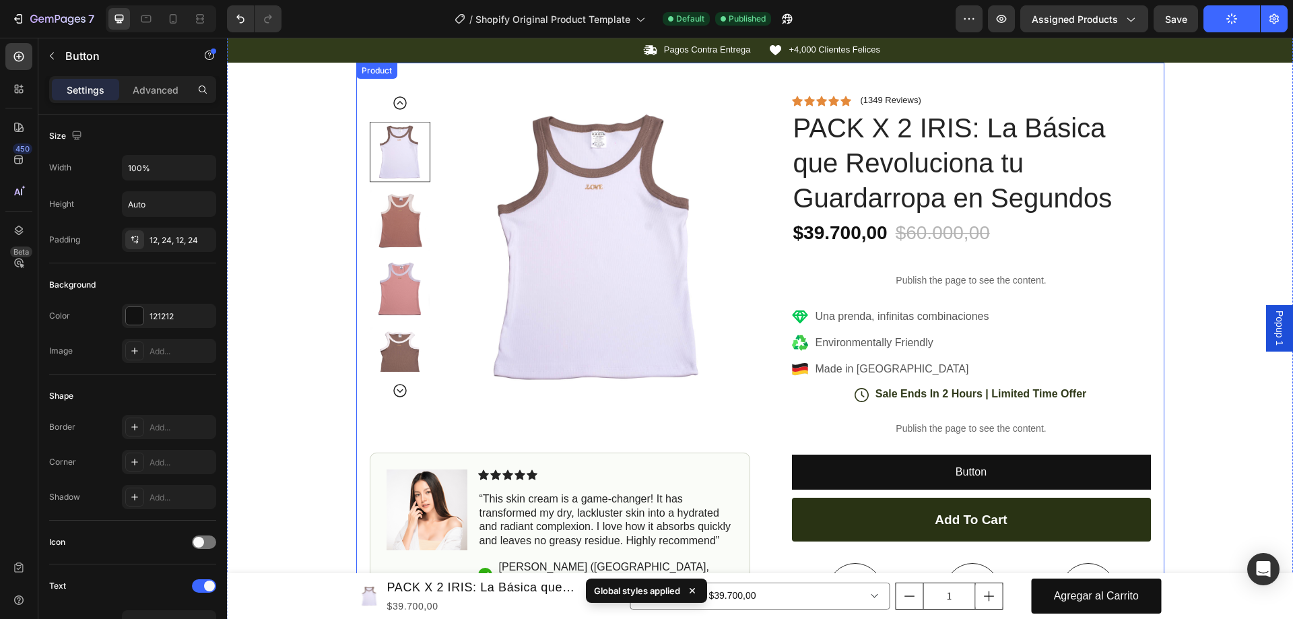
type input "28"
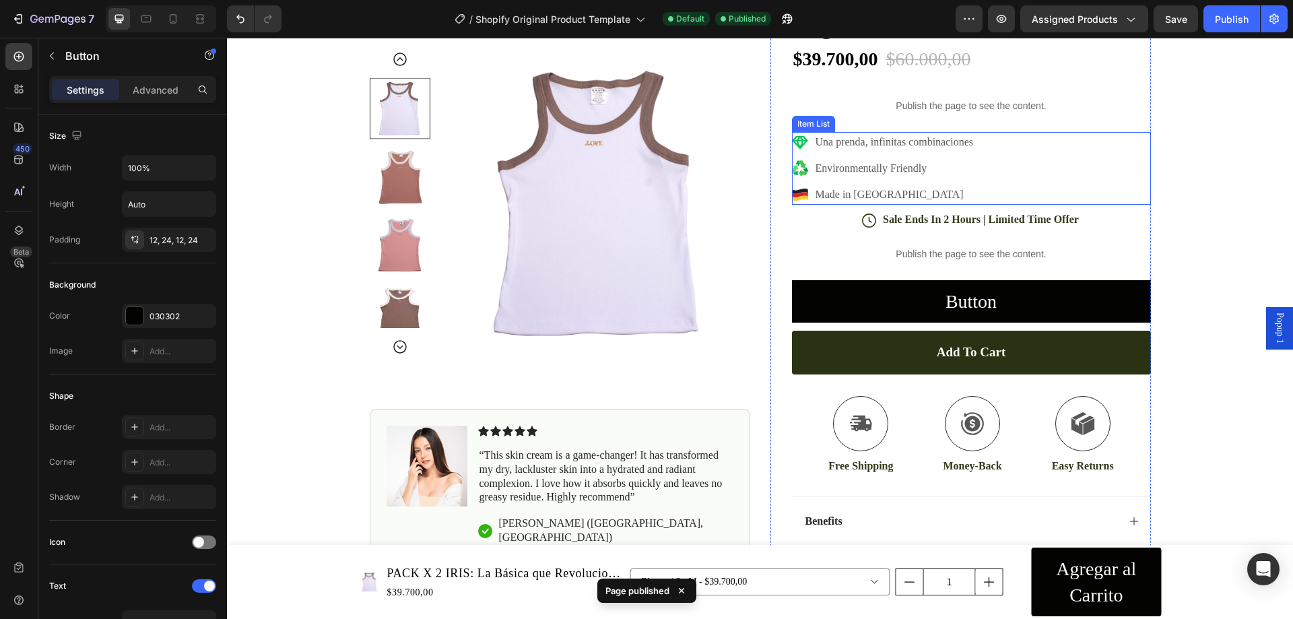
scroll to position [0, 0]
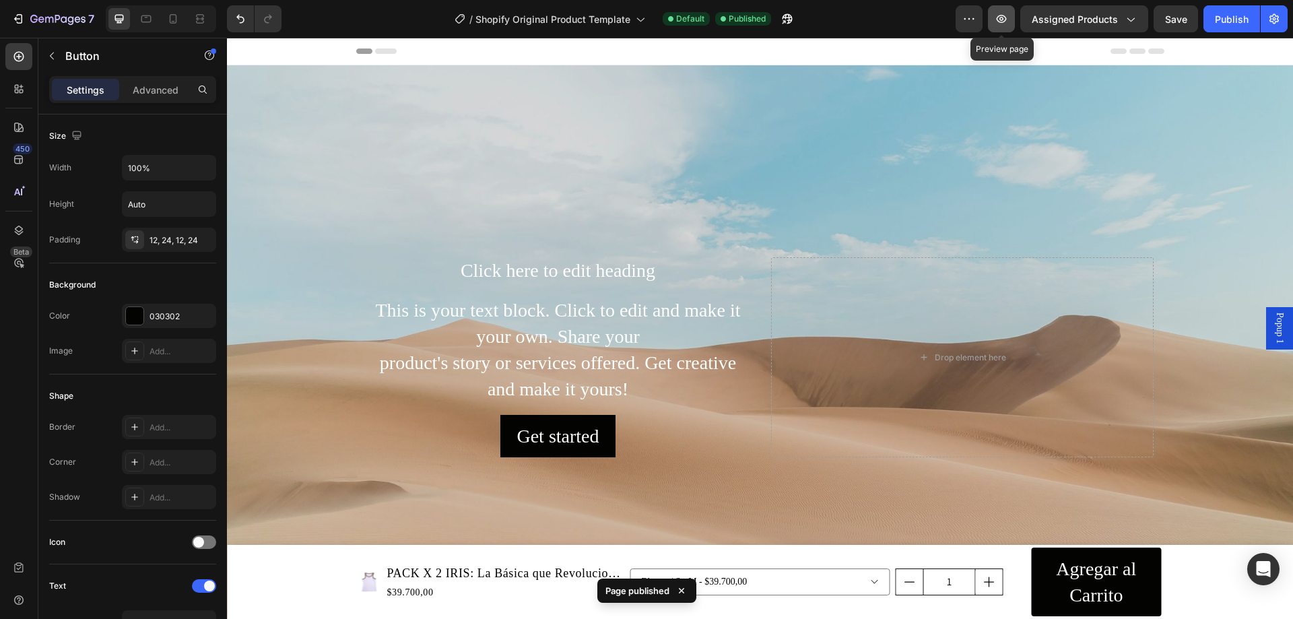
click at [1006, 16] on icon "button" at bounding box center [1002, 19] width 10 height 8
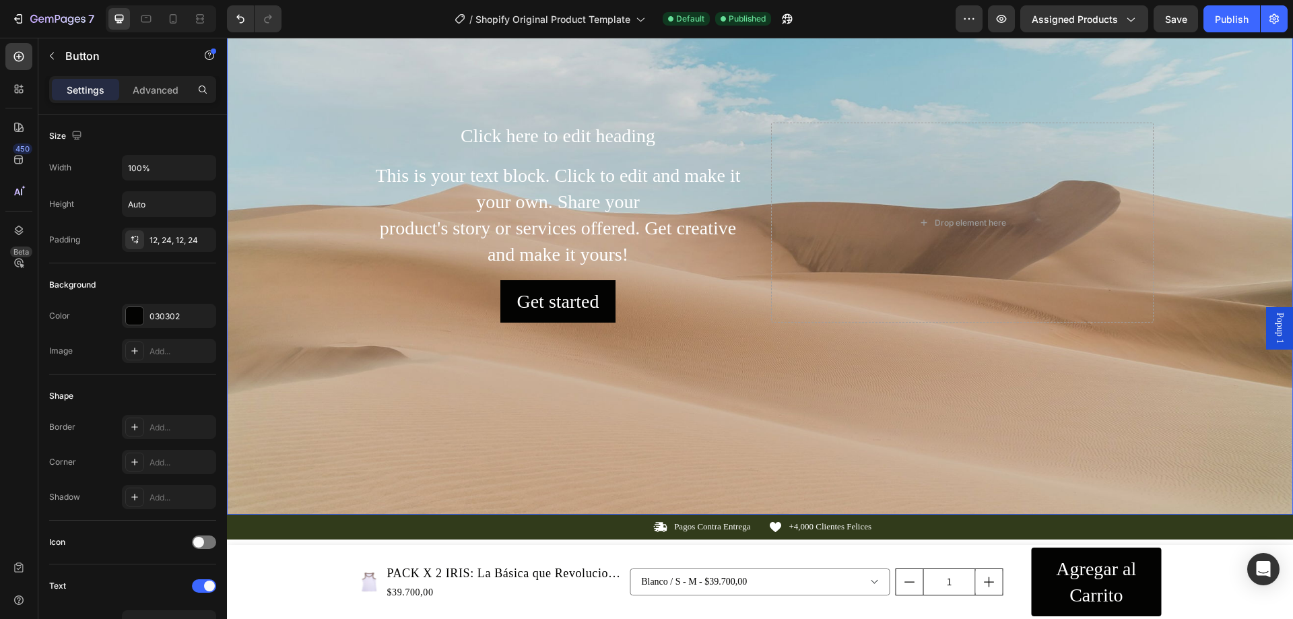
scroll to position [67, 0]
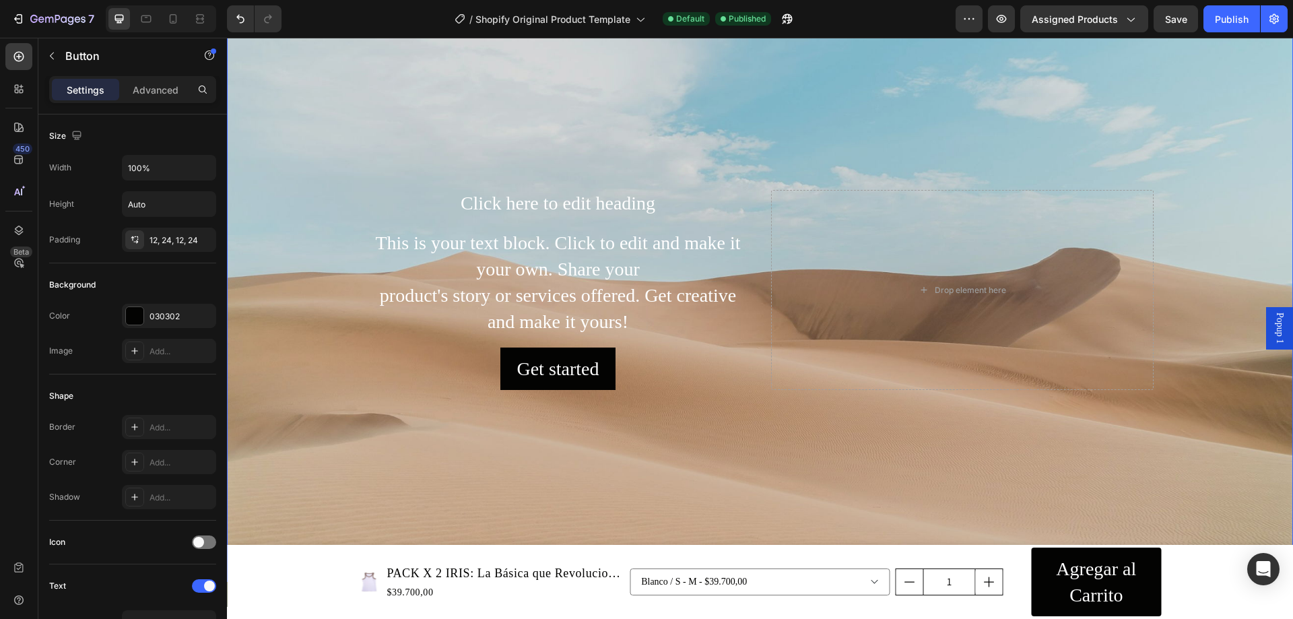
click at [379, 449] on div "Background Image" at bounding box center [760, 290] width 1066 height 584
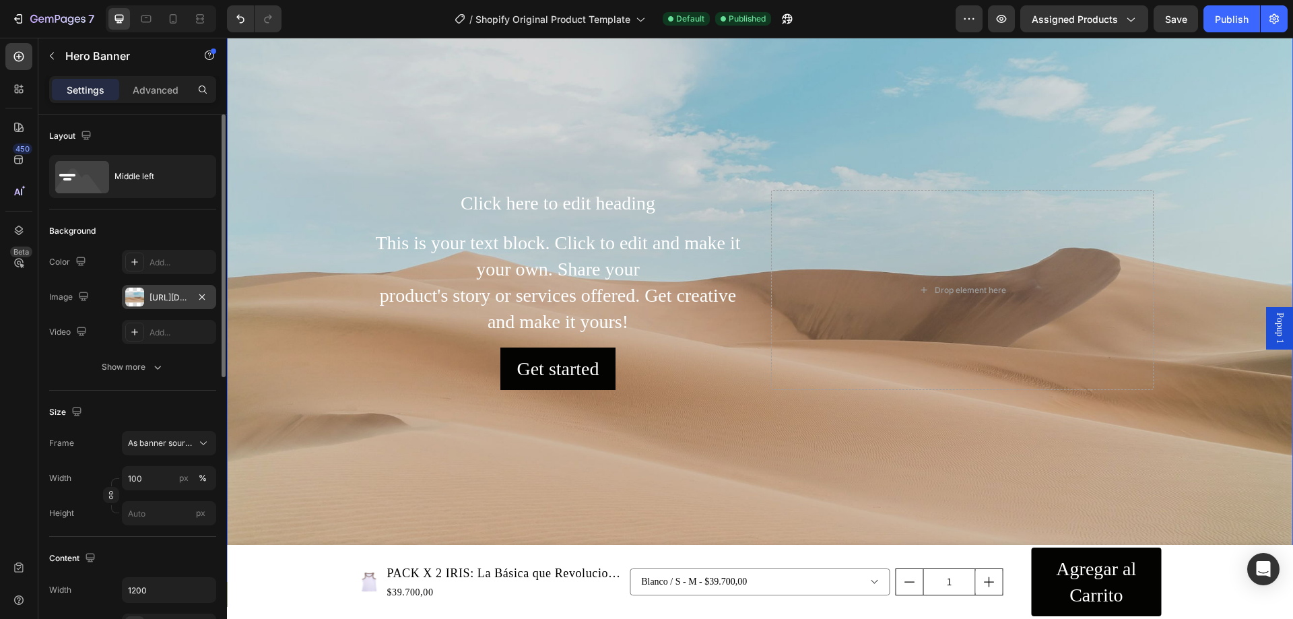
click at [162, 298] on div "https://cdn.shopify.com/s/files/1/2005/9307/files/background_settings.jpg" at bounding box center [169, 298] width 39 height 12
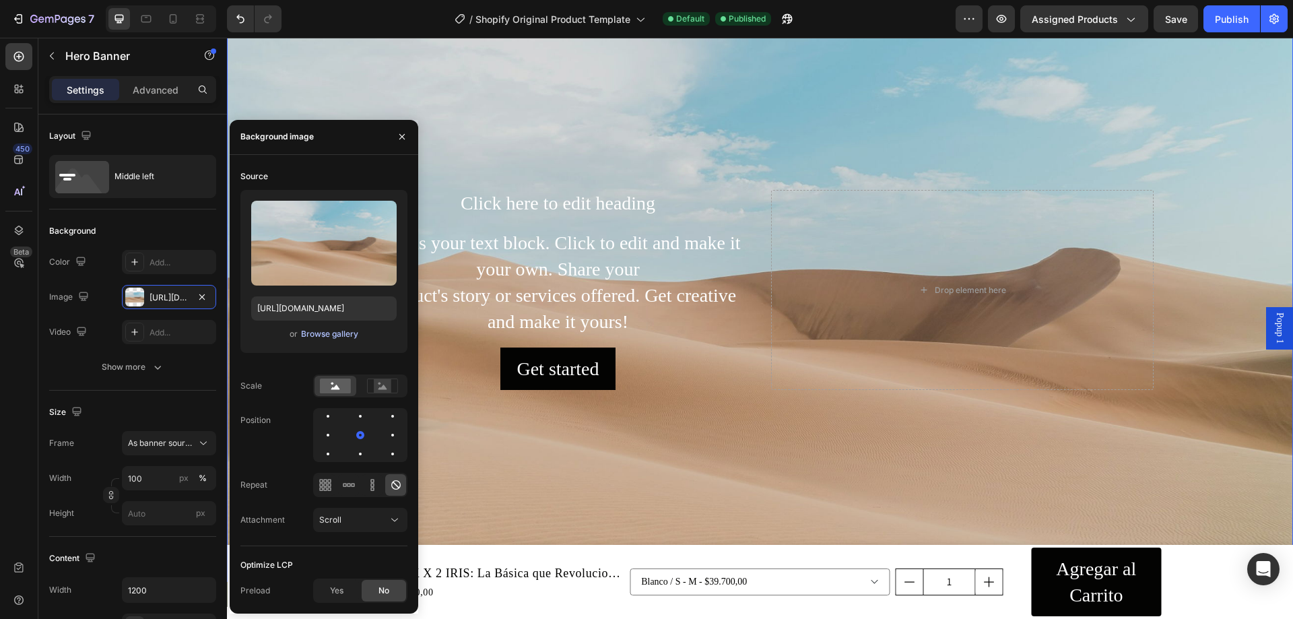
click at [339, 337] on div "Browse gallery" at bounding box center [329, 334] width 57 height 12
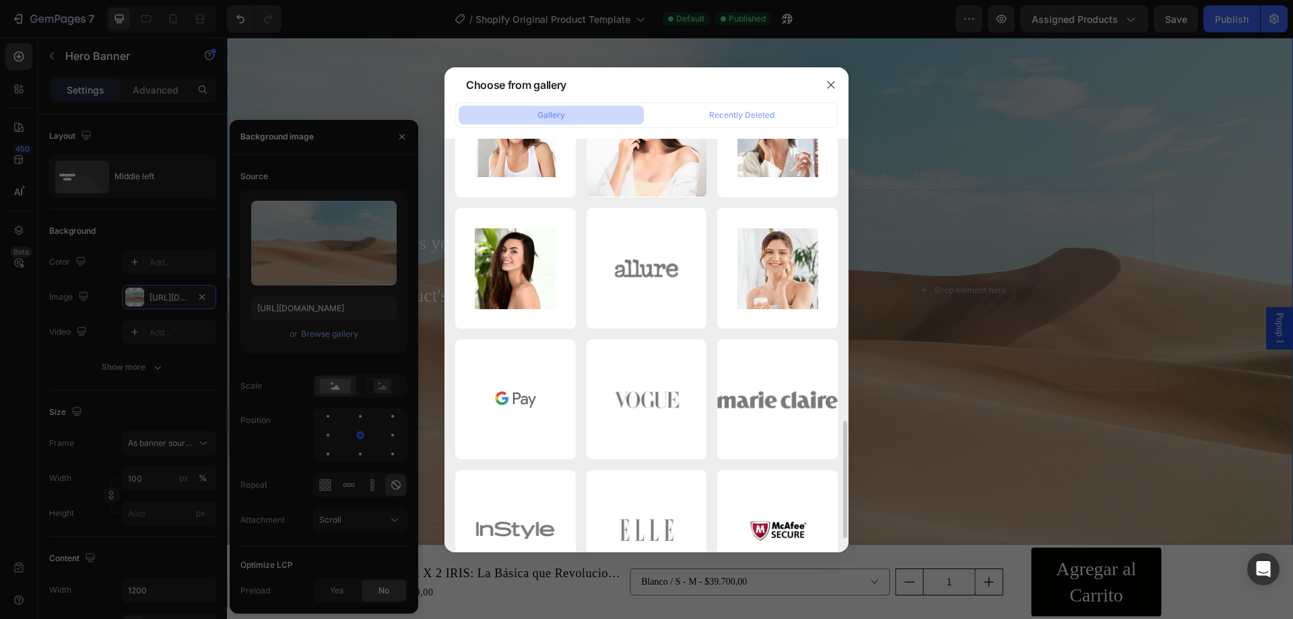
scroll to position [1039, 0]
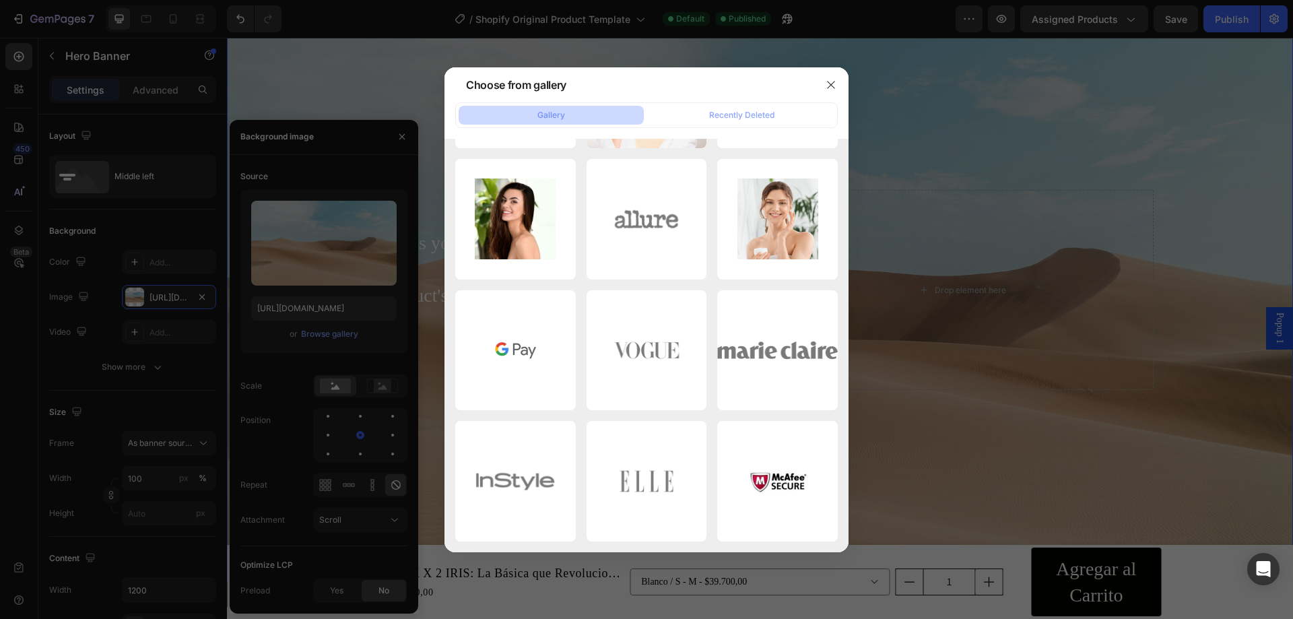
click at [333, 254] on div at bounding box center [646, 309] width 1293 height 619
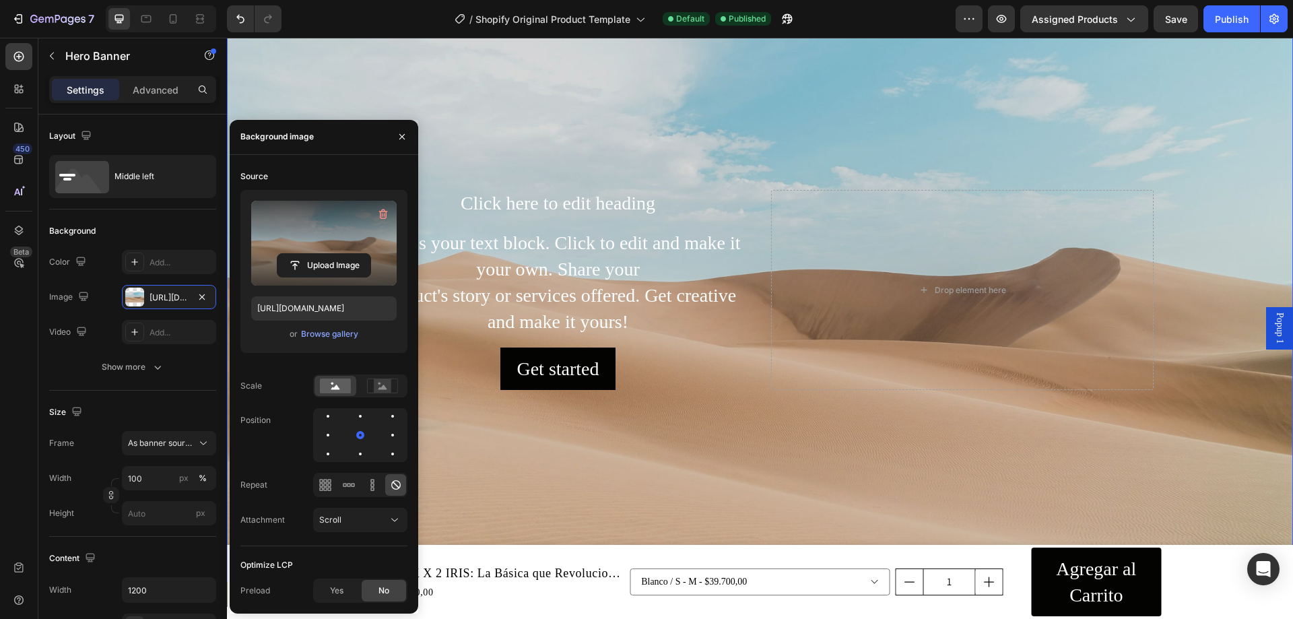
click at [342, 234] on label at bounding box center [323, 243] width 145 height 85
click at [342, 254] on input "file" at bounding box center [323, 265] width 93 height 23
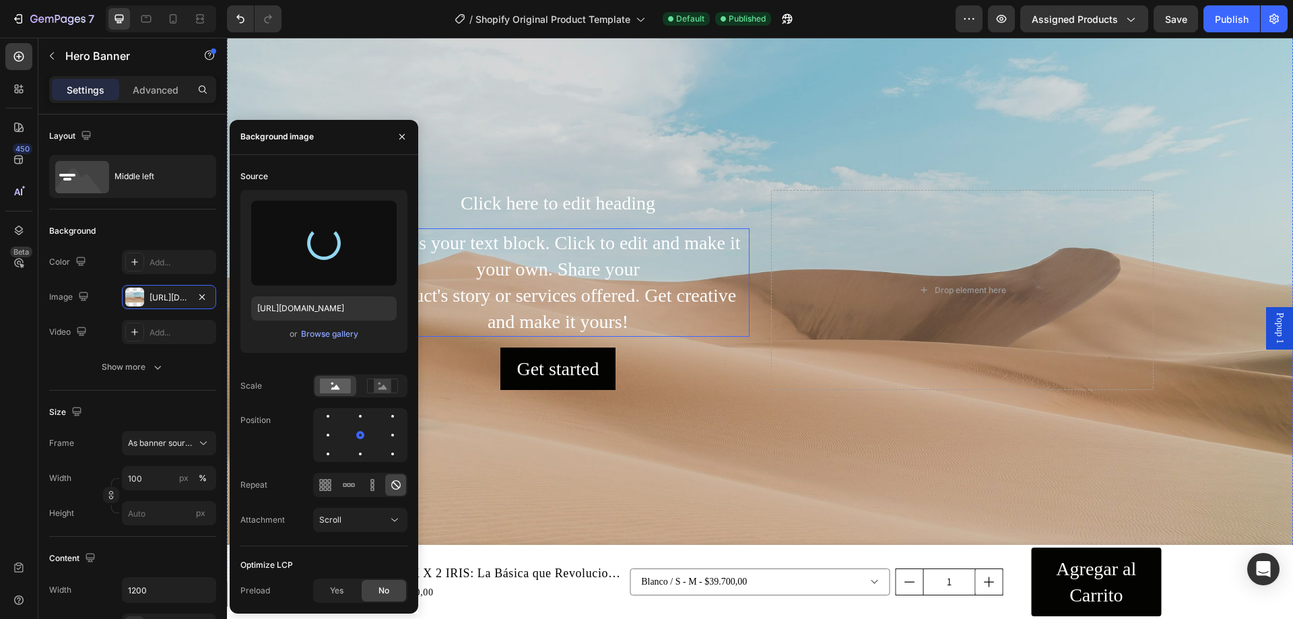
type input "https://cdn.shopify.com/s/files/1/0705/6998/4166/files/gempages_581676568724636…"
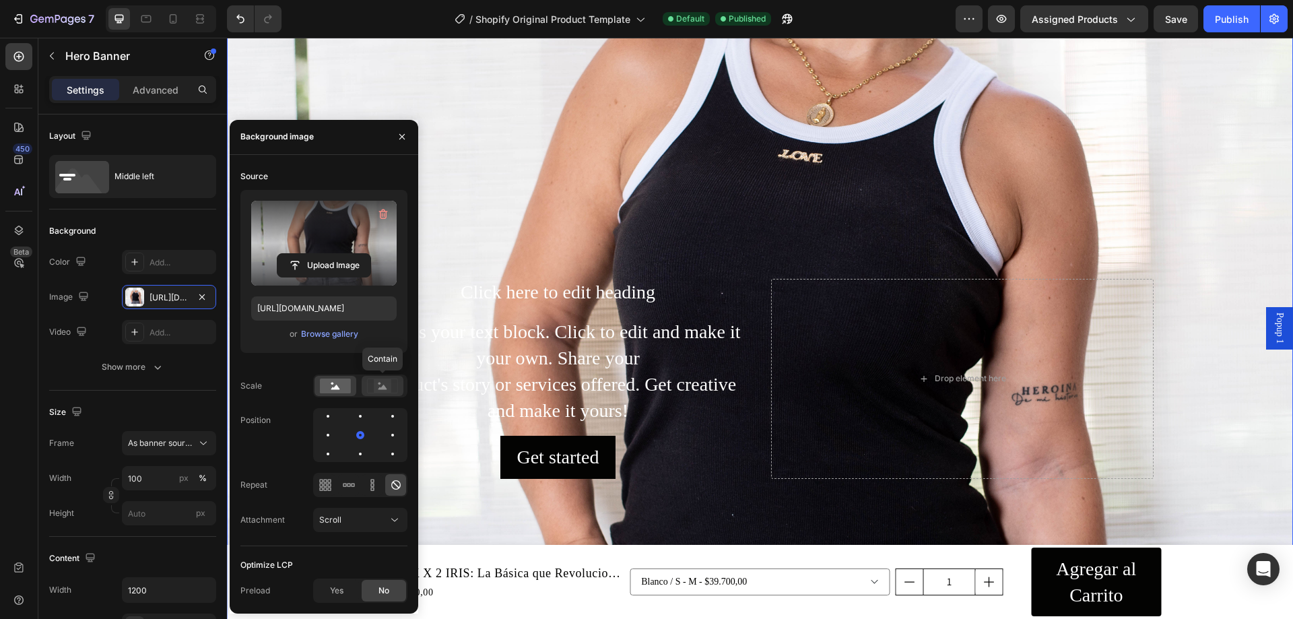
click at [386, 391] on rect at bounding box center [383, 385] width 18 height 13
click at [340, 389] on rect at bounding box center [335, 386] width 31 height 15
click at [349, 592] on div "Yes" at bounding box center [337, 591] width 44 height 22
click at [385, 427] on div at bounding box center [393, 435] width 16 height 16
click at [385, 422] on div at bounding box center [393, 416] width 16 height 16
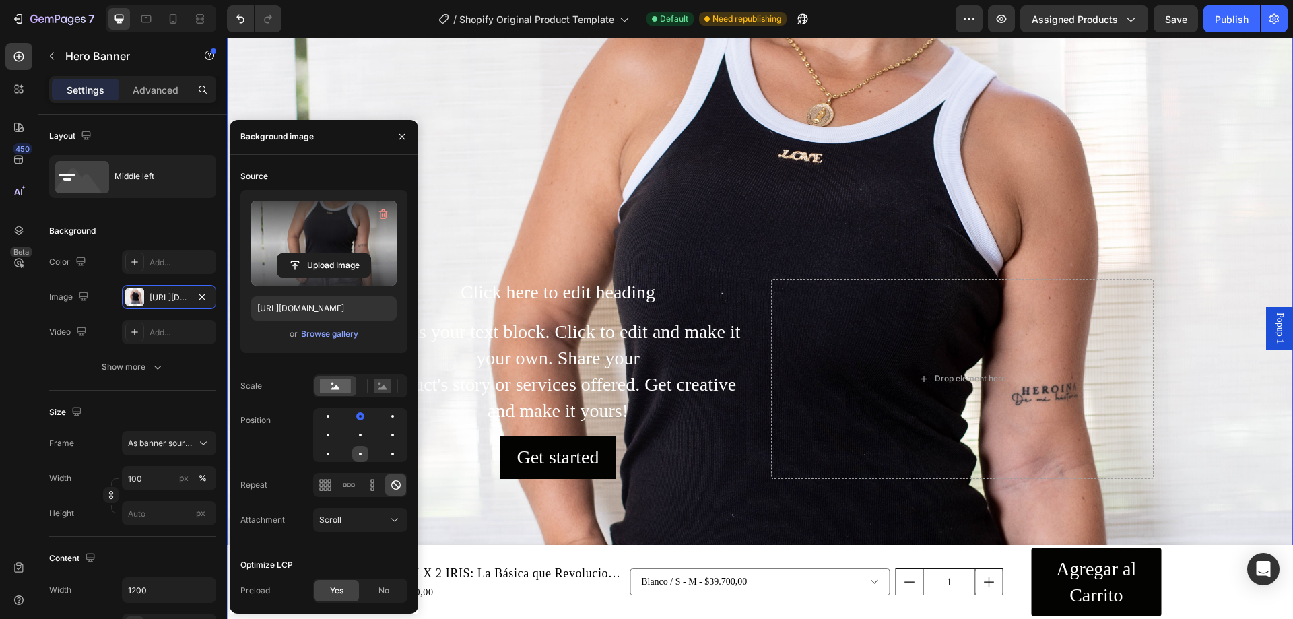
click at [385, 451] on div at bounding box center [393, 454] width 16 height 16
click at [379, 434] on div at bounding box center [360, 435] width 94 height 54
click at [336, 446] on div at bounding box center [328, 454] width 16 height 16
click at [343, 430] on div at bounding box center [360, 435] width 94 height 54
click at [385, 434] on div at bounding box center [393, 435] width 16 height 16
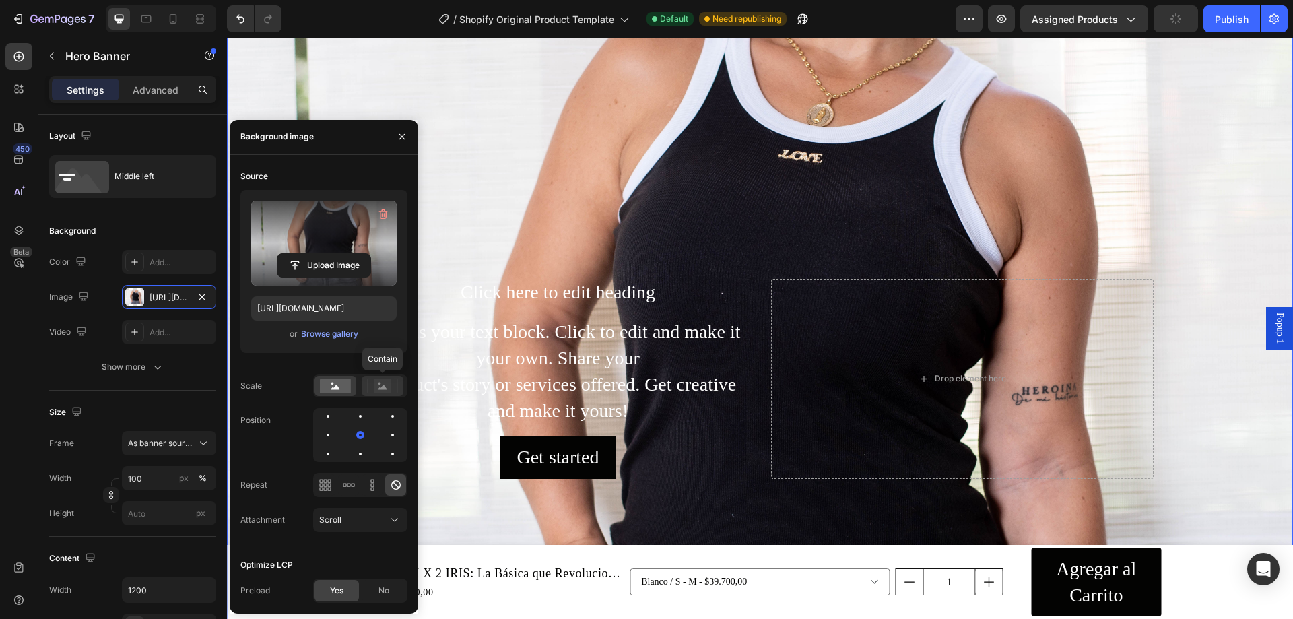
click at [379, 393] on div at bounding box center [383, 386] width 42 height 20
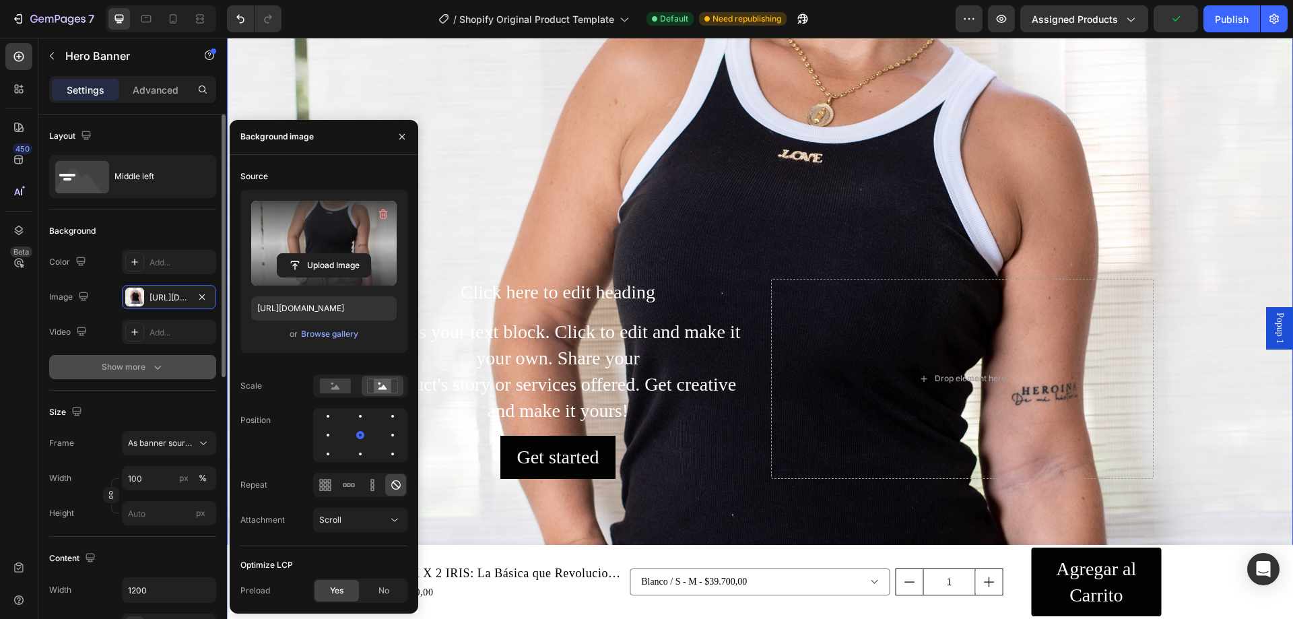
click at [200, 372] on button "Show more" at bounding box center [132, 367] width 167 height 24
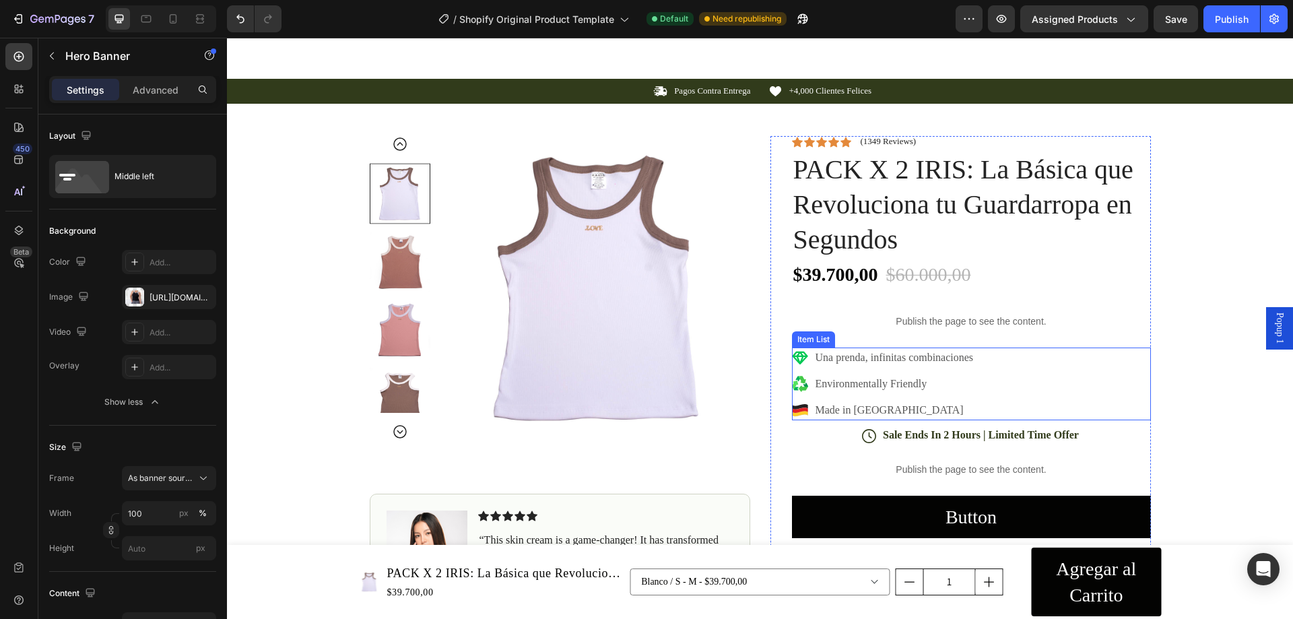
scroll to position [808, 0]
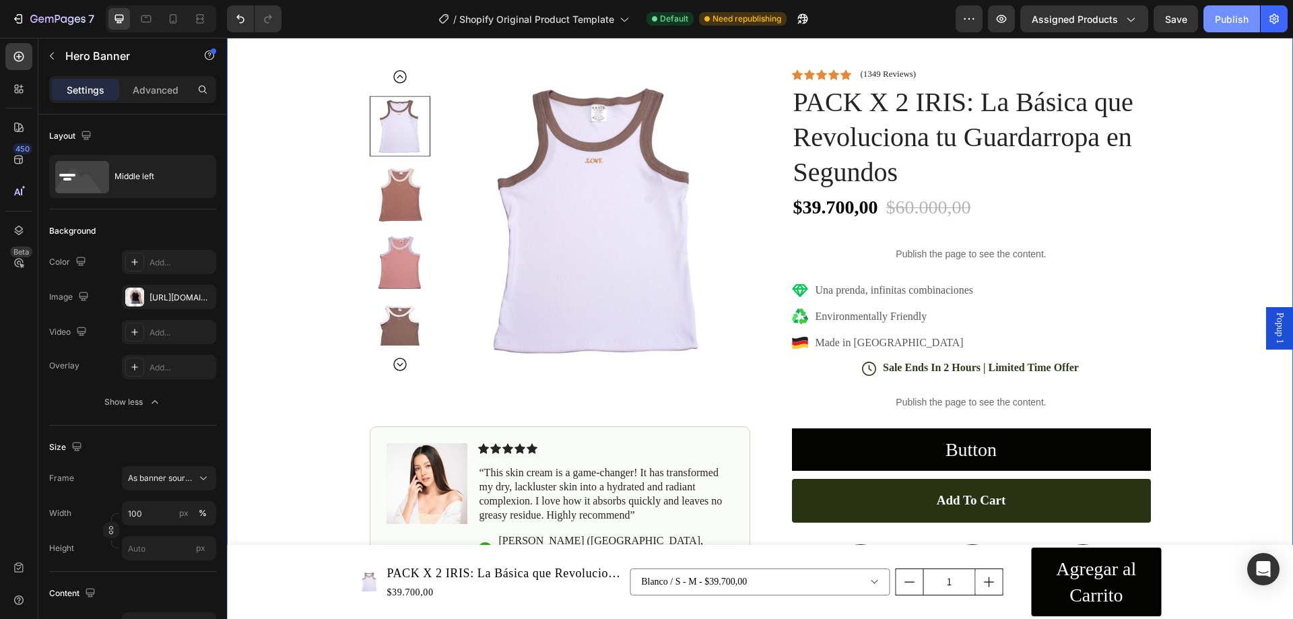
click at [1225, 28] on button "Publish" at bounding box center [1232, 18] width 57 height 27
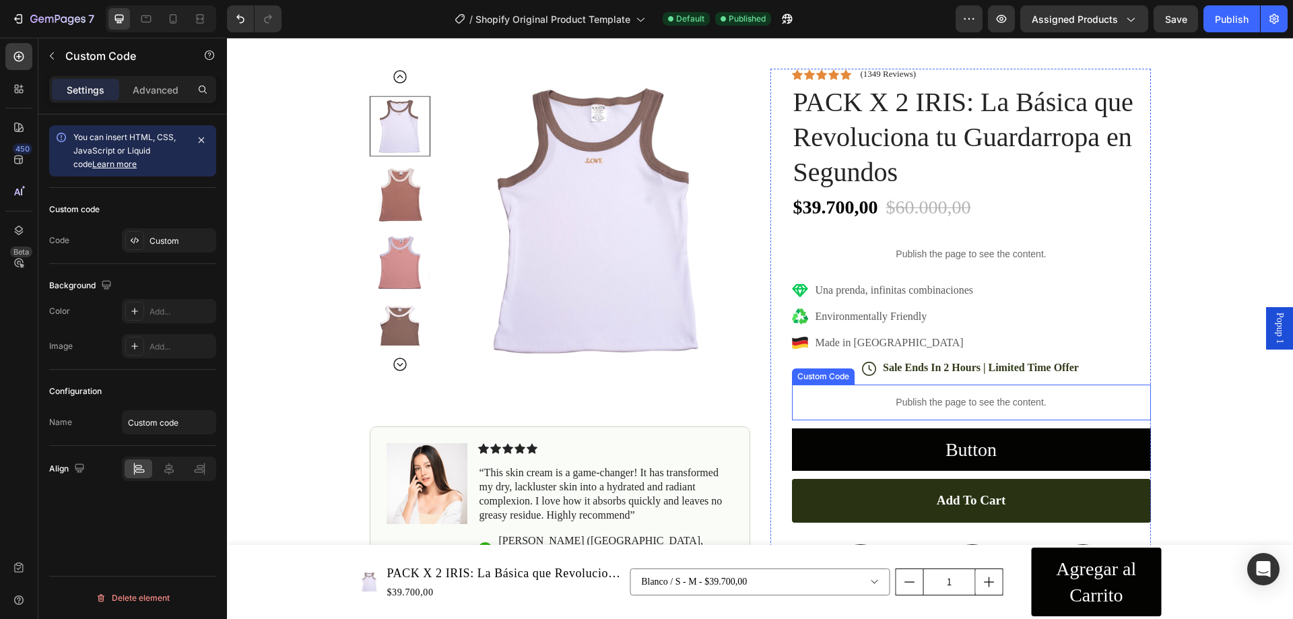
click at [1069, 404] on p "Publish the page to see the content." at bounding box center [971, 402] width 359 height 14
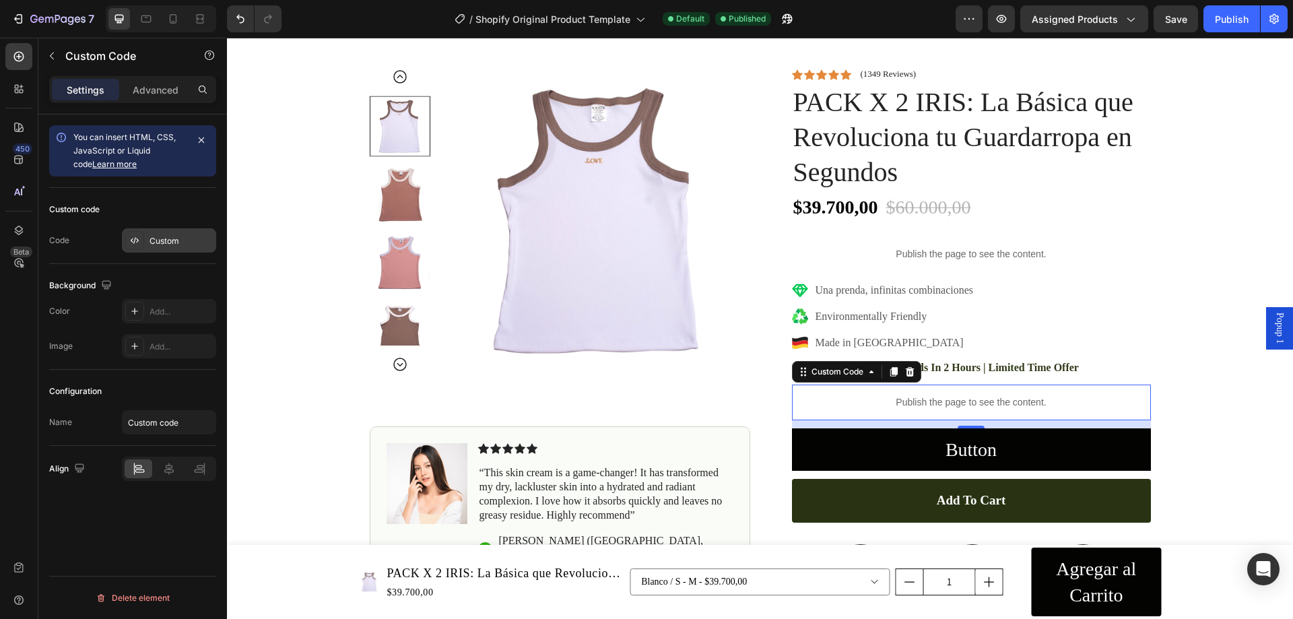
click at [181, 237] on div "Custom" at bounding box center [181, 241] width 63 height 12
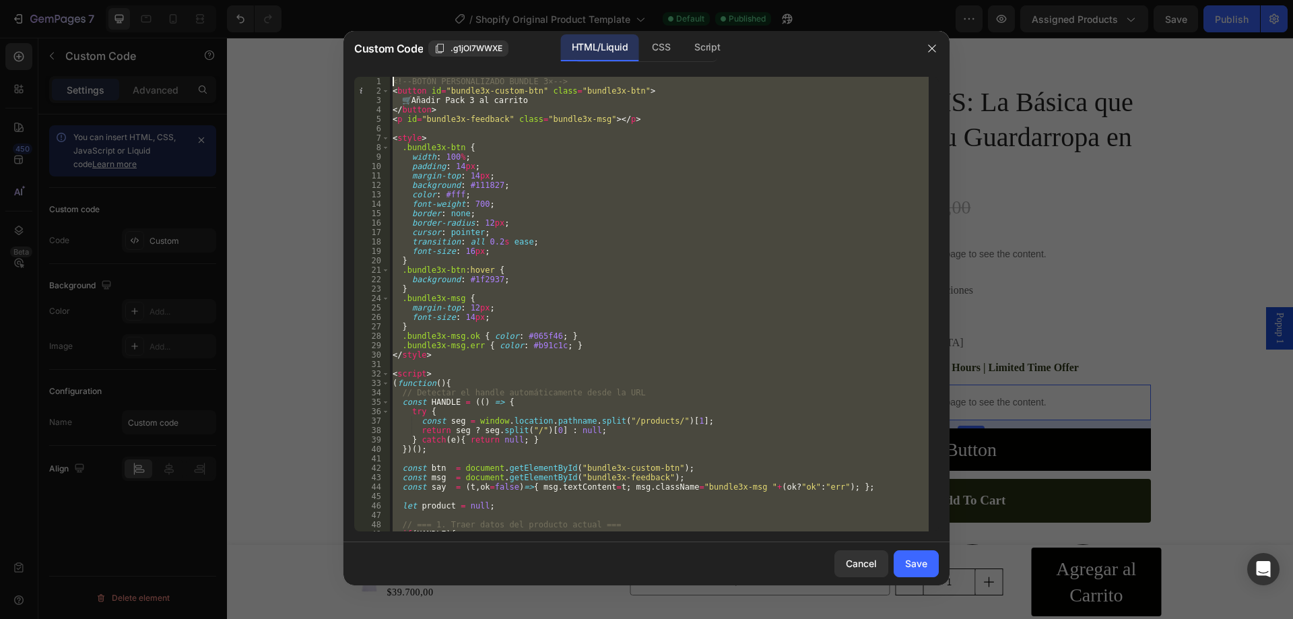
scroll to position [0, 0]
drag, startPoint x: 471, startPoint y: 523, endPoint x: 414, endPoint y: 52, distance: 475.0
click at [414, 52] on div "Custom Code .g1jOl7WWXE HTML/Liquid CSS Script 1 2 3 4 5 6 7 8 9 10 11 12 13 14…" at bounding box center [646, 308] width 606 height 554
type textarea "<!-- BOTÓN PERSONALIZADO BUNDLE 3× --> <button id="bundle3x-custom-btn" class="…"
paste textarea
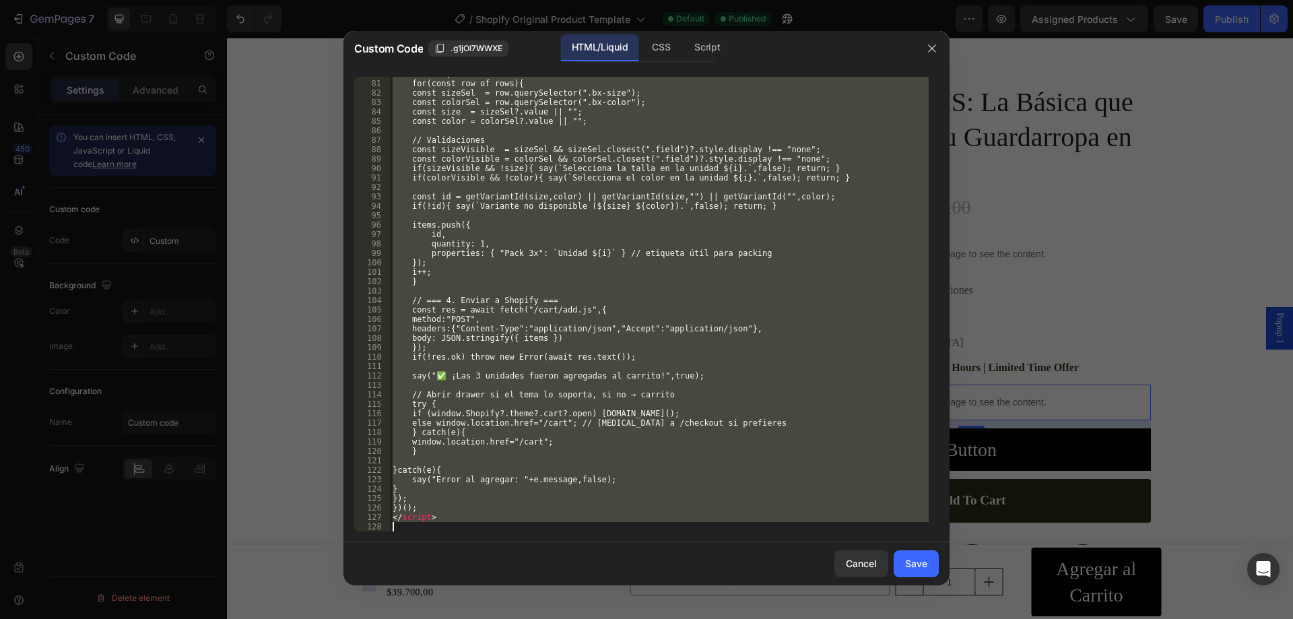
scroll to position [752, 0]
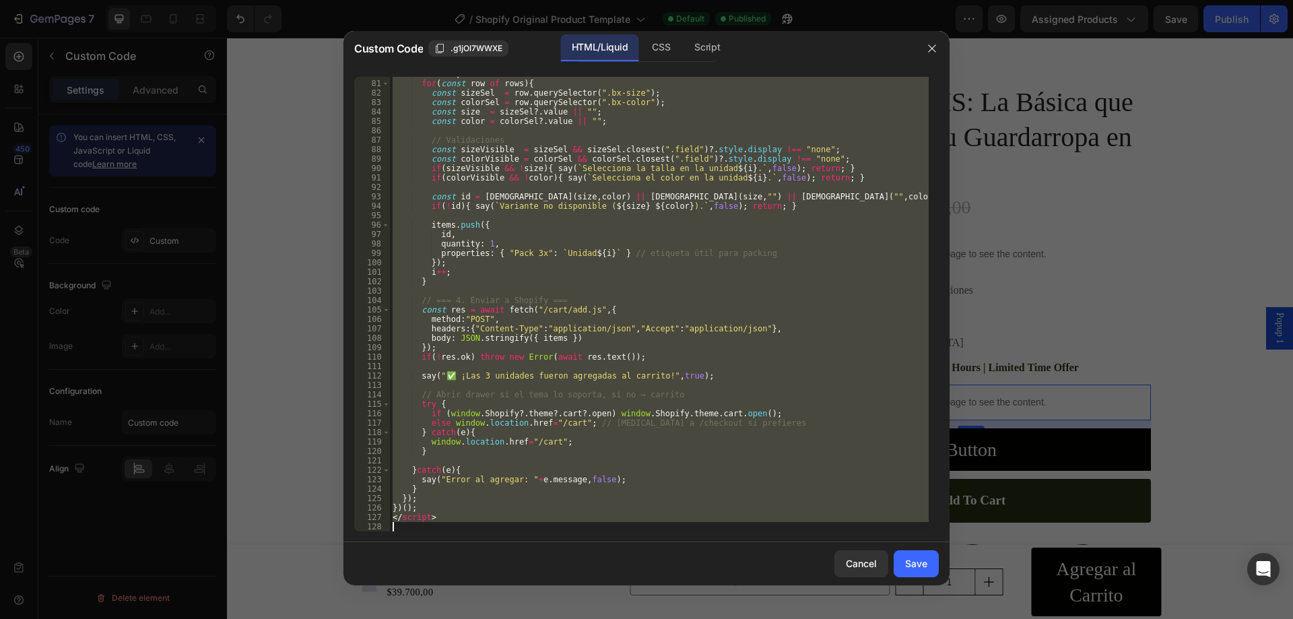
click at [455, 503] on div "let i = 1 ; for ( const row of rows ) { const sizeSel = row . querySelector ( "…" at bounding box center [659, 304] width 539 height 455
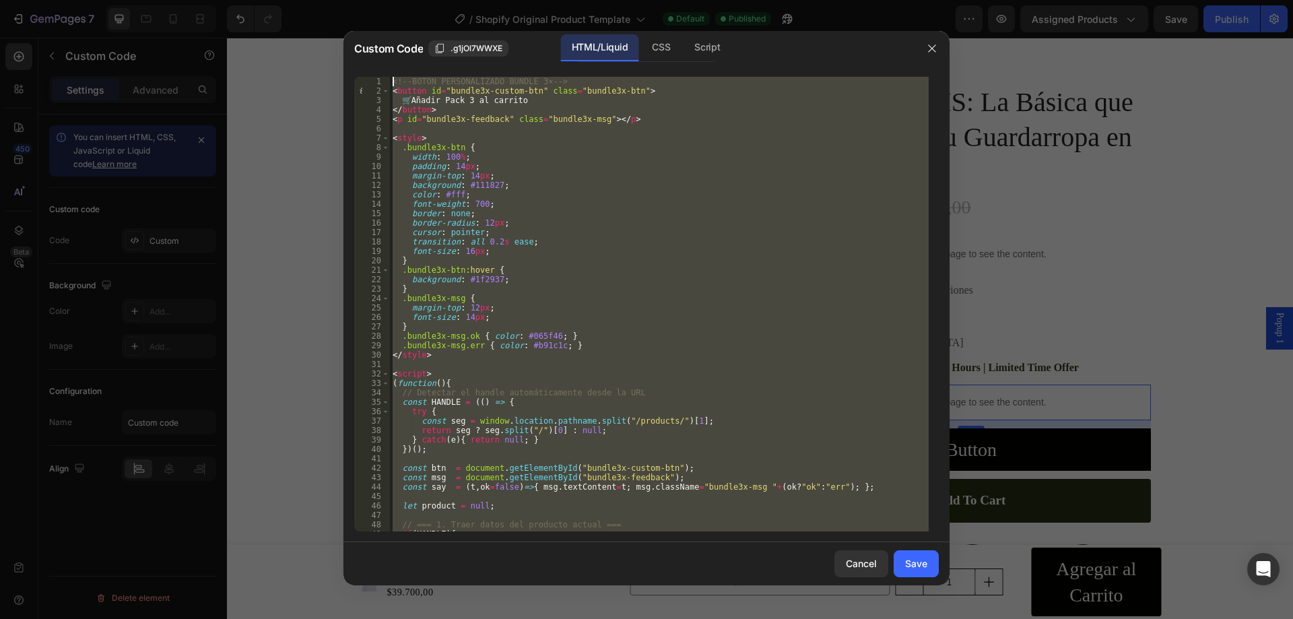
scroll to position [0, 0]
drag, startPoint x: 445, startPoint y: 516, endPoint x: 356, endPoint y: 15, distance: 508.3
click at [356, 15] on div "Custom Code .g1jOl7WWXE HTML/Liquid CSS Script })(); 1 2 3 4 5 6 7 8 9 10 11 12…" at bounding box center [646, 309] width 1293 height 619
type textarea "<!-- BOTÓN PERSONALIZADO BUNDLE 3× --> <button id="bundle3x-custom-btn" class="…"
paste textarea
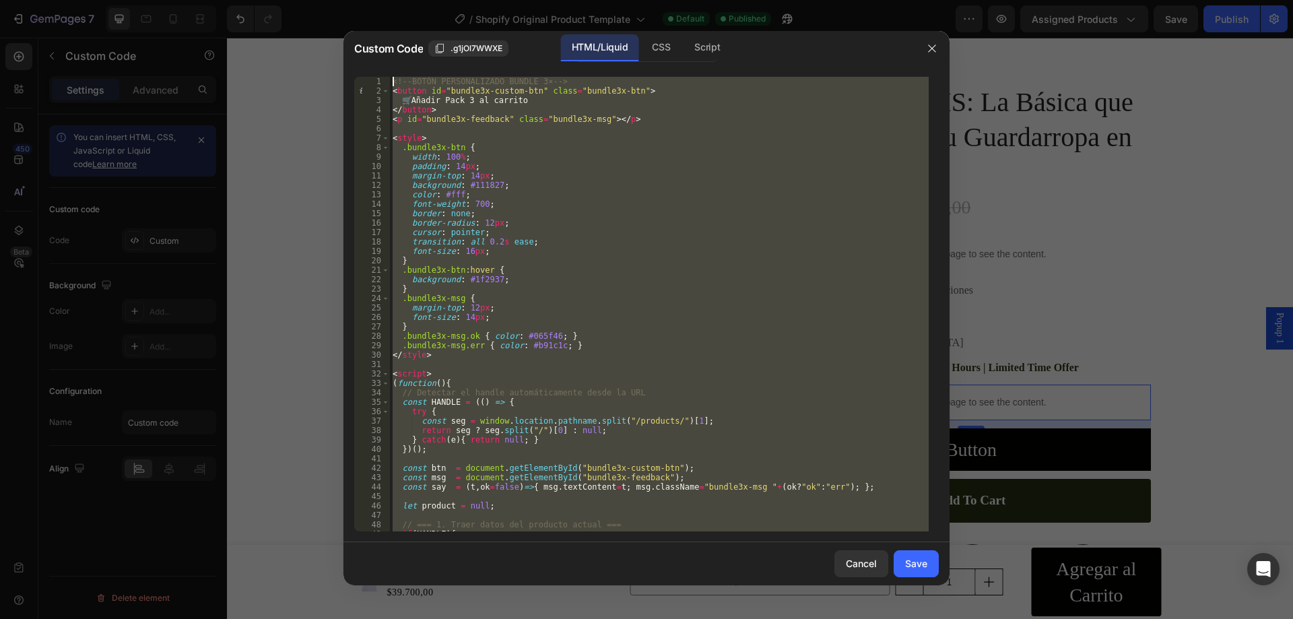
scroll to position [715, 0]
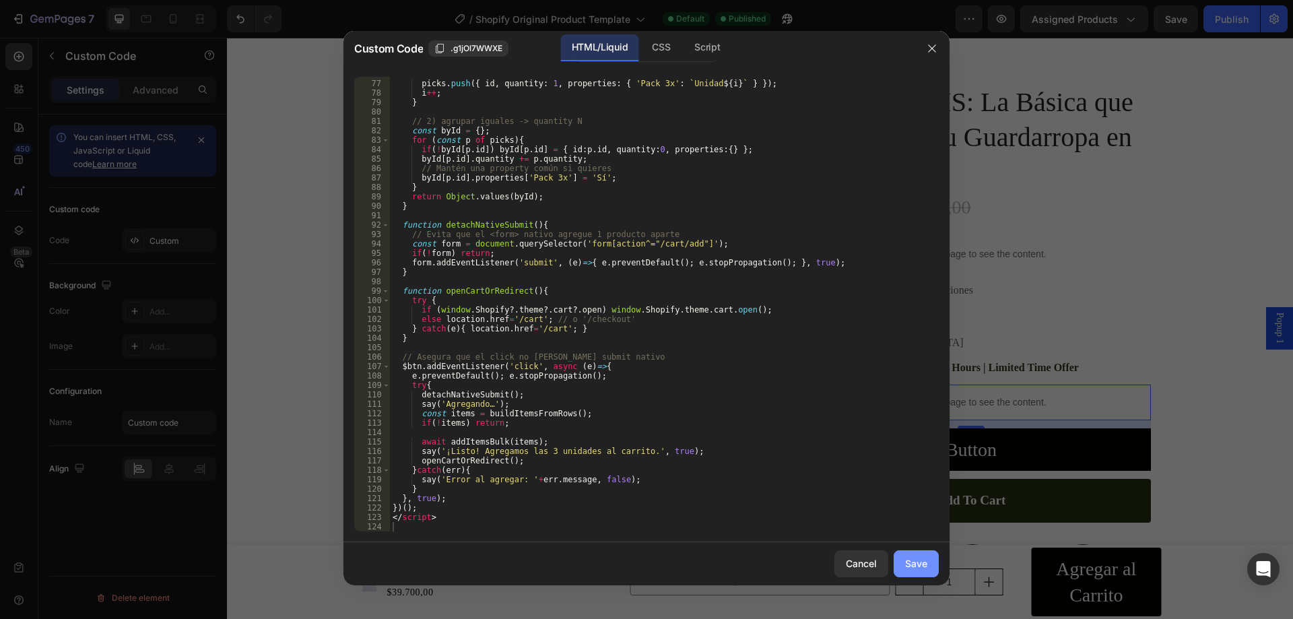
click at [915, 566] on div "Save" at bounding box center [916, 563] width 22 height 14
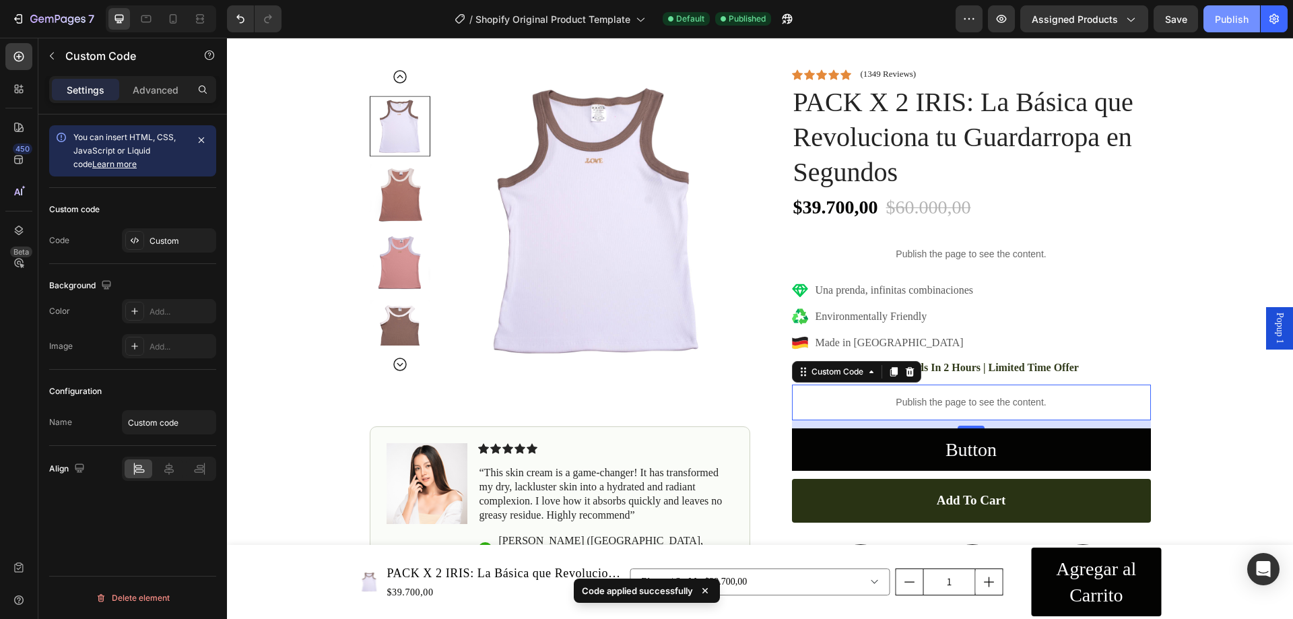
click at [1219, 22] on div "Publish" at bounding box center [1232, 19] width 34 height 14
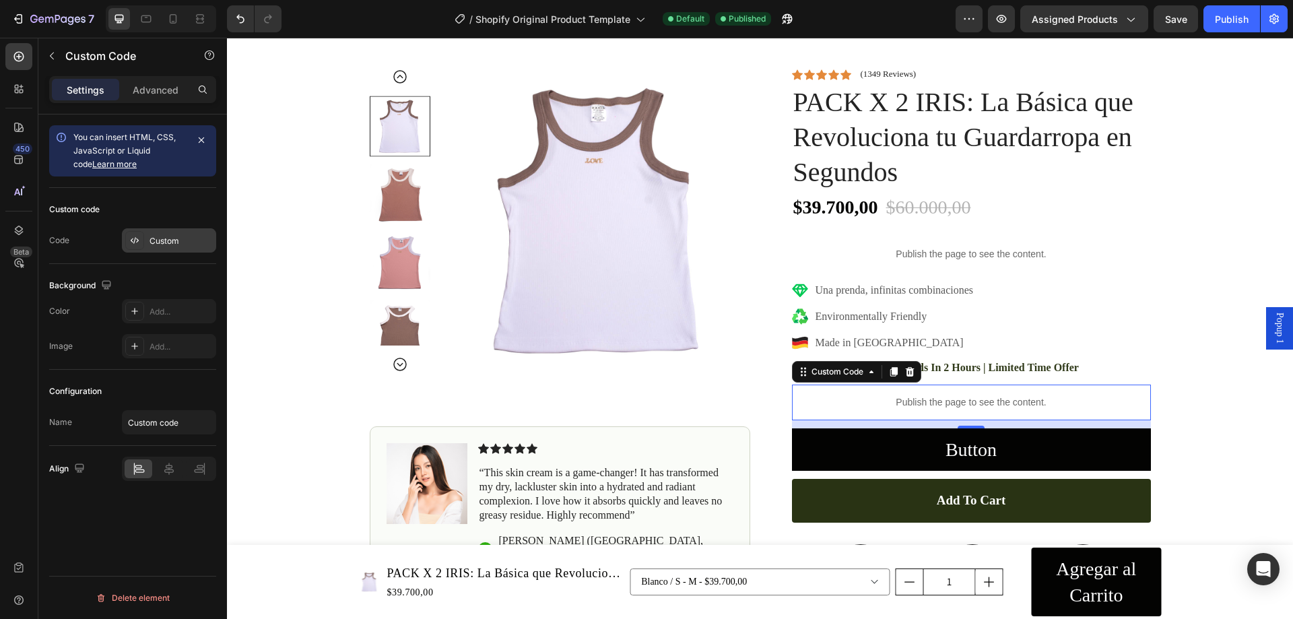
click at [164, 243] on div "Custom" at bounding box center [181, 241] width 63 height 12
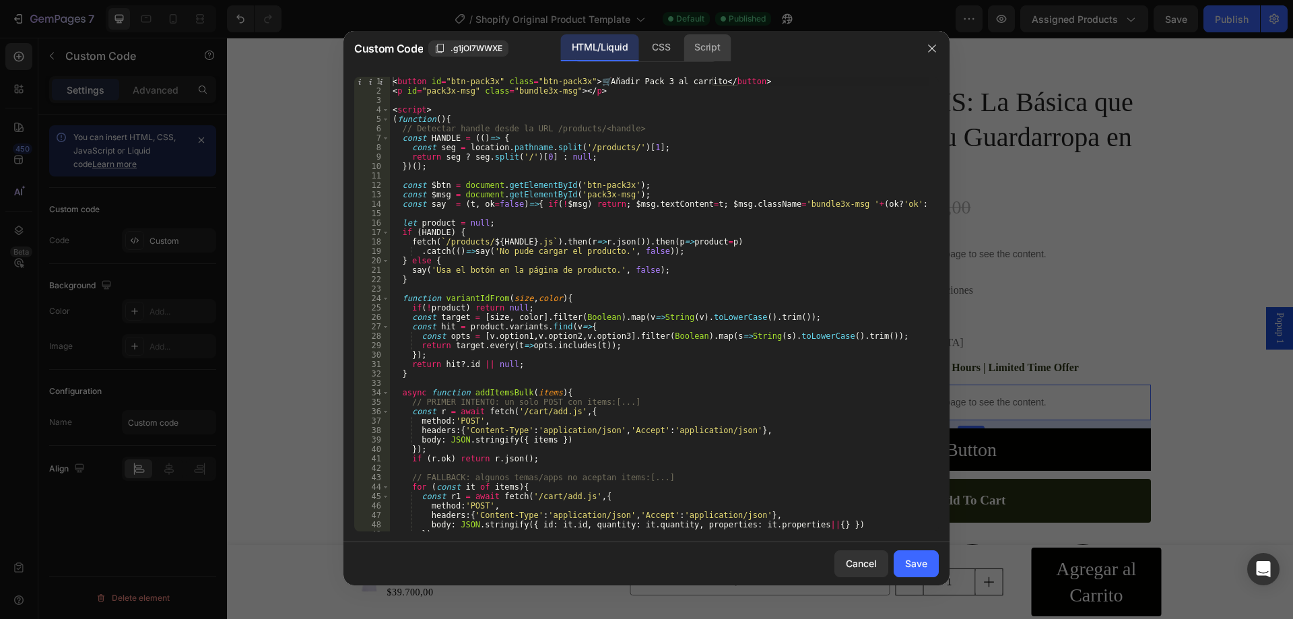
click at [690, 46] on div "Script" at bounding box center [707, 47] width 47 height 27
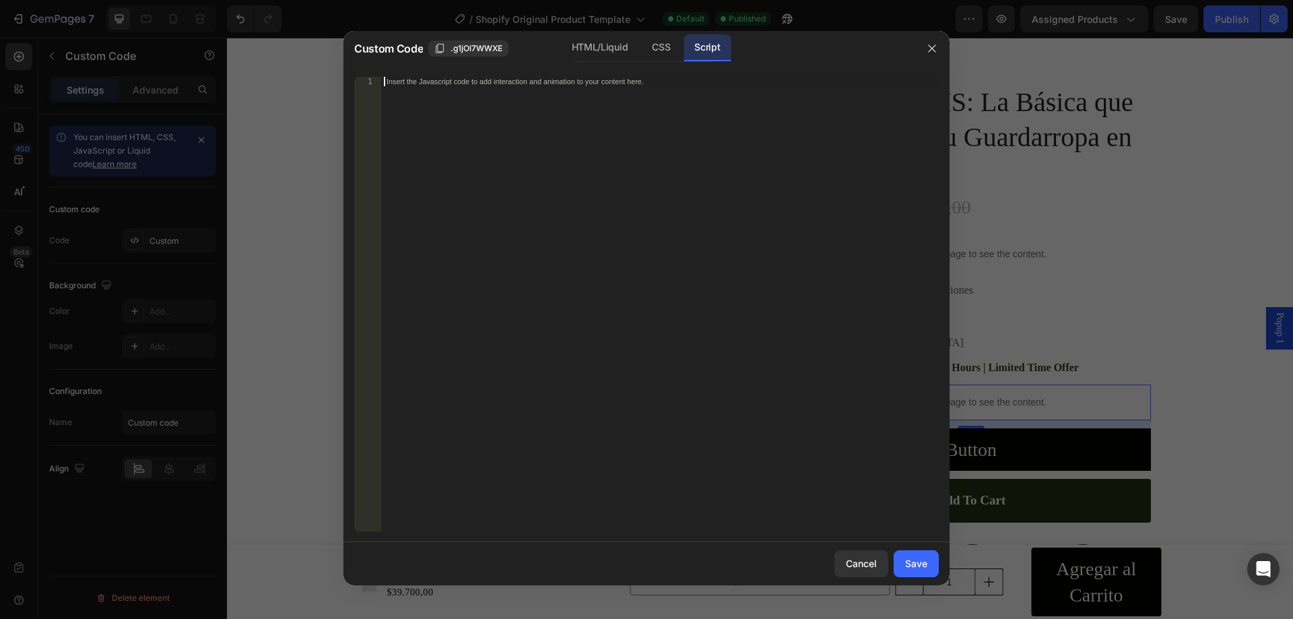
click at [609, 84] on div "Insert the Javascript code to add interaction and animation to your content her…" at bounding box center [632, 81] width 491 height 9
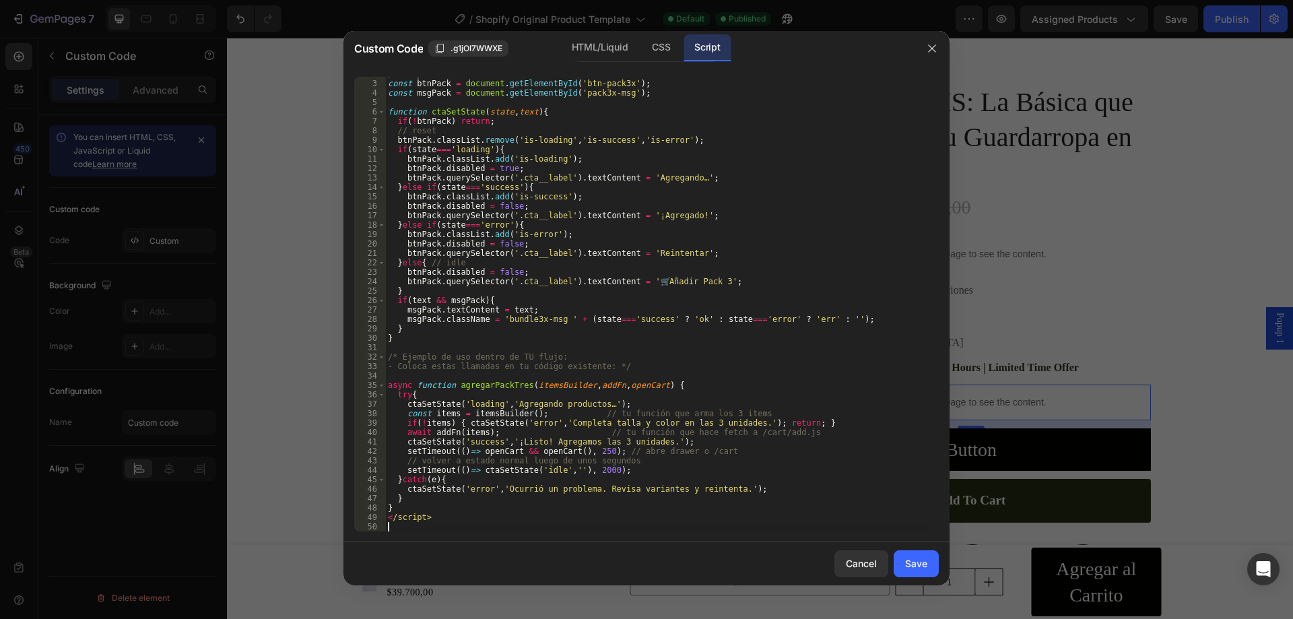
scroll to position [17, 0]
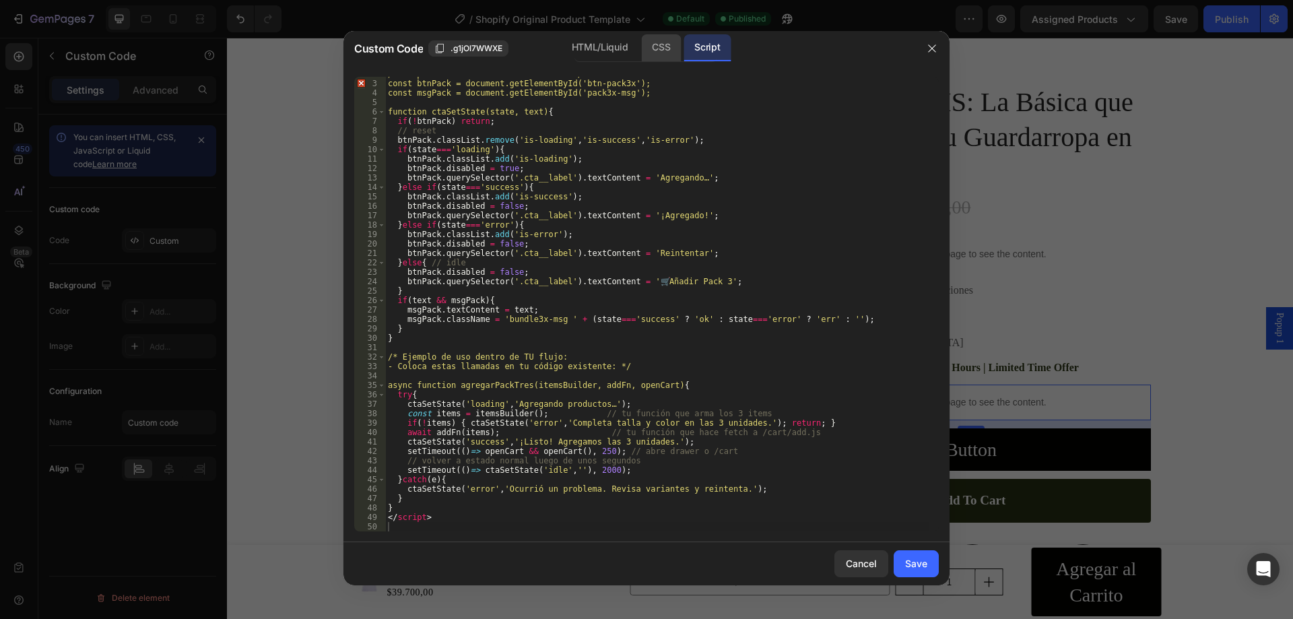
click at [651, 46] on div "CSS" at bounding box center [661, 47] width 40 height 27
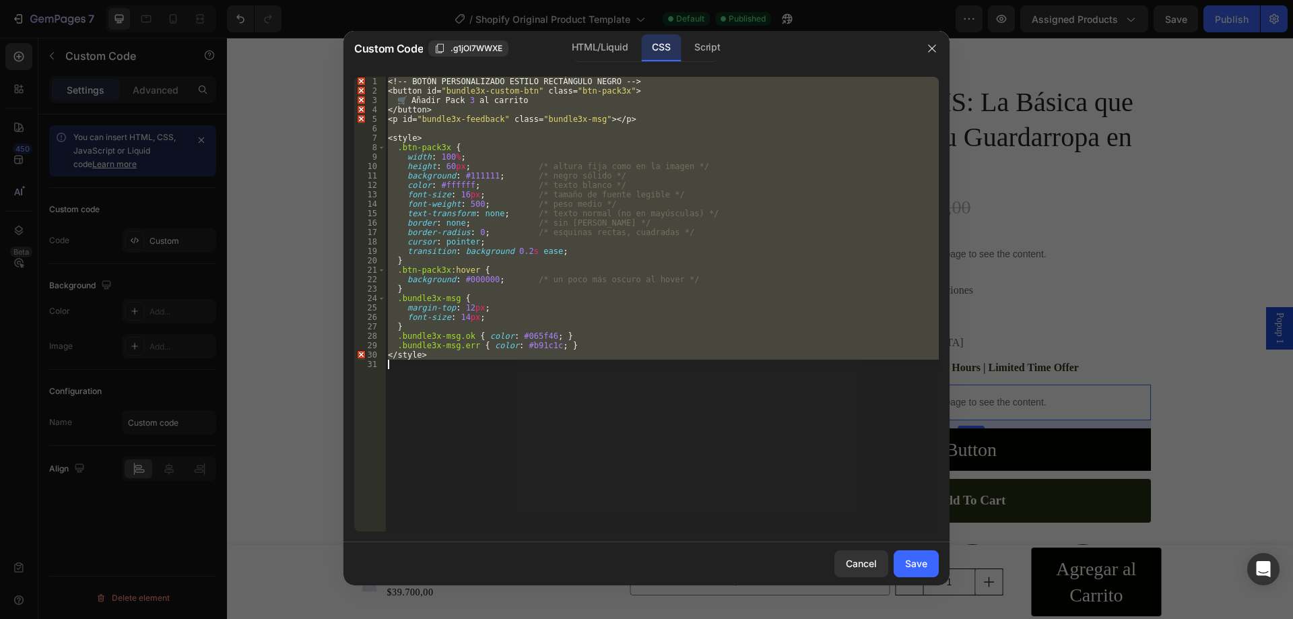
click at [524, 292] on div "<! -- BOT Ó N PERSONALIZADO ESTILO RECT Á NGULO NEGRO -- > < button id = " bund…" at bounding box center [662, 304] width 554 height 455
drag, startPoint x: 456, startPoint y: 369, endPoint x: 367, endPoint y: 76, distance: 306.2
click at [367, 77] on div "} 1 2 3 4 5 6 7 8 9 10 11 12 13 14 15 16 17 18 19 20 21 22 23 24 25 26 27 28 29…" at bounding box center [646, 304] width 585 height 455
type textarea "<!-- BOTÓN PERSONALIZADO ESTILO RECTÁNGULO NEGRO --> <button id="bundle3x-custo…"
paste textarea
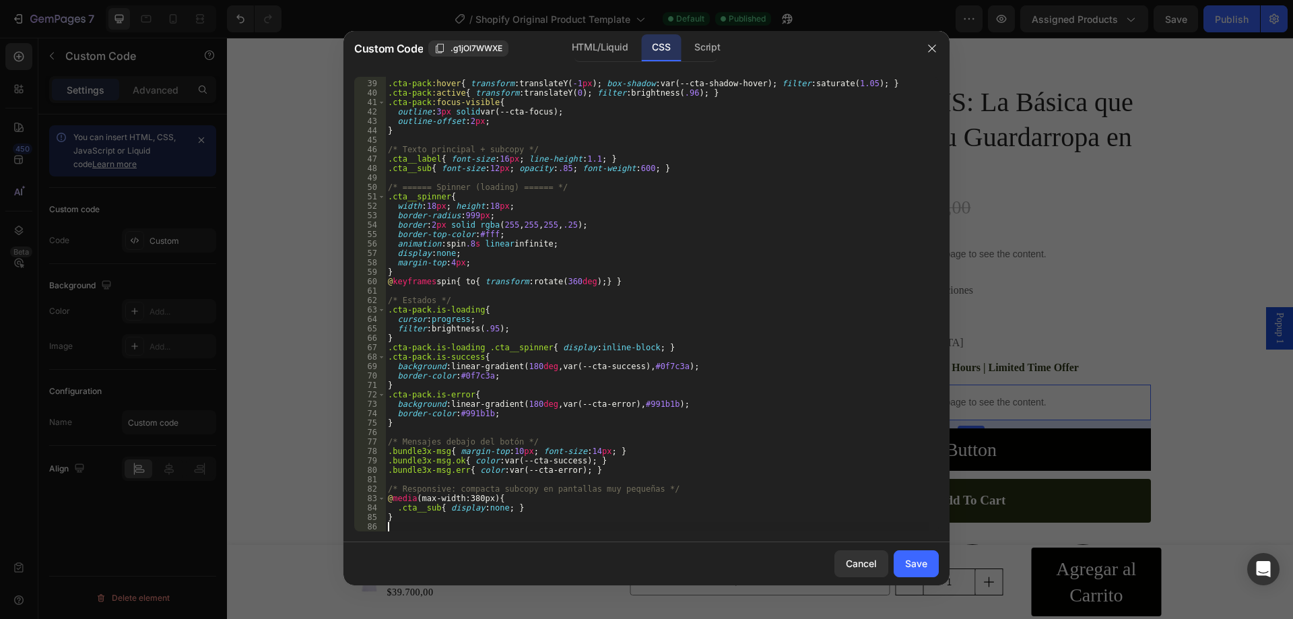
scroll to position [356, 0]
click at [614, 50] on div "HTML/Liquid" at bounding box center [599, 47] width 77 height 27
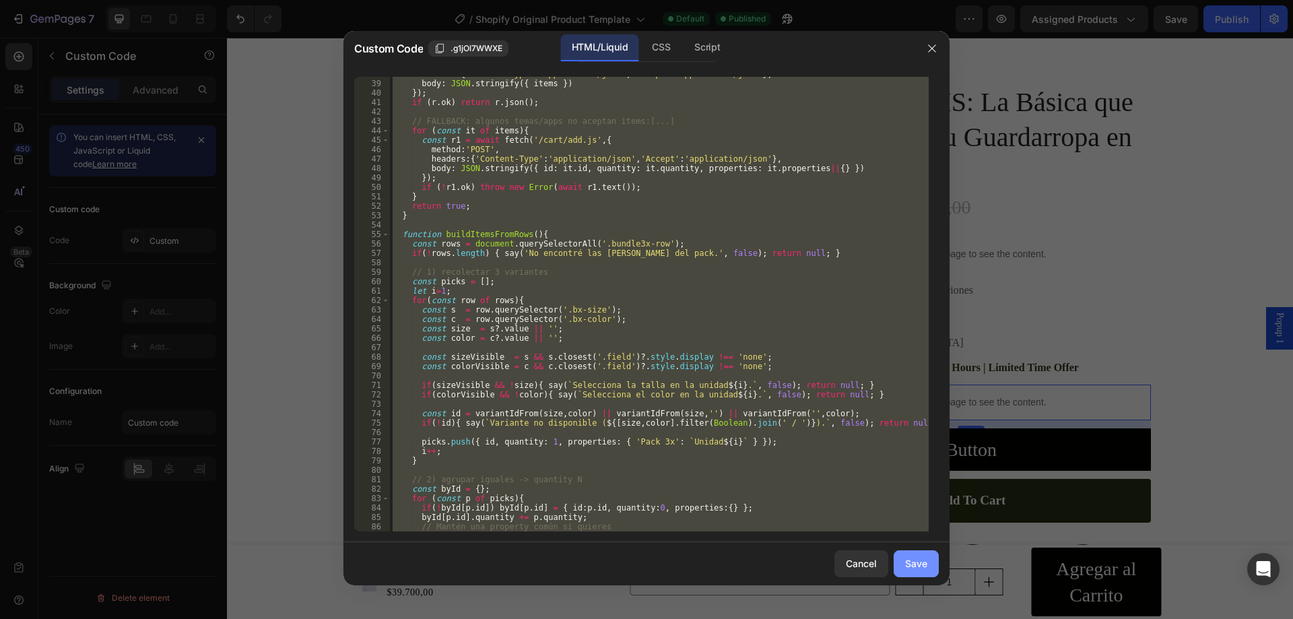
click at [933, 558] on button "Save" at bounding box center [916, 563] width 45 height 27
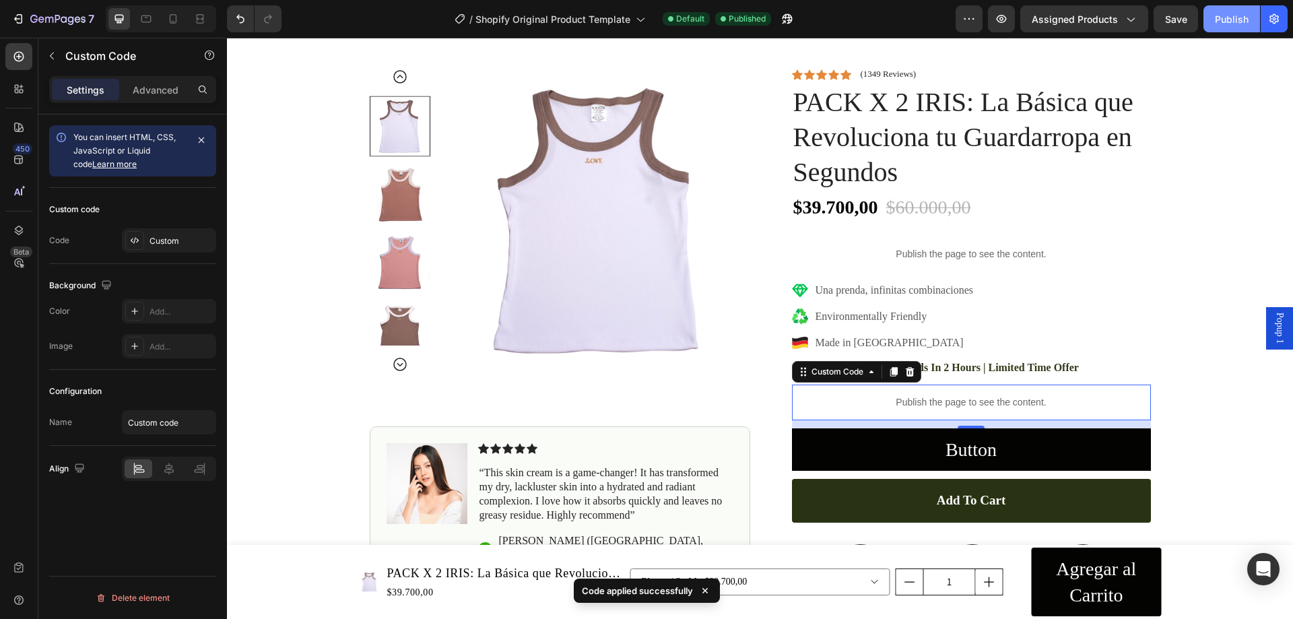
click at [1219, 15] on div "Publish" at bounding box center [1232, 19] width 34 height 14
click at [890, 373] on icon at bounding box center [893, 371] width 7 height 9
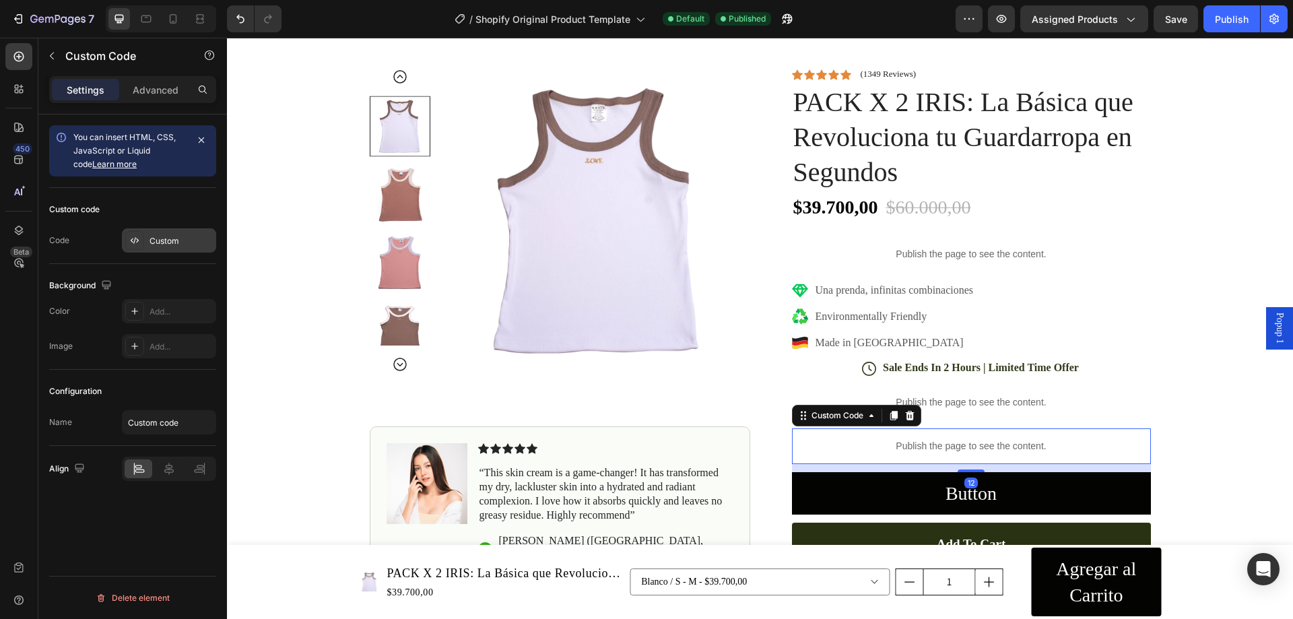
click at [157, 240] on div "Custom" at bounding box center [181, 241] width 63 height 12
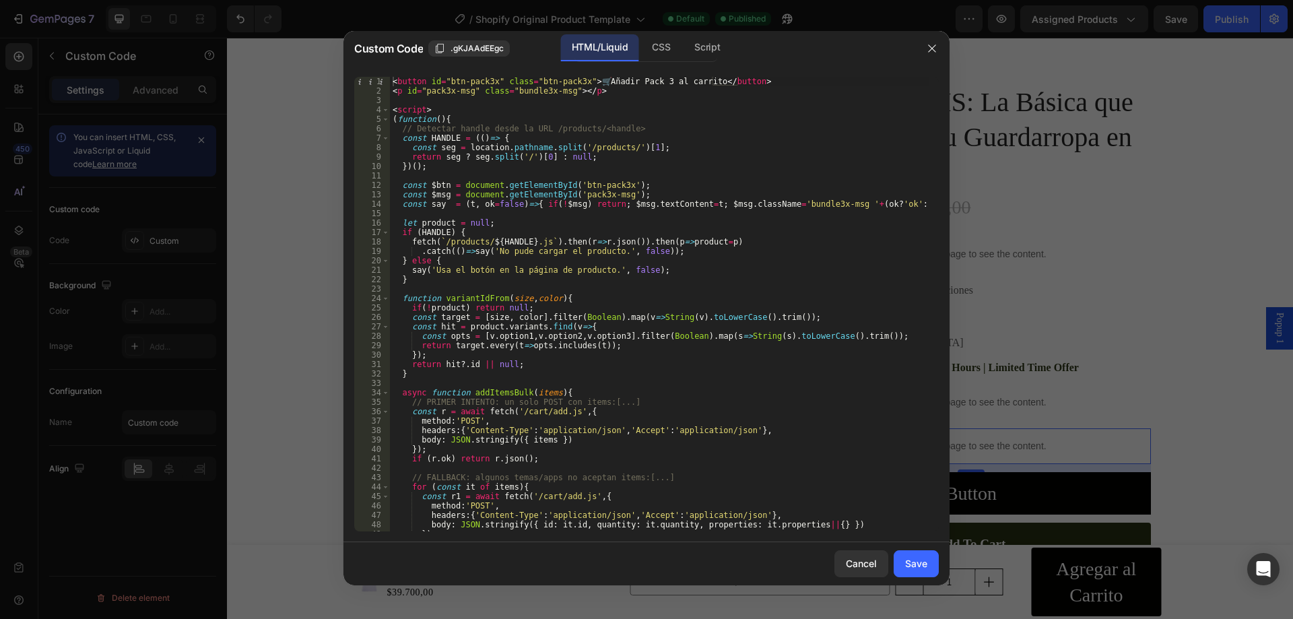
type textarea "body: JSON.stringify({ id: it.id, quantity: it.quantity, properties: it.propert…"
click at [848, 523] on div "< button id = "btn-pack3x" class = "btn-pack3x" > 🛒 Añadir Pack 3 al carrito </…" at bounding box center [659, 313] width 539 height 473
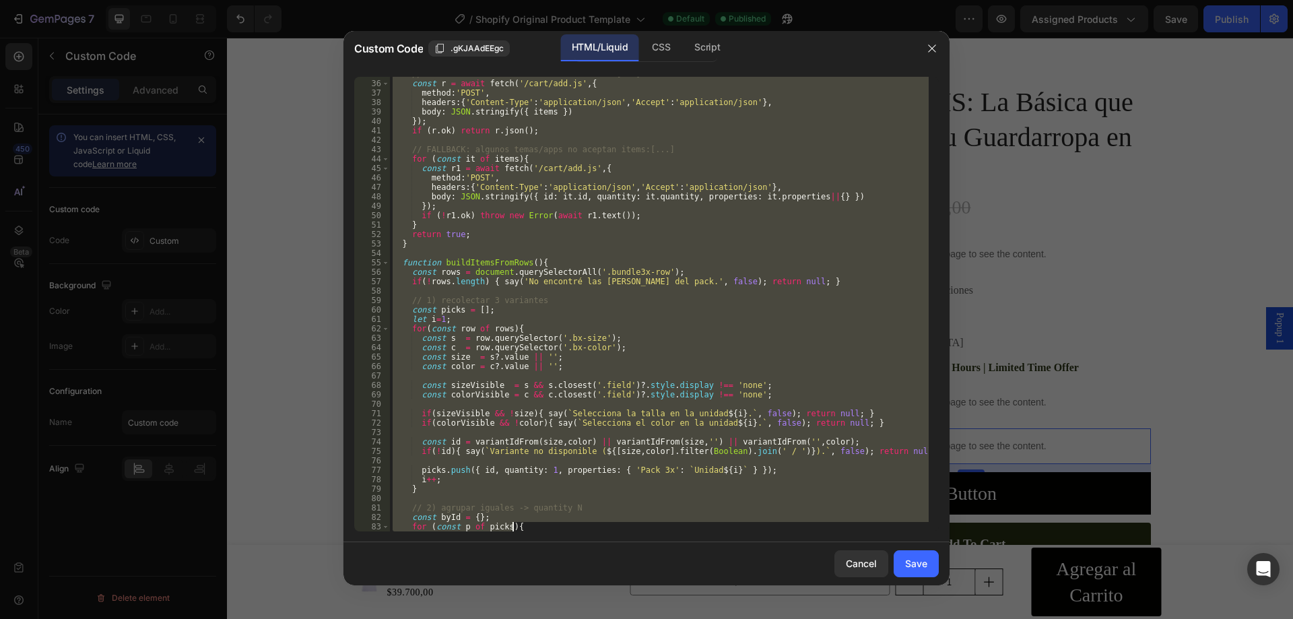
scroll to position [724, 0]
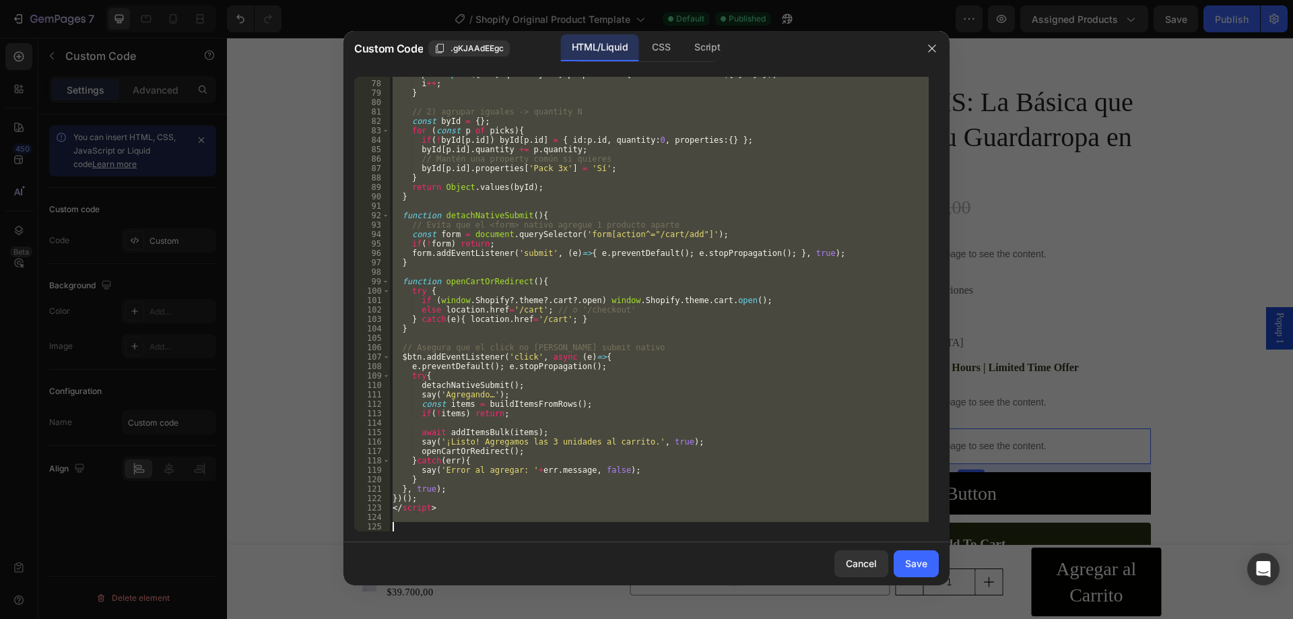
drag, startPoint x: 392, startPoint y: 81, endPoint x: 984, endPoint y: 645, distance: 817.5
click at [984, 101] on html "7 / Shopify Original Product Template Default Published Preview Assigned Produc…" at bounding box center [646, 50] width 1293 height 101
paste textarea
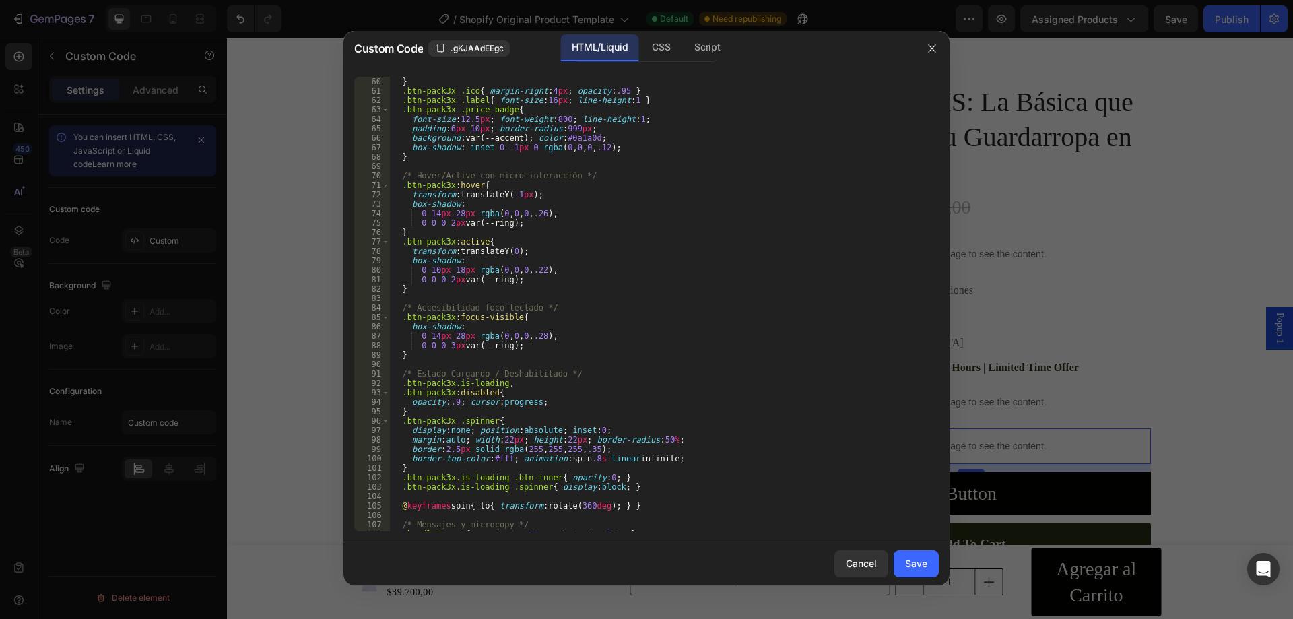
scroll to position [658, 0]
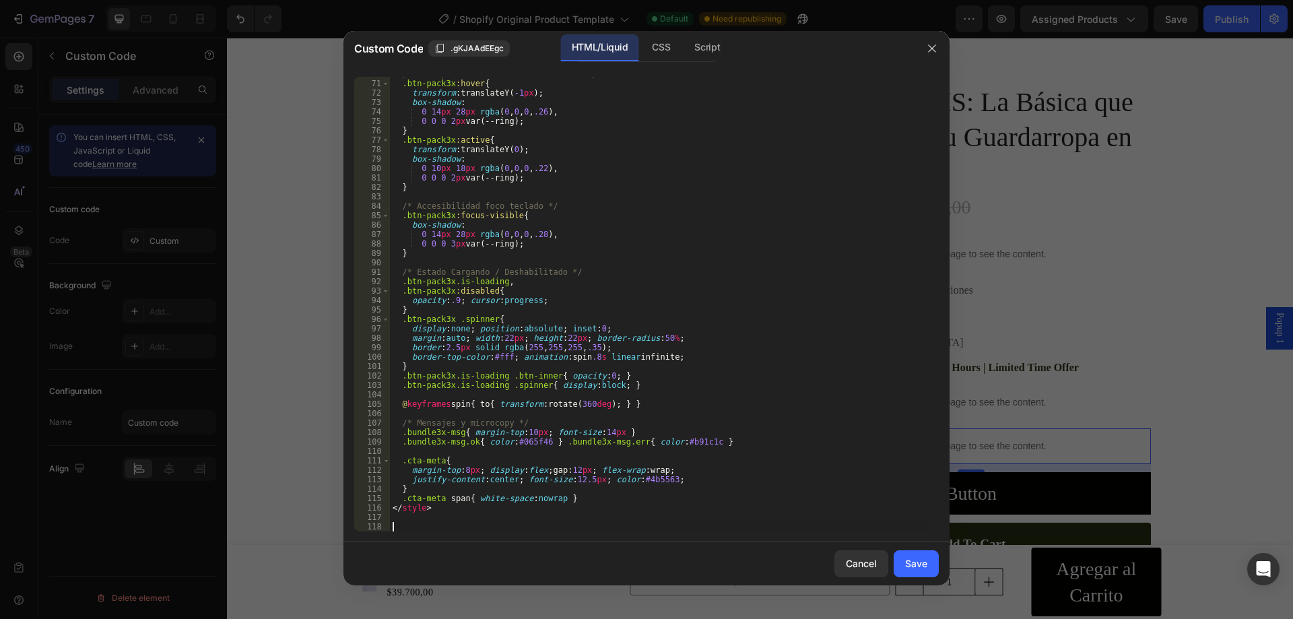
paste textarea "ctaBtn.classList.remove('is-loading');"
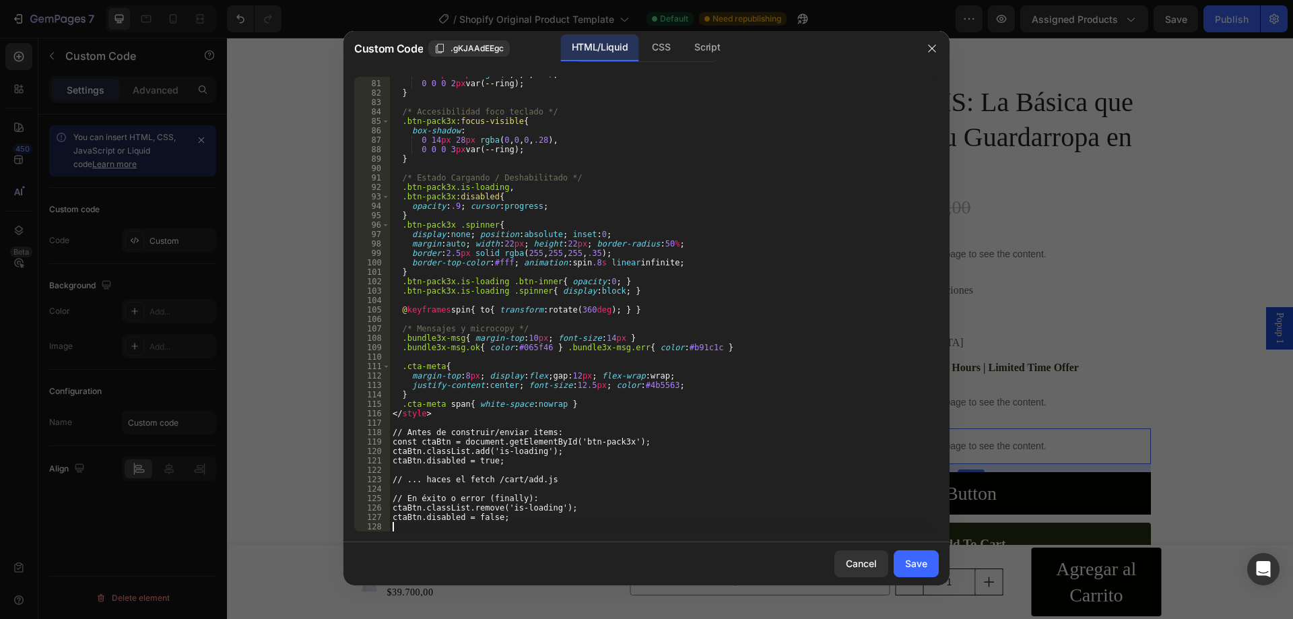
click at [707, 509] on div "0 10 px 18 px rgba ( 0 , 0 , 0 , .22 ), 0 0 0 2 px var(--ring) ; } /* Accesibil…" at bounding box center [659, 305] width 539 height 473
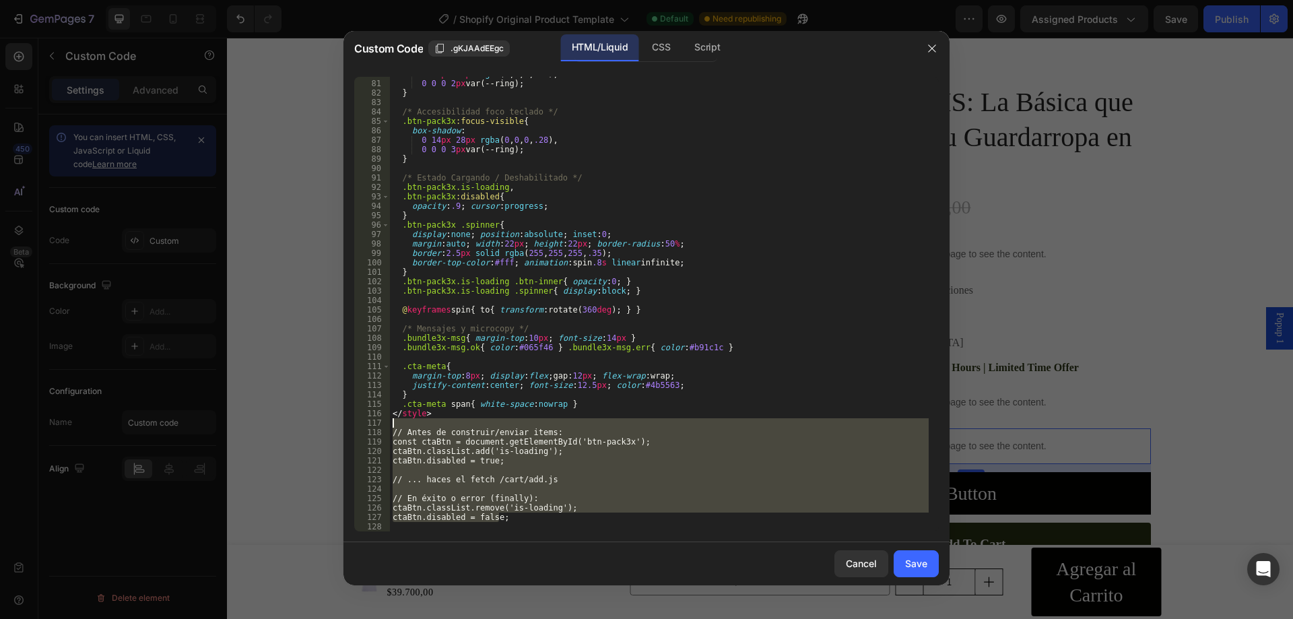
drag, startPoint x: 520, startPoint y: 517, endPoint x: 389, endPoint y: 424, distance: 160.4
click at [389, 424] on div "ctaBtn.classList.remove('is-loading'); 80 81 82 83 84 85 86 87 88 89 90 91 92 9…" at bounding box center [646, 304] width 585 height 455
type textarea "// Antes de construir/enviar items:"
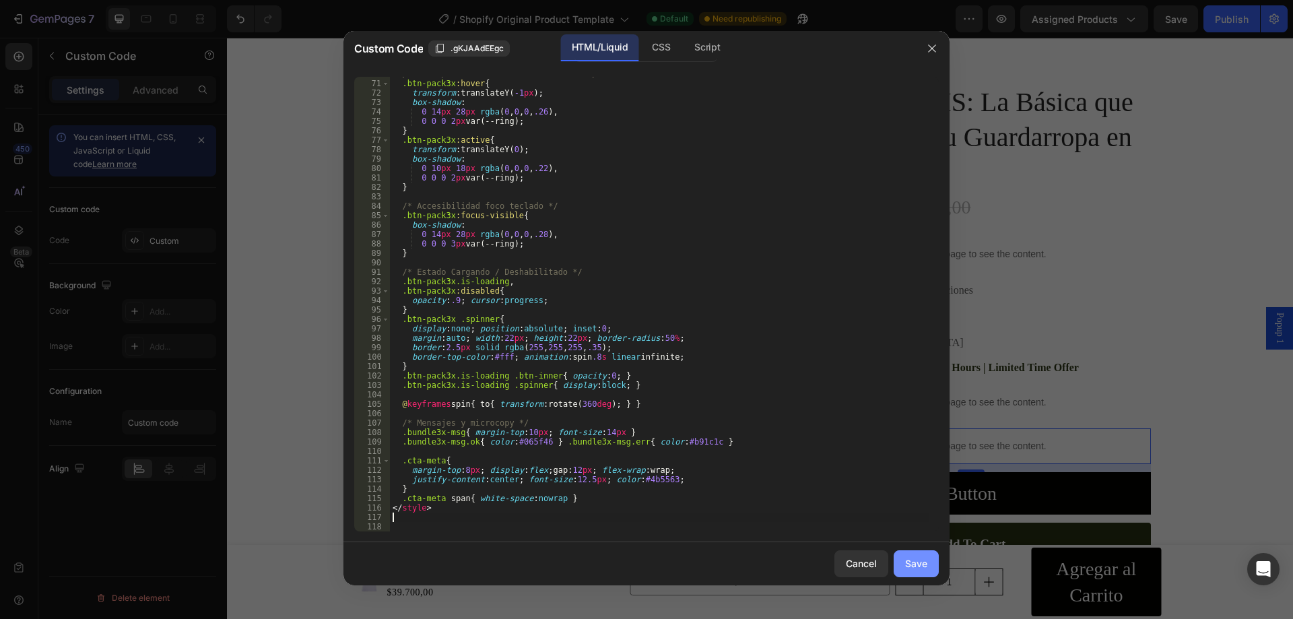
click at [923, 565] on div "Save" at bounding box center [916, 563] width 22 height 14
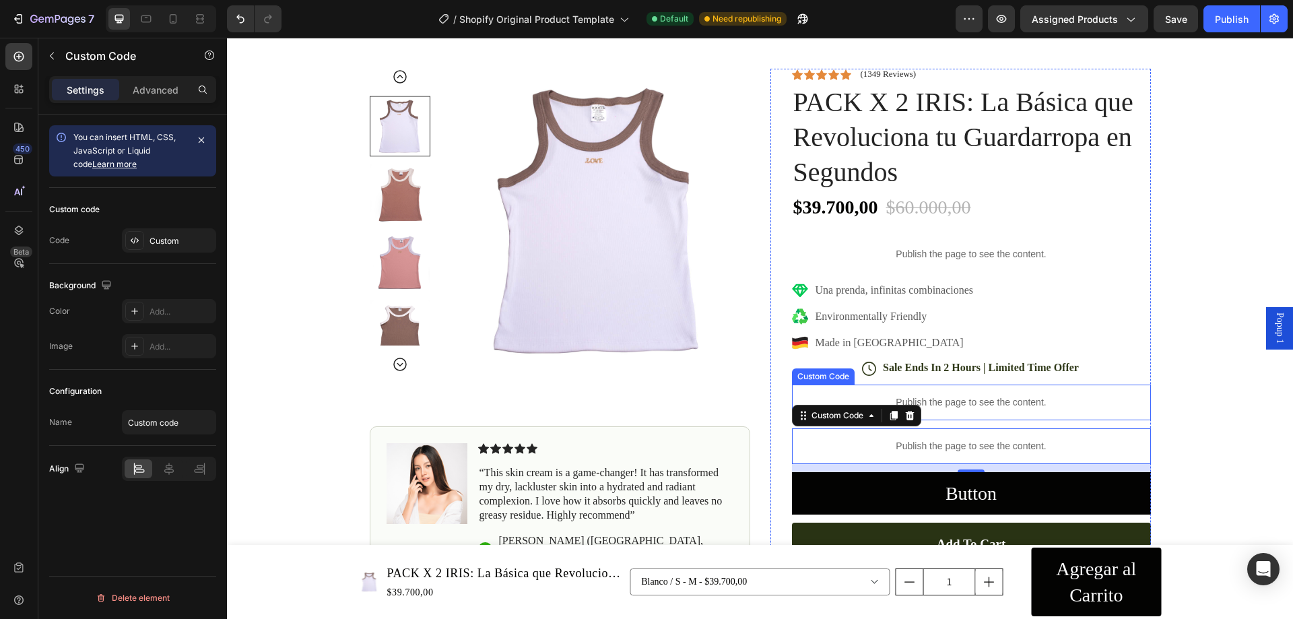
click at [989, 407] on p "Publish the page to see the content." at bounding box center [971, 402] width 359 height 14
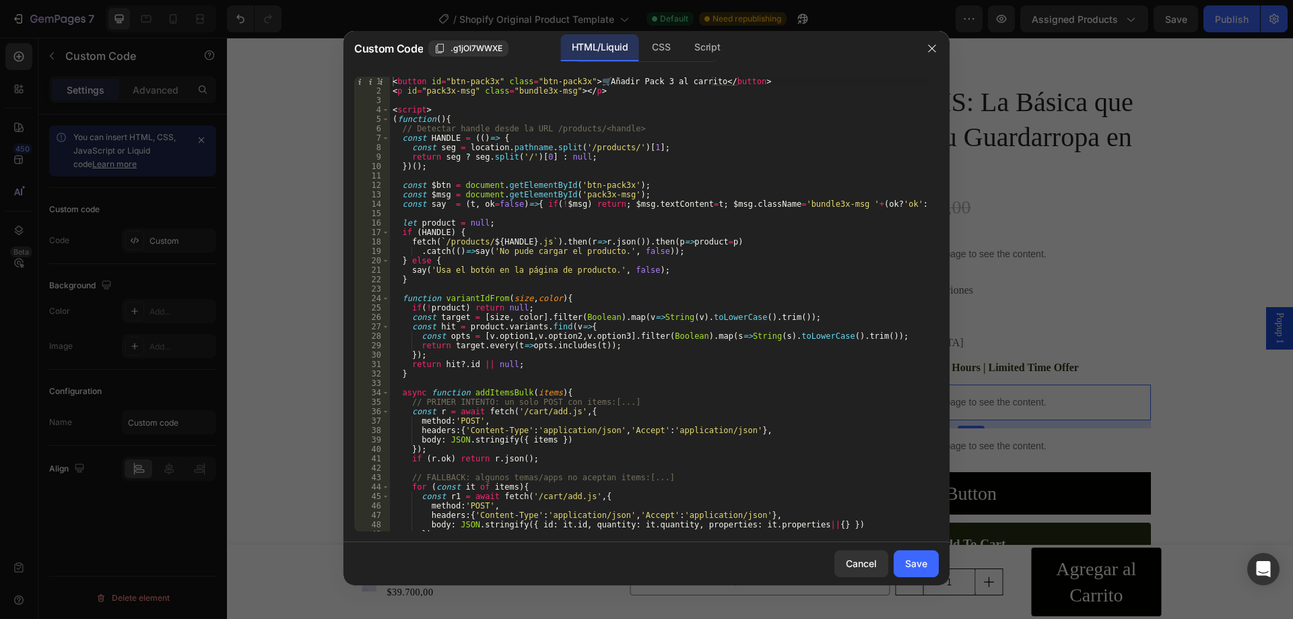
click at [119, 416] on div at bounding box center [646, 309] width 1293 height 619
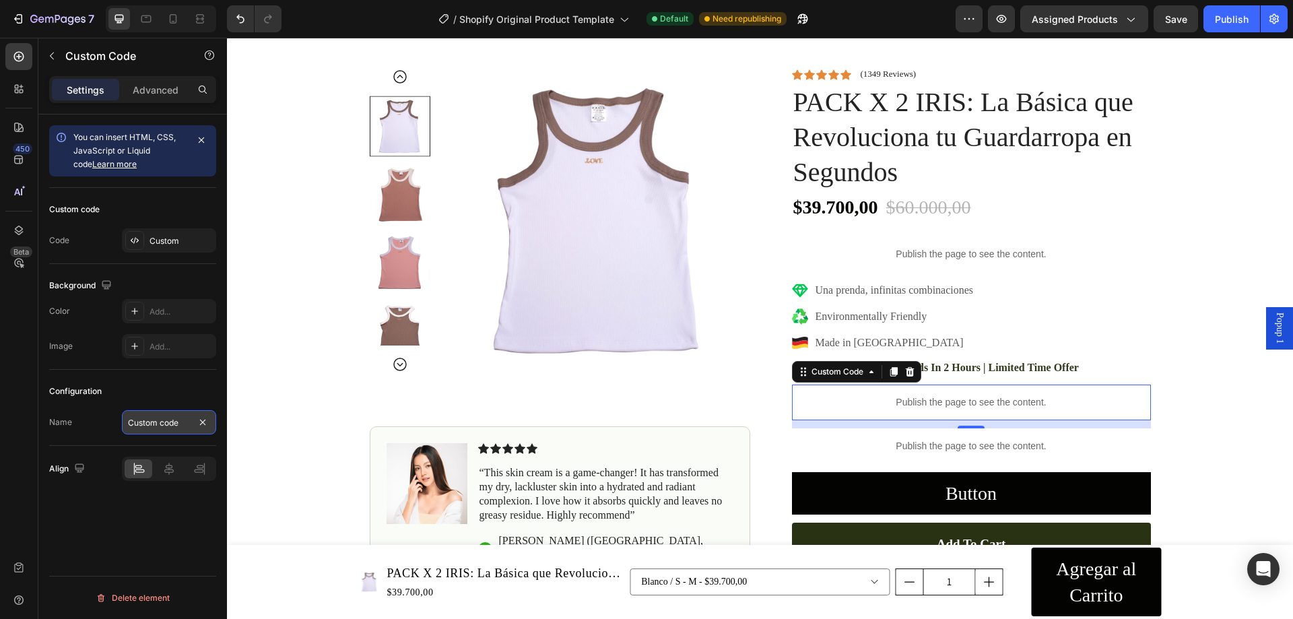
click at [161, 427] on input "Custom code" at bounding box center [169, 422] width 94 height 24
click at [176, 420] on input "Custom code" at bounding box center [169, 422] width 94 height 24
click at [167, 240] on div "Custom" at bounding box center [181, 241] width 63 height 12
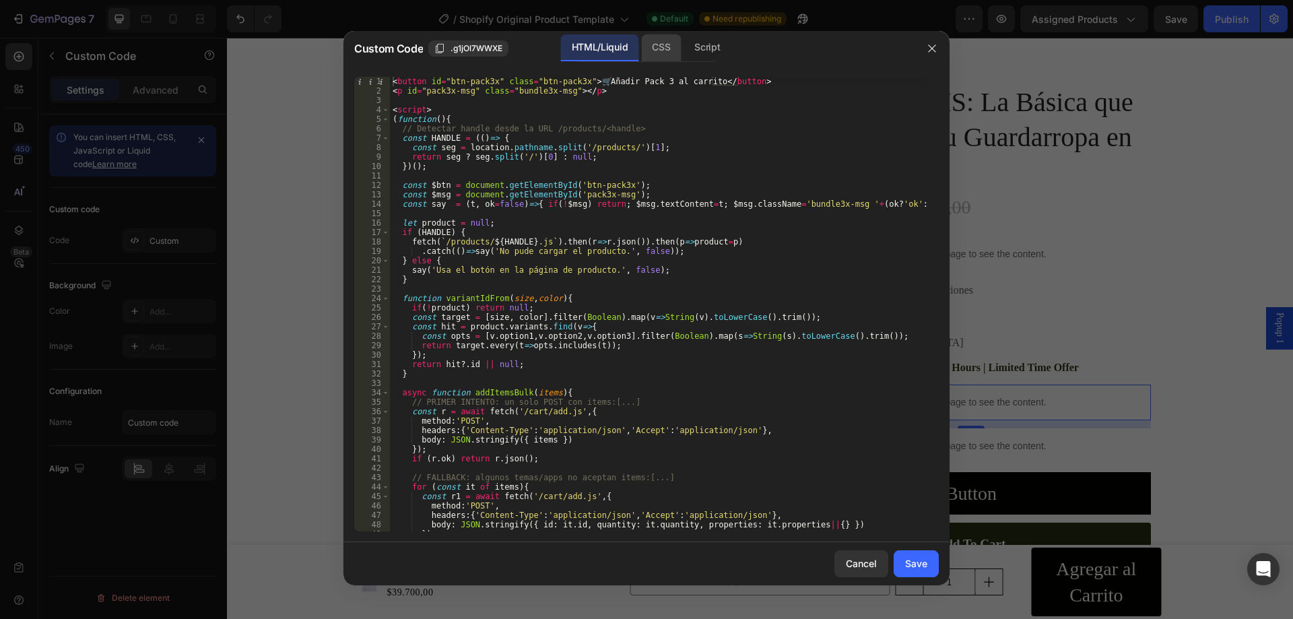
click at [684, 37] on div "CSS" at bounding box center [707, 47] width 47 height 27
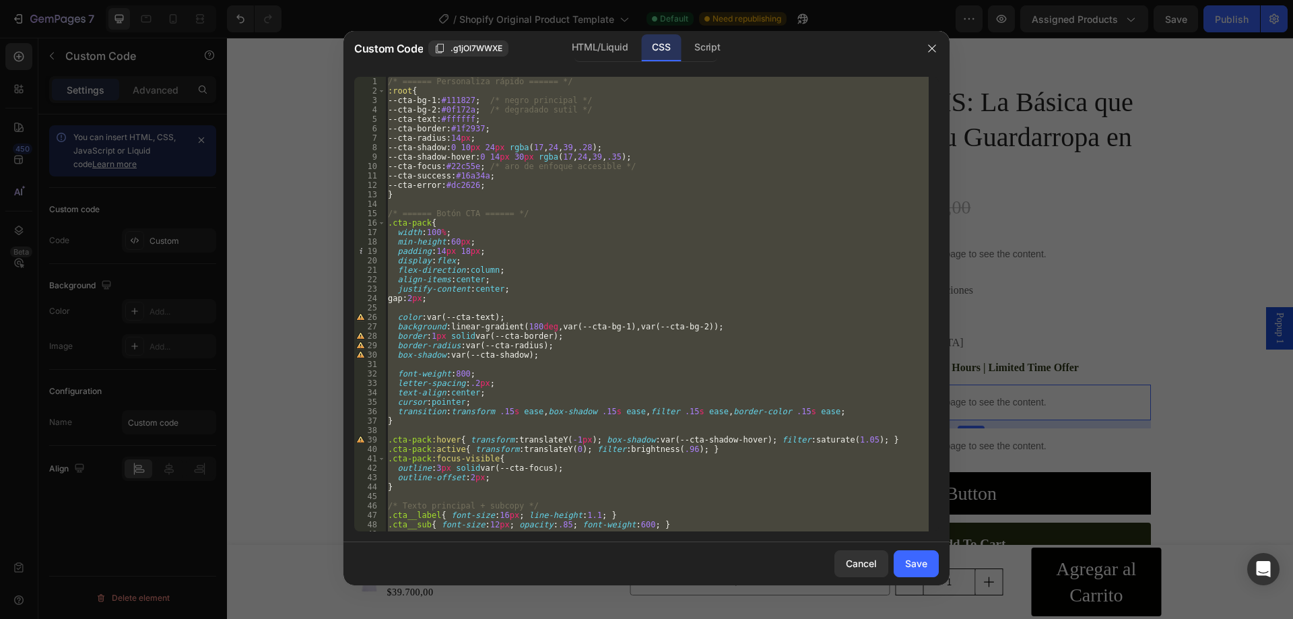
click at [679, 158] on div "/* ====== Personaliza rápido ====== */ :root { --cta-bg-1 : #111827 ; /* negro …" at bounding box center [657, 304] width 544 height 455
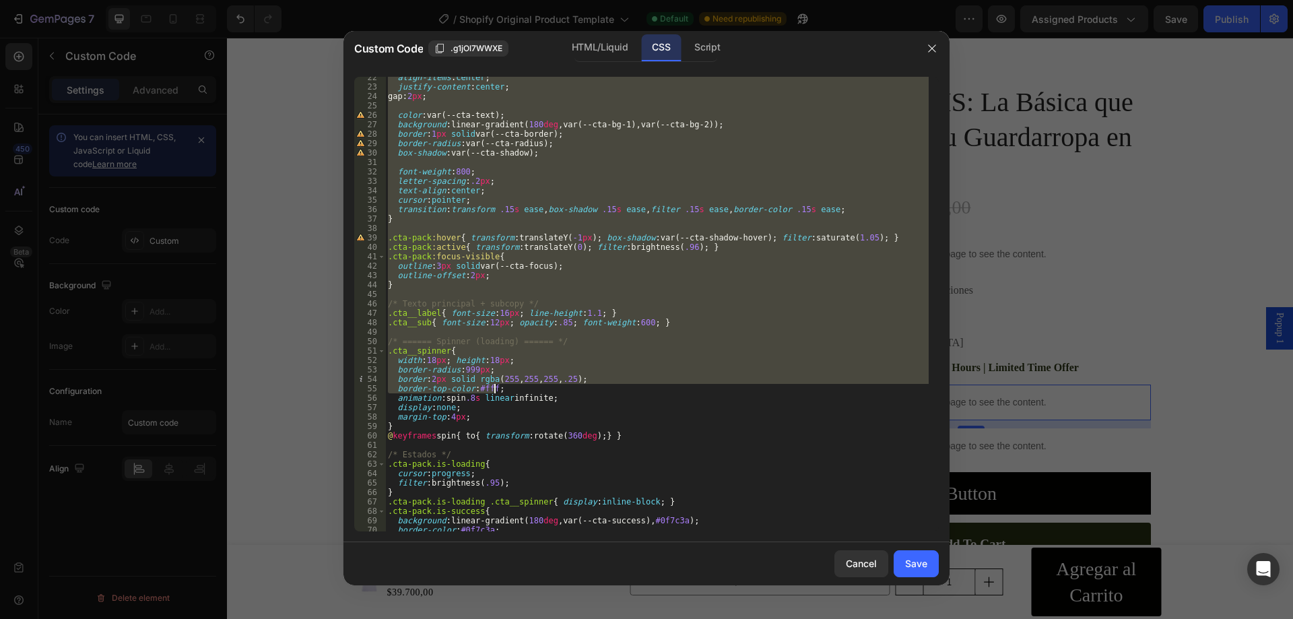
scroll to position [356, 0]
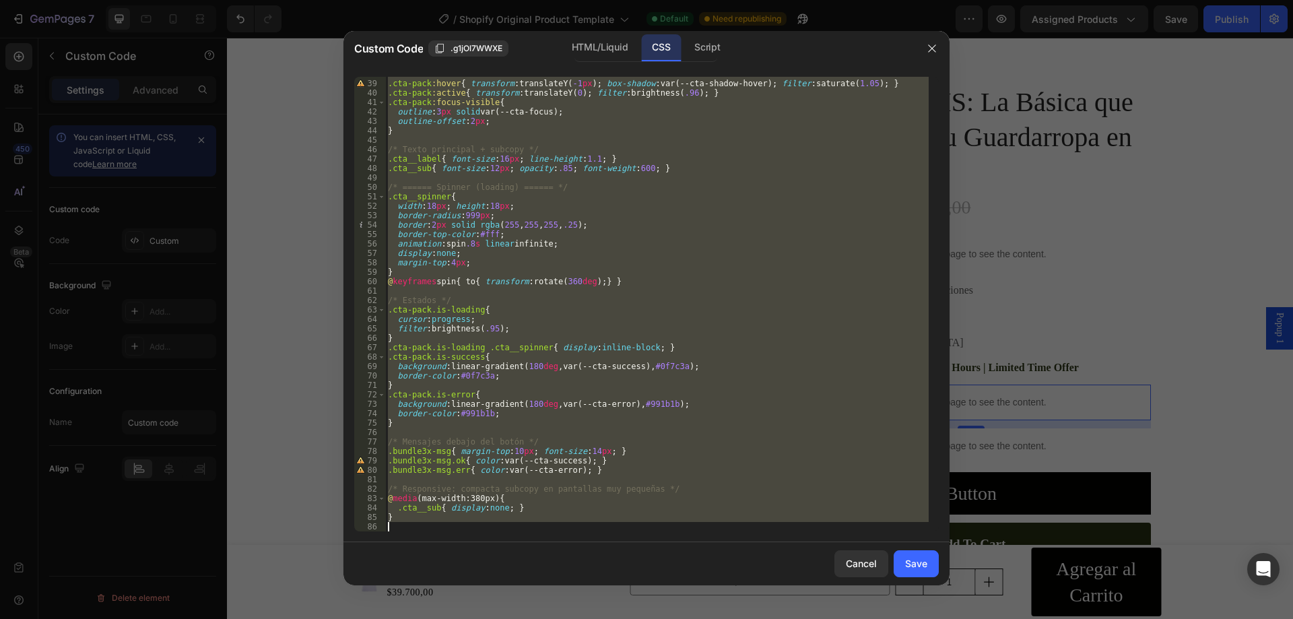
drag, startPoint x: 389, startPoint y: 80, endPoint x: 621, endPoint y: 537, distance: 513.0
click at [621, 537] on div "--cta-shadow-hover:0 14px 30px rgba(17,24,39,.35); 38 39 40 41 42 43 44 45 46 4…" at bounding box center [646, 304] width 606 height 476
type textarea "}"
paste textarea
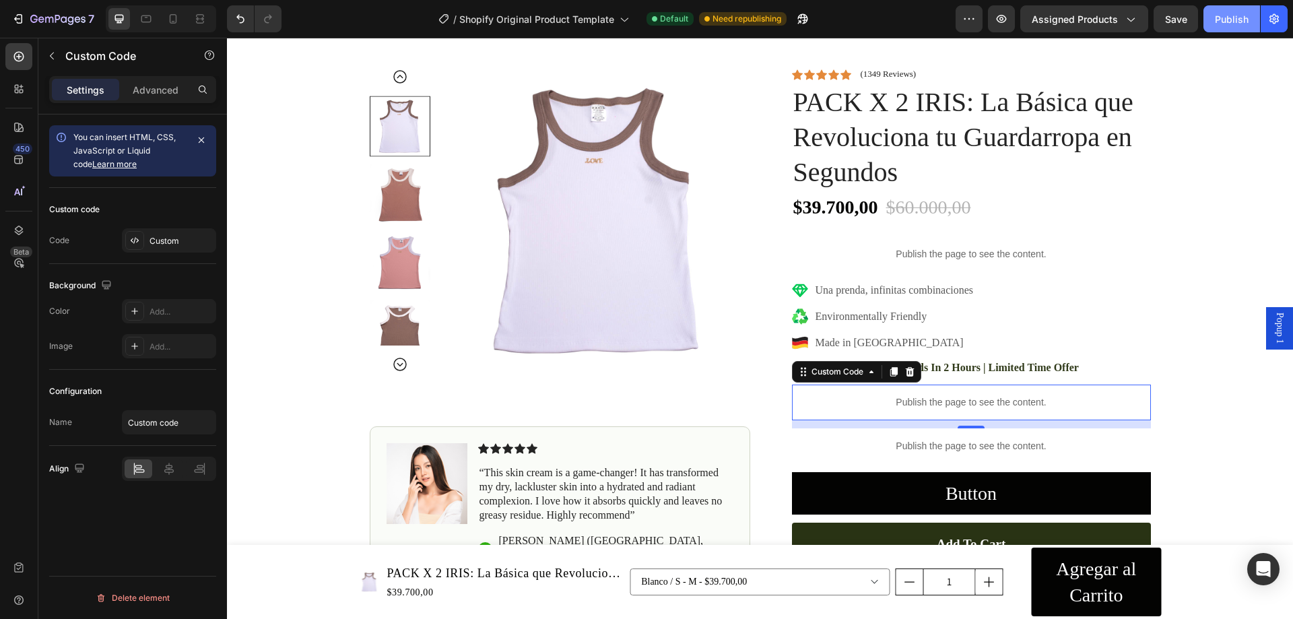
click at [1253, 21] on button "Publish" at bounding box center [1232, 18] width 57 height 27
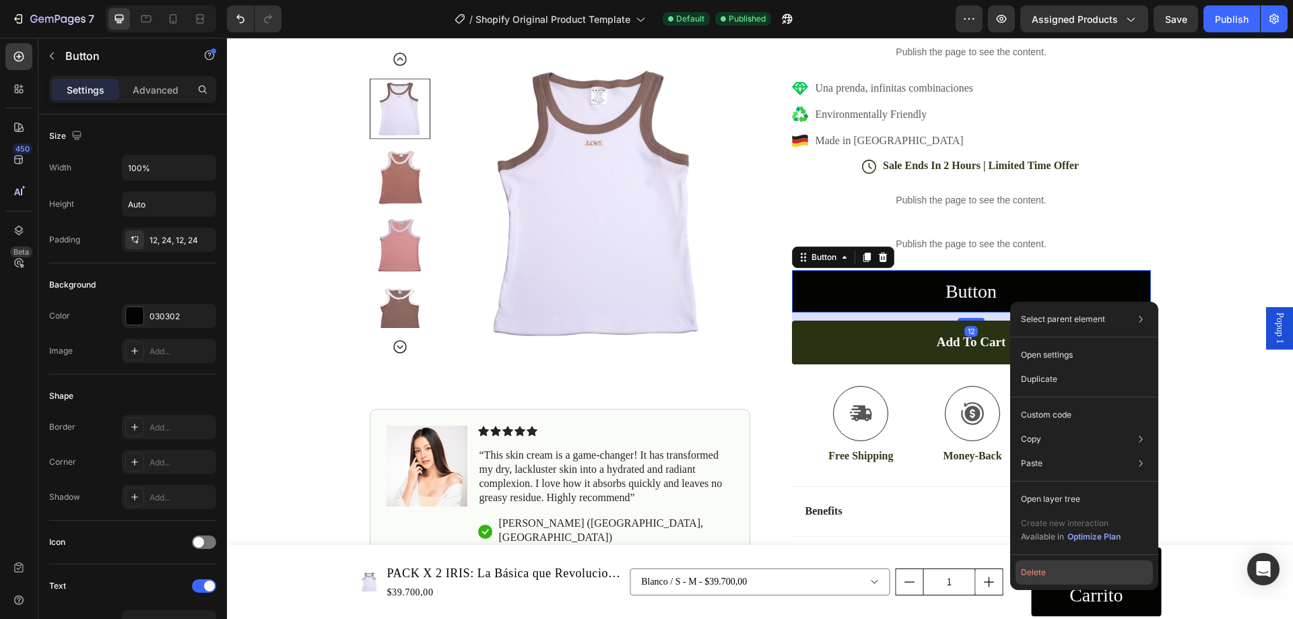
drag, startPoint x: 1057, startPoint y: 579, endPoint x: 696, endPoint y: 368, distance: 417.8
click at [1057, 579] on button "Delete" at bounding box center [1084, 572] width 137 height 24
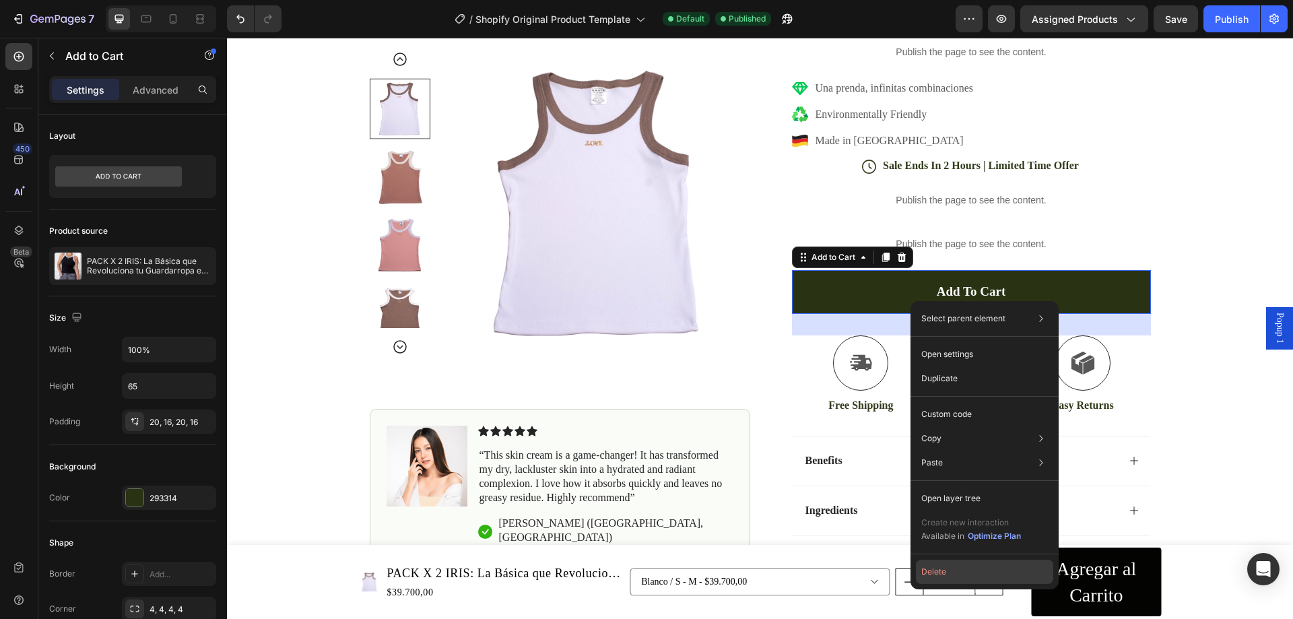
drag, startPoint x: 952, startPoint y: 570, endPoint x: 725, endPoint y: 527, distance: 230.9
click at [952, 570] on button "Delete" at bounding box center [984, 572] width 137 height 24
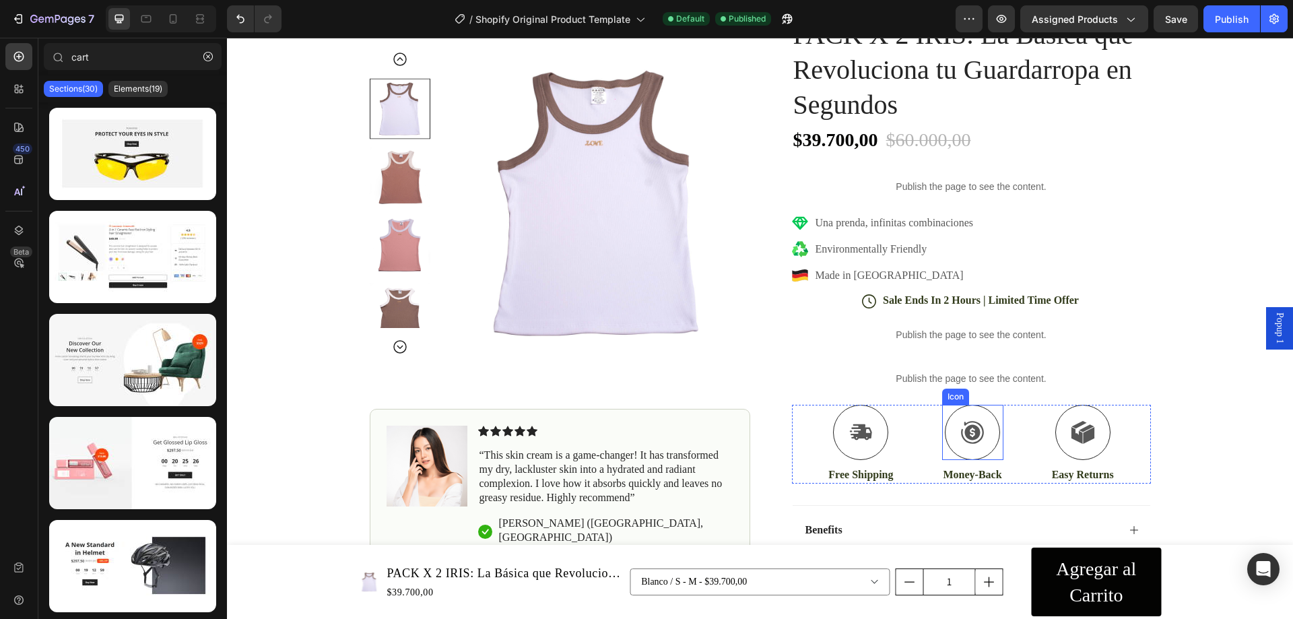
scroll to position [808, 0]
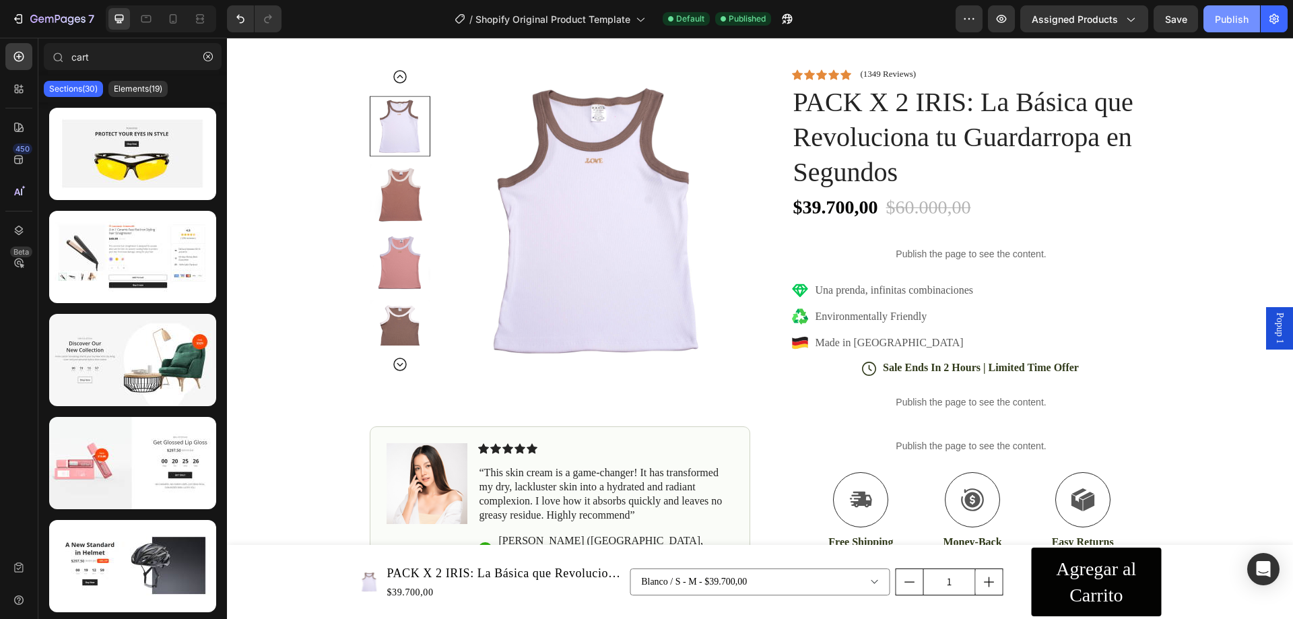
click at [1226, 12] on div "Publish" at bounding box center [1232, 19] width 34 height 14
click at [933, 396] on p "Publish the page to see the content." at bounding box center [971, 402] width 359 height 14
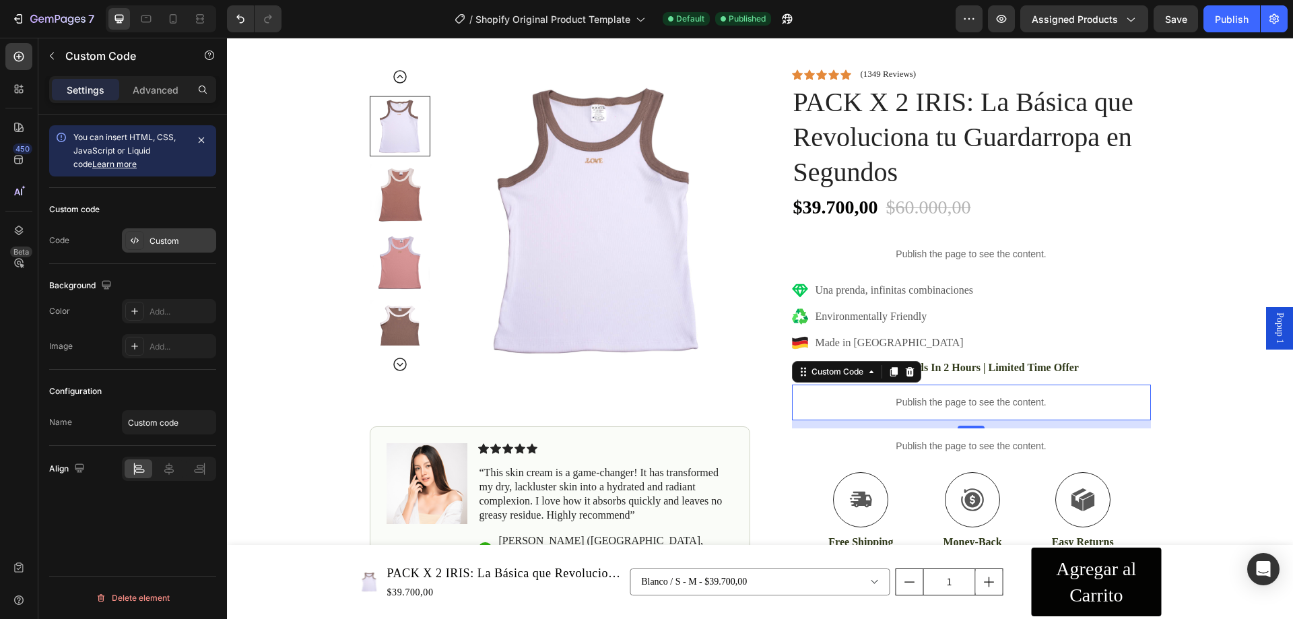
click at [164, 244] on div "Custom" at bounding box center [181, 241] width 63 height 12
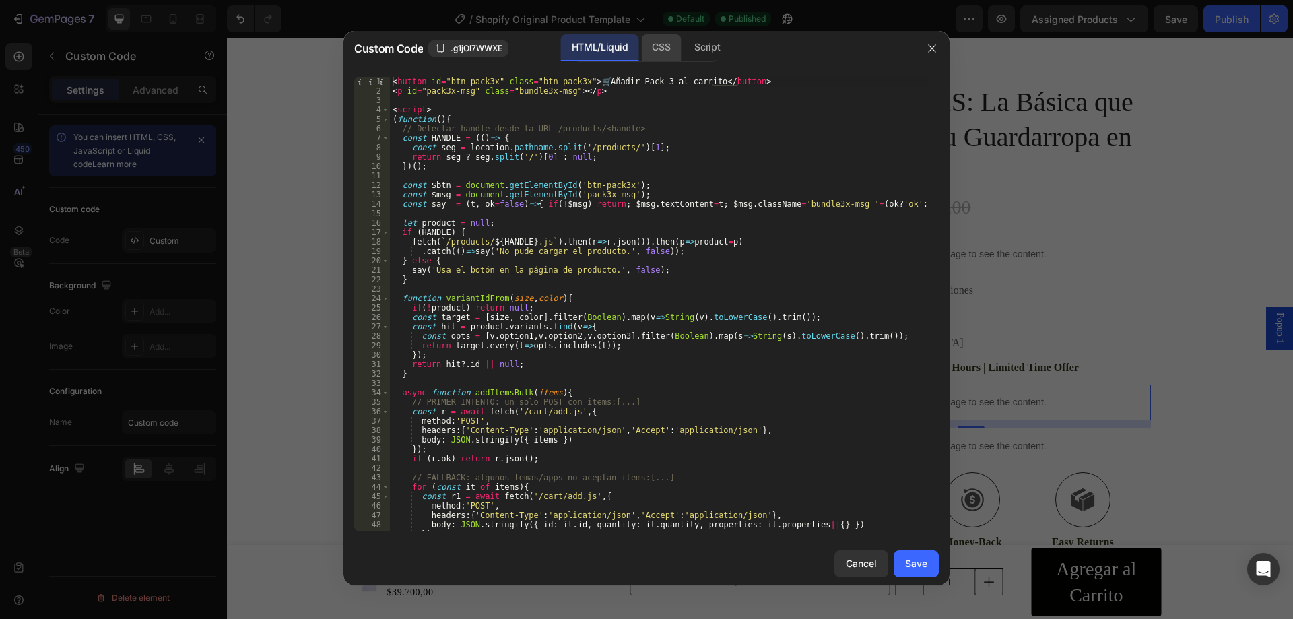
click at [684, 46] on div "CSS" at bounding box center [707, 47] width 47 height 27
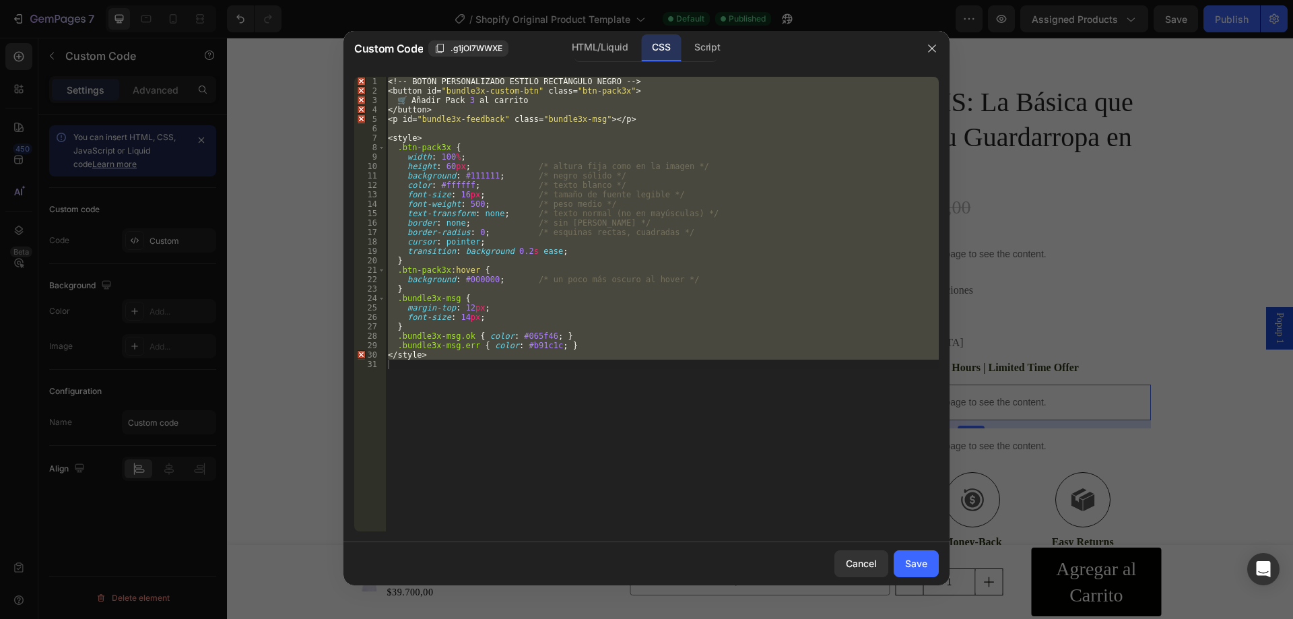
click at [583, 358] on div "<! -- BOT Ó N PERSONALIZADO ESTILO RECT Á NGULO NEGRO -- > < button id = " bund…" at bounding box center [662, 304] width 554 height 455
drag, startPoint x: 437, startPoint y: 365, endPoint x: 377, endPoint y: 81, distance: 290.0
click at [377, 81] on div "</style> 1 2 3 4 5 6 7 8 9 10 11 12 13 14 15 16 17 18 19 20 21 22 23 24 25 26 2…" at bounding box center [646, 304] width 585 height 455
type textarea "<!-- BOTÓN PERSONALIZADO ESTILO RECTÁNGULO NEGRO --> <button id="bundle3x-custo…"
paste textarea
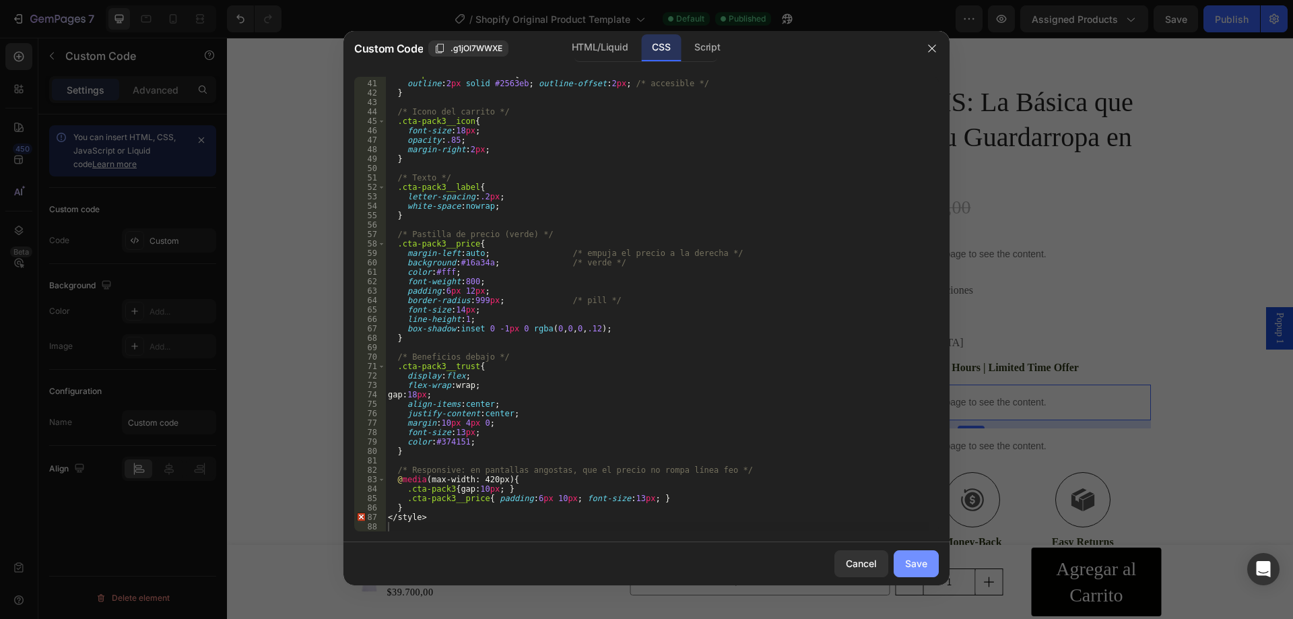
click at [924, 555] on button "Save" at bounding box center [916, 563] width 45 height 27
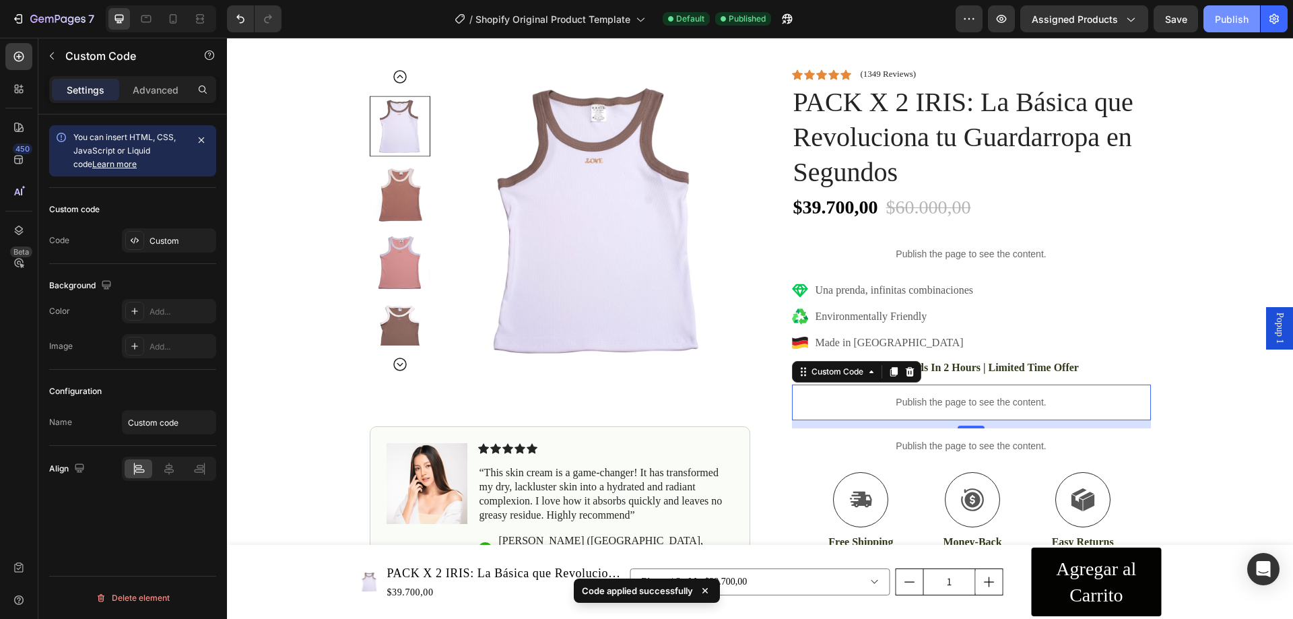
click at [1220, 24] on div "Publish" at bounding box center [1232, 19] width 34 height 14
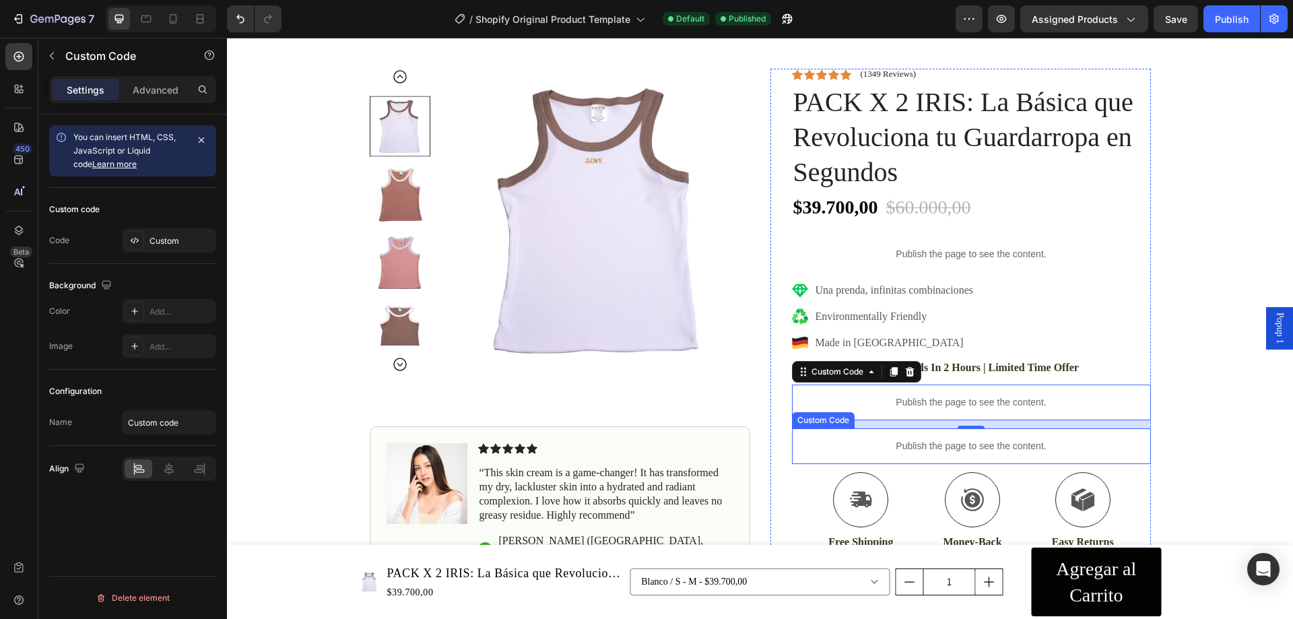
click at [909, 453] on p "Publish the page to see the content." at bounding box center [971, 446] width 359 height 14
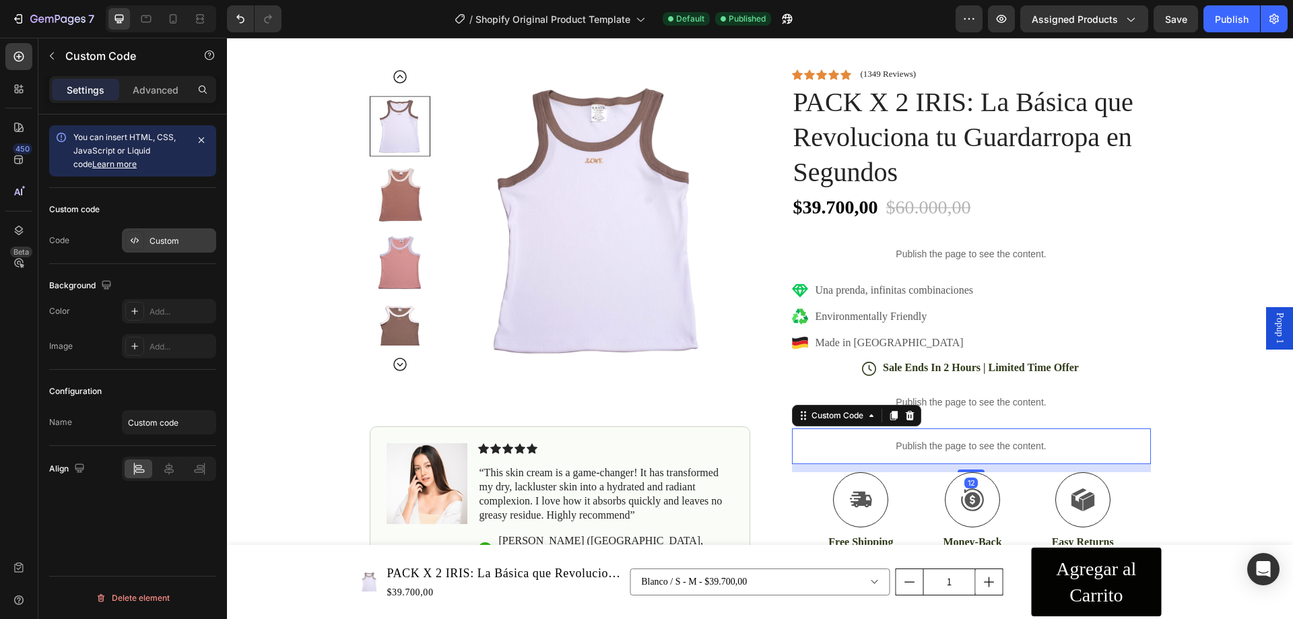
click at [167, 239] on div "Custom" at bounding box center [181, 241] width 63 height 12
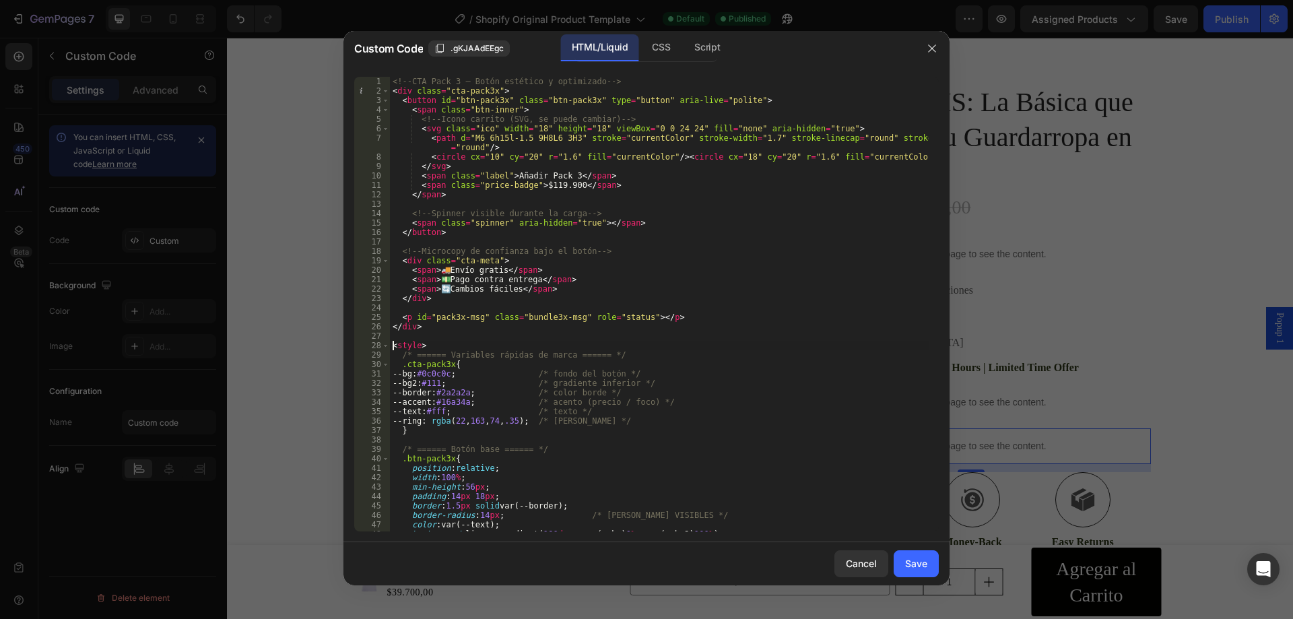
click at [395, 347] on div "<!-- CTA Pack 3 – Botón estético y optimizado --> < div class = "cta-pack3x" > …" at bounding box center [659, 313] width 539 height 473
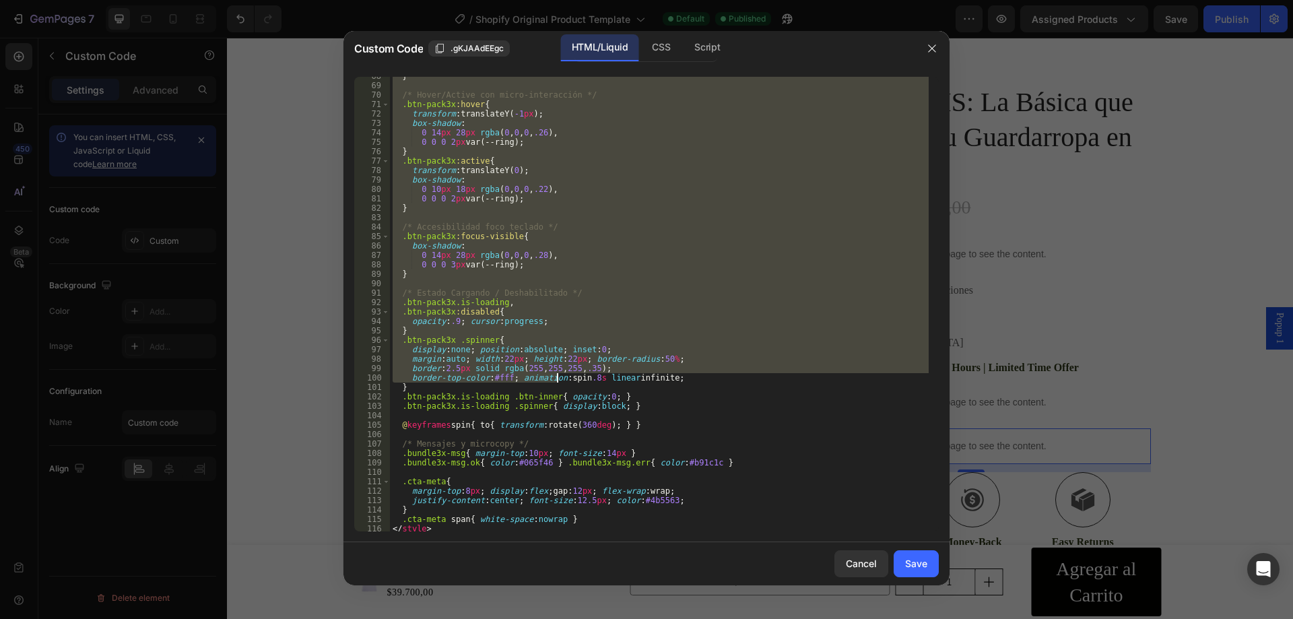
scroll to position [667, 0]
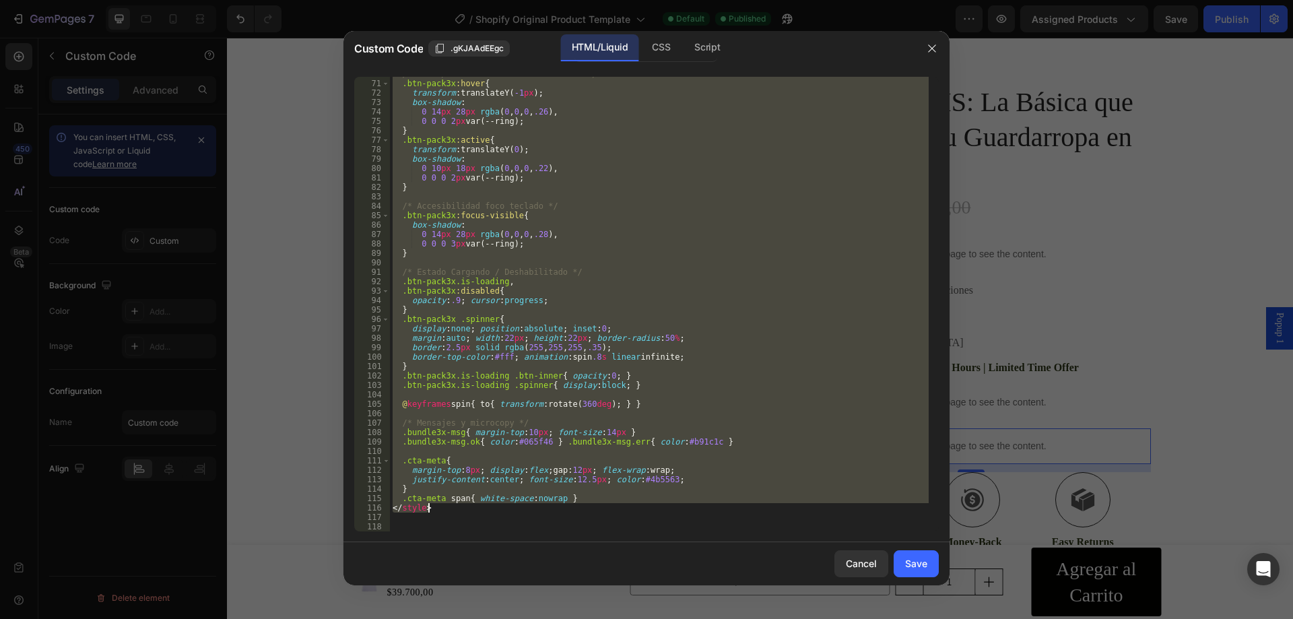
drag, startPoint x: 395, startPoint y: 91, endPoint x: 567, endPoint y: 503, distance: 446.8
click at [567, 503] on div "/* Hover/Active con micro-interacción */ .btn-pack3x :hover { transform : trans…" at bounding box center [659, 305] width 539 height 473
type textarea ".cta-meta span{ white-space:nowrap } </style>"
click at [858, 573] on button "Cancel" at bounding box center [861, 563] width 54 height 27
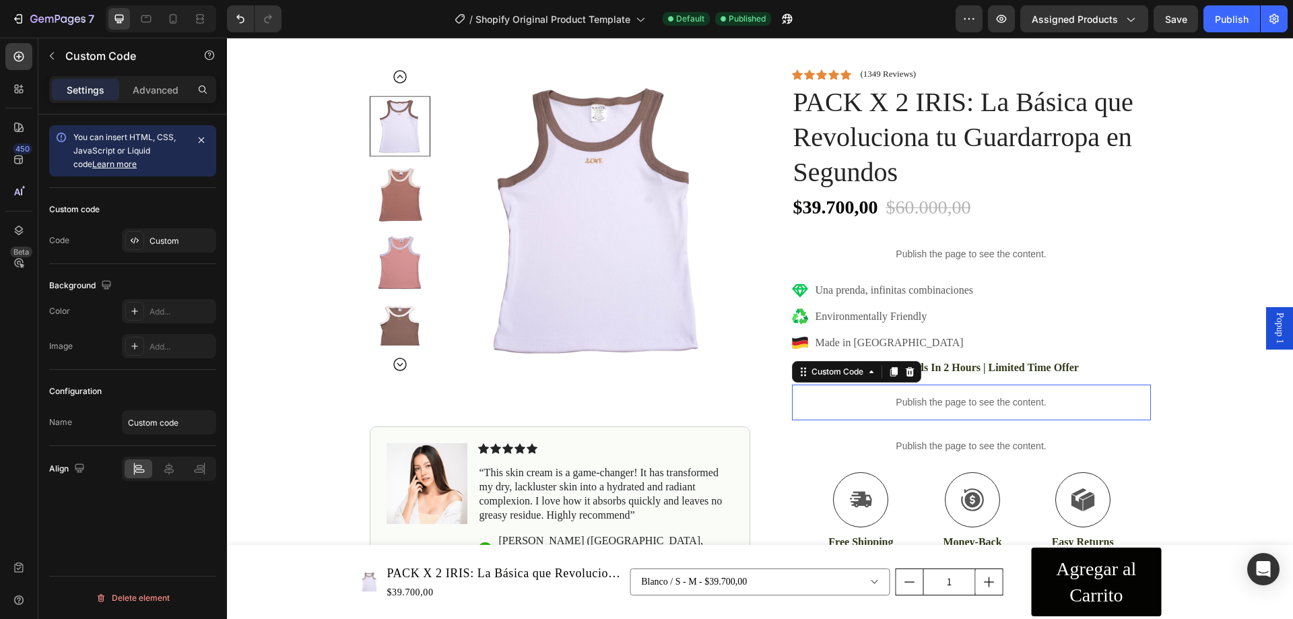
click at [998, 403] on p "Publish the page to see the content." at bounding box center [971, 402] width 359 height 14
click at [165, 236] on div "Custom" at bounding box center [181, 241] width 63 height 12
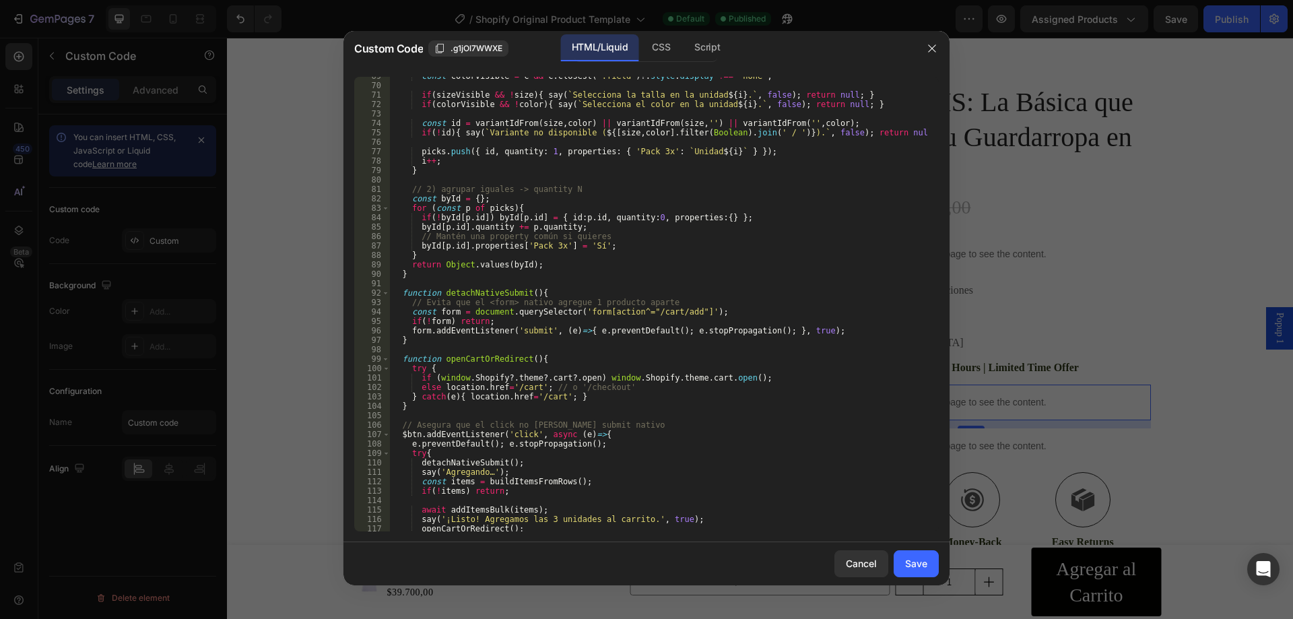
scroll to position [724, 0]
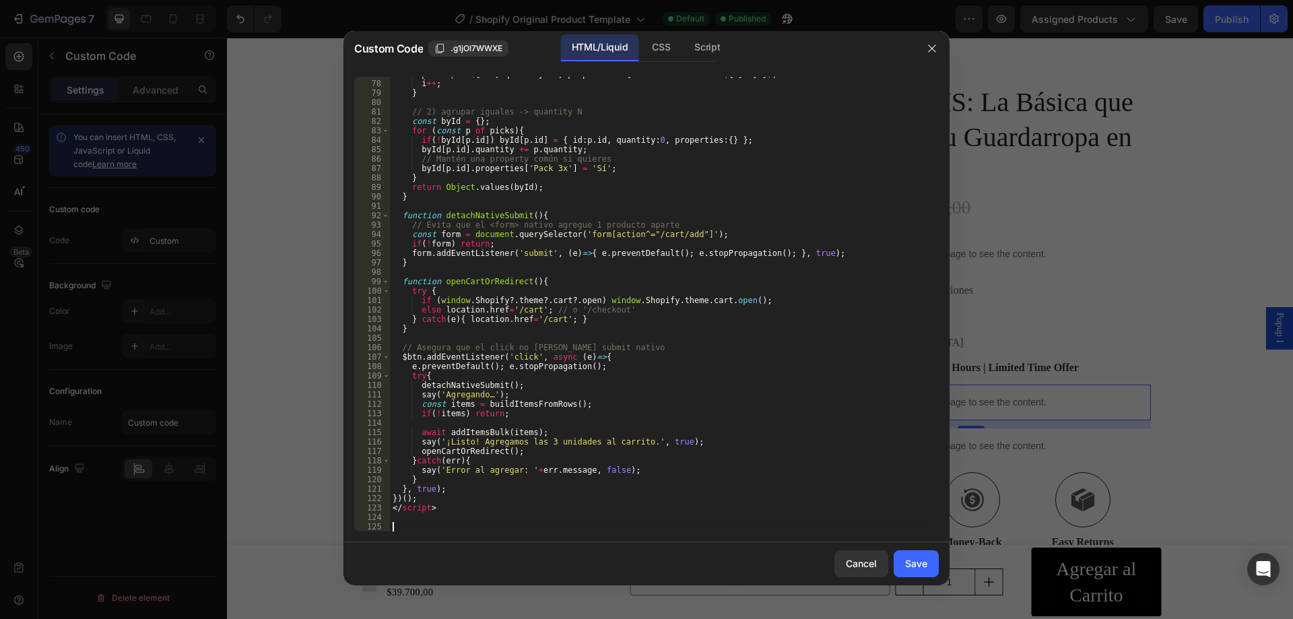
click at [434, 523] on div "picks . push ({ id , quantity : 1 , properties : { 'Pack 3x' : ` Unidad ${ i } …" at bounding box center [659, 305] width 539 height 473
click at [432, 516] on div "picks . push ({ id , quantity : 1 , properties : { 'Pack 3x' : ` Unidad ${ i } …" at bounding box center [659, 305] width 539 height 473
paste textarea "</style>"
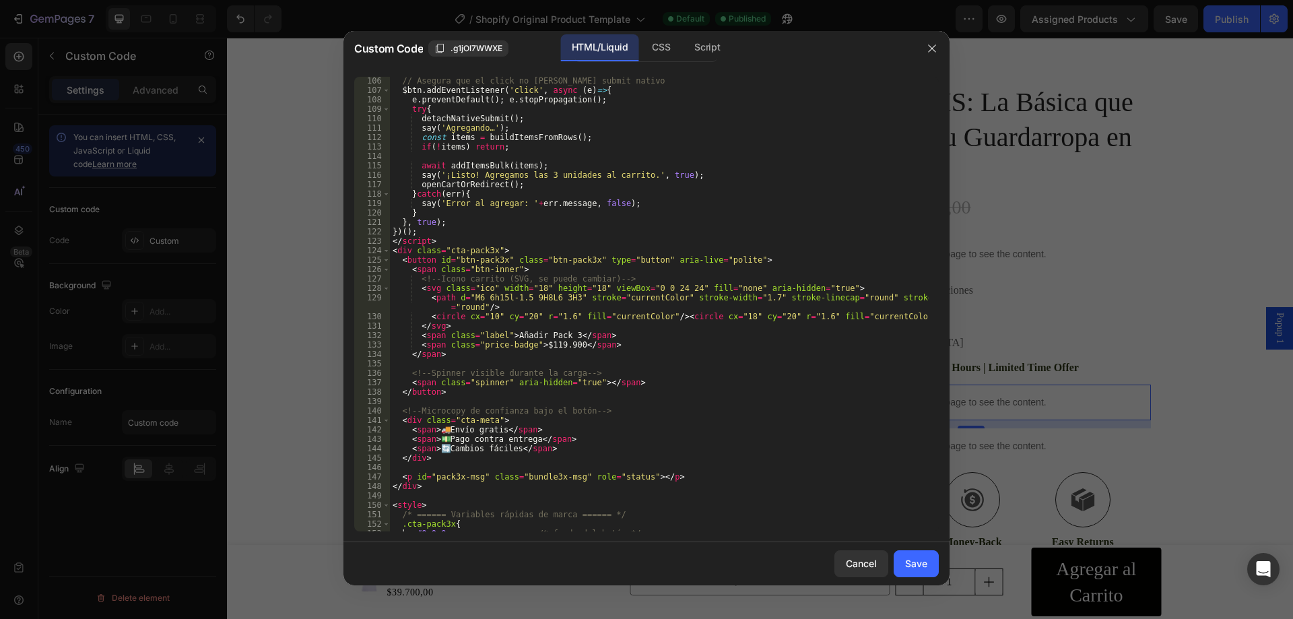
scroll to position [910, 0]
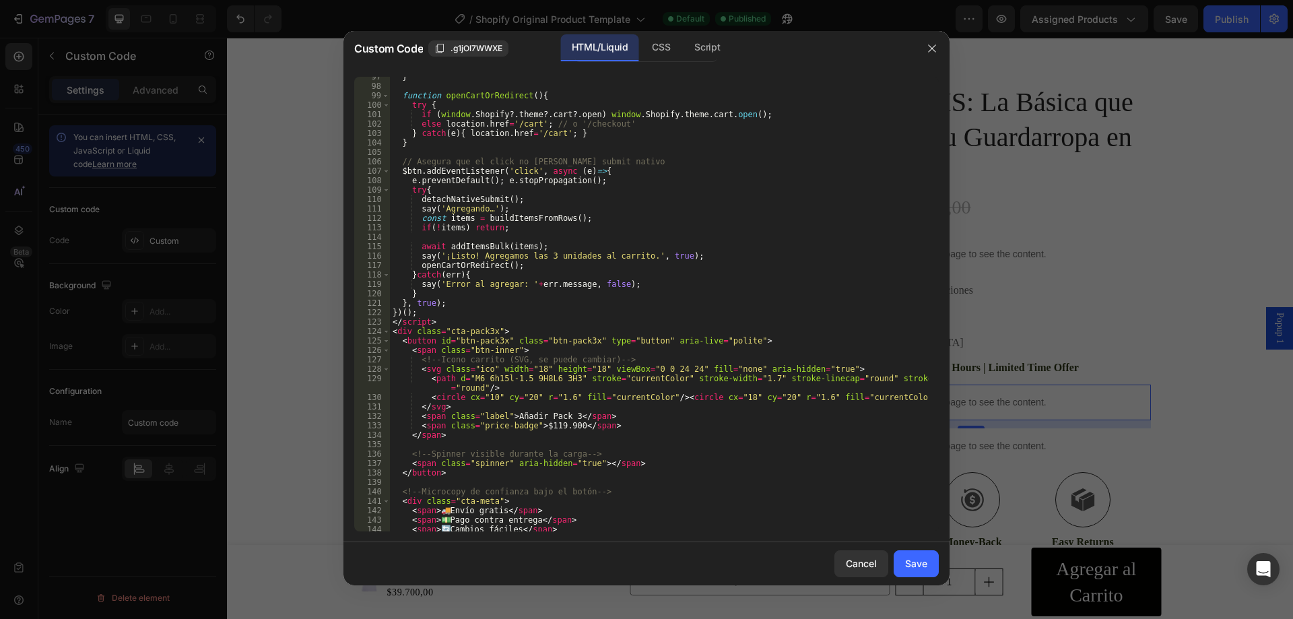
click at [450, 321] on div "} function openCartOrRedirect ( ) { try { if ( window . Shopify ?. theme ?. car…" at bounding box center [659, 308] width 539 height 473
type textarea "</script>"
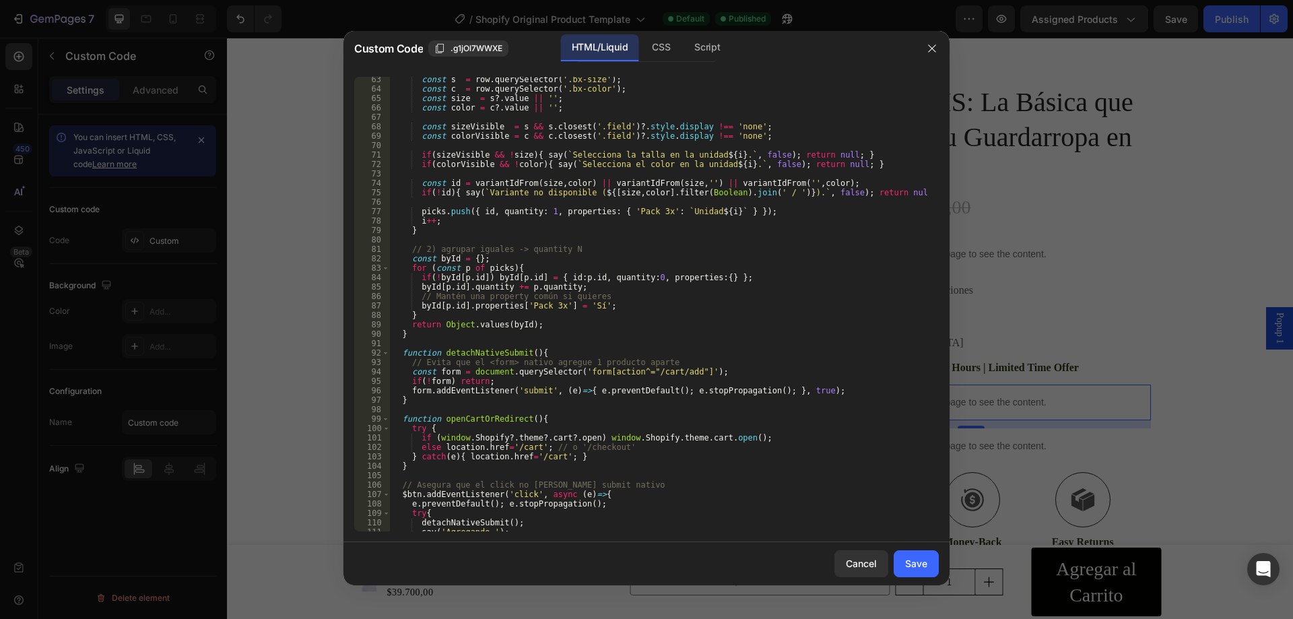
scroll to position [587, 0]
click at [915, 572] on button "Save" at bounding box center [916, 563] width 45 height 27
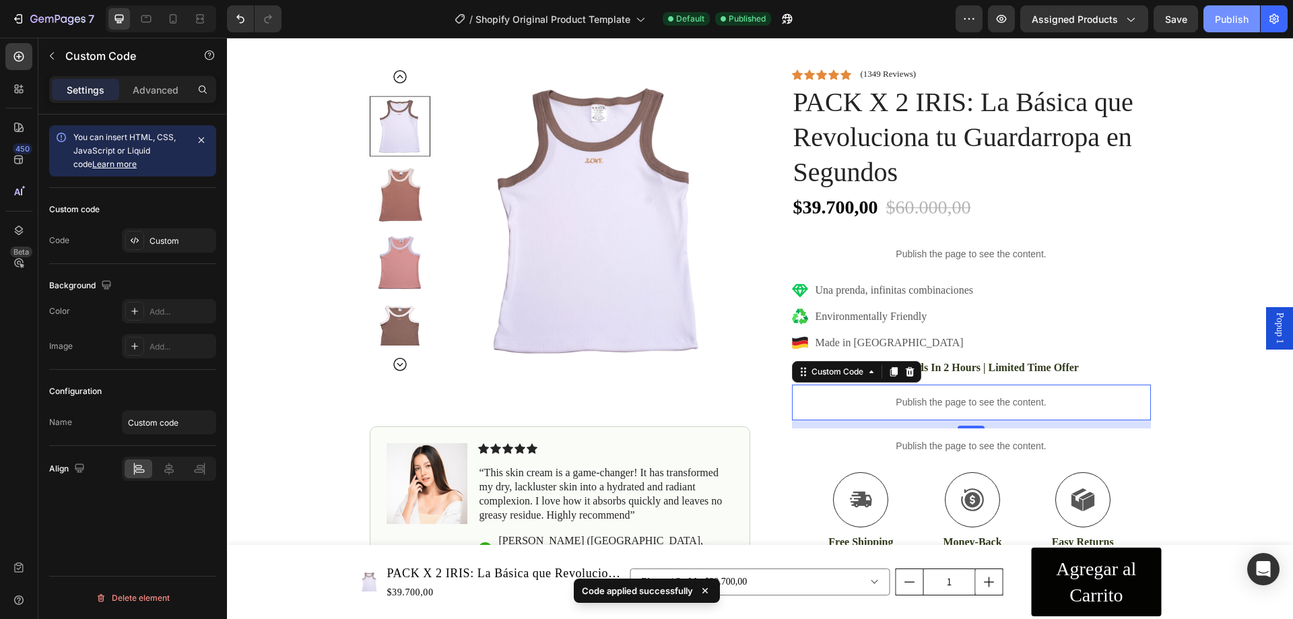
click at [1229, 18] on div "Publish" at bounding box center [1232, 19] width 34 height 14
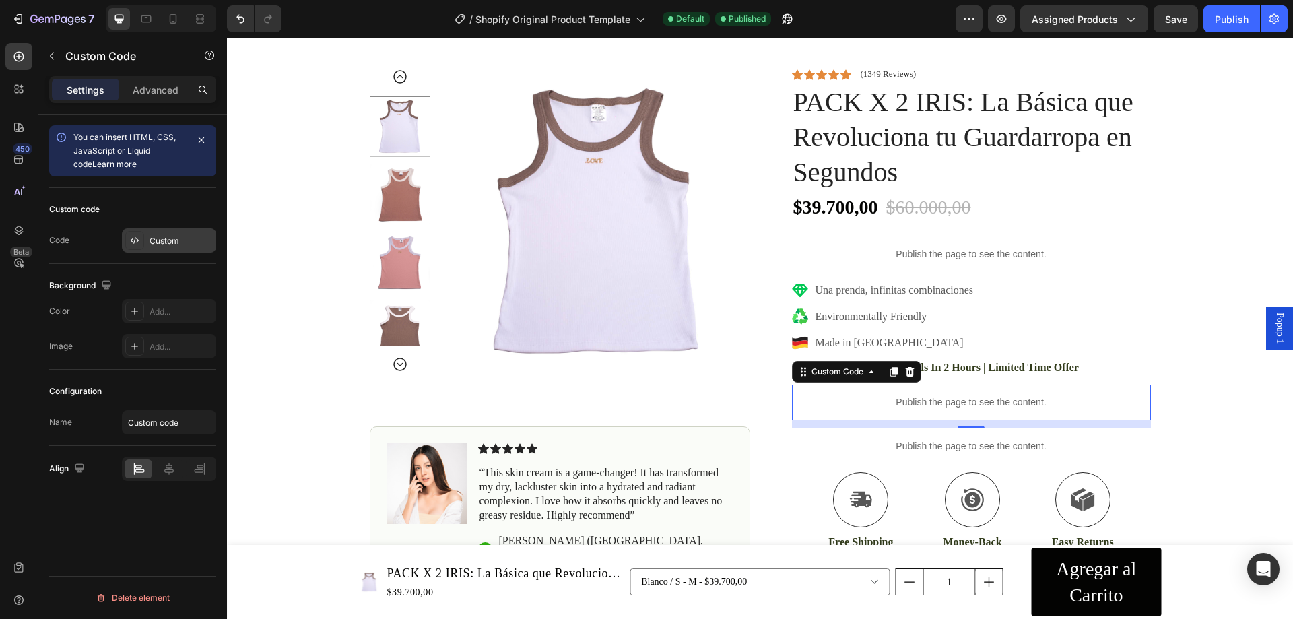
click at [182, 245] on div "Custom" at bounding box center [181, 241] width 63 height 12
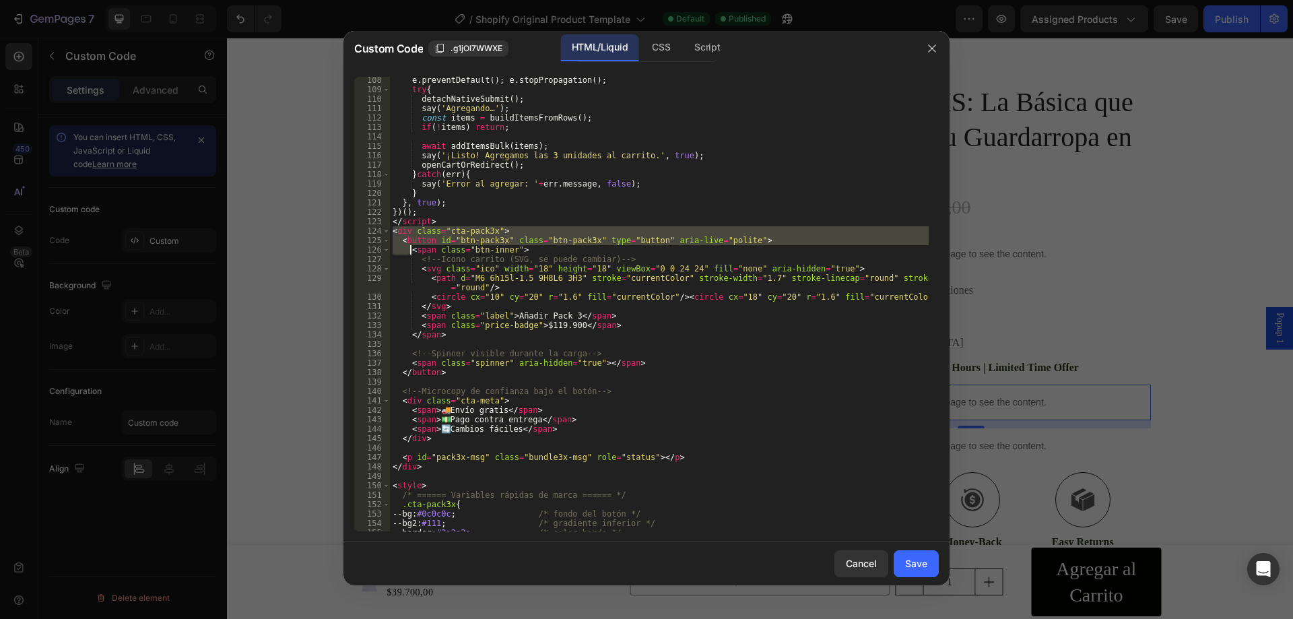
scroll to position [1010, 0]
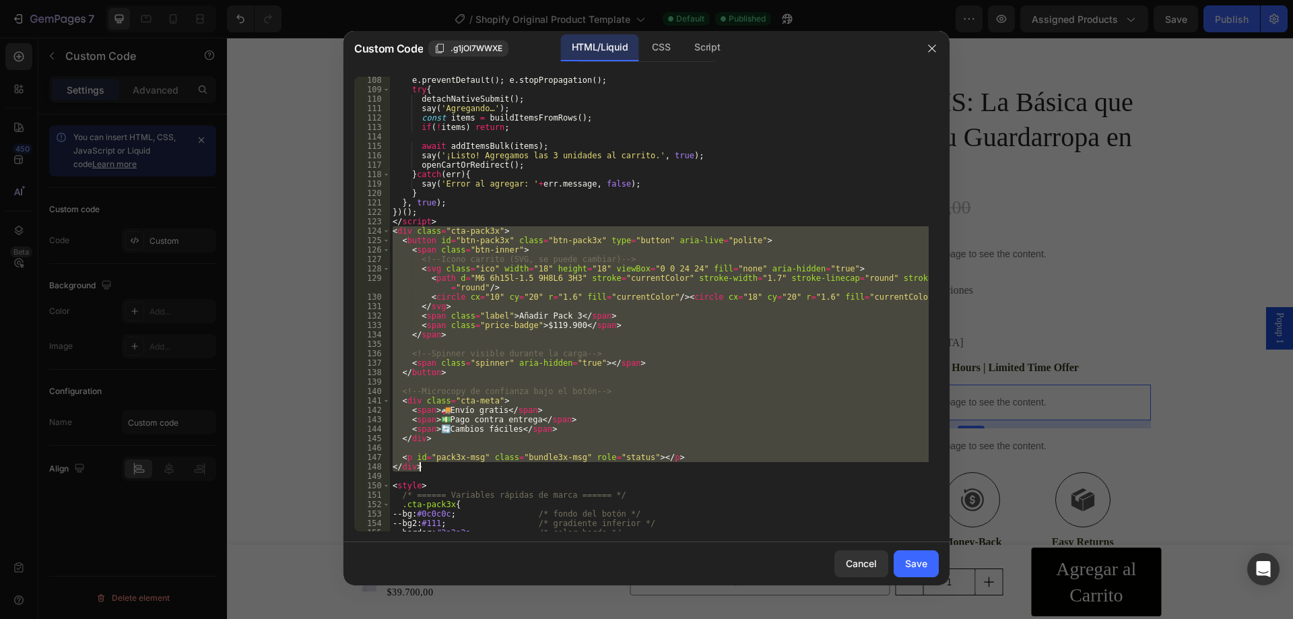
drag, startPoint x: 392, startPoint y: 273, endPoint x: 461, endPoint y: 467, distance: 206.0
click at [461, 467] on div "e . preventDefault ( ) ; e . stopPropagation ( ) ; try { detachNativeSubmit ( )…" at bounding box center [659, 311] width 539 height 473
type textarea "<p id="pack3x-msg" class="bundle3x-msg" role="status"></p> </div>"
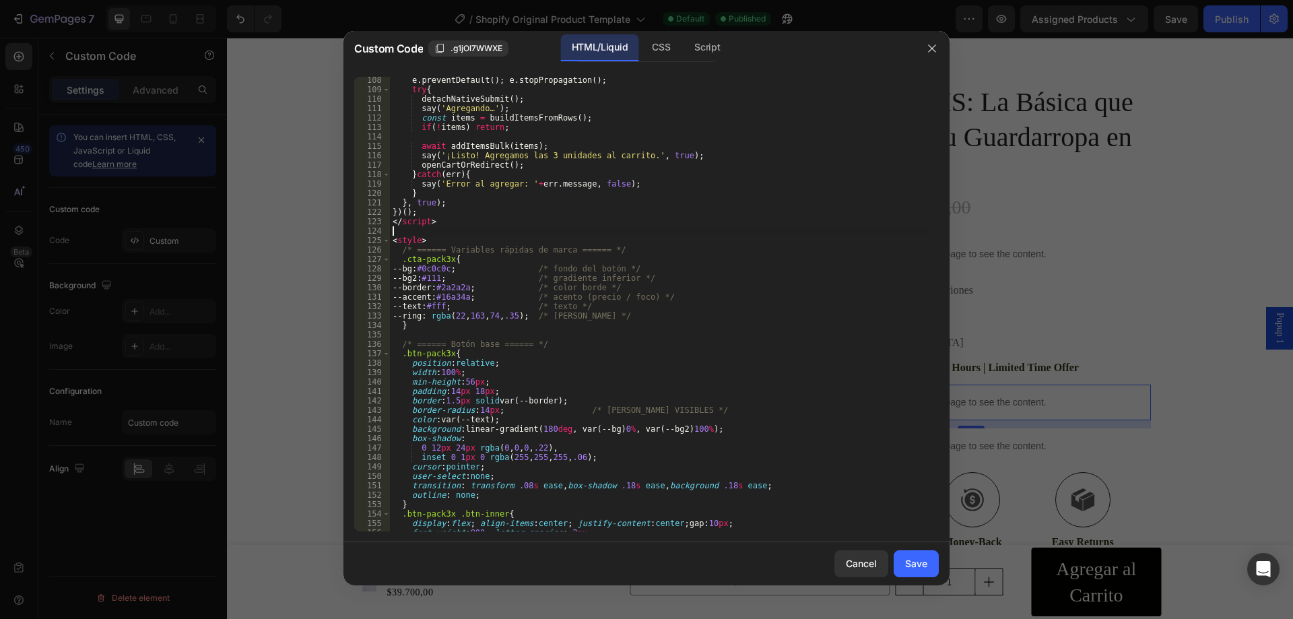
click at [917, 554] on button "Save" at bounding box center [916, 563] width 45 height 27
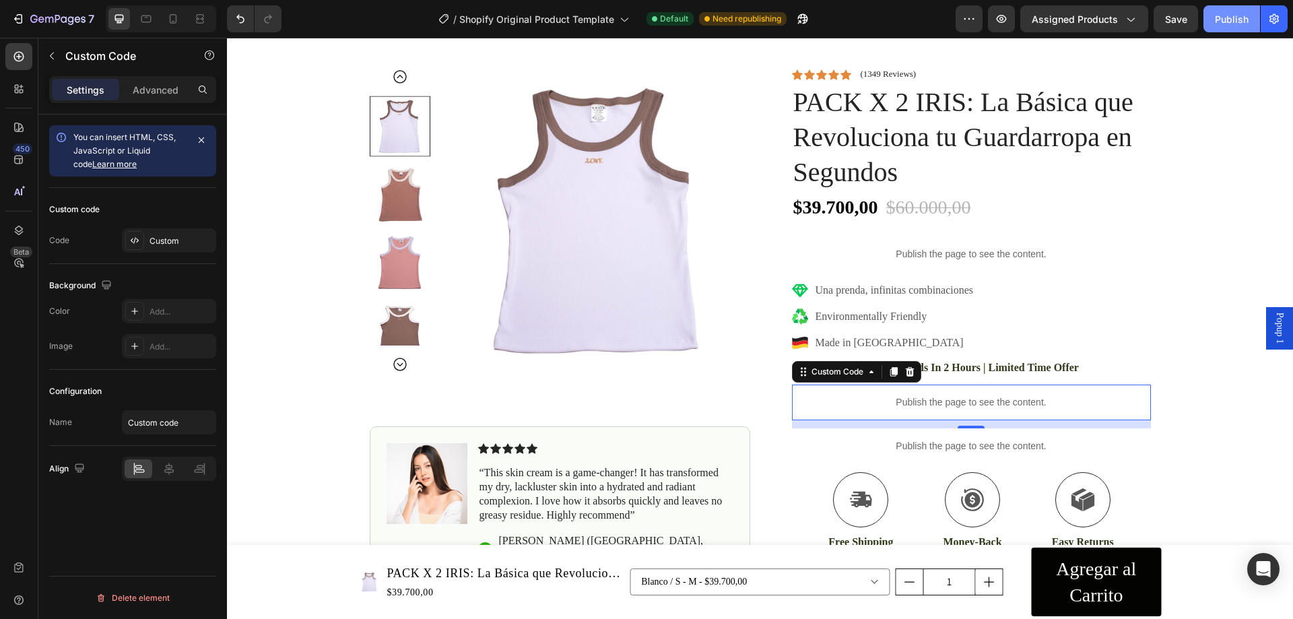
click at [1229, 19] on div "Publish" at bounding box center [1232, 19] width 34 height 14
click at [154, 244] on div "Custom" at bounding box center [181, 241] width 63 height 12
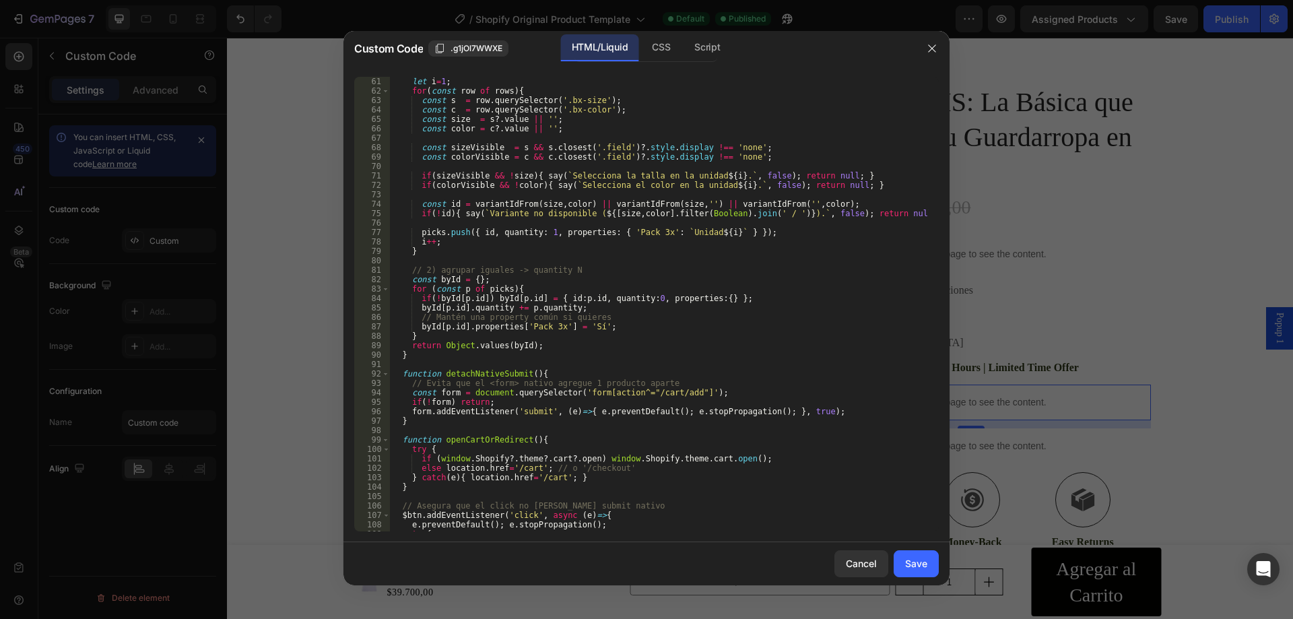
scroll to position [606, 0]
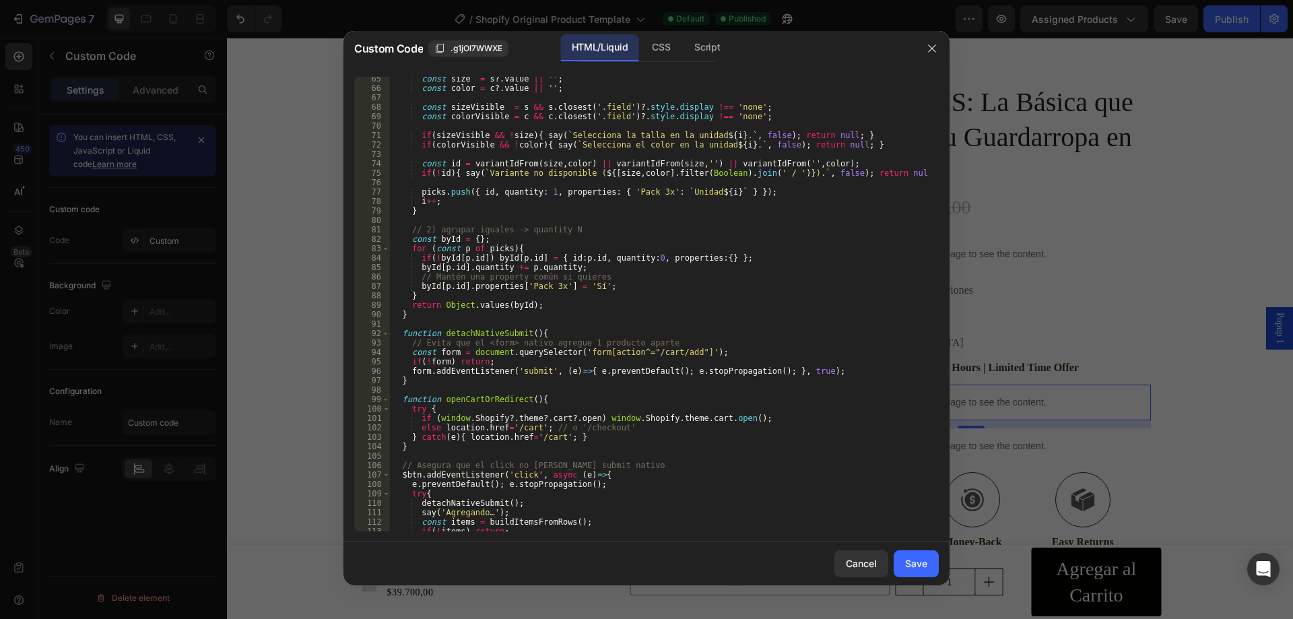
click at [168, 414] on div at bounding box center [646, 309] width 1293 height 619
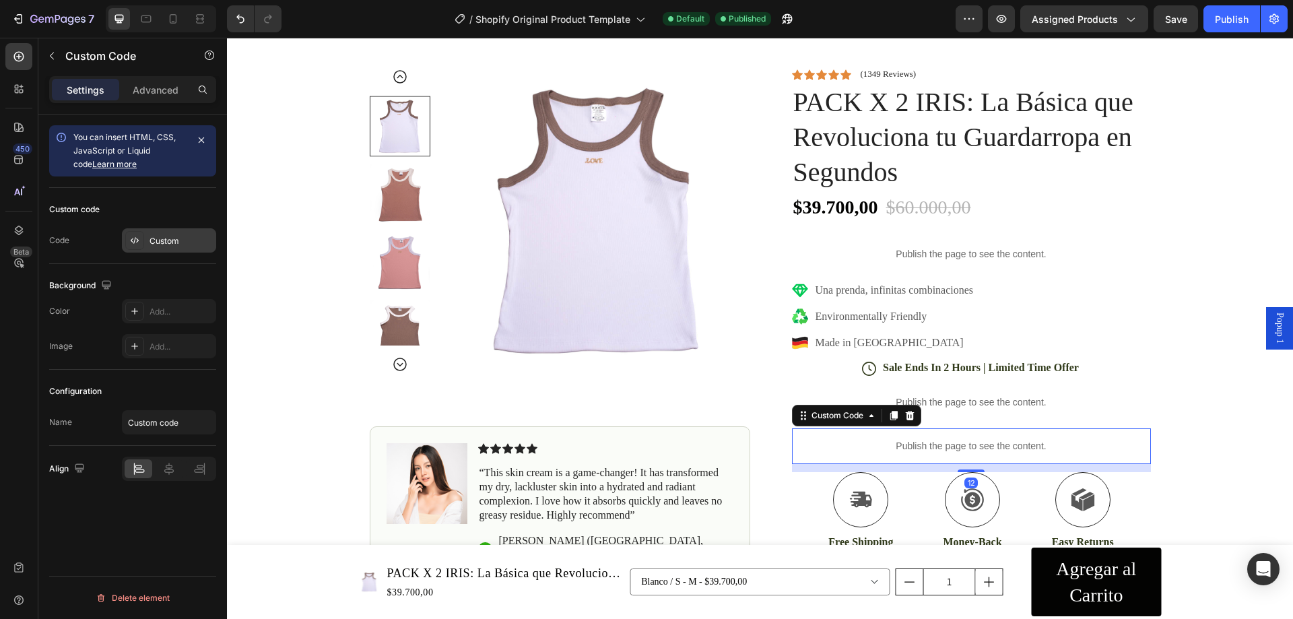
click at [170, 242] on div "Custom" at bounding box center [181, 241] width 63 height 12
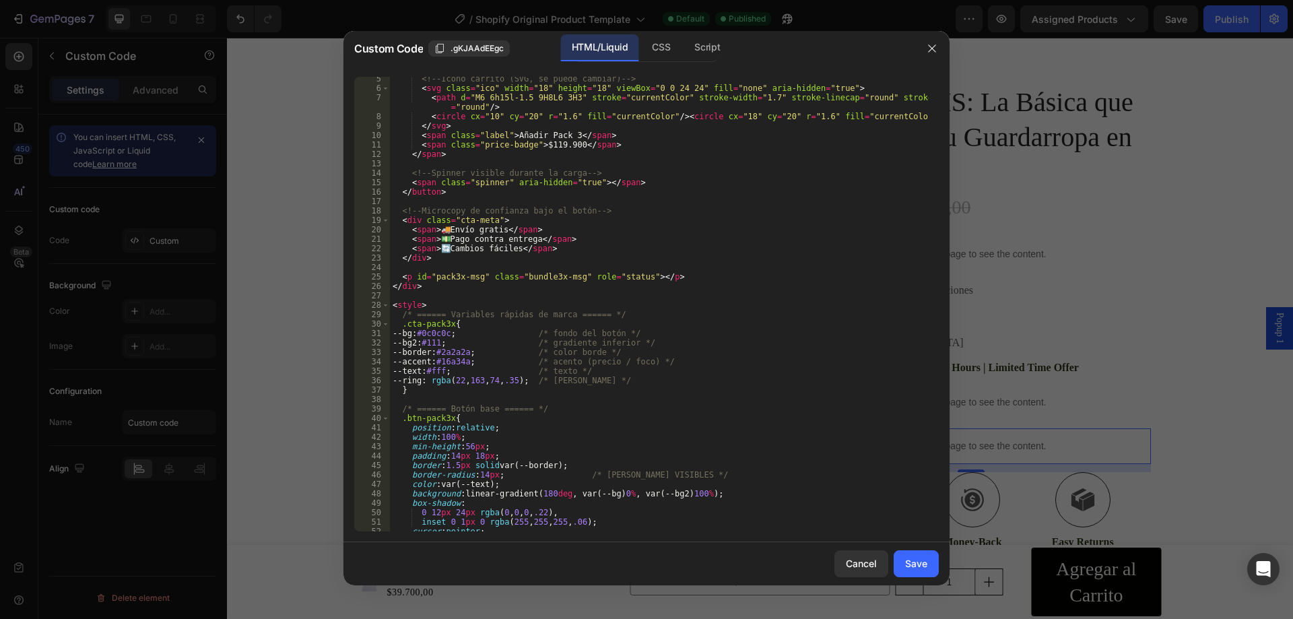
scroll to position [0, 0]
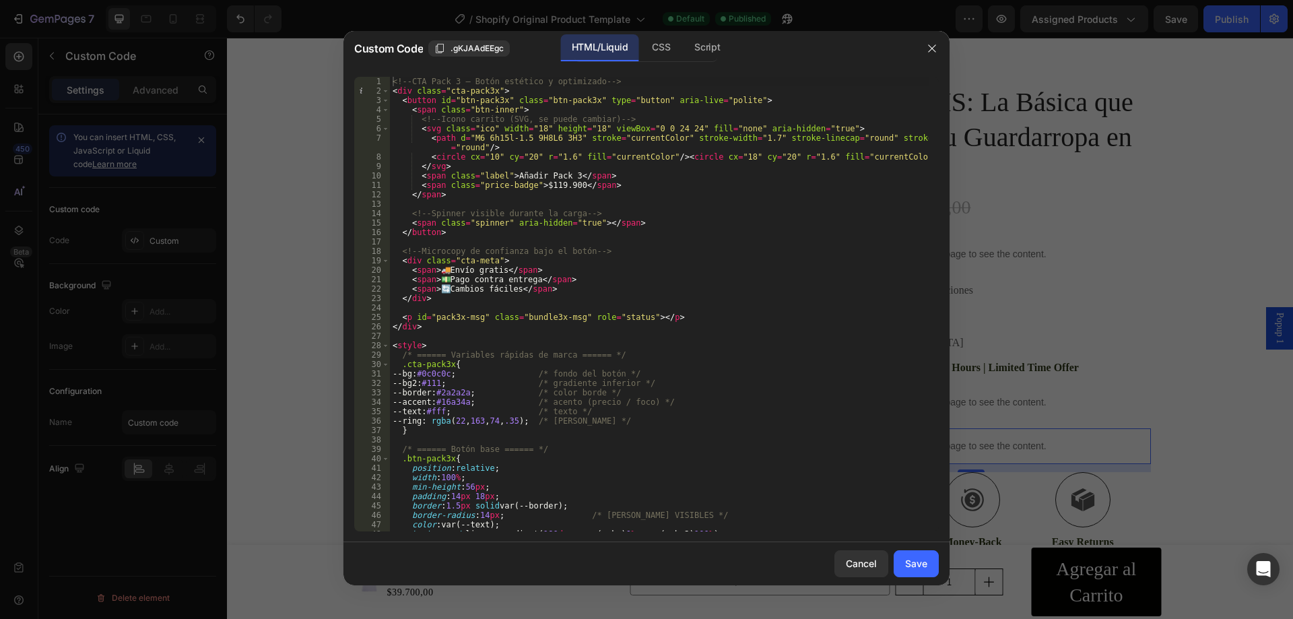
click at [282, 218] on div at bounding box center [646, 309] width 1293 height 619
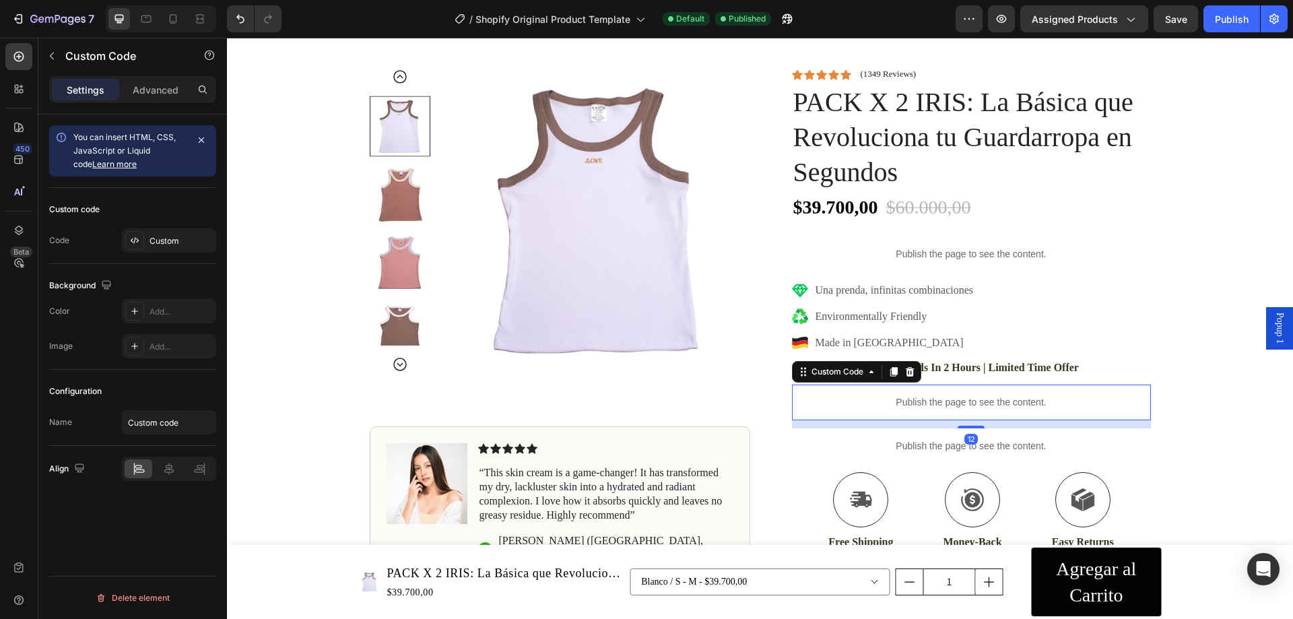
click at [978, 401] on p "Publish the page to see the content." at bounding box center [971, 402] width 359 height 14
click at [180, 240] on div "Custom" at bounding box center [181, 241] width 63 height 12
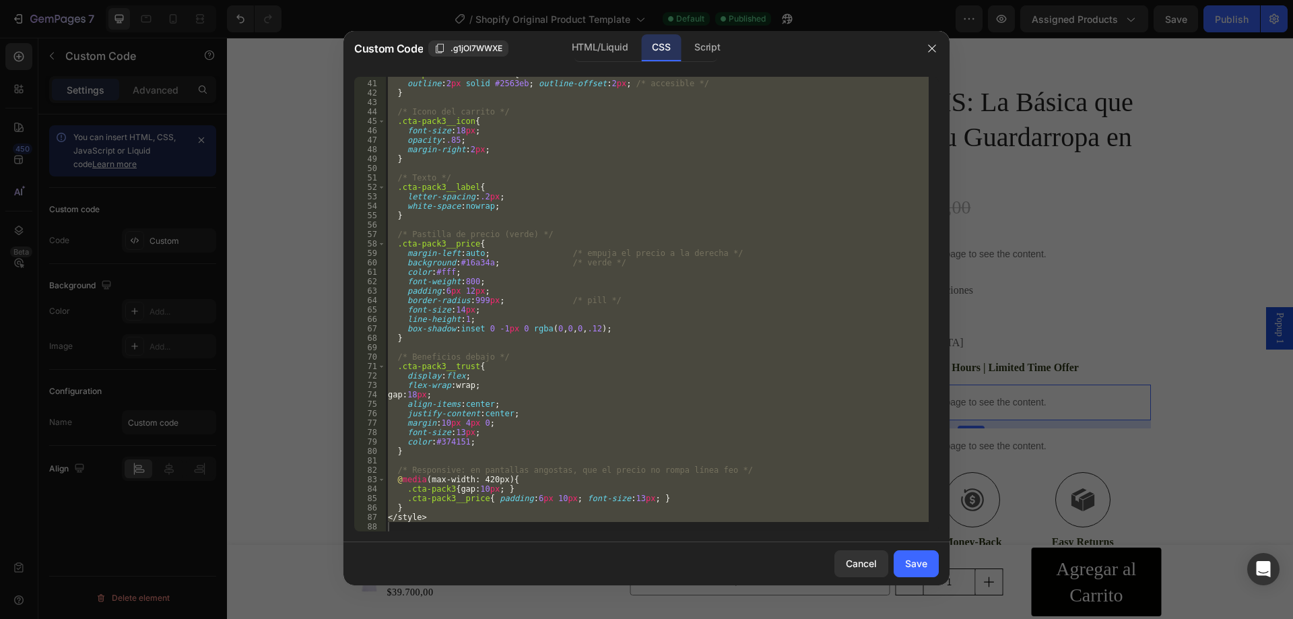
scroll to position [375, 0]
type textarea "</style>"
click at [452, 522] on div ".cta-pack3 :focus-visible { outline : 2 px solid #2563eb ; outline-offset : 2 p…" at bounding box center [657, 304] width 544 height 455
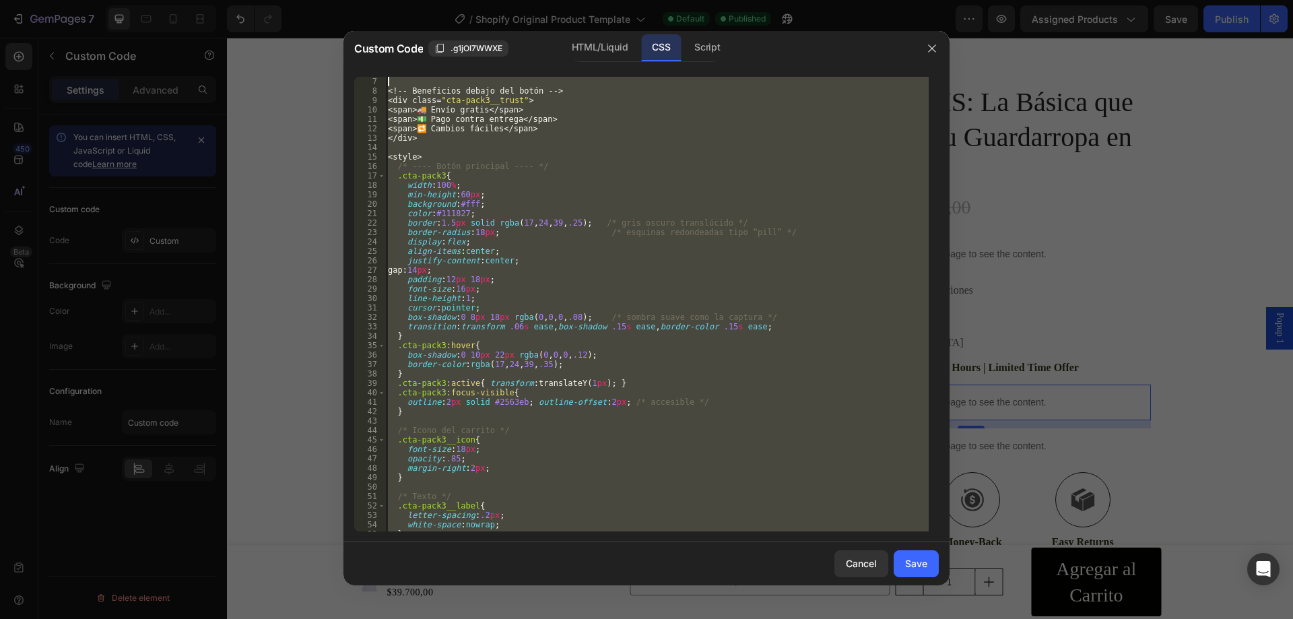
scroll to position [0, 0]
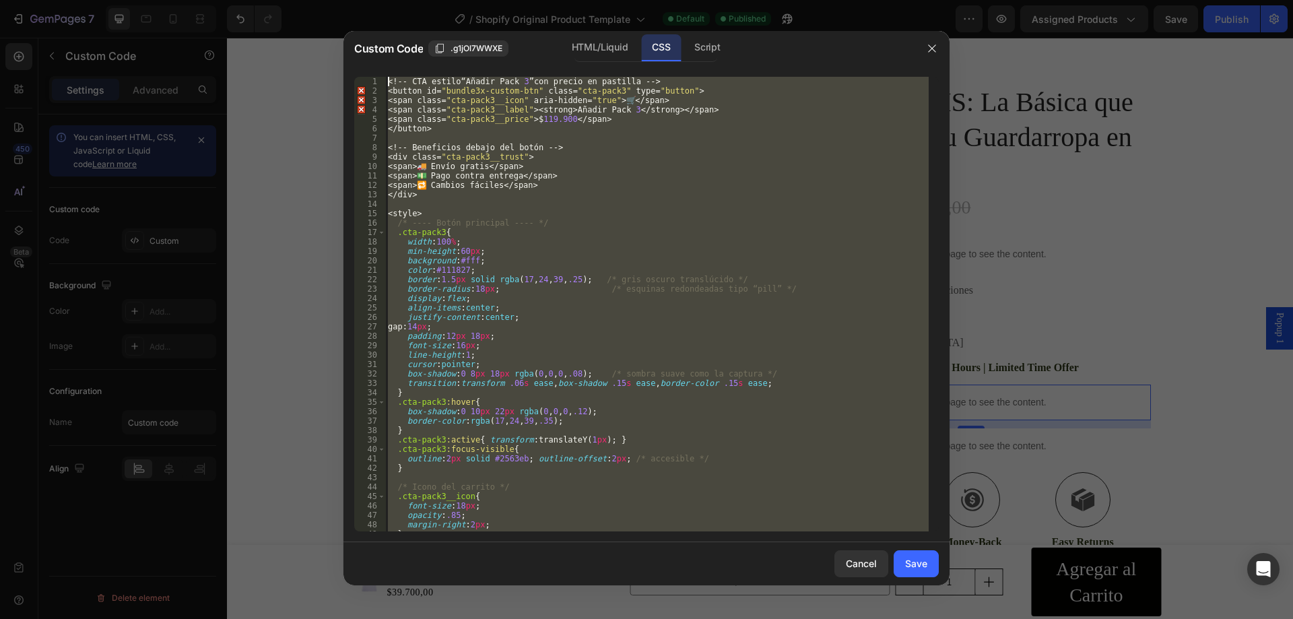
drag, startPoint x: 445, startPoint y: 522, endPoint x: 386, endPoint y: 51, distance: 475.2
click at [386, 51] on div "Custom Code .g1jOl7WWXE HTML/Liquid CSS Script 1 2 3 4 5 6 7 8 9 10 11 12 13 14…" at bounding box center [646, 308] width 606 height 554
type textarea "<!-- CTA estilo “Añadir Pack 3” con precio en pastilla --> <button id="bundle3x…"
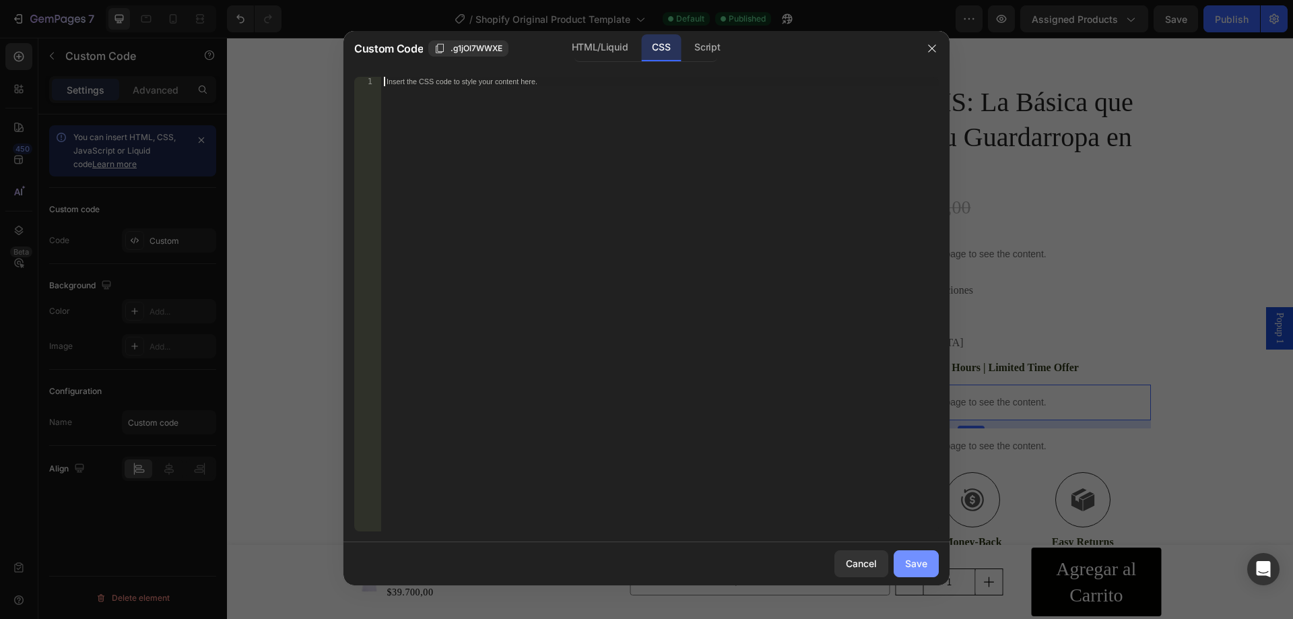
click at [906, 570] on div "Save" at bounding box center [916, 563] width 22 height 14
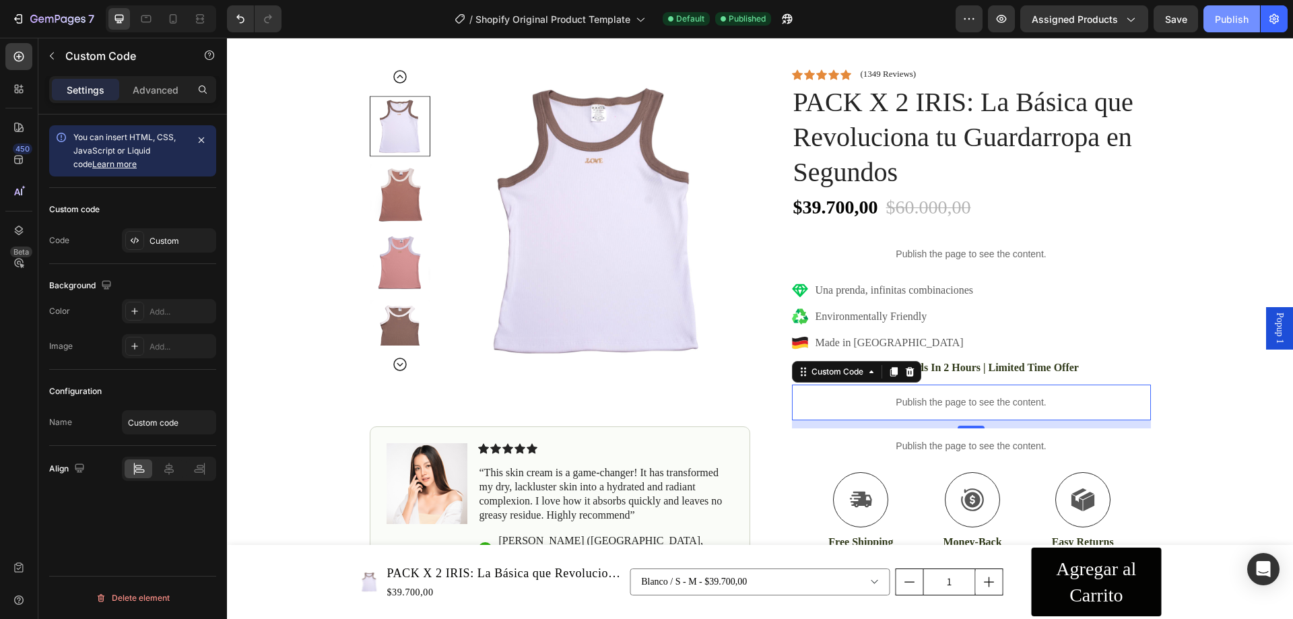
click at [1226, 26] on div "Publish" at bounding box center [1232, 19] width 34 height 14
click at [164, 238] on div "Custom" at bounding box center [181, 241] width 63 height 12
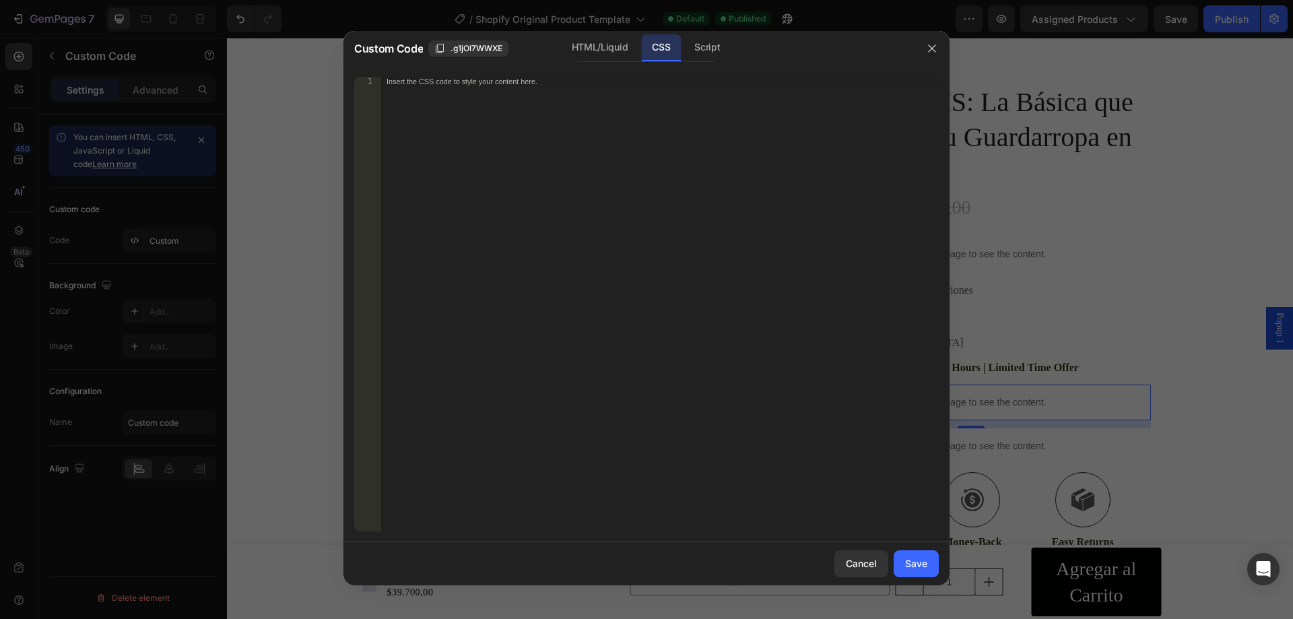
click at [577, 63] on div "Custom Code .g1jOl7WWXE HTML/Liquid CSS Script" at bounding box center [628, 48] width 571 height 35
click at [587, 47] on div "HTML/Liquid" at bounding box center [599, 47] width 77 height 27
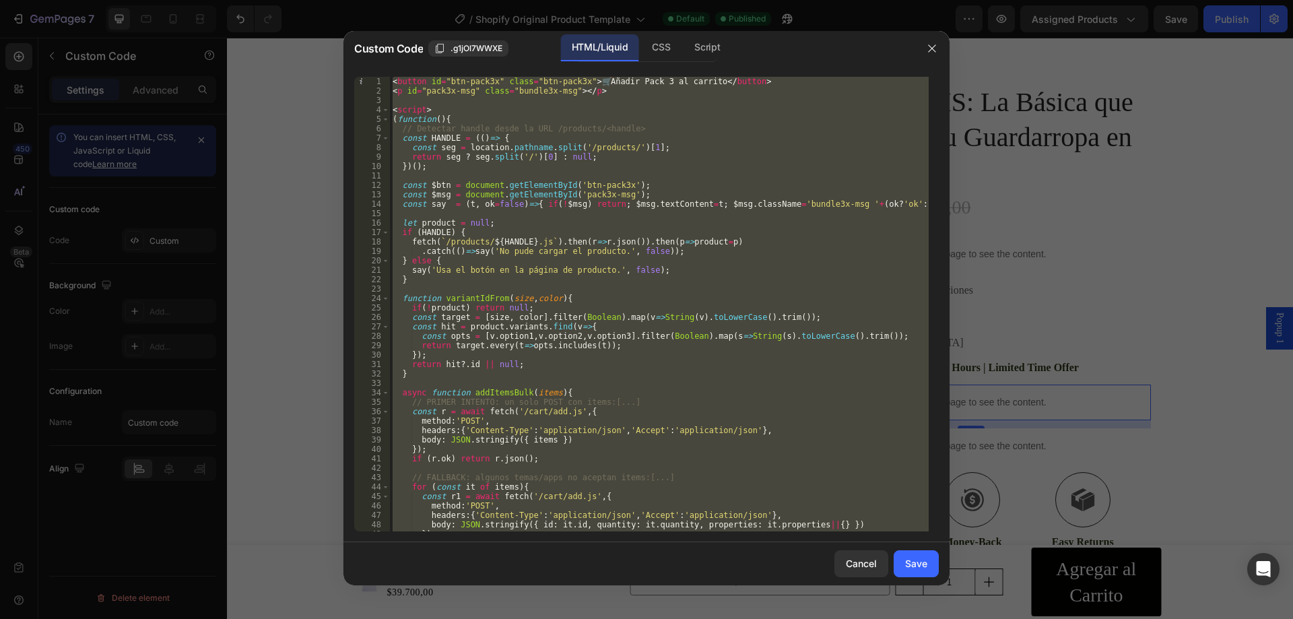
click at [634, 106] on div "< button id = "btn-pack3x" class = "btn-pack3x" > 🛒 Añadir Pack 3 al carrito </…" at bounding box center [659, 304] width 539 height 455
type textarea "<script>"
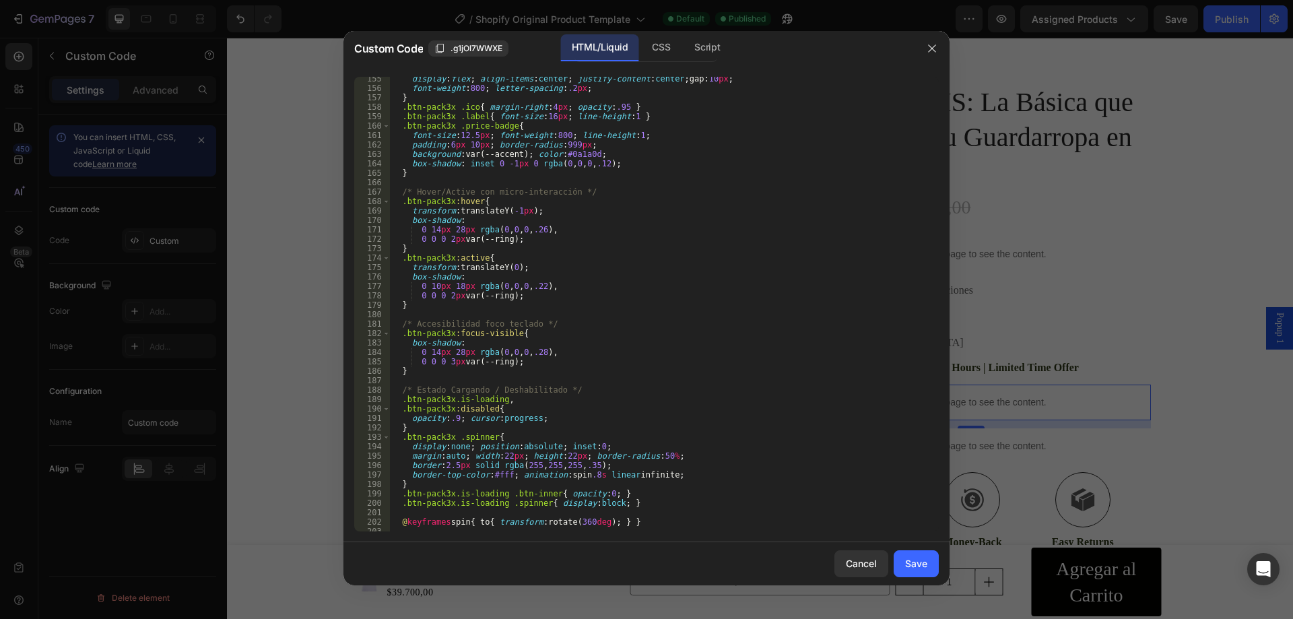
scroll to position [1563, 0]
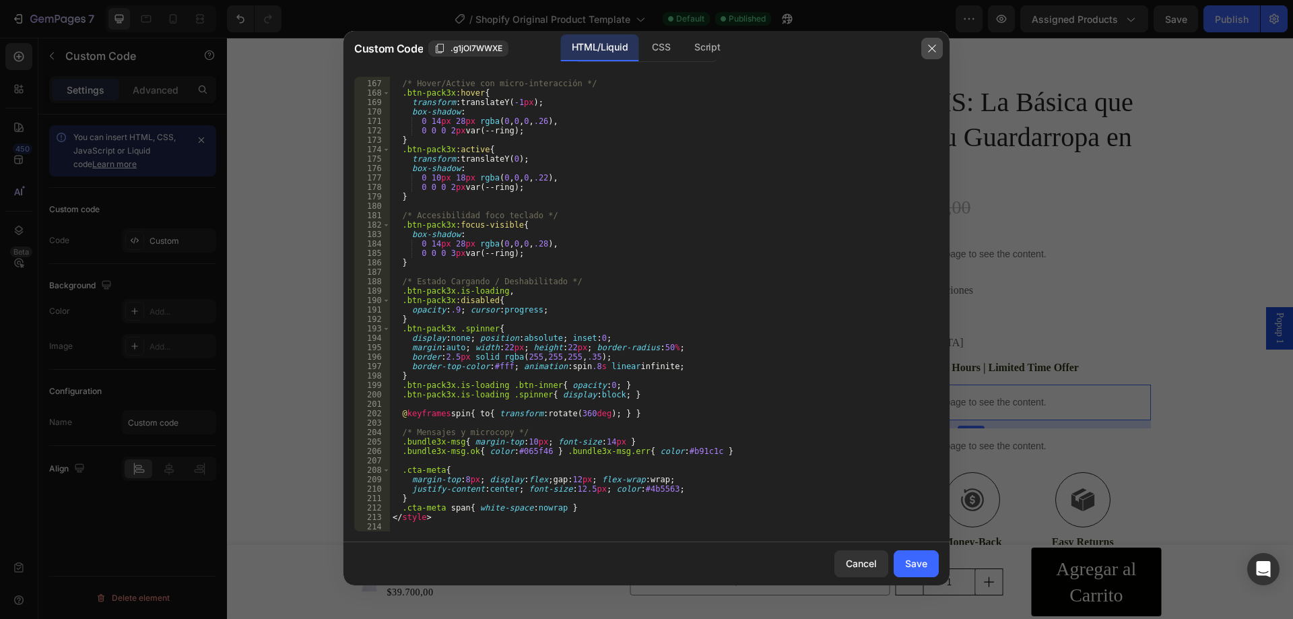
click at [934, 49] on icon "button" at bounding box center [932, 48] width 11 height 11
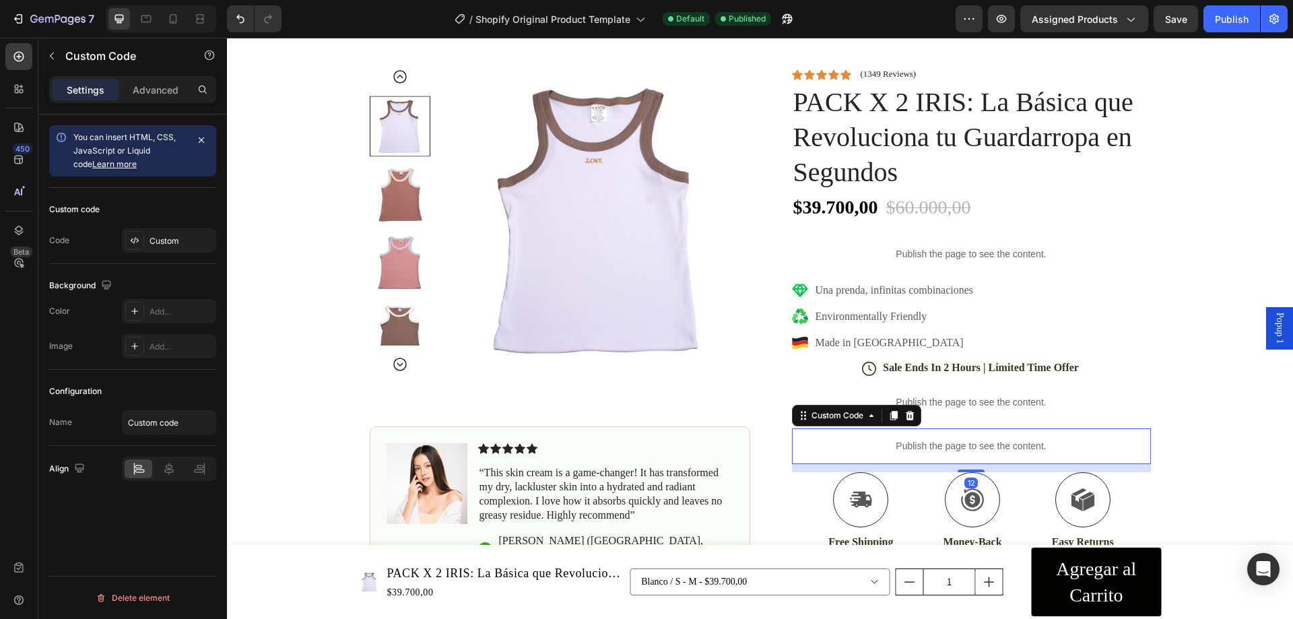
click at [1029, 444] on p "Publish the page to see the content." at bounding box center [971, 446] width 359 height 14
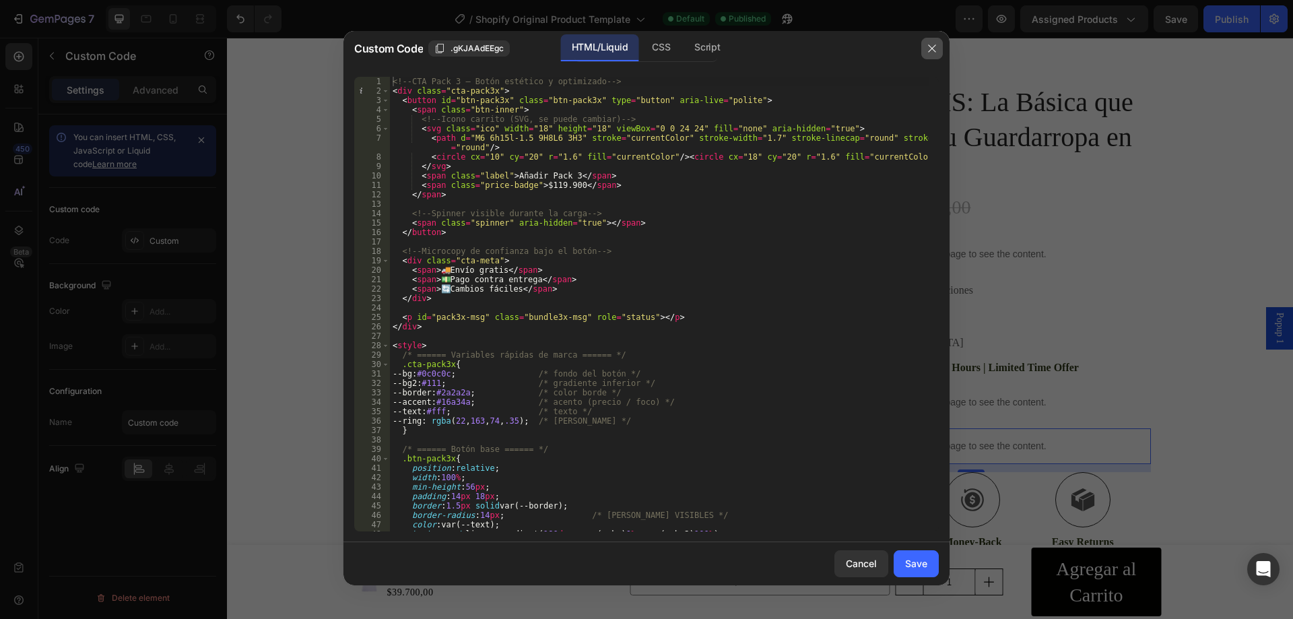
click at [925, 51] on button "button" at bounding box center [932, 49] width 22 height 22
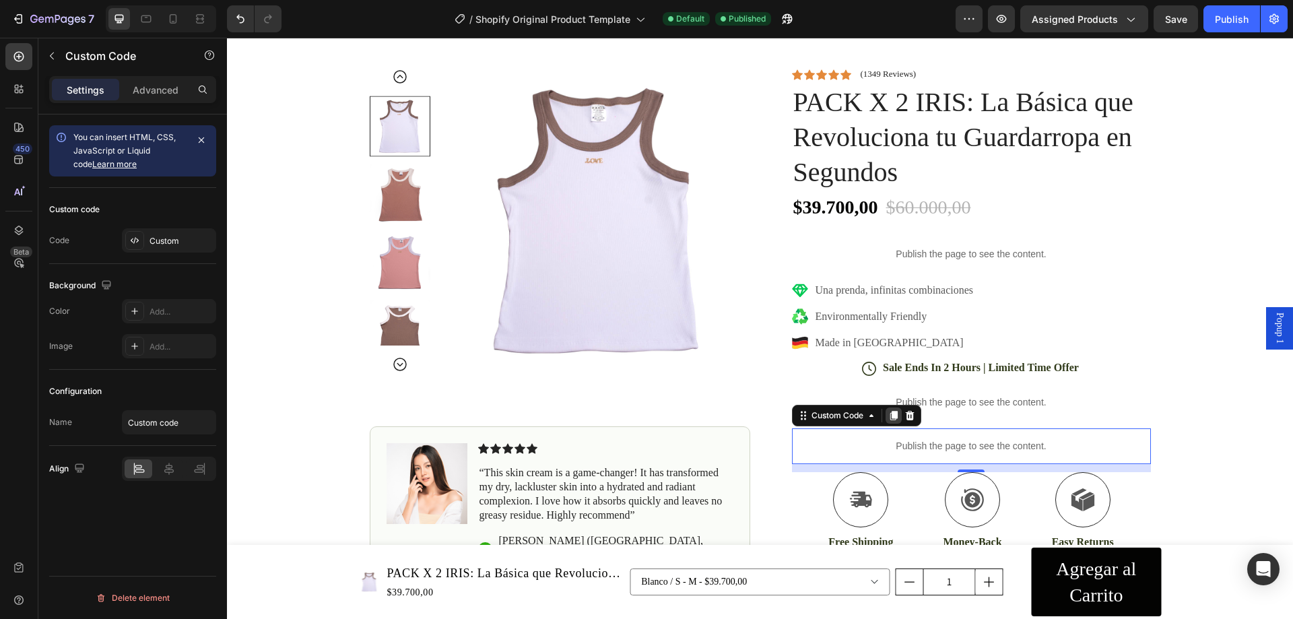
click at [888, 418] on icon at bounding box center [893, 415] width 11 height 11
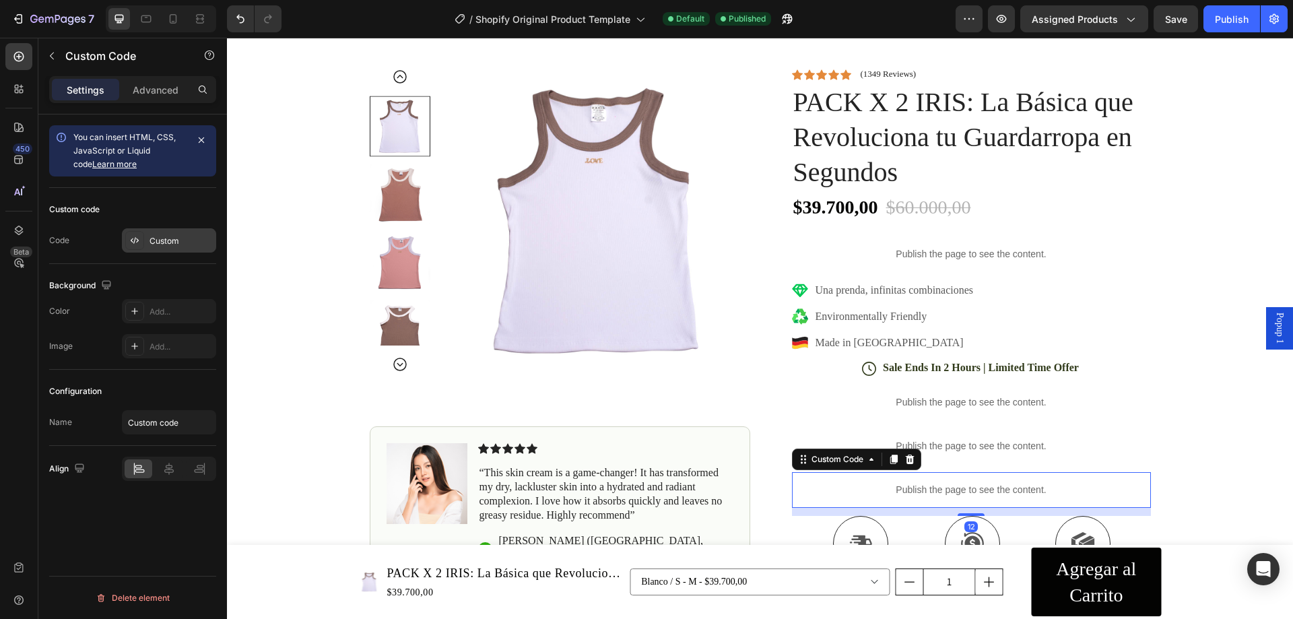
click at [173, 238] on div "Custom" at bounding box center [181, 241] width 63 height 12
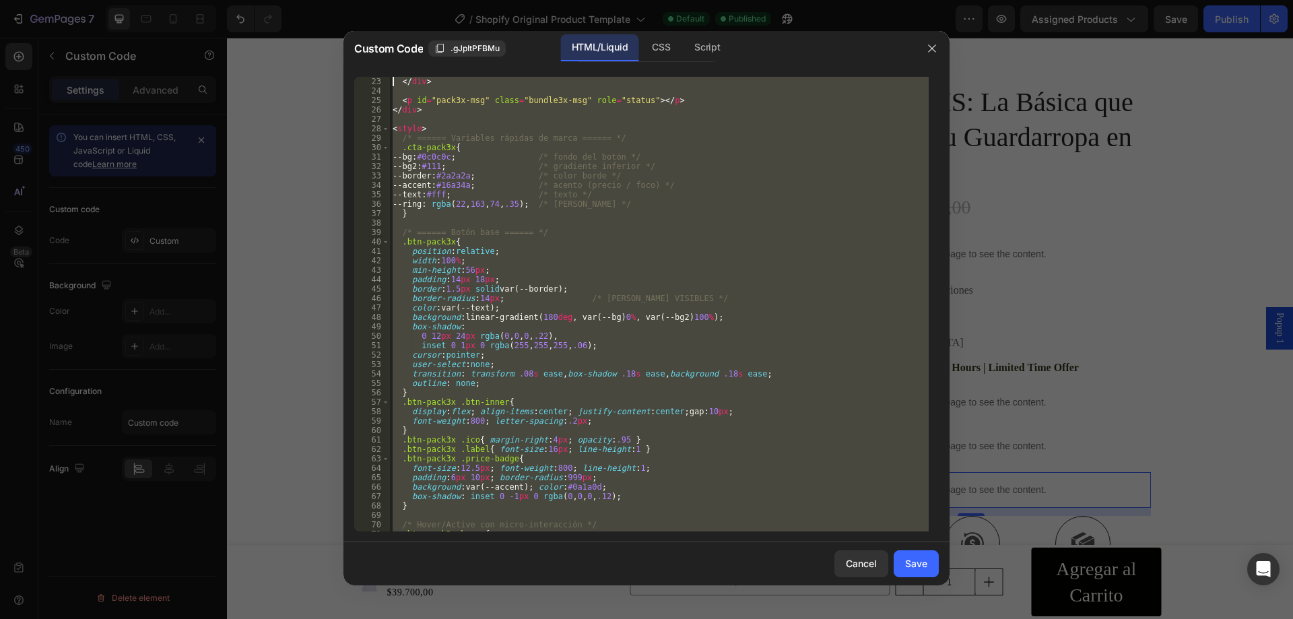
scroll to position [0, 0]
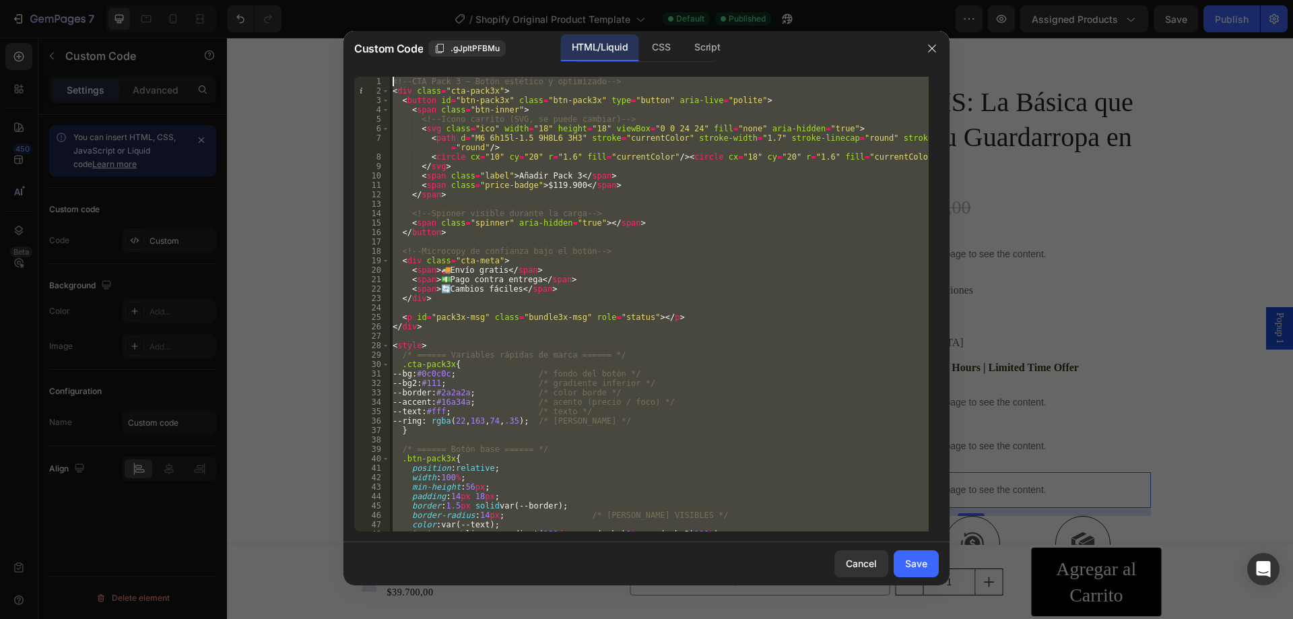
drag, startPoint x: 466, startPoint y: 506, endPoint x: 375, endPoint y: 55, distance: 461.0
click at [375, 55] on div "Custom Code .gJpItPFBMu HTML/Liquid CSS Script </style> 1 2 3 4 5 6 7 8 9 10 11…" at bounding box center [646, 308] width 606 height 554
type textarea "<!-- CTA Pack 3 – Botón estético y optimizado --> <div class="cta-pack3x">"
paste textarea
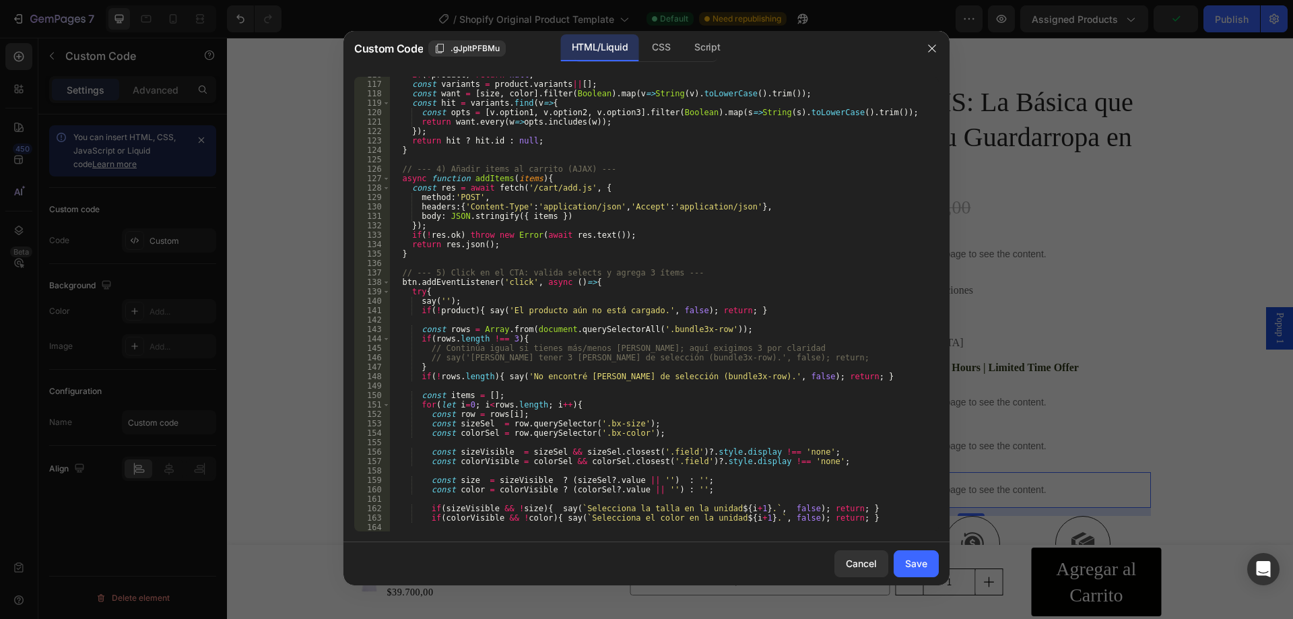
scroll to position [1374, 0]
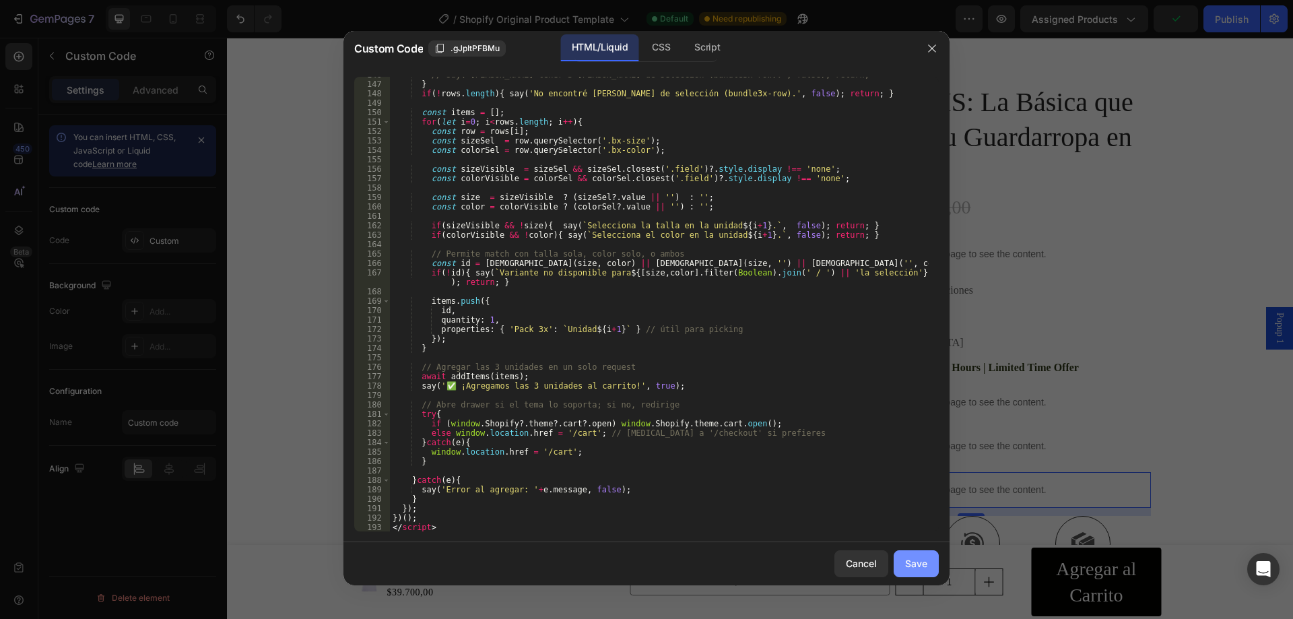
click at [924, 570] on div "Save" at bounding box center [916, 563] width 22 height 14
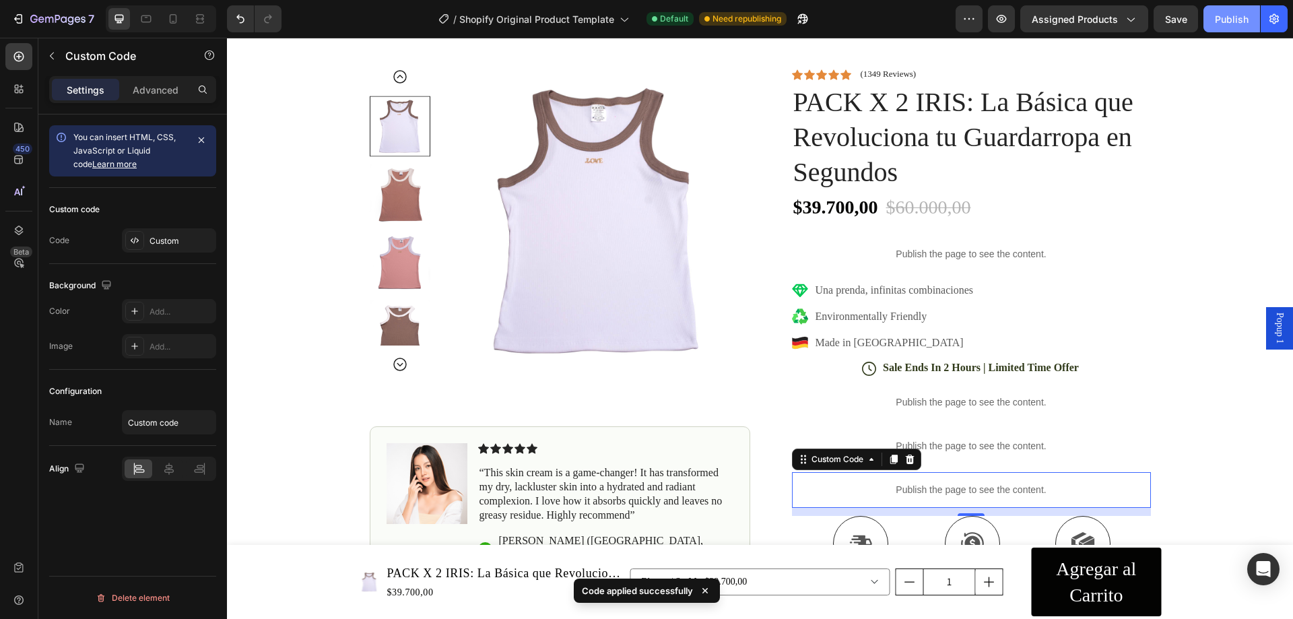
click at [1247, 19] on div "Publish" at bounding box center [1232, 19] width 34 height 14
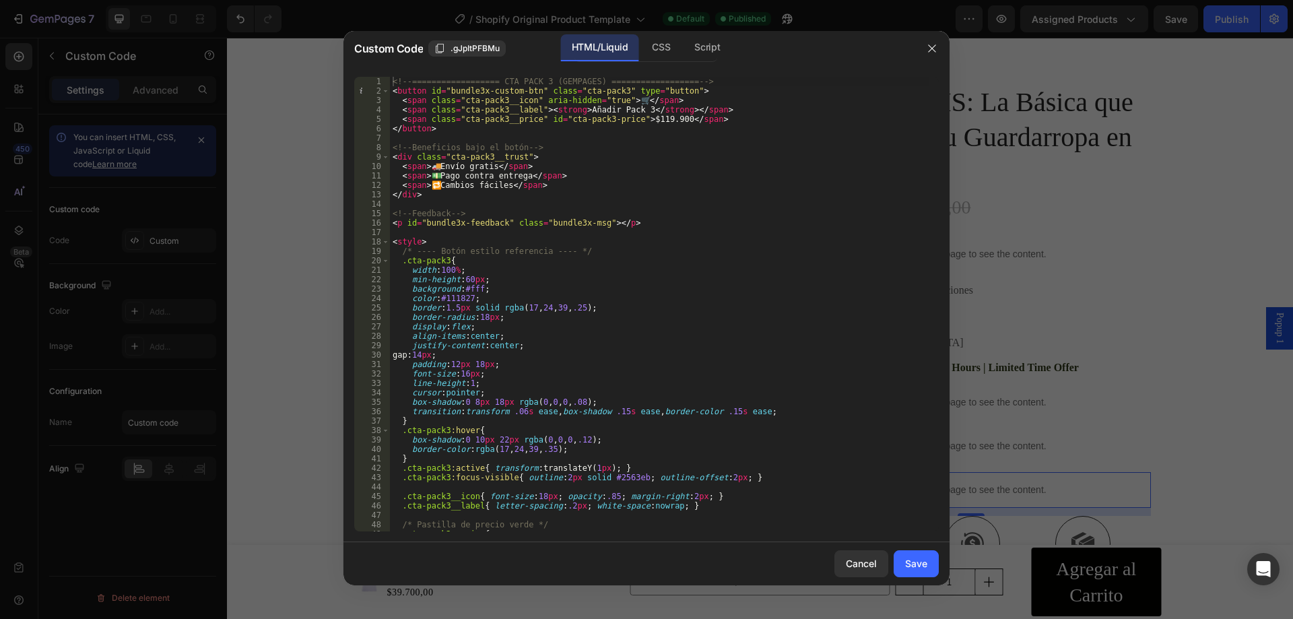
type textarea "<!-- ================== CTA PACK 3 (GEMPAGES) ================== -->"
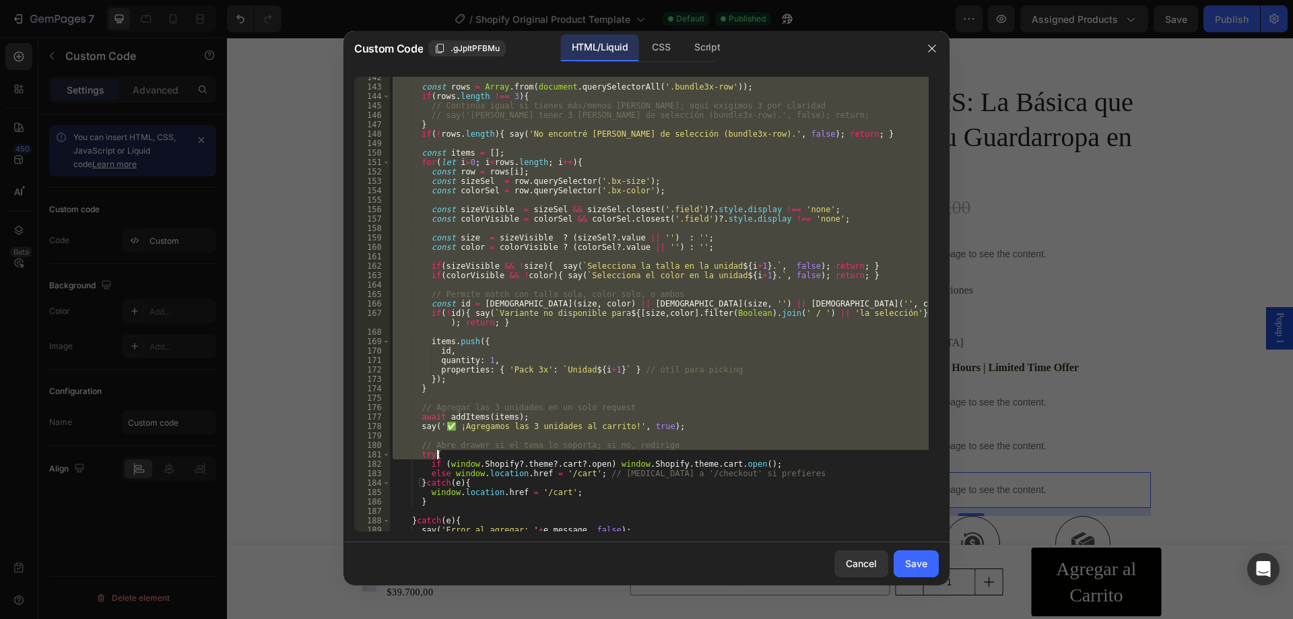
scroll to position [1403, 0]
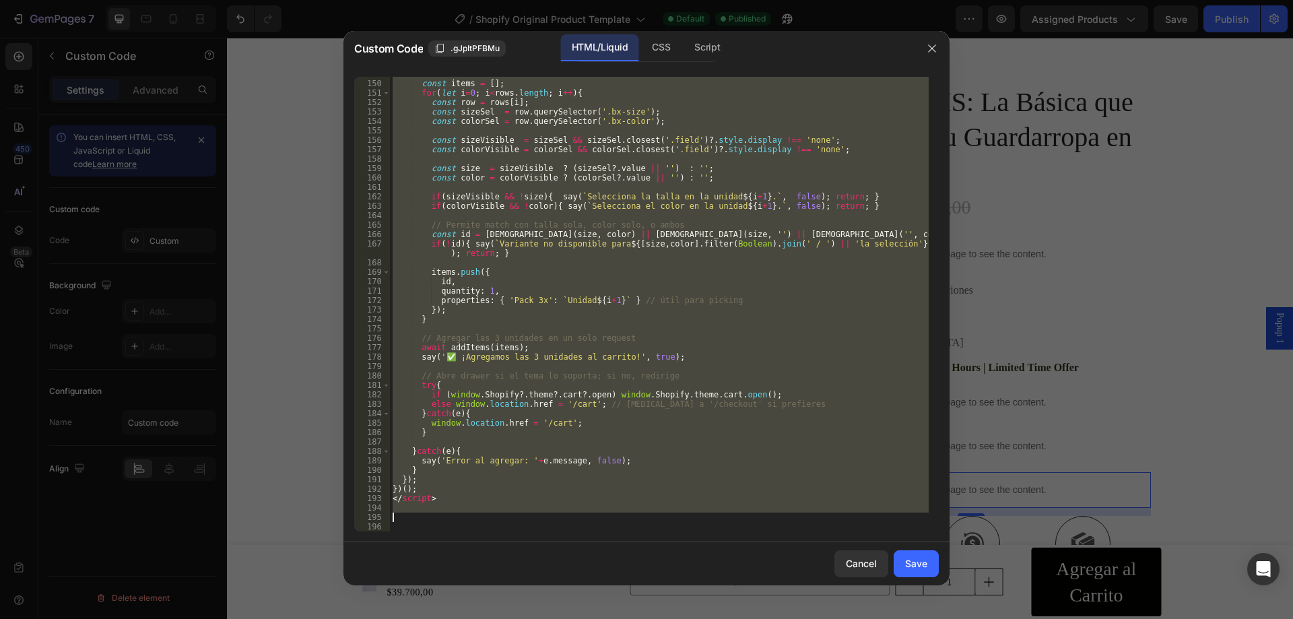
drag, startPoint x: 391, startPoint y: 79, endPoint x: 605, endPoint y: 520, distance: 489.5
click at [605, 520] on div "const items = [ ] ; for ( let i = 0 ; i < rows . length ; i ++ ) { const row = …" at bounding box center [659, 305] width 539 height 473
paste textarea
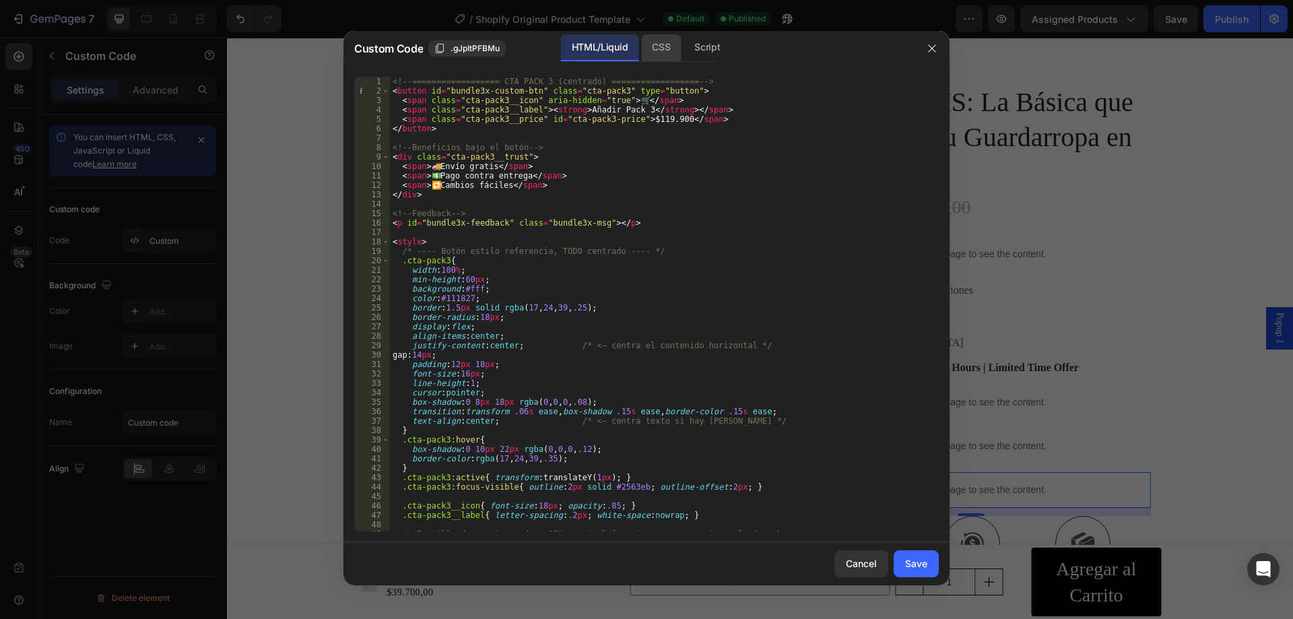
click at [684, 43] on div "CSS" at bounding box center [707, 47] width 47 height 27
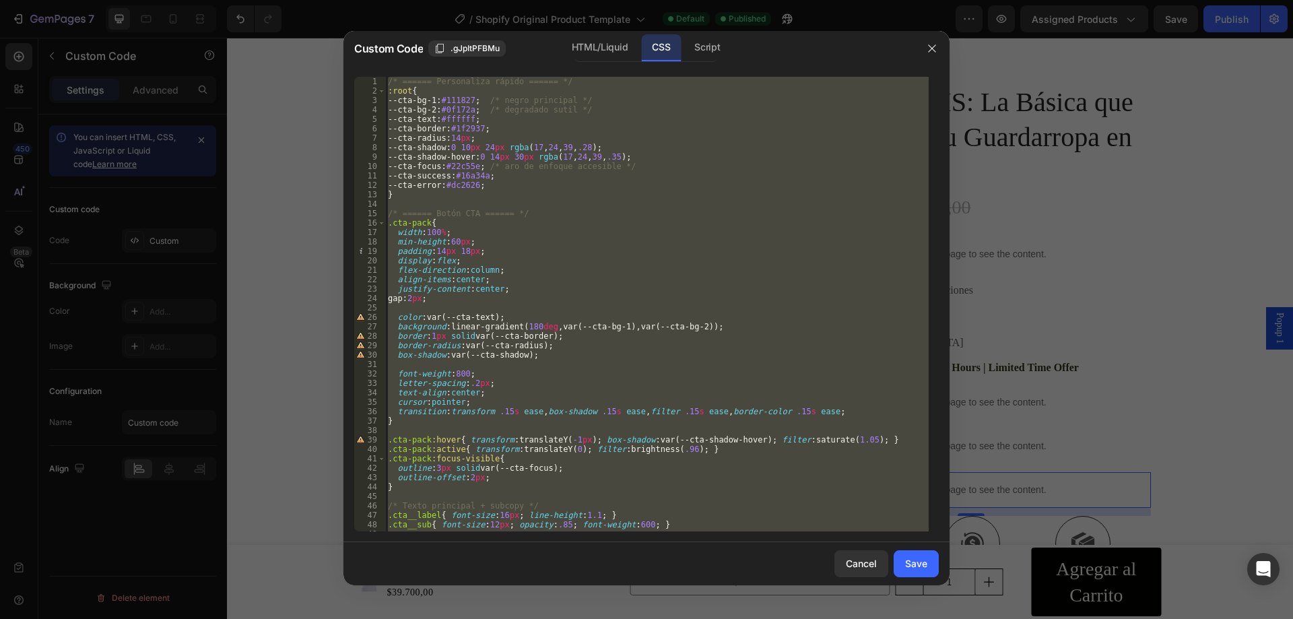
click at [554, 148] on div "/* ====== Personaliza rápido ====== */ :root { --cta-bg-1 : #111827 ; /* negro …" at bounding box center [657, 304] width 544 height 455
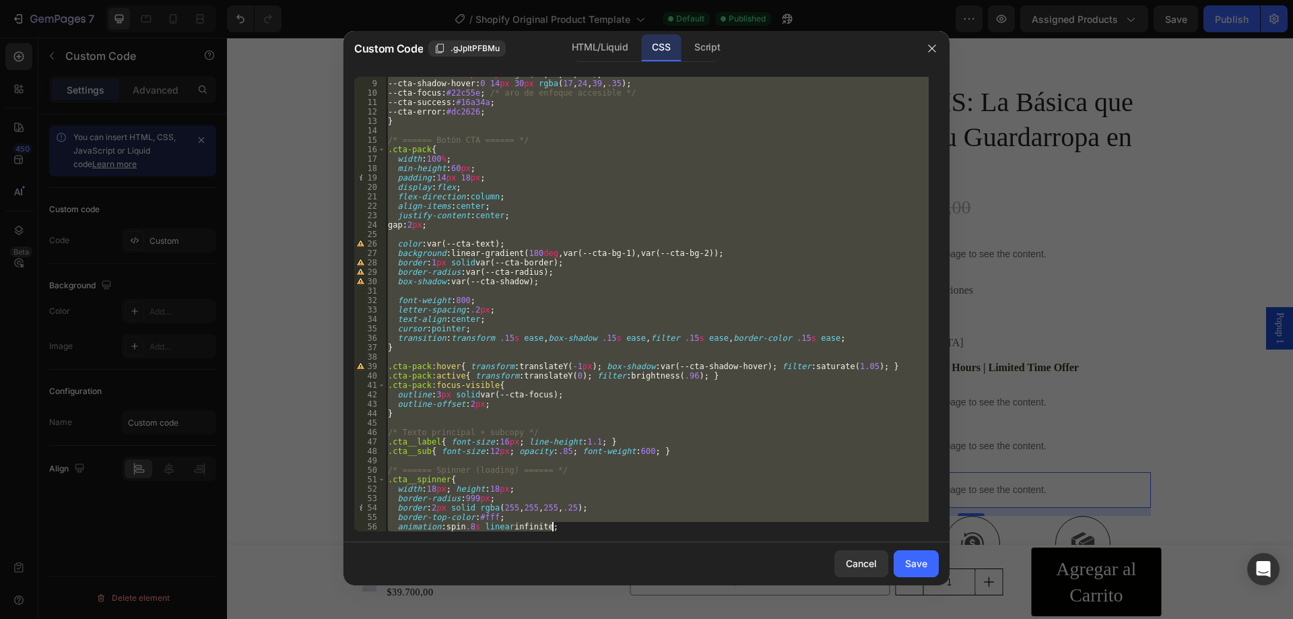
scroll to position [356, 0]
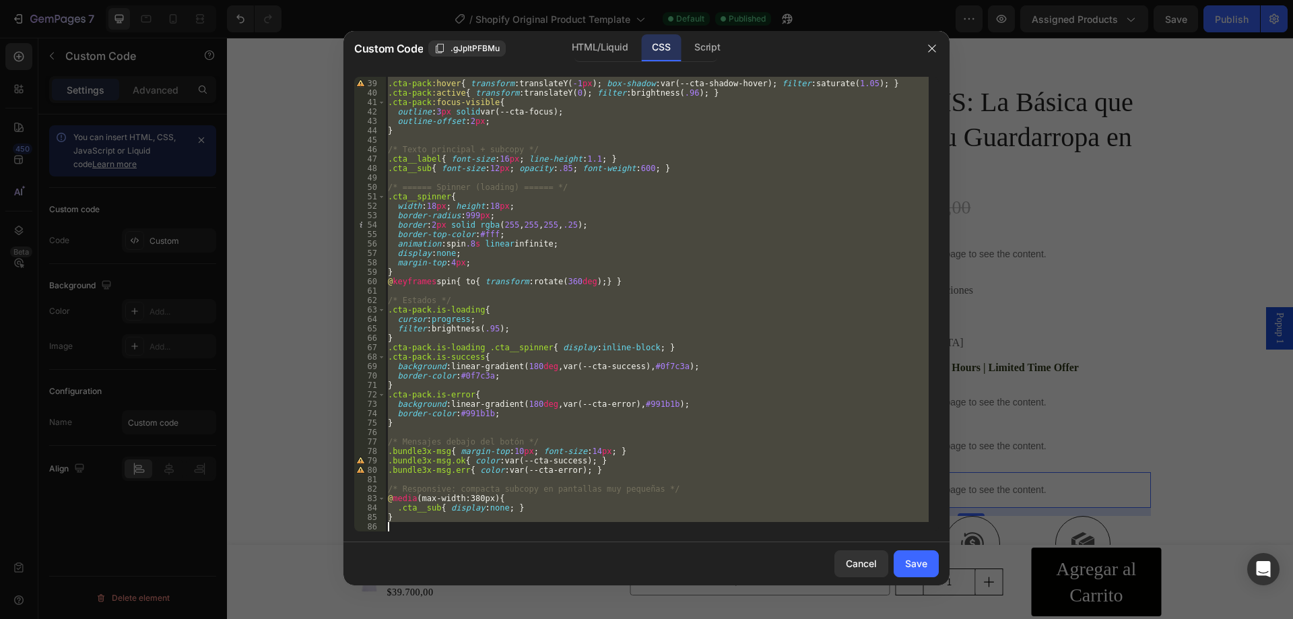
drag, startPoint x: 387, startPoint y: 77, endPoint x: 745, endPoint y: 645, distance: 671.0
click at [745, 101] on html "7 / Shopify Original Product Template Default Published Preview Assigned Produc…" at bounding box center [646, 50] width 1293 height 101
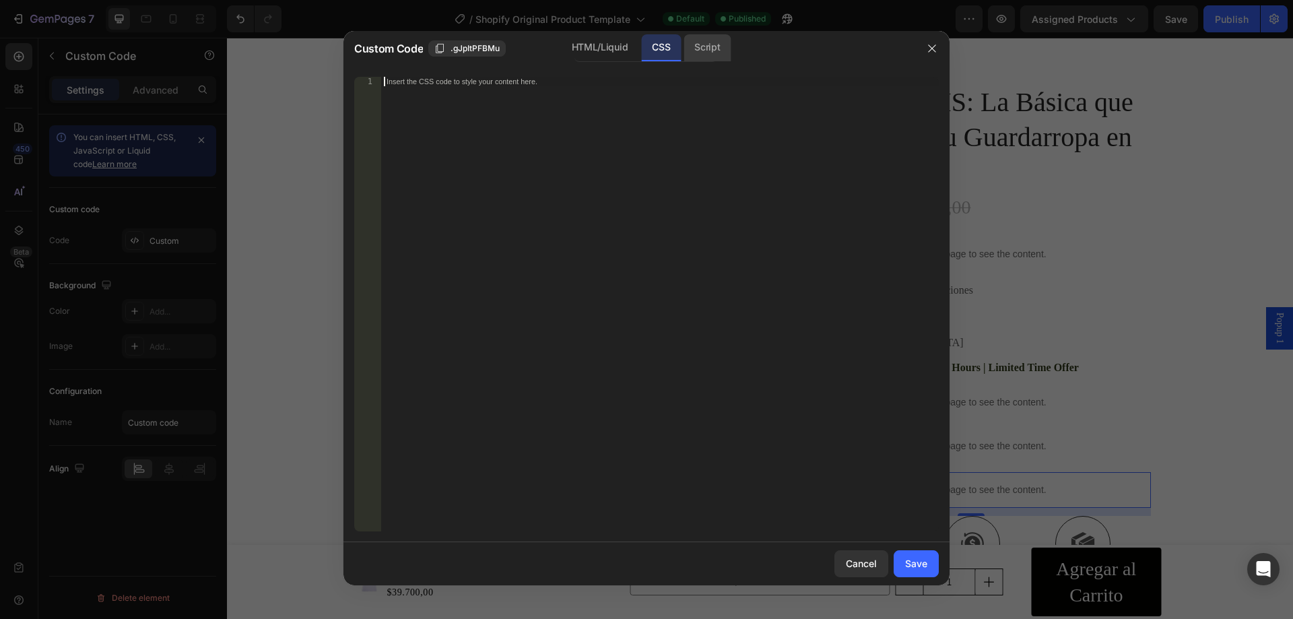
click at [722, 54] on div "Script" at bounding box center [707, 47] width 47 height 27
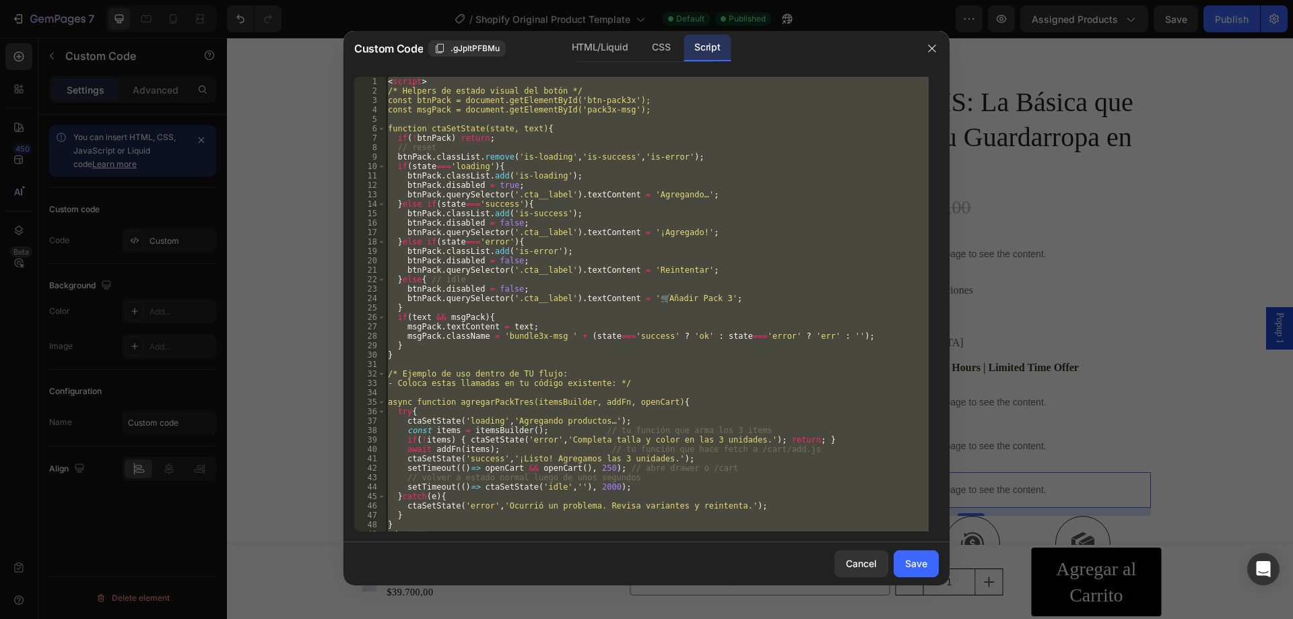
scroll to position [17, 0]
click at [407, 77] on div "< script > /* Helpers de estado visual del botón */ const btnPack = document.ge…" at bounding box center [657, 304] width 544 height 455
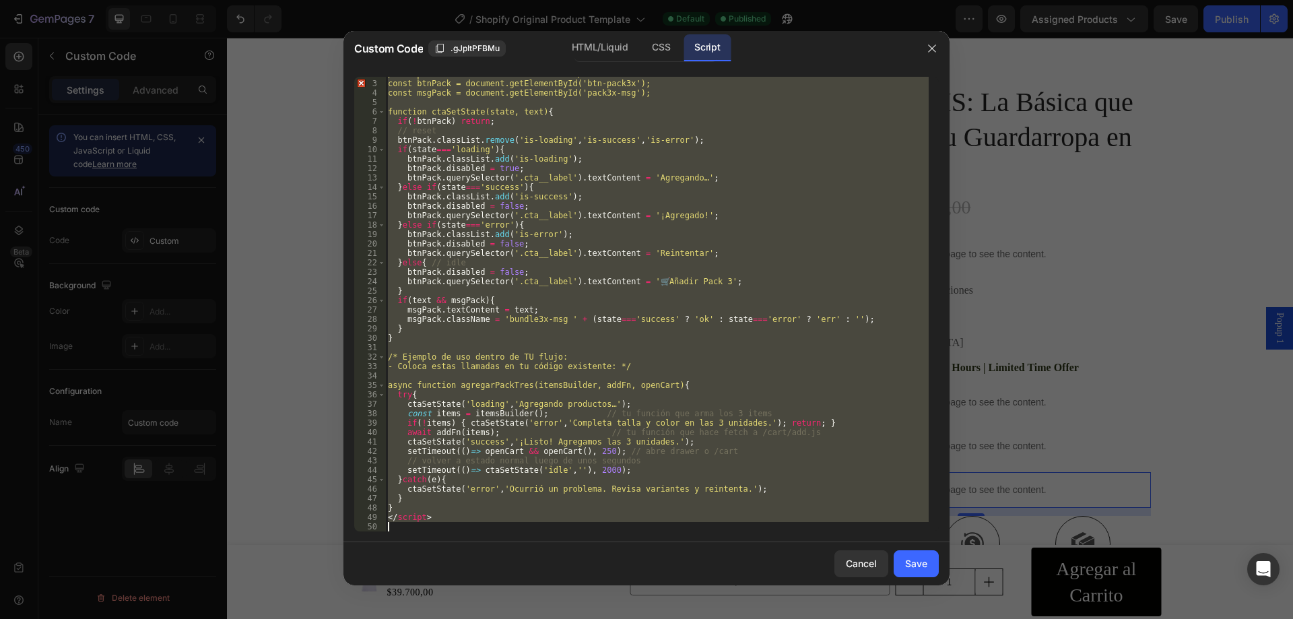
drag, startPoint x: 389, startPoint y: 79, endPoint x: 740, endPoint y: 591, distance: 620.6
click at [739, 589] on div "Custom Code .gJpItPFBMu HTML/Liquid CSS Script <script> 2 3 4 5 6 7 8 9 10 11 1…" at bounding box center [646, 309] width 1293 height 619
type textarea "</script>"
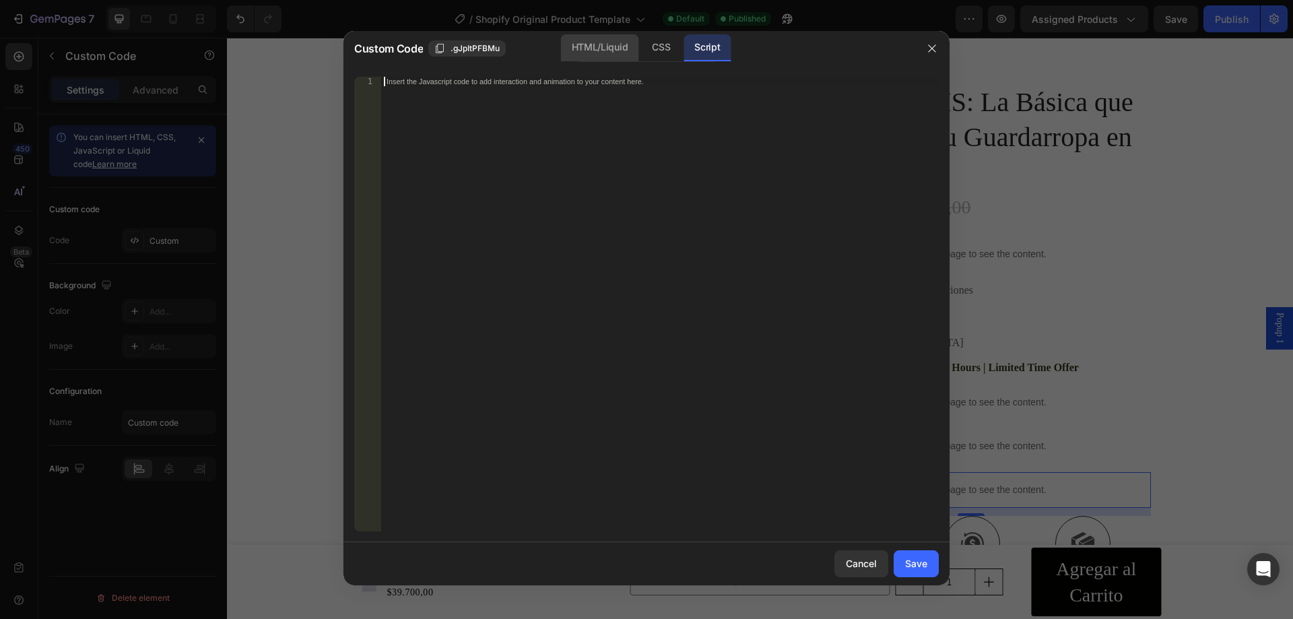
click at [641, 44] on div "HTML/Liquid" at bounding box center [661, 47] width 40 height 27
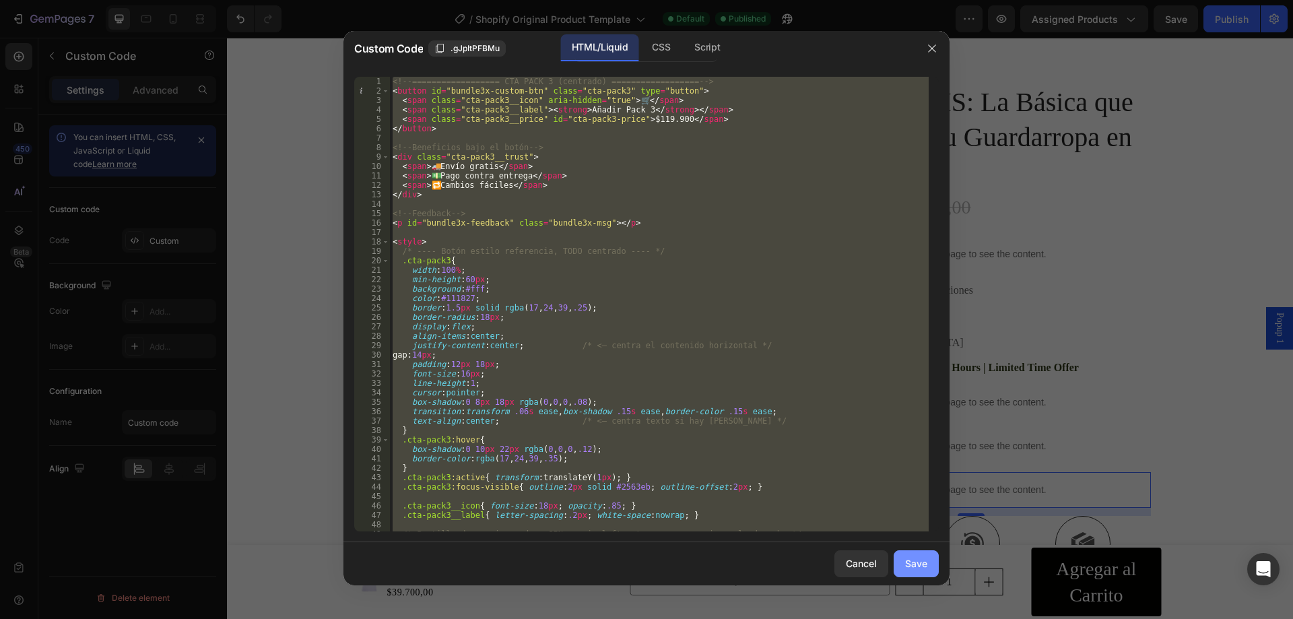
click at [936, 558] on button "Save" at bounding box center [916, 563] width 45 height 27
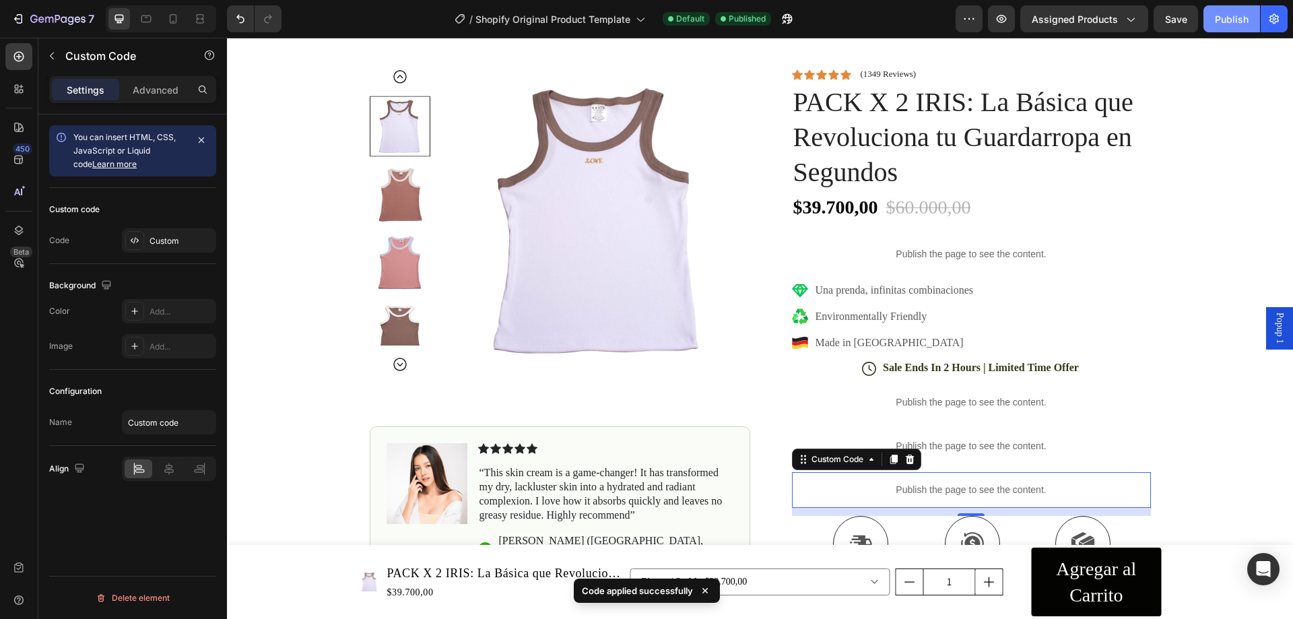
click at [1235, 13] on div "Publish" at bounding box center [1232, 19] width 34 height 14
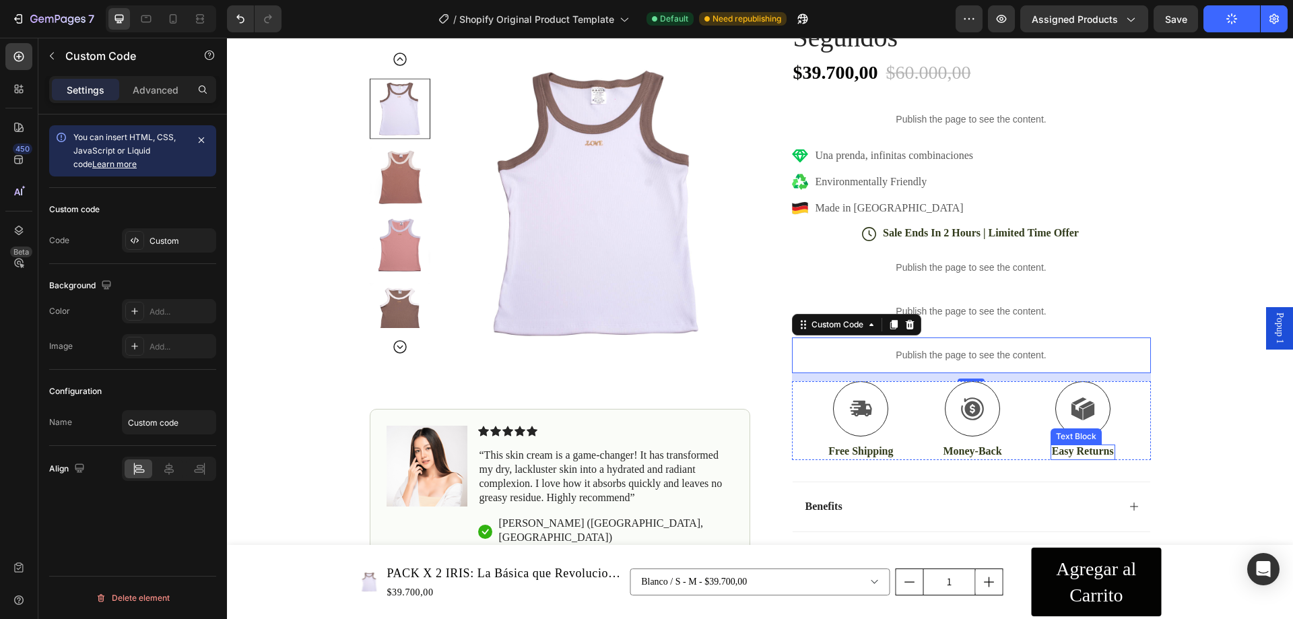
scroll to position [1078, 0]
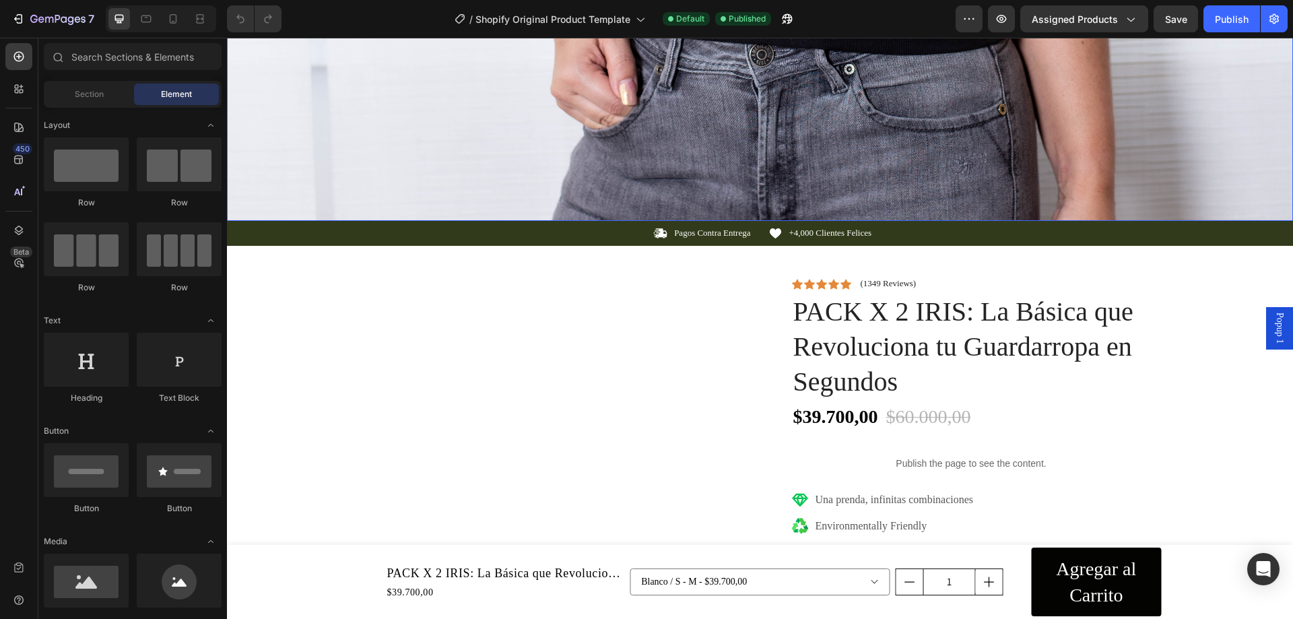
scroll to position [876, 0]
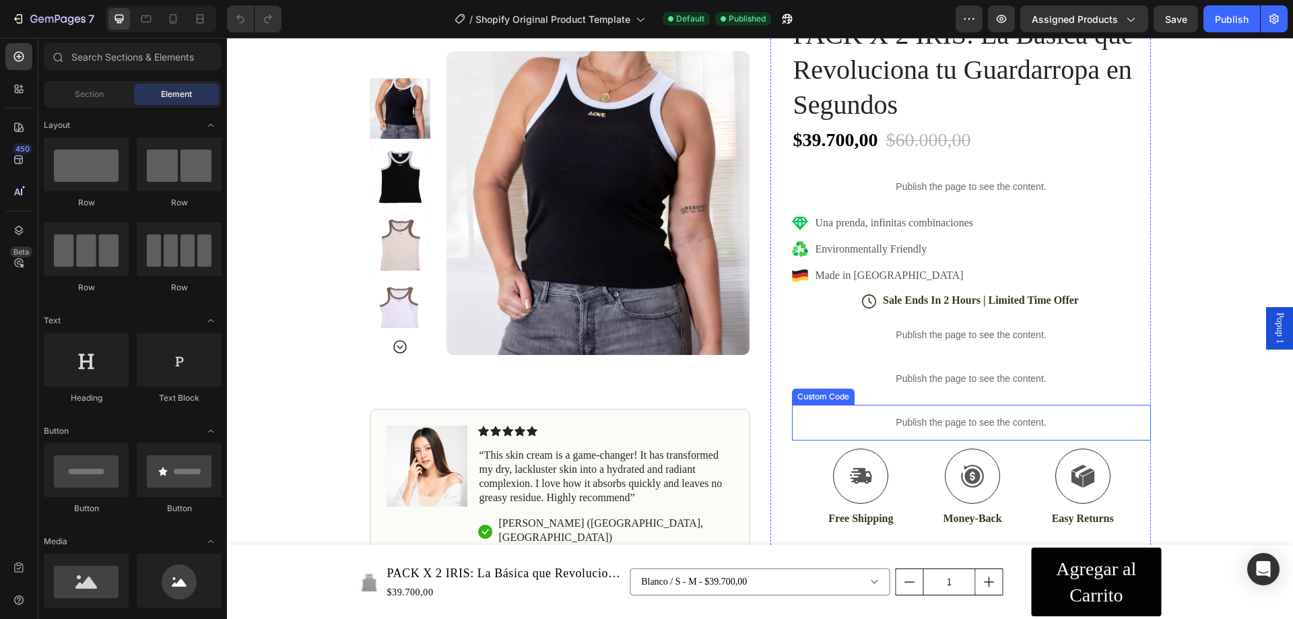
click at [1000, 412] on div "Publish the page to see the content." at bounding box center [971, 423] width 359 height 36
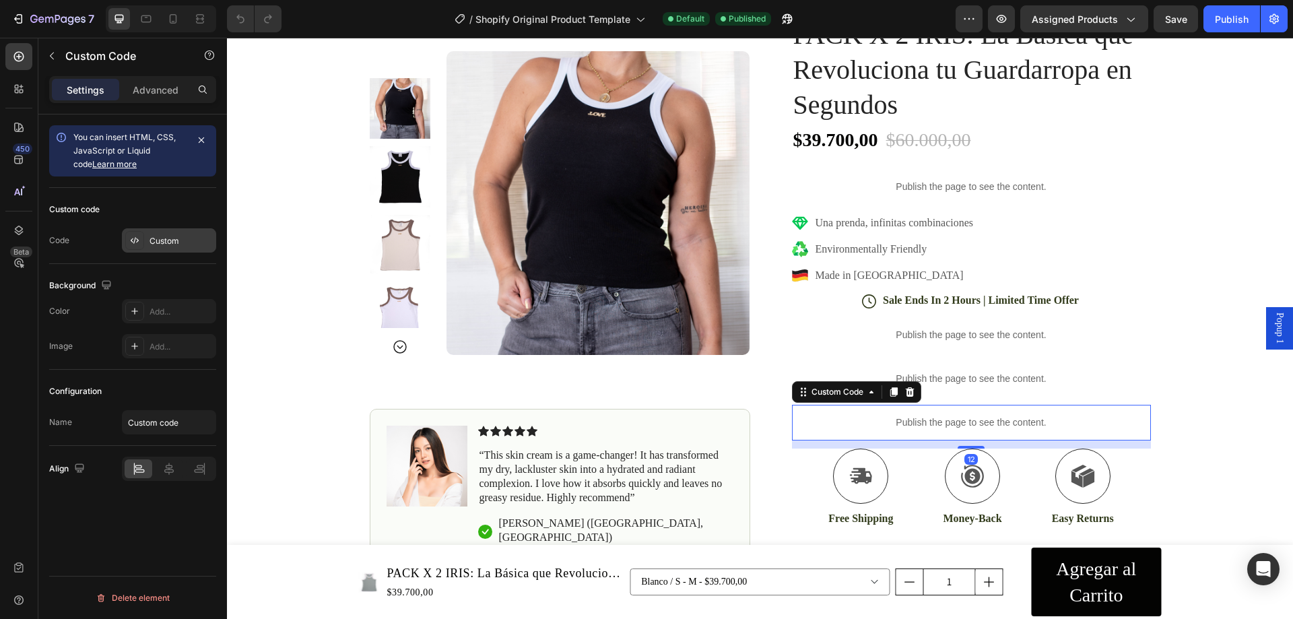
click at [166, 233] on div "Custom" at bounding box center [169, 240] width 94 height 24
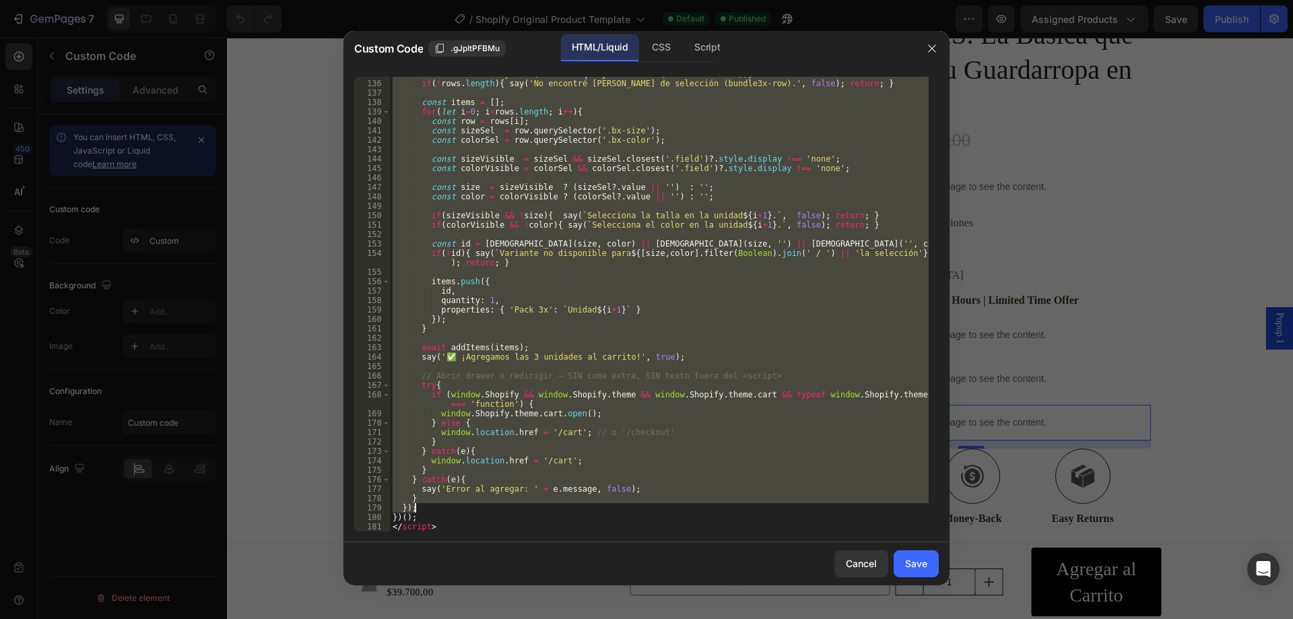
scroll to position [1271, 0]
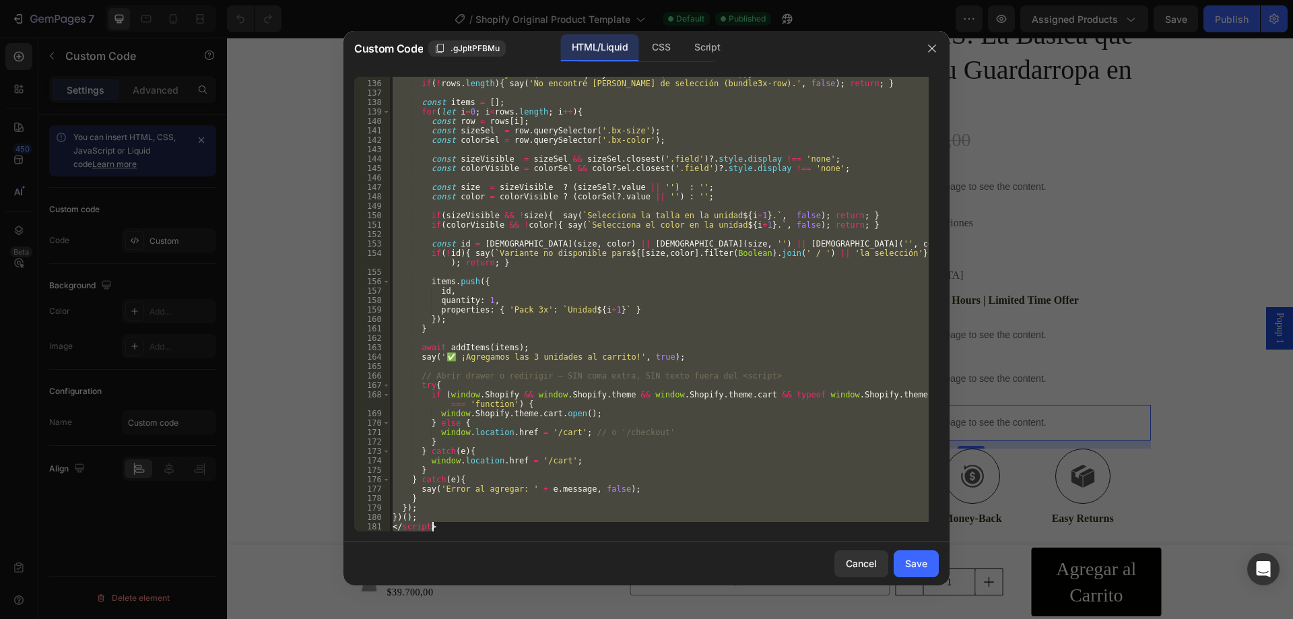
drag, startPoint x: 393, startPoint y: 83, endPoint x: 639, endPoint y: 542, distance: 520.4
click at [639, 542] on div "Custom Code .gJpItPFBMu HTML/Liquid CSS Script <!-- ================== CTA PACK…" at bounding box center [646, 308] width 606 height 554
type textarea "})(); </script>"
paste textarea
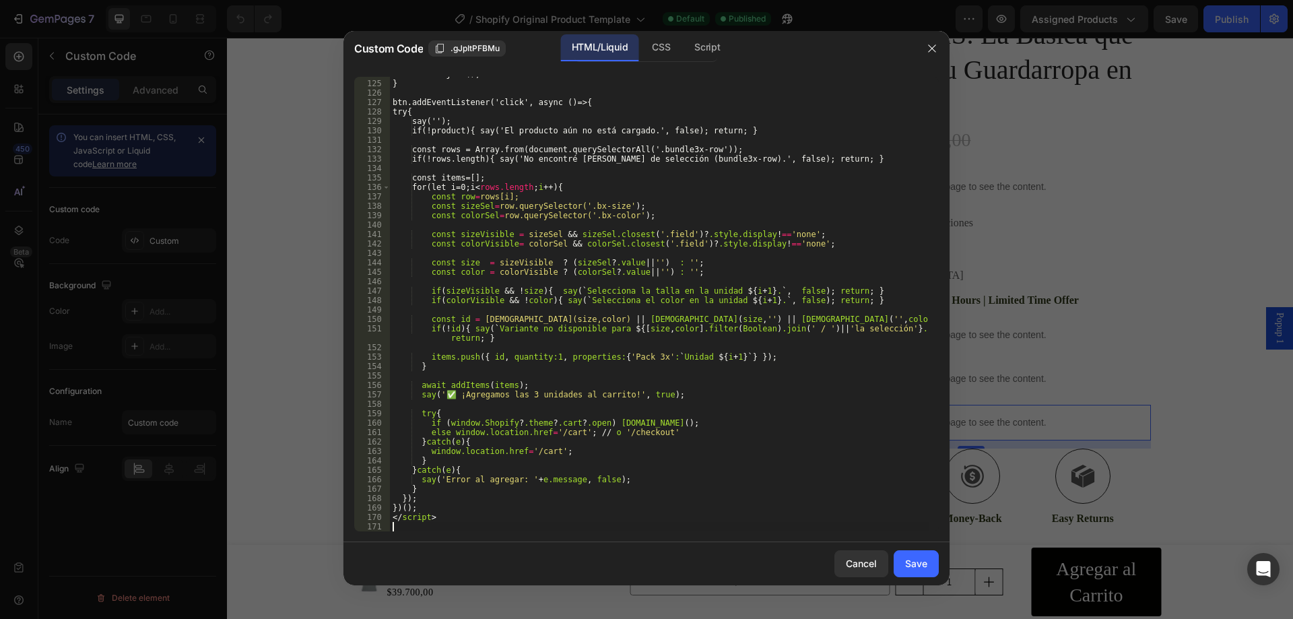
scroll to position [1167, 0]
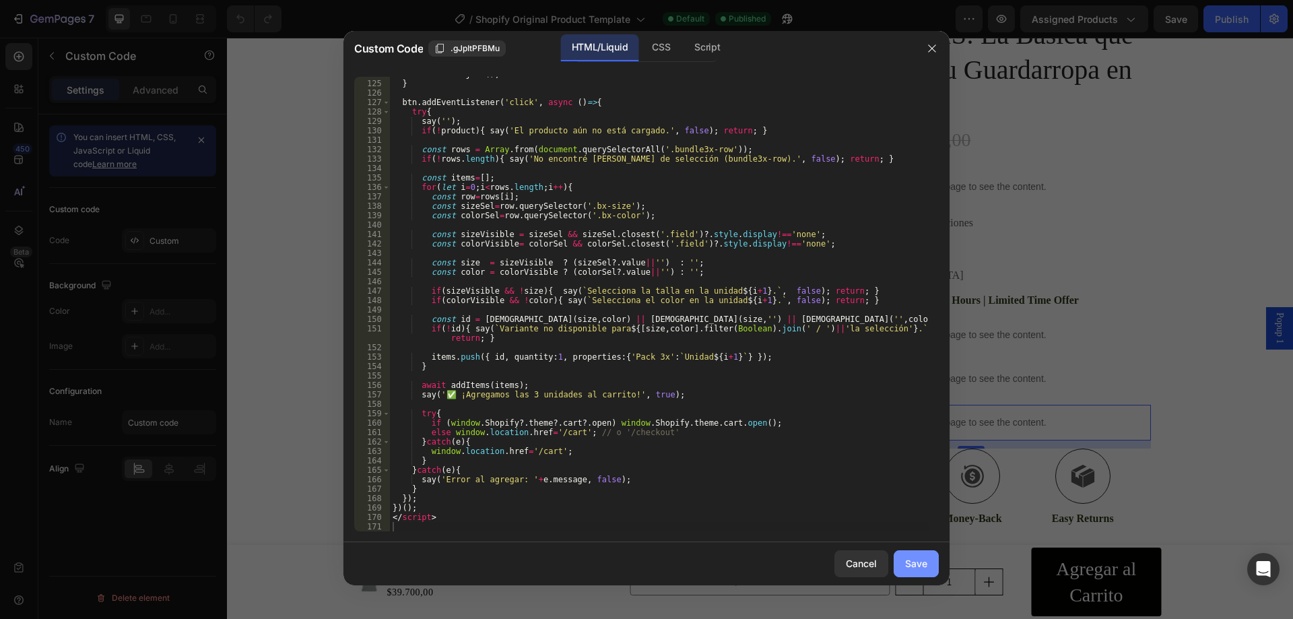
click at [915, 564] on div "Save" at bounding box center [916, 563] width 22 height 14
